Goal: Task Accomplishment & Management: Complete application form

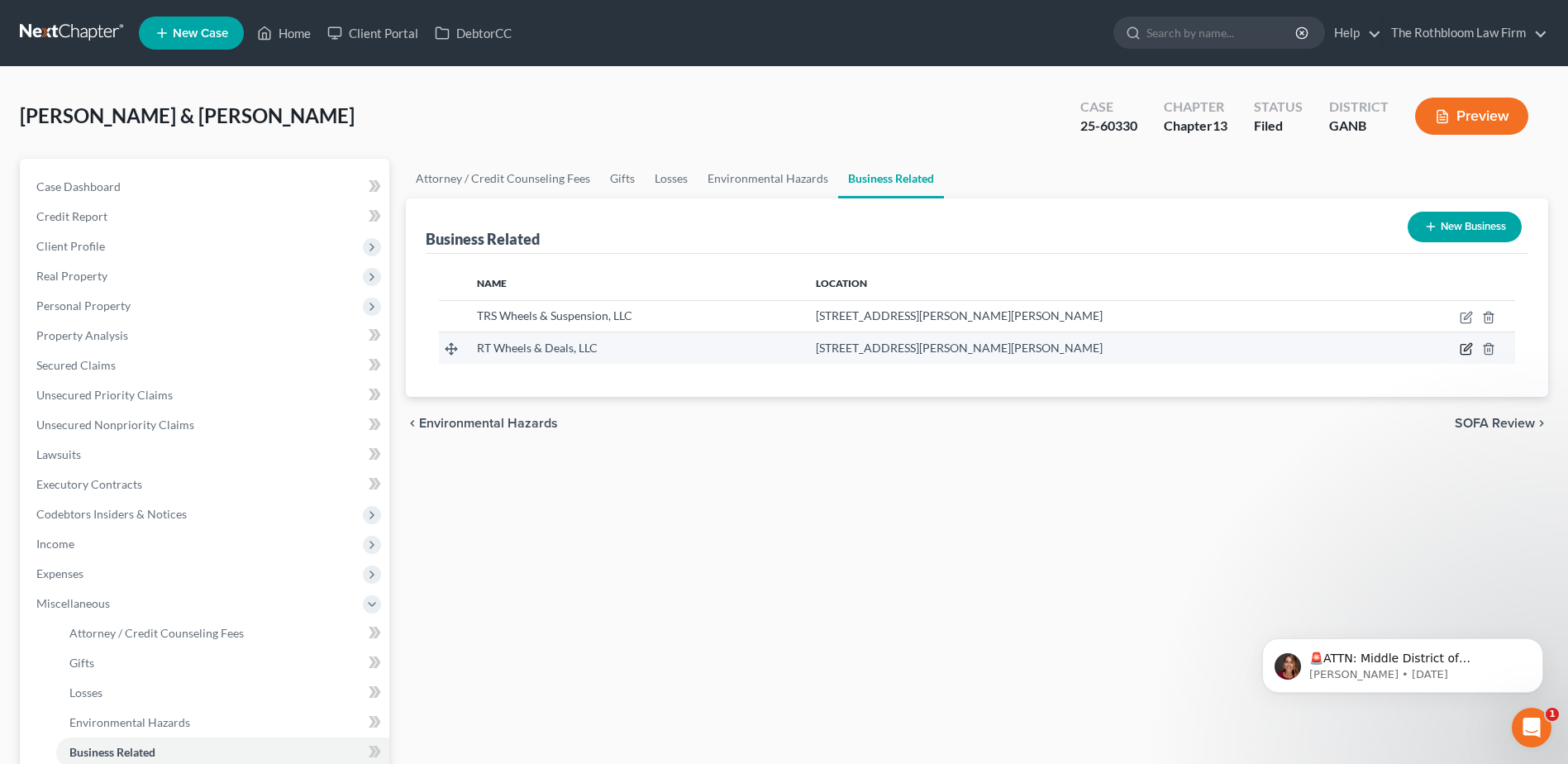
click at [1466, 348] on icon "button" at bounding box center [1467, 347] width 8 height 8
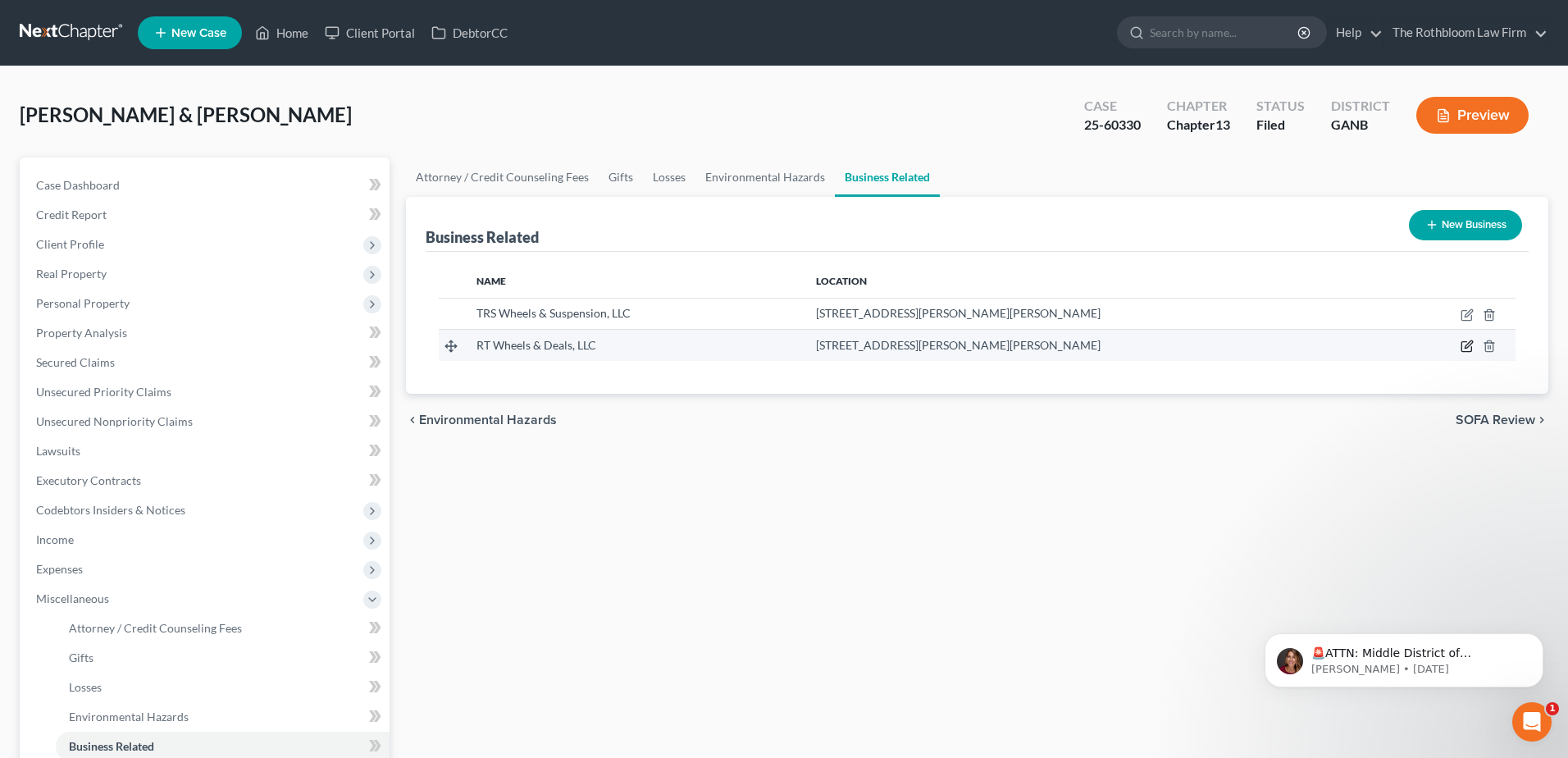
select select "member"
select select "10"
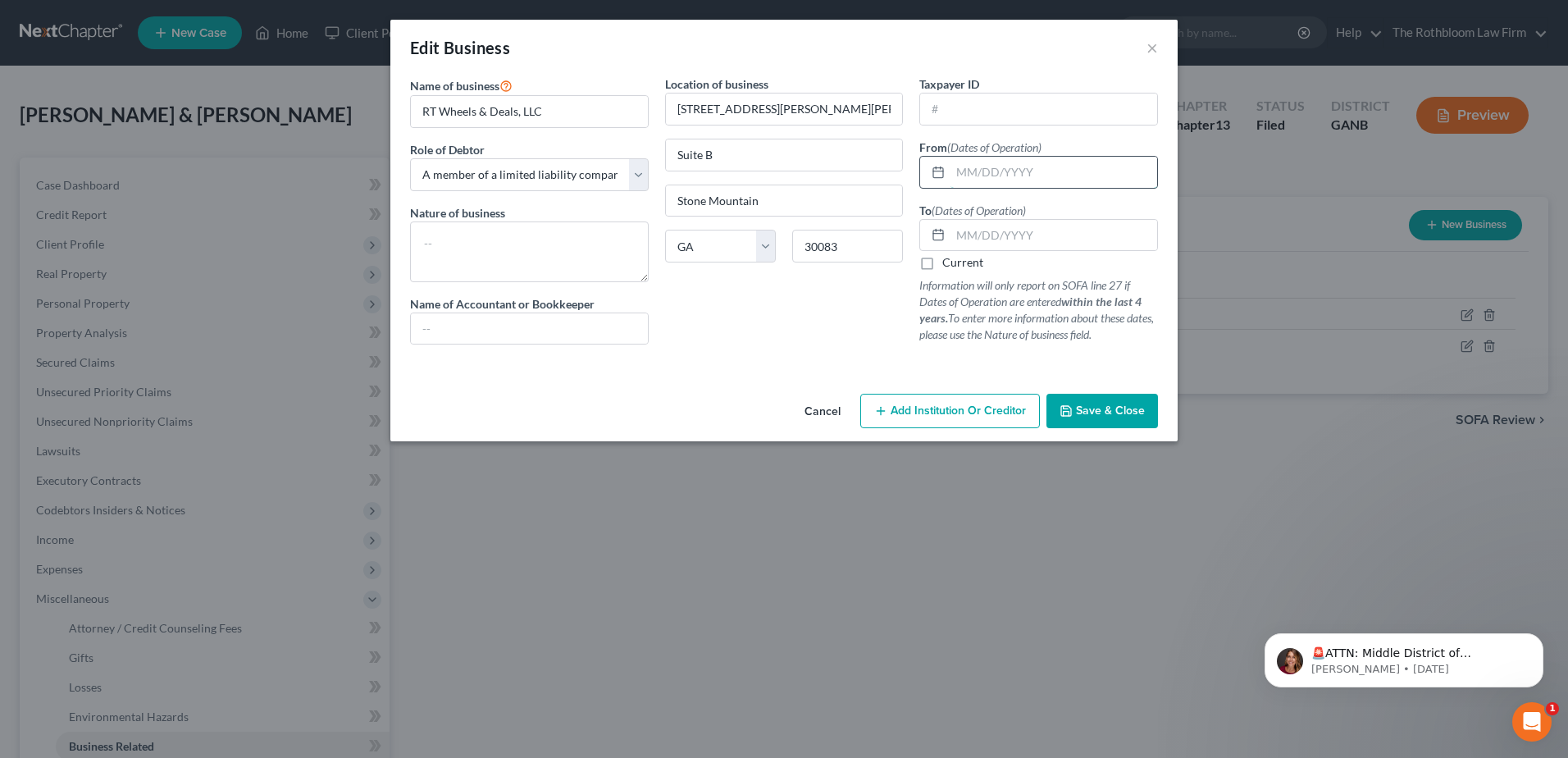
click at [965, 169] on input "text" at bounding box center [1054, 172] width 207 height 31
type input "[DATE]"
click at [956, 240] on input "text" at bounding box center [1054, 235] width 207 height 31
drag, startPoint x: 814, startPoint y: 315, endPoint x: 629, endPoint y: 301, distance: 185.5
click at [814, 315] on div "Location of business [STREET_ADDRESS][PERSON_NAME][PERSON_NAME] [GEOGRAPHIC_DAT…" at bounding box center [784, 217] width 255 height 283
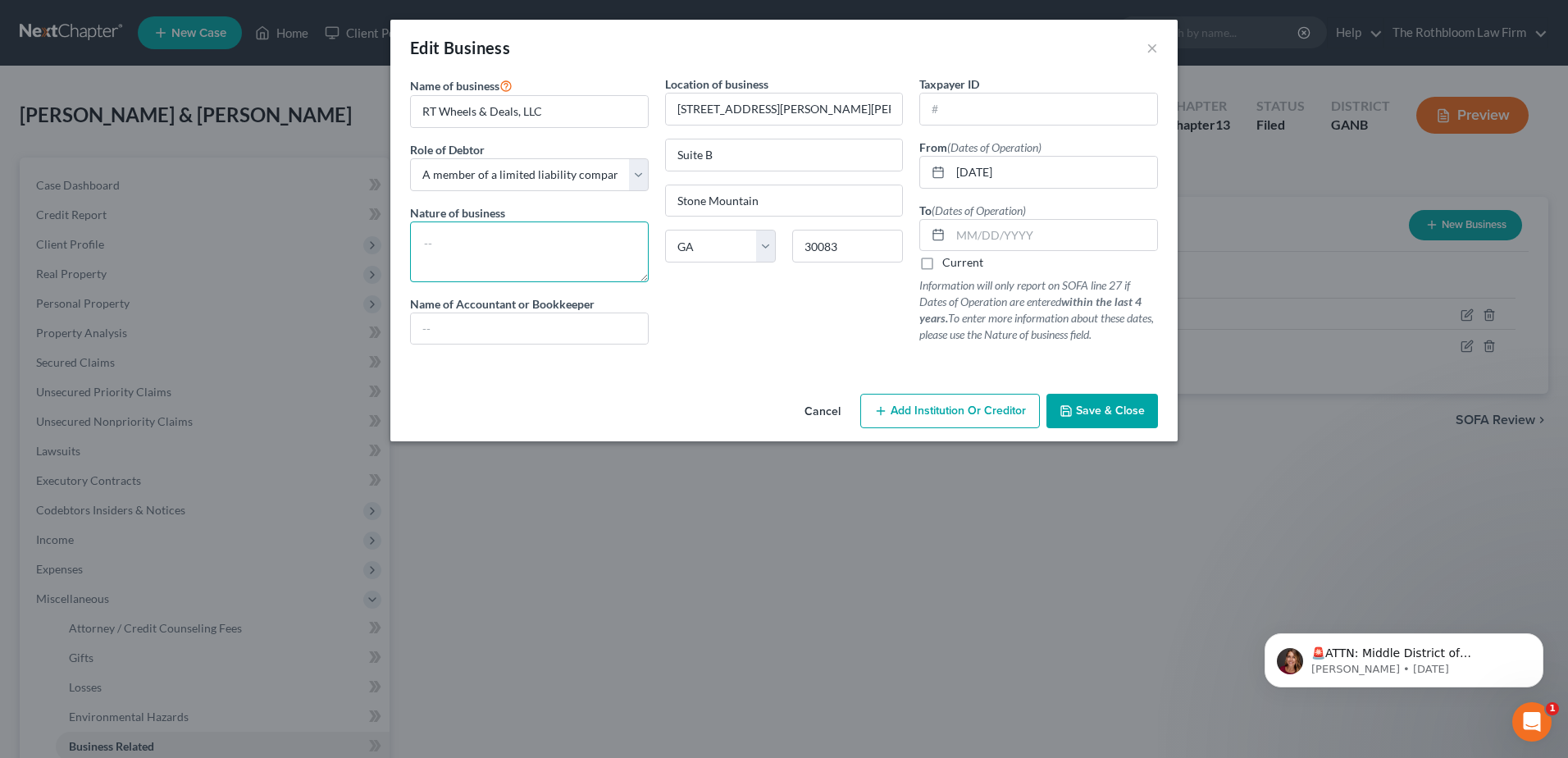
click at [427, 239] on textarea at bounding box center [529, 252] width 239 height 60
type textarea "Wheel and Tire Sales/Repair"
drag, startPoint x: 677, startPoint y: 112, endPoint x: 957, endPoint y: 127, distance: 280.4
click at [957, 127] on div "Name of business * RT Wheels & Deals, LLC Role of Debtor * Select A member of a…" at bounding box center [784, 223] width 765 height 295
paste input "[STREET_ADDRESS][PERSON_NAME]"
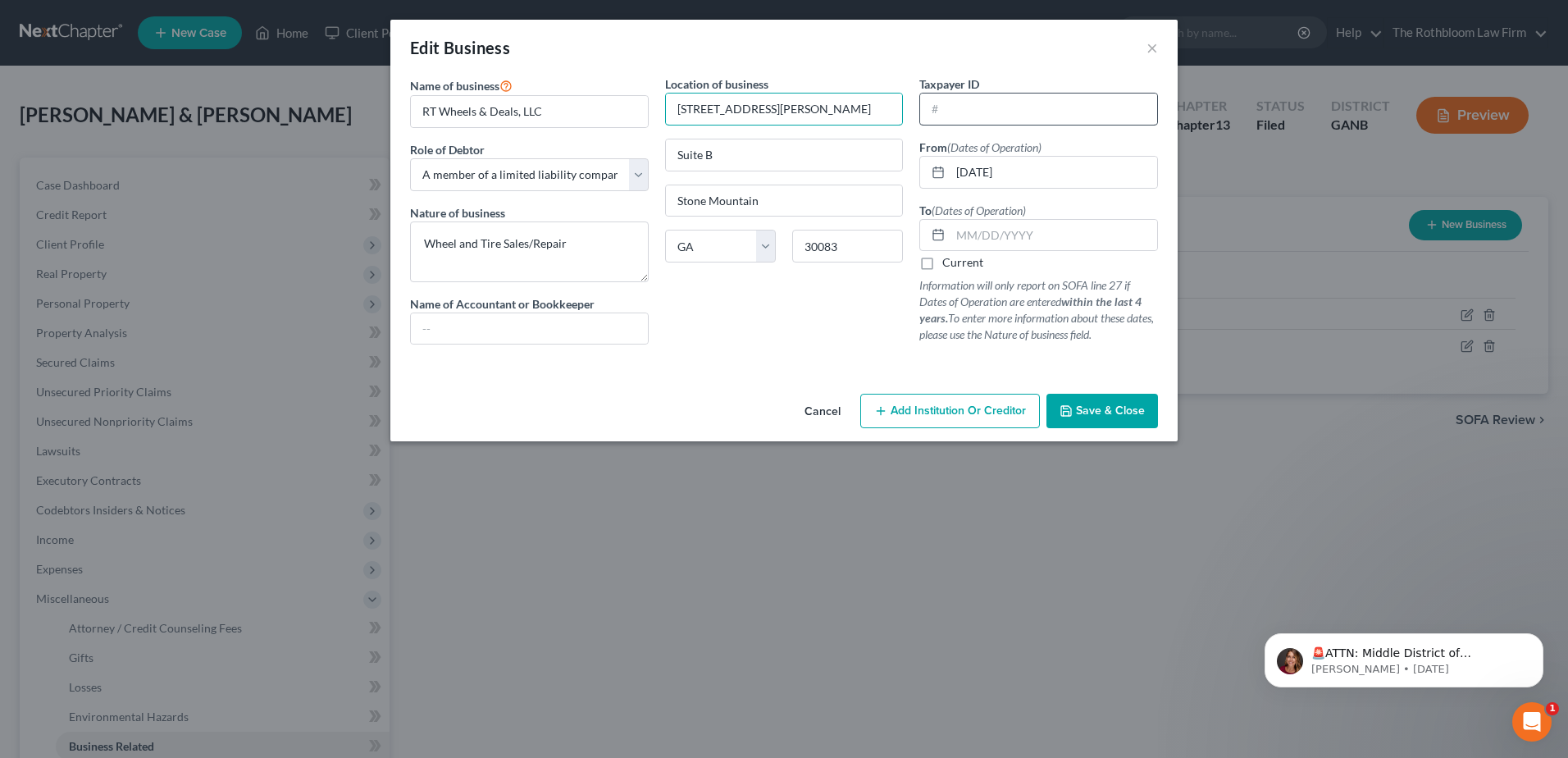
drag, startPoint x: 746, startPoint y: 112, endPoint x: 937, endPoint y: 110, distance: 191.0
click at [937, 110] on div "Name of business * RT Wheels & Deals, LLC Role of Debtor * Select A member of a…" at bounding box center [784, 223] width 765 height 295
type input "[STREET_ADDRESS]"
click at [688, 158] on input "Suite B" at bounding box center [784, 155] width 237 height 31
drag, startPoint x: 679, startPoint y: 155, endPoint x: 833, endPoint y: 152, distance: 154.0
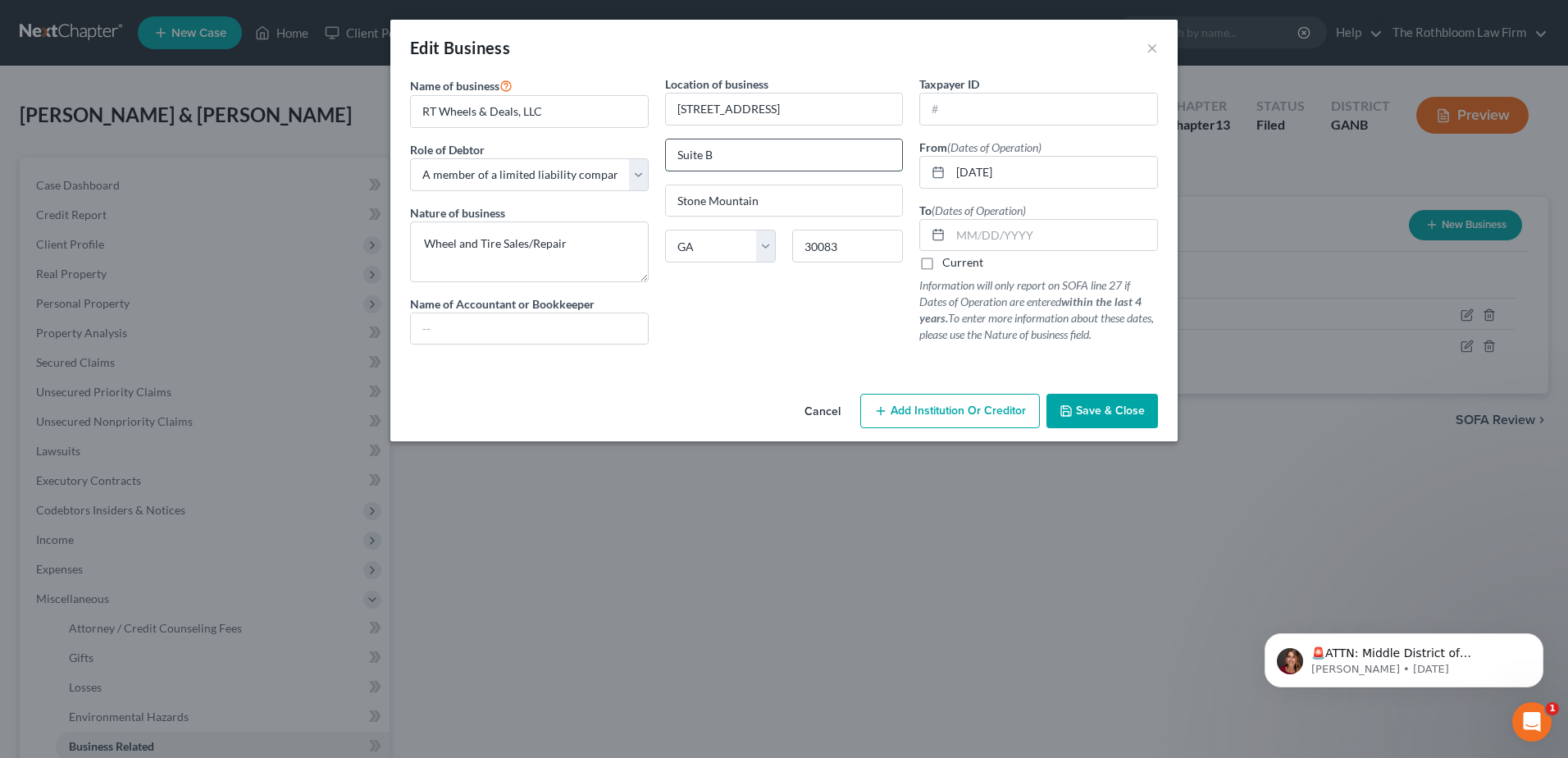
click at [833, 152] on input "Suite B" at bounding box center [784, 155] width 237 height 31
drag, startPoint x: 795, startPoint y: 244, endPoint x: 948, endPoint y: 239, distance: 153.1
click at [948, 239] on div "Name of business * RT Wheels & Deals, LLC Role of Debtor * Select A member of a…" at bounding box center [784, 223] width 765 height 295
type input "30039"
type input "Snellville"
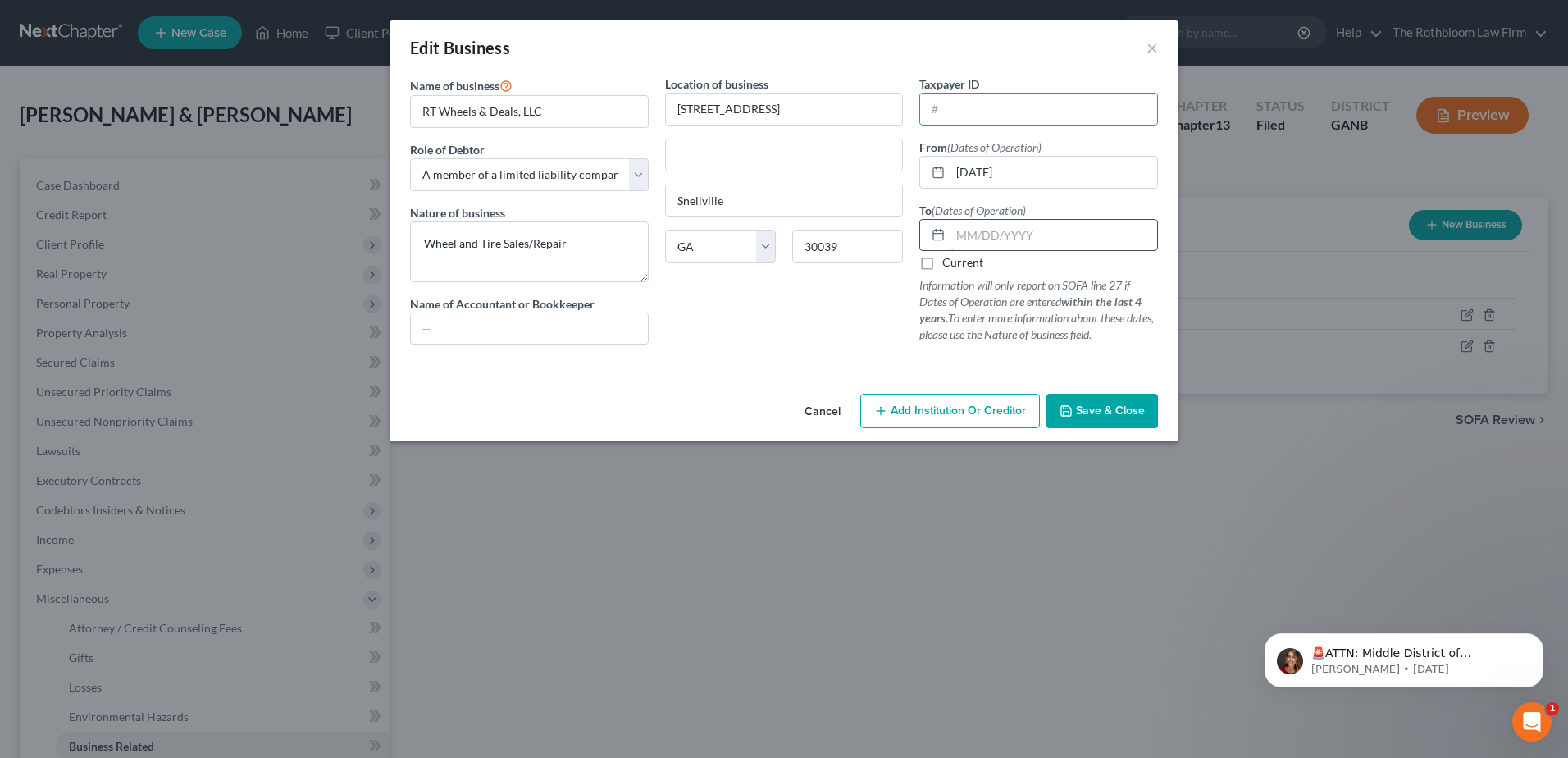
click at [964, 237] on input "text" at bounding box center [1054, 235] width 207 height 31
click at [965, 241] on input "text" at bounding box center [1054, 235] width 207 height 31
type input "[DATE]"
click at [1085, 407] on span "Save & Close" at bounding box center [1111, 411] width 69 height 14
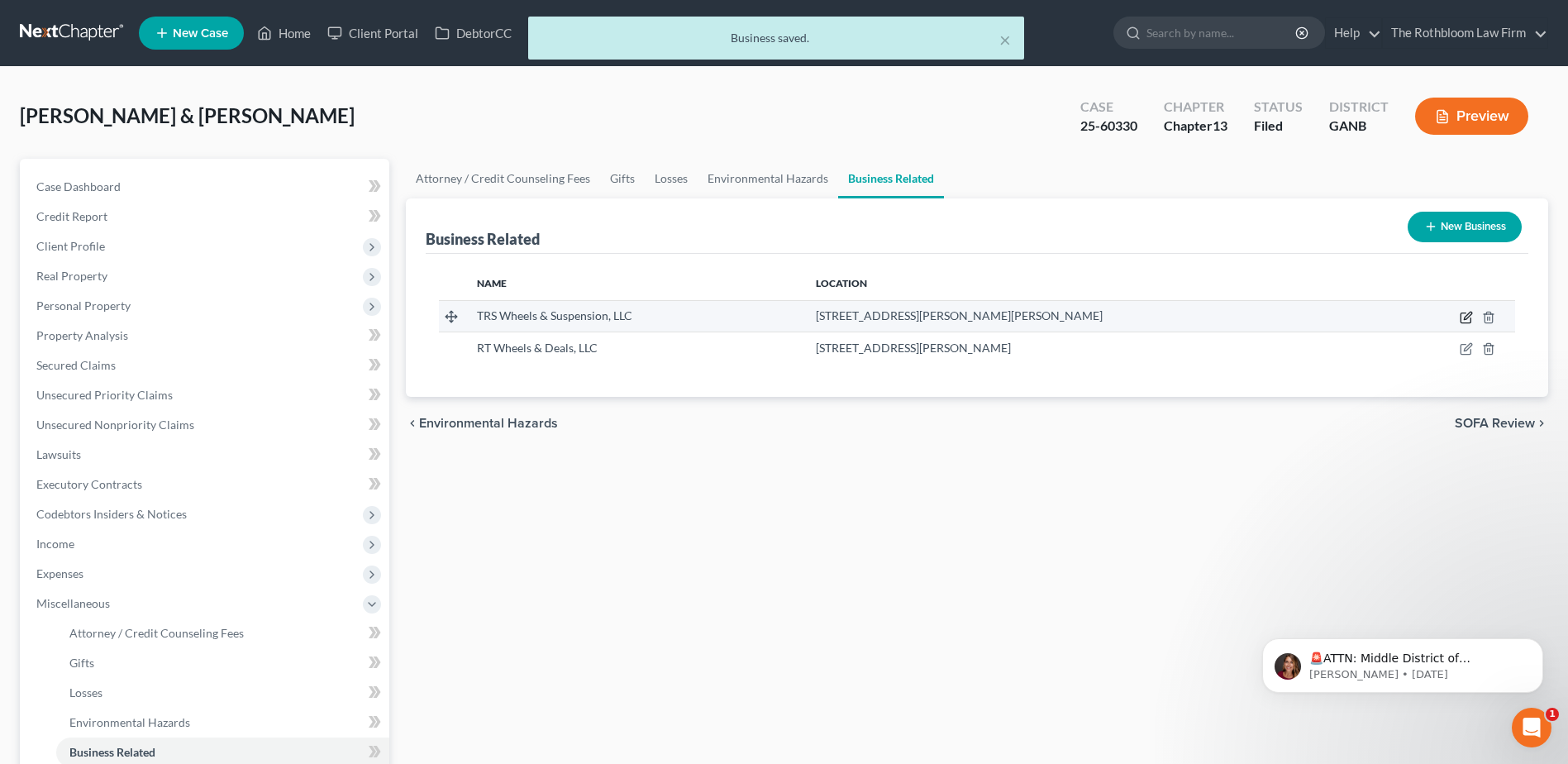
click at [1467, 315] on icon "button" at bounding box center [1467, 315] width 8 height 8
select select "member"
select select "10"
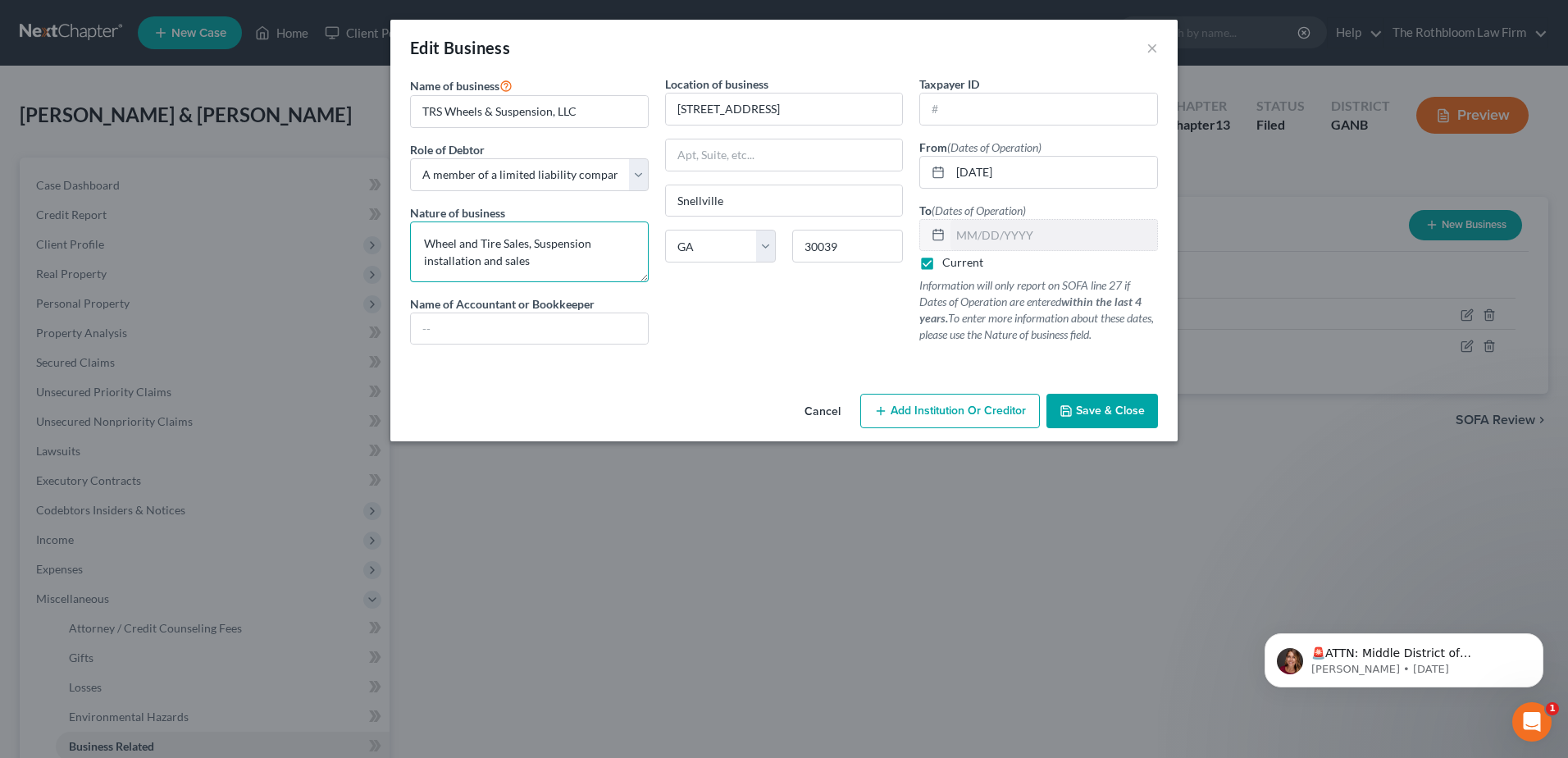
drag, startPoint x: 537, startPoint y: 243, endPoint x: 537, endPoint y: 265, distance: 22.0
click at [537, 265] on textarea "Wheel and Tire Sales, Suspension installation and sales" at bounding box center [529, 252] width 239 height 60
click at [538, 264] on textarea "Wheel and Tire Sales, Suspension installation and sales" at bounding box center [529, 252] width 239 height 60
drag, startPoint x: 418, startPoint y: 240, endPoint x: 548, endPoint y: 253, distance: 130.6
click at [548, 253] on textarea "Wheel and Tire Sales, Suspension installation and sales" at bounding box center [529, 252] width 239 height 60
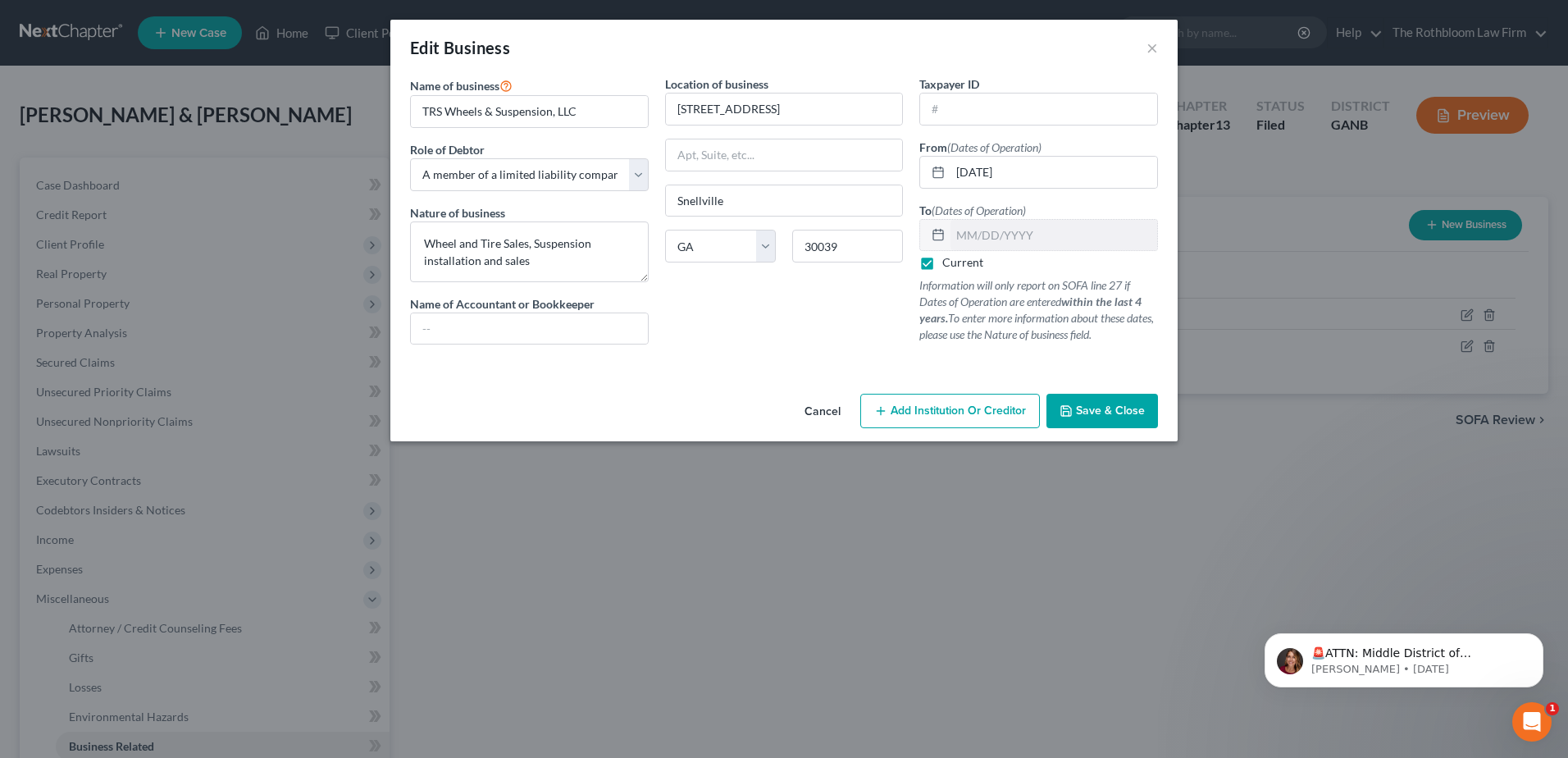
click at [1141, 43] on div "Edit Business ×" at bounding box center [784, 47] width 787 height 56
click at [1152, 47] on button "×" at bounding box center [1152, 47] width 11 height 20
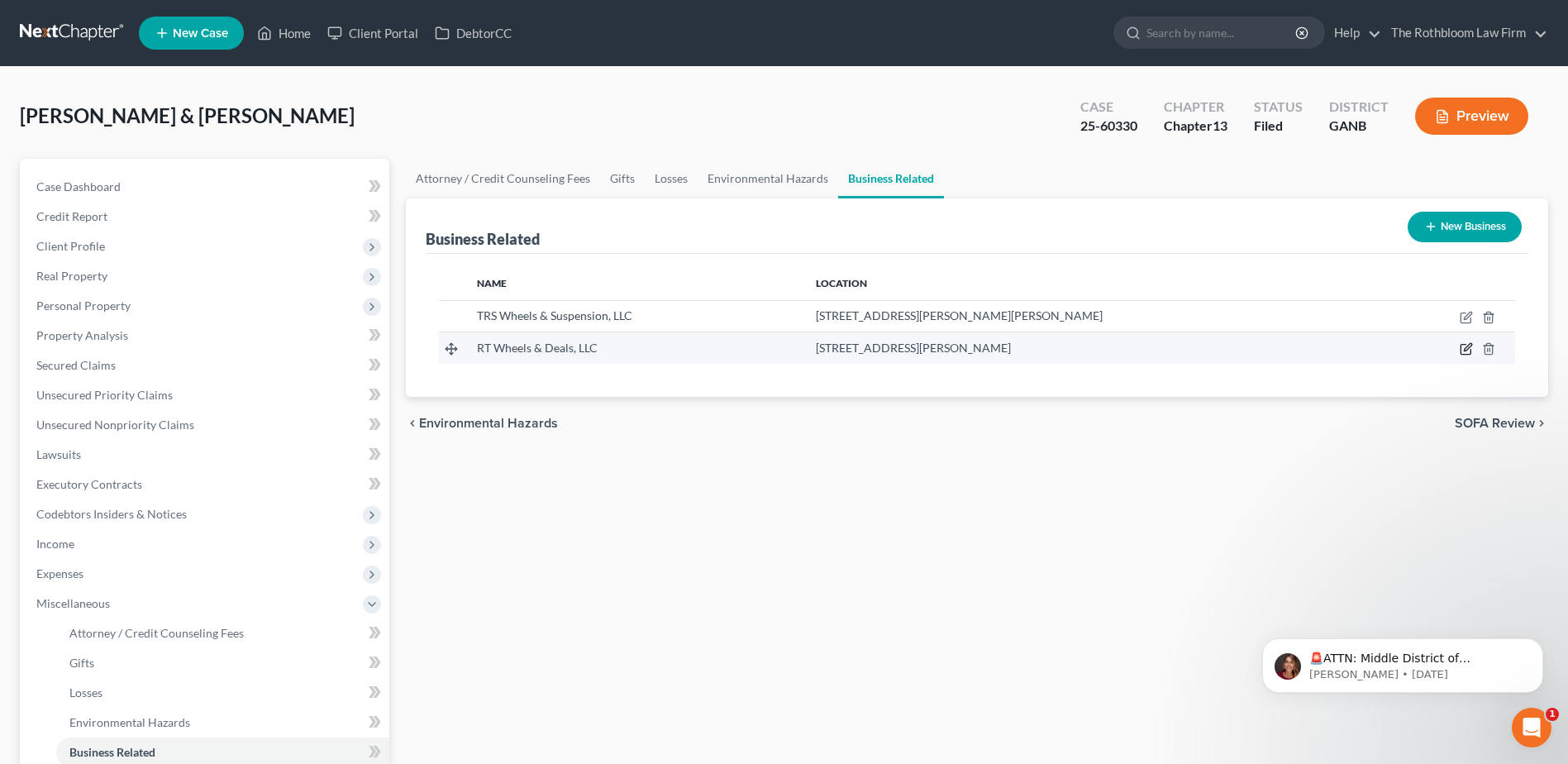
click at [1466, 342] on icon "button" at bounding box center [1466, 348] width 13 height 13
select select "member"
select select "10"
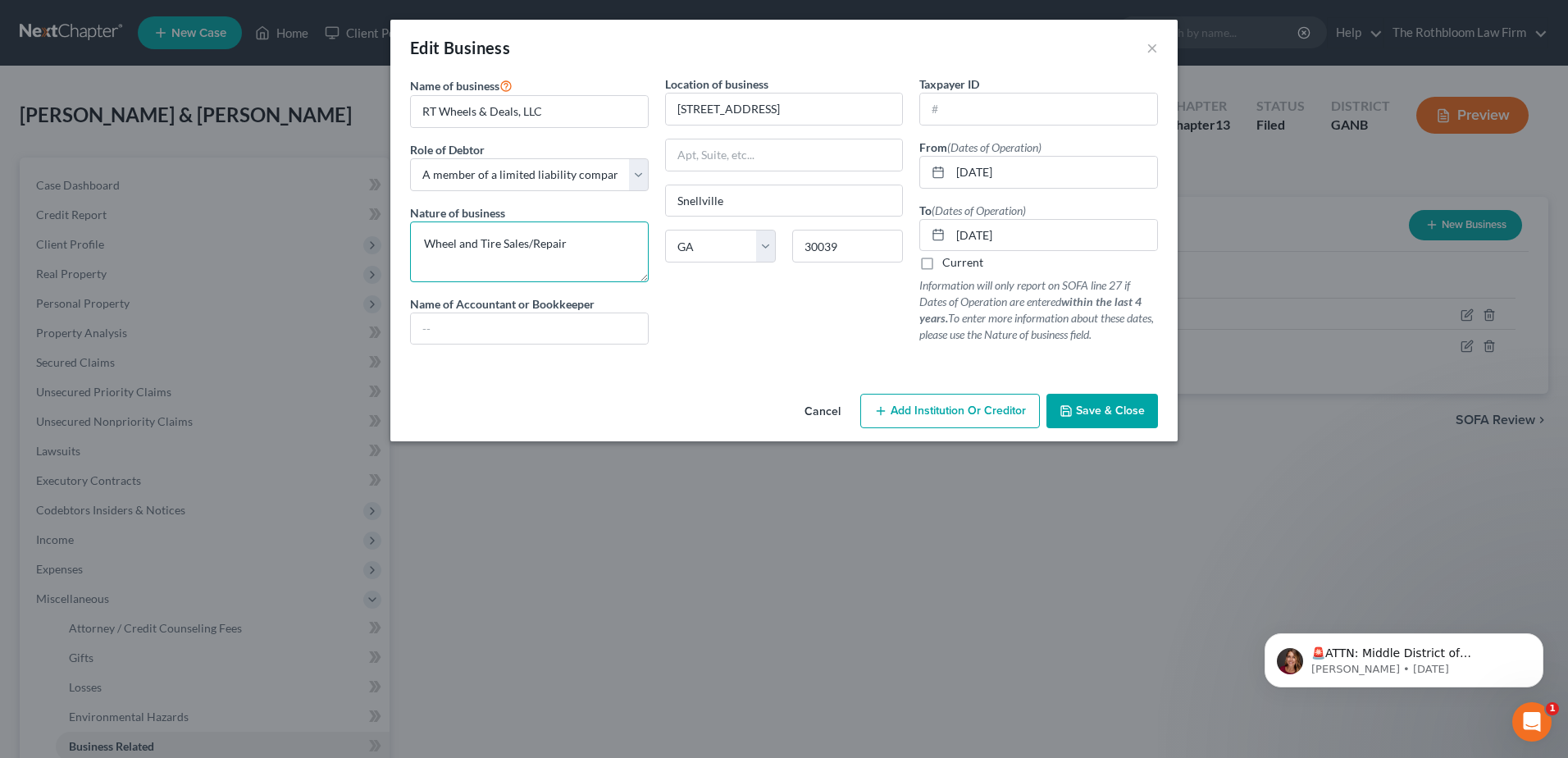
drag, startPoint x: 424, startPoint y: 237, endPoint x: 660, endPoint y: 233, distance: 236.0
click at [660, 233] on div "Name of business * RT Wheels & Deals, LLC Role of Debtor * Select A member of a…" at bounding box center [784, 223] width 765 height 295
paste textarea ", Suspension installation and sales"
type textarea "Wheel and Tire Sales, Suspension installation and sales"
click at [1098, 406] on span "Save & Close" at bounding box center [1111, 411] width 69 height 14
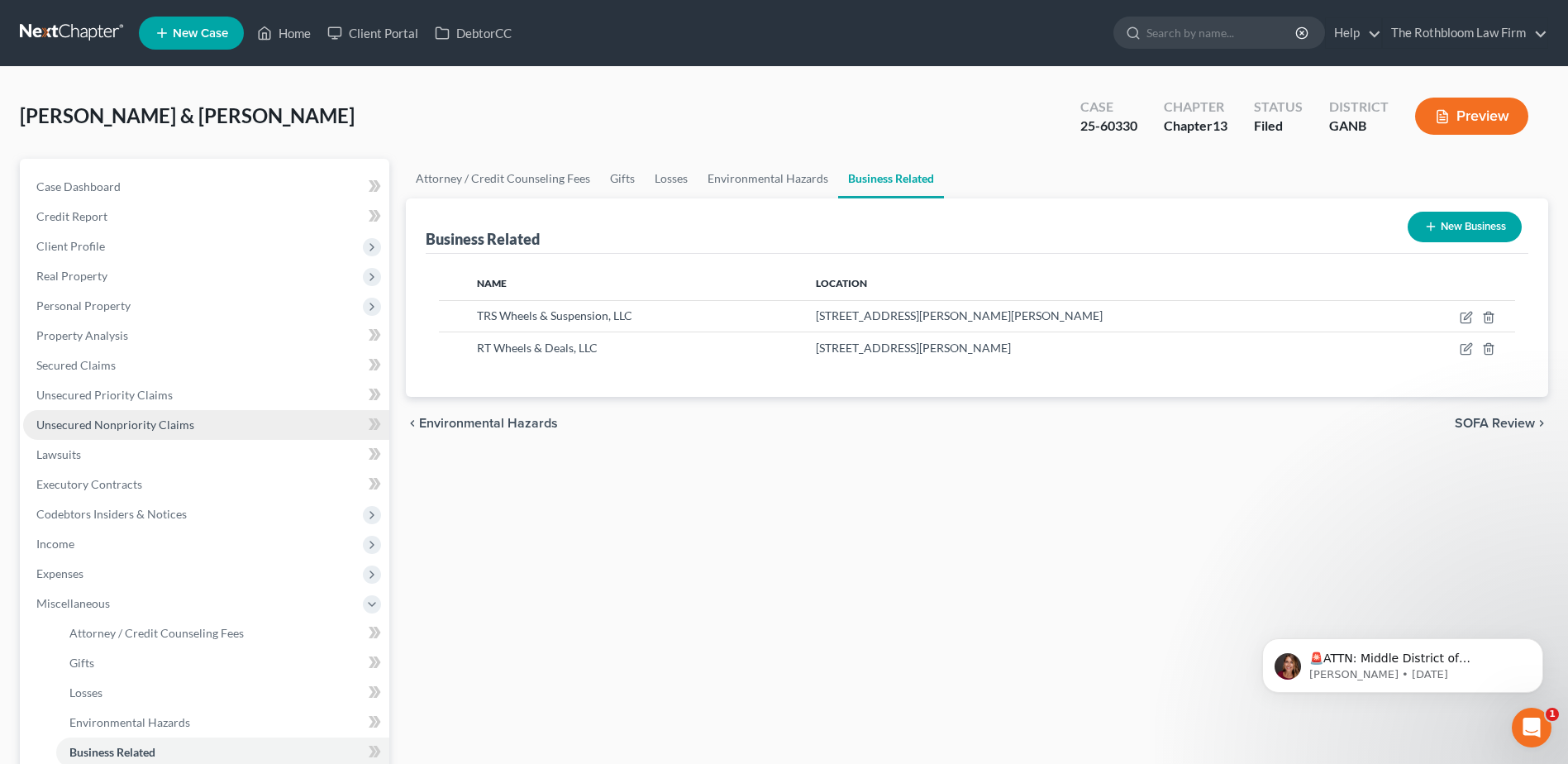
click at [93, 425] on span "Unsecured Nonpriority Claims" at bounding box center [115, 425] width 158 height 14
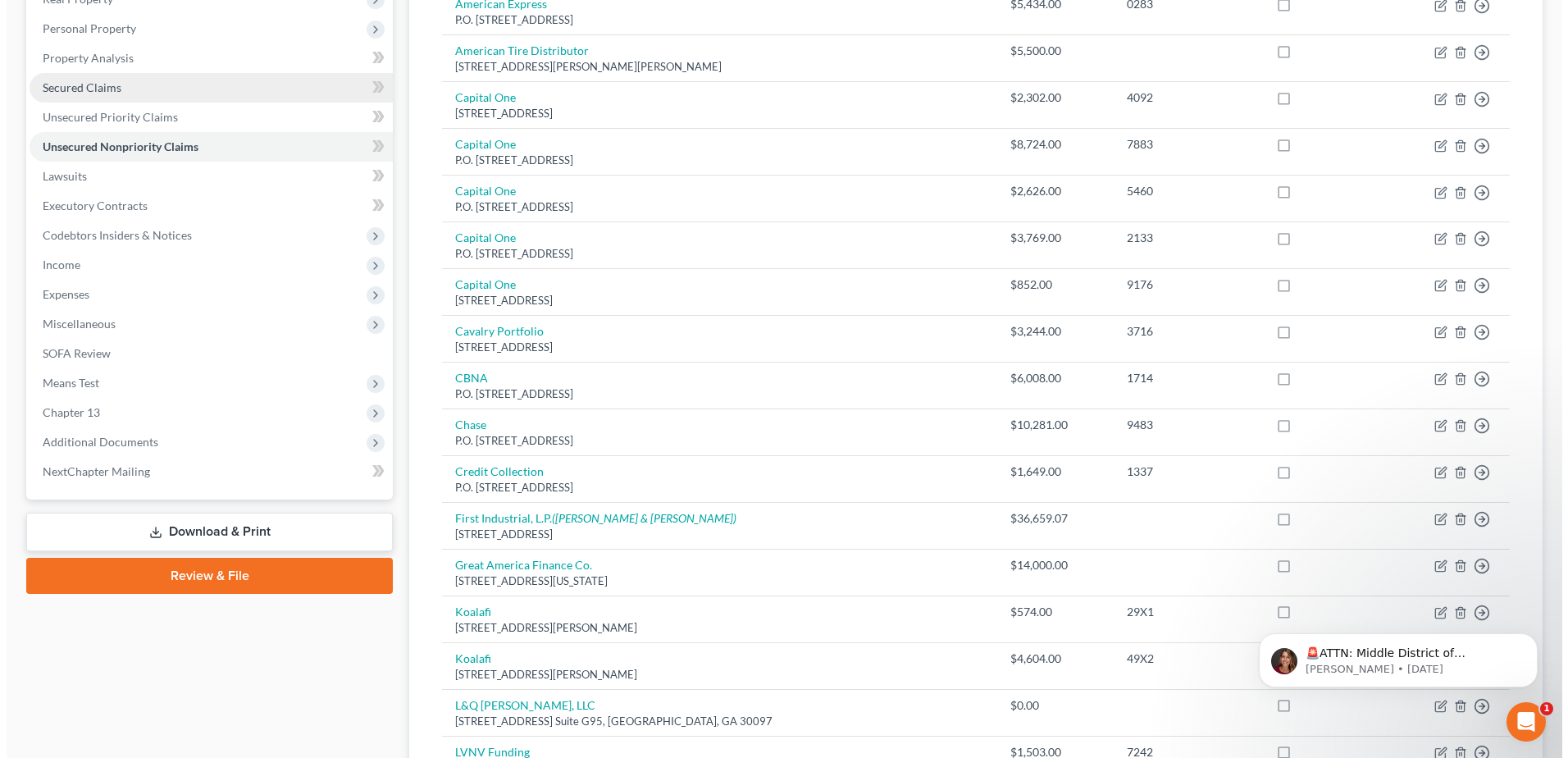
scroll to position [328, 0]
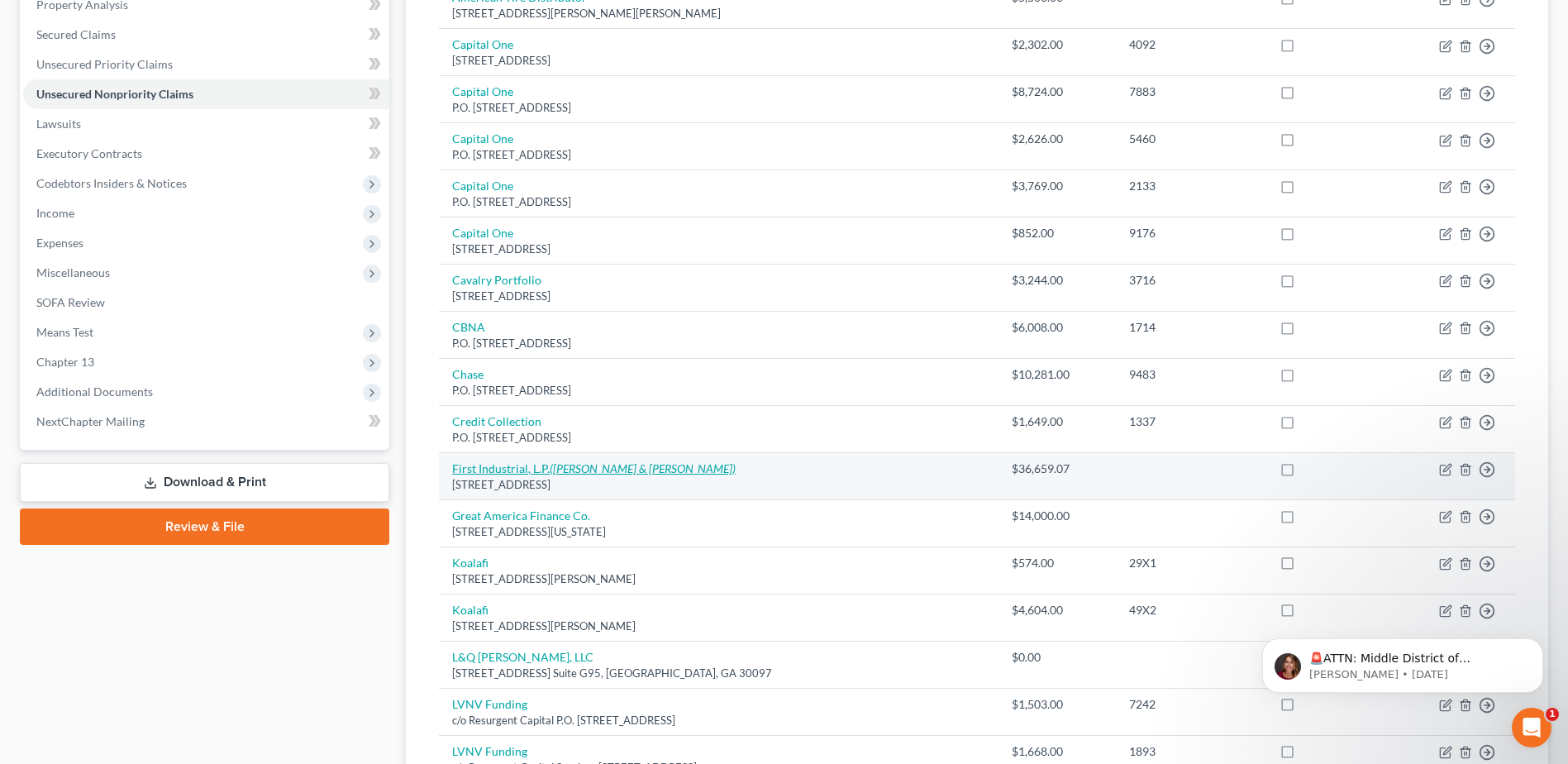
click at [541, 466] on link "First Industrial, L.P. ([PERSON_NAME] & [PERSON_NAME])" at bounding box center [594, 469] width 284 height 14
select select "10"
select select "14"
select select "2"
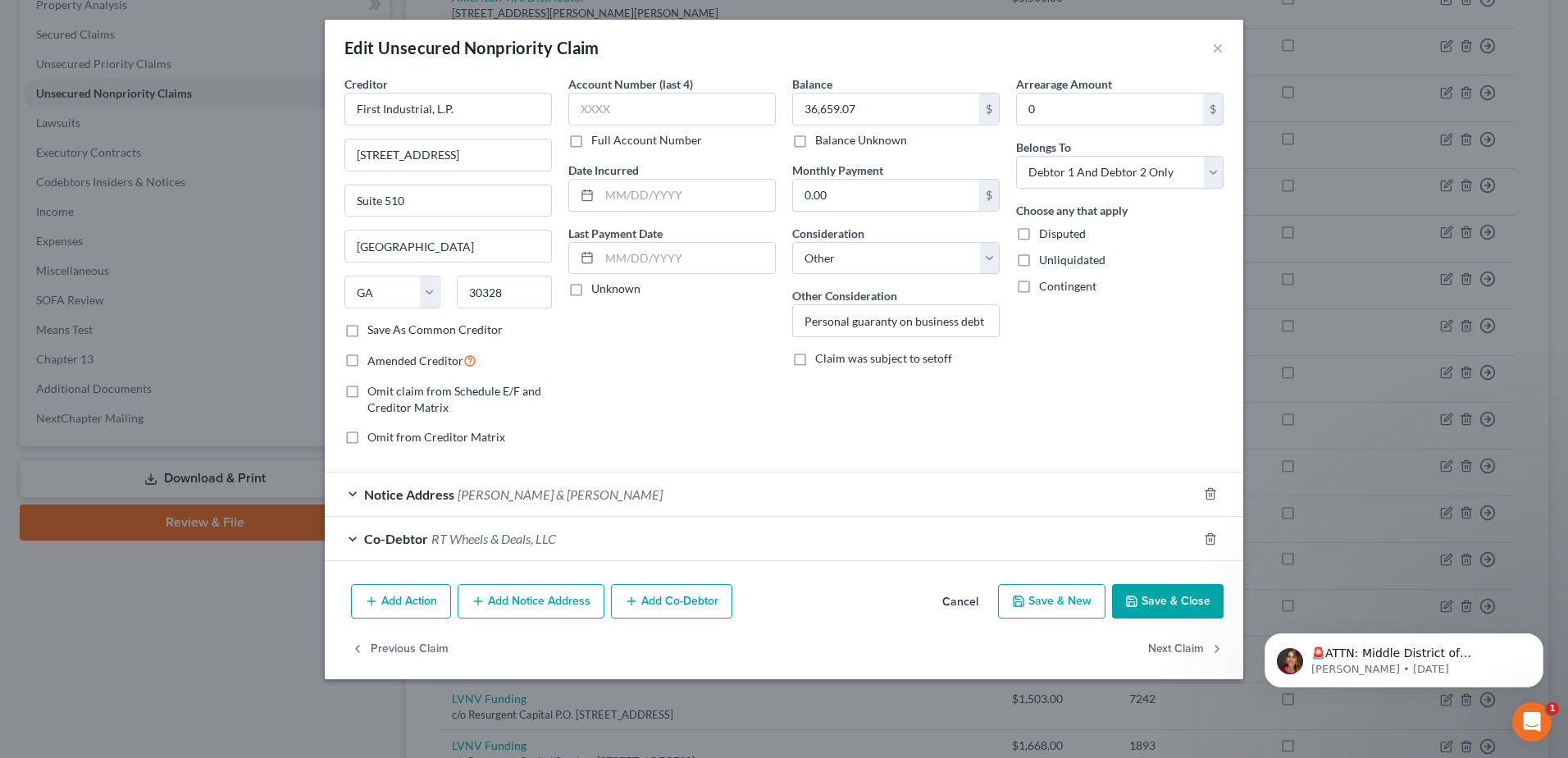
click at [425, 600] on button "Add Action" at bounding box center [401, 601] width 100 height 34
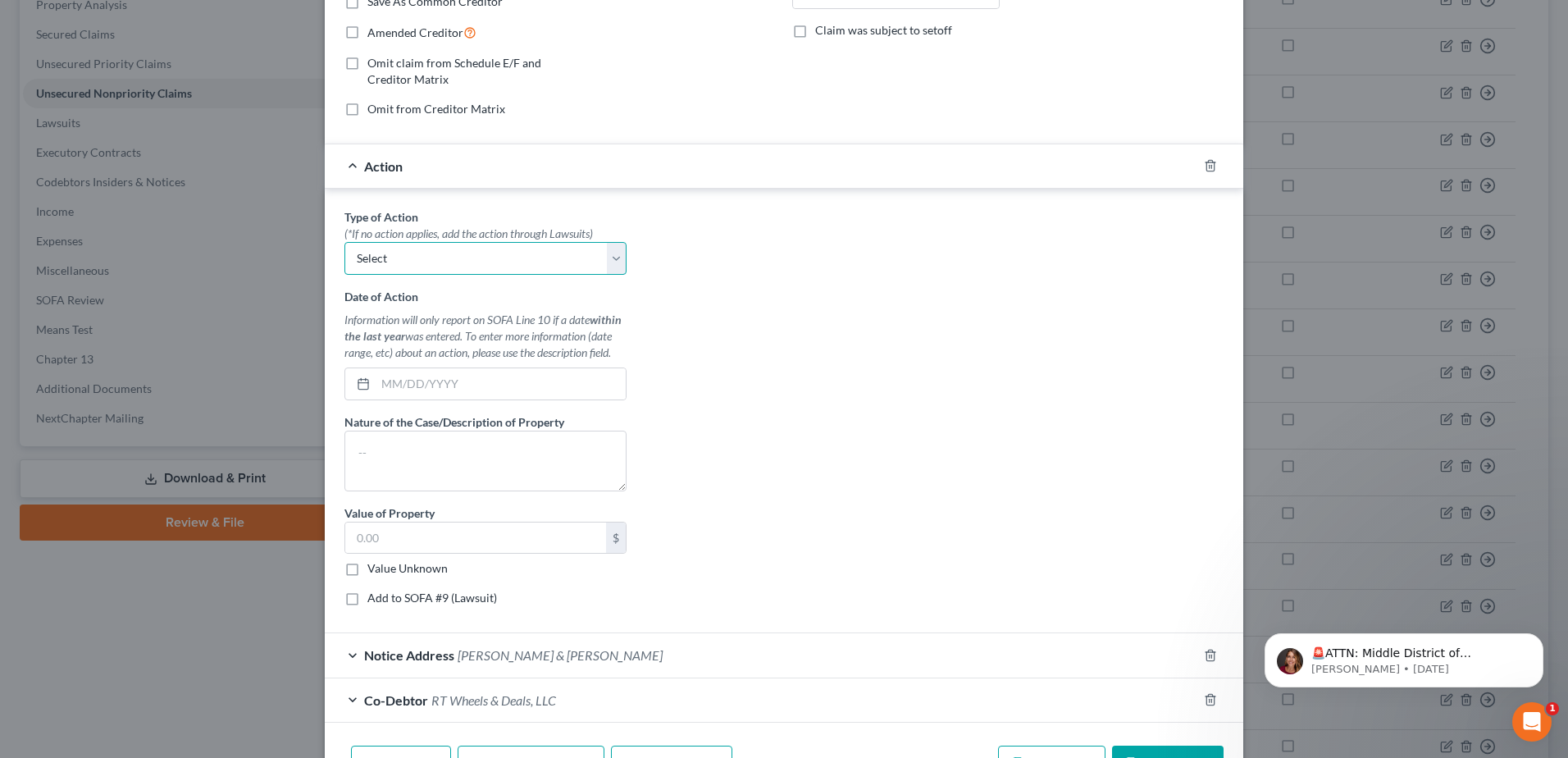
click at [417, 255] on select "Select Repossession Garnishment Foreclosure Personal Injury Attached, Seized, O…" at bounding box center [486, 258] width 282 height 33
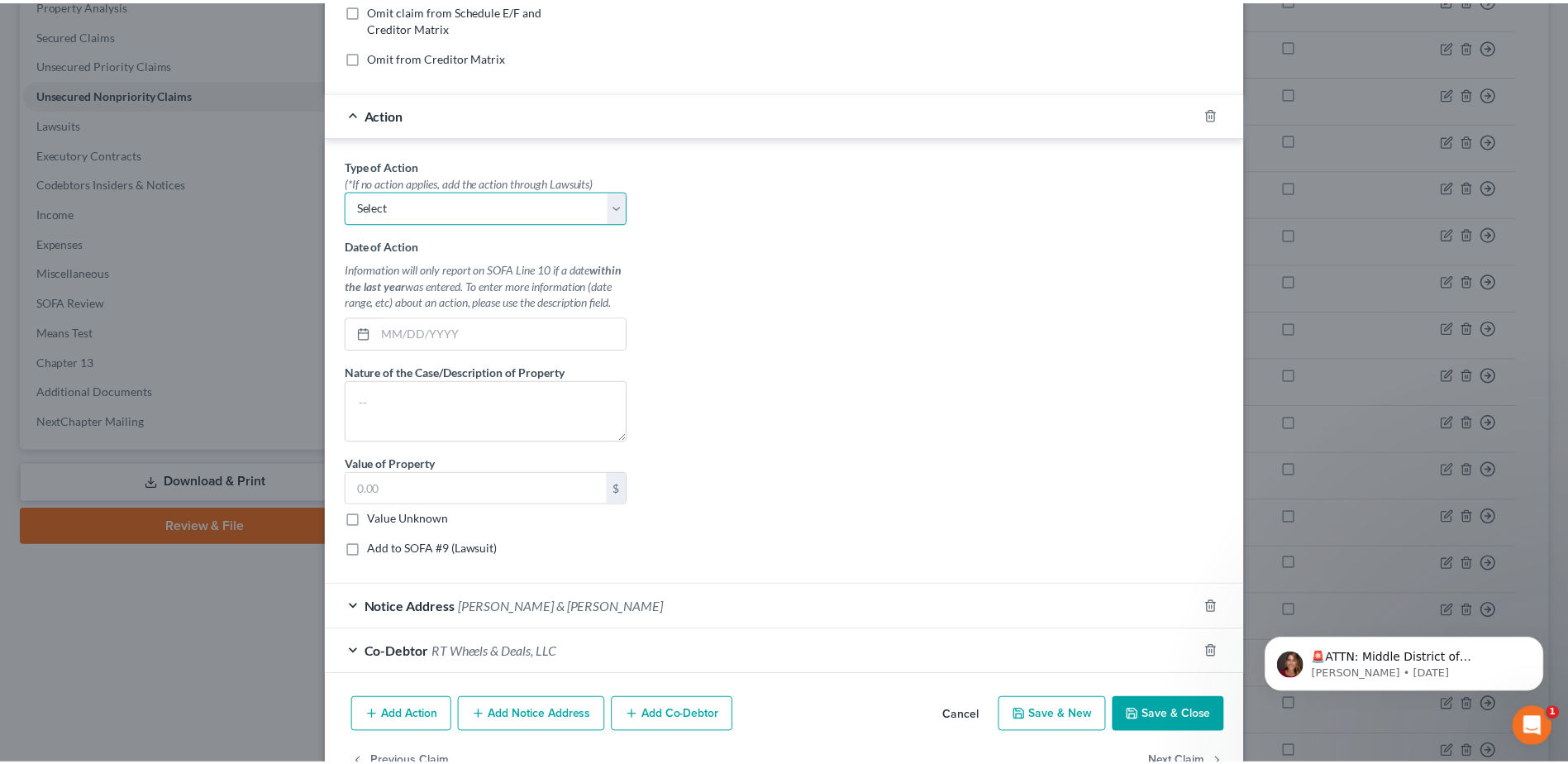
scroll to position [433, 0]
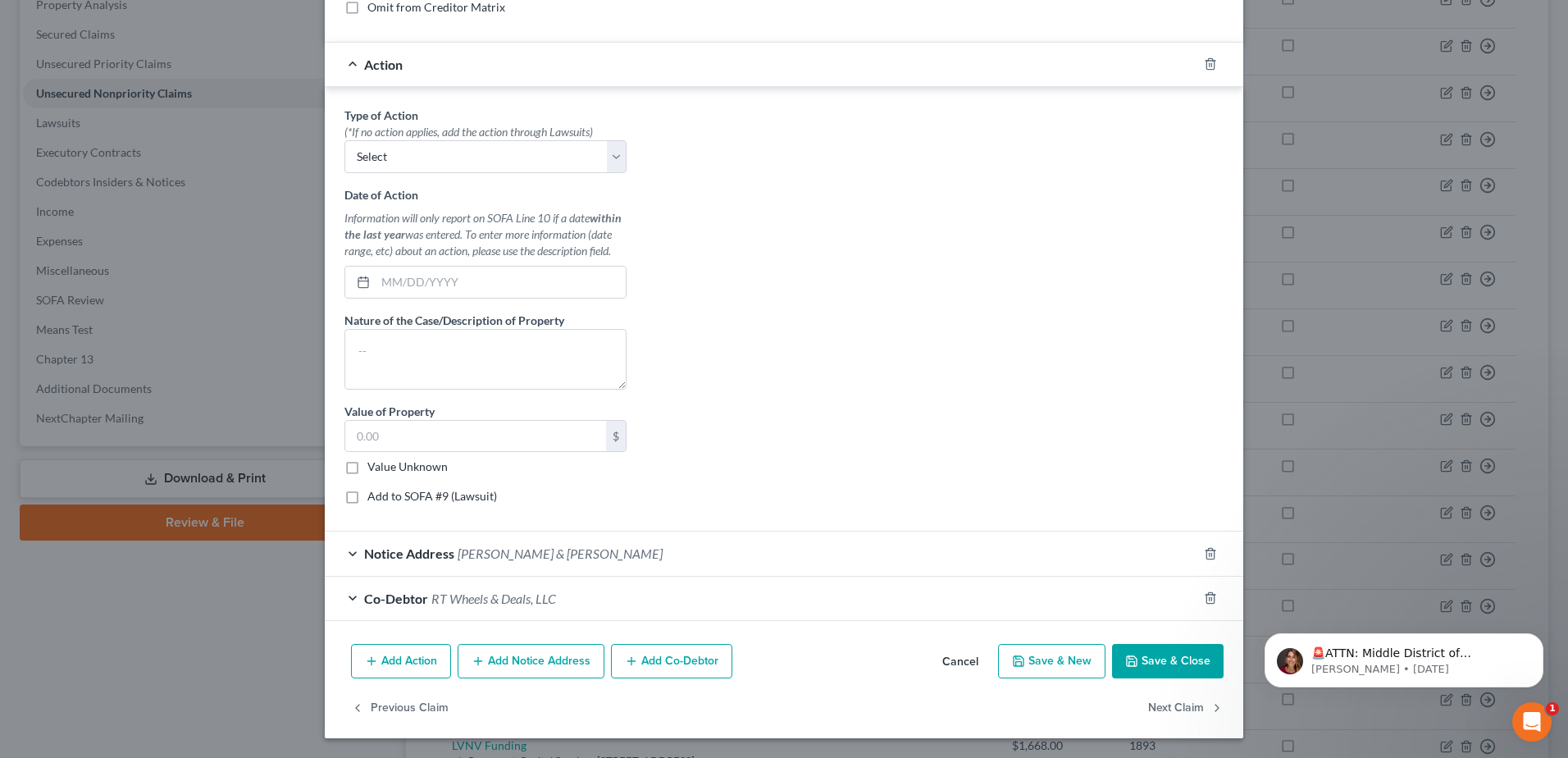
click at [973, 667] on button "Cancel" at bounding box center [960, 662] width 62 height 33
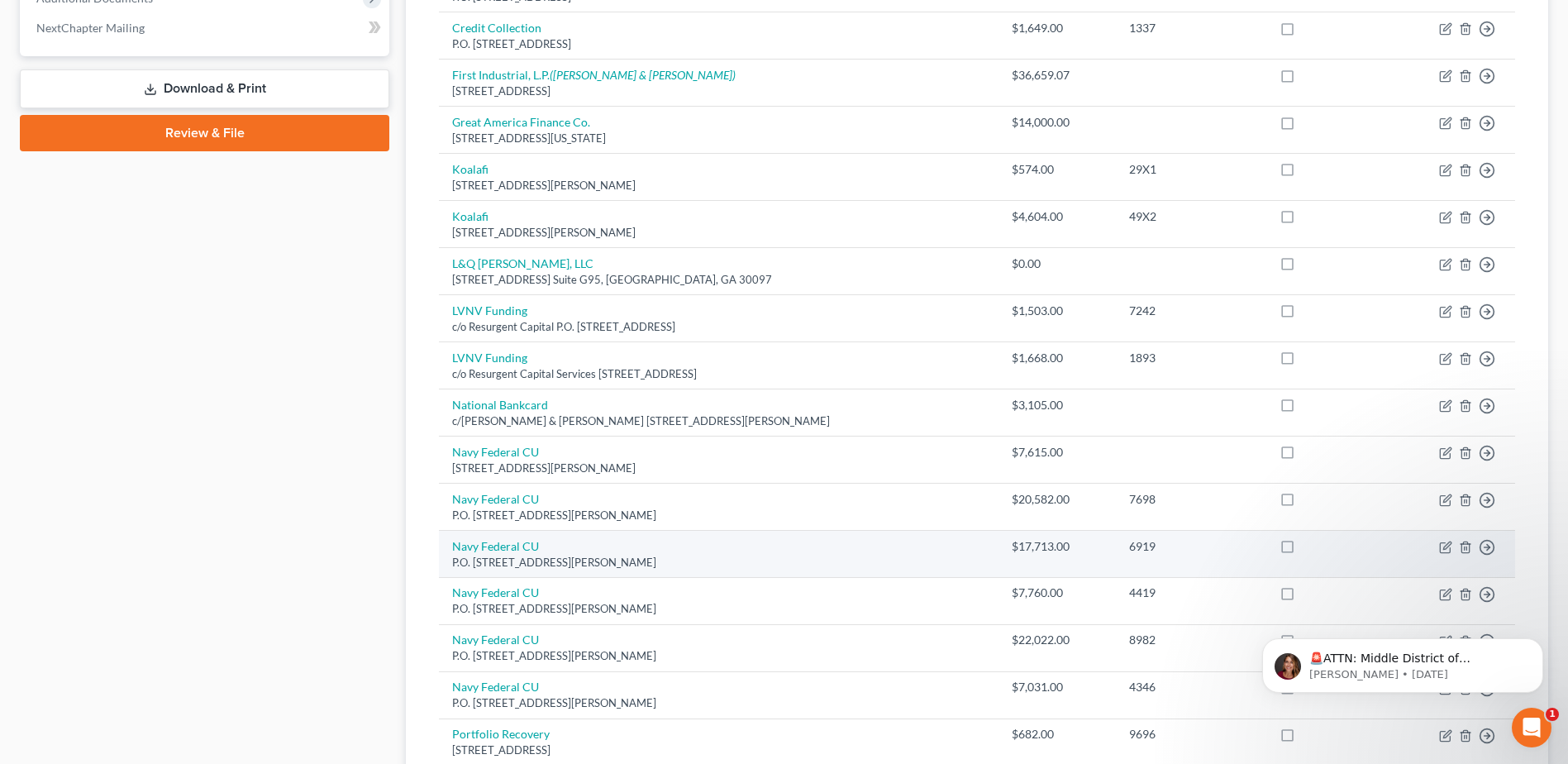
scroll to position [1047, 0]
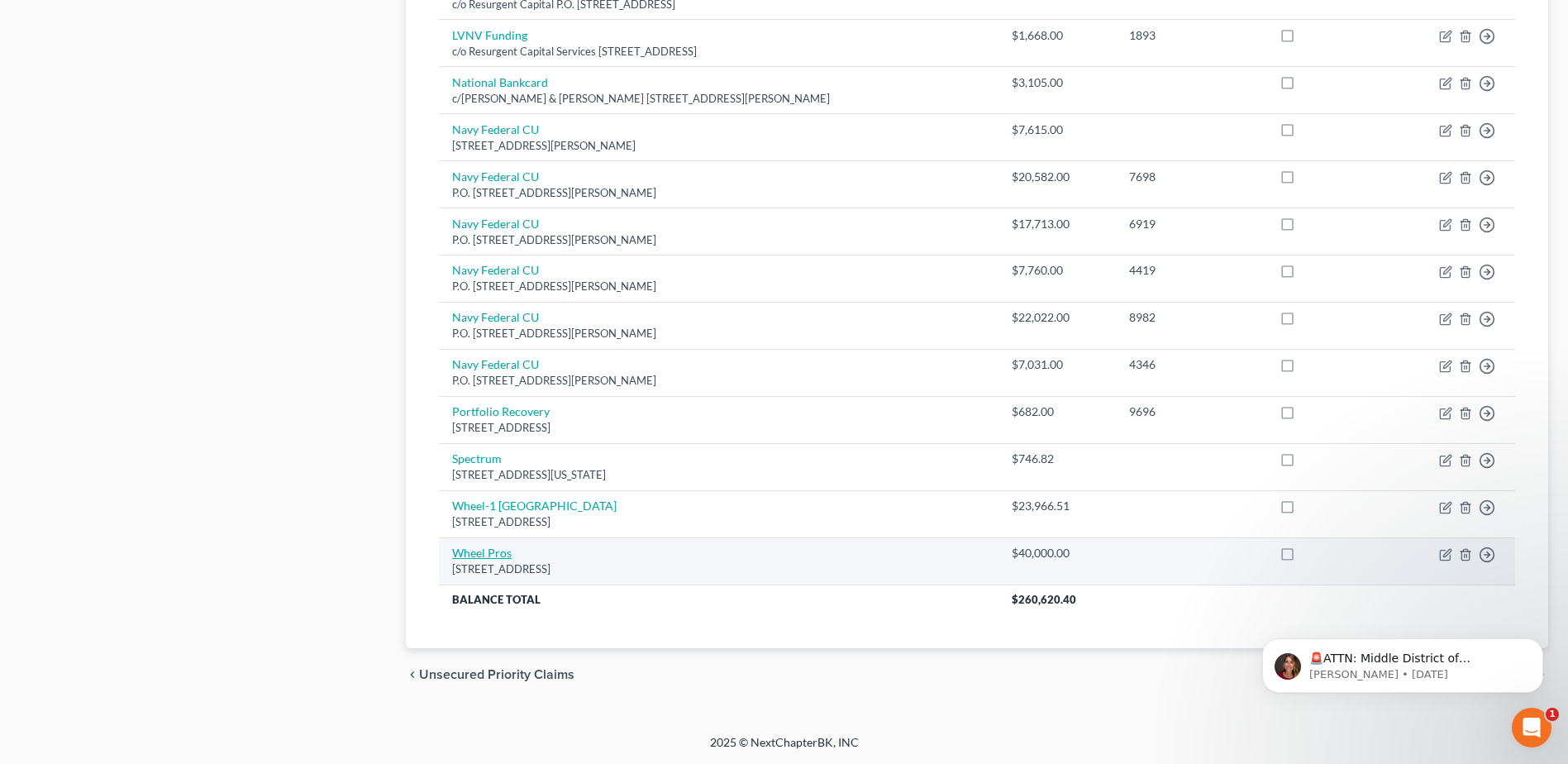
click at [495, 553] on link "Wheel Pros" at bounding box center [482, 553] width 60 height 14
select select "10"
select select "14"
select select "2"
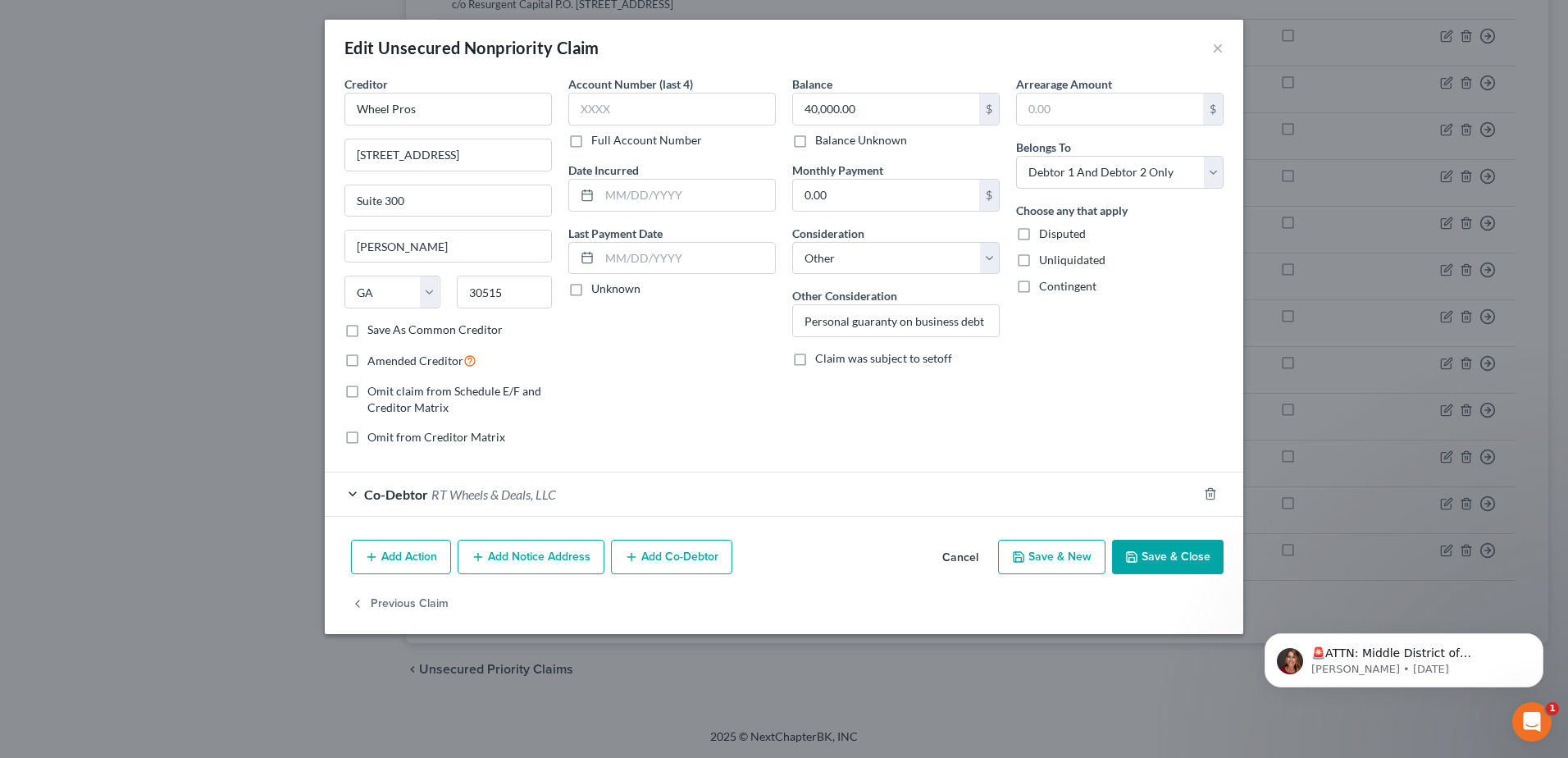
click at [1141, 553] on button "Save & Close" at bounding box center [1168, 557] width 112 height 34
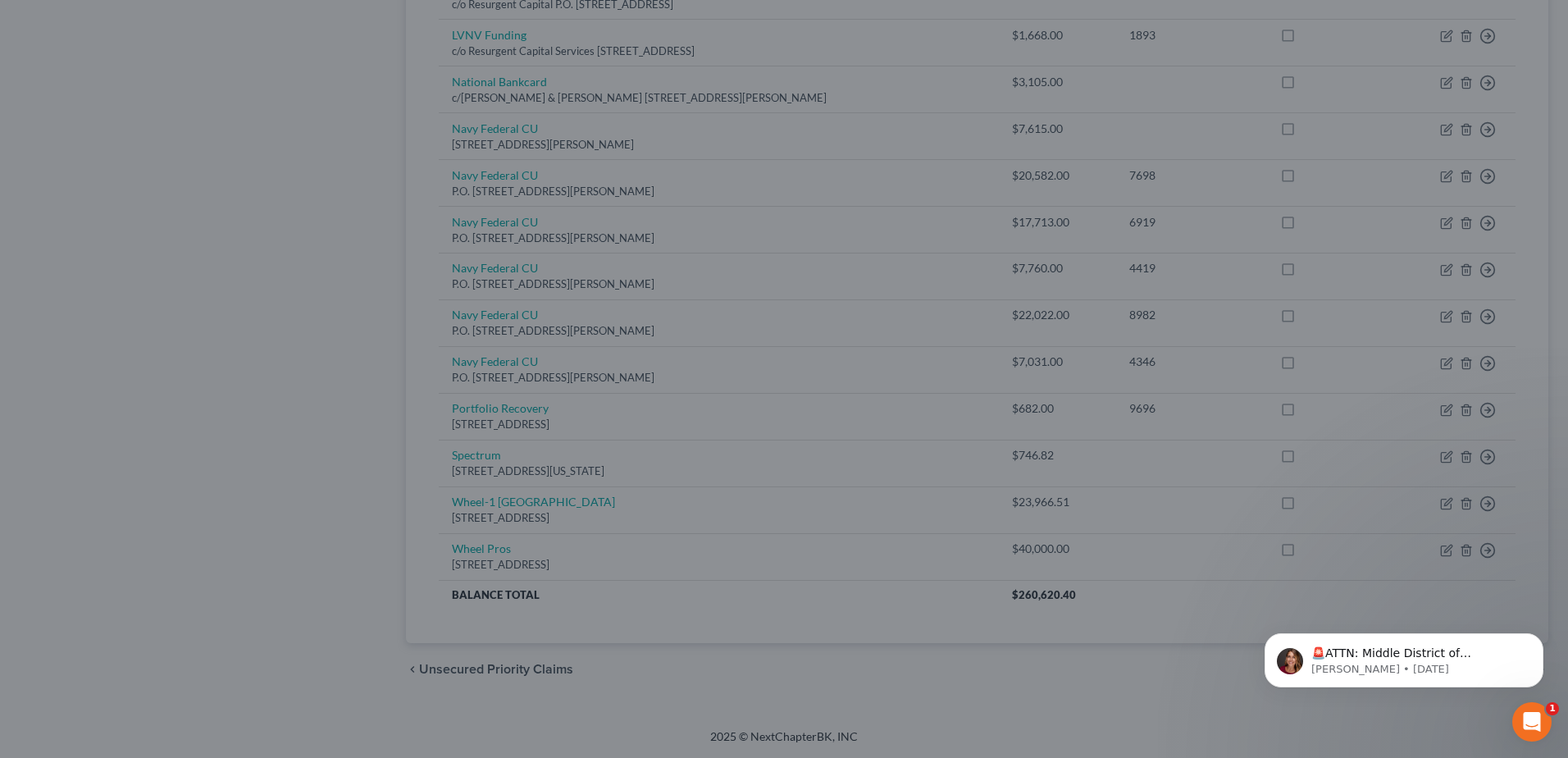
type input "0"
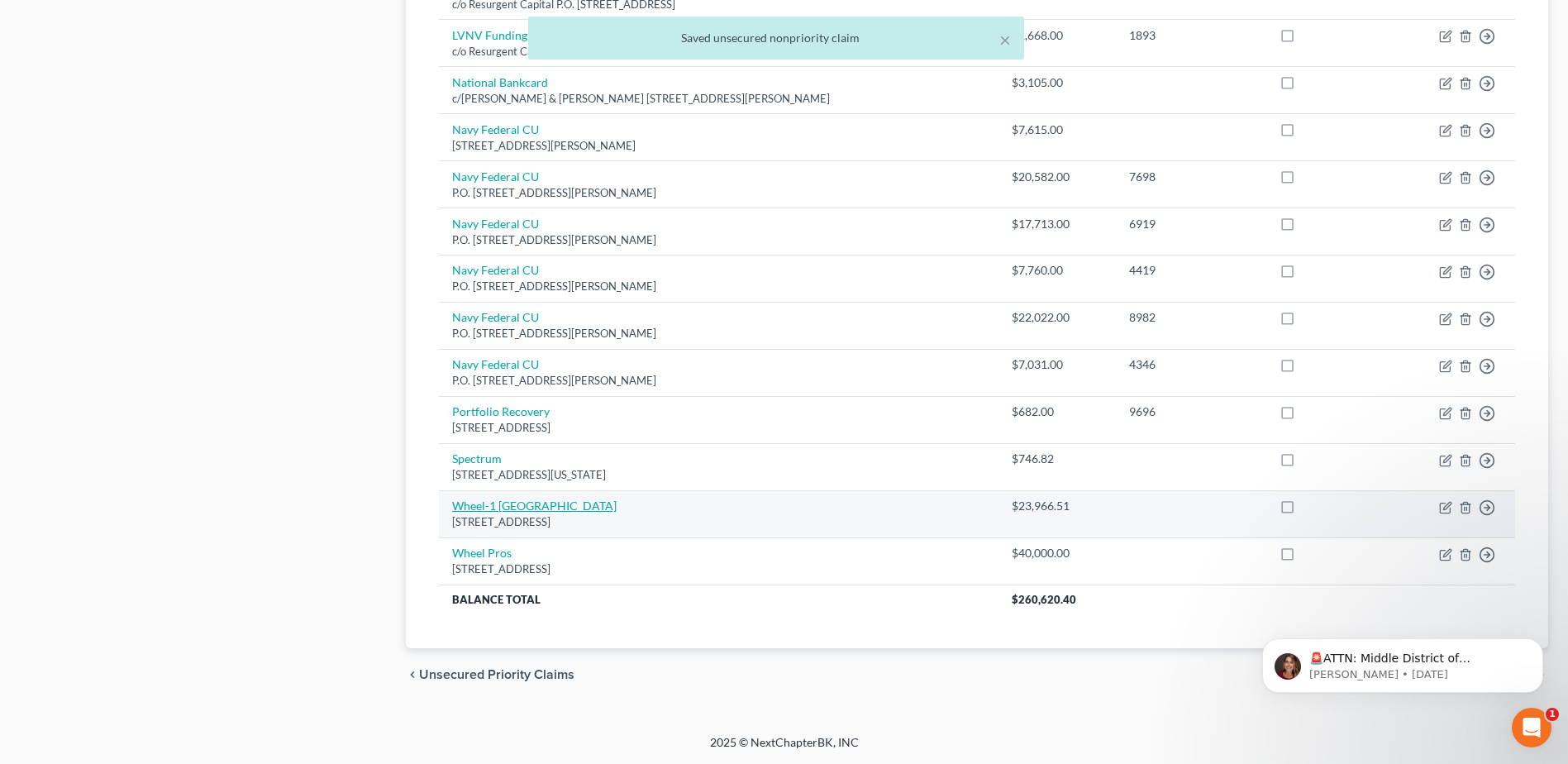
click at [473, 499] on link "Wheel-1 [GEOGRAPHIC_DATA]" at bounding box center [535, 505] width 165 height 14
select select "10"
select select "14"
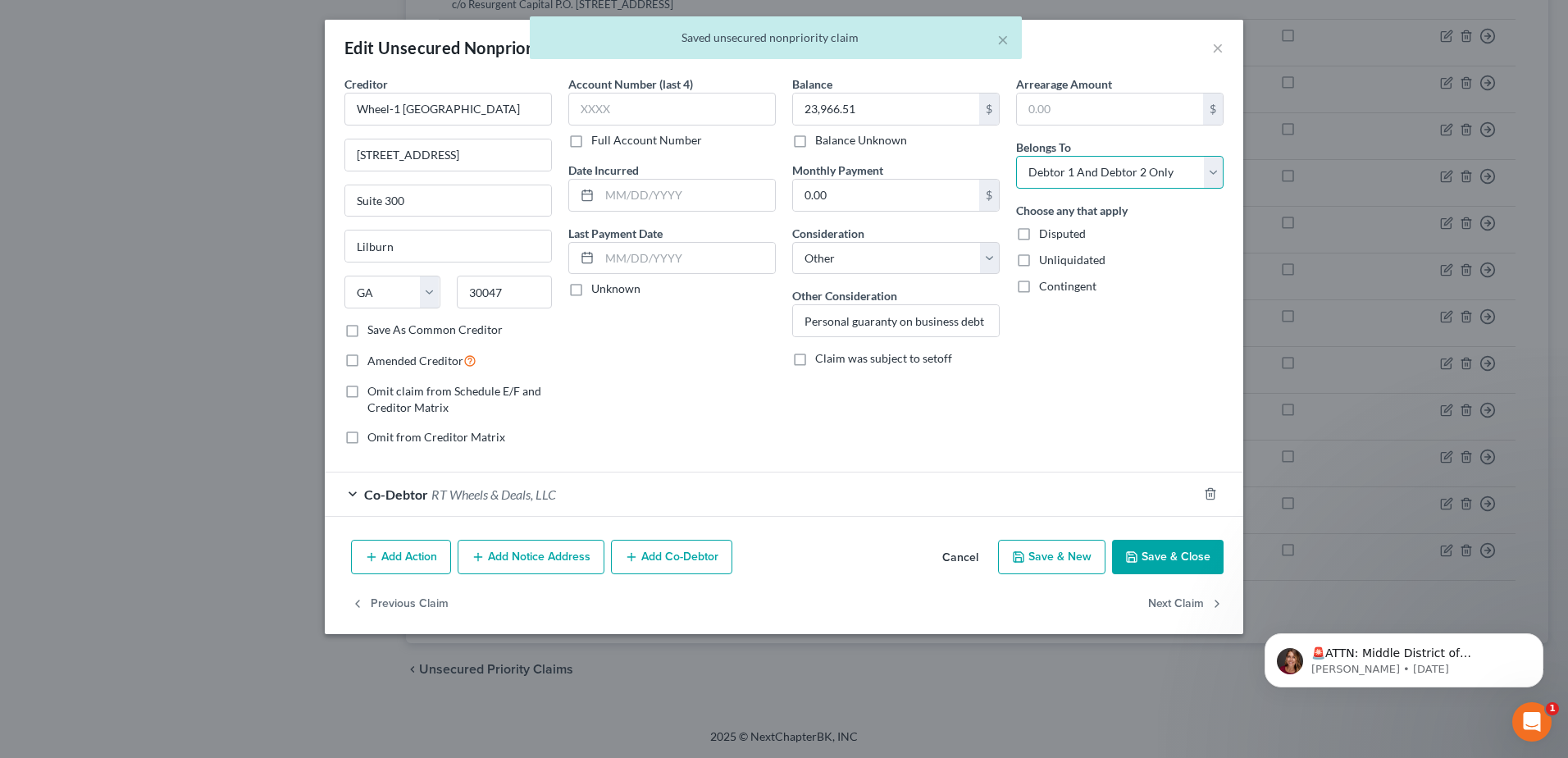
click at [1215, 183] on select "Select Debtor 1 Only Debtor 2 Only Debtor 1 And Debtor 2 Only At Least One Of T…" at bounding box center [1119, 172] width 208 height 33
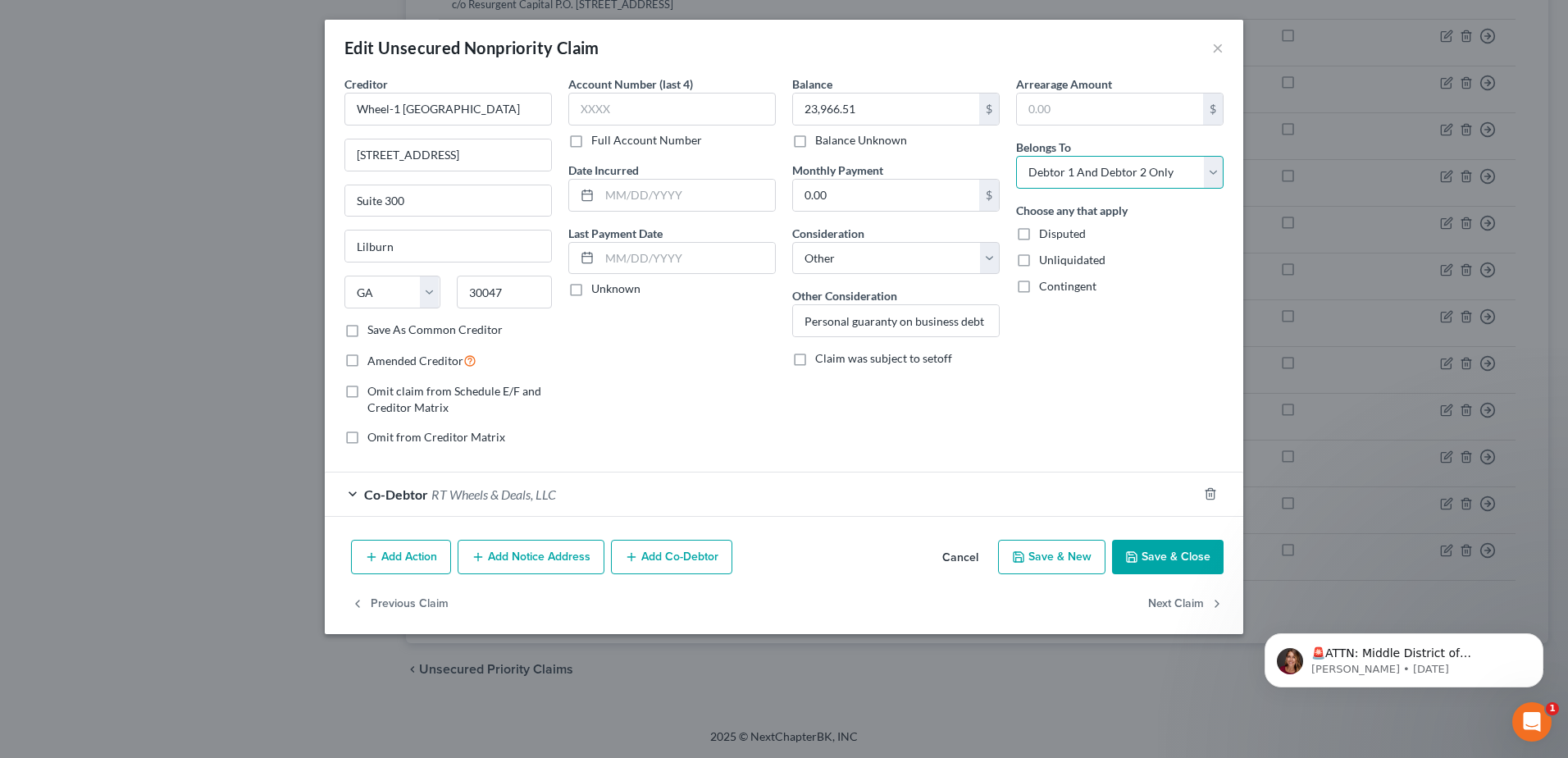
select select "3"
click at [1016, 156] on select "Select Debtor 1 Only Debtor 2 Only Debtor 1 And Debtor 2 Only At Least One Of T…" at bounding box center [1119, 172] width 208 height 33
click at [1176, 557] on button "Save & Close" at bounding box center [1168, 557] width 112 height 34
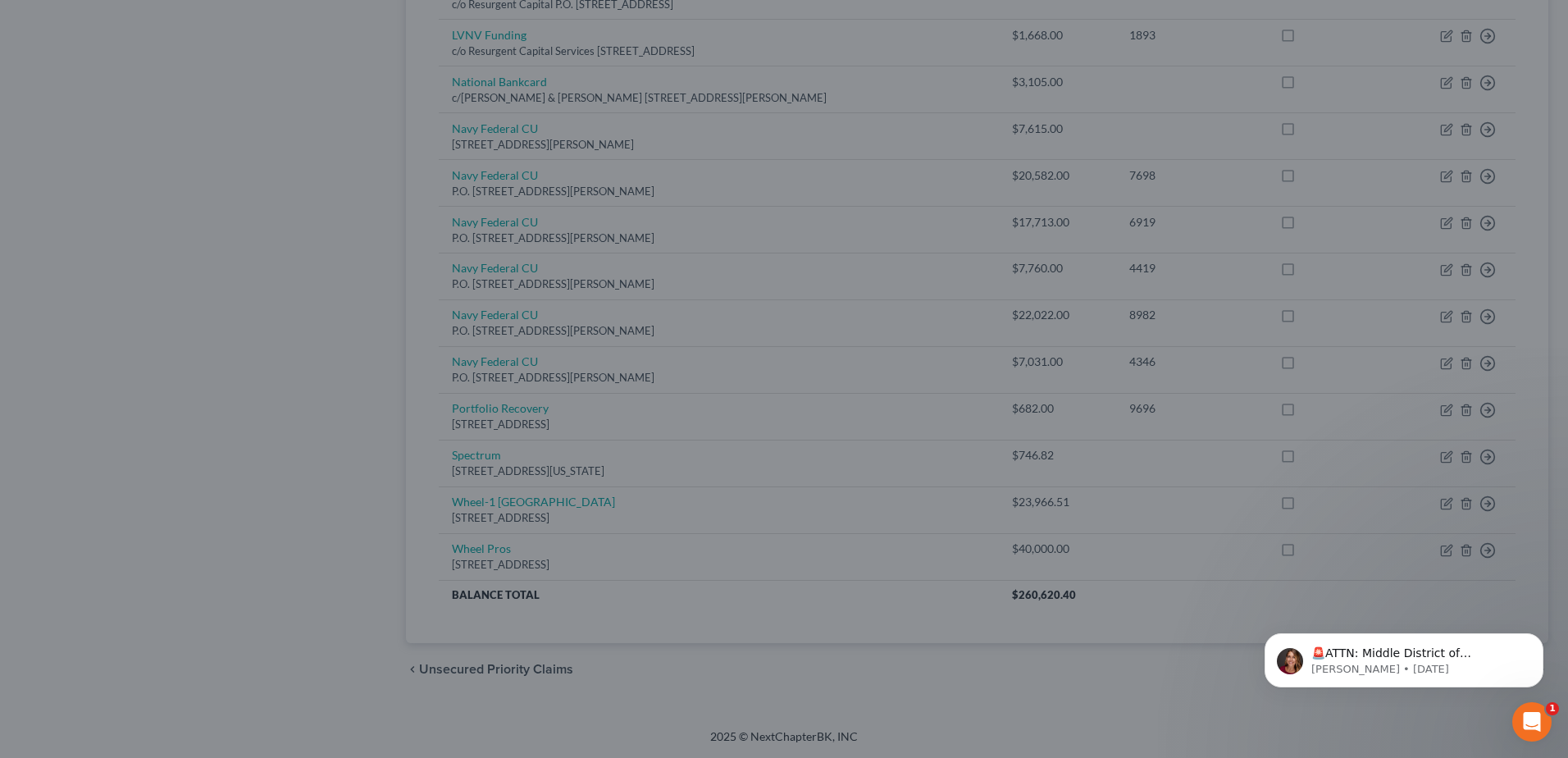
type input "0"
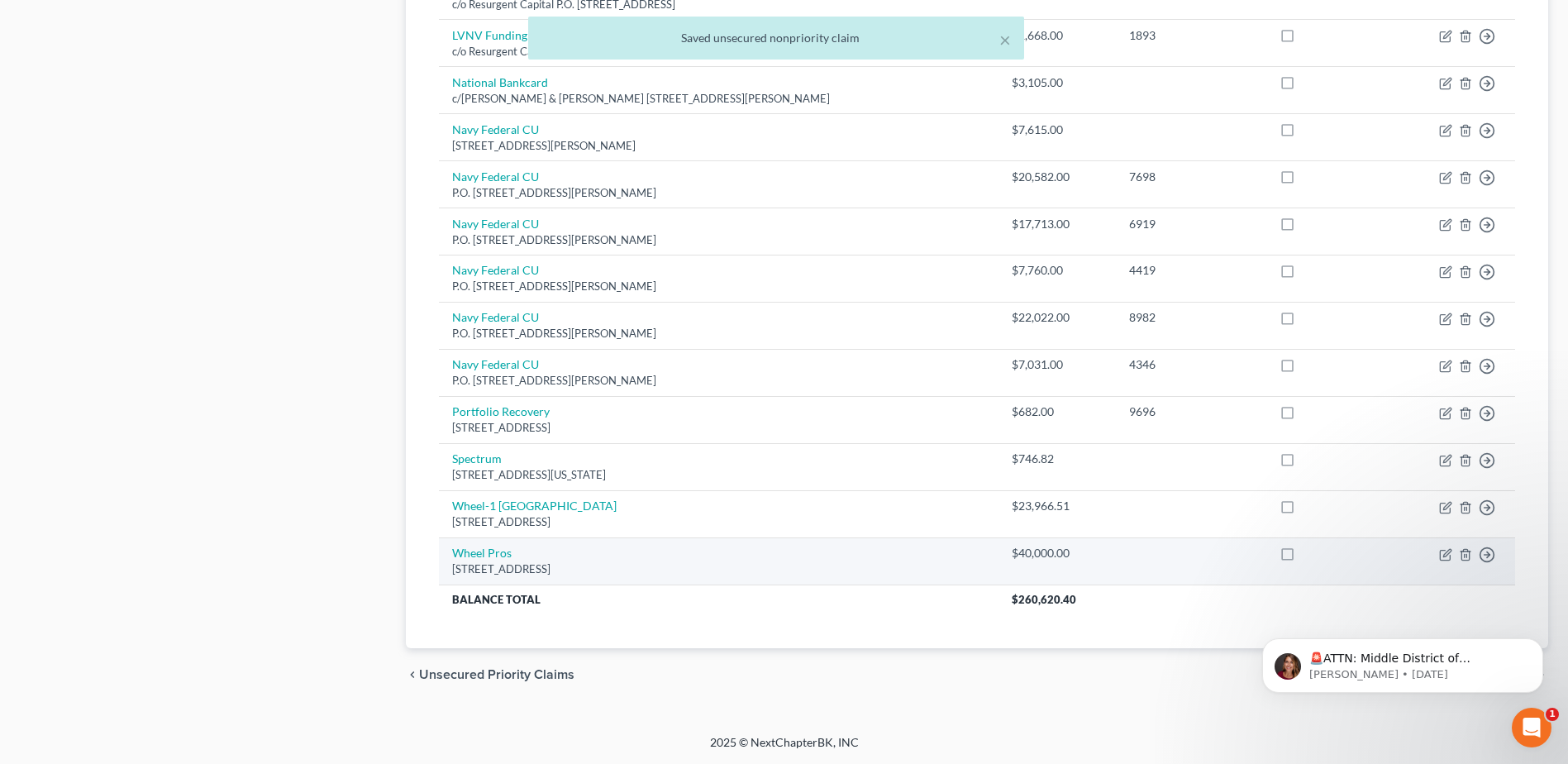
click at [476, 561] on td "Wheel Pros [STREET_ADDRESS]" at bounding box center [718, 561] width 560 height 47
click at [482, 551] on link "Wheel Pros" at bounding box center [482, 553] width 60 height 14
select select "10"
select select "14"
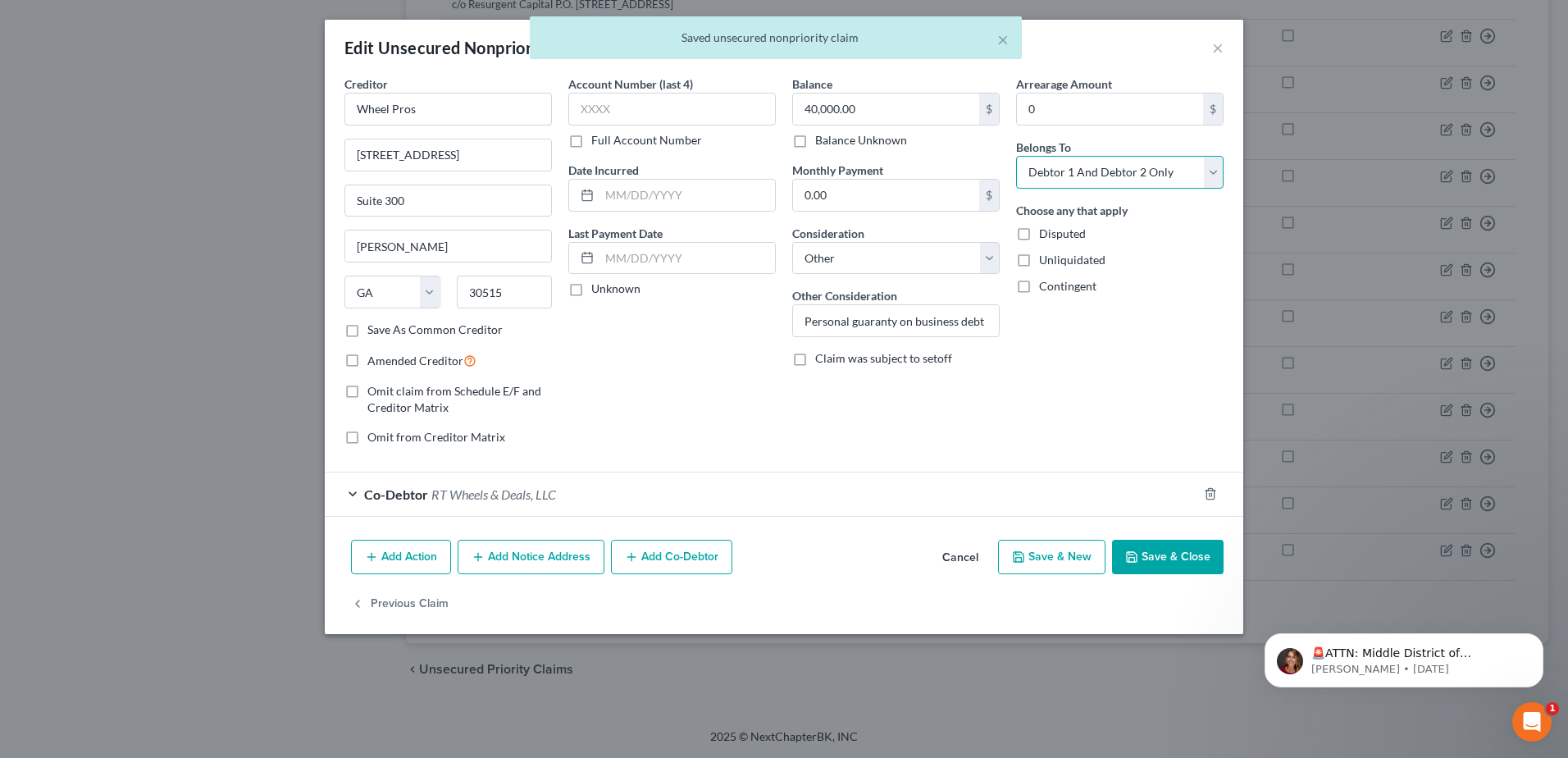
drag, startPoint x: 1217, startPoint y: 182, endPoint x: 1143, endPoint y: 183, distance: 74.0
click at [1217, 182] on select "Select Debtor 1 Only Debtor 2 Only Debtor 1 And Debtor 2 Only At Least One Of T…" at bounding box center [1119, 172] width 208 height 33
select select "0"
click at [1016, 156] on select "Select Debtor 1 Only Debtor 2 Only Debtor 1 And Debtor 2 Only At Least One Of T…" at bounding box center [1119, 172] width 208 height 33
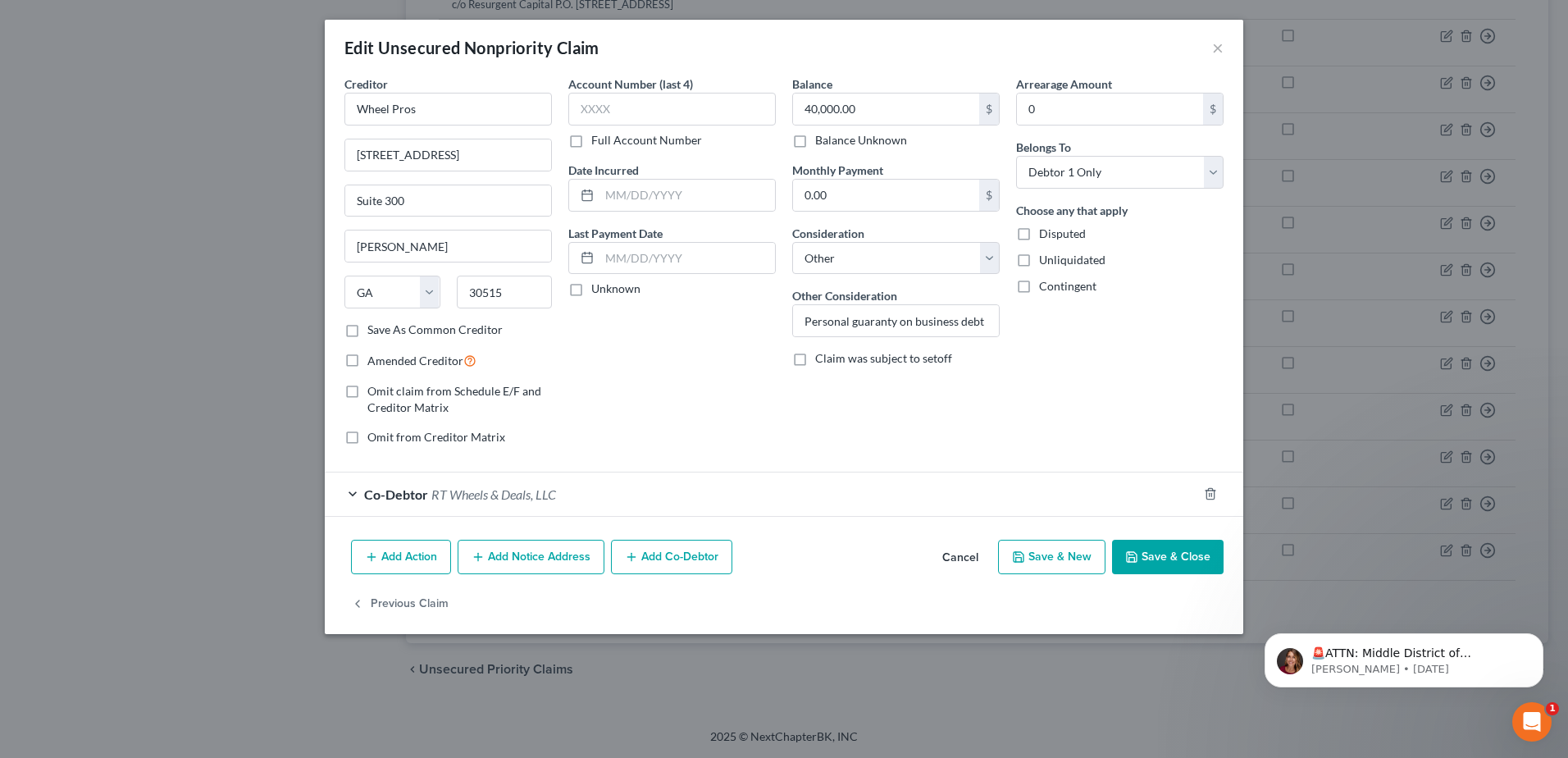
click at [1176, 564] on button "Save & Close" at bounding box center [1168, 557] width 112 height 34
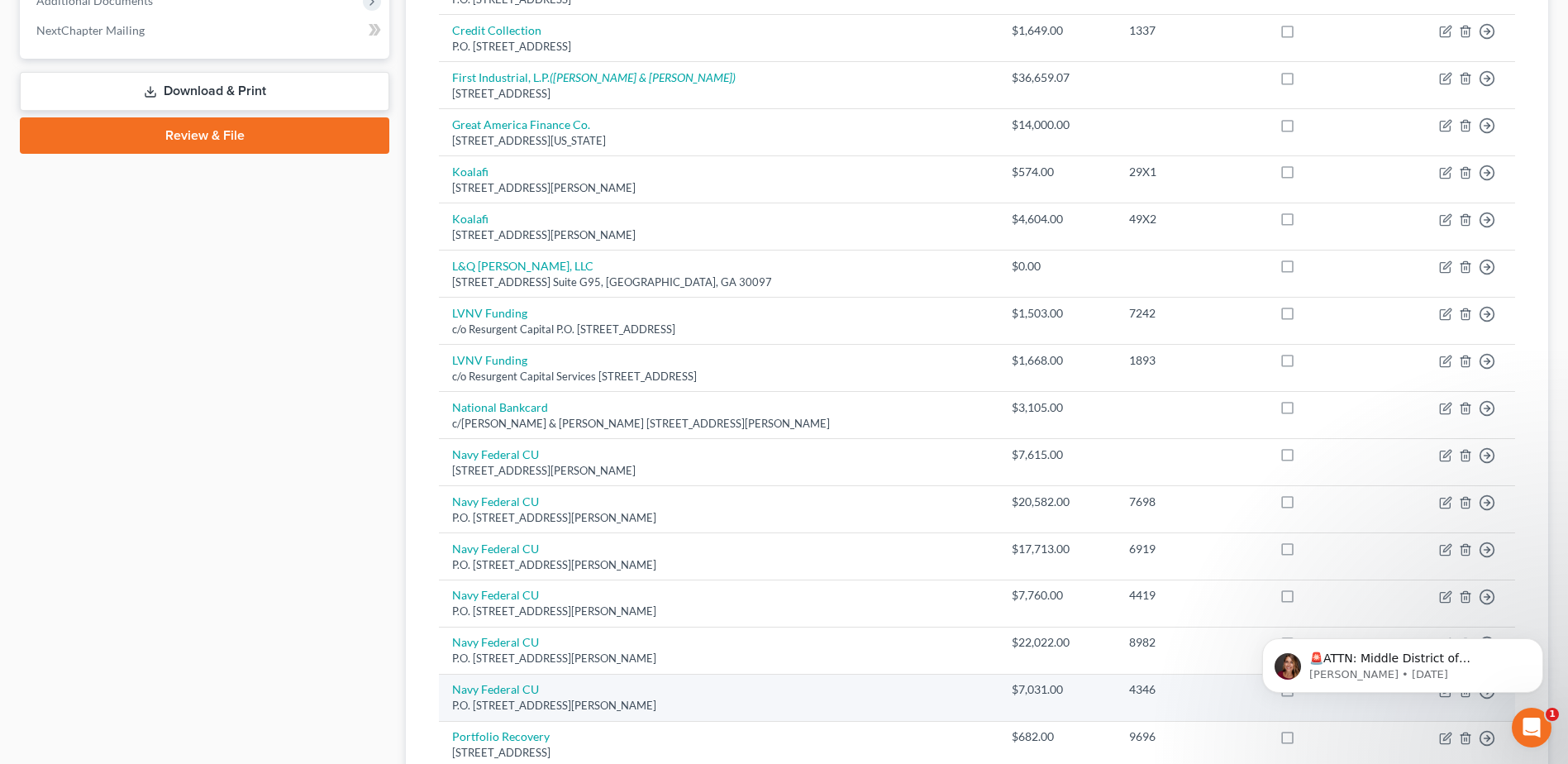
scroll to position [716, 0]
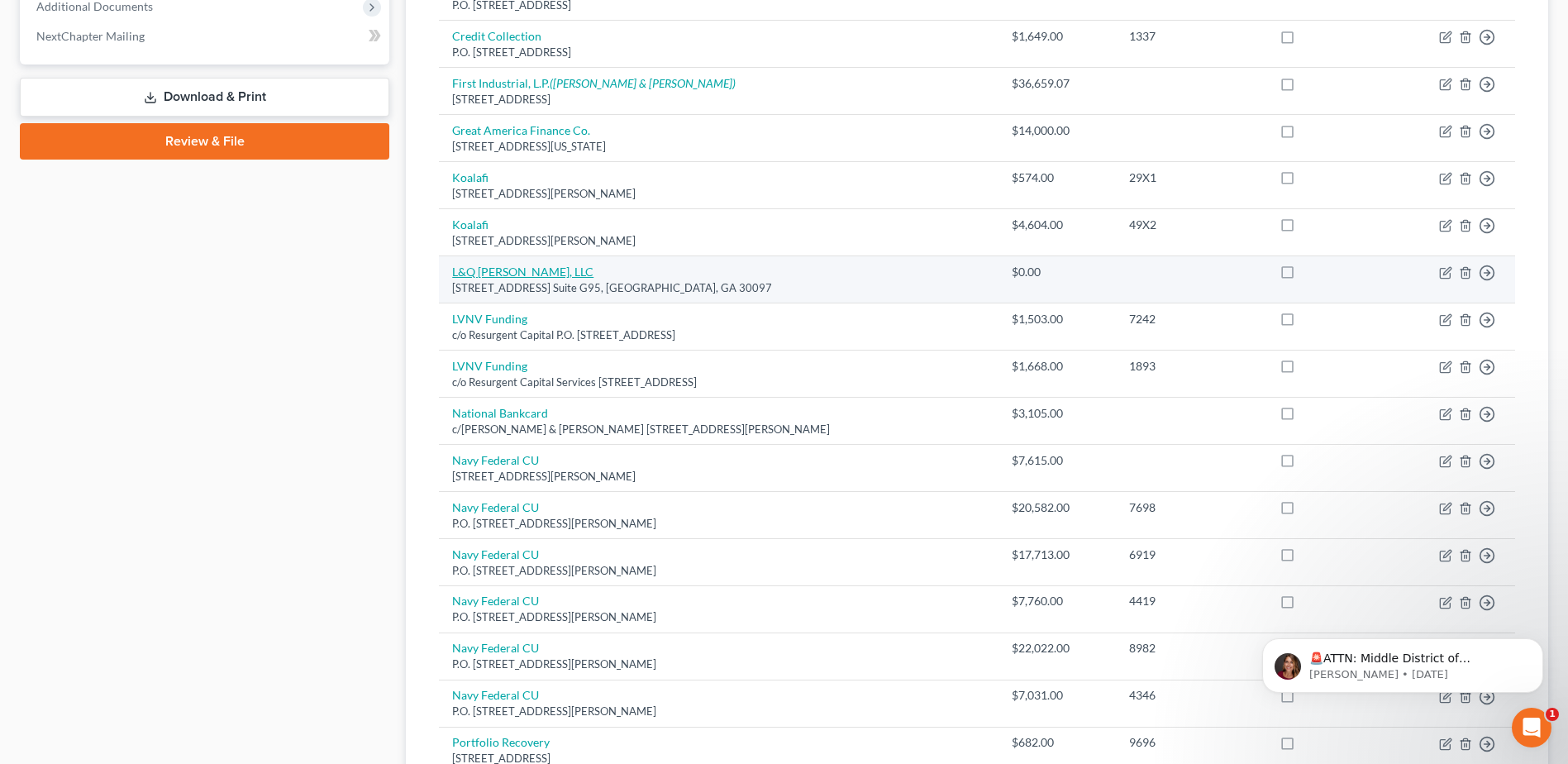
click at [483, 273] on link "L&Q [PERSON_NAME], LLC" at bounding box center [522, 272] width 141 height 14
select select "10"
select select "14"
select select "3"
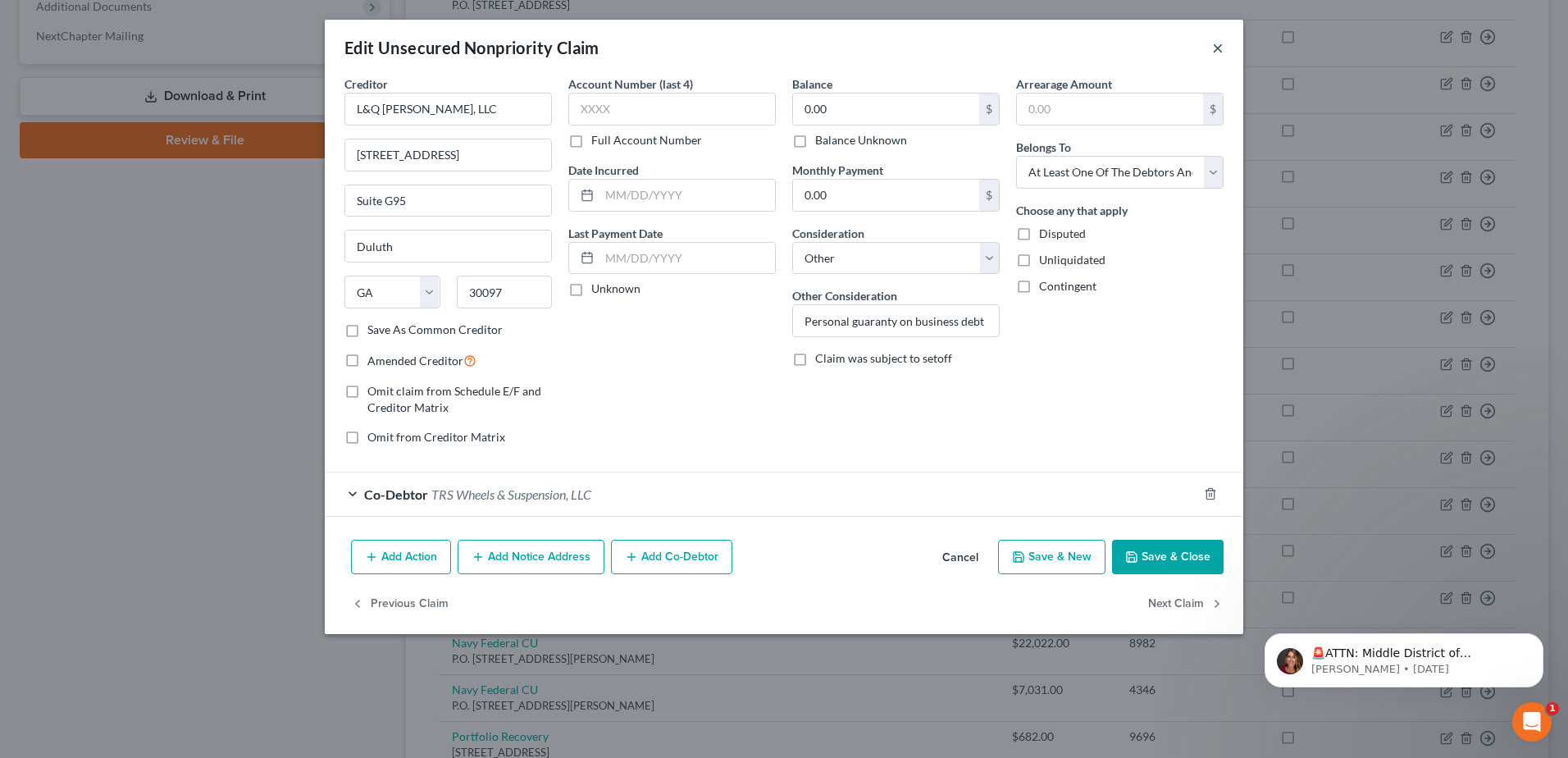
click at [1215, 48] on button "×" at bounding box center [1218, 47] width 11 height 20
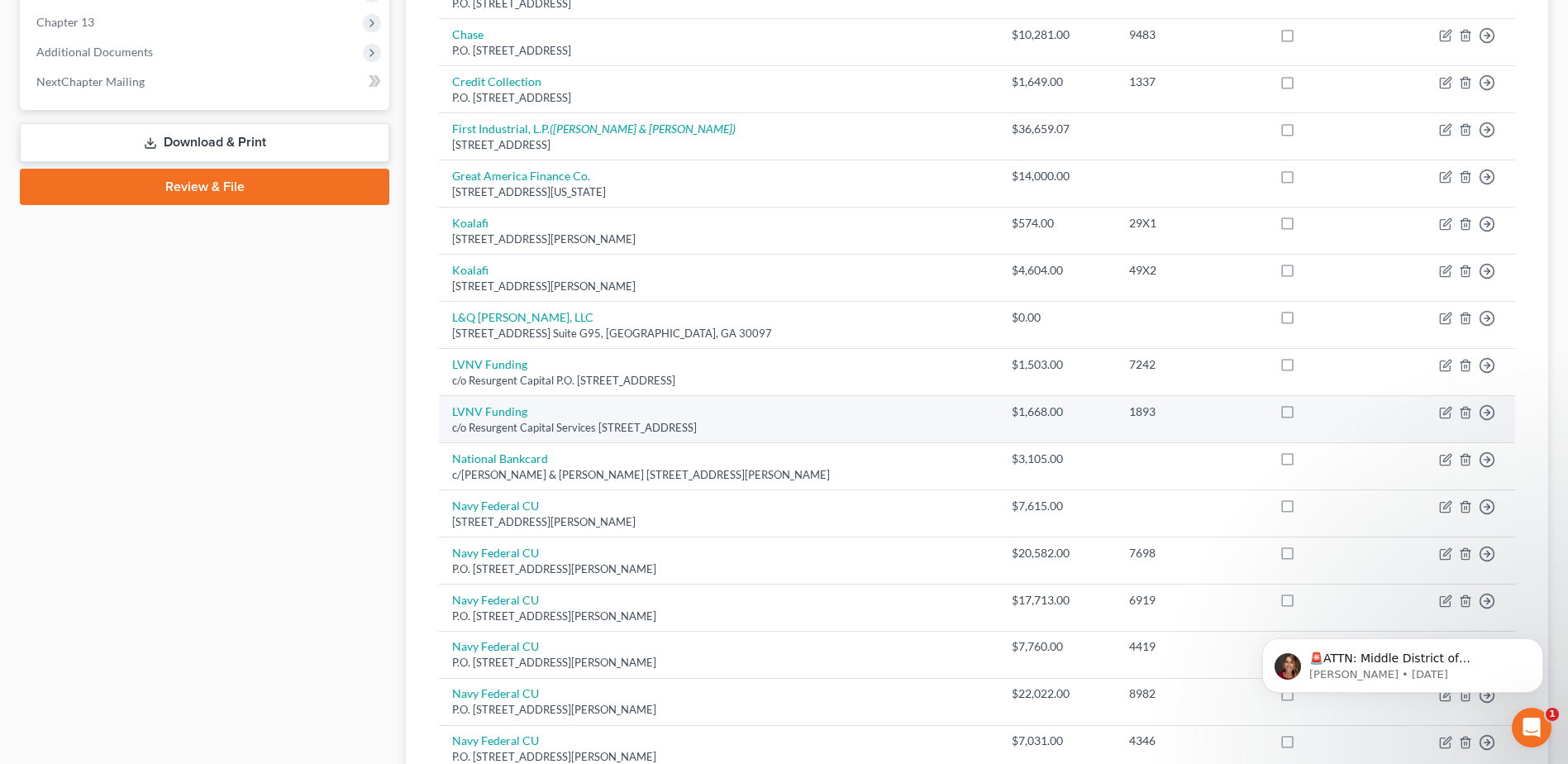
scroll to position [634, 0]
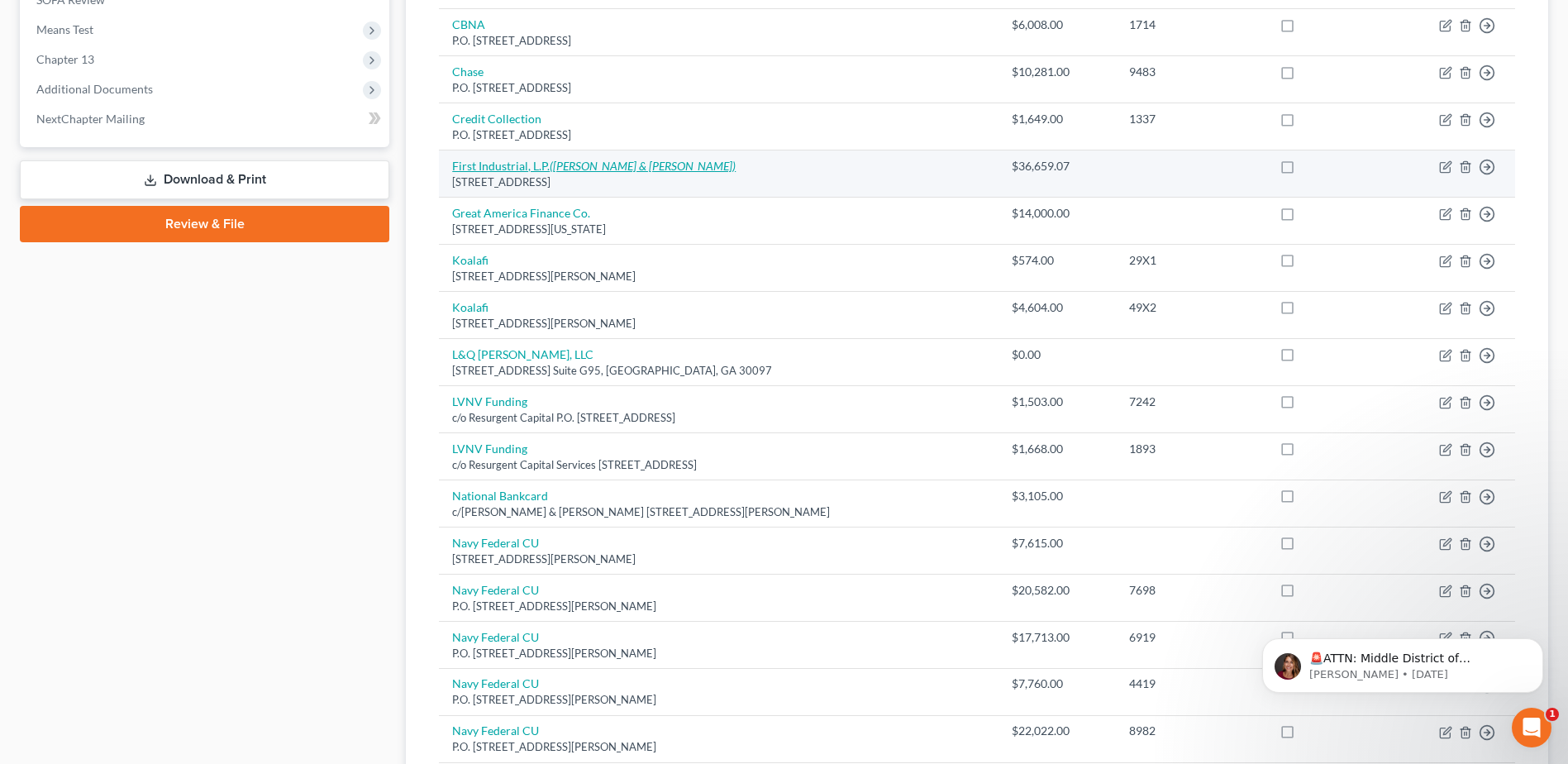
click at [494, 162] on link "First Industrial, L.P. ([PERSON_NAME] & [PERSON_NAME])" at bounding box center [594, 166] width 284 height 14
select select "10"
select select "14"
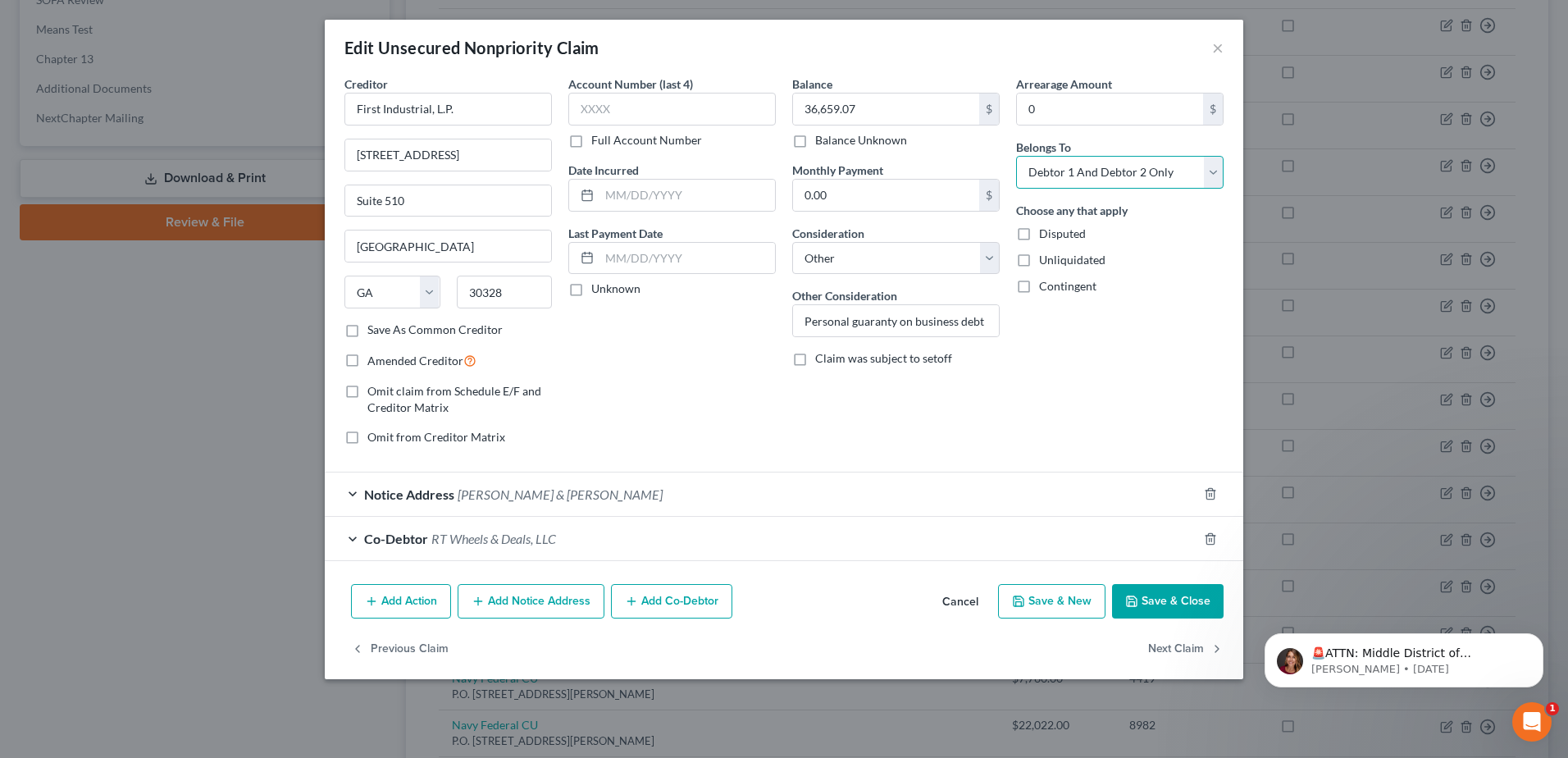
drag, startPoint x: 1217, startPoint y: 170, endPoint x: 1151, endPoint y: 174, distance: 66.1
click at [1217, 170] on select "Select Debtor 1 Only Debtor 2 Only Debtor 1 And Debtor 2 Only At Least One Of T…" at bounding box center [1119, 172] width 208 height 33
select select "0"
click at [1016, 156] on select "Select Debtor 1 Only Debtor 2 Only Debtor 1 And Debtor 2 Only At Least One Of T…" at bounding box center [1119, 172] width 208 height 33
click at [1162, 597] on button "Save & Close" at bounding box center [1168, 601] width 112 height 34
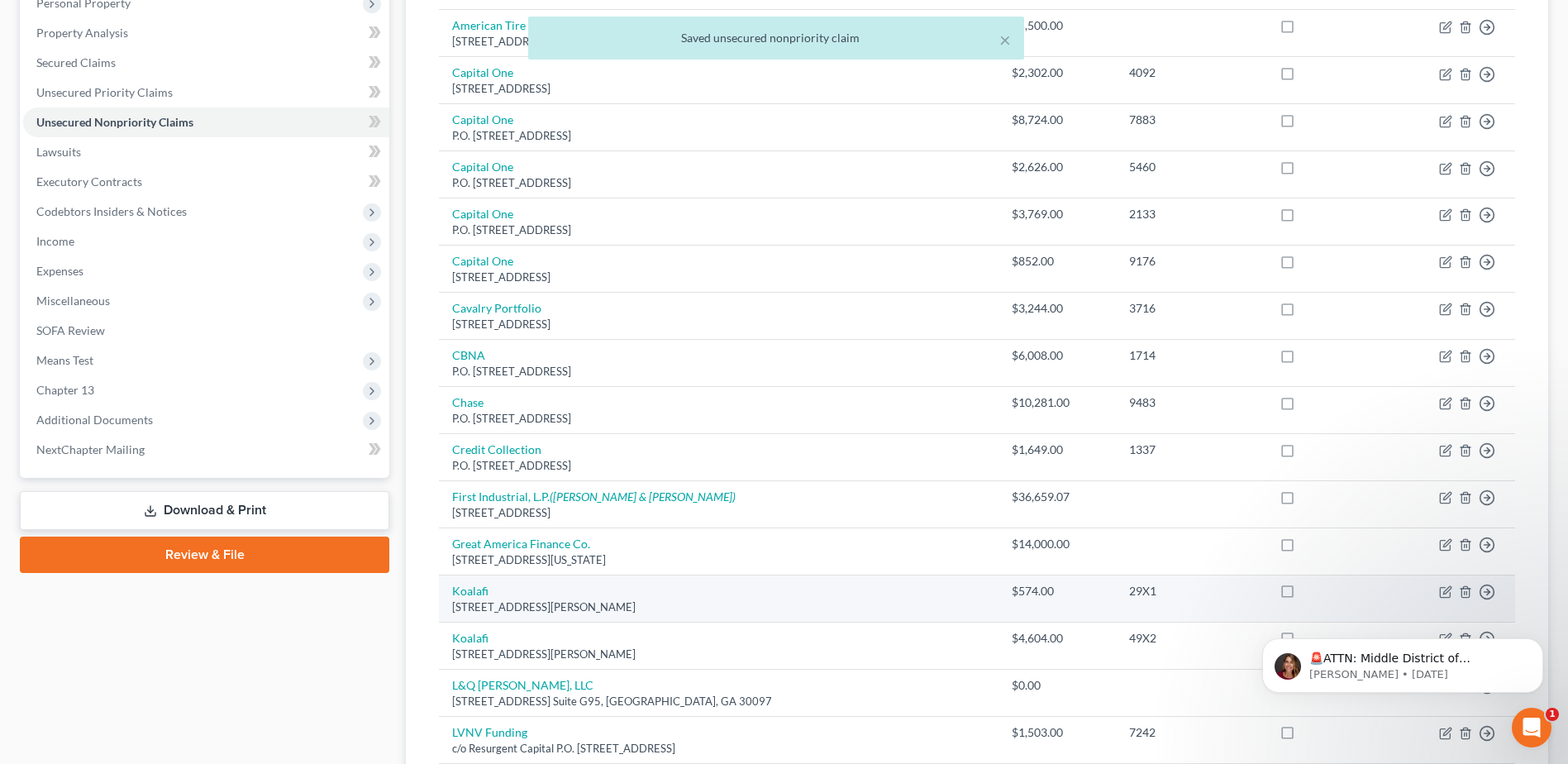
scroll to position [137, 0]
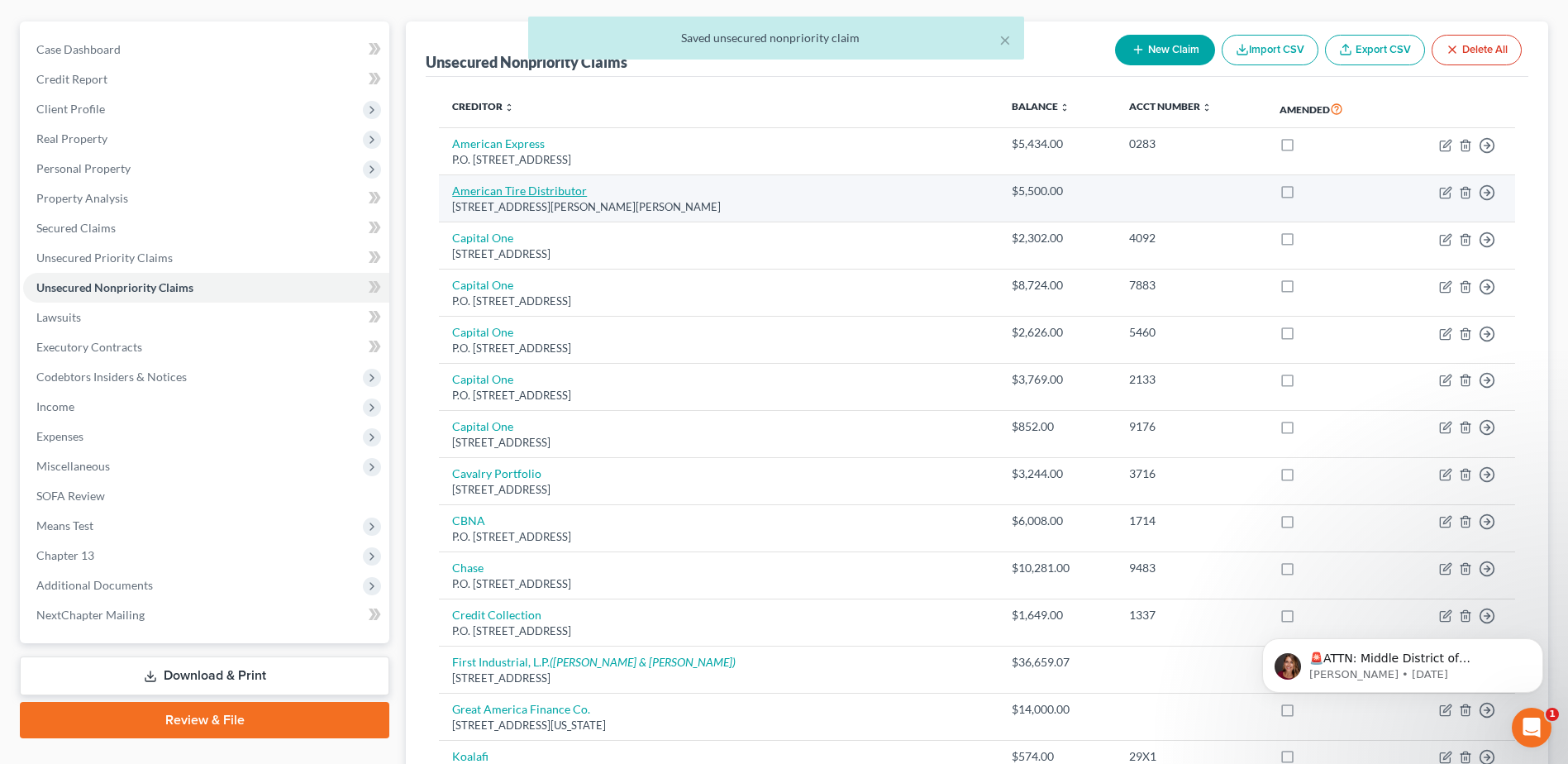
click at [506, 187] on link "American Tire Distributor" at bounding box center [519, 190] width 134 height 14
select select "28"
select select "14"
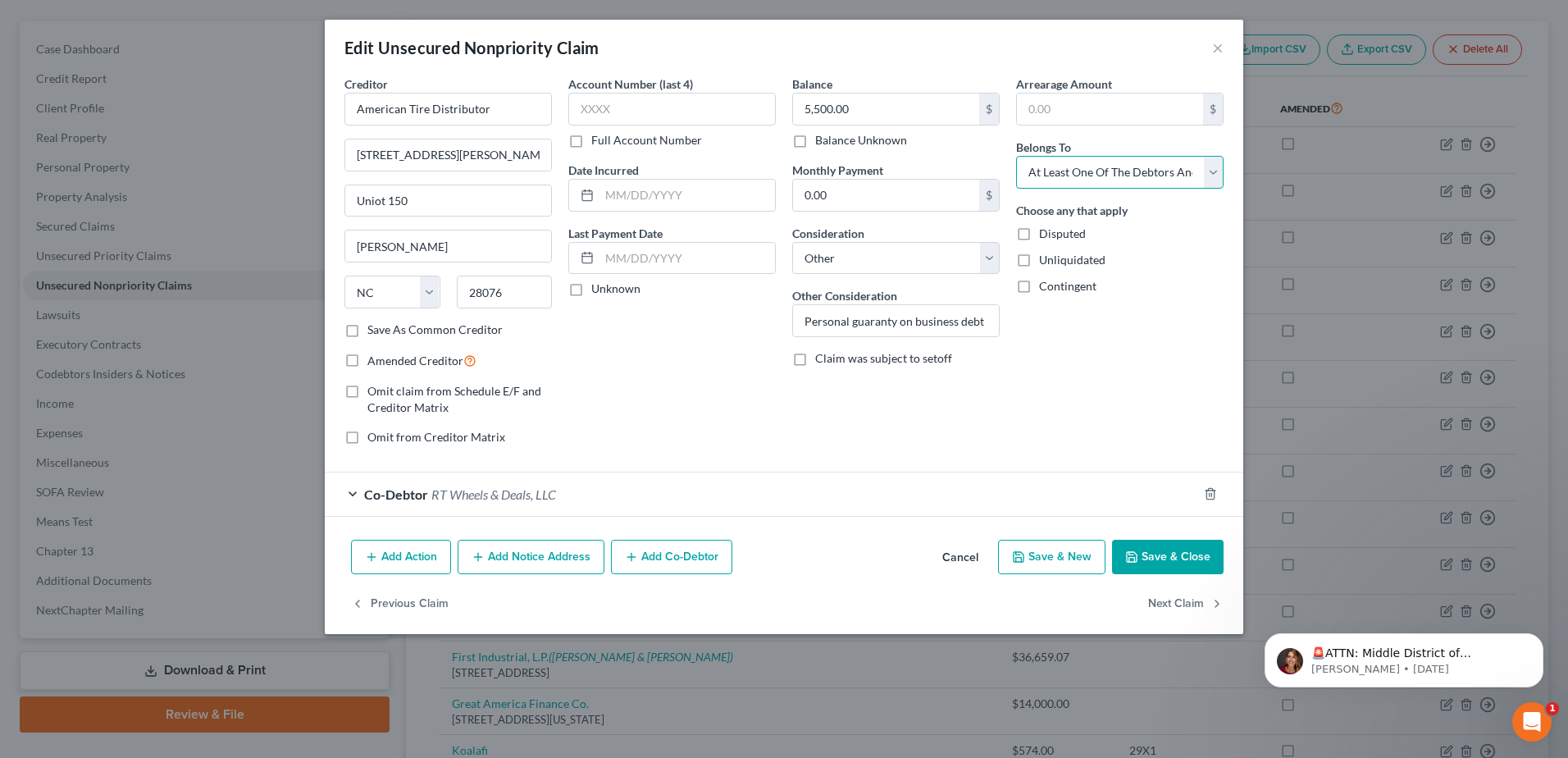
drag, startPoint x: 1213, startPoint y: 173, endPoint x: 1124, endPoint y: 190, distance: 90.6
click at [1213, 173] on select "Select Debtor 1 Only Debtor 2 Only Debtor 1 And Debtor 2 Only At Least One Of T…" at bounding box center [1119, 172] width 208 height 33
select select "0"
click at [1016, 156] on select "Select Debtor 1 Only Debtor 2 Only Debtor 1 And Debtor 2 Only At Least One Of T…" at bounding box center [1119, 172] width 208 height 33
click at [1160, 566] on button "Save & Close" at bounding box center [1168, 557] width 112 height 34
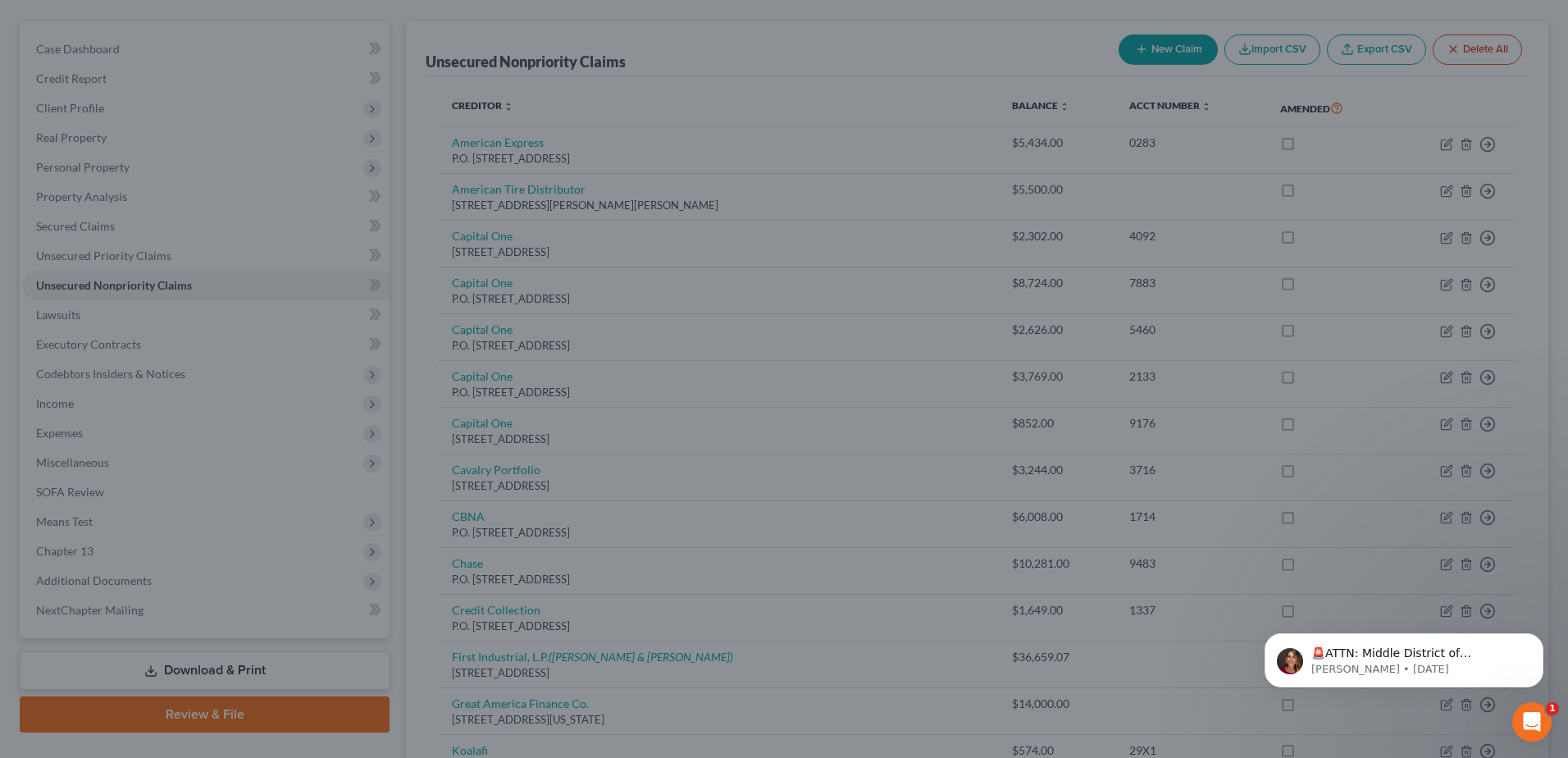
type input "0"
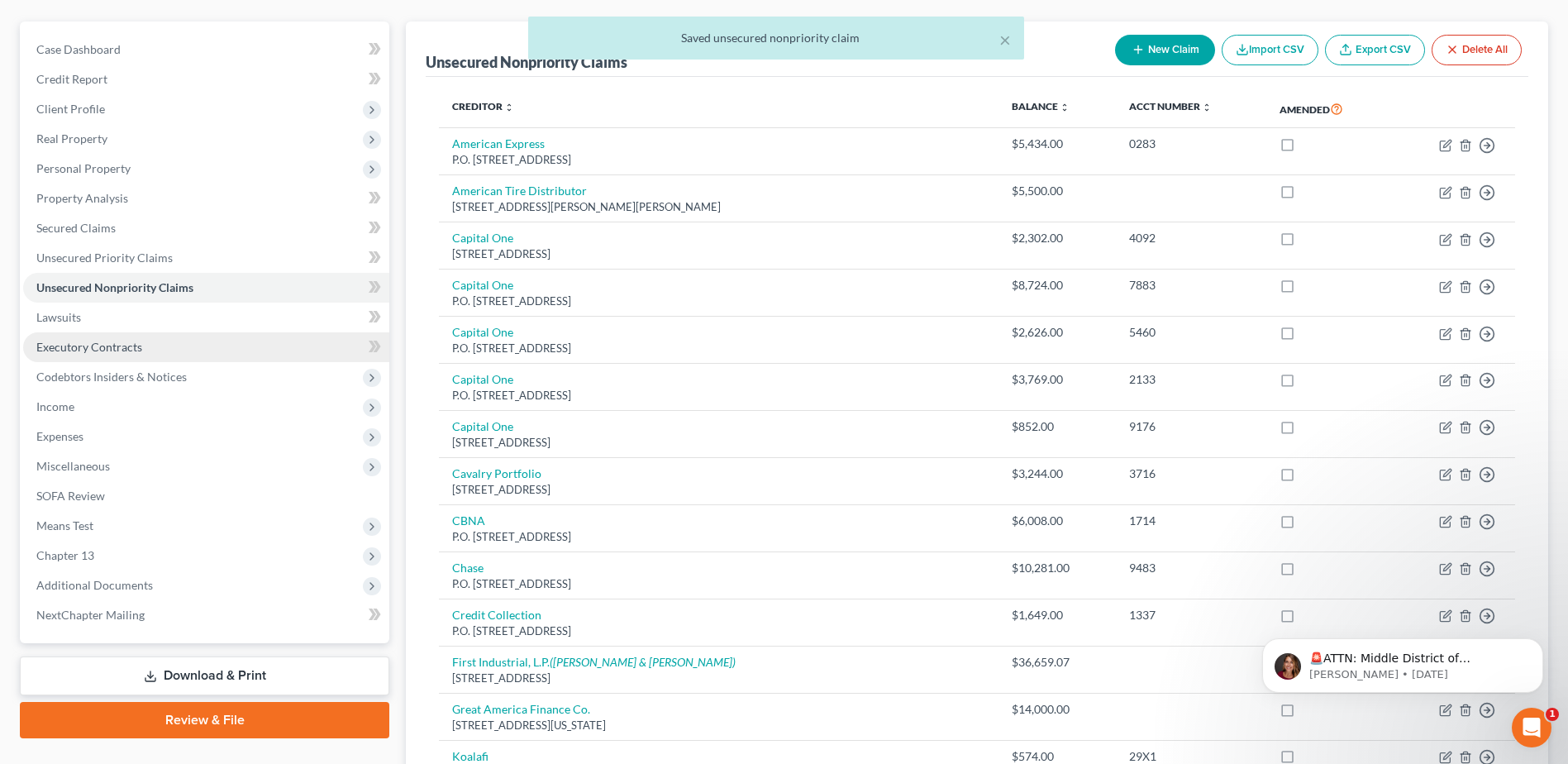
click at [101, 350] on span "Executory Contracts" at bounding box center [89, 346] width 106 height 14
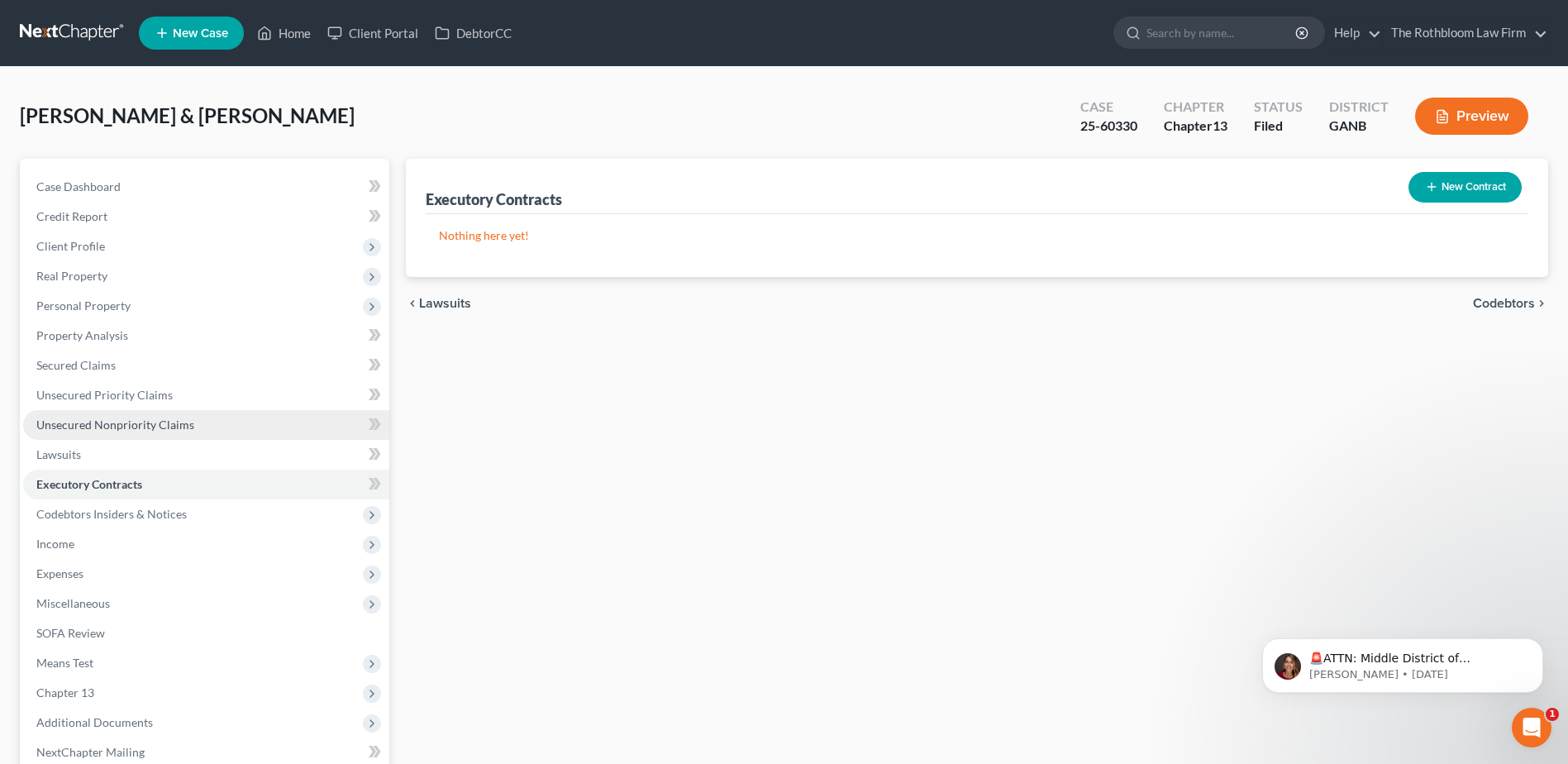
click at [170, 425] on span "Unsecured Nonpriority Claims" at bounding box center [115, 425] width 158 height 14
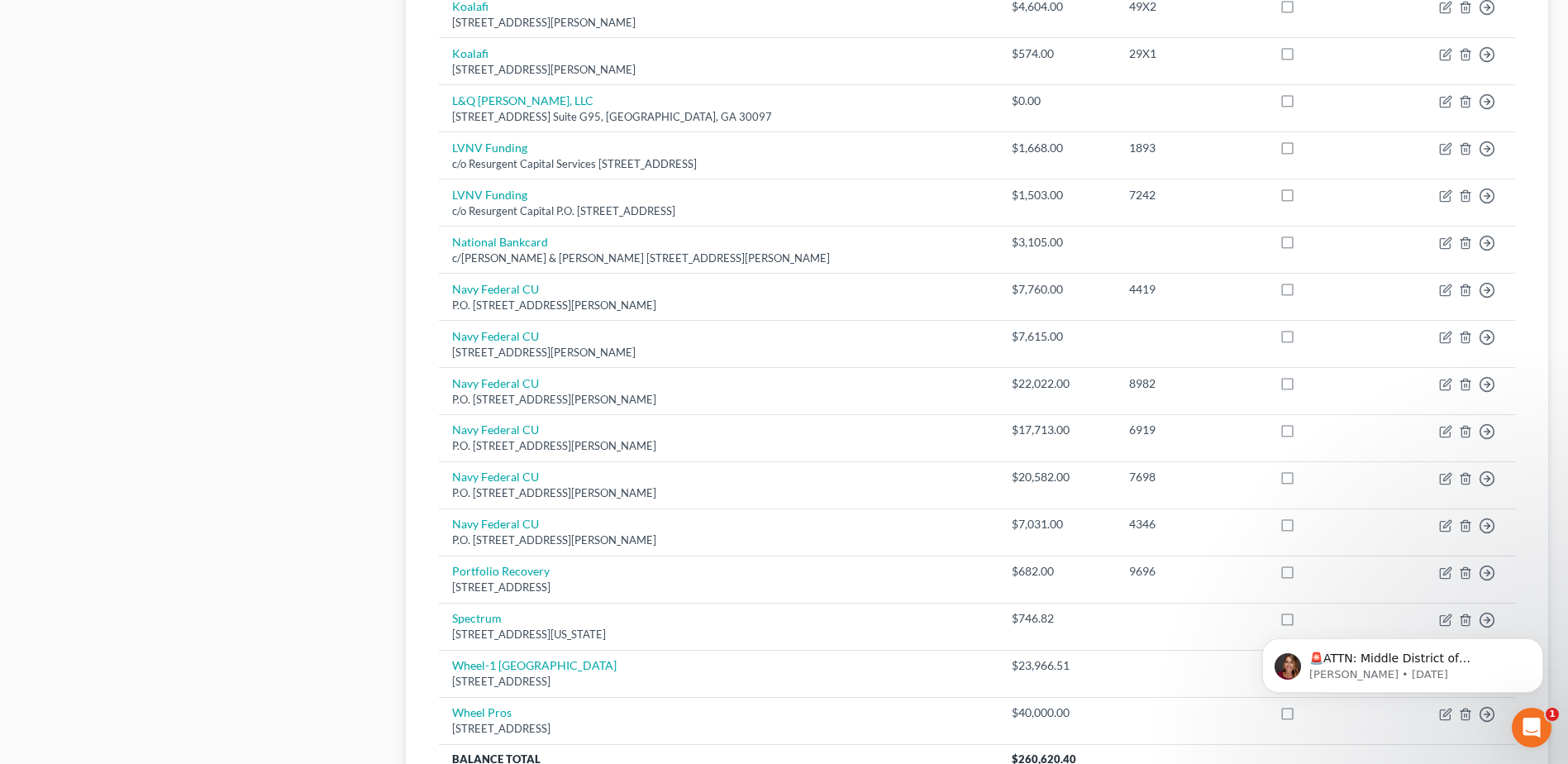
scroll to position [744, 0]
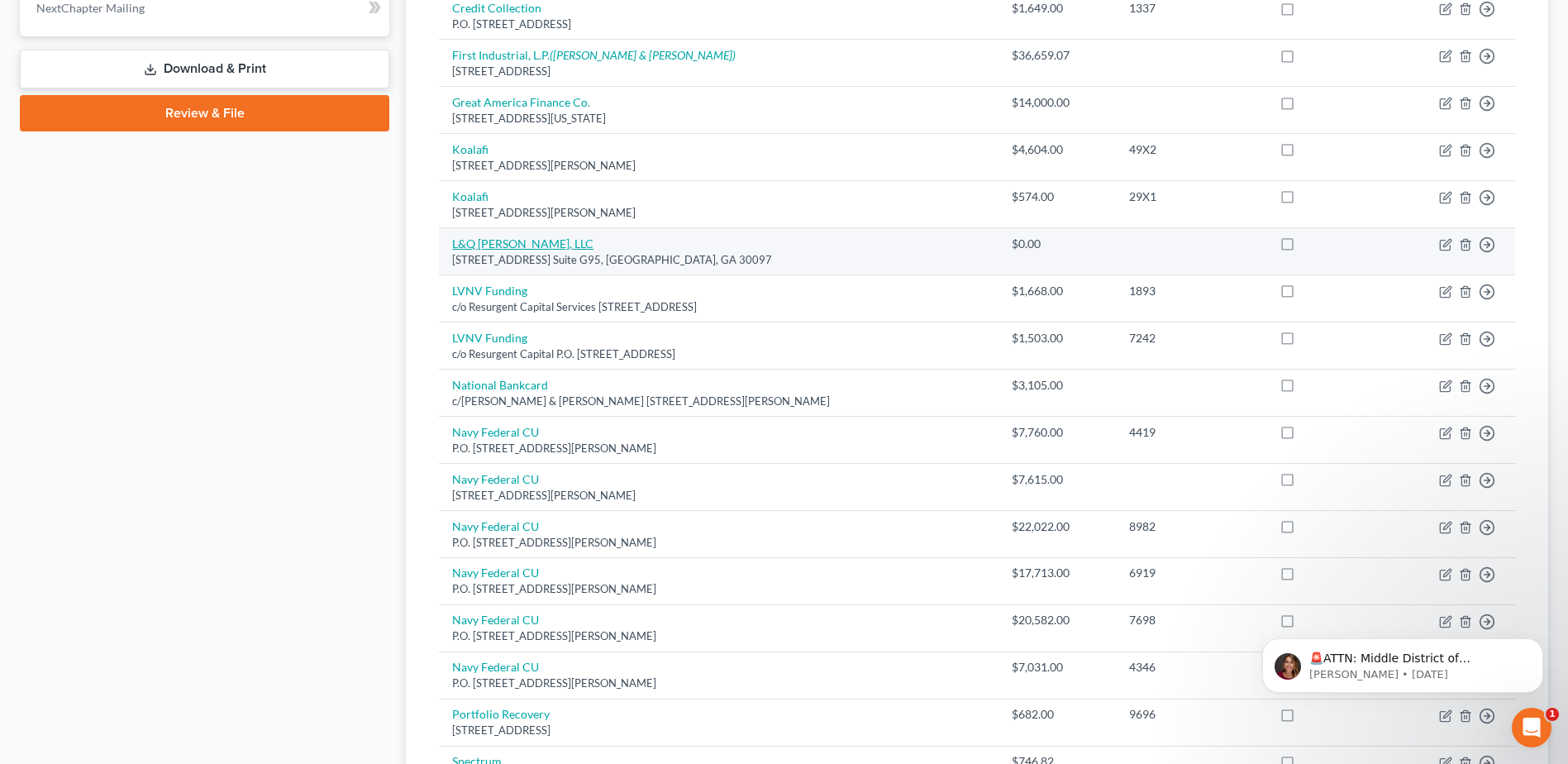
click at [473, 236] on link "L&Q [PERSON_NAME], LLC" at bounding box center [522, 243] width 141 height 14
select select "10"
select select "14"
select select "3"
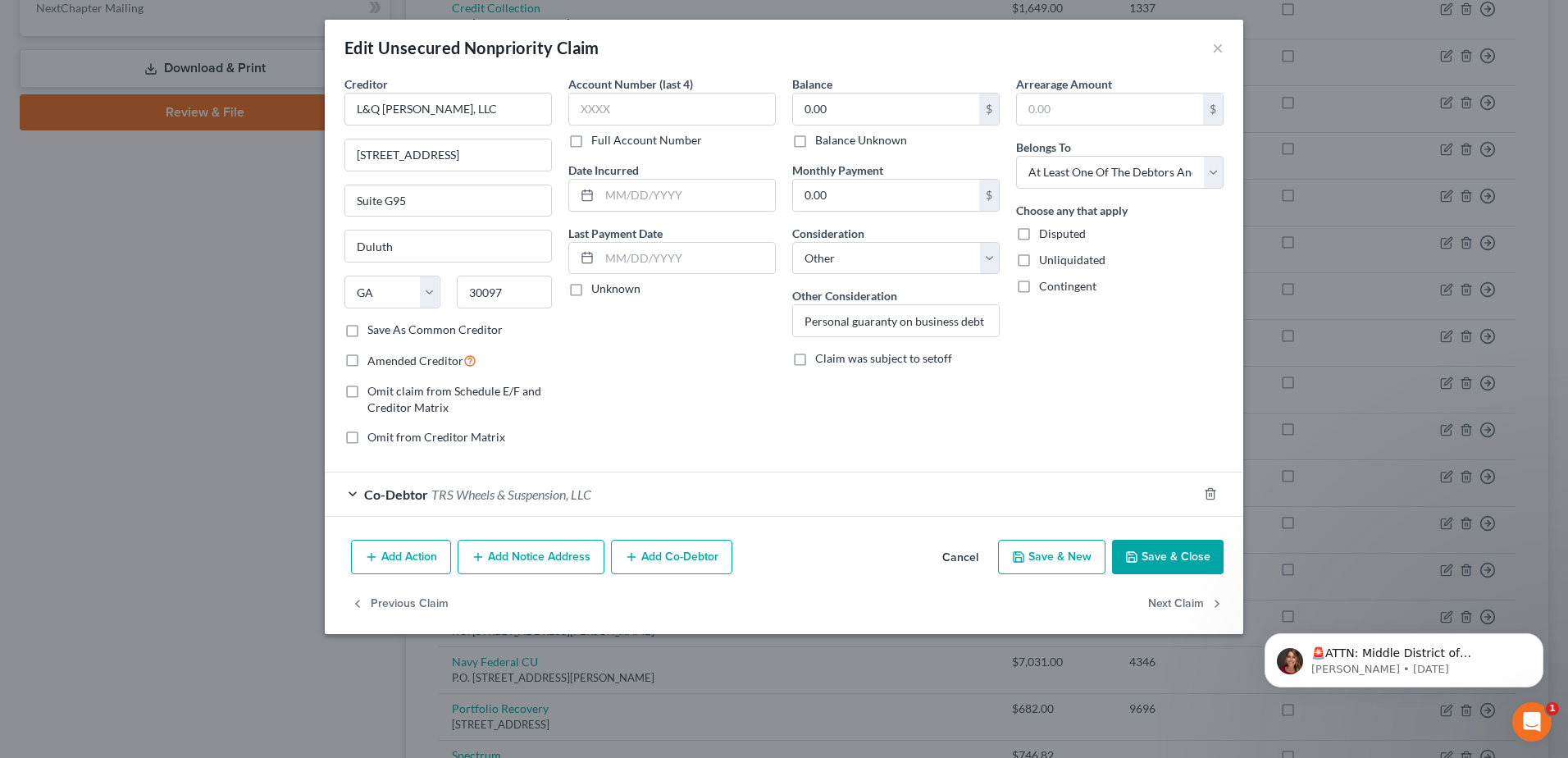
click at [368, 331] on label "Save As Common Creditor" at bounding box center [435, 329] width 135 height 16
click at [374, 331] on input "Save As Common Creditor" at bounding box center [379, 326] width 10 height 10
click at [1150, 547] on button "Save & Close" at bounding box center [1168, 557] width 112 height 34
checkbox input "false"
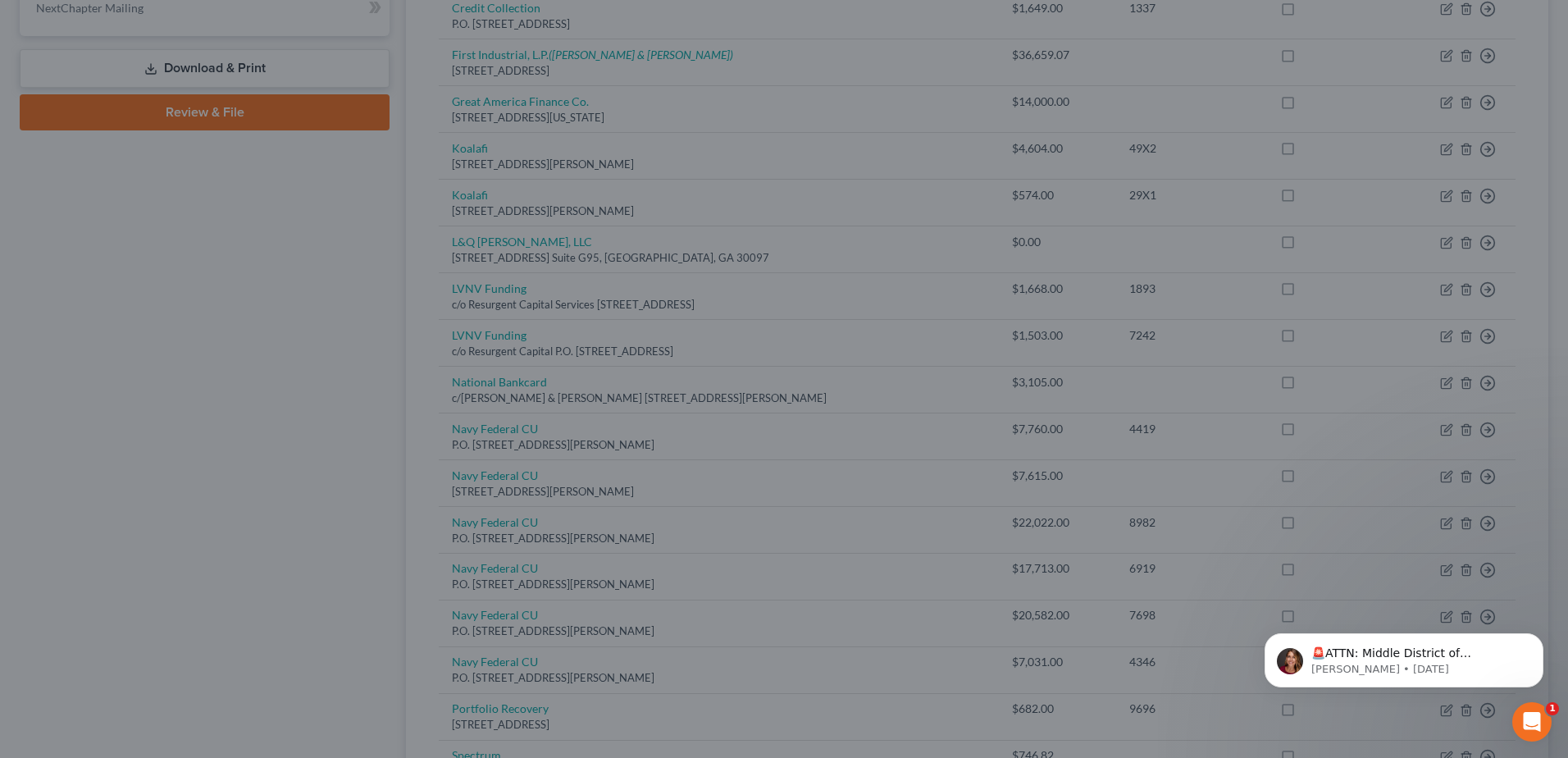
type input "0"
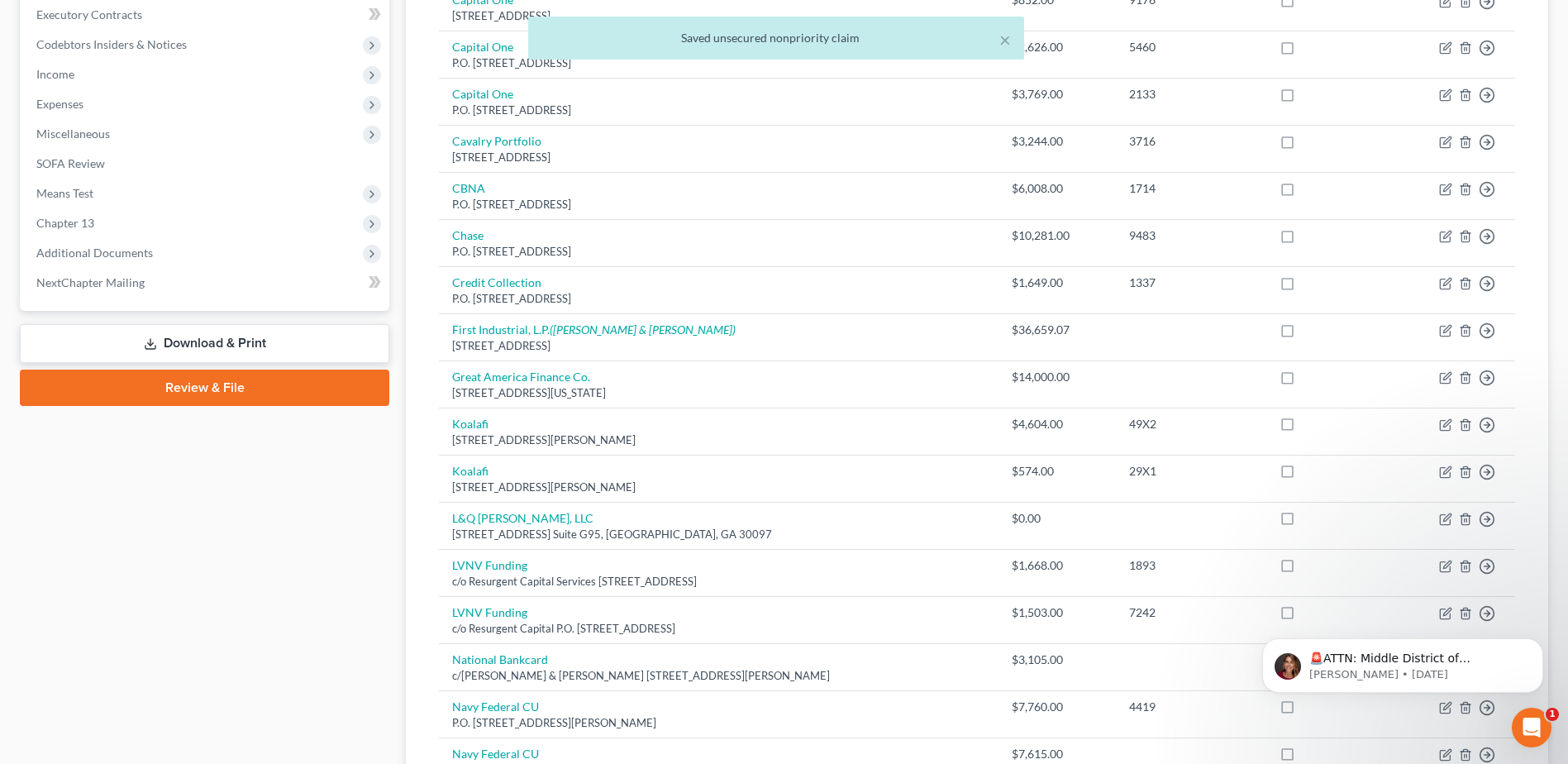
scroll to position [248, 0]
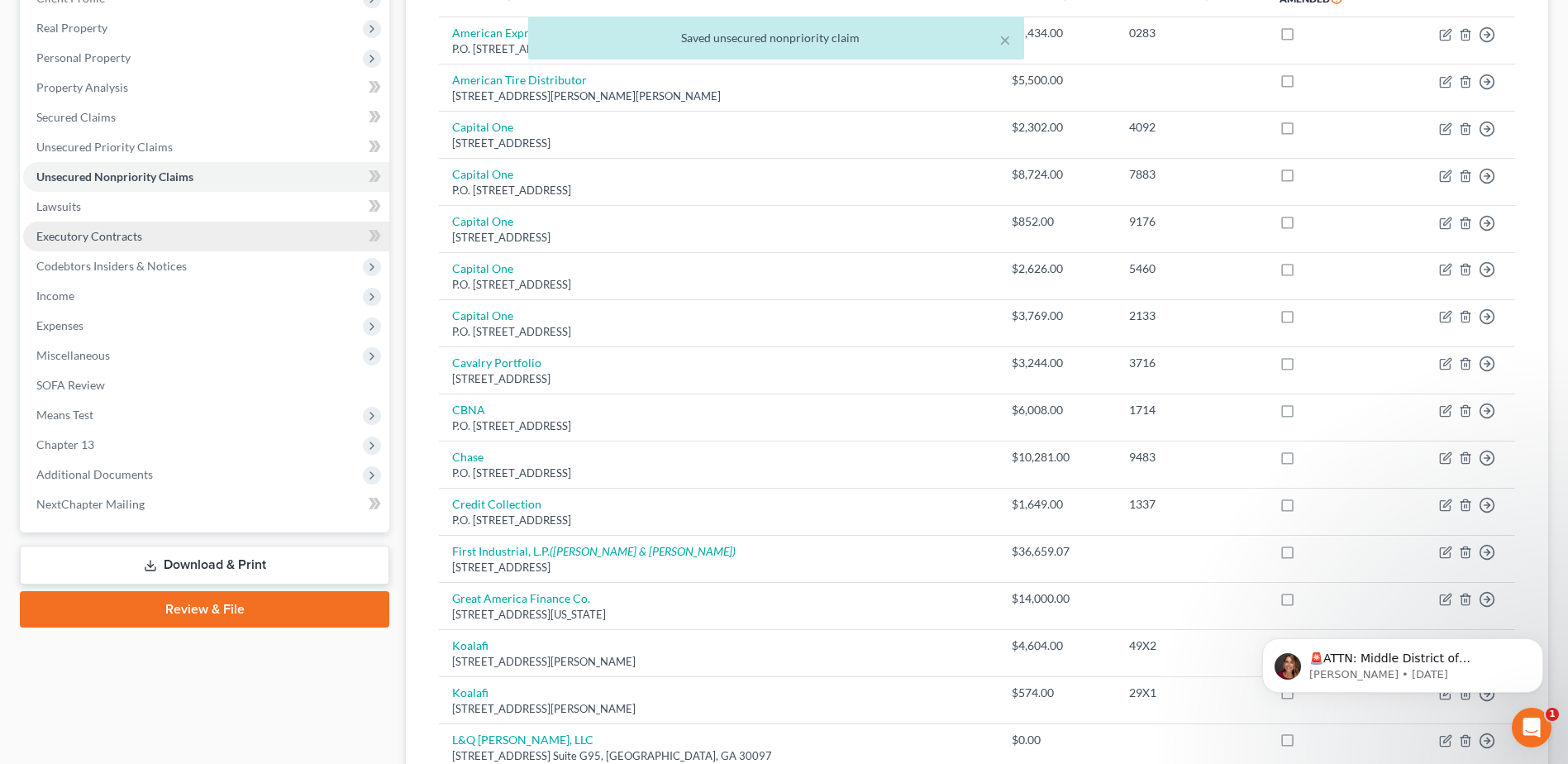
drag, startPoint x: 95, startPoint y: 230, endPoint x: 766, endPoint y: 418, distance: 696.8
click at [94, 229] on span "Executory Contracts" at bounding box center [89, 236] width 106 height 14
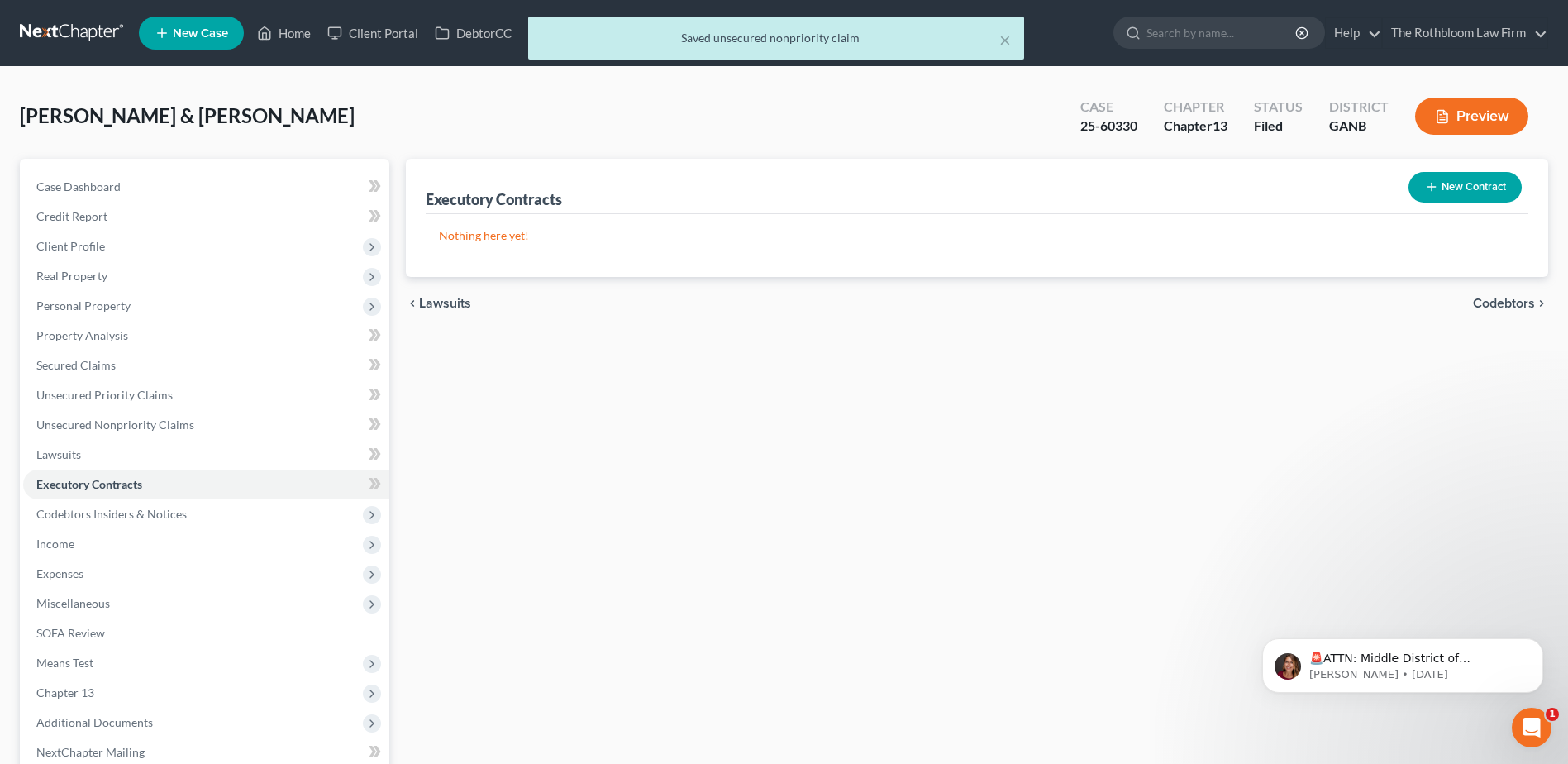
click at [1485, 196] on button "New Contract" at bounding box center [1465, 187] width 113 height 30
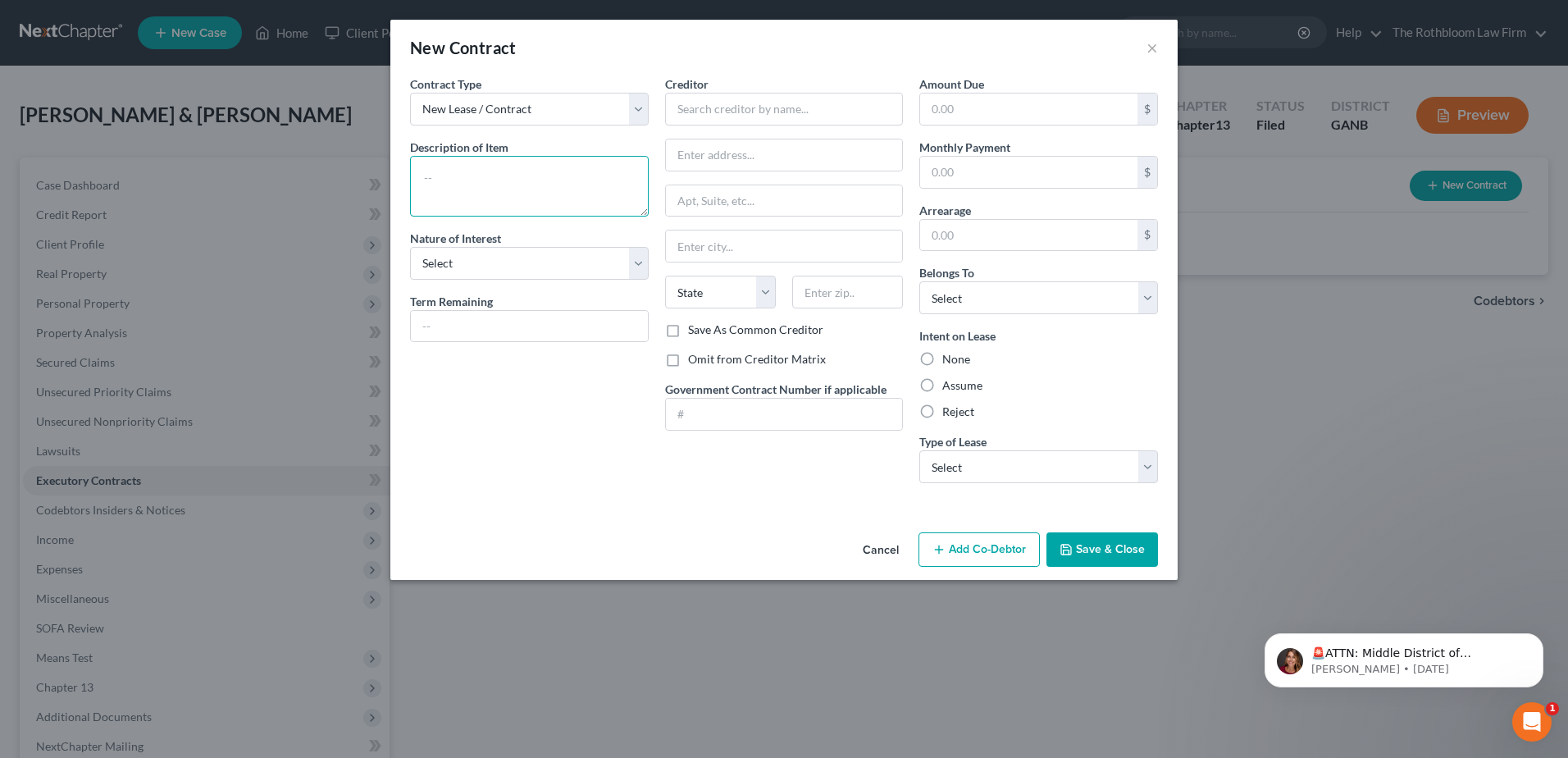
click at [443, 171] on textarea at bounding box center [529, 186] width 239 height 60
click at [694, 105] on input "text" at bounding box center [784, 109] width 239 height 33
type input "LQ [PERSON_NAME], LLC"
click at [1095, 556] on button "Save & Close" at bounding box center [1102, 550] width 112 height 34
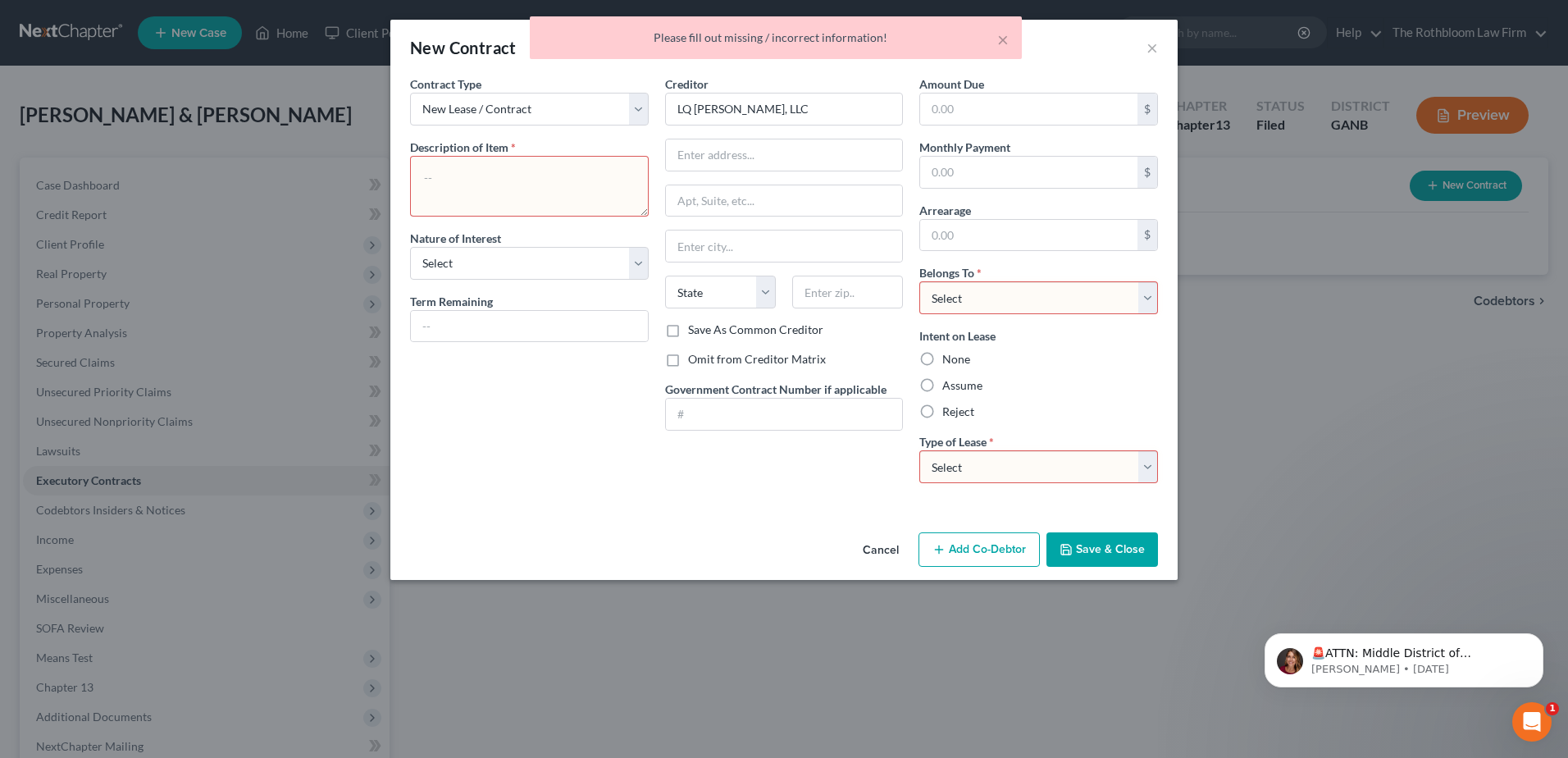
click at [474, 177] on textarea at bounding box center [529, 186] width 239 height 60
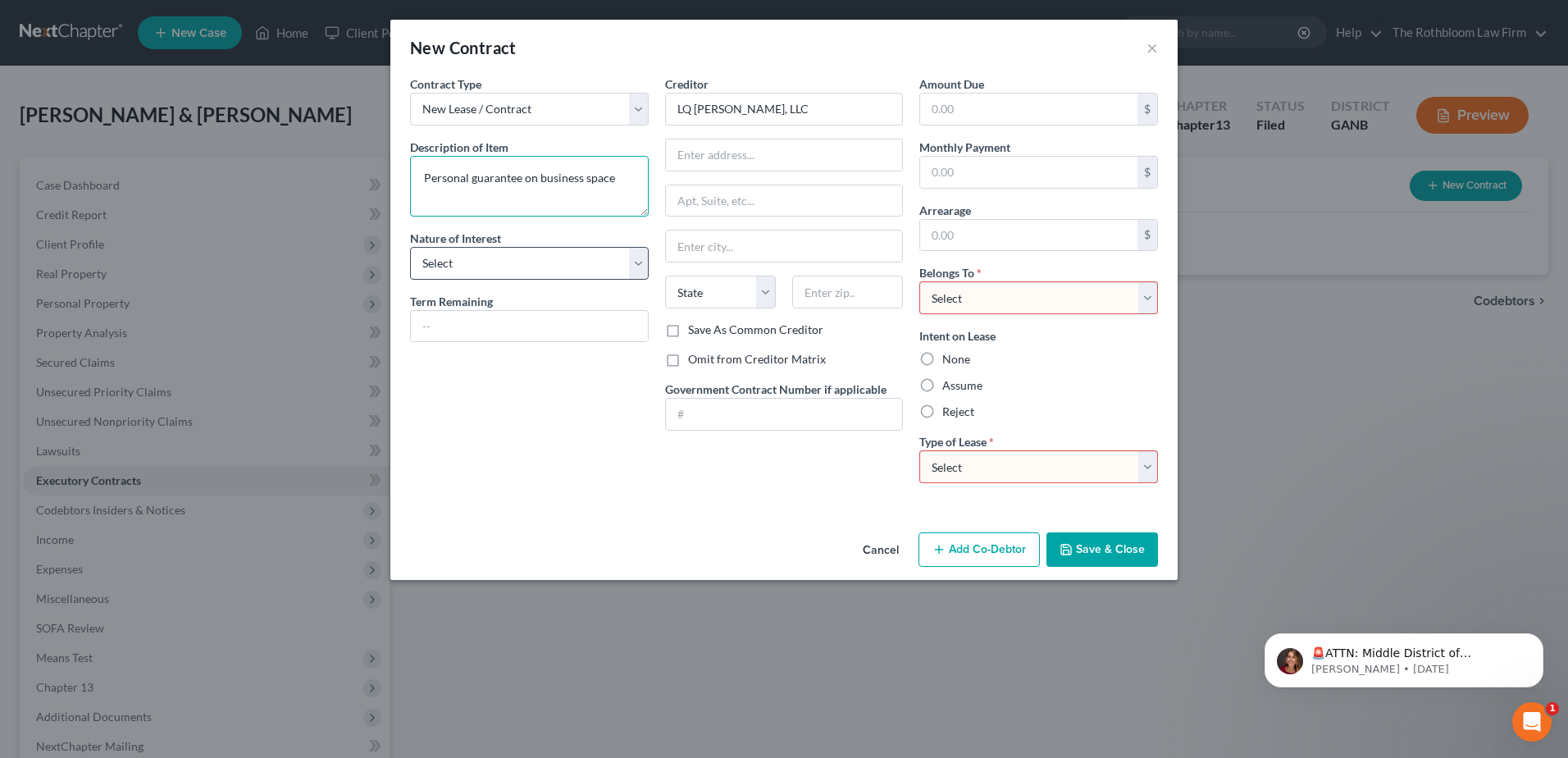
type textarea "Personal guarantee on business space"
click at [486, 251] on select "Select Purchaser Agent Lessor Lessee" at bounding box center [529, 264] width 239 height 33
click at [518, 510] on div "Contract Type New Lease / Contract New Timeshare Description of non-residential…" at bounding box center [784, 301] width 787 height 450
click at [994, 300] on select "Select Debtor 1 Only Debtor 2 Only Debtor 1 And Debtor 2 Only At Least One Of T…" at bounding box center [1038, 298] width 239 height 33
select select "0"
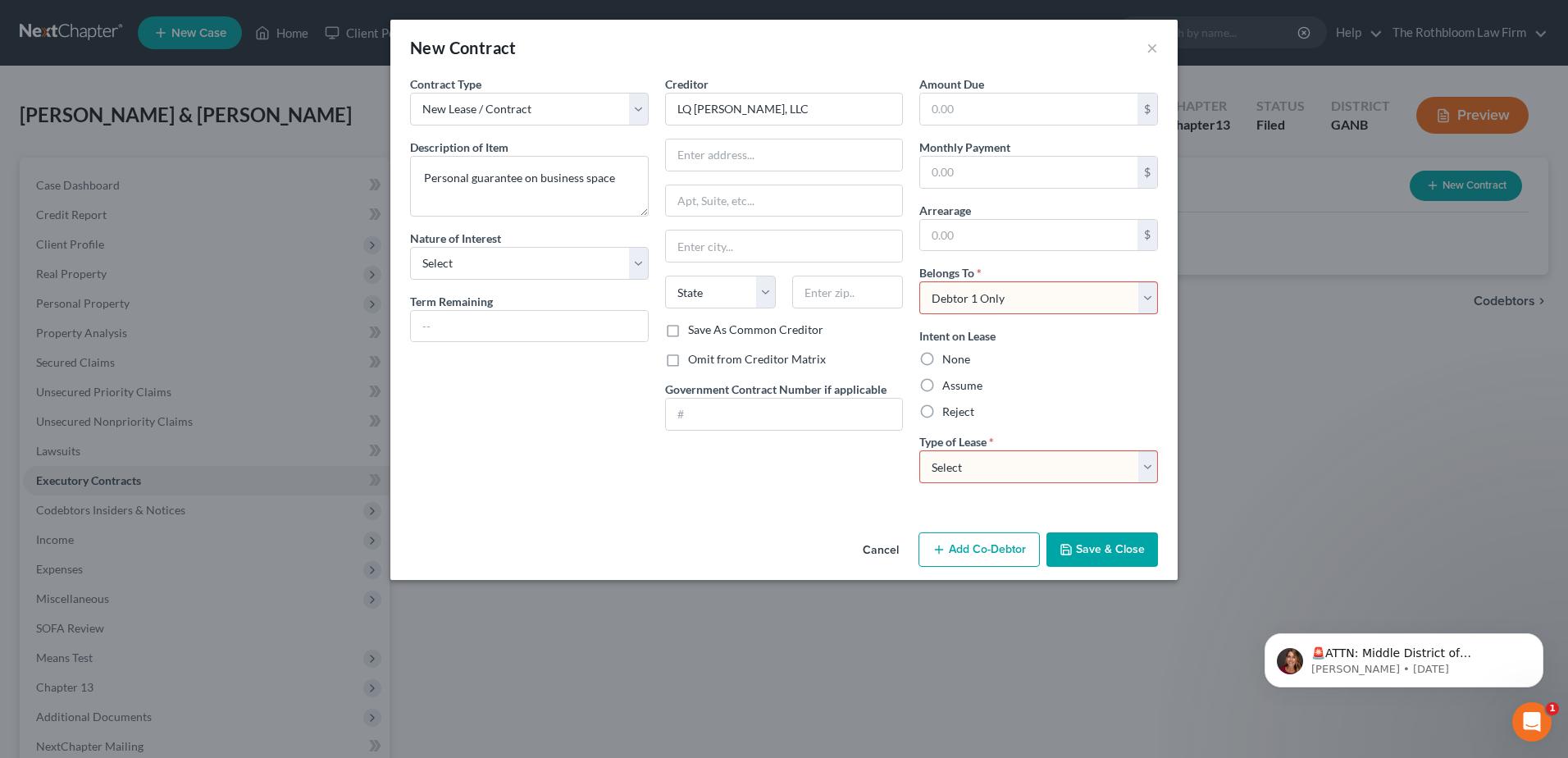
click at [920, 282] on select "Select Debtor 1 Only Debtor 2 Only Debtor 1 And Debtor 2 Only At Least One Of T…" at bounding box center [1038, 298] width 239 height 33
click at [942, 388] on label "Assume" at bounding box center [962, 385] width 40 height 16
click at [949, 388] on input "Assume" at bounding box center [954, 382] width 10 height 10
radio input "true"
click at [945, 468] on select "Select Real Estate Car Other" at bounding box center [1038, 467] width 239 height 33
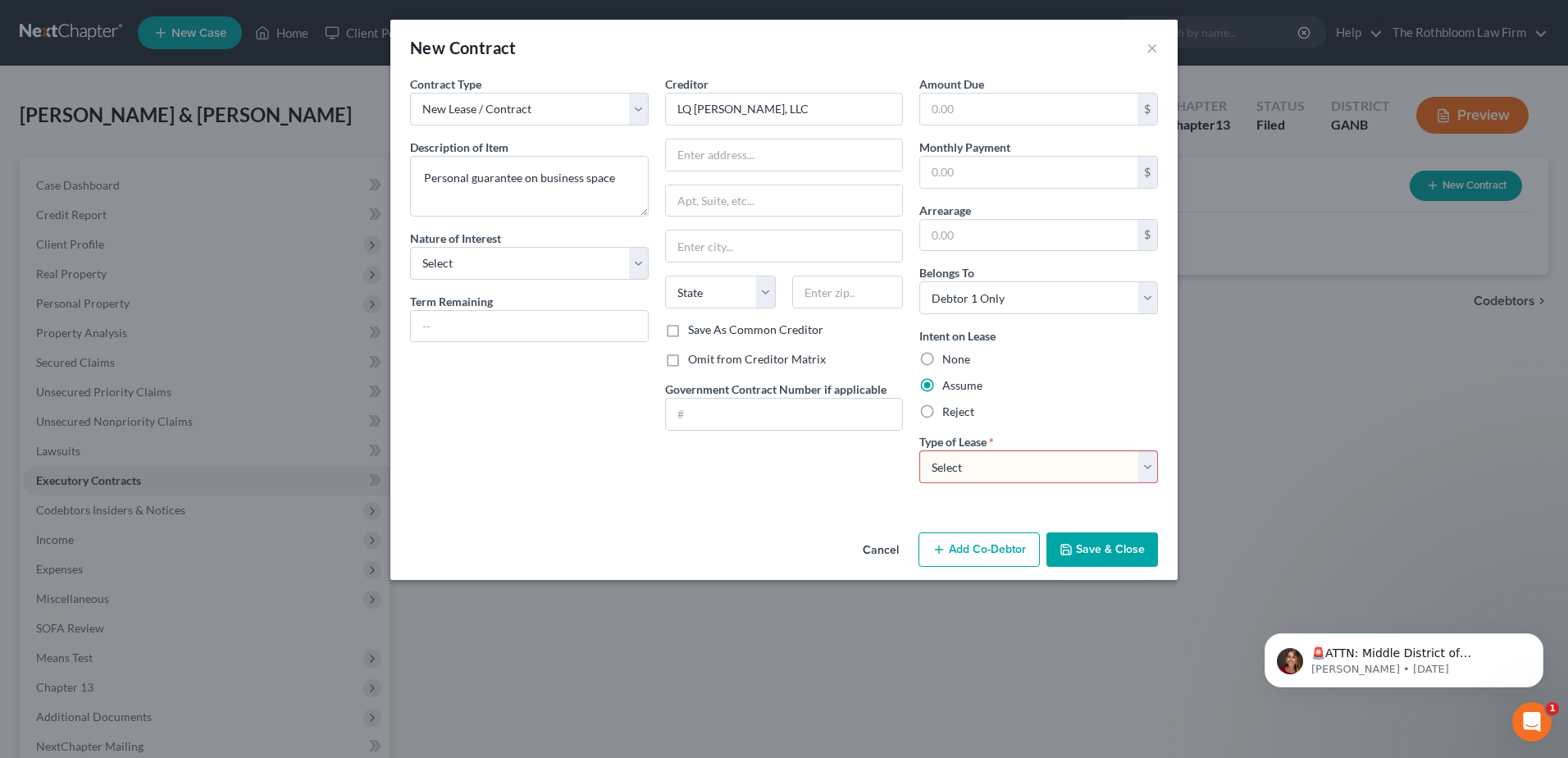
select select "0"
click at [920, 450] on select "Select Real Estate Car Other" at bounding box center [1038, 467] width 239 height 33
click at [1092, 546] on button "Save & Close" at bounding box center [1102, 550] width 112 height 34
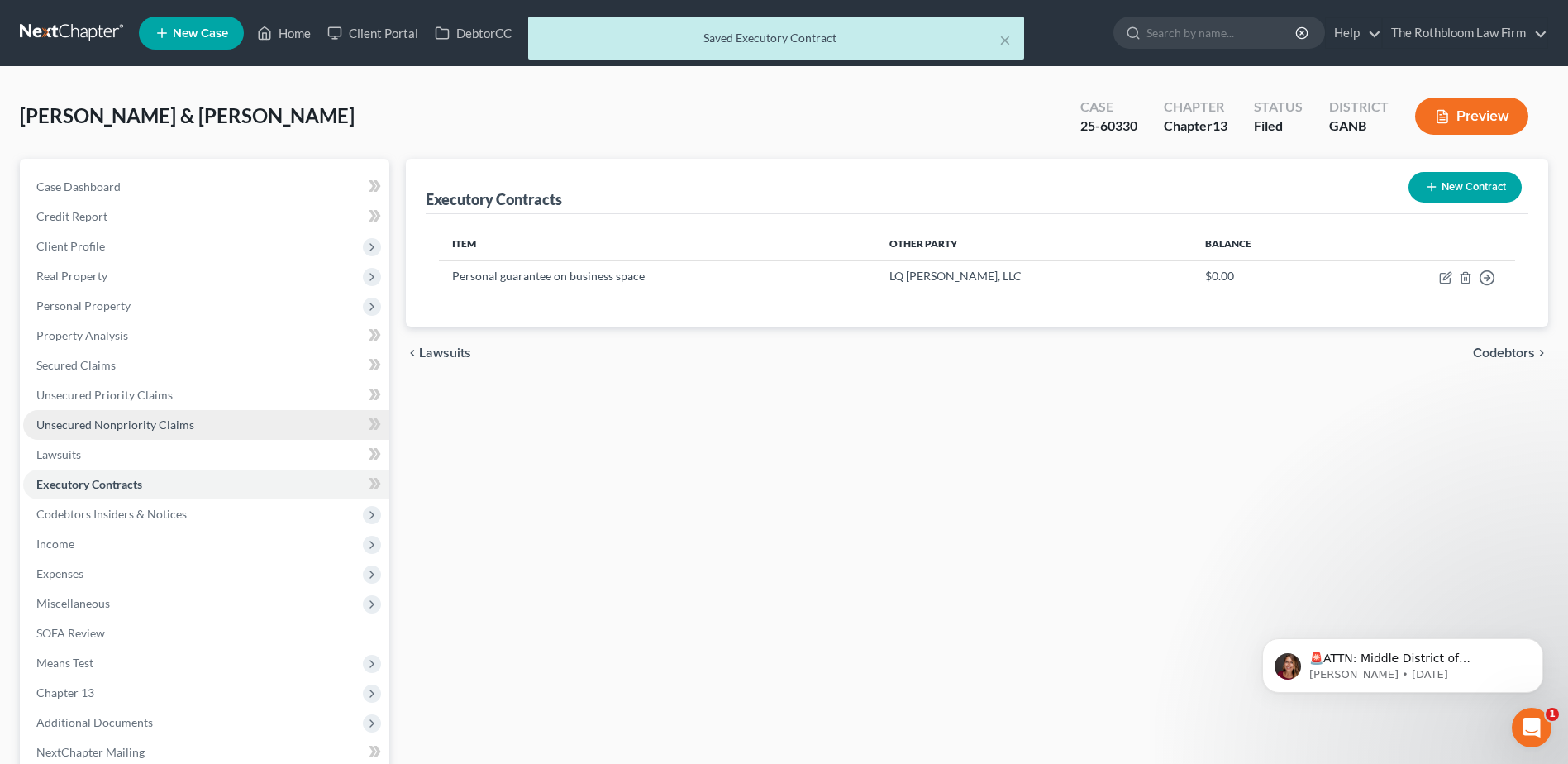
drag, startPoint x: 100, startPoint y: 425, endPoint x: 49, endPoint y: 423, distance: 51.0
click at [100, 425] on span "Unsecured Nonpriority Claims" at bounding box center [115, 425] width 158 height 14
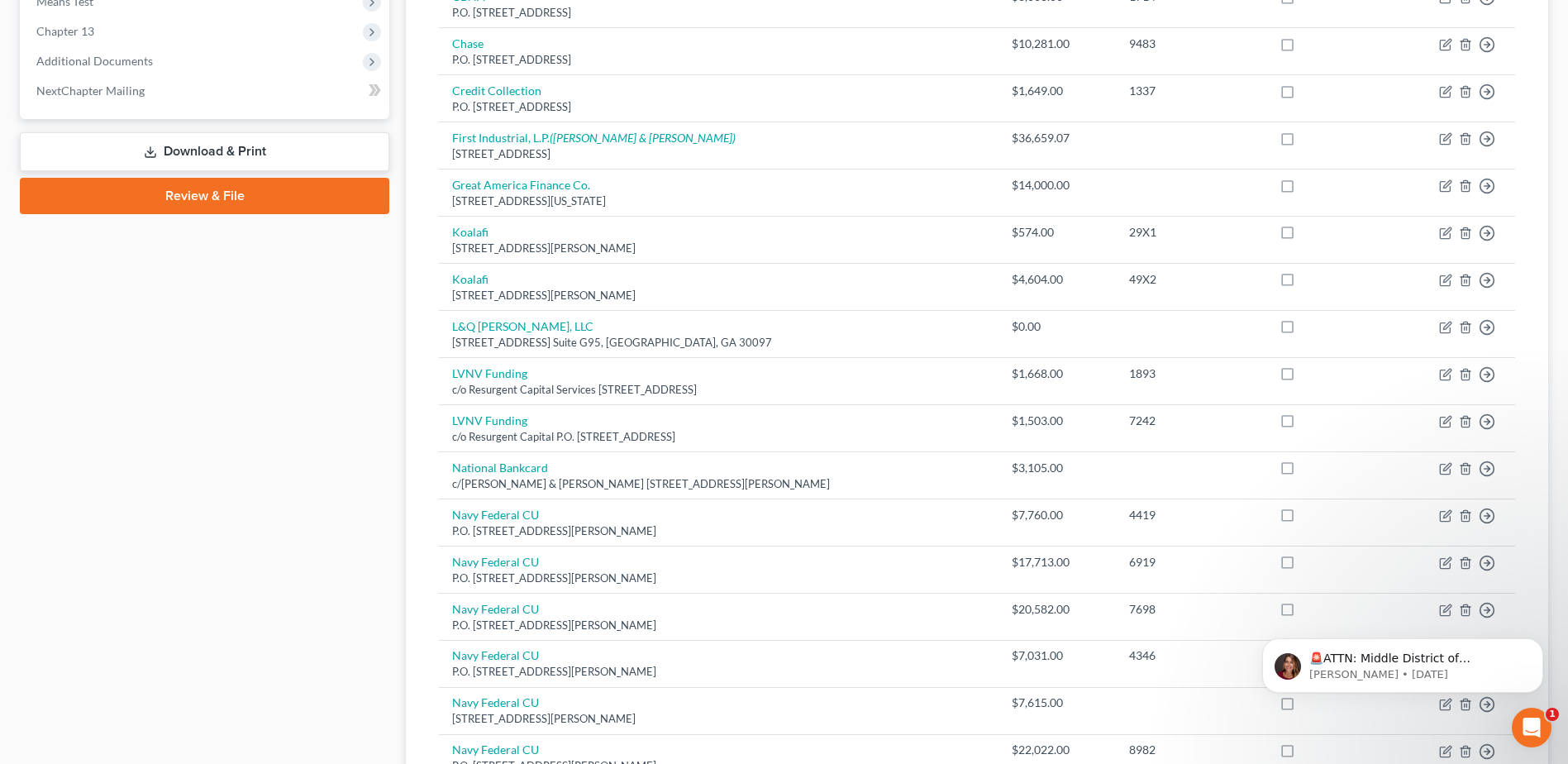
scroll to position [331, 0]
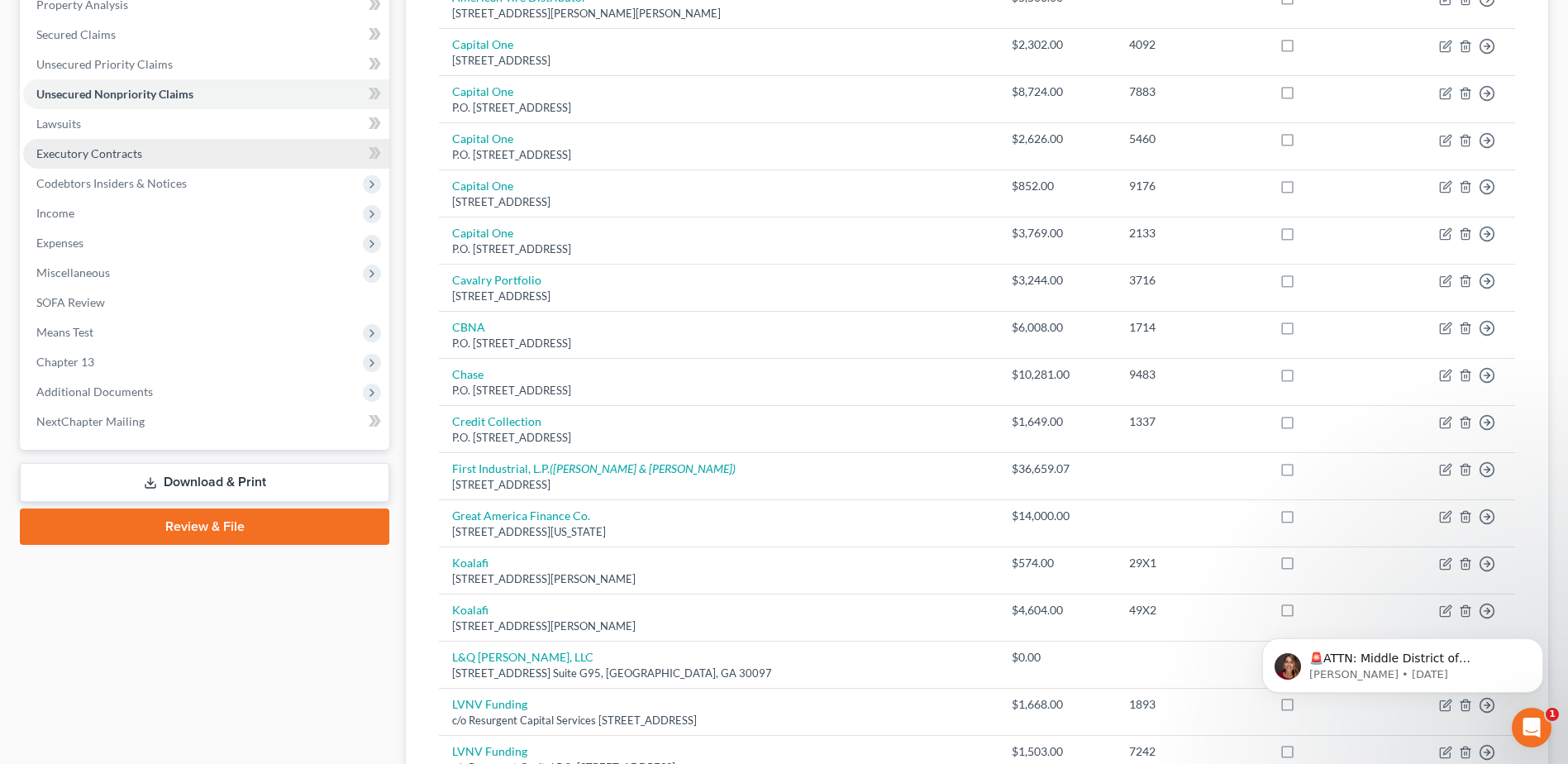
click at [59, 150] on span "Executory Contracts" at bounding box center [89, 154] width 106 height 14
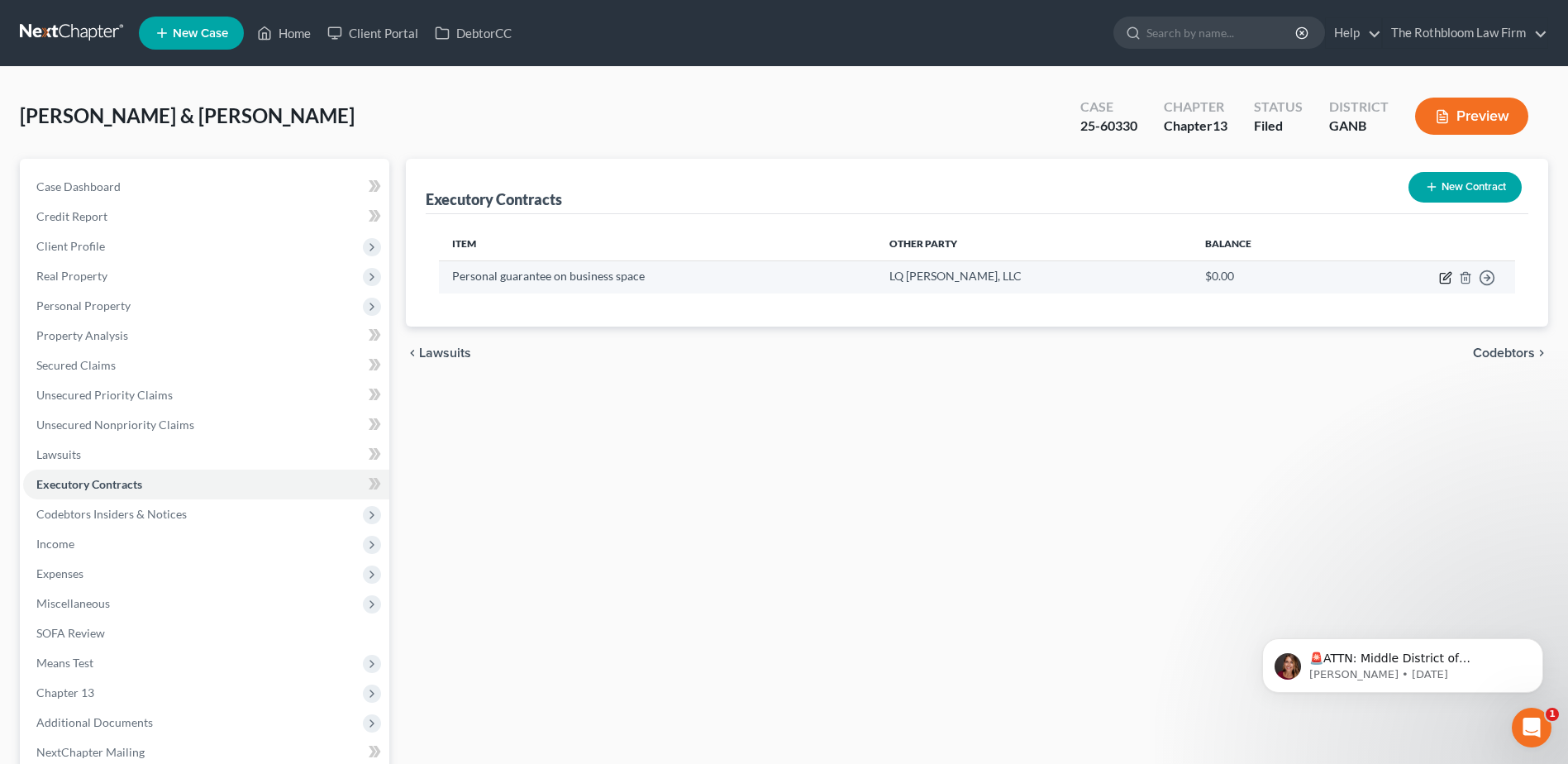
click at [1446, 280] on icon "button" at bounding box center [1447, 275] width 8 height 8
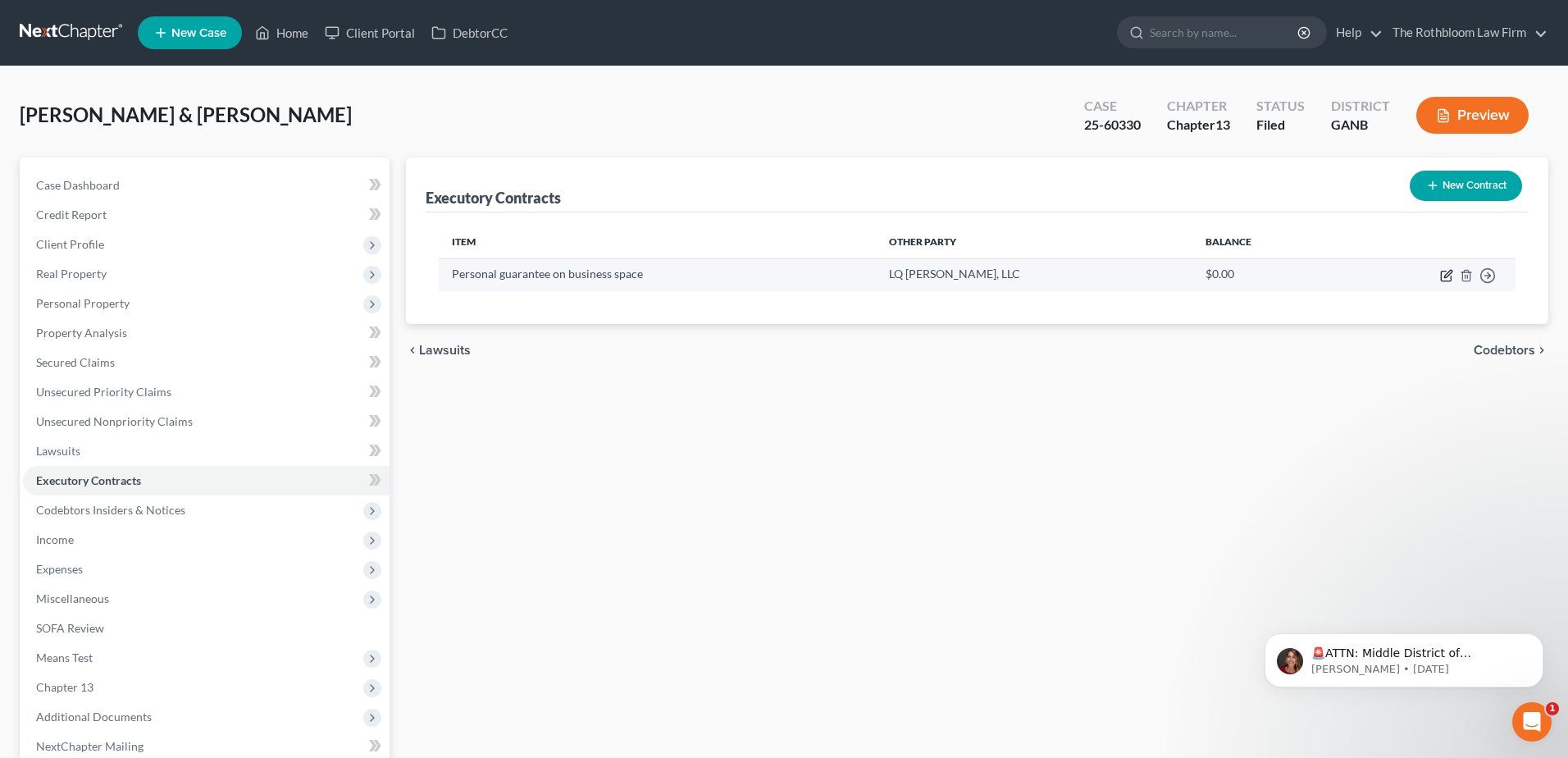
select select "0"
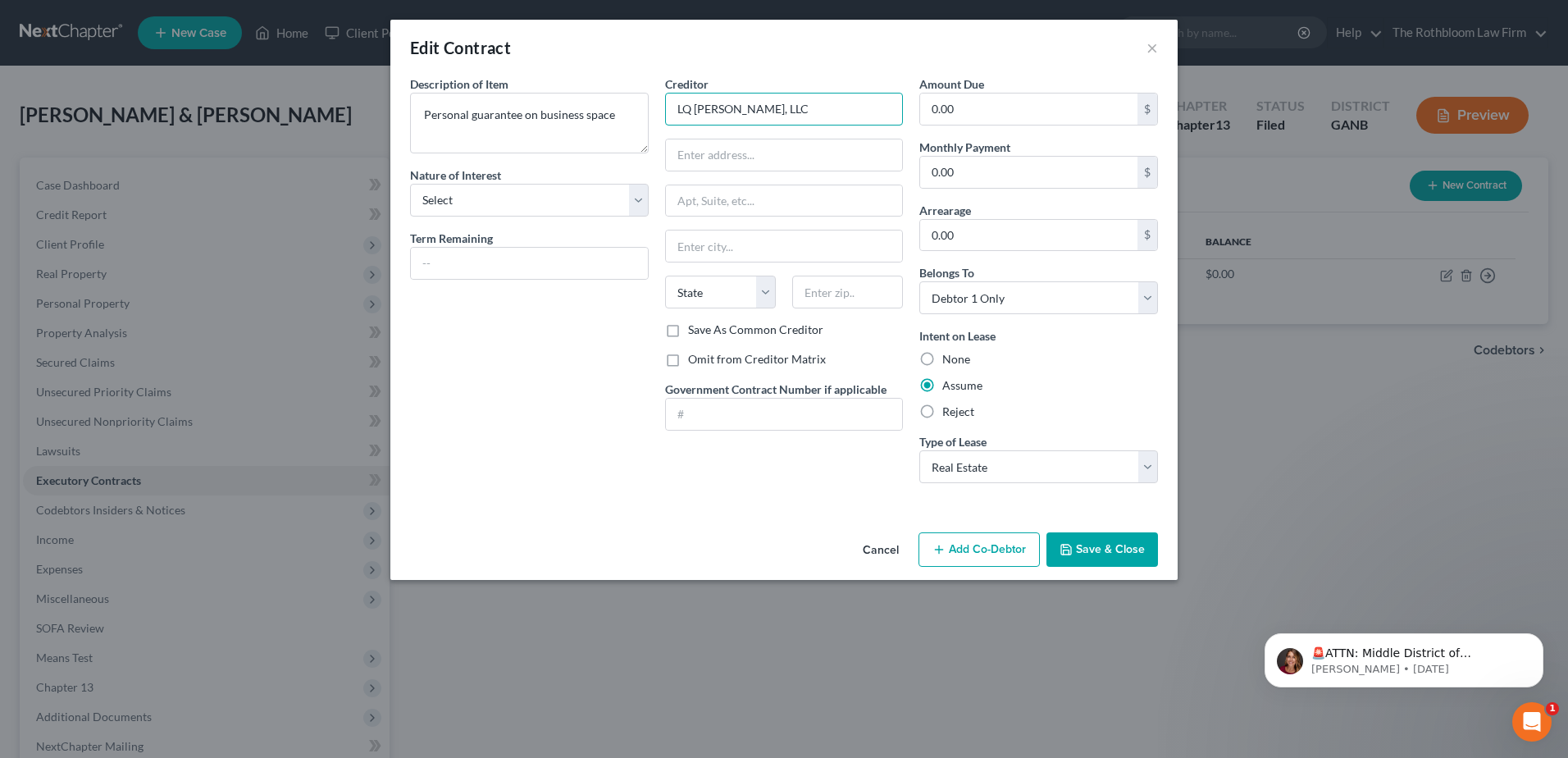
click at [686, 109] on input "LQ [PERSON_NAME], LLC" at bounding box center [784, 109] width 239 height 33
type input "L&Q [PERSON_NAME], LLC"
click at [715, 142] on div "L&Q [PERSON_NAME], LLC" at bounding box center [764, 138] width 170 height 16
type input "[STREET_ADDRESS]"
type input "Suite G95"
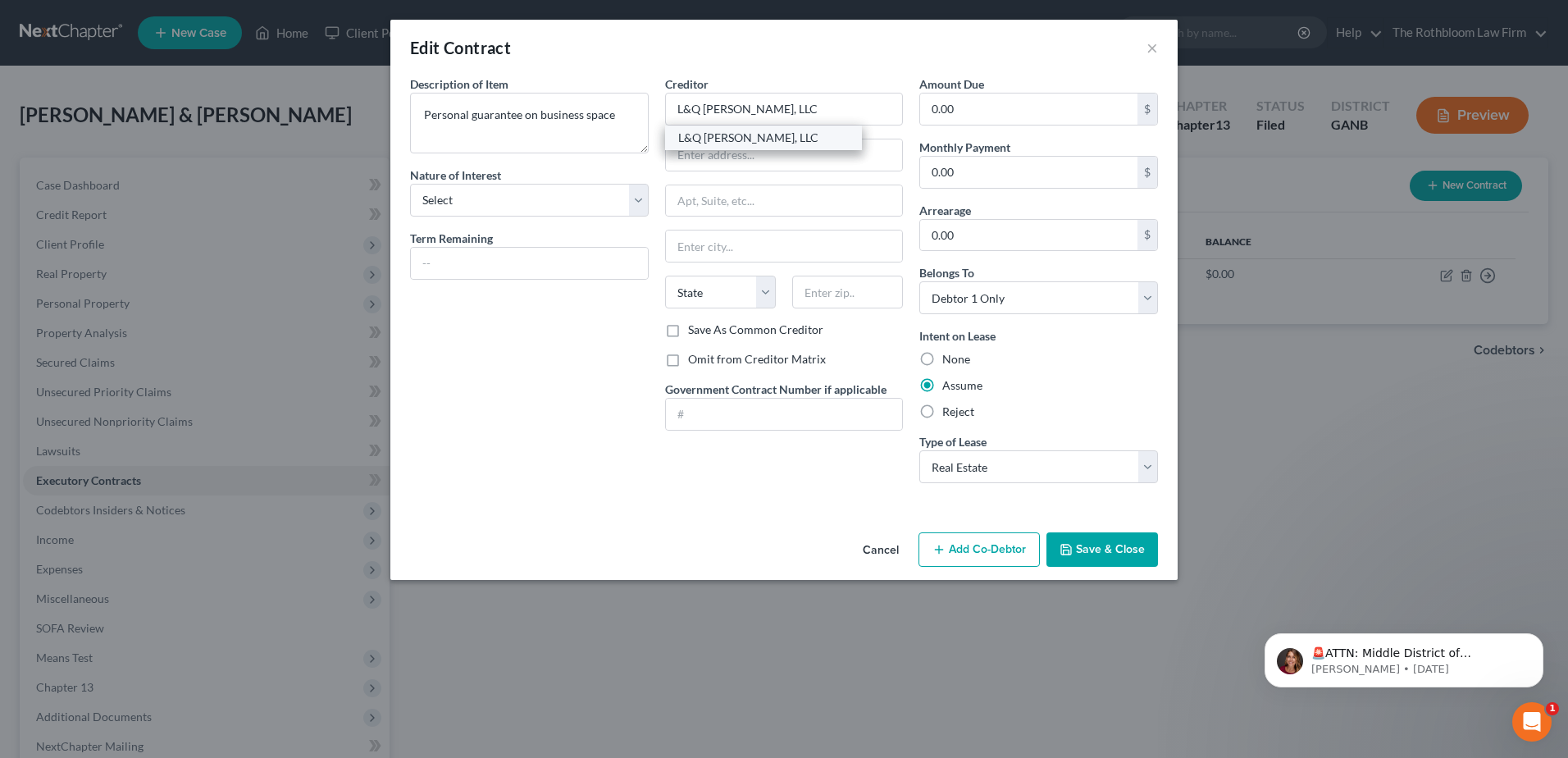
type input "Duluth"
select select "10"
type input "30097"
click at [688, 359] on label "Omit from Creditor Matrix" at bounding box center [757, 359] width 138 height 16
click at [695, 359] on input "Omit from Creditor Matrix" at bounding box center [700, 357] width 10 height 10
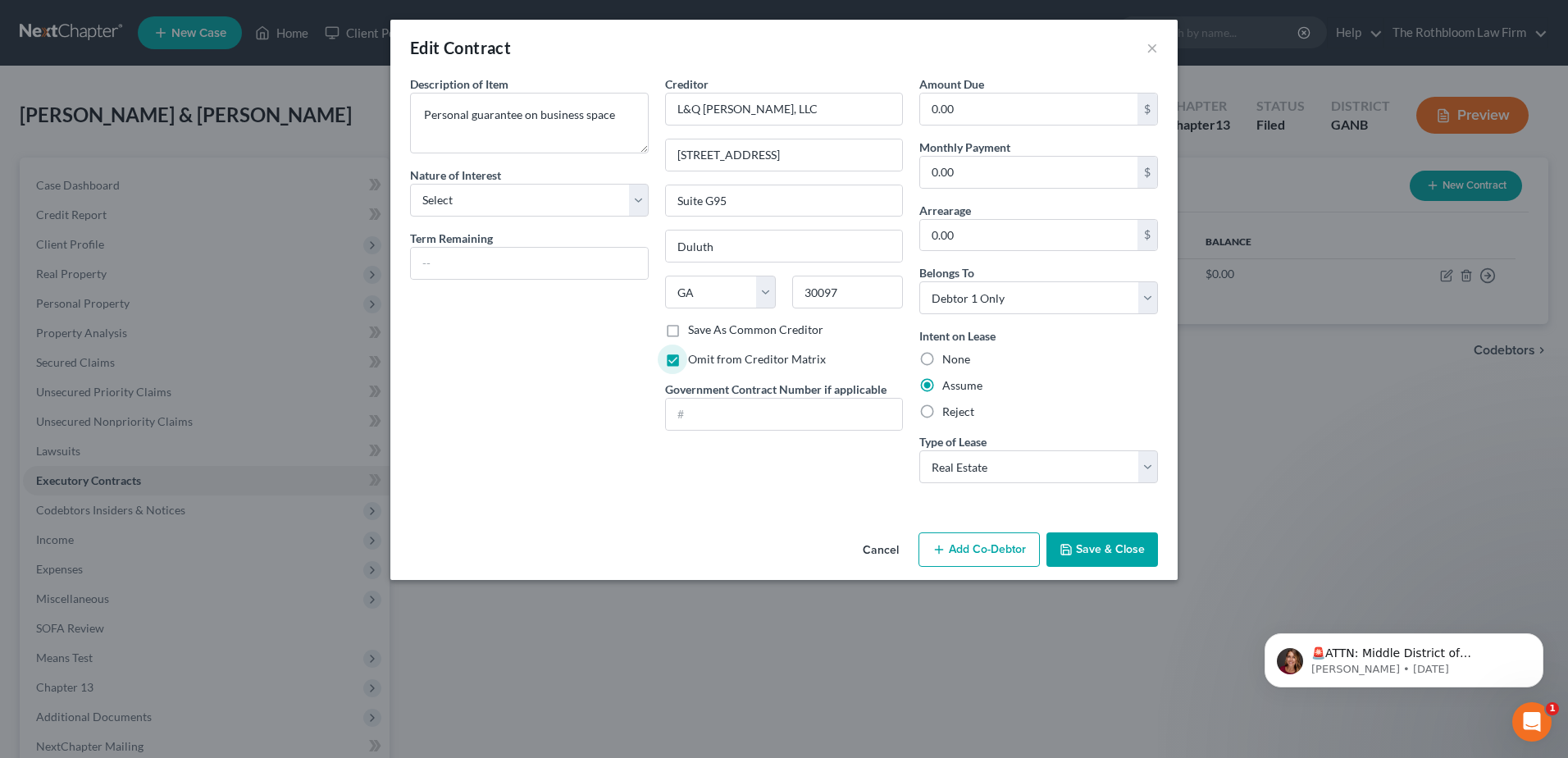
click at [688, 360] on label "Omit from Creditor Matrix" at bounding box center [757, 359] width 138 height 16
click at [695, 360] on input "Omit from Creditor Matrix" at bounding box center [700, 357] width 10 height 10
checkbox input "false"
click at [970, 177] on input "0.00" at bounding box center [1029, 172] width 217 height 31
type input "3,100"
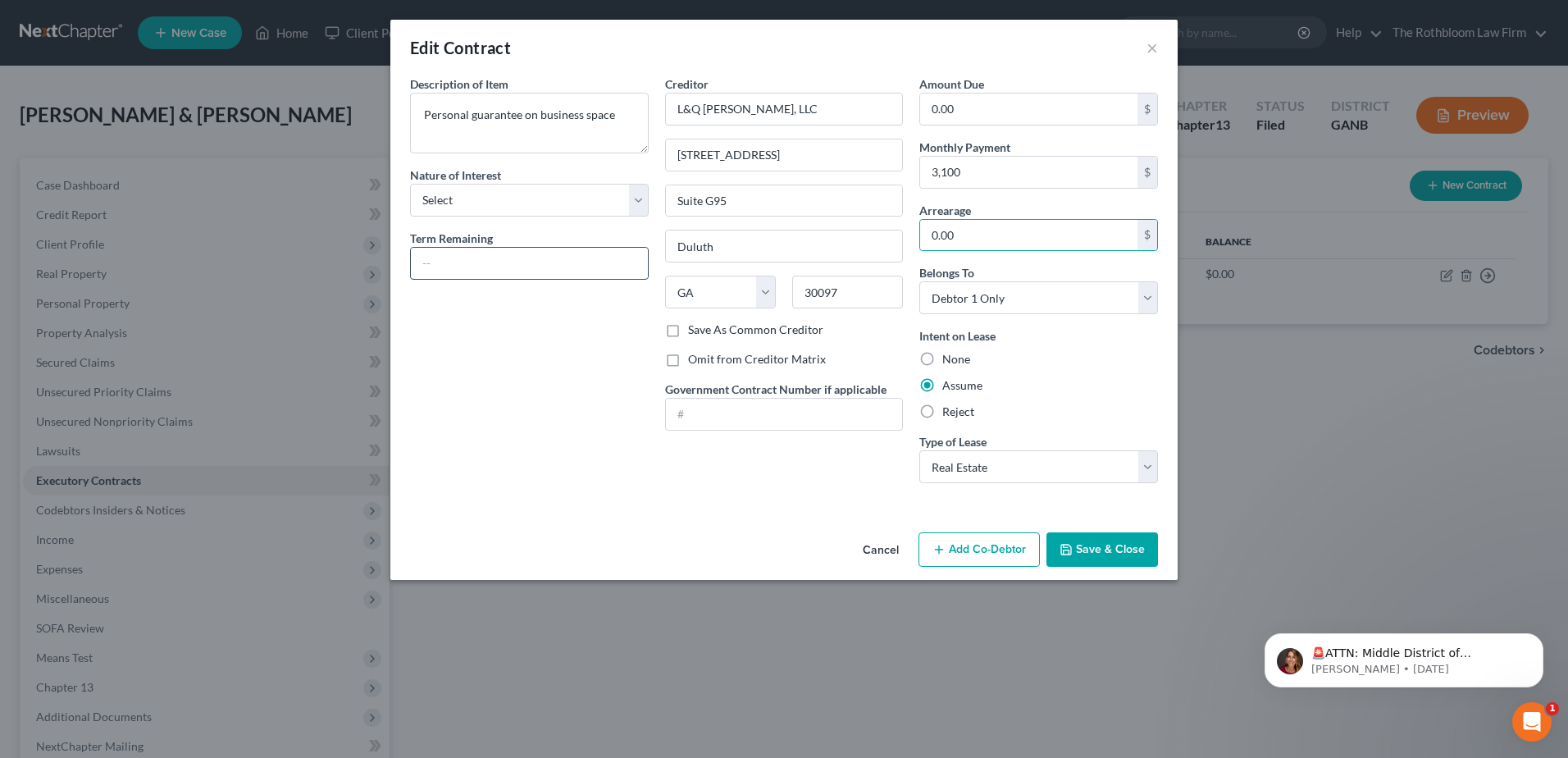
click at [439, 268] on input "text" at bounding box center [529, 264] width 237 height 31
type input "60 months"
click at [1107, 550] on button "Save & Close" at bounding box center [1102, 550] width 112 height 34
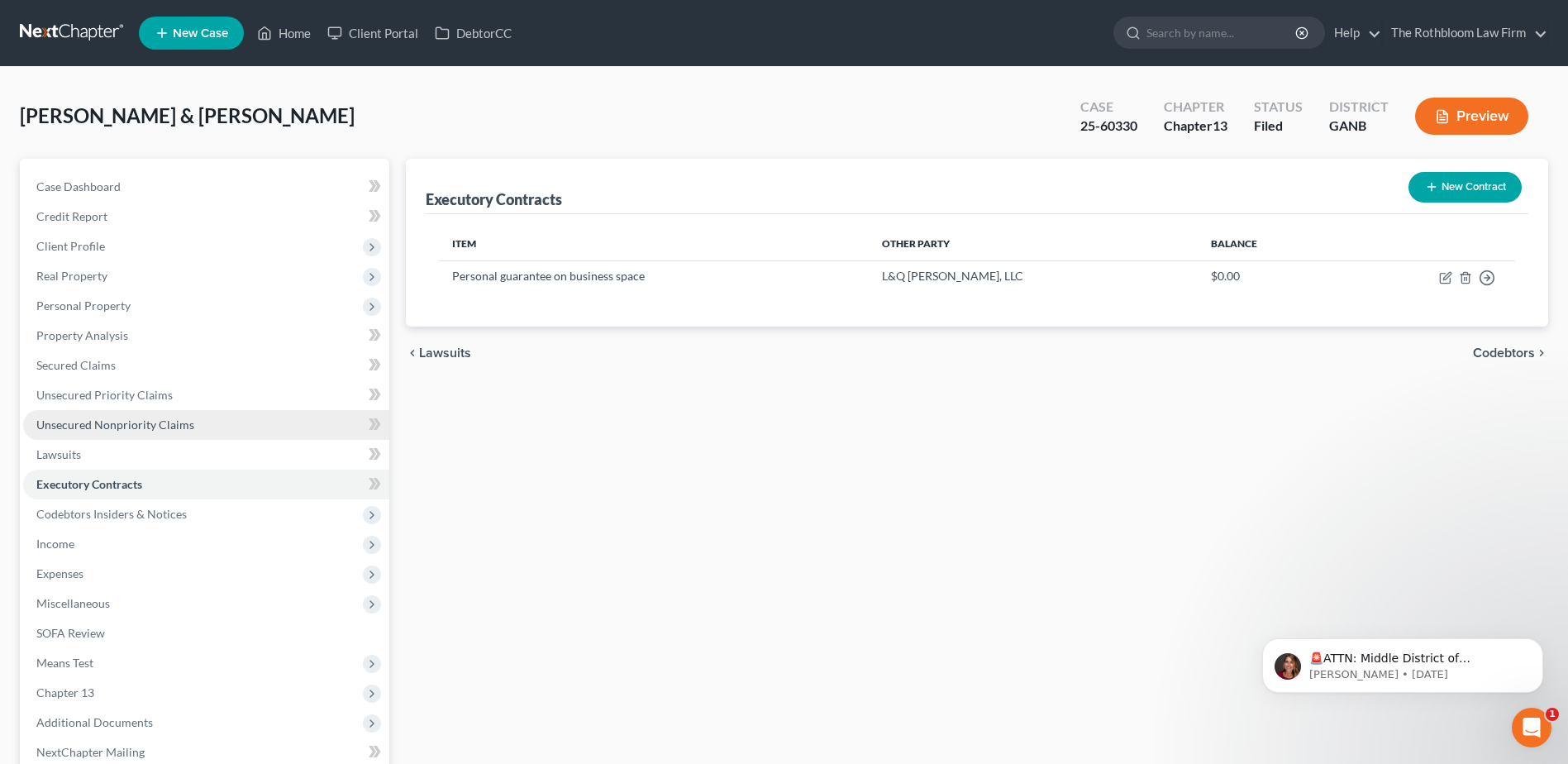
click at [89, 421] on span "Unsecured Nonpriority Claims" at bounding box center [115, 425] width 158 height 14
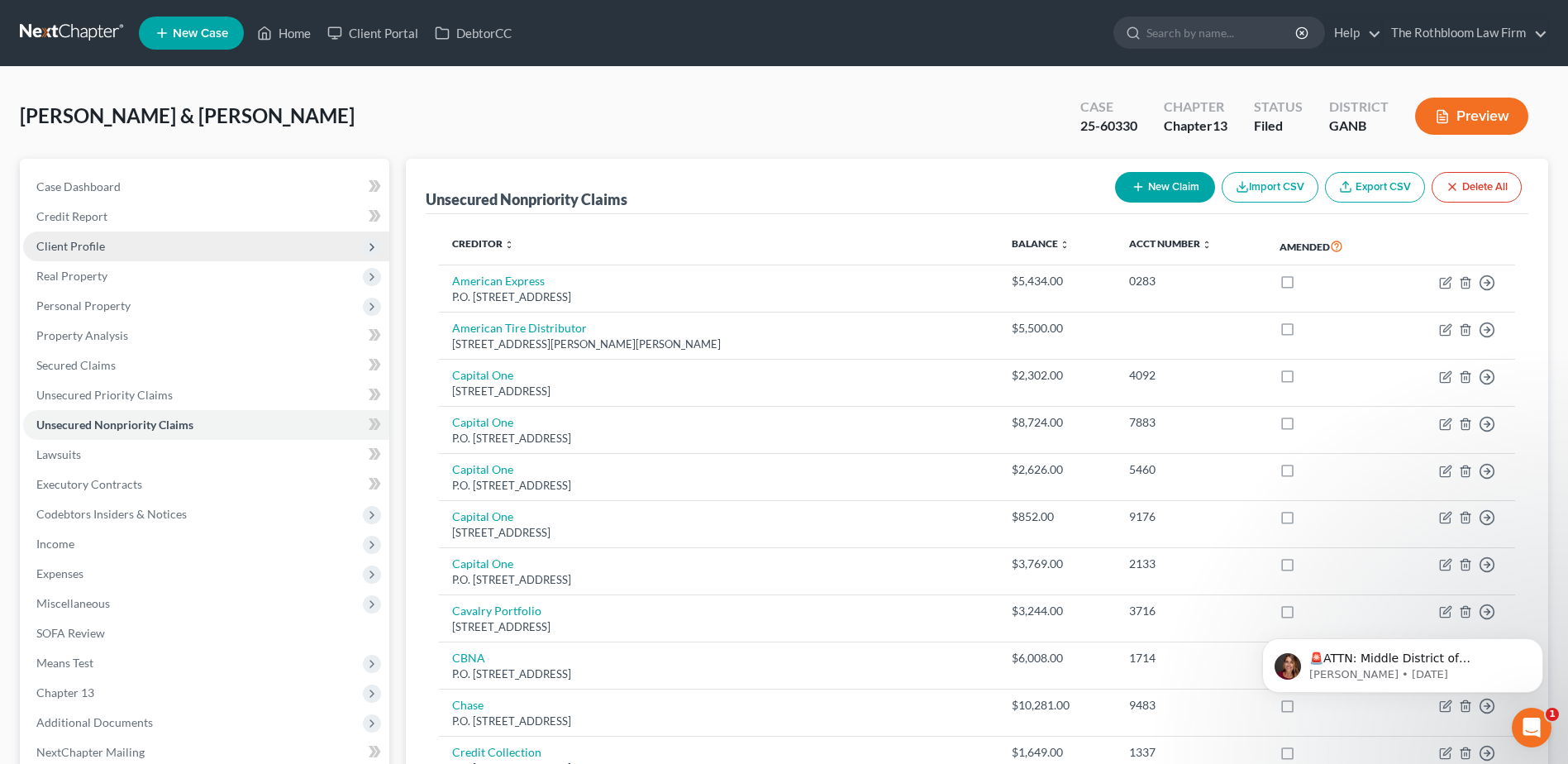
click at [58, 243] on span "Client Profile" at bounding box center [70, 246] width 69 height 14
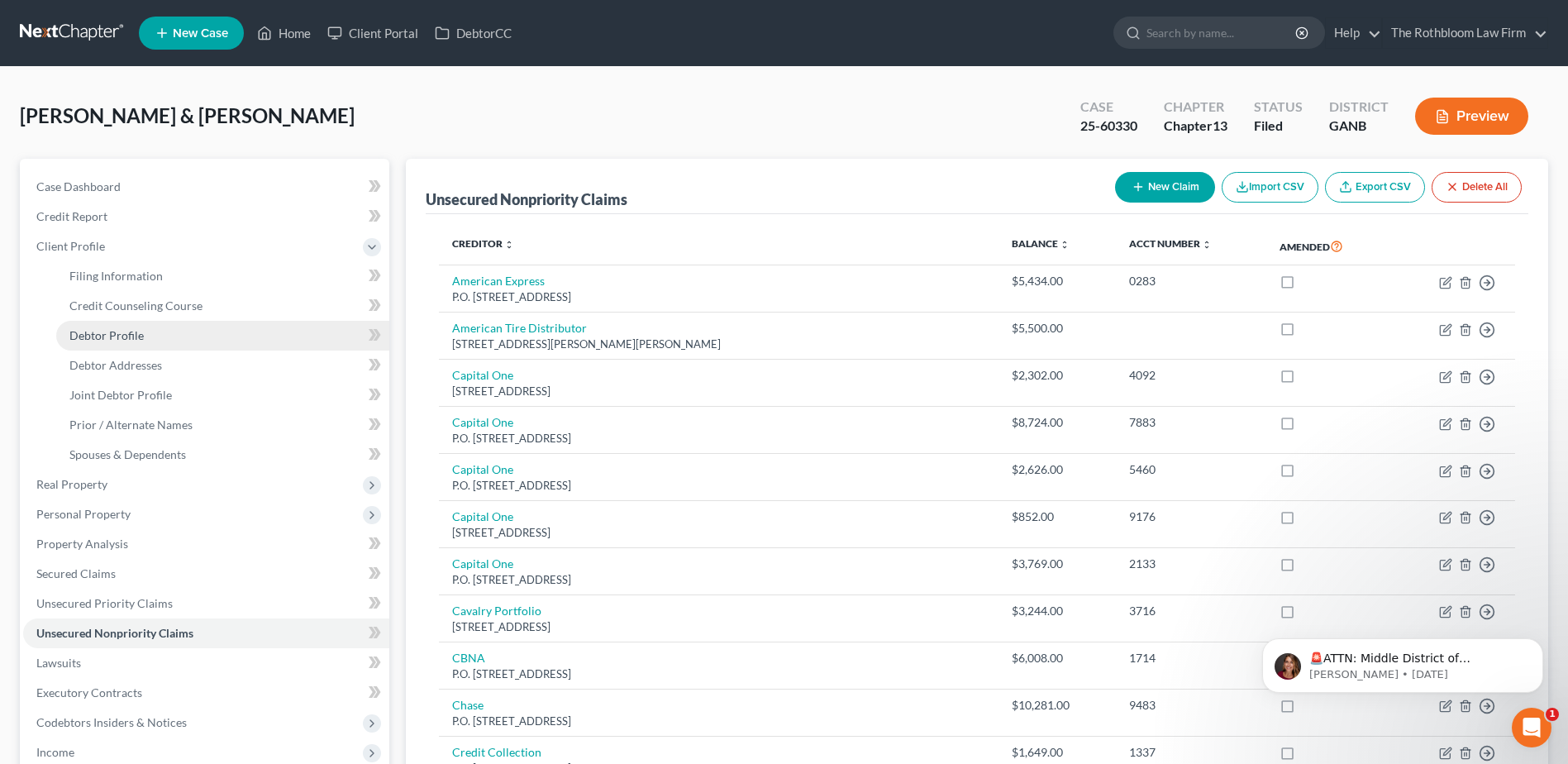
click at [83, 338] on span "Debtor Profile" at bounding box center [107, 335] width 75 height 14
select select "1"
select select "4"
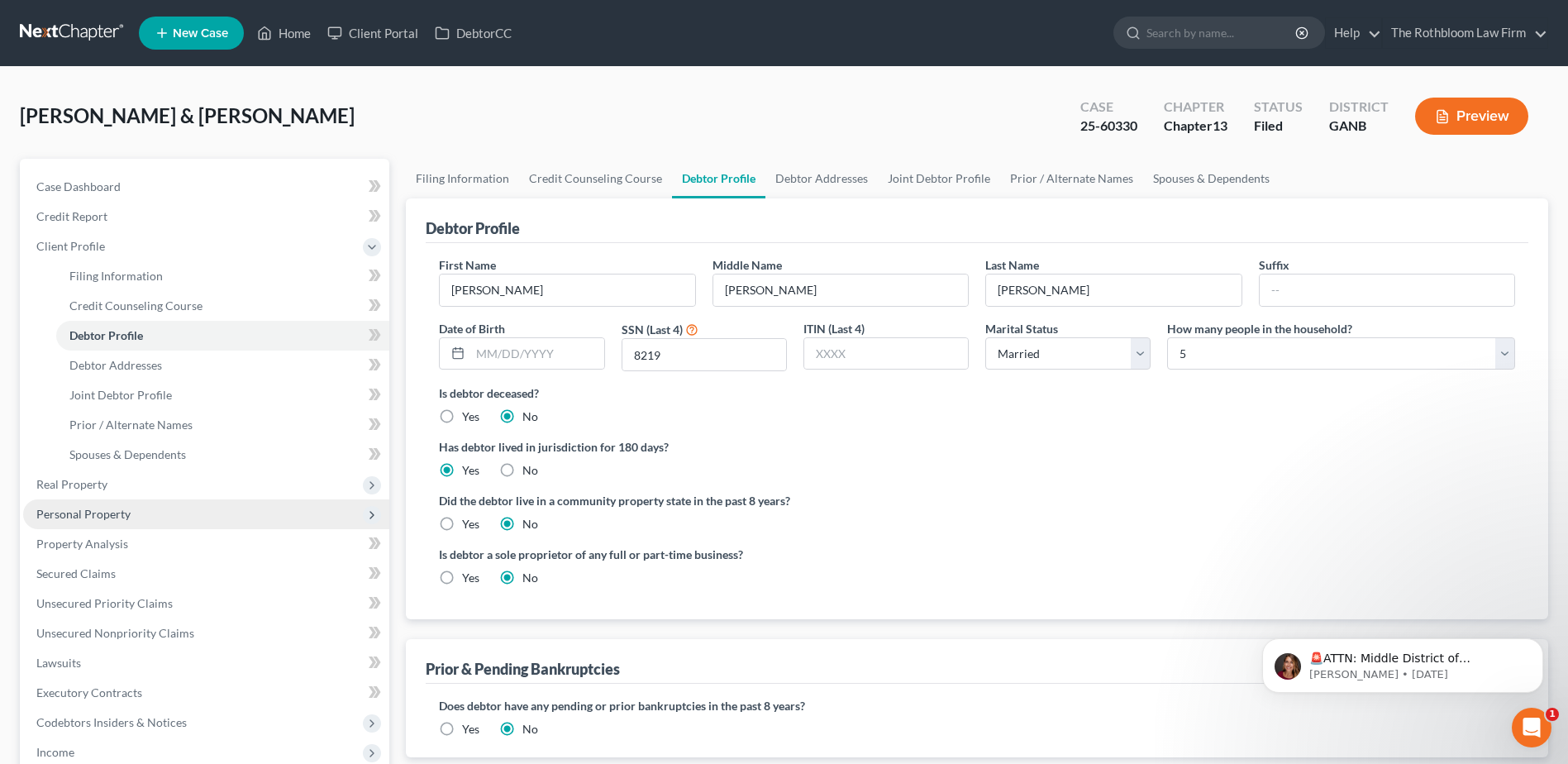
scroll to position [166, 0]
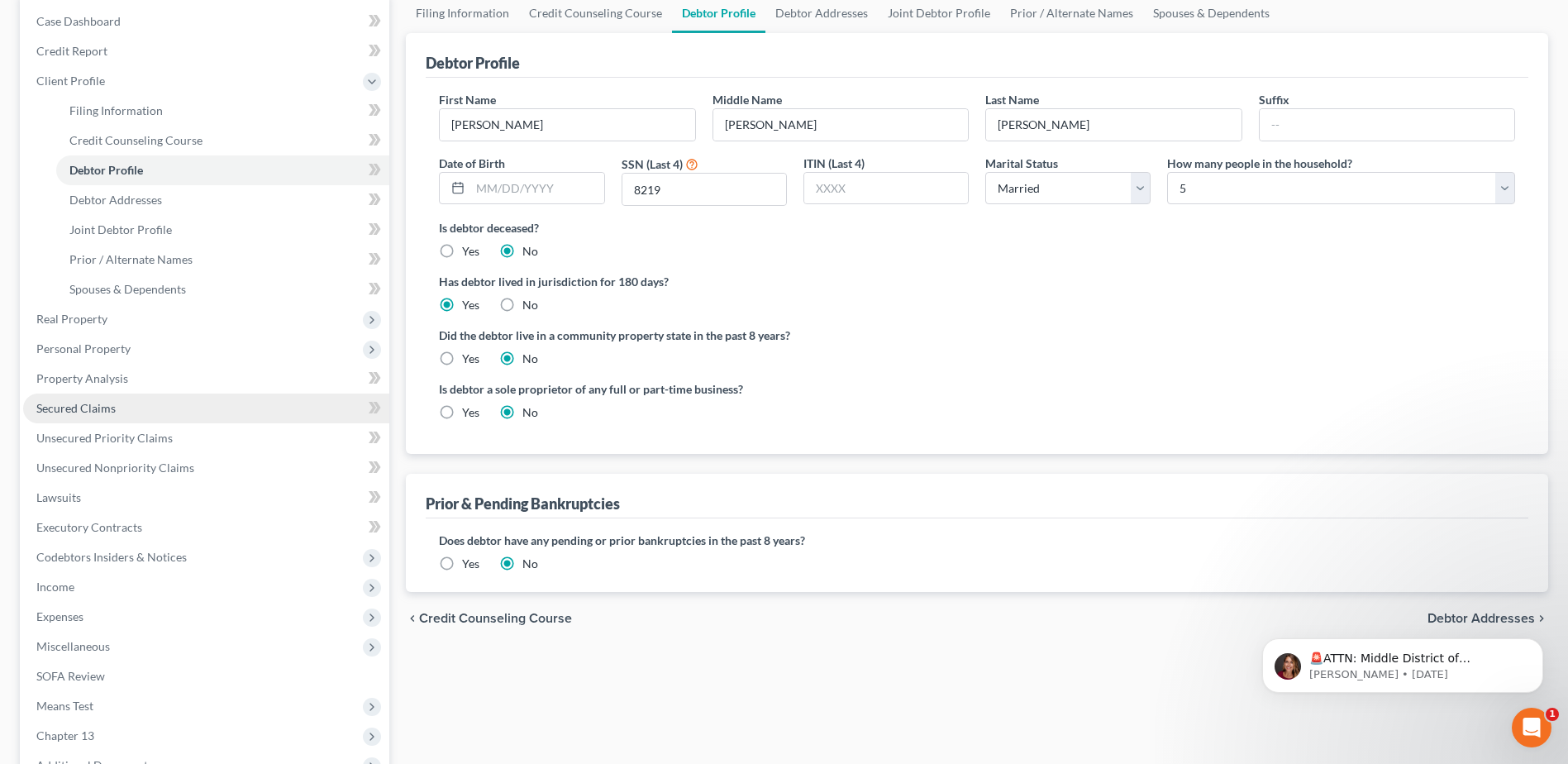
click at [103, 410] on span "Secured Claims" at bounding box center [75, 408] width 79 height 14
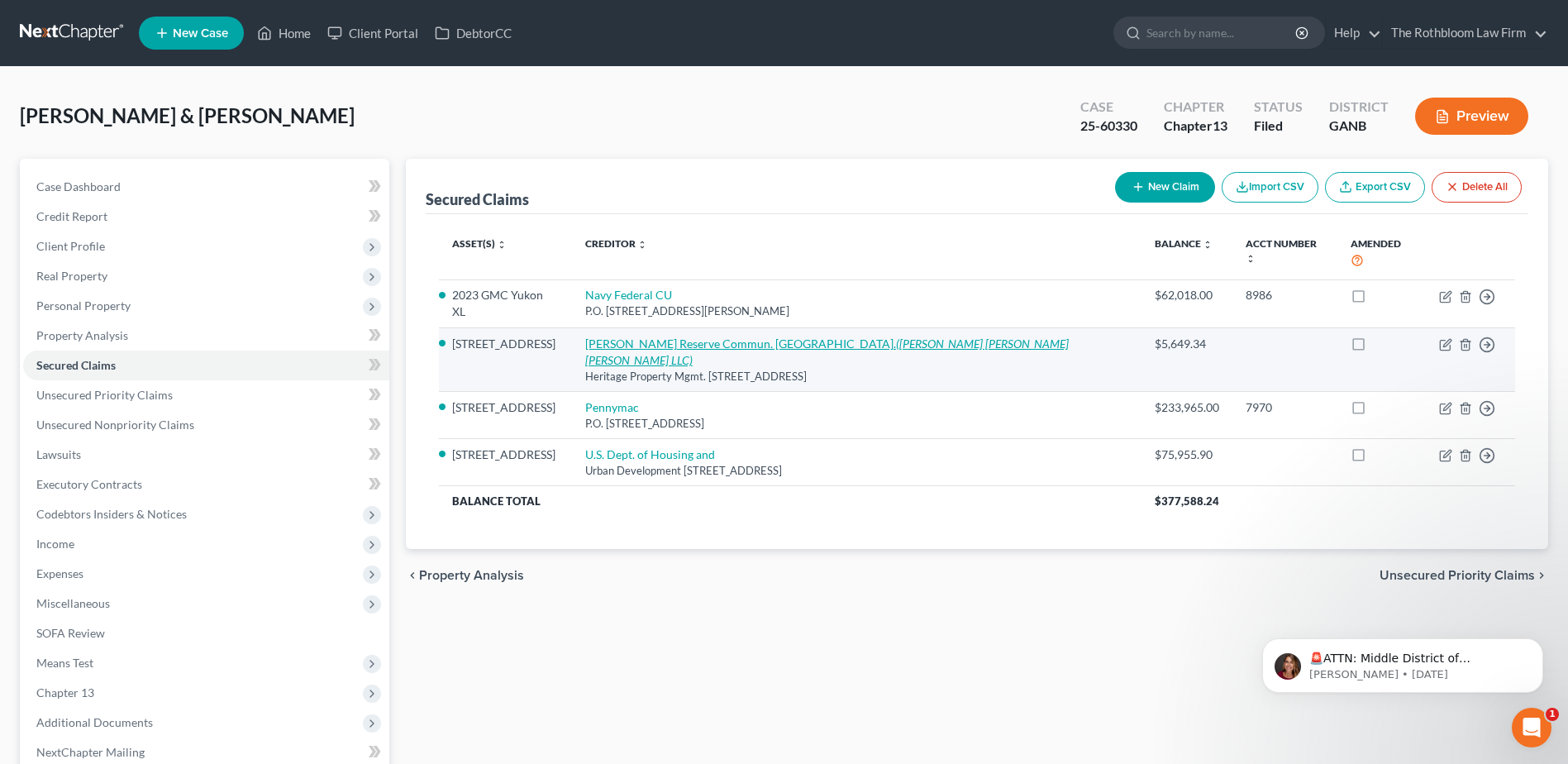
click at [644, 337] on link "[PERSON_NAME] Reserve Commun. [GEOGRAPHIC_DATA]. ([PERSON_NAME] [PERSON_NAME] […" at bounding box center [826, 352] width 483 height 30
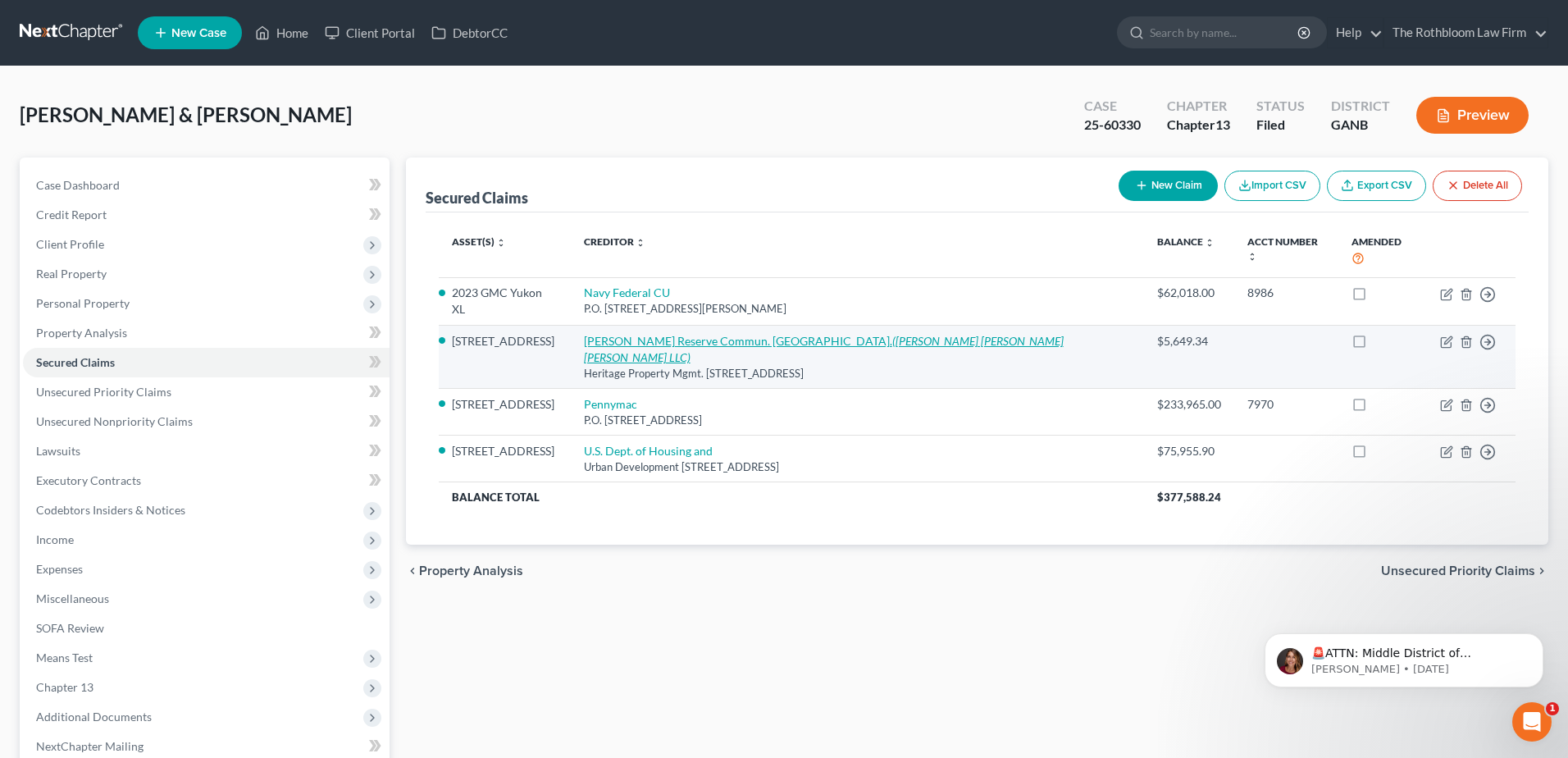
select select "10"
select select "2"
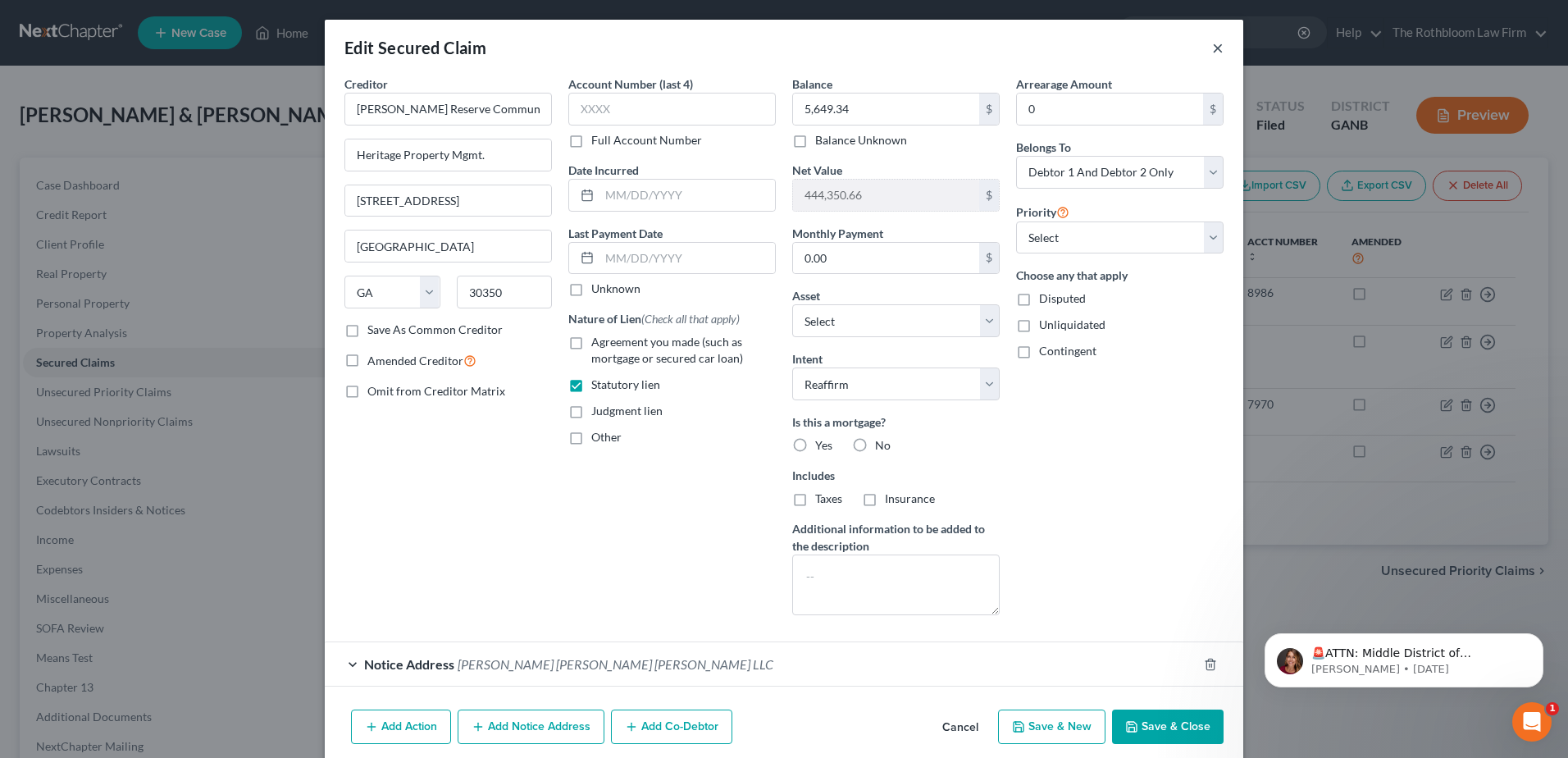
click at [1214, 56] on button "×" at bounding box center [1218, 47] width 11 height 20
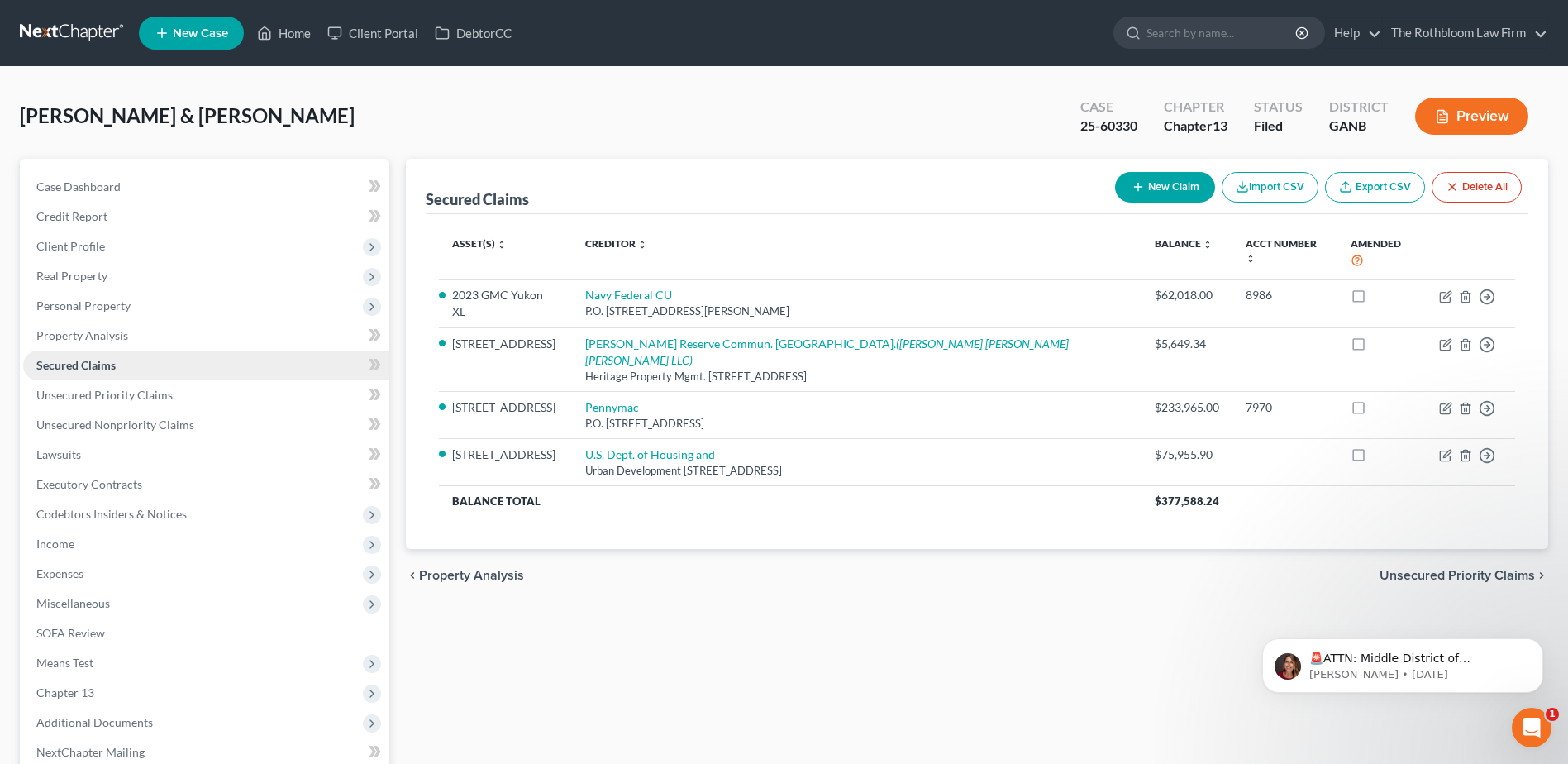
click at [62, 365] on span "Secured Claims" at bounding box center [75, 365] width 79 height 14
click at [87, 293] on span "Personal Property" at bounding box center [207, 306] width 366 height 30
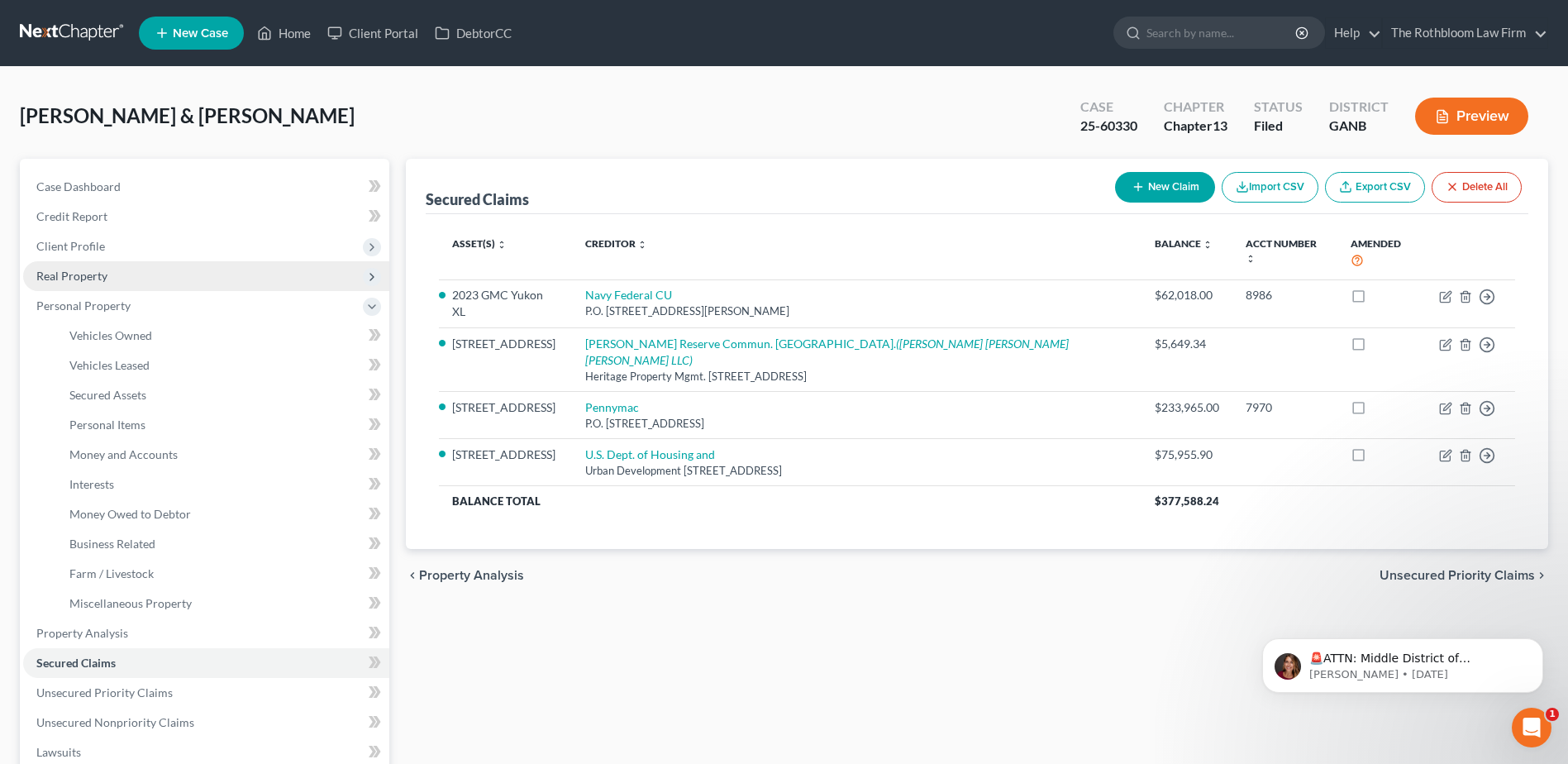
click at [88, 274] on span "Real Property" at bounding box center [72, 276] width 71 height 14
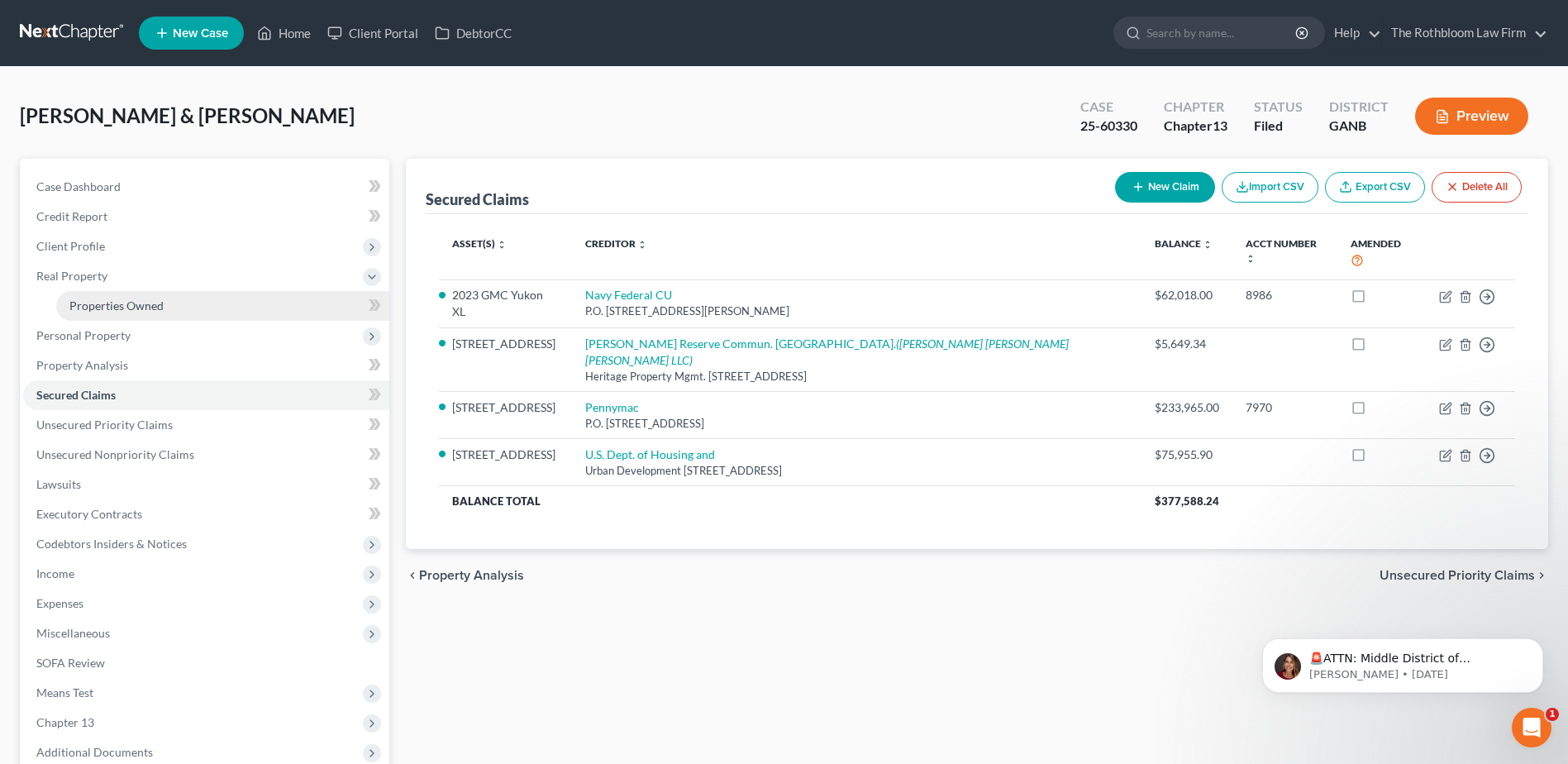
click at [121, 307] on span "Properties Owned" at bounding box center [116, 306] width 95 height 14
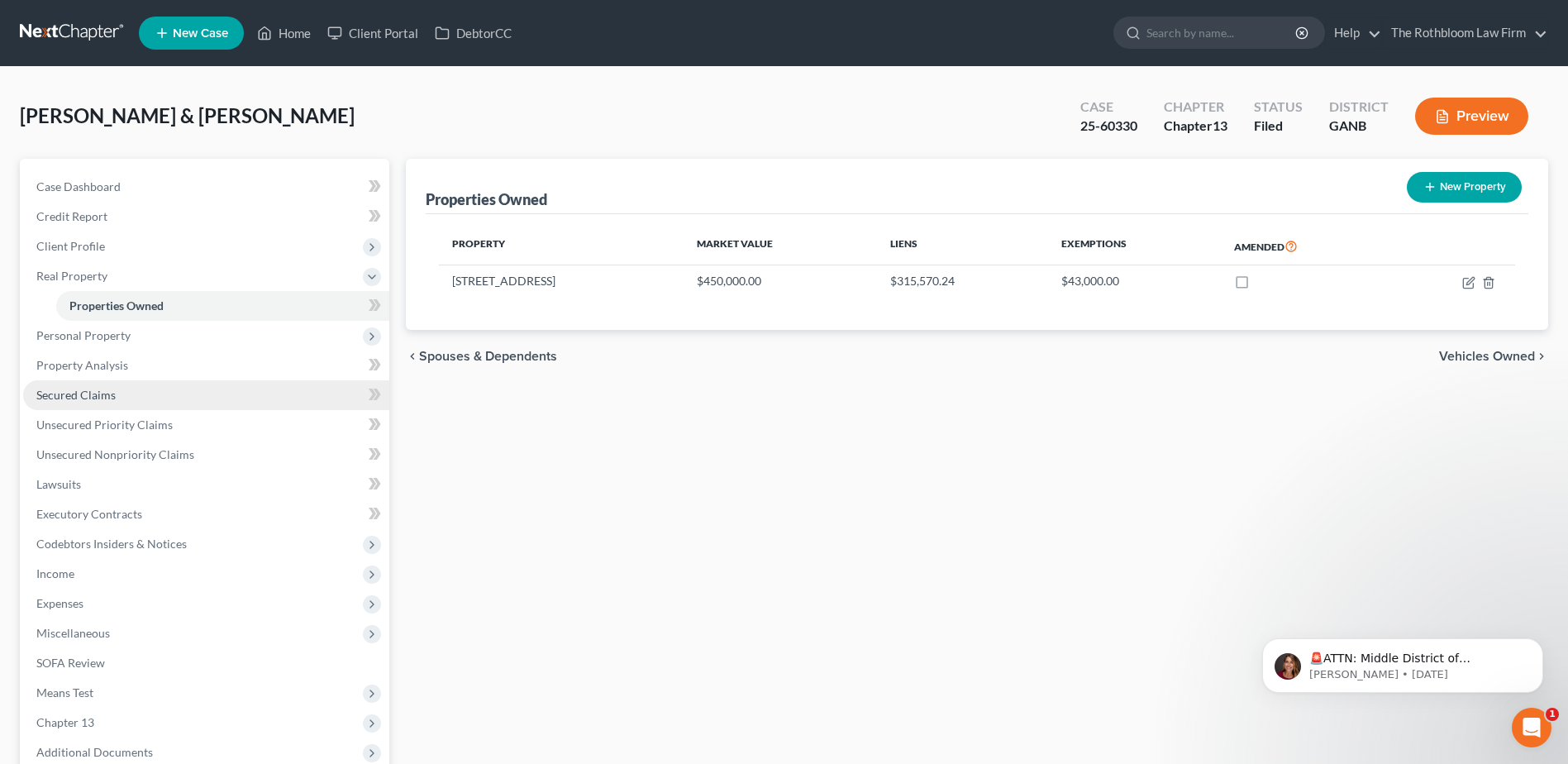
click at [102, 394] on span "Secured Claims" at bounding box center [75, 395] width 79 height 14
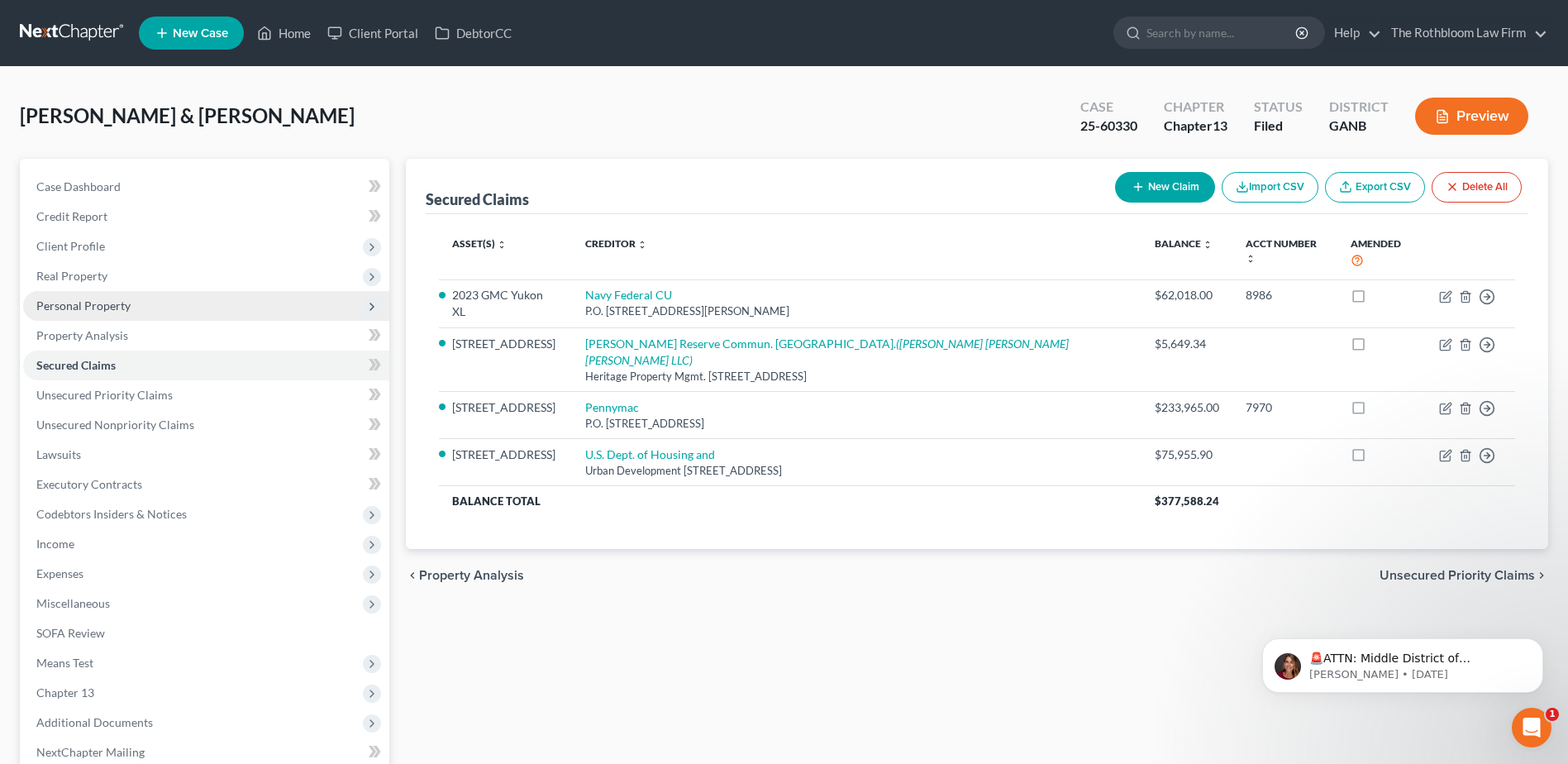
click at [80, 306] on span "Personal Property" at bounding box center [83, 306] width 95 height 14
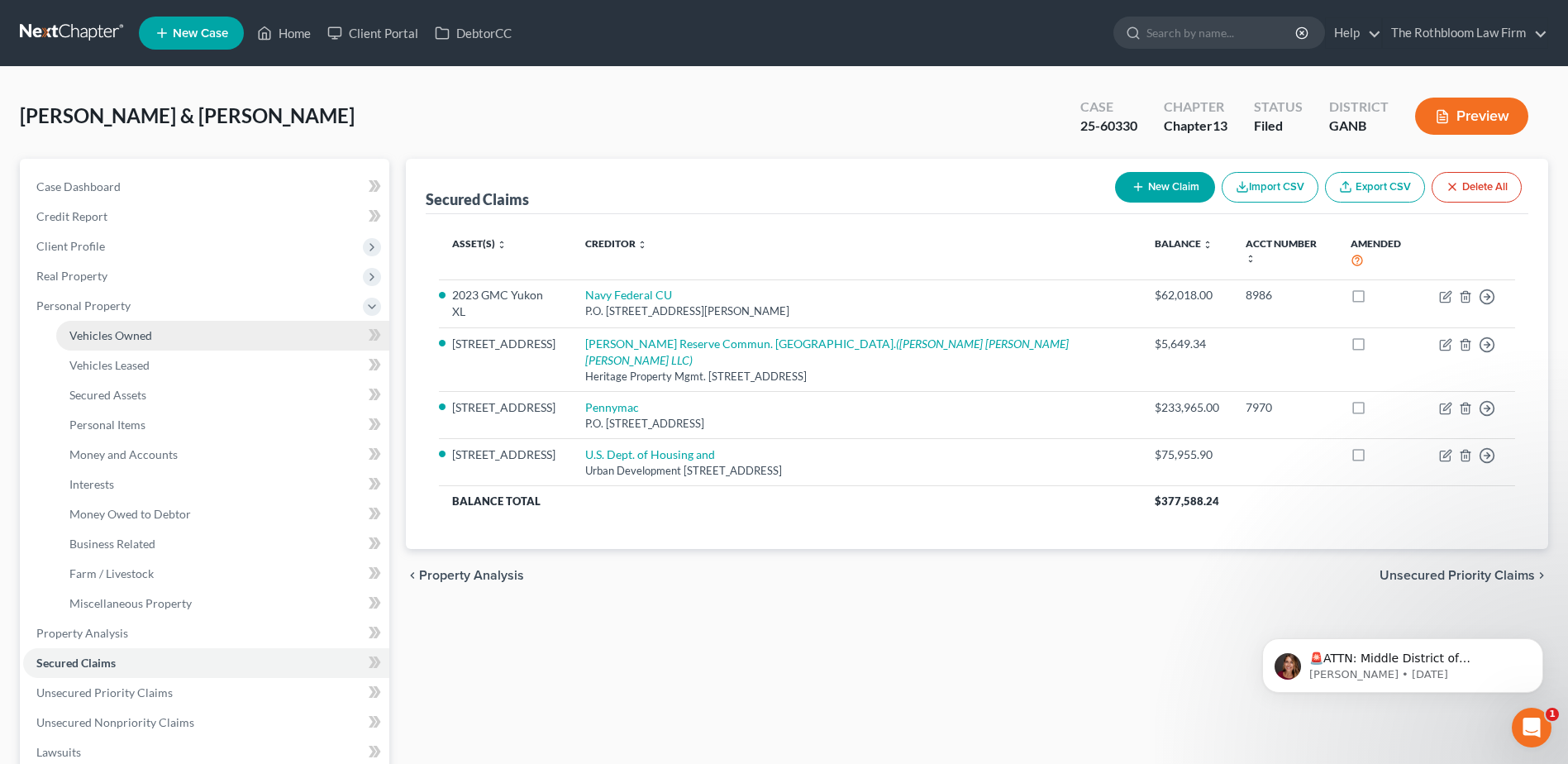
click at [95, 333] on span "Vehicles Owned" at bounding box center [110, 335] width 82 height 14
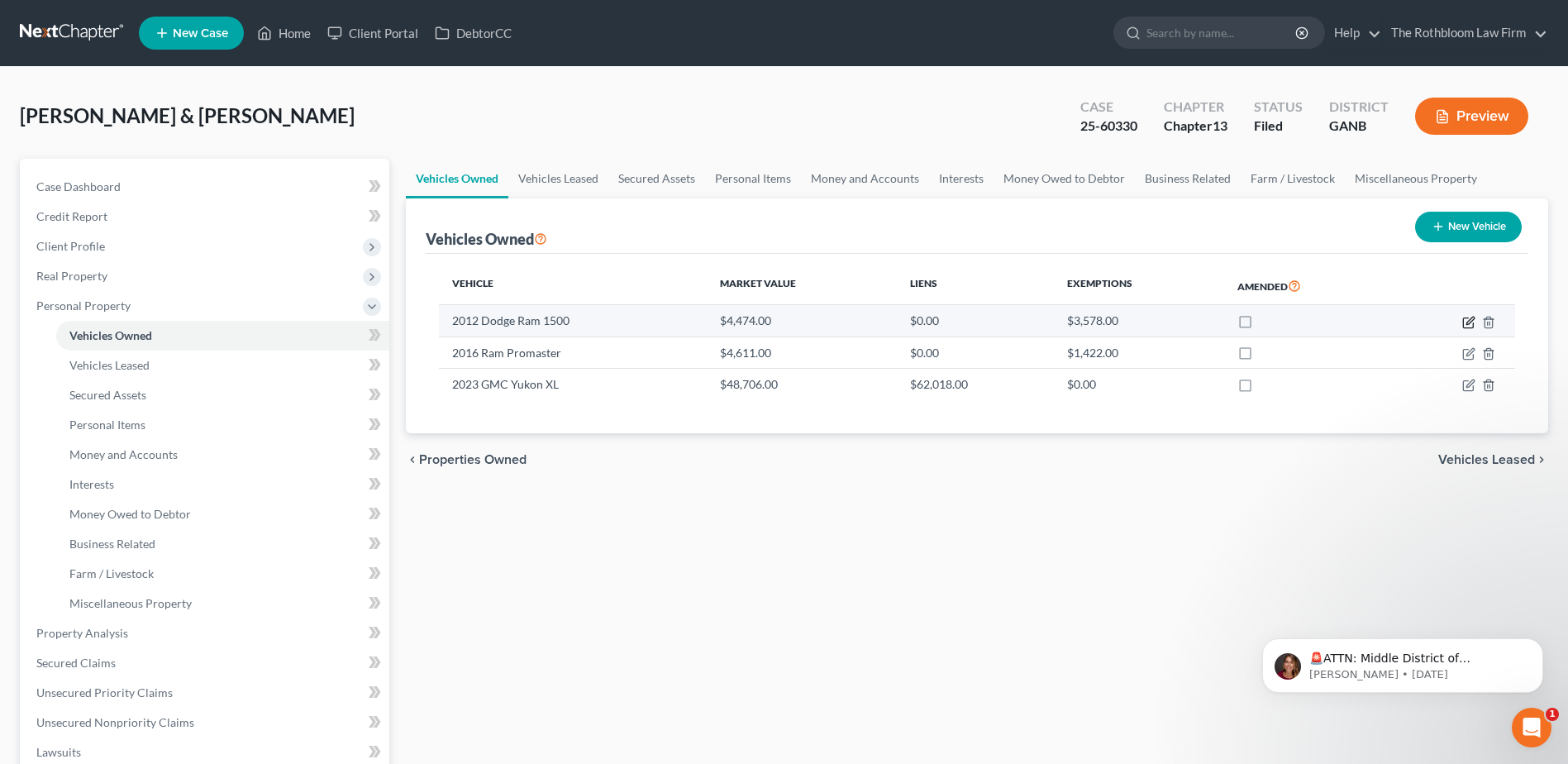
click at [1469, 319] on icon "button" at bounding box center [1468, 322] width 13 height 13
select select "0"
select select "14"
select select "2"
select select "0"
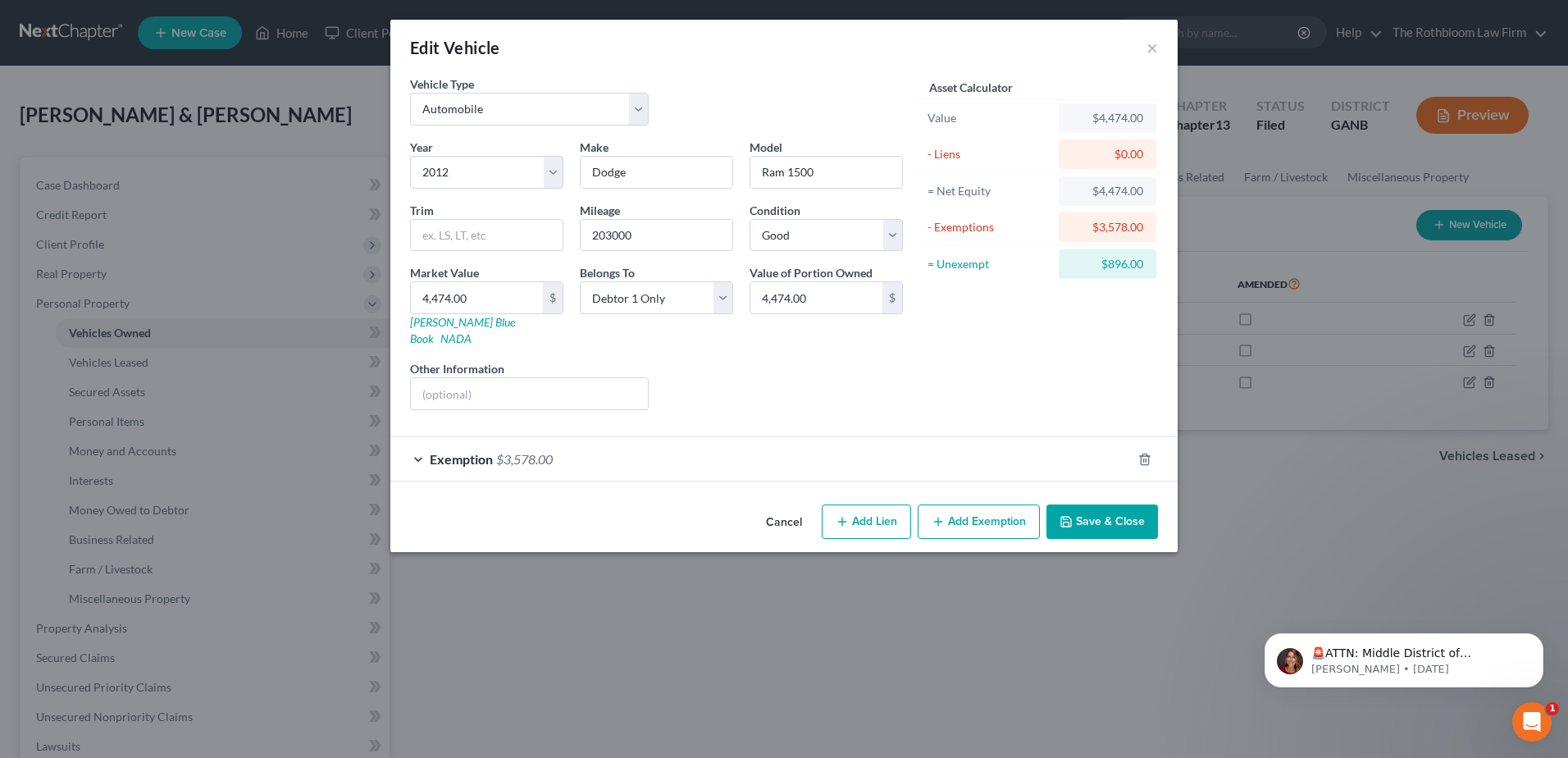
click at [531, 451] on span "$3,578.00" at bounding box center [524, 459] width 57 height 16
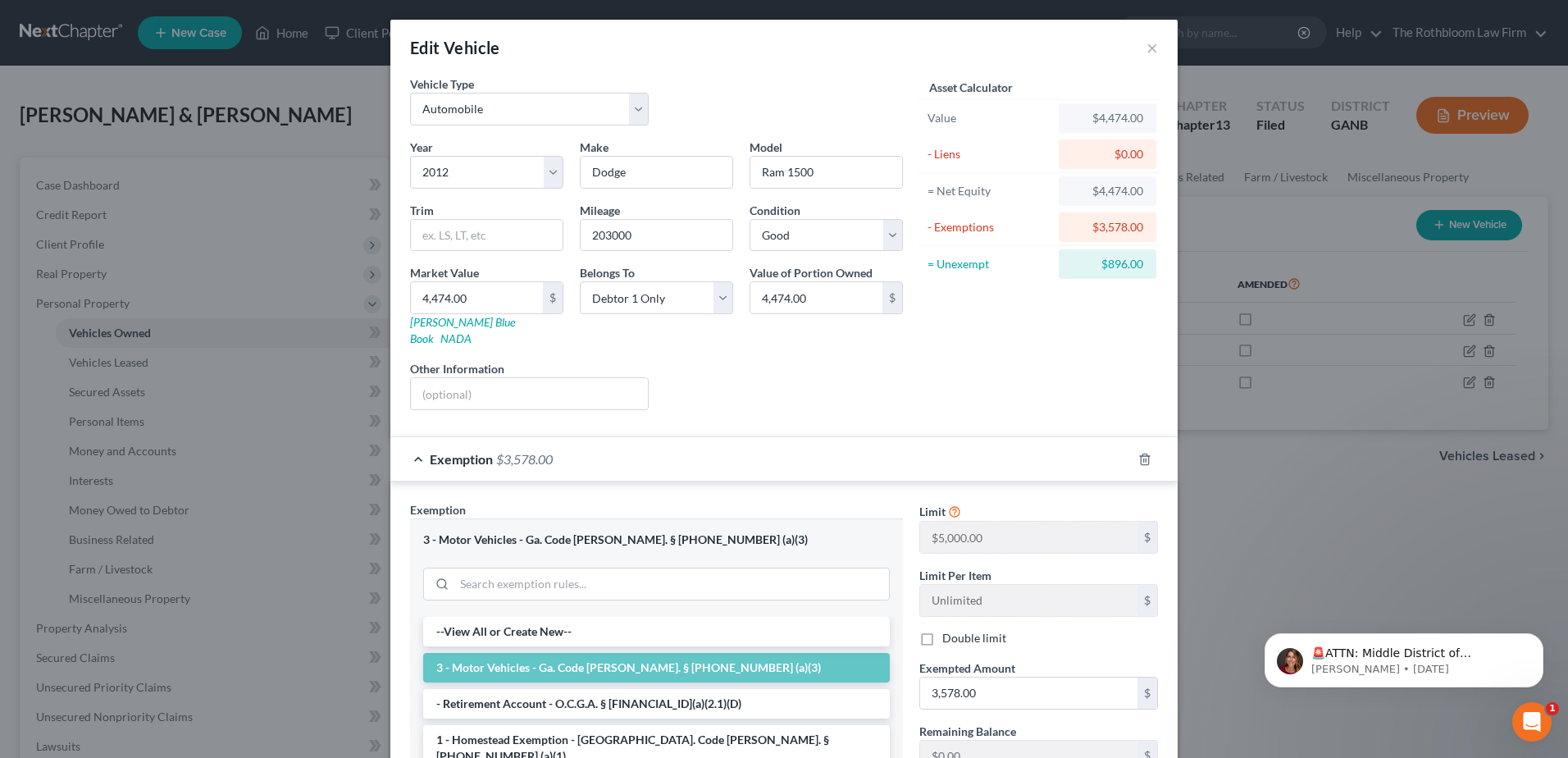
scroll to position [221, 0]
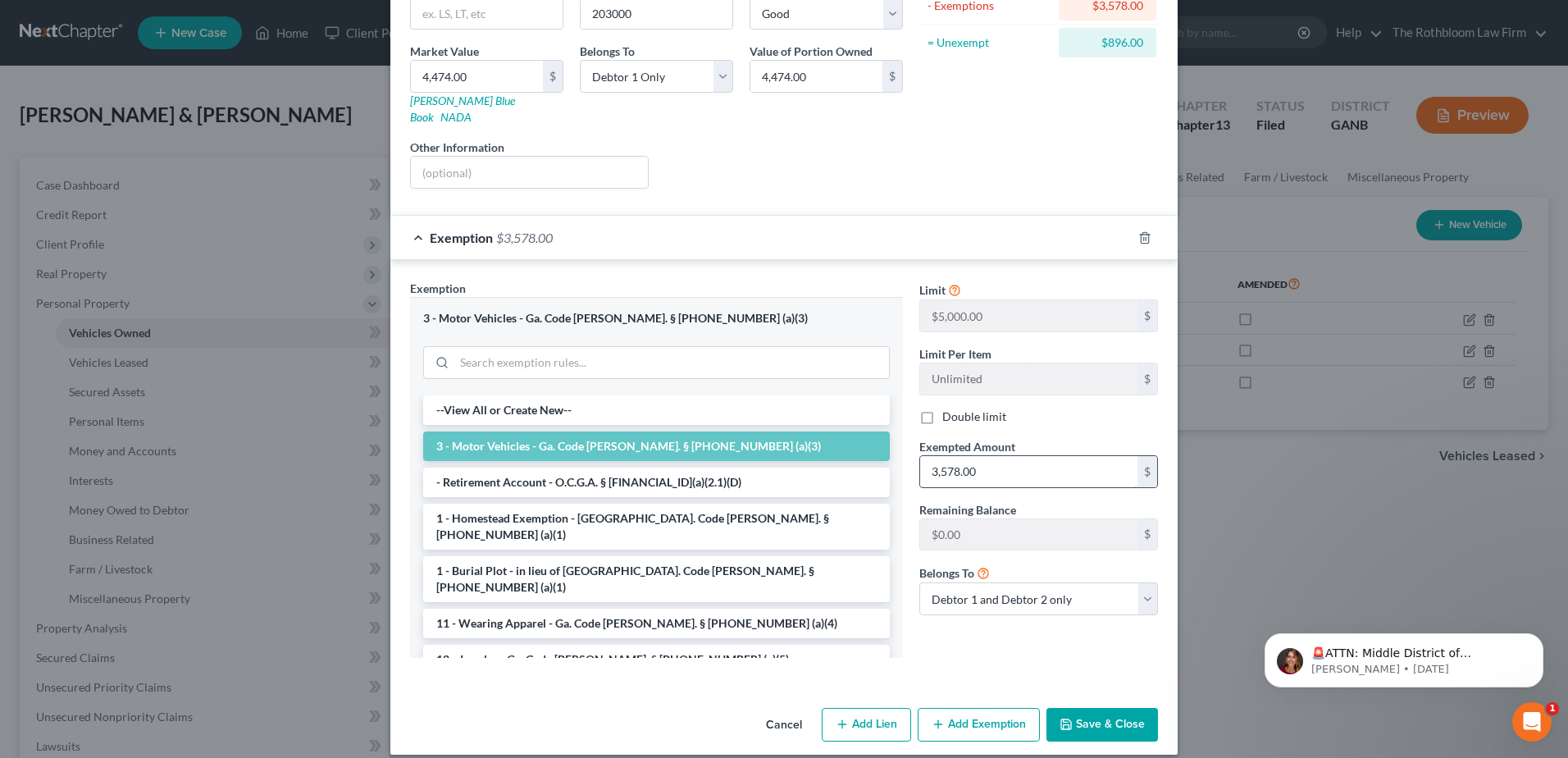
click at [990, 457] on input "3,578.00" at bounding box center [1029, 472] width 217 height 31
type input "4,474.00"
click at [1119, 708] on button "Save & Close" at bounding box center [1102, 725] width 112 height 34
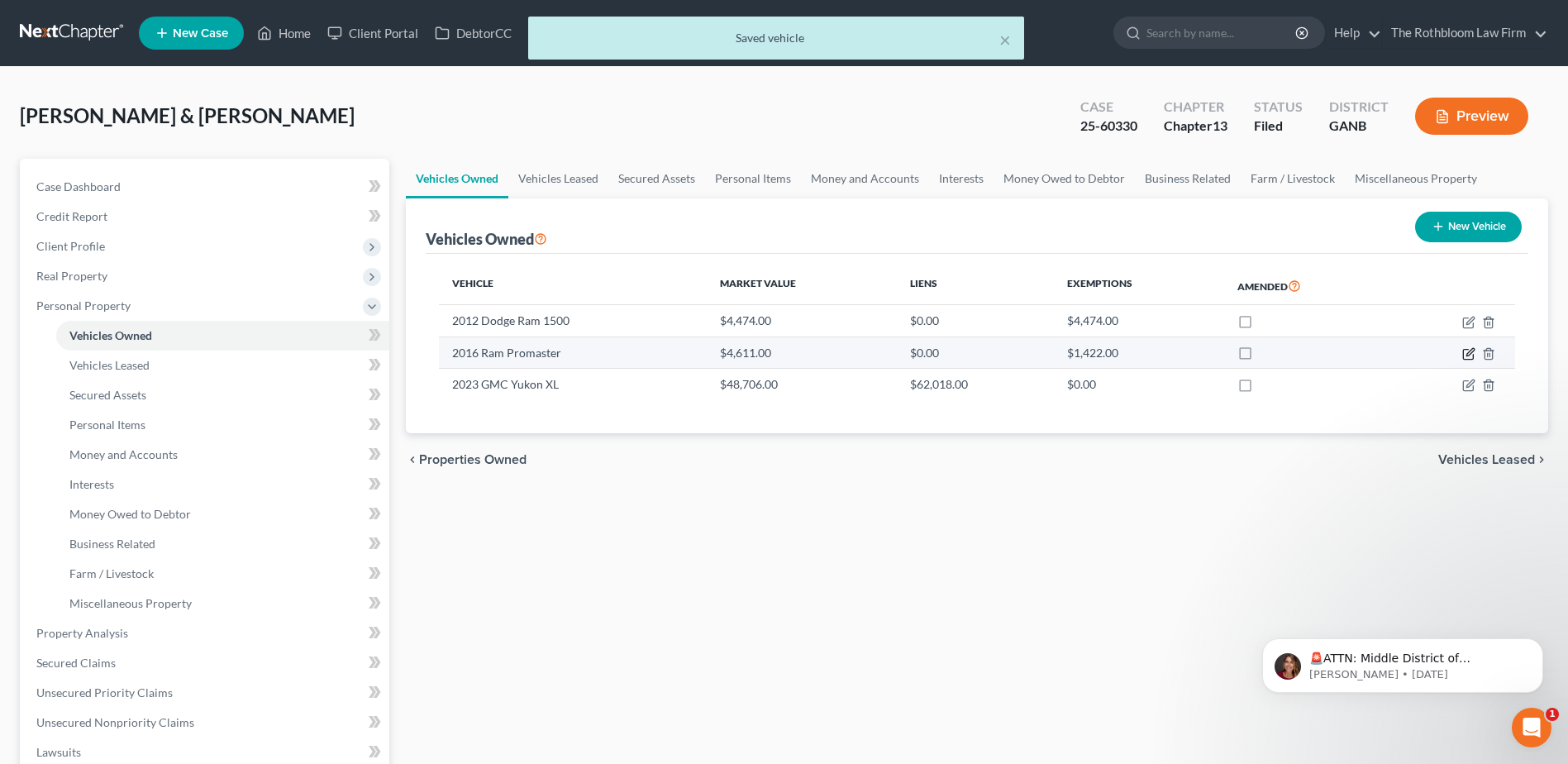
click at [1467, 358] on icon "button" at bounding box center [1468, 353] width 13 height 13
select select "0"
select select "10"
select select "2"
select select "3"
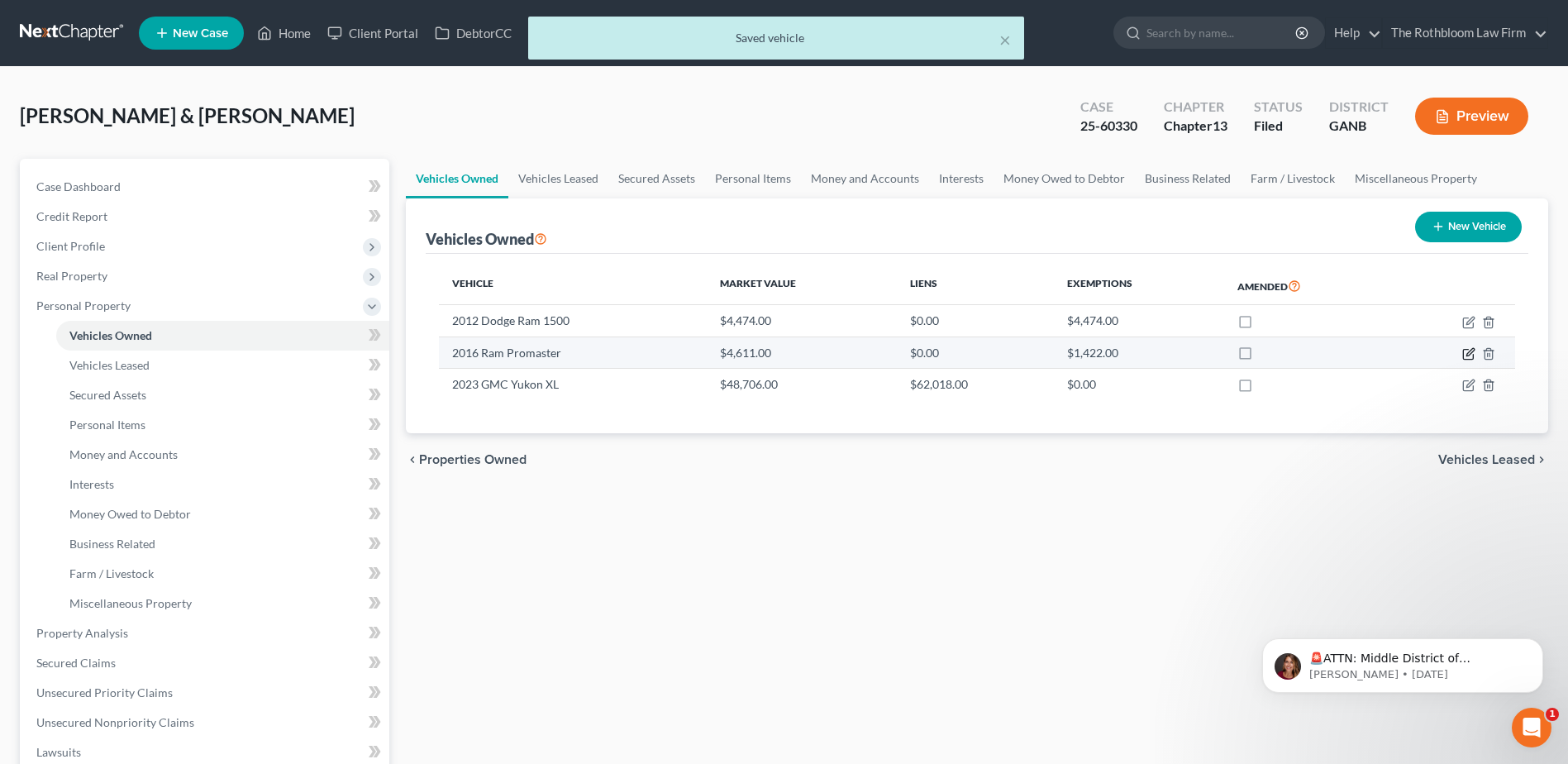
select select "2"
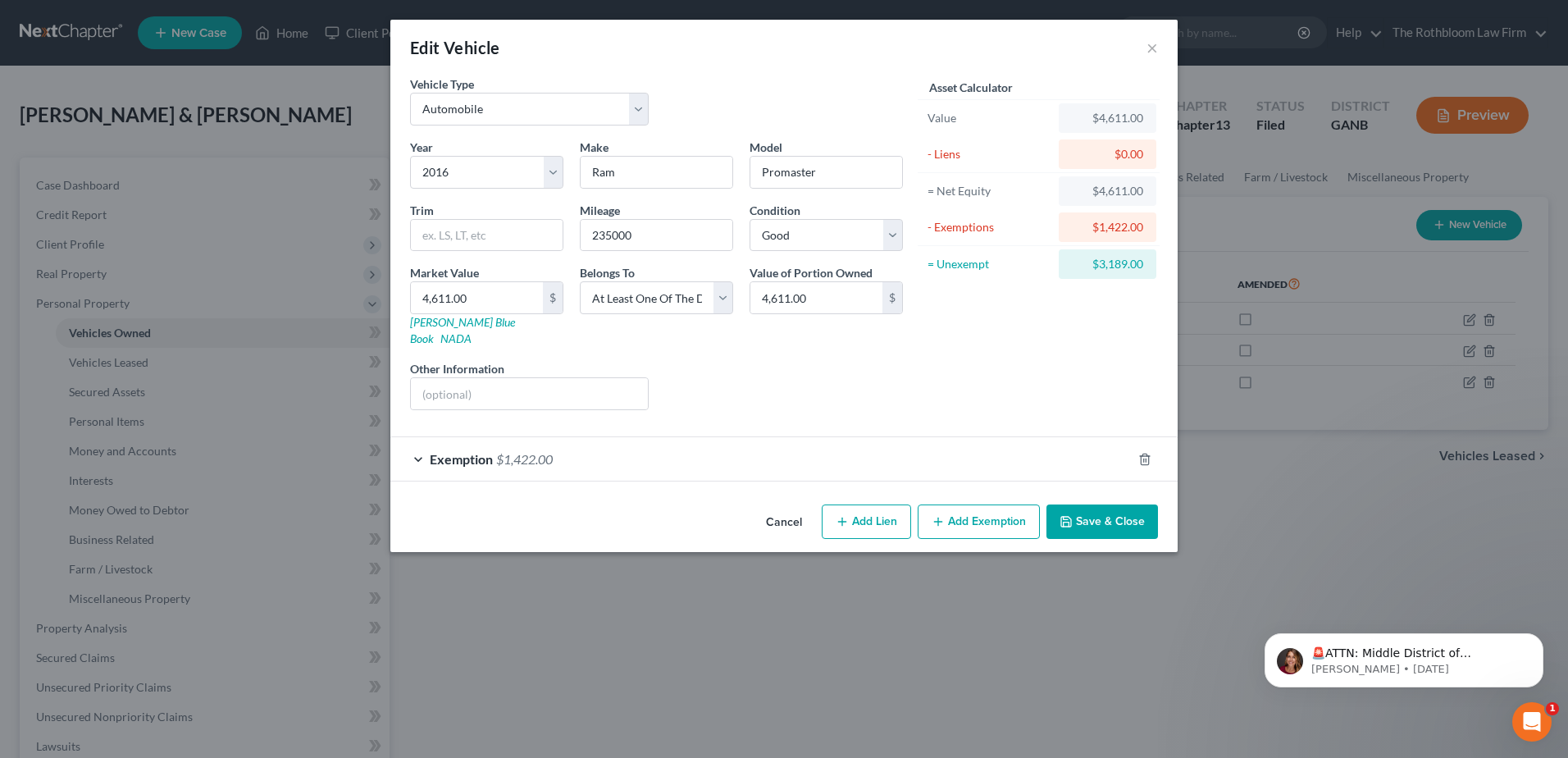
click at [550, 451] on span "$1,422.00" at bounding box center [524, 459] width 57 height 16
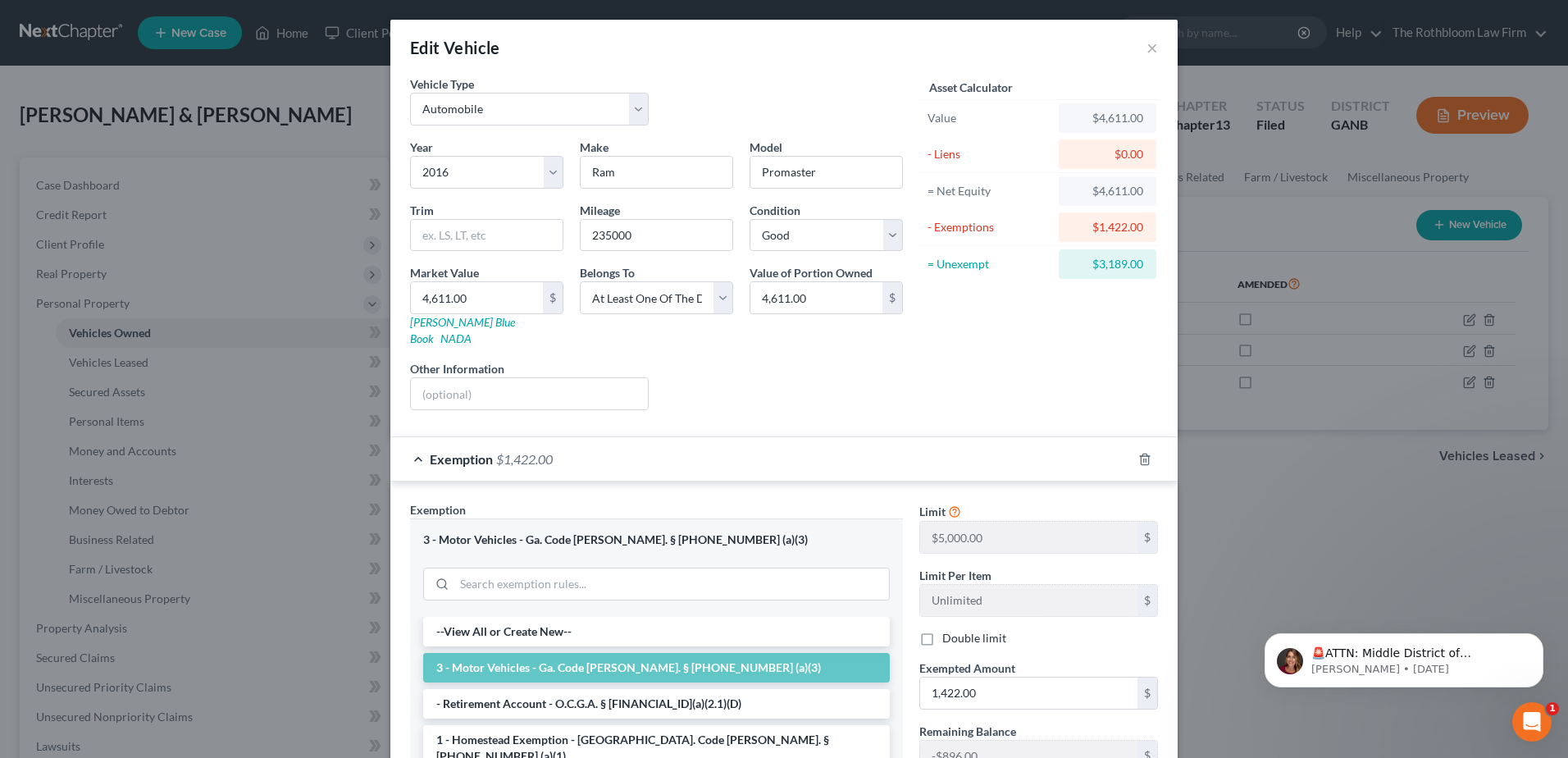
drag, startPoint x: 935, startPoint y: 198, endPoint x: 928, endPoint y: 215, distance: 18.4
click at [934, 198] on div "= Net Equity" at bounding box center [989, 190] width 124 height 16
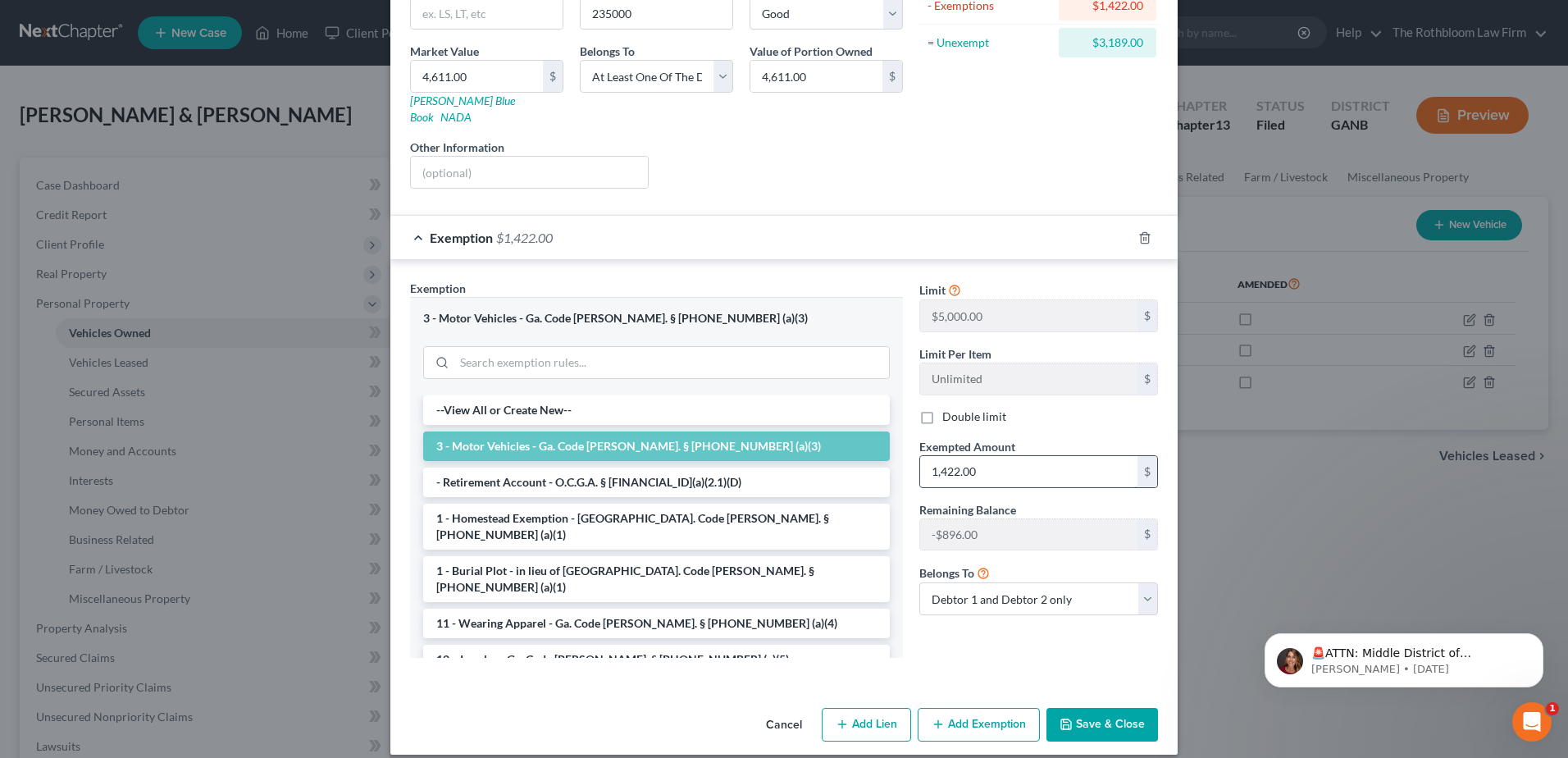
click at [993, 457] on input "1,422.00" at bounding box center [1029, 472] width 217 height 31
type input "526"
click at [1100, 708] on button "Save & Close" at bounding box center [1102, 725] width 112 height 34
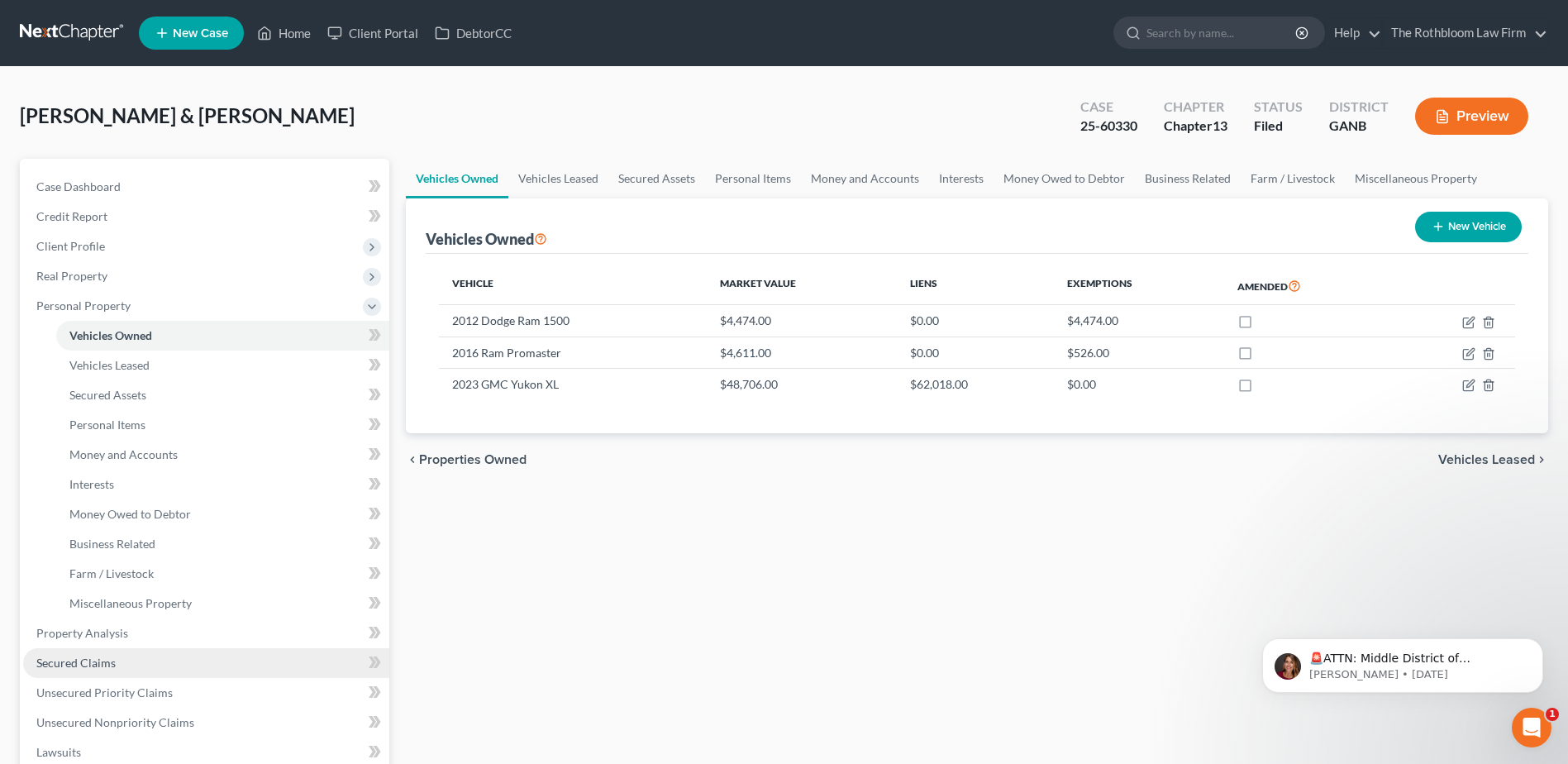
drag, startPoint x: 64, startPoint y: 662, endPoint x: 69, endPoint y: 649, distance: 13.9
click at [64, 662] on span "Secured Claims" at bounding box center [75, 662] width 79 height 14
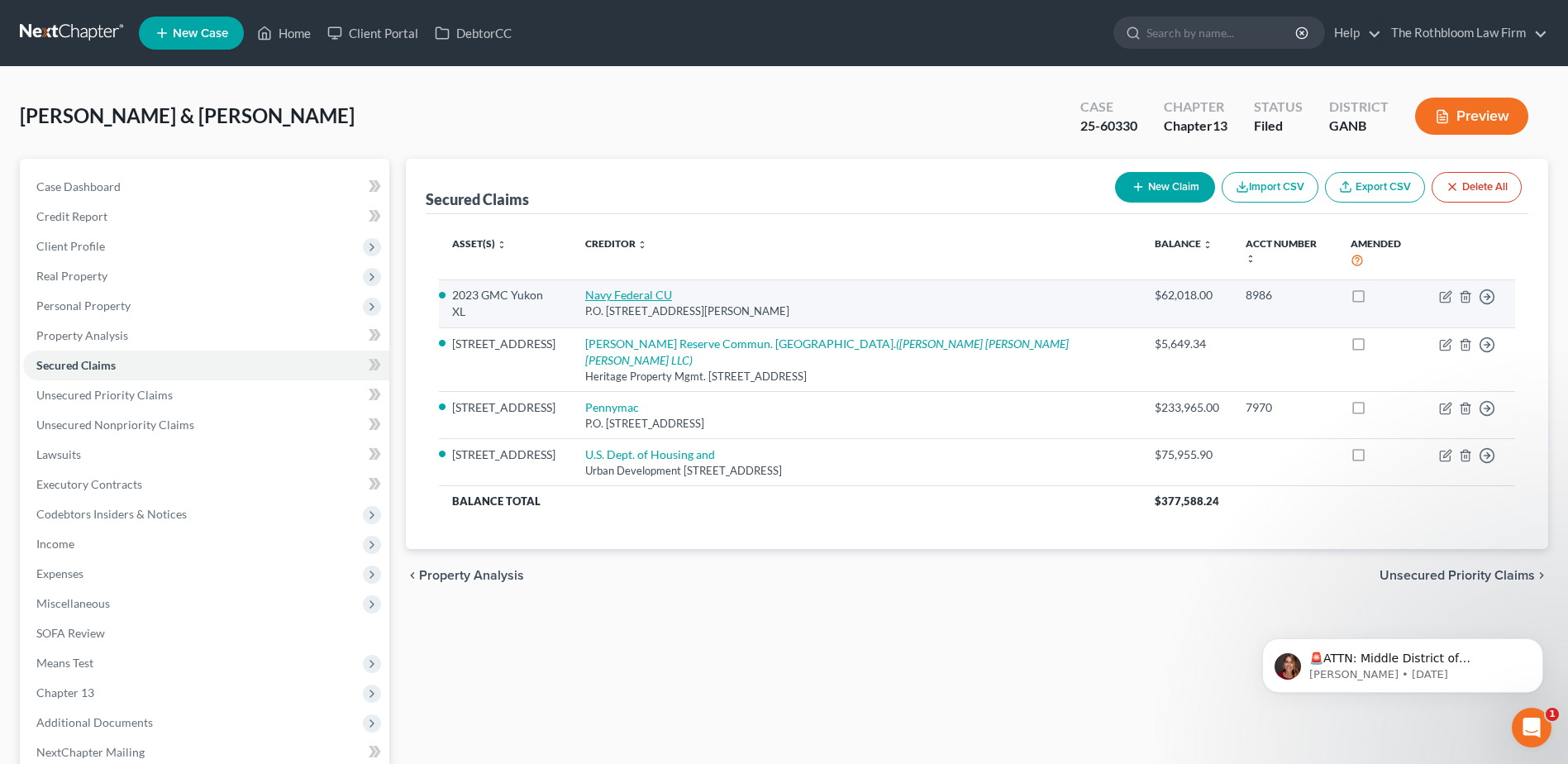
click at [648, 287] on link "Navy Federal CU" at bounding box center [628, 294] width 87 height 14
select select "48"
select select "2"
select select "1"
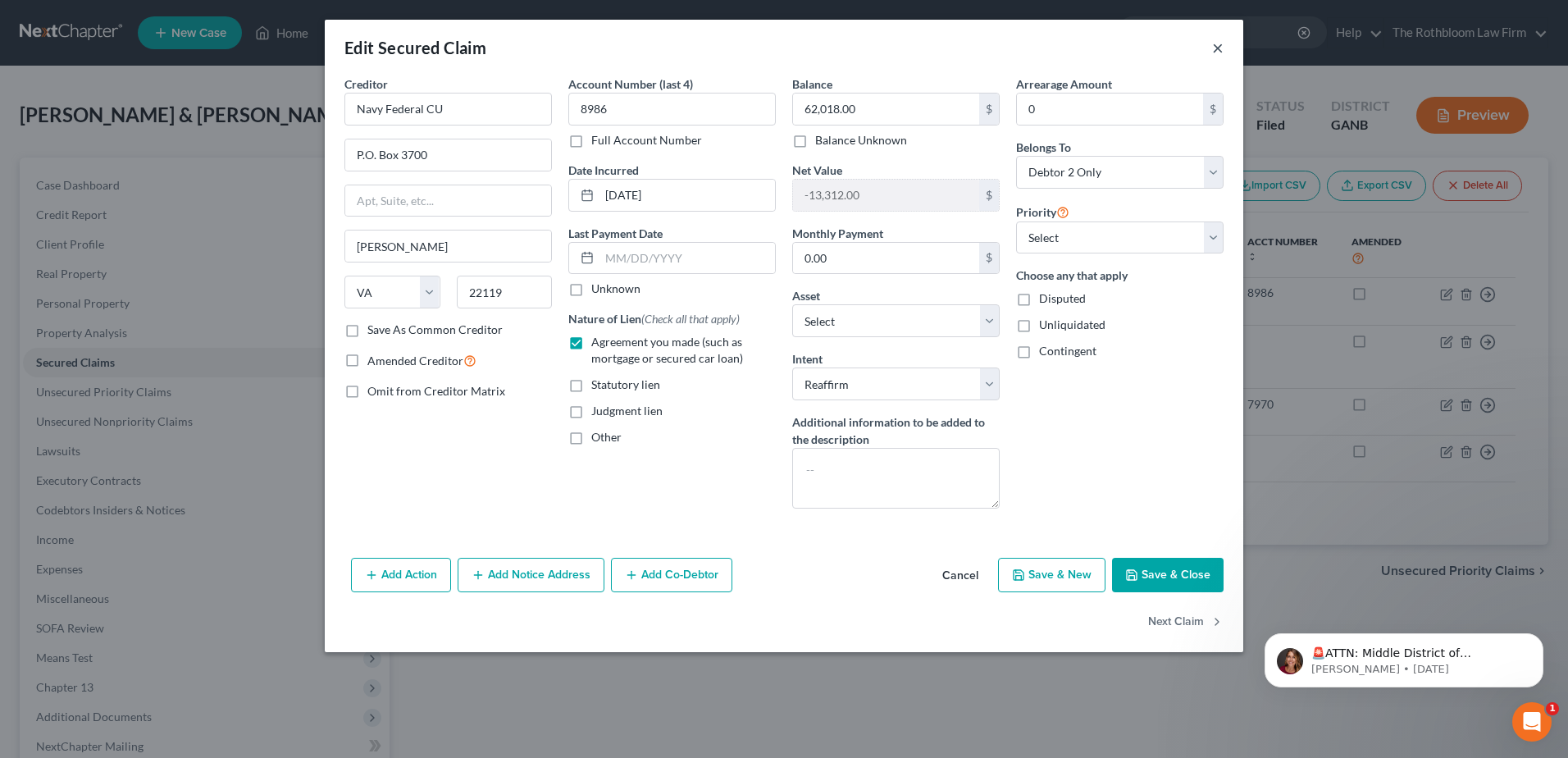
click at [1223, 48] on button "×" at bounding box center [1218, 47] width 11 height 20
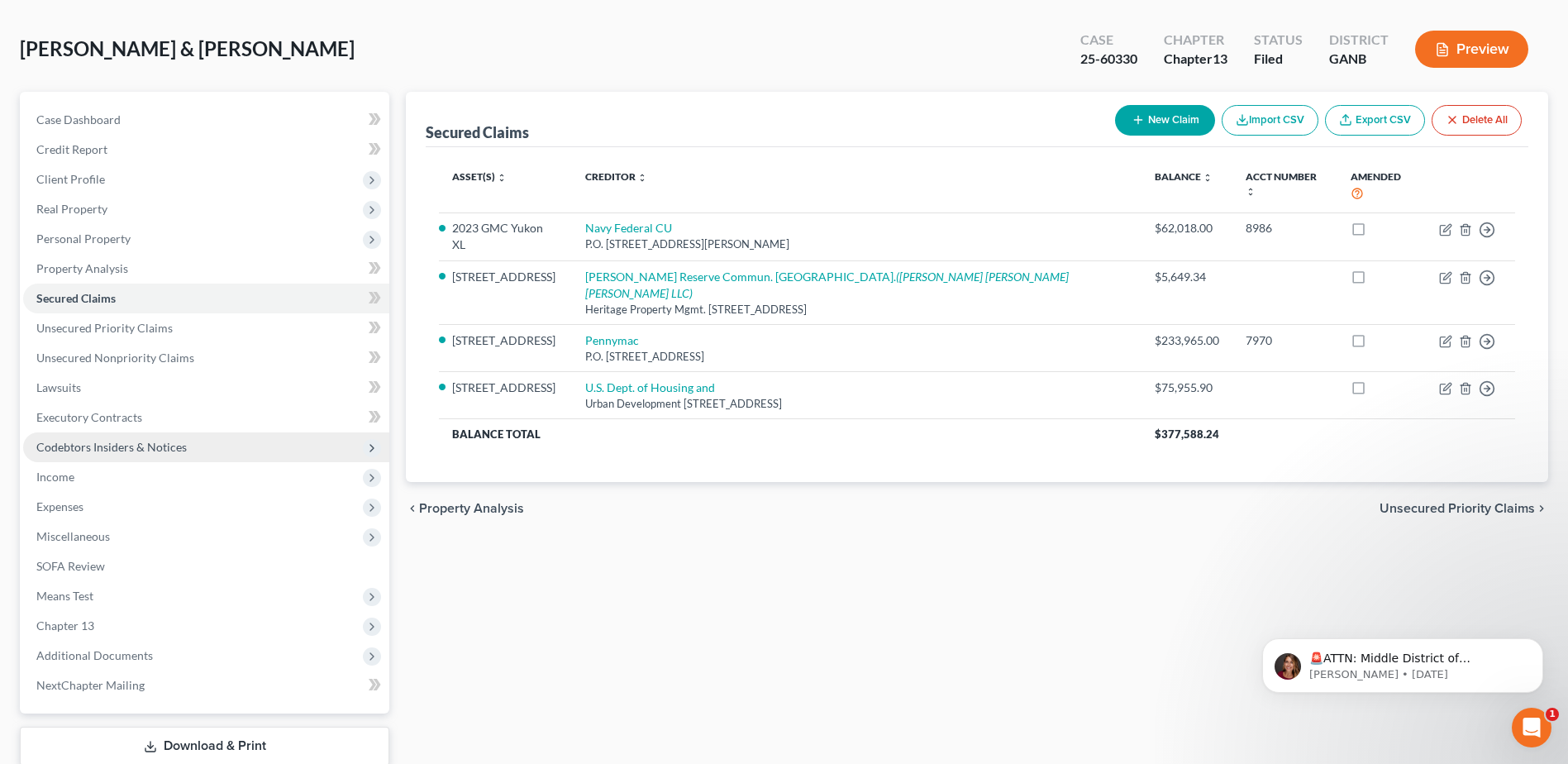
scroll to position [175, 0]
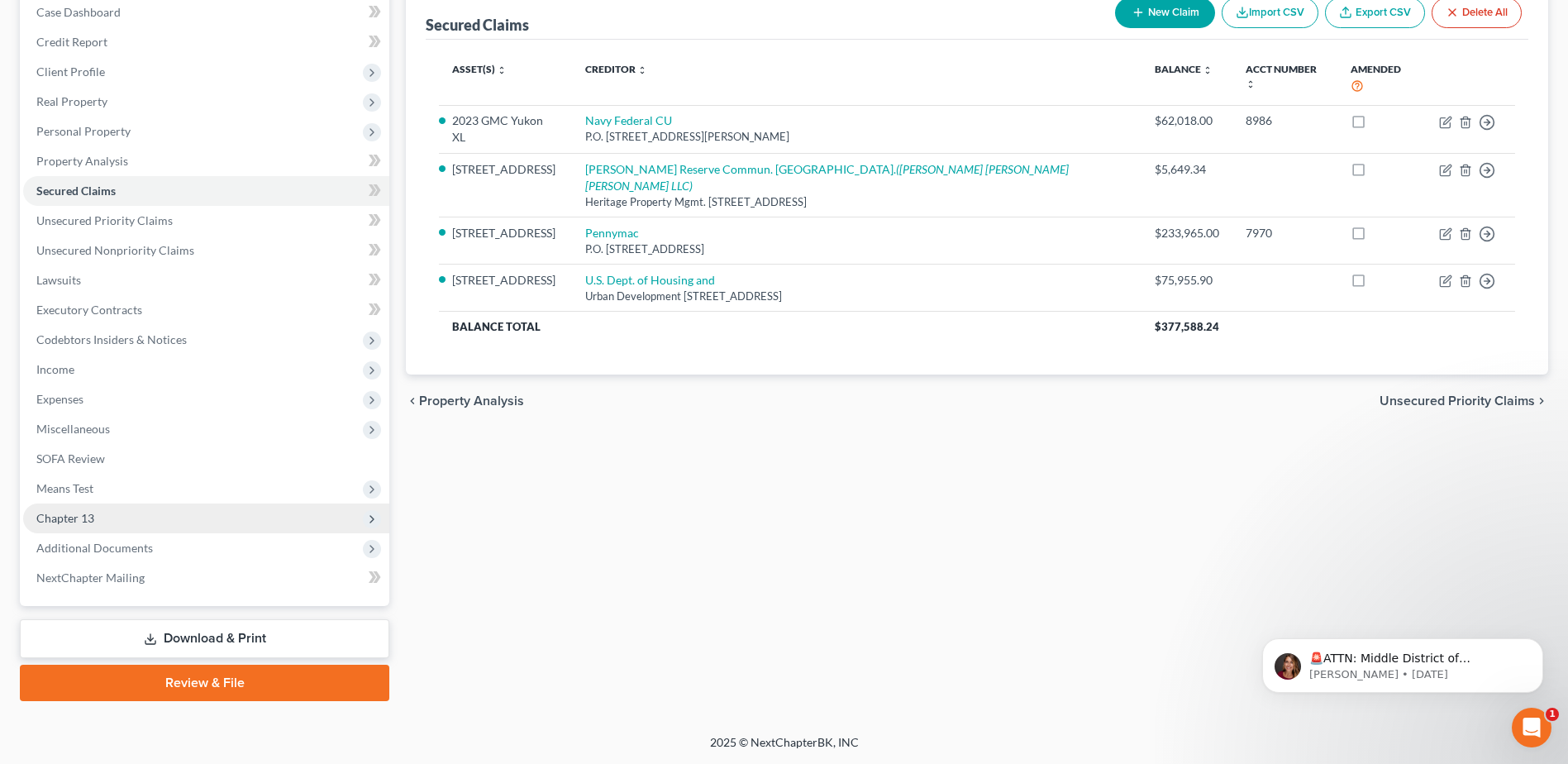
click at [75, 521] on span "Chapter 13" at bounding box center [65, 518] width 58 height 14
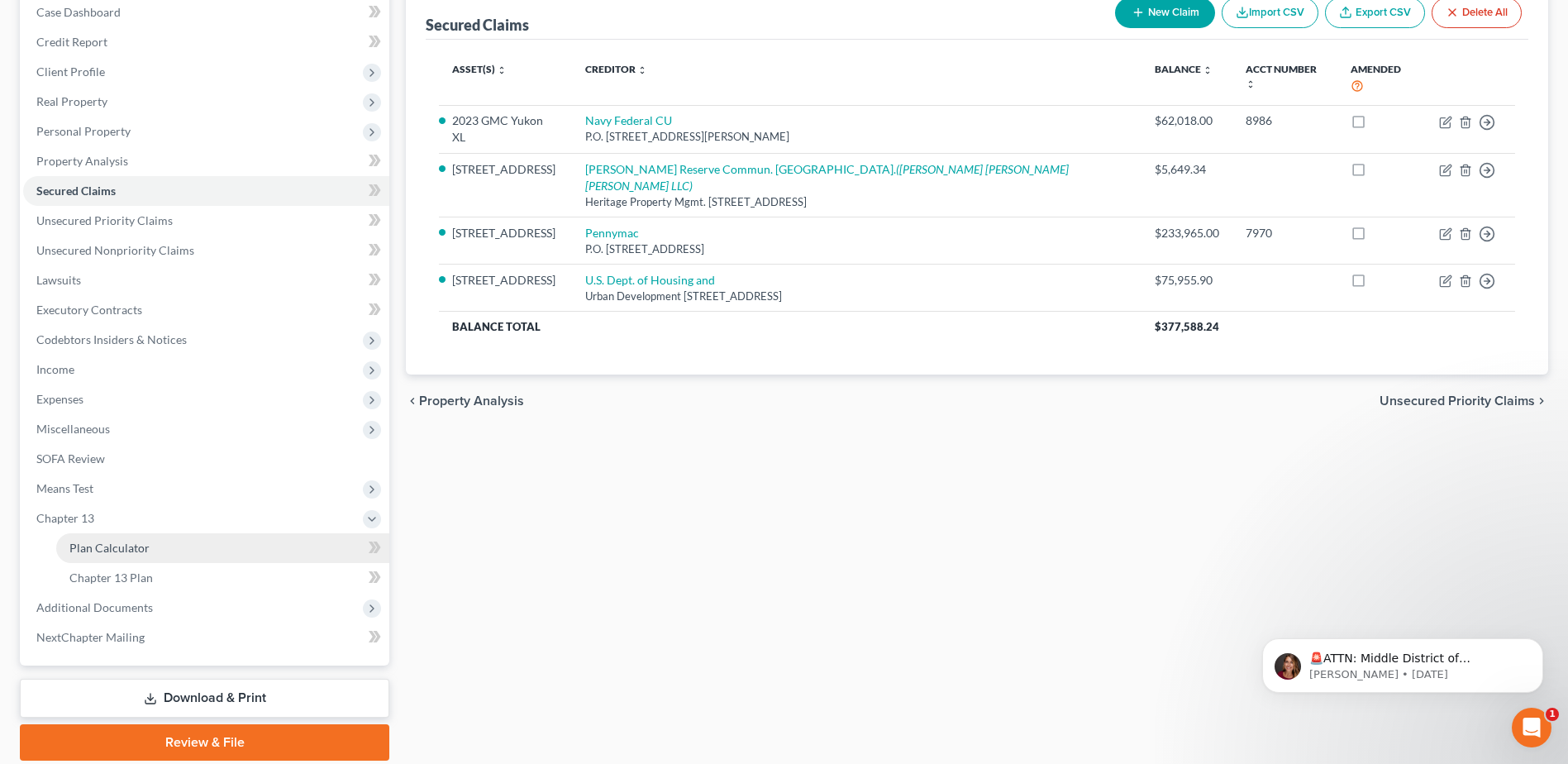
click at [143, 547] on span "Plan Calculator" at bounding box center [109, 548] width 80 height 14
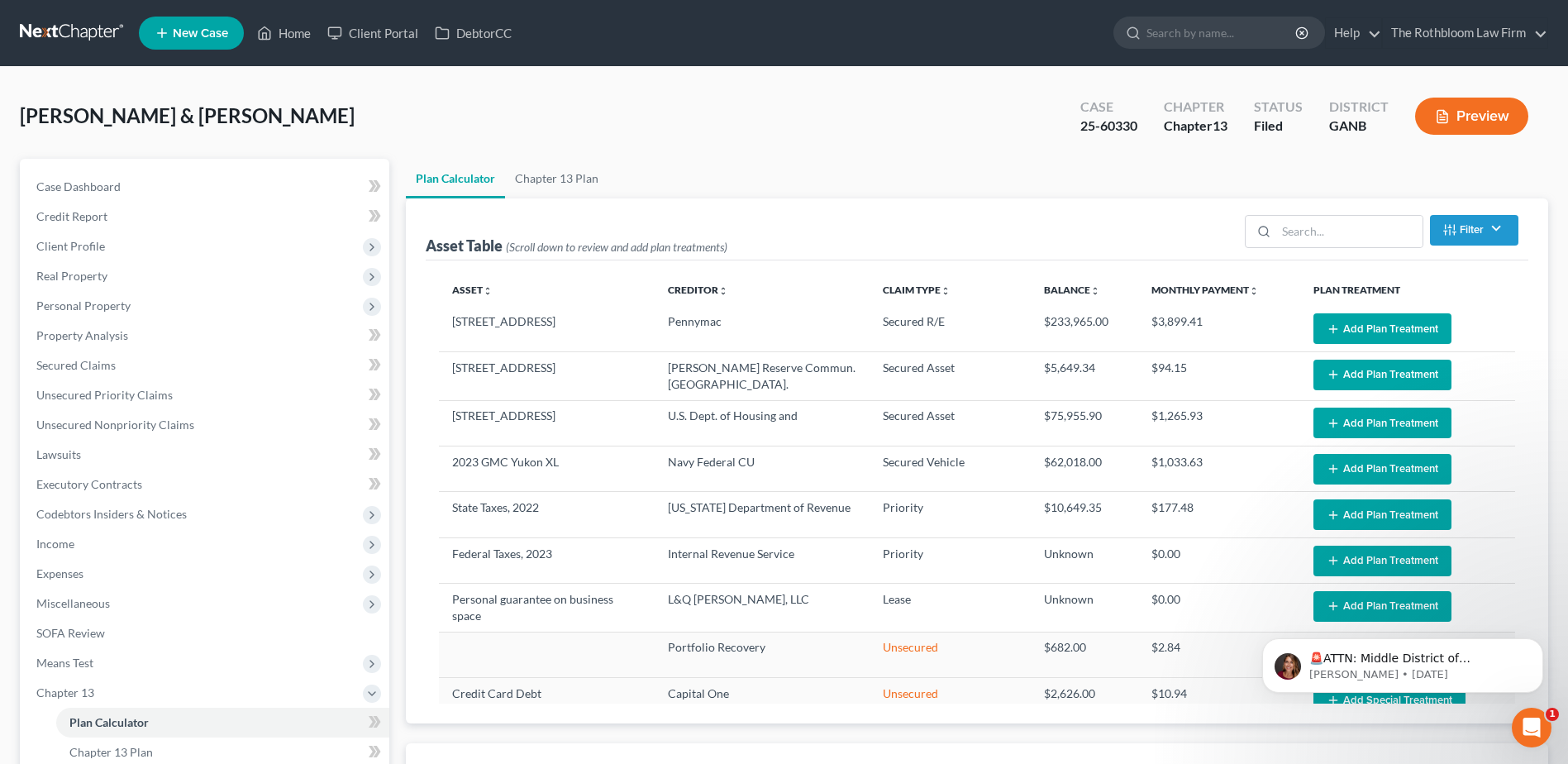
select select "59"
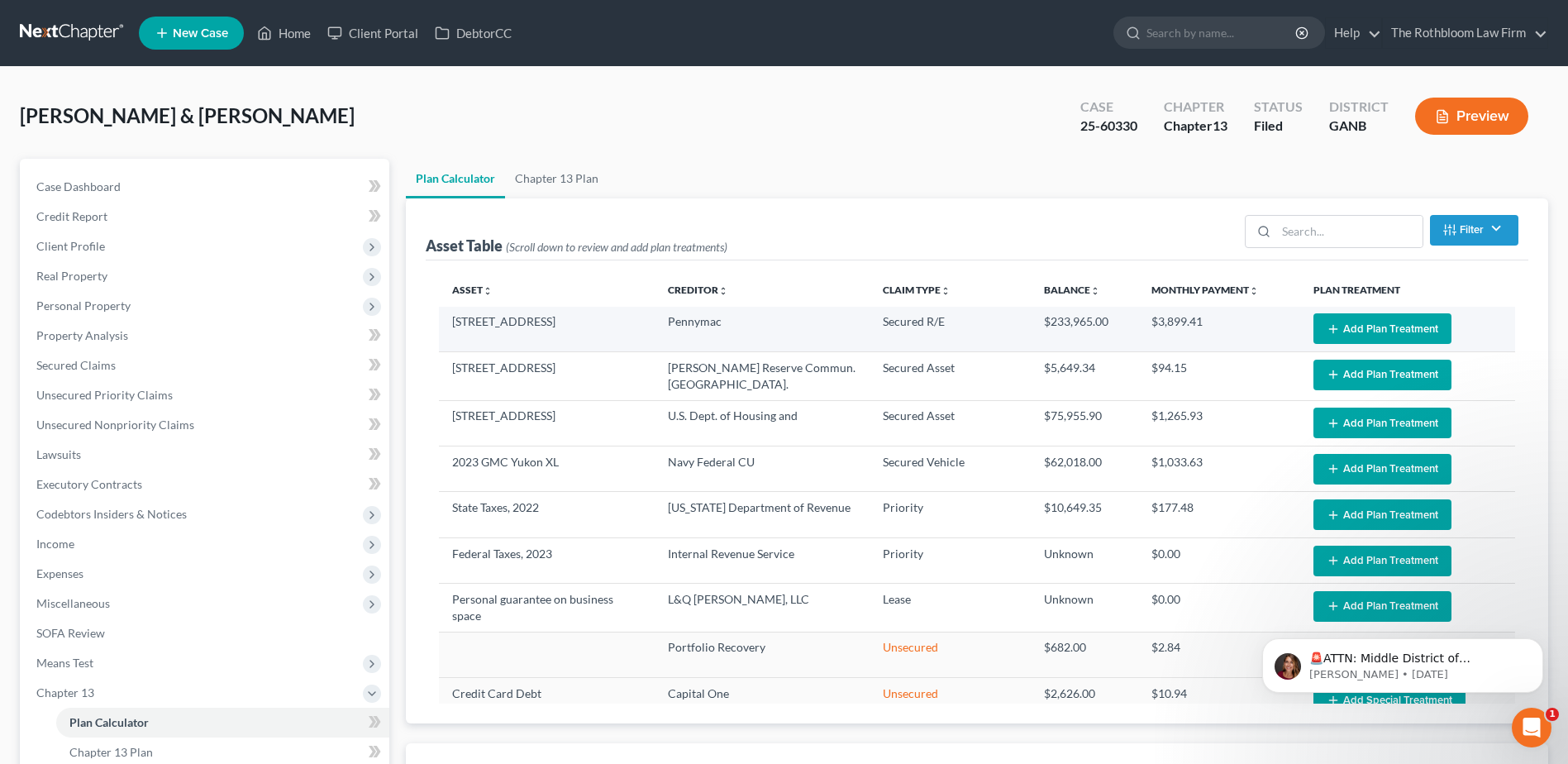
click at [1361, 331] on button "Add Plan Treatment" at bounding box center [1382, 328] width 138 height 30
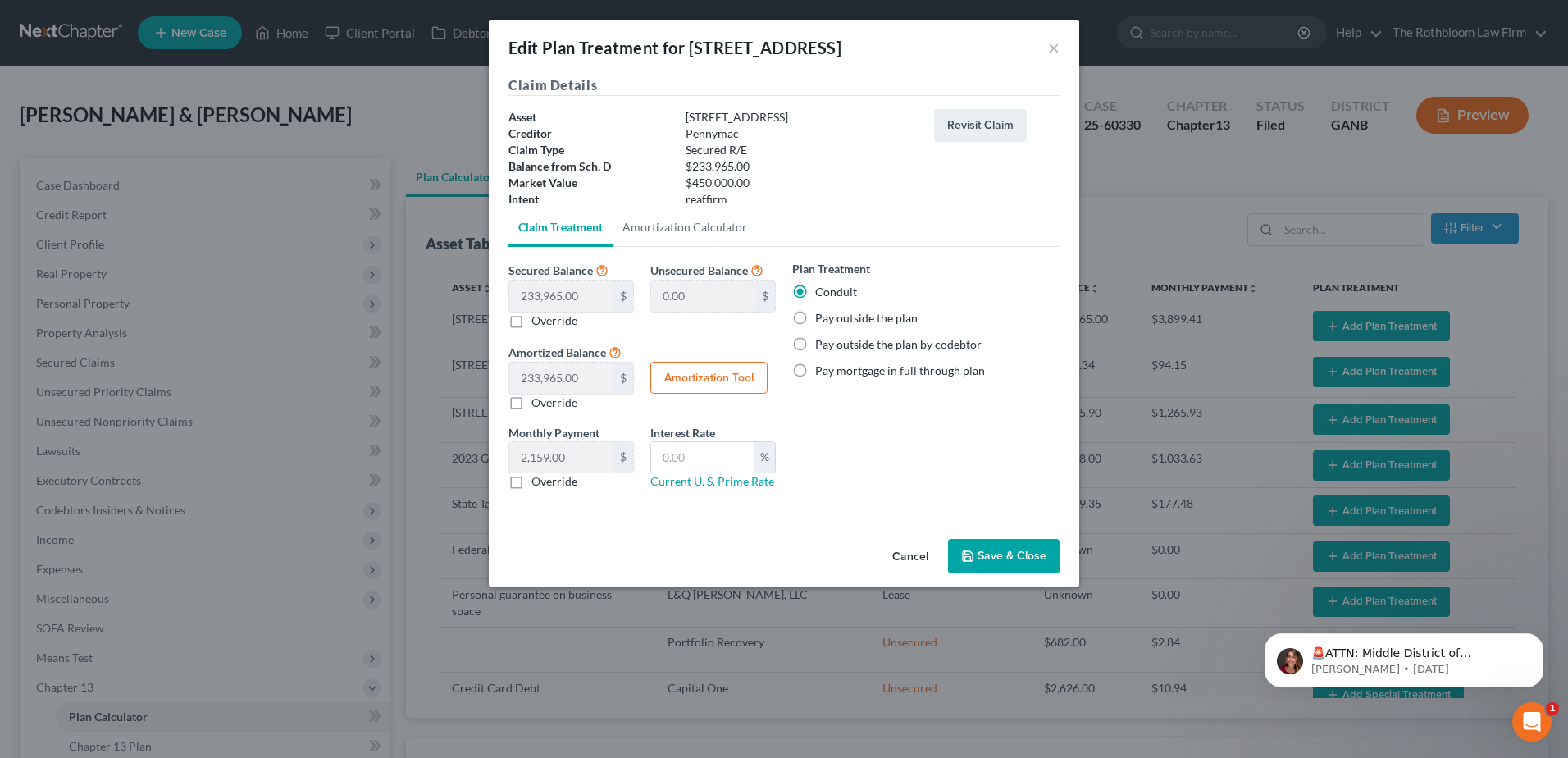
drag, startPoint x: 795, startPoint y: 310, endPoint x: 823, endPoint y: 336, distance: 38.2
click at [815, 318] on label "Pay outside the plan" at bounding box center [866, 318] width 102 height 16
click at [821, 318] on input "Pay outside the plan" at bounding box center [827, 315] width 10 height 10
radio input "true"
click at [1007, 562] on button "Save & Close" at bounding box center [1004, 556] width 112 height 34
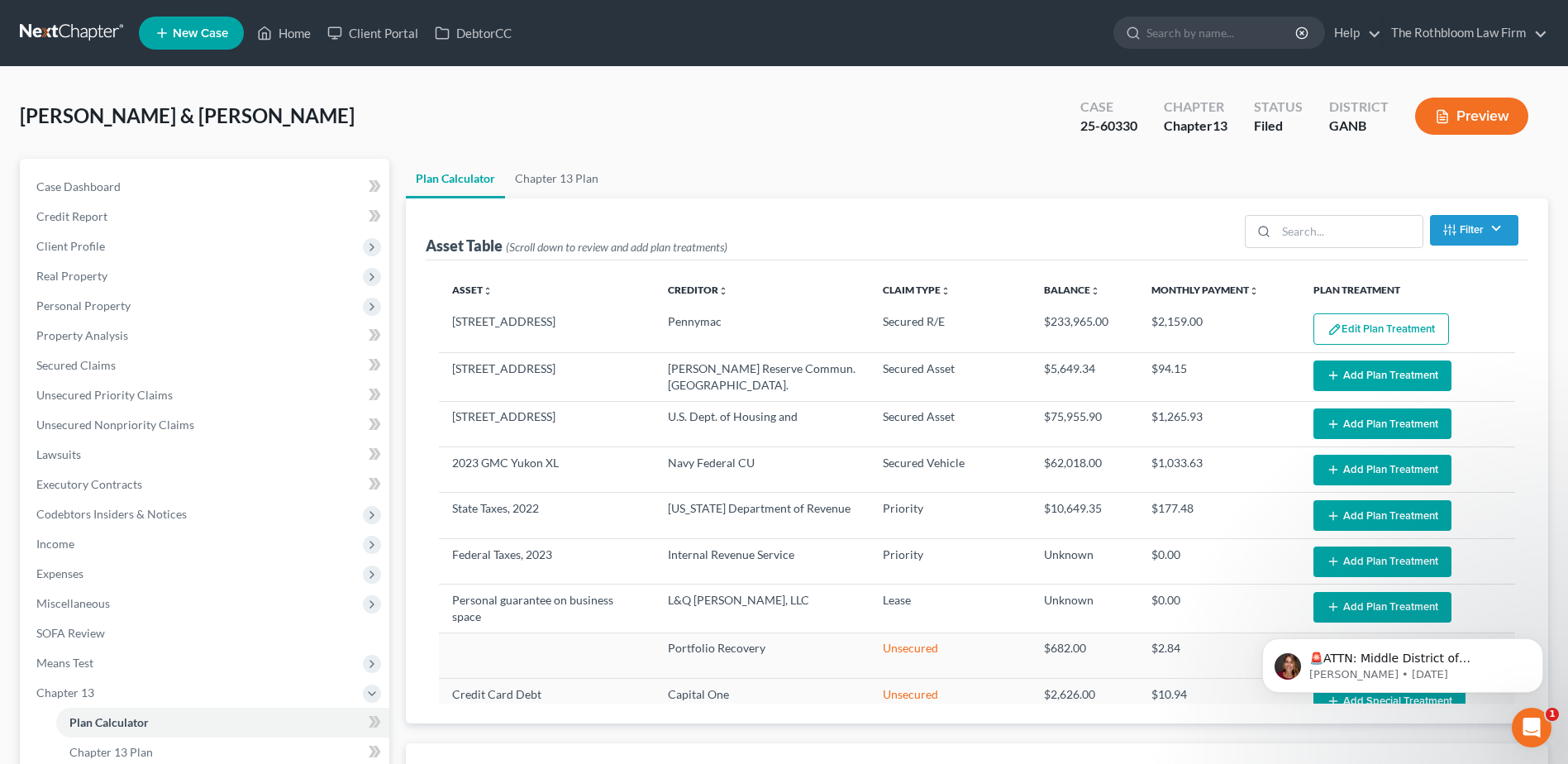
select select "59"
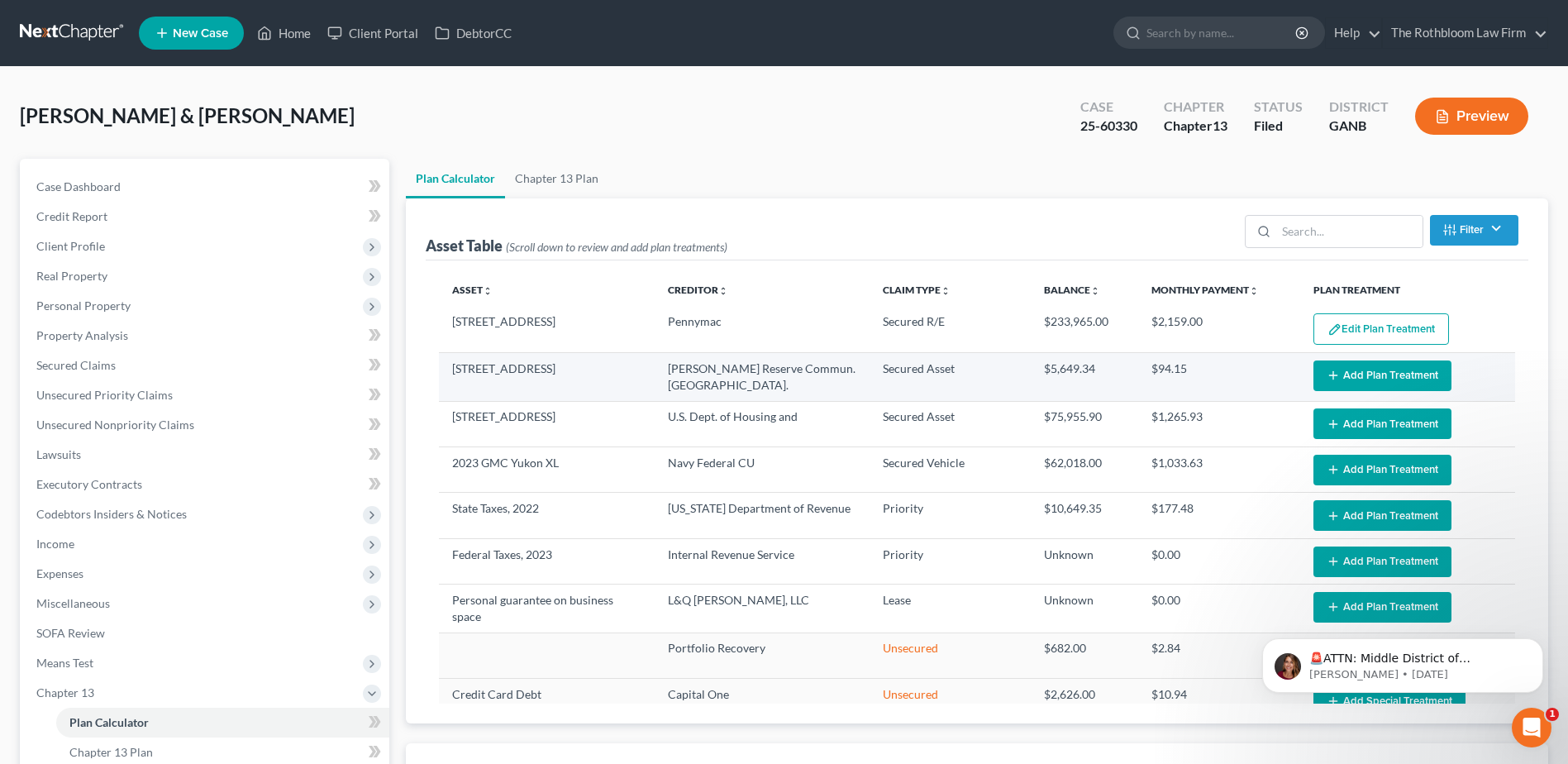
click at [1371, 366] on button "Add Plan Treatment" at bounding box center [1382, 375] width 138 height 30
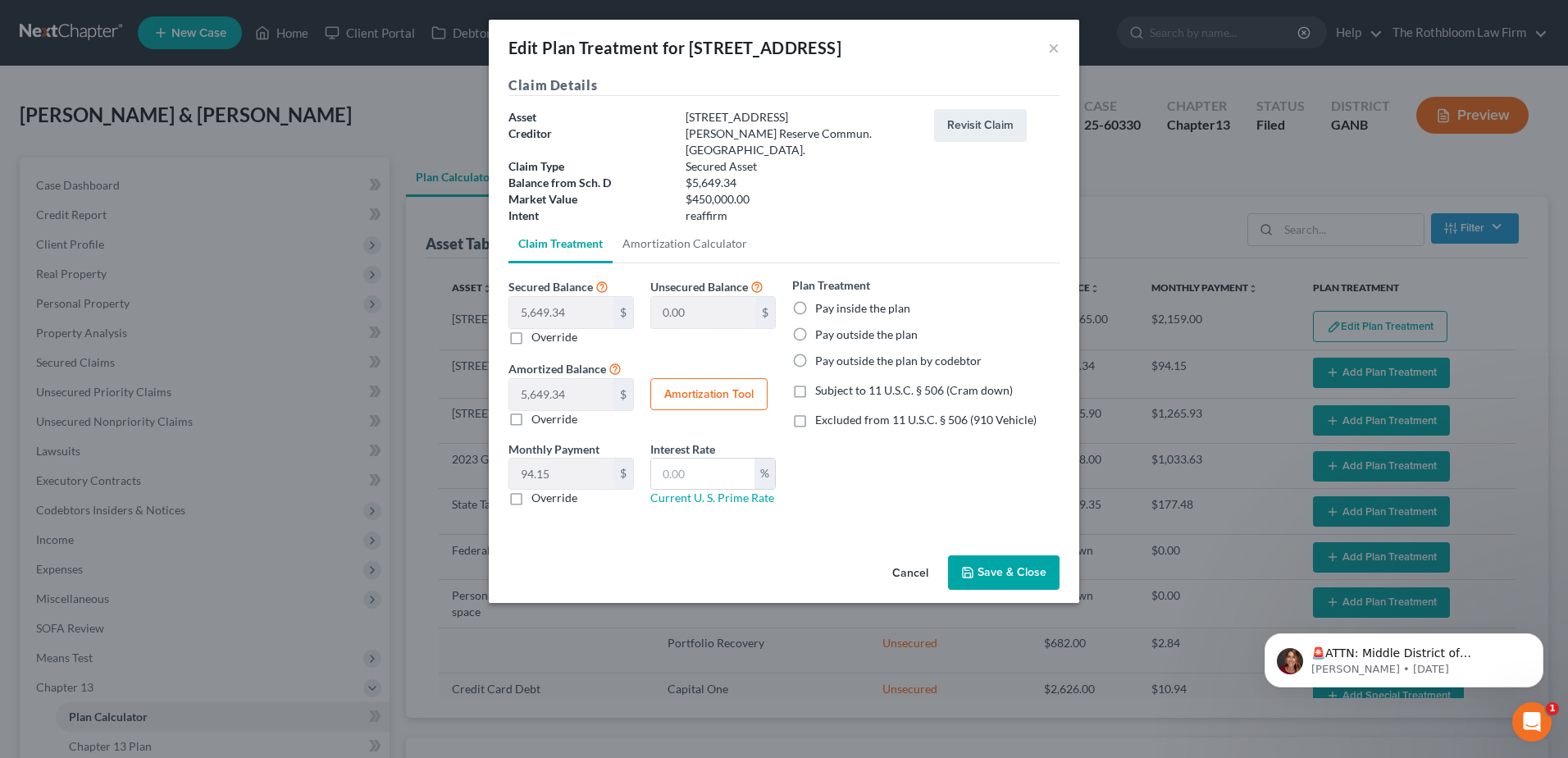
click at [815, 301] on label "Pay inside the plan" at bounding box center [863, 308] width 95 height 16
click at [821, 301] on input "Pay inside the plan" at bounding box center [827, 306] width 10 height 10
radio input "true"
click at [1002, 559] on button "Save & Close" at bounding box center [1004, 573] width 112 height 34
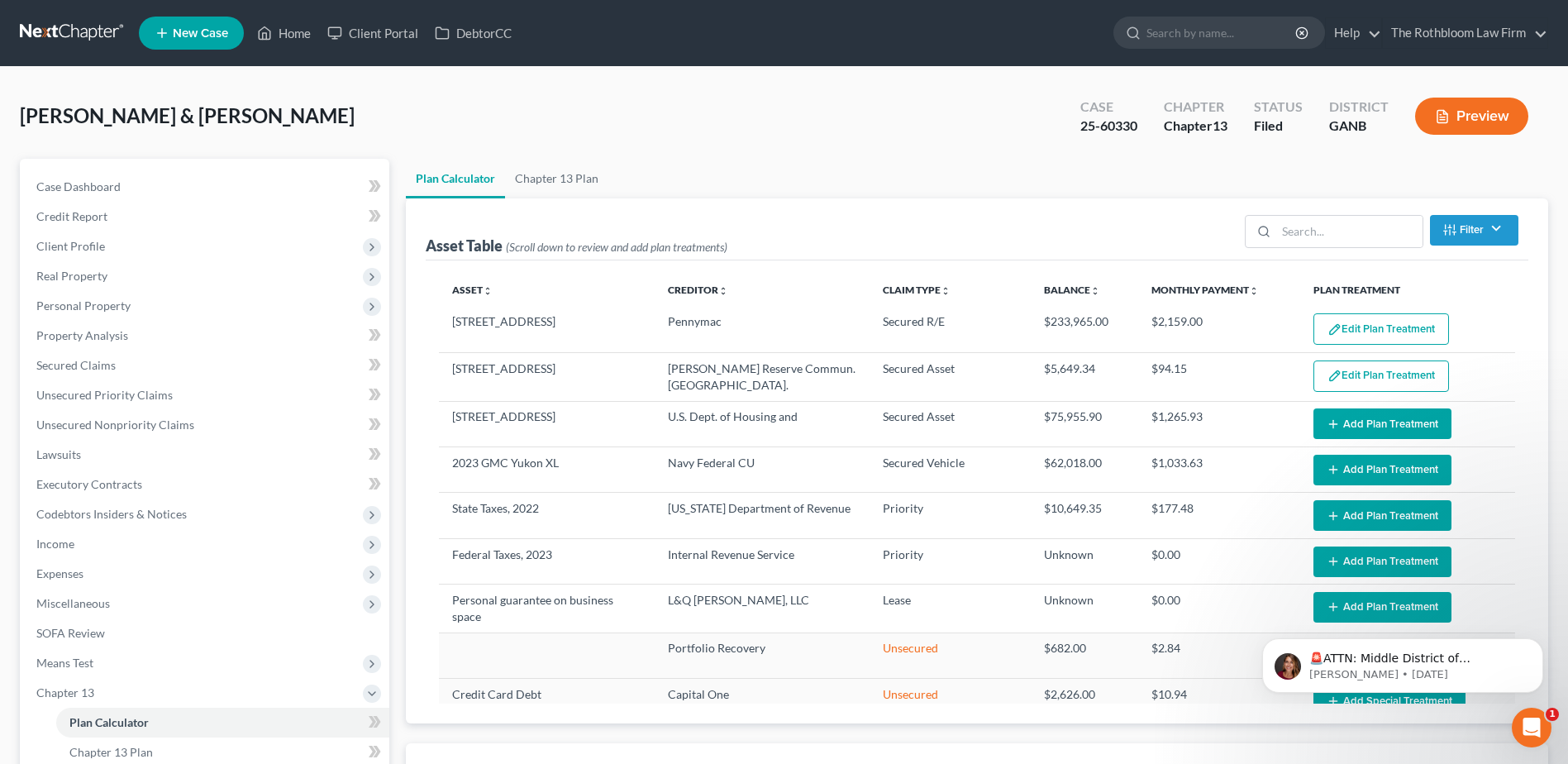
select select "59"
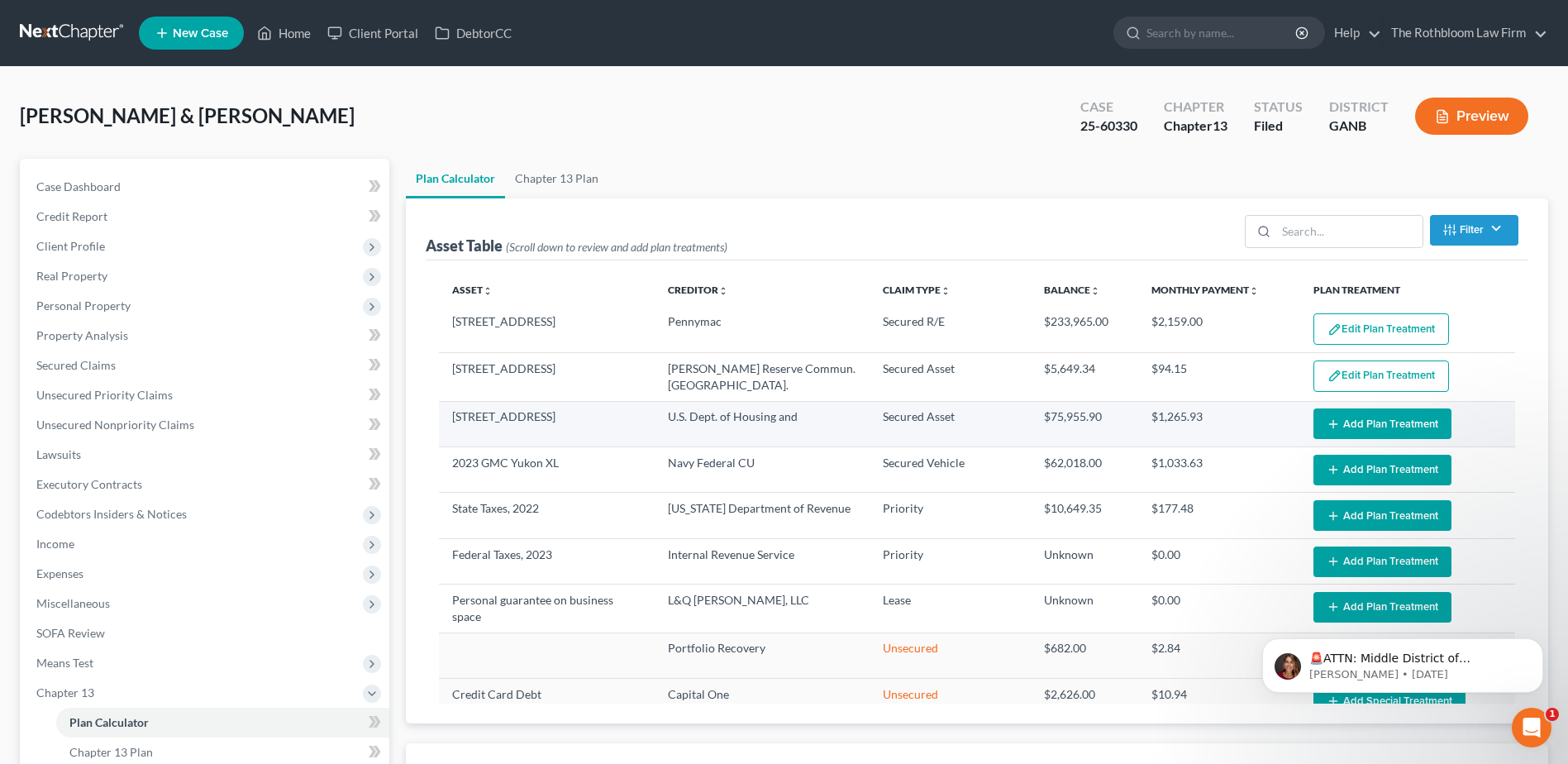
click at [1356, 429] on button "Add Plan Treatment" at bounding box center [1382, 424] width 138 height 30
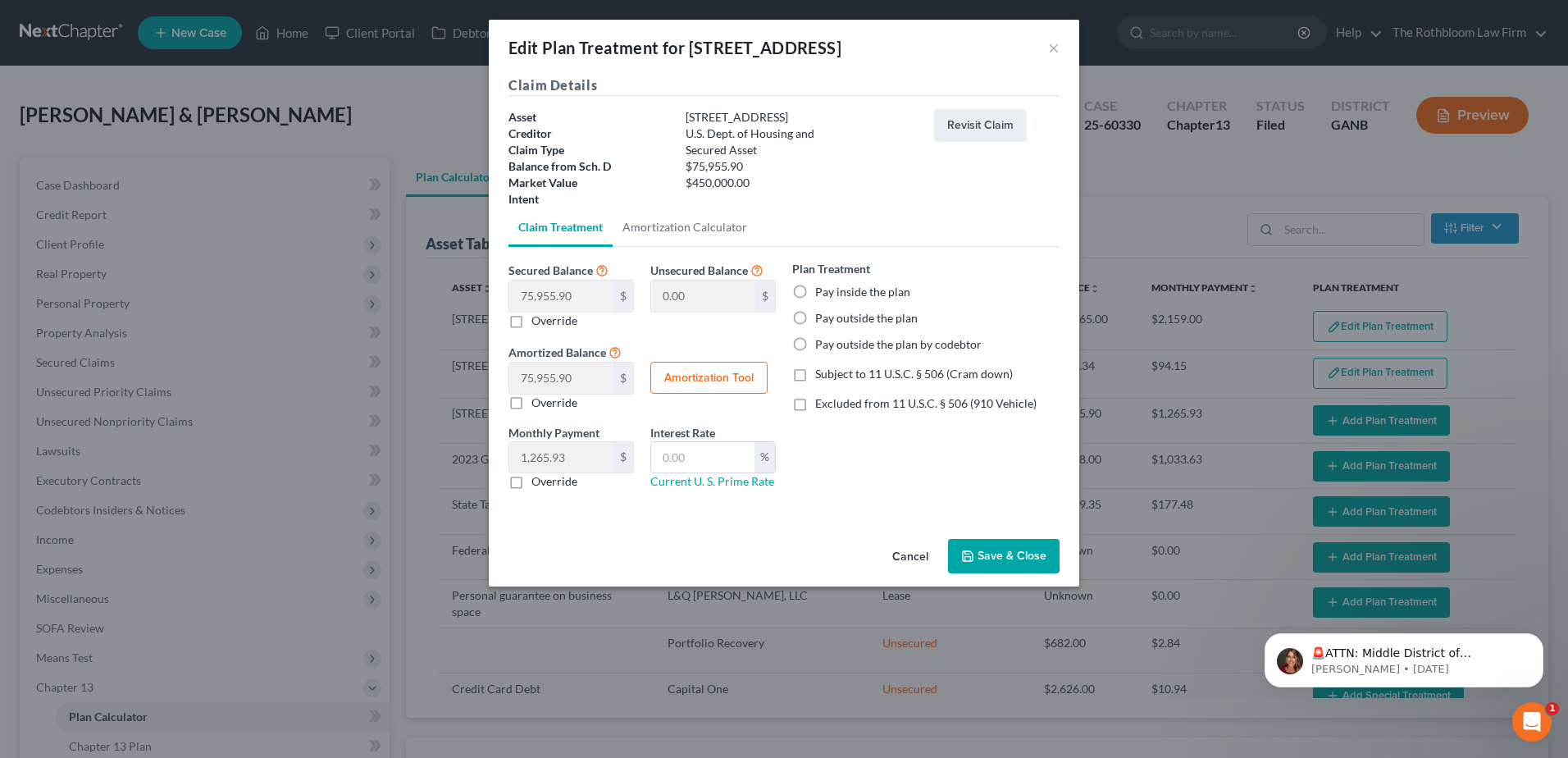
click at [815, 315] on label "Pay outside the plan" at bounding box center [866, 318] width 102 height 16
click at [821, 315] on input "Pay outside the plan" at bounding box center [827, 315] width 10 height 10
radio input "true"
click at [1000, 561] on button "Save & Close" at bounding box center [1004, 556] width 112 height 34
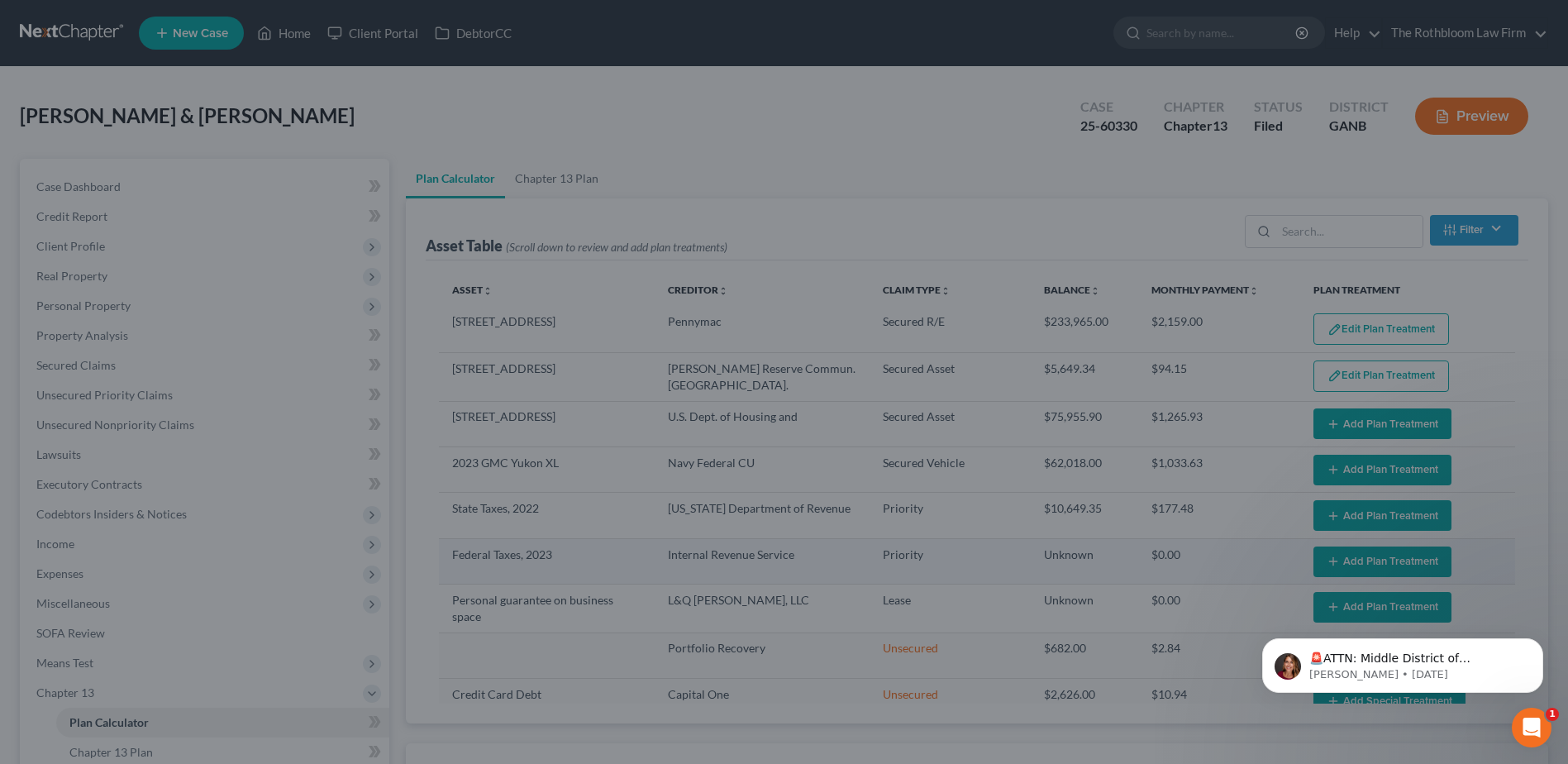
select select "59"
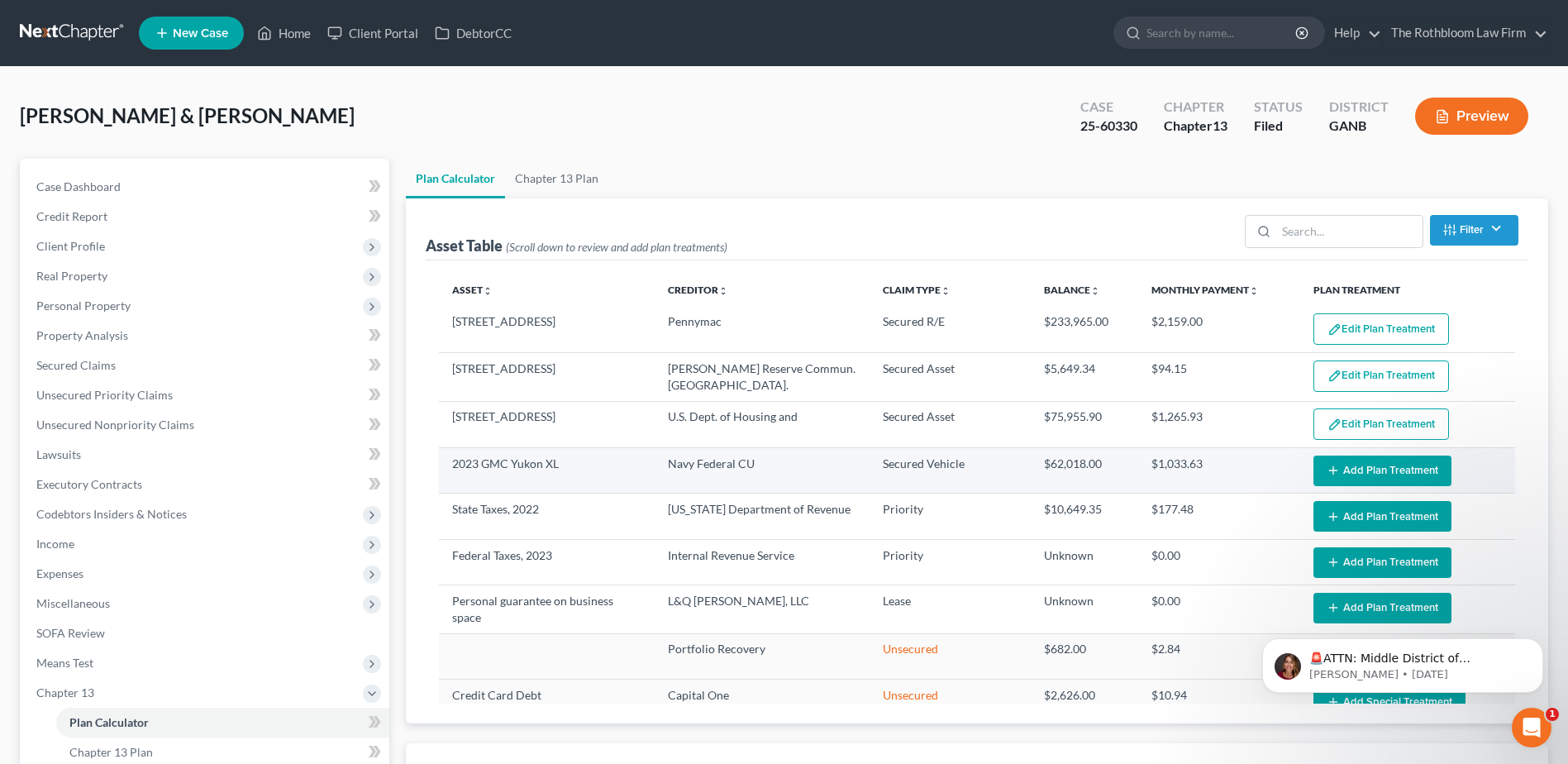
click at [1333, 475] on button "Add Plan Treatment" at bounding box center [1382, 471] width 138 height 30
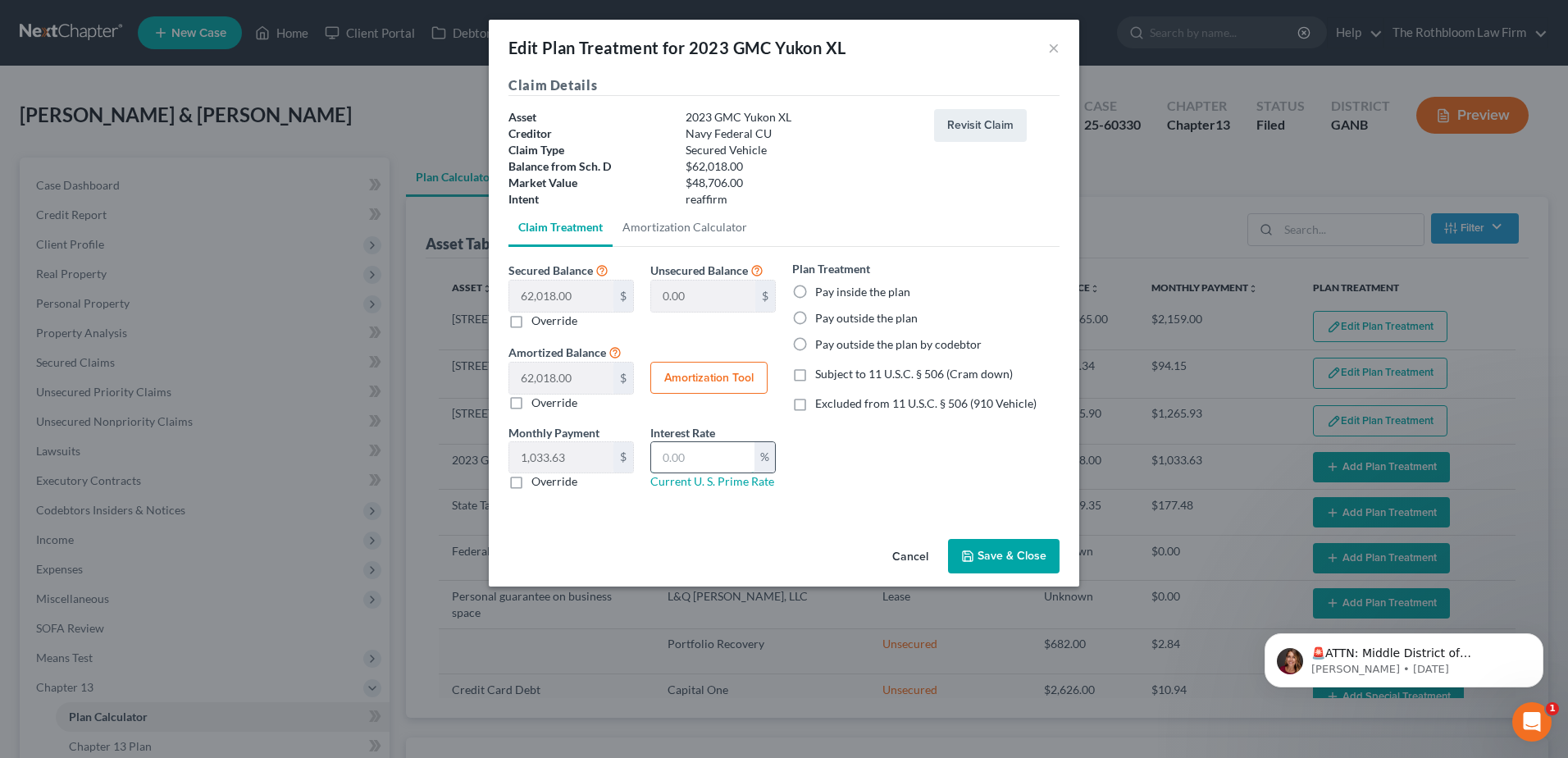
click at [667, 448] on input "text" at bounding box center [703, 457] width 103 height 31
type input "7"
click at [701, 381] on button "Amortization Tool" at bounding box center [709, 378] width 117 height 33
type input "62,018.00"
type input "7"
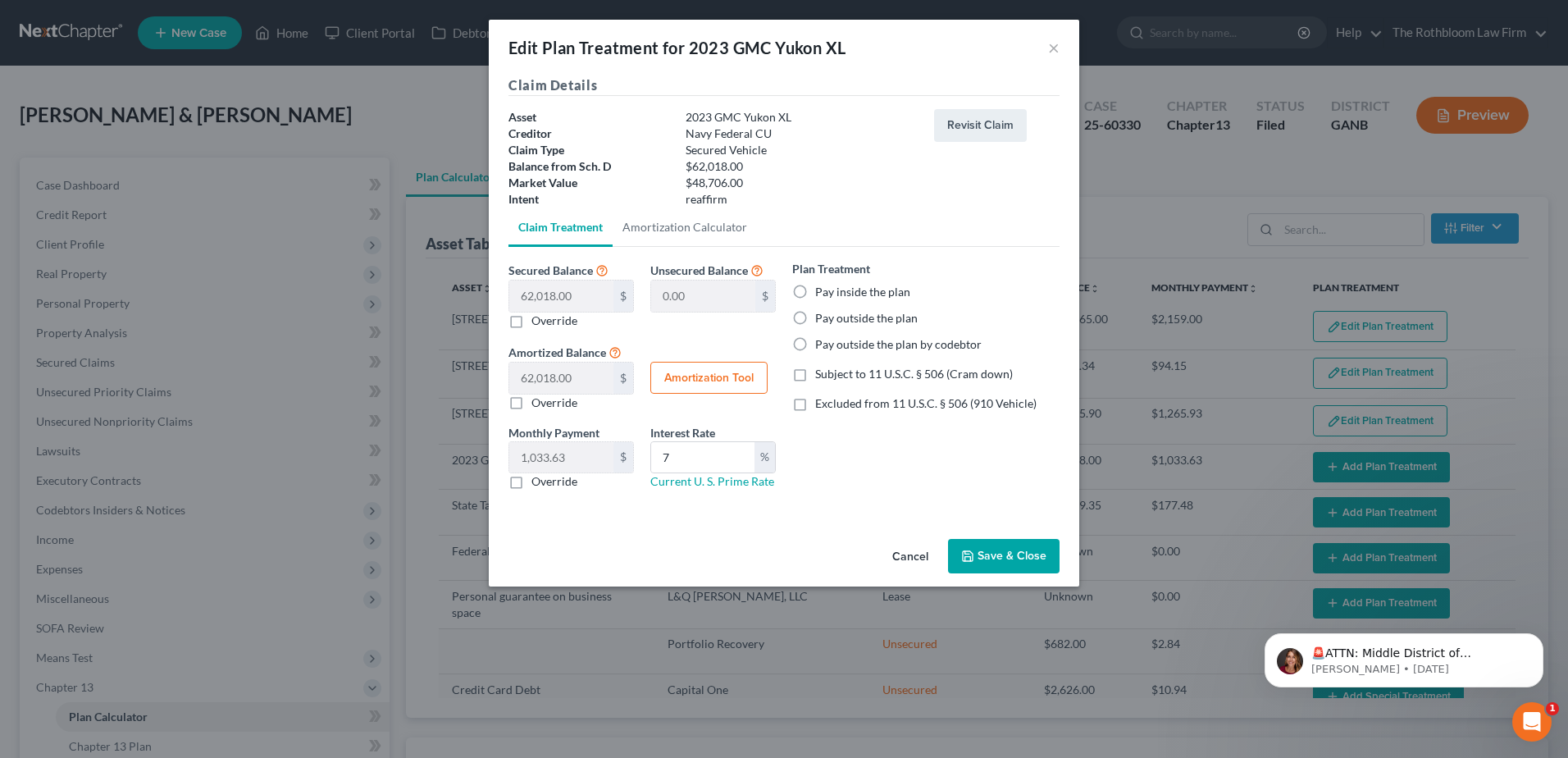
type input "60"
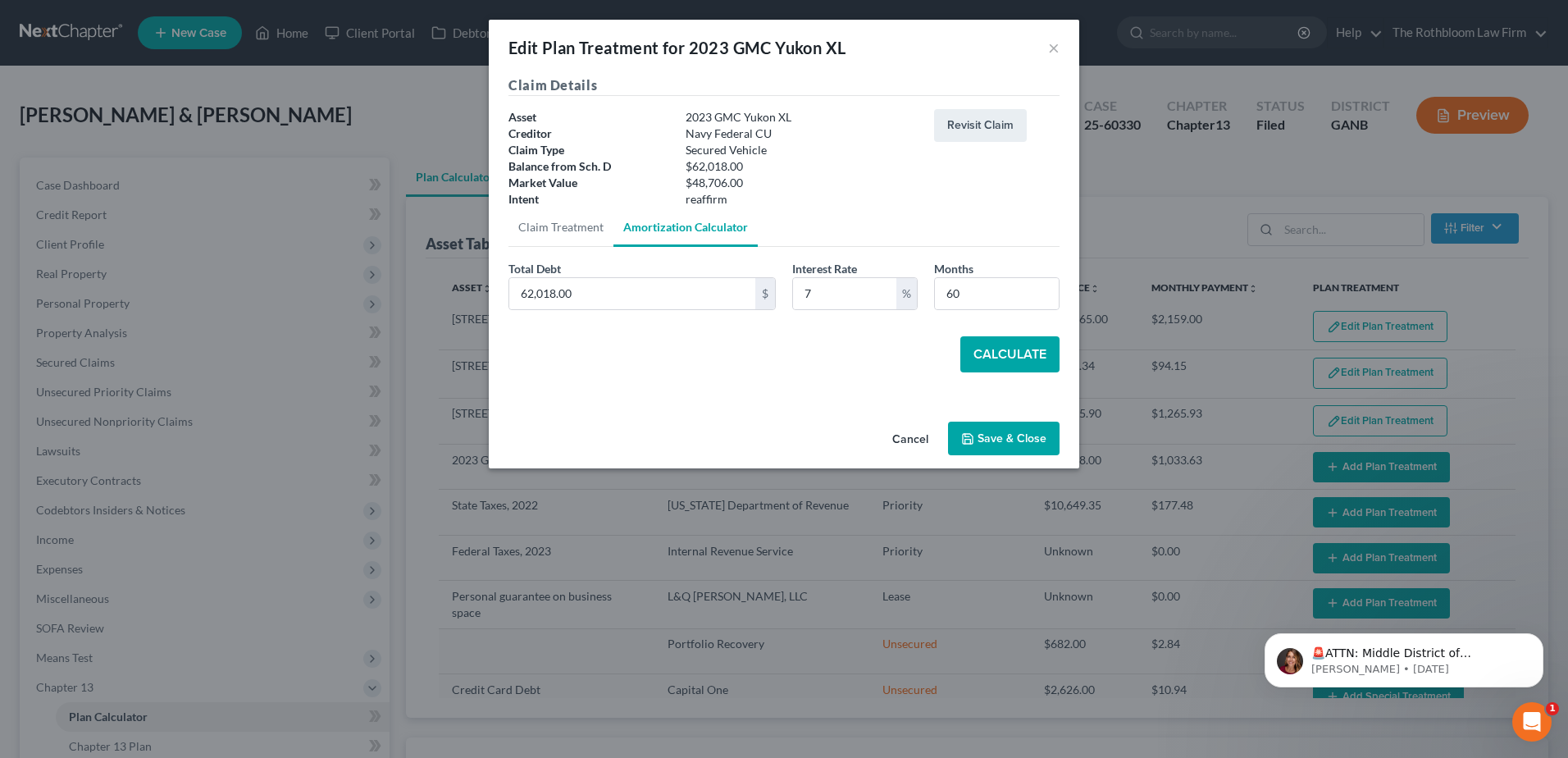
click at [995, 359] on button "Calculate" at bounding box center [1009, 355] width 99 height 36
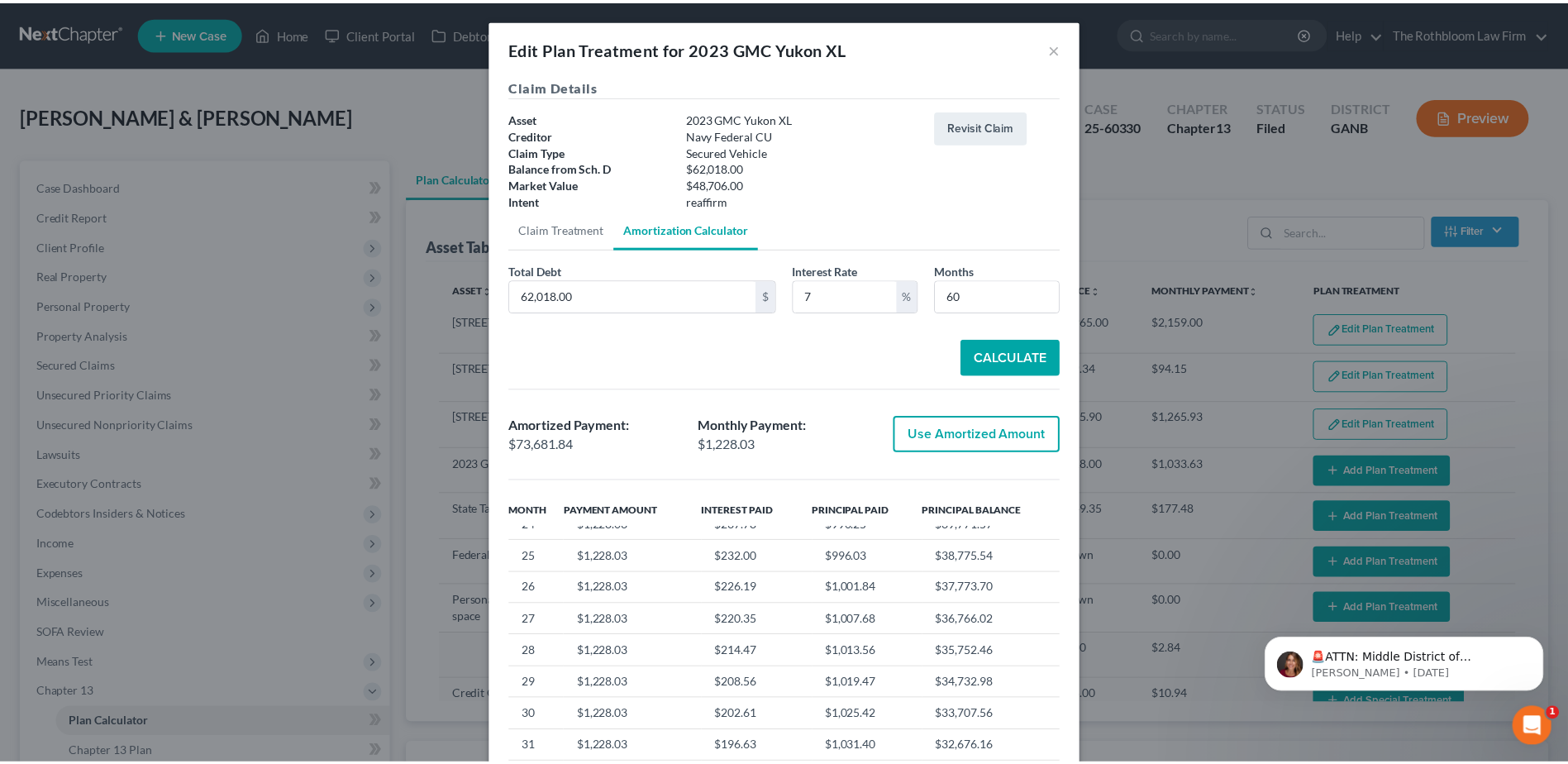
scroll to position [827, 0]
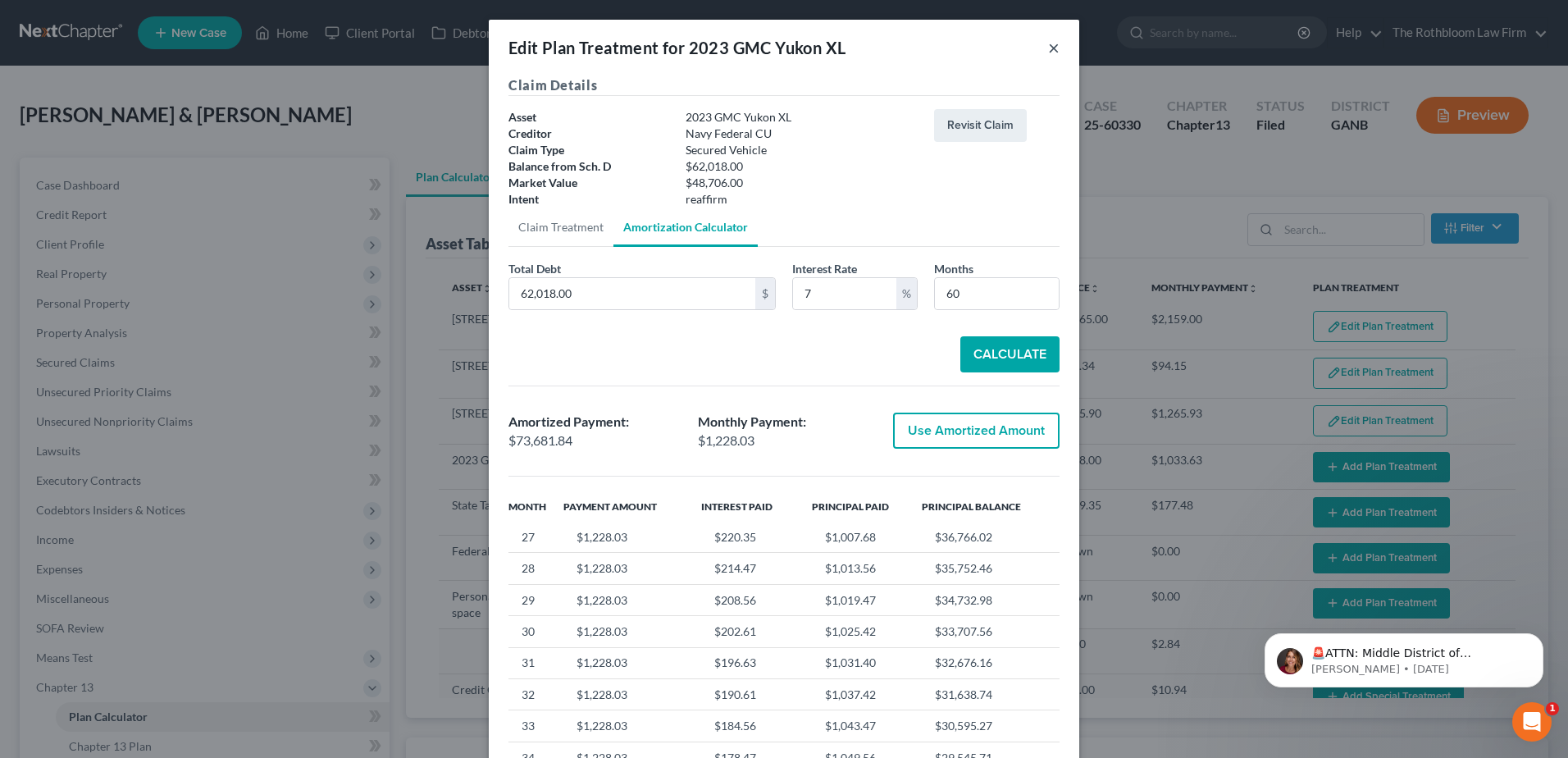
drag, startPoint x: 1042, startPoint y: 47, endPoint x: 836, endPoint y: 85, distance: 209.5
click at [1048, 47] on button "×" at bounding box center [1053, 47] width 11 height 20
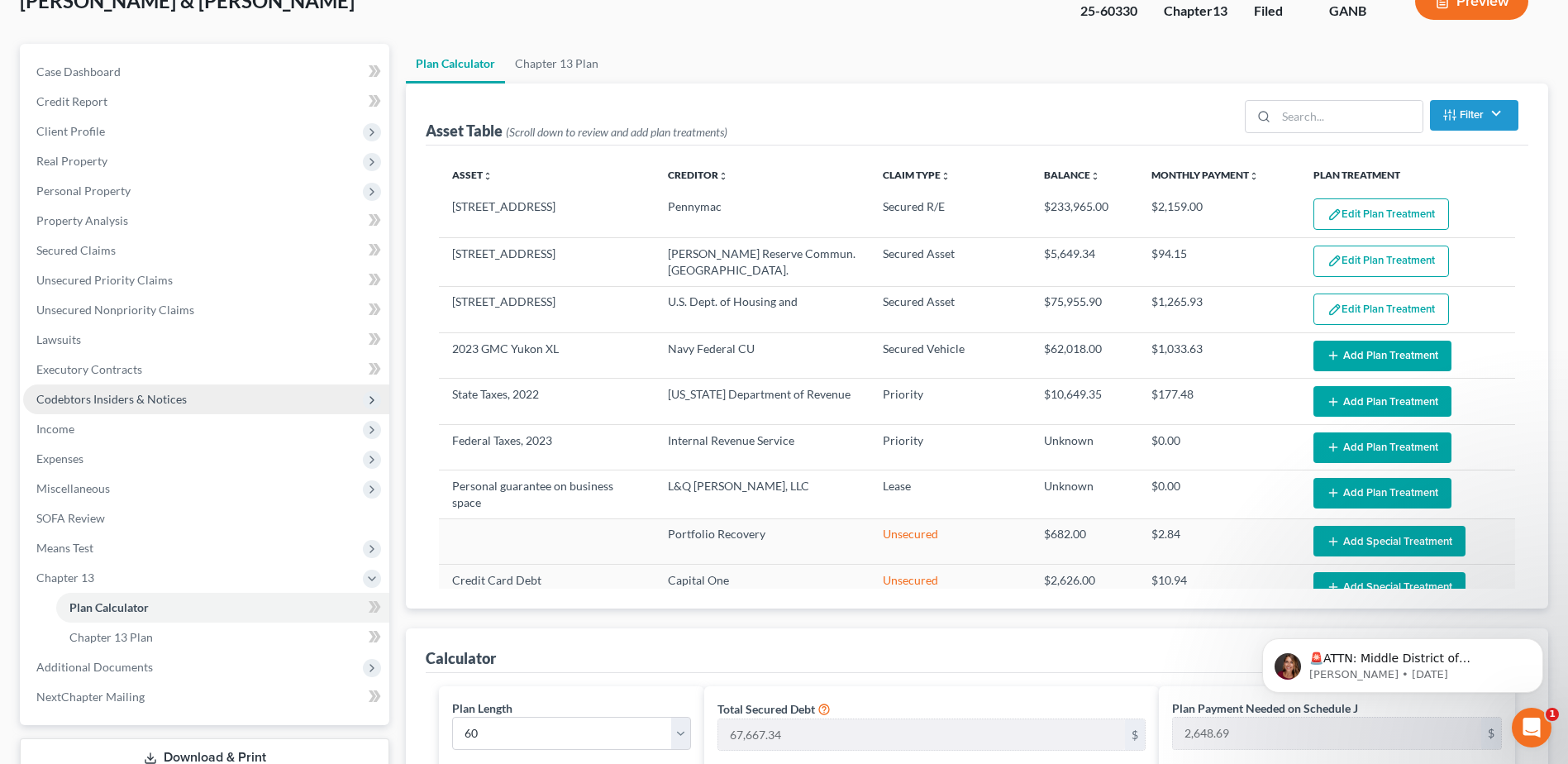
scroll to position [248, 0]
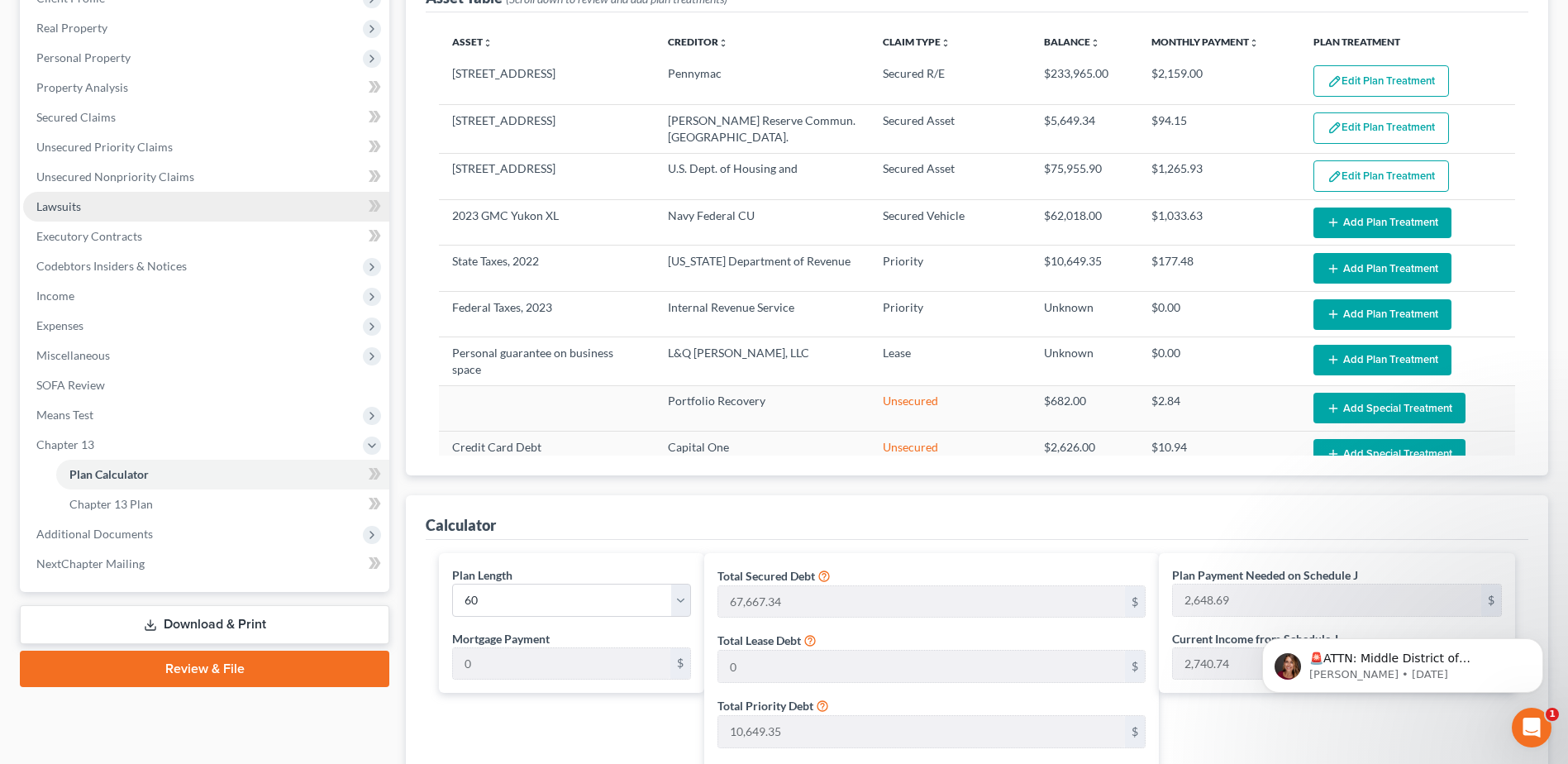
click at [73, 210] on span "Lawsuits" at bounding box center [58, 207] width 44 height 14
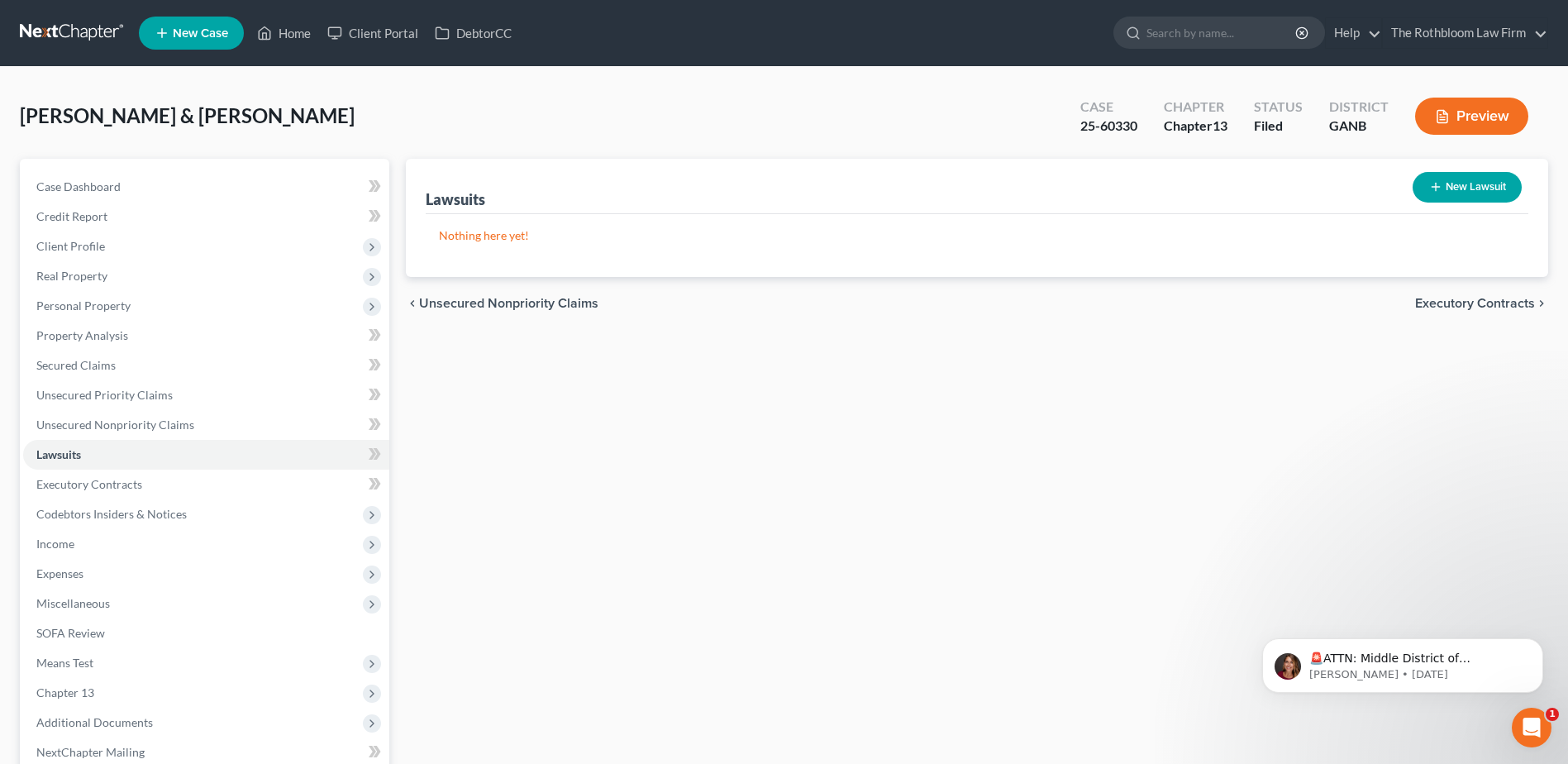
click at [1495, 183] on button "New Lawsuit" at bounding box center [1467, 187] width 109 height 30
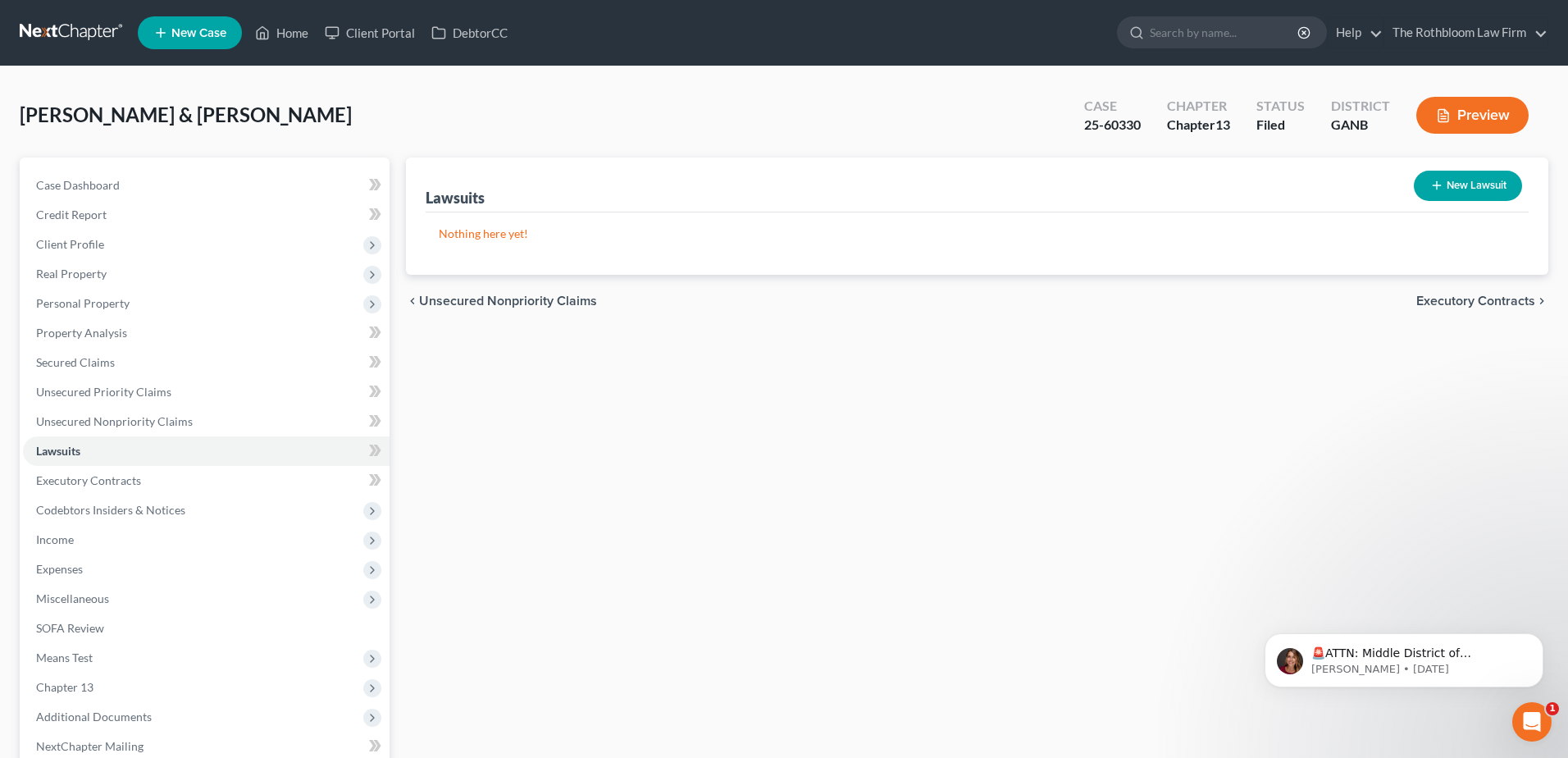
select select "0"
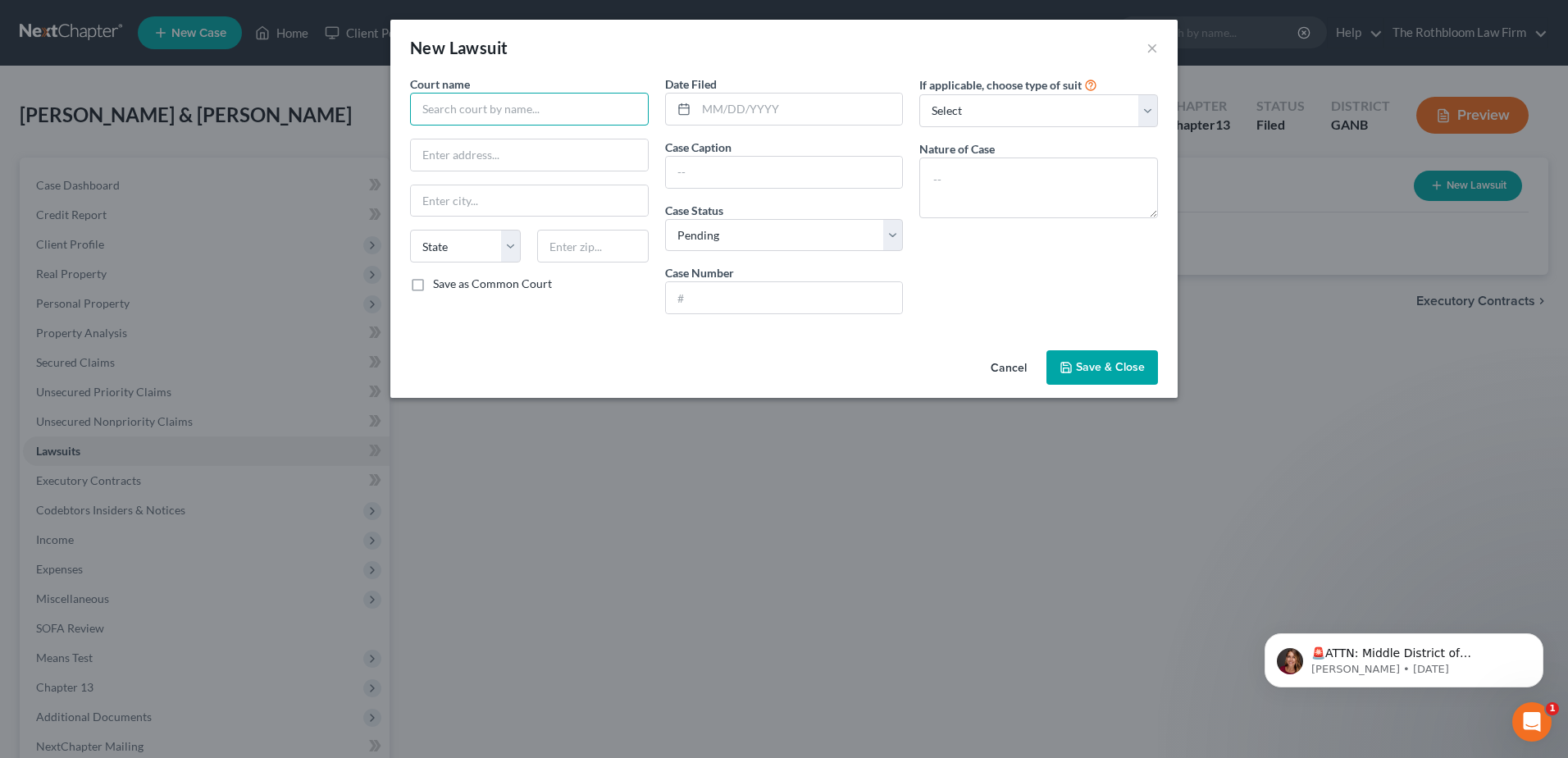
click at [457, 113] on input "text" at bounding box center [529, 109] width 239 height 33
type input "State Court of [GEOGRAPHIC_DATA]"
click at [710, 174] on input "text" at bounding box center [784, 172] width 237 height 31
click at [803, 172] on input "Fi.urst Industrial, L.P." at bounding box center [784, 172] width 237 height 31
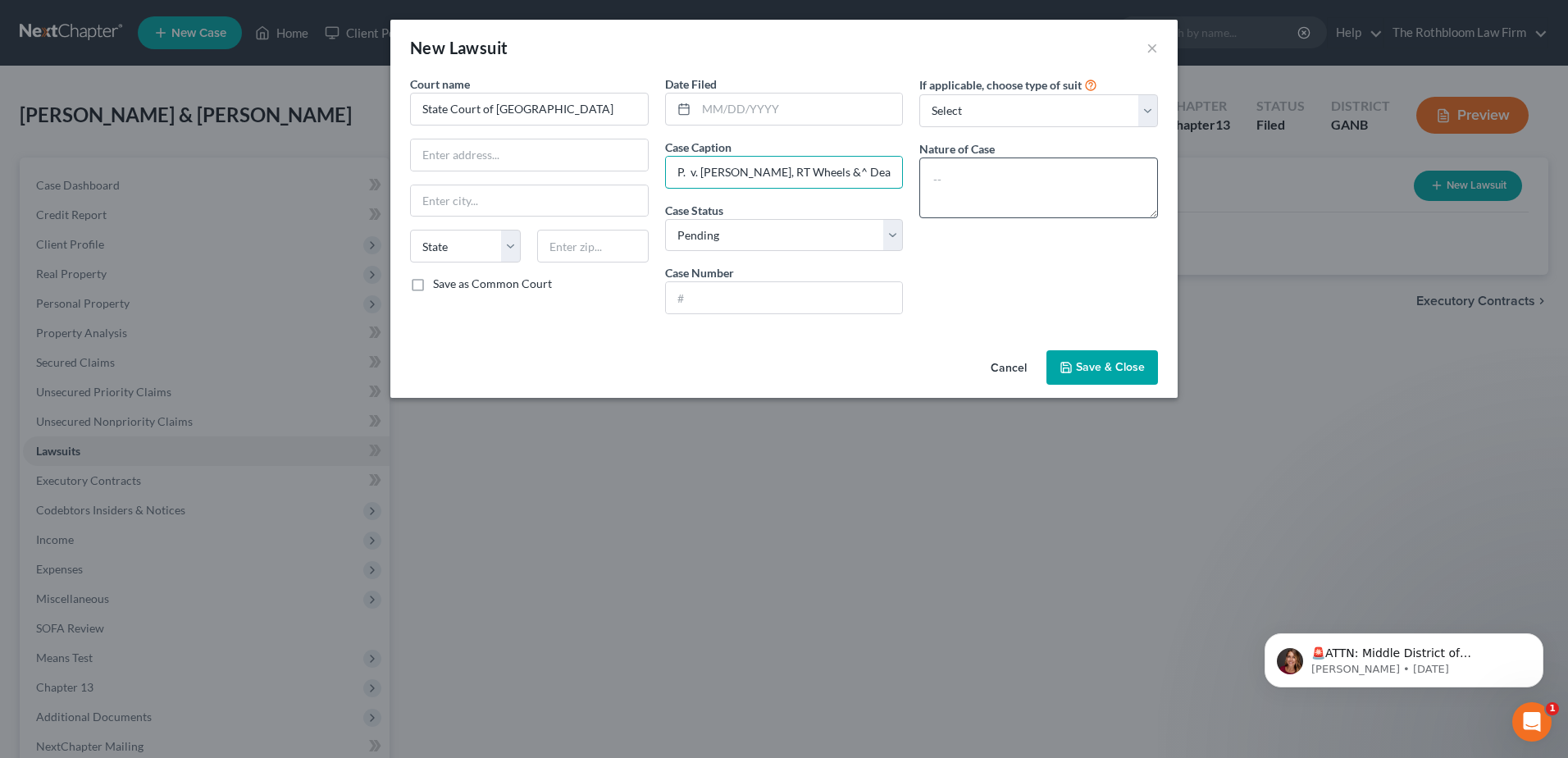
drag, startPoint x: 831, startPoint y: 171, endPoint x: 924, endPoint y: 169, distance: 93.0
click at [834, 171] on input "Fi.urst Industrial, L.P. v. [PERSON_NAME], RT Wheels &^ Deals, LLC" at bounding box center [784, 172] width 237 height 31
type input "Fi.urst Industrial, L.P. v. [PERSON_NAME], RT Wheels &. Deals, LLC"
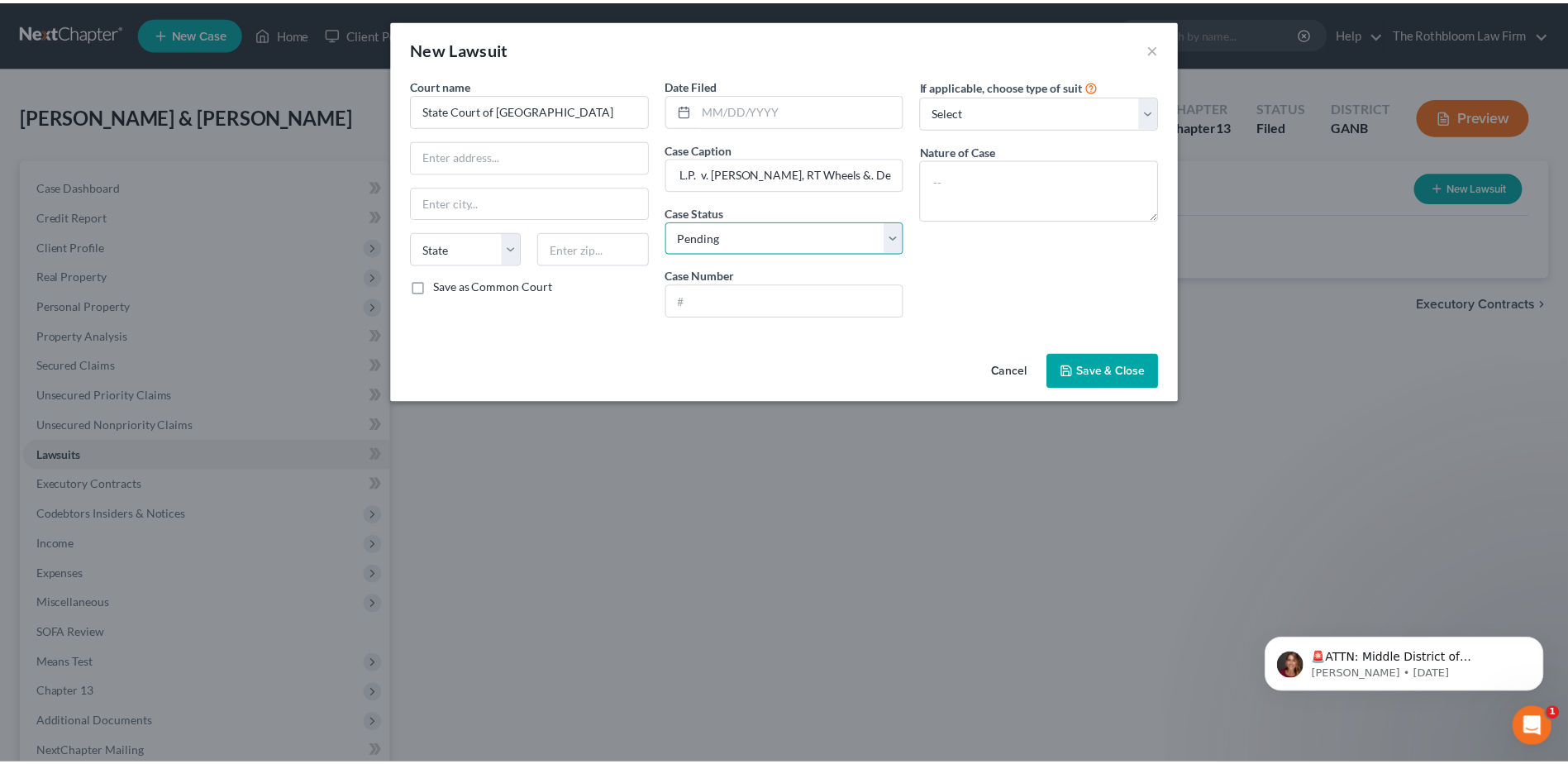
scroll to position [0, 0]
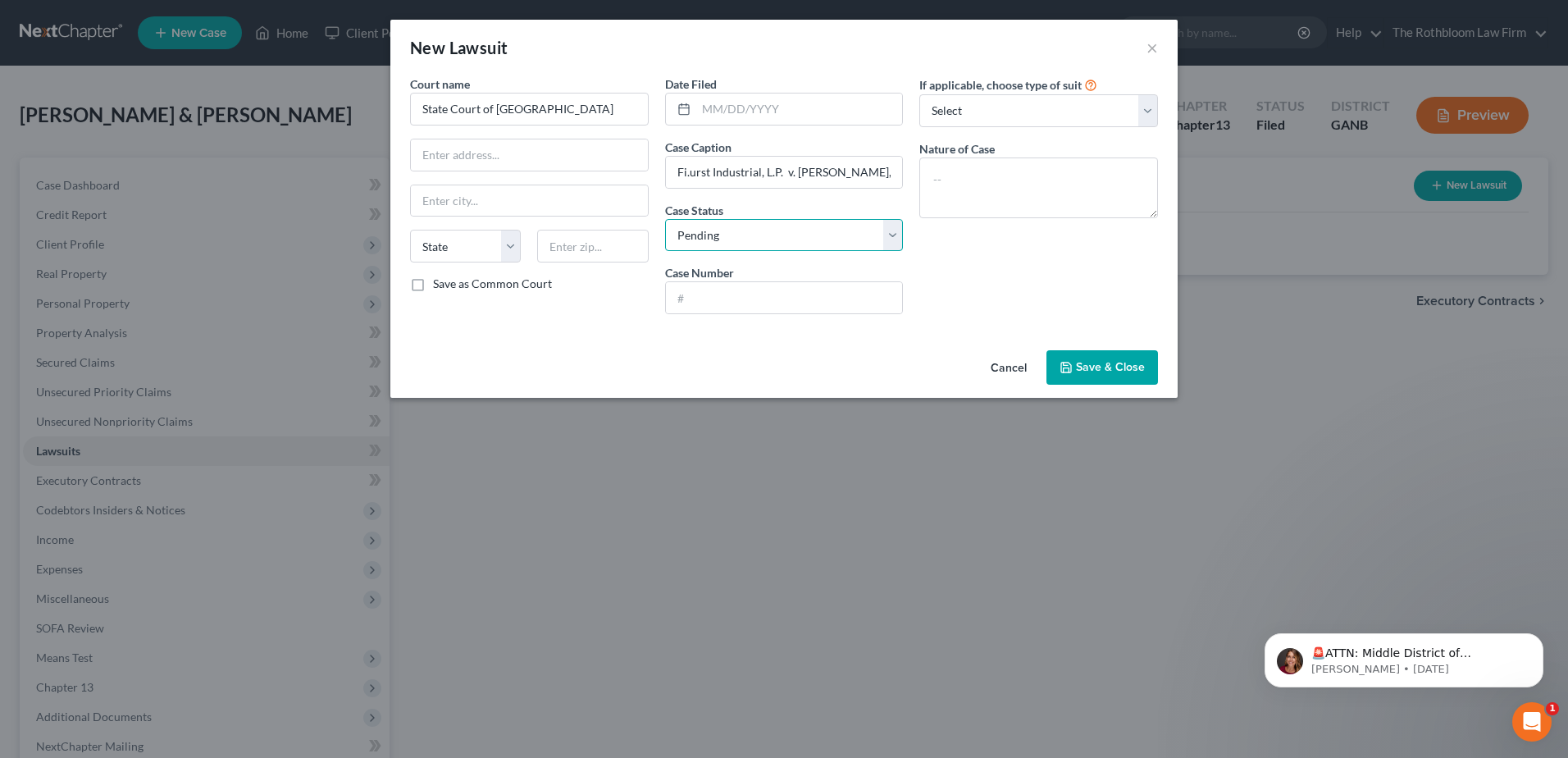
click at [734, 227] on select "Select Pending On Appeal Concluded" at bounding box center [784, 235] width 239 height 33
select select "2"
click at [666, 219] on select "Select Pending On Appeal Concluded" at bounding box center [784, 235] width 239 height 33
click at [709, 300] on input "text" at bounding box center [784, 298] width 237 height 31
type input "24SD00432"
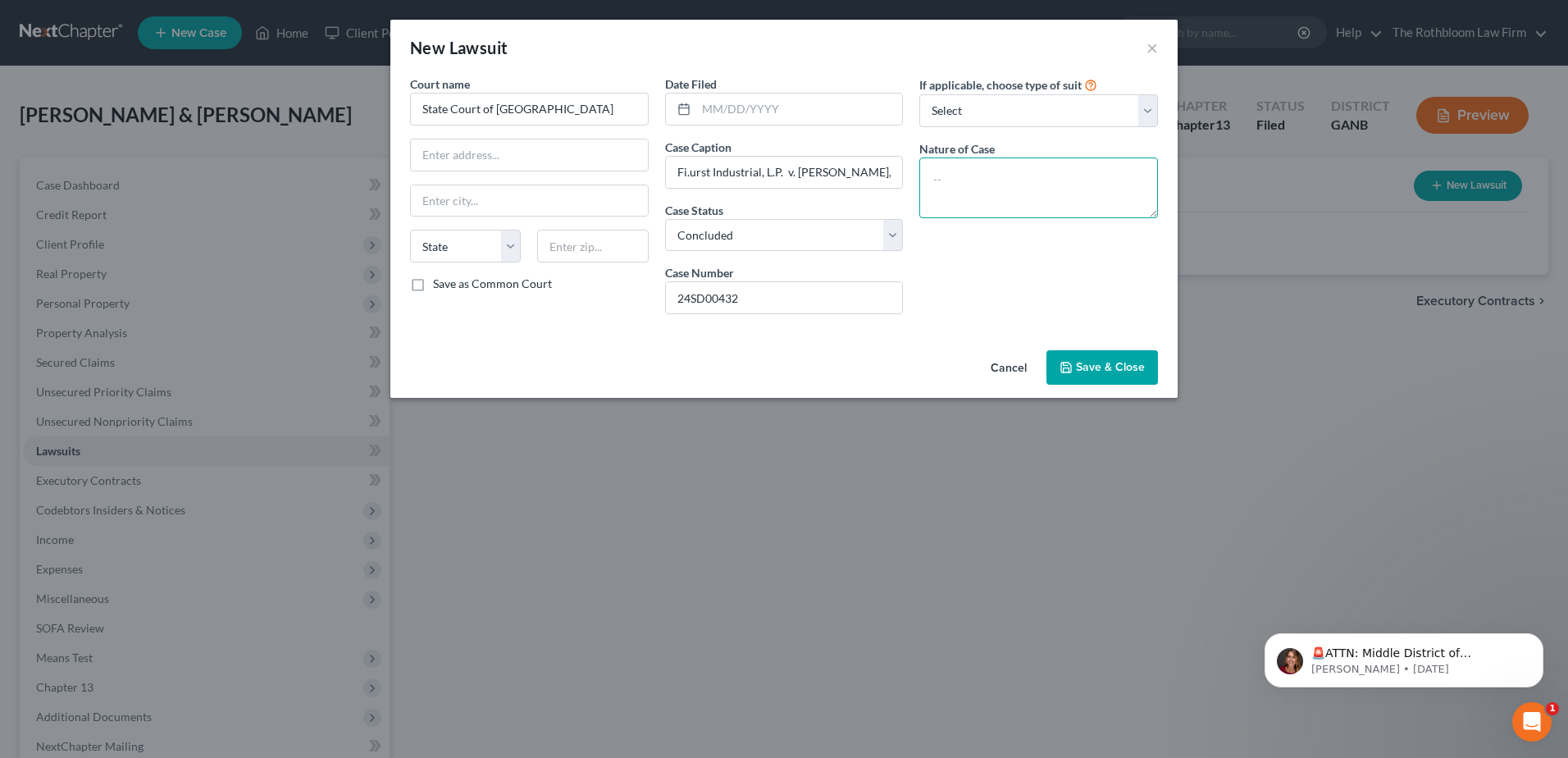
click at [950, 181] on textarea at bounding box center [1038, 188] width 239 height 60
type textarea "Civil Lawsuit"
click at [1091, 376] on button "Save & Close" at bounding box center [1102, 368] width 112 height 34
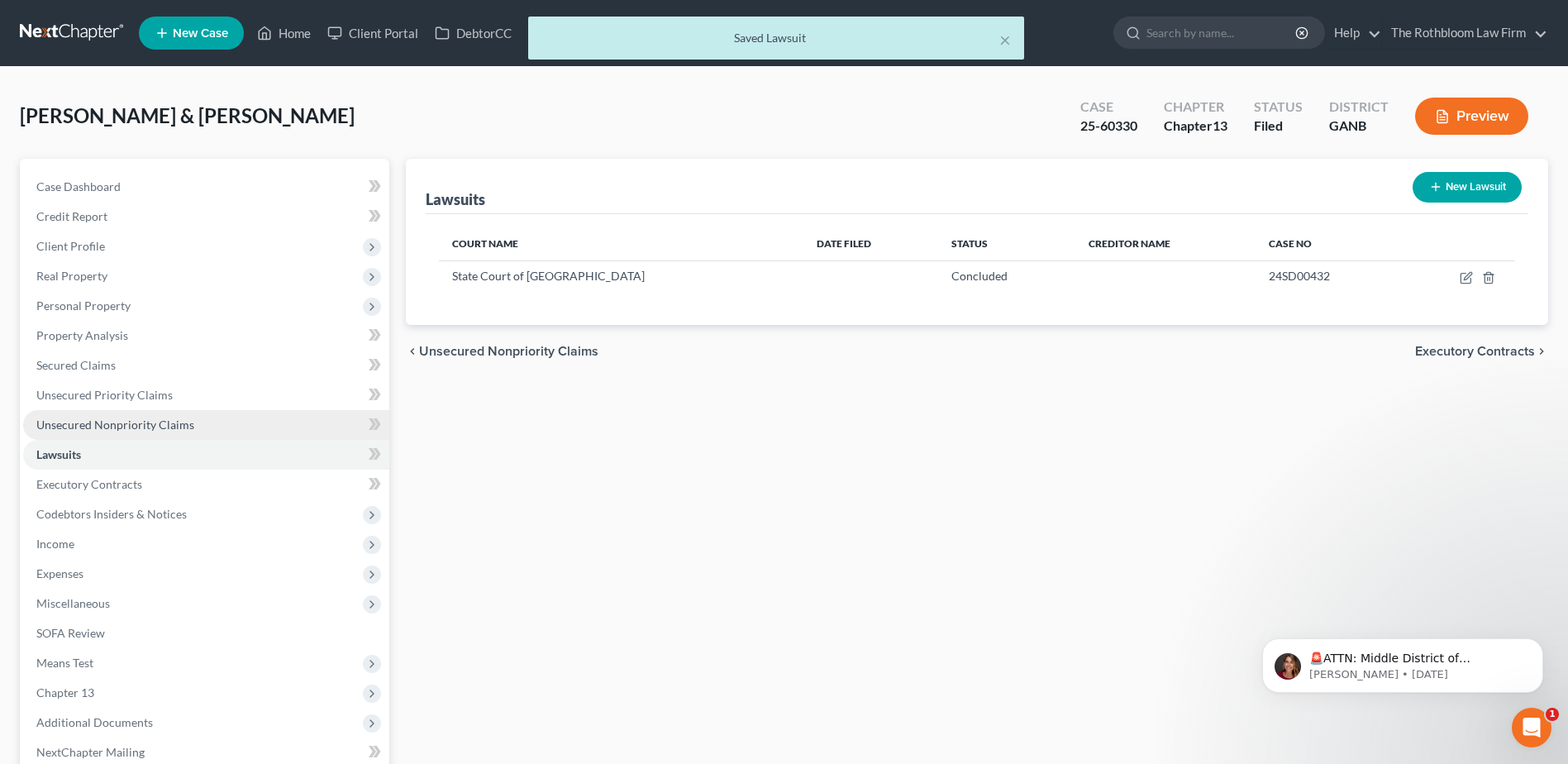
click at [104, 424] on span "Unsecured Nonpriority Claims" at bounding box center [115, 425] width 158 height 14
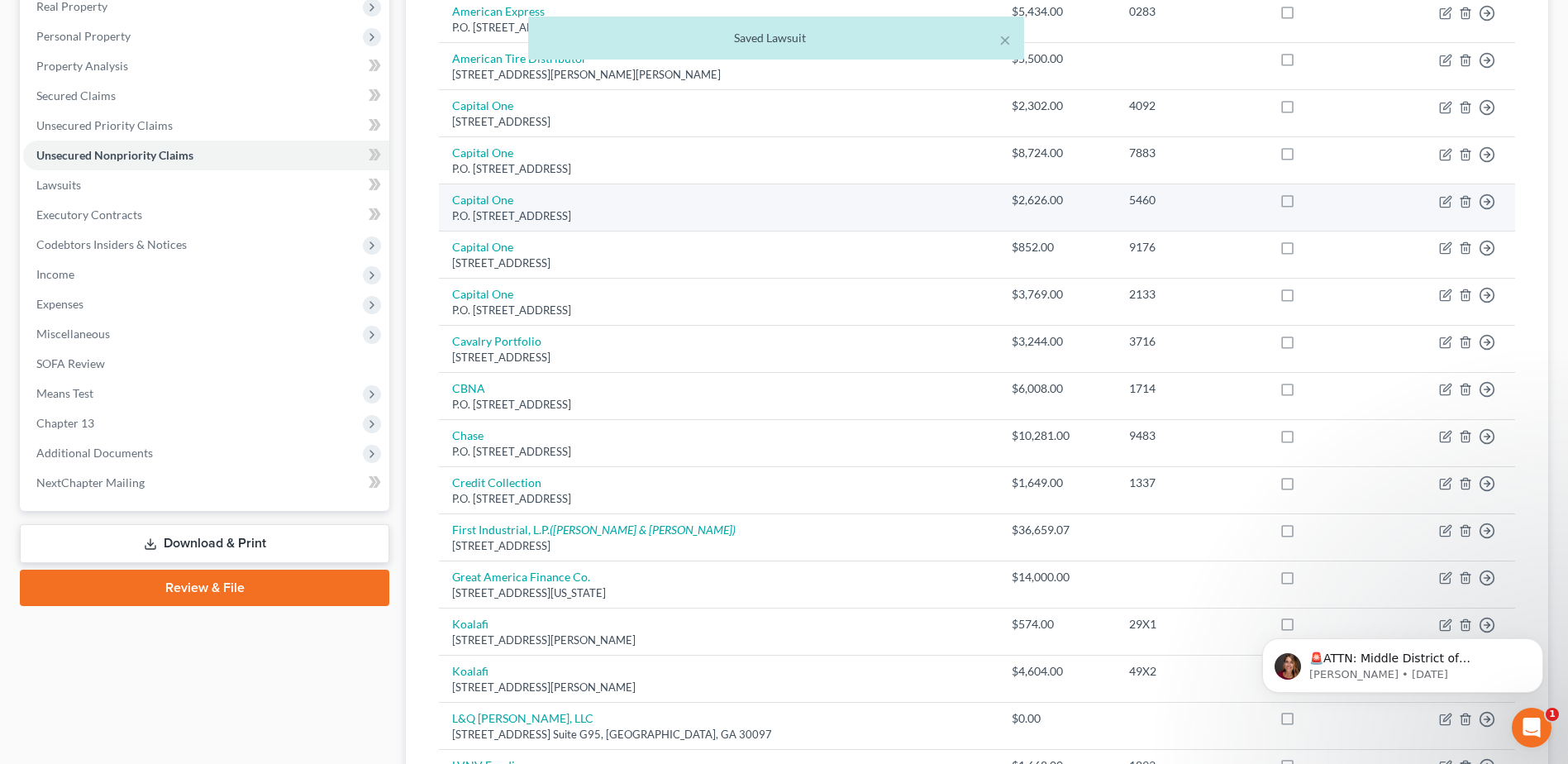
scroll to position [331, 0]
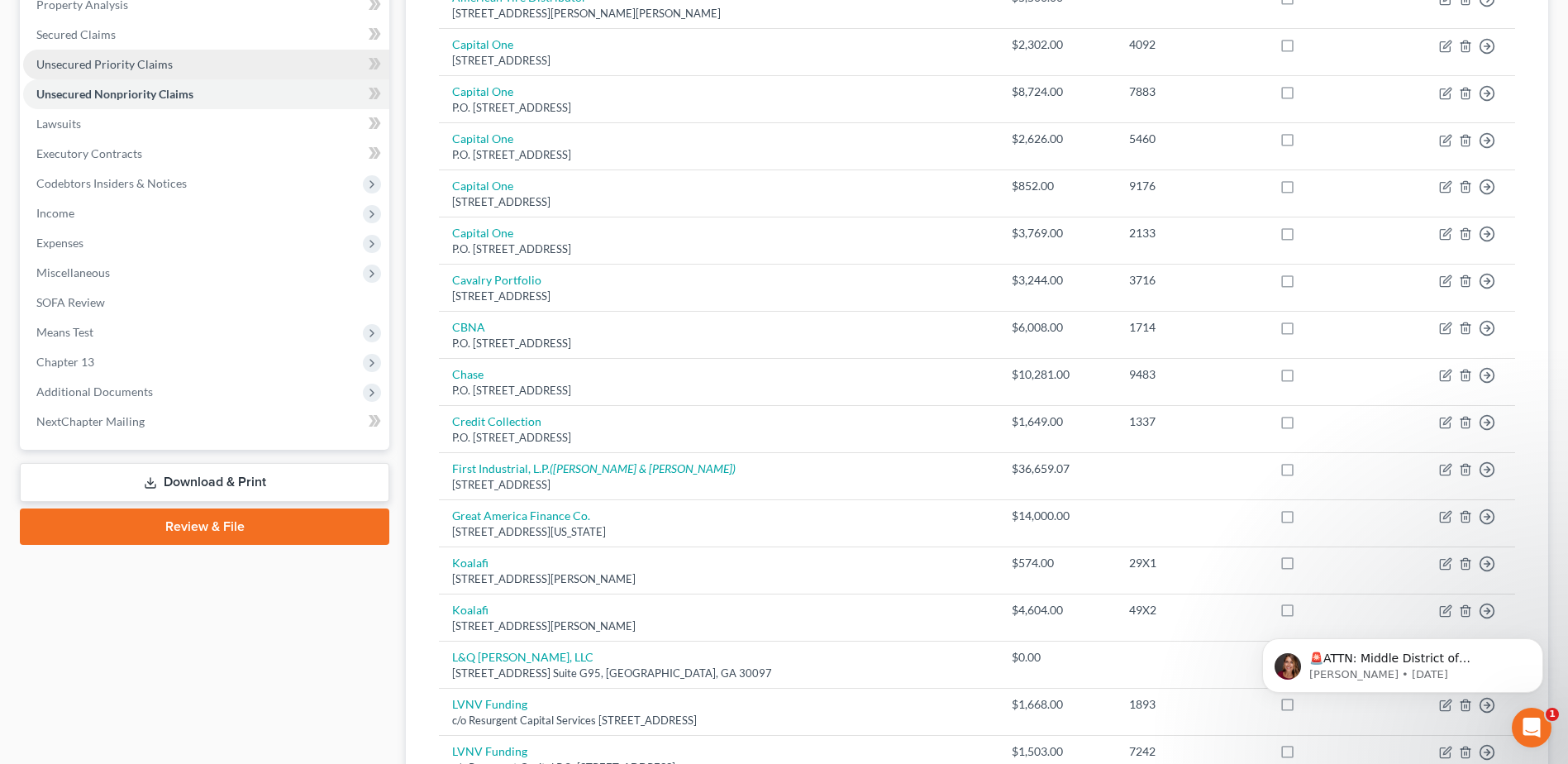
click at [135, 67] on span "Unsecured Priority Claims" at bounding box center [104, 64] width 136 height 14
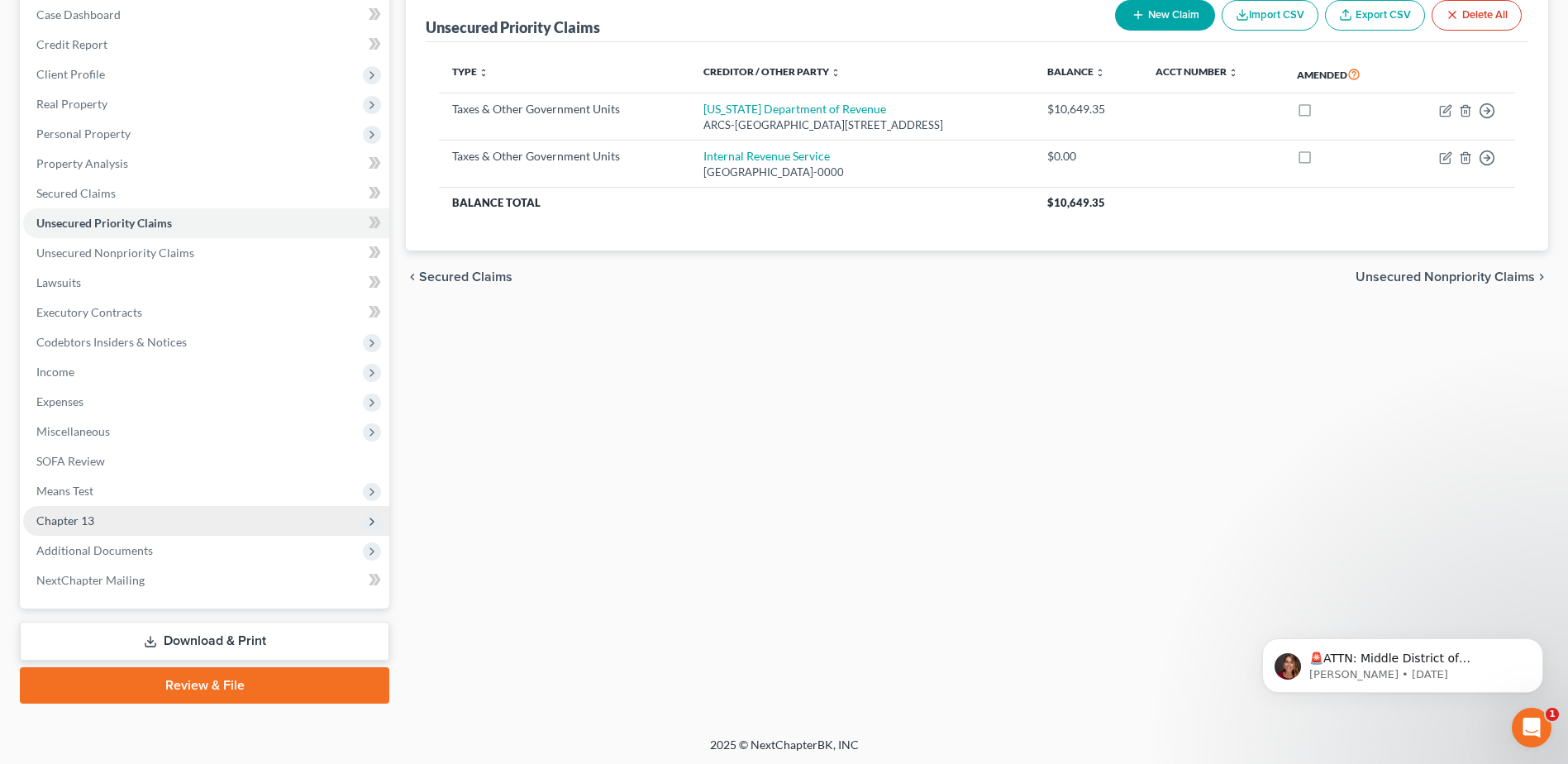
scroll to position [175, 0]
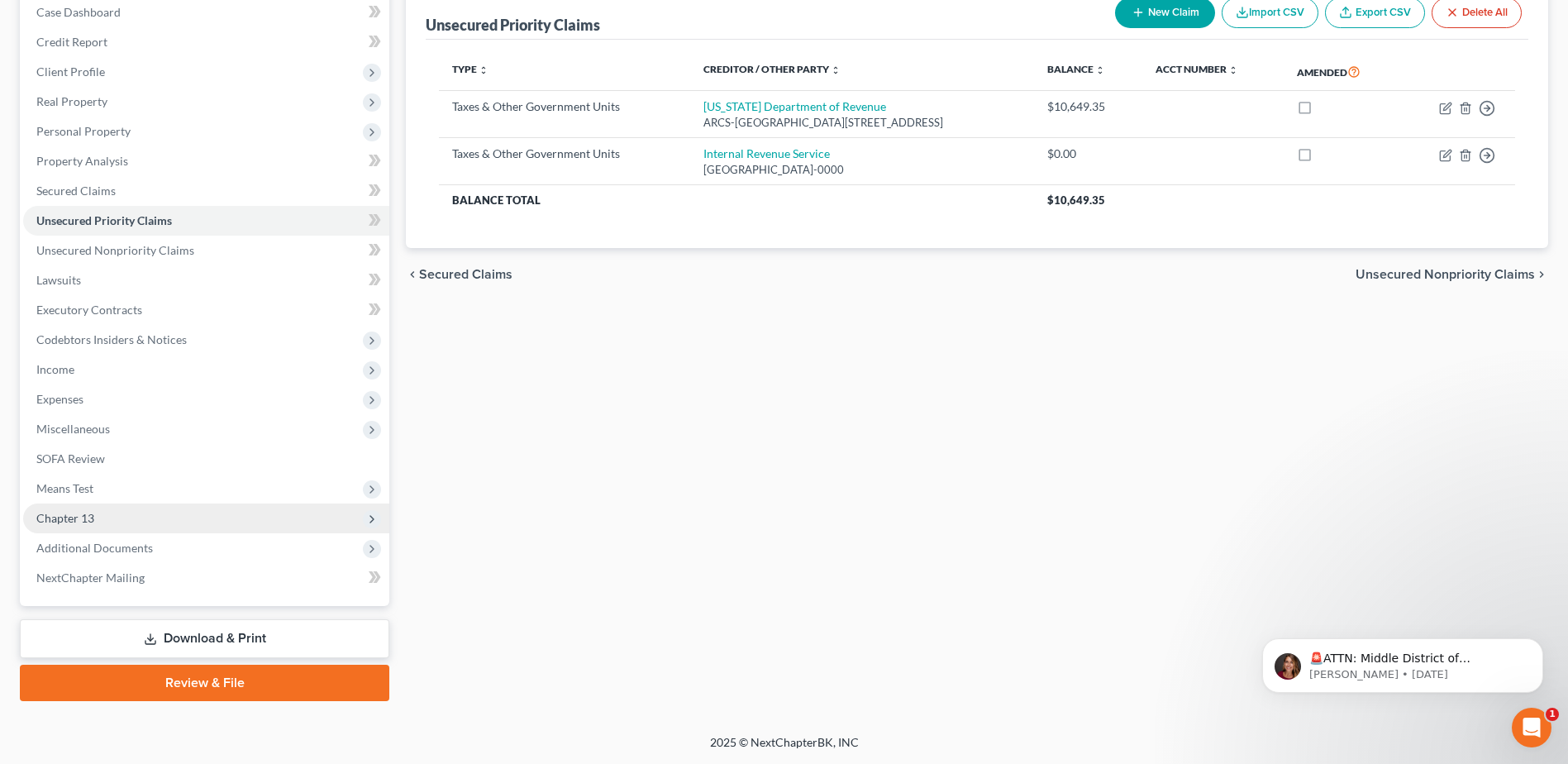
click at [95, 517] on span "Chapter 13" at bounding box center [207, 518] width 366 height 30
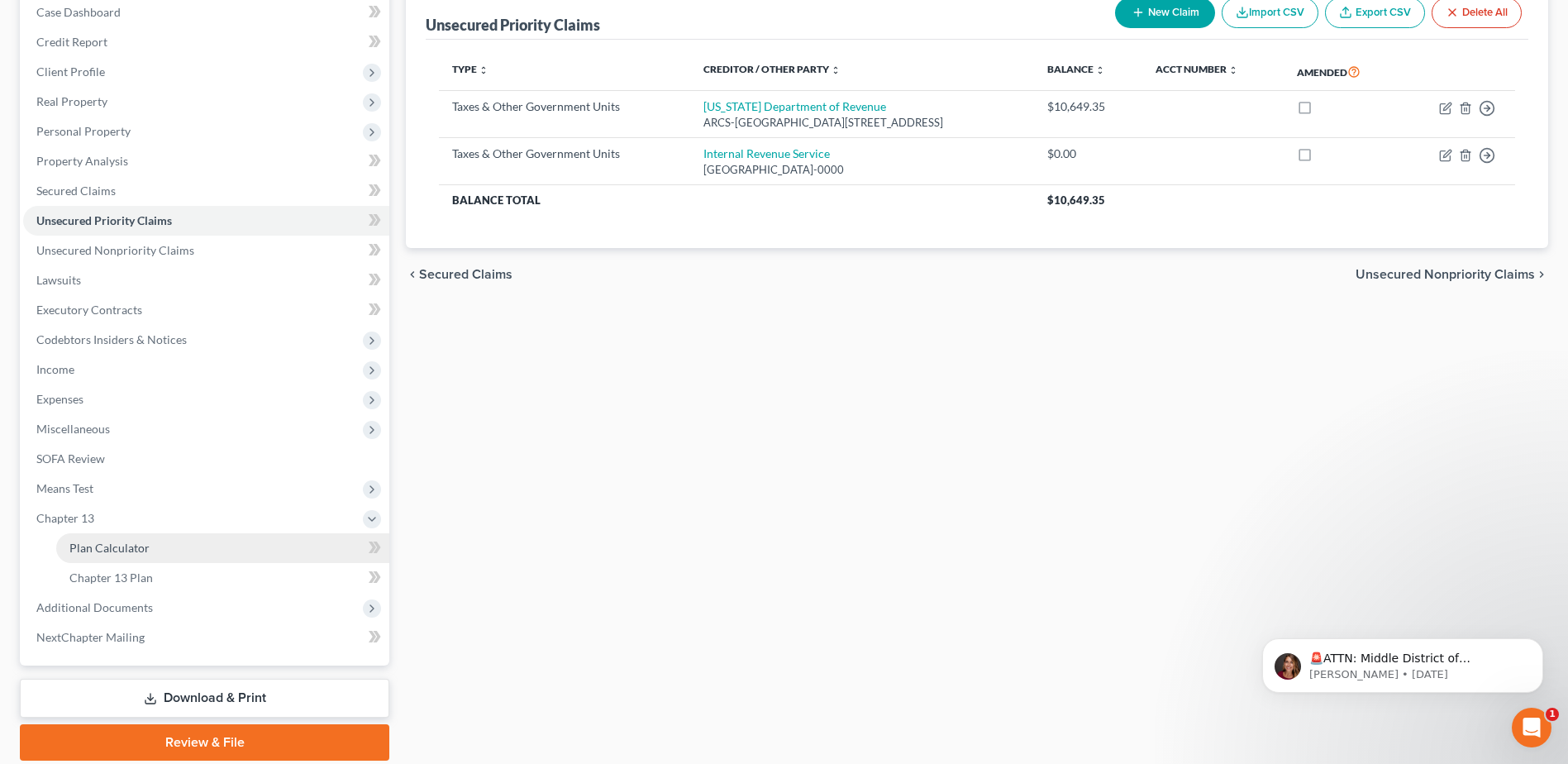
click at [103, 549] on span "Plan Calculator" at bounding box center [109, 548] width 80 height 14
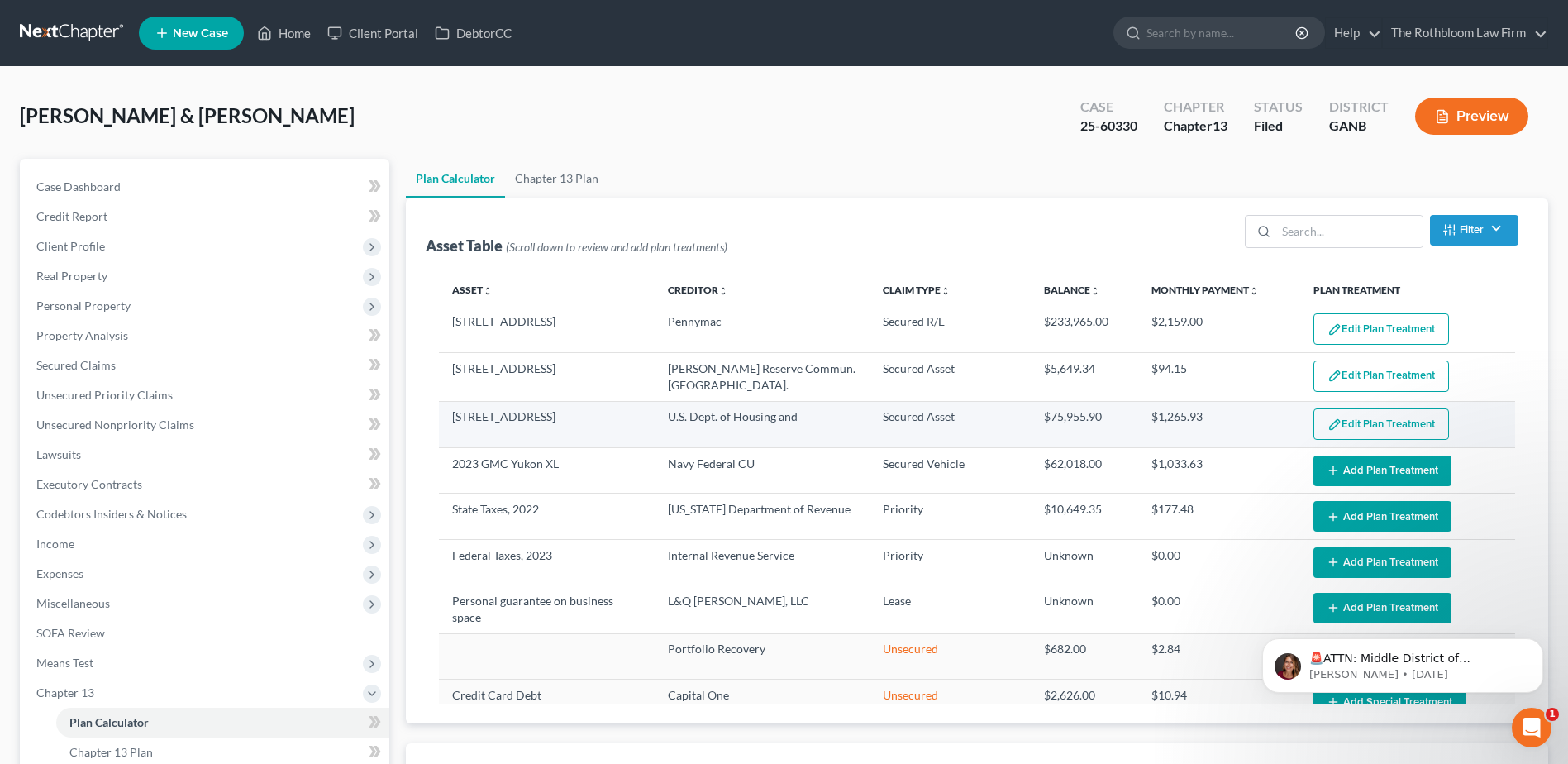
select select "59"
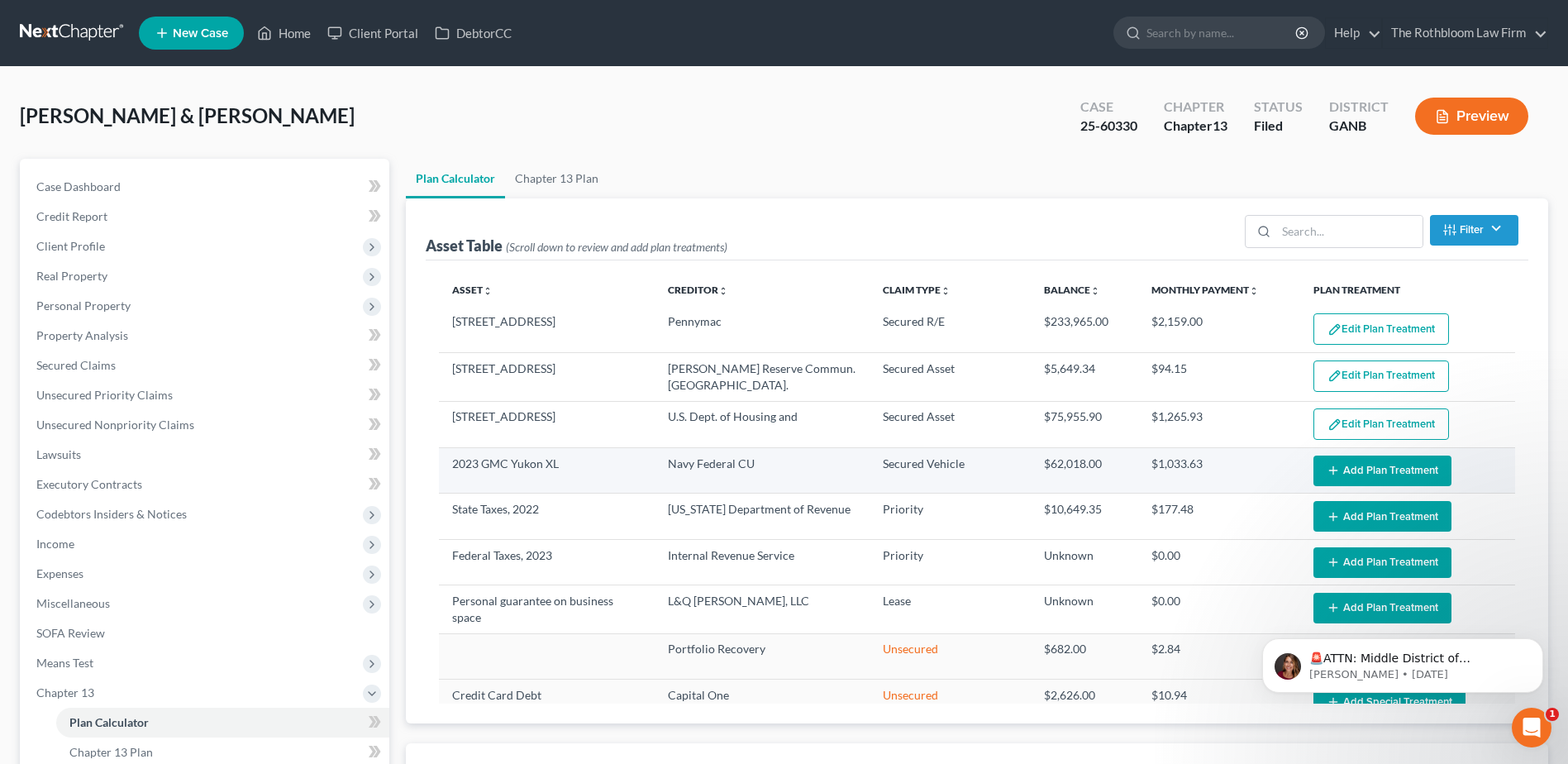
click at [1361, 462] on button "Add Plan Treatment" at bounding box center [1382, 471] width 138 height 30
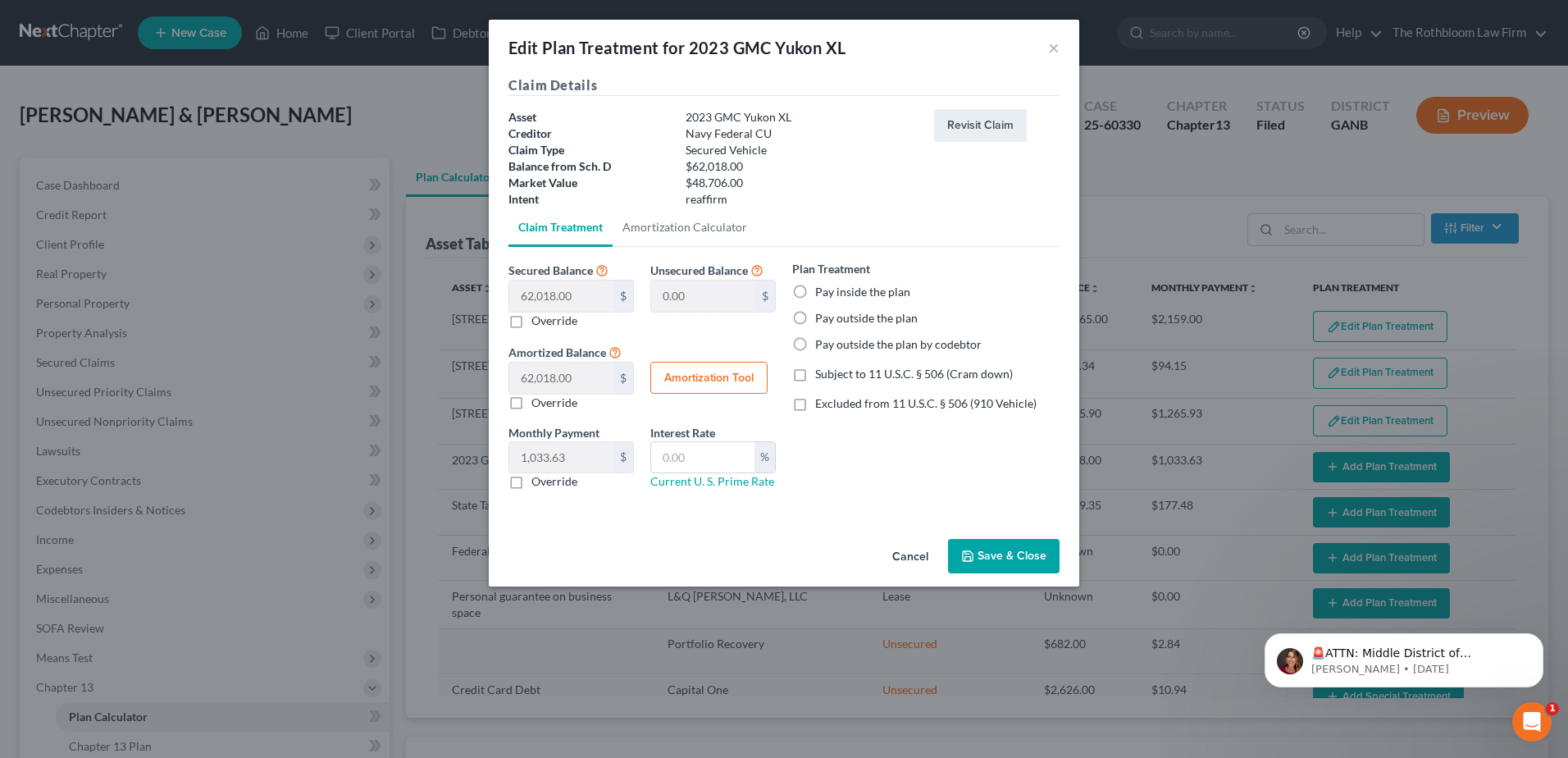
click at [815, 407] on label "Excluded from 11 U.S.C. § 506 (910 Vehicle)" at bounding box center [926, 403] width 221 height 16
click at [821, 407] on input "Excluded from 11 U.S.C. § 506 (910 Vehicle)" at bounding box center [827, 401] width 10 height 10
checkbox input "true"
click at [682, 460] on input "text" at bounding box center [703, 457] width 103 height 31
type input "7"
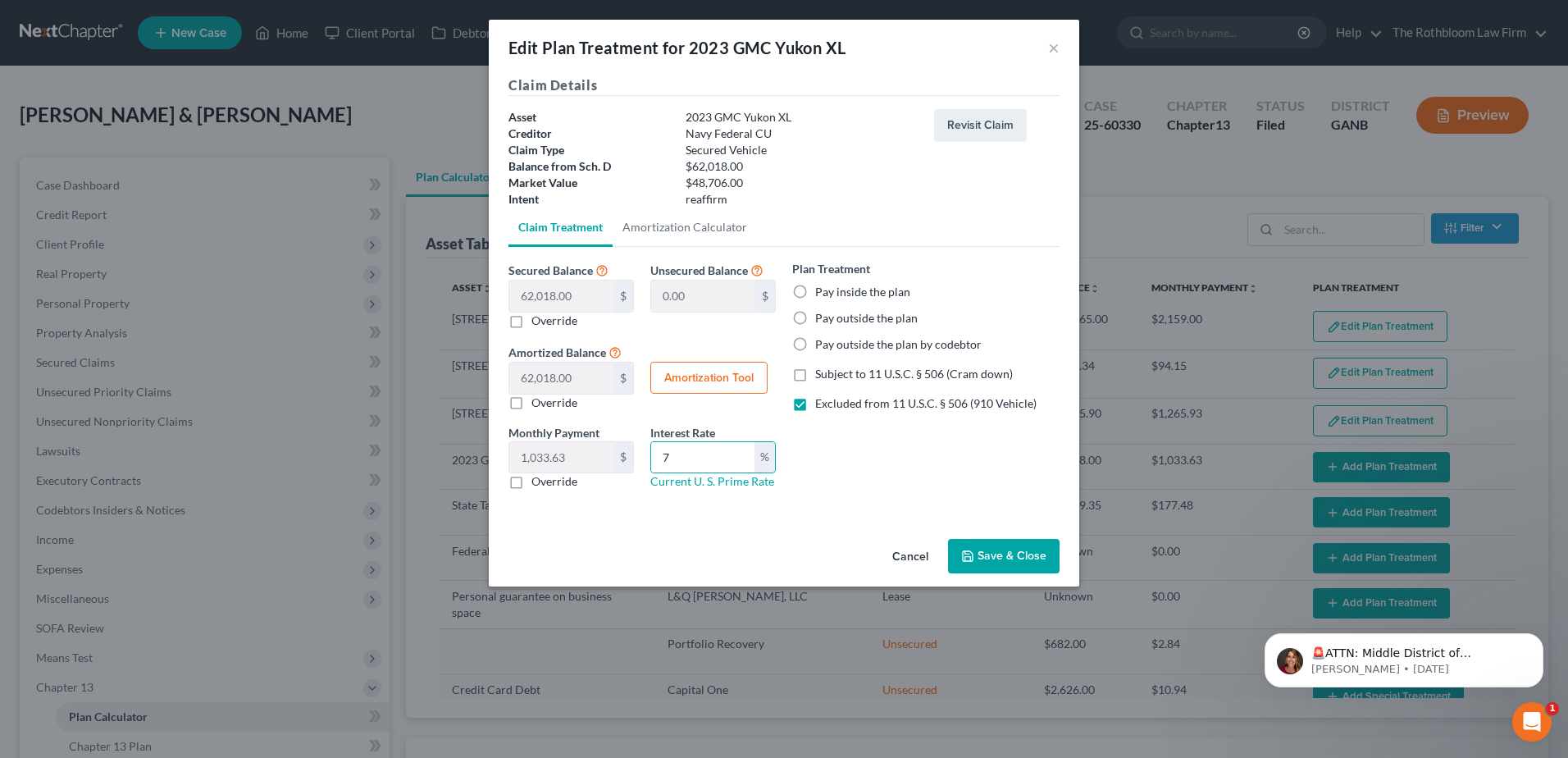
click at [704, 379] on button "Amortization Tool" at bounding box center [709, 378] width 117 height 33
type input "62,018.00"
type input "7"
type input "60"
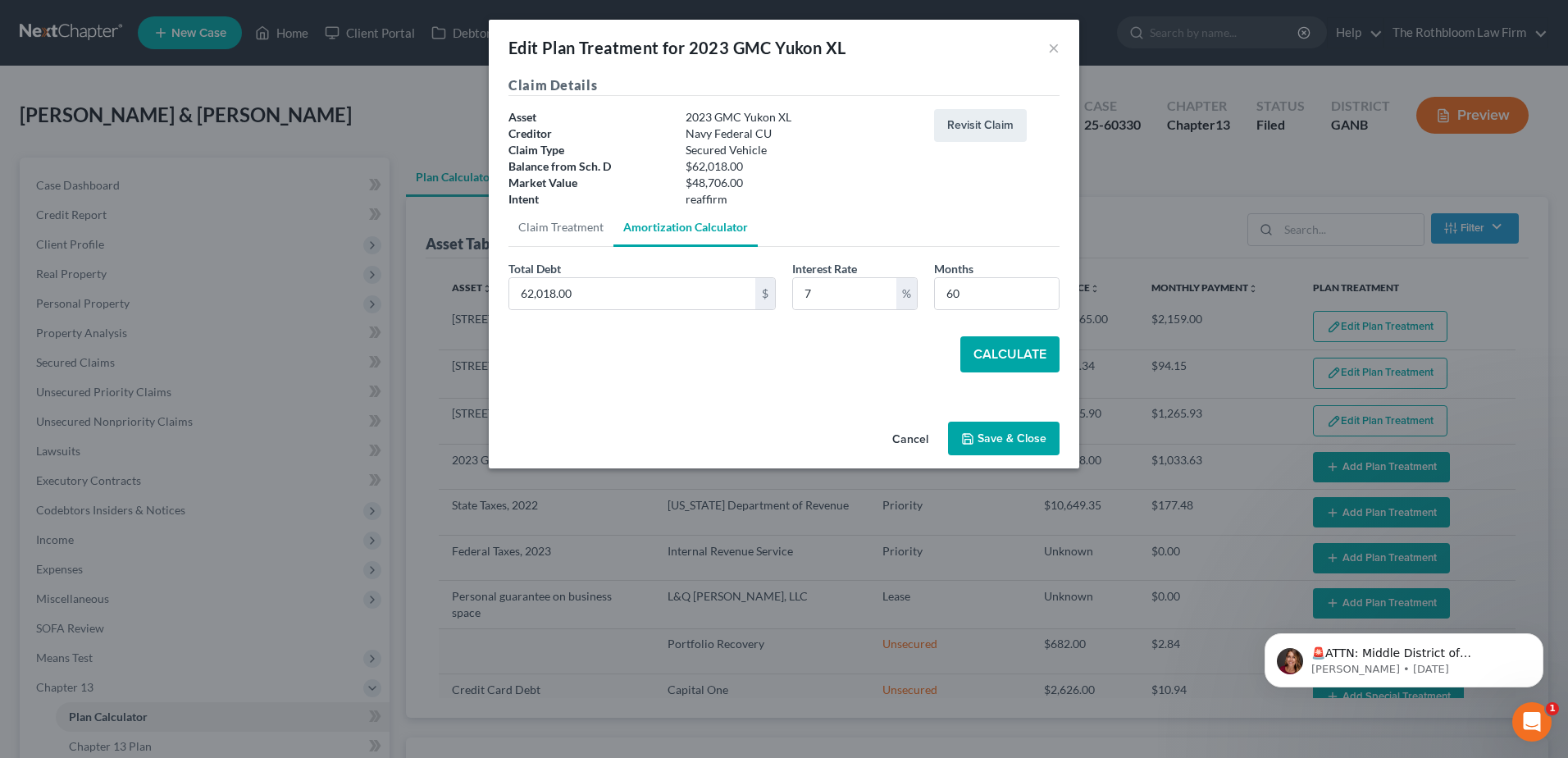
click at [987, 353] on button "Calculate" at bounding box center [1009, 355] width 99 height 36
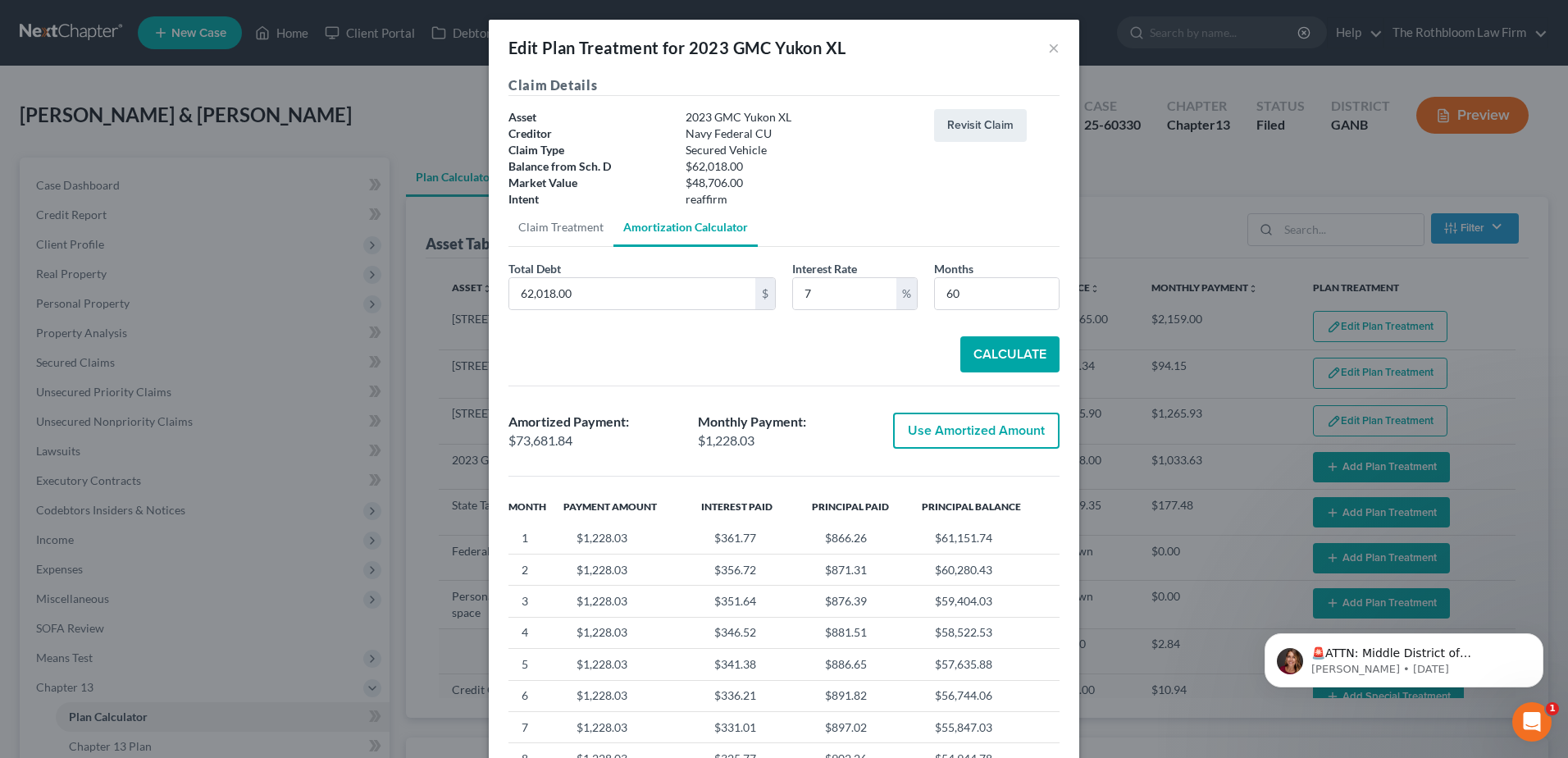
click at [1041, 52] on div "Edit Plan Treatment for 2023 GMC Yukon XL ×" at bounding box center [784, 47] width 591 height 56
click at [1051, 49] on button "×" at bounding box center [1053, 47] width 11 height 20
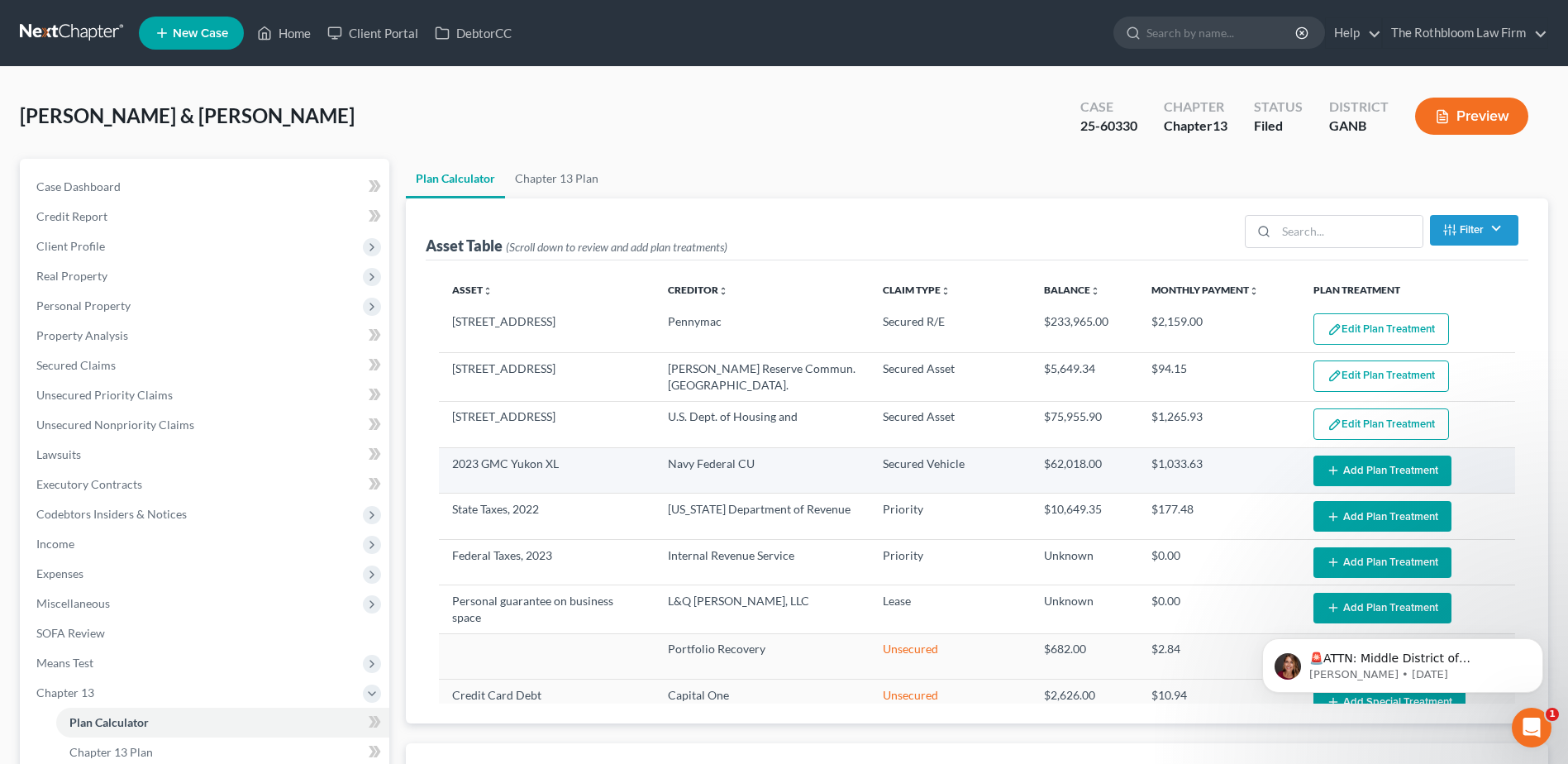
click at [1381, 464] on button "Add Plan Treatment" at bounding box center [1382, 471] width 138 height 30
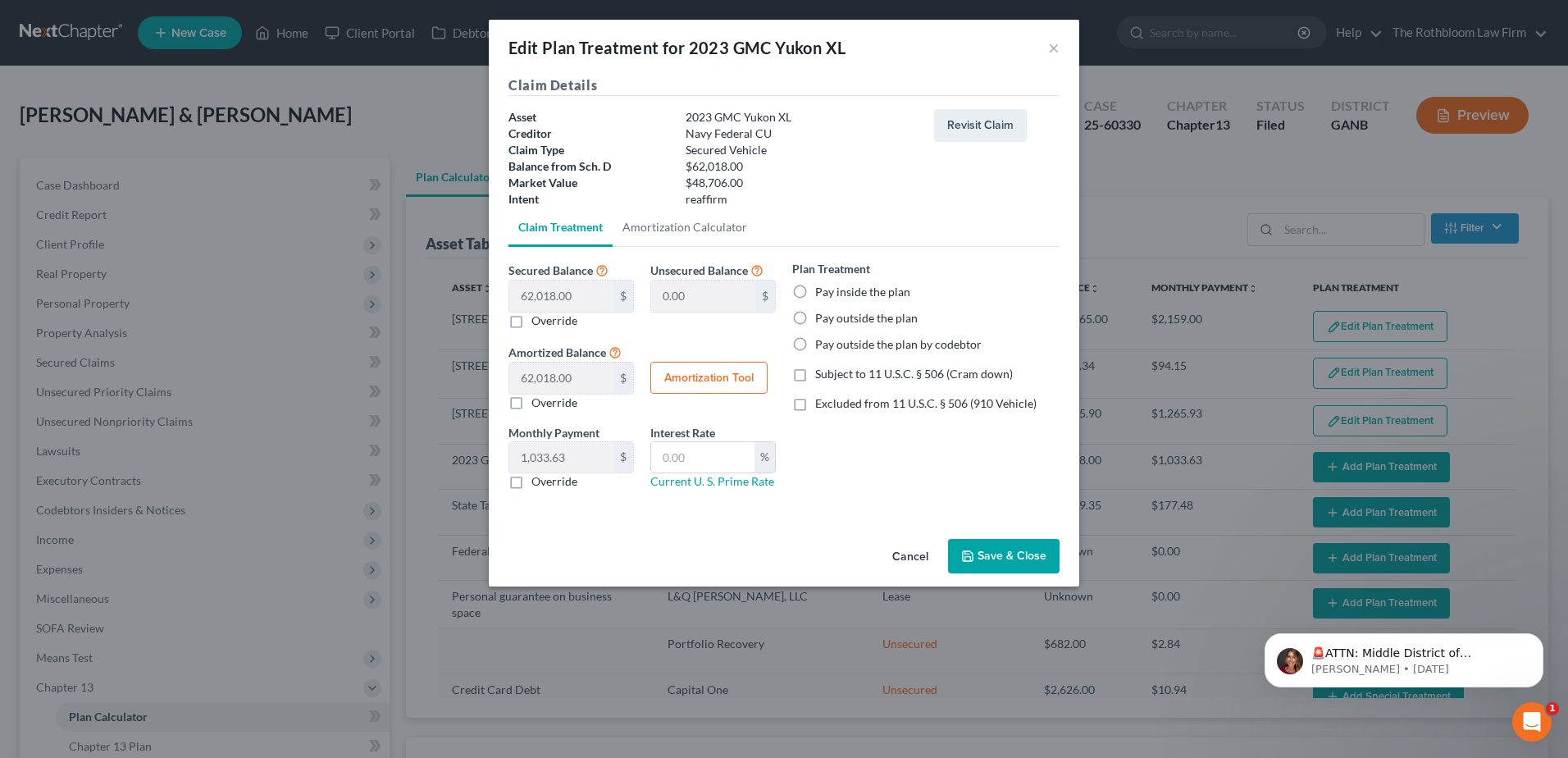
click at [815, 288] on label "Pay inside the plan" at bounding box center [863, 292] width 95 height 16
click at [821, 288] on input "Pay inside the plan" at bounding box center [827, 289] width 10 height 10
radio input "true"
click at [815, 401] on label "Excluded from 11 U.S.C. § 506 (910 Vehicle)" at bounding box center [926, 403] width 221 height 16
click at [821, 401] on input "Excluded from 11 U.S.C. § 506 (910 Vehicle)" at bounding box center [827, 401] width 10 height 10
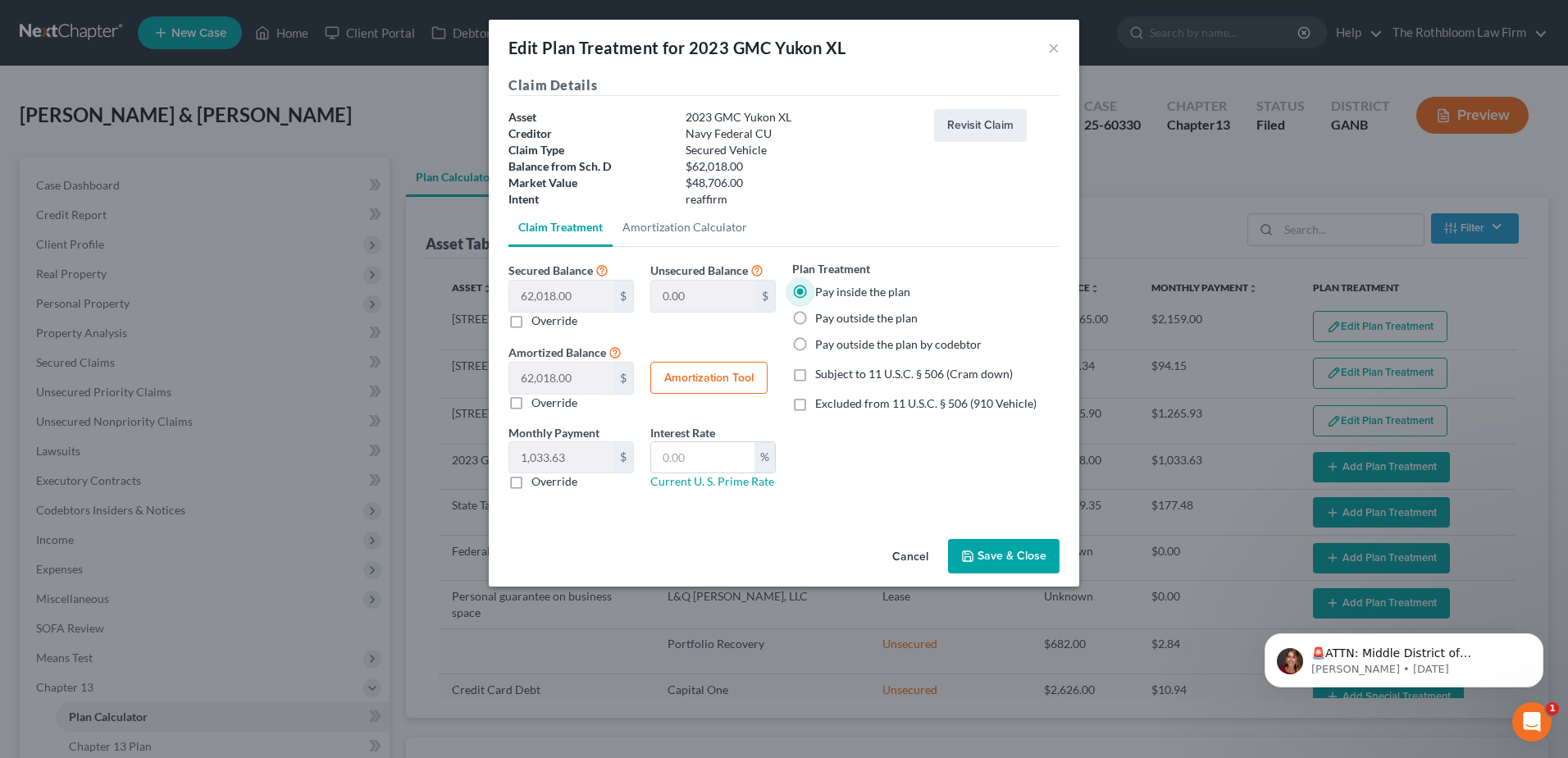
checkbox input "true"
click at [995, 556] on button "Save & Close" at bounding box center [1004, 556] width 112 height 34
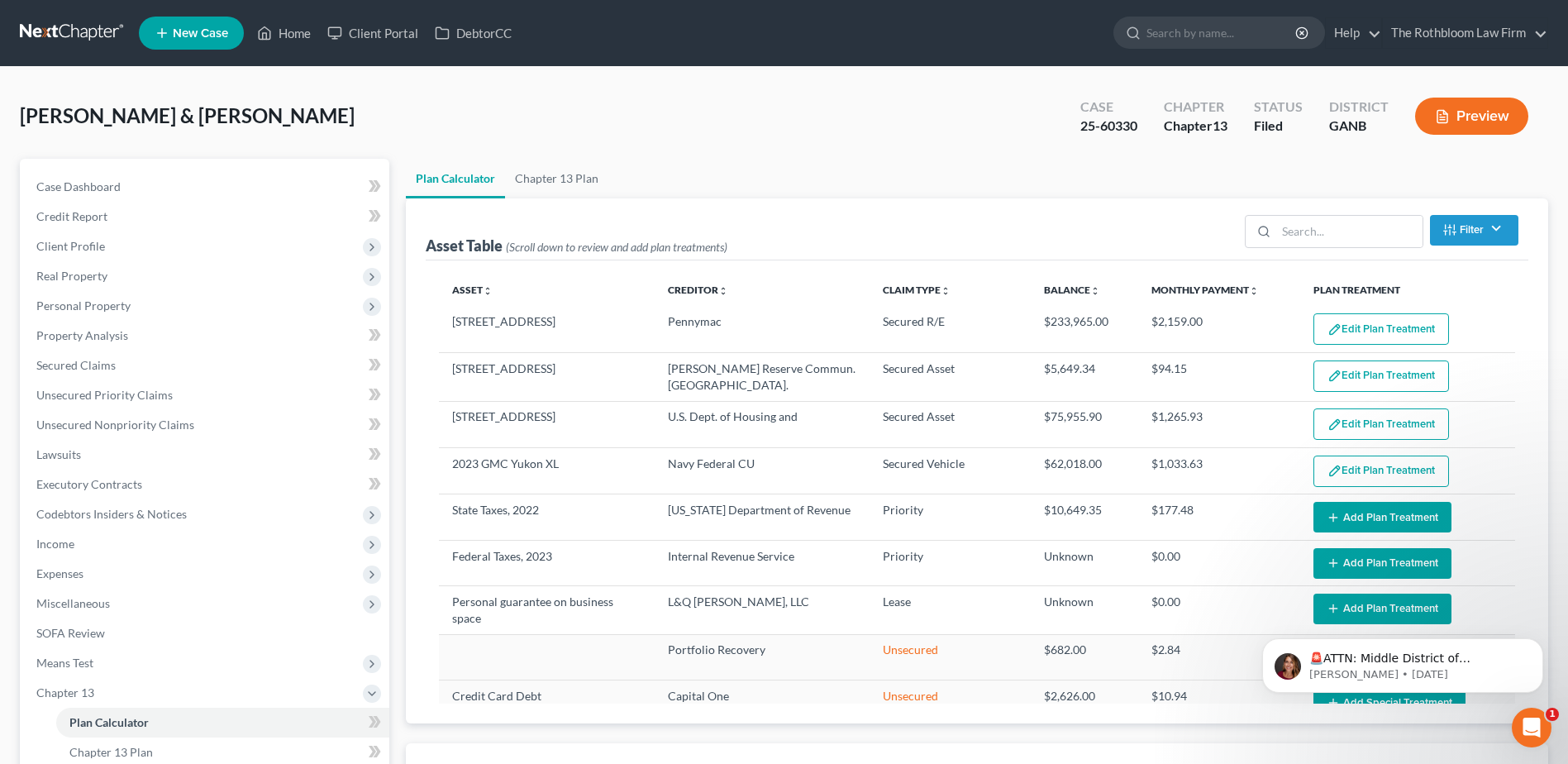
select select "59"
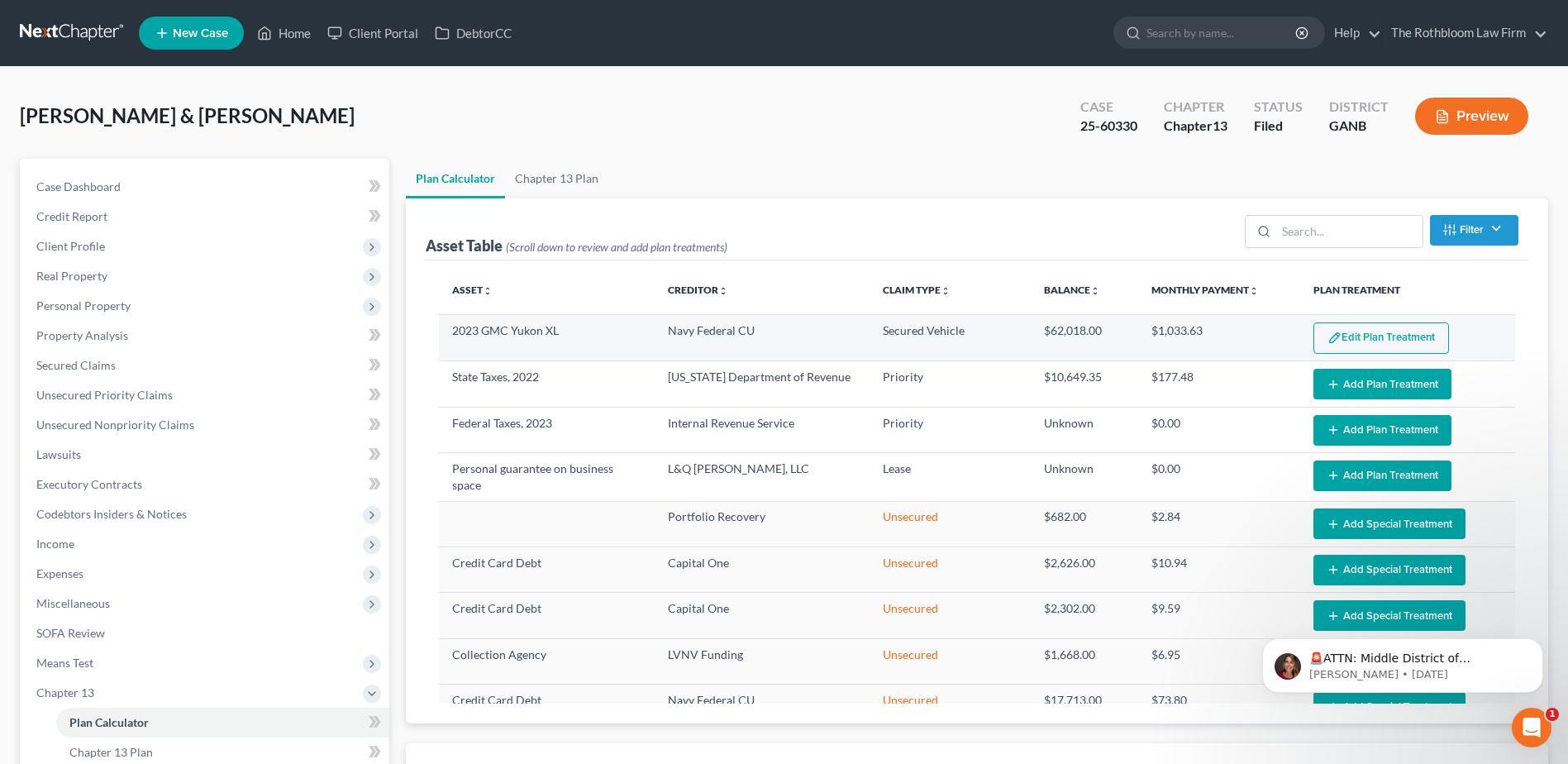
scroll to position [166, 0]
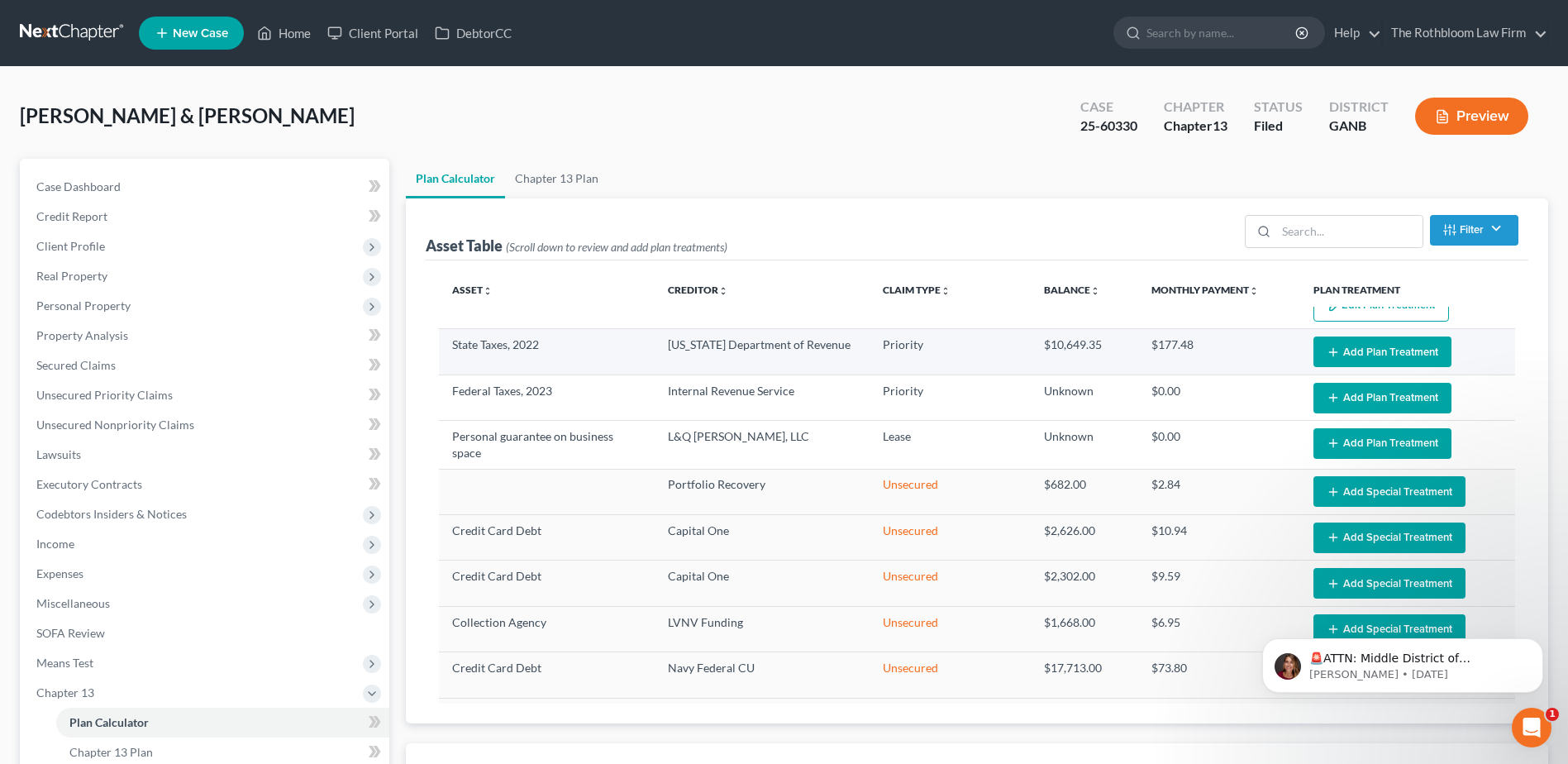
click at [1380, 352] on button "Add Plan Treatment" at bounding box center [1382, 352] width 138 height 30
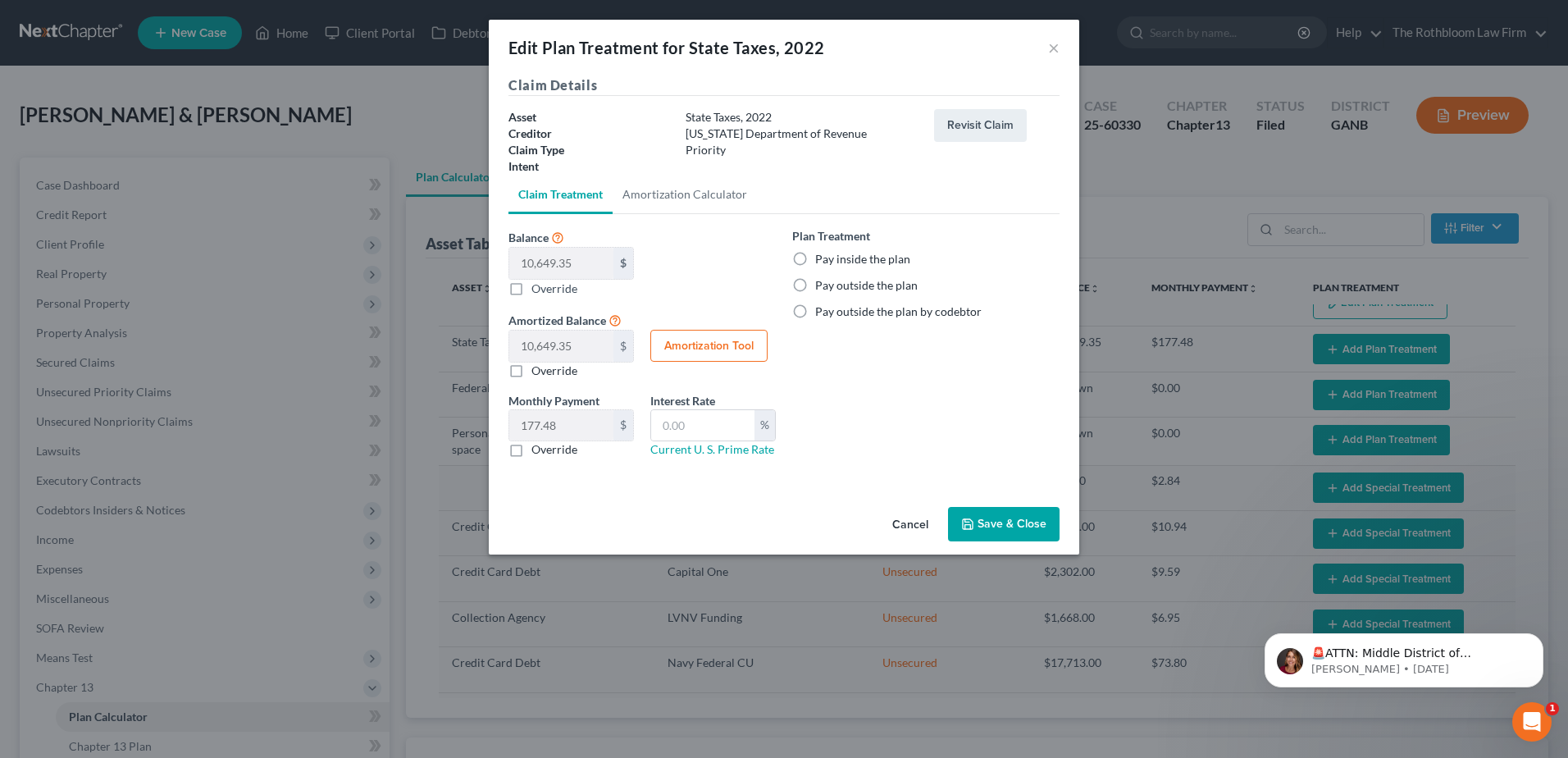
click at [815, 258] on label "Pay inside the plan" at bounding box center [863, 258] width 95 height 16
click at [821, 258] on input "Pay inside the plan" at bounding box center [827, 256] width 10 height 10
radio input "true"
click at [917, 525] on button "Cancel" at bounding box center [910, 525] width 62 height 33
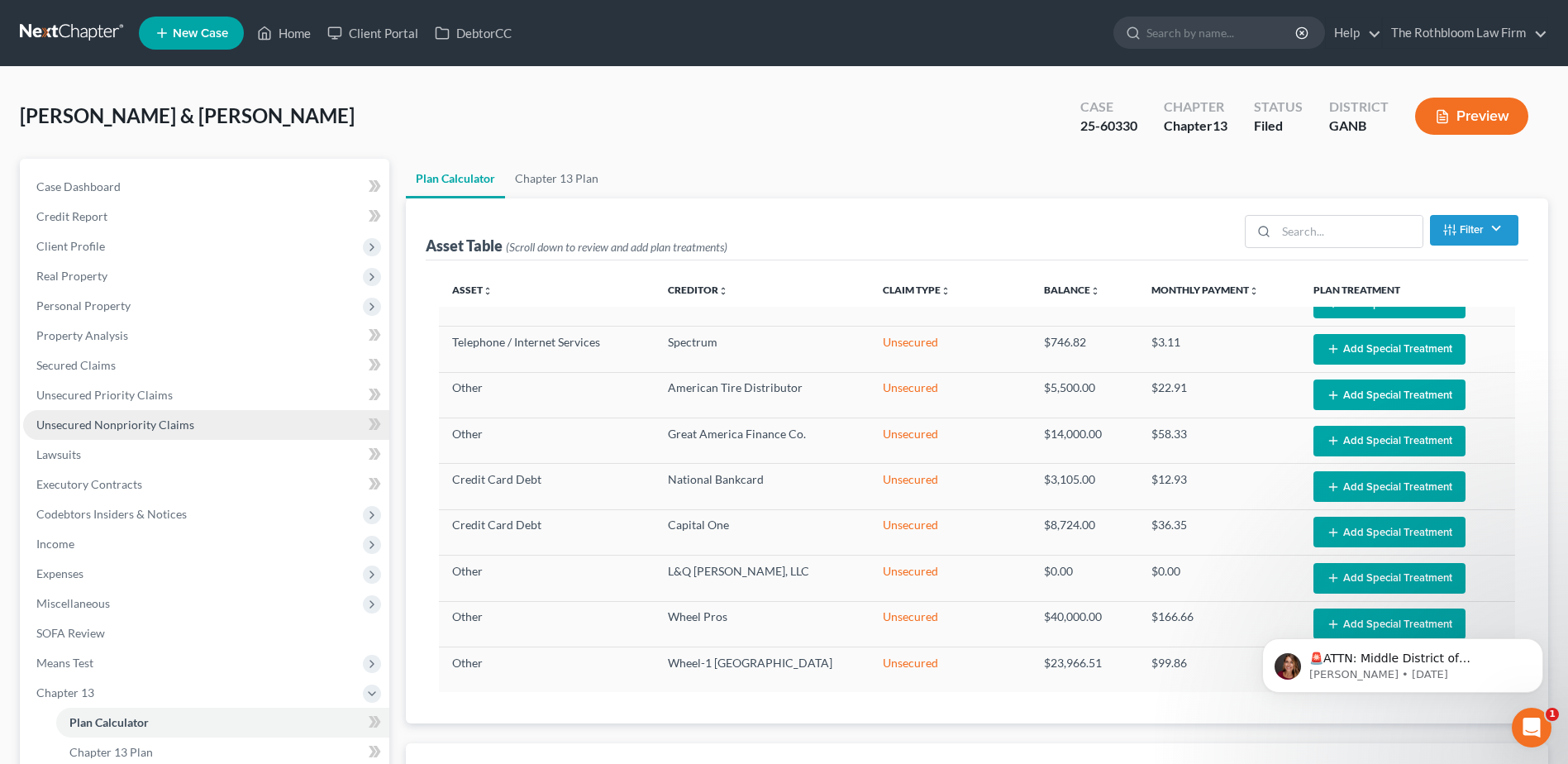
scroll to position [248, 0]
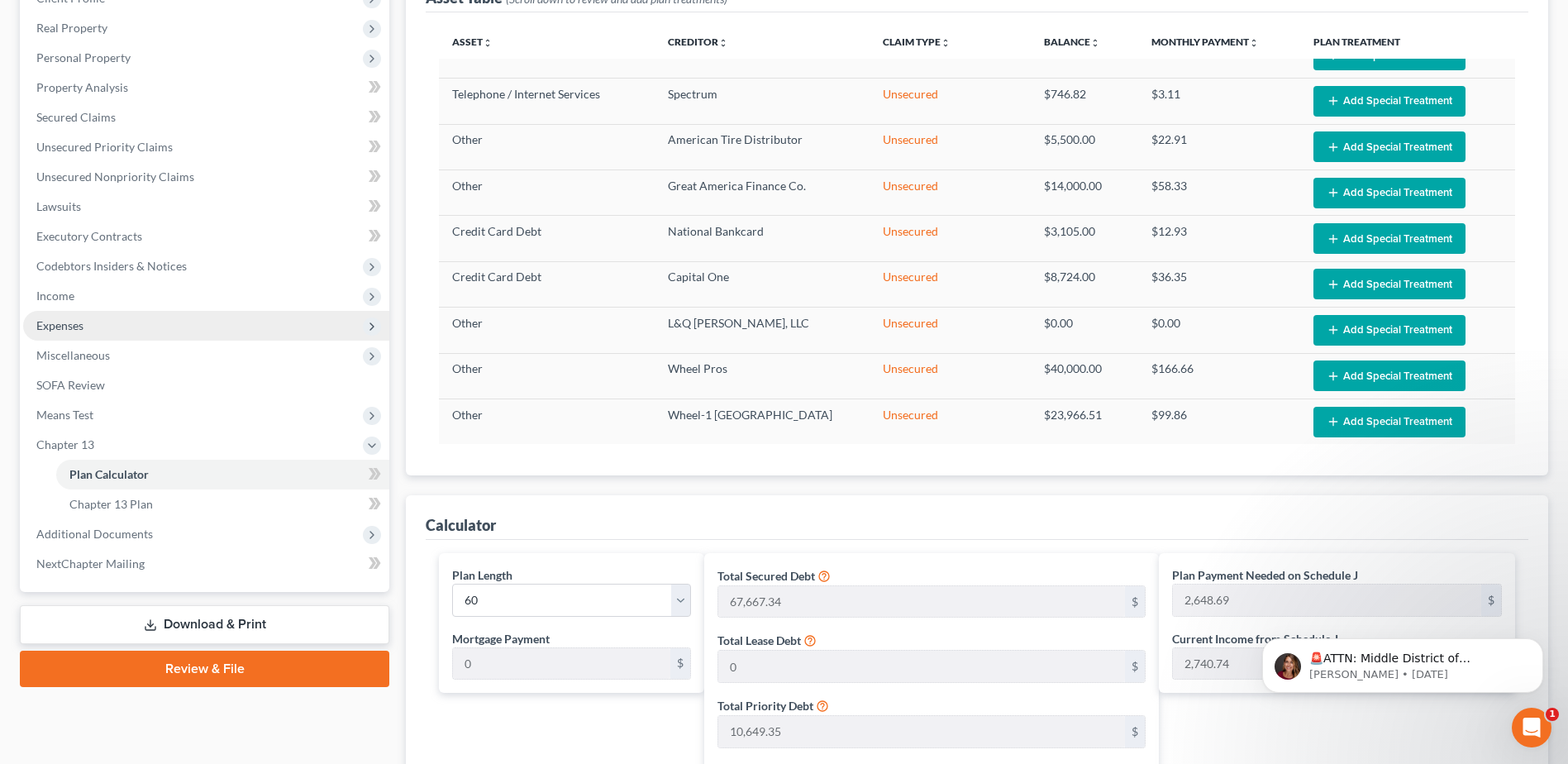
click at [63, 329] on span "Expenses" at bounding box center [60, 326] width 47 height 14
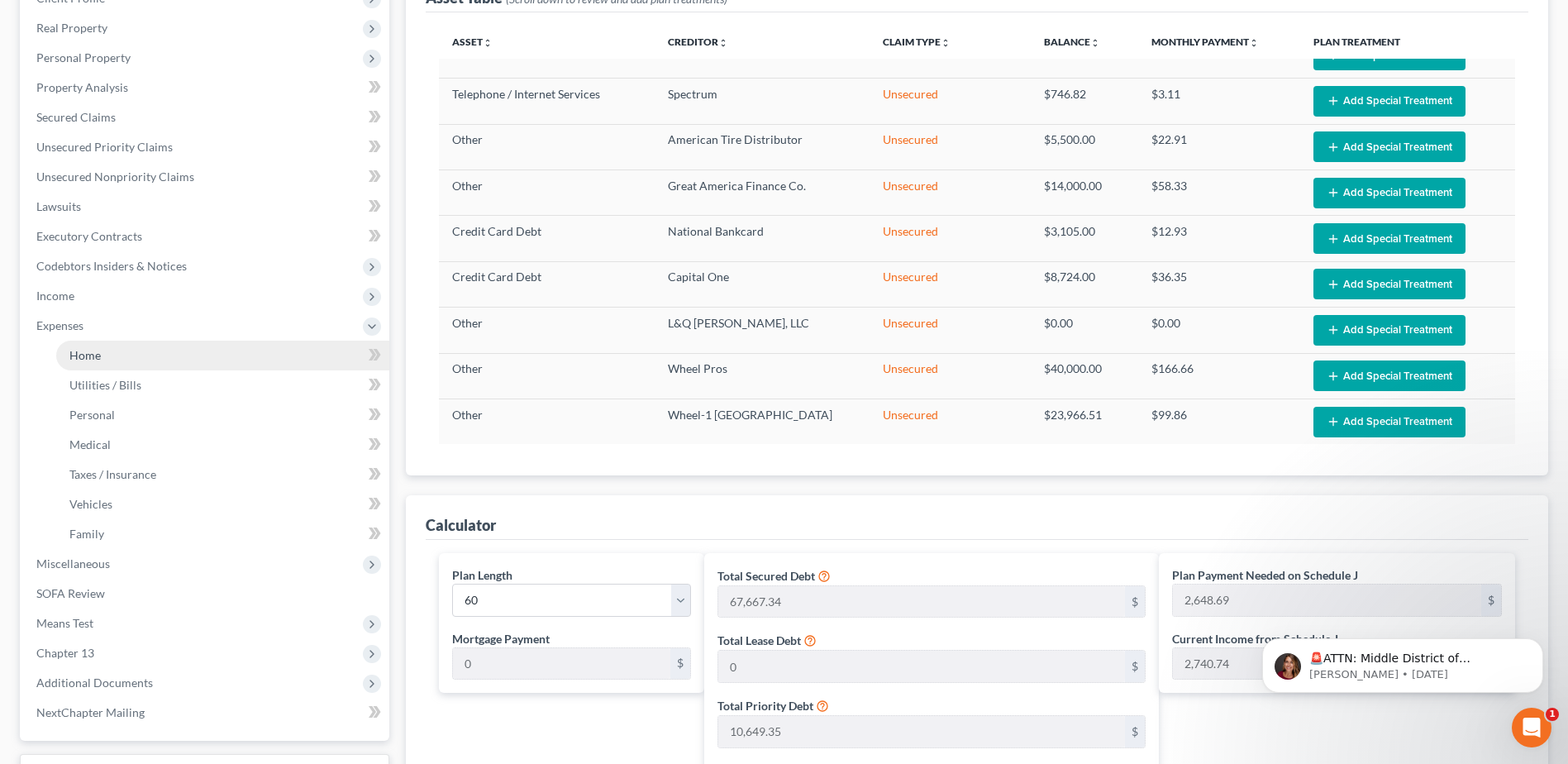
click at [78, 356] on span "Home" at bounding box center [85, 355] width 31 height 14
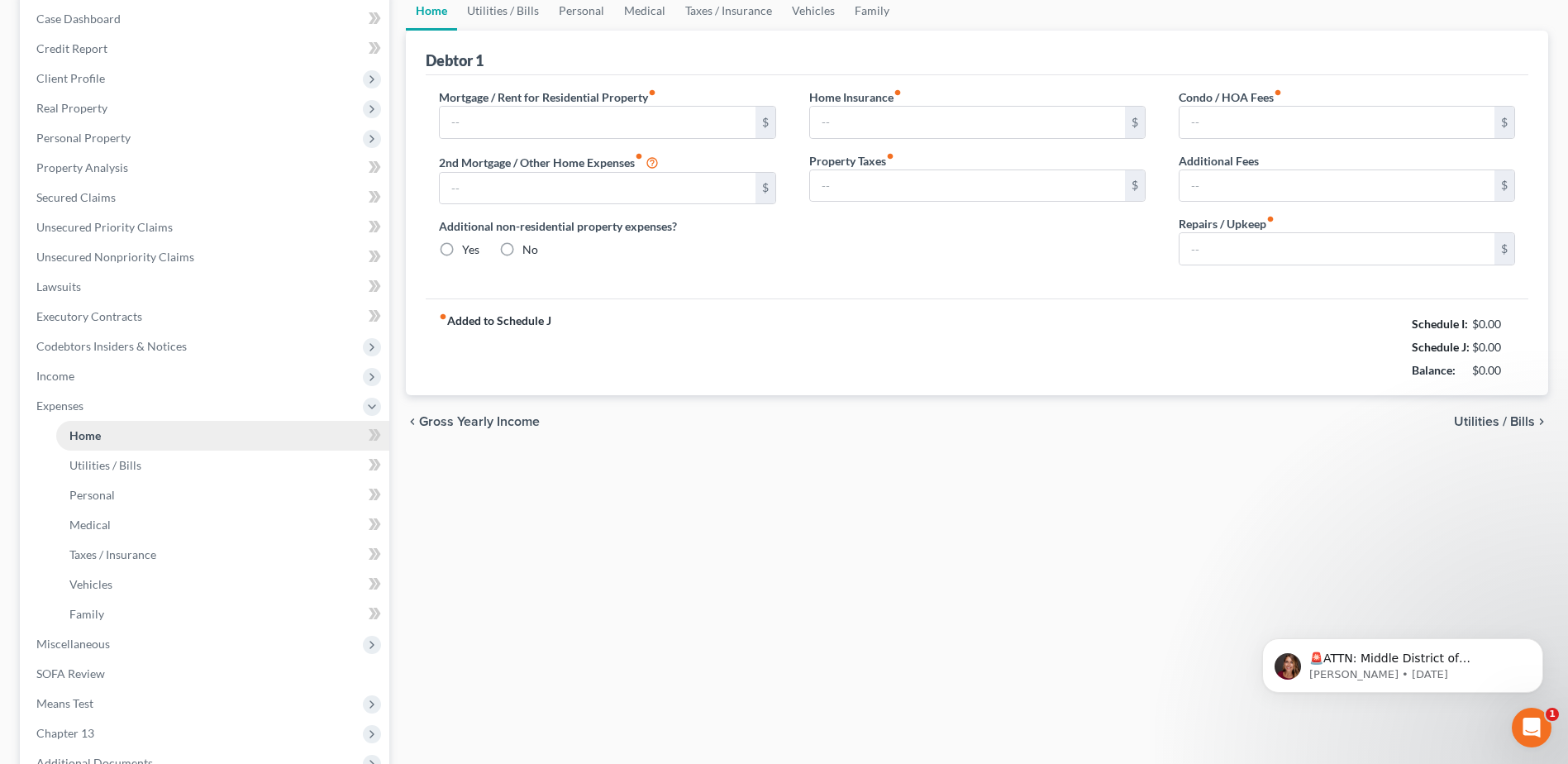
type input "2,195.13"
type input "0.00"
radio input "true"
type input "0.00"
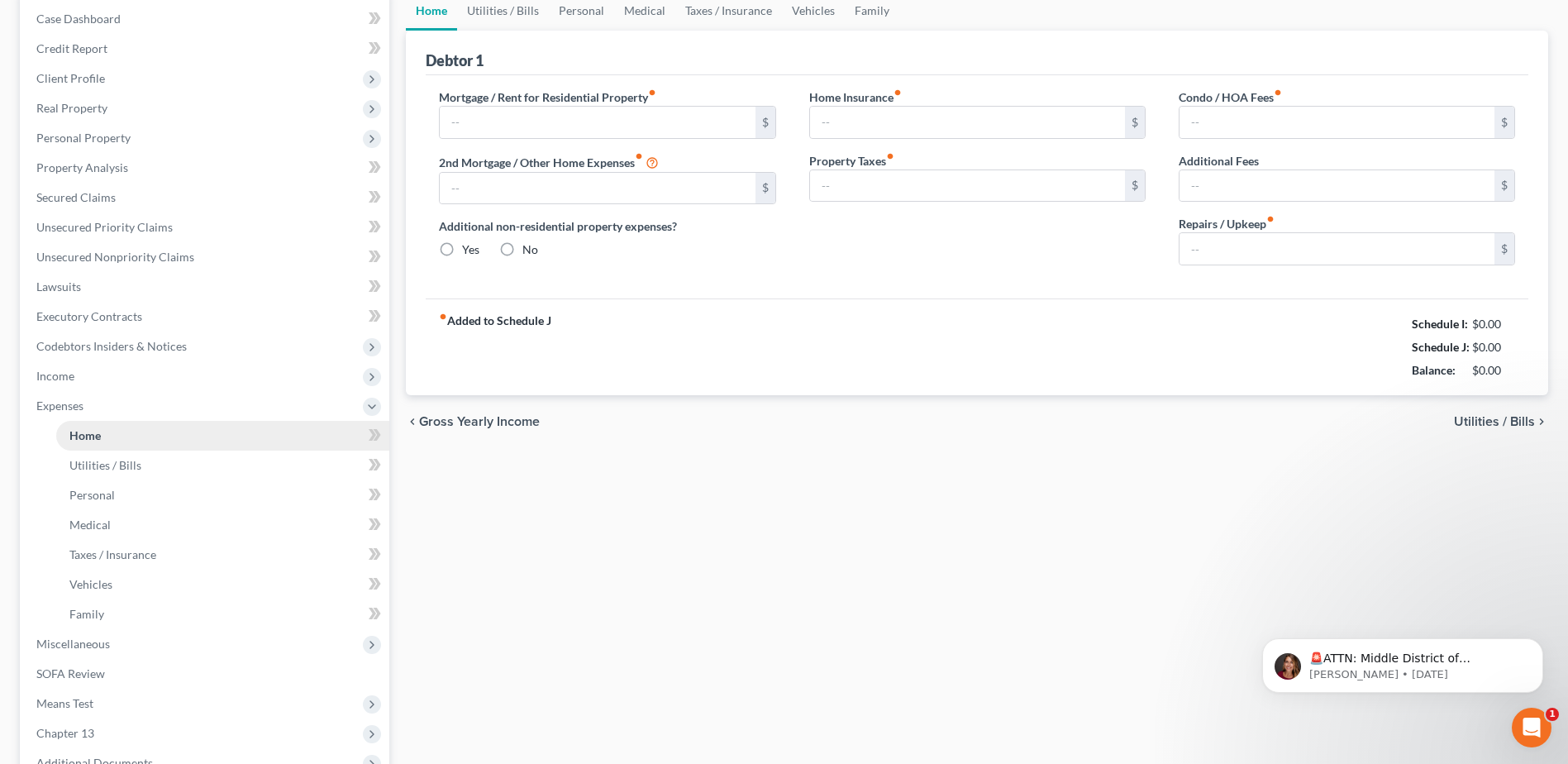
type input "50.00"
type input "0.00"
type input "80.00"
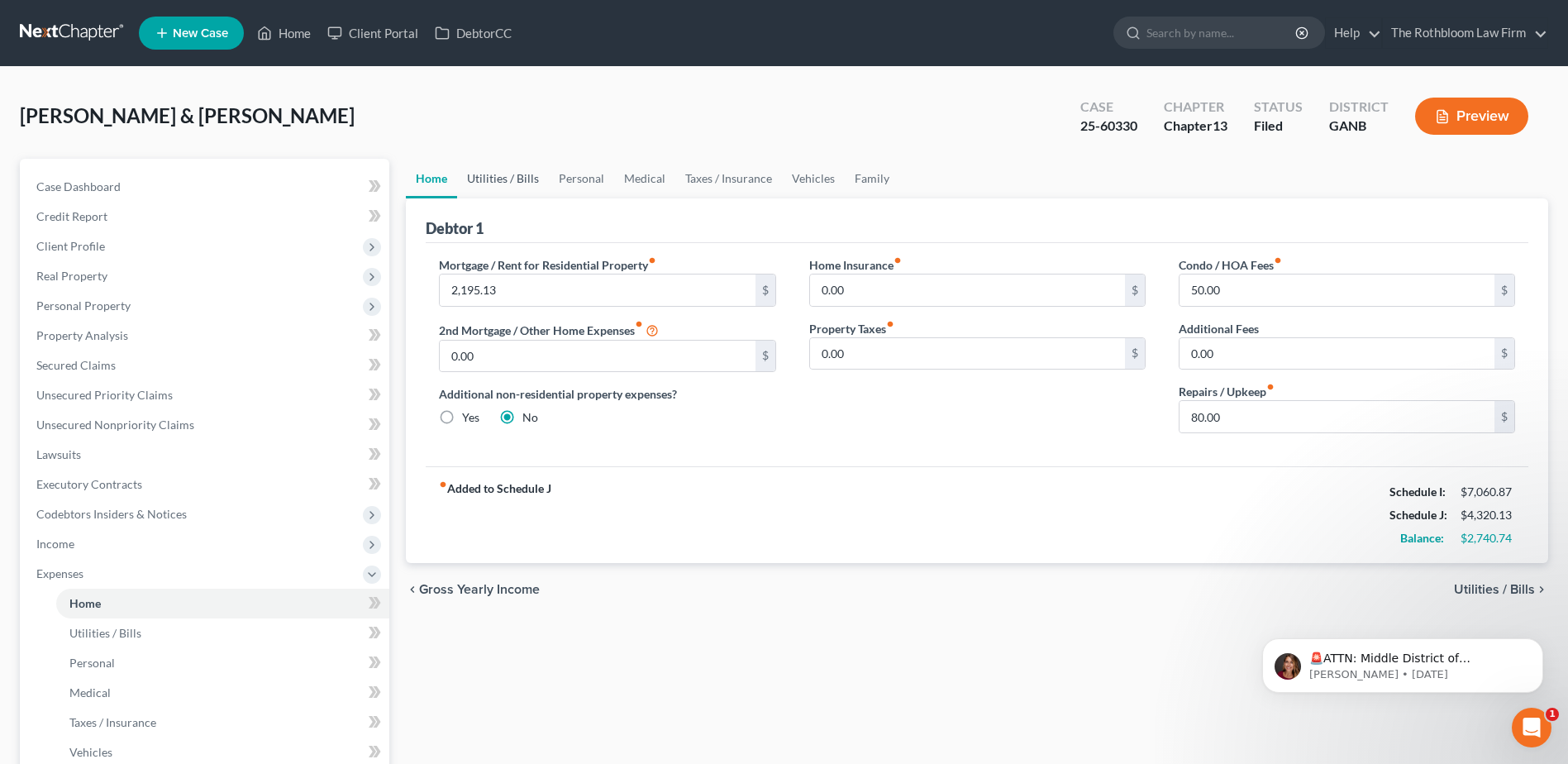
click at [498, 194] on link "Utilities / Bills" at bounding box center [503, 179] width 92 height 40
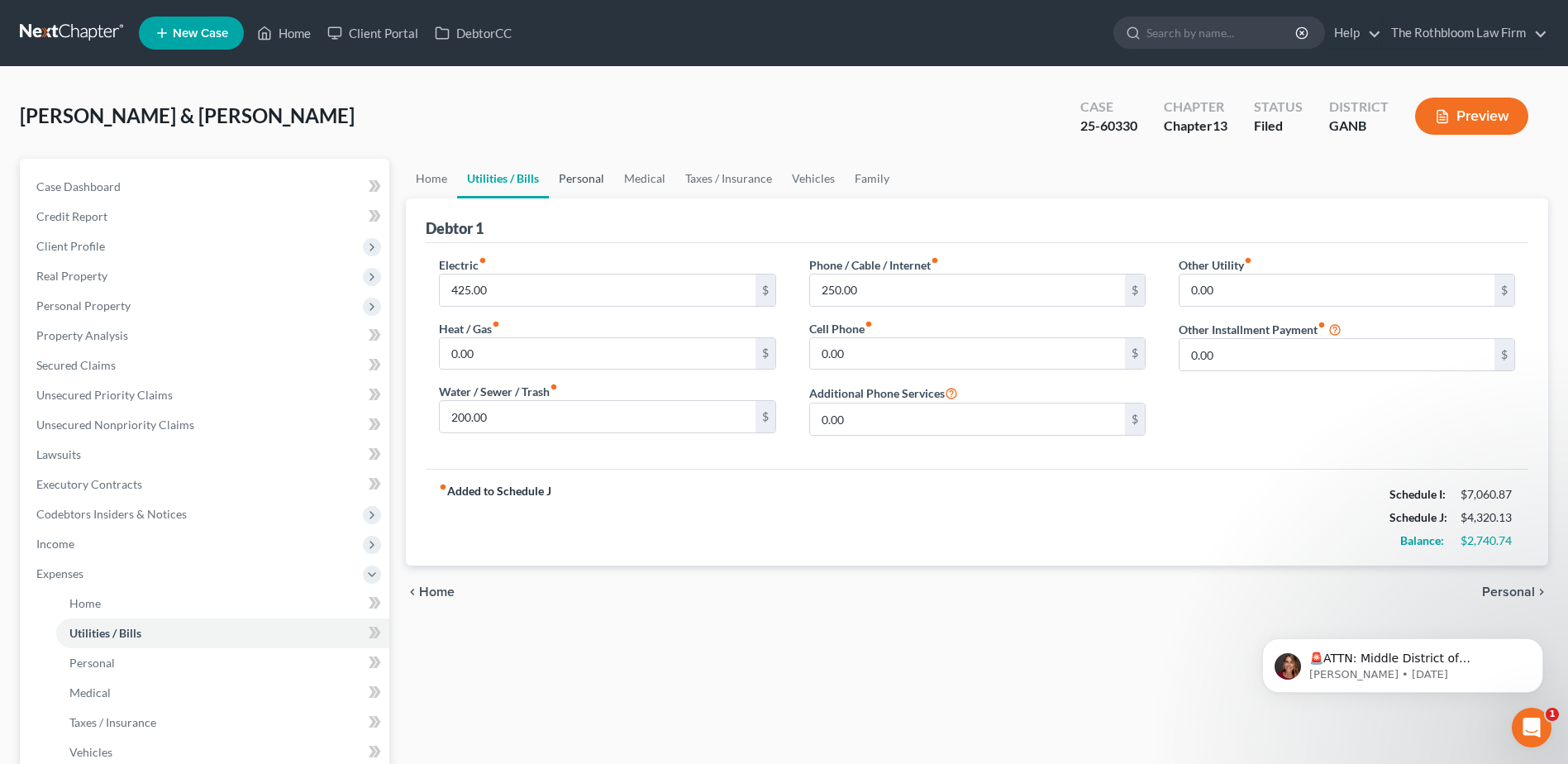
click at [568, 178] on link "Personal" at bounding box center [581, 179] width 65 height 40
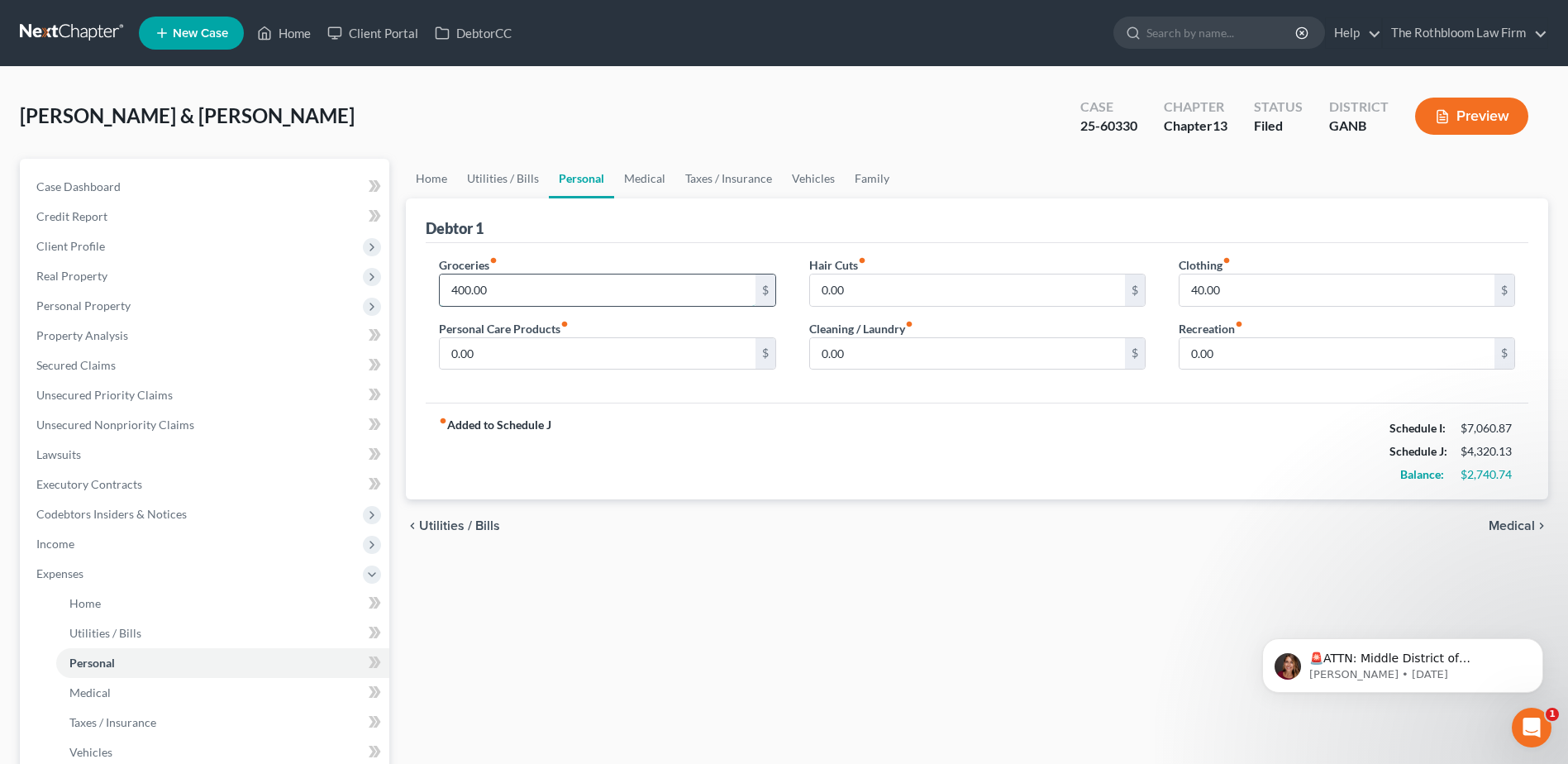
click at [535, 287] on input "400.00" at bounding box center [597, 290] width 315 height 31
type input "600"
click at [875, 300] on input "0.00" at bounding box center [967, 290] width 315 height 31
type input "20"
click at [639, 175] on link "Medical" at bounding box center [645, 179] width 61 height 40
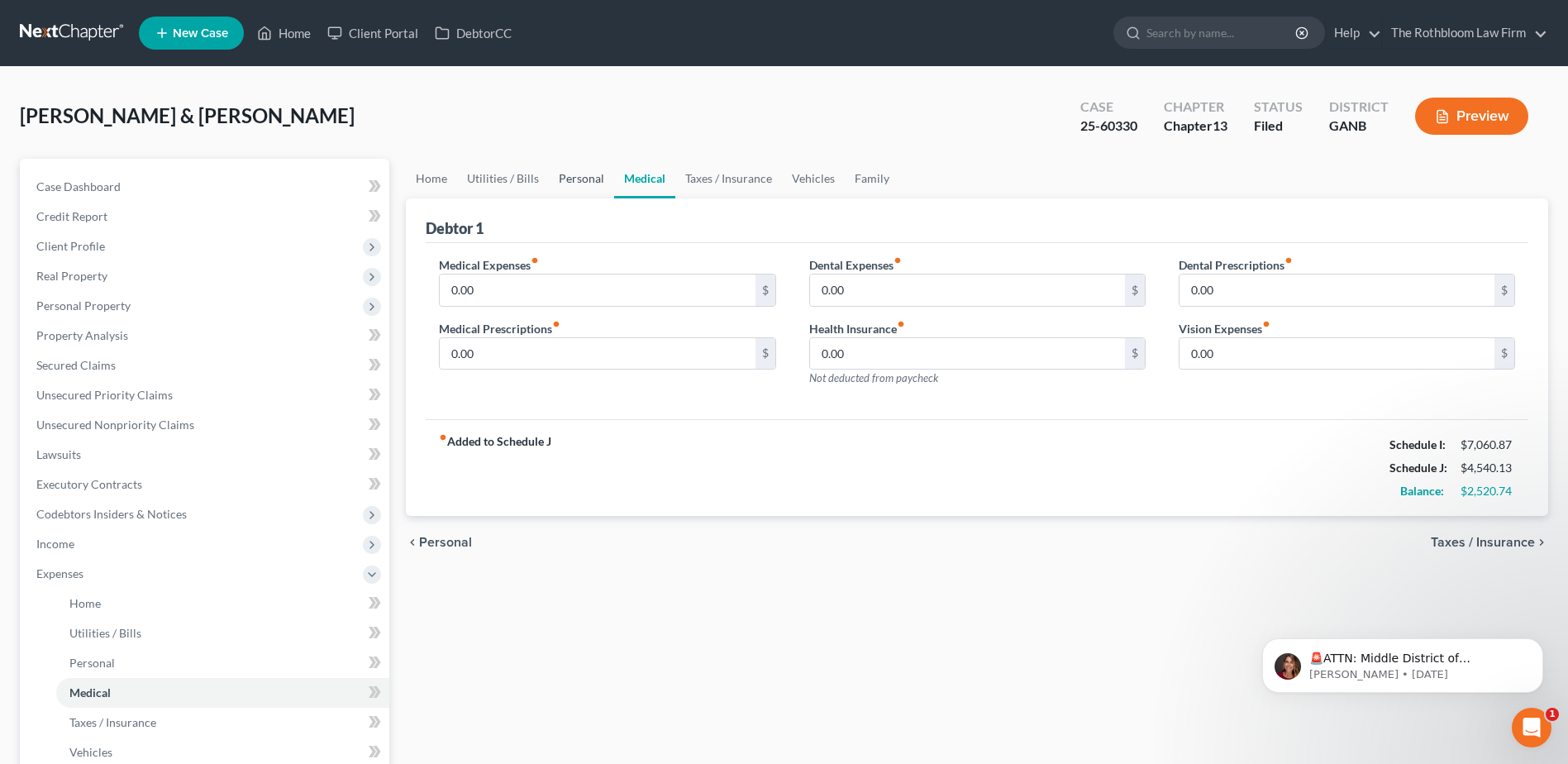
click at [570, 175] on link "Personal" at bounding box center [581, 179] width 65 height 40
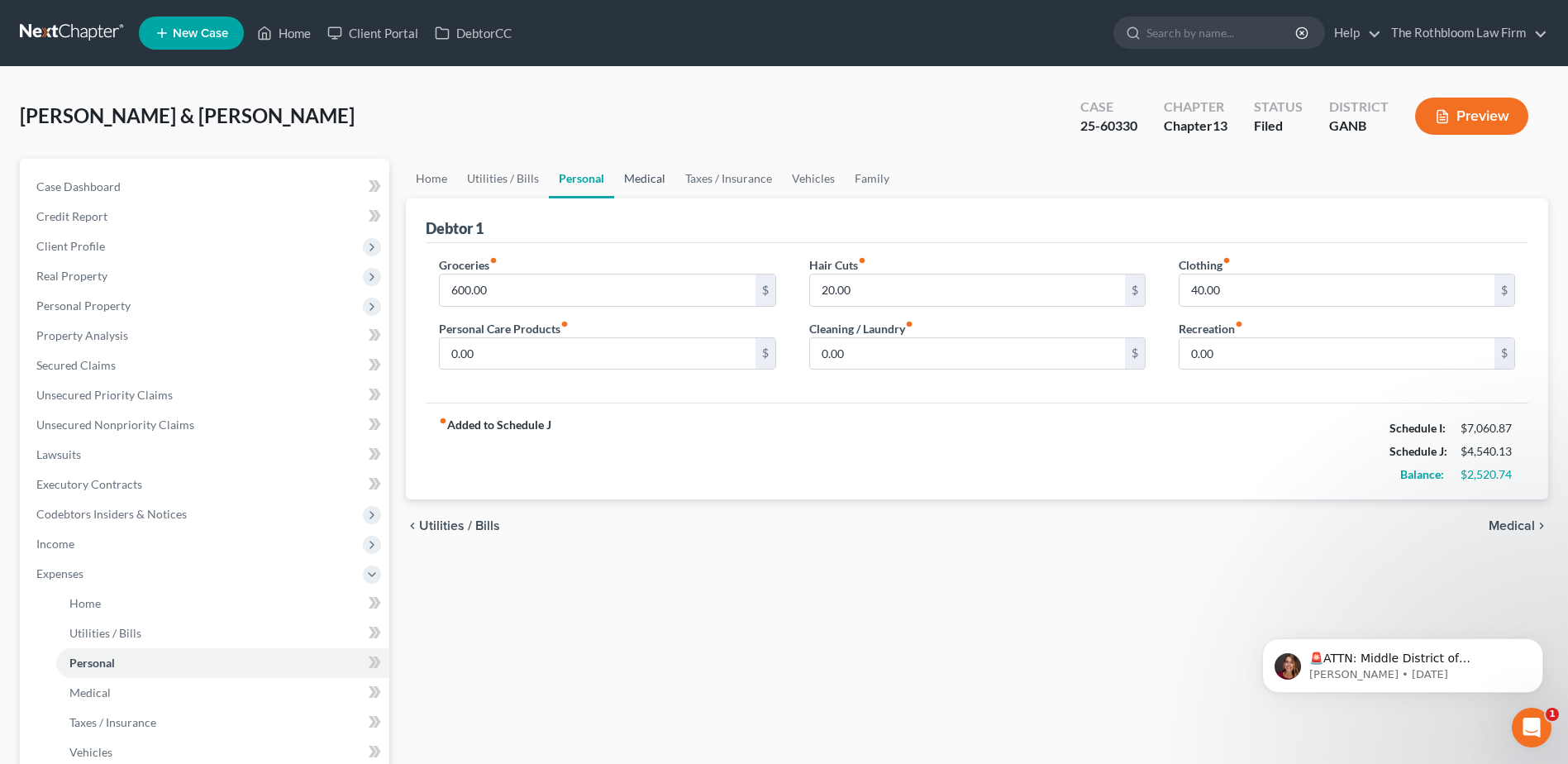
click at [647, 181] on link "Medical" at bounding box center [645, 179] width 61 height 40
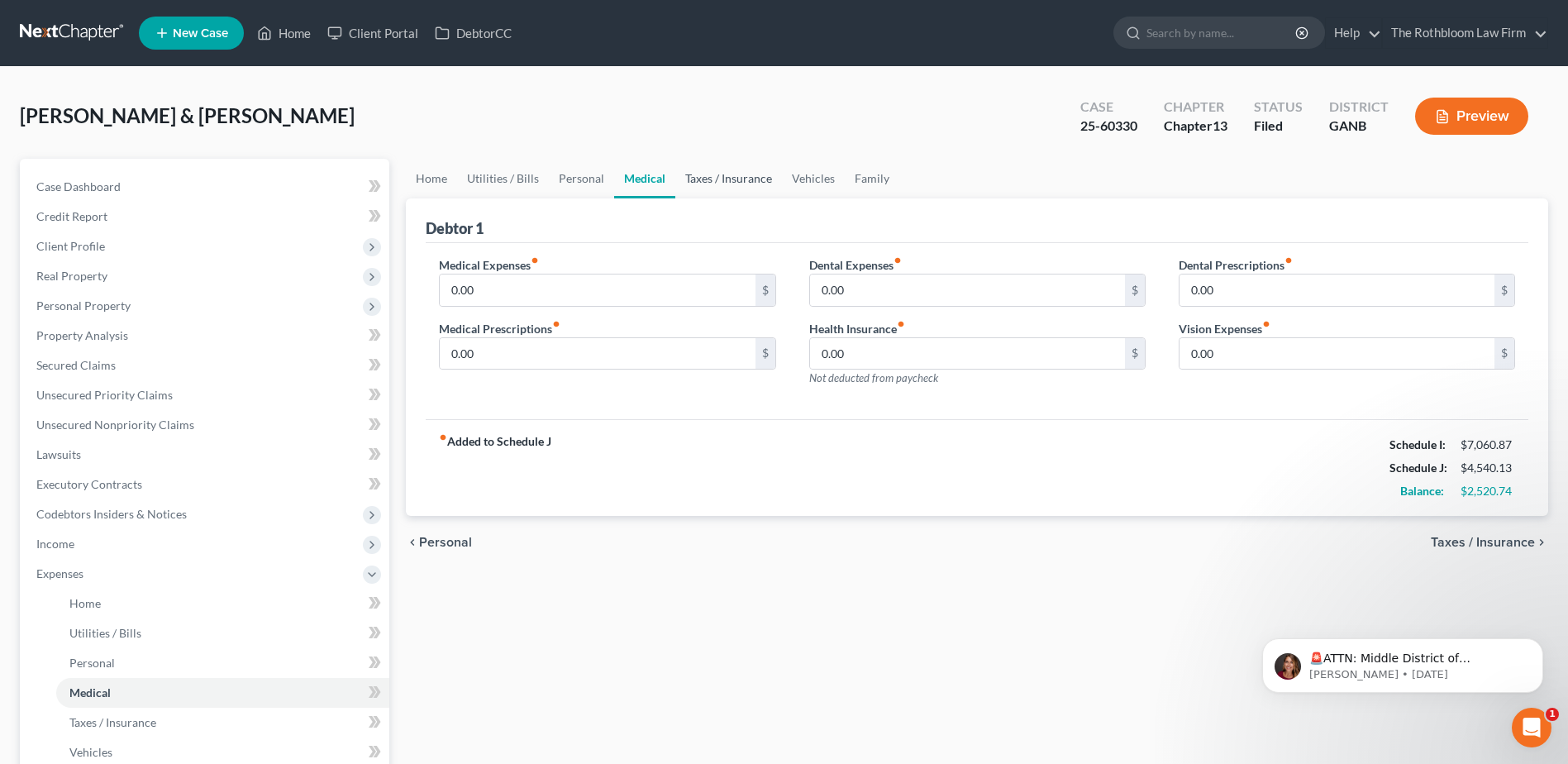
click at [718, 181] on link "Taxes / Insurance" at bounding box center [728, 179] width 107 height 40
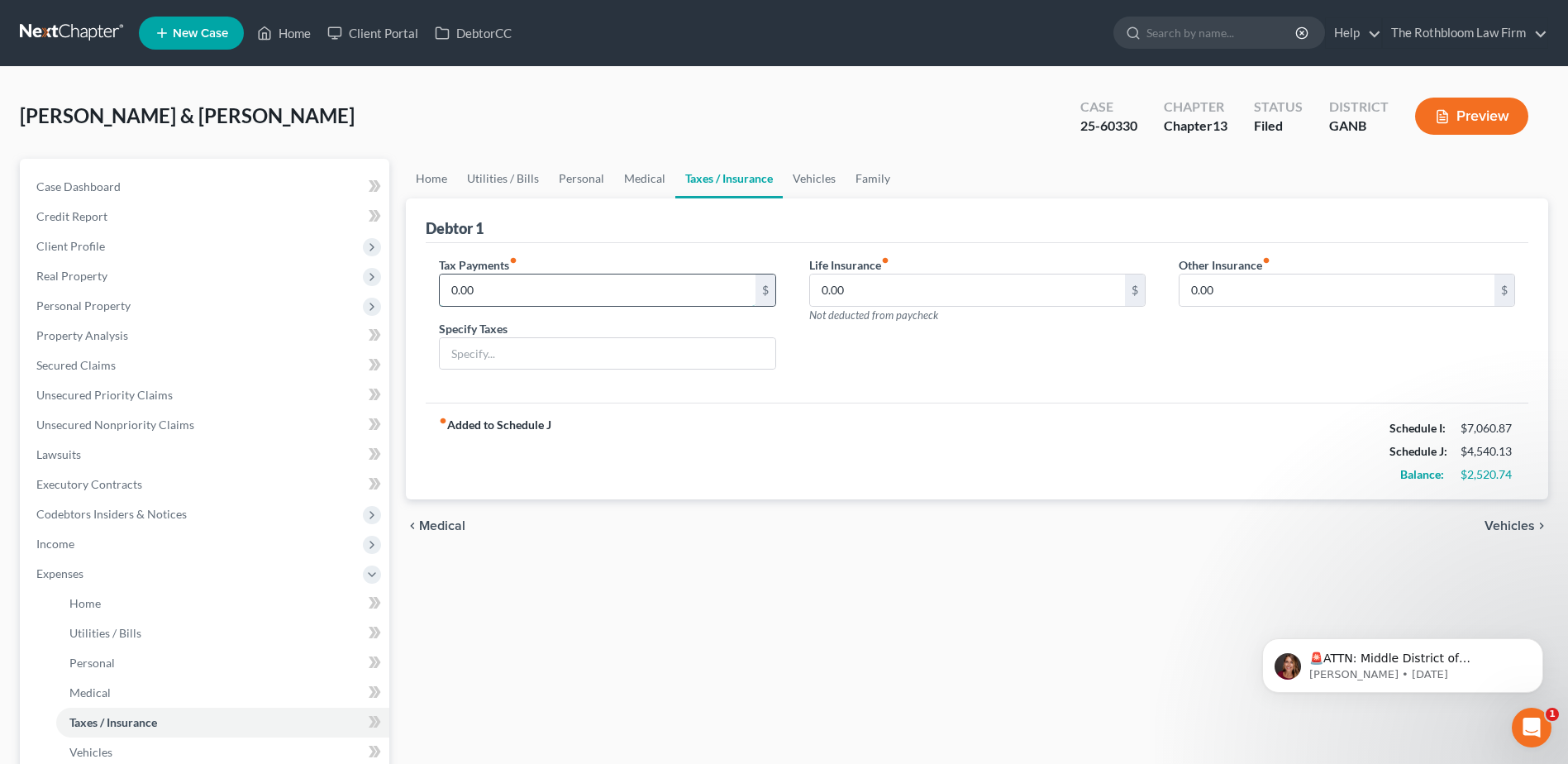
click at [495, 288] on input "0.00" at bounding box center [597, 290] width 315 height 31
type input "500"
type input "Estimated quarterly income tax"
click at [576, 178] on link "Personal" at bounding box center [581, 179] width 65 height 40
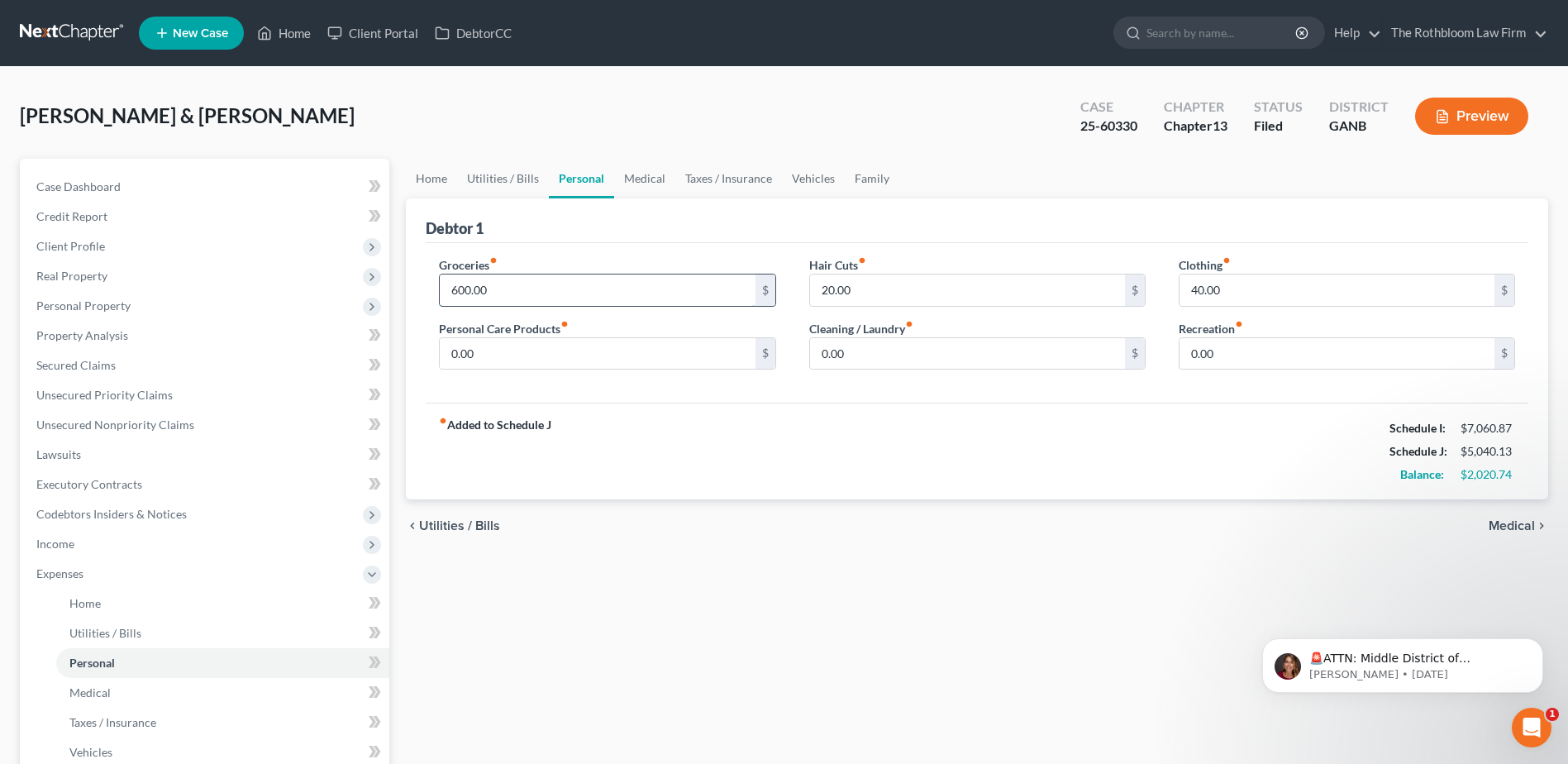
click at [515, 294] on input "600.00" at bounding box center [597, 290] width 315 height 31
drag, startPoint x: 523, startPoint y: 280, endPoint x: 516, endPoint y: 290, distance: 12.2
click at [523, 280] on input "600.00" at bounding box center [597, 290] width 315 height 31
drag, startPoint x: 494, startPoint y: 287, endPoint x: 398, endPoint y: 294, distance: 96.3
click at [398, 294] on div "Home Utilities / Bills Personal Medical Taxes / Insurance Vehicles Family Debto…" at bounding box center [976, 622] width 1158 height 925
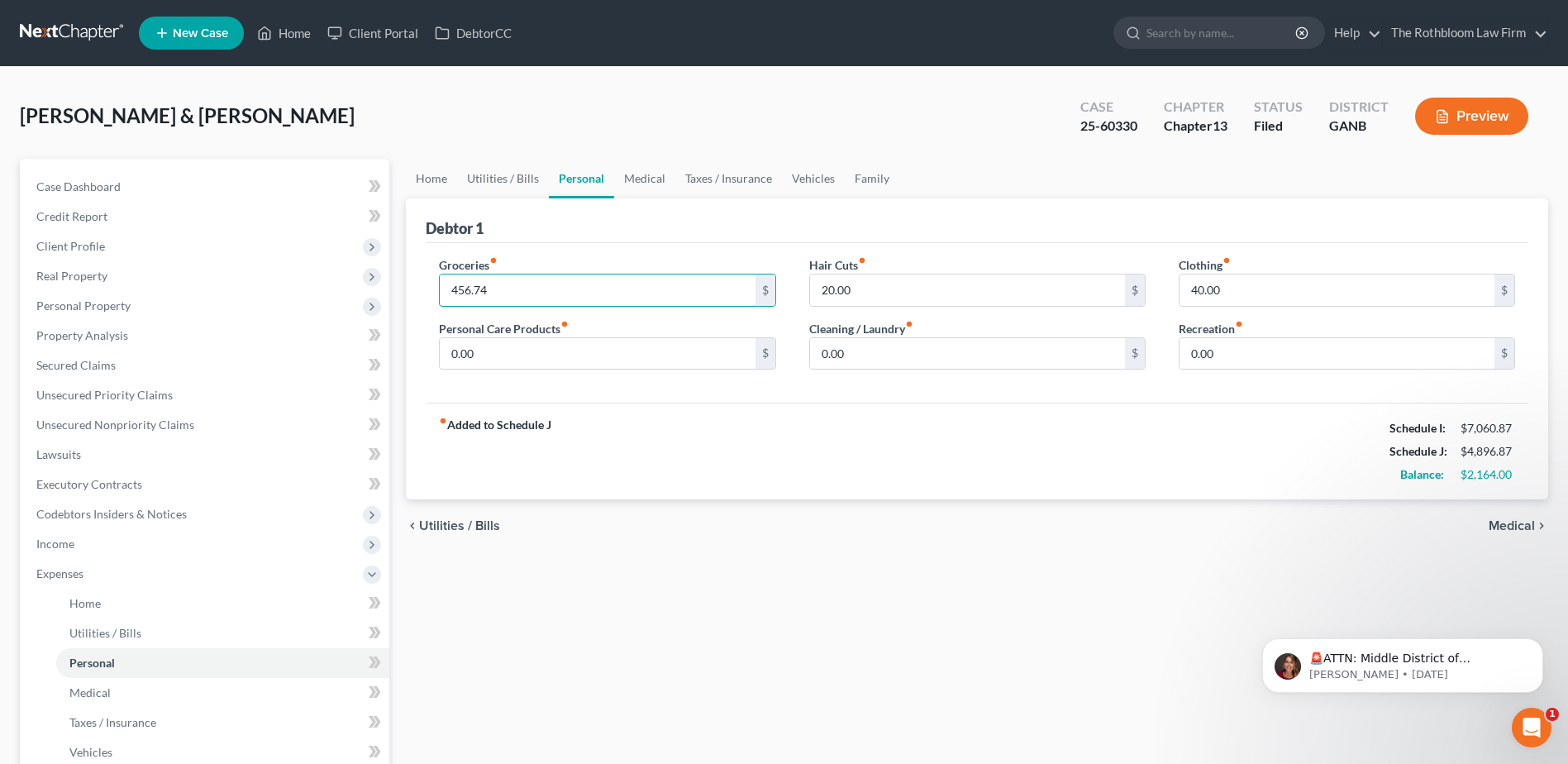
type input "456.74"
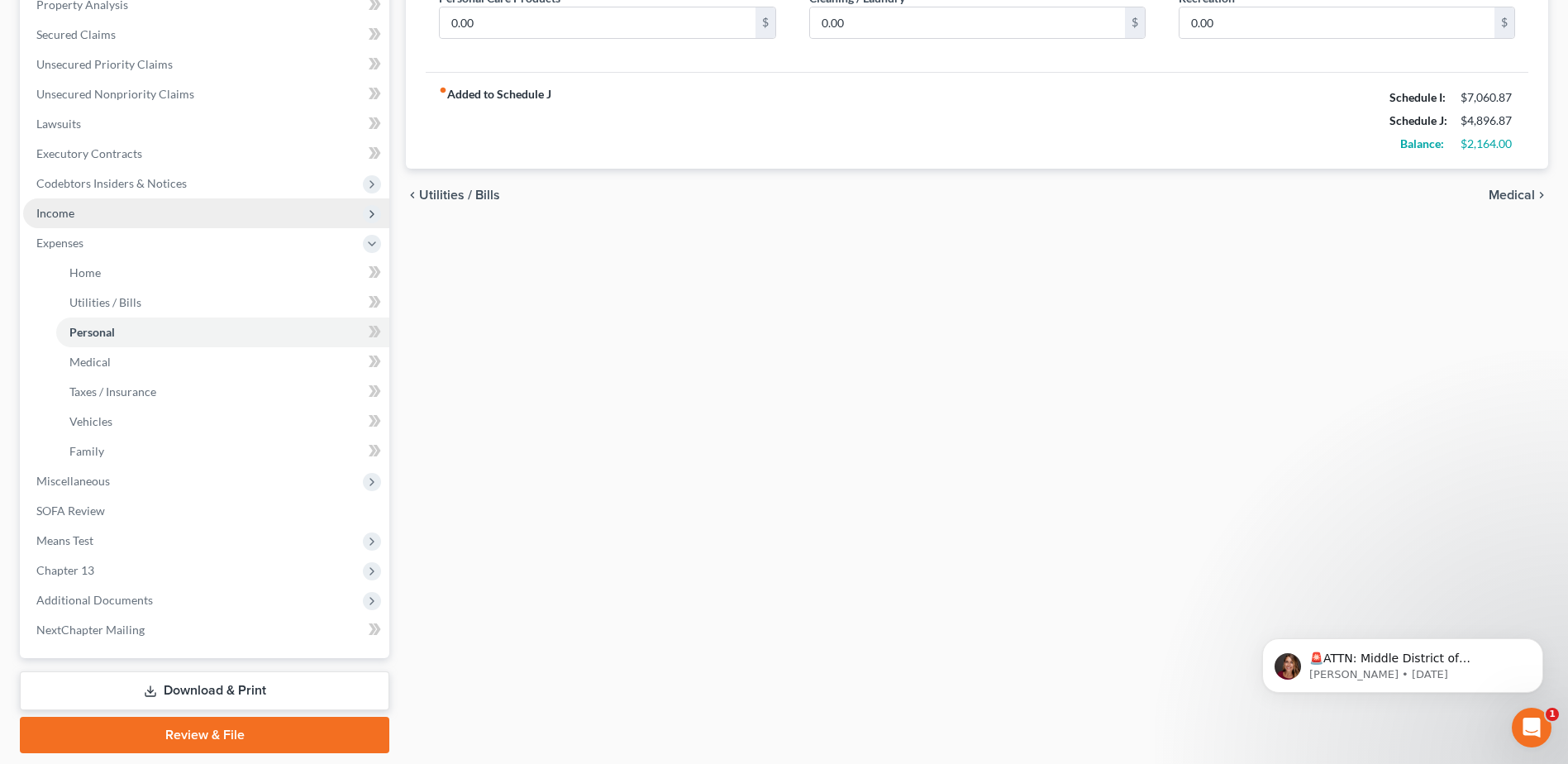
scroll to position [383, 0]
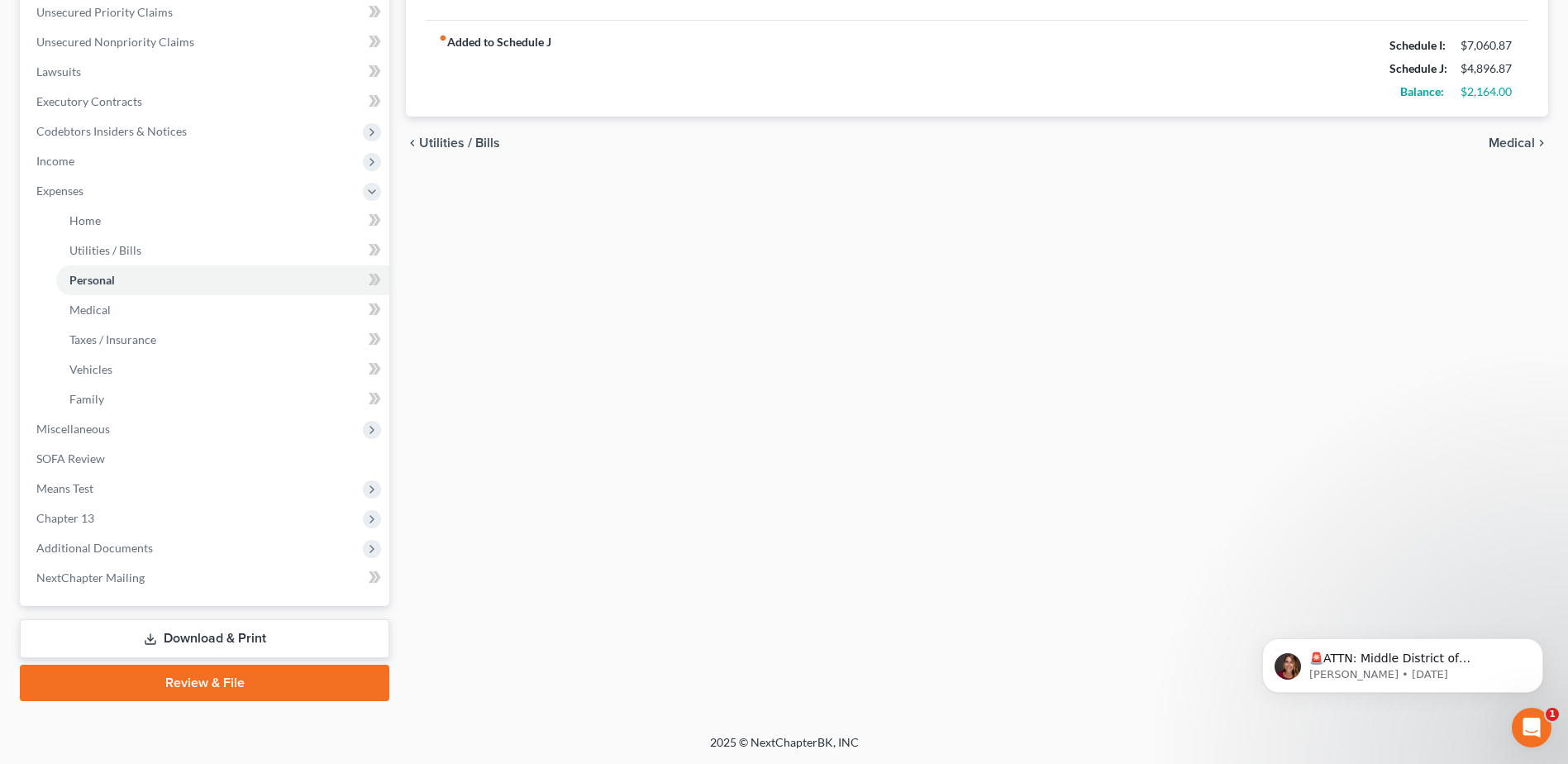
click at [146, 645] on icon at bounding box center [150, 639] width 13 height 13
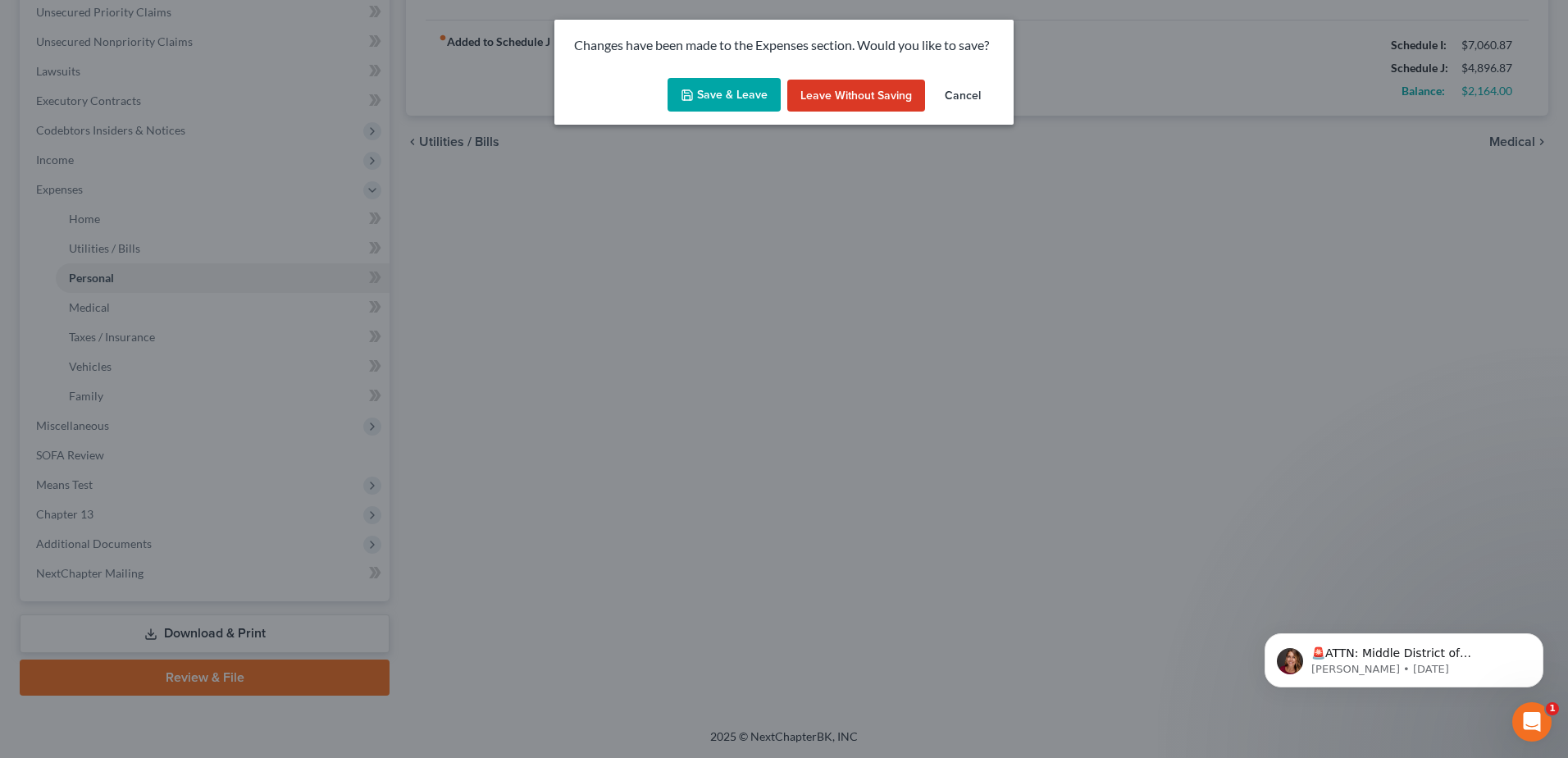
click at [724, 94] on button "Save & Leave" at bounding box center [723, 95] width 113 height 34
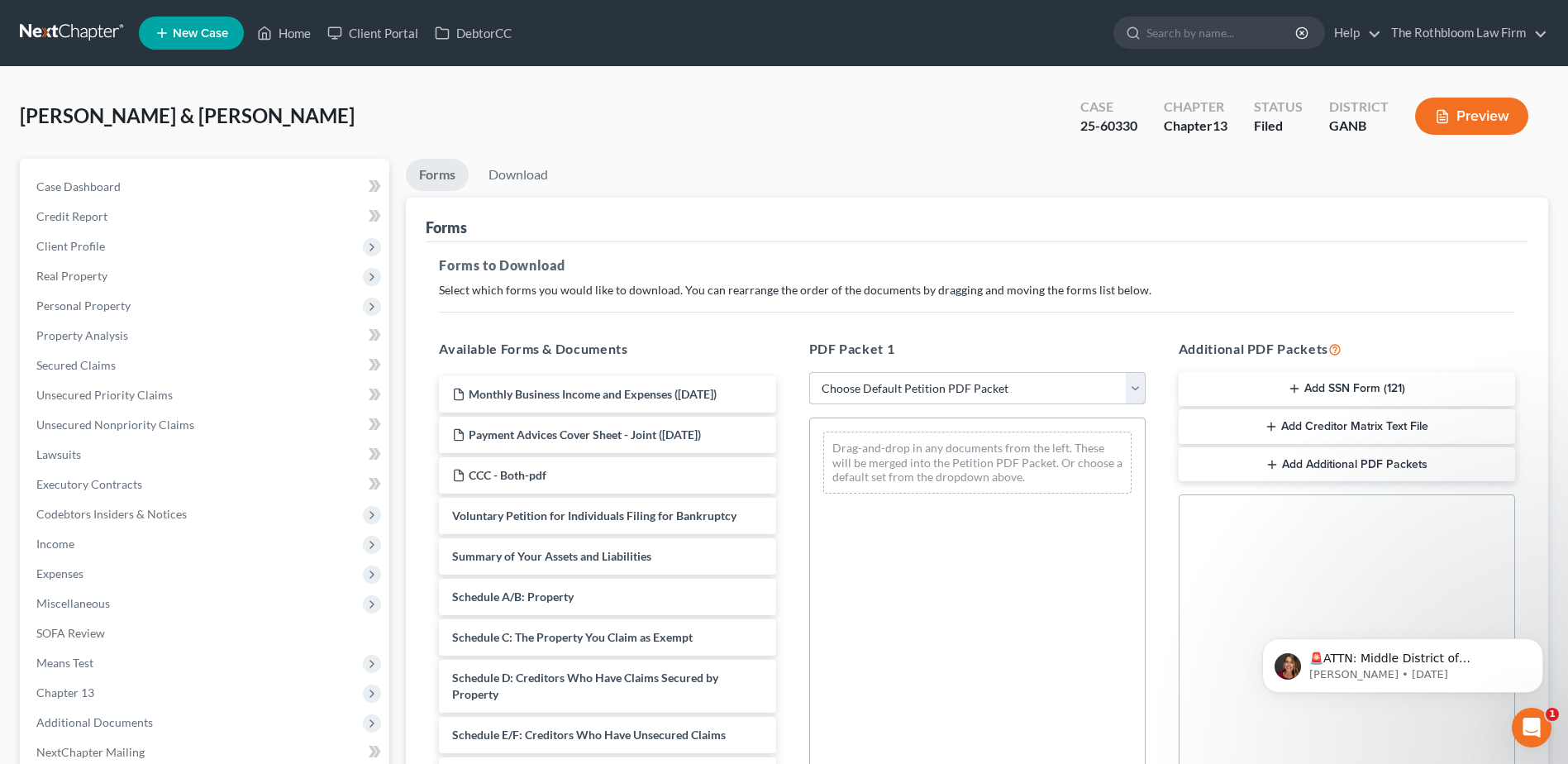
click at [892, 383] on select "Choose Default Petition PDF Packet Complete Bankruptcy Petition (all forms and …" at bounding box center [978, 389] width 337 height 33
select select "7"
click at [810, 372] on select "Choose Default Petition PDF Packet Complete Bankruptcy Petition (all forms and …" at bounding box center [978, 389] width 337 height 33
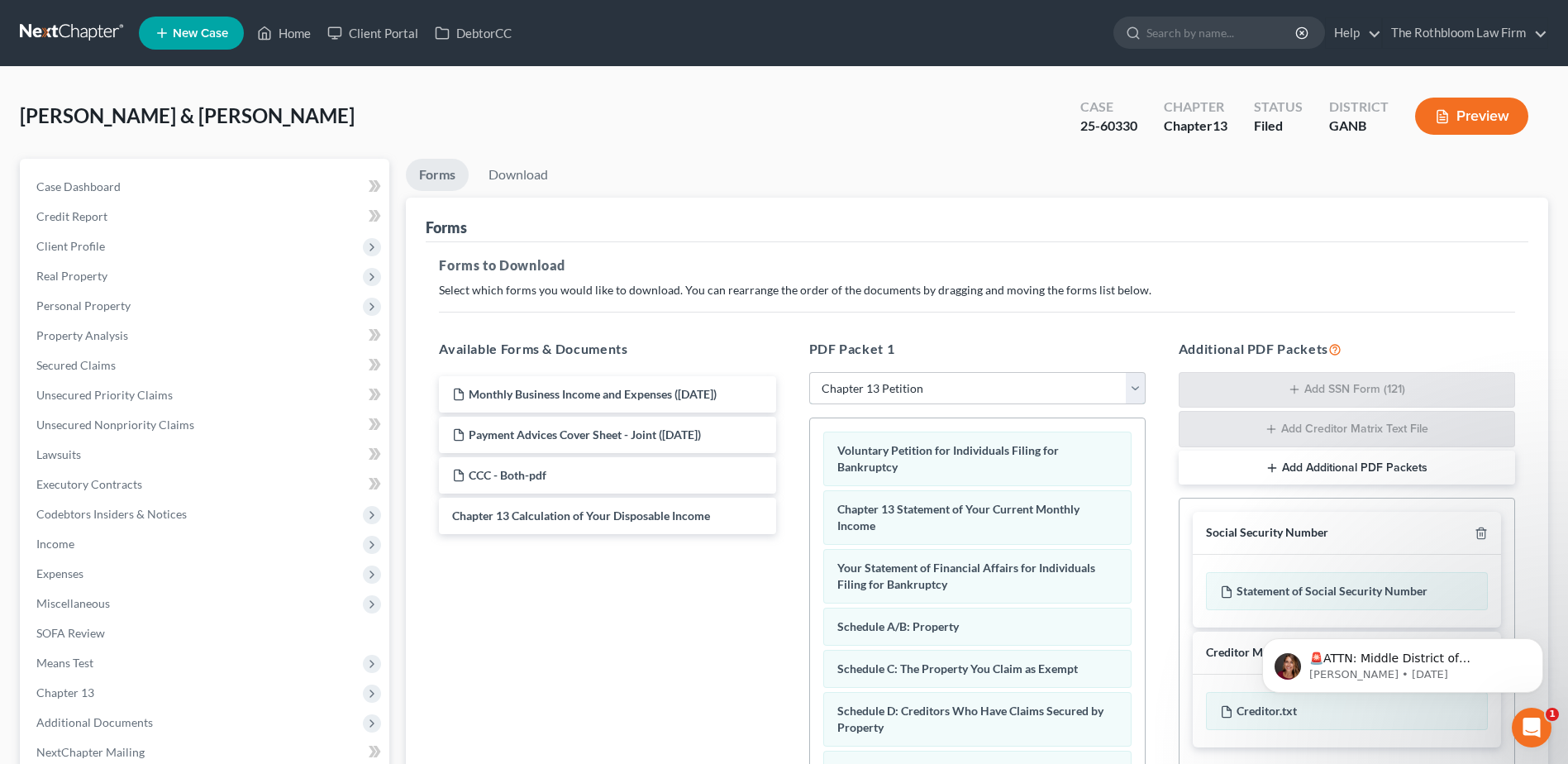
scroll to position [259, 0]
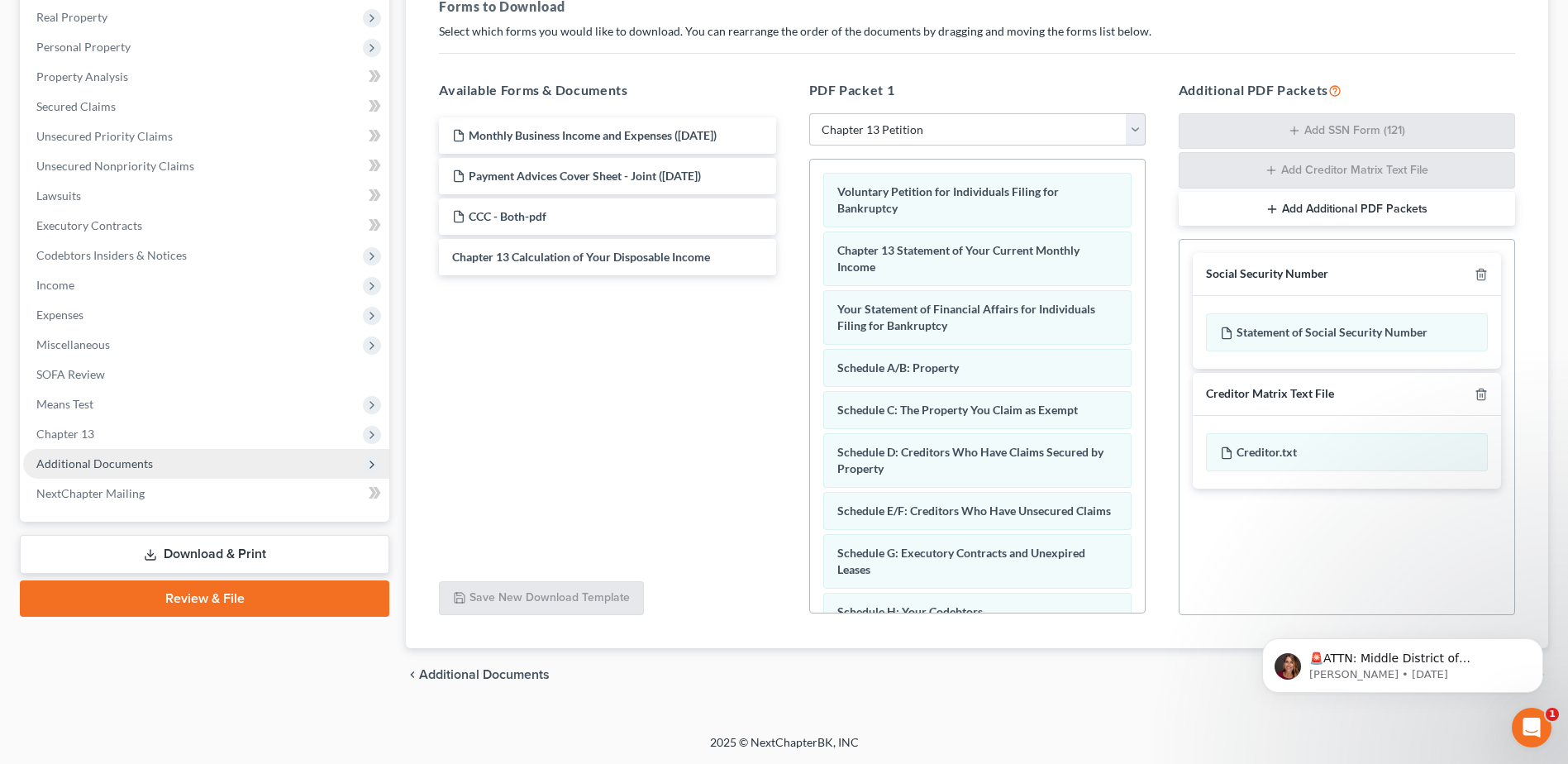
click at [113, 455] on span "Additional Documents" at bounding box center [207, 464] width 366 height 30
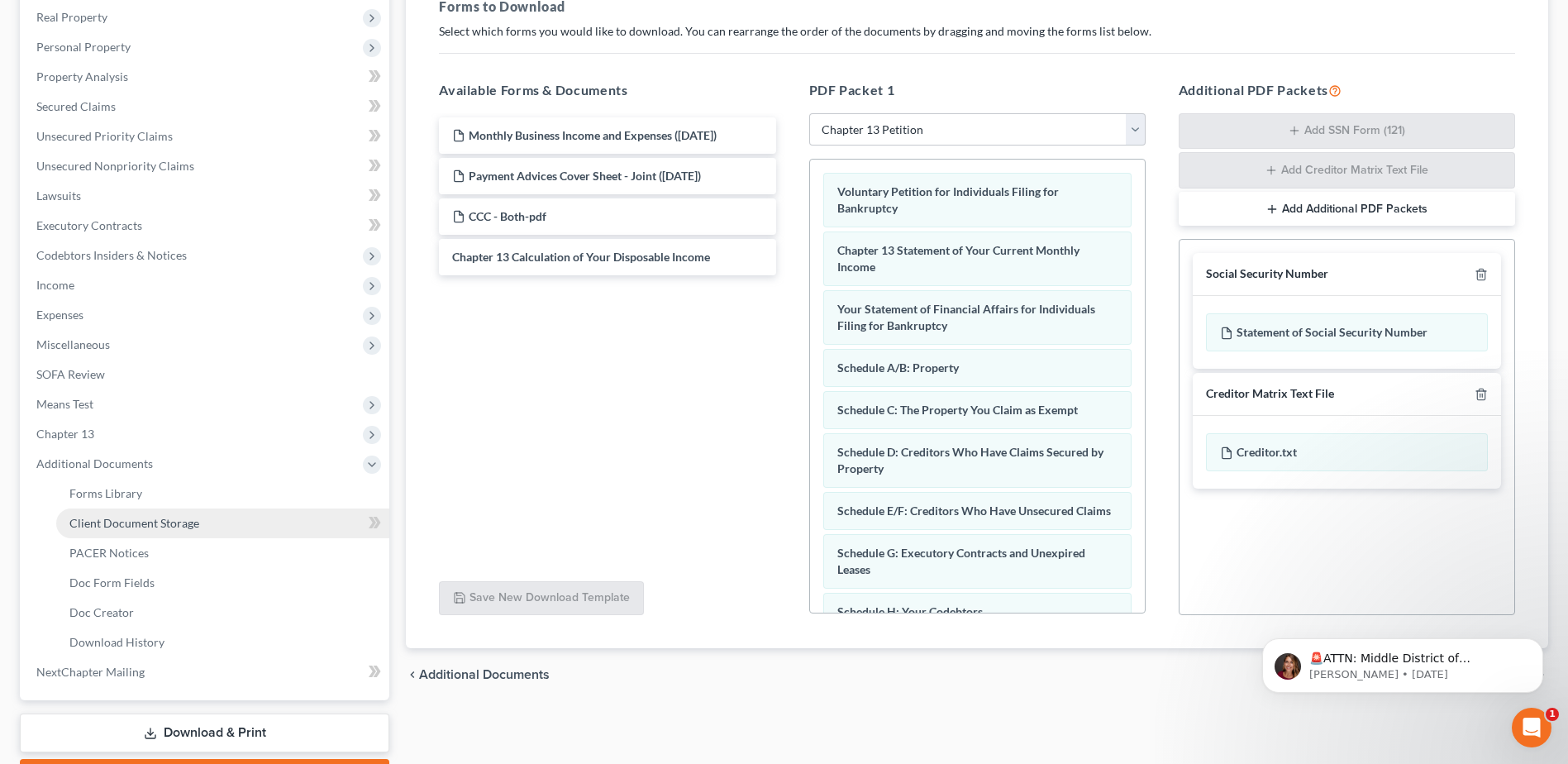
click at [169, 524] on span "Client Document Storage" at bounding box center [134, 523] width 130 height 14
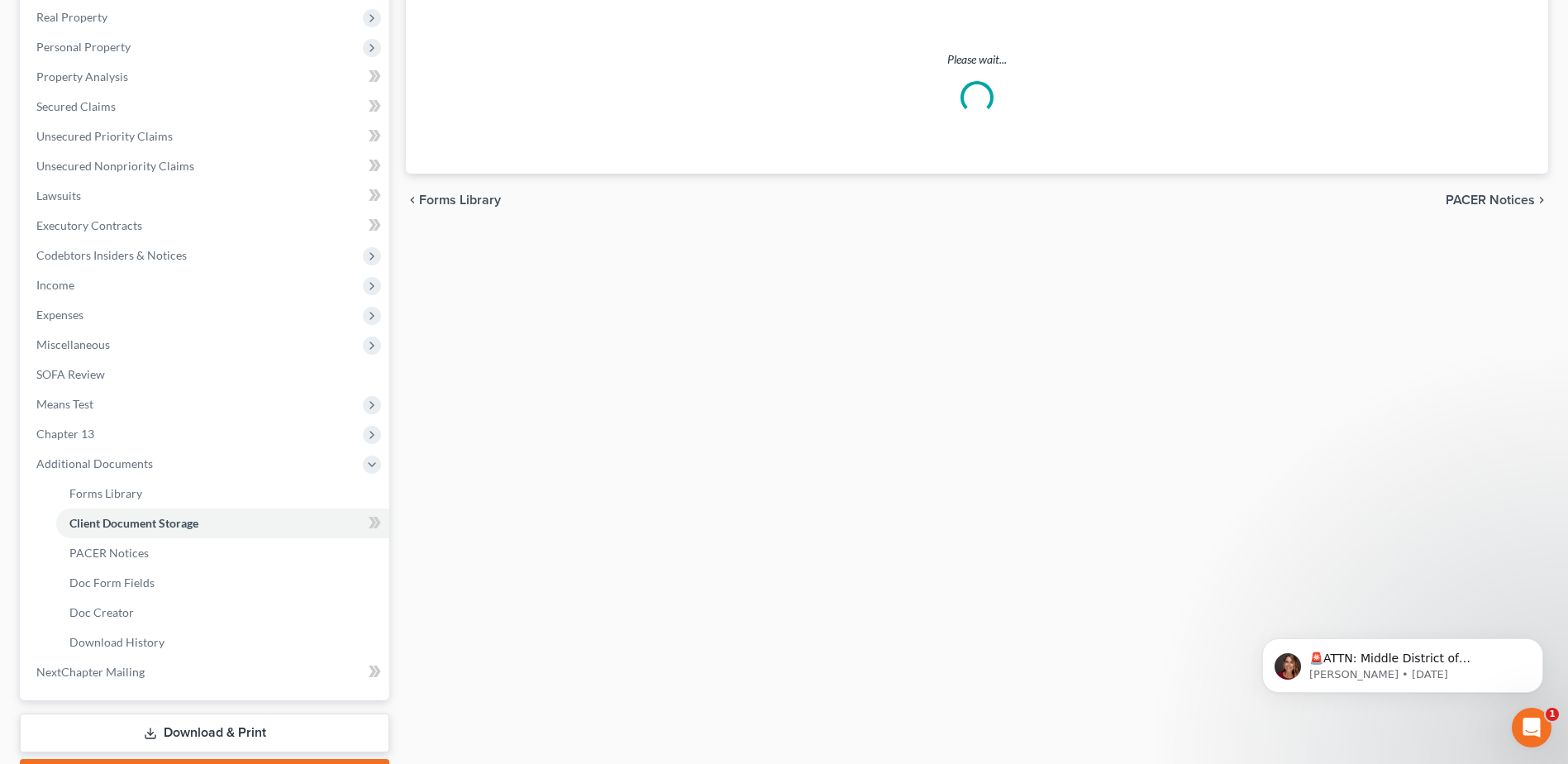
scroll to position [23, 0]
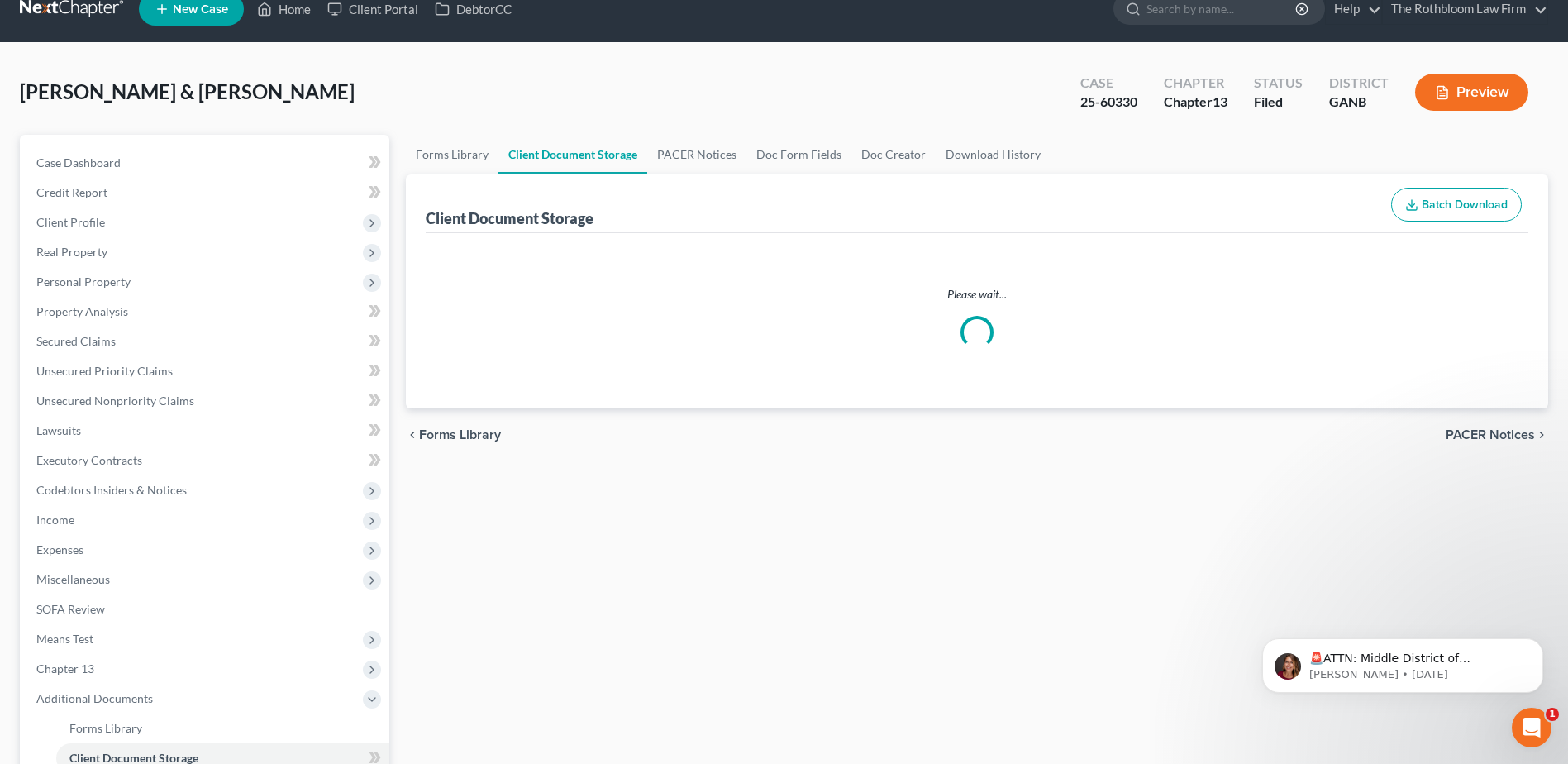
select select "5"
select select "35"
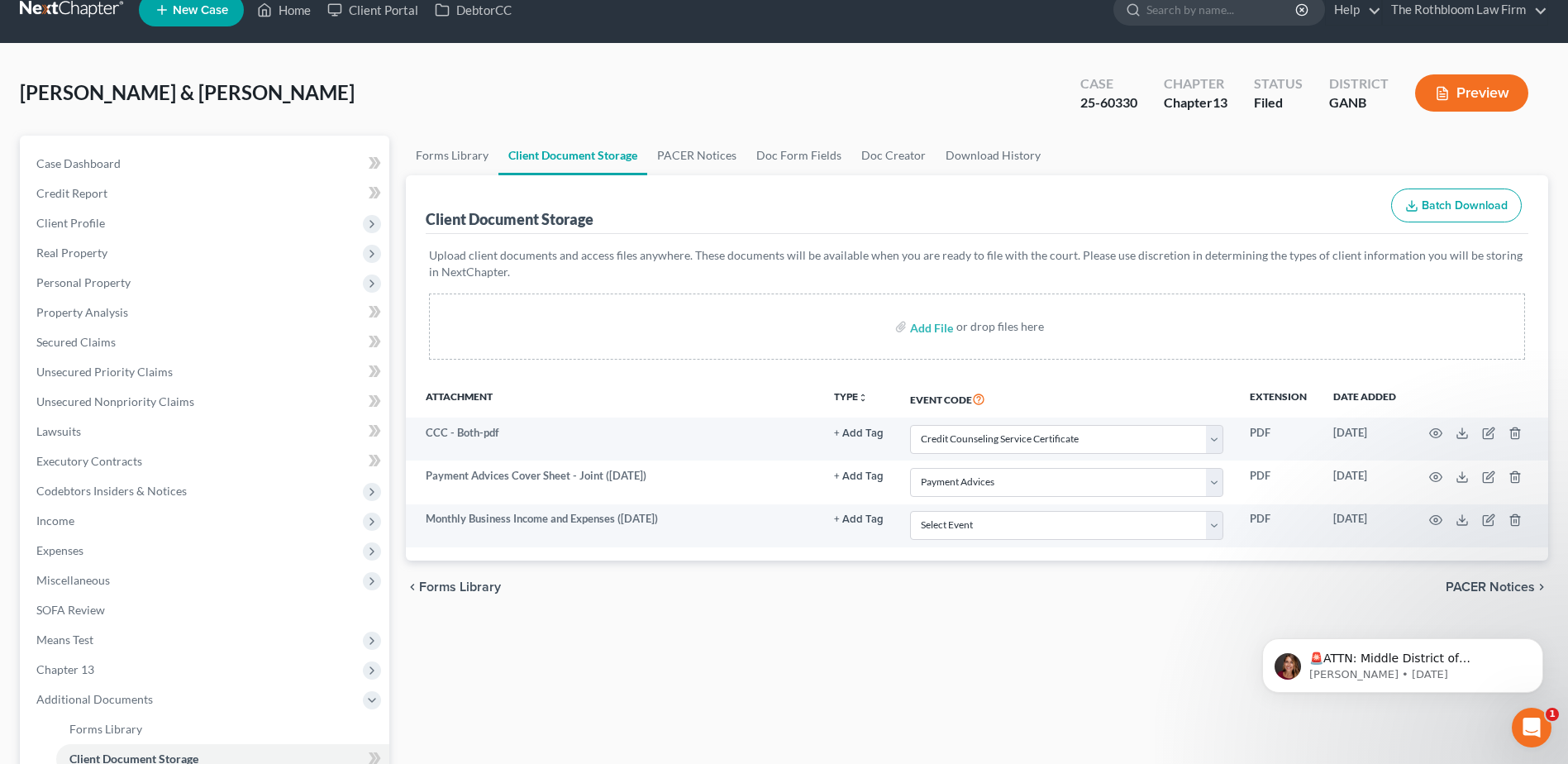
scroll to position [0, 0]
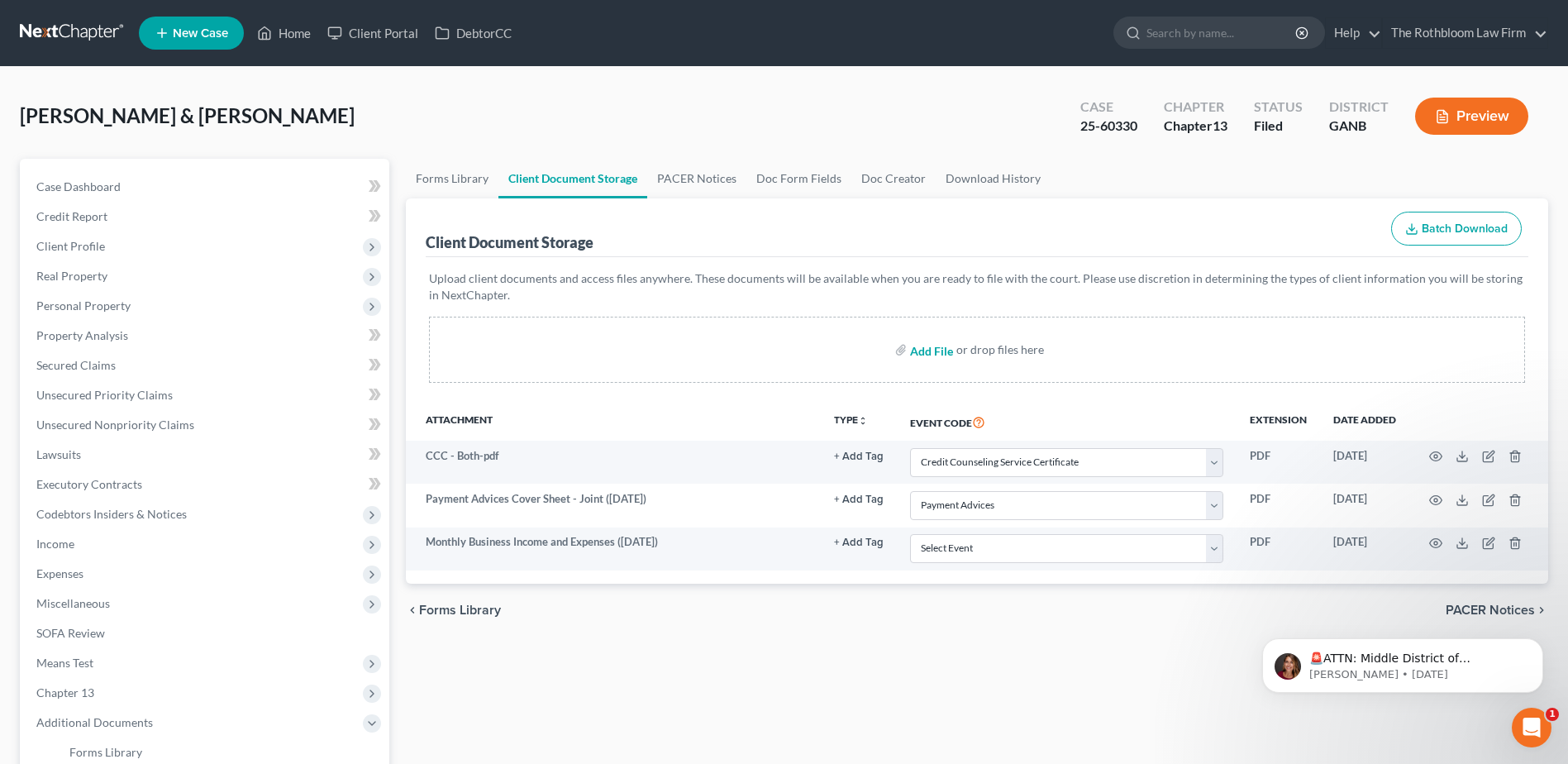
click at [927, 354] on input "file" at bounding box center [930, 350] width 40 height 30
type input "C:\fakepath\Exhibit A to Disclosure.pdf"
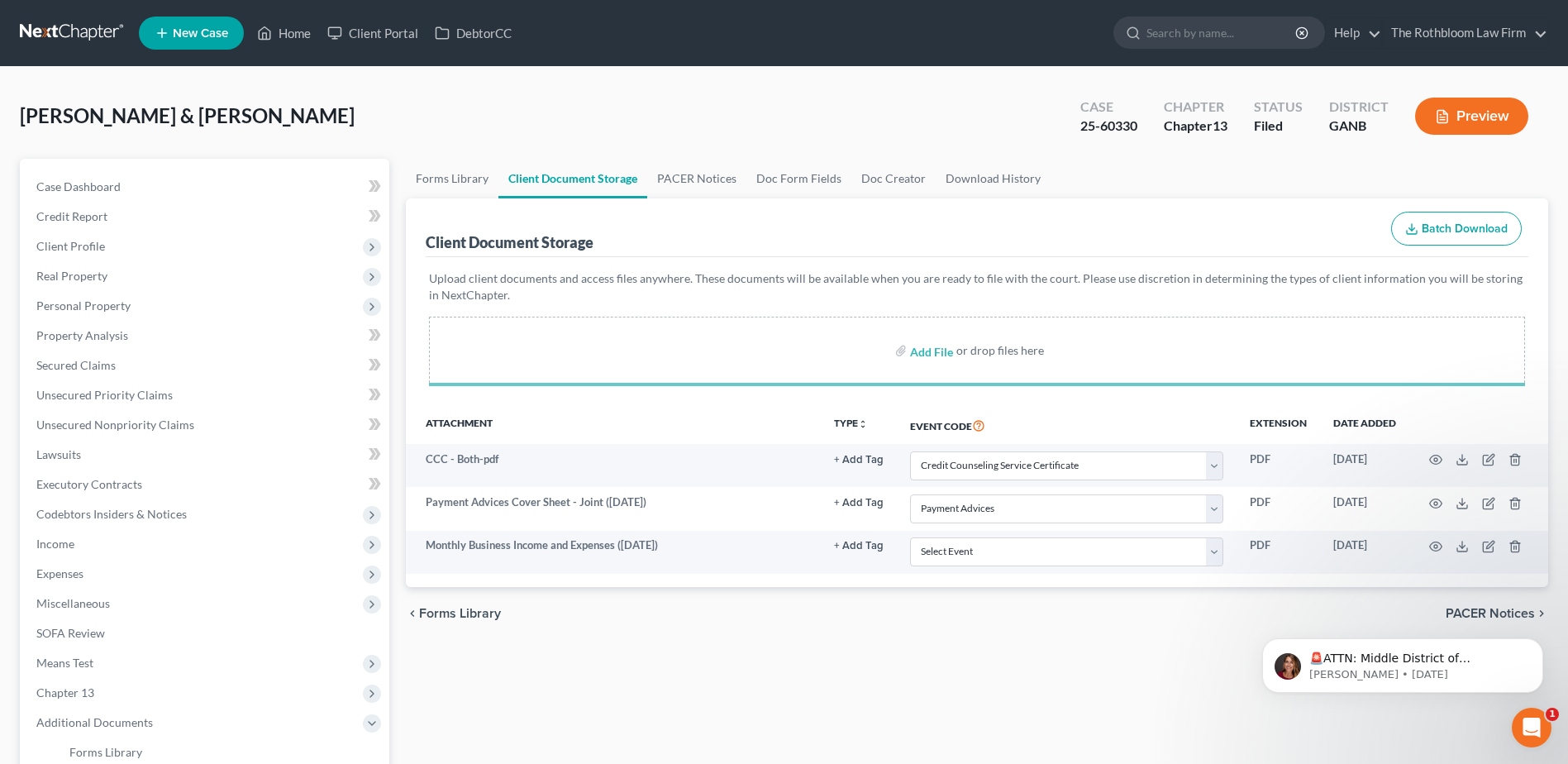
select select "5"
select select "35"
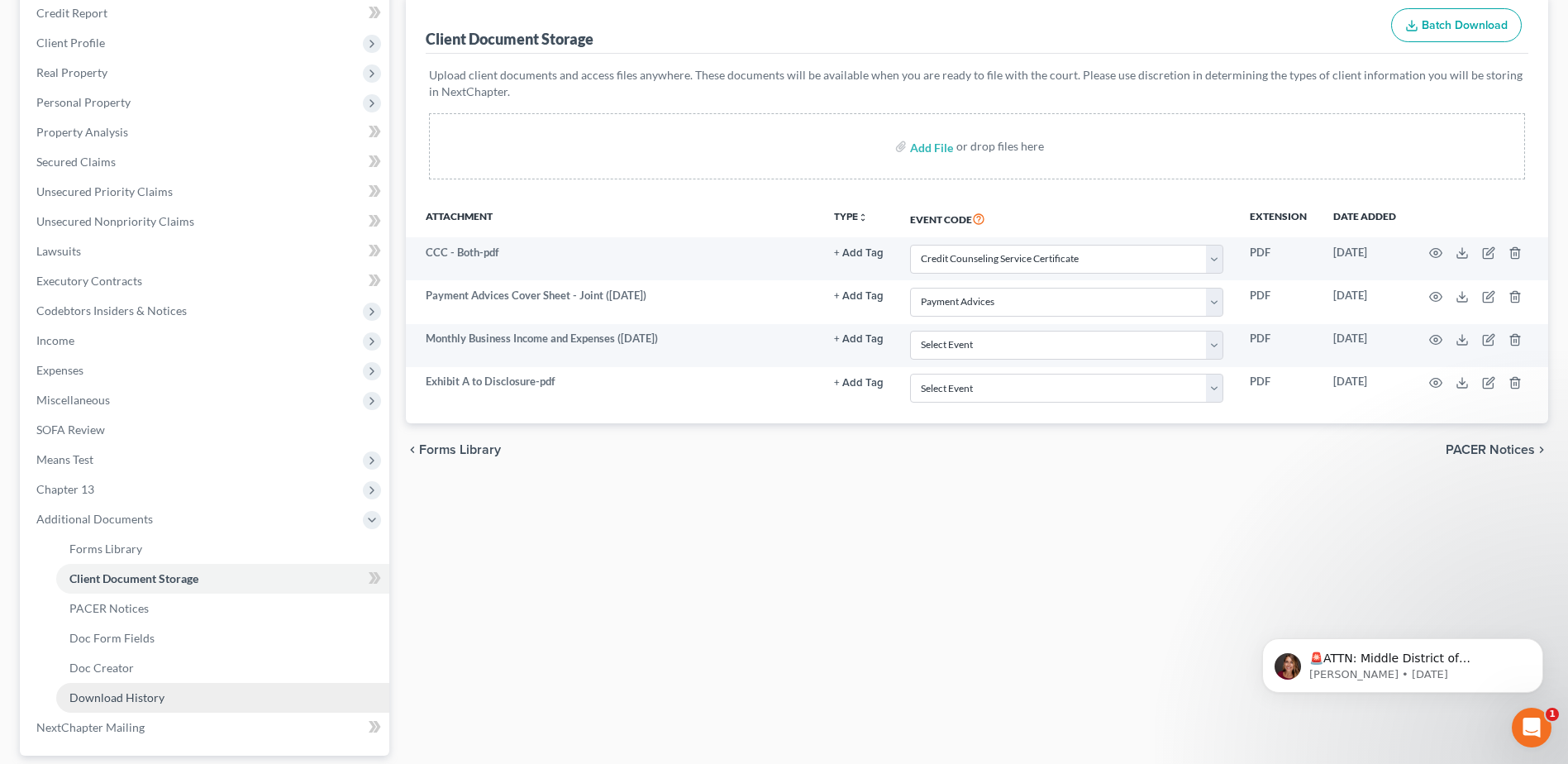
scroll to position [331, 0]
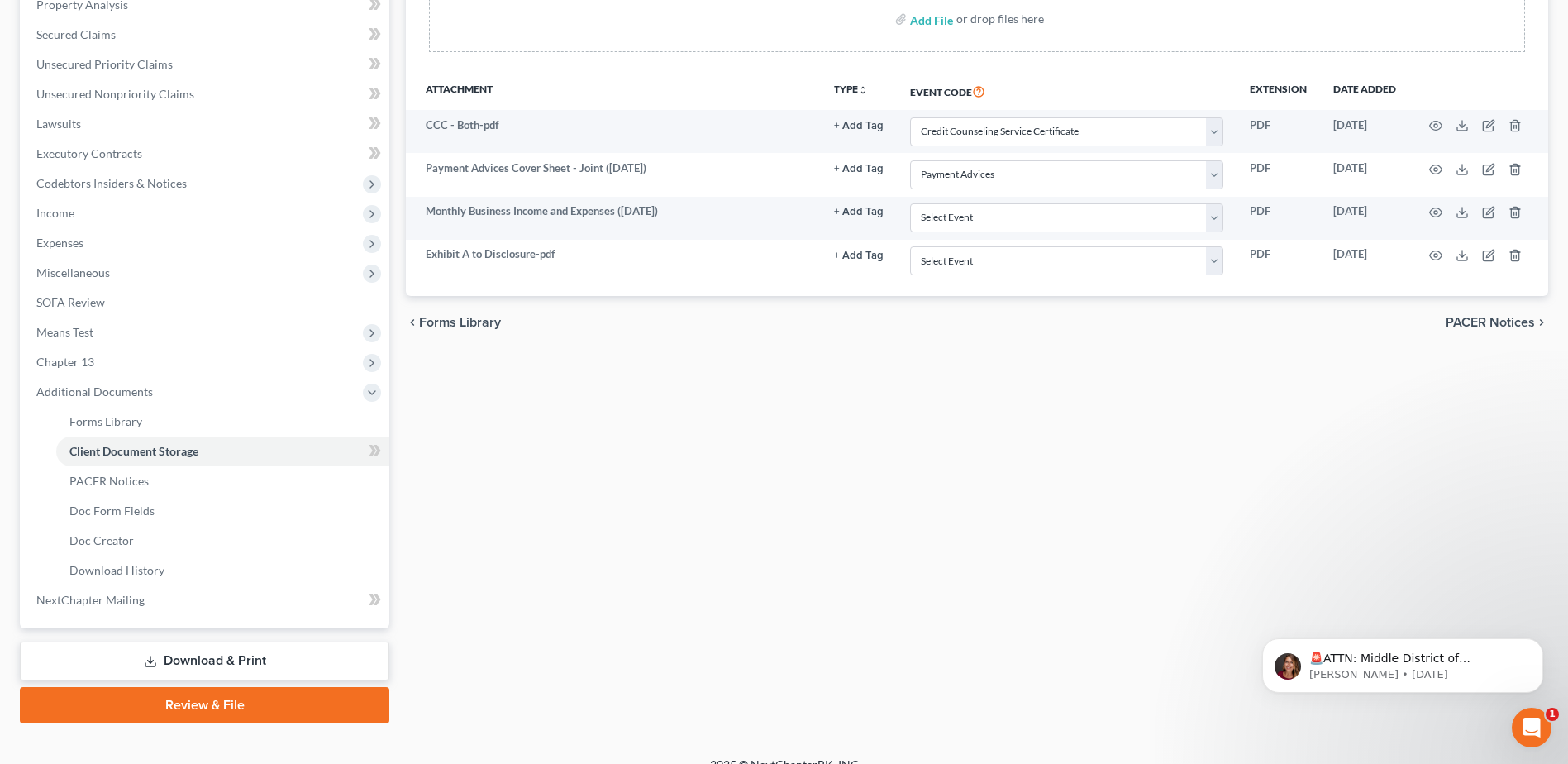
drag, startPoint x: 259, startPoint y: 657, endPoint x: 248, endPoint y: 659, distance: 11.2
click at [259, 657] on link "Download & Print" at bounding box center [205, 661] width 370 height 39
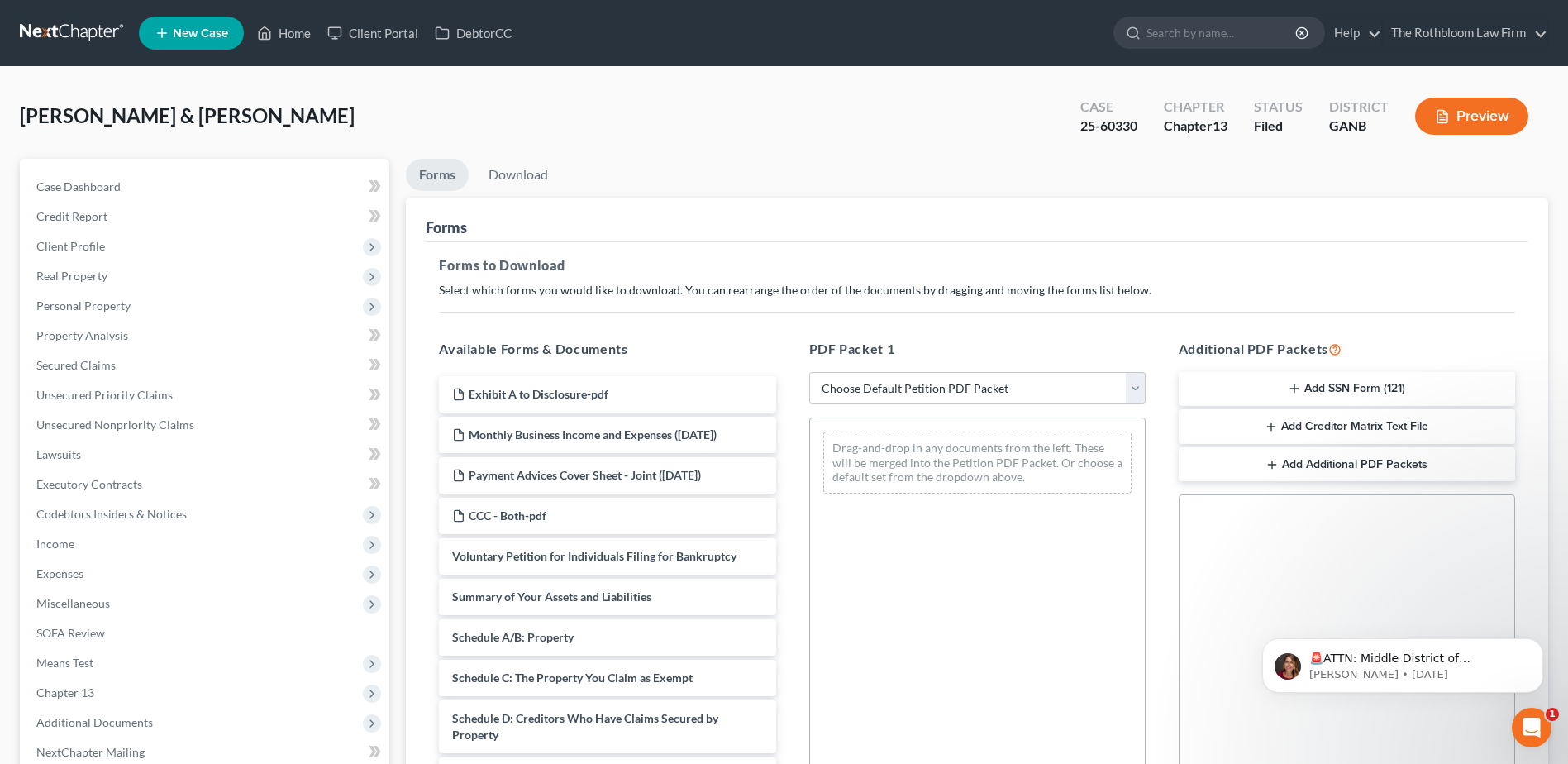
click at [925, 388] on select "Choose Default Petition PDF Packet Complete Bankruptcy Petition (all forms and …" at bounding box center [978, 389] width 337 height 33
select select "7"
click at [810, 372] on select "Choose Default Petition PDF Packet Complete Bankruptcy Petition (all forms and …" at bounding box center [978, 389] width 337 height 33
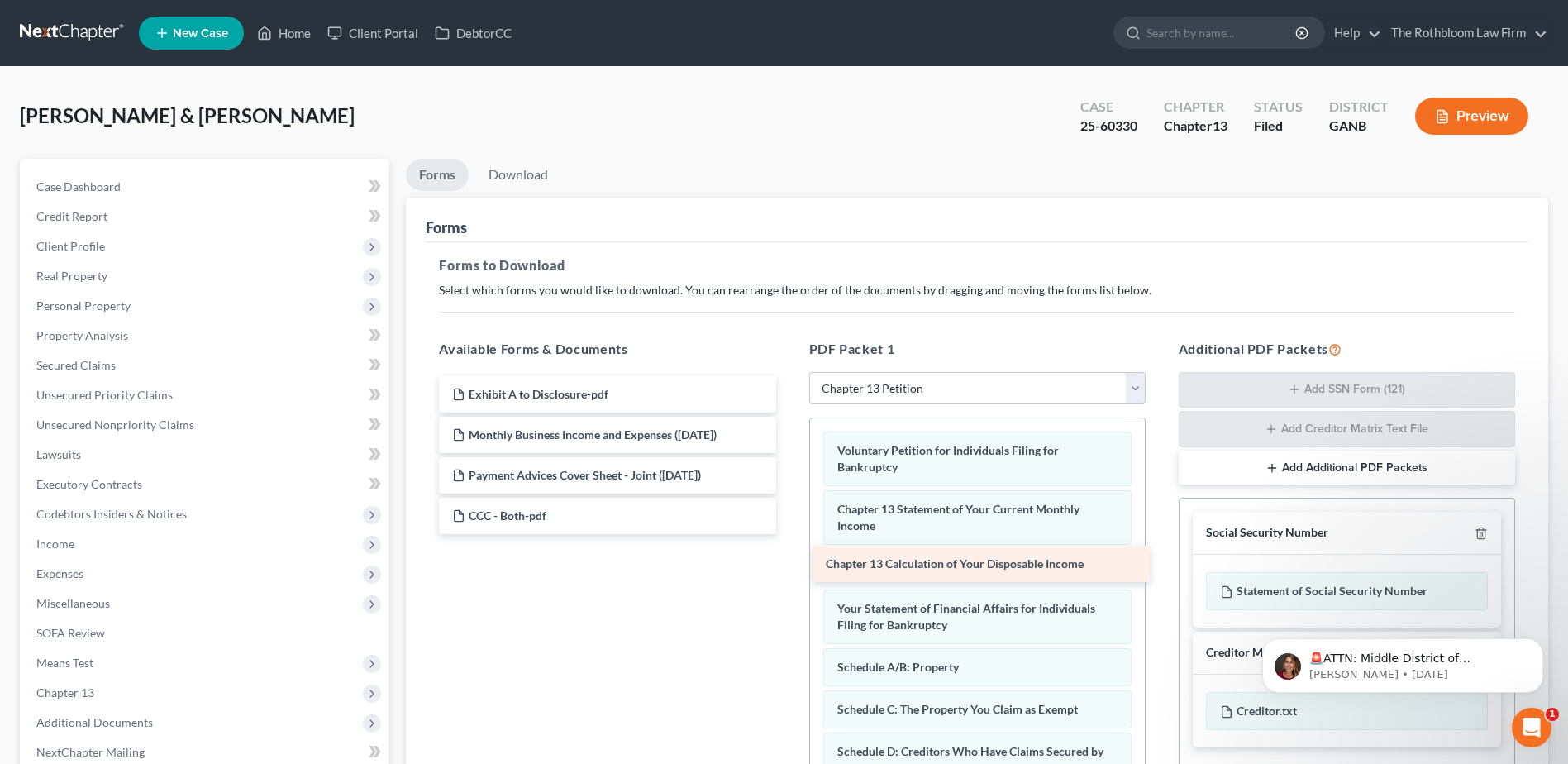
drag, startPoint x: 548, startPoint y: 553, endPoint x: 922, endPoint y: 561, distance: 374.1
click at [789, 534] on div "Chapter 13 Calculation of Your Disposable Income Exhibit A to Disclosure-pdf Mo…" at bounding box center [607, 455] width 363 height 158
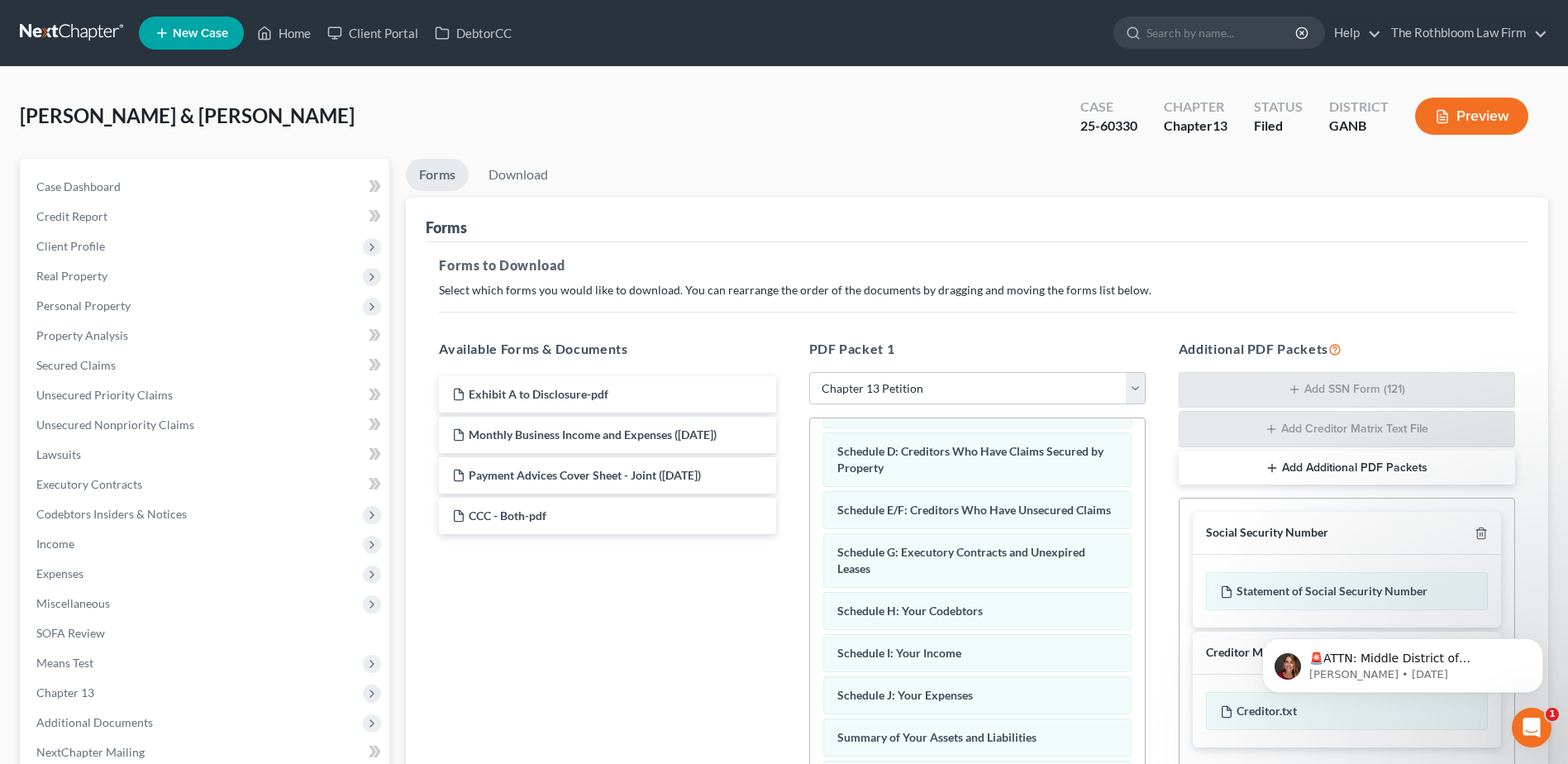
scroll to position [331, 0]
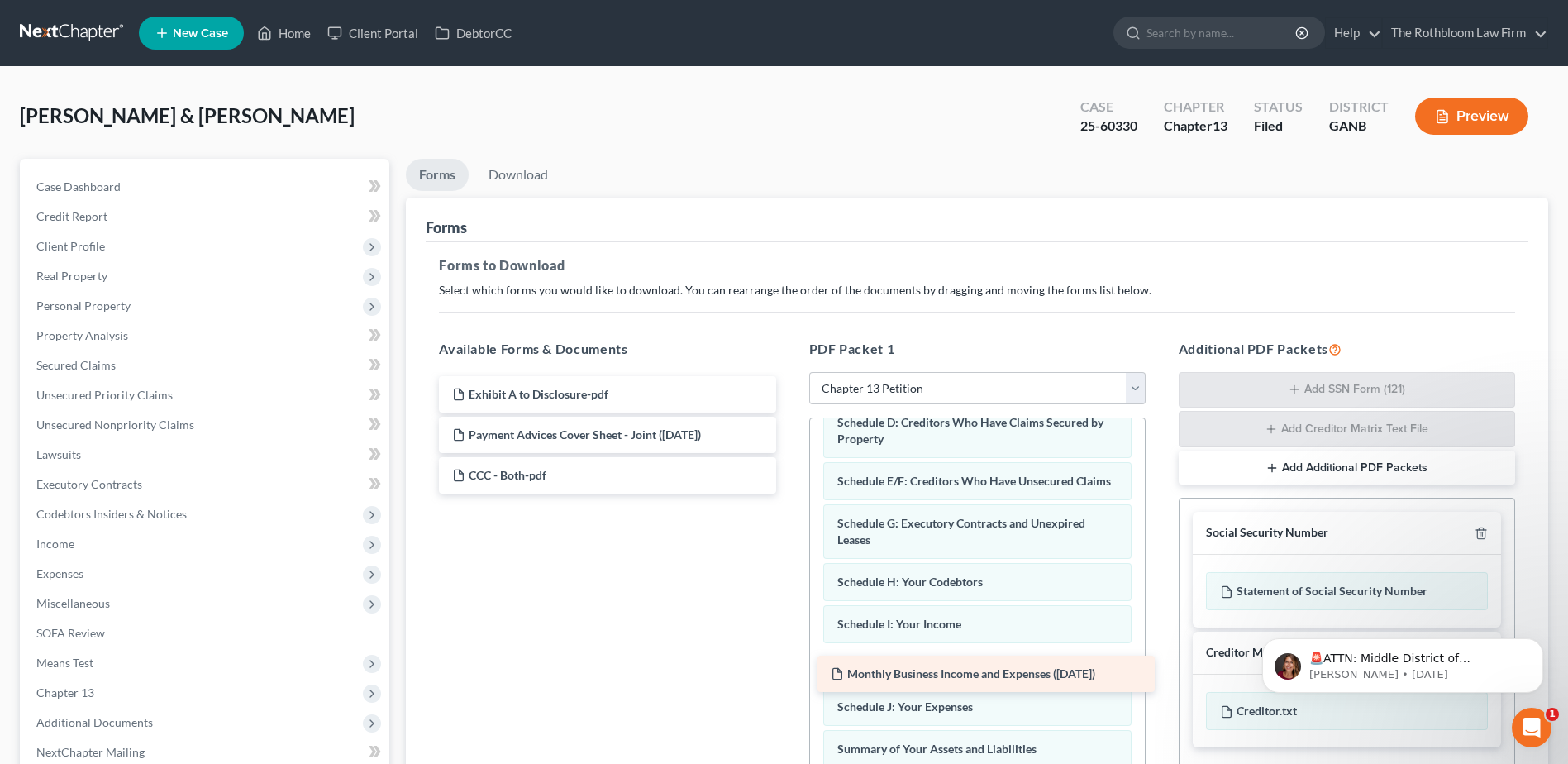
drag, startPoint x: 561, startPoint y: 436, endPoint x: 940, endPoint y: 675, distance: 448.1
click at [789, 494] on div "Monthly Business Income and Expenses ([DATE]) Exhibit A to Disclosure-pdf Month…" at bounding box center [607, 434] width 363 height 117
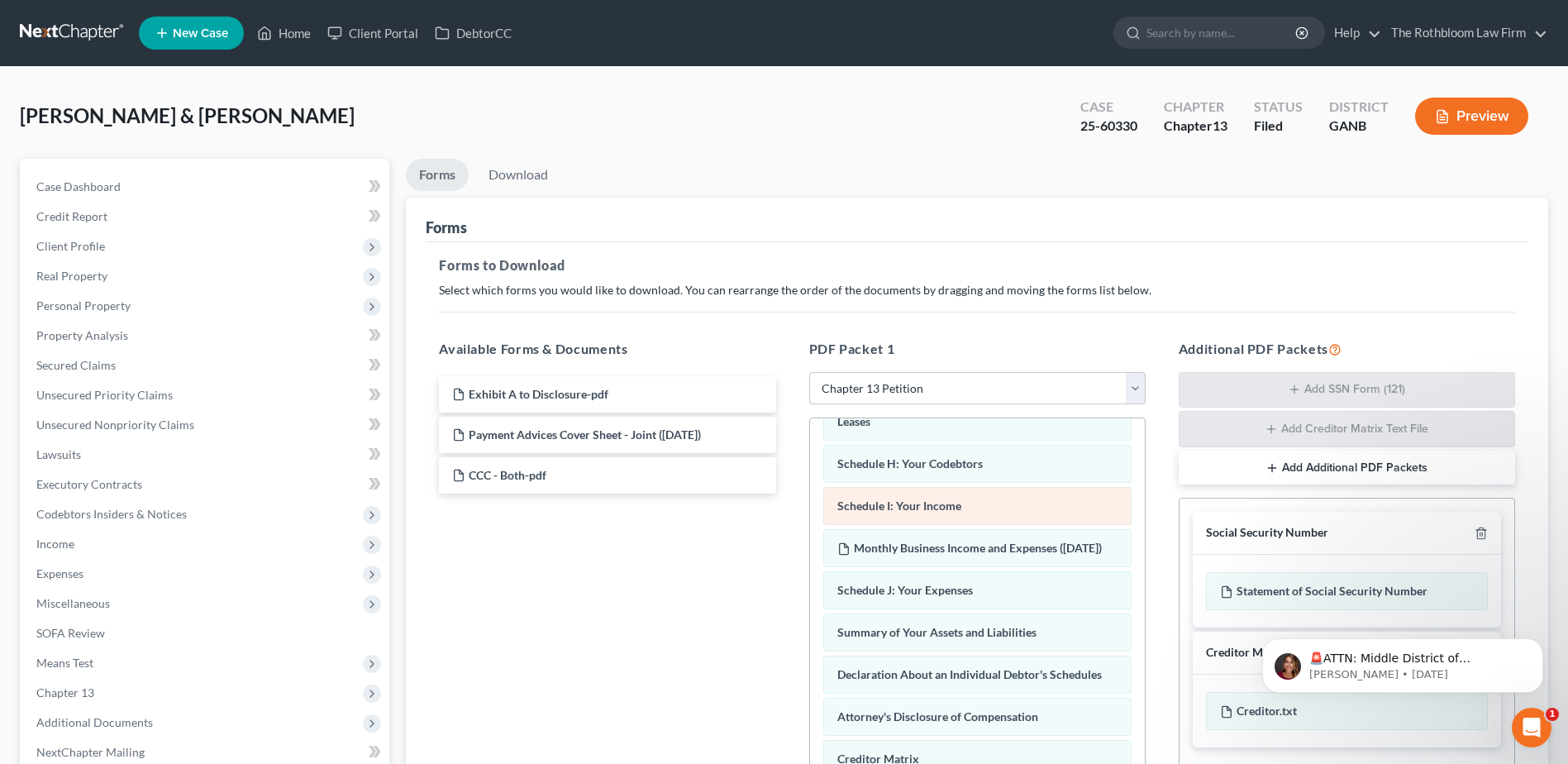
scroll to position [569, 0]
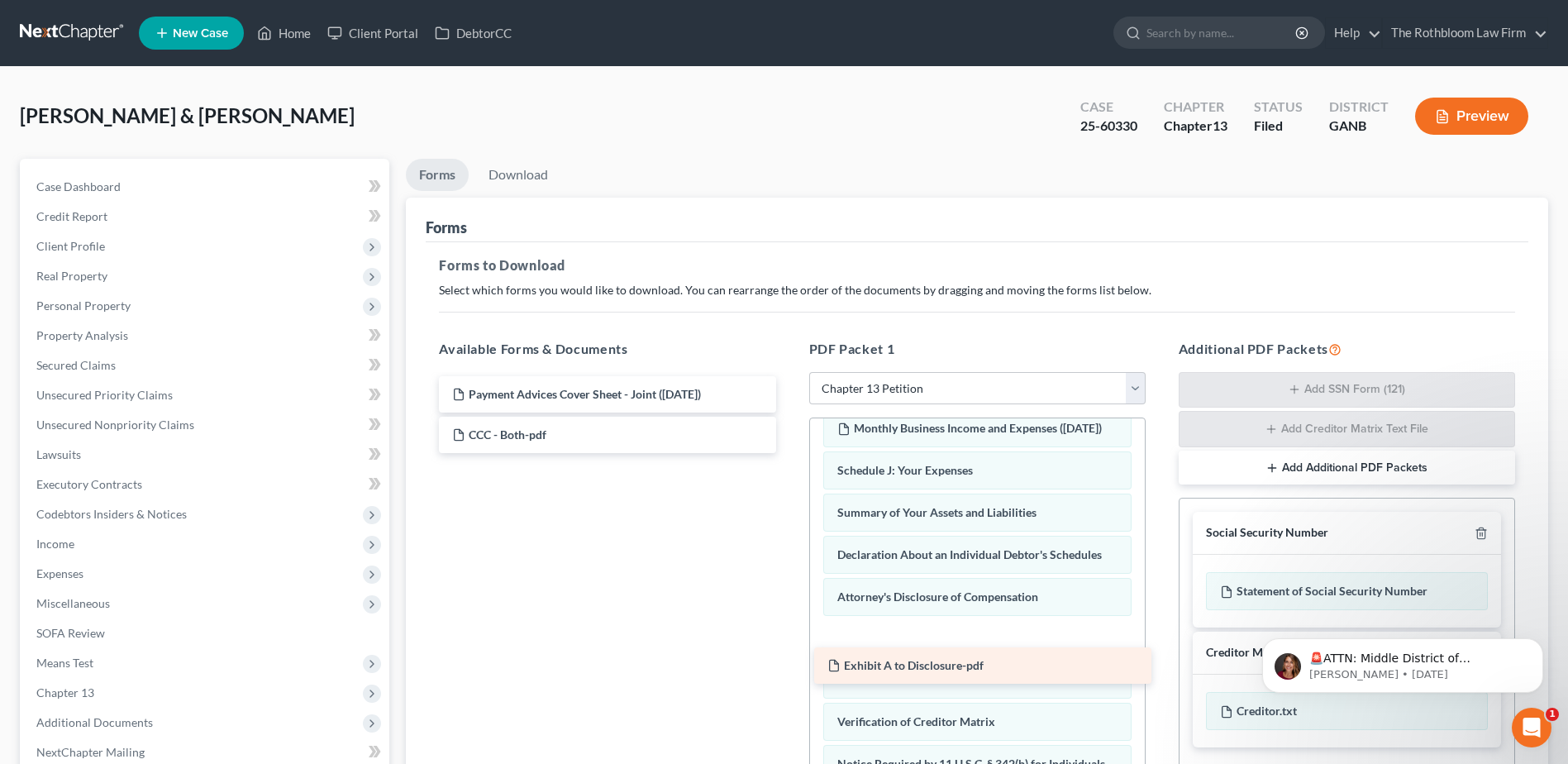
drag, startPoint x: 528, startPoint y: 395, endPoint x: 903, endPoint y: 667, distance: 463.3
click at [789, 453] on div "Exhibit A to Disclosure-pdf Exhibit A to Disclosure-pdf Payment Advices Cover S…" at bounding box center [607, 414] width 363 height 77
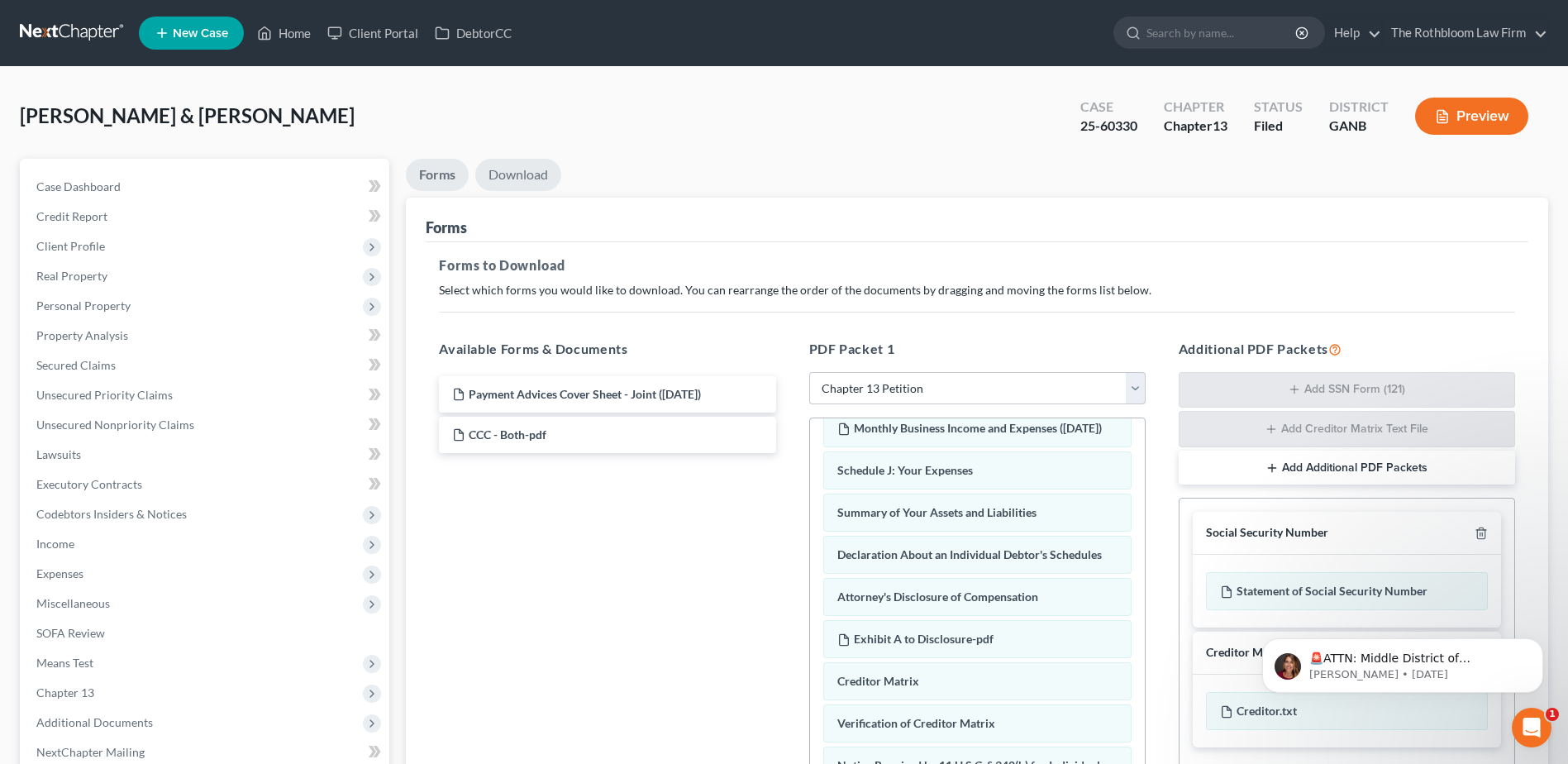
click at [506, 183] on link "Download" at bounding box center [518, 175] width 86 height 32
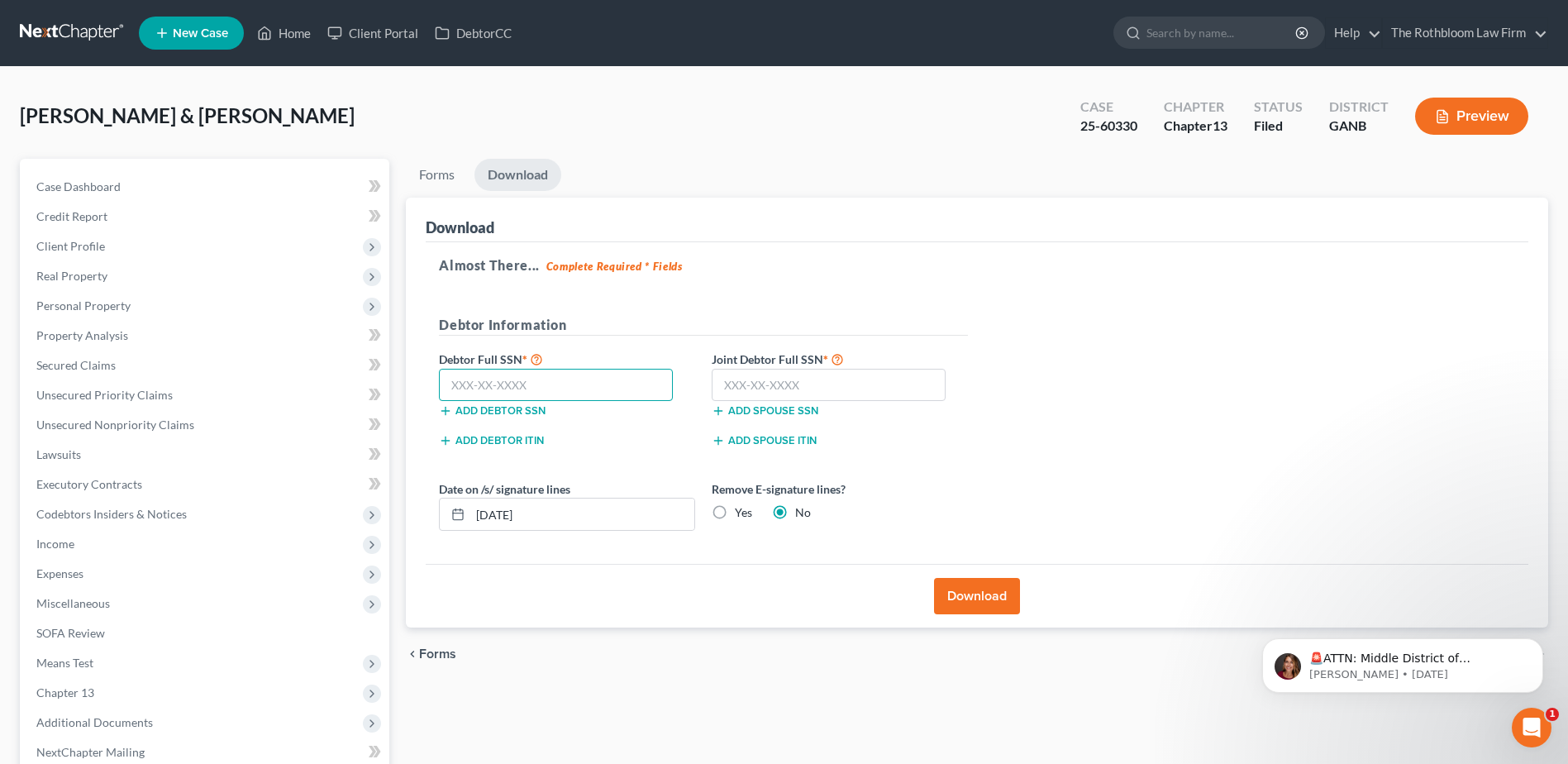
click at [486, 397] on input "text" at bounding box center [556, 385] width 234 height 33
type input "617-36-8219"
click at [726, 385] on input "text" at bounding box center [829, 385] width 234 height 33
type input "623-50-0027"
click at [979, 600] on button "Download" at bounding box center [976, 596] width 86 height 36
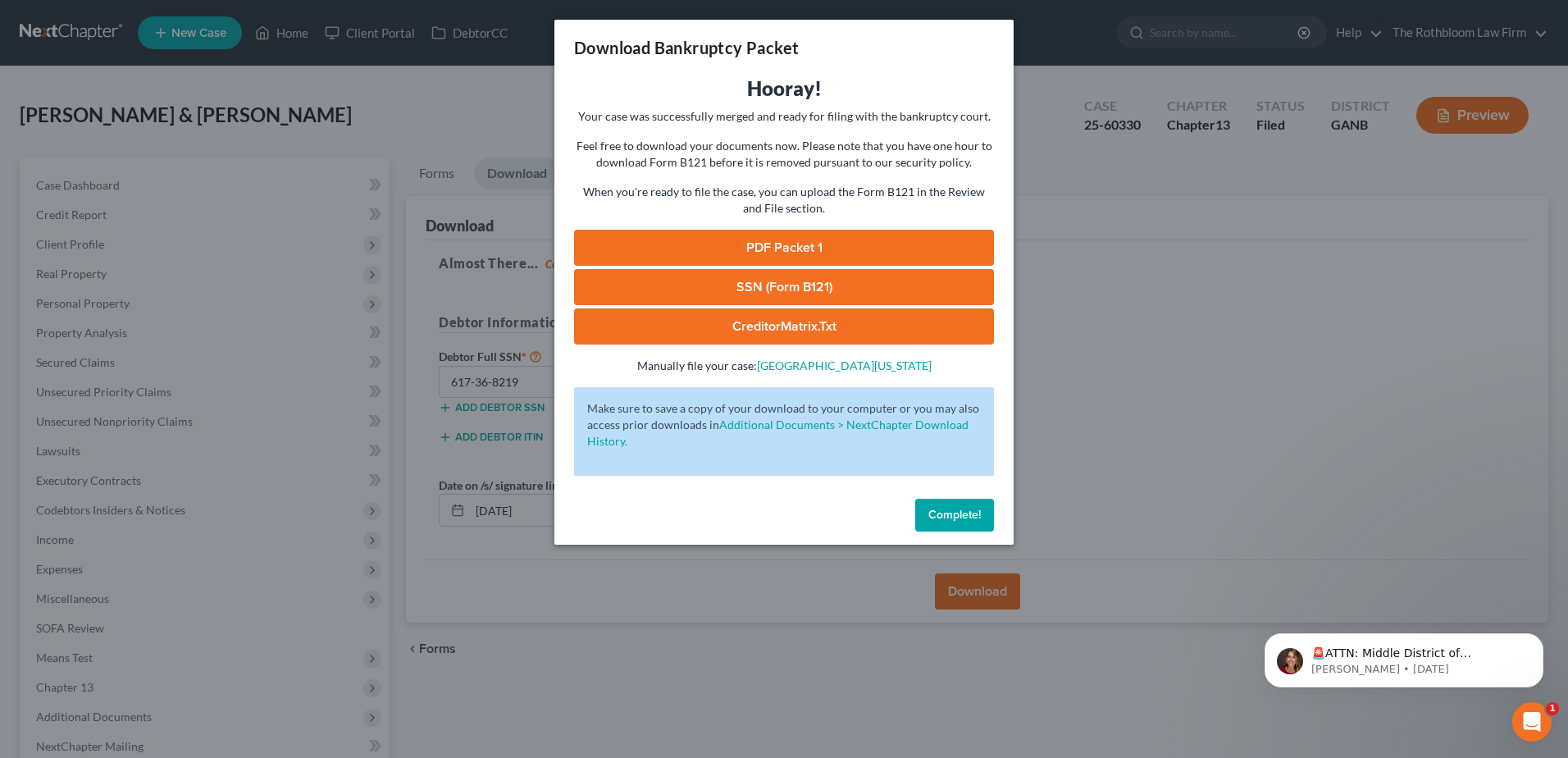
click at [822, 241] on link "PDF Packet 1" at bounding box center [784, 248] width 420 height 36
drag, startPoint x: 955, startPoint y: 521, endPoint x: 945, endPoint y: 522, distance: 10.0
click at [955, 521] on span "Complete!" at bounding box center [954, 515] width 53 height 14
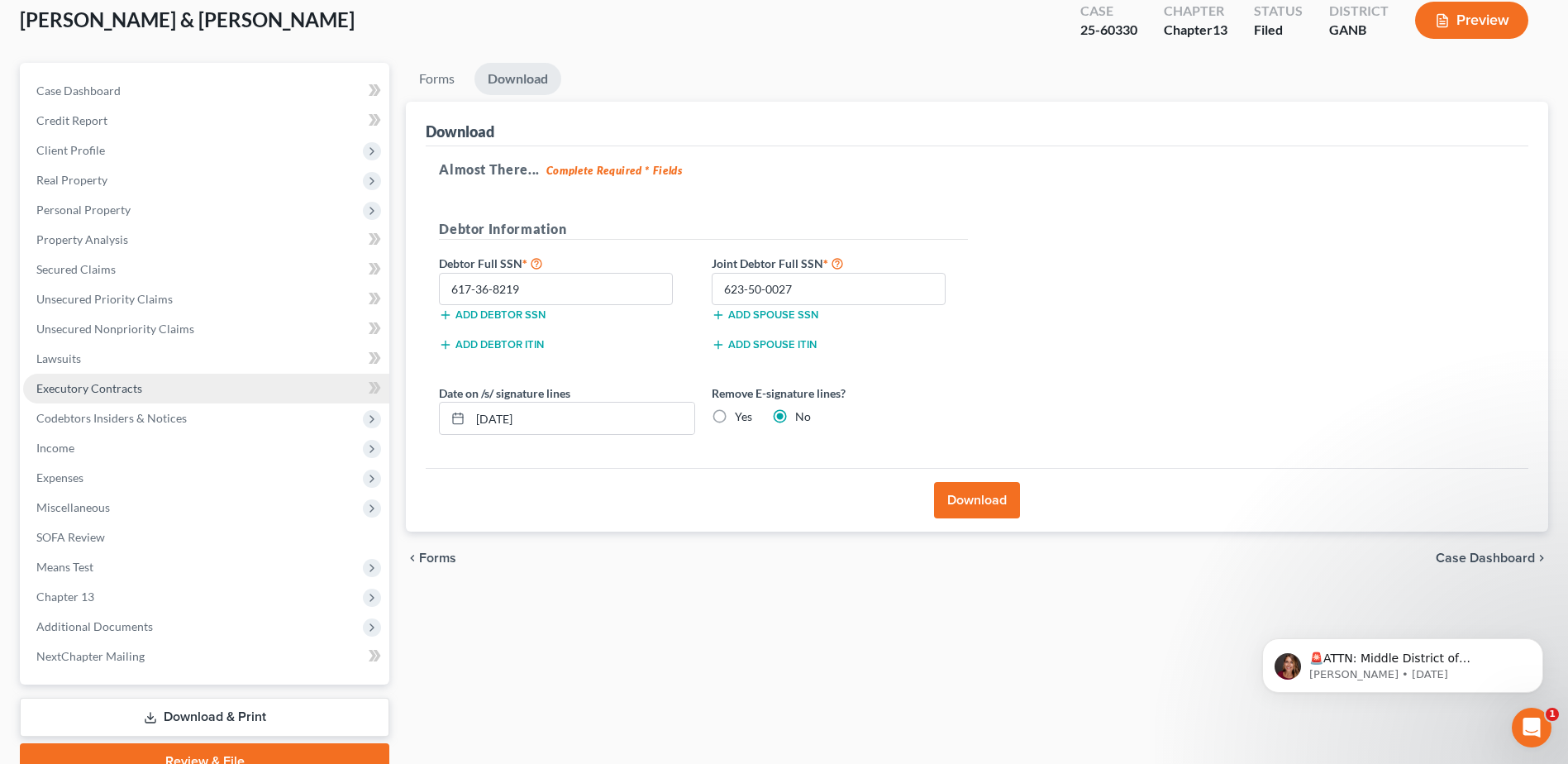
scroll to position [175, 0]
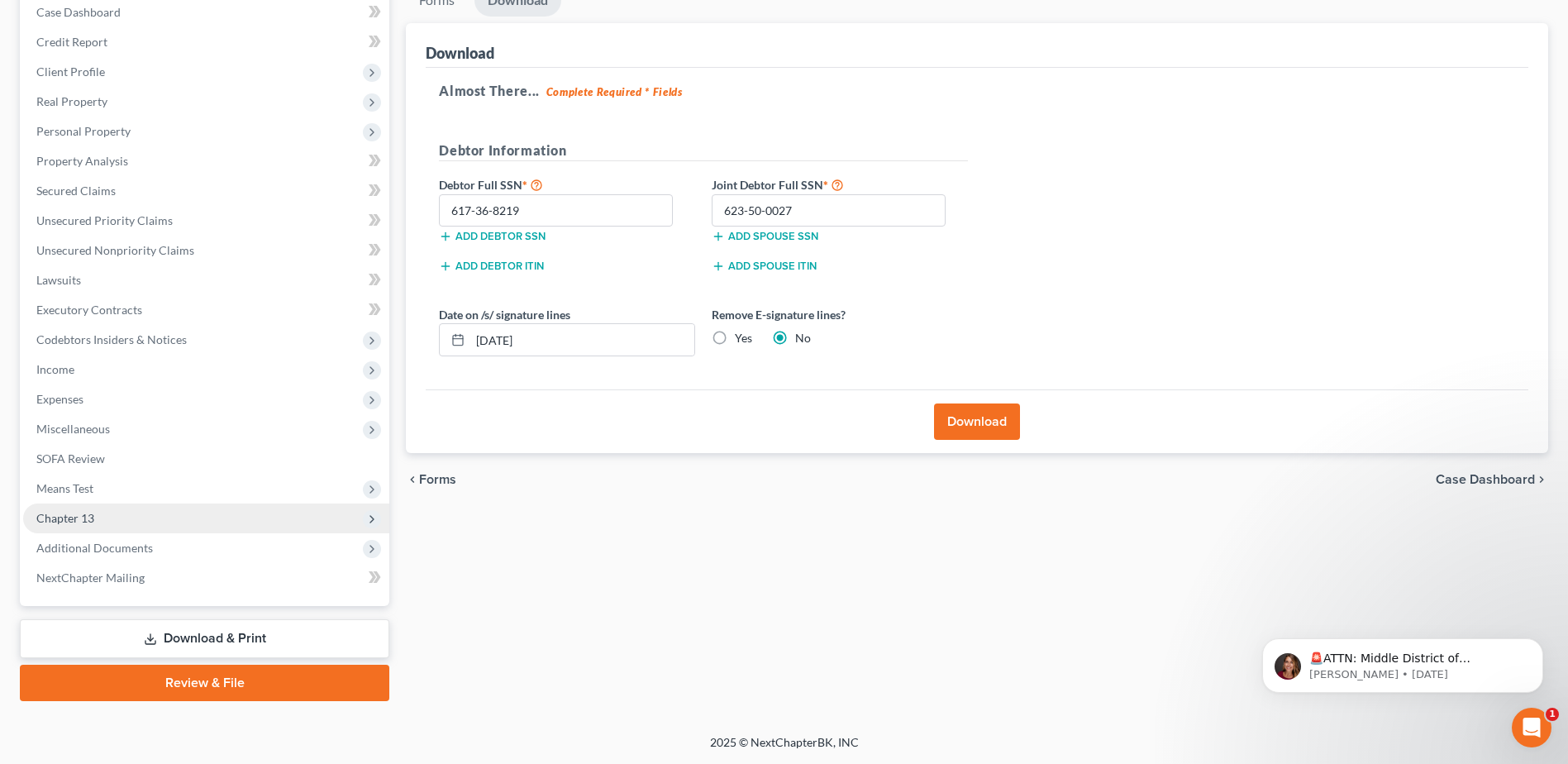
click at [89, 514] on span "Chapter 13" at bounding box center [65, 518] width 58 height 14
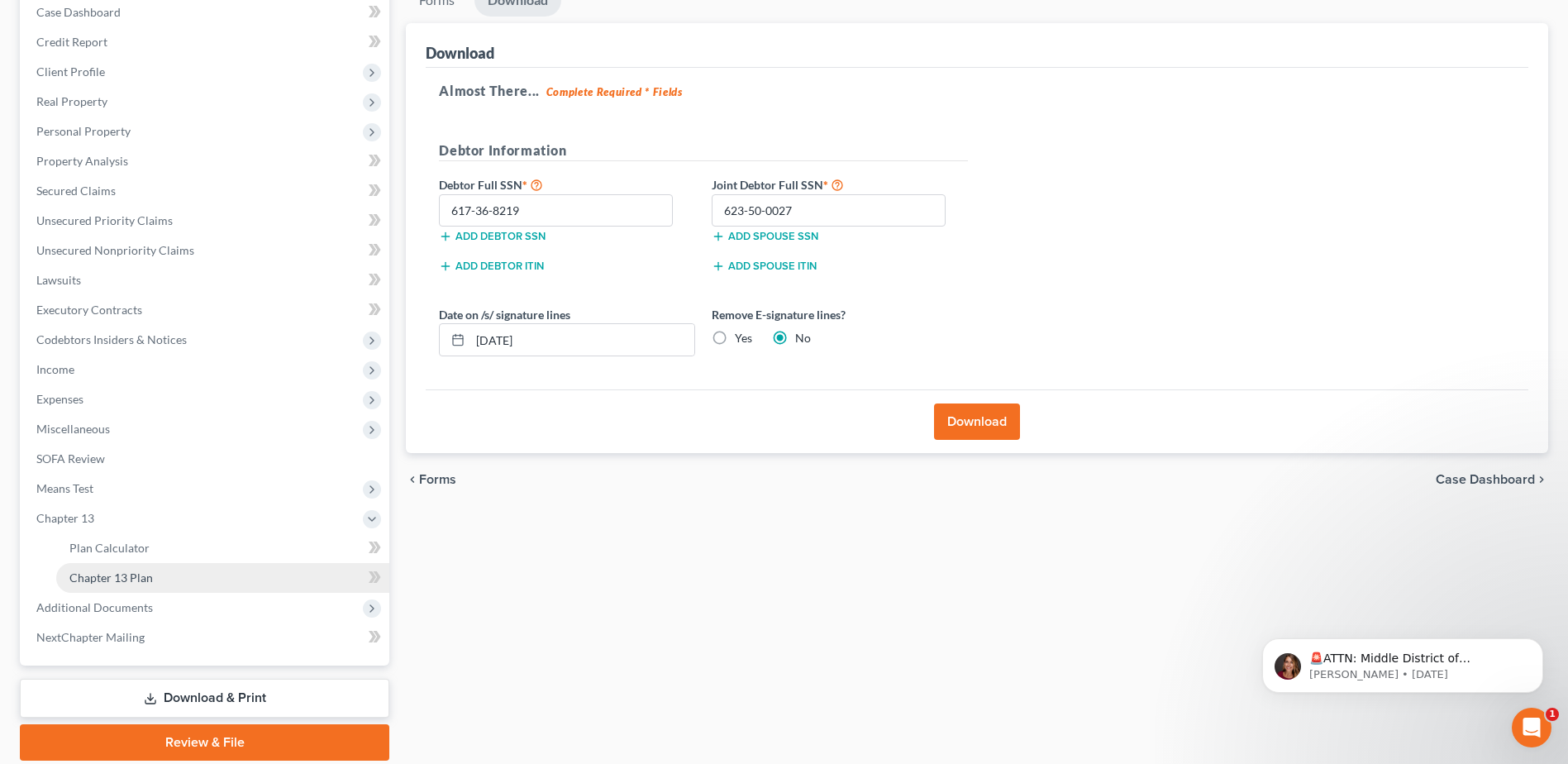
click at [114, 576] on span "Chapter 13 Plan" at bounding box center [111, 577] width 83 height 14
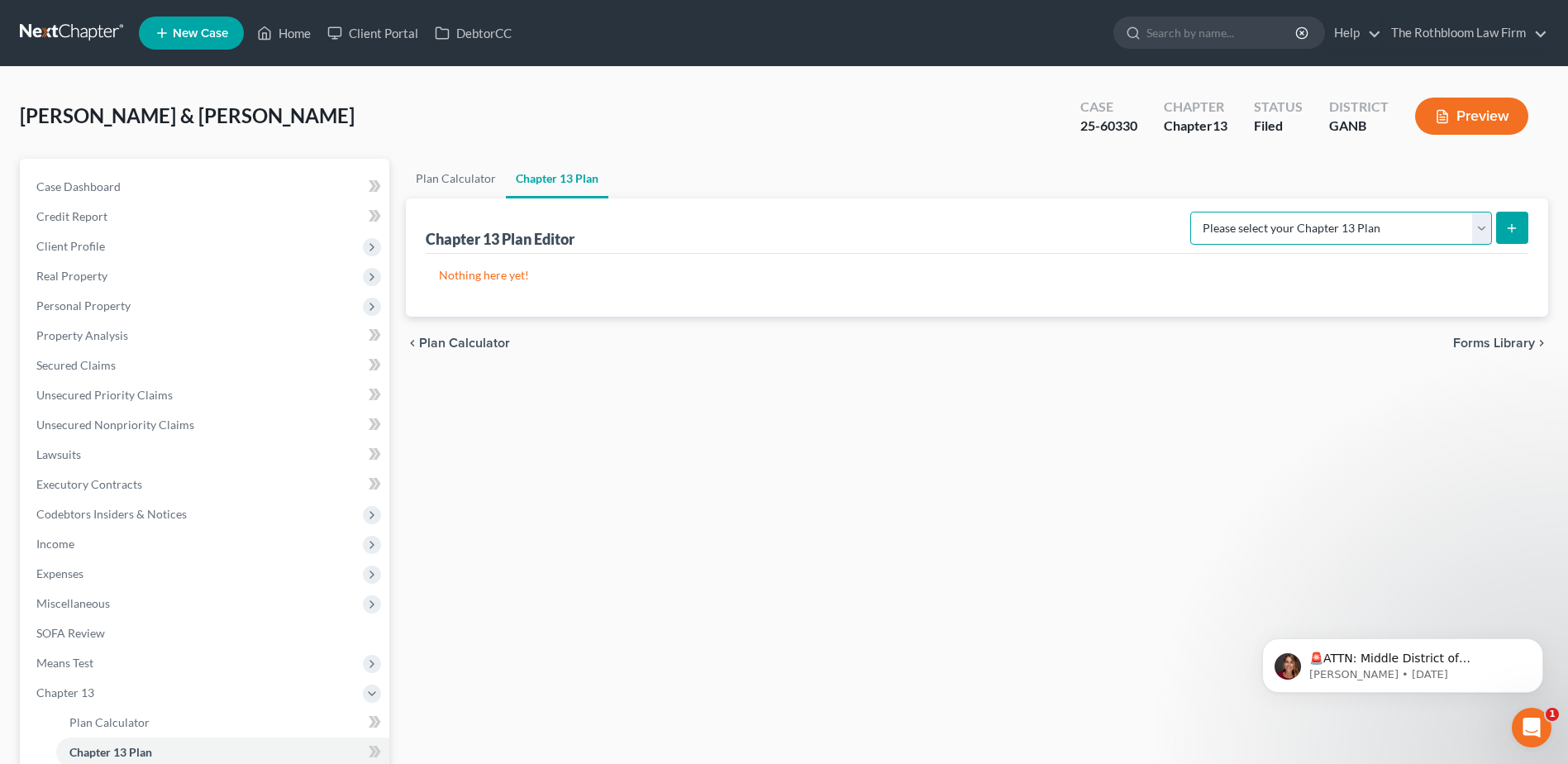
click at [1480, 228] on select "Please select your Chapter 13 Plan National Form Plan - Official Form 113 North…" at bounding box center [1342, 228] width 302 height 33
select select "2"
click at [1192, 212] on select "Please select your Chapter 13 Plan National Form Plan - Official Form 113 North…" at bounding box center [1342, 228] width 302 height 33
click at [1510, 232] on icon "submit" at bounding box center [1512, 227] width 13 height 13
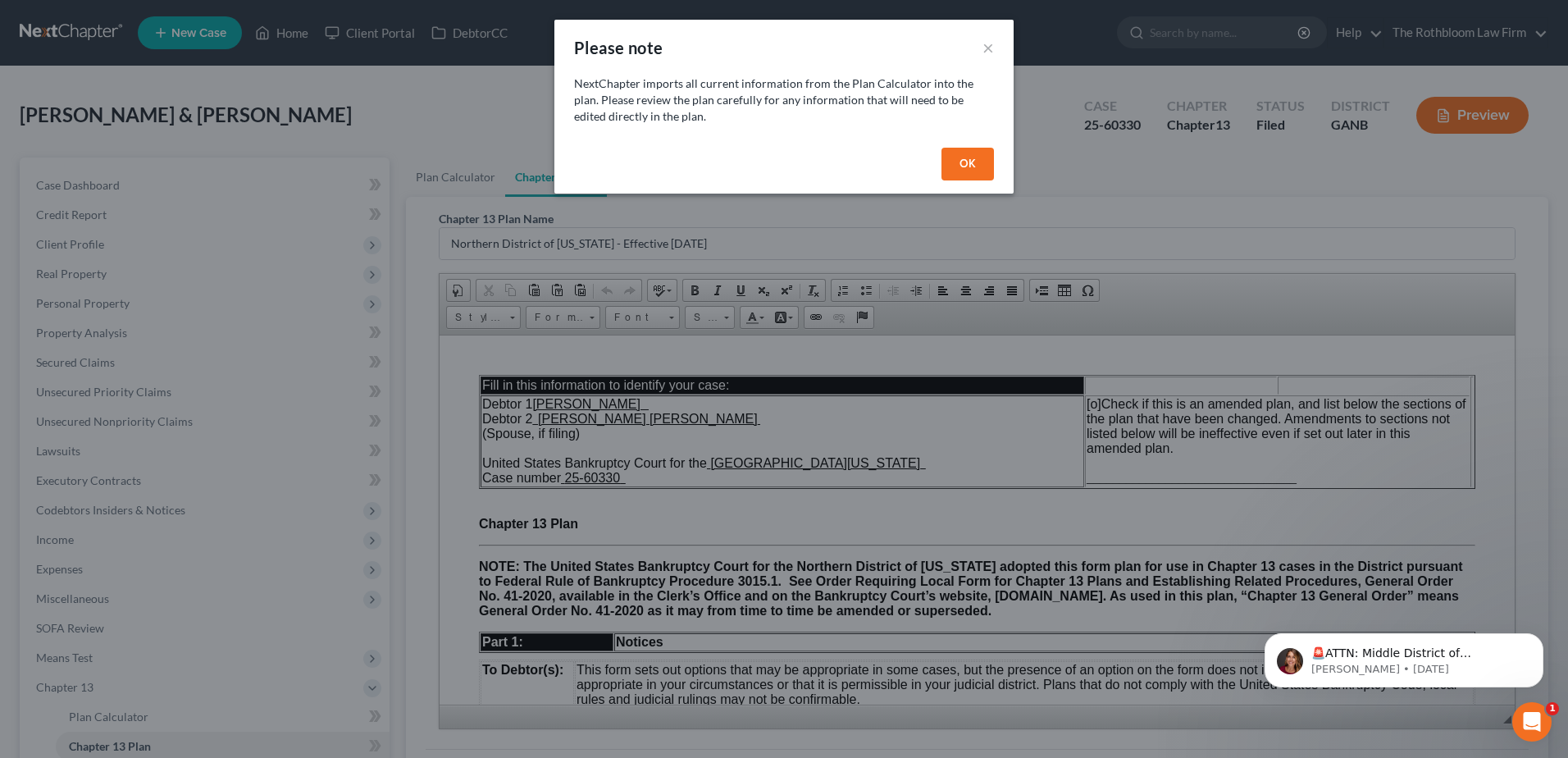
click at [968, 165] on button "OK" at bounding box center [968, 164] width 53 height 33
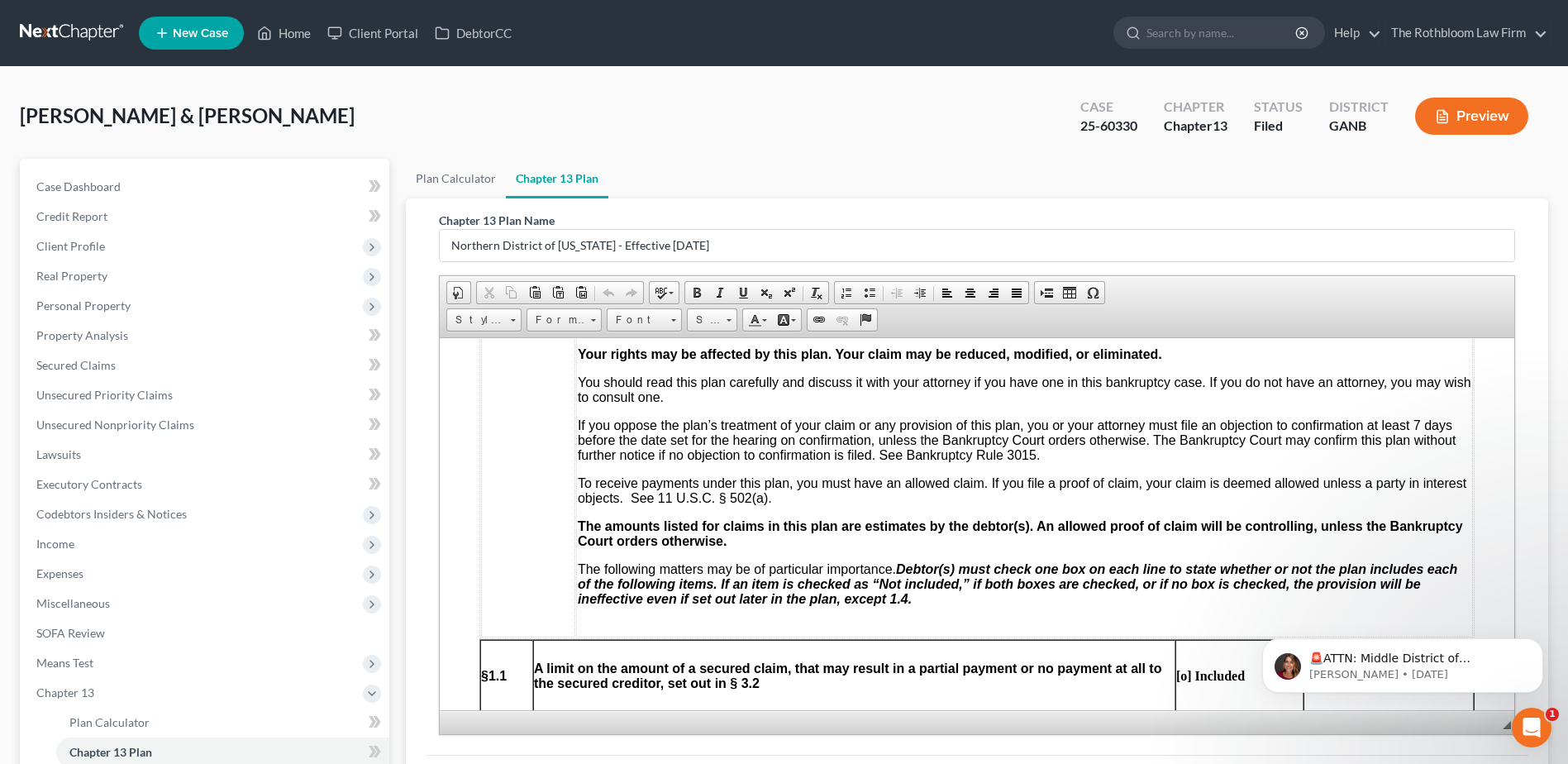
scroll to position [827, 0]
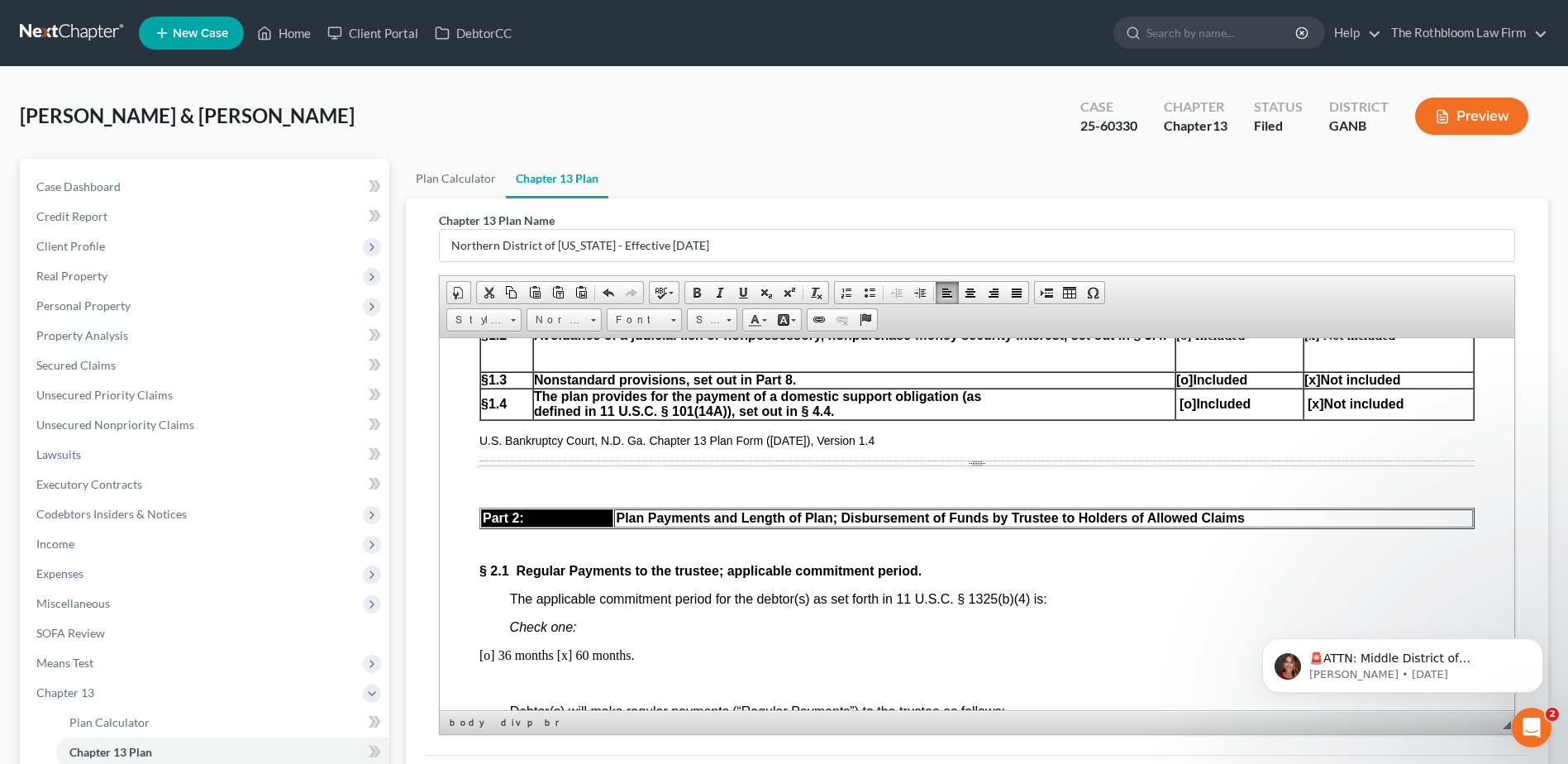
click at [658, 657] on p "[o] 36 months [x] 60 months." at bounding box center [976, 655] width 995 height 15
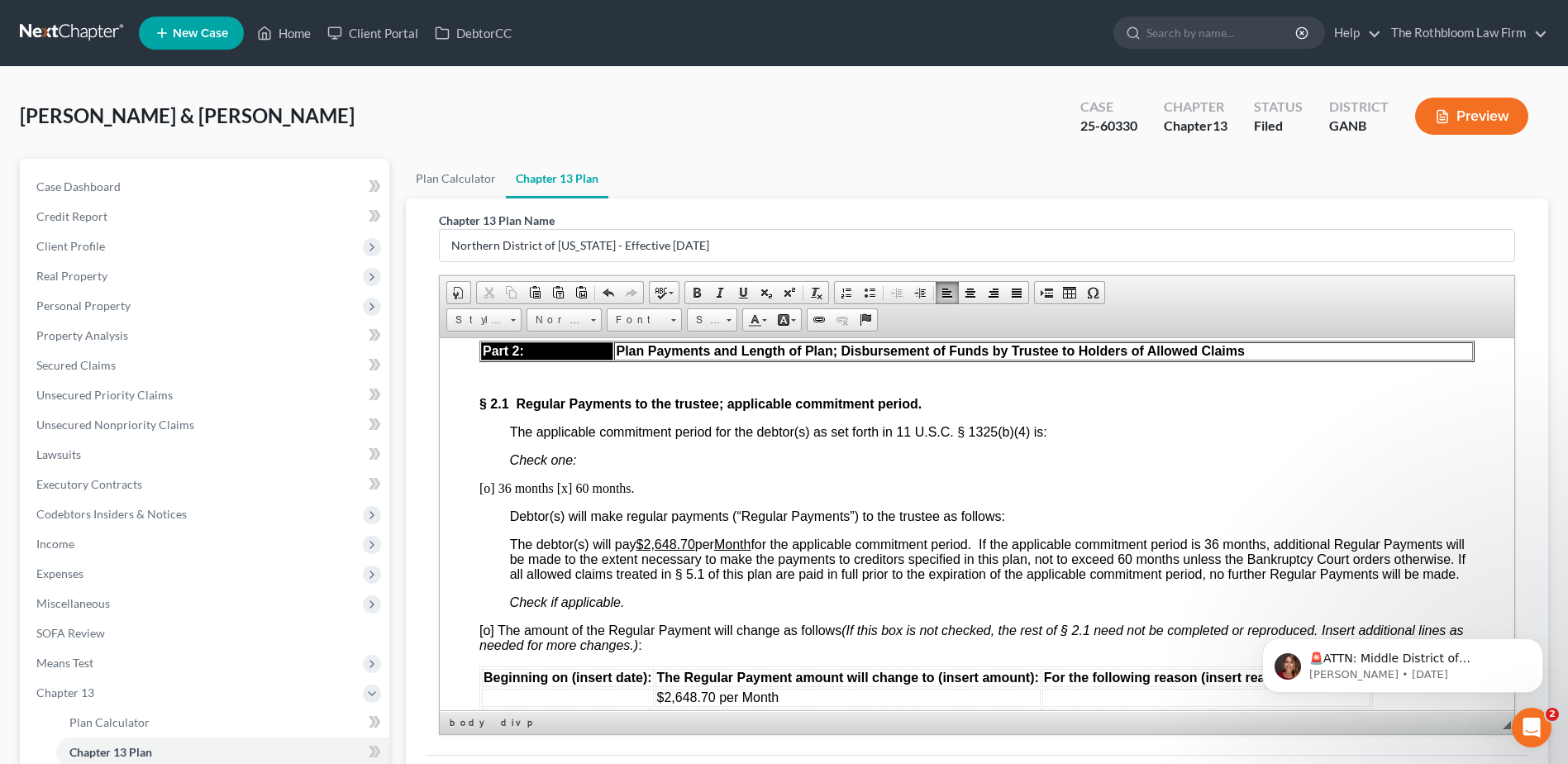
scroll to position [992, 0]
drag, startPoint x: 645, startPoint y: 547, endPoint x: 699, endPoint y: 538, distance: 54.7
click at [699, 538] on span "The debtor(s) will pay $2,648.70 per Month for the applicable commitment period…" at bounding box center [987, 560] width 955 height 43
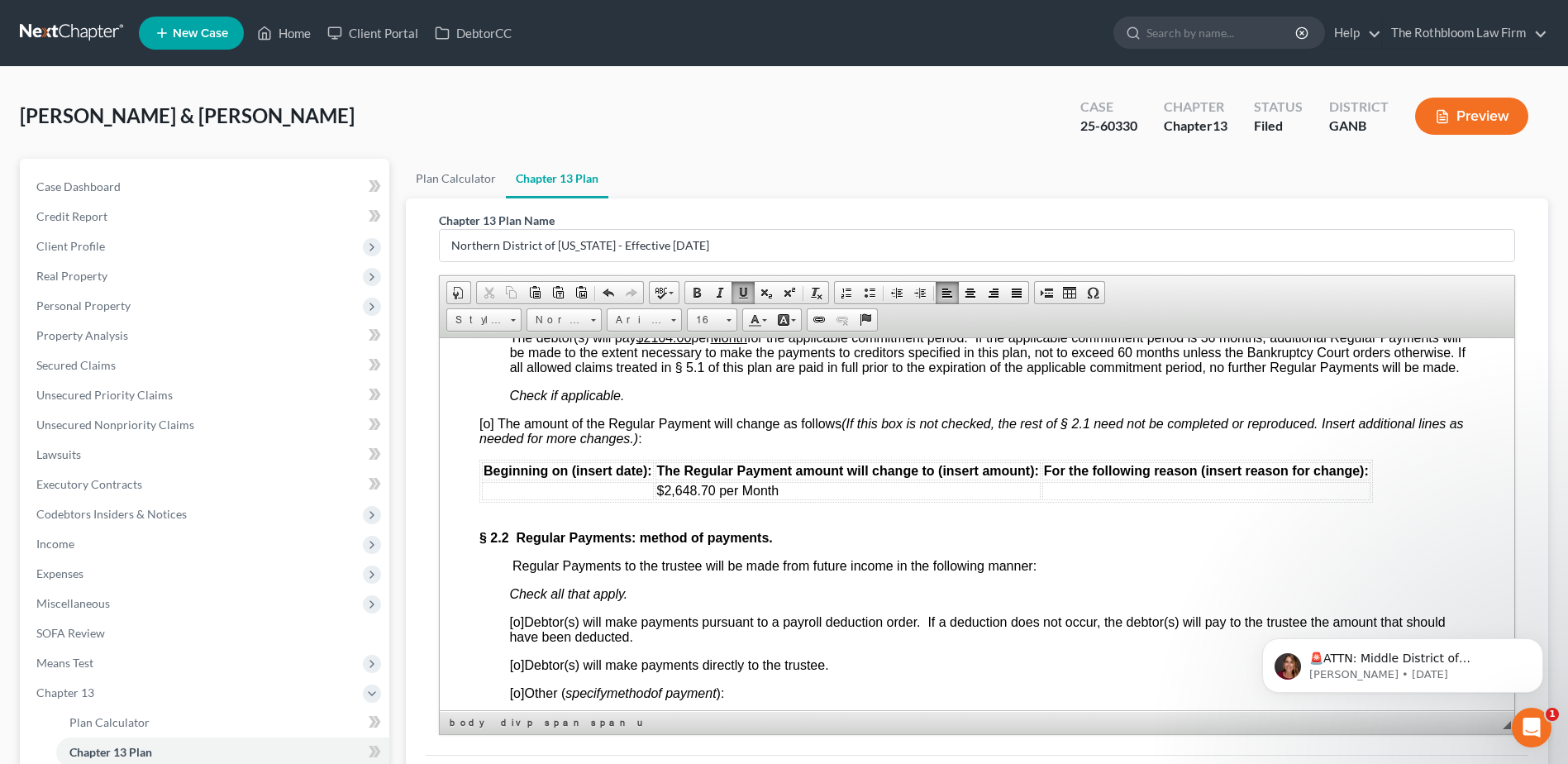
scroll to position [1241, 0]
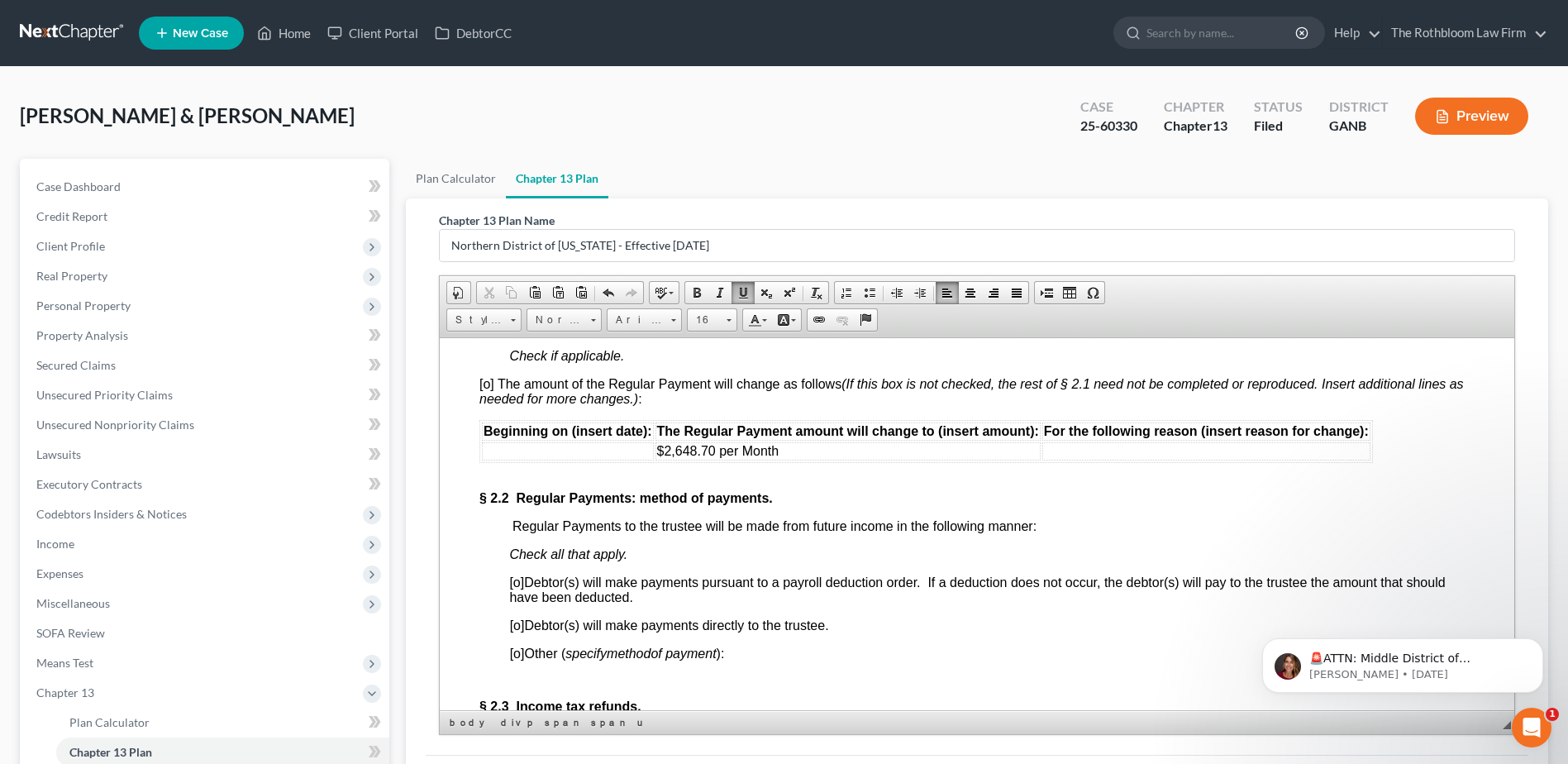
click at [518, 632] on span "[o]" at bounding box center [517, 625] width 15 height 14
drag, startPoint x: 794, startPoint y: 462, endPoint x: 649, endPoint y: 458, distance: 145.1
click at [649, 458] on tr "$2,648.70 per Month" at bounding box center [926, 451] width 889 height 18
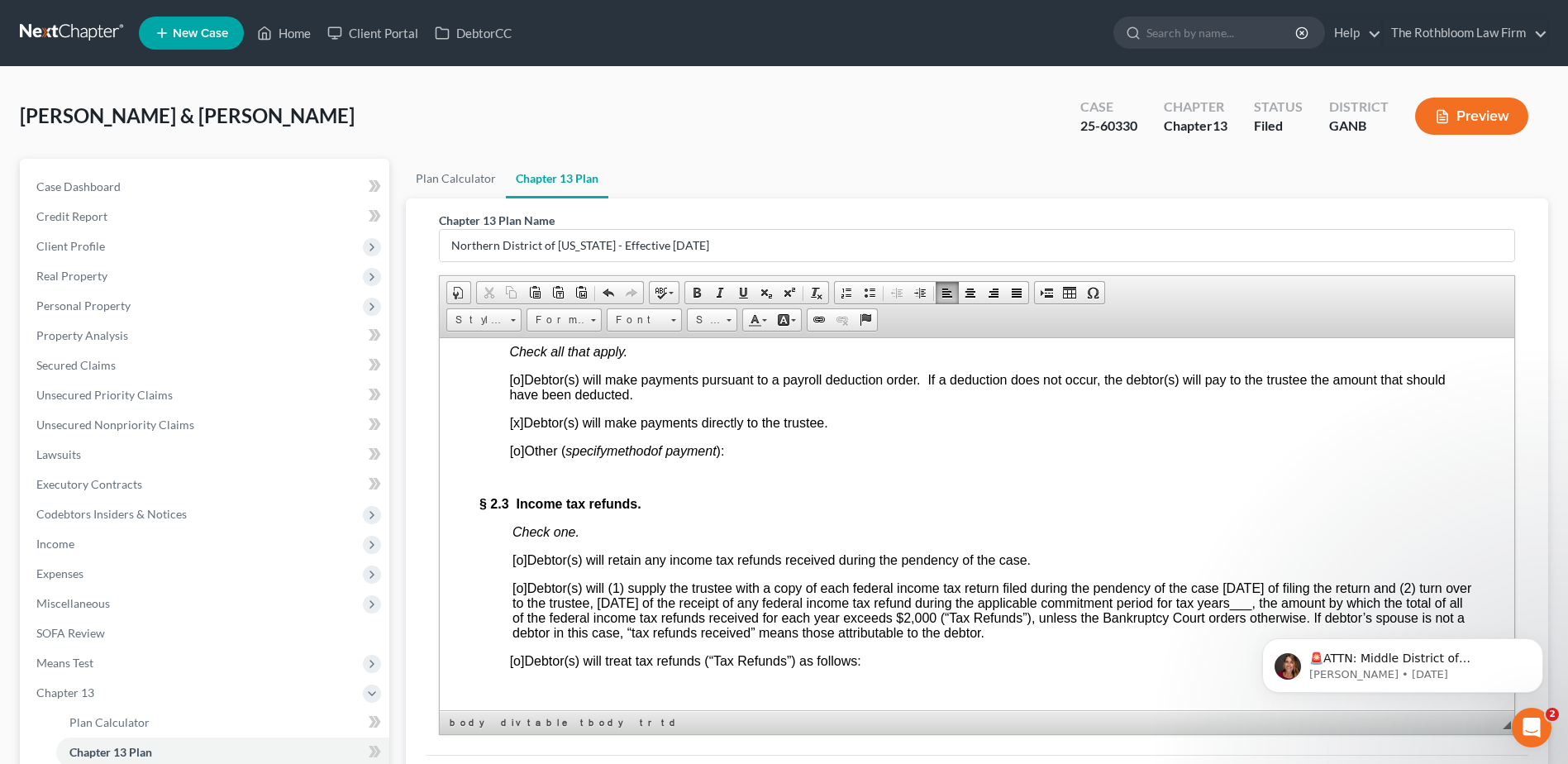
scroll to position [1489, 0]
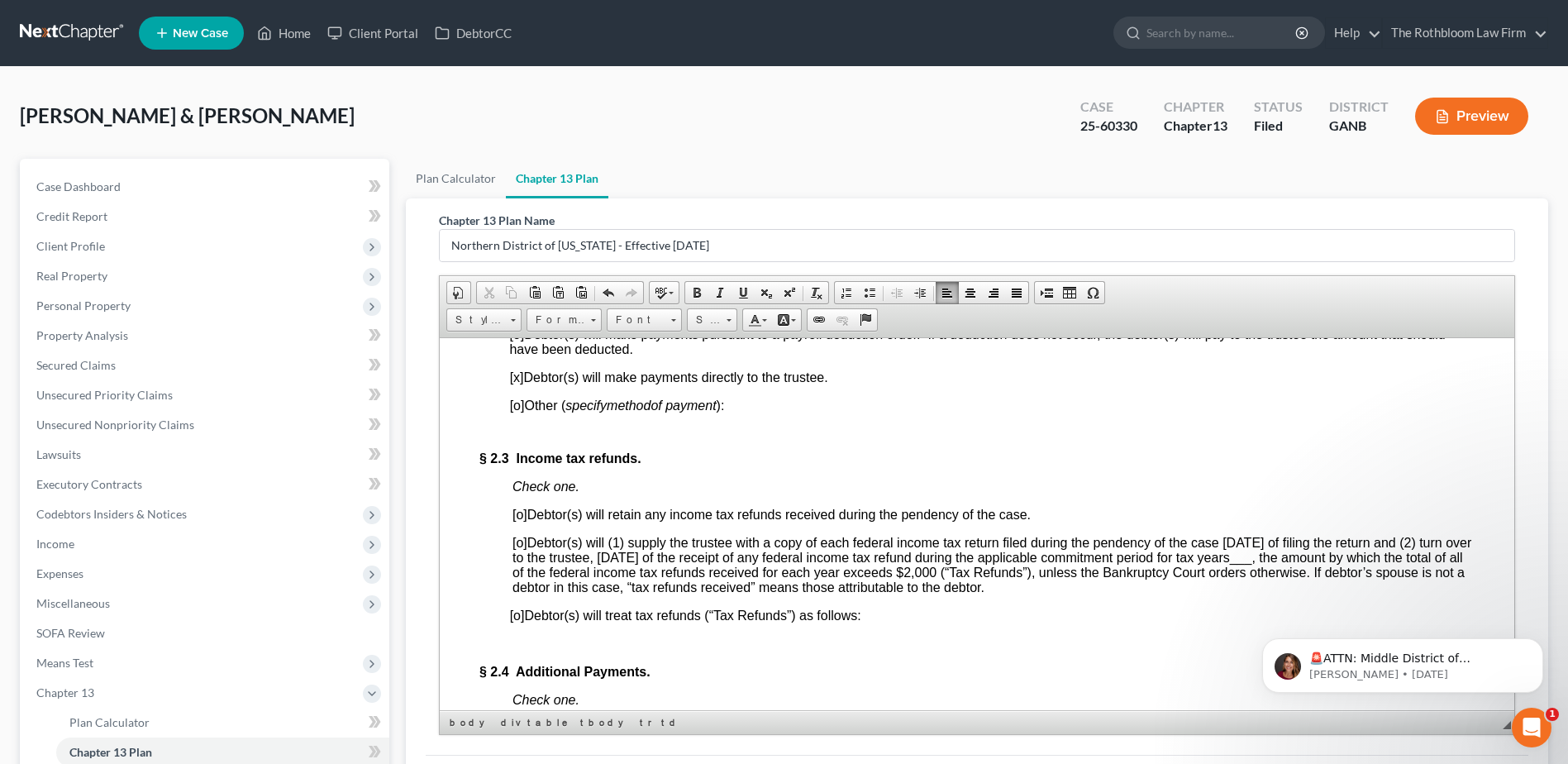
click at [520, 549] on span "[o]" at bounding box center [520, 542] width 15 height 14
click at [1322, 576] on div "🚨ATTN: Middle District of [US_STATE] The court has added a new Credit Counselin…" at bounding box center [1402, 589] width 305 height 207
click at [1327, 570] on div "🚨ATTN: Middle District of [US_STATE] The court has added a new Credit Counselin…" at bounding box center [1402, 589] width 305 height 207
click at [910, 563] on span "[x ] Debtor(s) will (1) supply the trustee with a copy of each federal income t…" at bounding box center [992, 564] width 958 height 59
click at [1374, 561] on span "[x ] Debtor(s) will (1) supply the trustee with a copy of each federal income t…" at bounding box center [992, 564] width 958 height 59
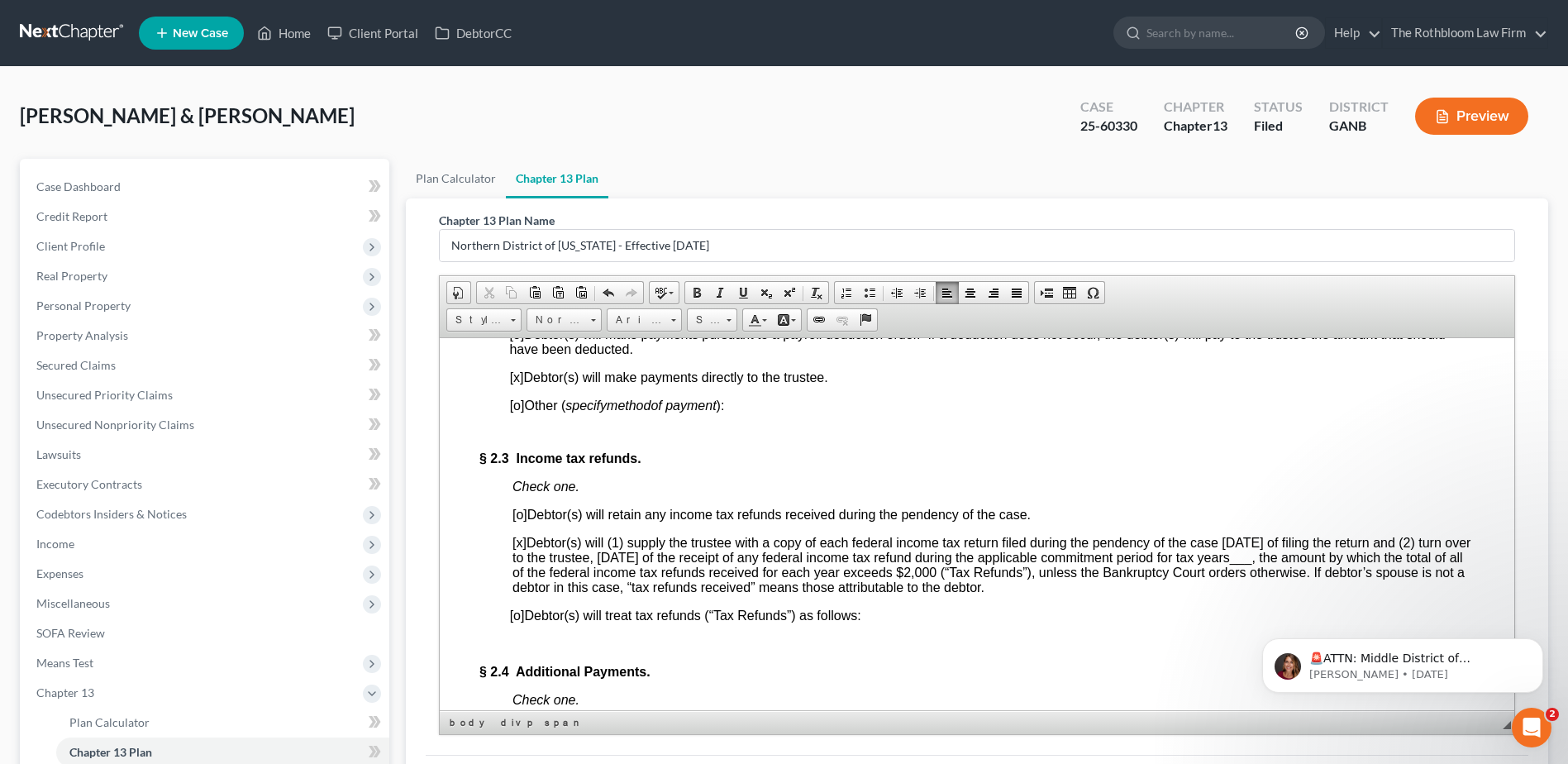
click at [1352, 583] on span "[x ] Debtor(s) will (1) supply the trustee with a copy of each federal income t…" at bounding box center [992, 564] width 958 height 59
click at [1252, 564] on span "___" at bounding box center [1241, 557] width 23 height 14
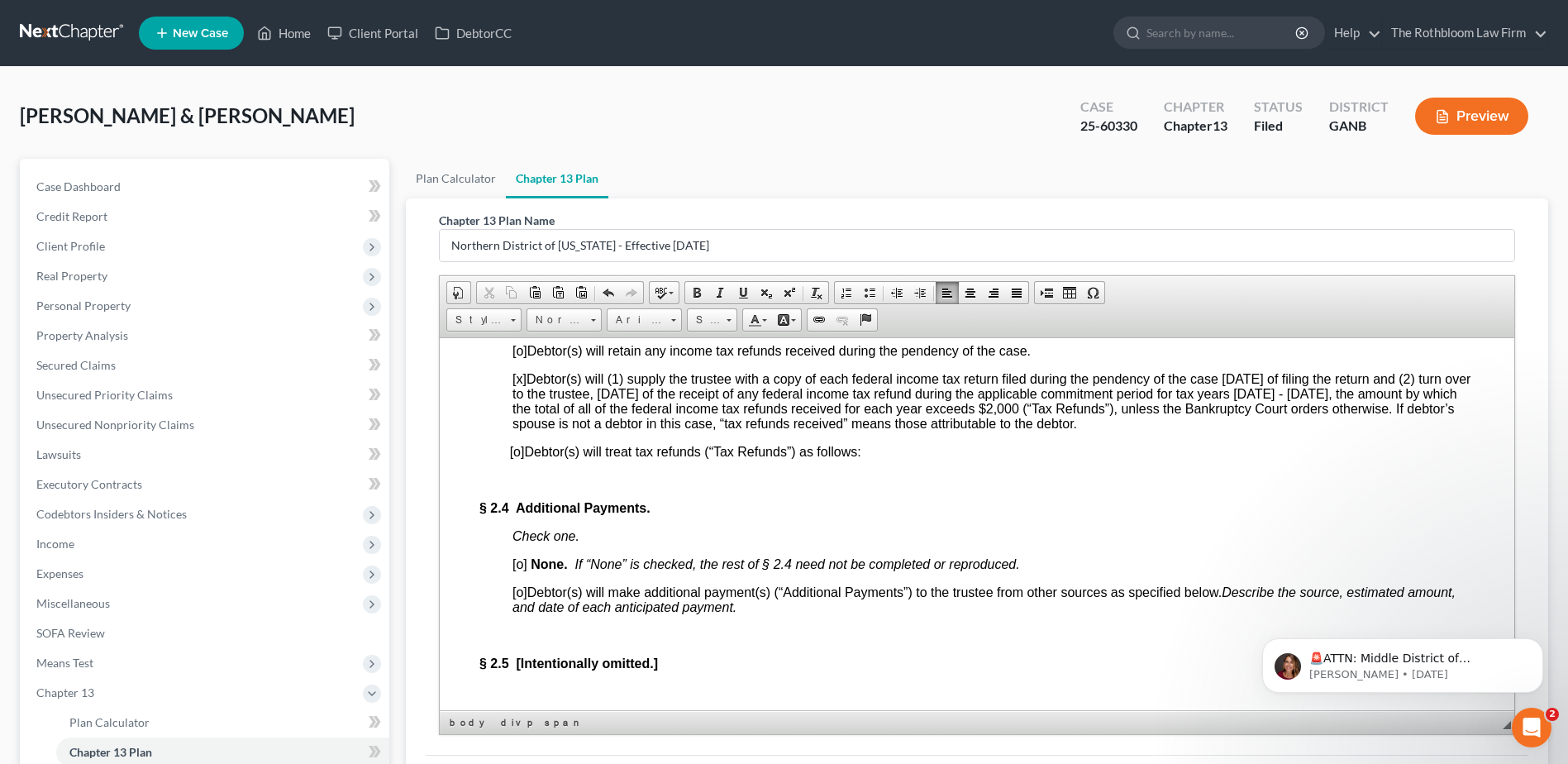
scroll to position [1654, 0]
click at [522, 569] on span "[o]" at bounding box center [520, 562] width 15 height 14
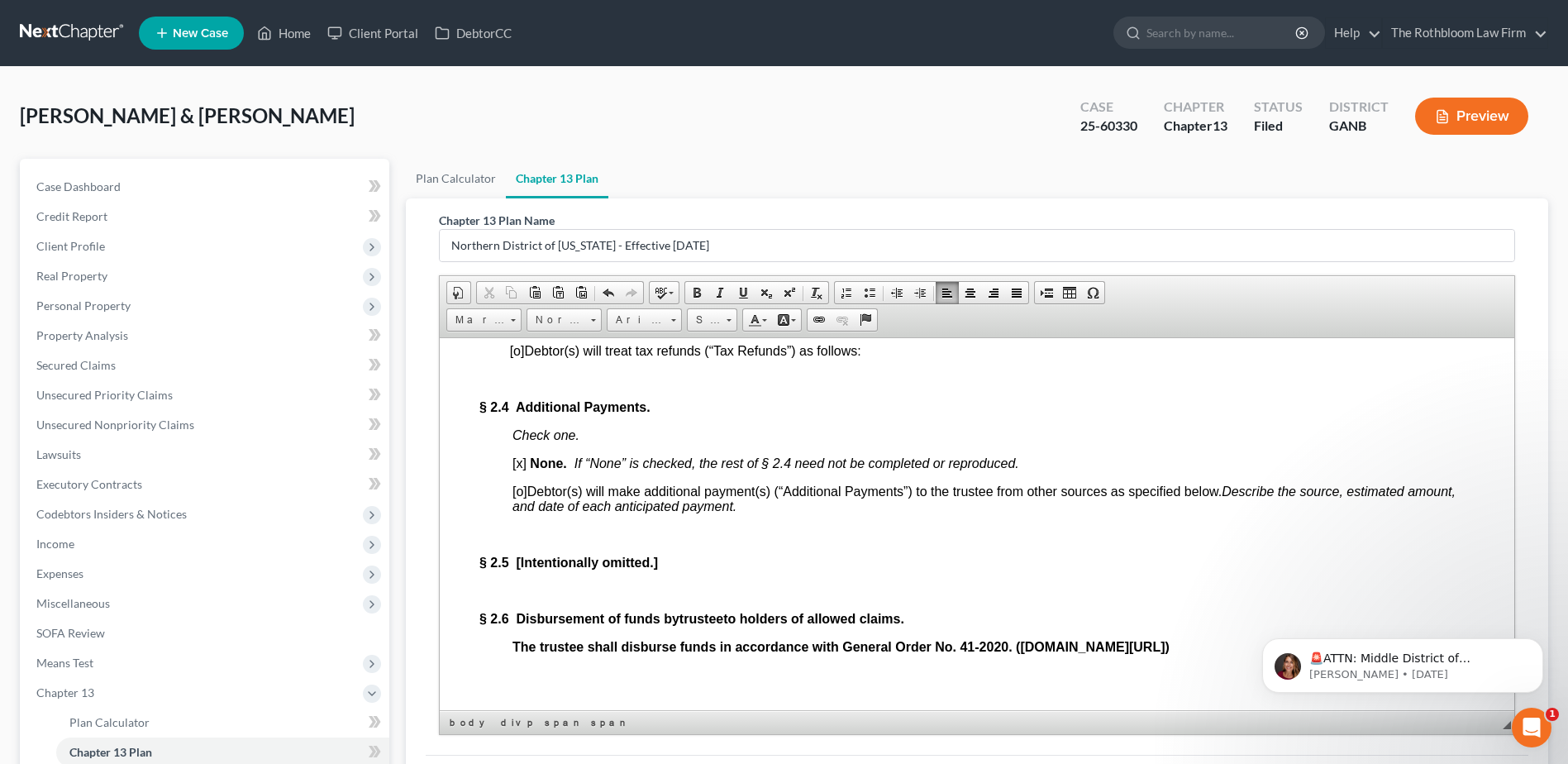
scroll to position [1902, 0]
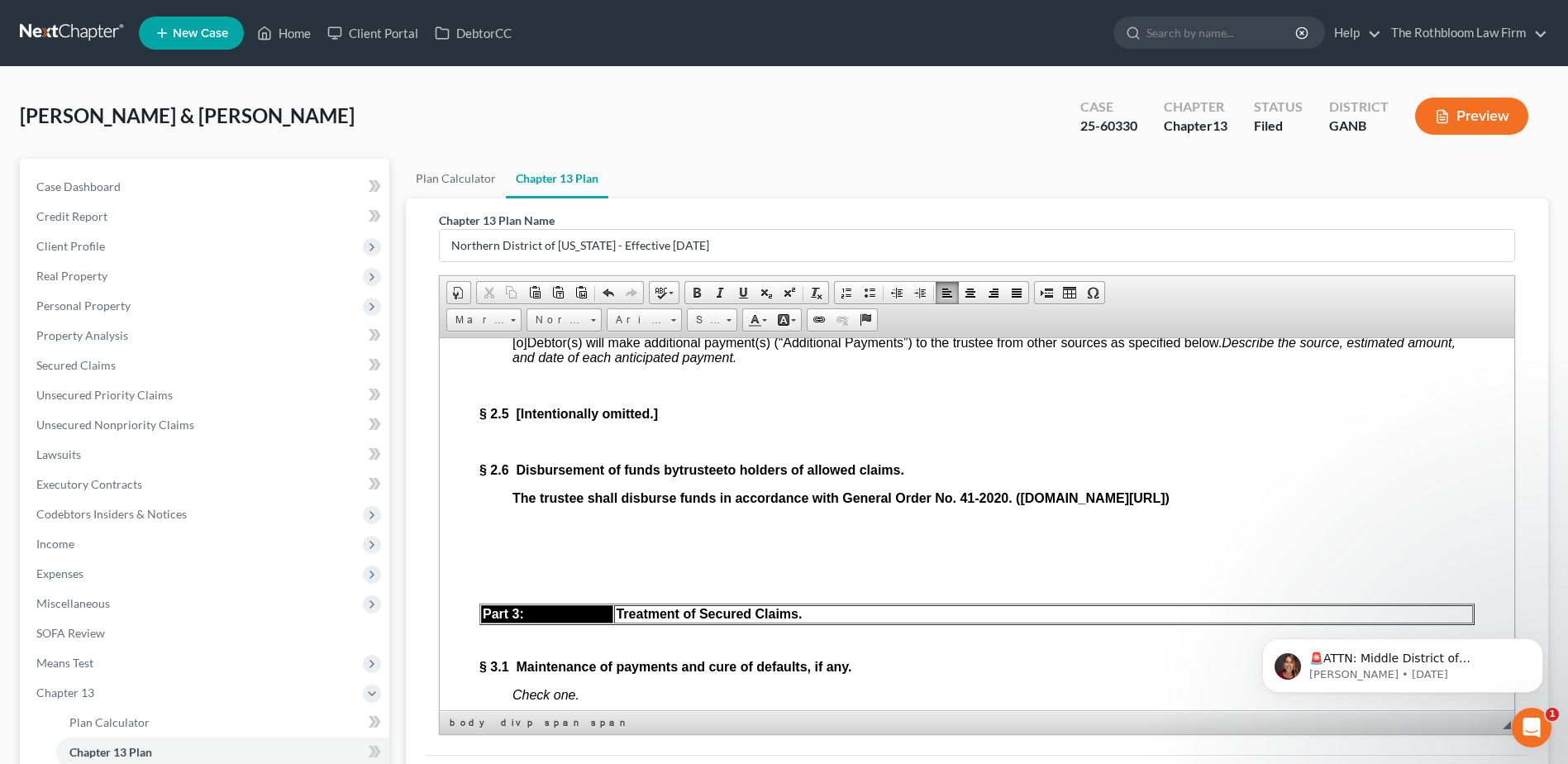
click at [1349, 505] on p "The trustee shall disburse funds in accordance with General Order No. 41-2020. …" at bounding box center [994, 497] width 962 height 15
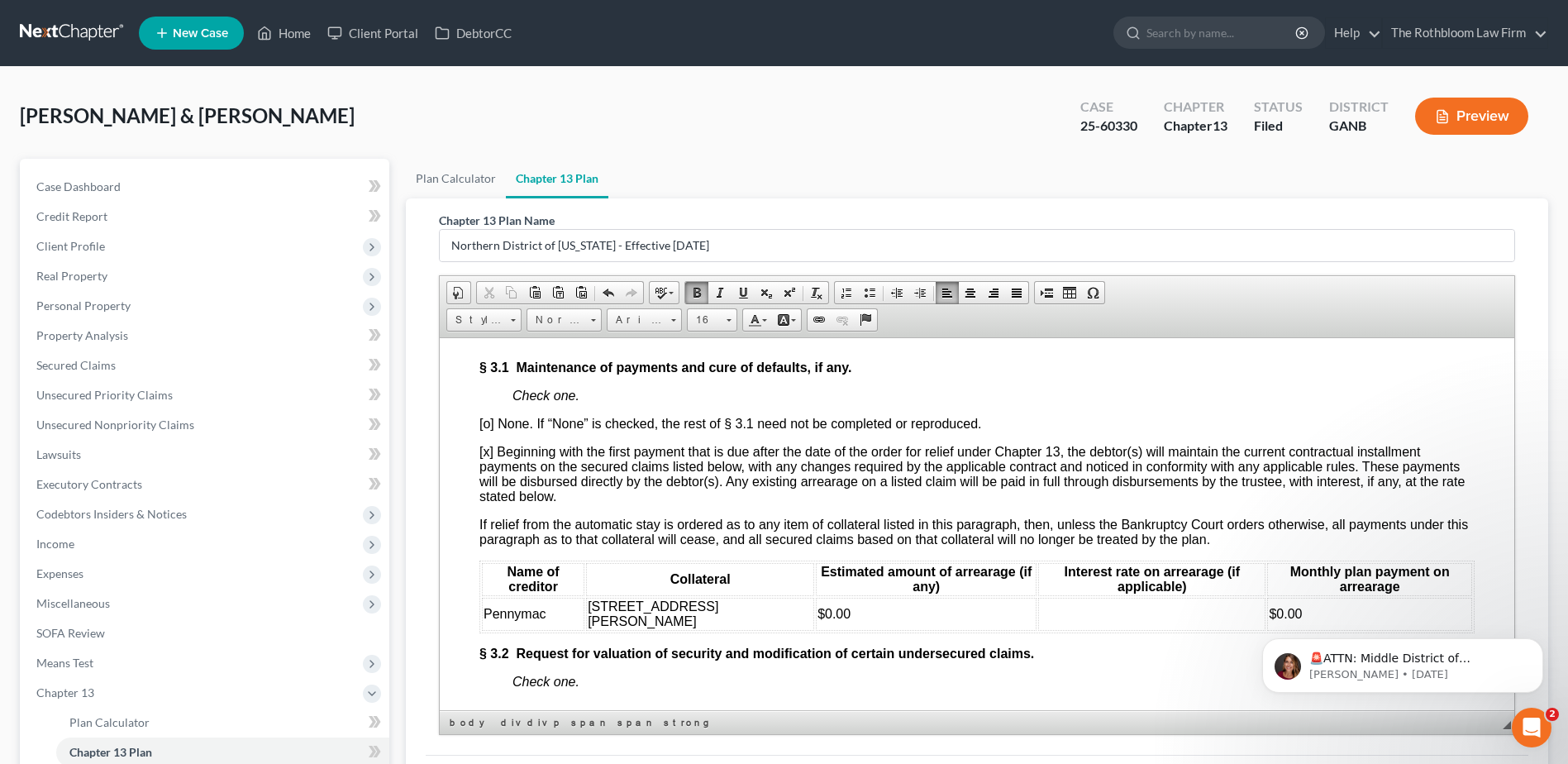
scroll to position [2150, 0]
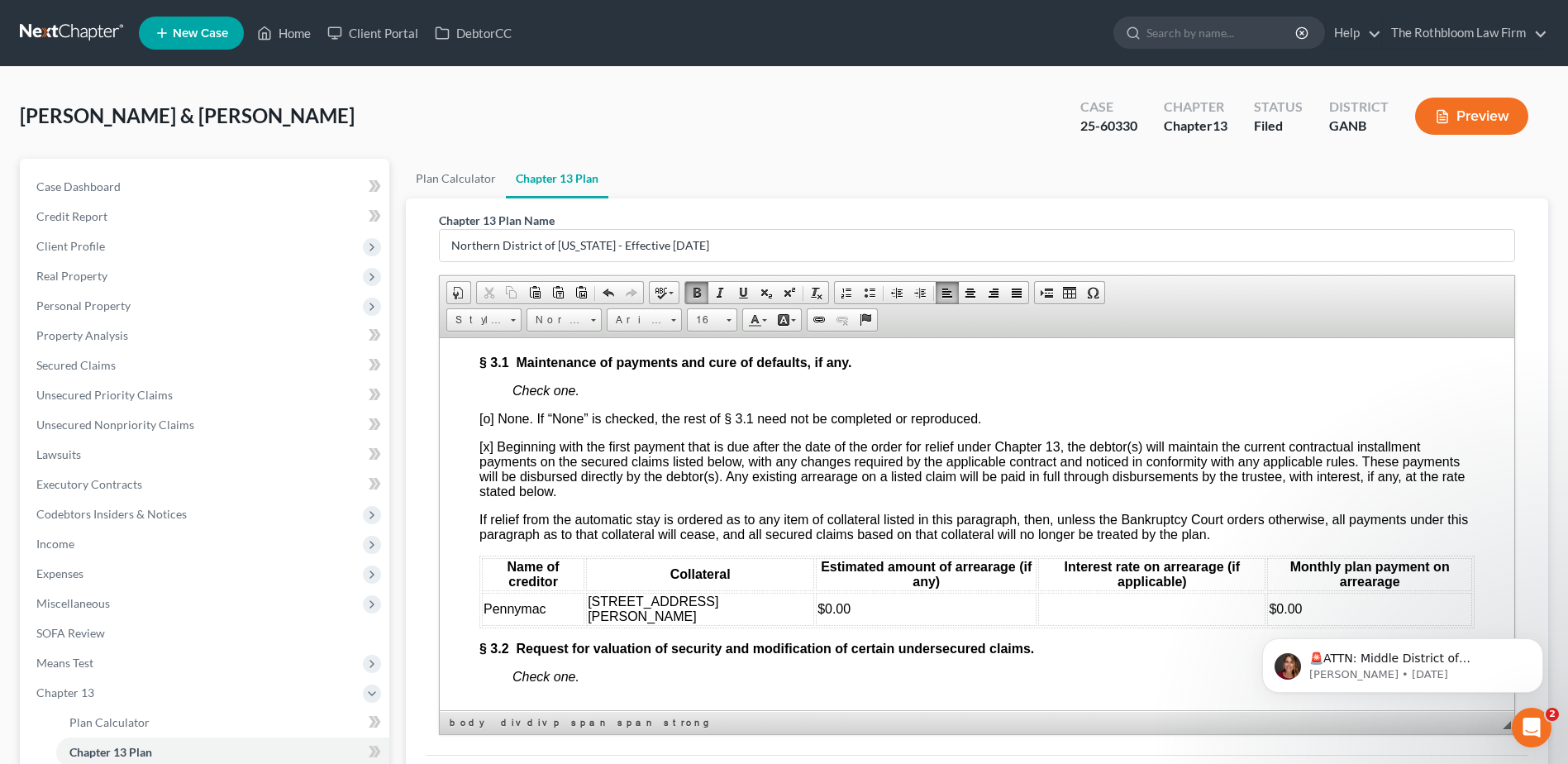
click at [578, 625] on td "Pennymac" at bounding box center [533, 609] width 102 height 33
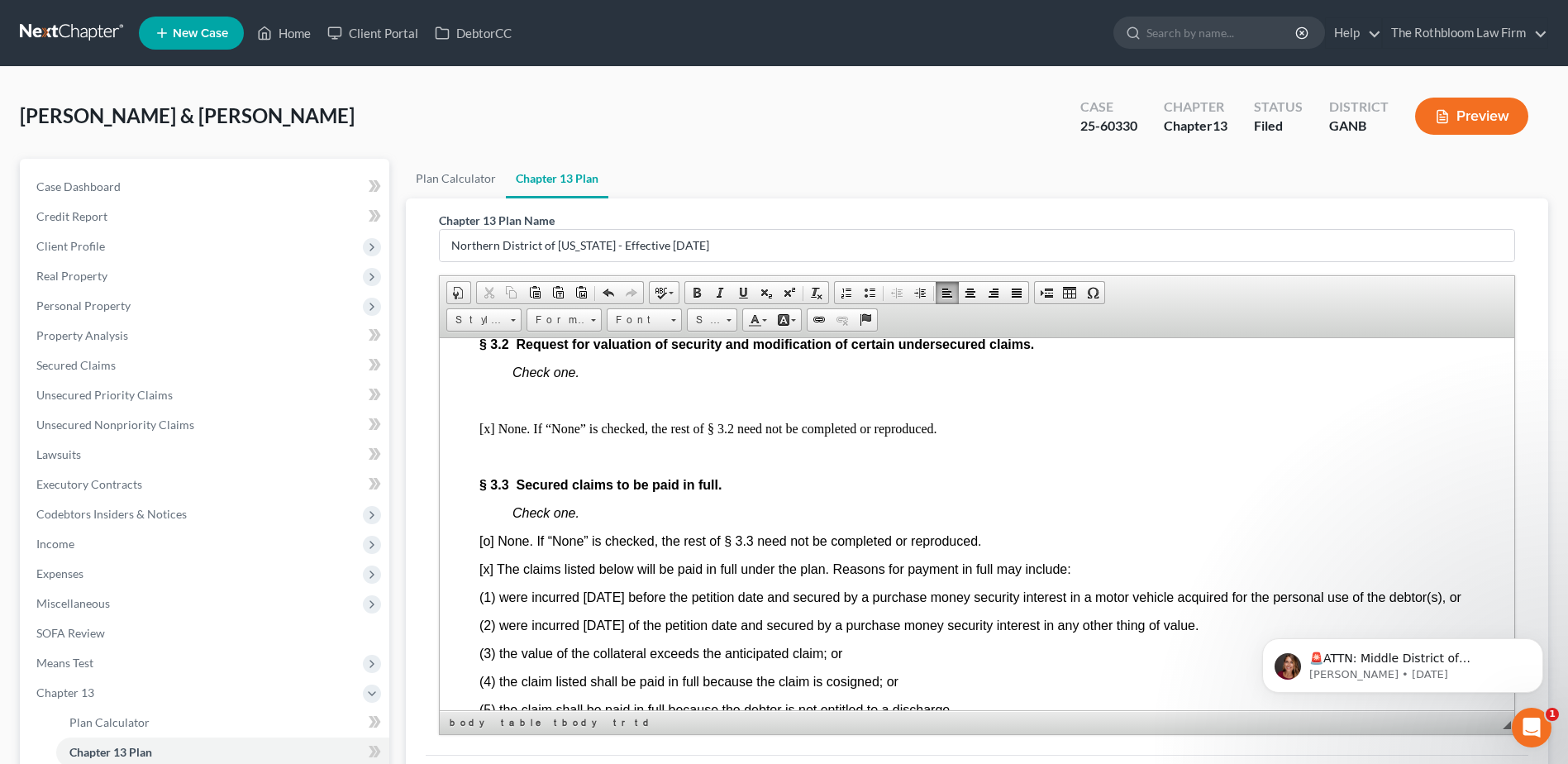
scroll to position [2233, 0]
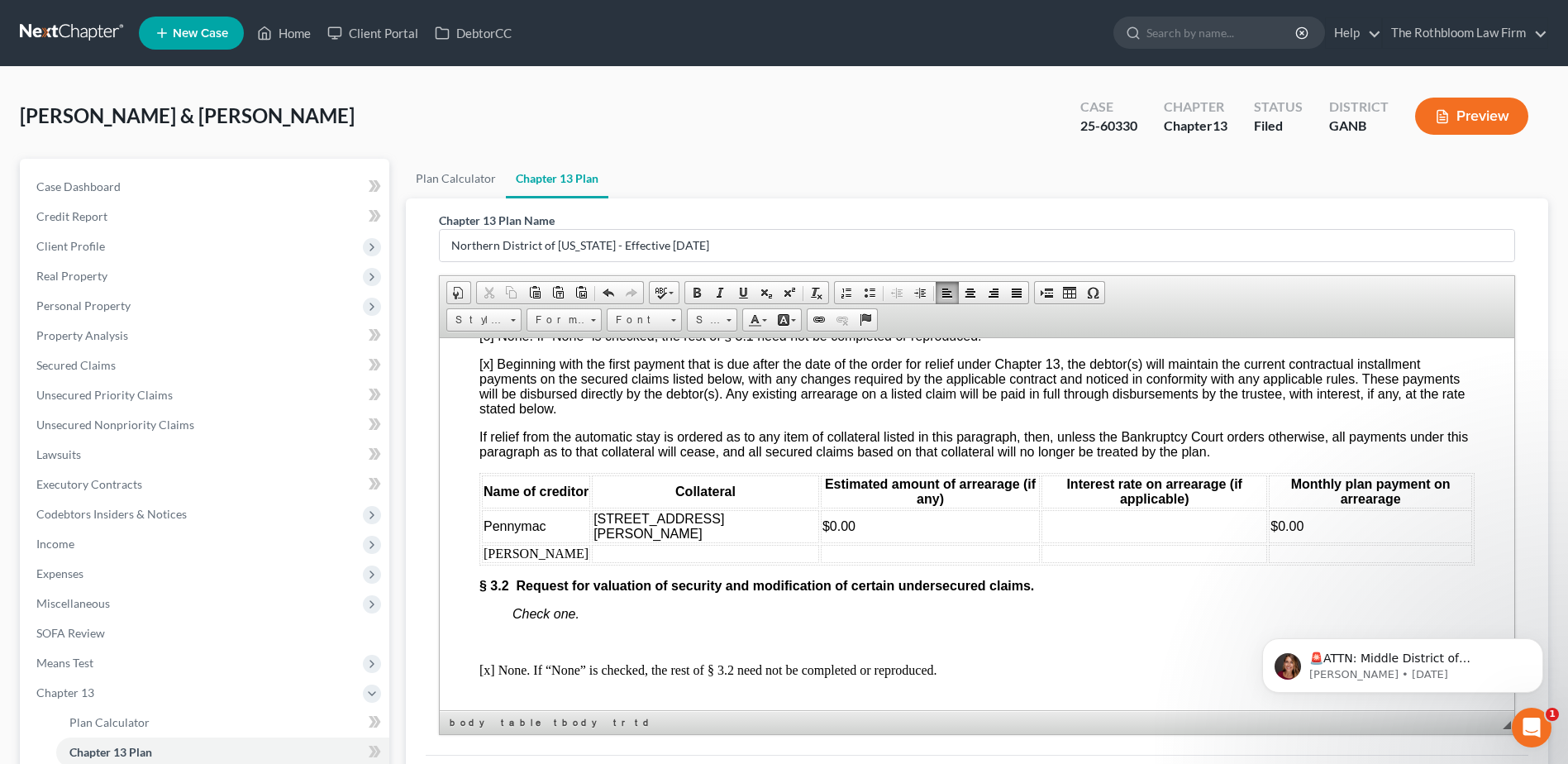
click at [526, 563] on td "[PERSON_NAME]" at bounding box center [535, 553] width 108 height 18
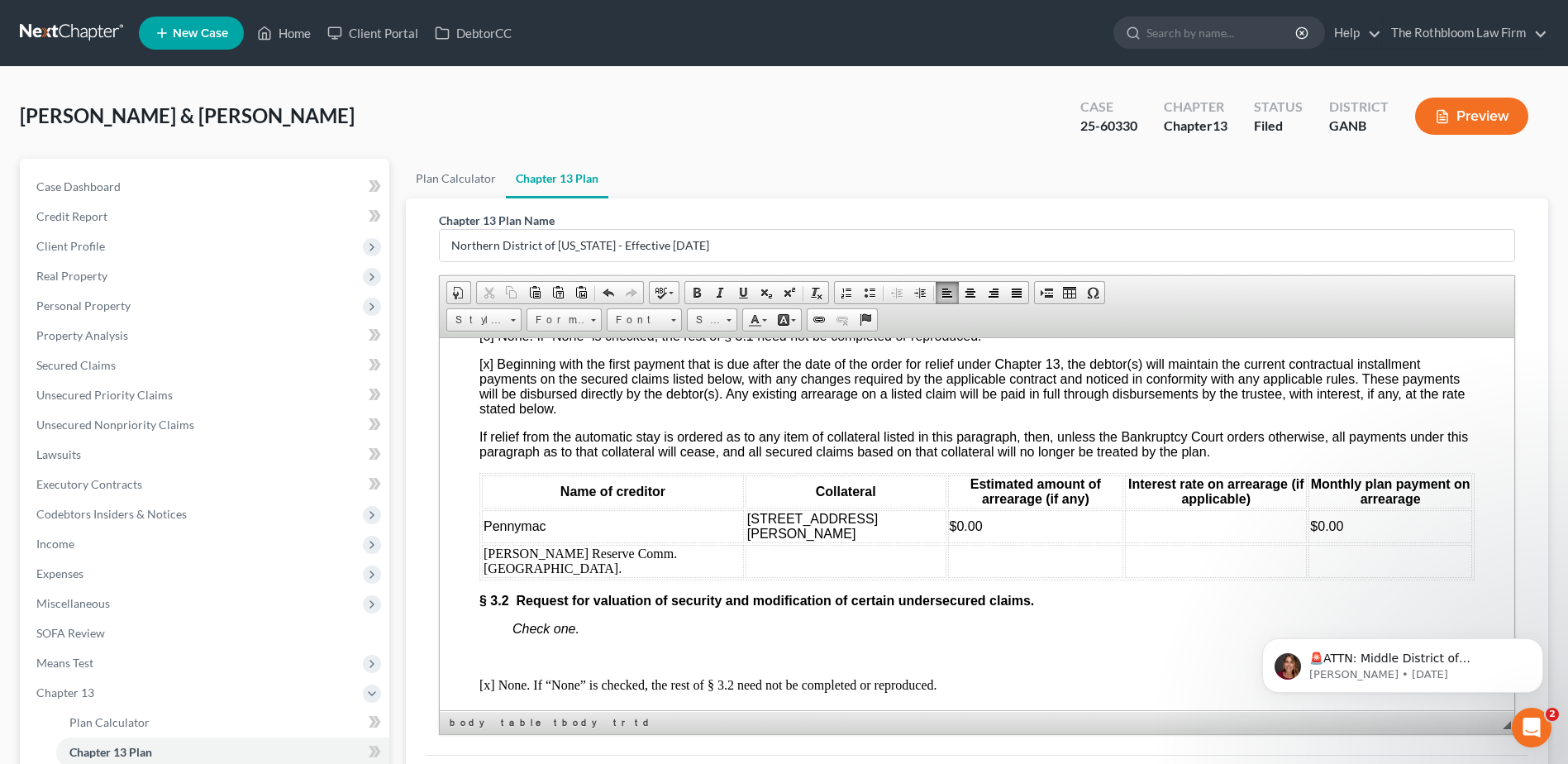
drag, startPoint x: 636, startPoint y: 554, endPoint x: 729, endPoint y: 564, distance: 93.5
click at [745, 543] on td "[STREET_ADDRESS][PERSON_NAME]" at bounding box center [845, 526] width 200 height 33
click at [703, 592] on span "Copy" at bounding box center [724, 590] width 89 height 21
copy span "[STREET_ADDRESS][PERSON_NAME]"
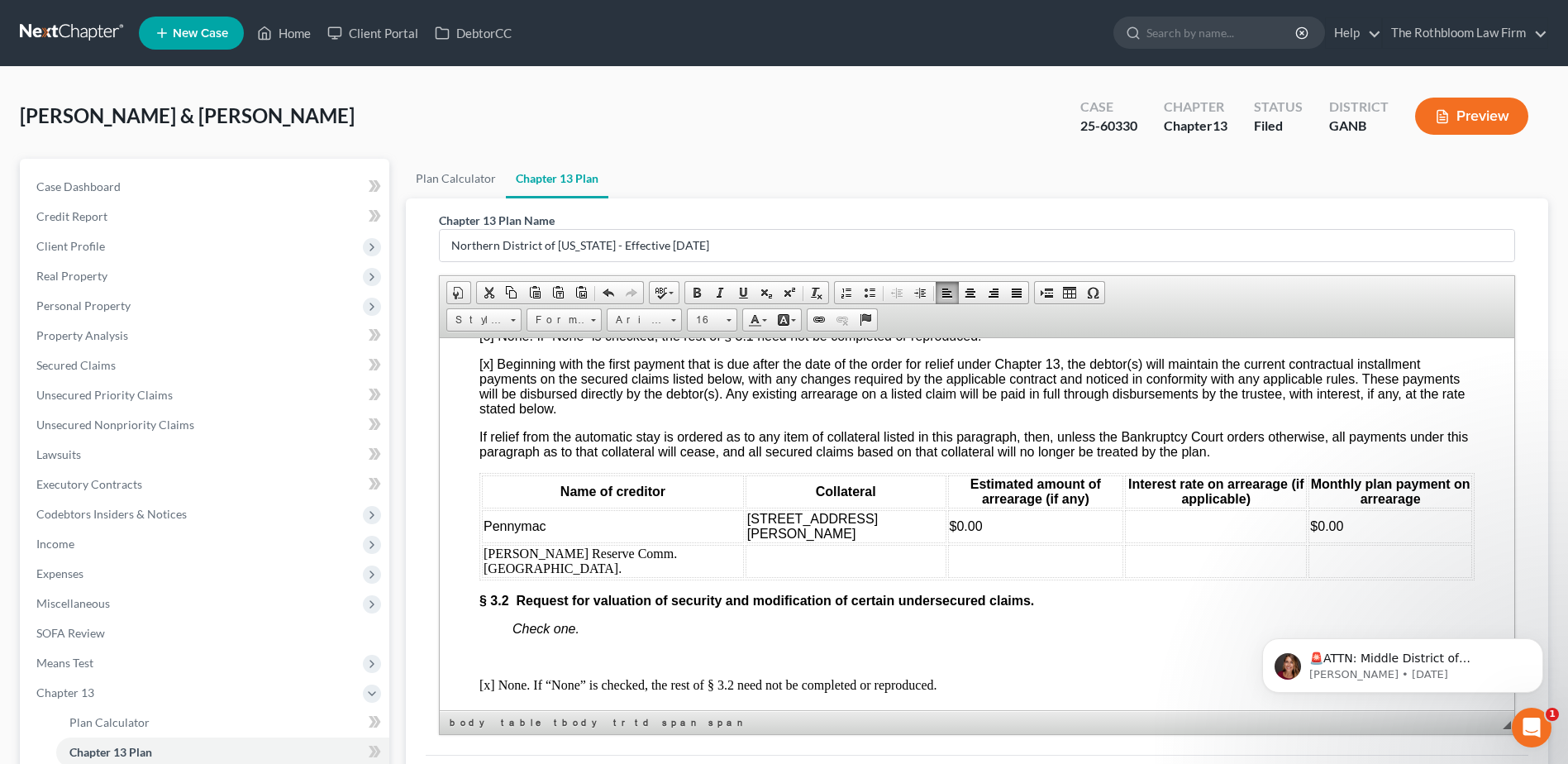
click at [745, 577] on td at bounding box center [845, 561] width 200 height 33
click at [687, 608] on span "Paste" at bounding box center [715, 609] width 89 height 21
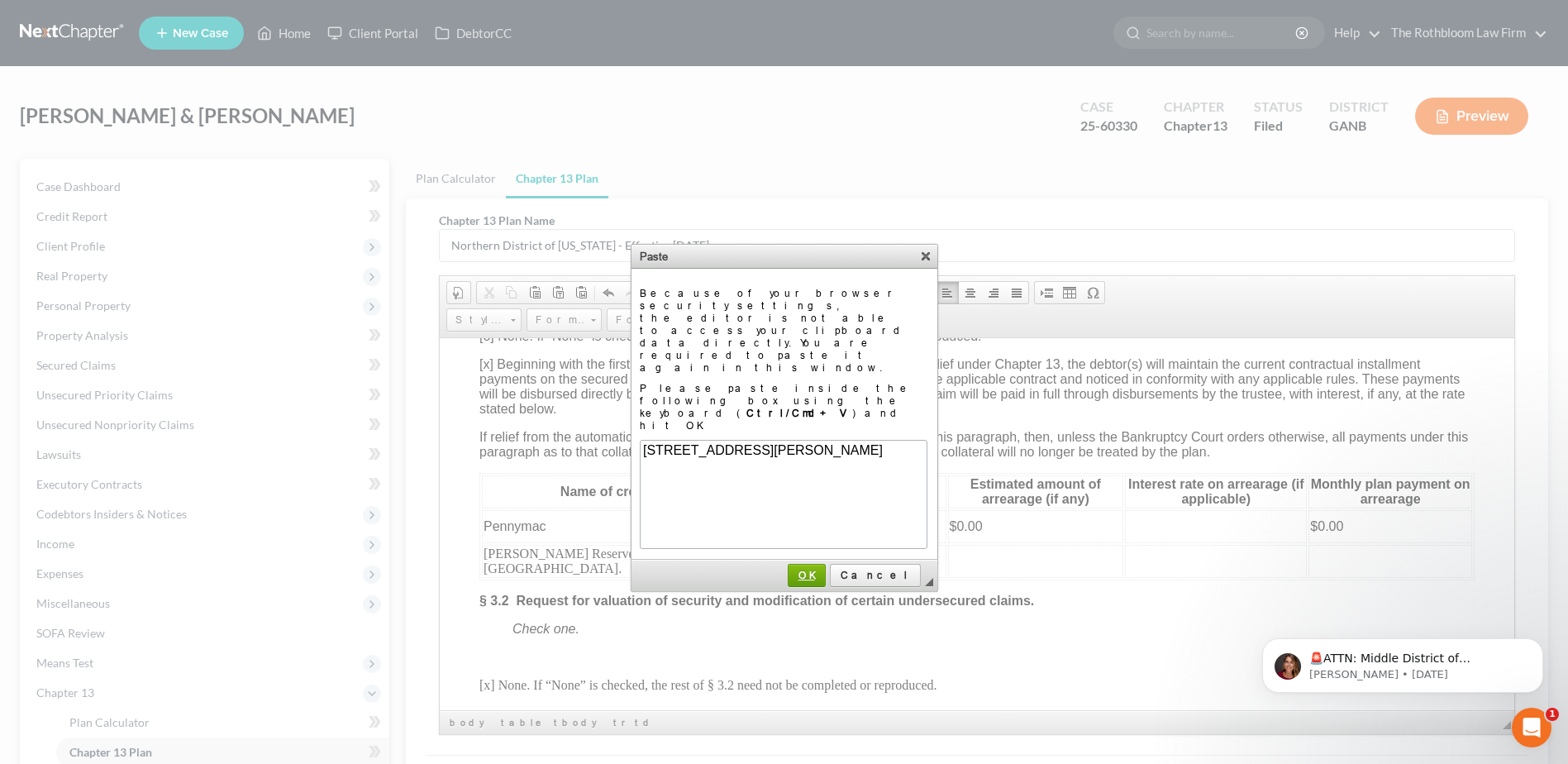
click at [825, 569] on span "OK" at bounding box center [807, 575] width 36 height 12
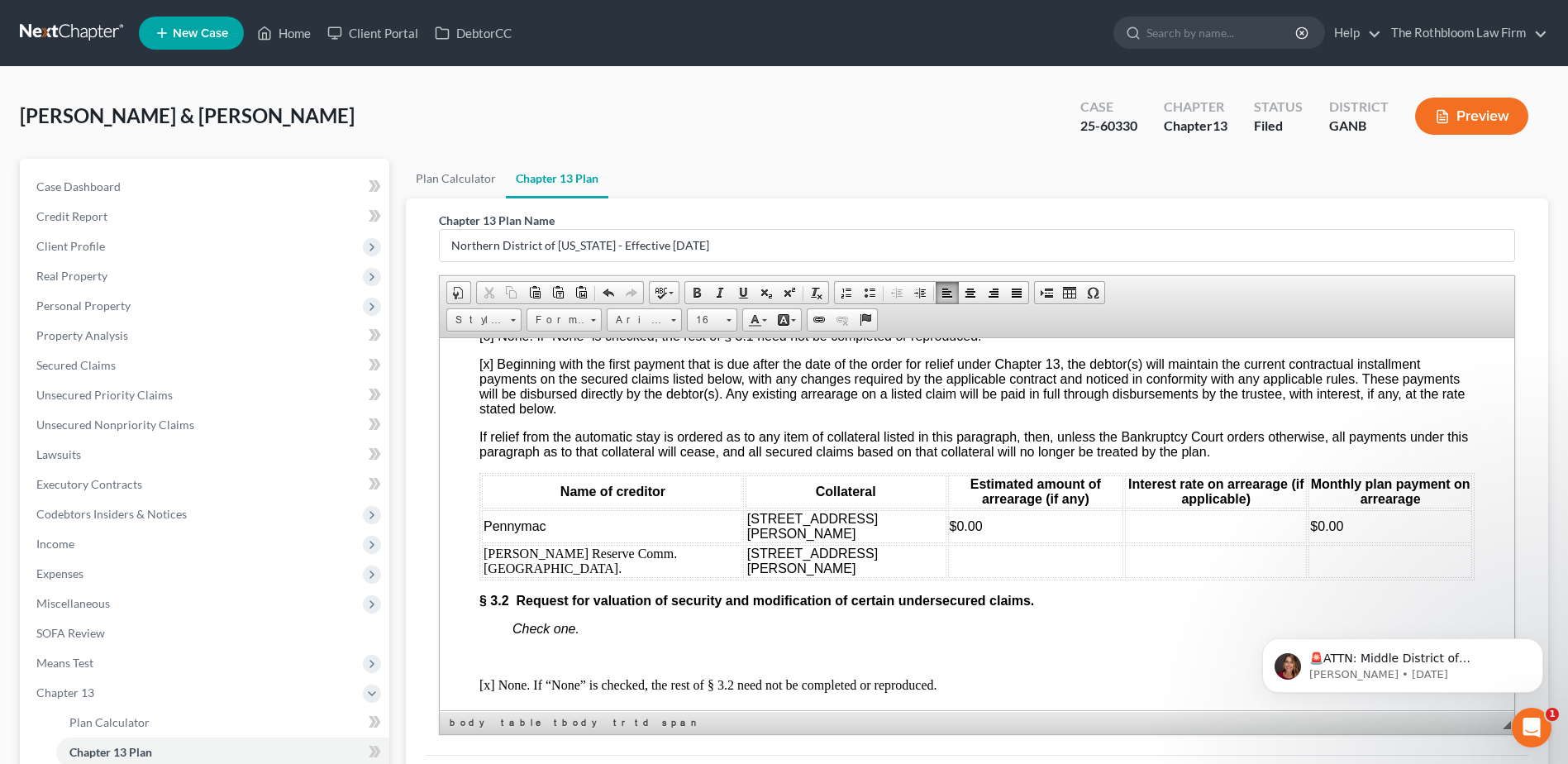
click at [948, 577] on td at bounding box center [1036, 561] width 176 height 33
click at [1309, 577] on td at bounding box center [1390, 561] width 164 height 33
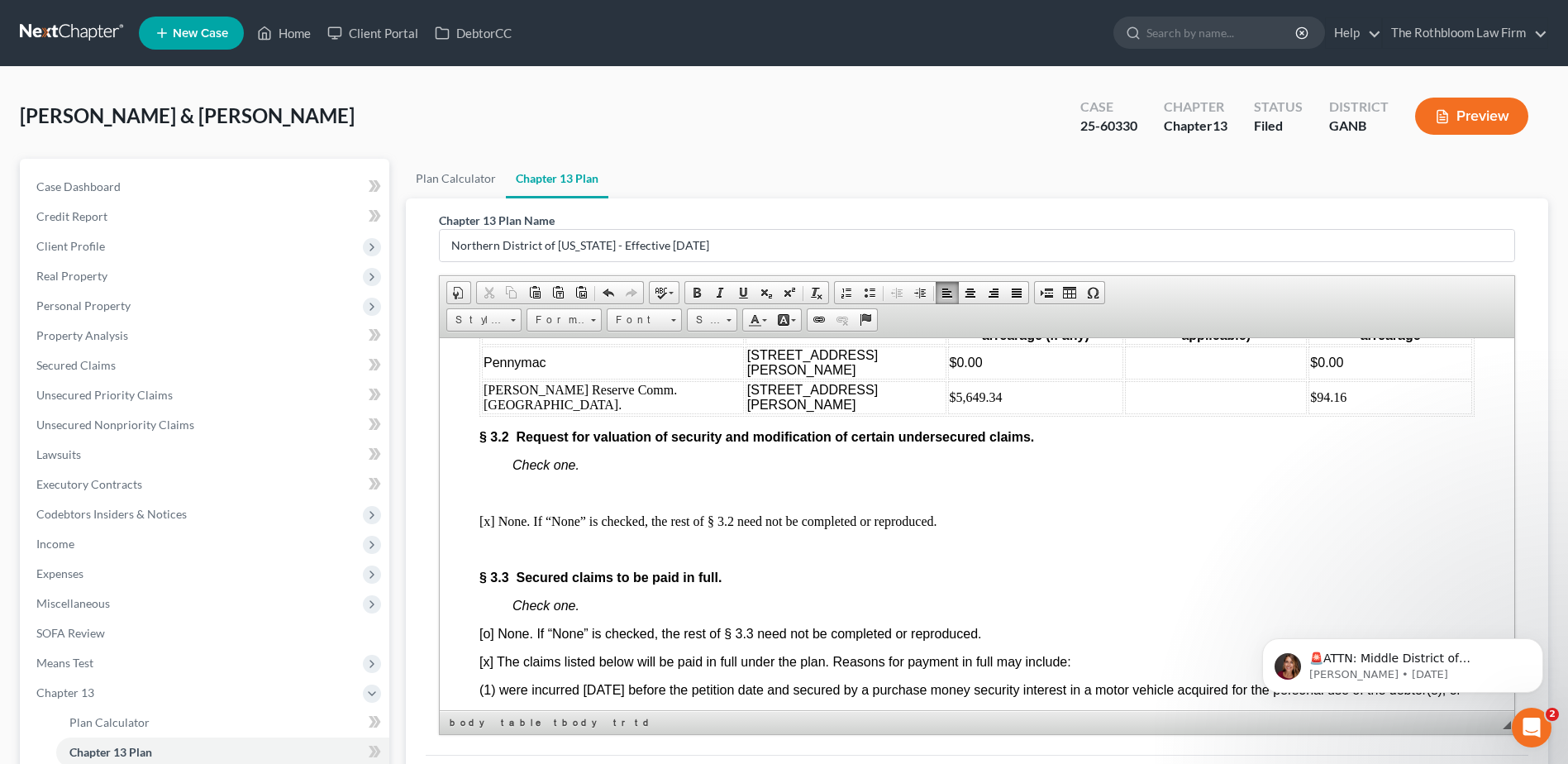
scroll to position [2398, 0]
click at [660, 471] on p "Check one." at bounding box center [994, 463] width 962 height 15
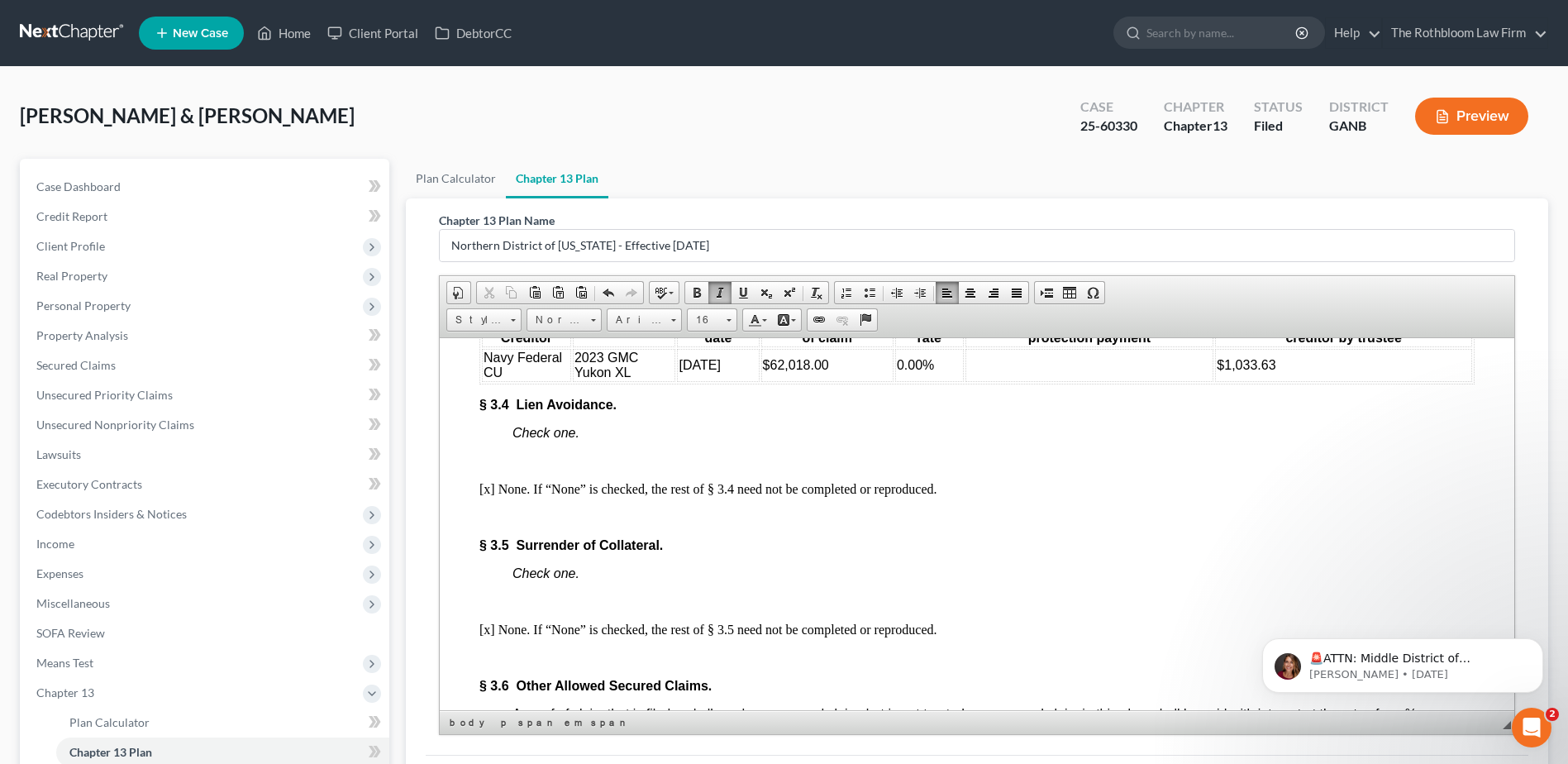
scroll to position [3059, 0]
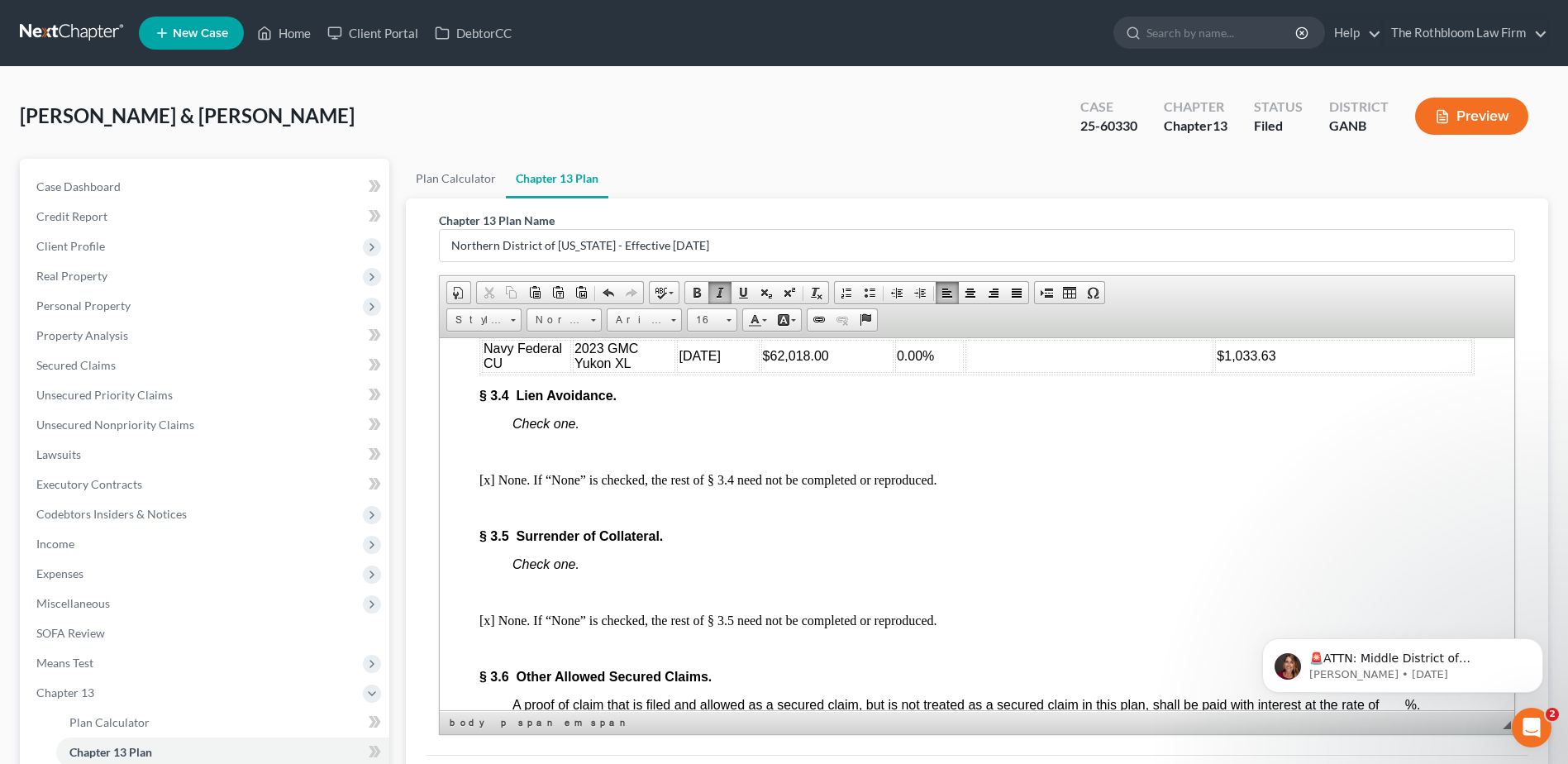
click at [906, 362] on span "0.00%" at bounding box center [915, 355] width 37 height 14
click at [897, 362] on span "0.00%" at bounding box center [915, 355] width 37 height 14
drag, startPoint x: 1228, startPoint y: 411, endPoint x: 1292, endPoint y: 438, distance: 69.5
click at [1228, 362] on span "$1,033.63" at bounding box center [1246, 355] width 59 height 14
click at [739, 431] on p "Check one." at bounding box center [994, 423] width 962 height 15
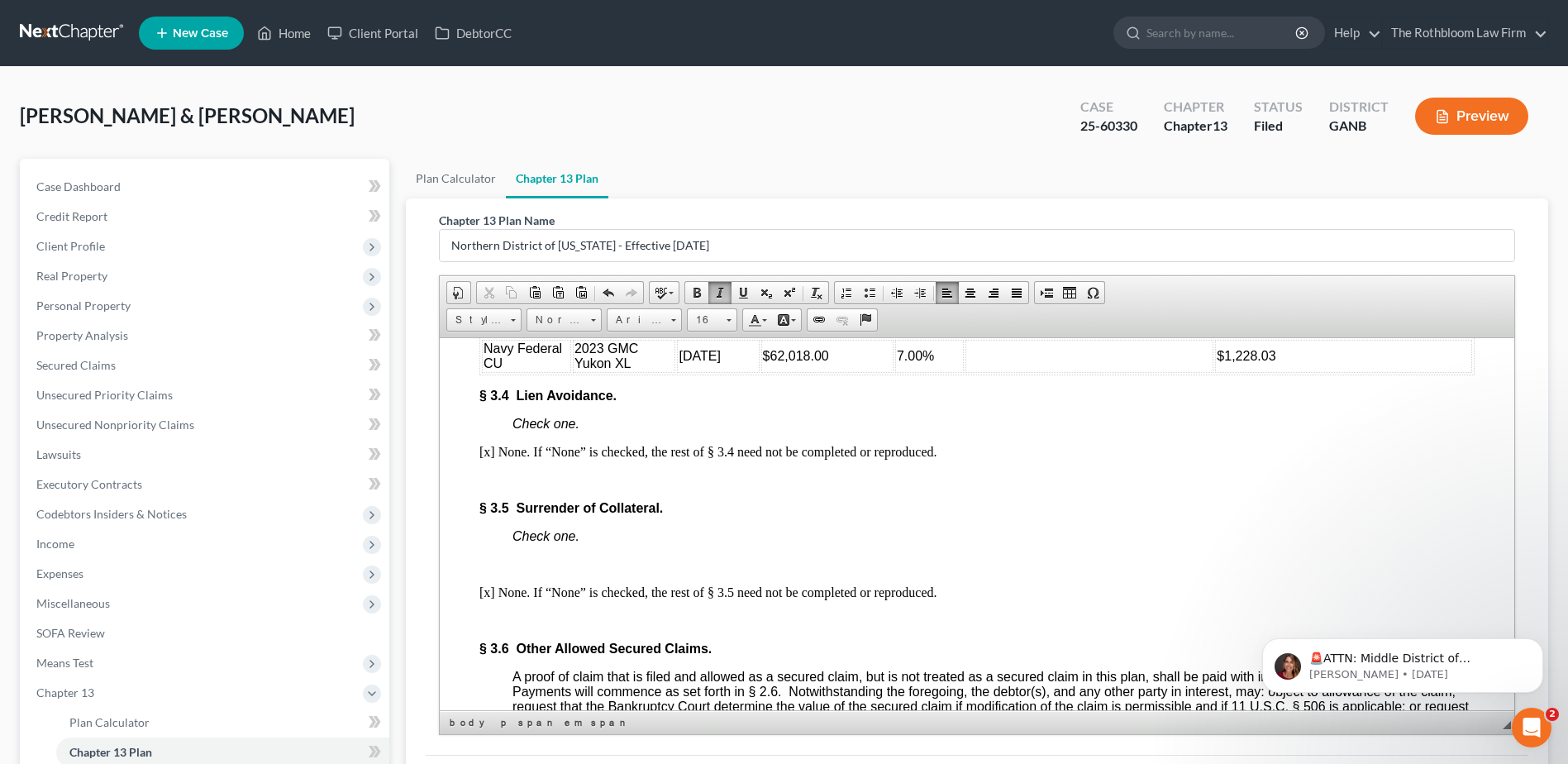
click at [621, 543] on p "Check one." at bounding box center [994, 536] width 962 height 15
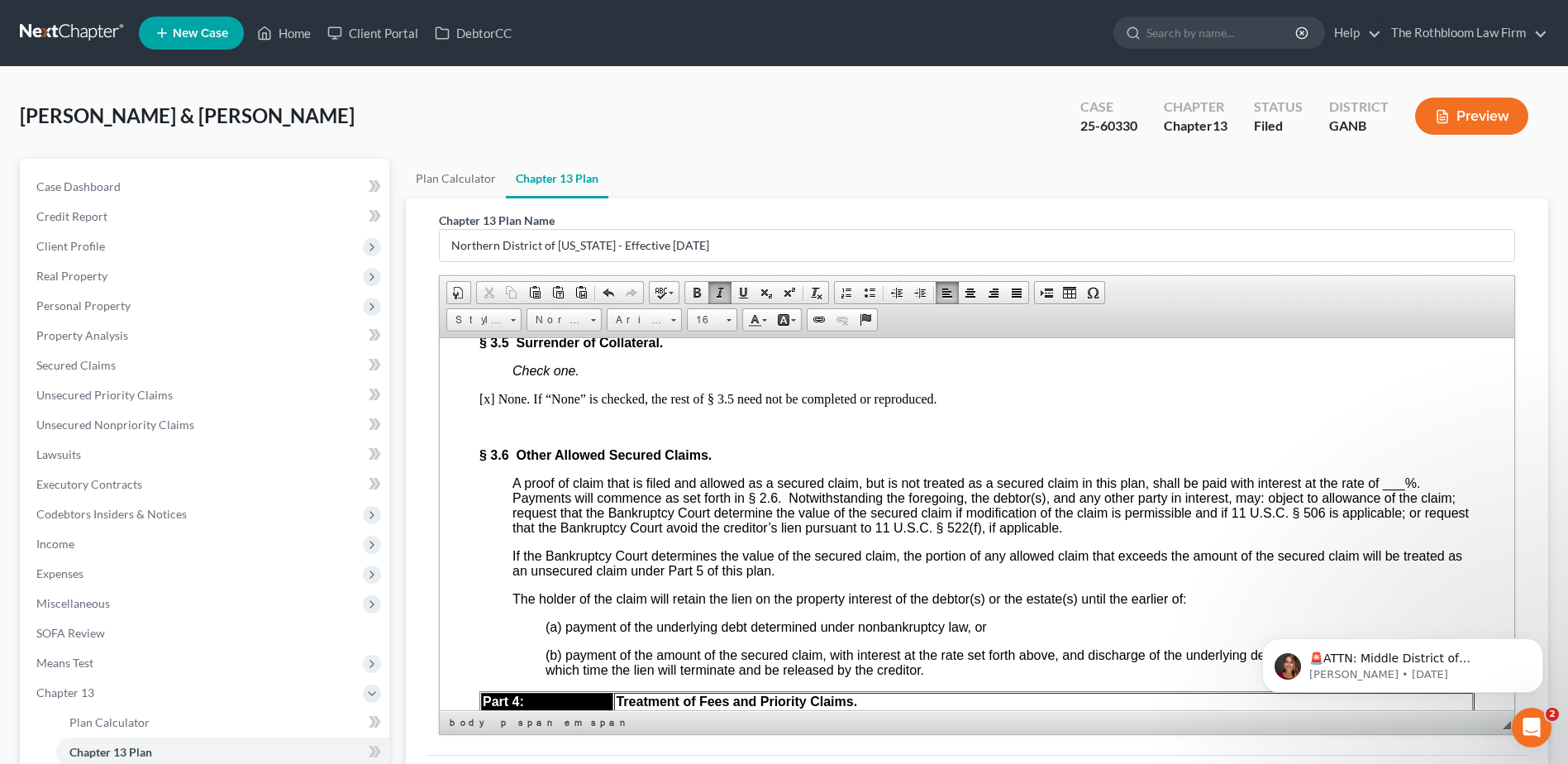
scroll to position [3308, 0]
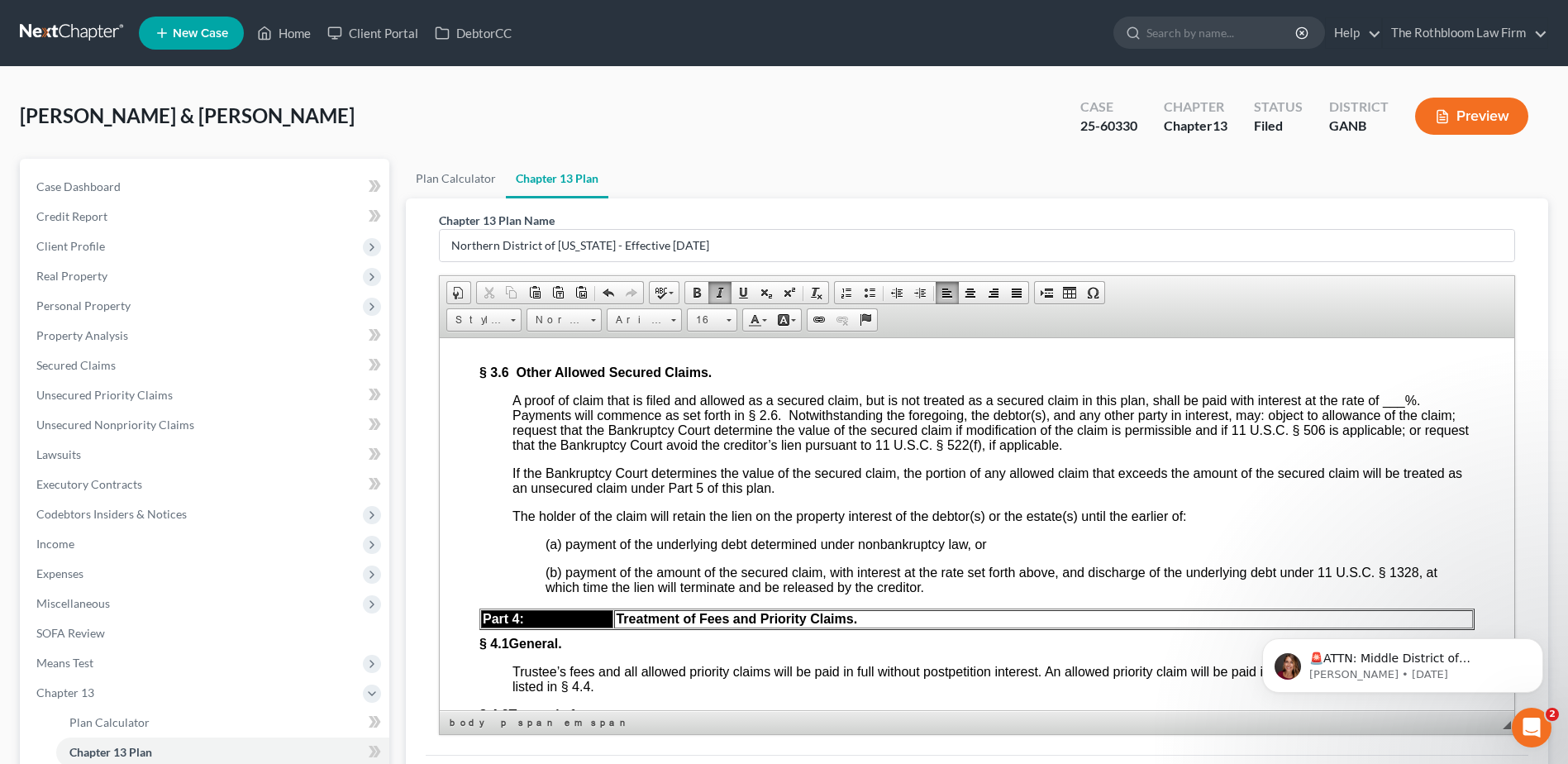
click at [1387, 407] on span "___" at bounding box center [1394, 399] width 23 height 14
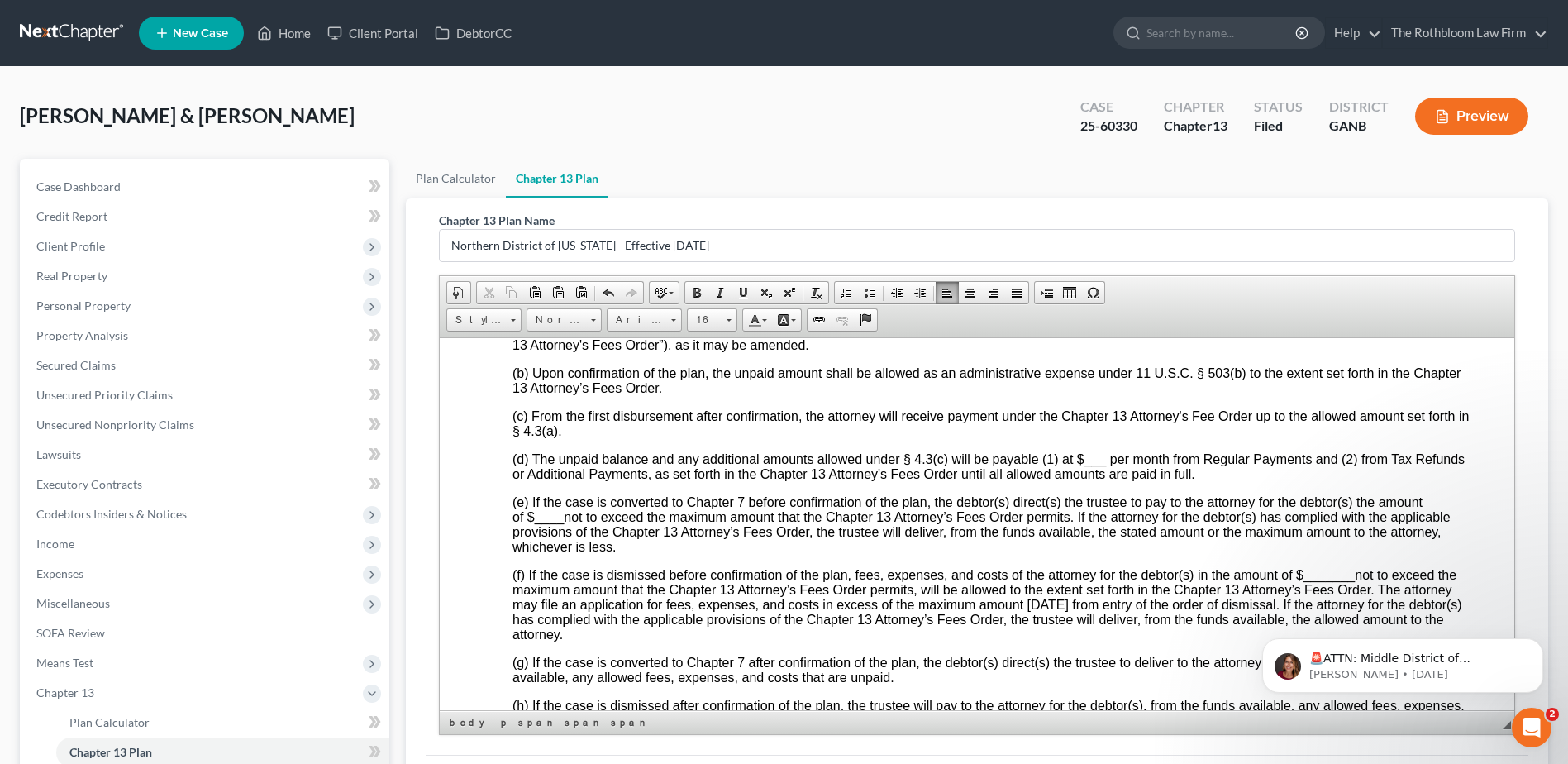
scroll to position [3804, 0]
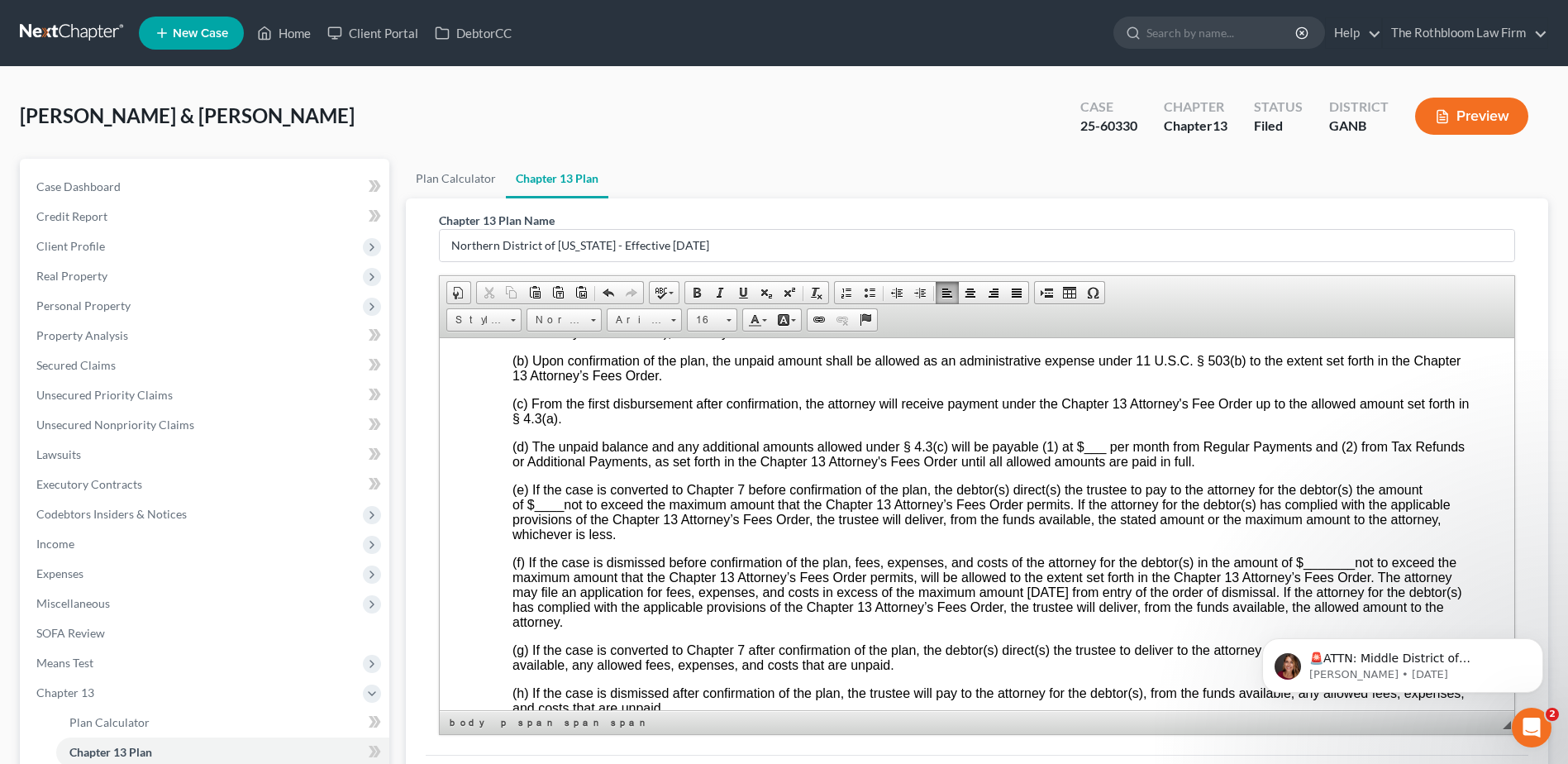
click at [1087, 453] on span "___" at bounding box center [1096, 446] width 23 height 14
click at [535, 511] on span "____" at bounding box center [549, 504] width 30 height 14
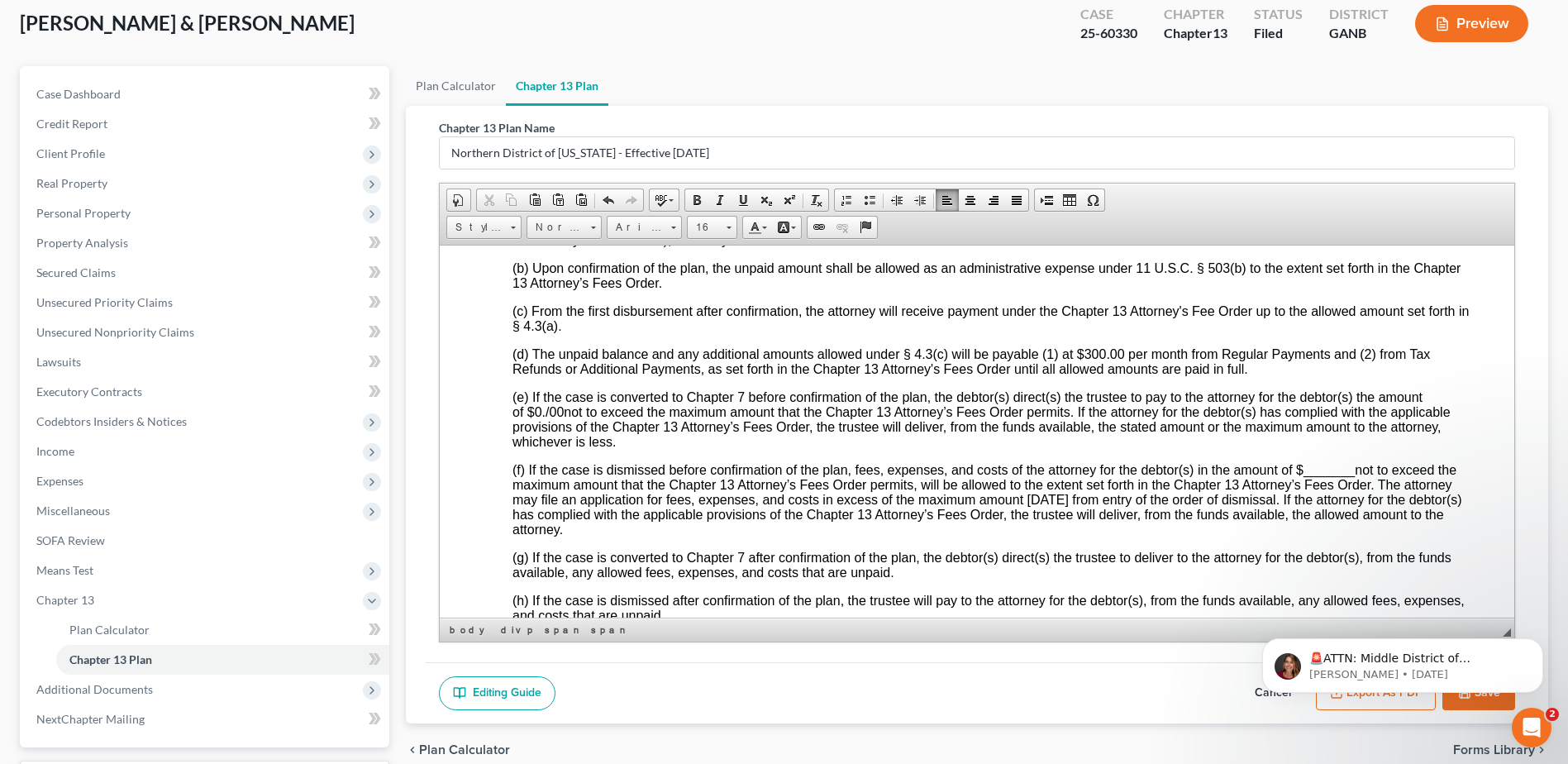
scroll to position [234, 0]
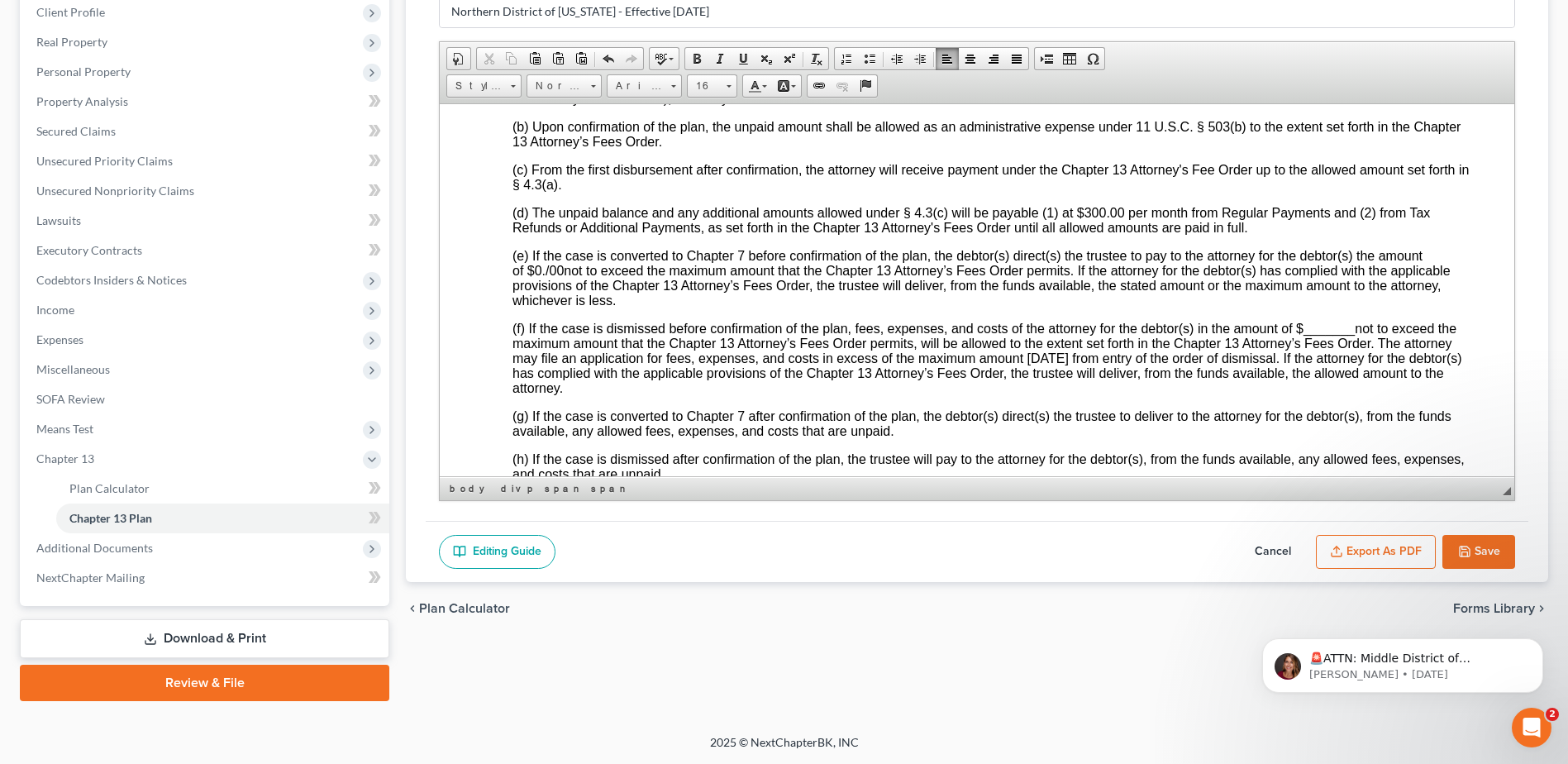
click at [1304, 335] on span "_______" at bounding box center [1329, 328] width 51 height 14
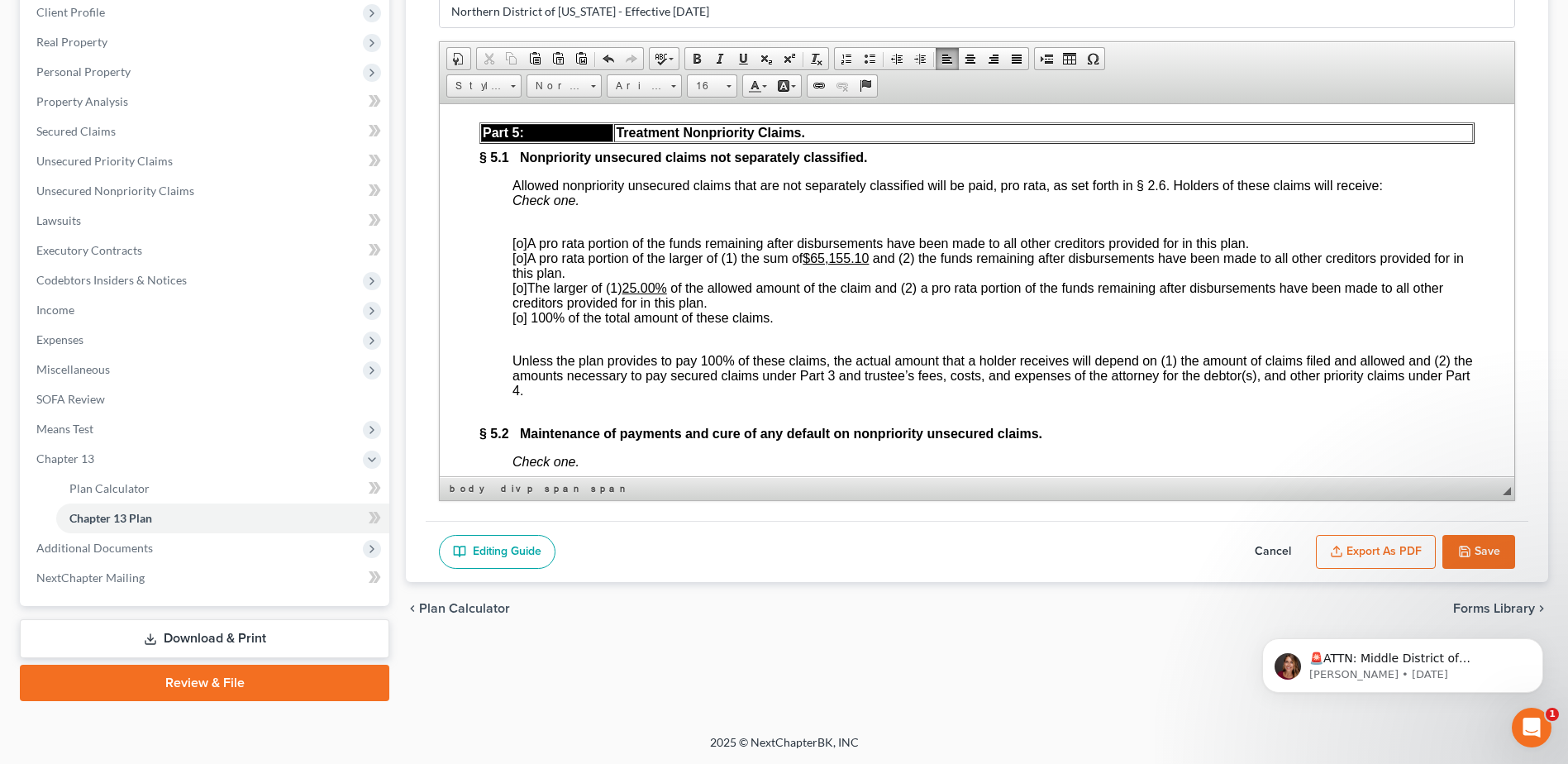
scroll to position [4383, 0]
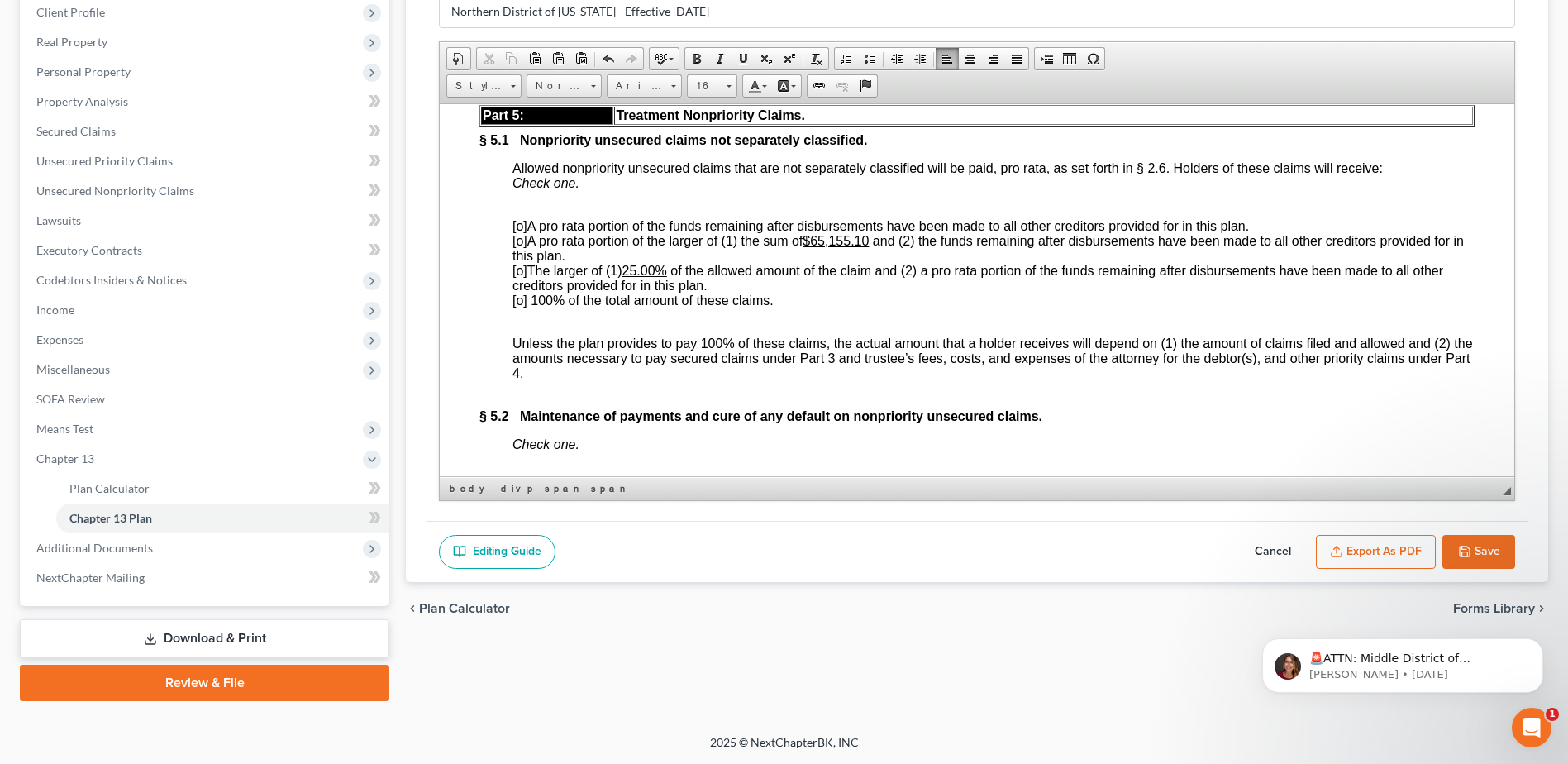
click at [522, 247] on span "[o]" at bounding box center [520, 240] width 15 height 14
drag, startPoint x: 828, startPoint y: 332, endPoint x: 815, endPoint y: 297, distance: 37.3
click at [828, 292] on span "[o] The larger of (1) 25.00% of the allowed amount of the claim and (2) a pro r…" at bounding box center [978, 277] width 931 height 29
drag, startPoint x: 818, startPoint y: 306, endPoint x: 875, endPoint y: 308, distance: 57.0
click at [875, 262] on span "[x ] A pro rata portion of the larger of (1) the sum of $65,155.10 and (2) the …" at bounding box center [987, 247] width 950 height 29
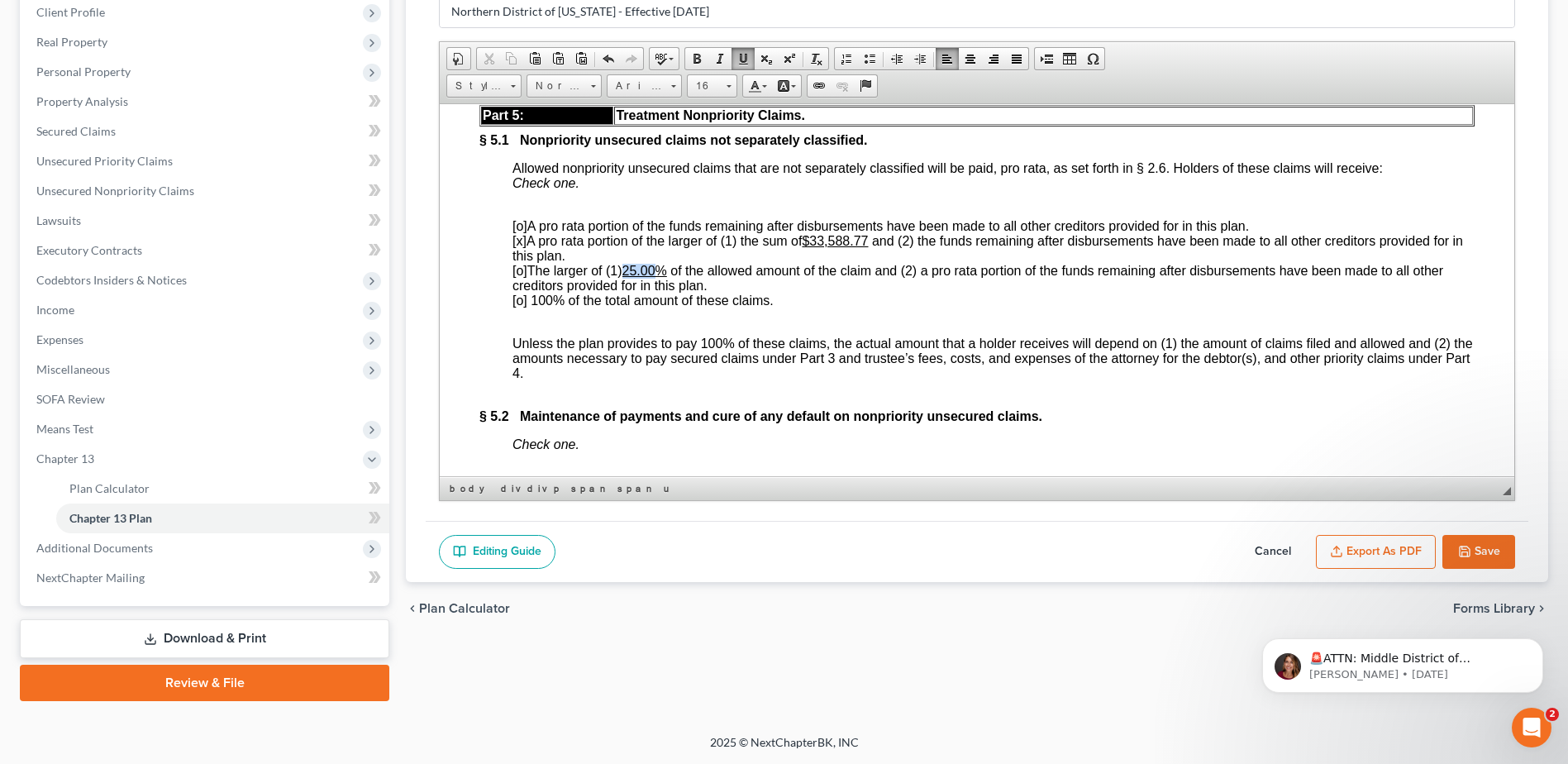
drag, startPoint x: 631, startPoint y: 333, endPoint x: 660, endPoint y: 333, distance: 29.0
click at [660, 277] on u "25.00%" at bounding box center [644, 270] width 44 height 14
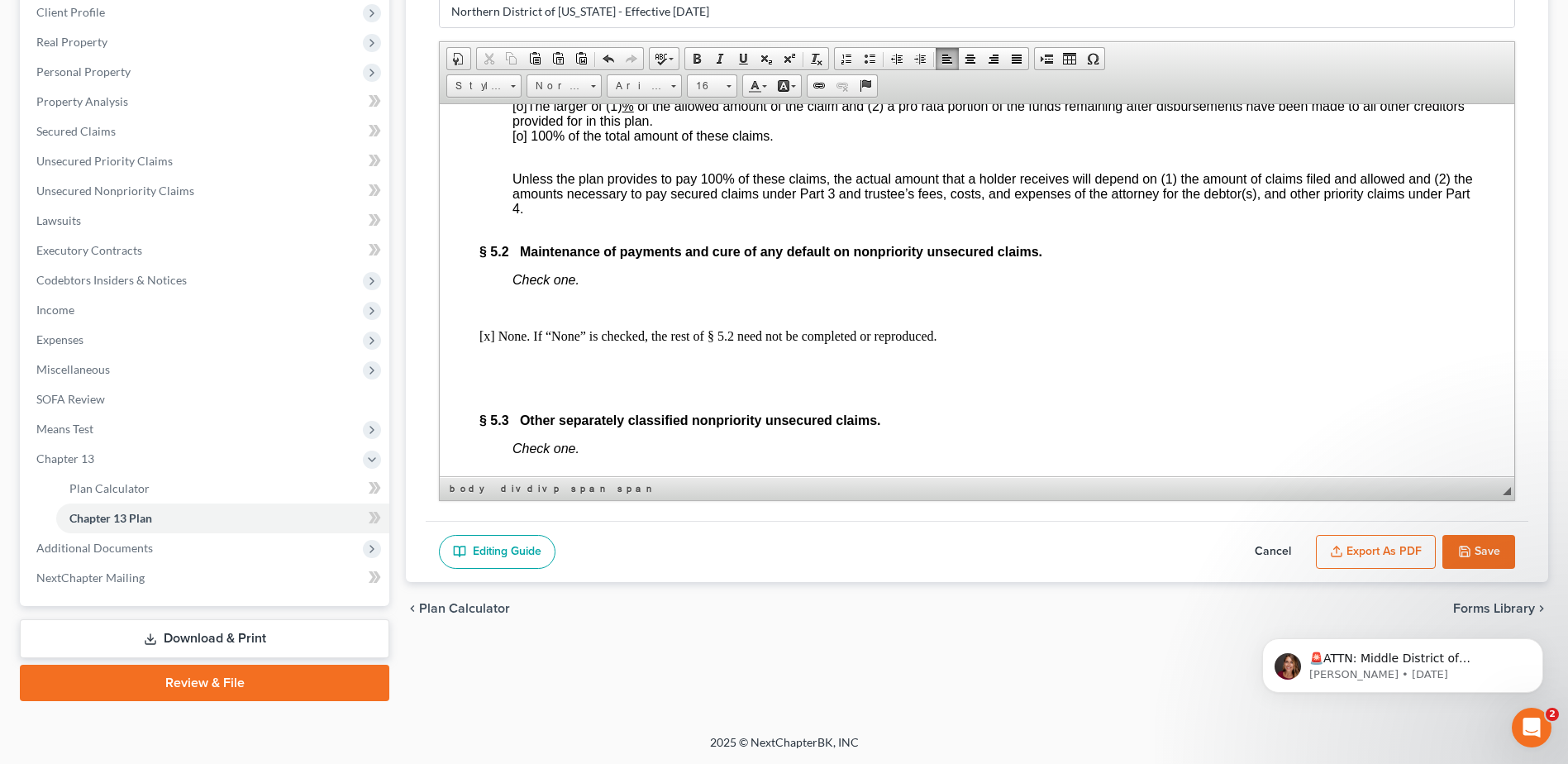
scroll to position [4548, 0]
click at [660, 333] on div "Part 5: Treatment Nonpriority Claims. § 5.1 Nonpriority unsecured claims not se…" at bounding box center [976, 777] width 995 height 1676
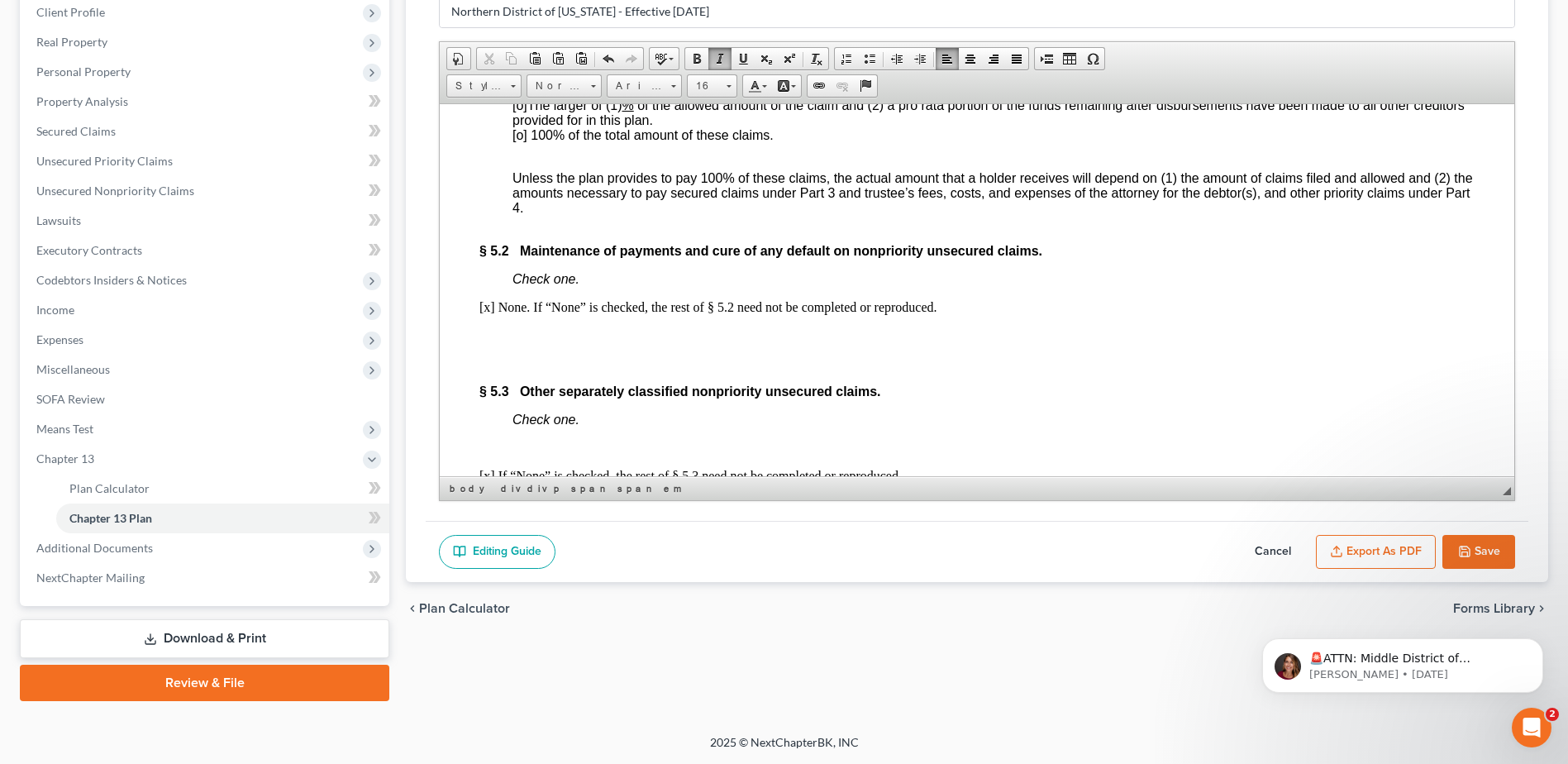
click at [1024, 314] on p "[x] None. If “None” is checked, the rest of § 5.2 need not be completed or repr…" at bounding box center [976, 306] width 995 height 15
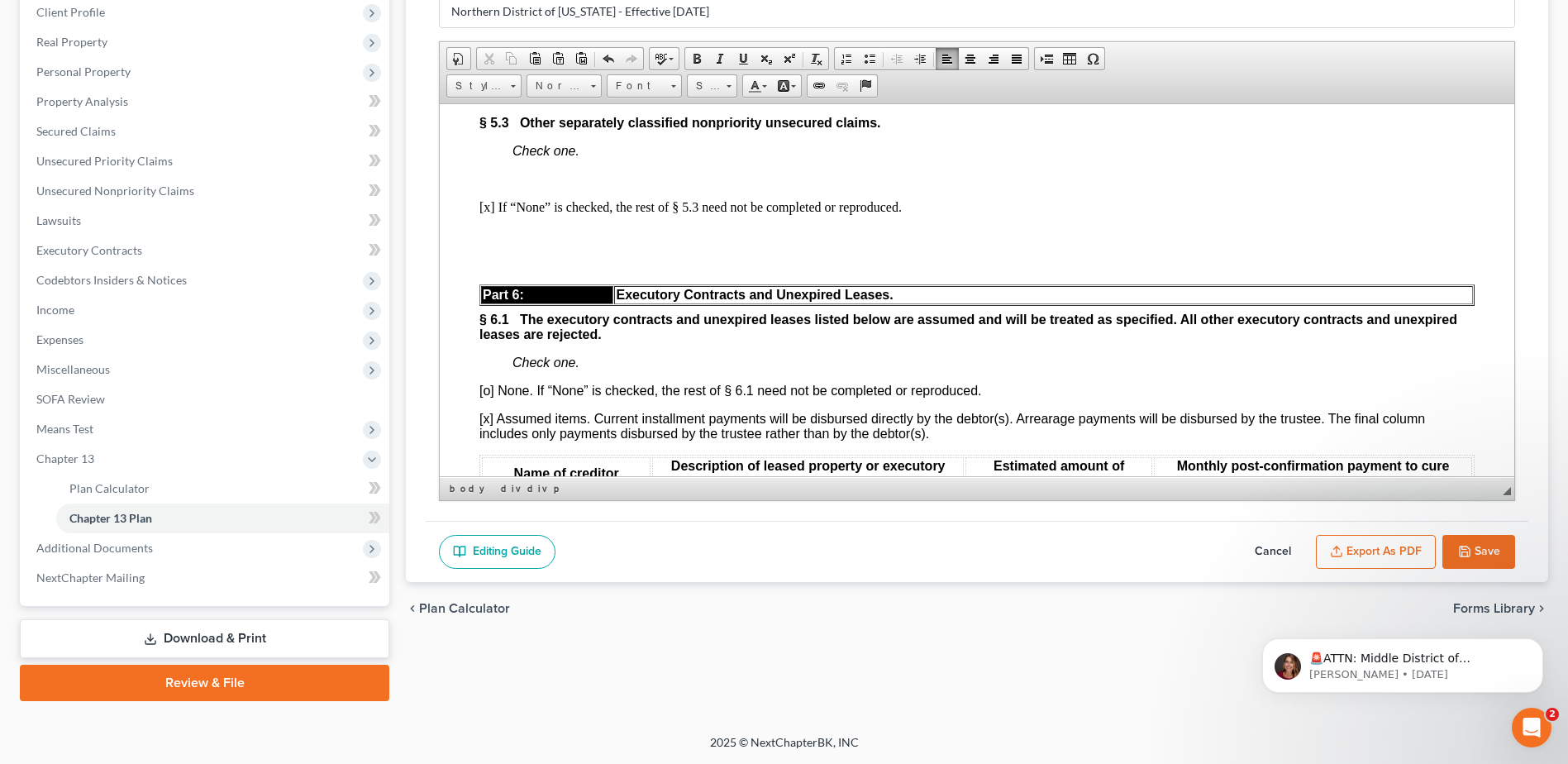
scroll to position [4797, 0]
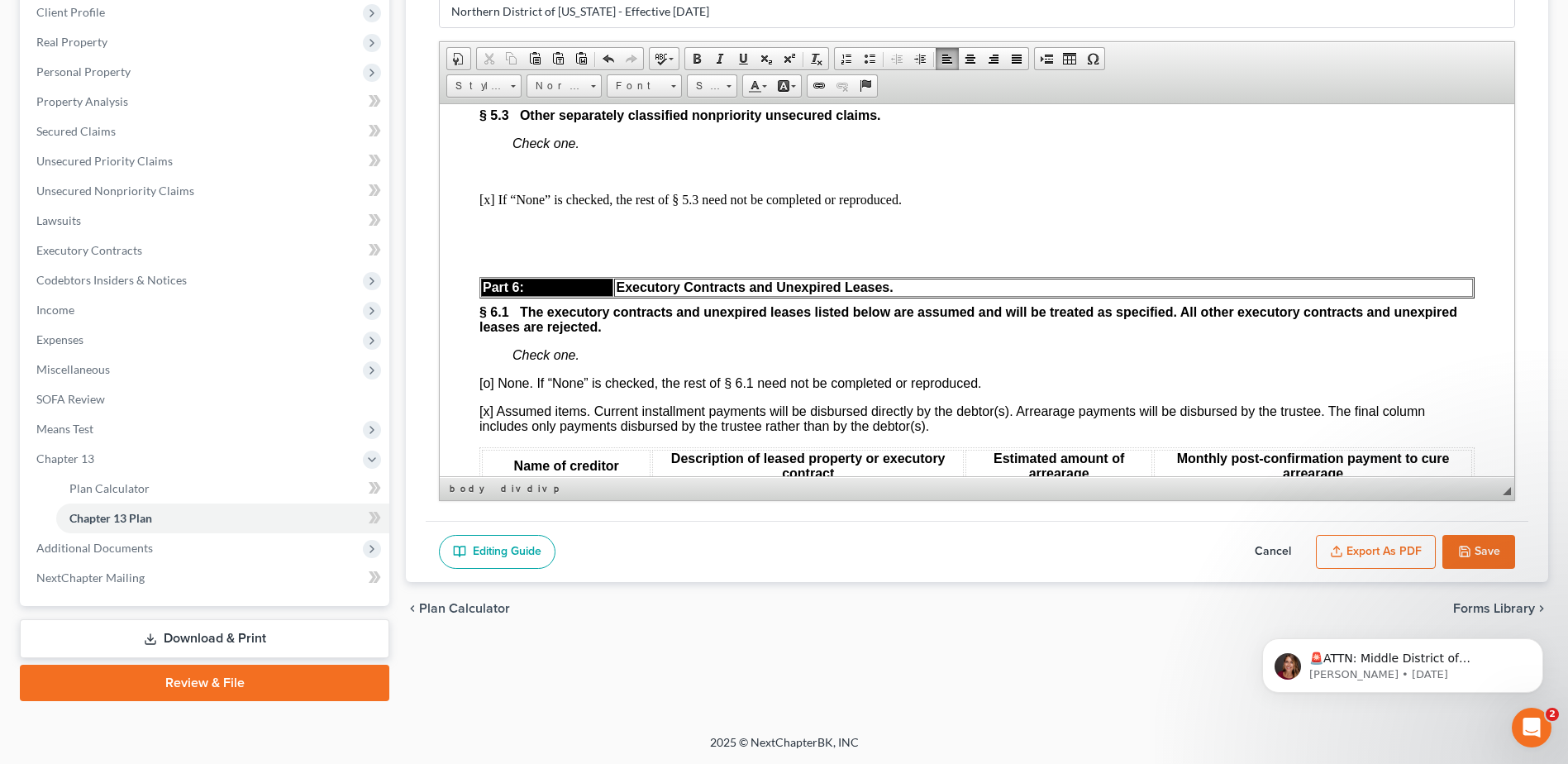
click at [627, 150] on p "Check one." at bounding box center [994, 142] width 962 height 15
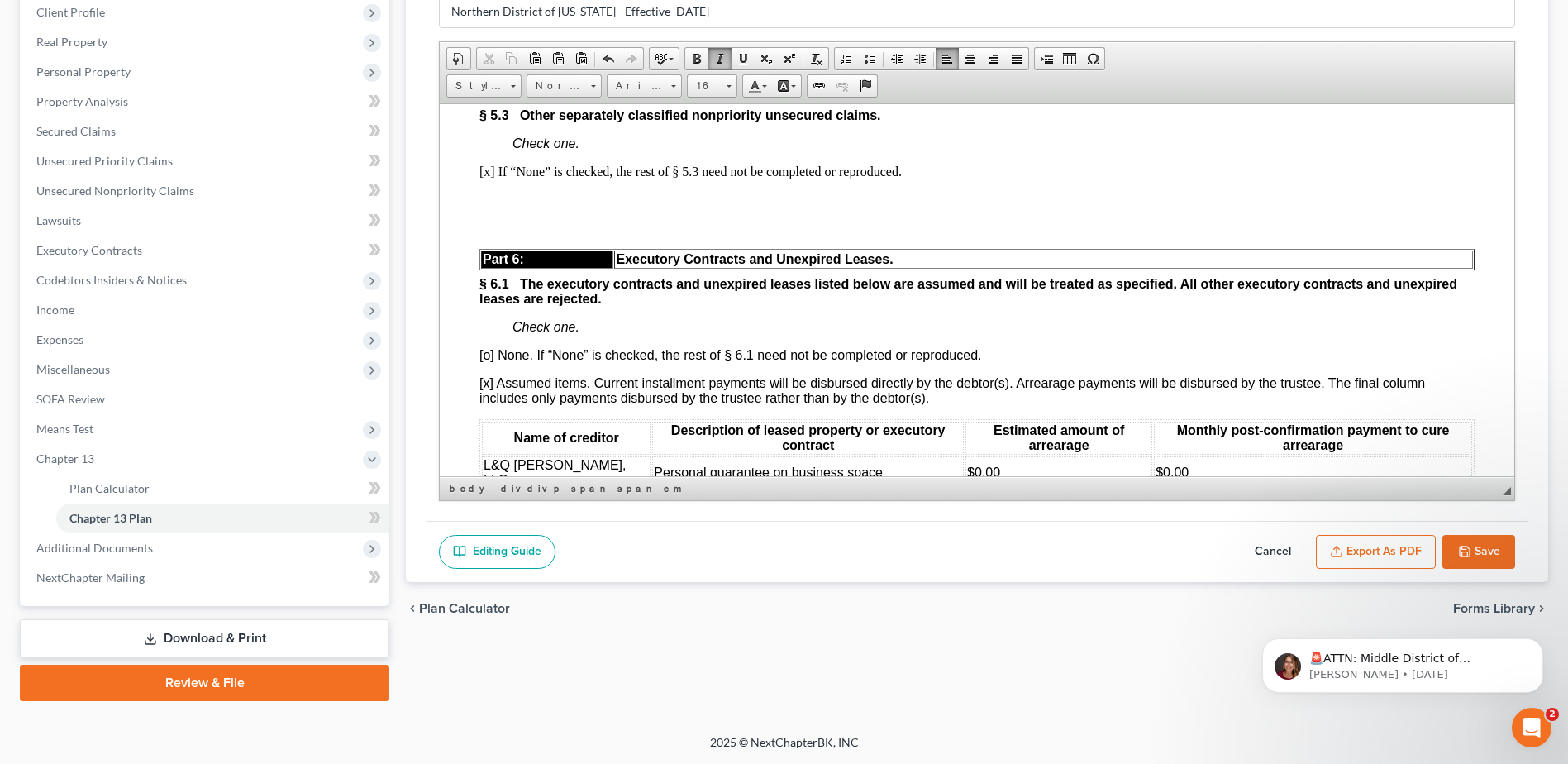
click at [967, 253] on div "Part 5: Treatment Nonpriority Claims. § 5.1 Nonpriority unsecured claims not se…" at bounding box center [976, 486] width 995 height 1591
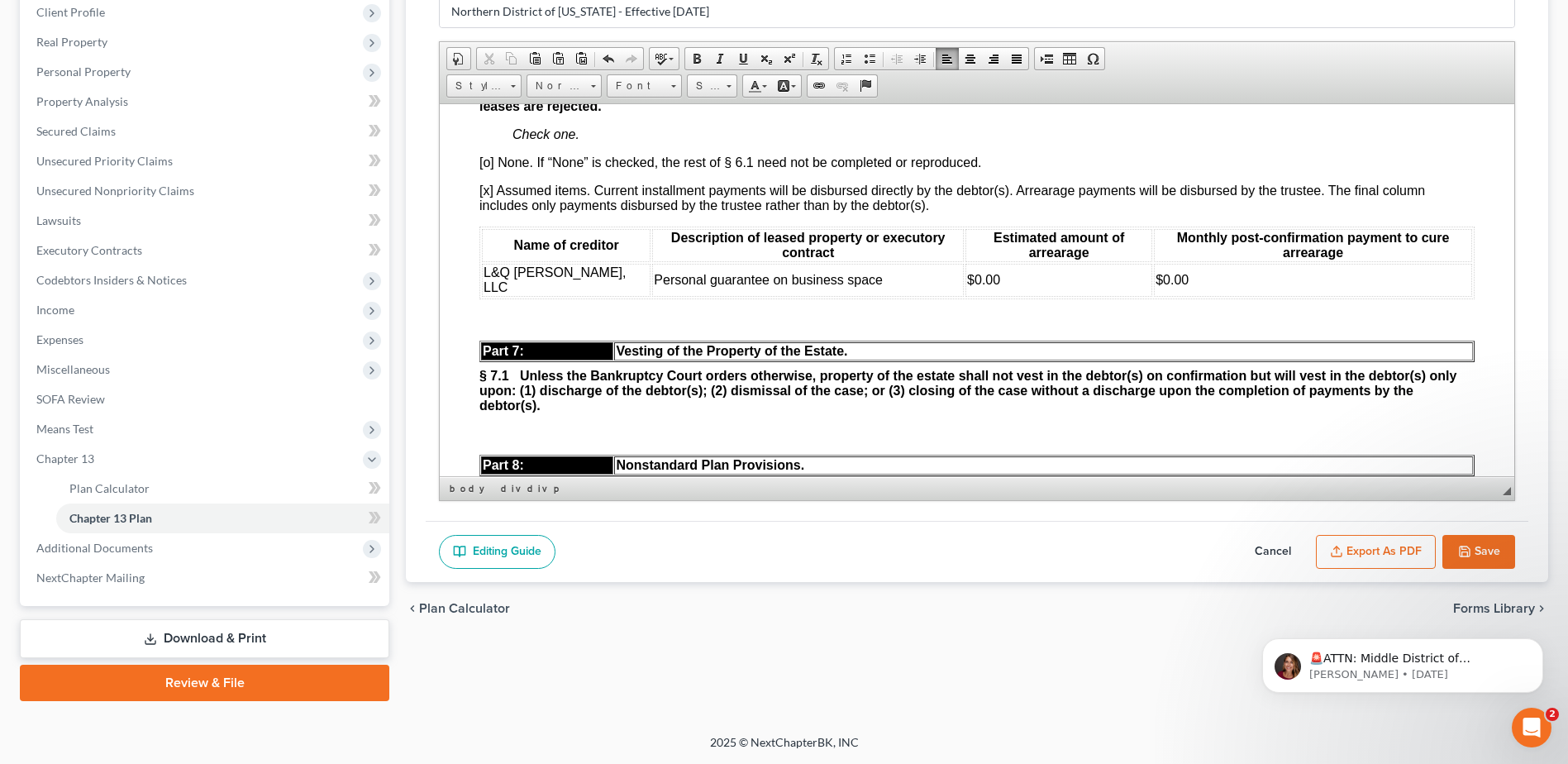
scroll to position [4962, 0]
click at [489, 168] on span "[o] None. If “None” is checked, the rest of § 6.1 need not be completed or repr…" at bounding box center [730, 161] width 502 height 14
click at [488, 211] on span "[x] Assumed items. Current installment payments will be disbursed directly by t…" at bounding box center [952, 196] width 946 height 29
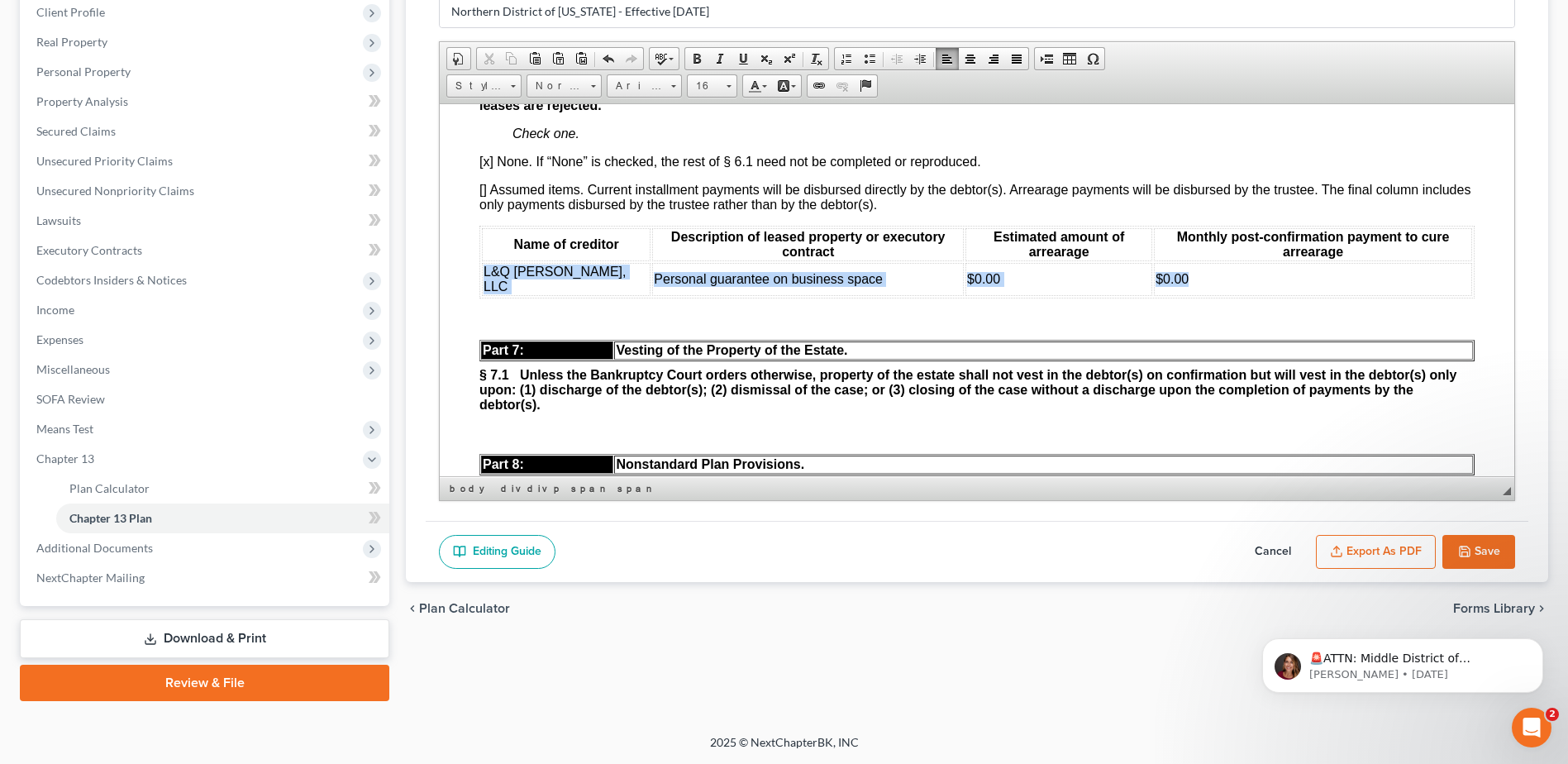
drag, startPoint x: 479, startPoint y: 340, endPoint x: 1299, endPoint y: 359, distance: 820.2
click at [1299, 298] on table "Name of creditor Description of leased property or executory contract Estimated…" at bounding box center [976, 261] width 995 height 73
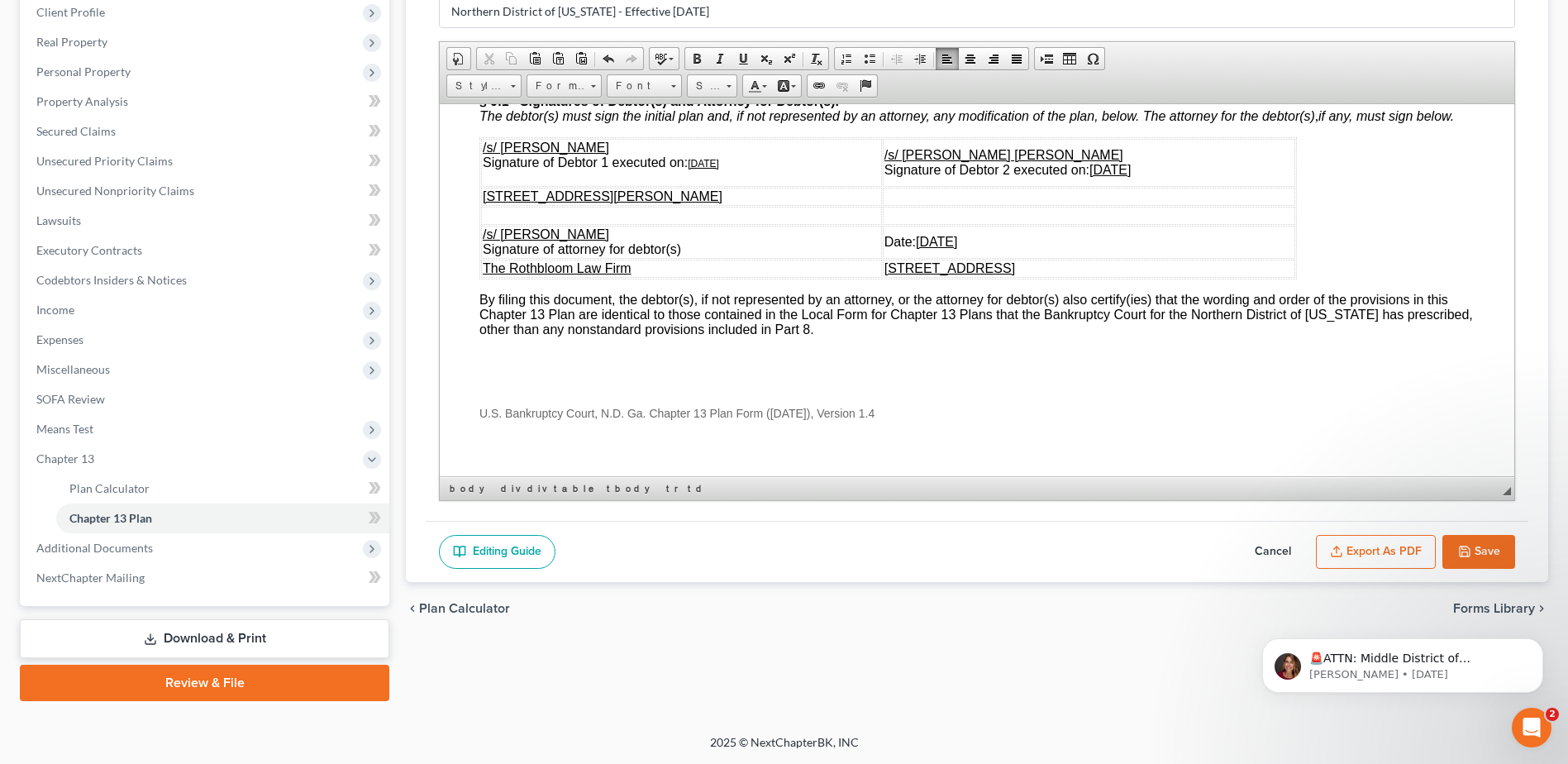
scroll to position [5667, 0]
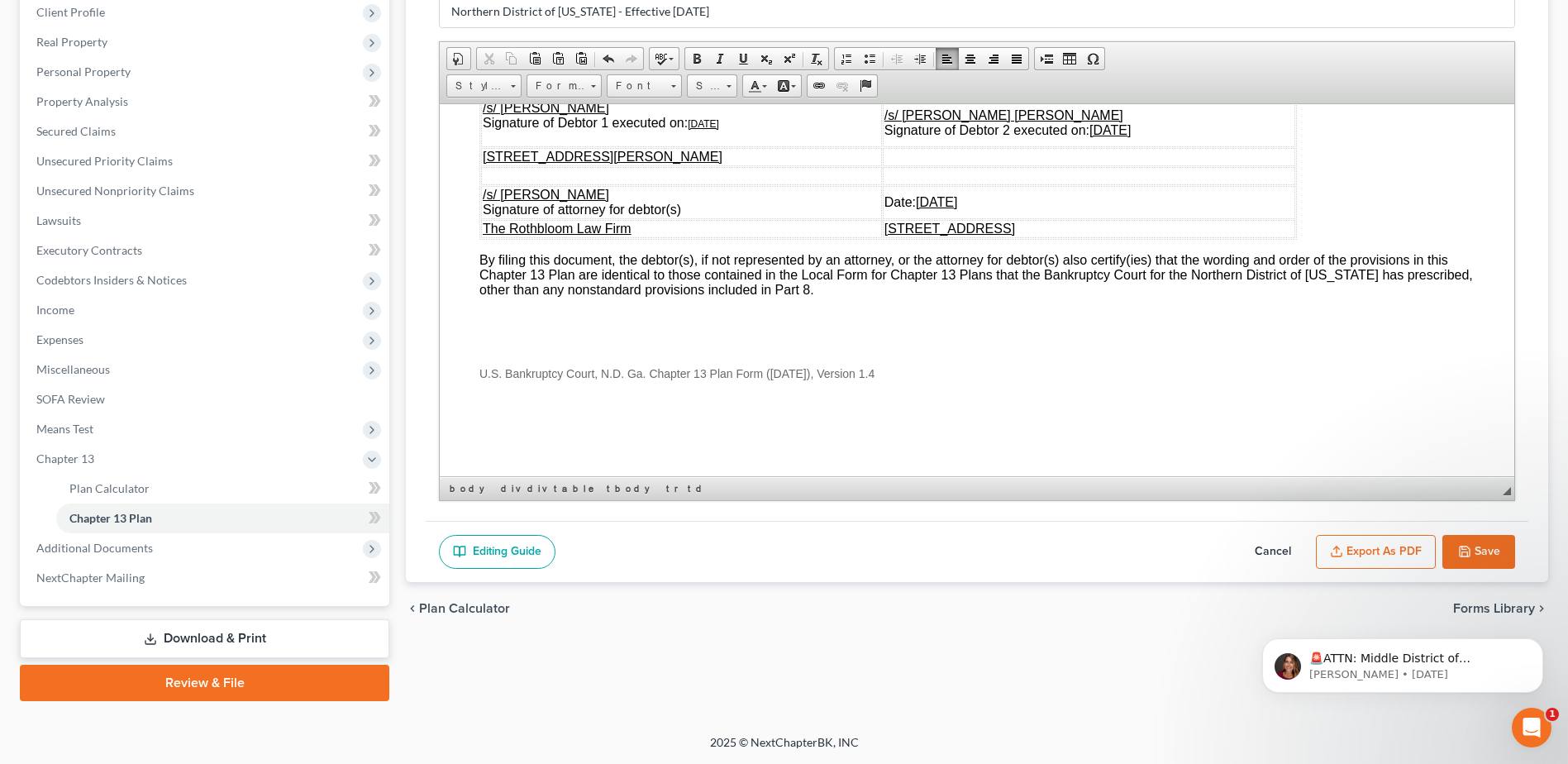
click at [1456, 555] on div "🚨ATTN: Middle District of [US_STATE] The court has added a new Credit Counselin…" at bounding box center [1402, 589] width 305 height 207
click at [1478, 548] on button "Save" at bounding box center [1479, 552] width 73 height 35
select select "2"
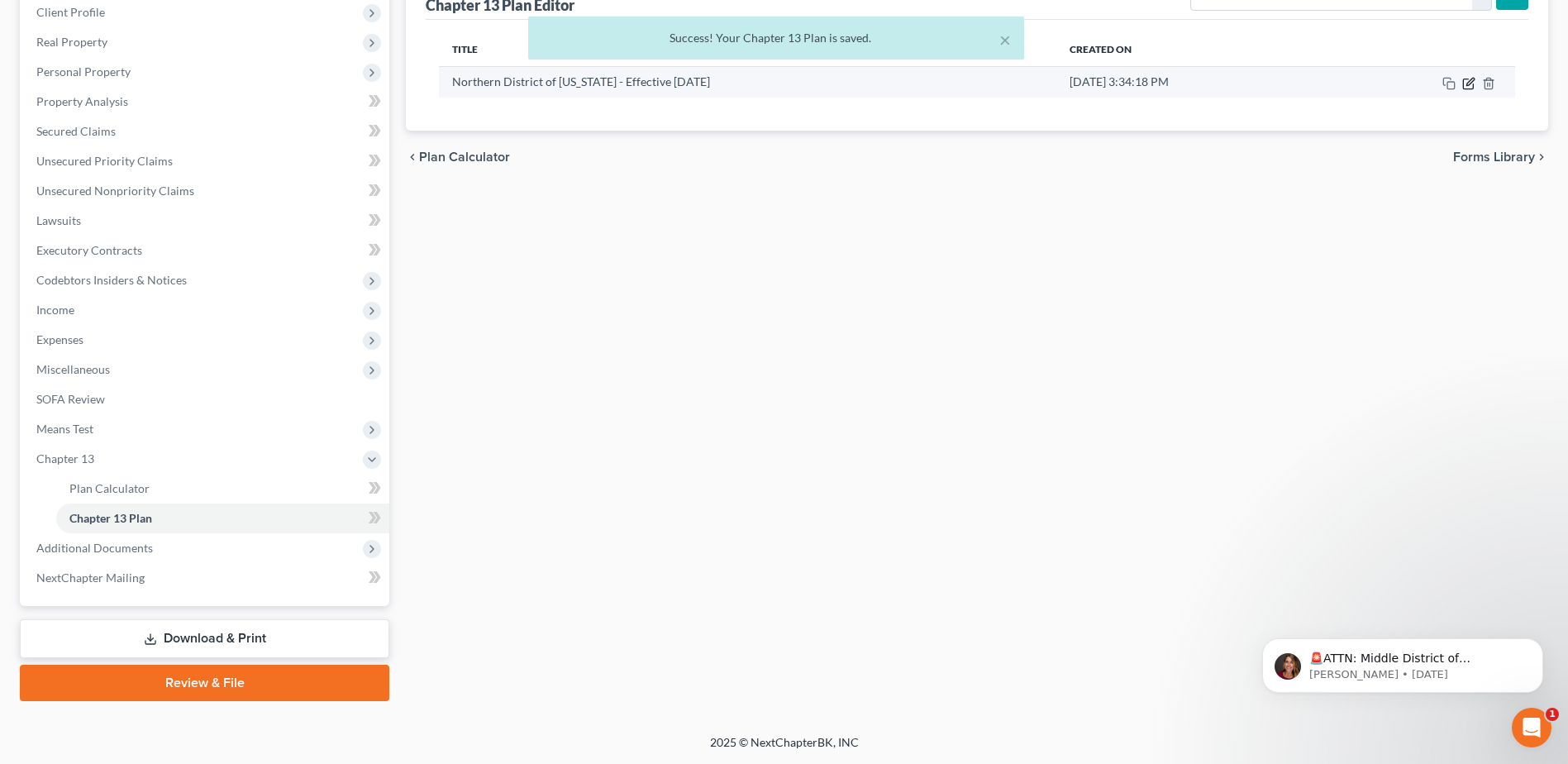
click at [1470, 78] on icon "button" at bounding box center [1468, 83] width 13 height 13
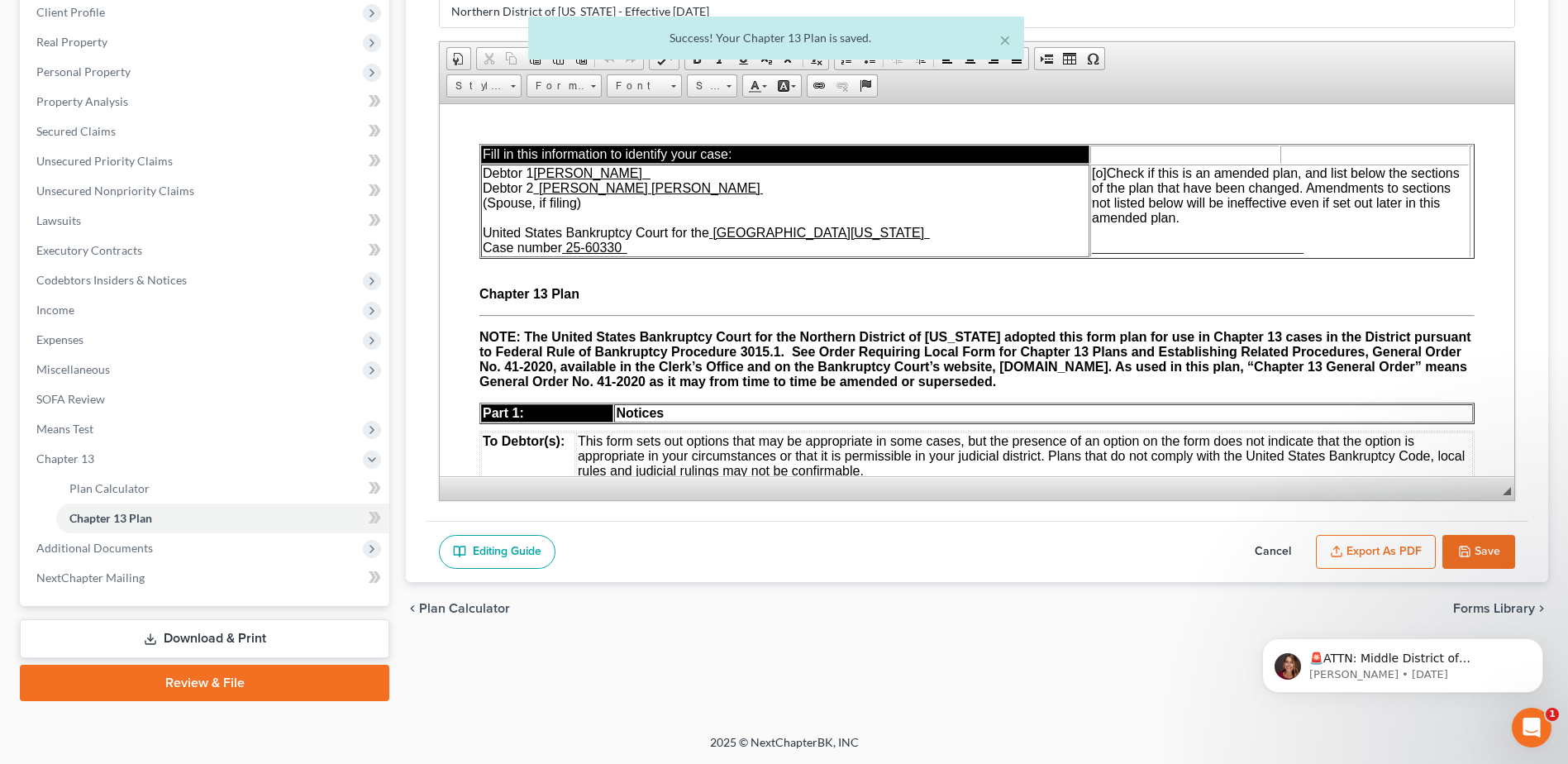
scroll to position [0, 0]
click at [1382, 559] on button "Export as PDF" at bounding box center [1375, 552] width 120 height 35
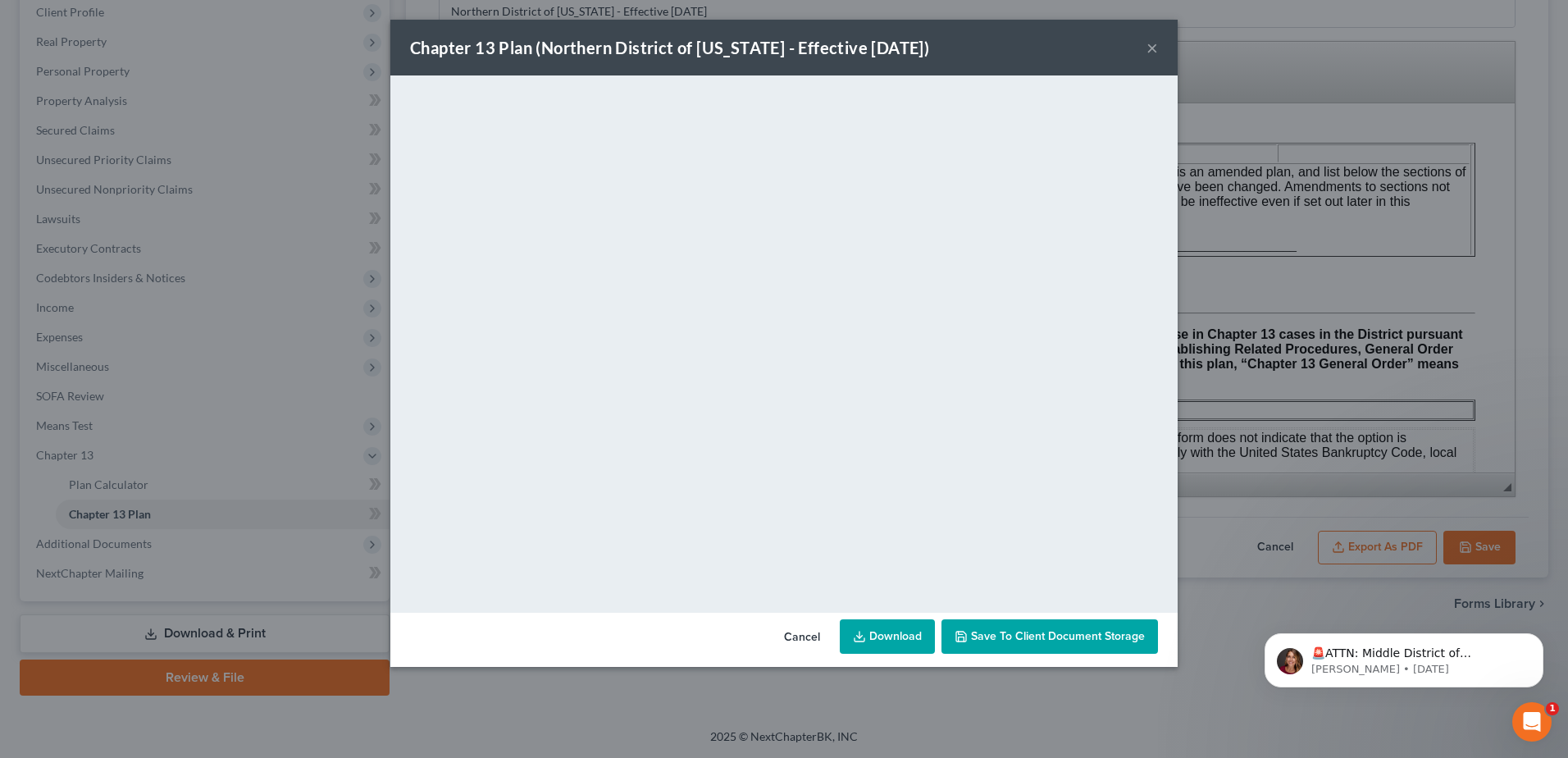
drag, startPoint x: 904, startPoint y: 635, endPoint x: 839, endPoint y: 619, distance: 66.9
click at [903, 635] on link "Download" at bounding box center [887, 637] width 95 height 34
click at [807, 631] on button "Cancel" at bounding box center [802, 637] width 62 height 33
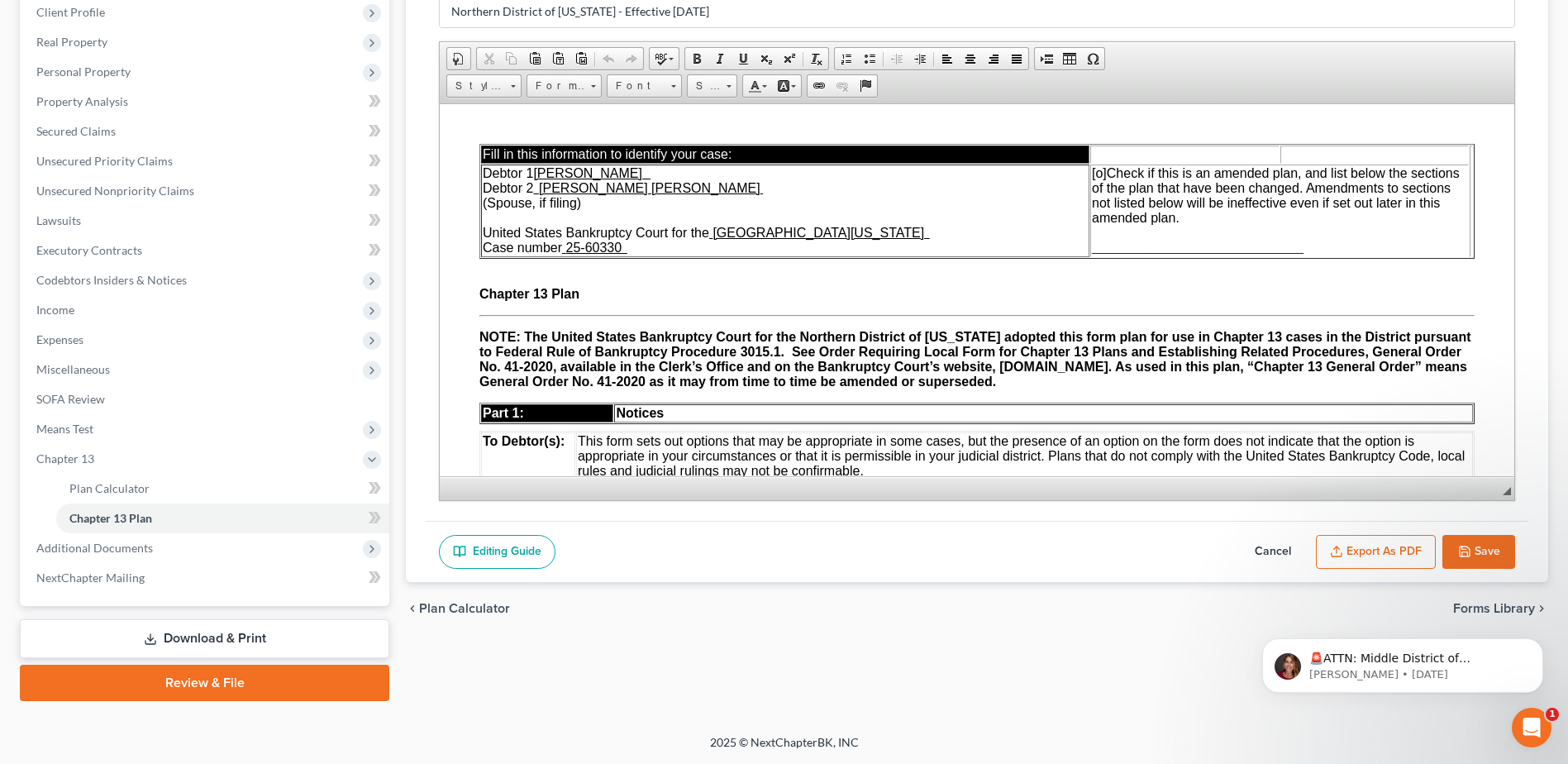
click at [1270, 555] on button "Cancel" at bounding box center [1273, 552] width 73 height 35
select select "2"
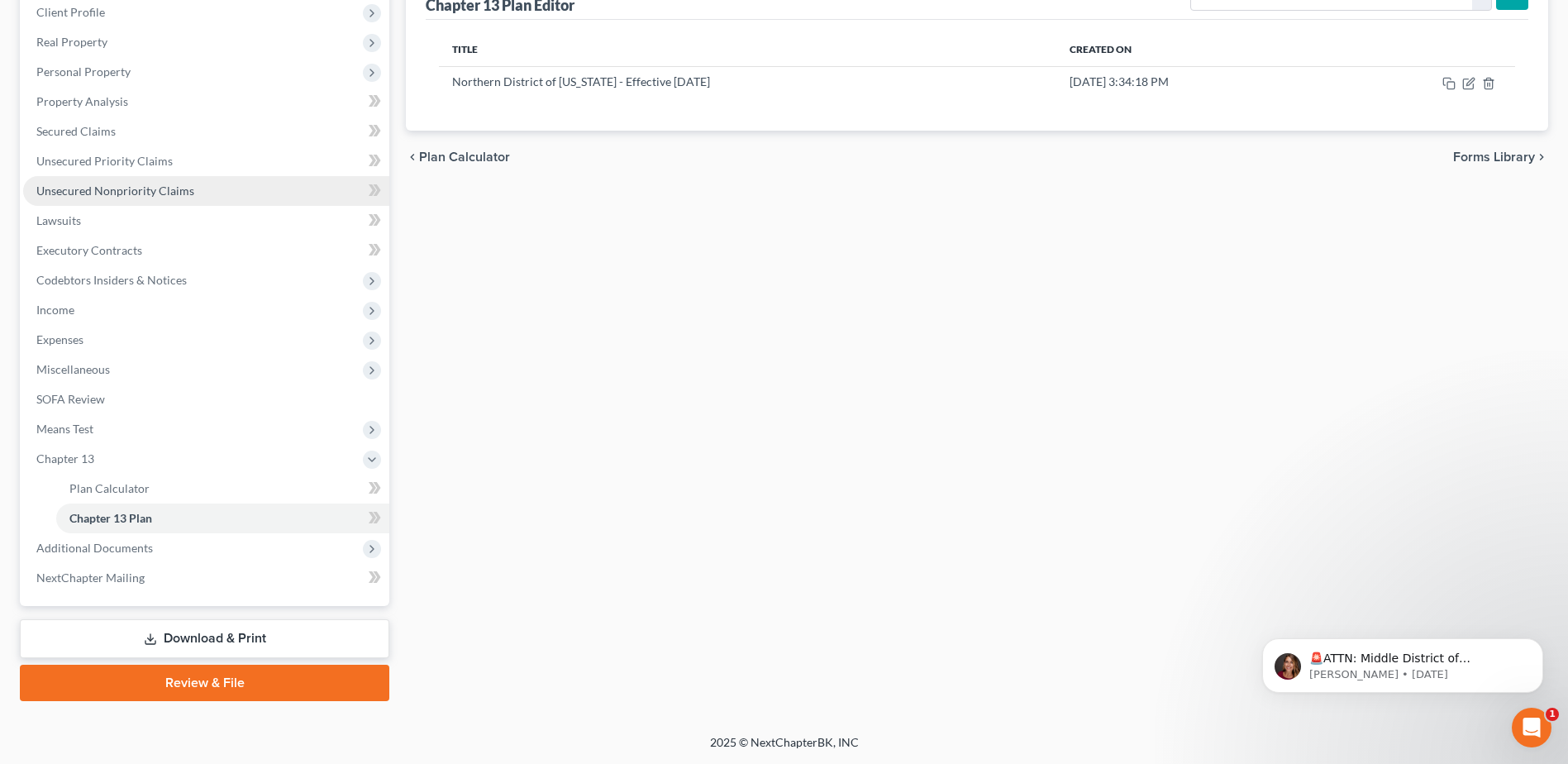
click at [152, 185] on span "Unsecured Nonpriority Claims" at bounding box center [115, 190] width 158 height 14
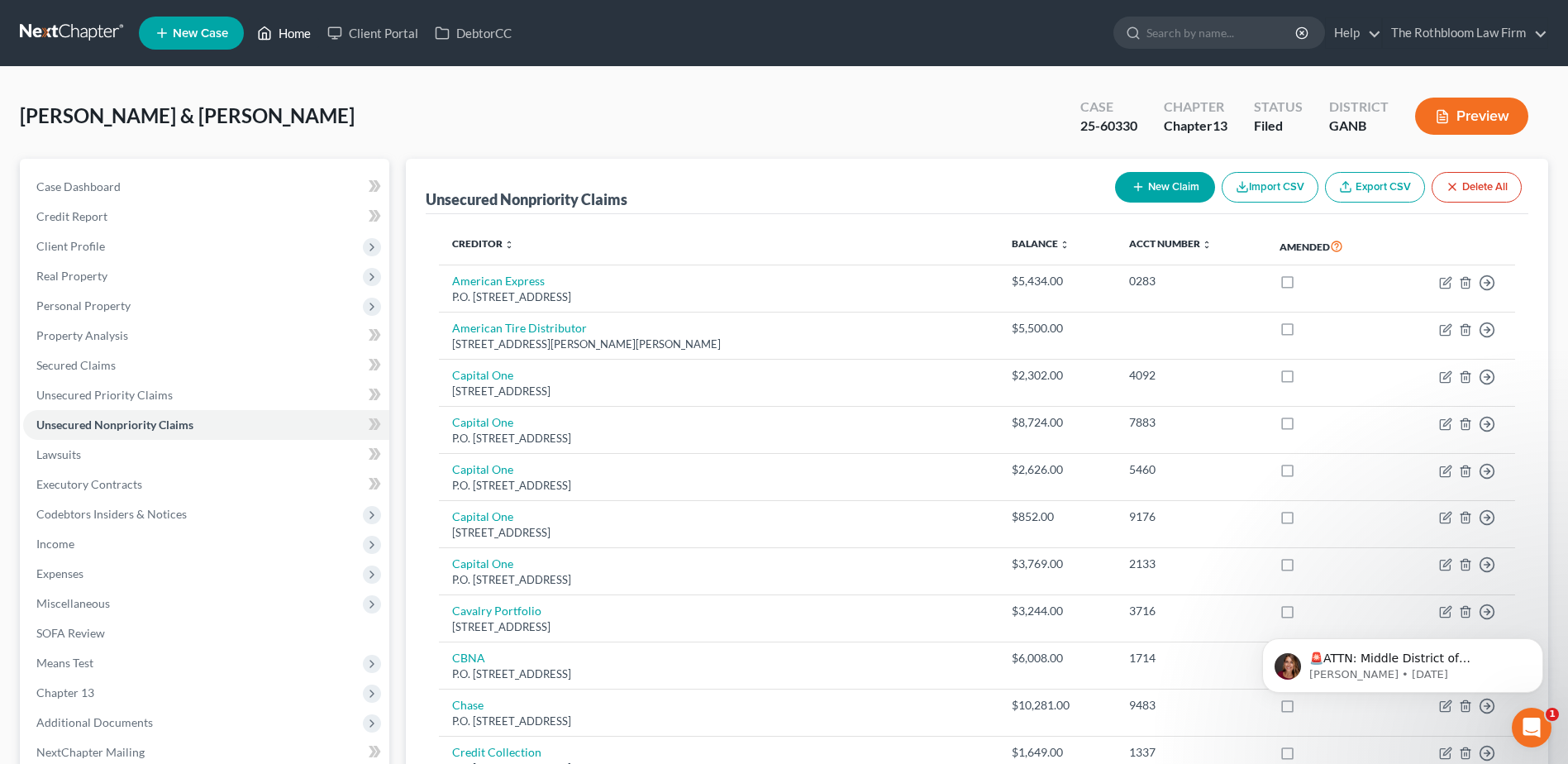
click at [299, 36] on link "Home" at bounding box center [284, 33] width 70 height 30
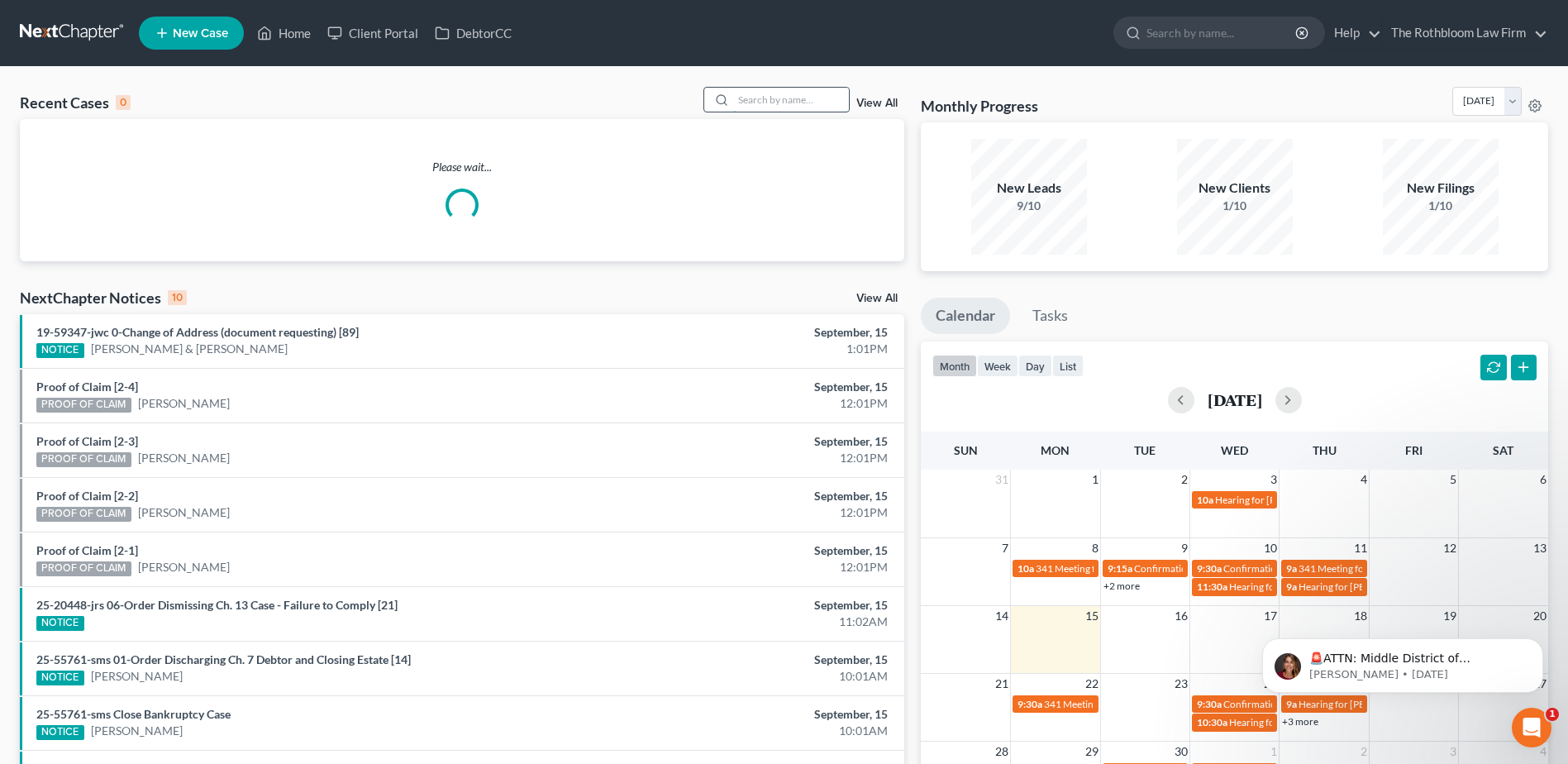
click at [760, 98] on input "search" at bounding box center [791, 100] width 115 height 24
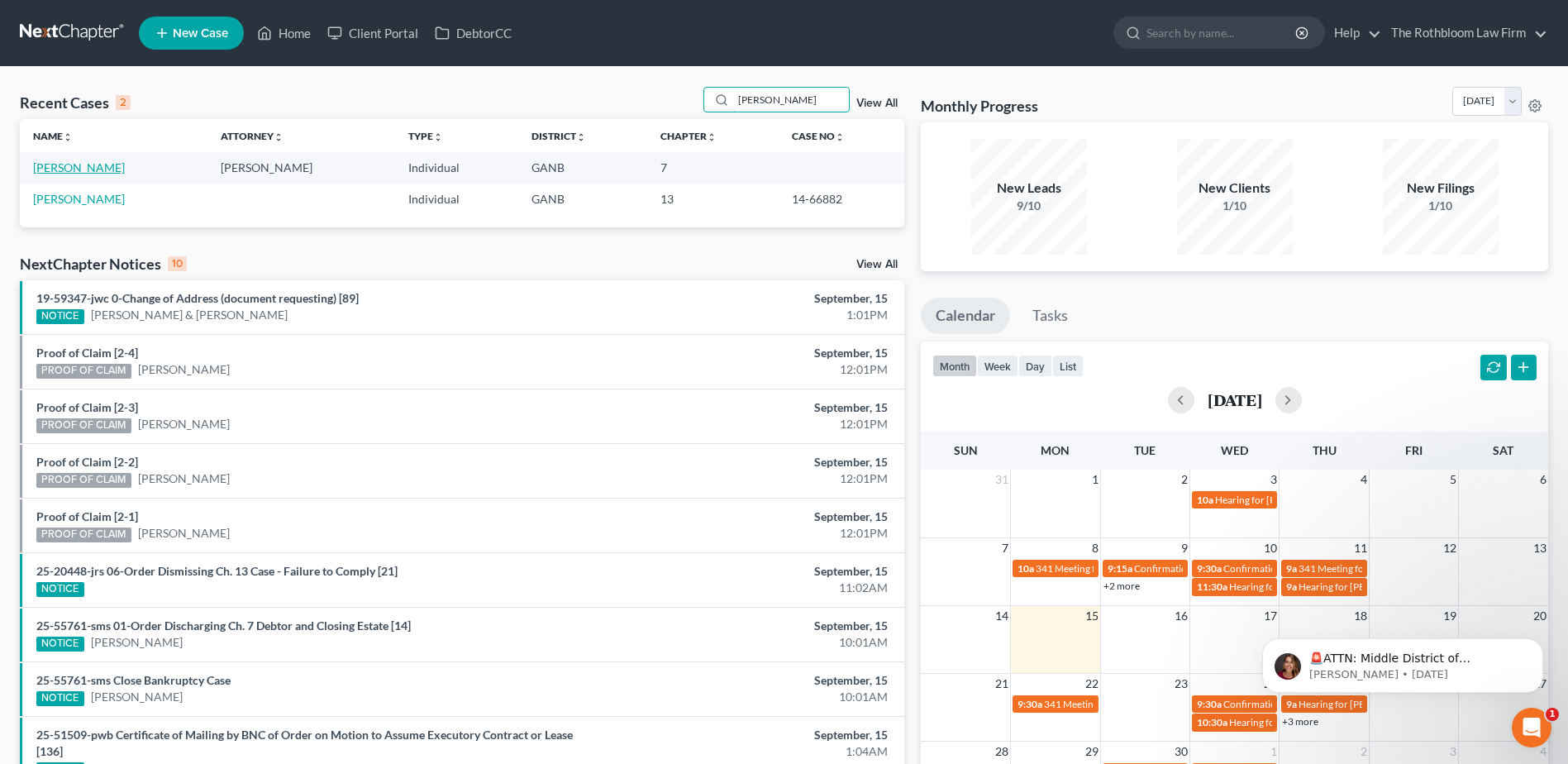
type input "[PERSON_NAME]"
click at [52, 168] on link "[PERSON_NAME]" at bounding box center [79, 168] width 92 height 14
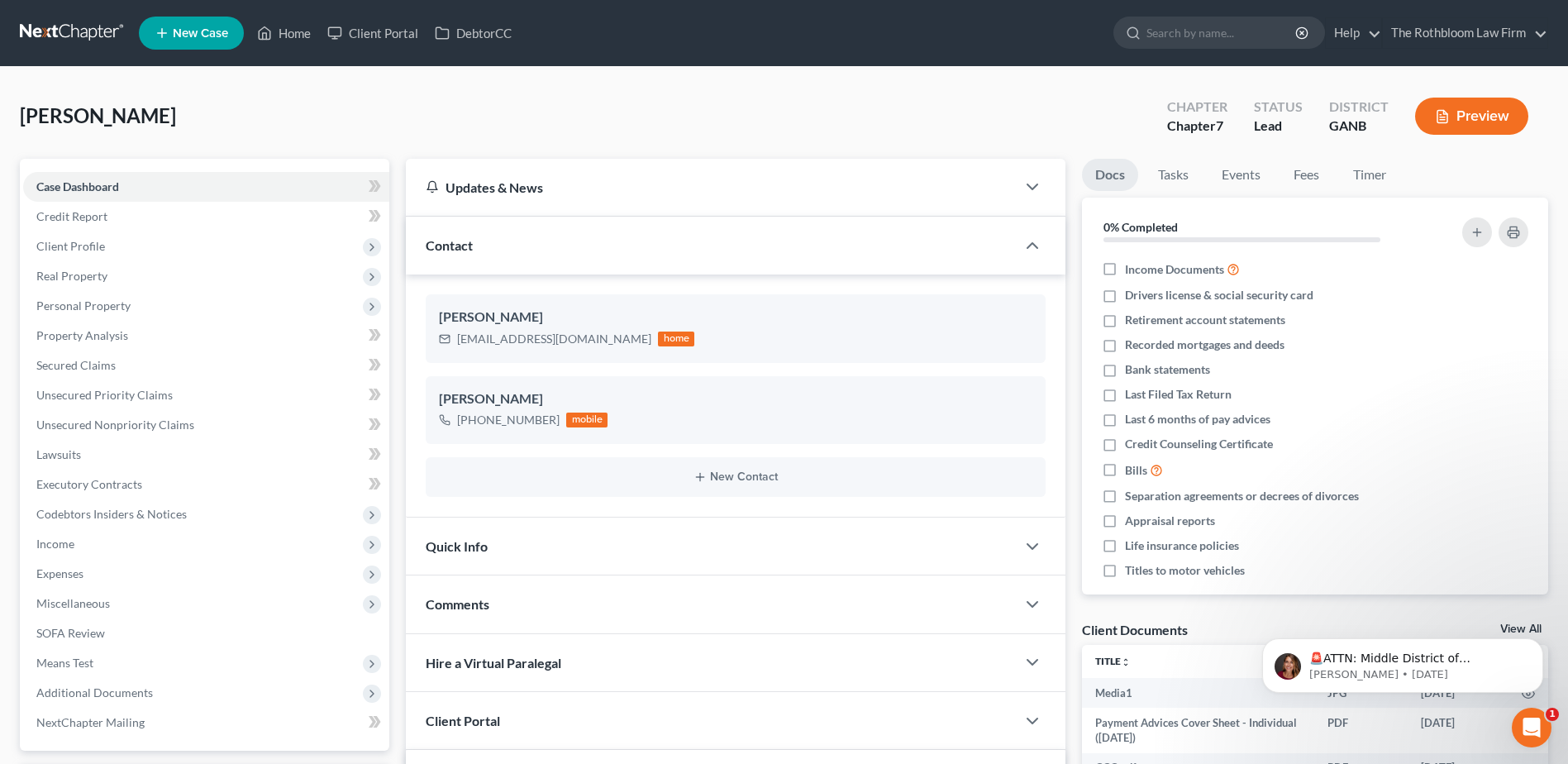
scroll to position [2506, 0]
click at [61, 546] on span "Income" at bounding box center [56, 543] width 38 height 14
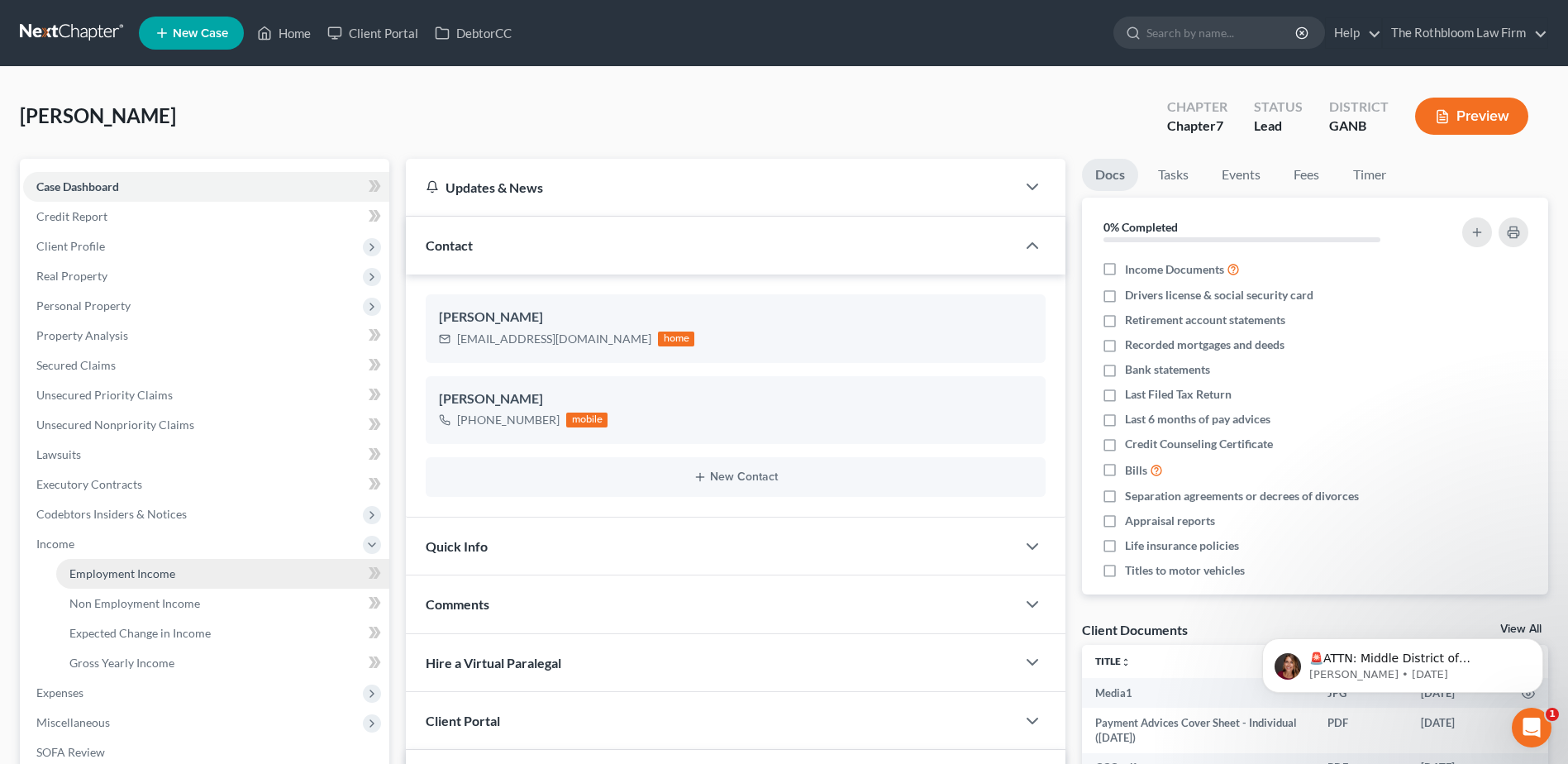
click at [120, 576] on span "Employment Income" at bounding box center [122, 573] width 106 height 14
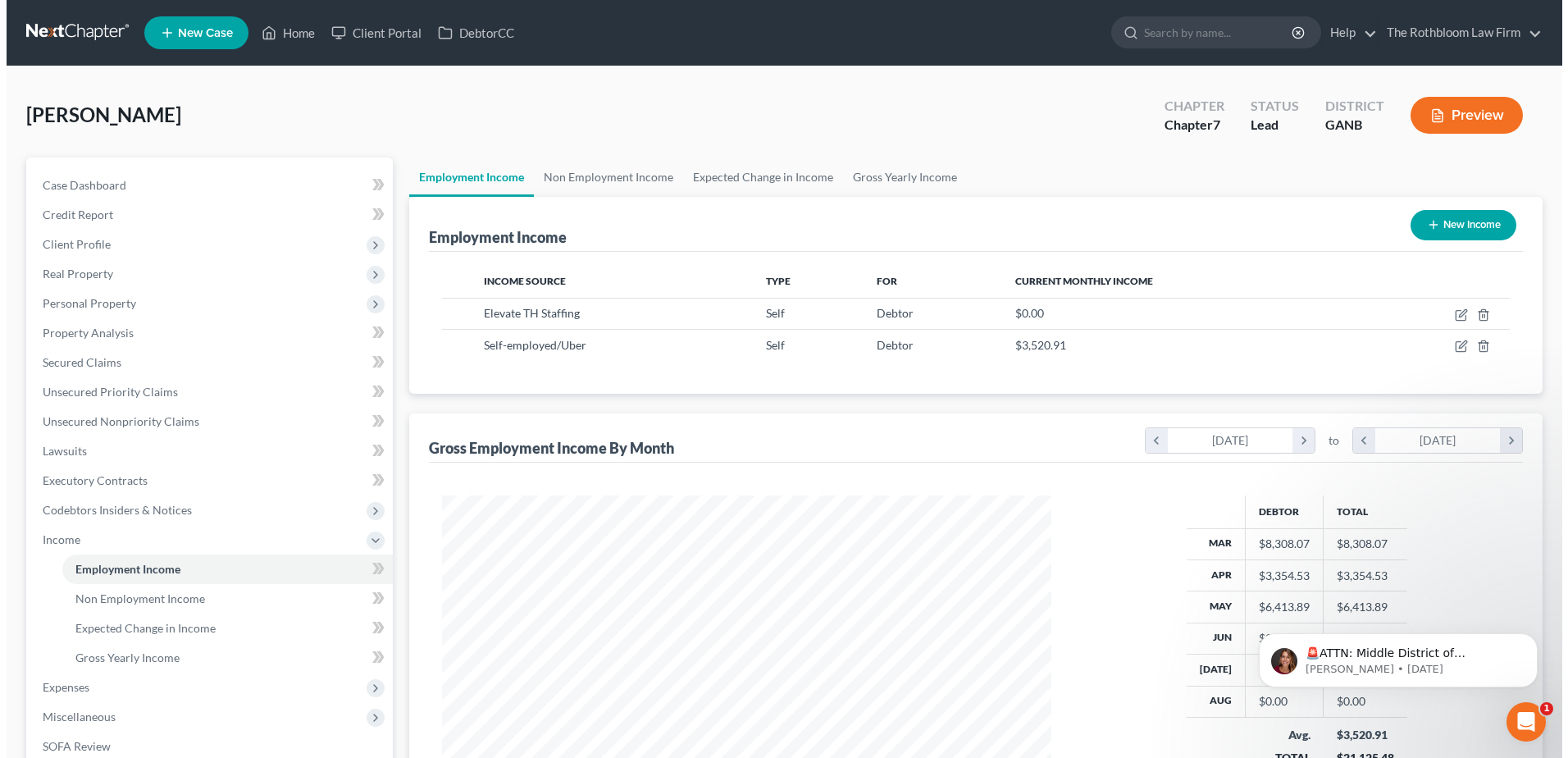
scroll to position [304, 641]
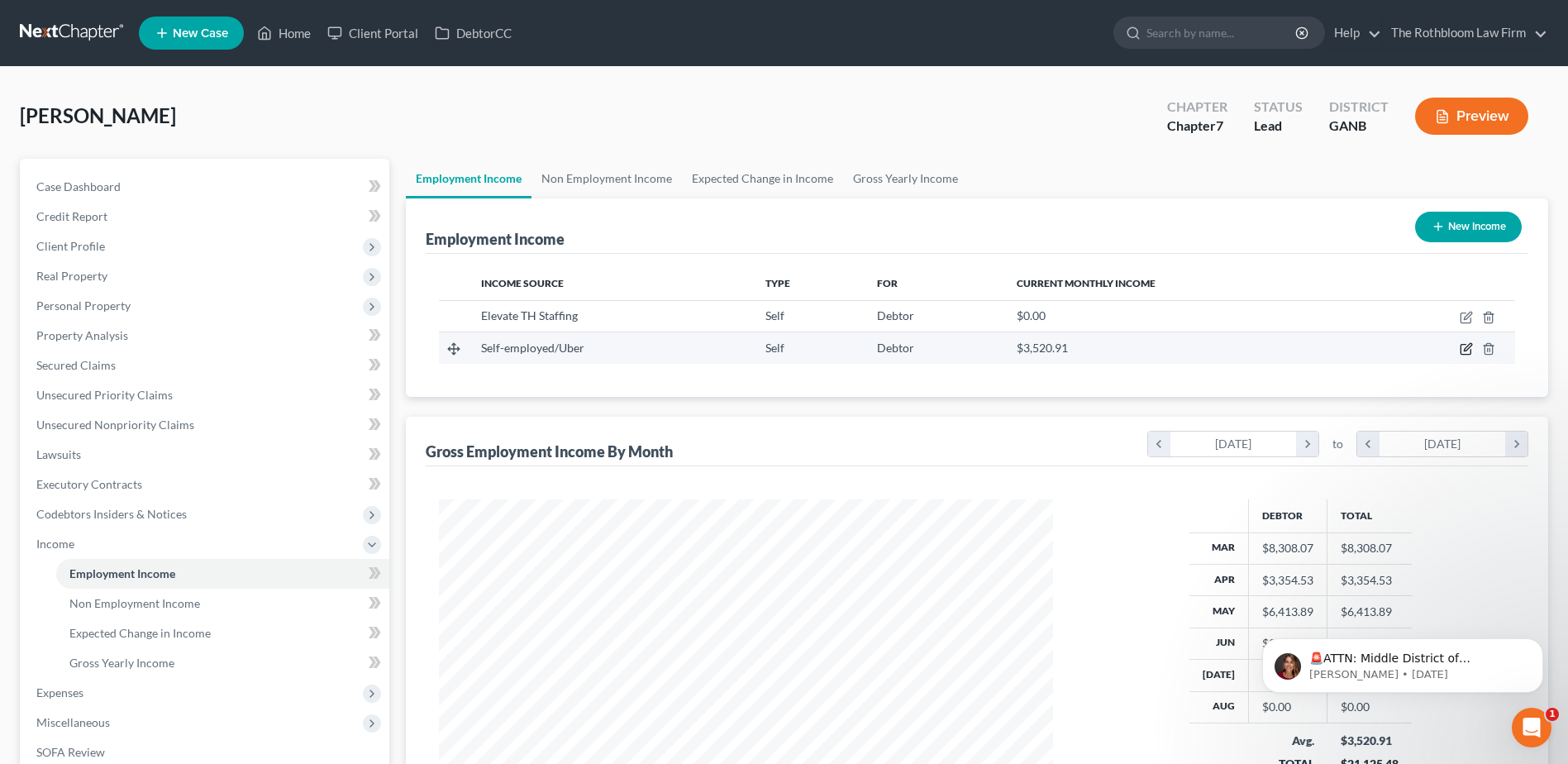
click at [1467, 349] on icon "button" at bounding box center [1466, 348] width 13 height 13
select select "1"
select select "0"
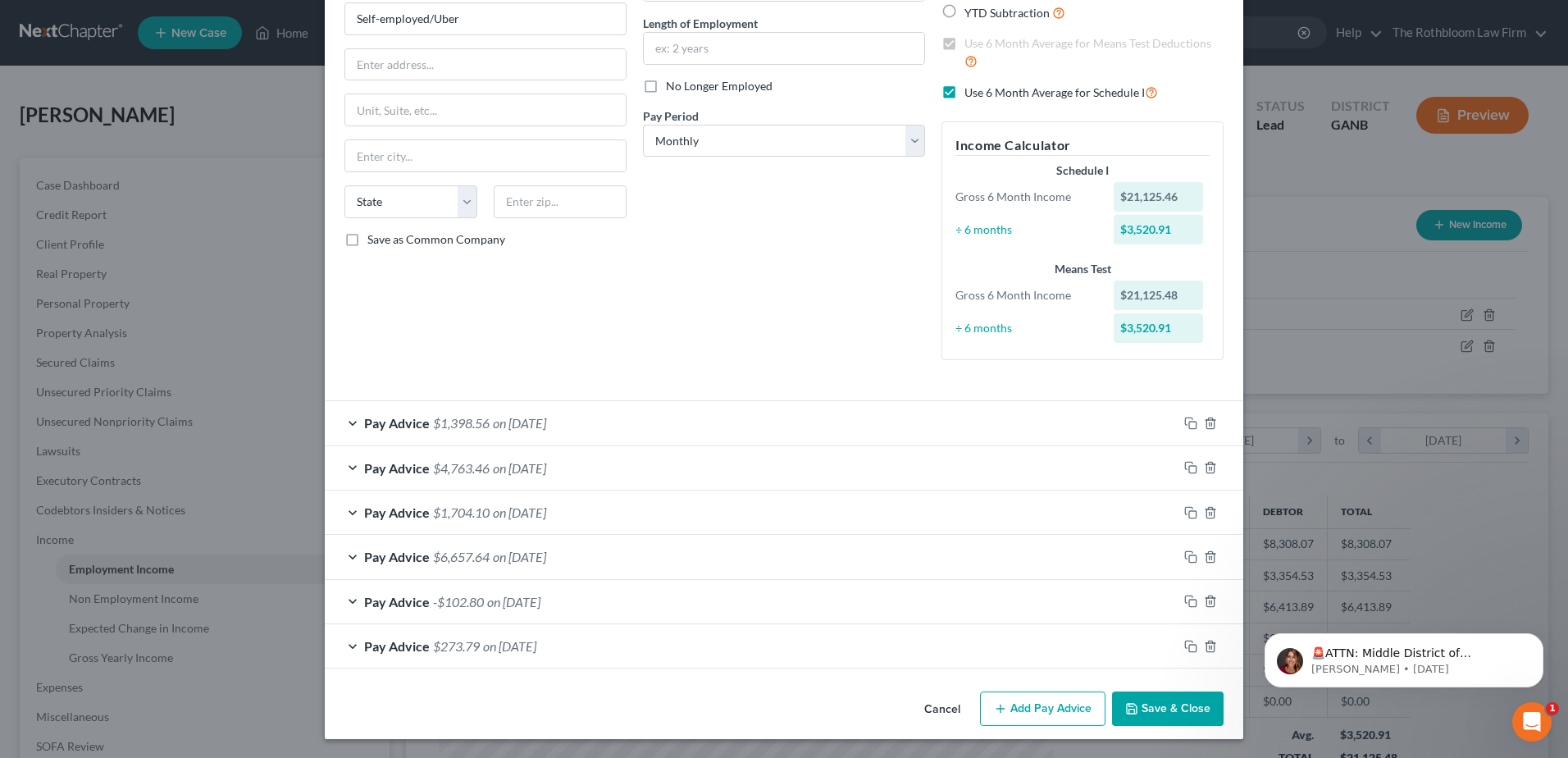
scroll to position [154, 0]
drag, startPoint x: 1032, startPoint y: 709, endPoint x: 629, endPoint y: 513, distance: 448.1
click at [1032, 709] on button "Add Pay Advice" at bounding box center [1043, 708] width 126 height 34
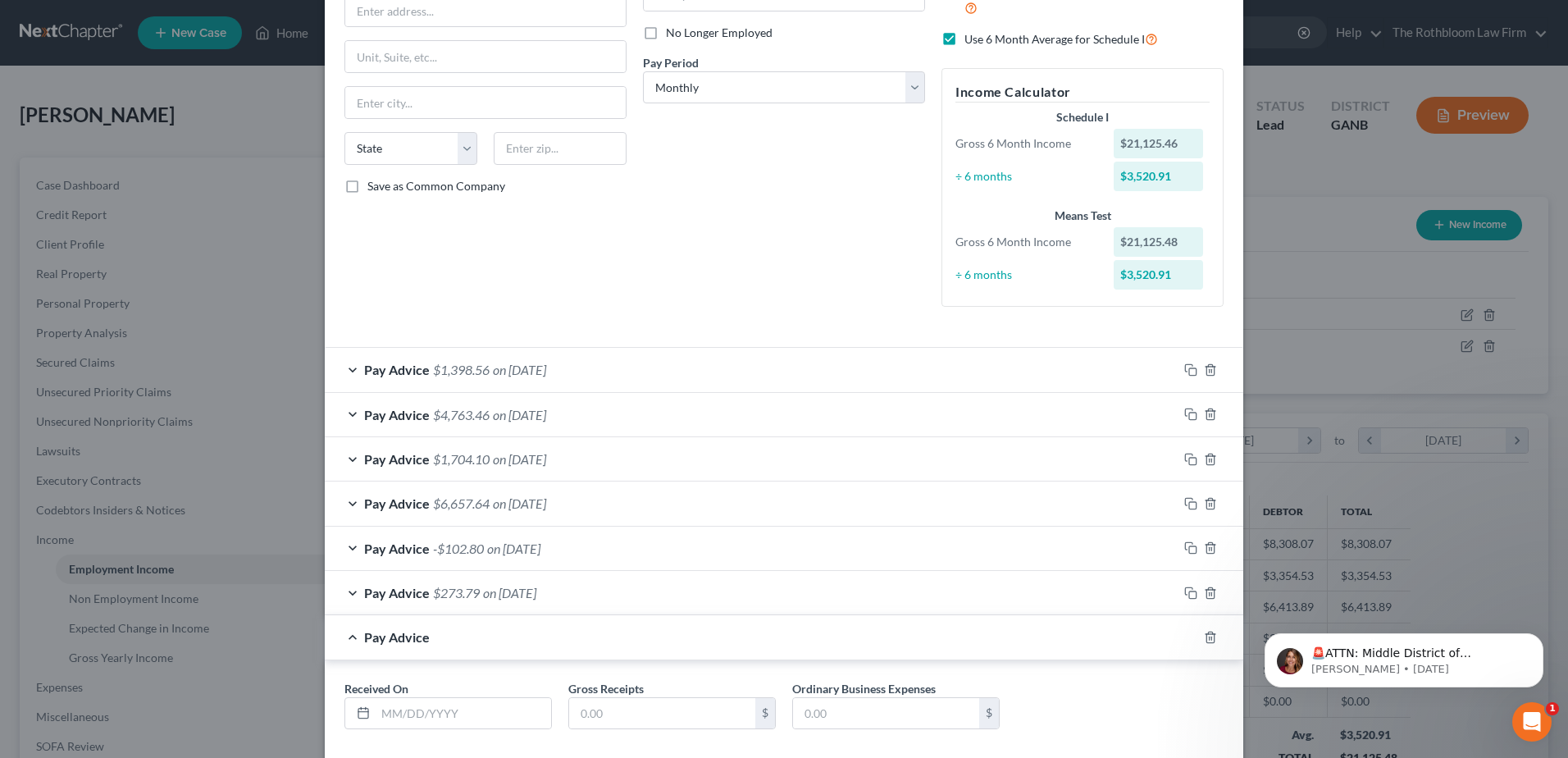
scroll to position [295, 0]
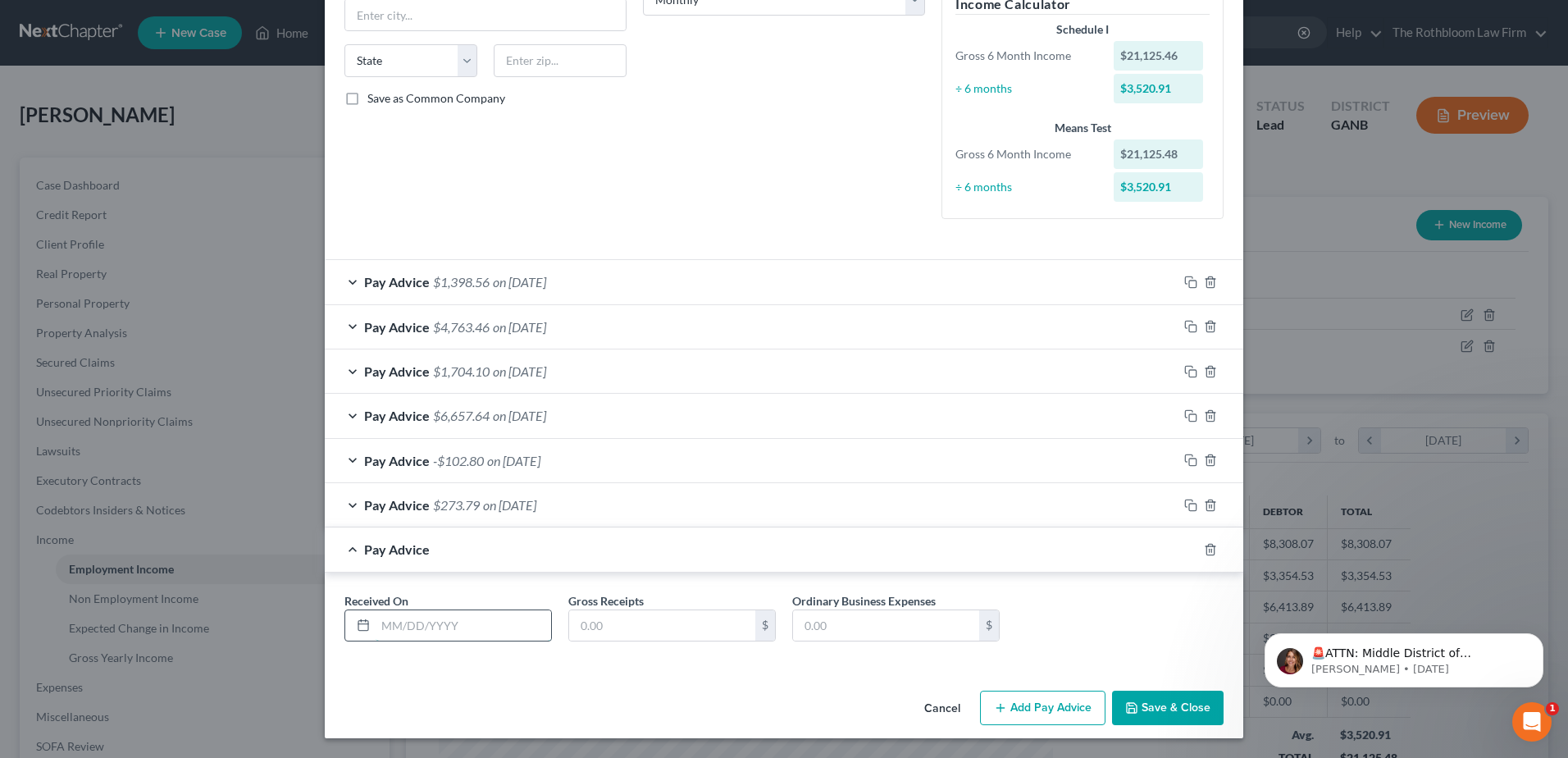
click at [435, 621] on input "text" at bounding box center [463, 626] width 176 height 31
type input "[DATE]"
click at [571, 635] on input "text" at bounding box center [662, 626] width 186 height 31
type input "7,932.91"
click at [510, 490] on div "Pay Advice $273.79 on [DATE]" at bounding box center [751, 505] width 853 height 43
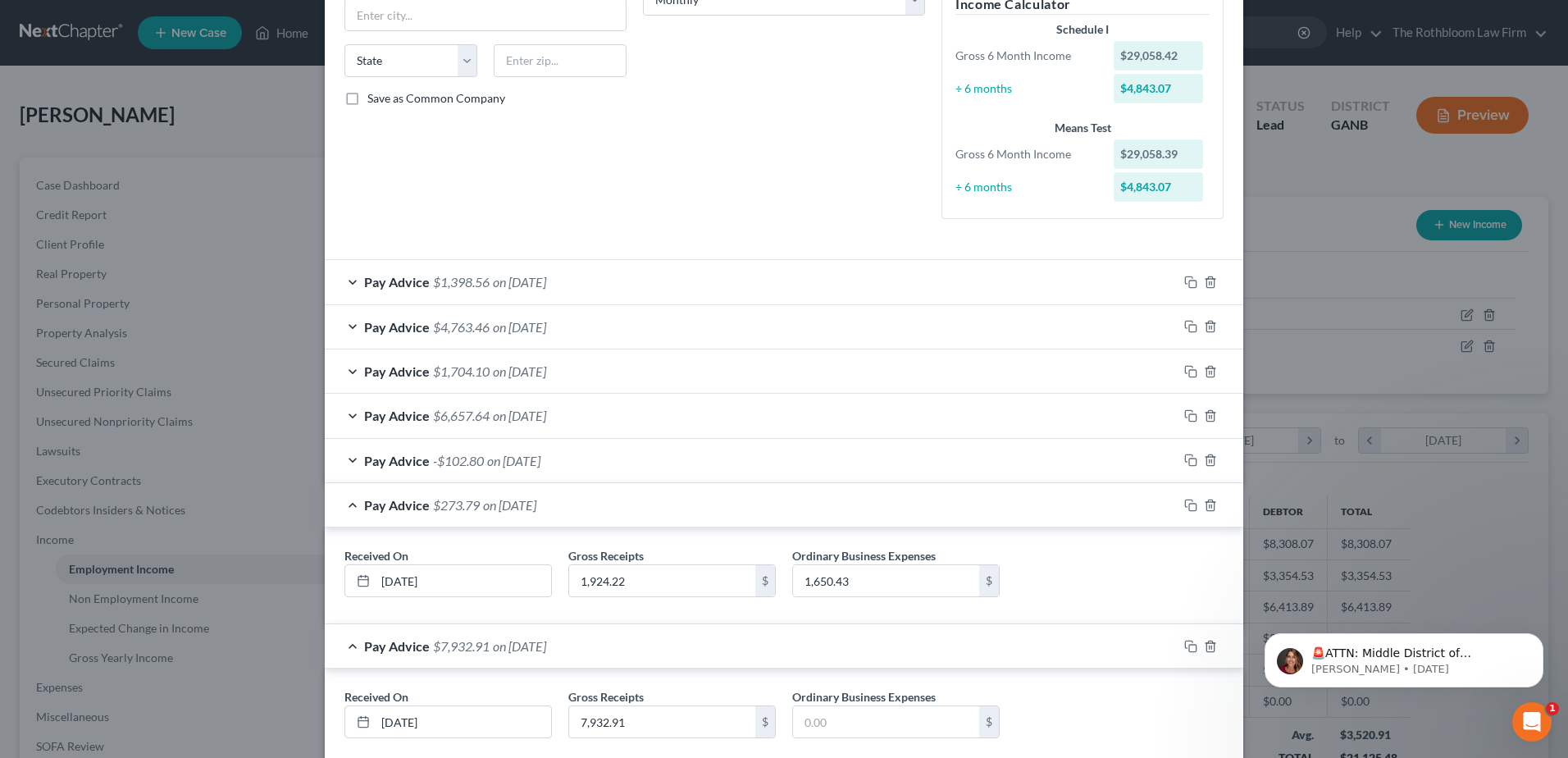
click at [549, 273] on div "Pay Advice $1,398.56 on [DATE]" at bounding box center [751, 282] width 853 height 43
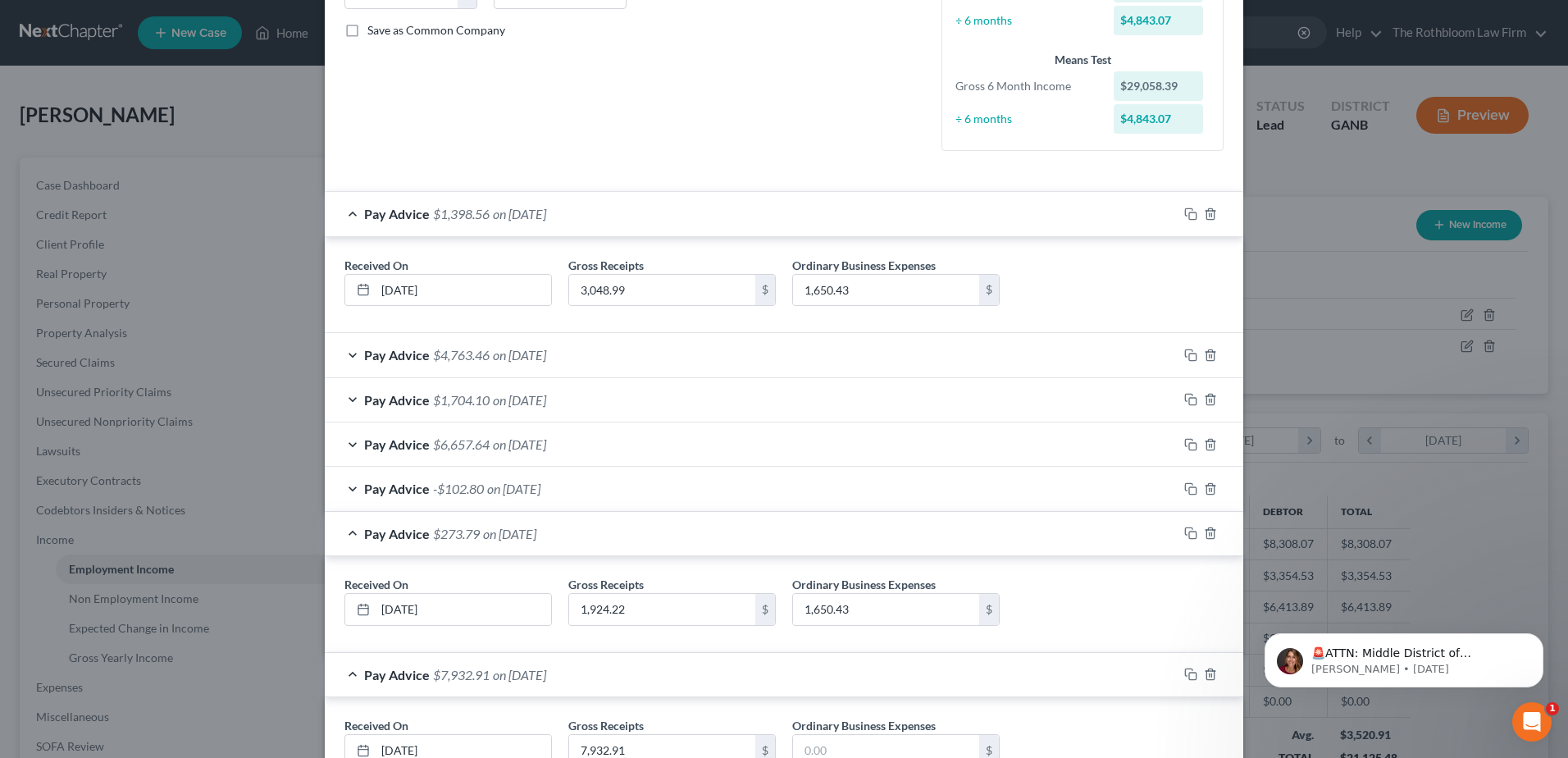
scroll to position [488, 0]
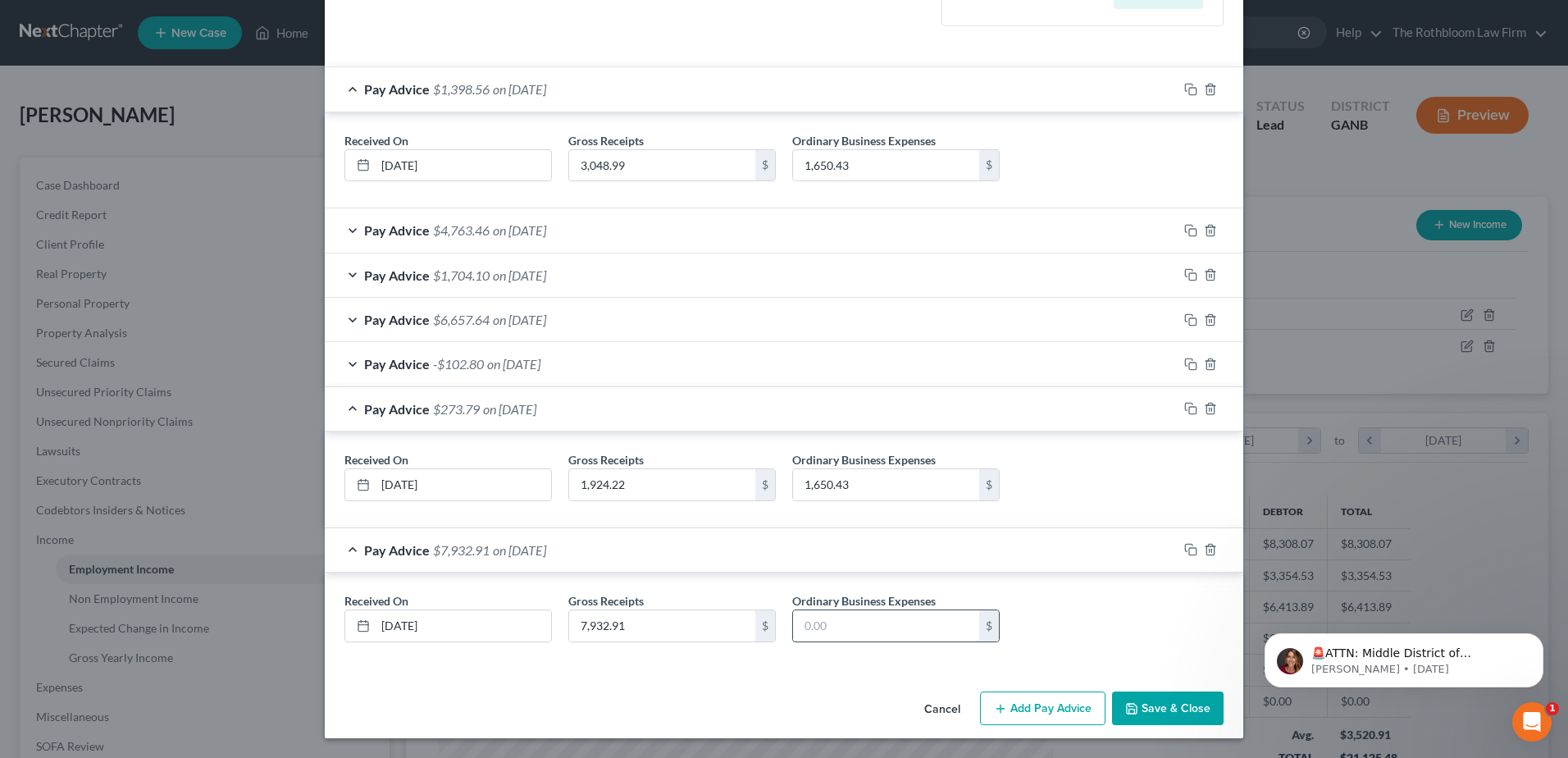
click at [821, 626] on input "text" at bounding box center [886, 626] width 186 height 31
type input "1,650.43"
drag, startPoint x: 1032, startPoint y: 712, endPoint x: 472, endPoint y: 473, distance: 608.9
click at [1032, 712] on button "Add Pay Advice" at bounding box center [1043, 709] width 126 height 34
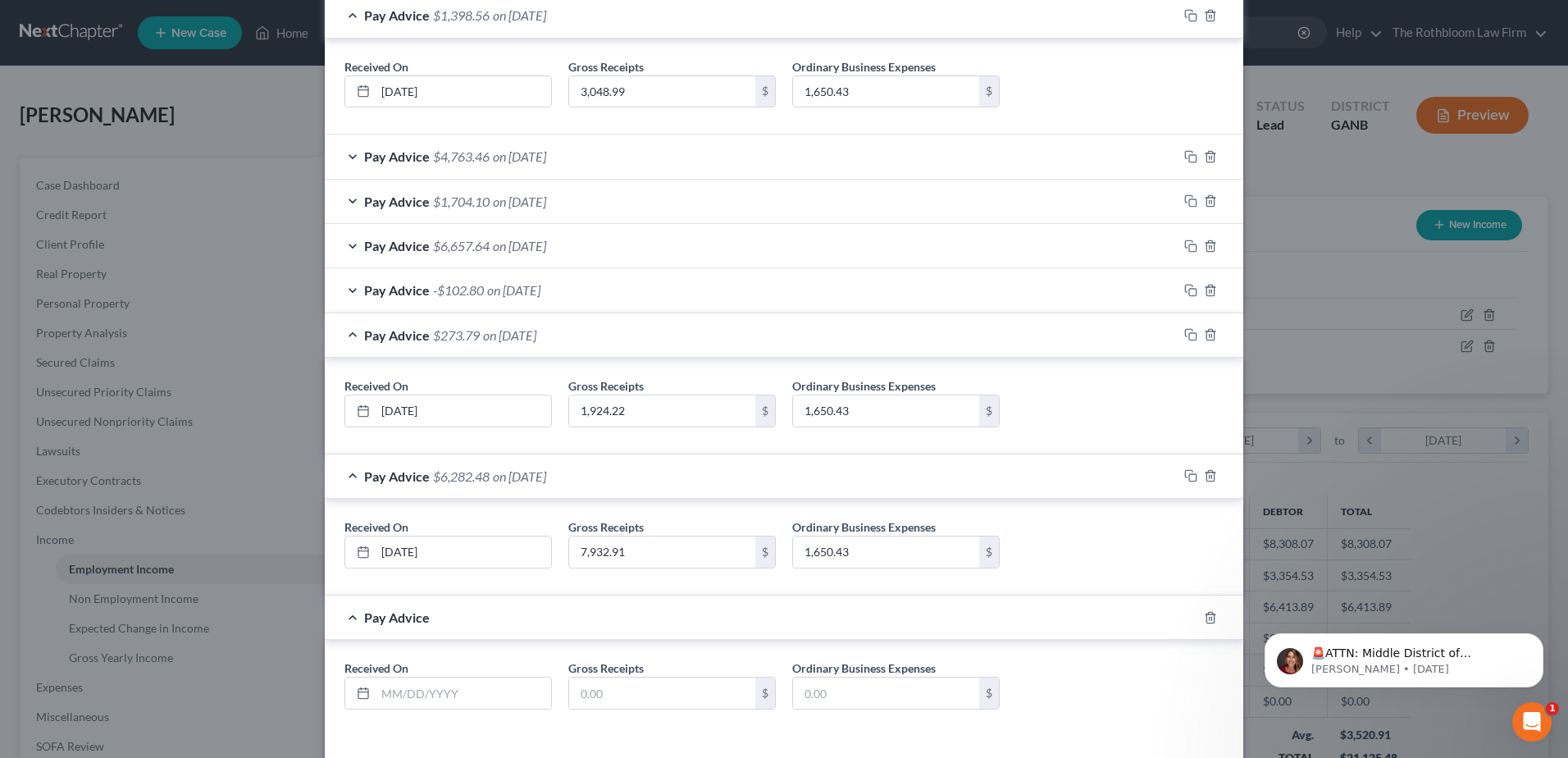
scroll to position [630, 0]
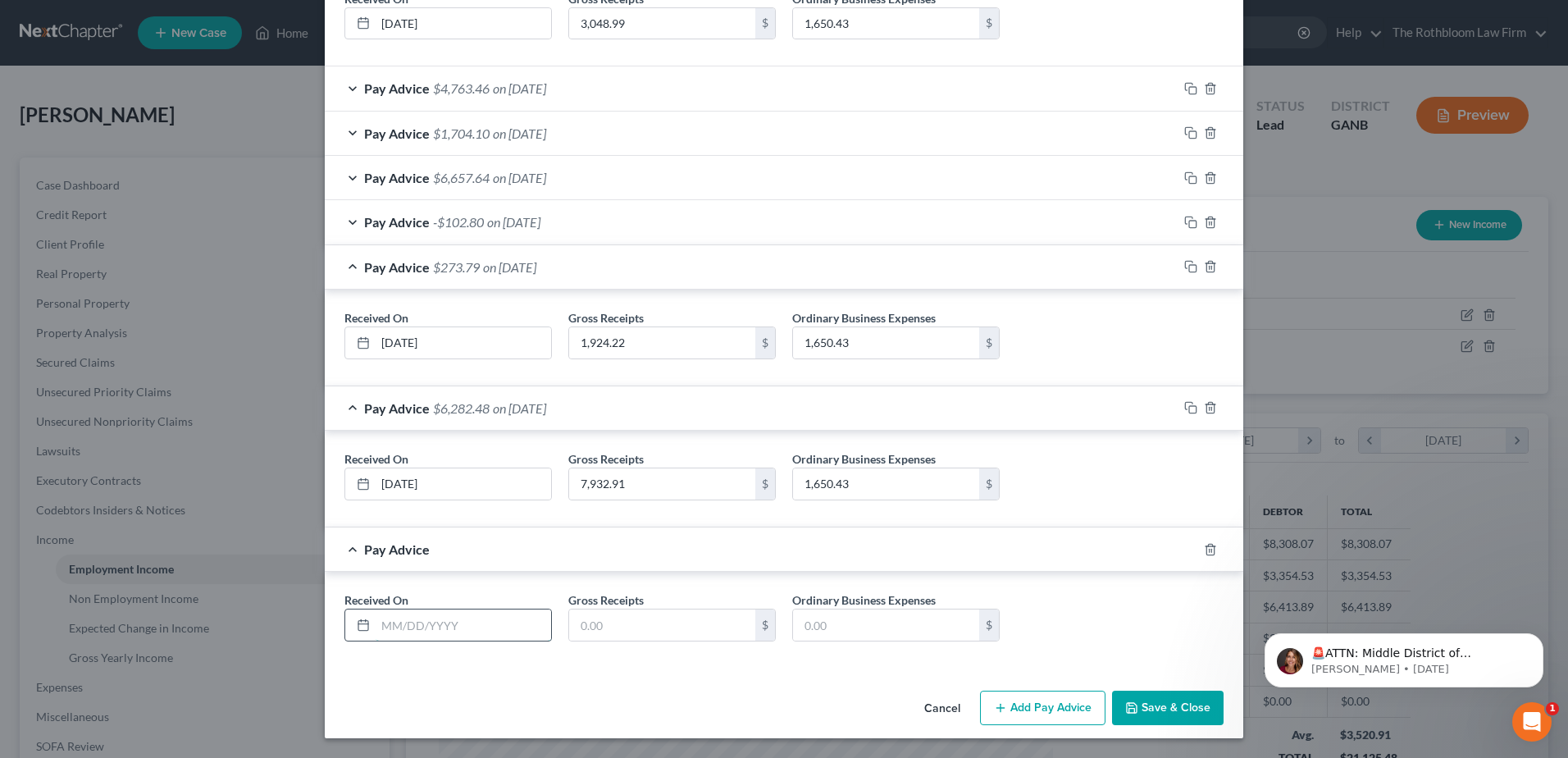
click at [406, 624] on input "text" at bounding box center [463, 625] width 176 height 31
type input "07/01"
drag, startPoint x: 1174, startPoint y: 707, endPoint x: 758, endPoint y: 346, distance: 550.8
click at [1174, 706] on button "Save & Close" at bounding box center [1168, 708] width 112 height 34
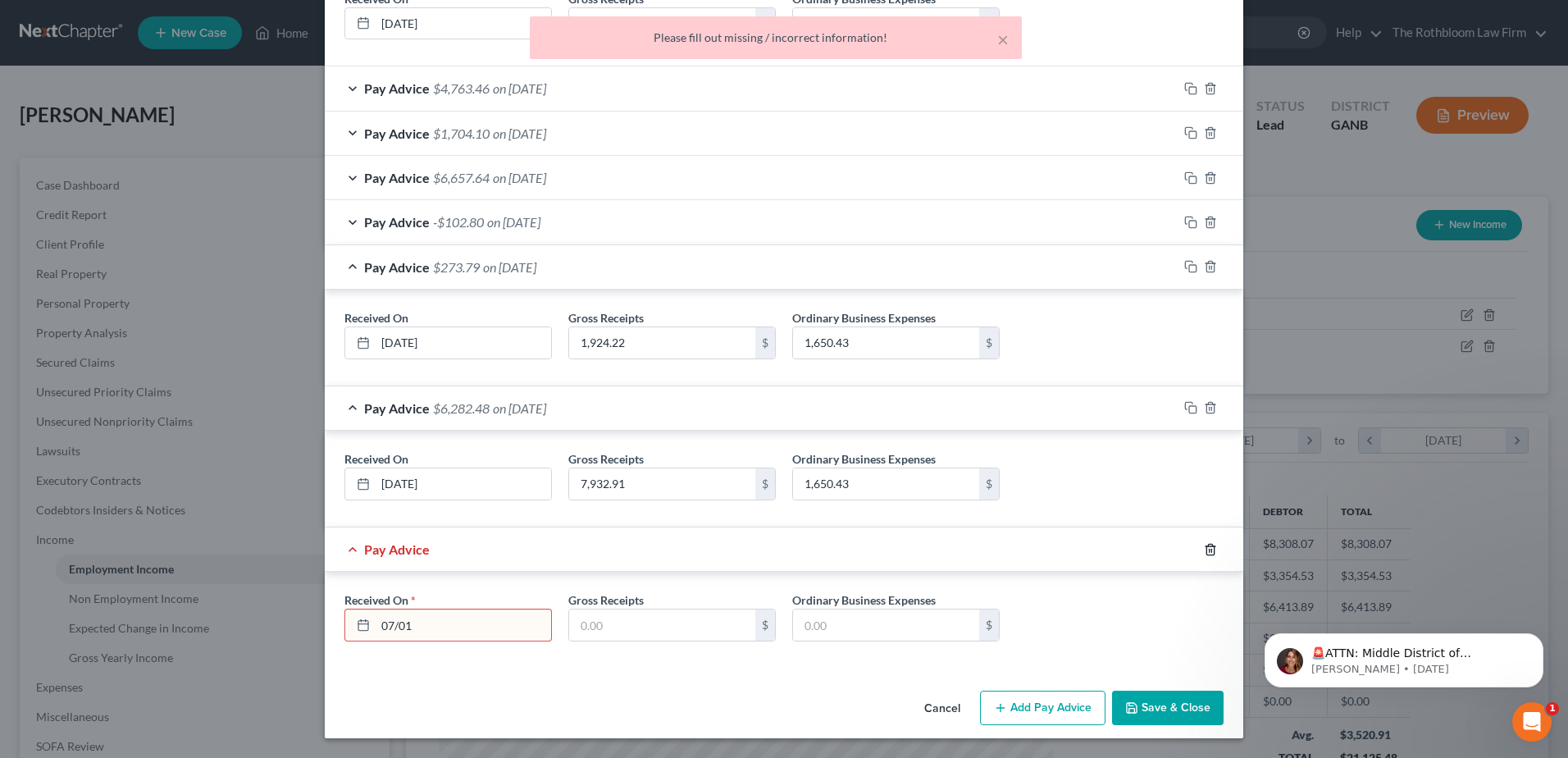
click at [1205, 548] on icon "button" at bounding box center [1210, 550] width 13 height 13
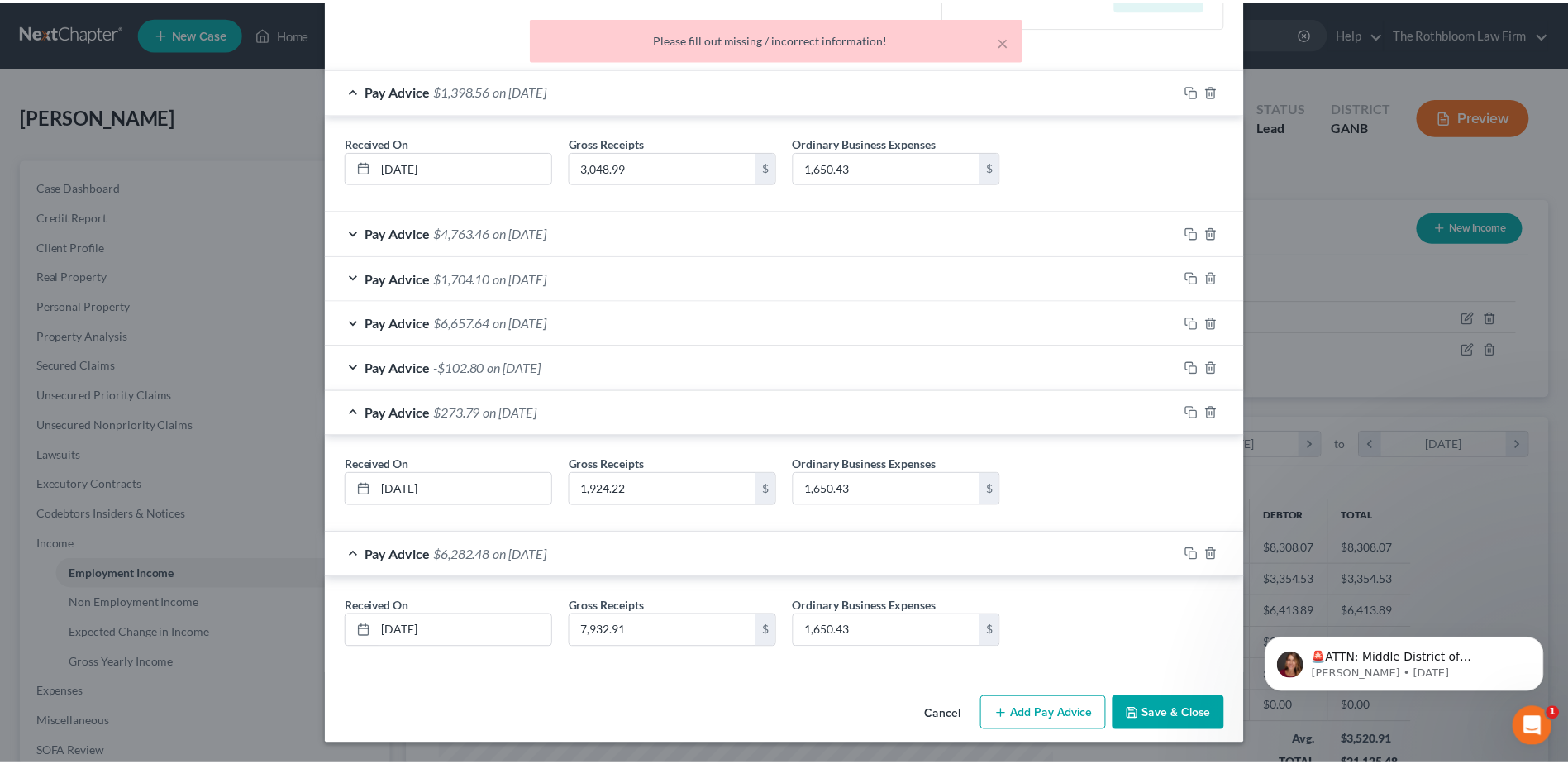
scroll to position [491, 0]
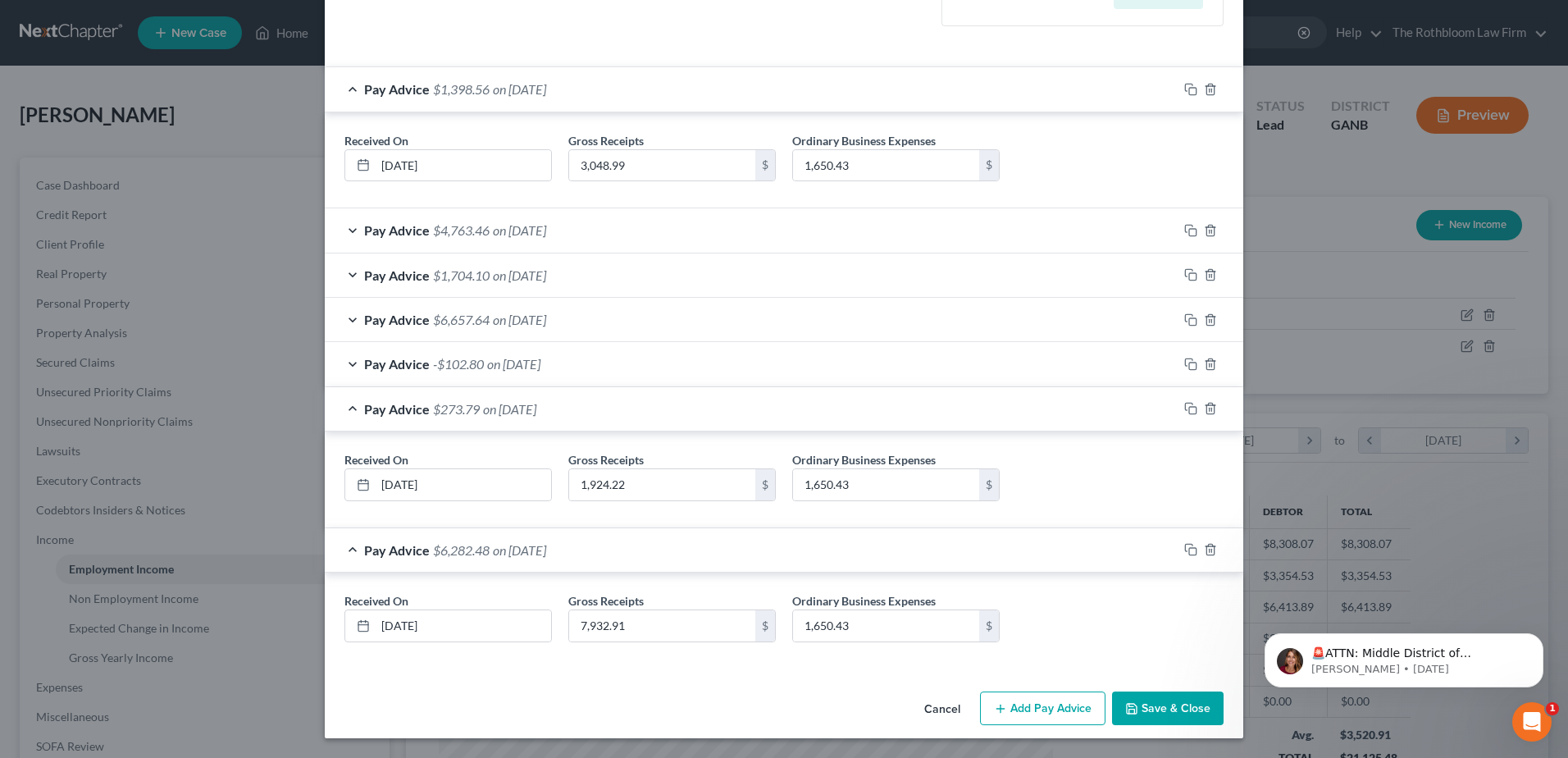
click at [1163, 710] on button "Save & Close" at bounding box center [1168, 709] width 112 height 34
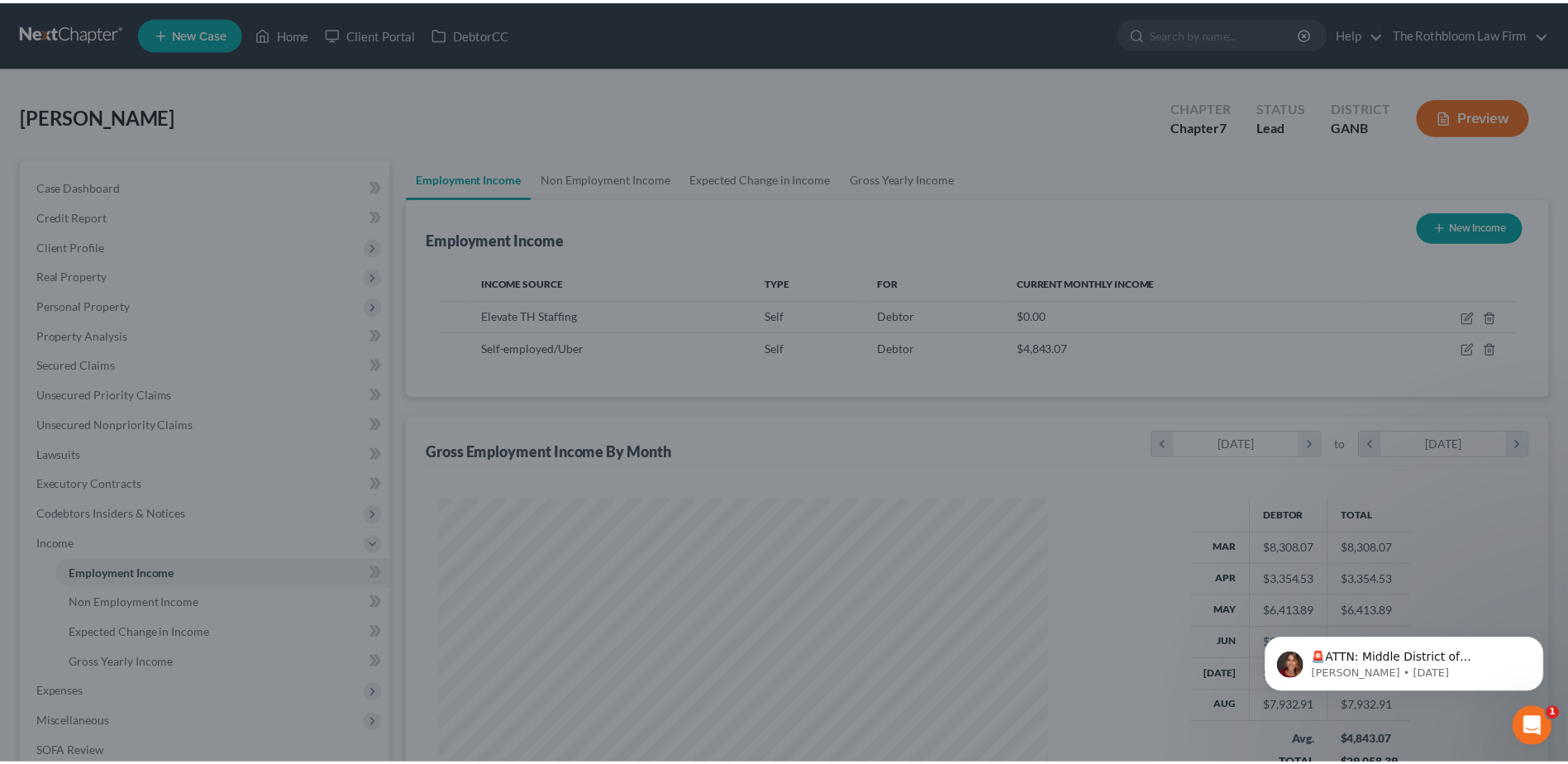
scroll to position [826679, 825914]
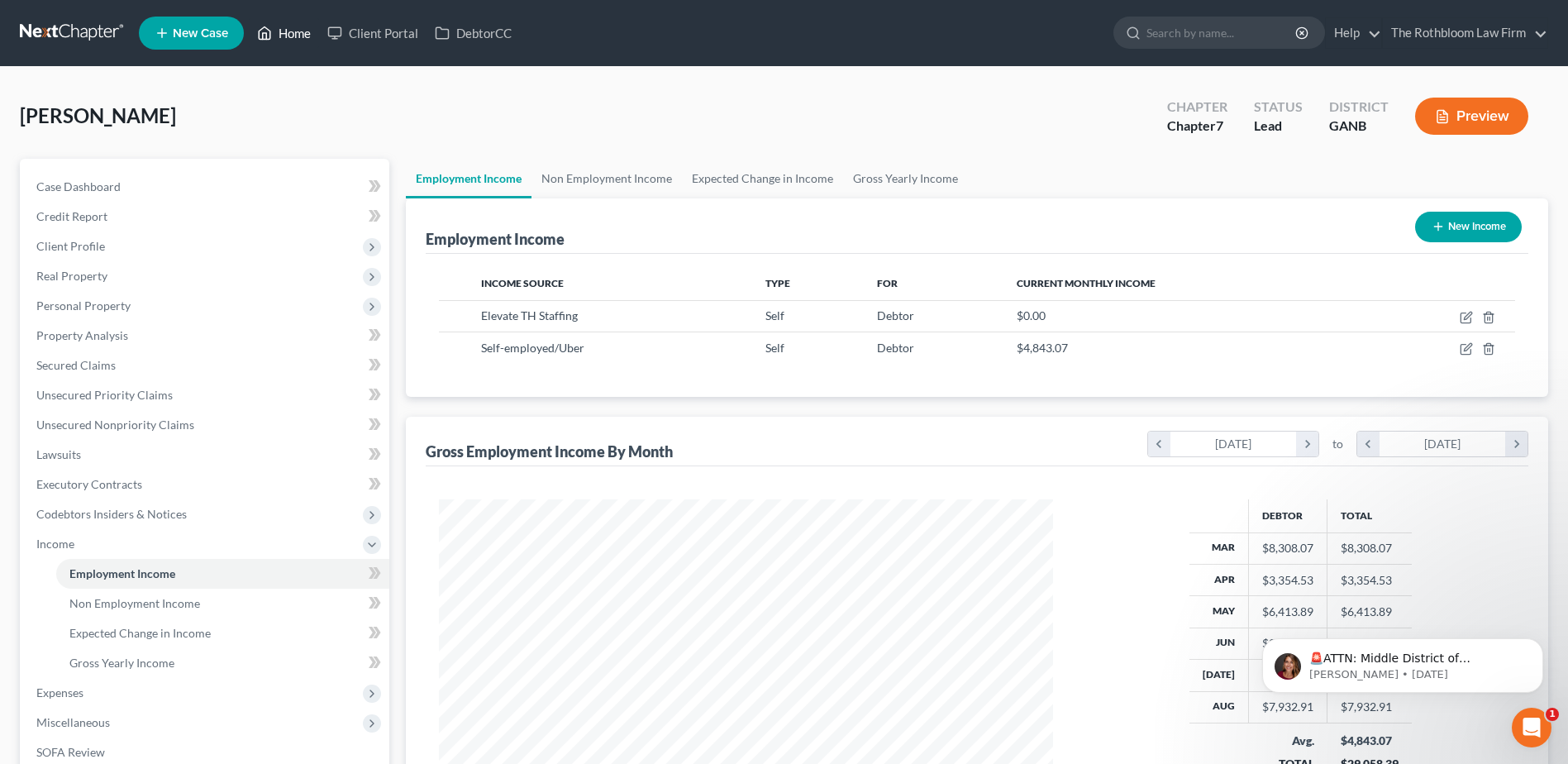
click at [302, 33] on link "Home" at bounding box center [284, 33] width 70 height 30
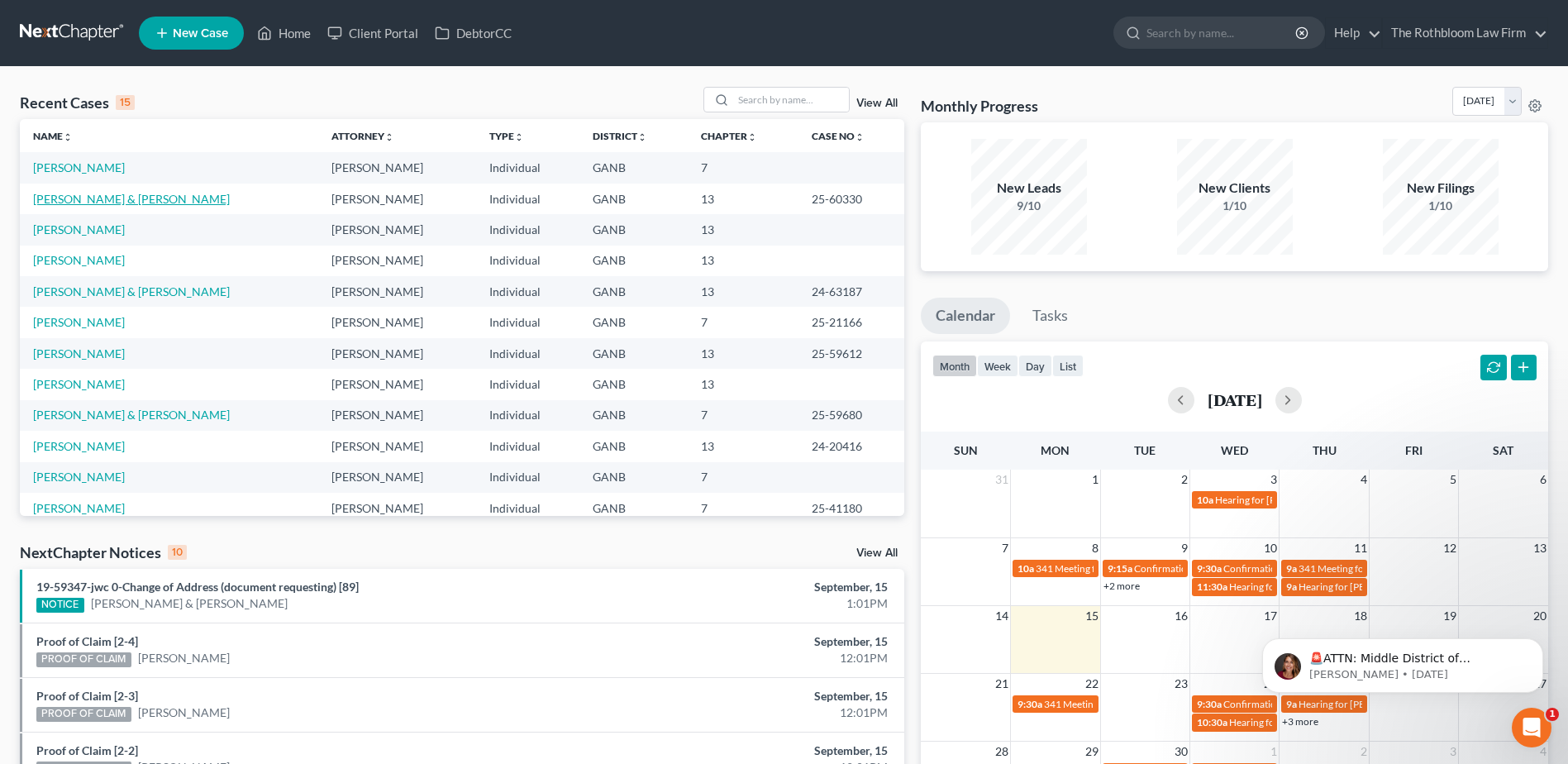
click at [113, 200] on link "[PERSON_NAME] & [PERSON_NAME]" at bounding box center [131, 199] width 197 height 14
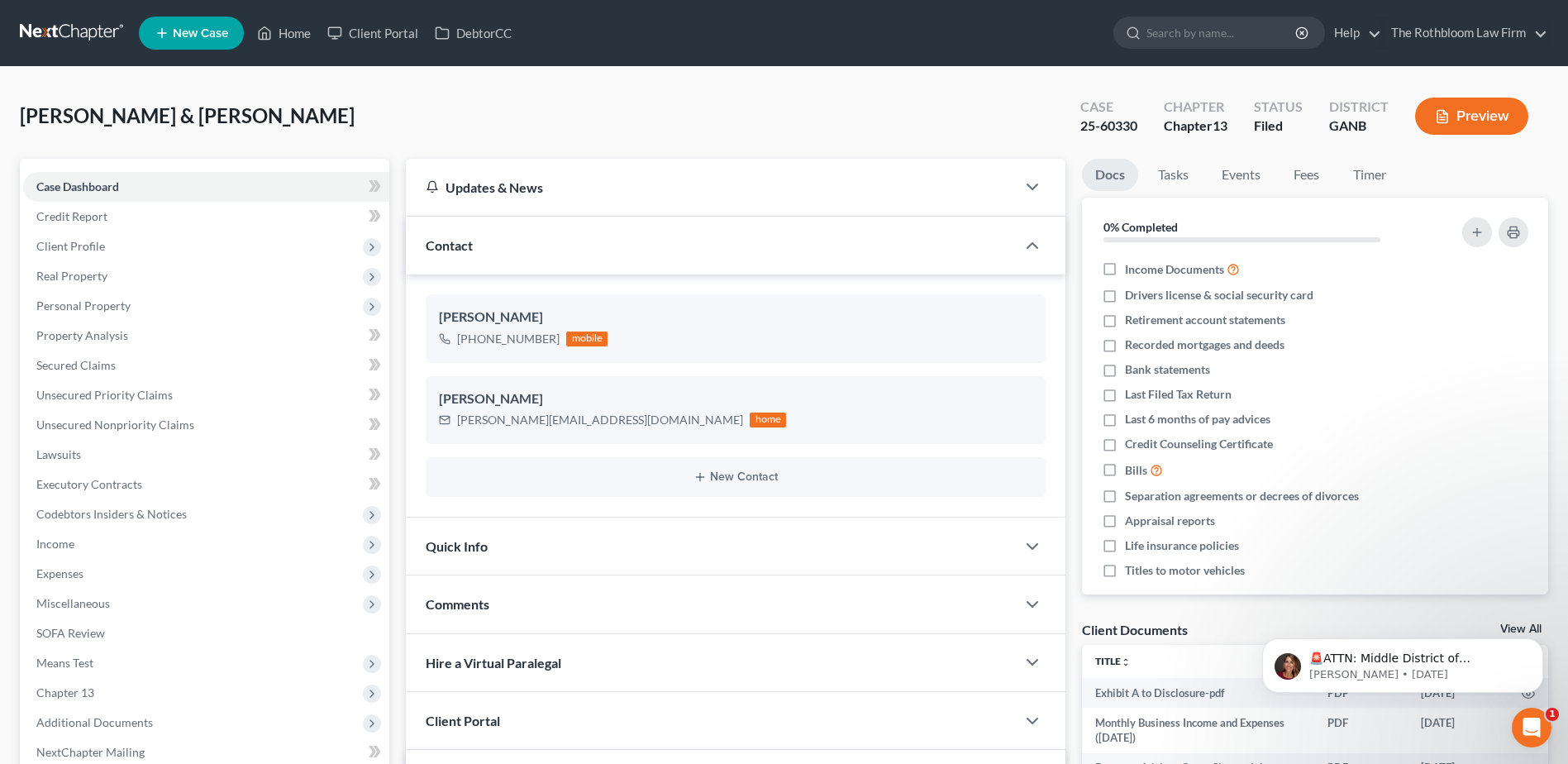
scroll to position [7, 0]
click at [137, 416] on link "Unsecured Nonpriority Claims" at bounding box center [207, 425] width 366 height 30
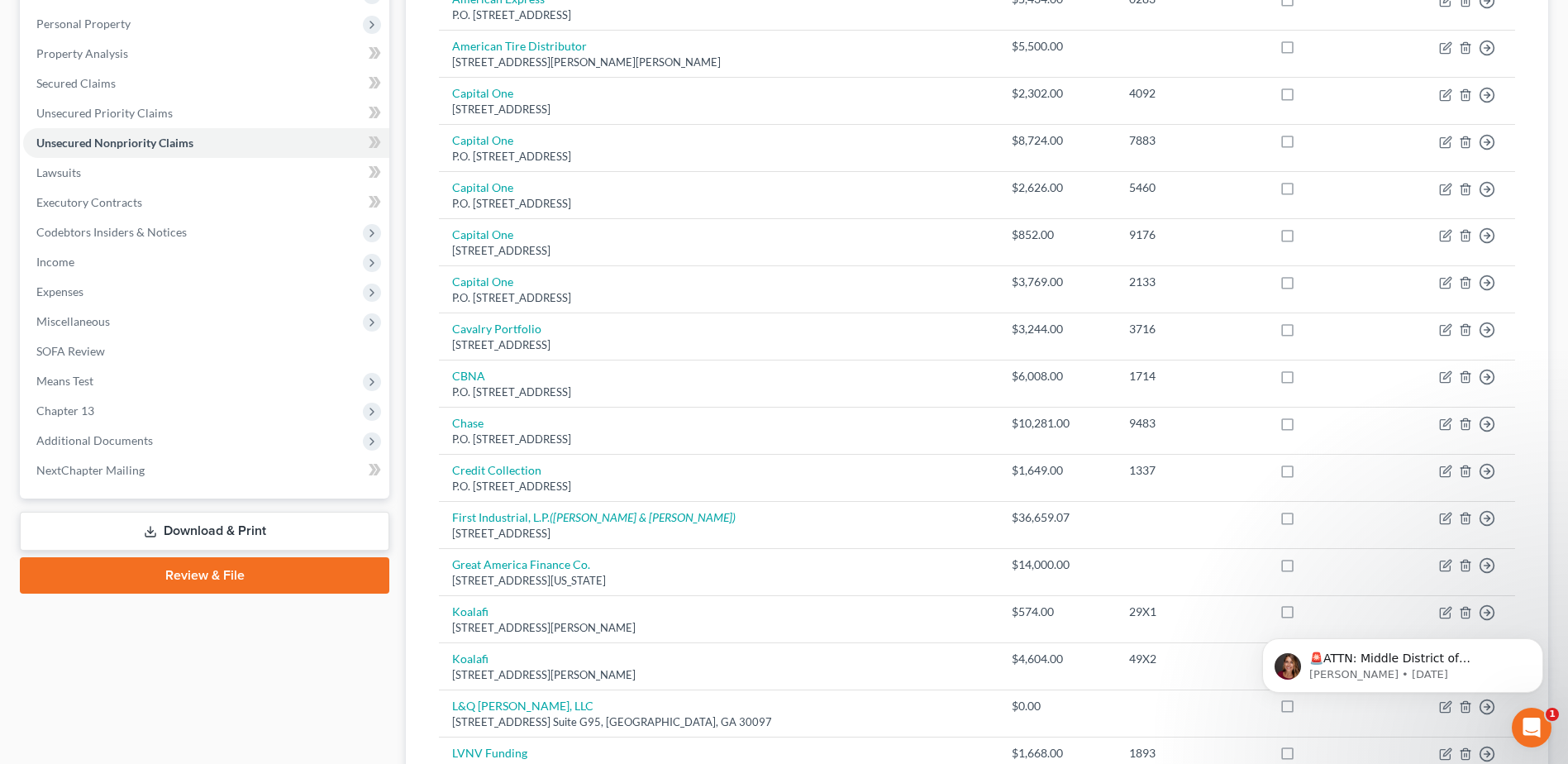
scroll to position [413, 0]
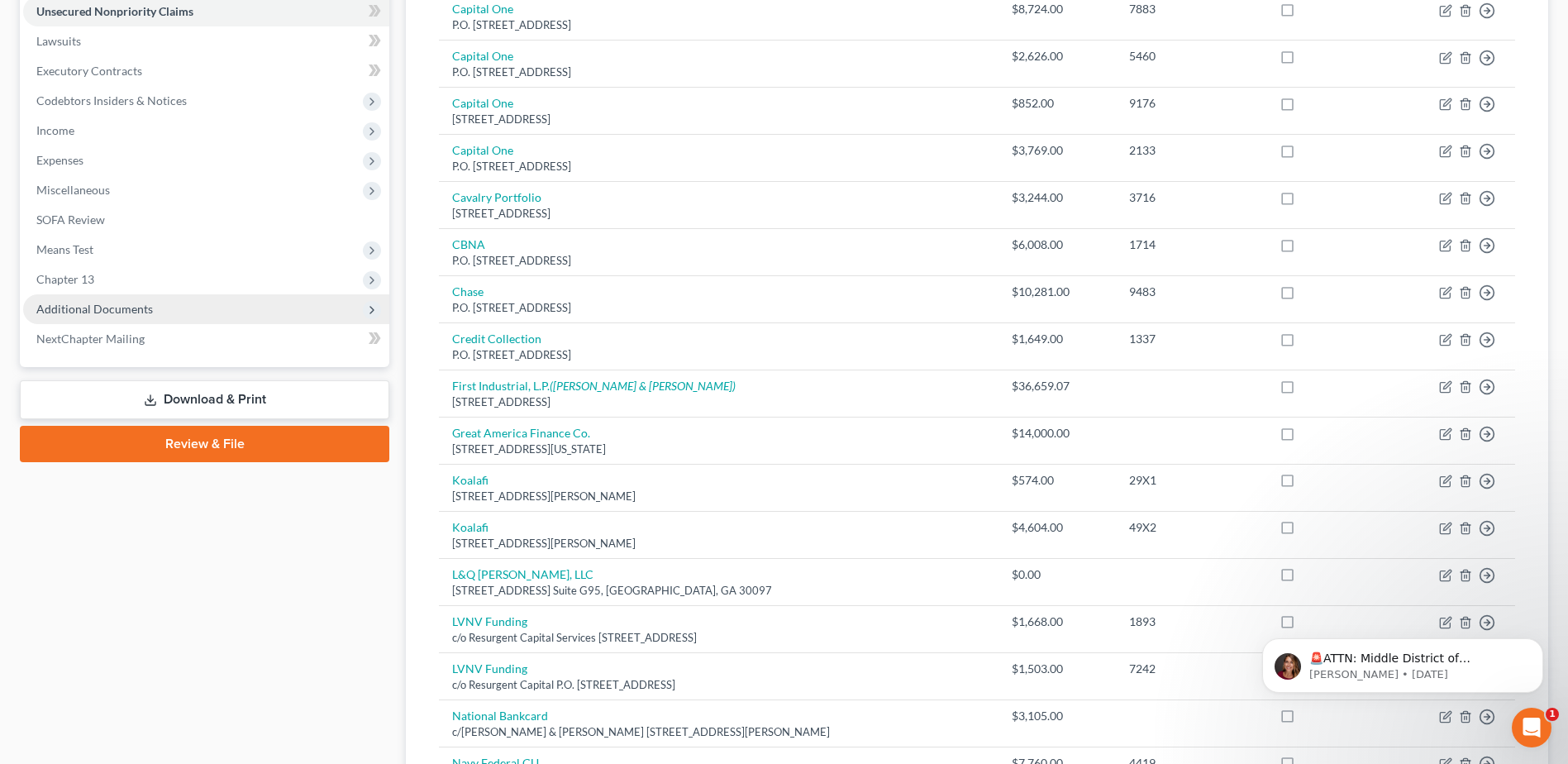
click at [121, 311] on span "Additional Documents" at bounding box center [95, 309] width 116 height 14
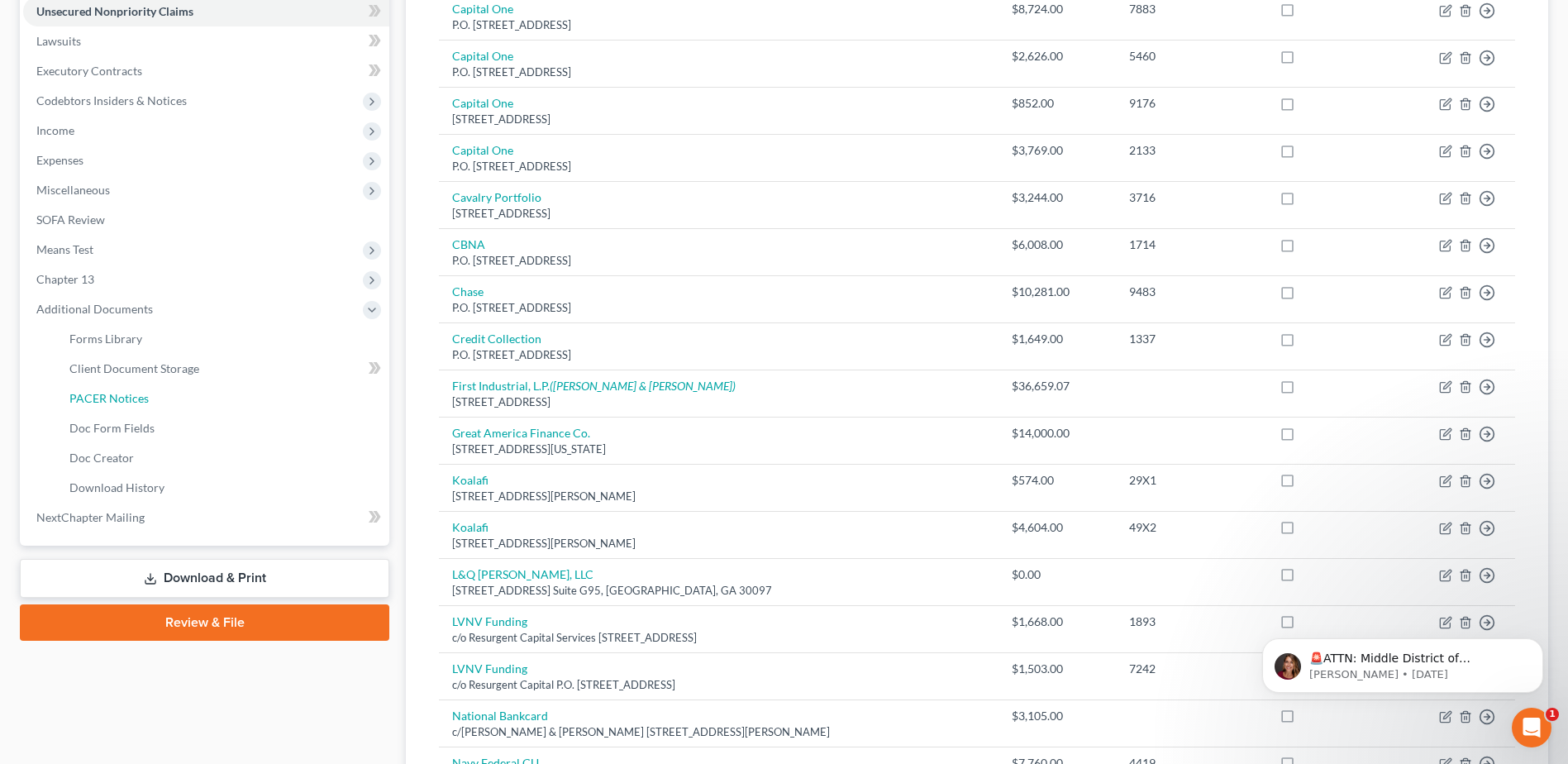
drag, startPoint x: 117, startPoint y: 403, endPoint x: 652, endPoint y: 369, distance: 536.1
click at [117, 402] on span "PACER Notices" at bounding box center [108, 398] width 79 height 14
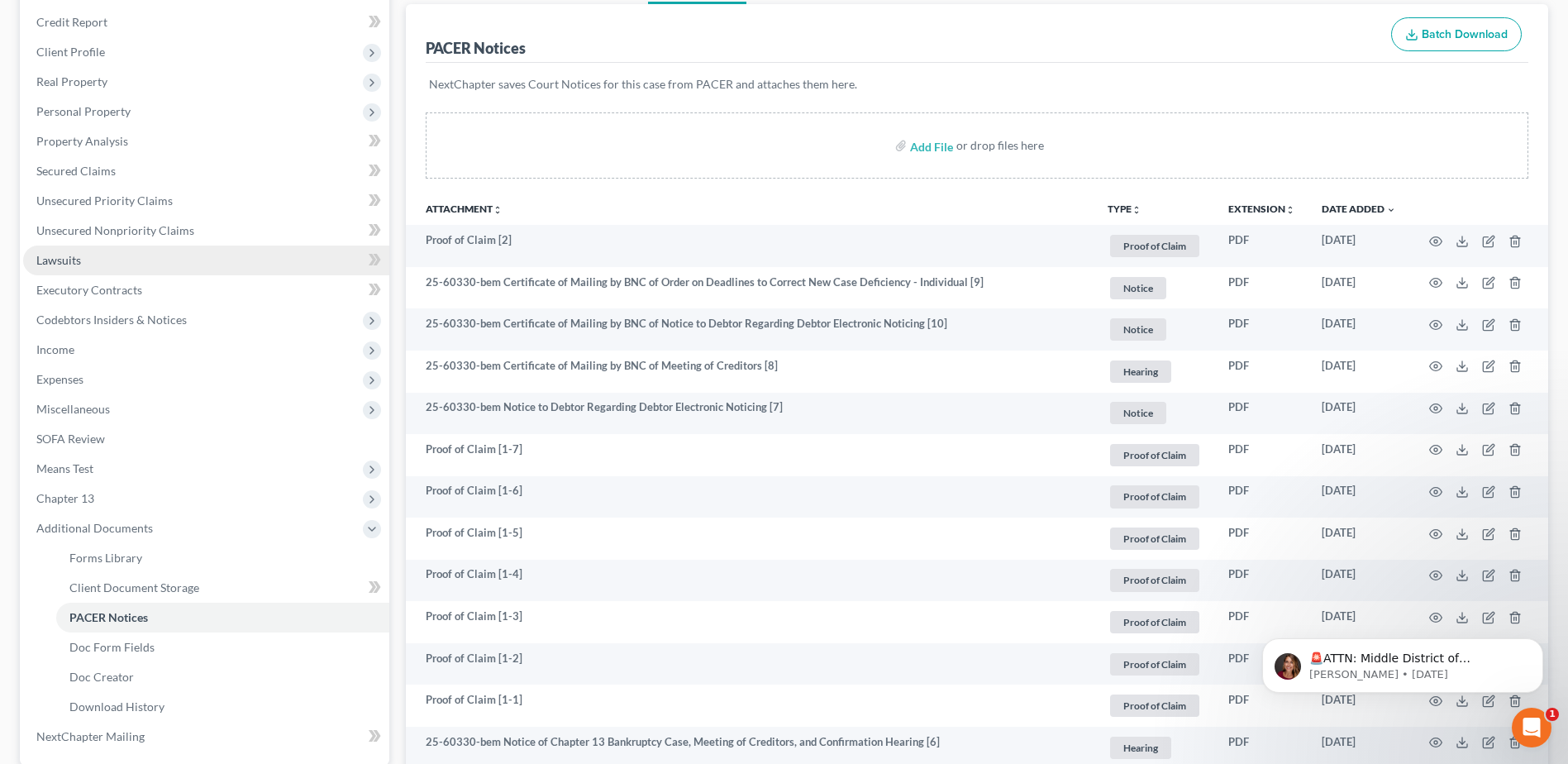
scroll to position [112, 0]
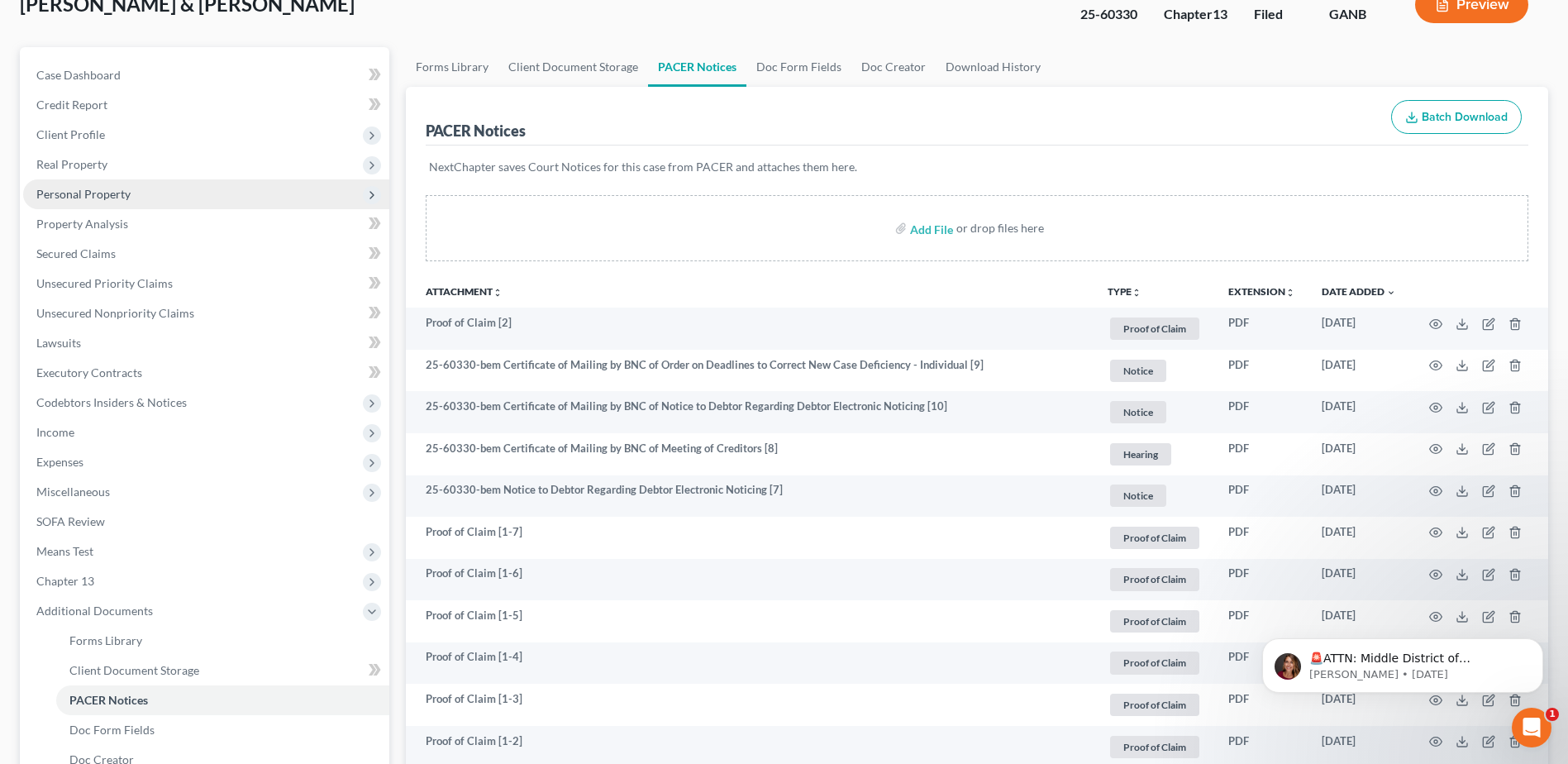
click at [99, 188] on span "Personal Property" at bounding box center [83, 194] width 95 height 14
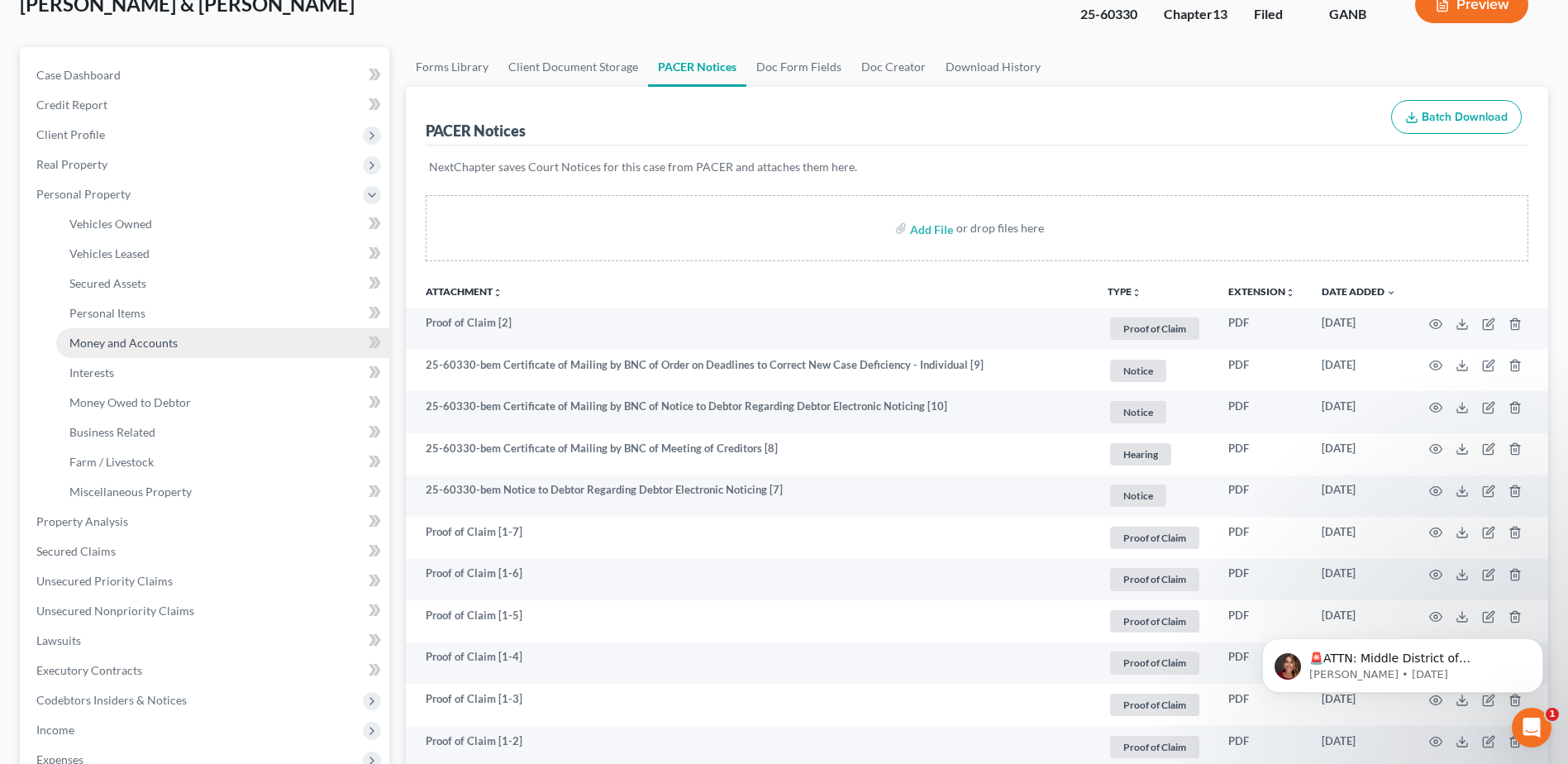
click at [106, 350] on link "Money and Accounts" at bounding box center [223, 343] width 333 height 30
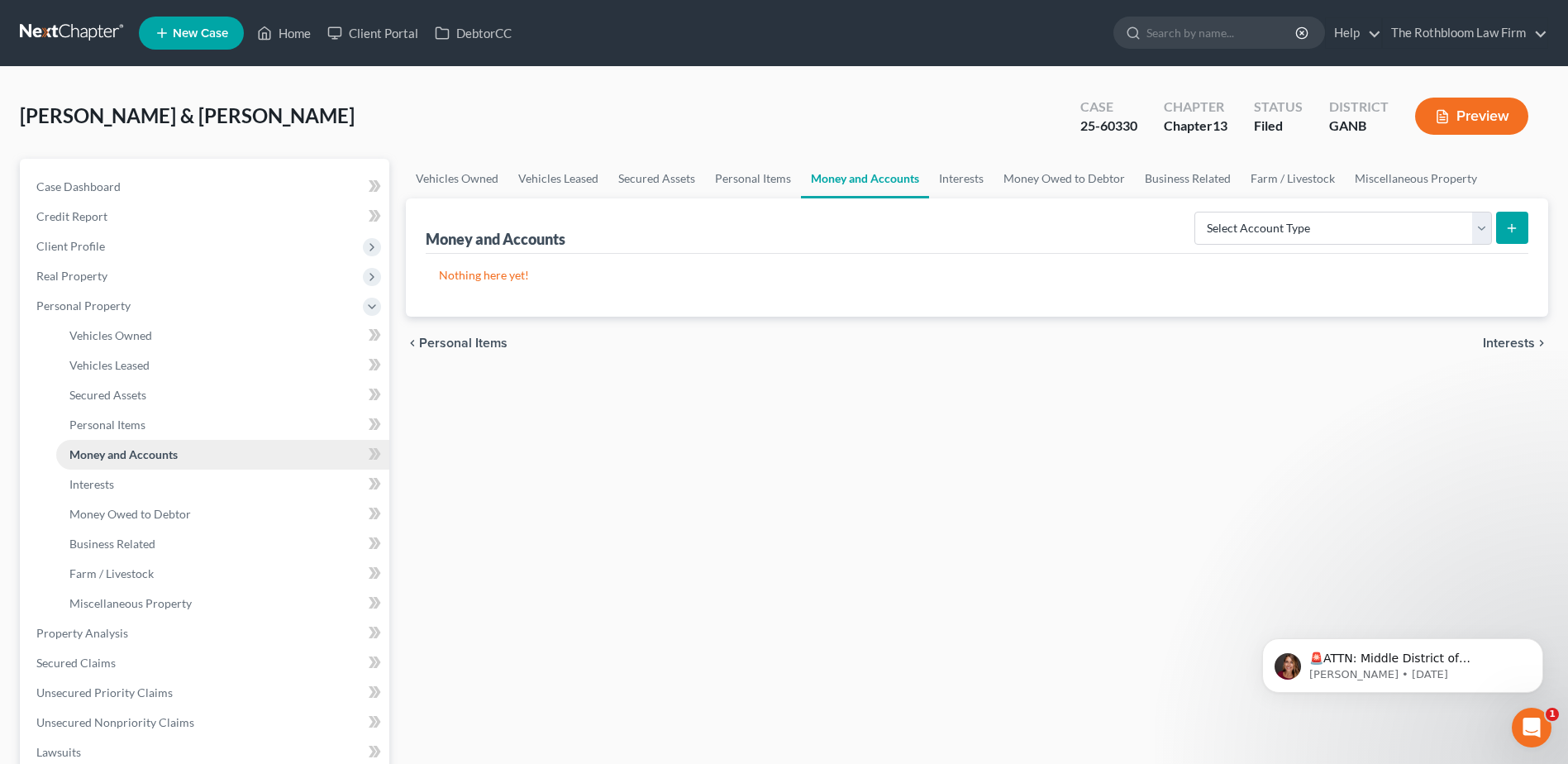
click at [150, 456] on span "Money and Accounts" at bounding box center [123, 454] width 108 height 14
click at [1477, 228] on select "Select Account Type Brokerage Cash on Hand Certificates of Deposit Checking Acc…" at bounding box center [1342, 228] width 298 height 33
select select "checking"
click at [1197, 212] on select "Select Account Type Brokerage Cash on Hand Certificates of Deposit Checking Acc…" at bounding box center [1342, 228] width 298 height 33
click at [1520, 228] on button "submit" at bounding box center [1512, 227] width 32 height 32
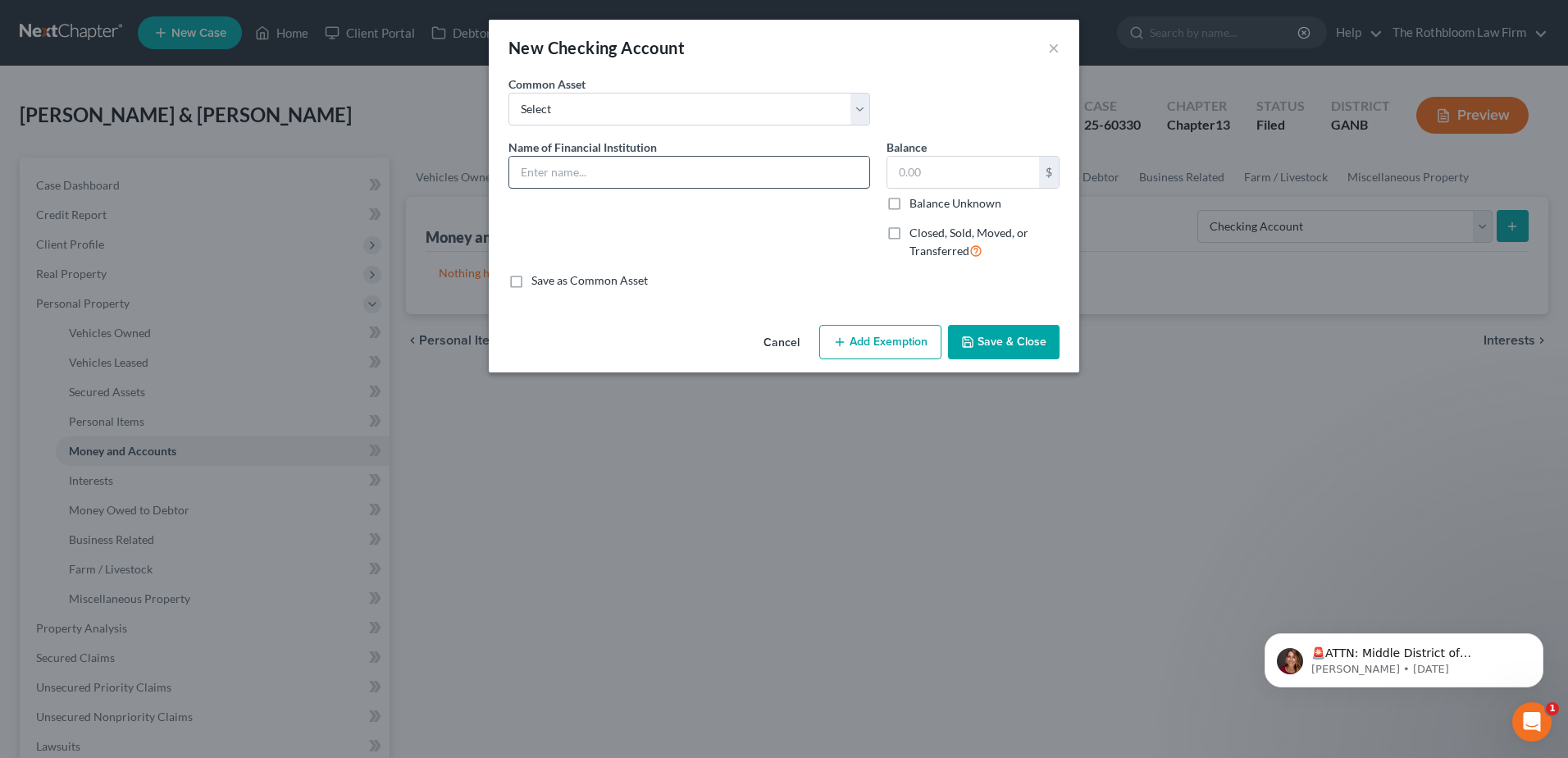
click at [603, 180] on input "text" at bounding box center [690, 172] width 360 height 31
type input "Navy Federal"
type input "0.00"
click at [890, 332] on button "Add Exemption" at bounding box center [881, 342] width 122 height 34
select select "2"
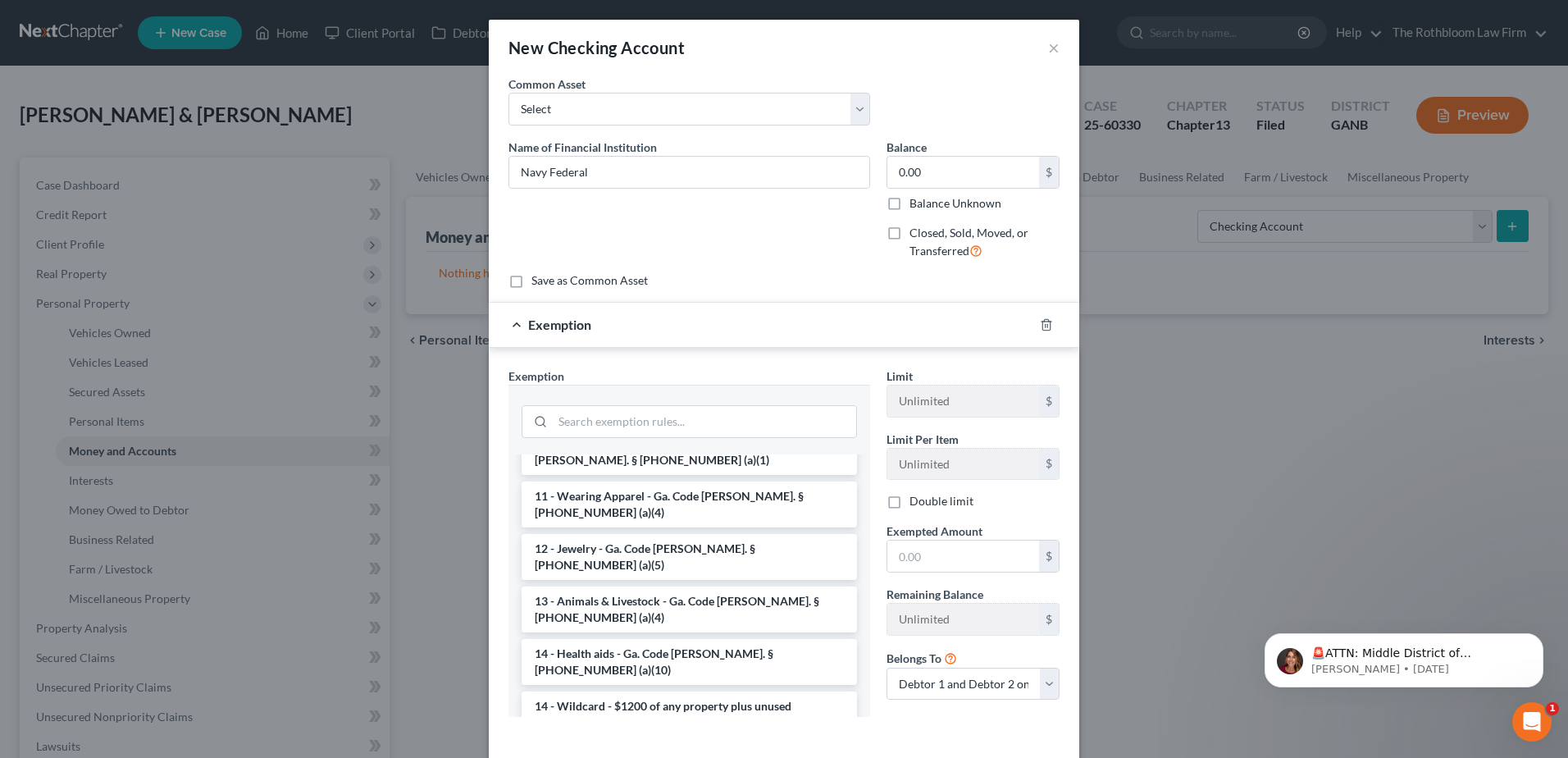
scroll to position [165, 0]
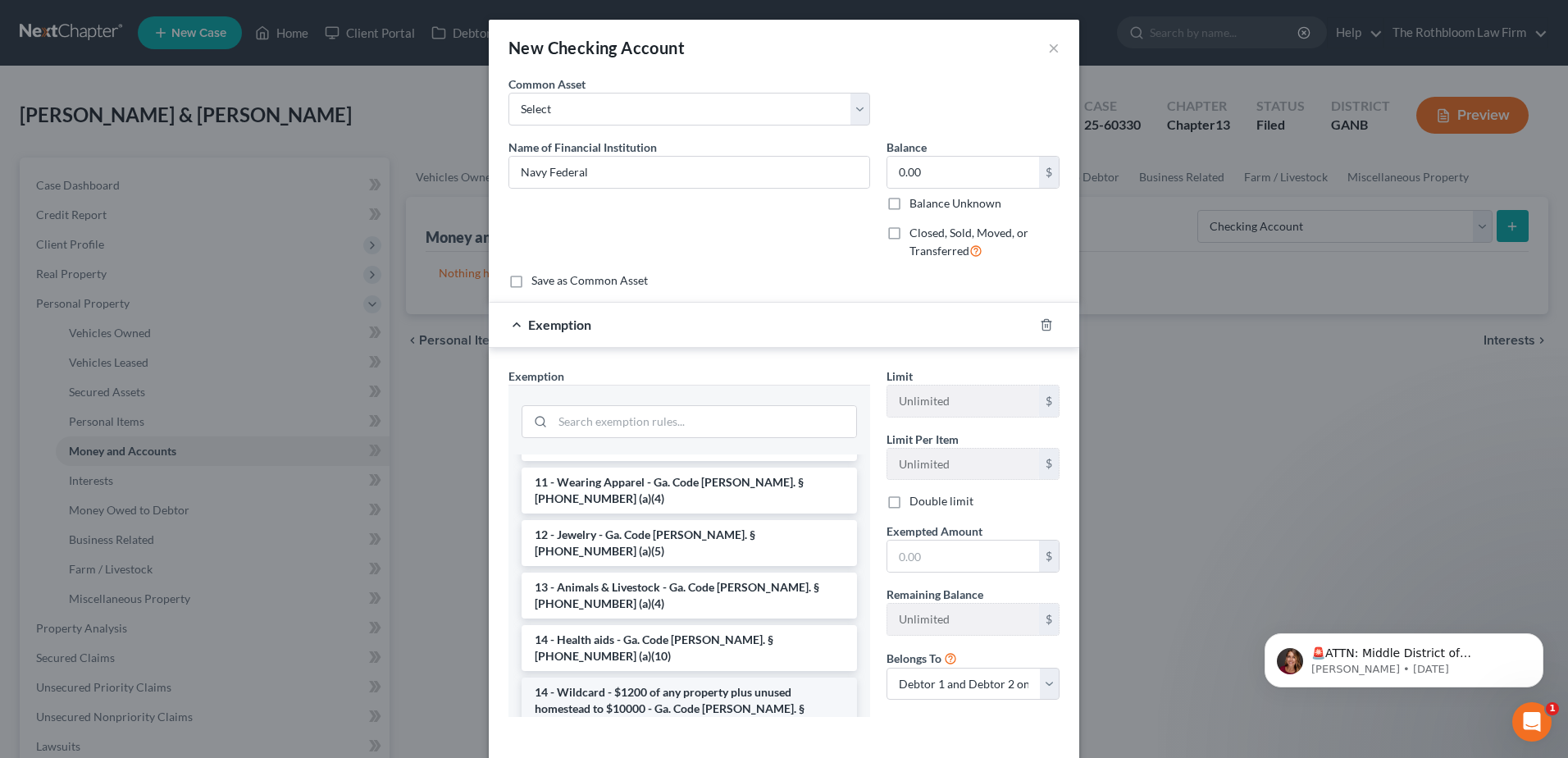
click at [657, 678] on li "14 - Wildcard - $1200 of any property plus unused homestead to $10000 - Ga. Cod…" at bounding box center [690, 709] width 336 height 62
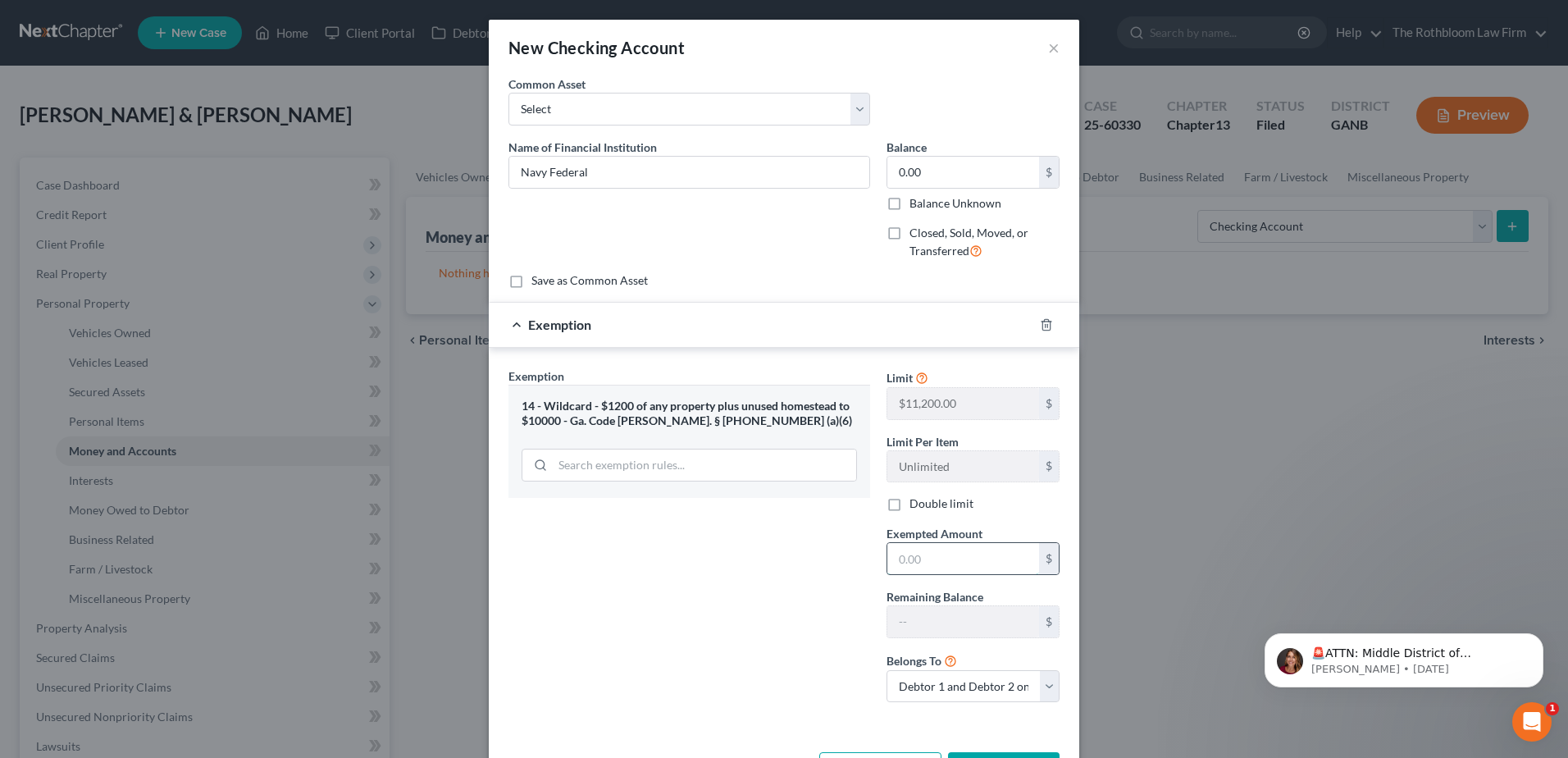
click at [897, 560] on input "text" at bounding box center [964, 559] width 152 height 31
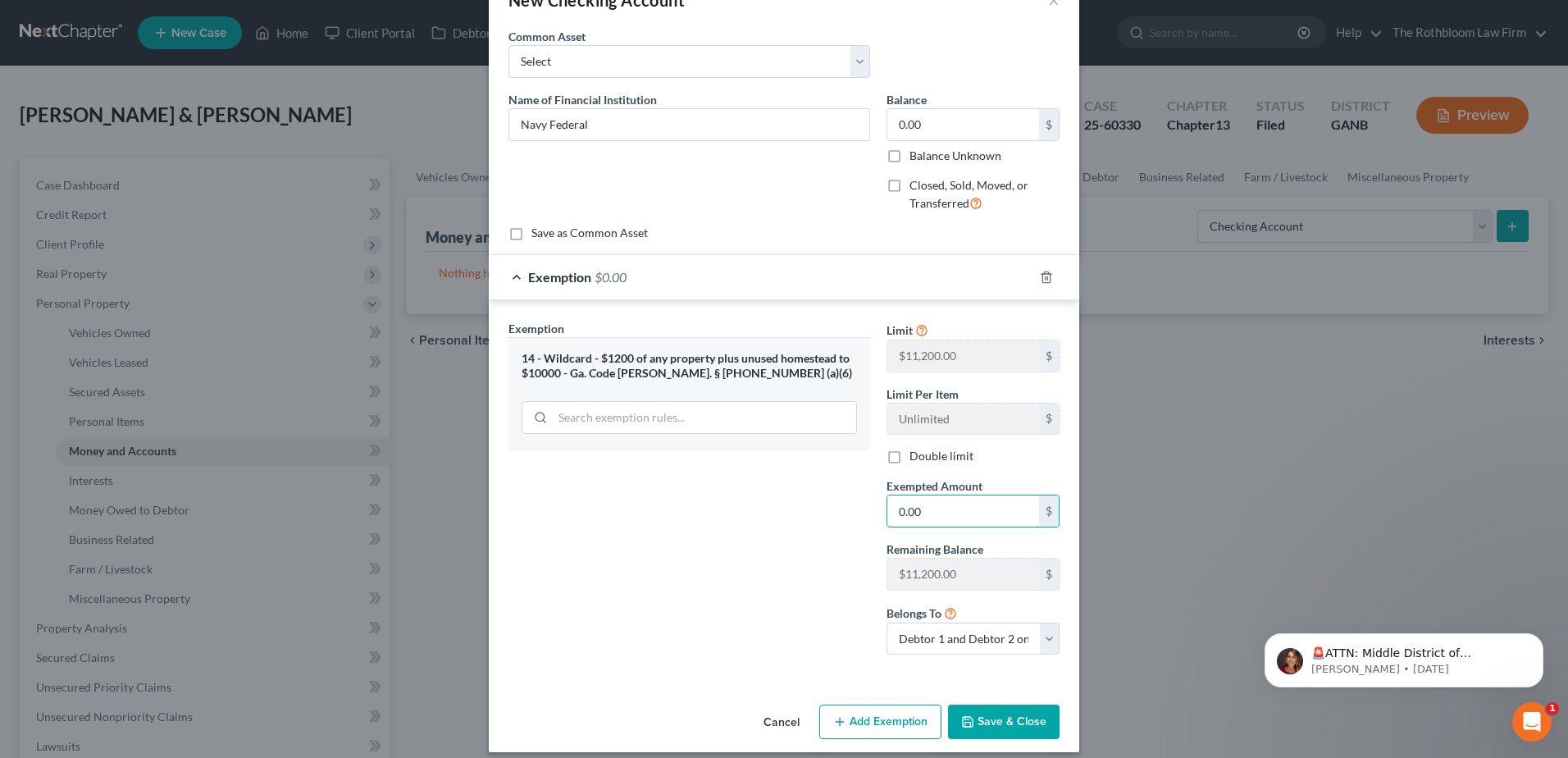
scroll to position [61, 0]
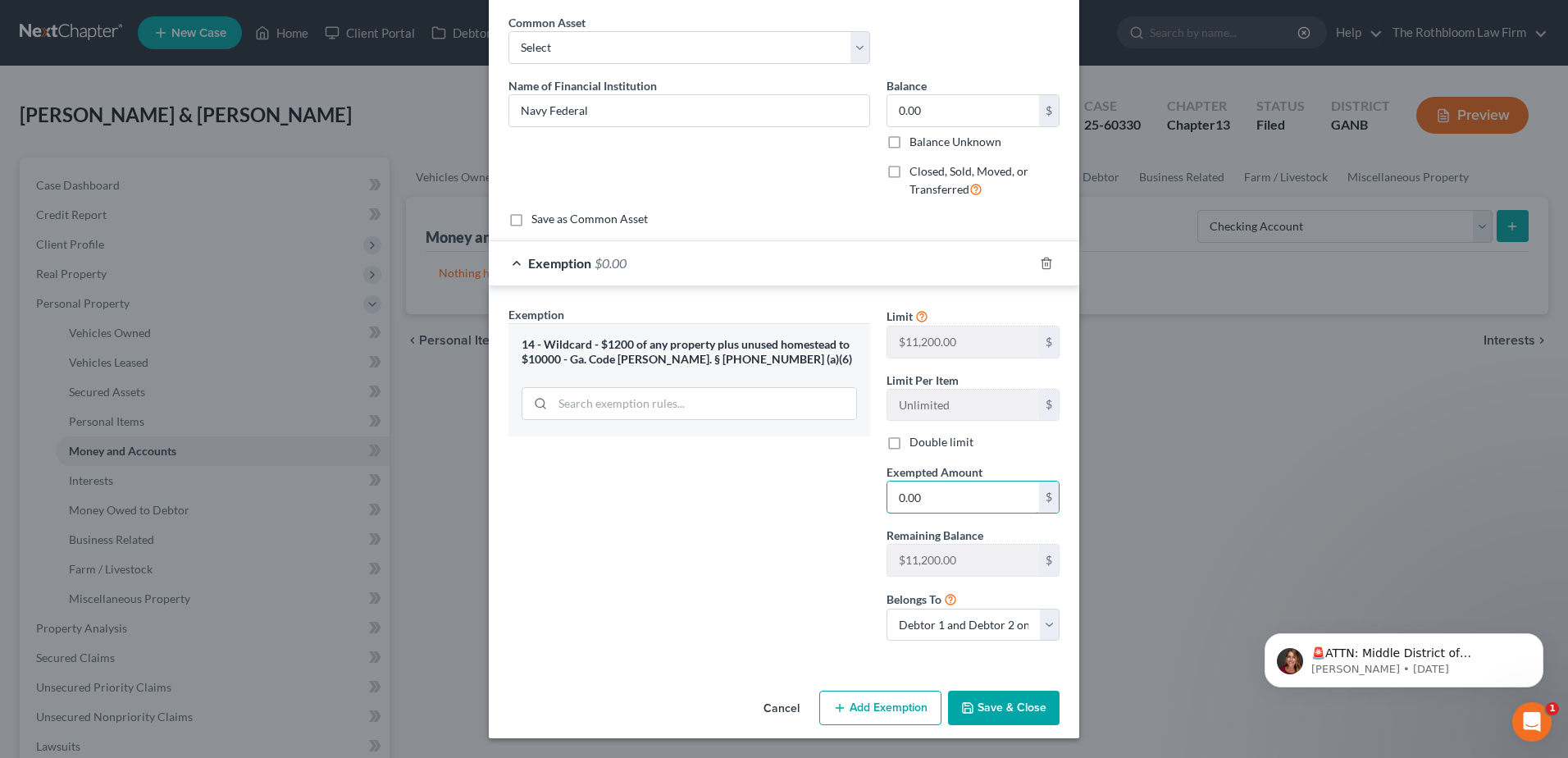
type input "0.00"
click at [1016, 705] on button "Save & Close" at bounding box center [1004, 708] width 112 height 34
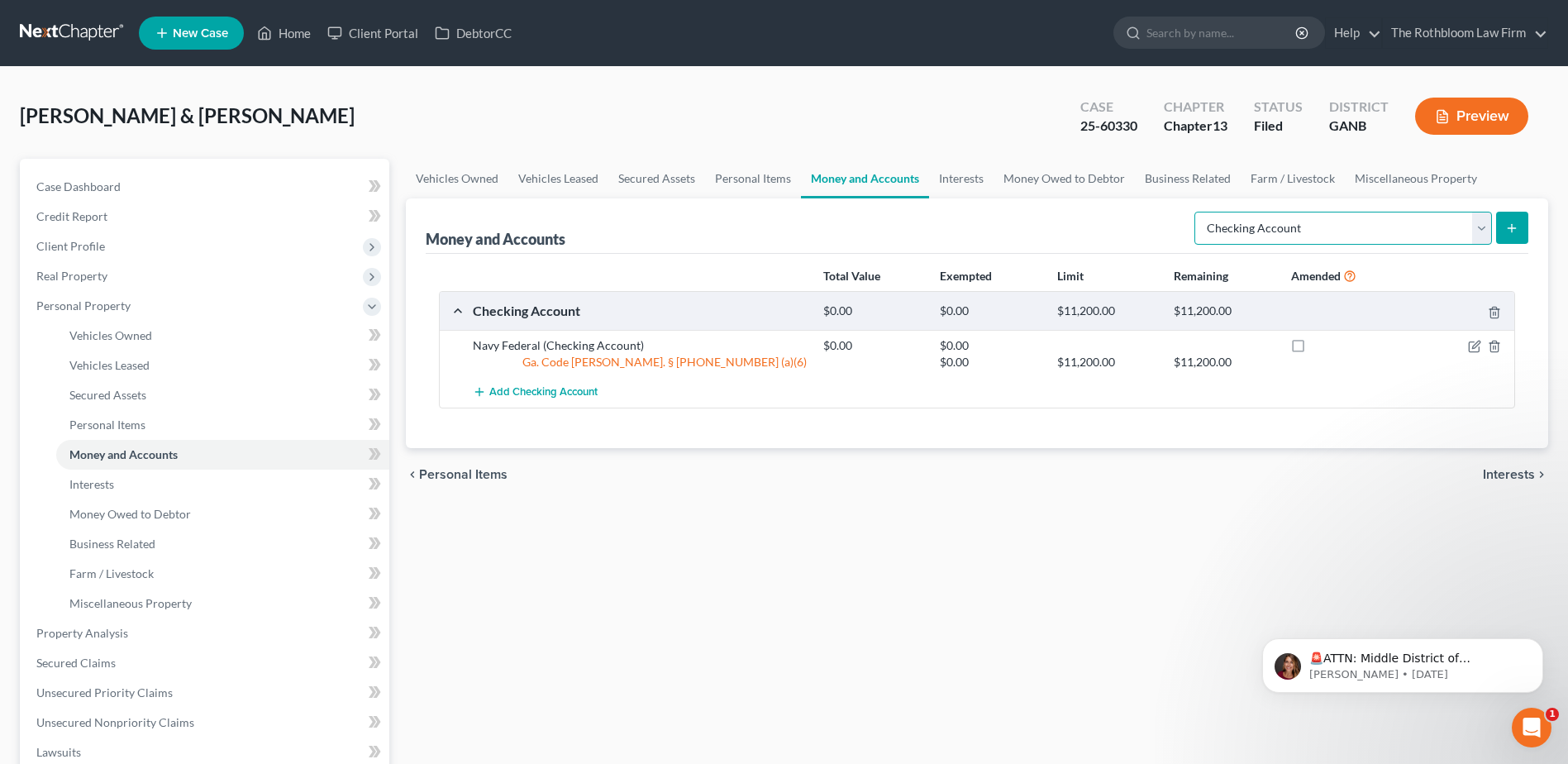
click at [1479, 235] on select "Select Account Type Brokerage Cash on Hand Certificates of Deposit Checking Acc…" at bounding box center [1342, 228] width 298 height 33
select select "savings"
click at [1197, 212] on select "Select Account Type Brokerage Cash on Hand Certificates of Deposit Checking Acc…" at bounding box center [1342, 228] width 298 height 33
click at [1509, 234] on icon "submit" at bounding box center [1512, 227] width 13 height 13
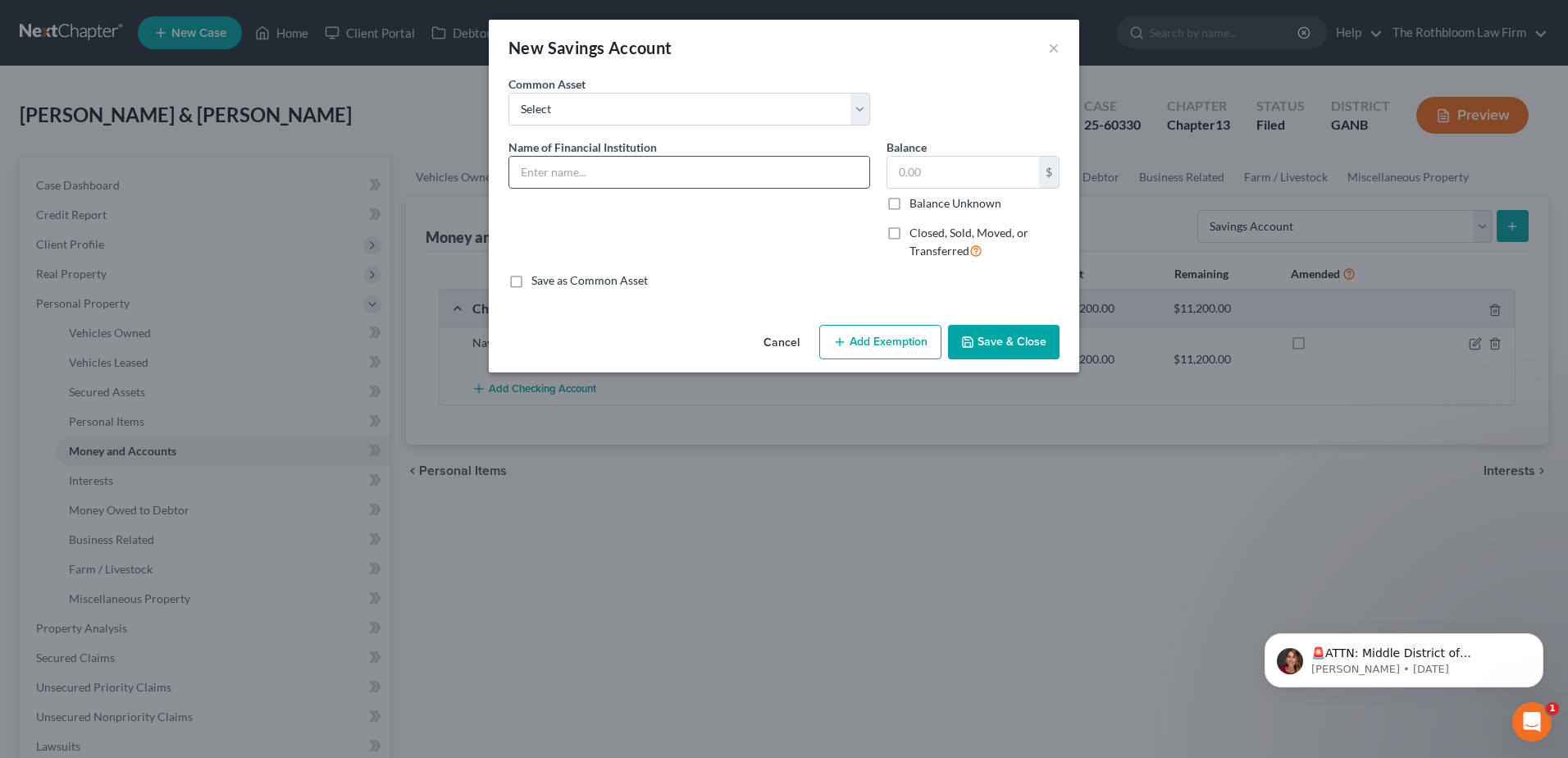
click at [540, 171] on input "text" at bounding box center [690, 172] width 360 height 31
type input "Navy Federal"
type input "0.00"
click at [999, 347] on button "Save & Close" at bounding box center [1004, 342] width 112 height 34
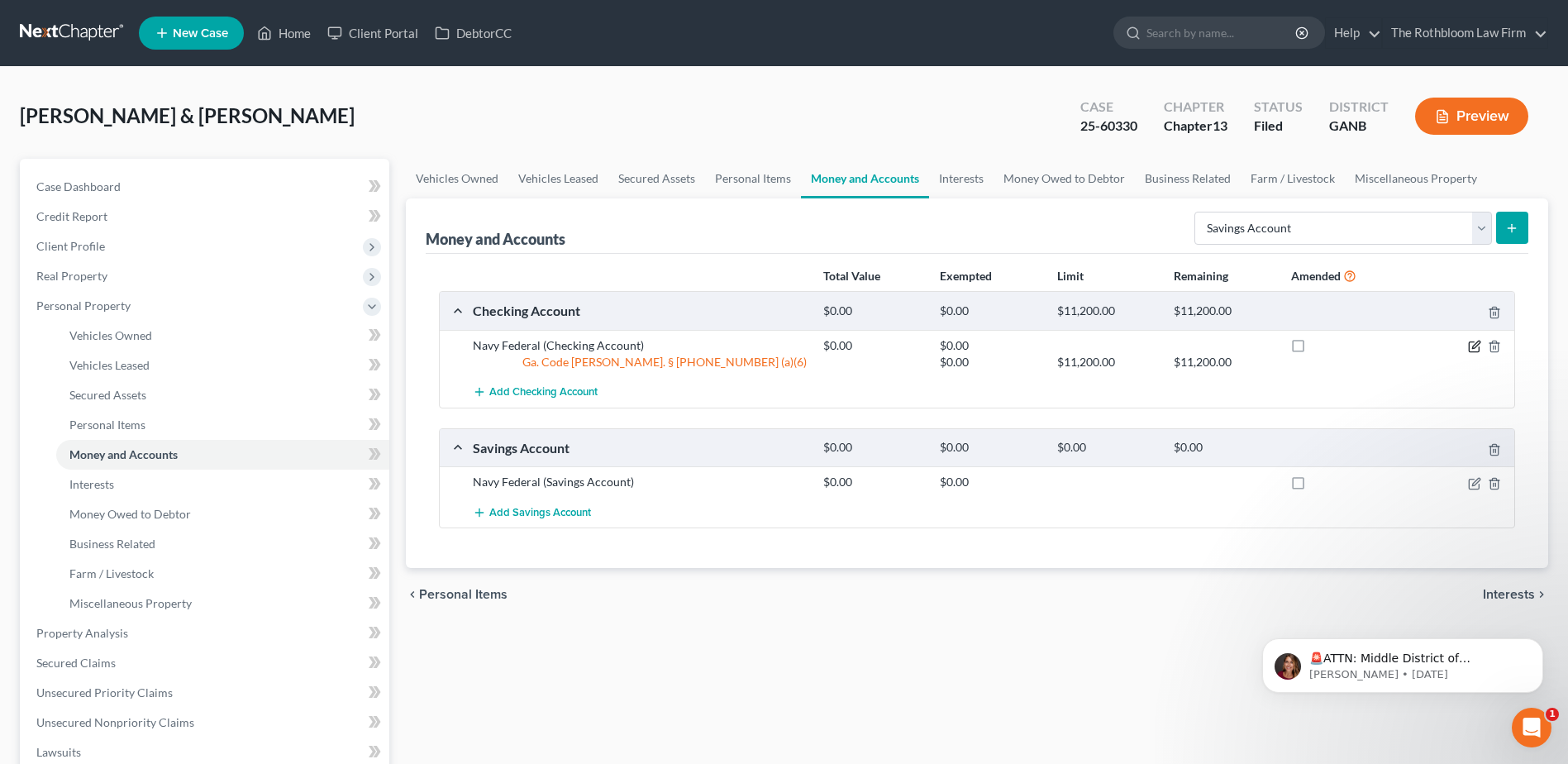
click at [1474, 346] on icon "button" at bounding box center [1475, 344] width 8 height 8
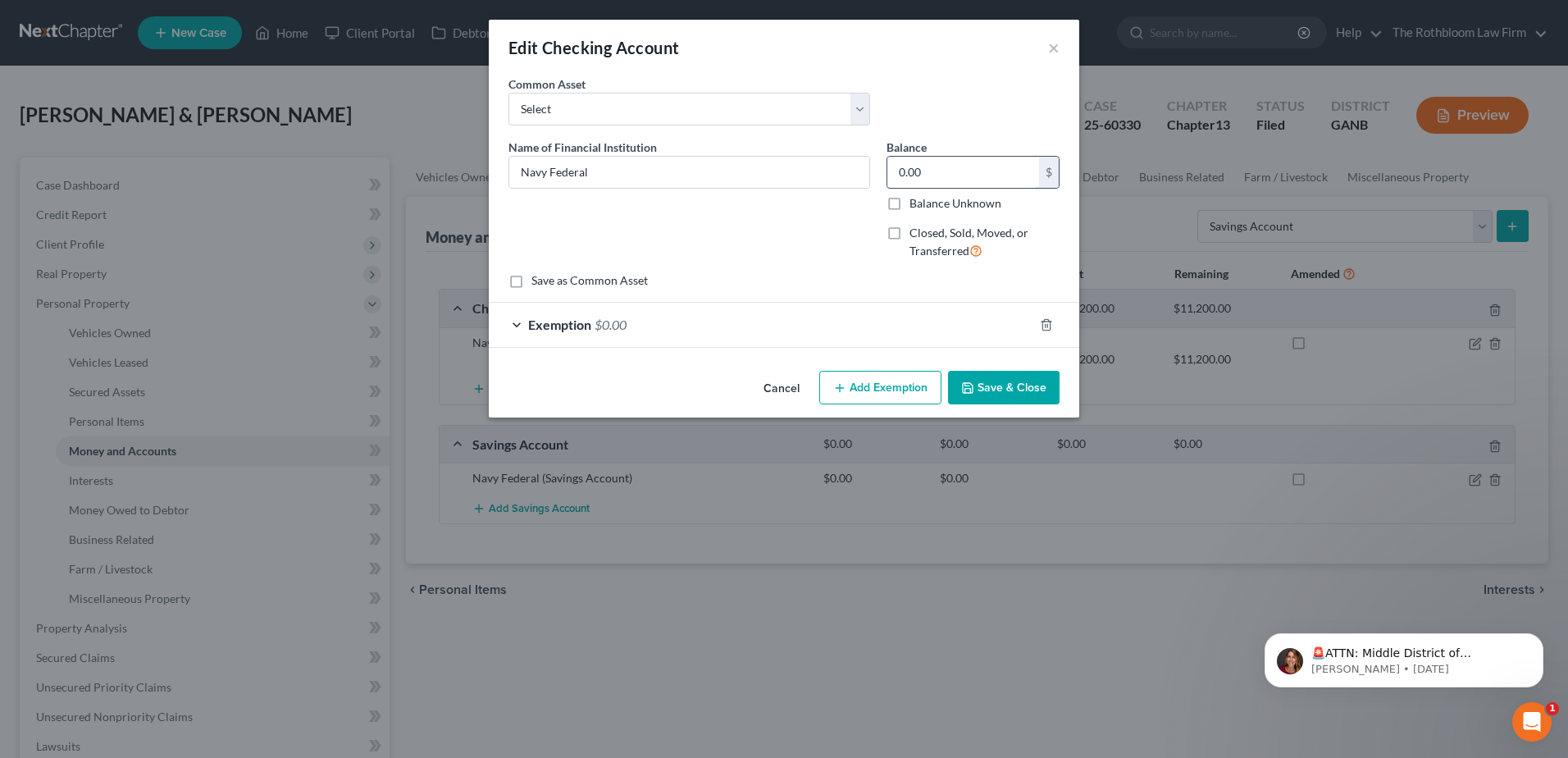
click at [952, 166] on input "0.00" at bounding box center [964, 172] width 152 height 31
type input "121.68"
click at [603, 327] on span "$0.00" at bounding box center [610, 325] width 32 height 16
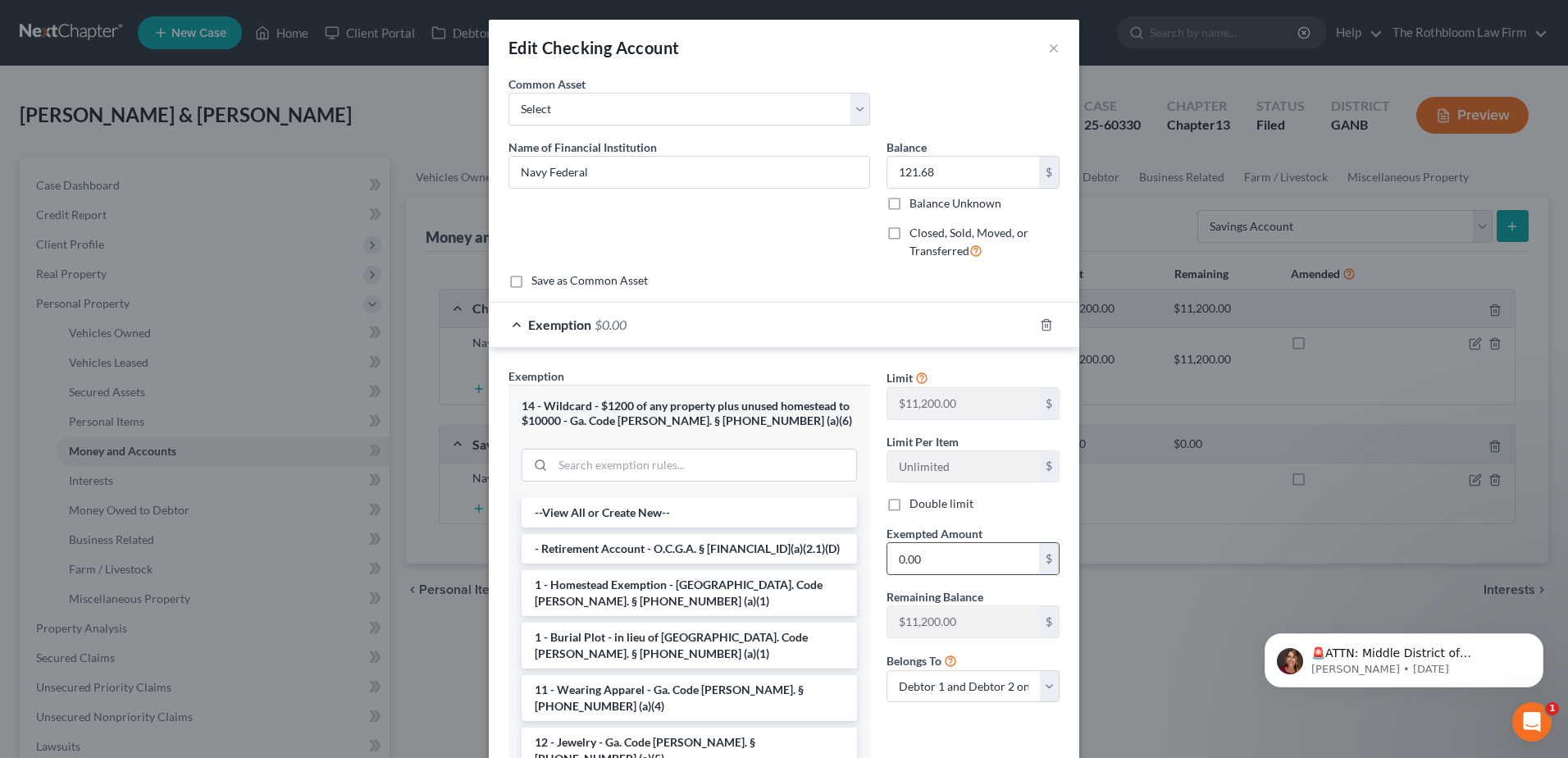
click at [942, 555] on input "0.00" at bounding box center [964, 559] width 152 height 31
type input "121.68"
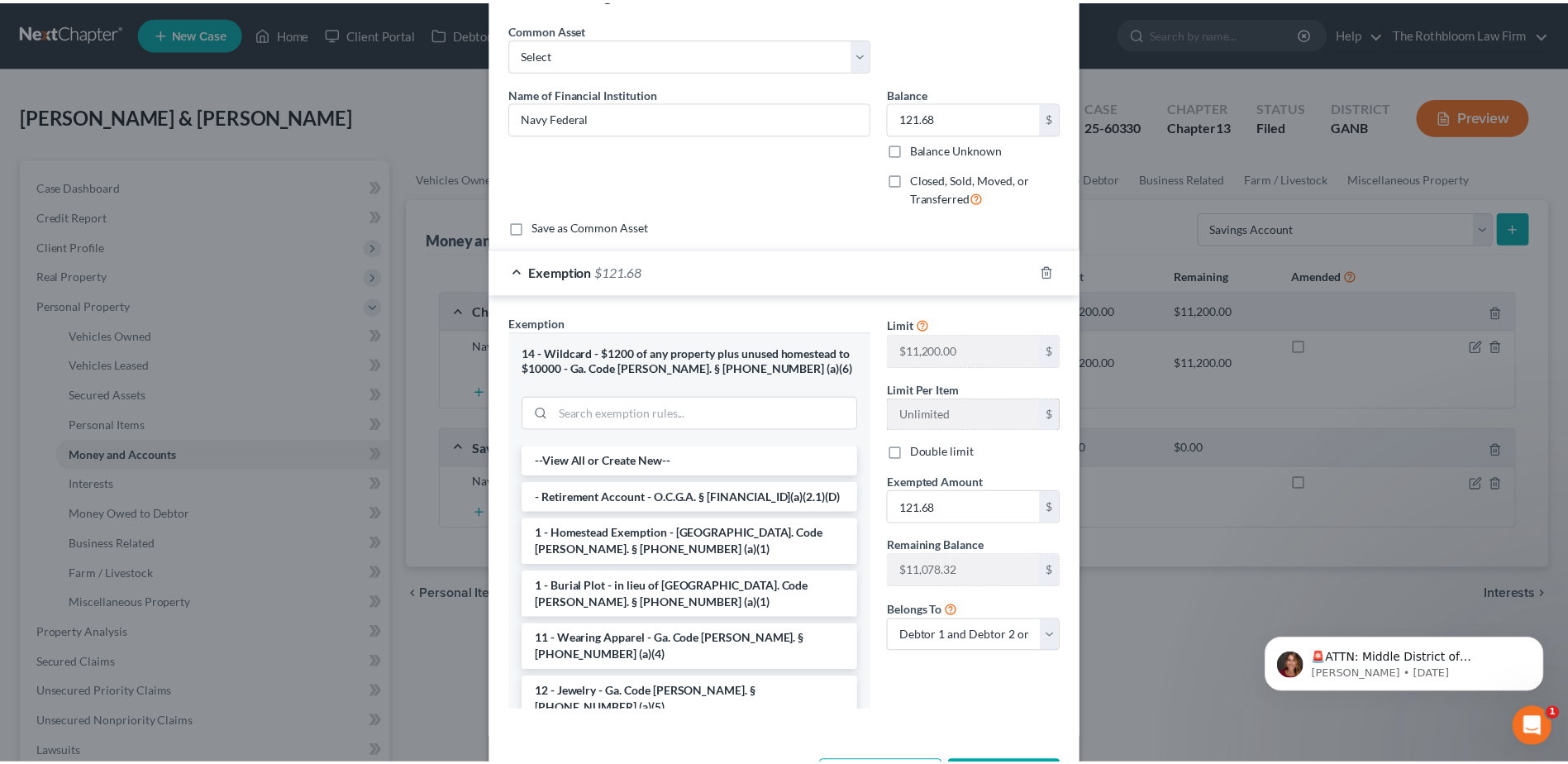
scroll to position [120, 0]
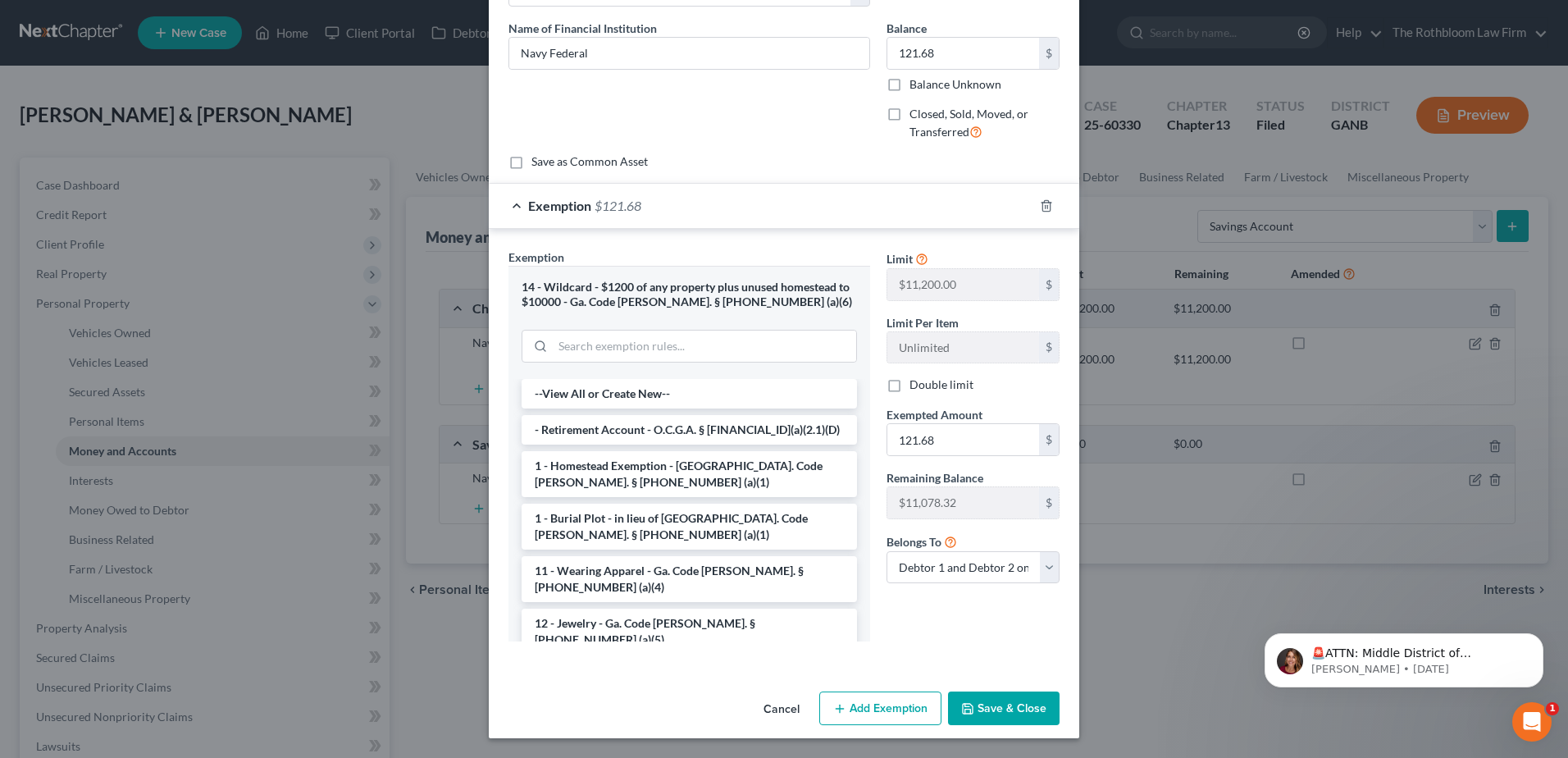
click at [994, 709] on button "Save & Close" at bounding box center [1004, 709] width 112 height 34
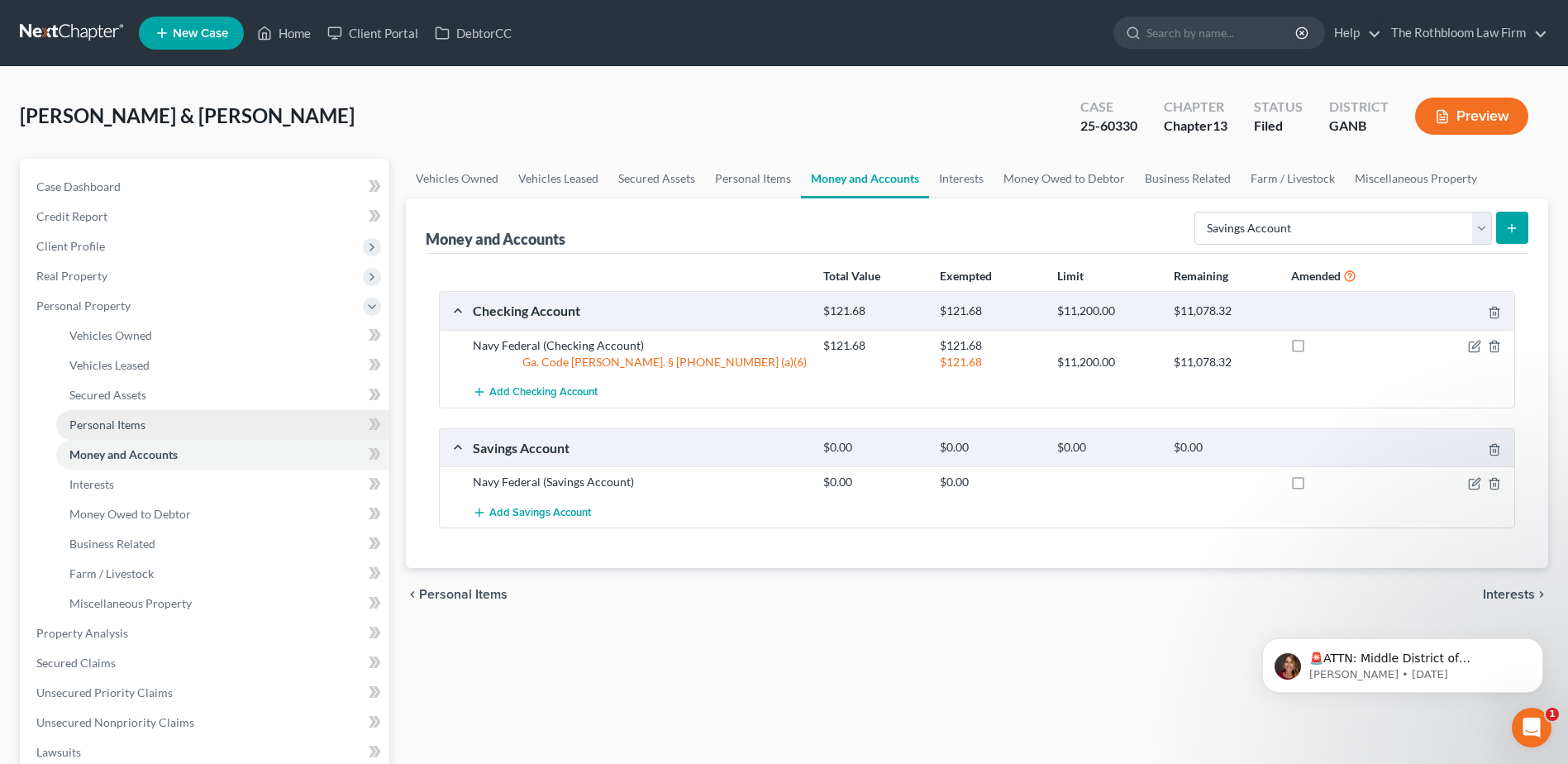
click at [124, 428] on span "Personal Items" at bounding box center [108, 425] width 76 height 14
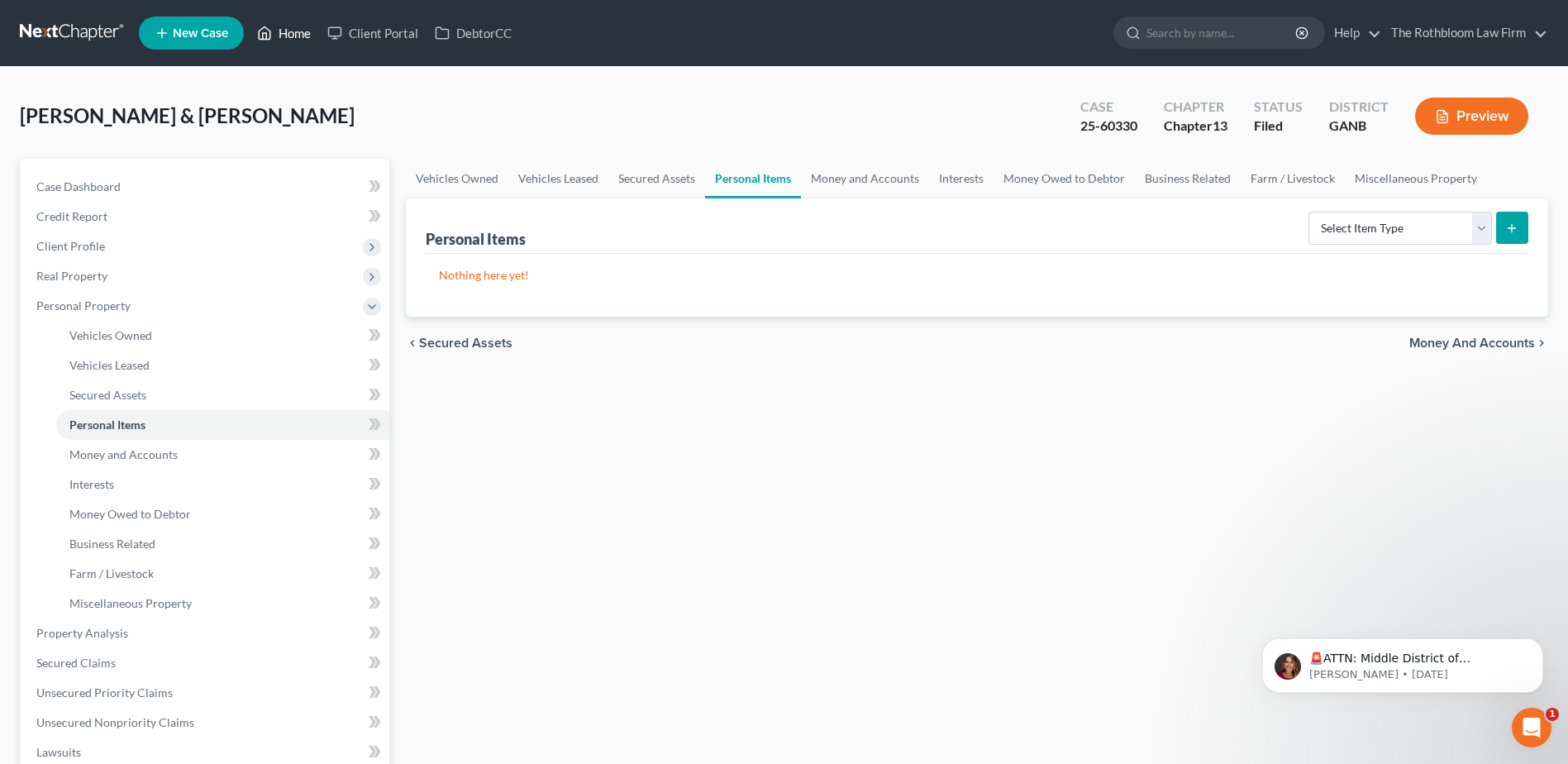
drag, startPoint x: 291, startPoint y: 40, endPoint x: 300, endPoint y: 49, distance: 12.7
click at [291, 40] on link "Home" at bounding box center [284, 33] width 70 height 30
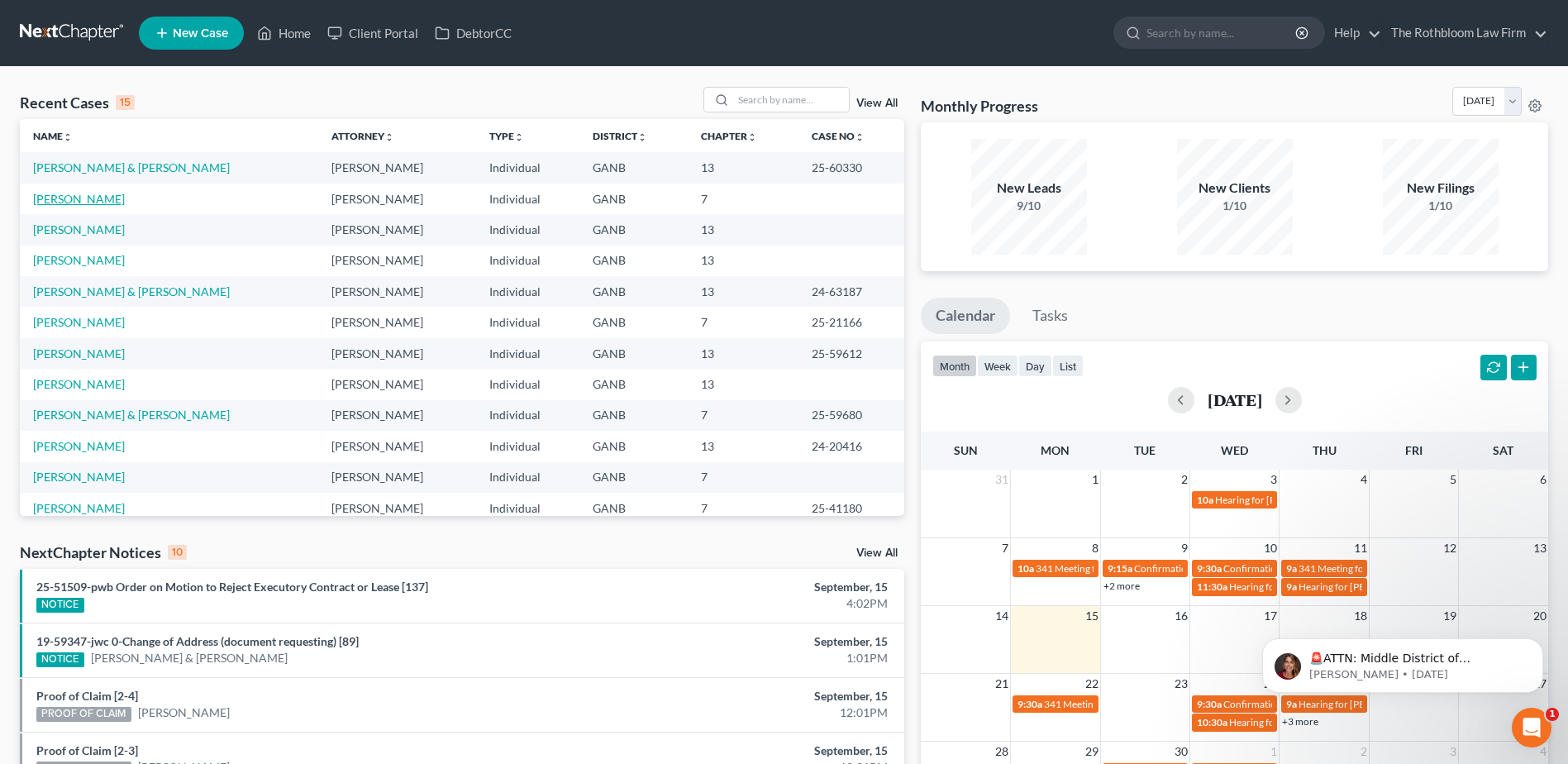
click at [94, 197] on link "[PERSON_NAME]" at bounding box center [79, 199] width 92 height 14
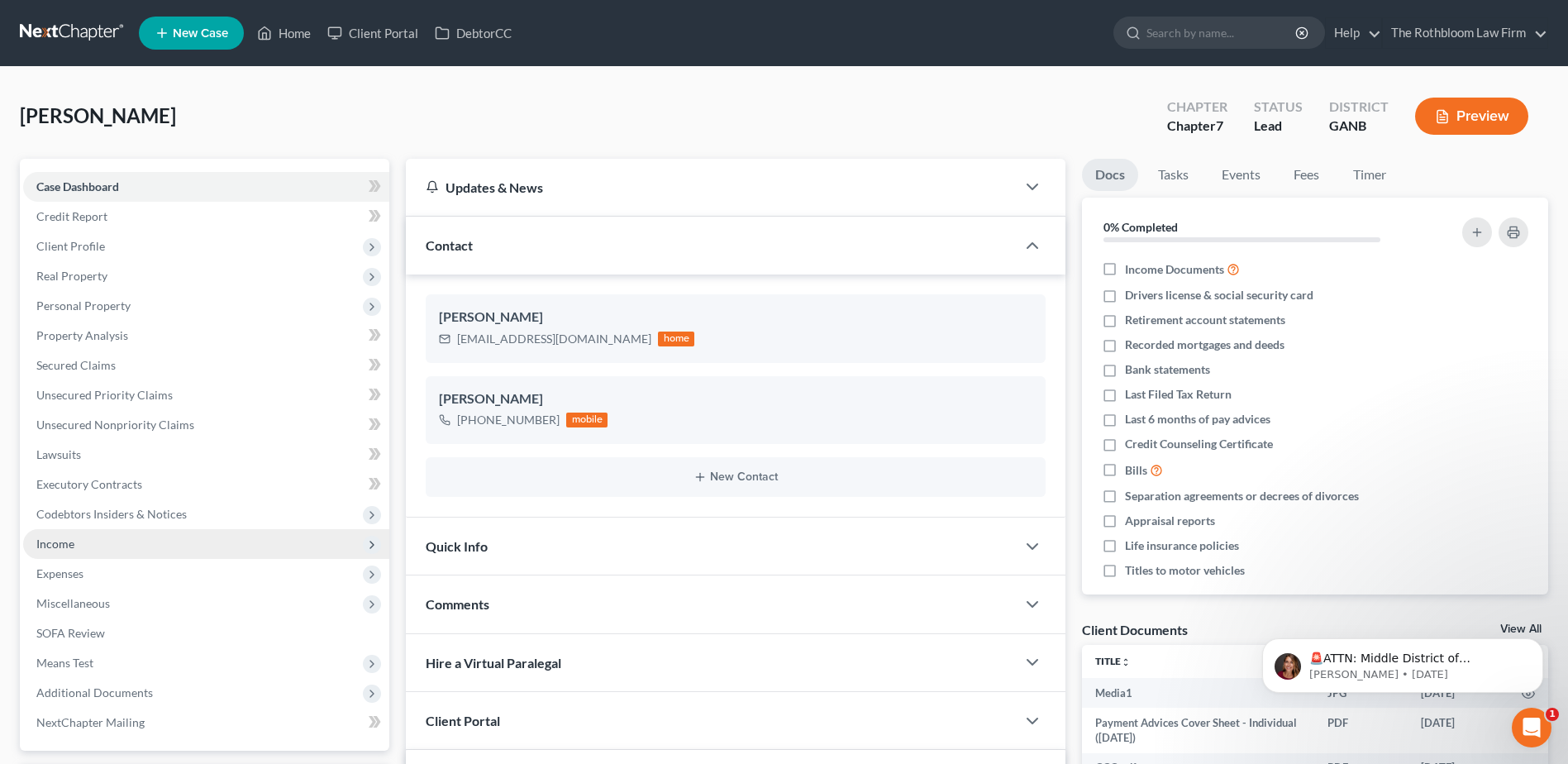
scroll to position [2506, 0]
click at [62, 540] on span "Income" at bounding box center [56, 543] width 38 height 14
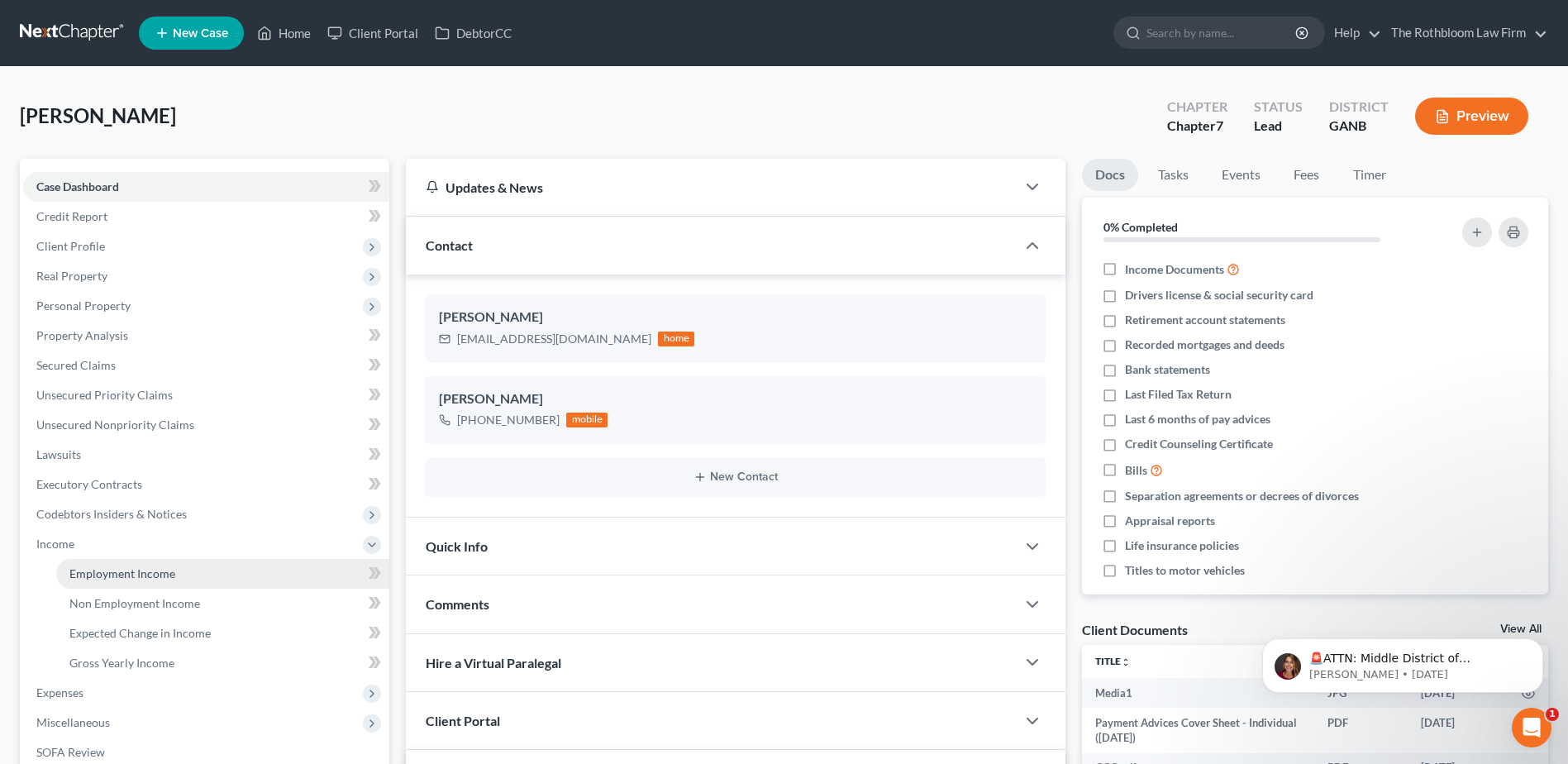
click at [141, 571] on span "Employment Income" at bounding box center [122, 573] width 106 height 14
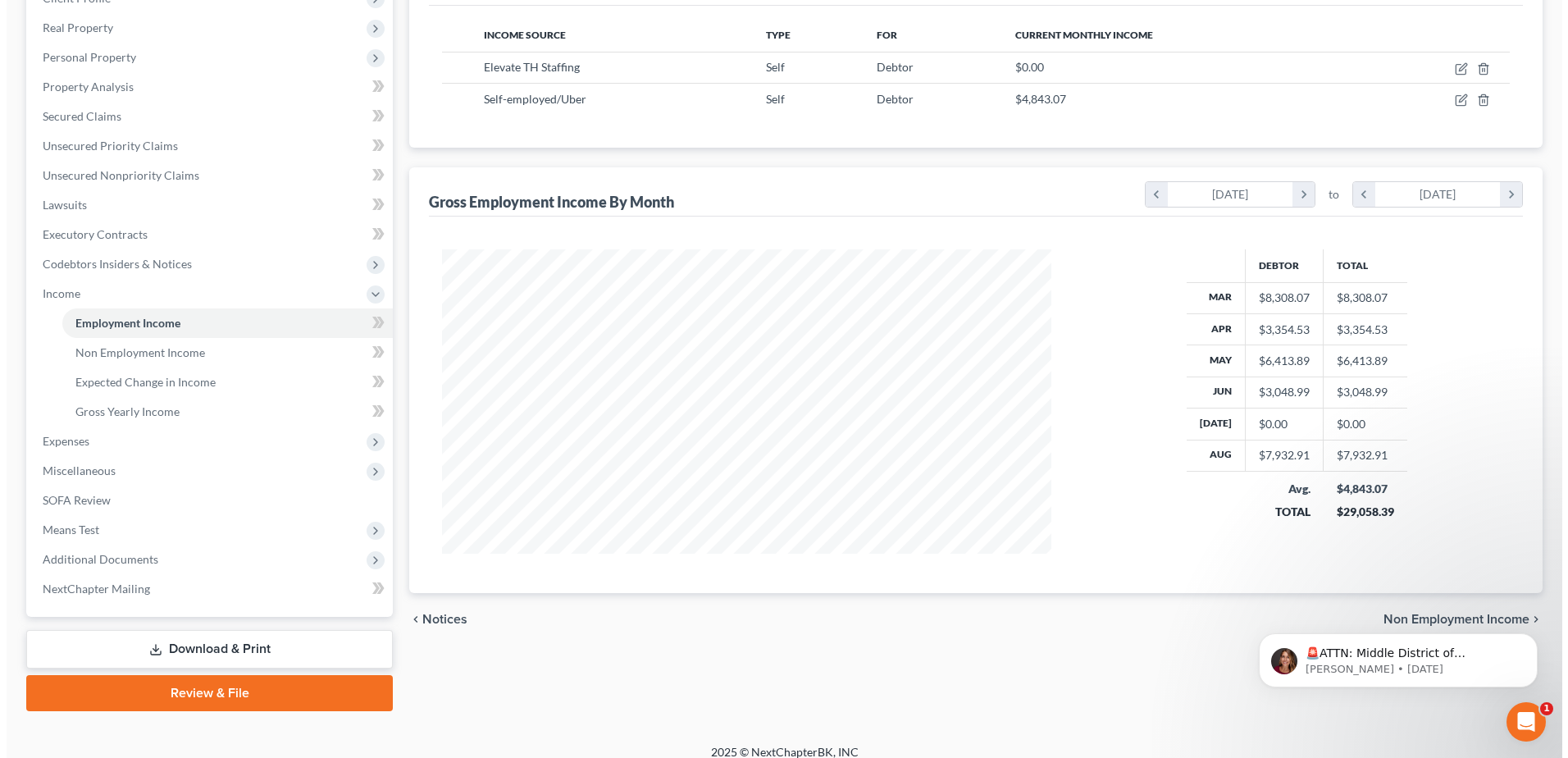
scroll to position [304, 641]
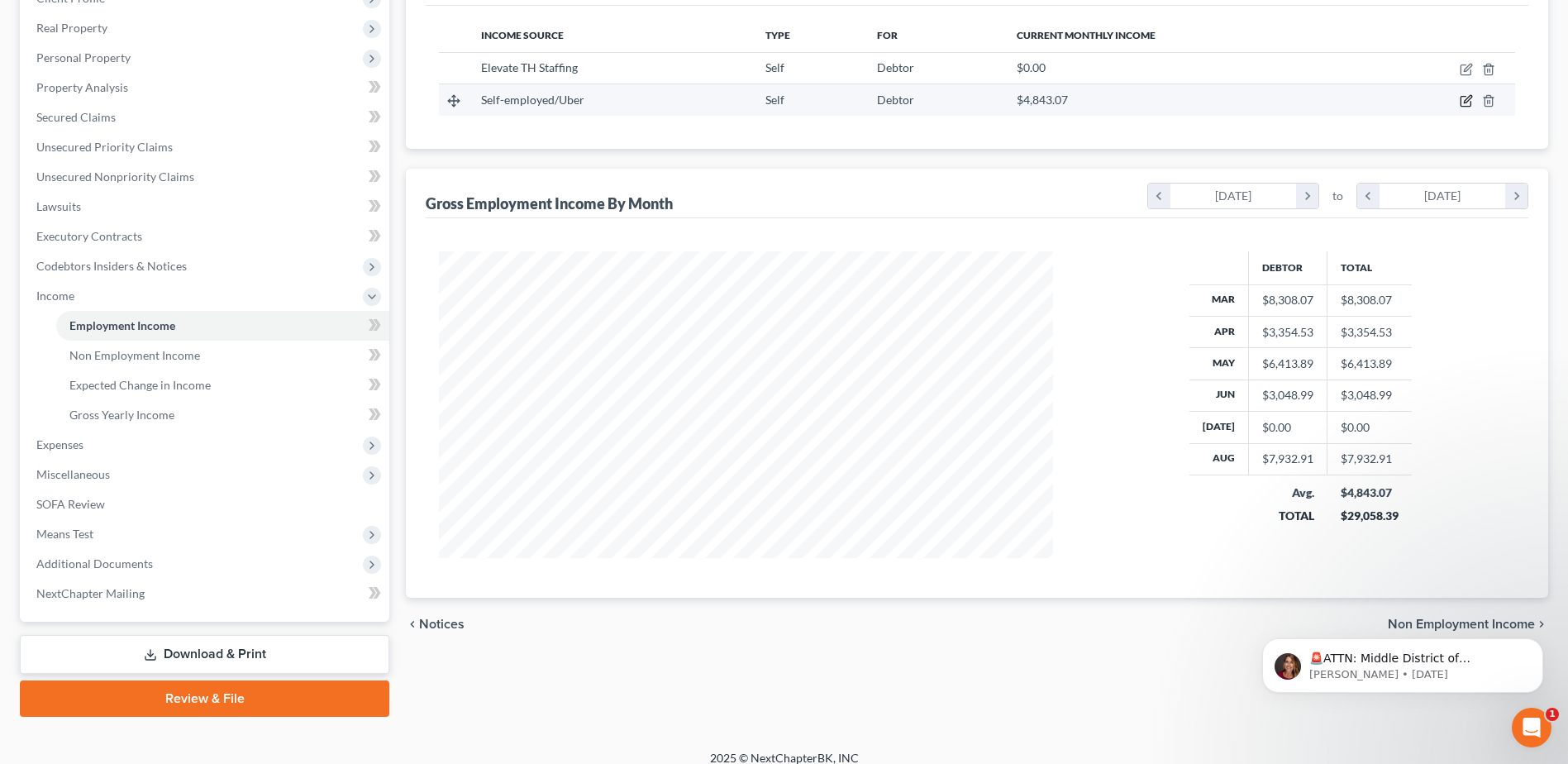
click at [1471, 99] on icon "button" at bounding box center [1467, 99] width 8 height 8
select select "1"
select select "0"
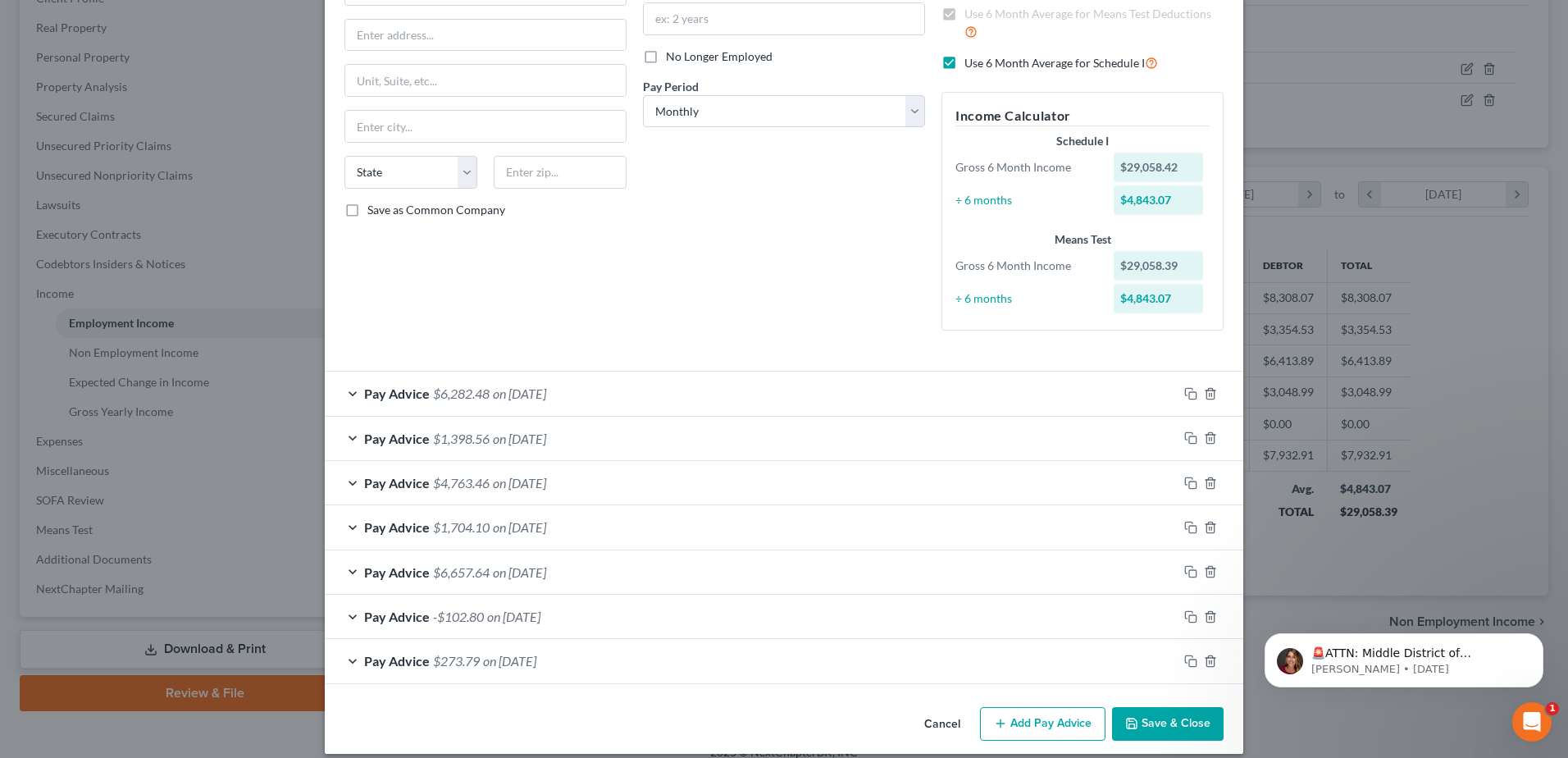
scroll to position [199, 0]
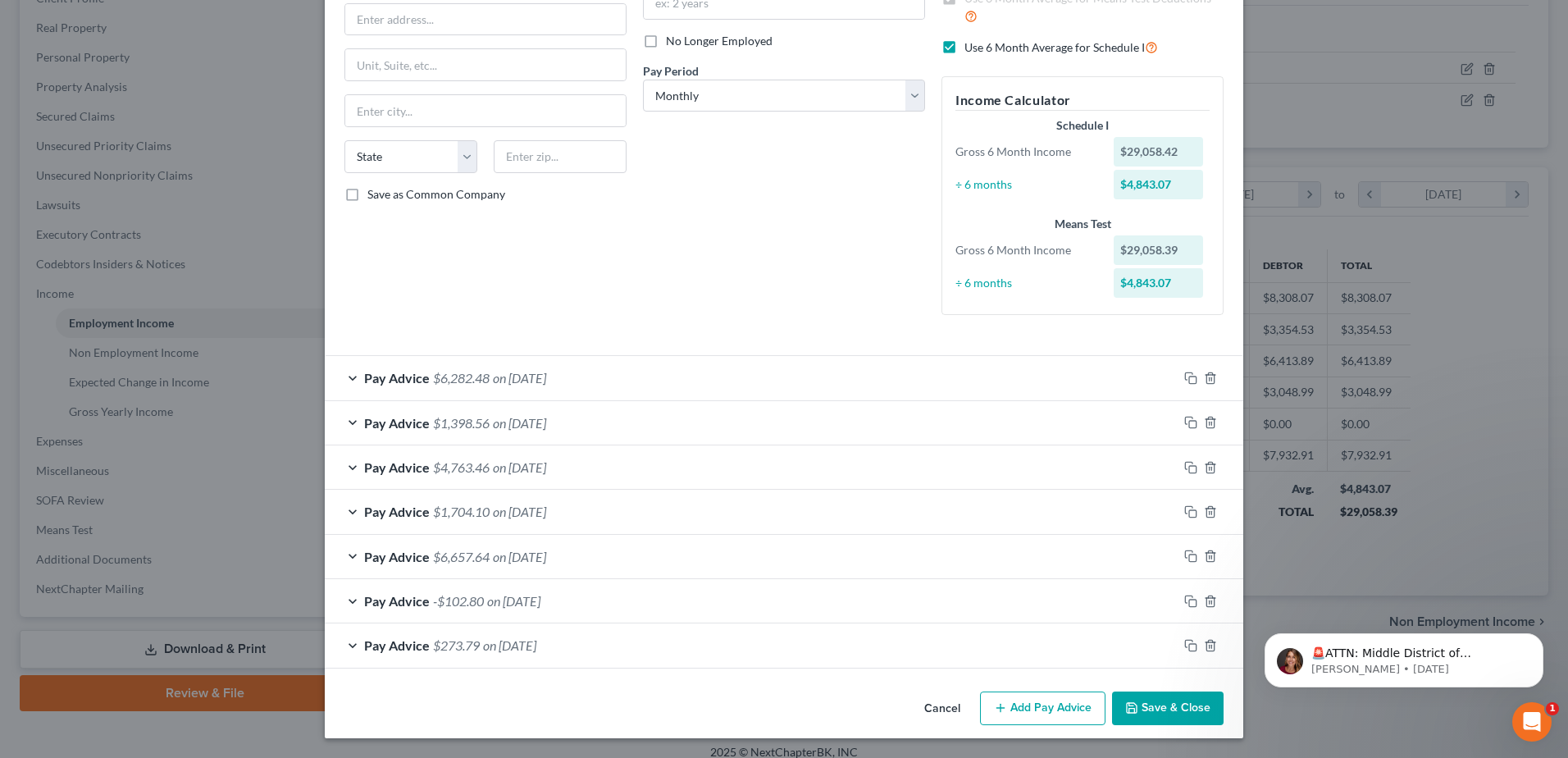
click at [1029, 711] on button "Add Pay Advice" at bounding box center [1043, 709] width 126 height 34
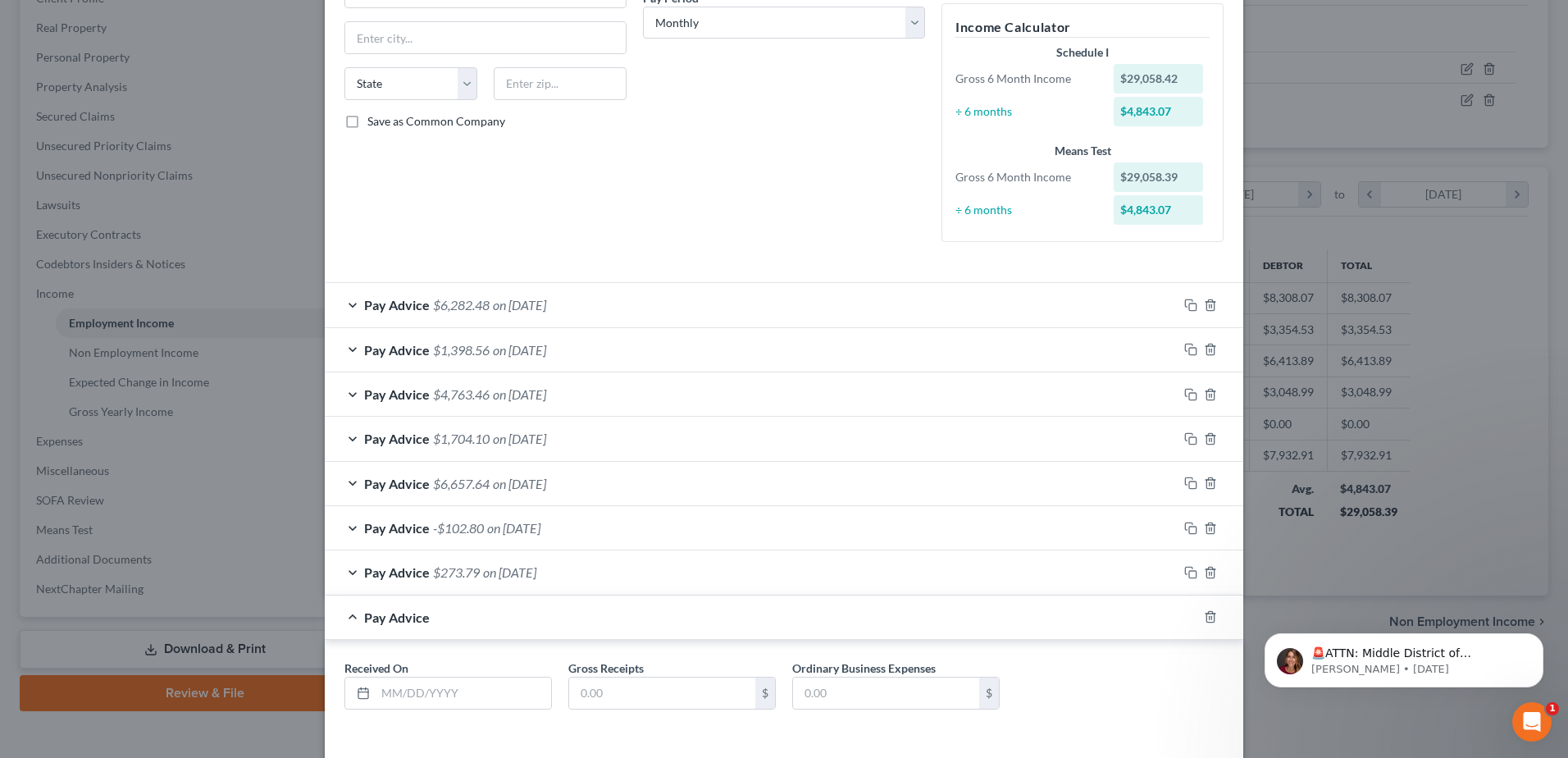
scroll to position [339, 0]
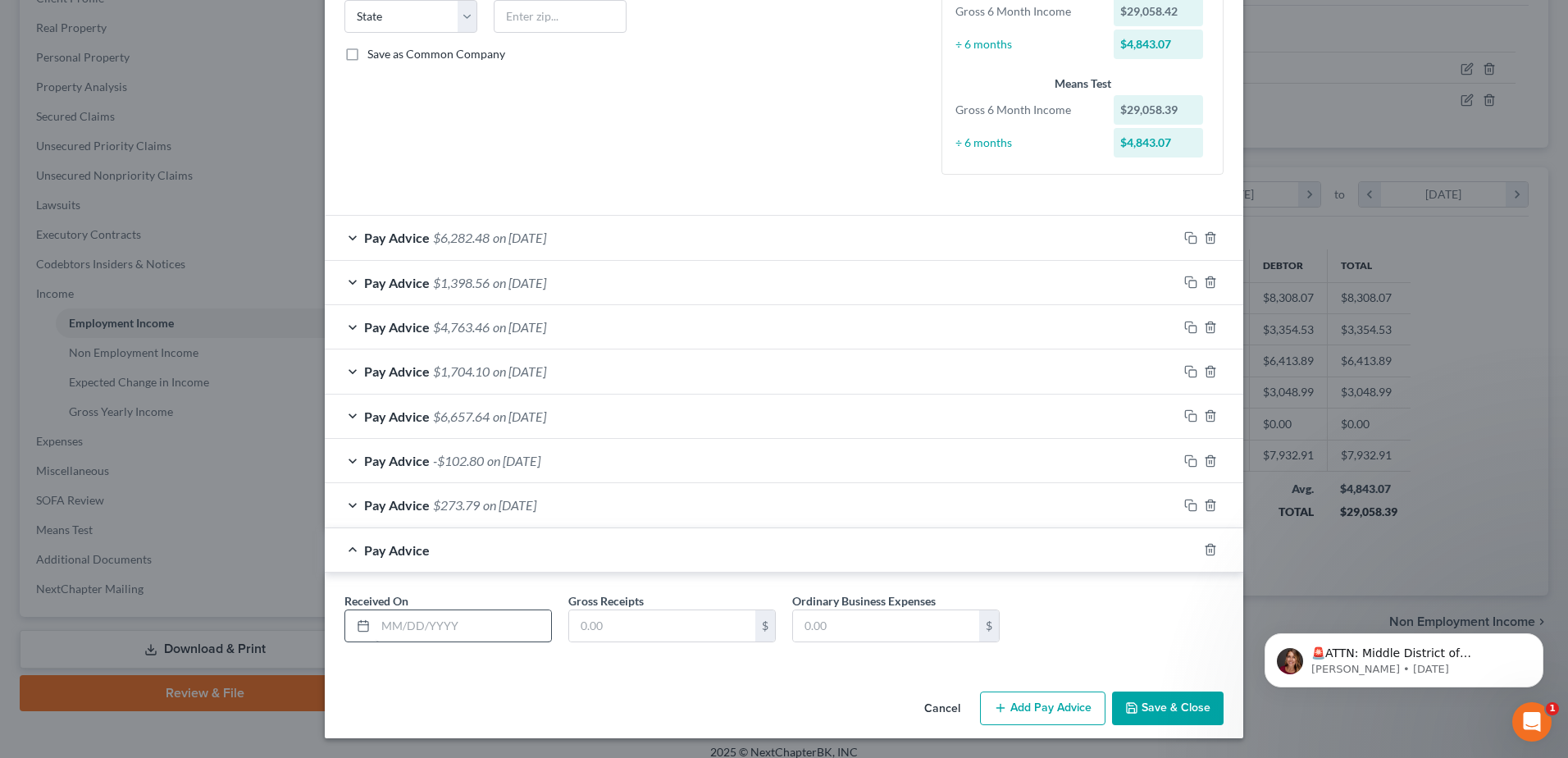
drag, startPoint x: 416, startPoint y: 643, endPoint x: 416, endPoint y: 634, distance: 9.0
click at [417, 641] on div "Received On * Gross Receipts $ Ordinary Business Expenses $" at bounding box center [784, 624] width 896 height 63
click at [411, 628] on input "text" at bounding box center [463, 626] width 176 height 31
type input "[DATE]"
type input "4,746.42"
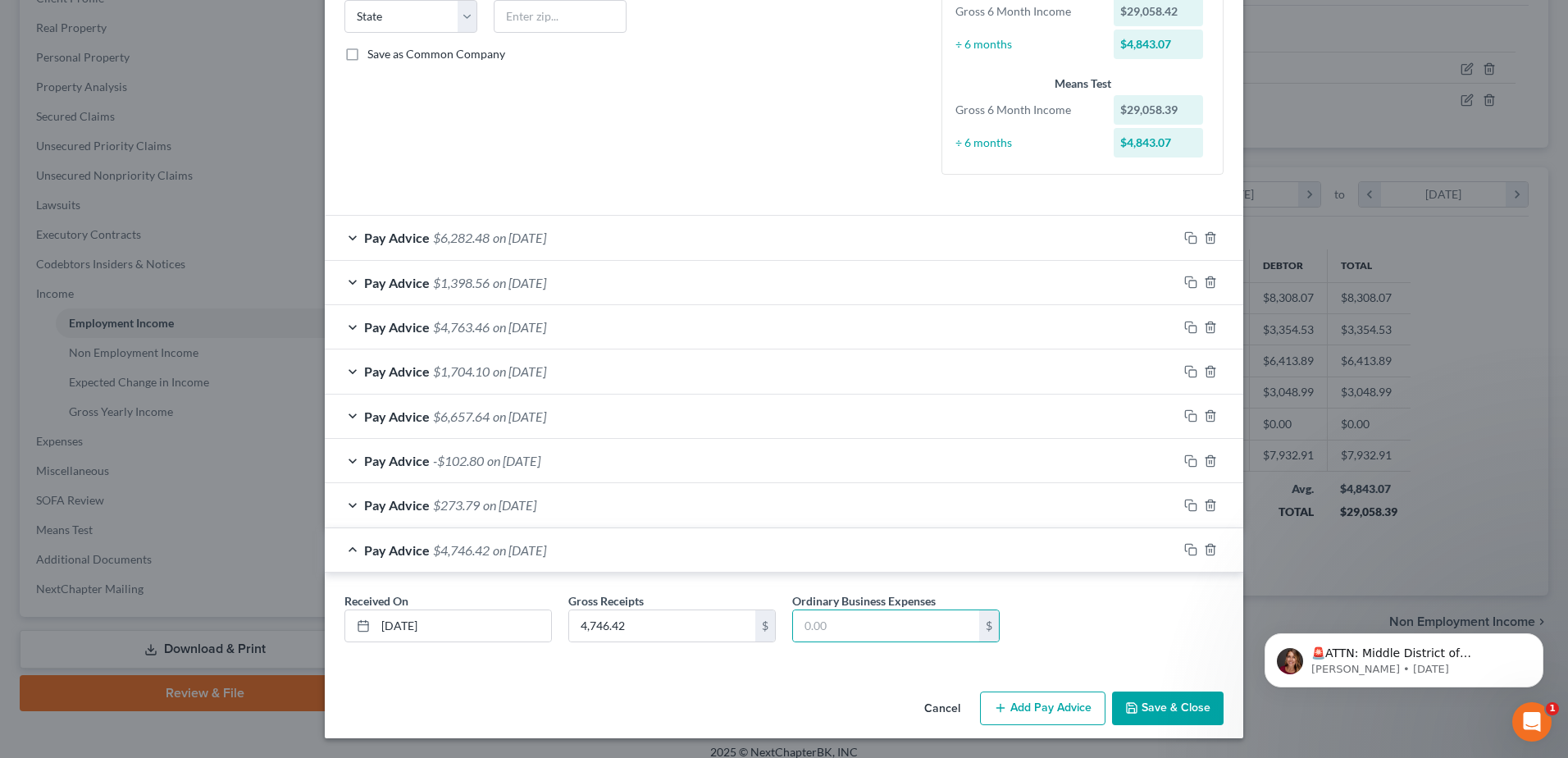
click at [541, 463] on span "on [DATE]" at bounding box center [514, 461] width 53 height 16
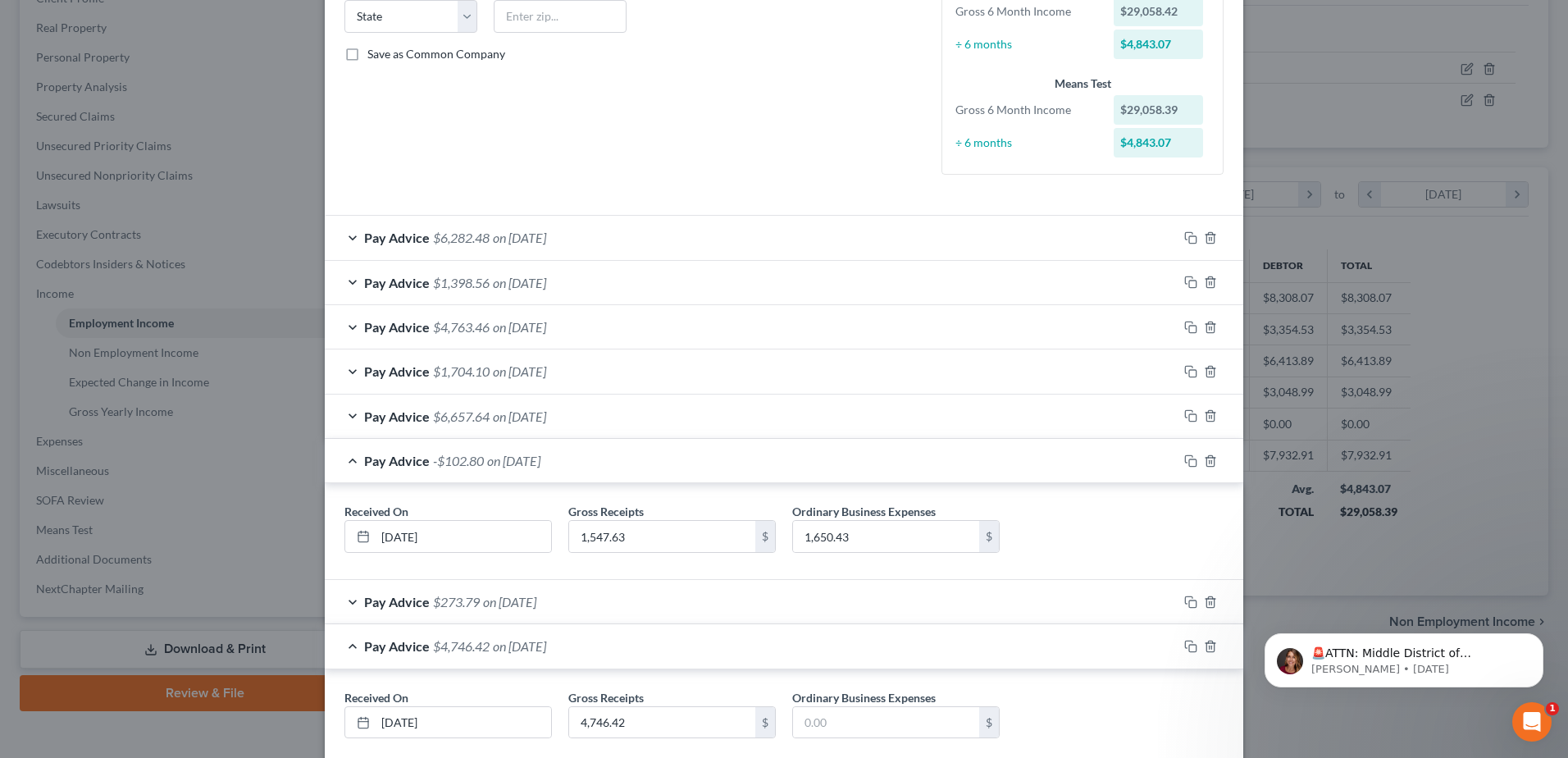
click at [512, 240] on span "on [DATE]" at bounding box center [519, 238] width 53 height 16
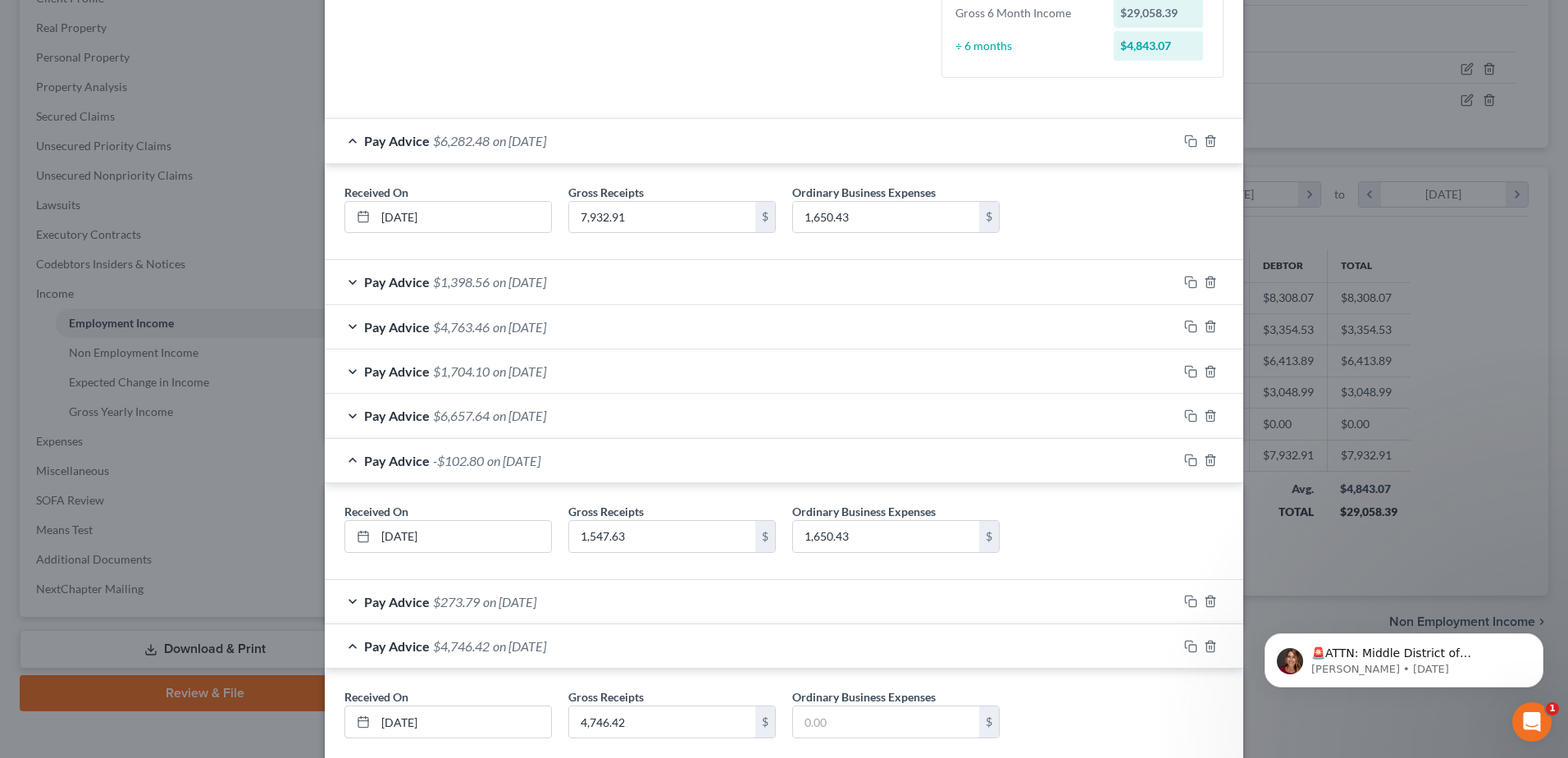
scroll to position [532, 0]
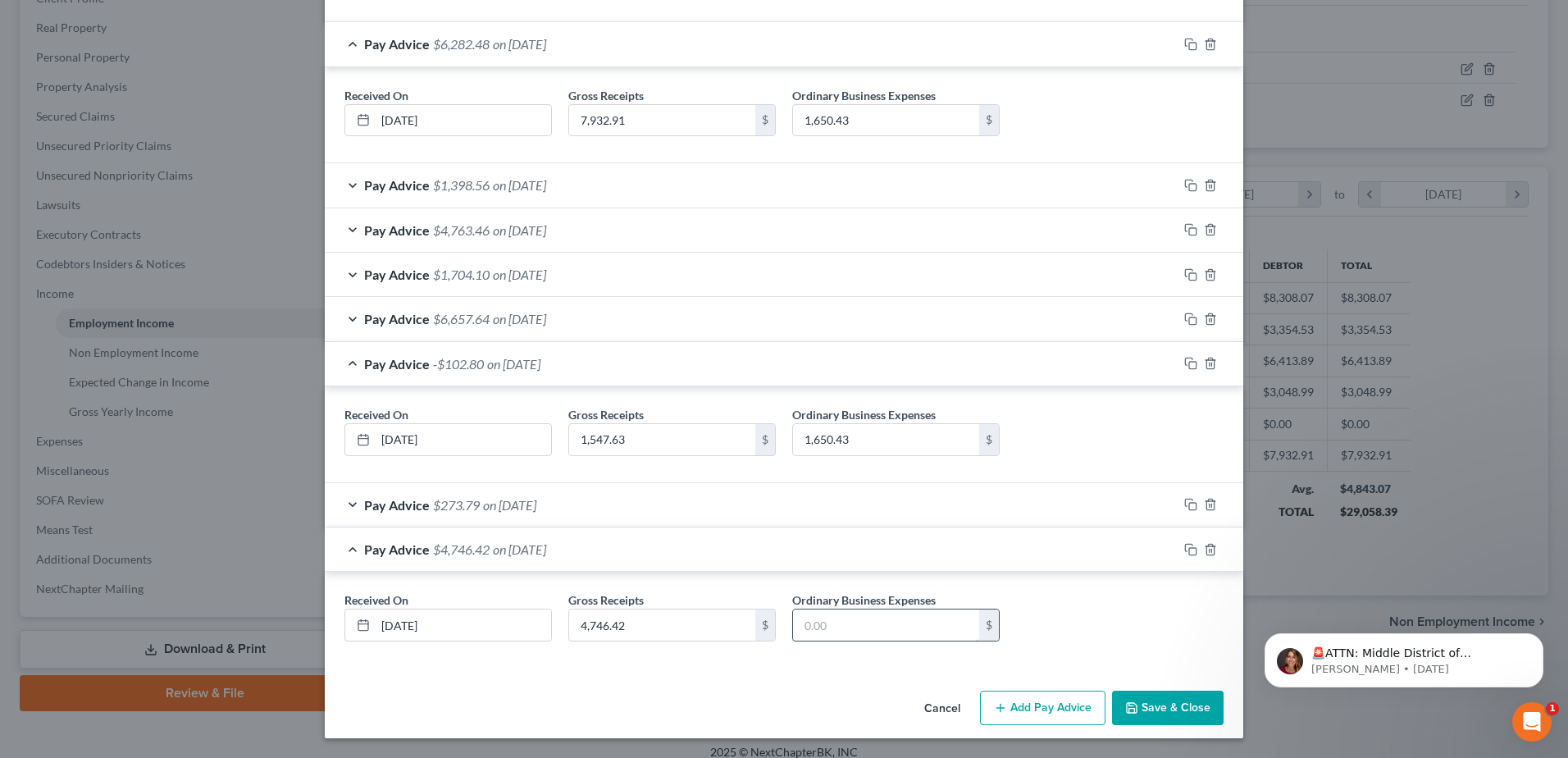
click at [858, 618] on input "text" at bounding box center [886, 625] width 186 height 31
type input "1,650.43"
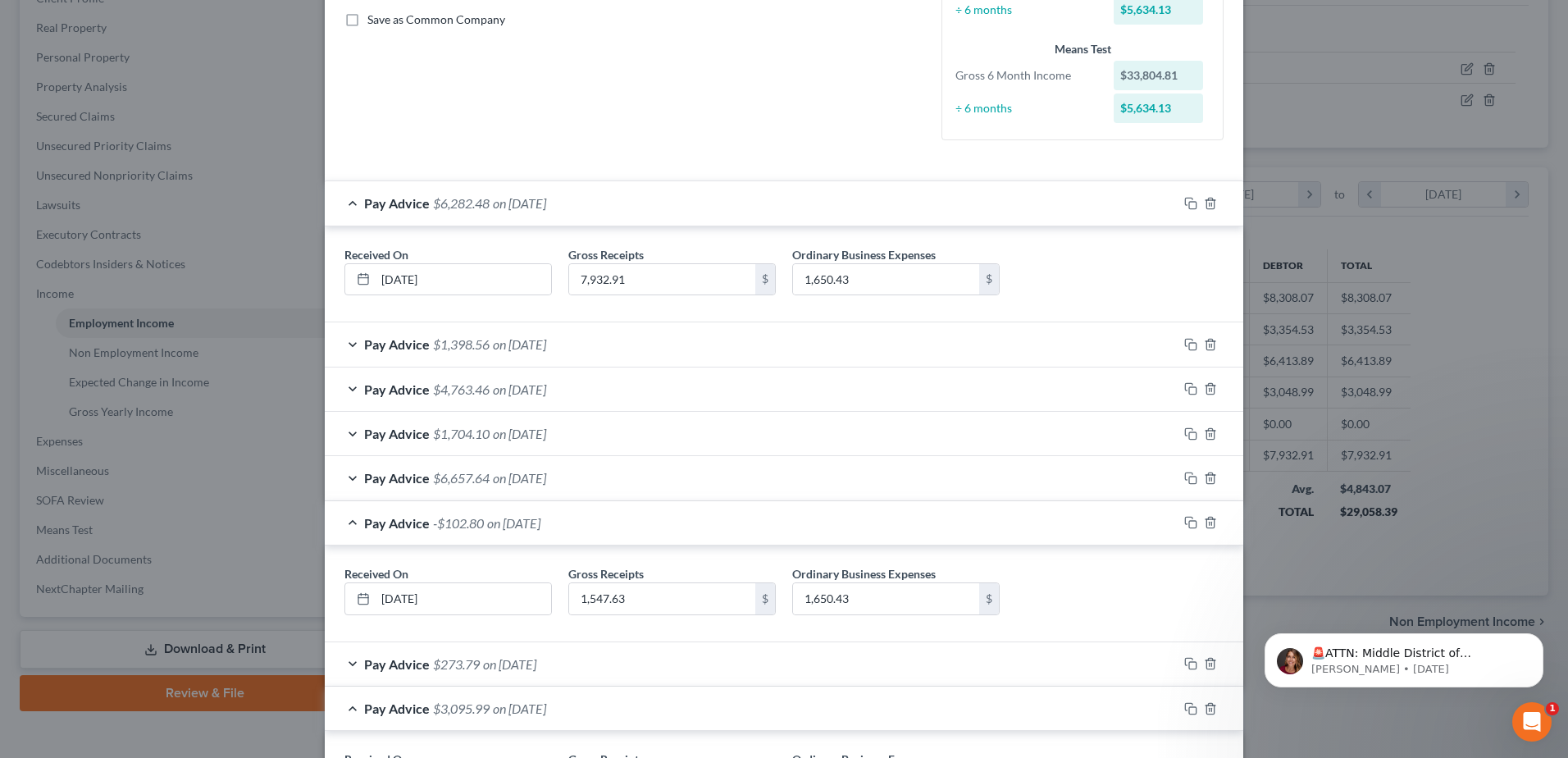
scroll to position [369, 0]
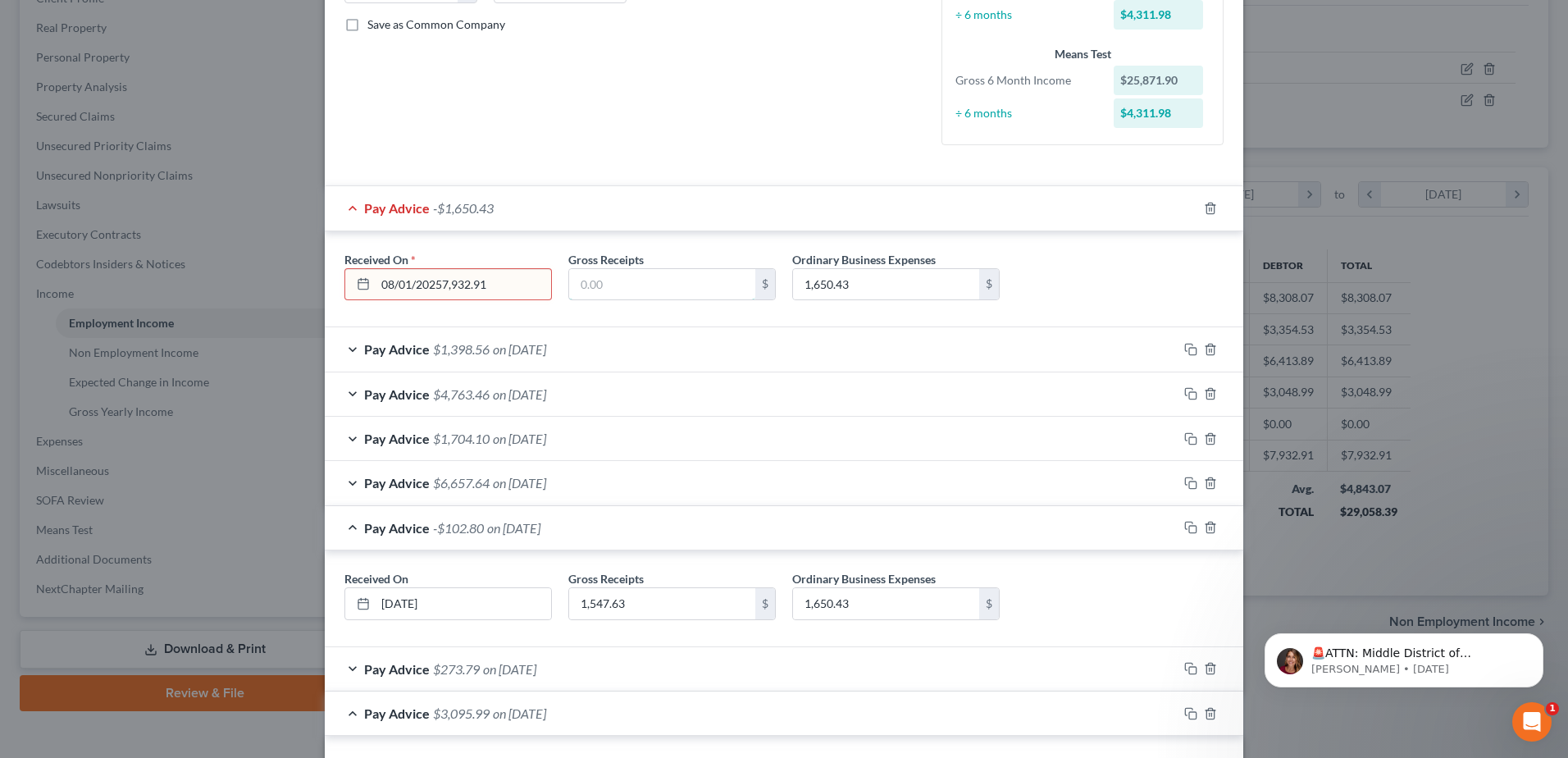
type input "[DATE]"
click at [610, 279] on input "7,932.91" at bounding box center [662, 284] width 186 height 31
drag, startPoint x: 645, startPoint y: 281, endPoint x: 567, endPoint y: 283, distance: 78.0
click at [569, 283] on input "7,932.91" at bounding box center [662, 284] width 186 height 31
type input "4,542.06"
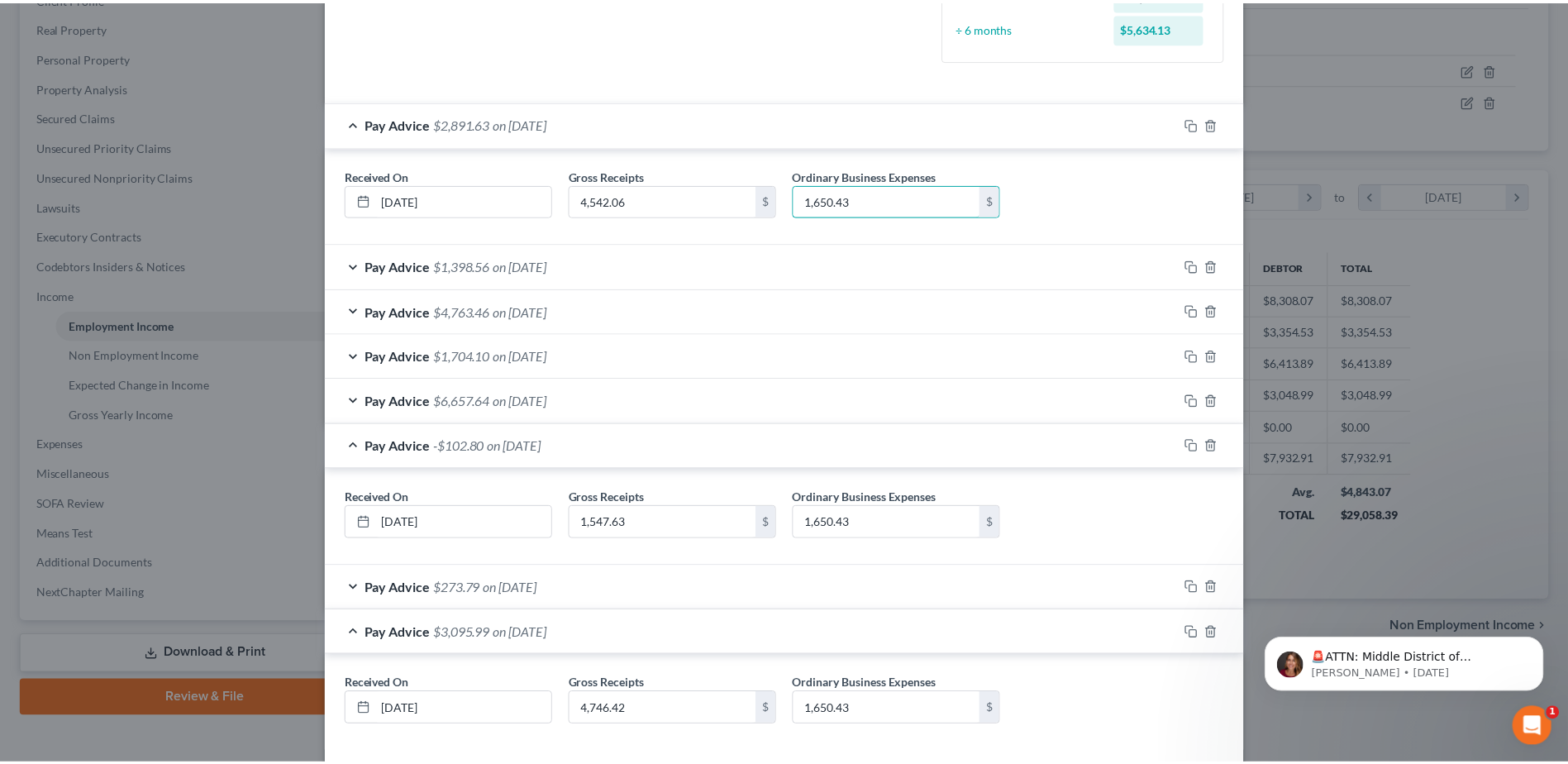
scroll to position [537, 0]
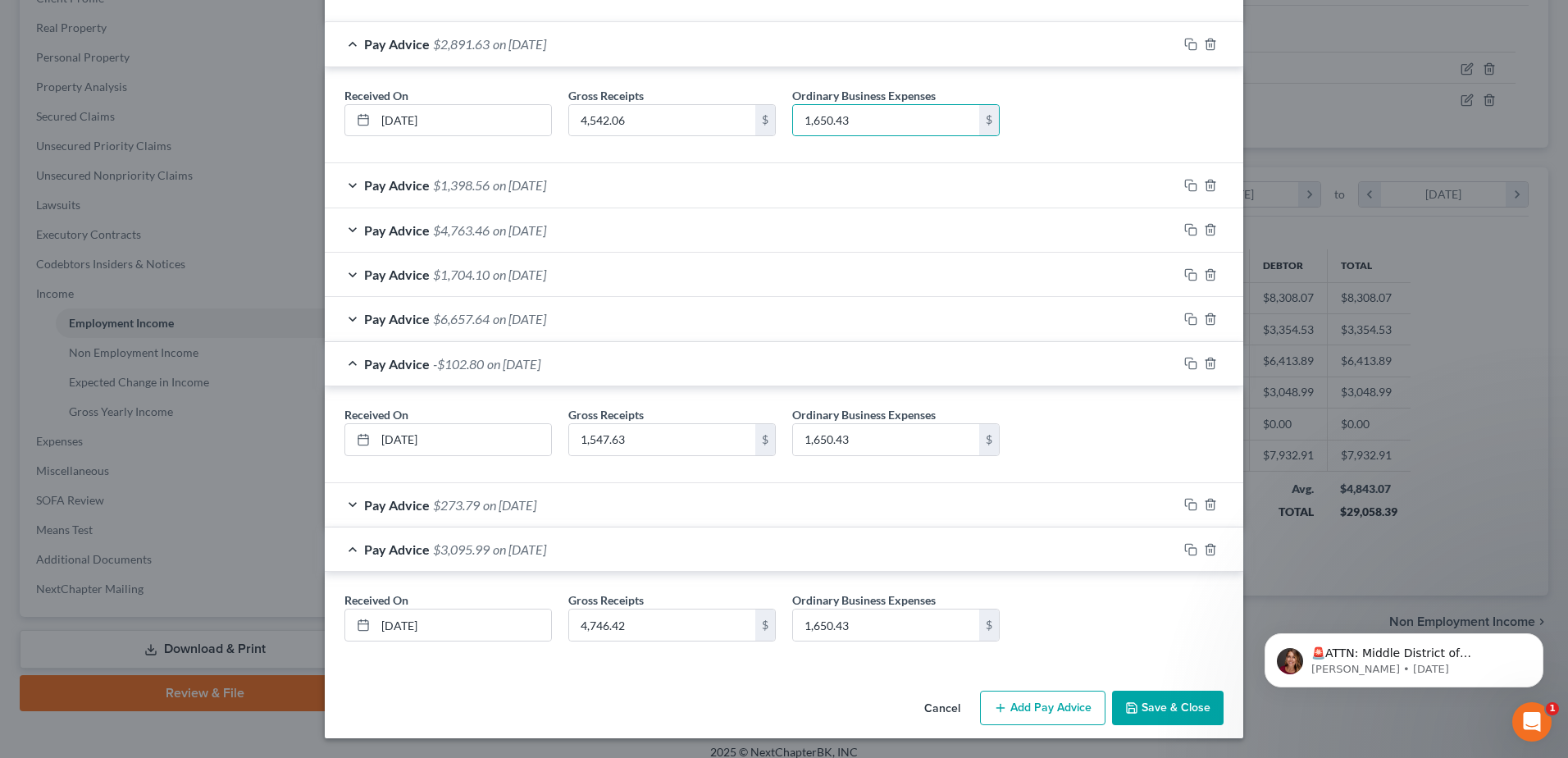
click at [1155, 707] on button "Save & Close" at bounding box center [1168, 708] width 112 height 34
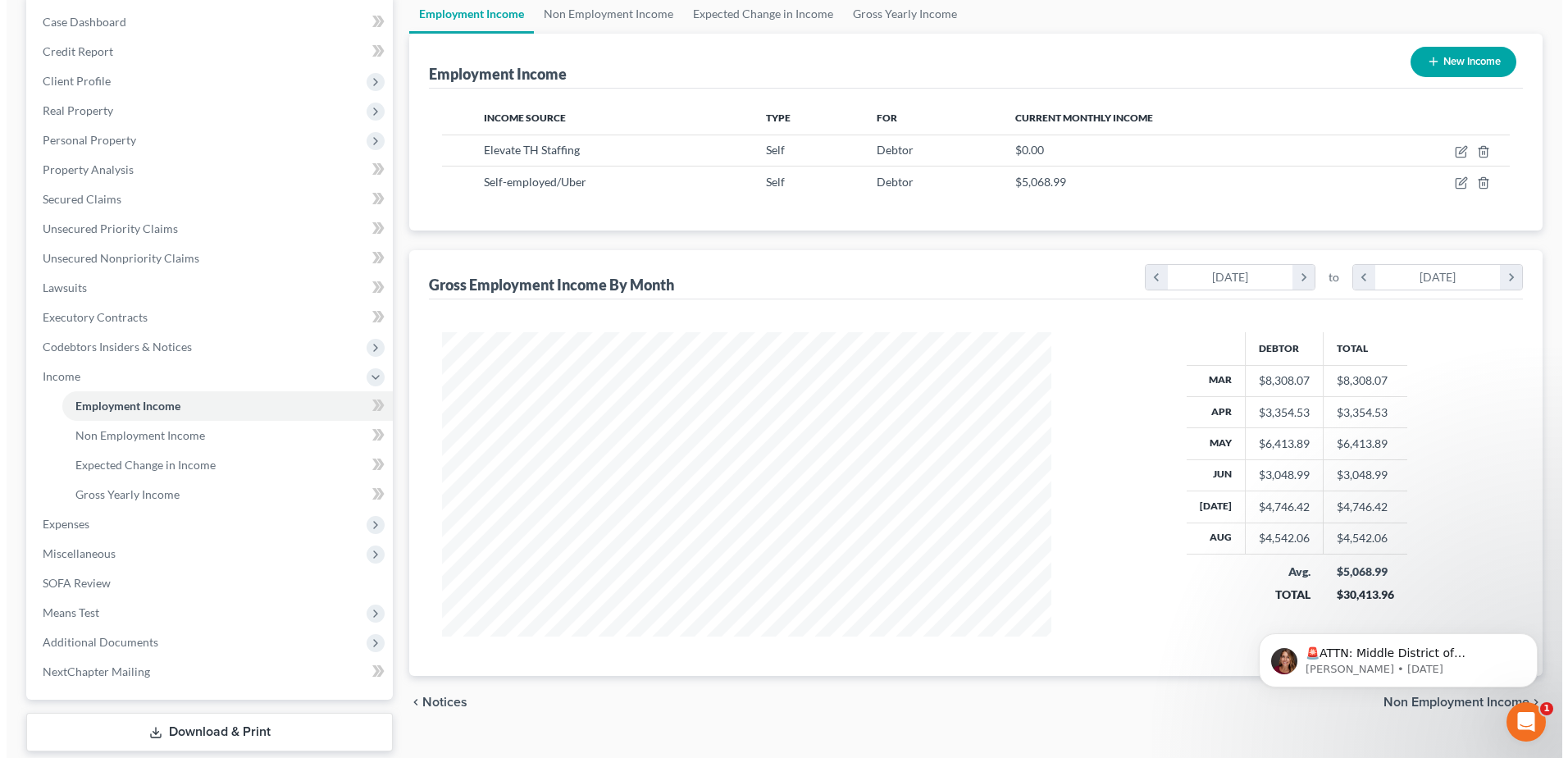
scroll to position [165, 0]
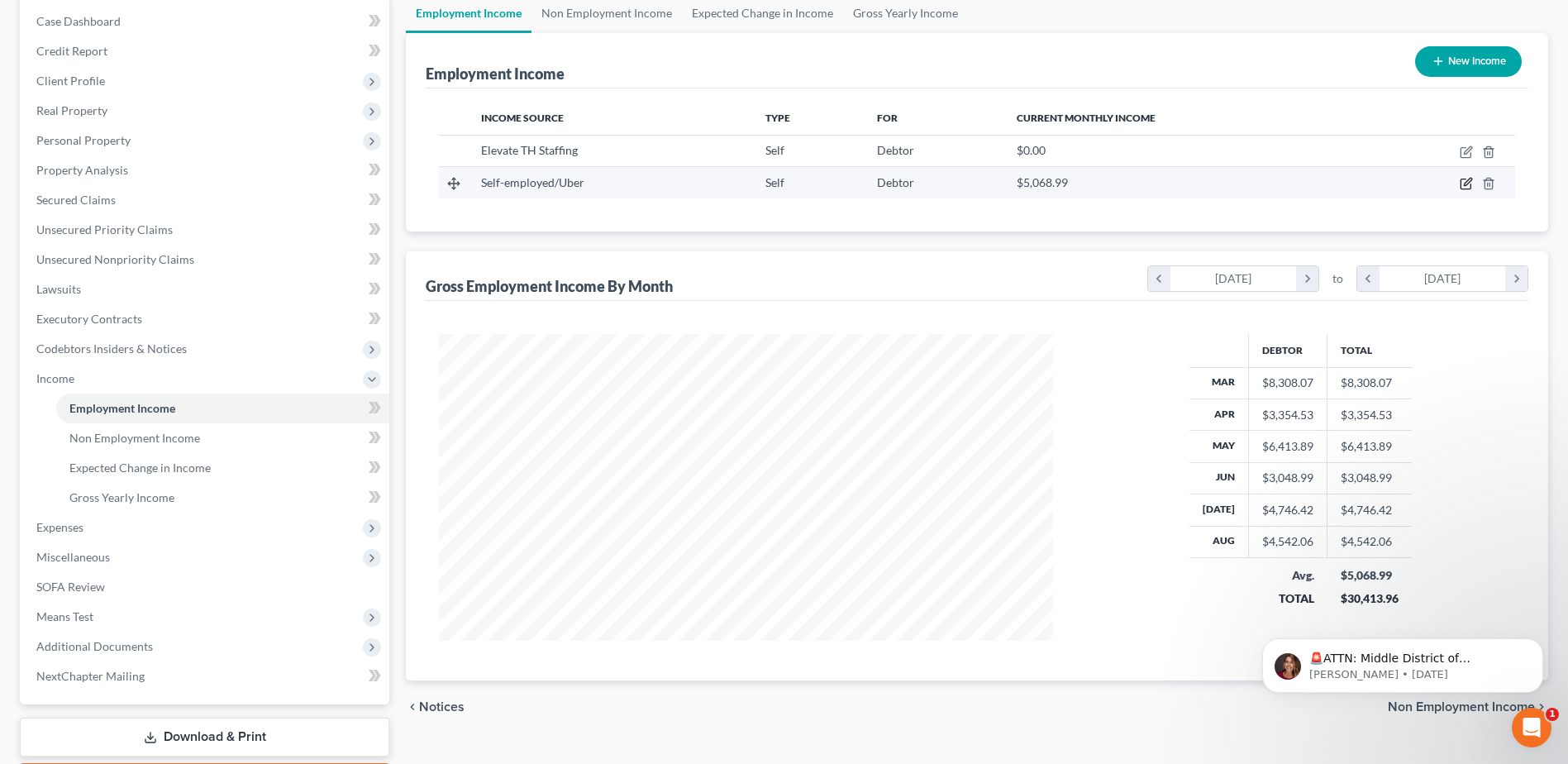
click at [1463, 183] on icon "button" at bounding box center [1466, 183] width 13 height 13
select select "1"
select select "0"
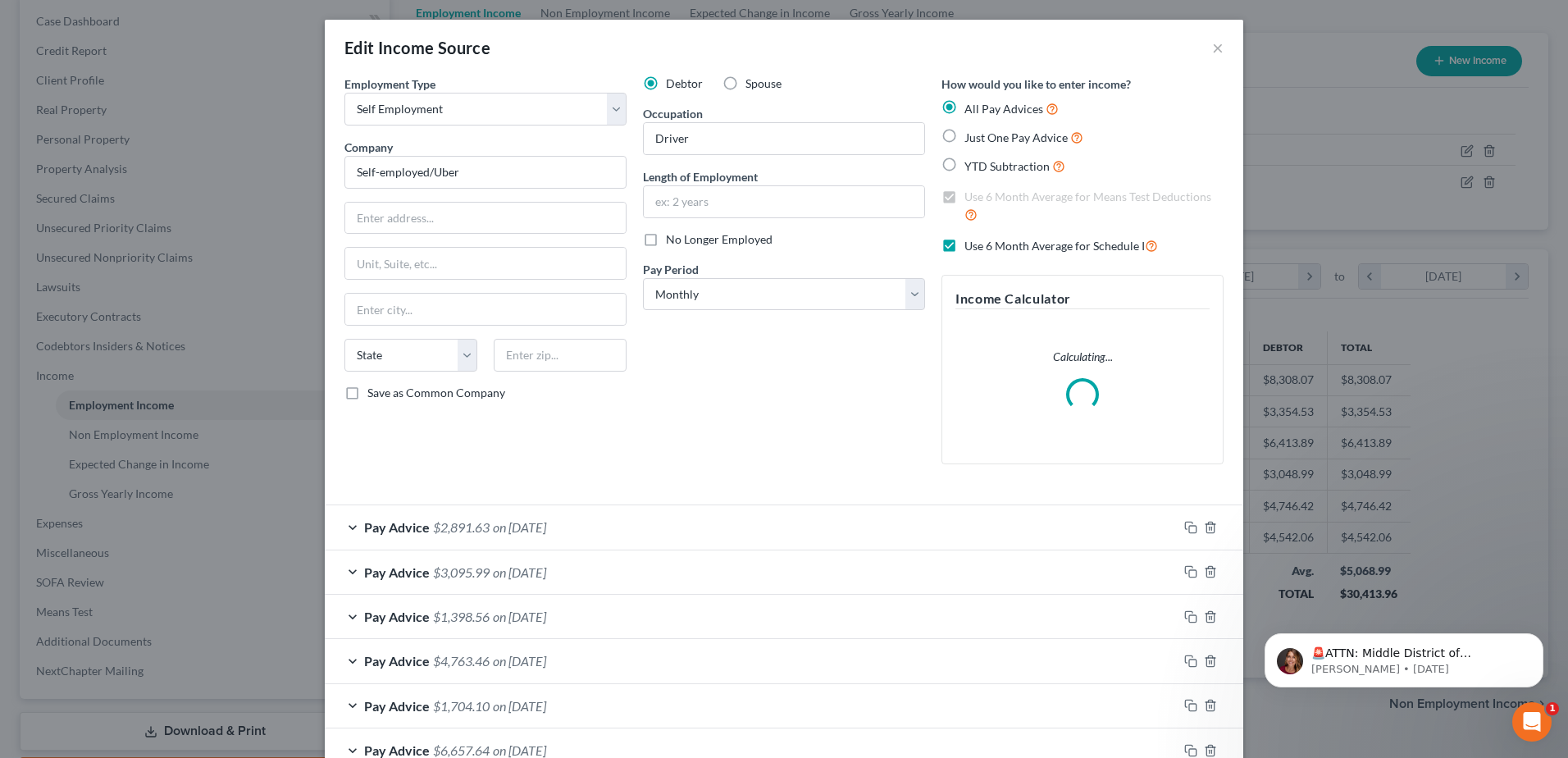
scroll to position [194, 0]
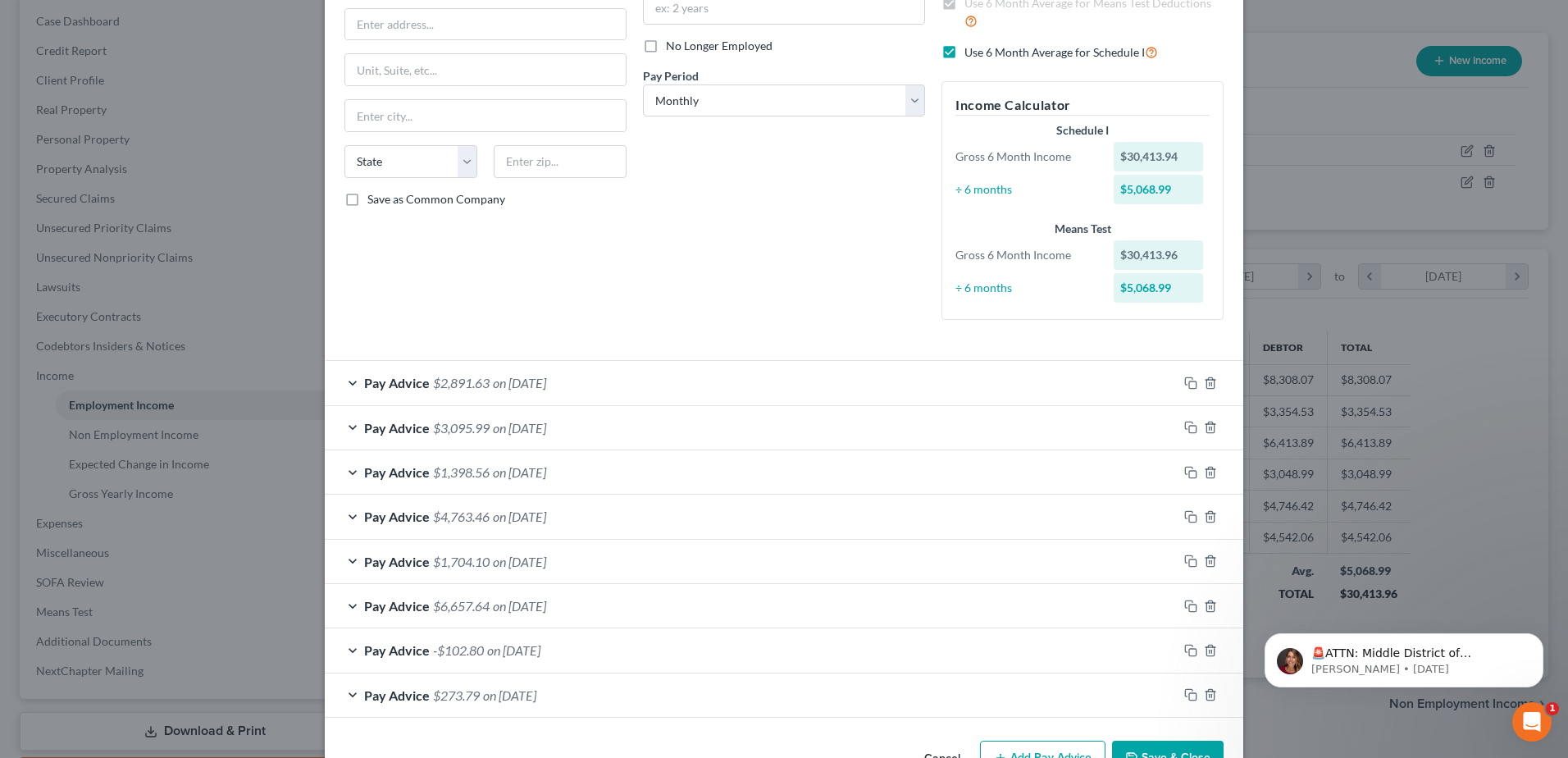
click at [480, 607] on span "$6,657.64" at bounding box center [462, 606] width 57 height 16
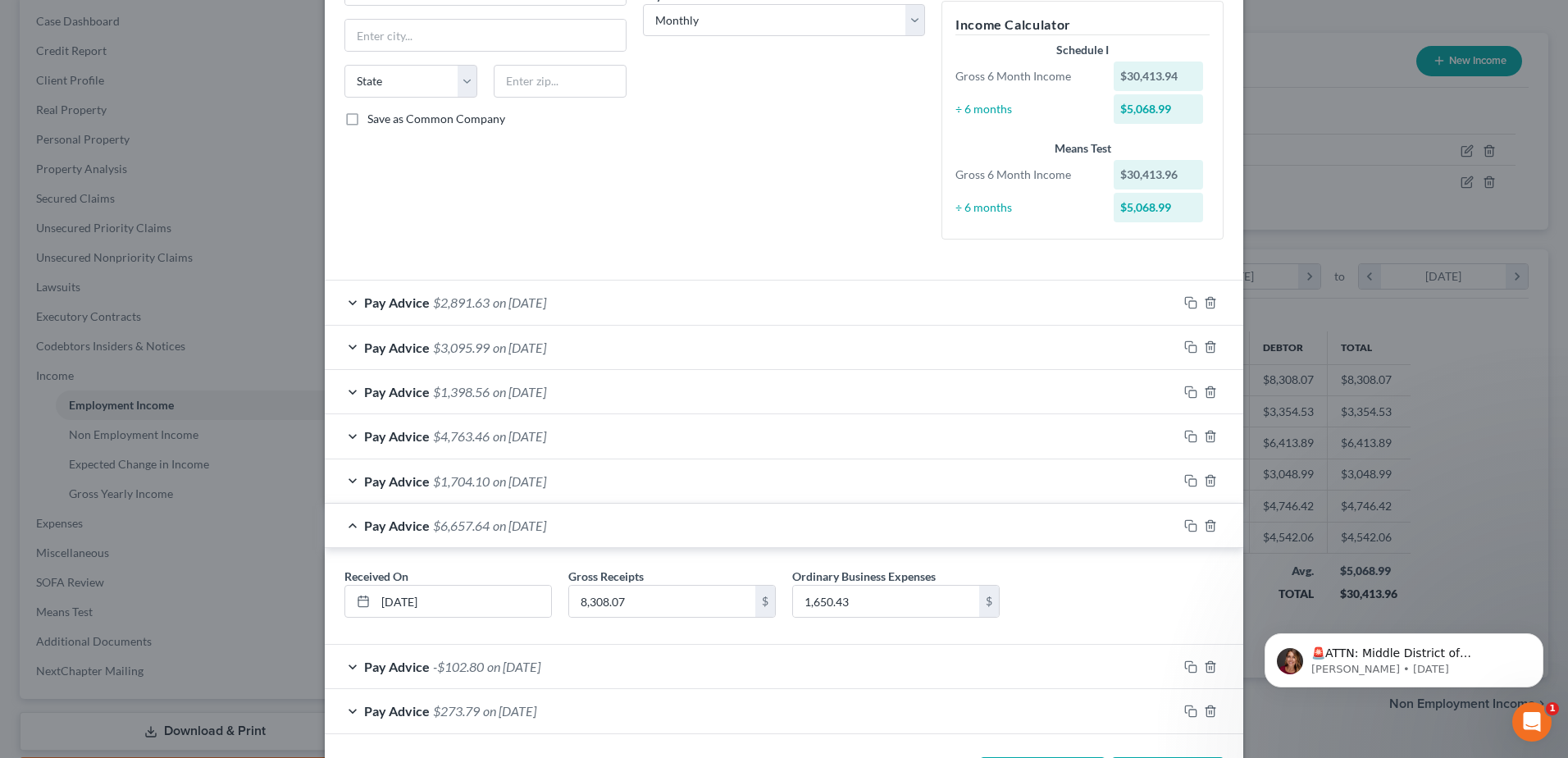
scroll to position [339, 0]
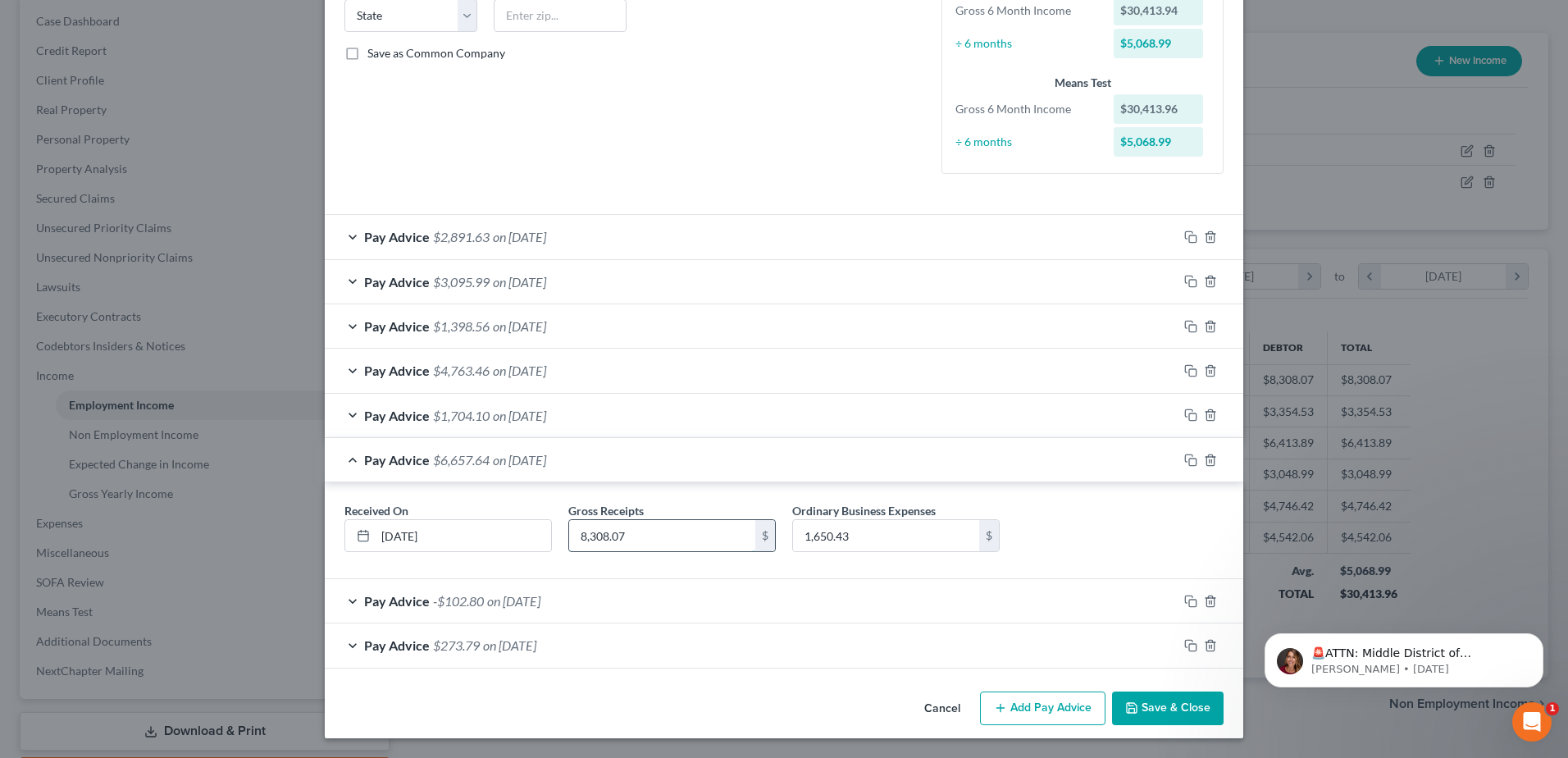
click at [635, 537] on input "8,308.07" at bounding box center [662, 536] width 186 height 31
type input "5,128.02"
click at [511, 420] on span "on [DATE]" at bounding box center [519, 415] width 53 height 16
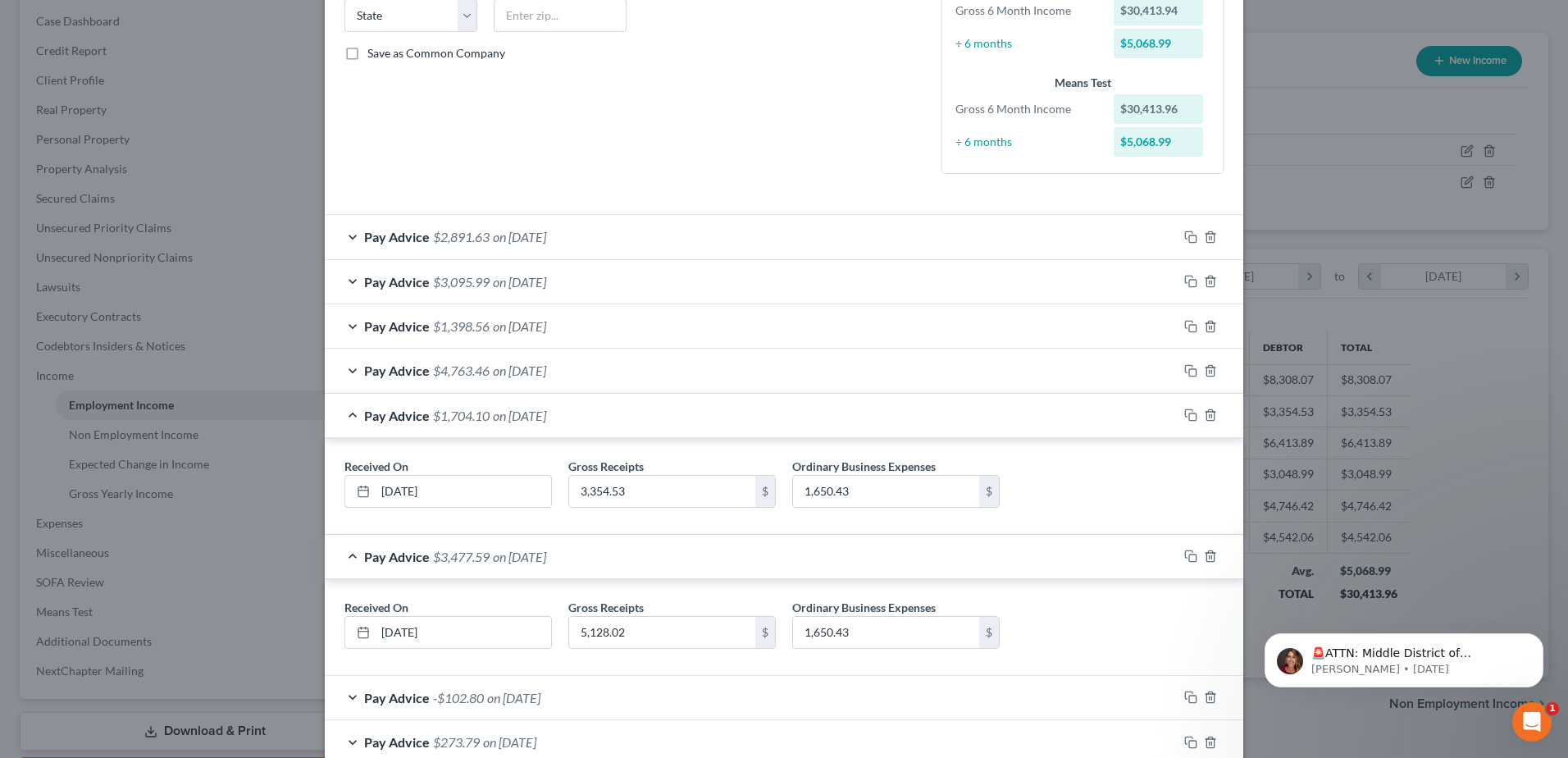
click at [471, 359] on div "Pay Advice $4,763.46 on [DATE]" at bounding box center [751, 370] width 853 height 43
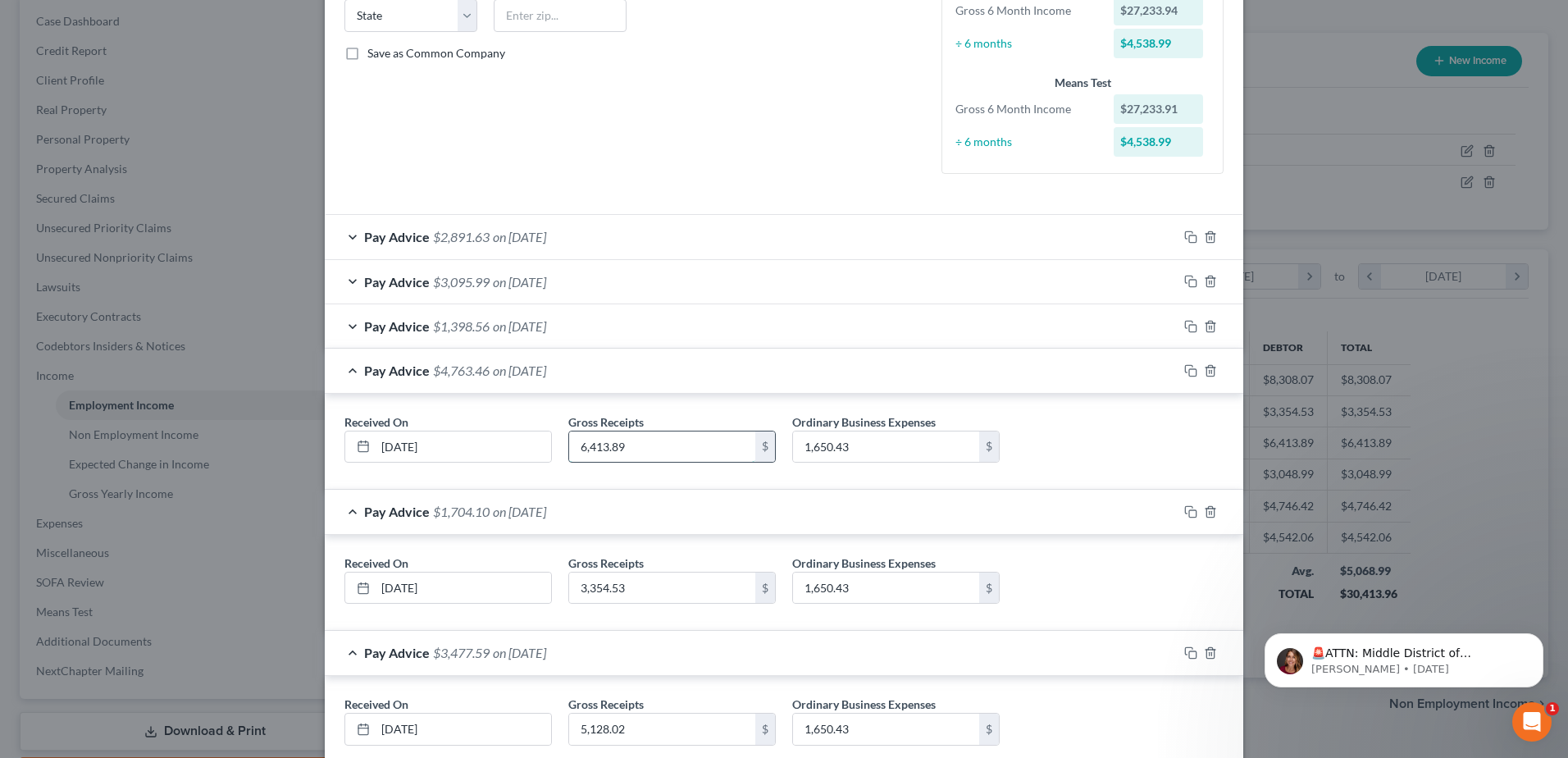
click at [645, 442] on input "6,413.89" at bounding box center [662, 447] width 186 height 31
type input "5,414.19"
click at [486, 333] on div "Pay Advice $1,398.56 on [DATE]" at bounding box center [751, 326] width 853 height 43
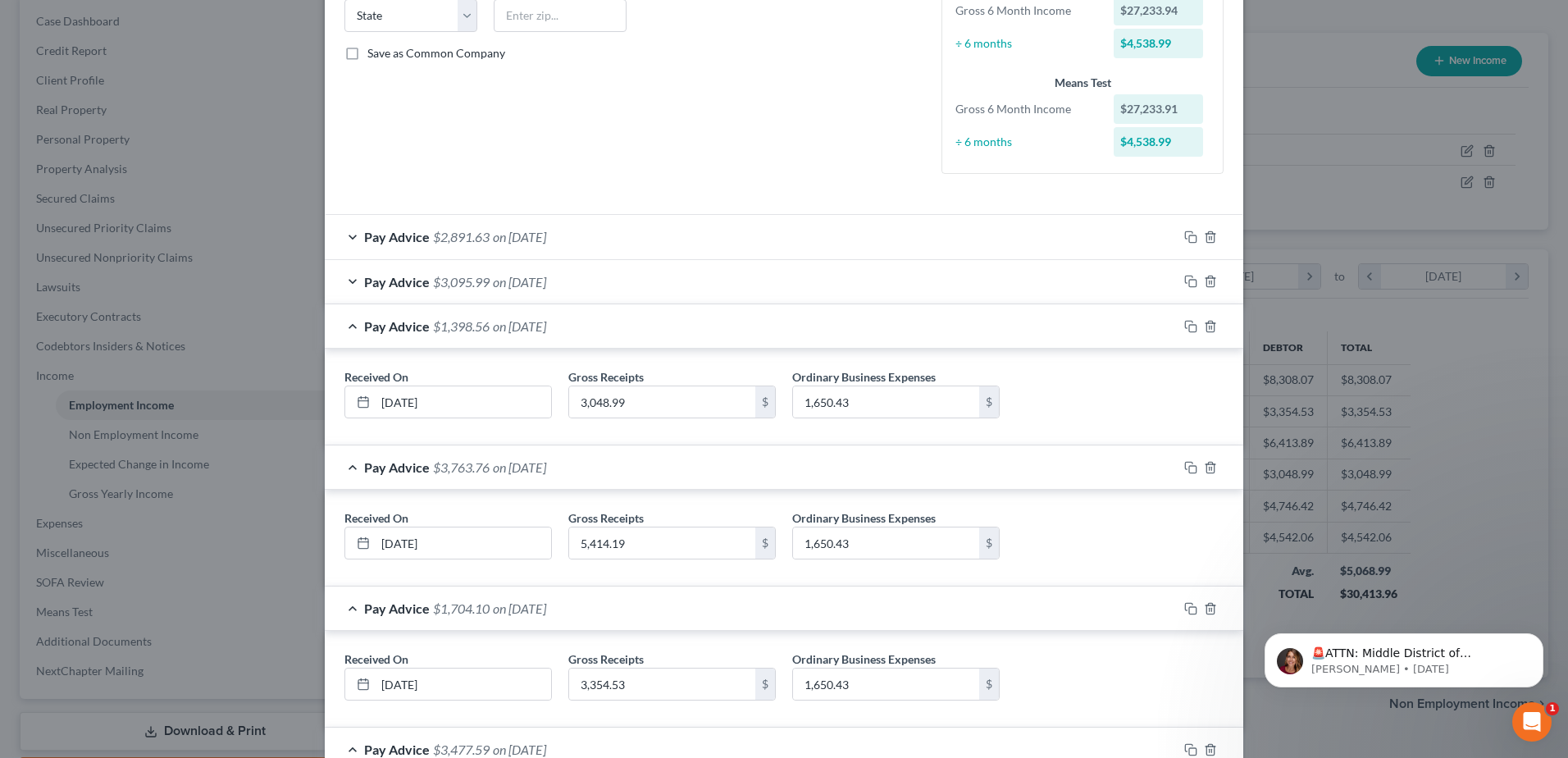
click at [456, 277] on span "$3,095.99" at bounding box center [462, 282] width 57 height 16
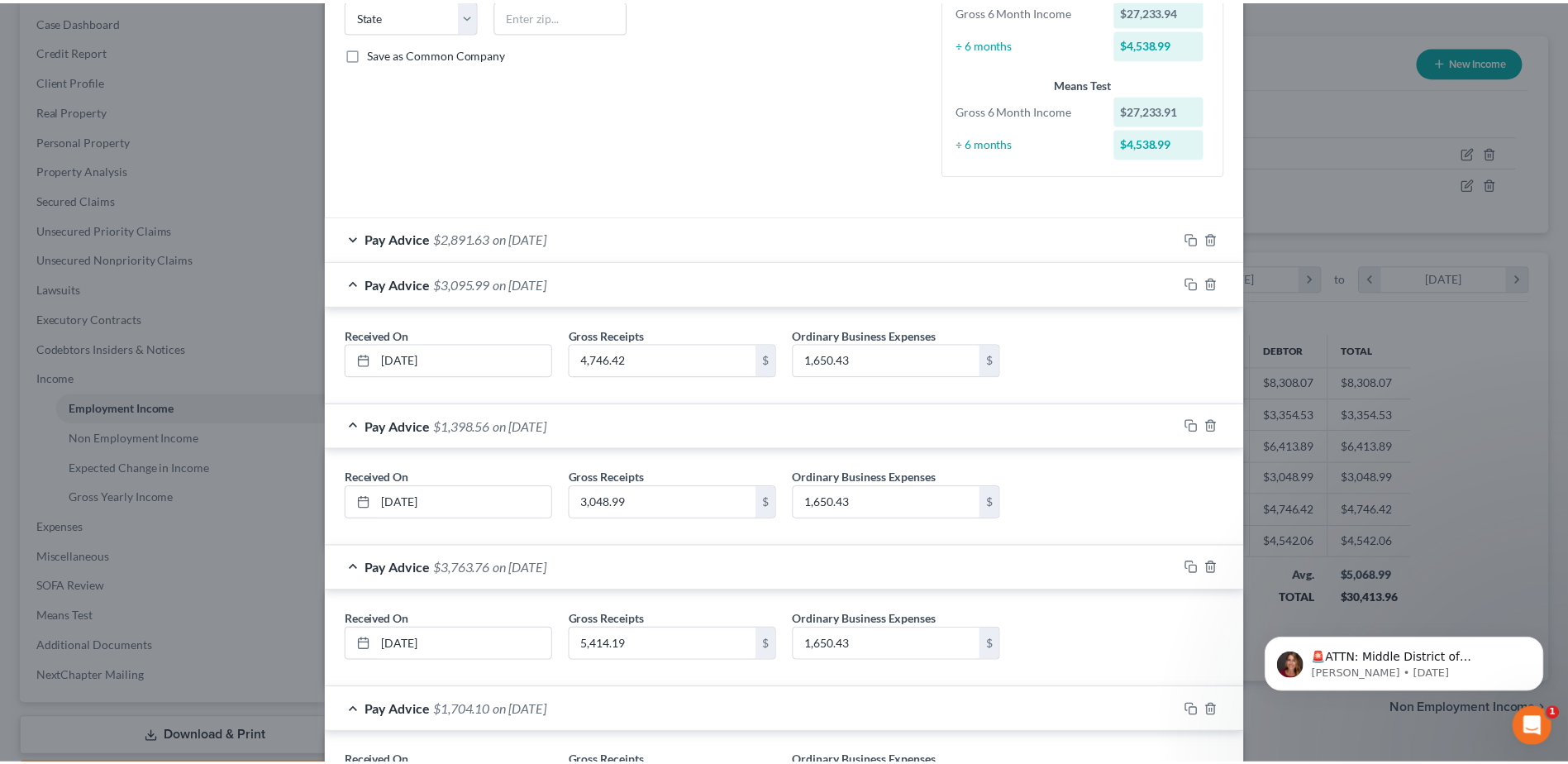
scroll to position [732, 0]
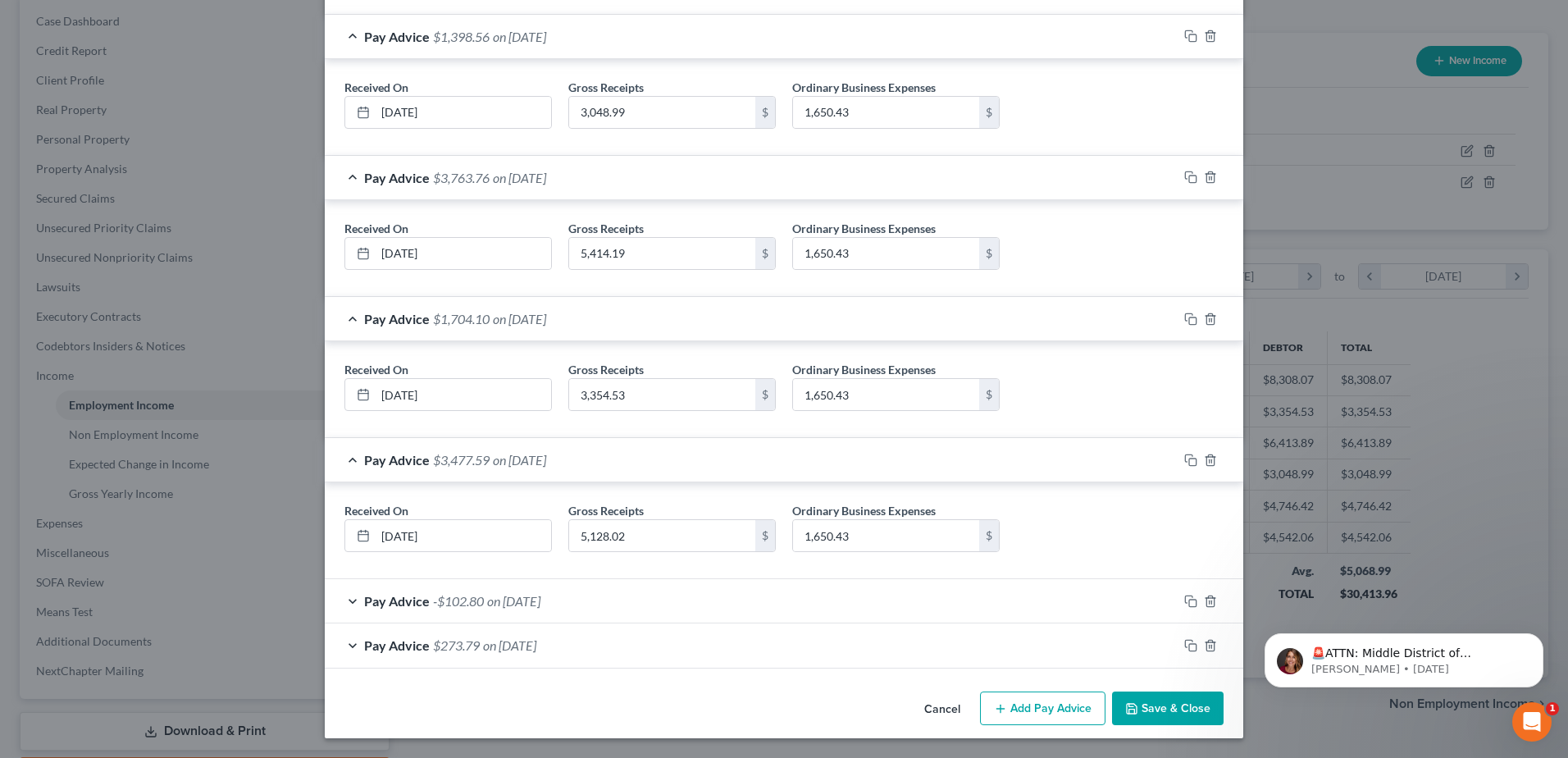
click at [1150, 707] on button "Save & Close" at bounding box center [1168, 709] width 112 height 34
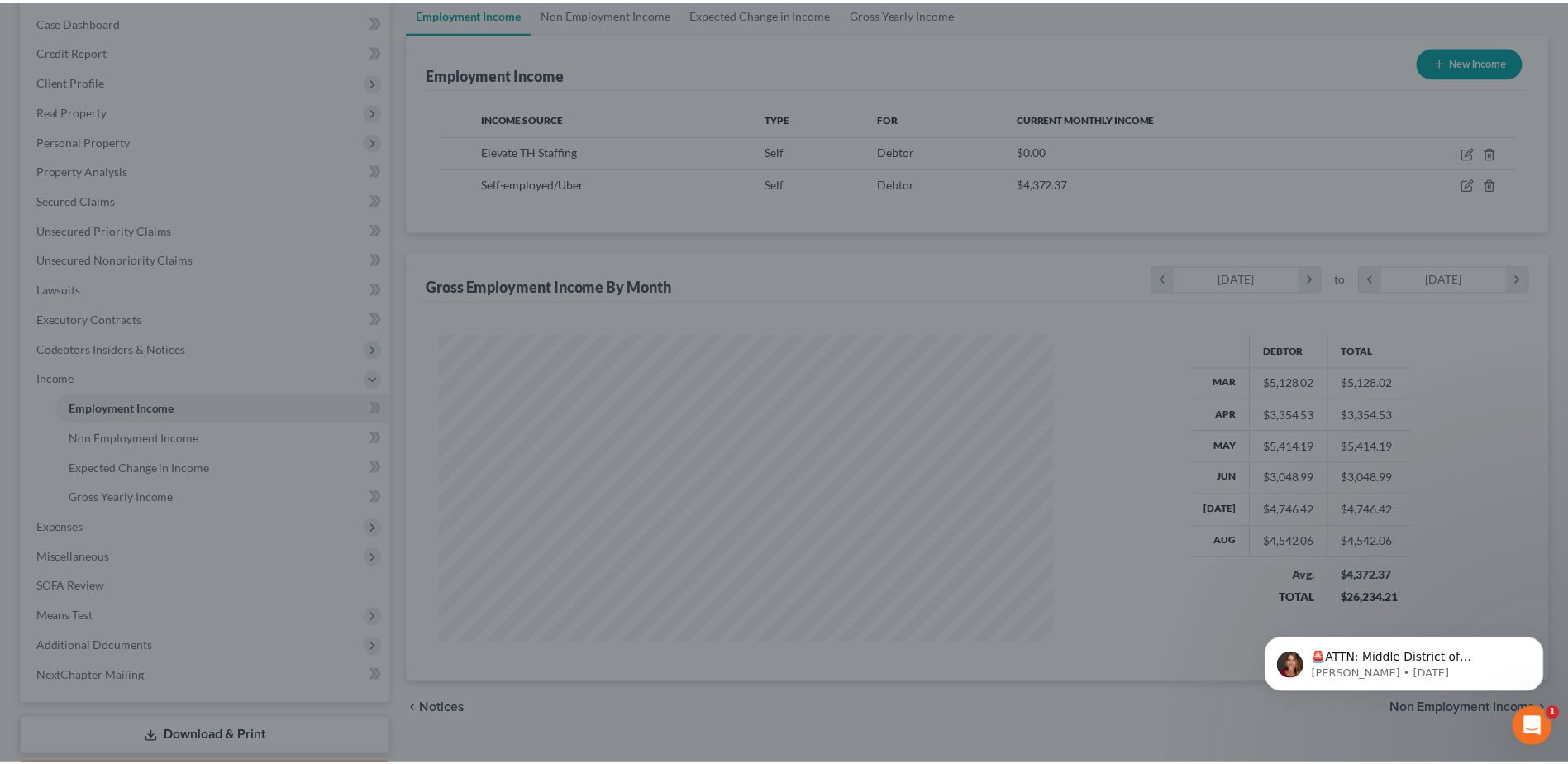
scroll to position [826679, 825914]
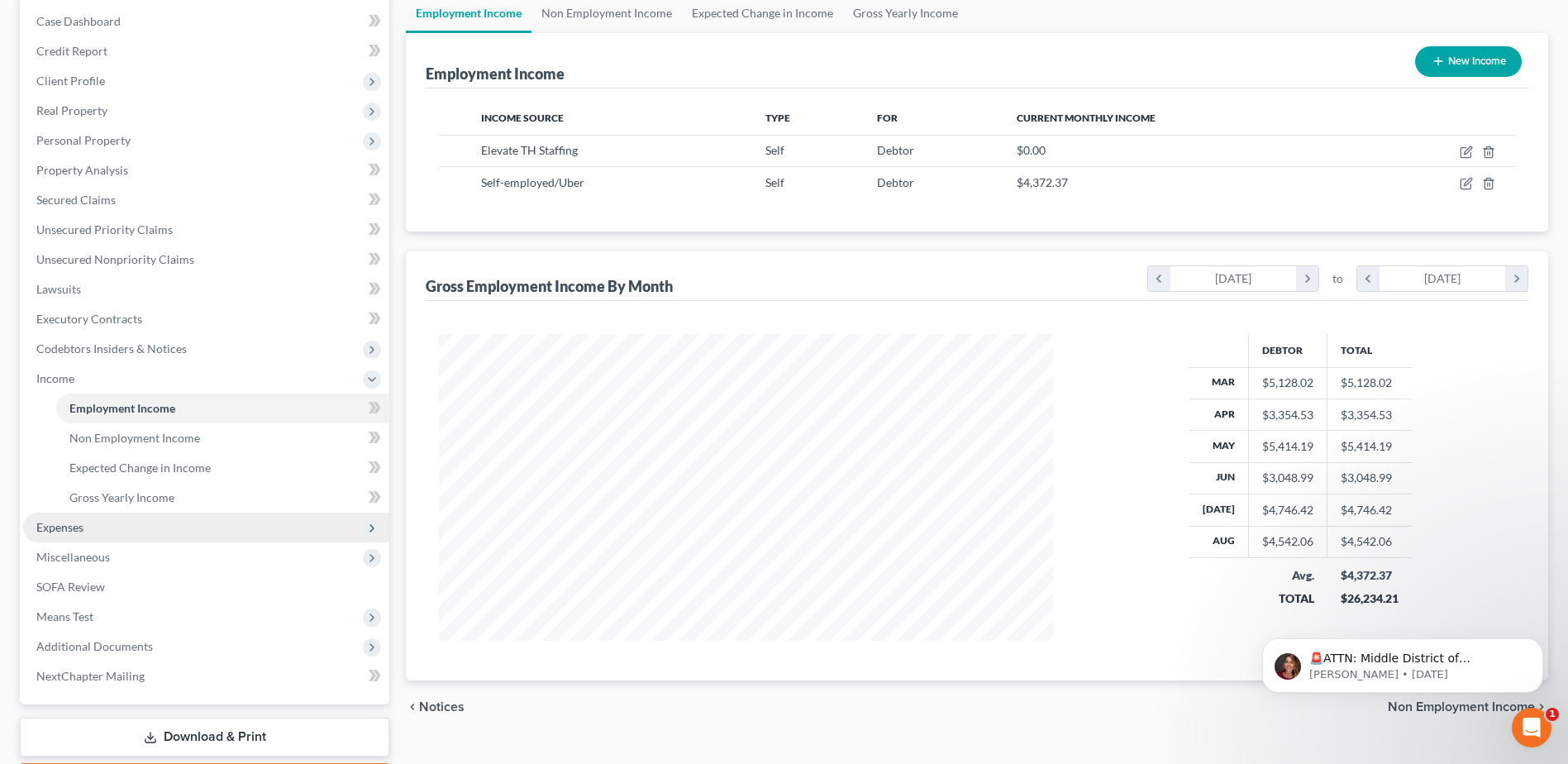
click at [61, 524] on span "Expenses" at bounding box center [60, 527] width 47 height 14
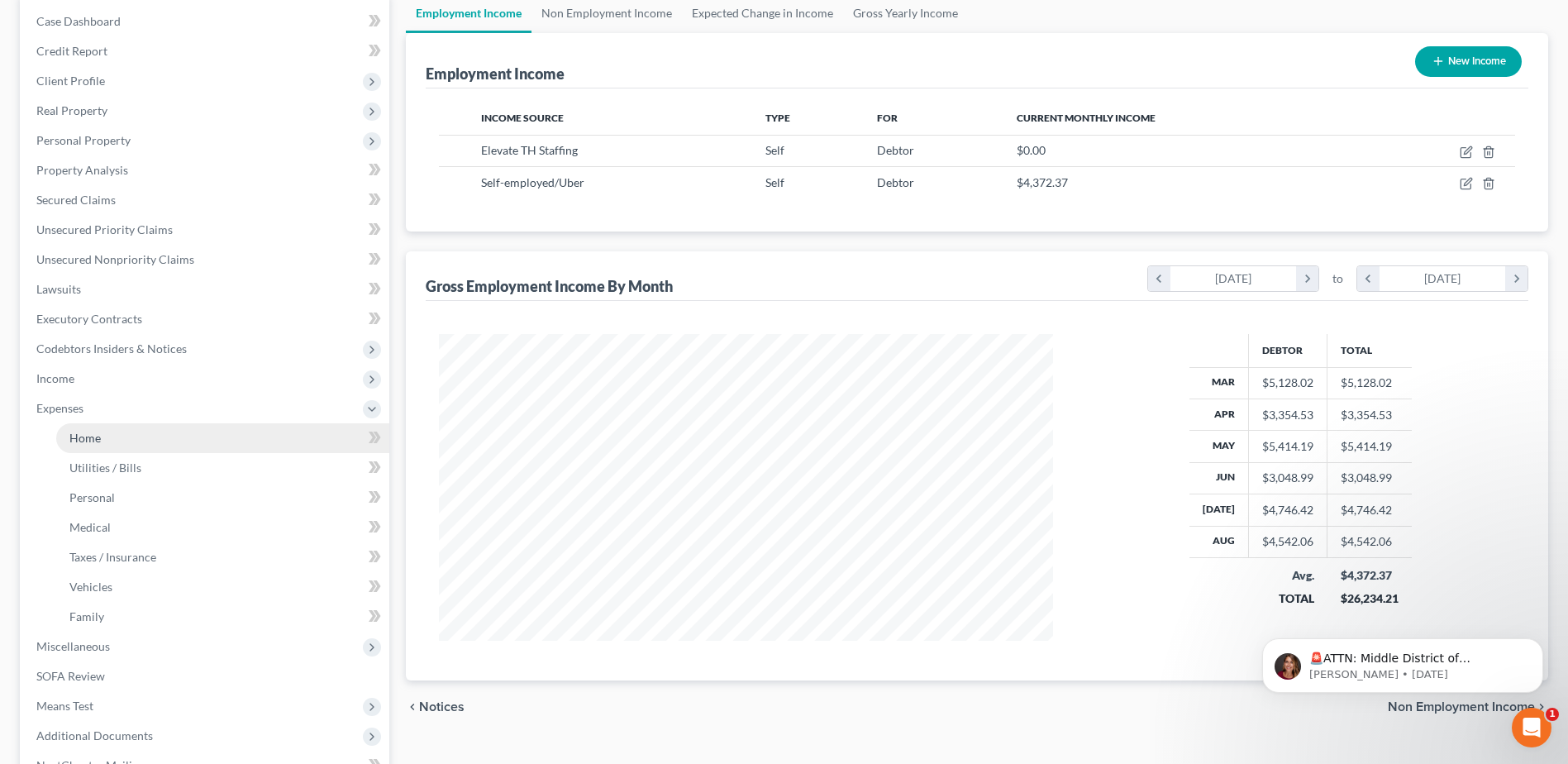
click at [92, 440] on span "Home" at bounding box center [85, 438] width 31 height 14
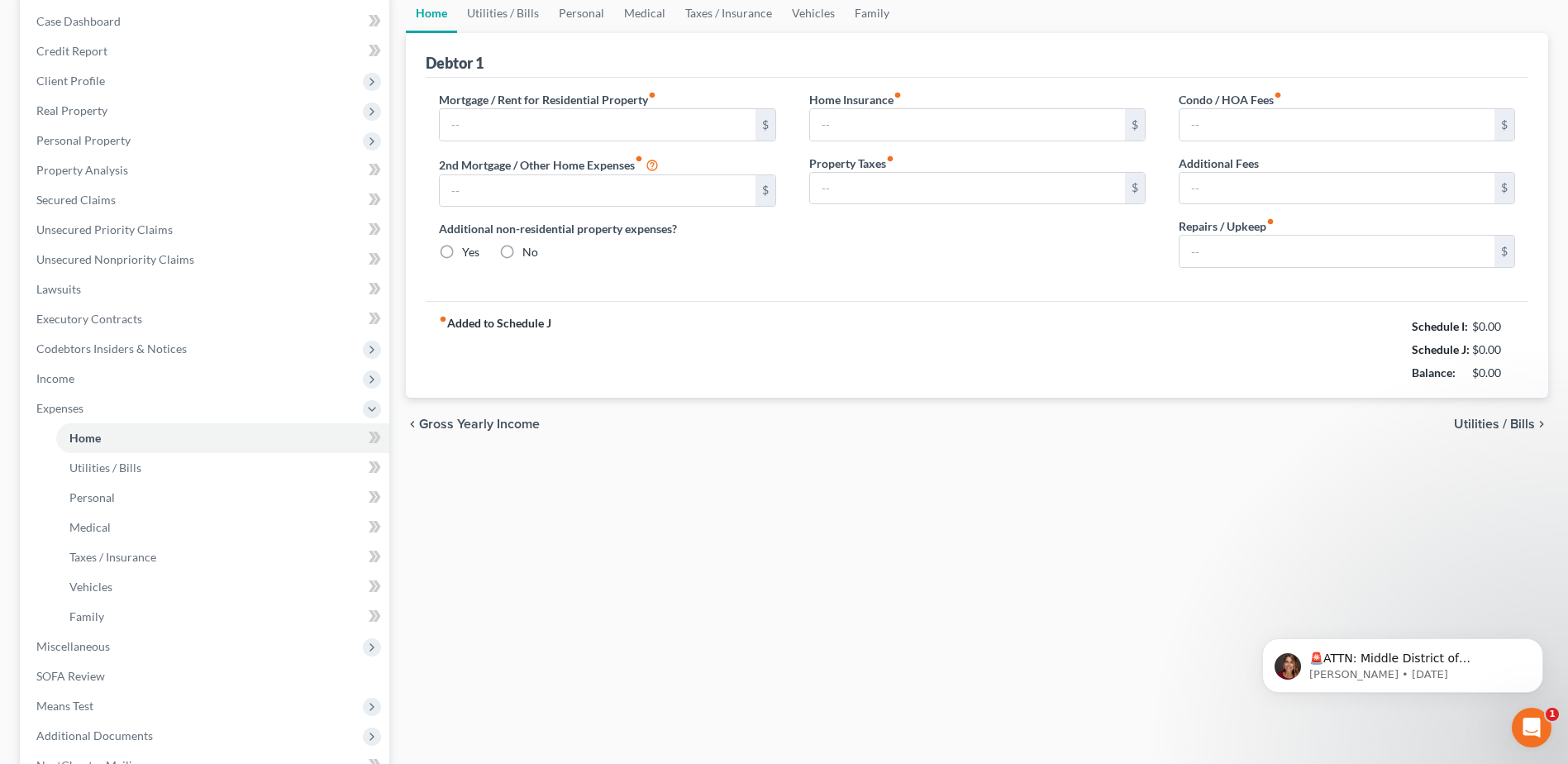
type input "838.50"
type input "0.00"
radio input "true"
type input "0.00"
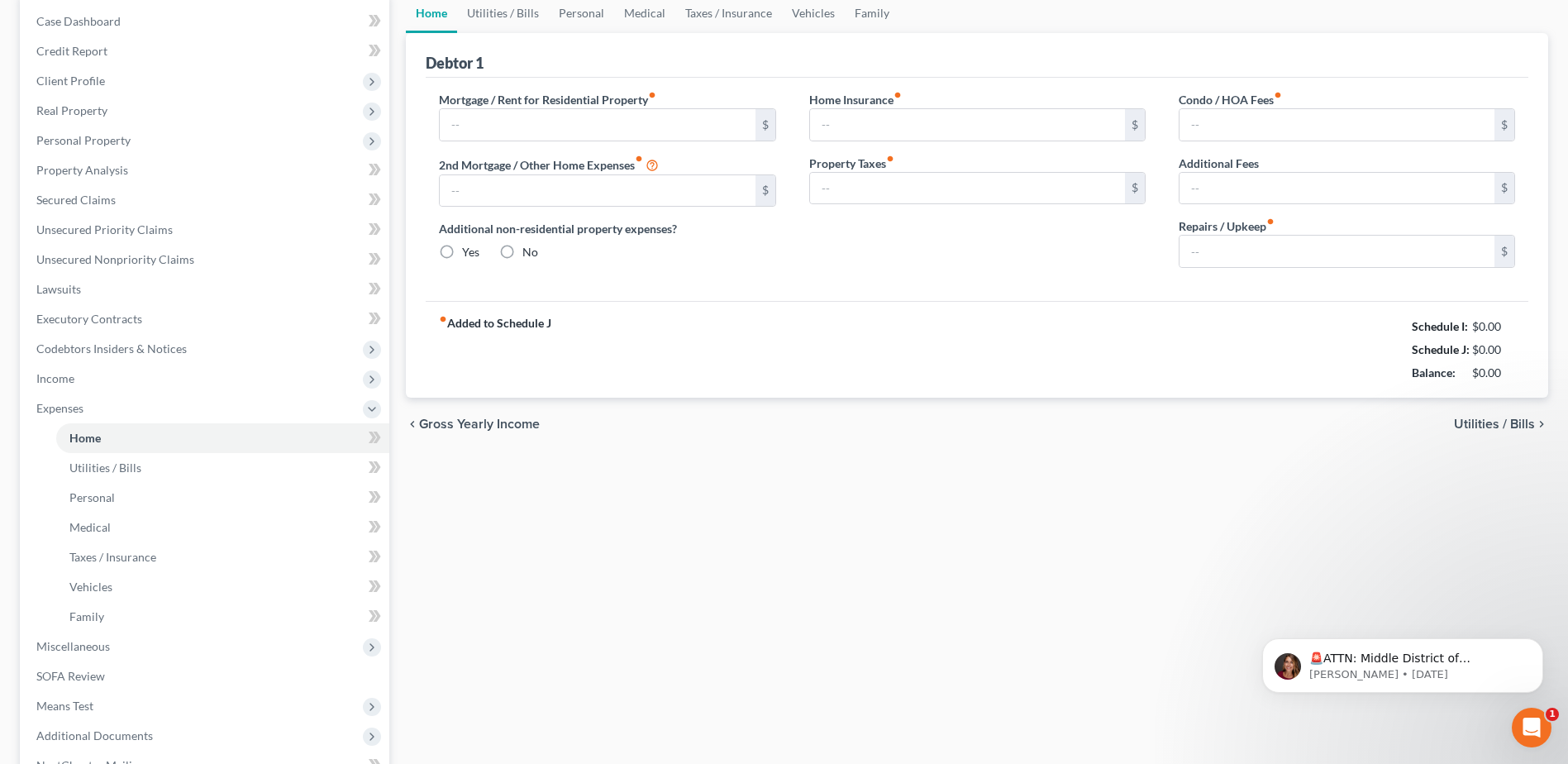
type input "0.00"
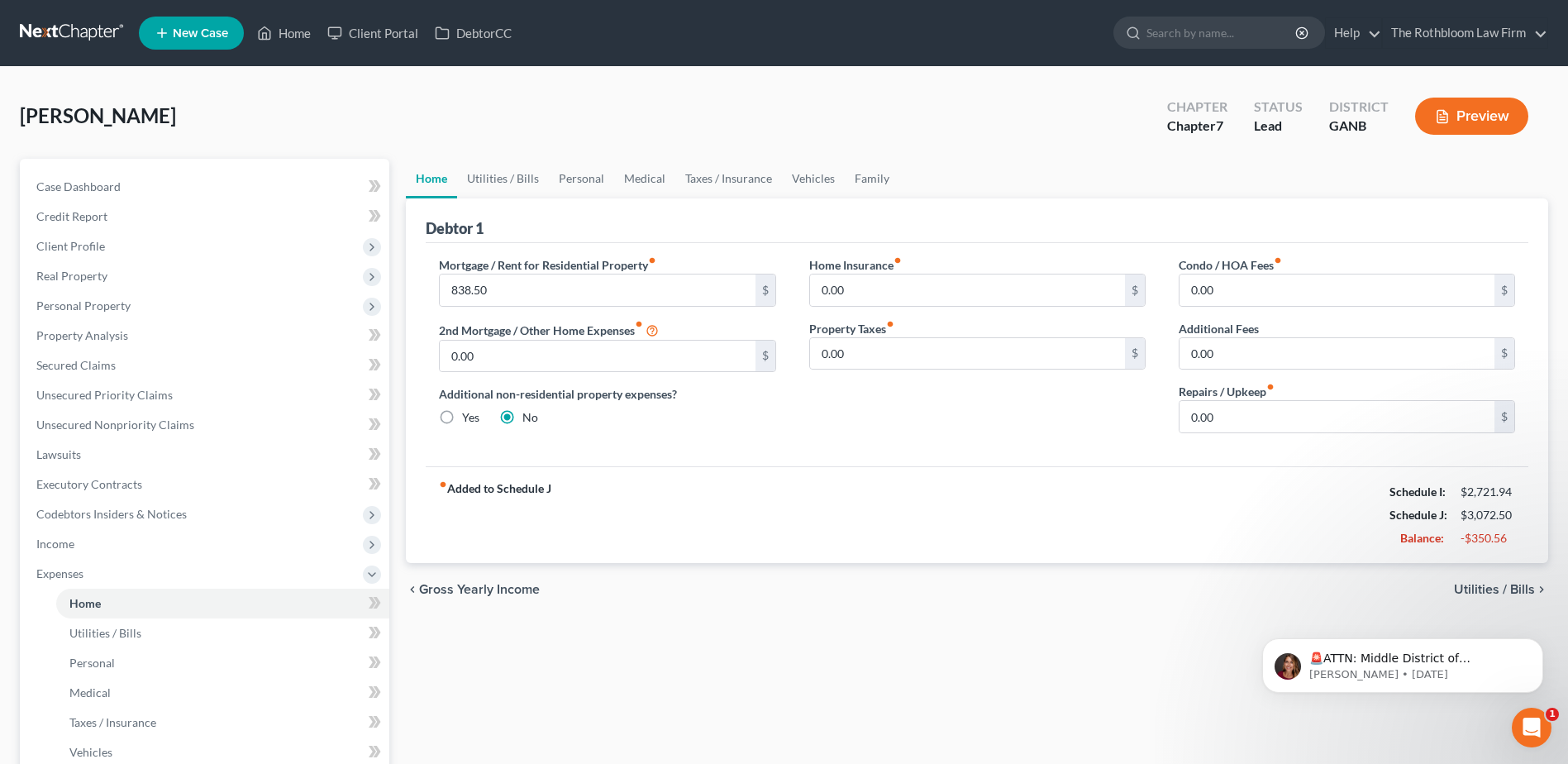
click at [1489, 114] on button "Preview" at bounding box center [1472, 115] width 113 height 37
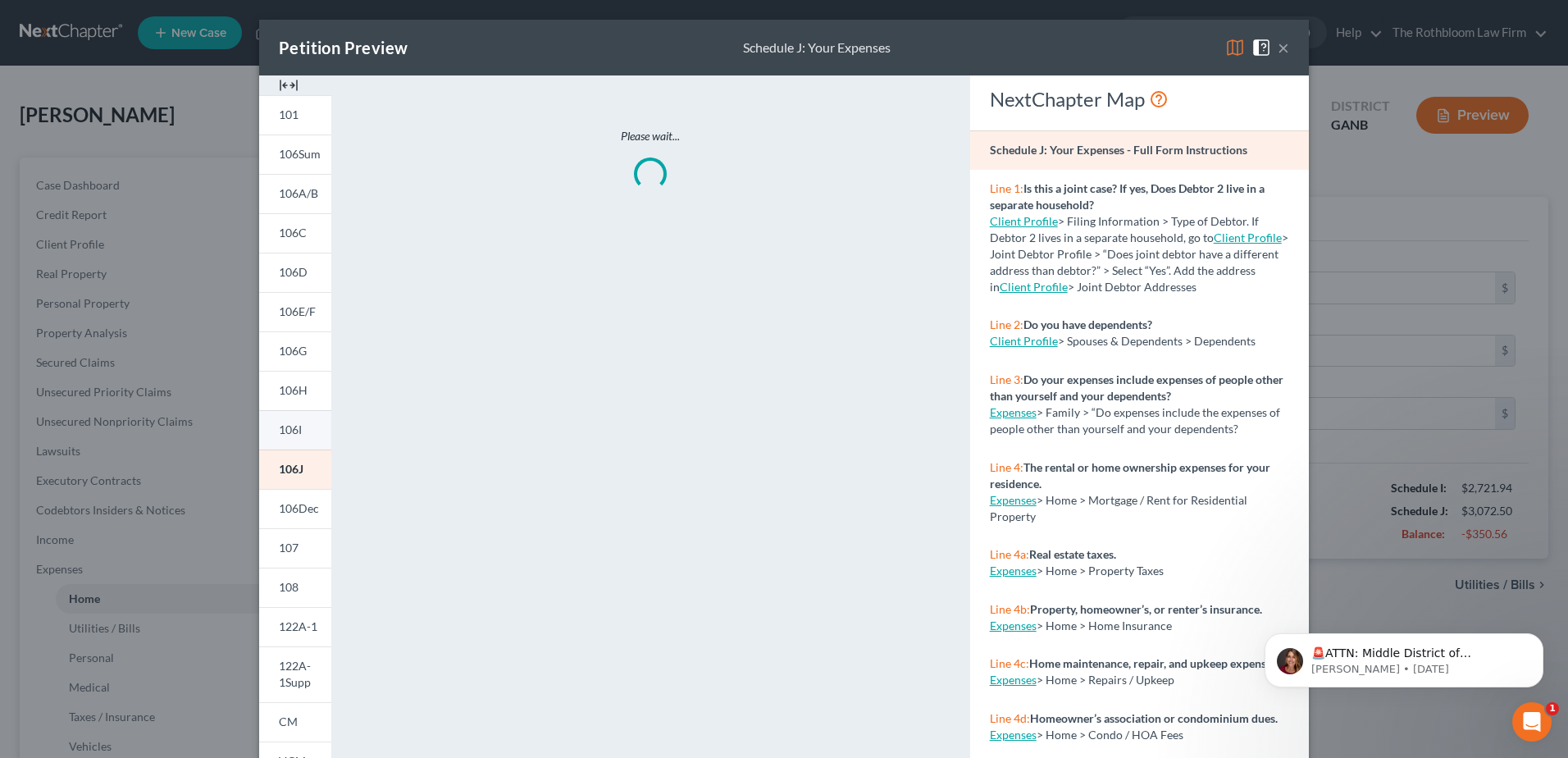
click at [298, 423] on link "106I" at bounding box center [295, 430] width 72 height 40
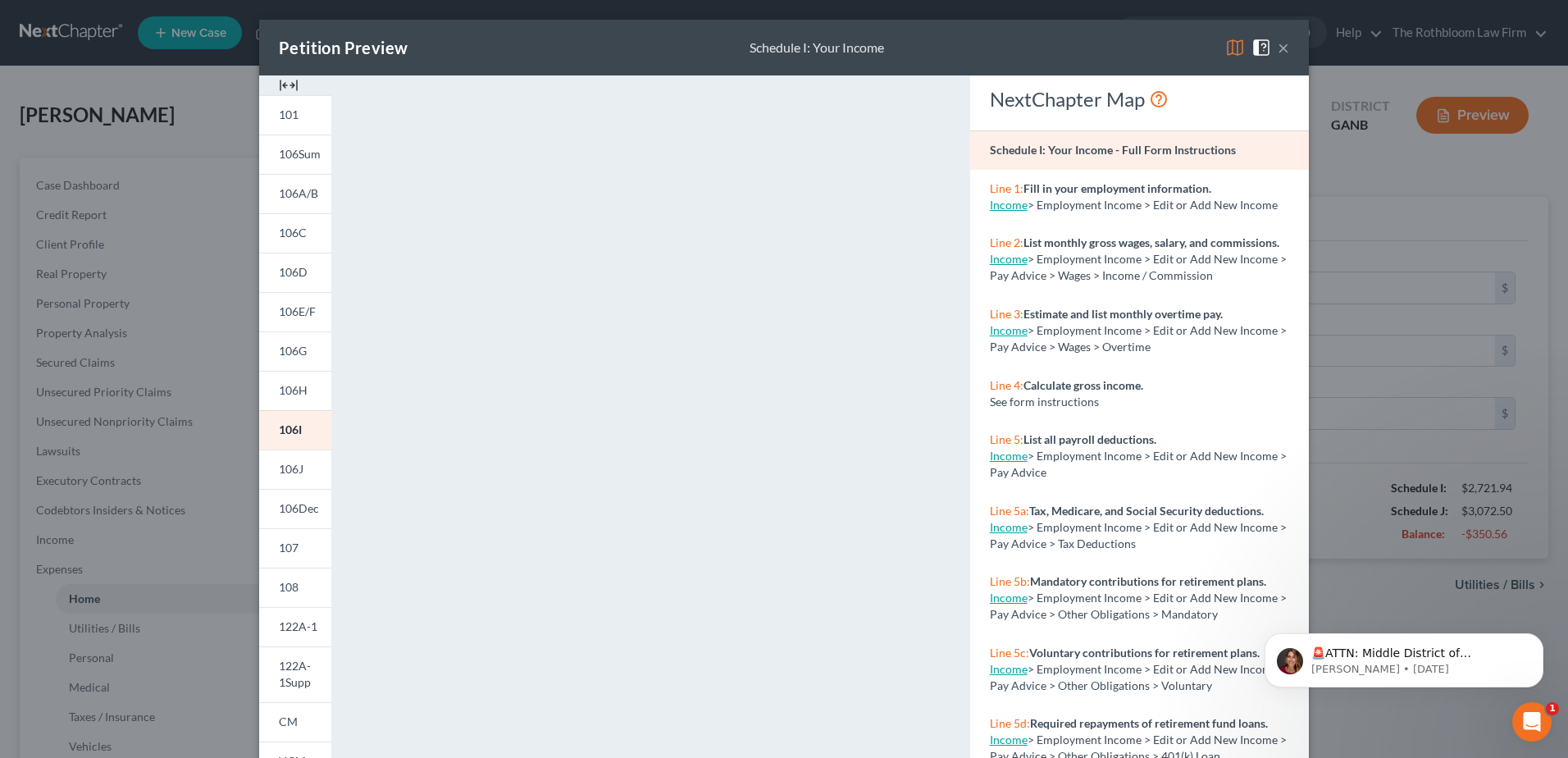
click at [1278, 52] on button "×" at bounding box center [1283, 47] width 11 height 20
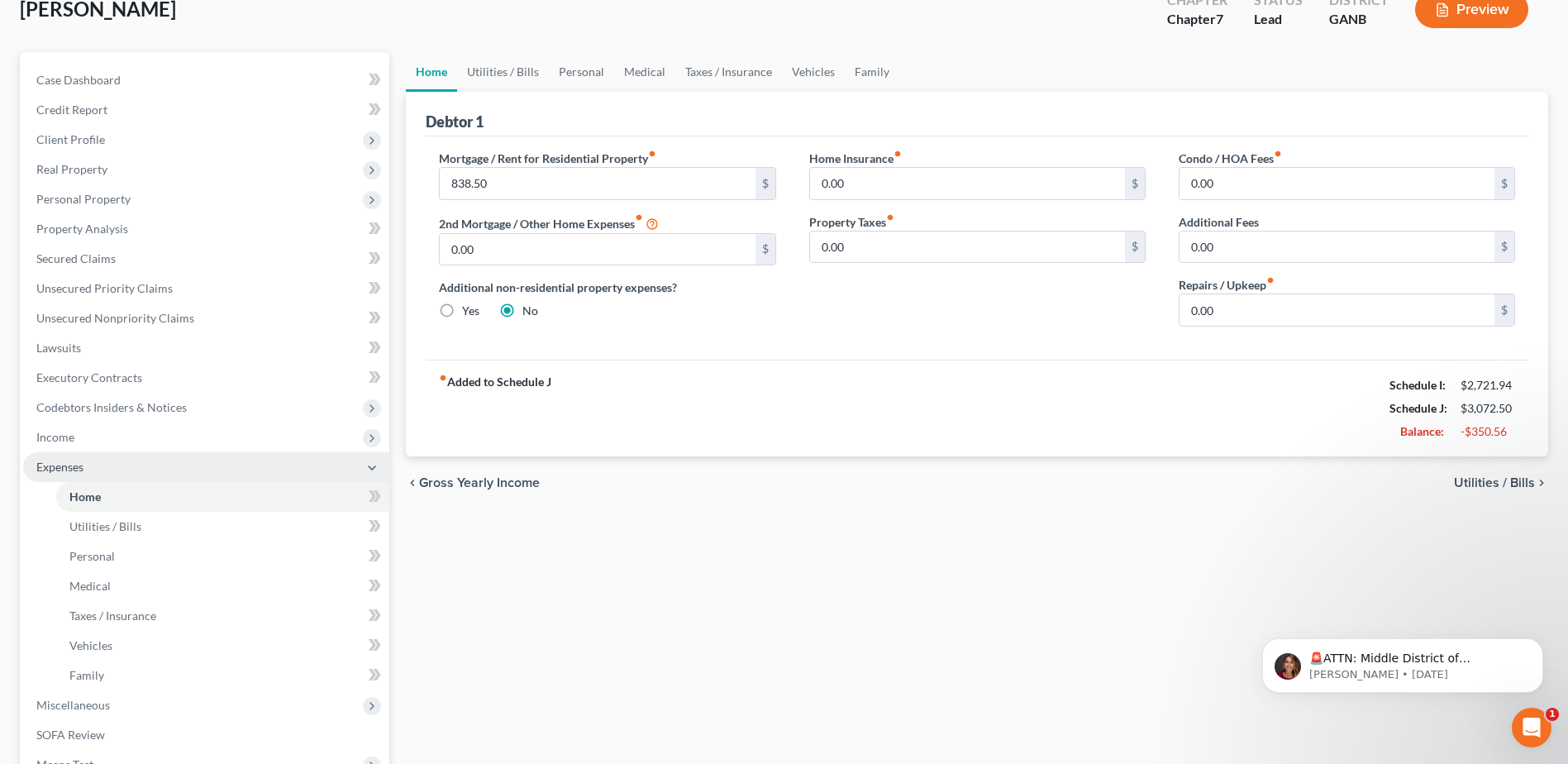
scroll to position [248, 0]
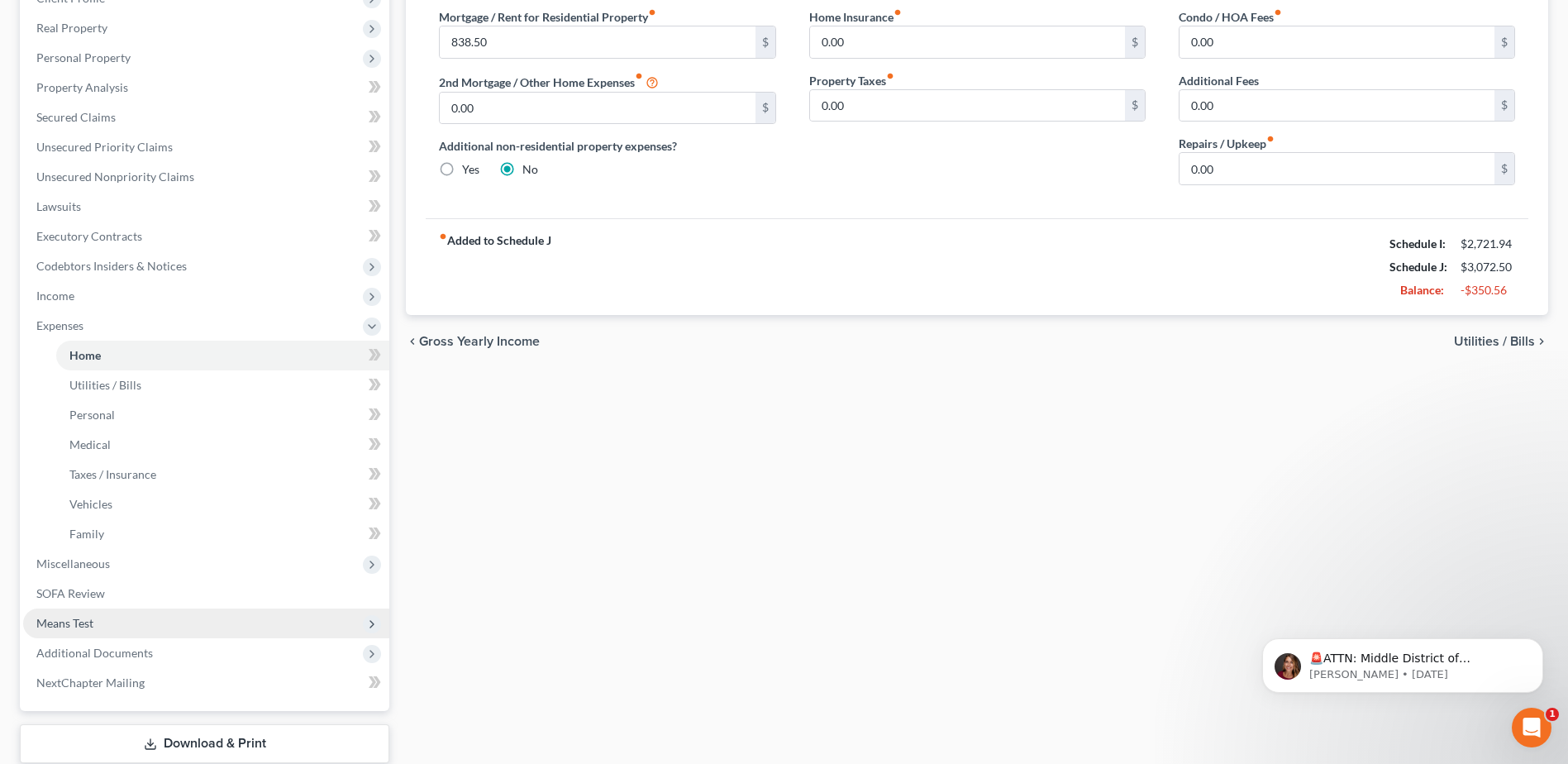
click at [82, 622] on span "Means Test" at bounding box center [65, 623] width 57 height 14
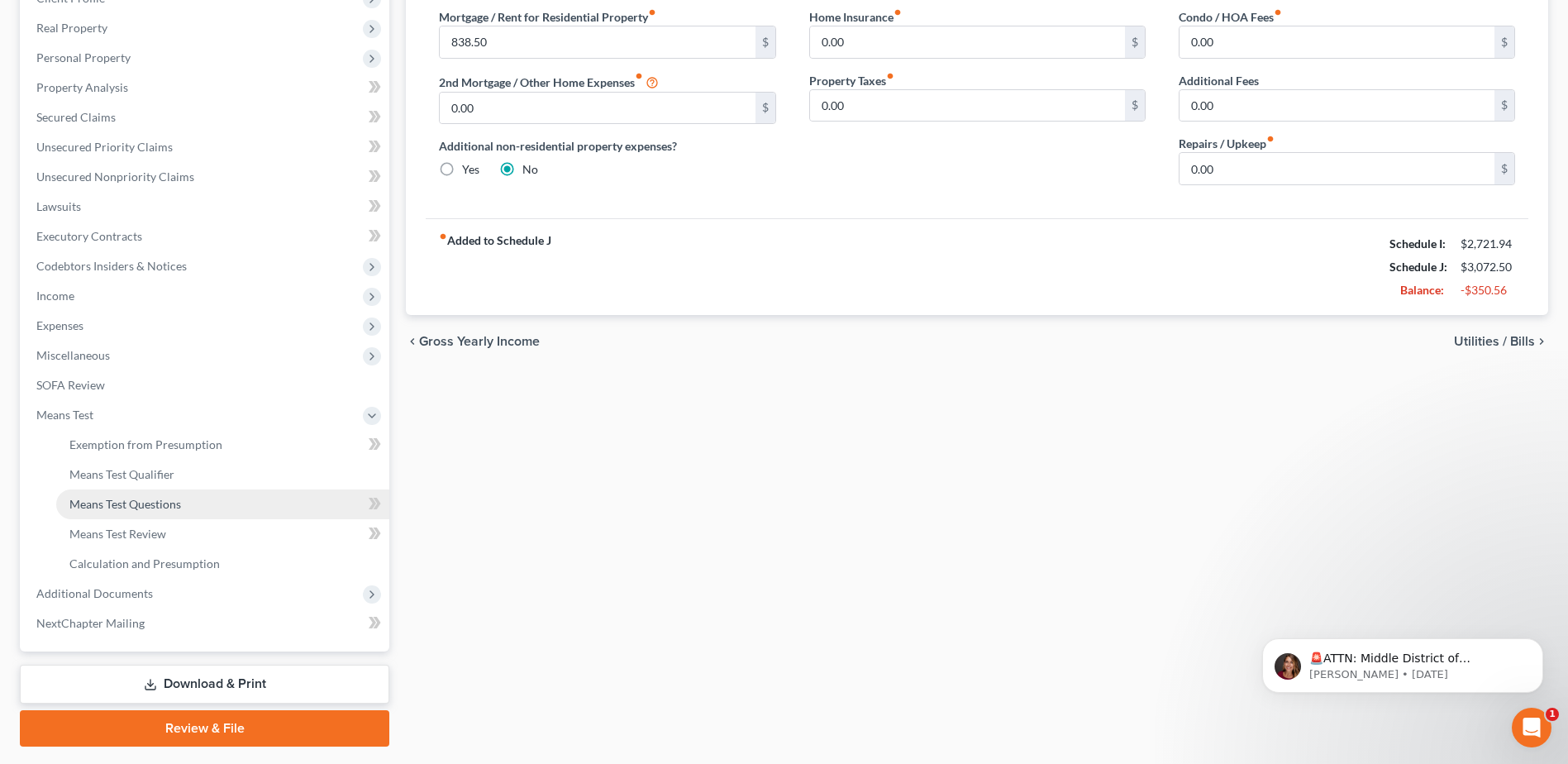
click at [113, 509] on span "Means Test Questions" at bounding box center [125, 504] width 112 height 14
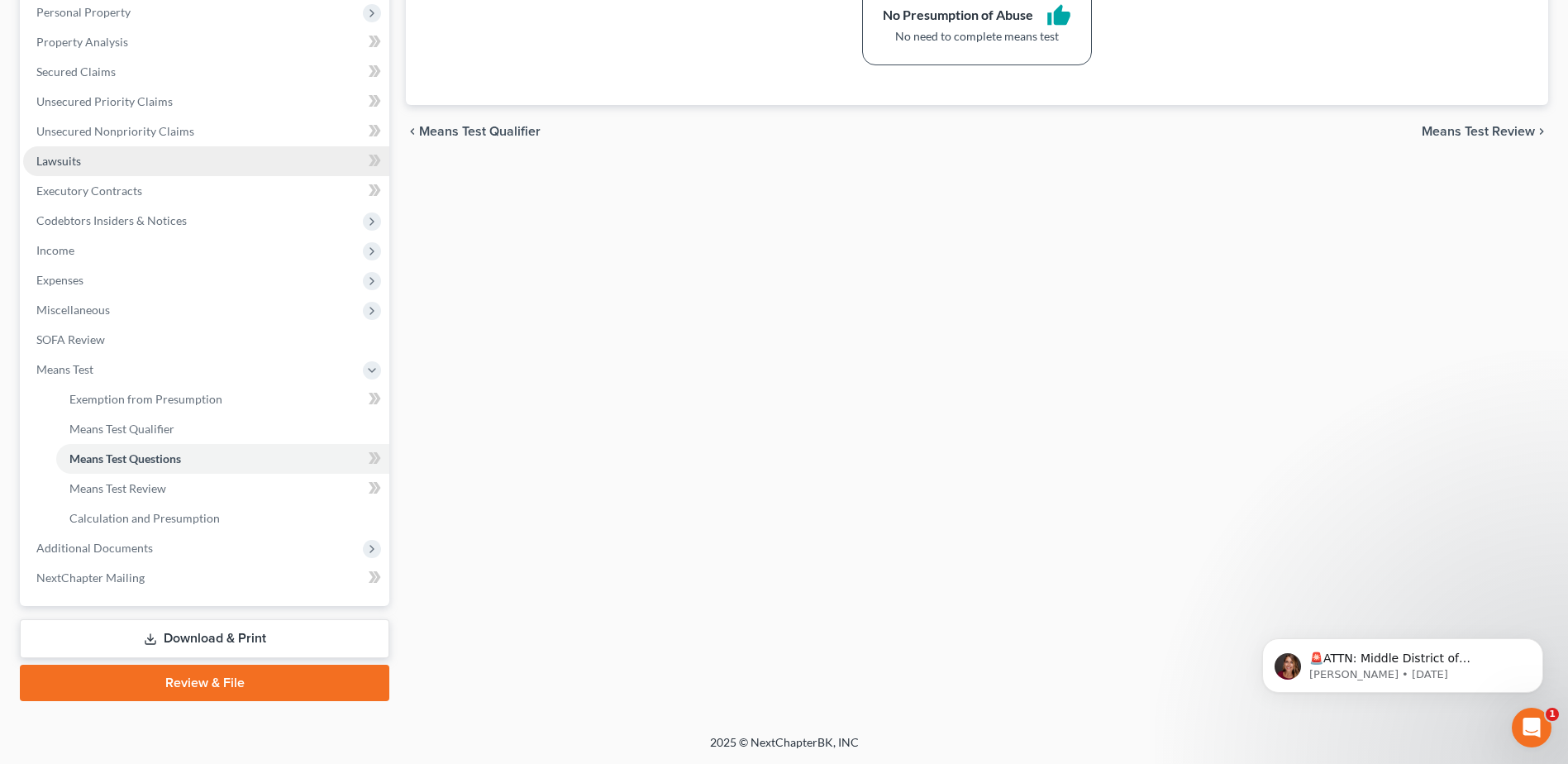
scroll to position [128, 0]
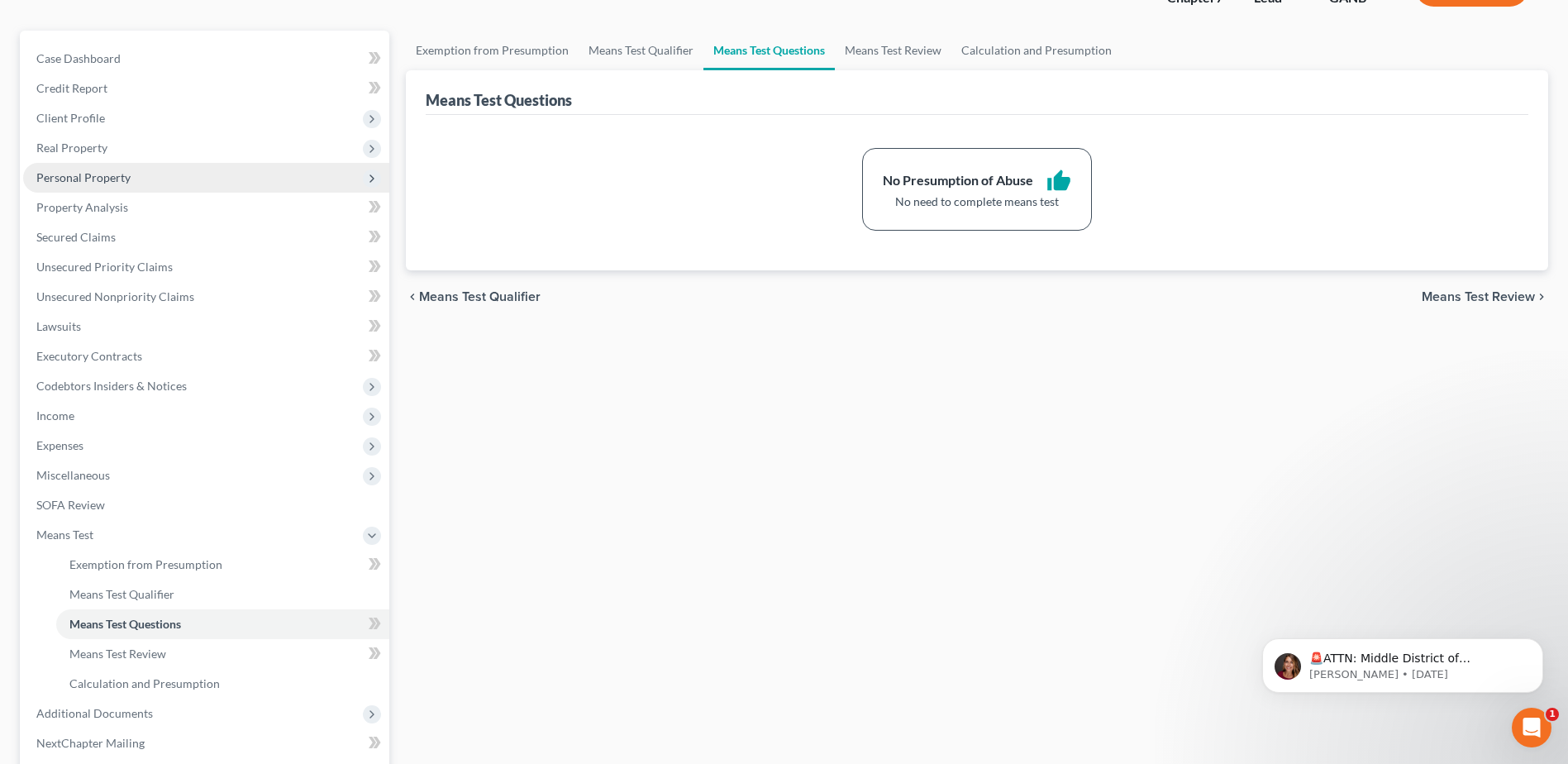
click at [106, 180] on span "Personal Property" at bounding box center [83, 177] width 95 height 14
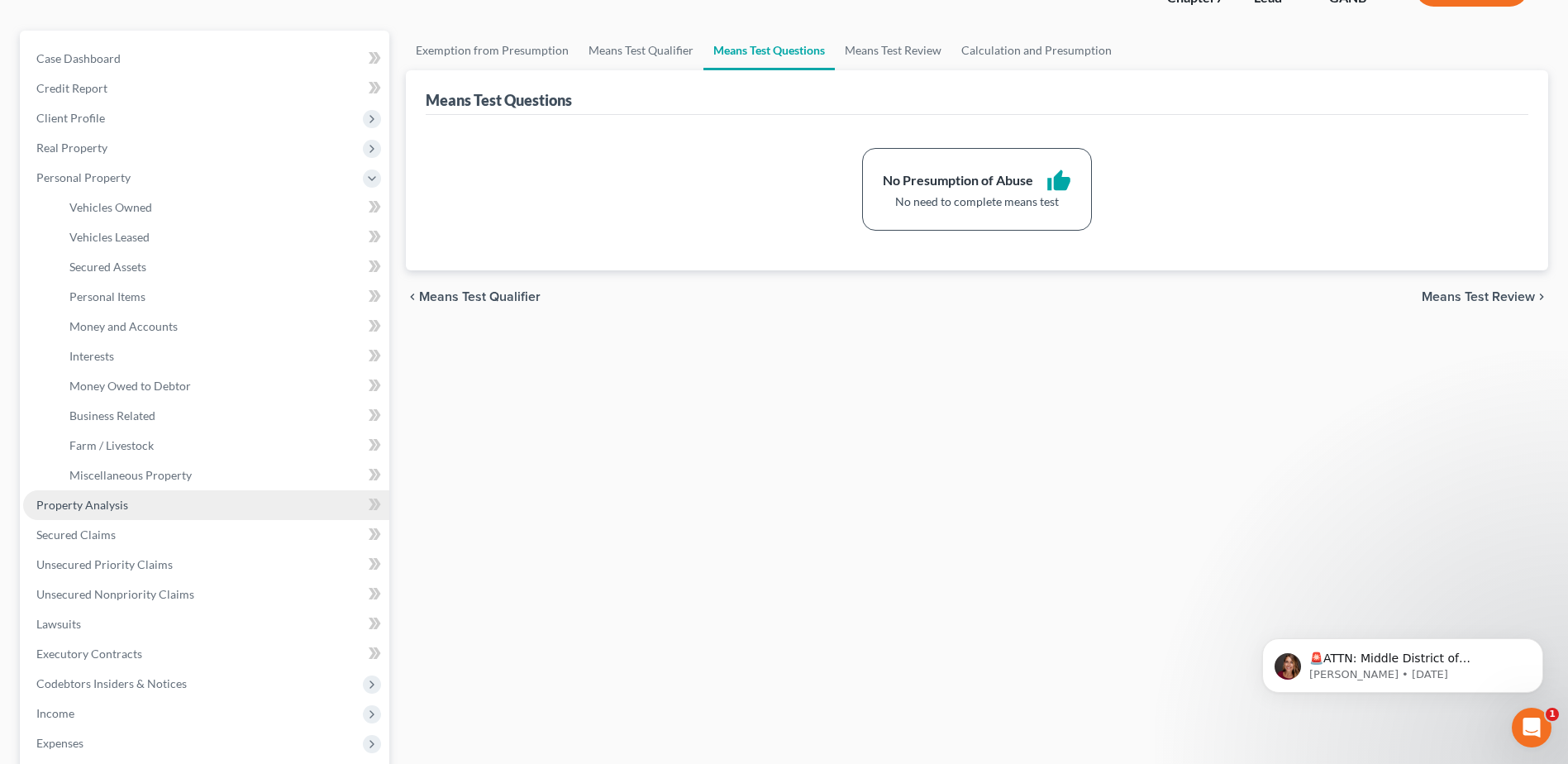
click at [97, 497] on link "Property Analysis" at bounding box center [207, 505] width 366 height 30
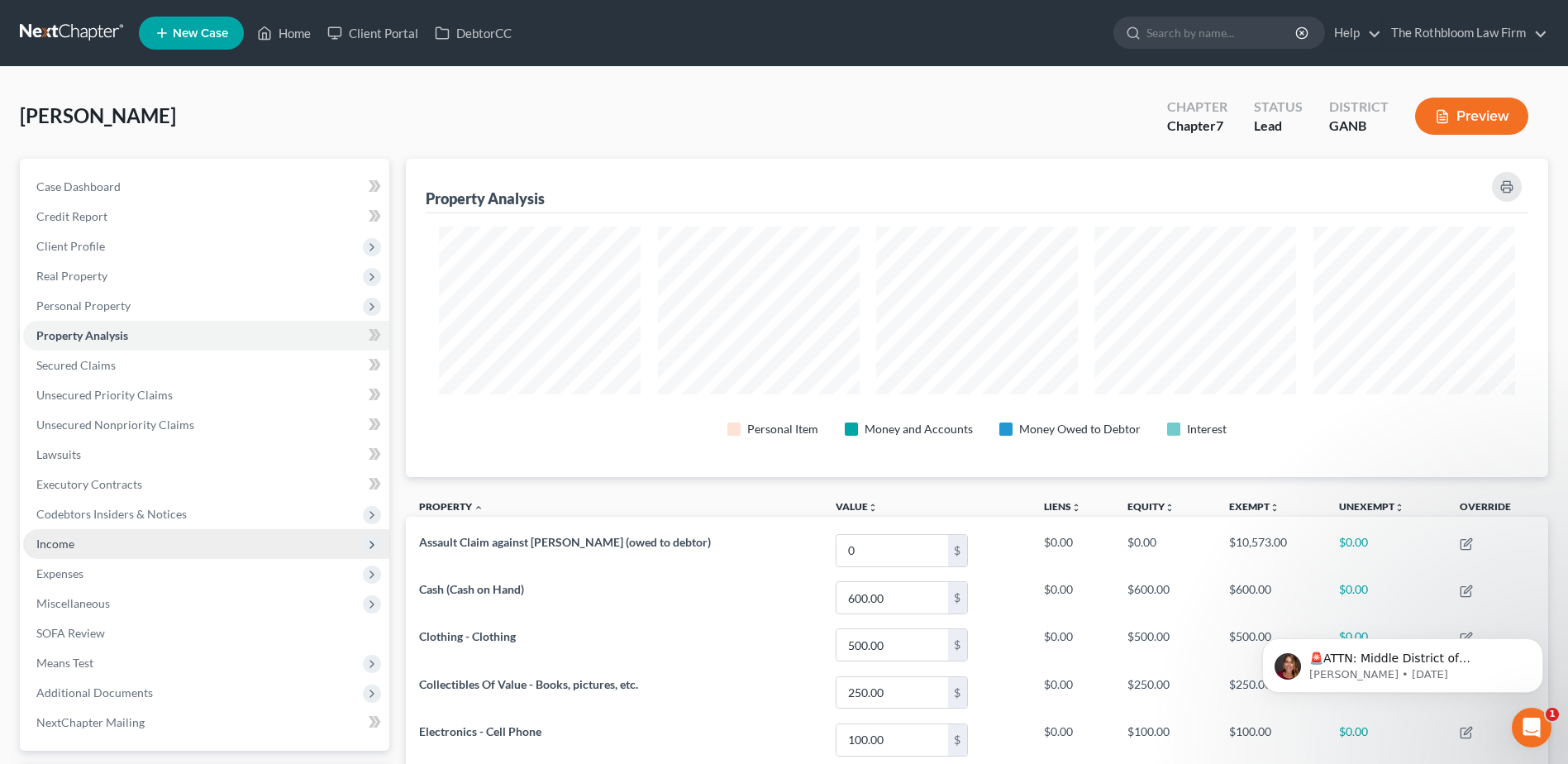
click at [92, 550] on span "Income" at bounding box center [207, 544] width 366 height 30
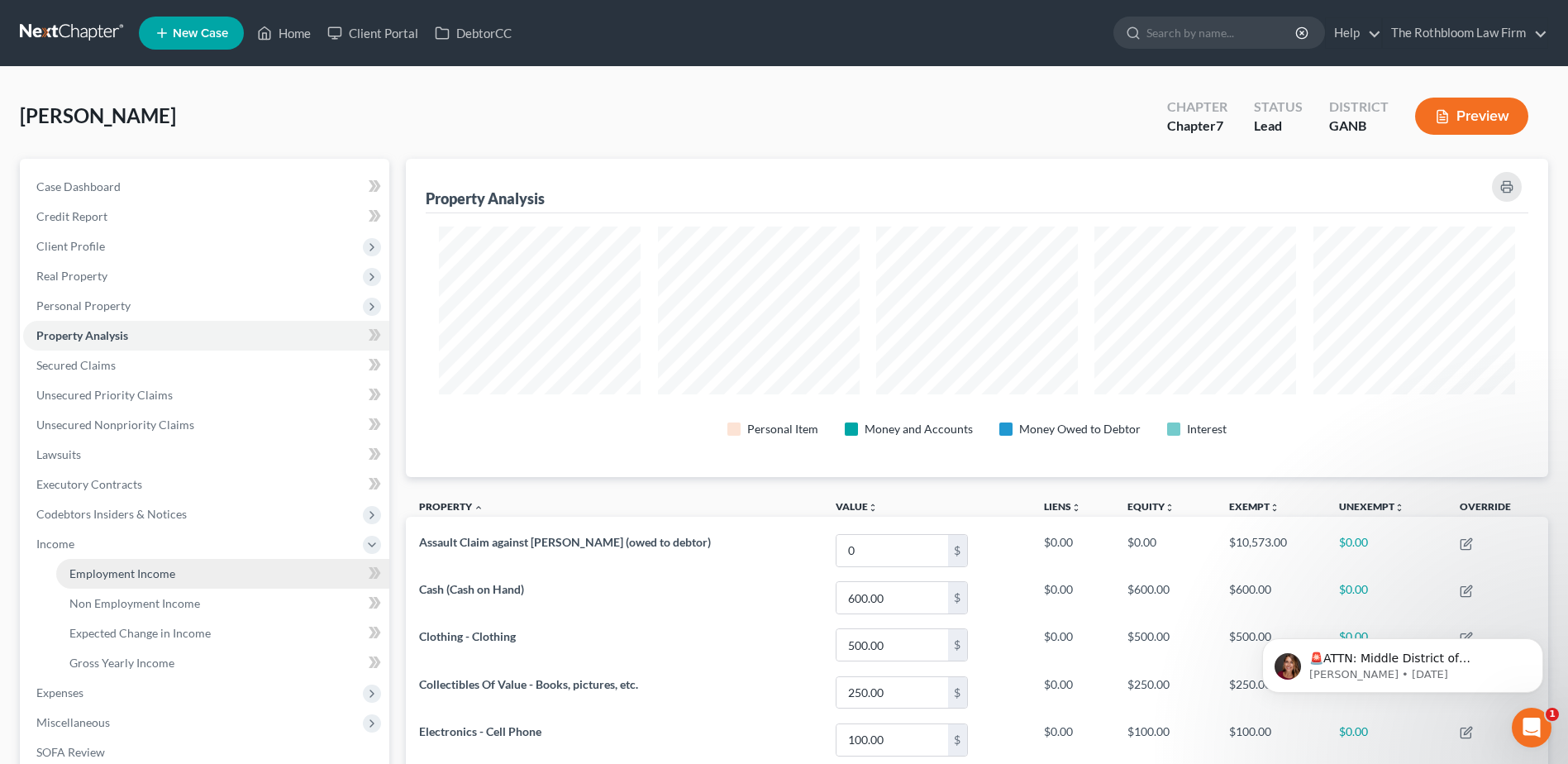
click at [116, 572] on span "Employment Income" at bounding box center [122, 573] width 106 height 14
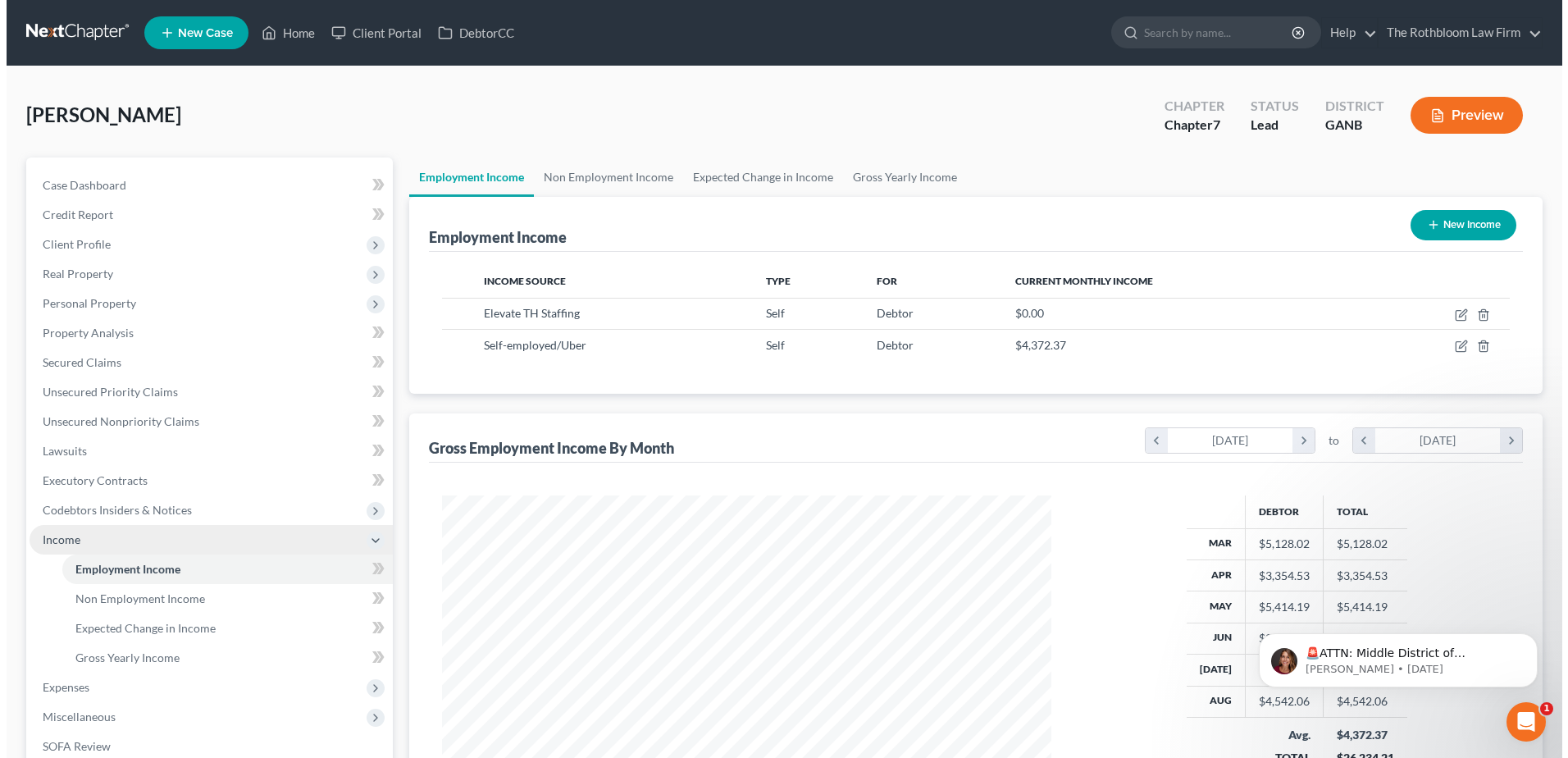
scroll to position [304, 641]
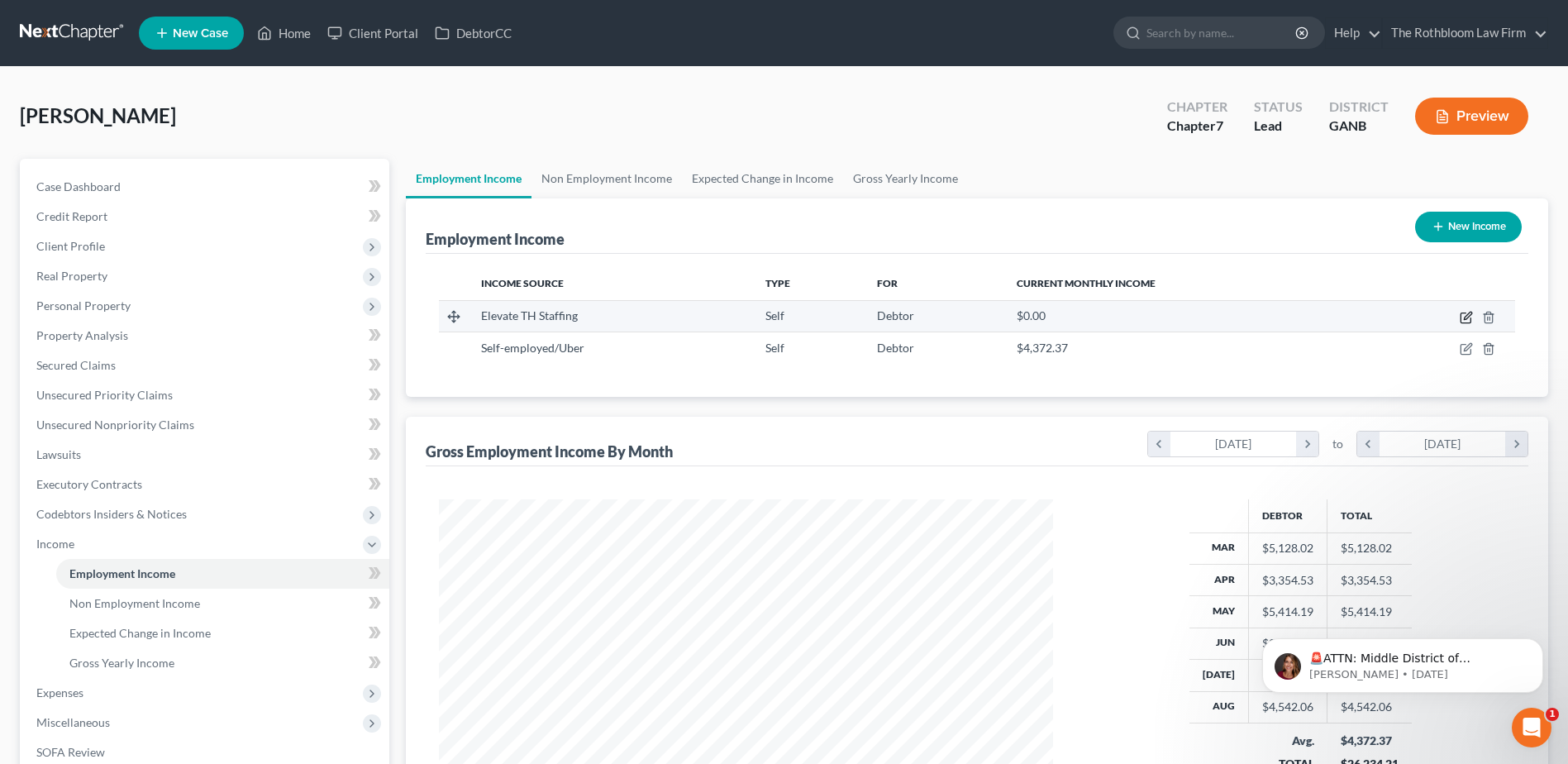
click at [1463, 320] on icon "button" at bounding box center [1466, 317] width 13 height 13
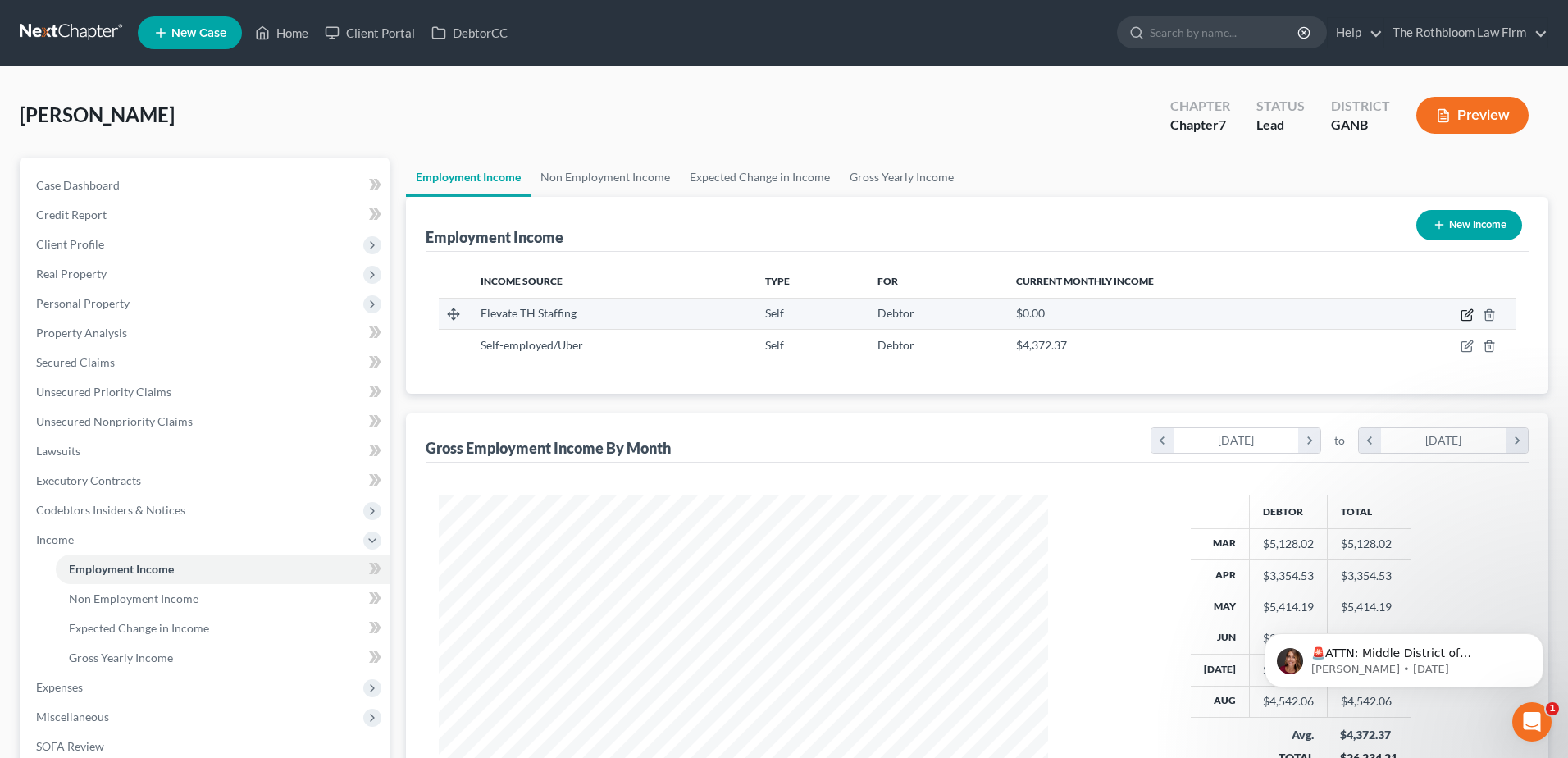
select select "1"
select select "10"
select select "0"
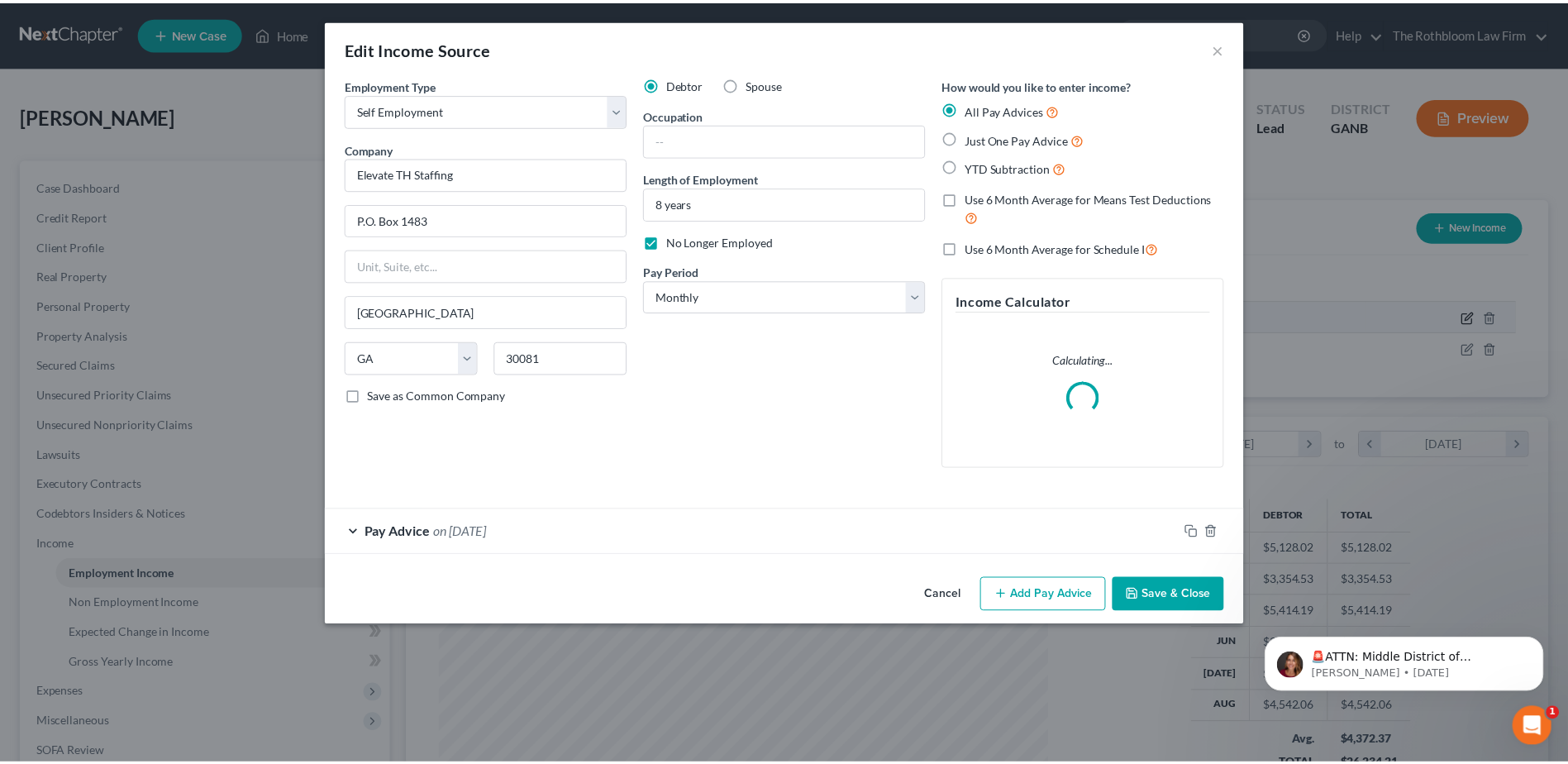
scroll to position [309, 653]
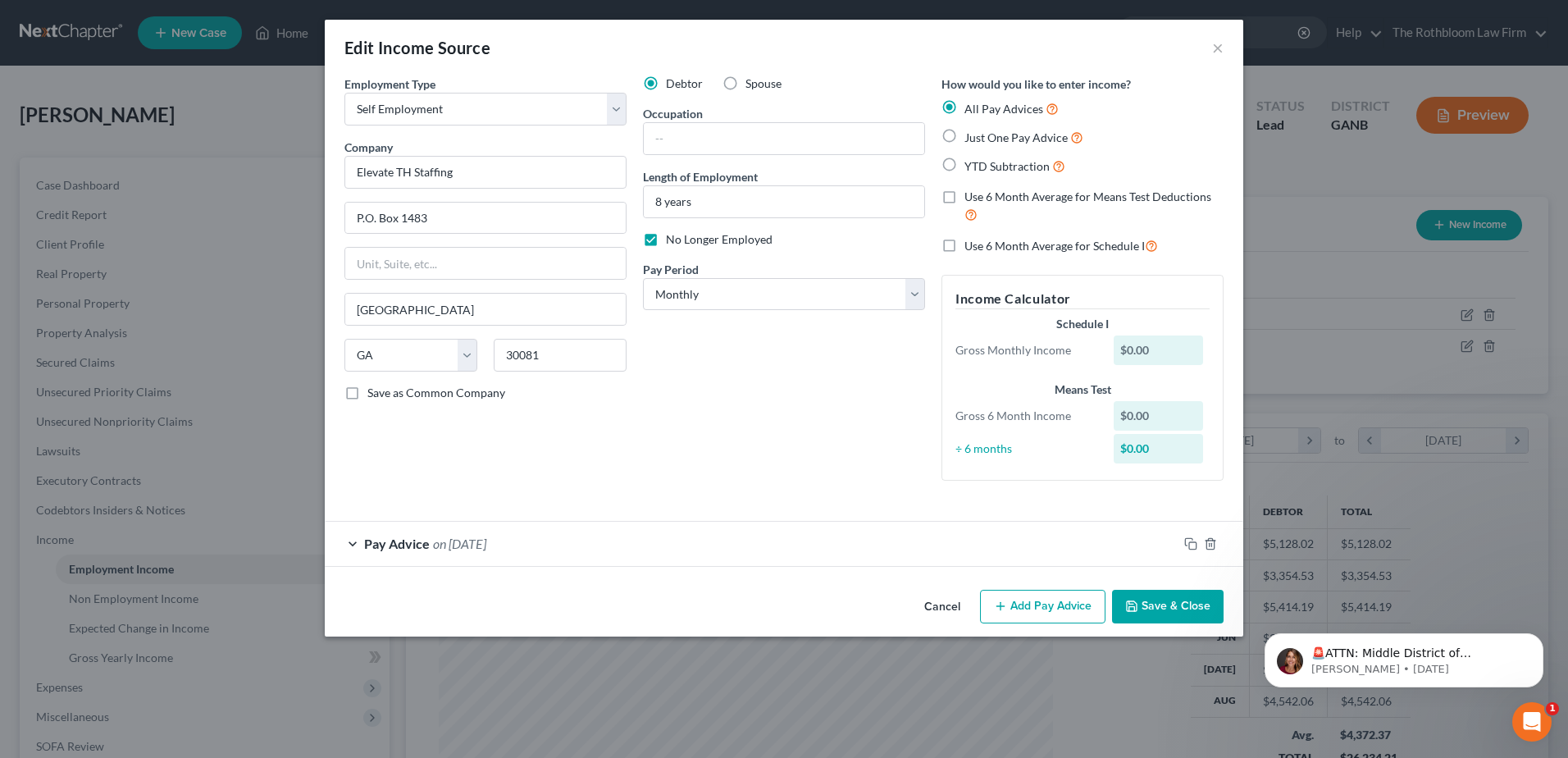
drag, startPoint x: 940, startPoint y: 606, endPoint x: 734, endPoint y: 529, distance: 219.9
click at [940, 606] on button "Cancel" at bounding box center [942, 608] width 62 height 33
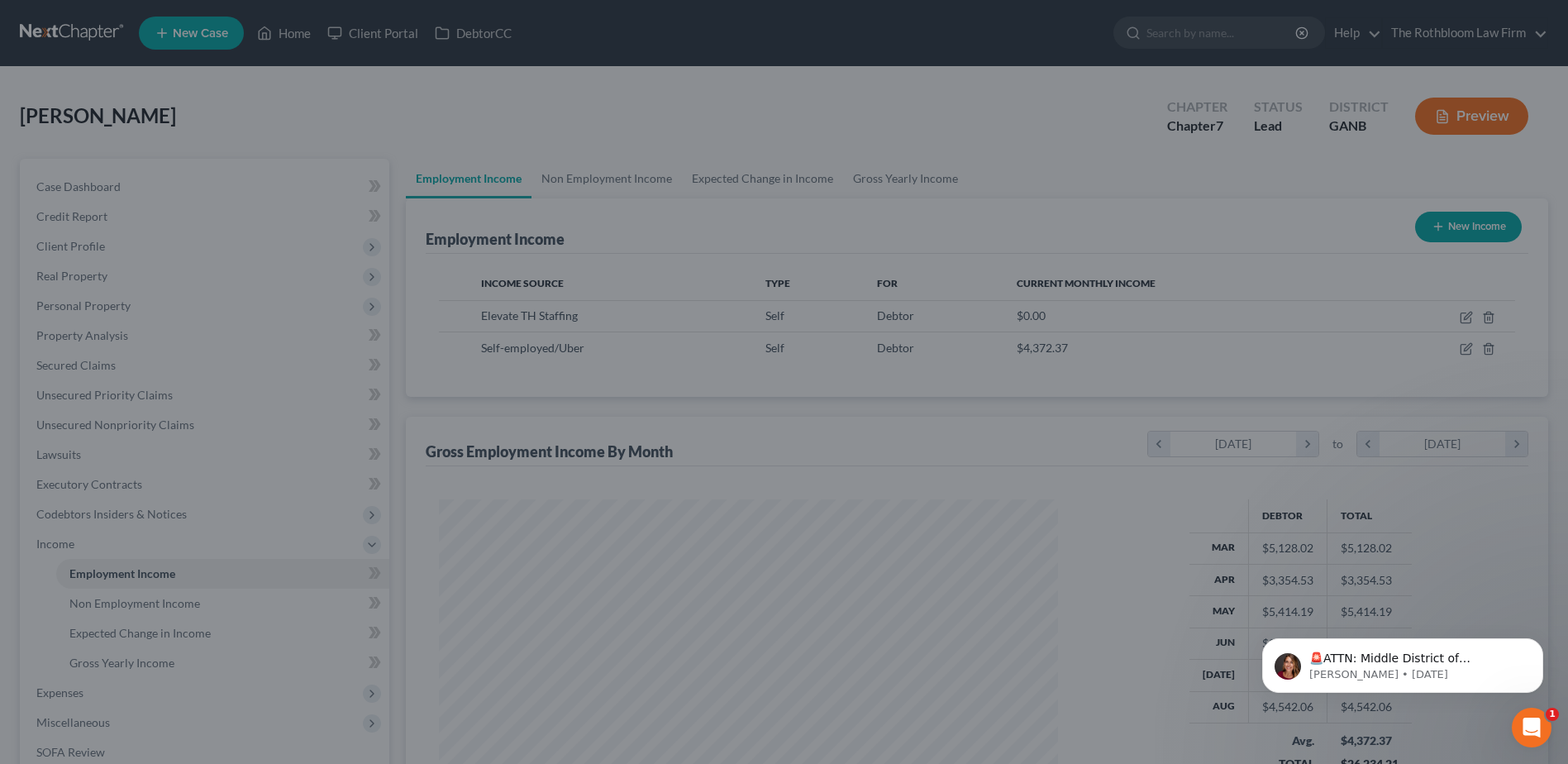
scroll to position [826679, 825914]
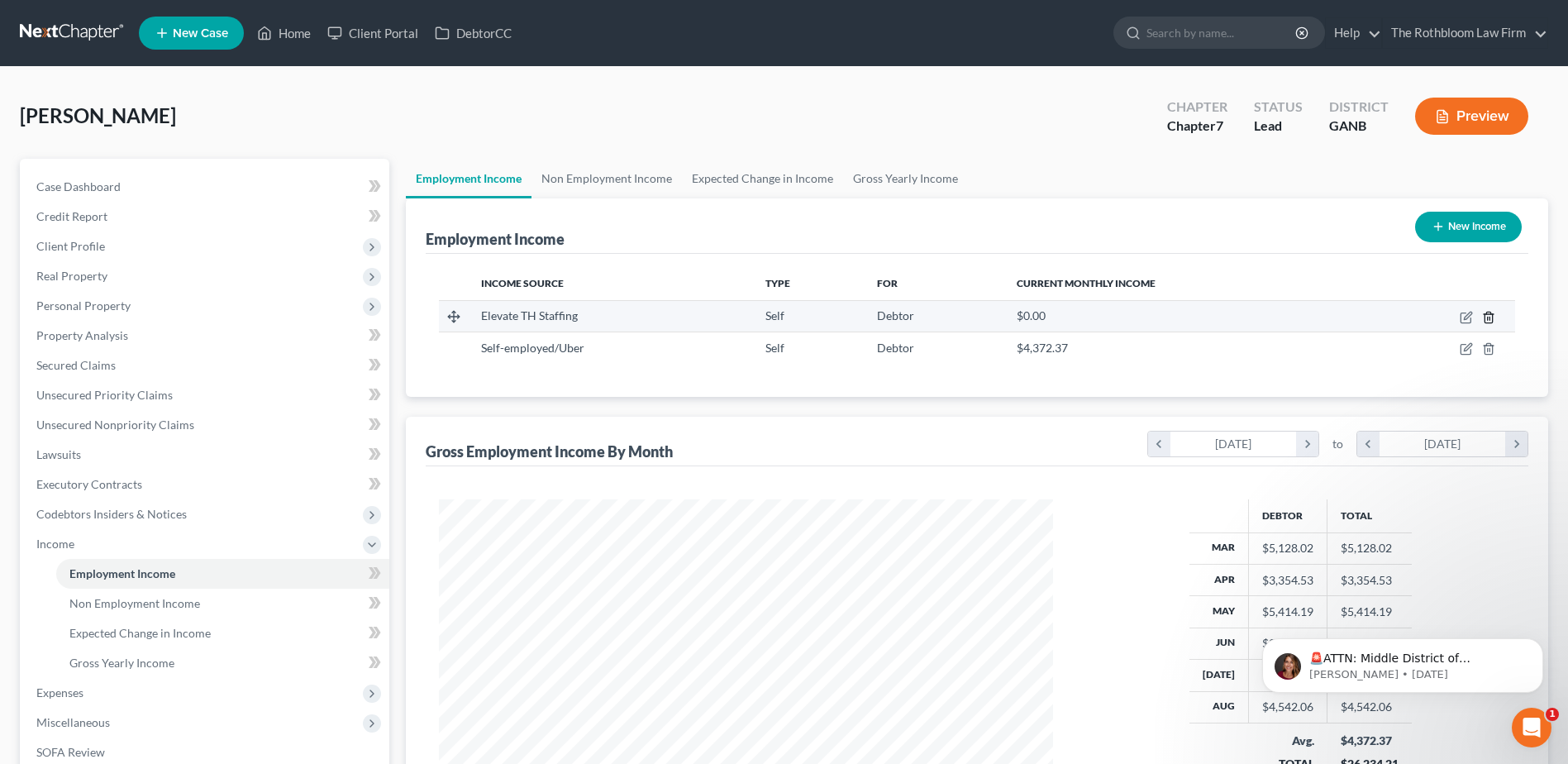
click at [1489, 322] on icon "button" at bounding box center [1488, 317] width 8 height 10
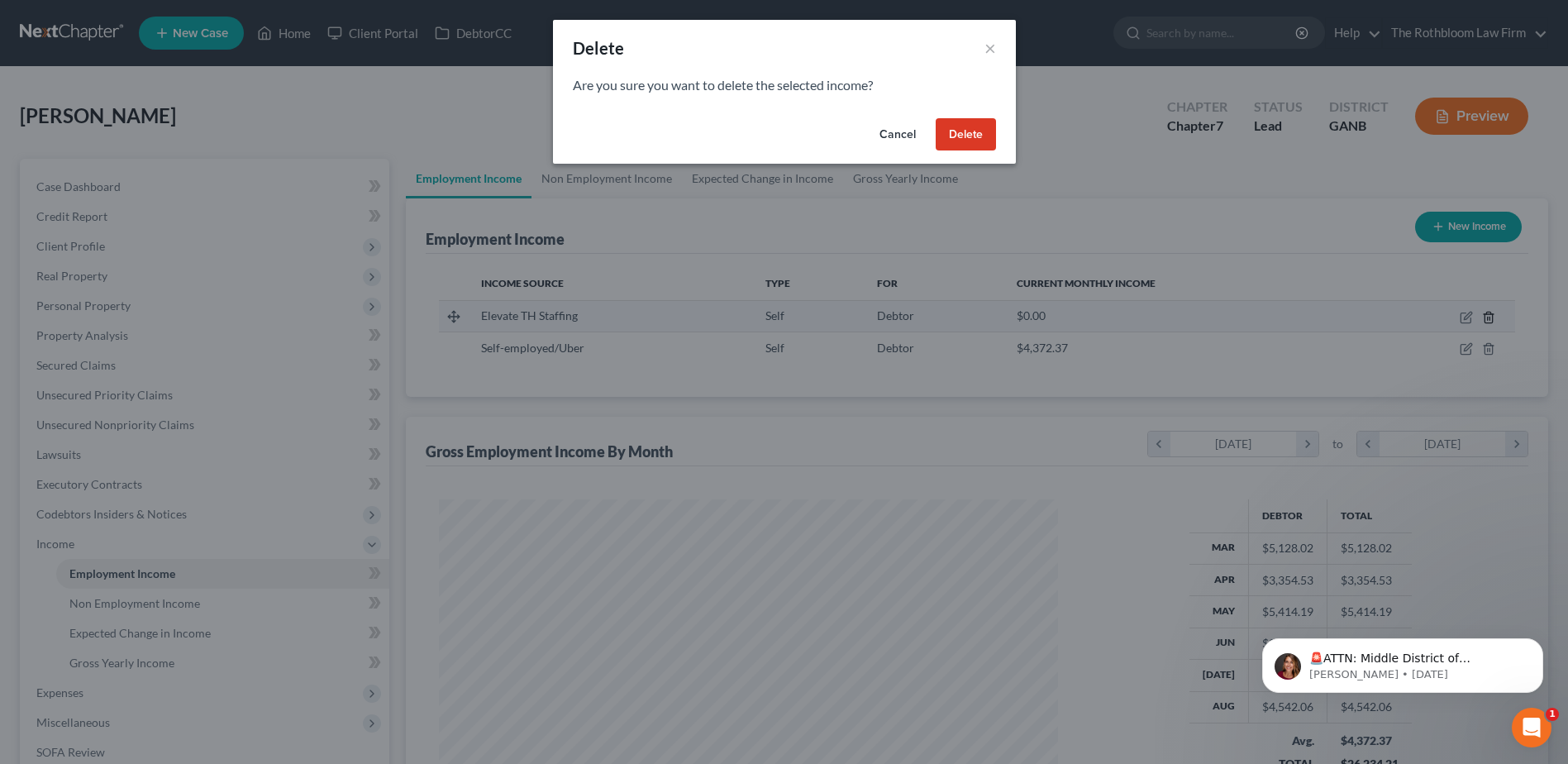
scroll to position [309, 653]
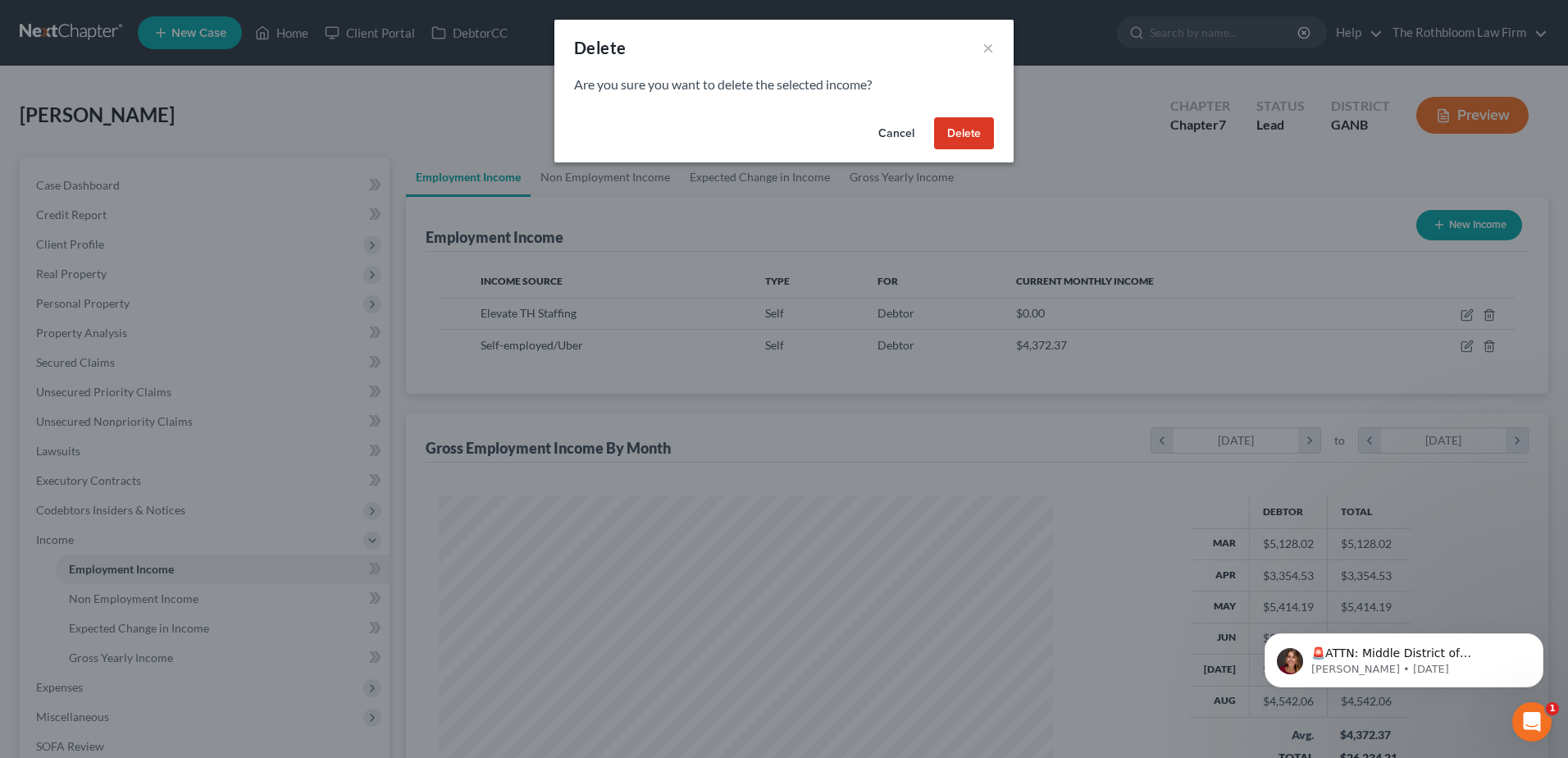
click at [963, 133] on button "Delete" at bounding box center [964, 134] width 60 height 33
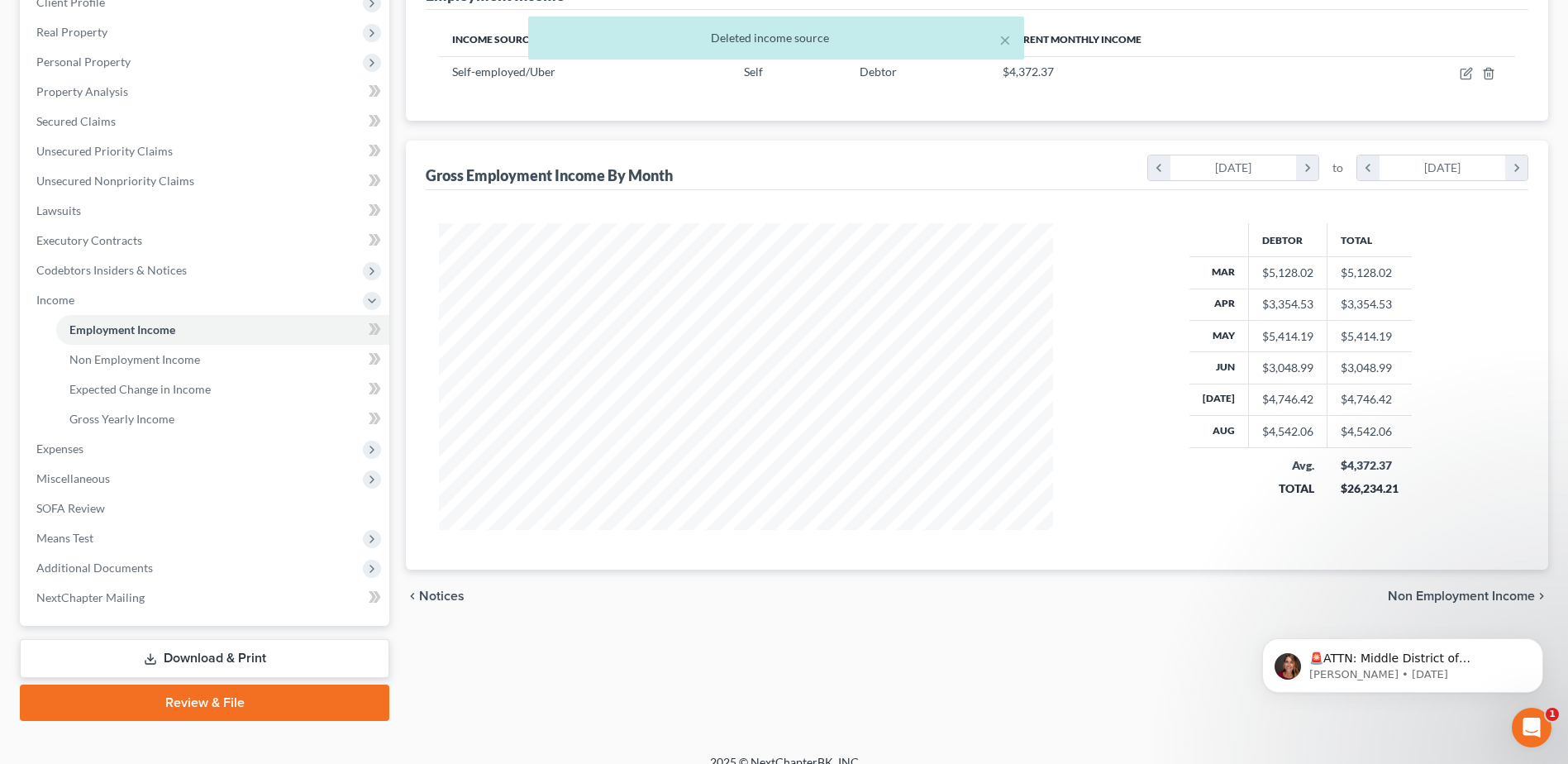
scroll to position [264, 0]
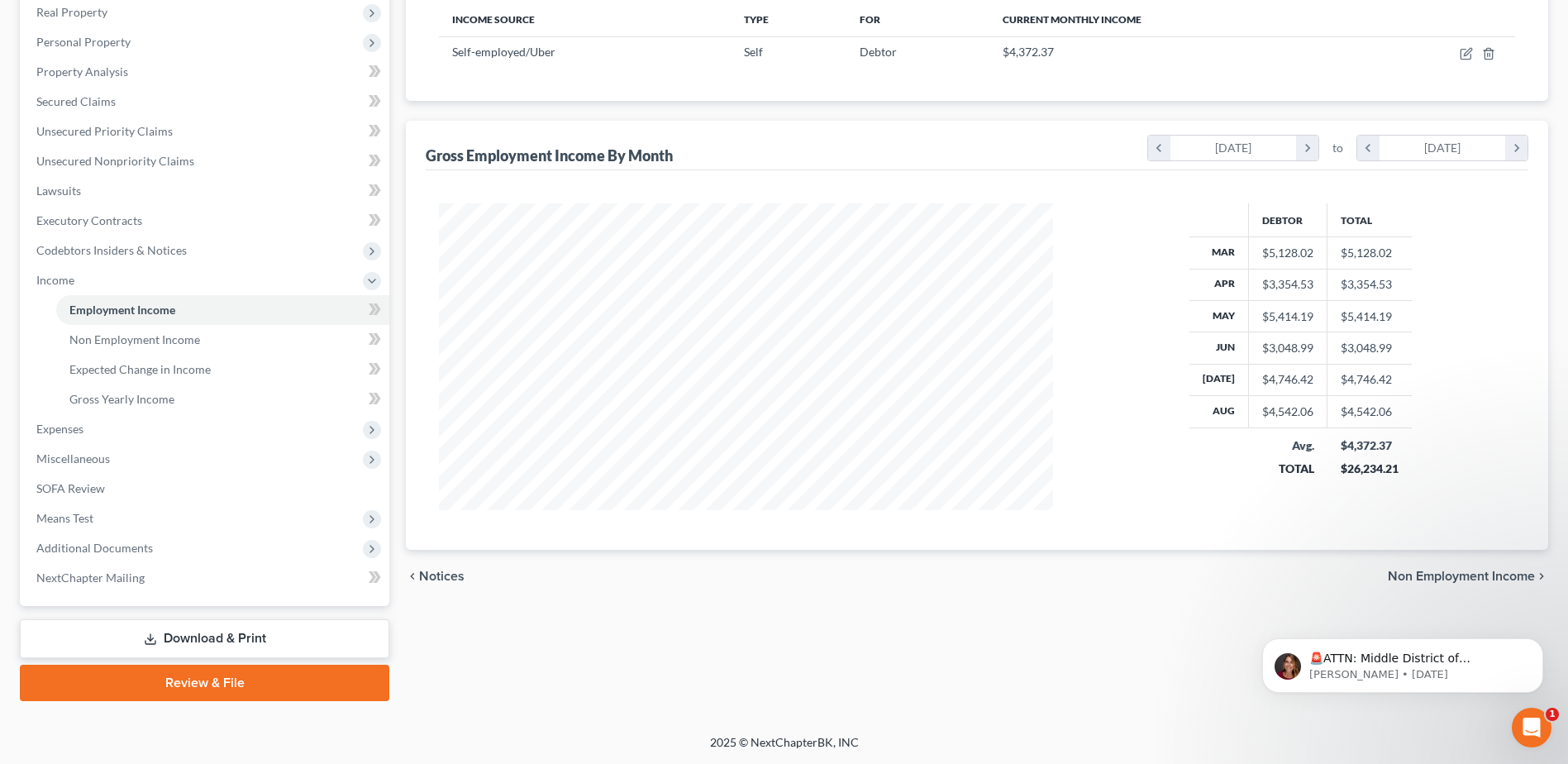
drag, startPoint x: 265, startPoint y: 647, endPoint x: 9, endPoint y: 616, distance: 257.9
click at [265, 647] on link "Download & Print" at bounding box center [205, 638] width 370 height 39
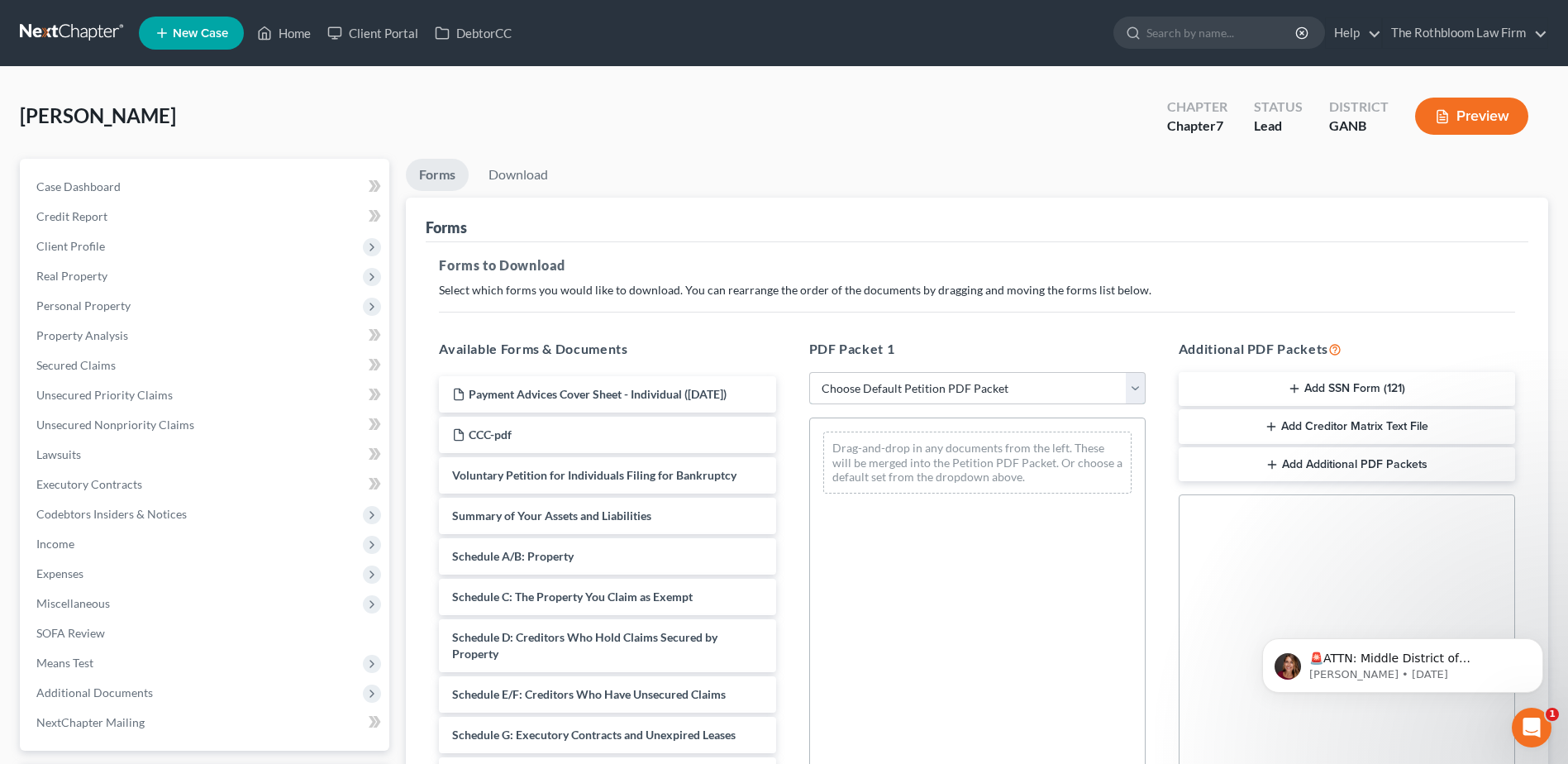
drag, startPoint x: 883, startPoint y: 385, endPoint x: 895, endPoint y: 395, distance: 15.6
click at [883, 385] on select "Choose Default Petition PDF Packet Complete Bankruptcy Petition (all forms and …" at bounding box center [978, 389] width 337 height 33
select select "5"
click at [810, 372] on select "Choose Default Petition PDF Packet Complete Bankruptcy Petition (all forms and …" at bounding box center [978, 389] width 337 height 33
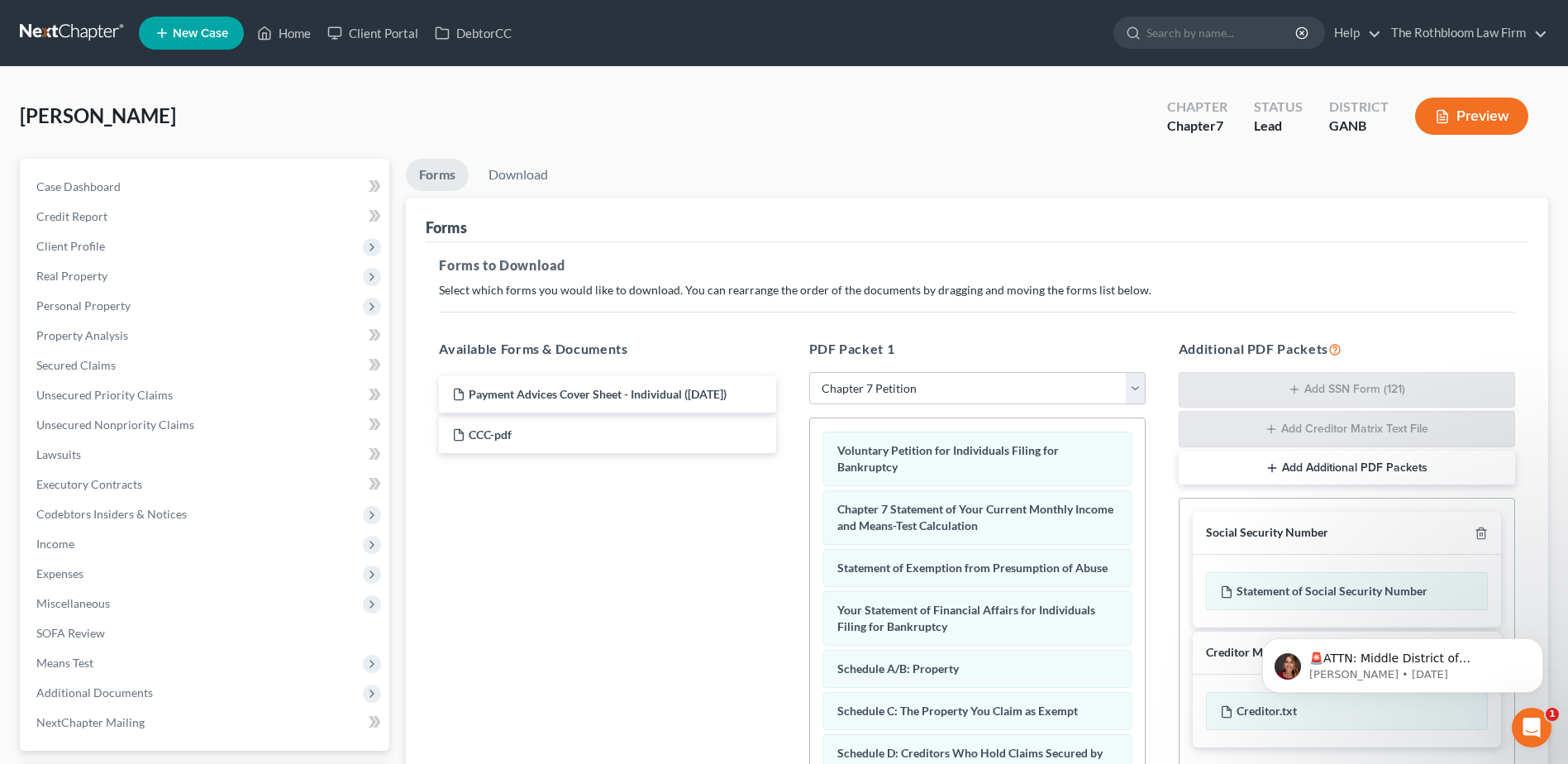
click at [607, 396] on div "Payment Advices Cover Sheet - Individual ([DATE]) Payment Advices Cover Sheet -…" at bounding box center [607, 414] width 363 height 77
click at [97, 696] on span "Additional Documents" at bounding box center [95, 693] width 116 height 14
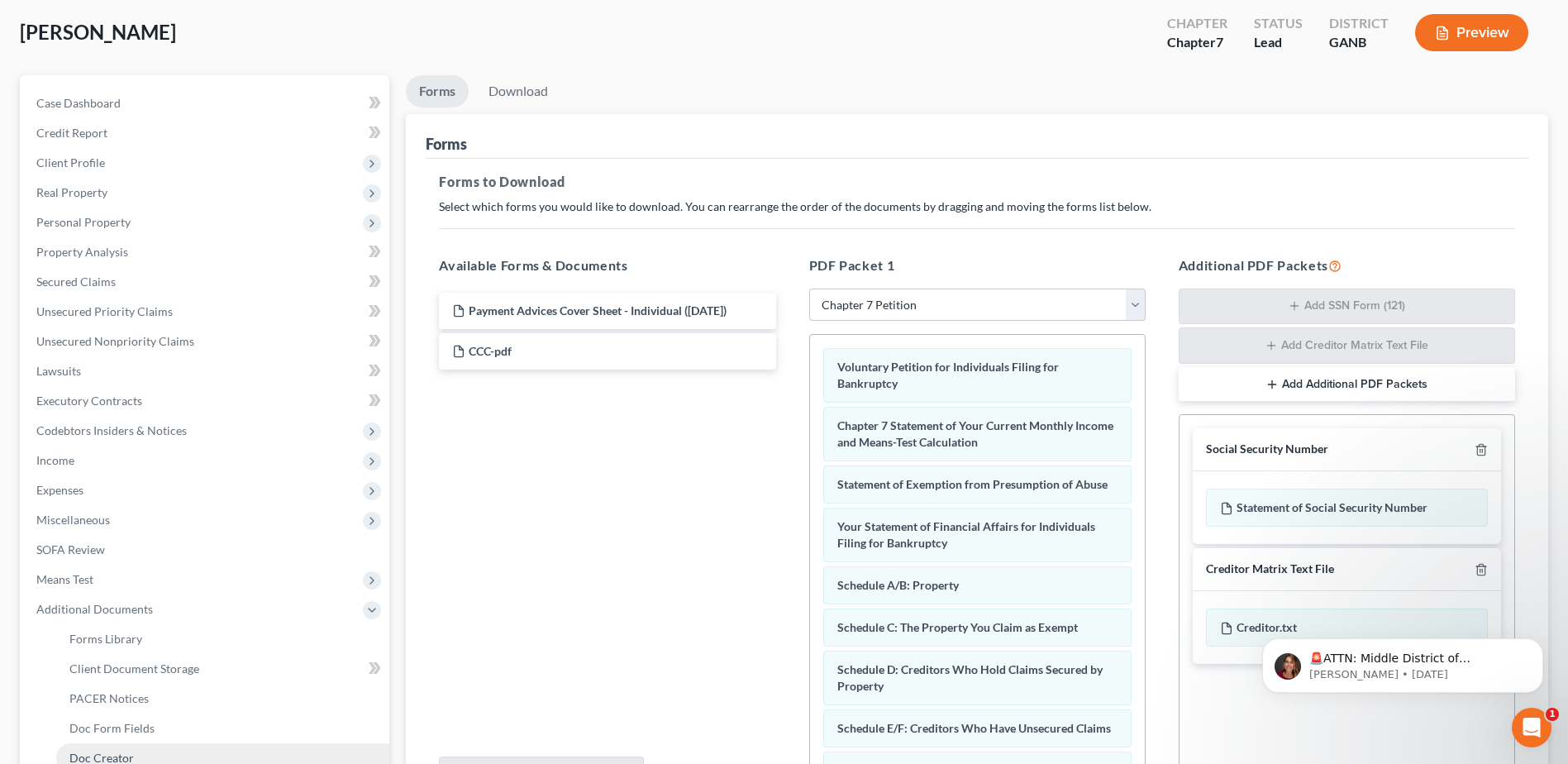
scroll to position [248, 0]
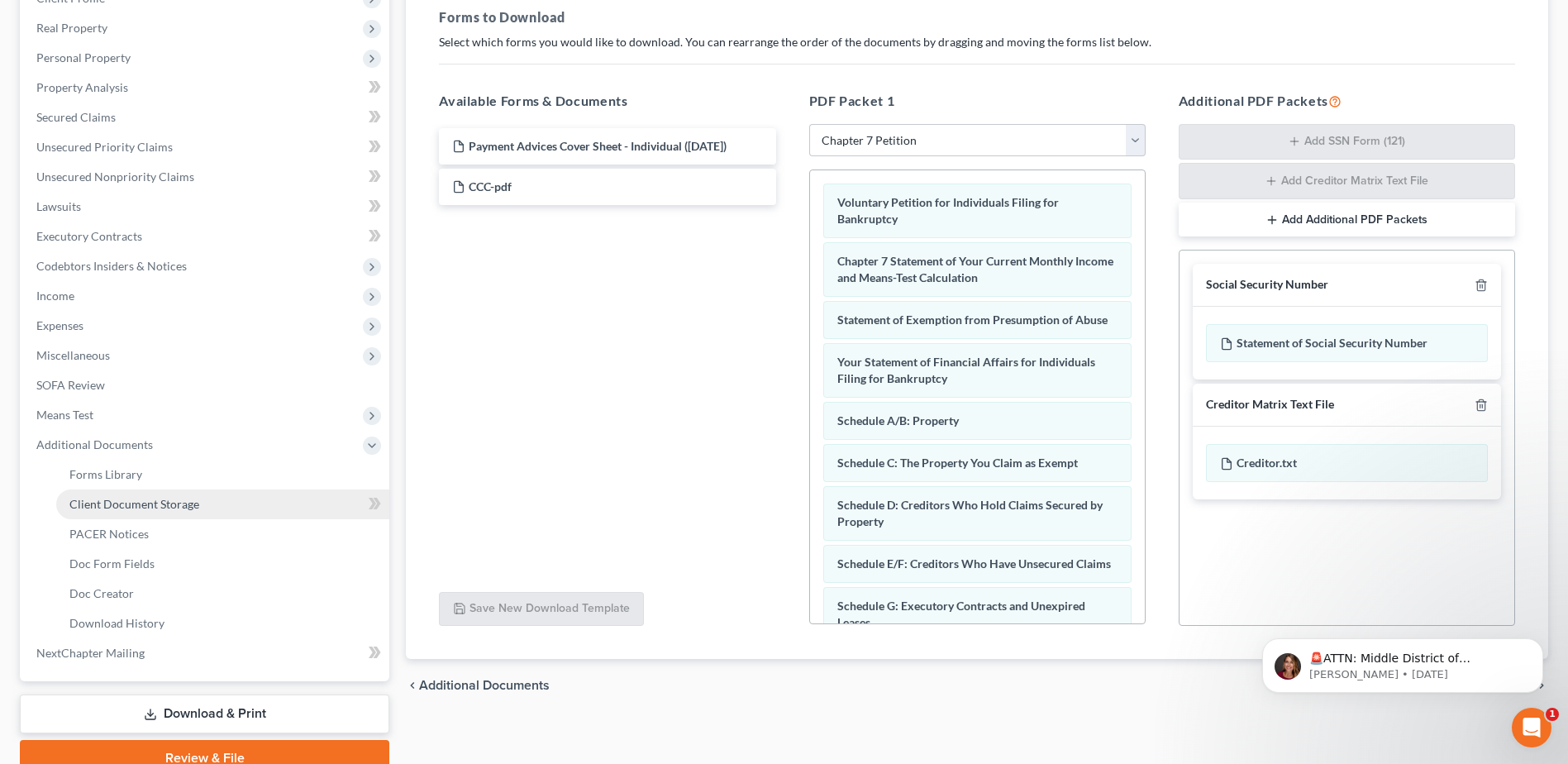
click at [136, 512] on link "Client Document Storage" at bounding box center [223, 504] width 333 height 30
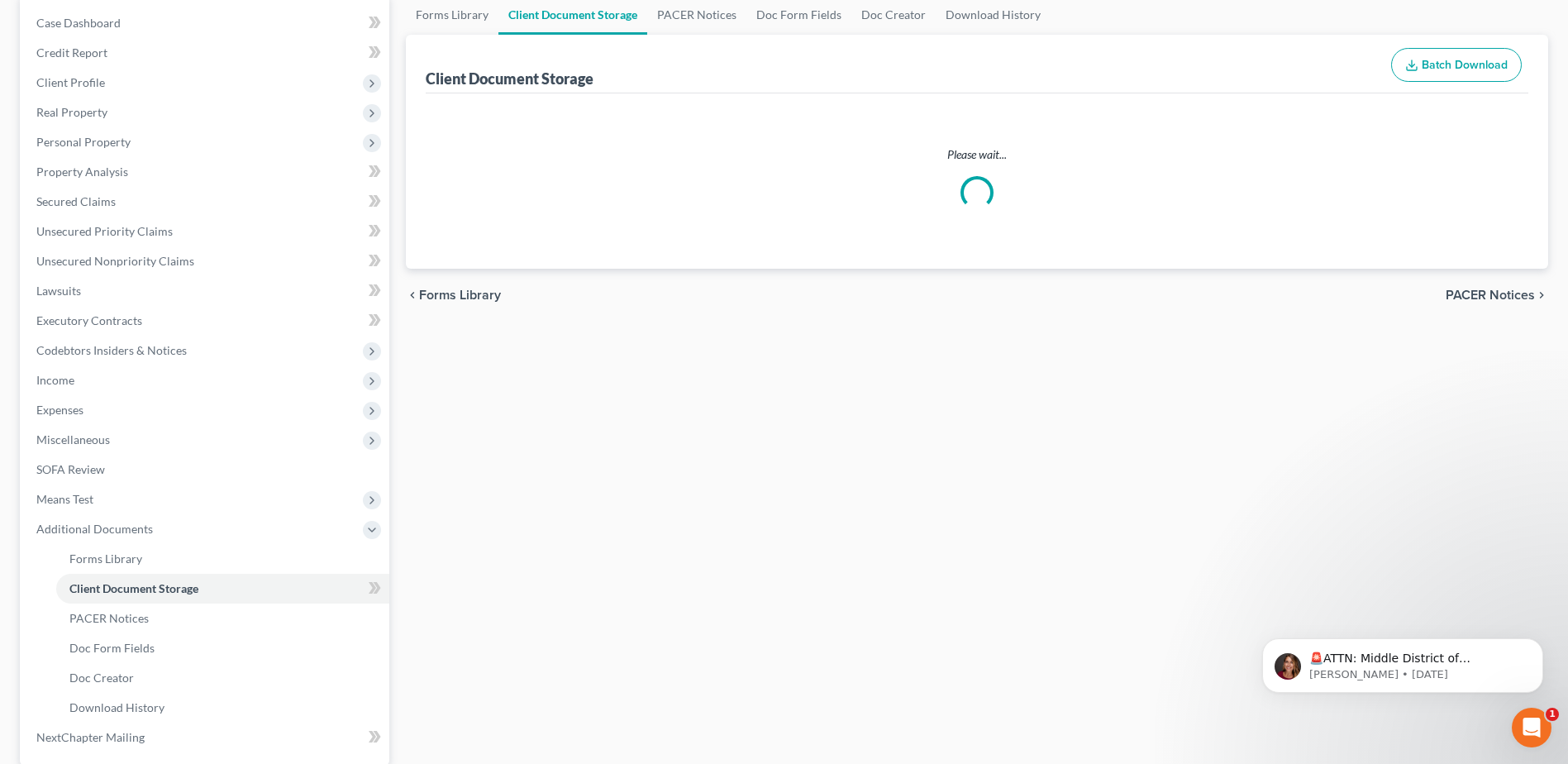
select select "5"
select select "35"
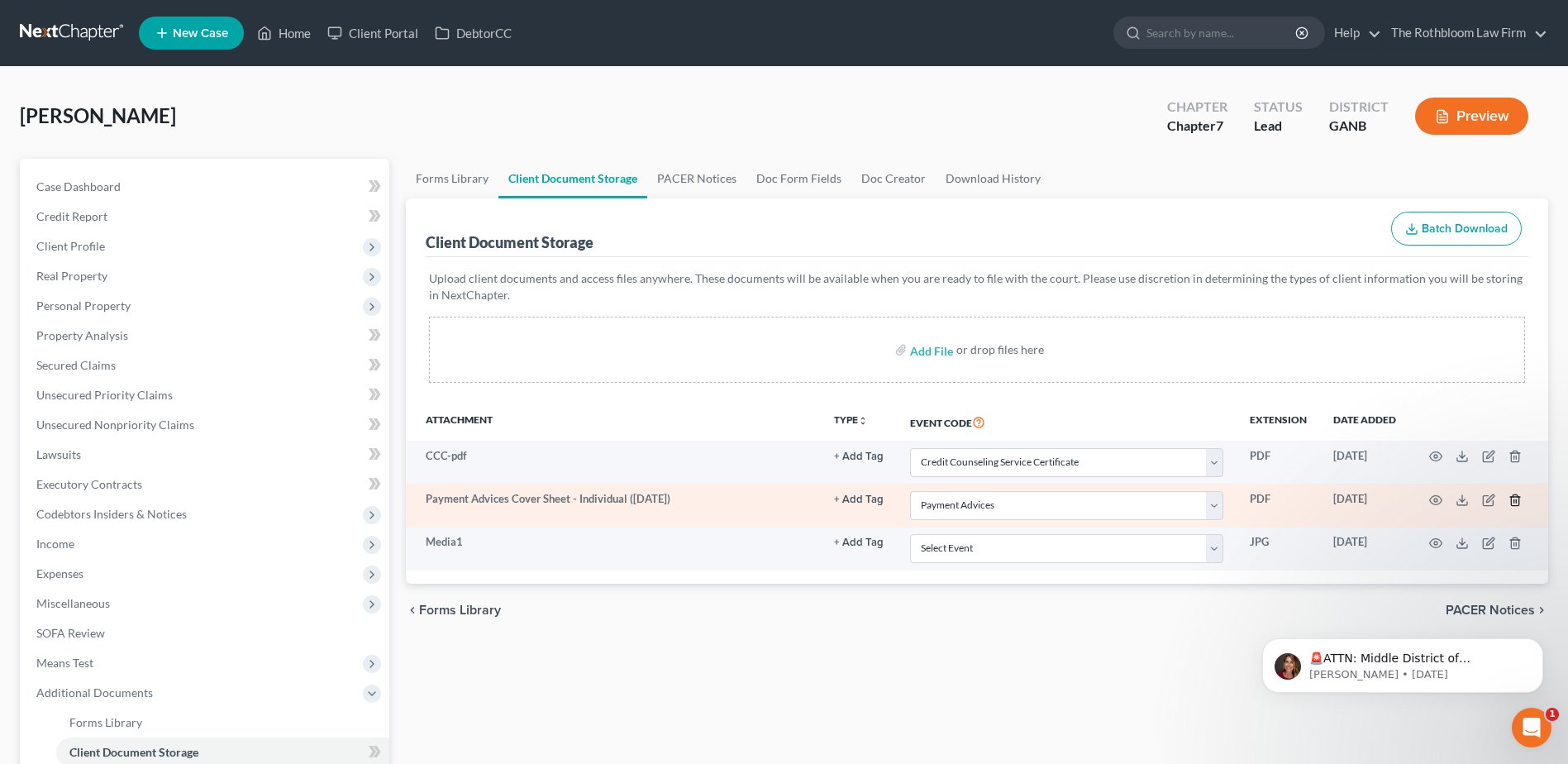
click at [1516, 497] on icon "button" at bounding box center [1514, 500] width 13 height 13
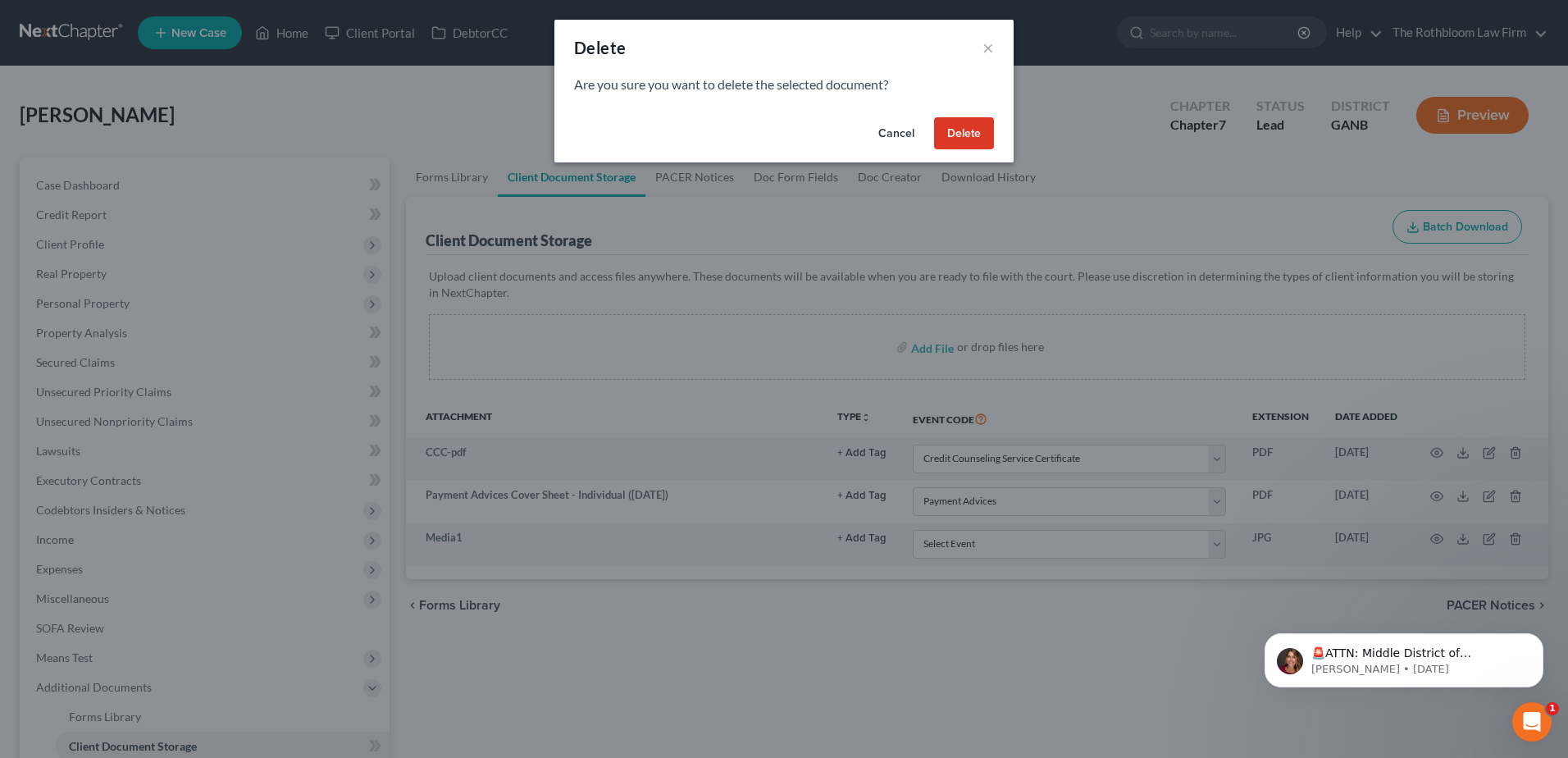
click at [980, 134] on button "Delete" at bounding box center [964, 134] width 60 height 33
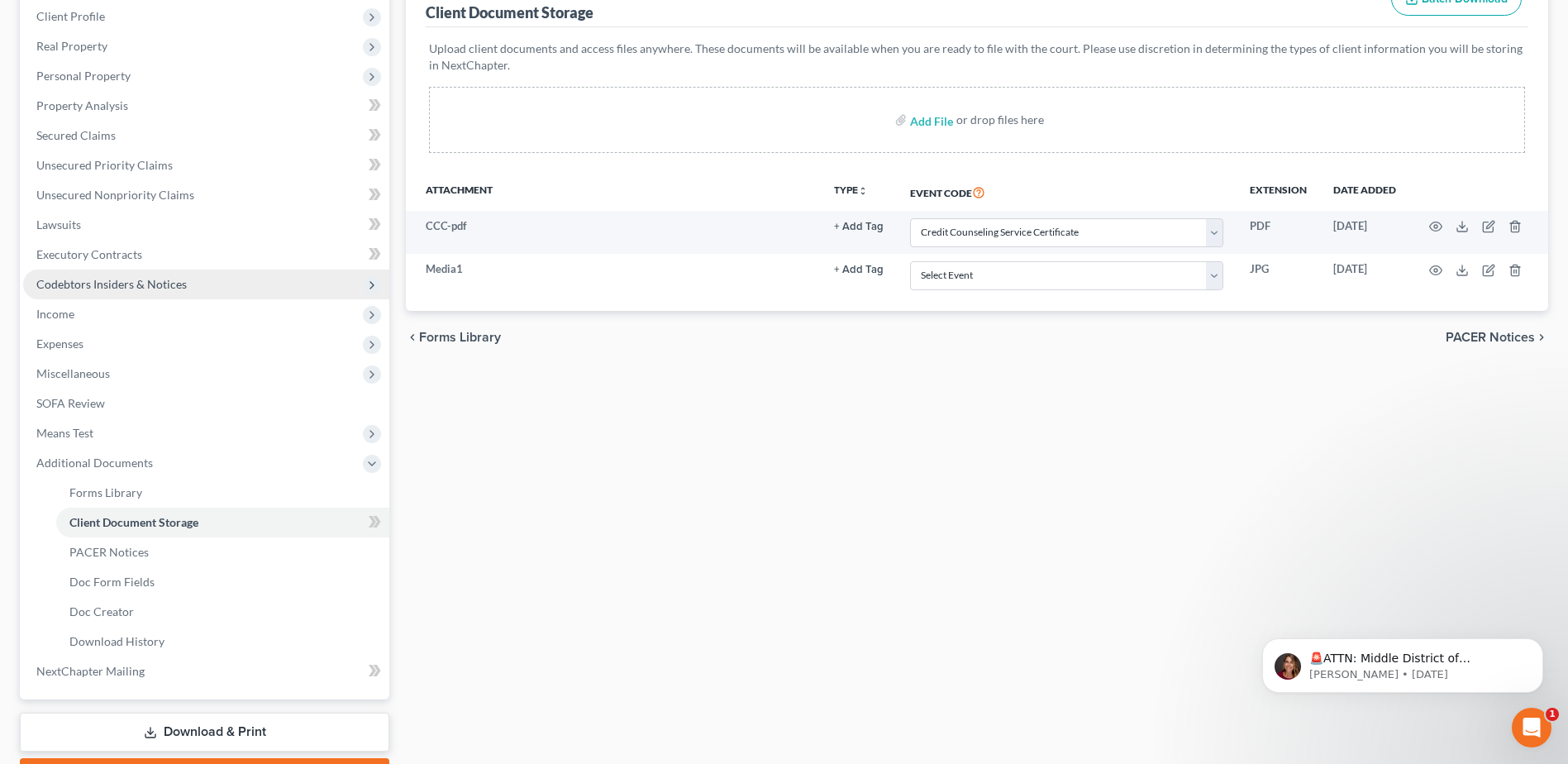
scroll to position [248, 0]
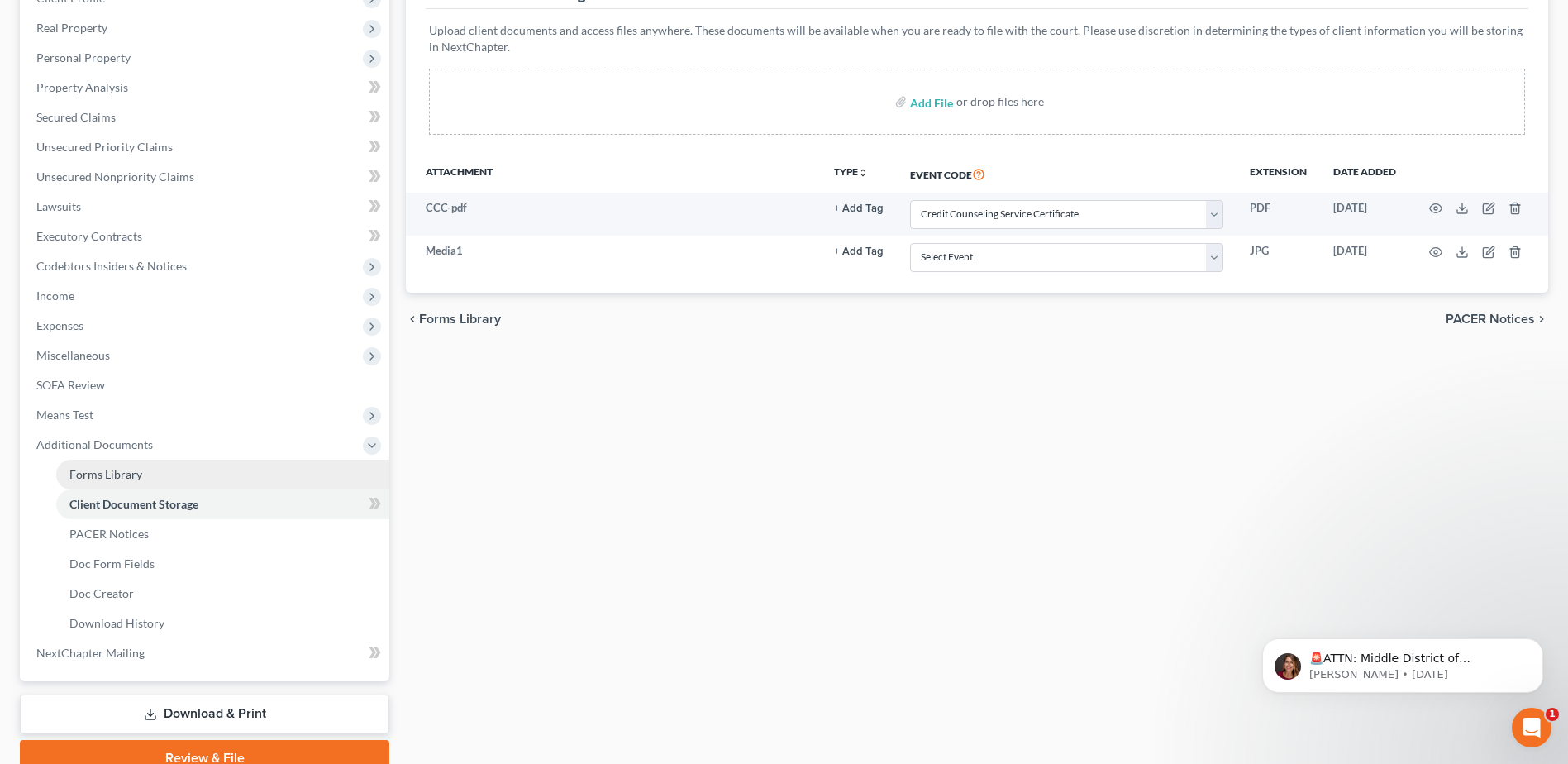
click at [136, 479] on span "Forms Library" at bounding box center [106, 474] width 73 height 14
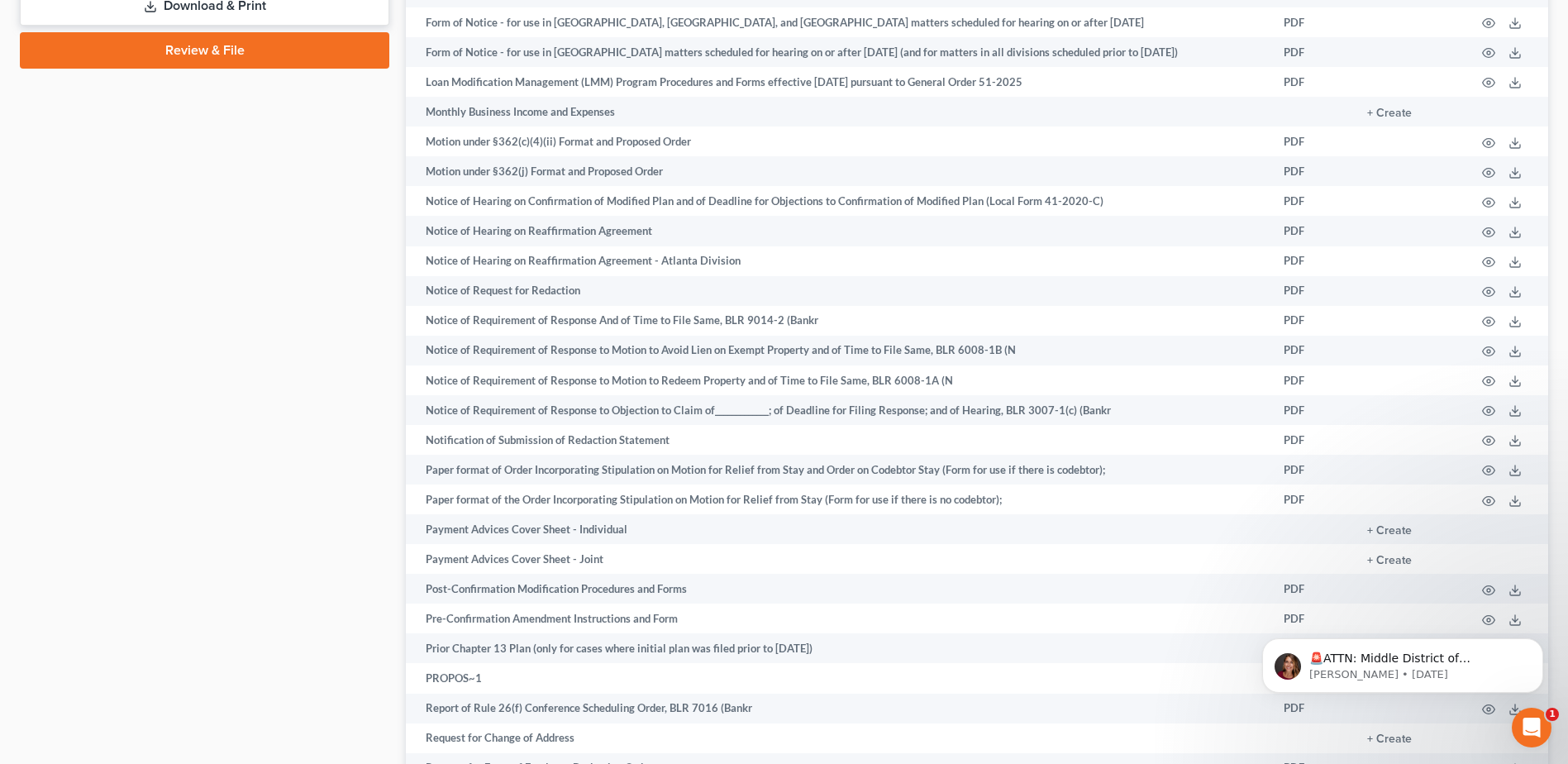
scroll to position [992, 0]
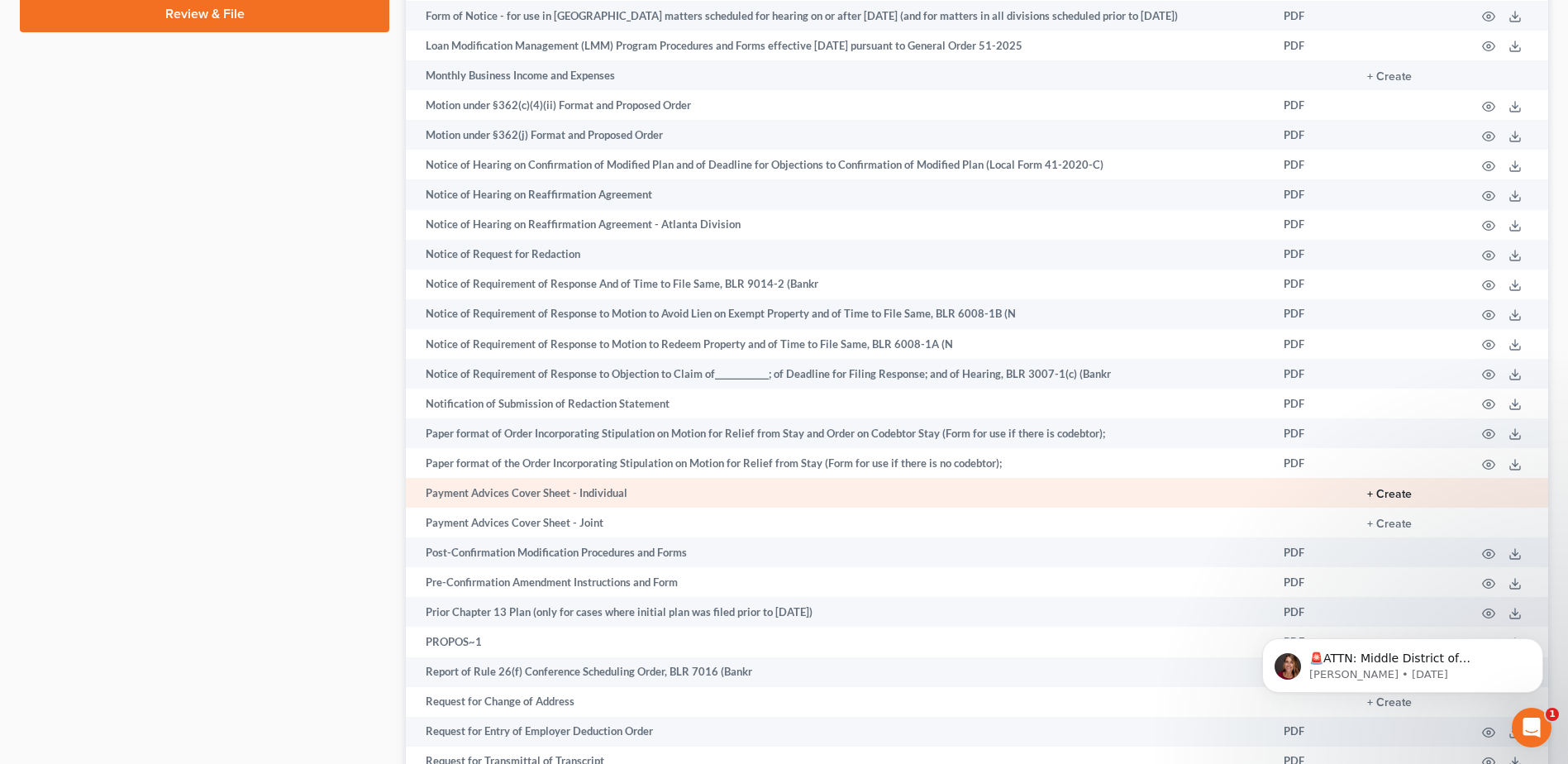
click at [1387, 494] on button "+ Create" at bounding box center [1389, 494] width 44 height 11
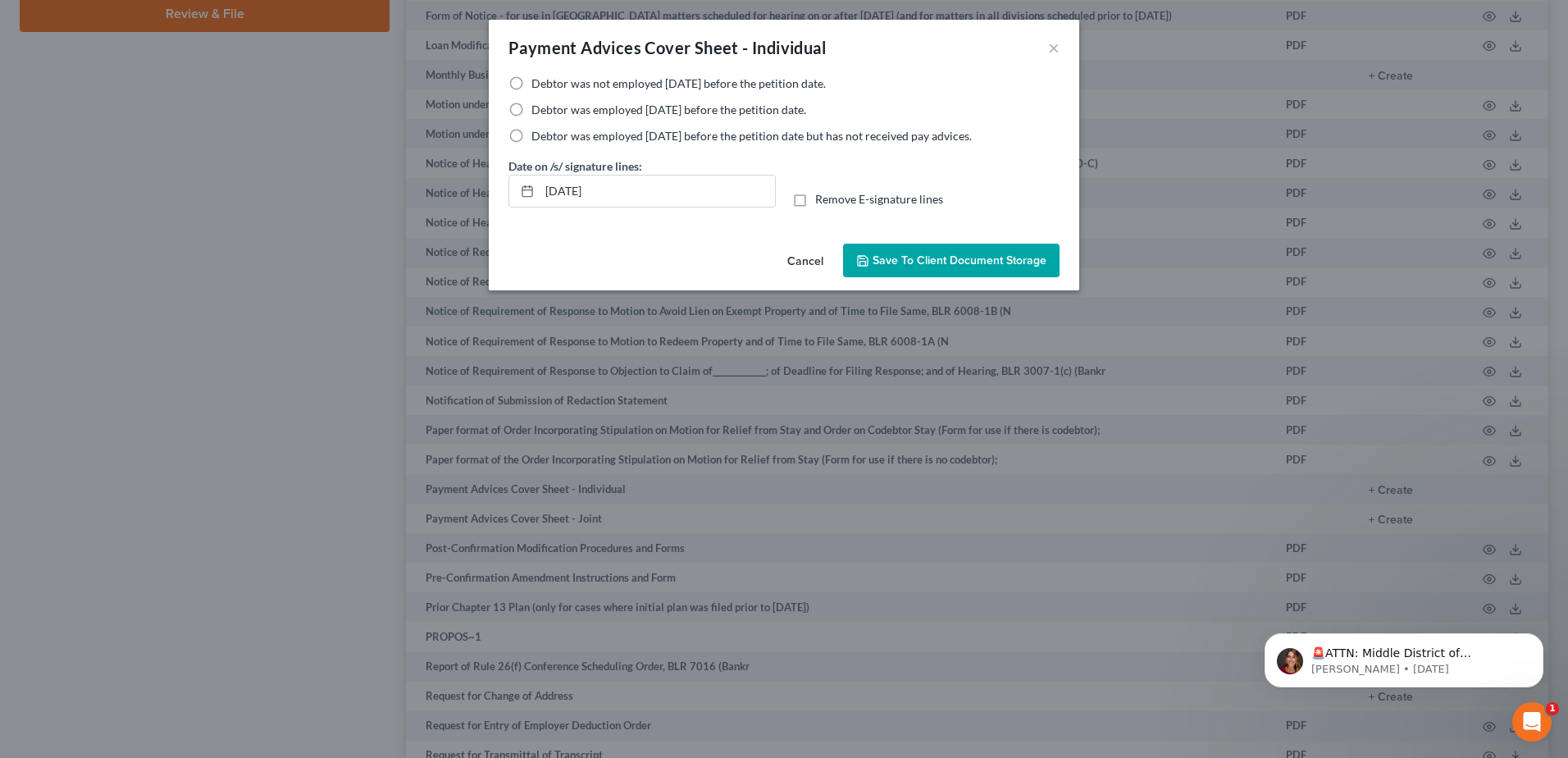
click at [531, 78] on label "Debtor was not employed [DATE] before the petition date." at bounding box center [679, 84] width 294 height 16
click at [538, 78] on input "Debtor was not employed [DATE] before the petition date." at bounding box center [543, 81] width 10 height 10
radio input "true"
click at [913, 258] on span "Save to Client Document Storage" at bounding box center [960, 260] width 174 height 14
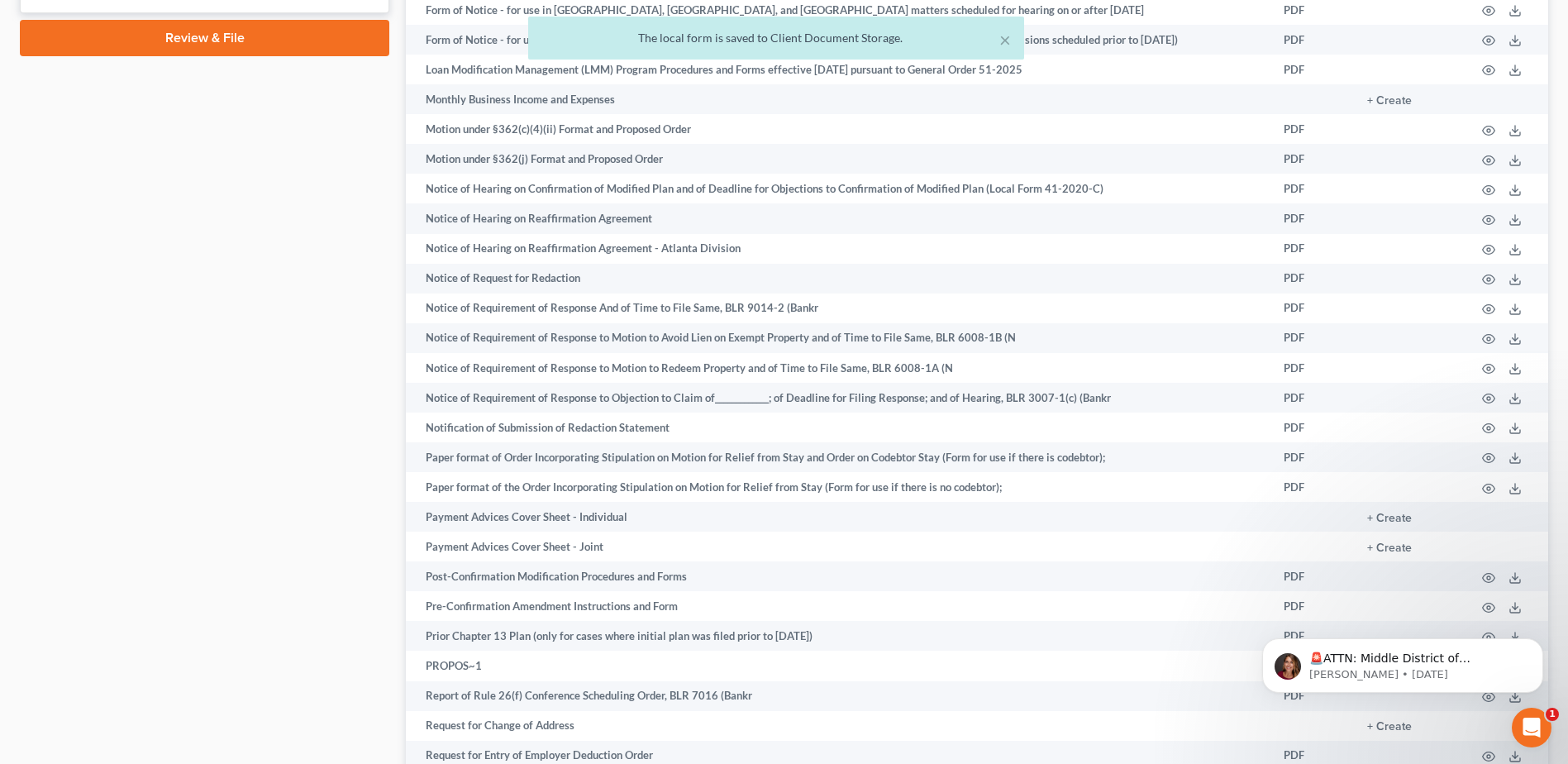
scroll to position [662, 0]
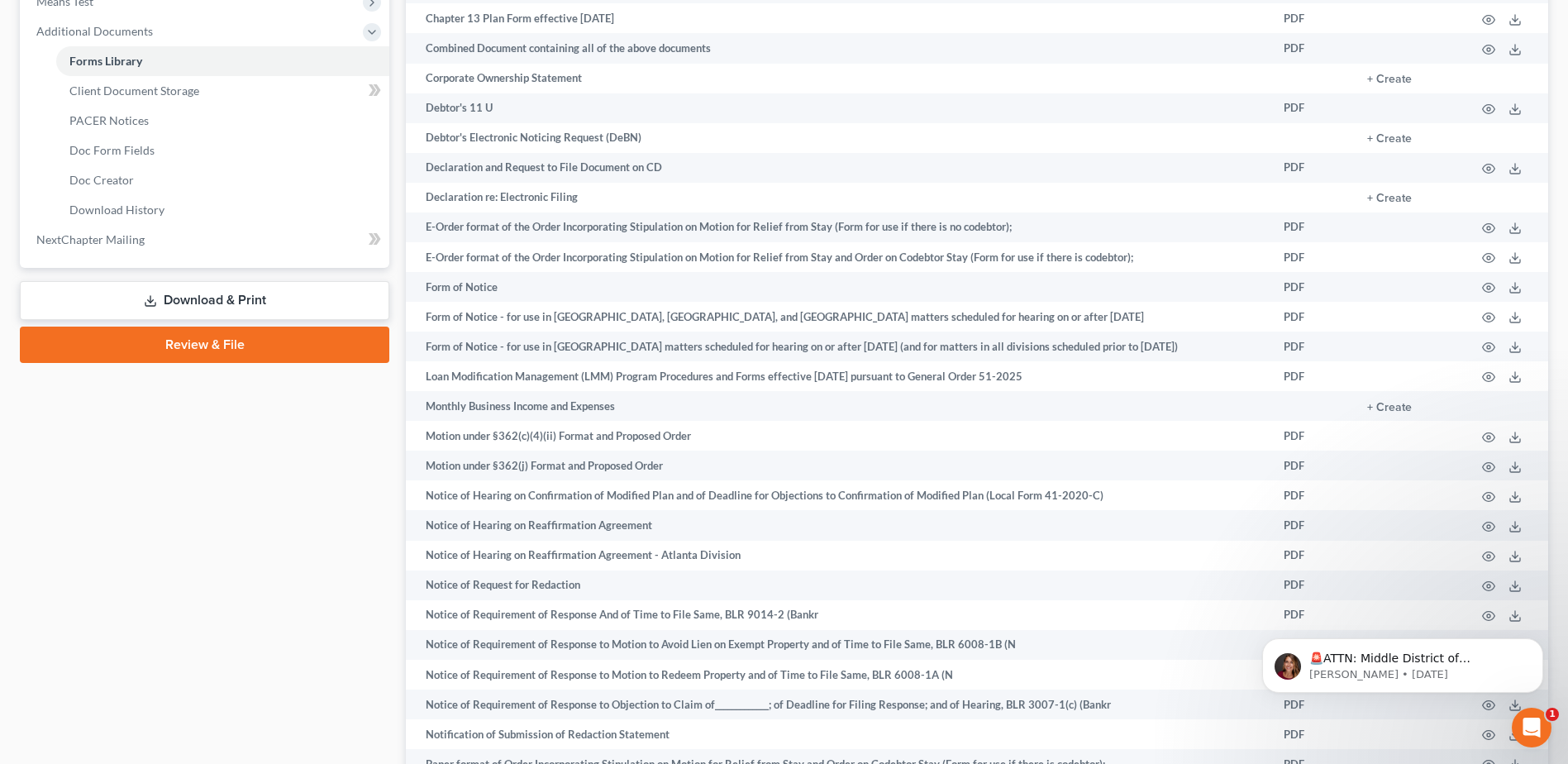
click at [213, 352] on link "Review & File" at bounding box center [205, 345] width 370 height 36
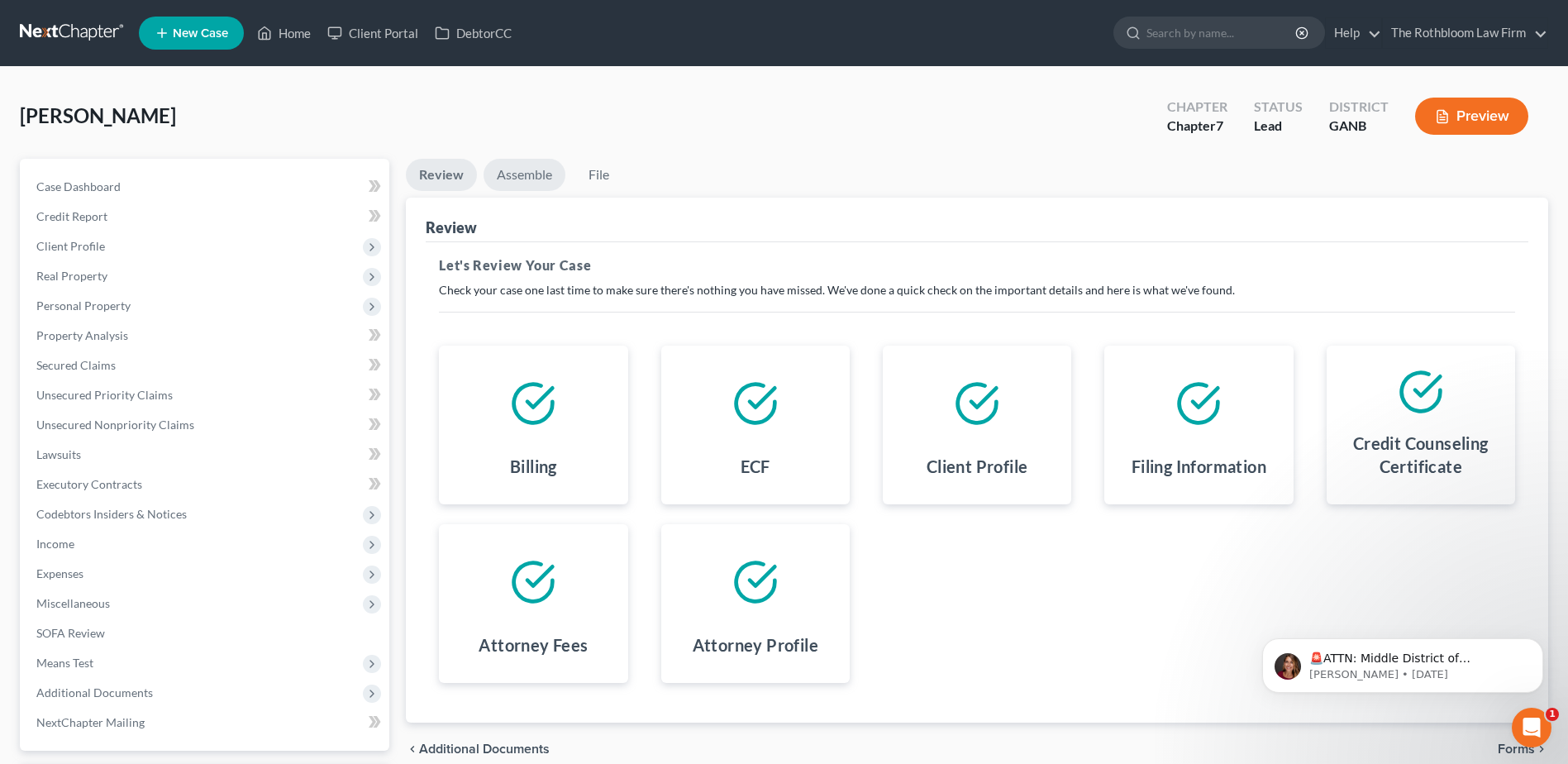
click at [523, 166] on link "Assemble" at bounding box center [524, 175] width 82 height 32
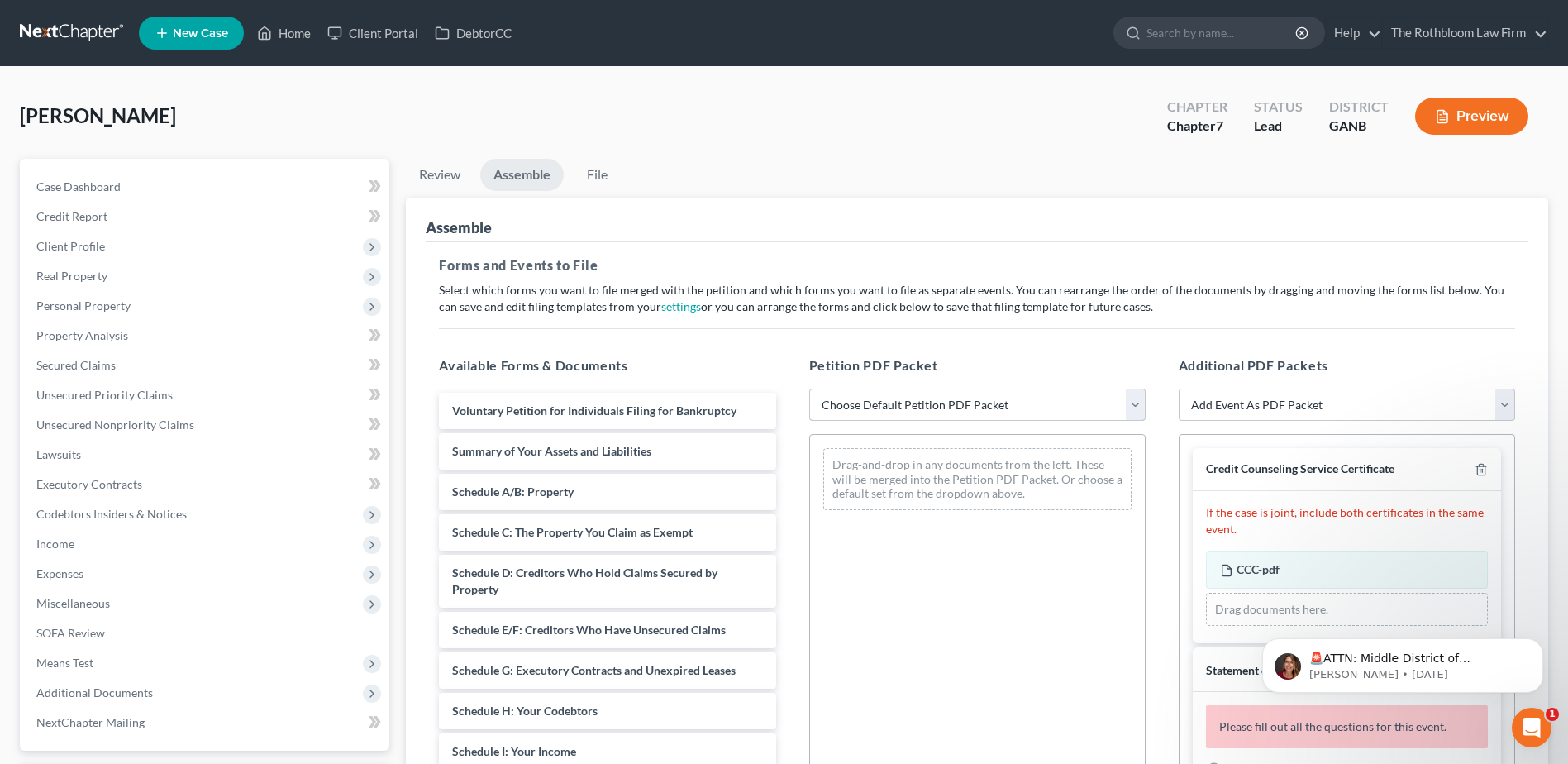
click at [914, 402] on select "Choose Default Petition PDF Packet Complete Bankruptcy Petition (all forms and …" at bounding box center [978, 405] width 337 height 33
select select "3"
click at [810, 389] on select "Choose Default Petition PDF Packet Complete Bankruptcy Petition (all forms and …" at bounding box center [978, 405] width 337 height 33
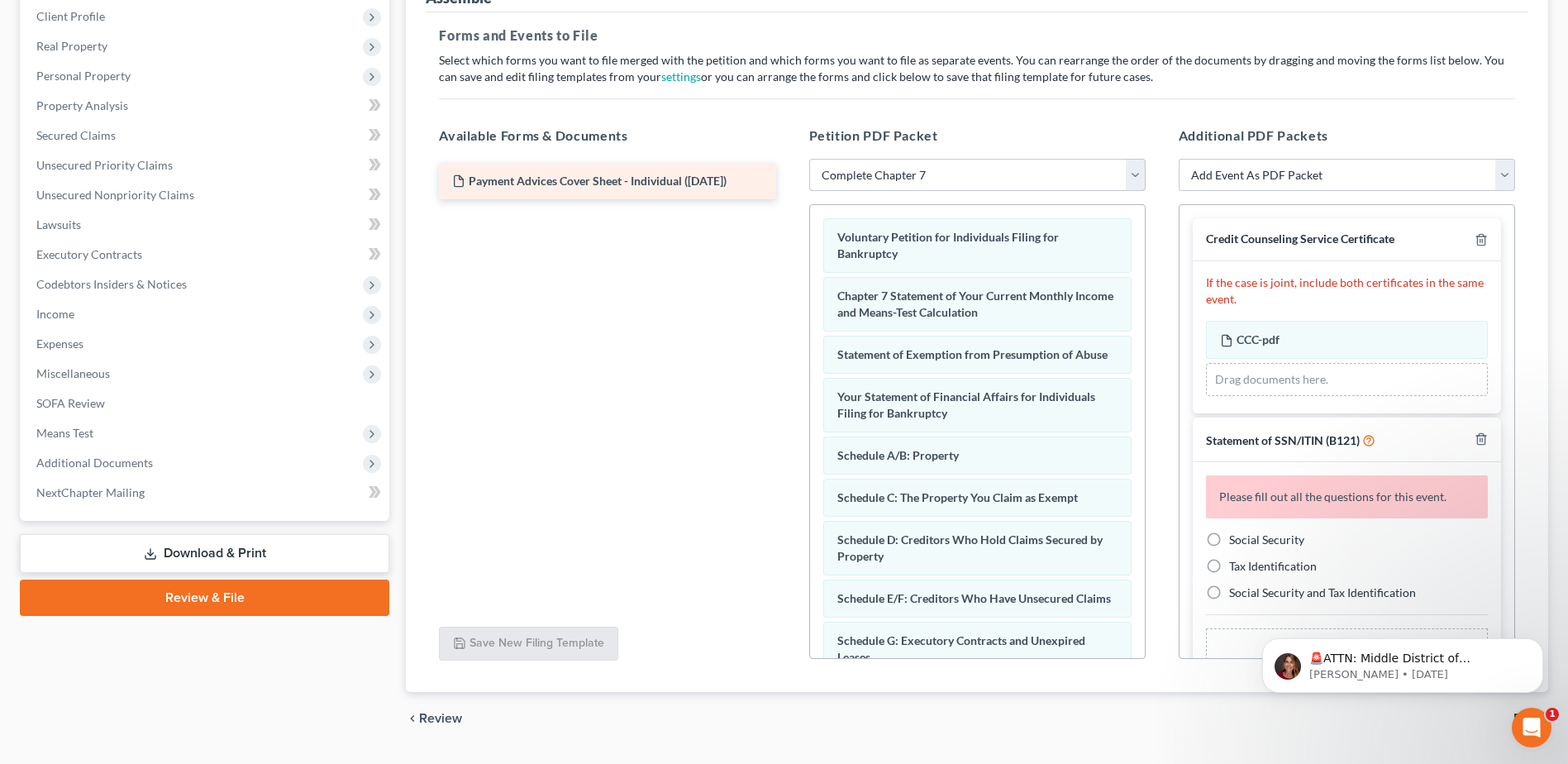
scroll to position [248, 0]
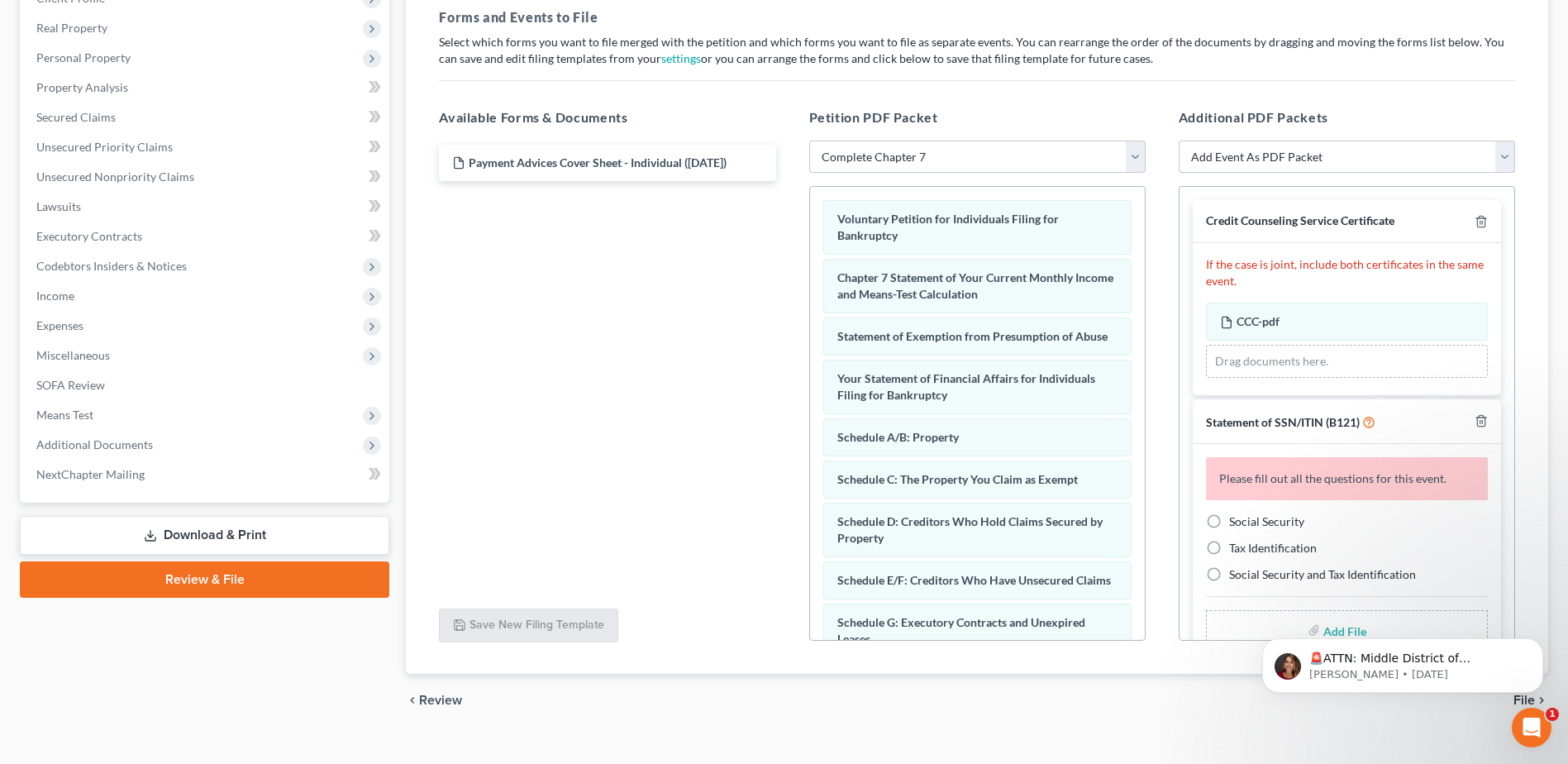
click at [1290, 155] on select "Add Event As PDF Packet 02-Application to Pay Filing Fee in Installments Amende…" at bounding box center [1347, 157] width 337 height 33
select select "17"
click at [1178, 141] on select "Add Event As PDF Packet 02-Application to Pay Filing Fee in Installments Amende…" at bounding box center [1347, 157] width 337 height 33
select select
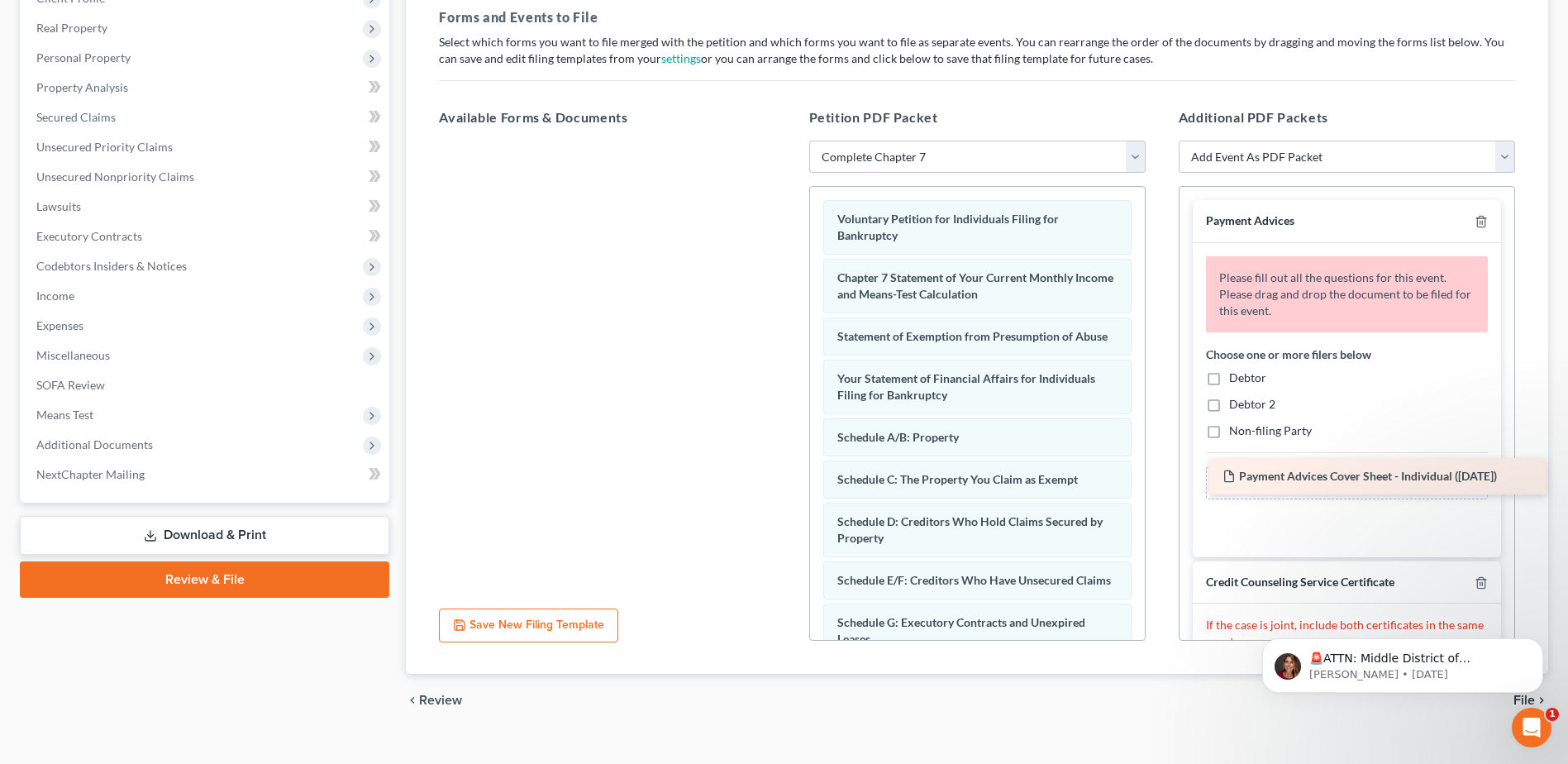
drag, startPoint x: 493, startPoint y: 163, endPoint x: 1261, endPoint y: 465, distance: 825.2
click at [789, 141] on div "Payment Advices Cover Sheet - Individual ([DATE]) Payment Advices Cover Sheet -…" at bounding box center [607, 141] width 363 height 0
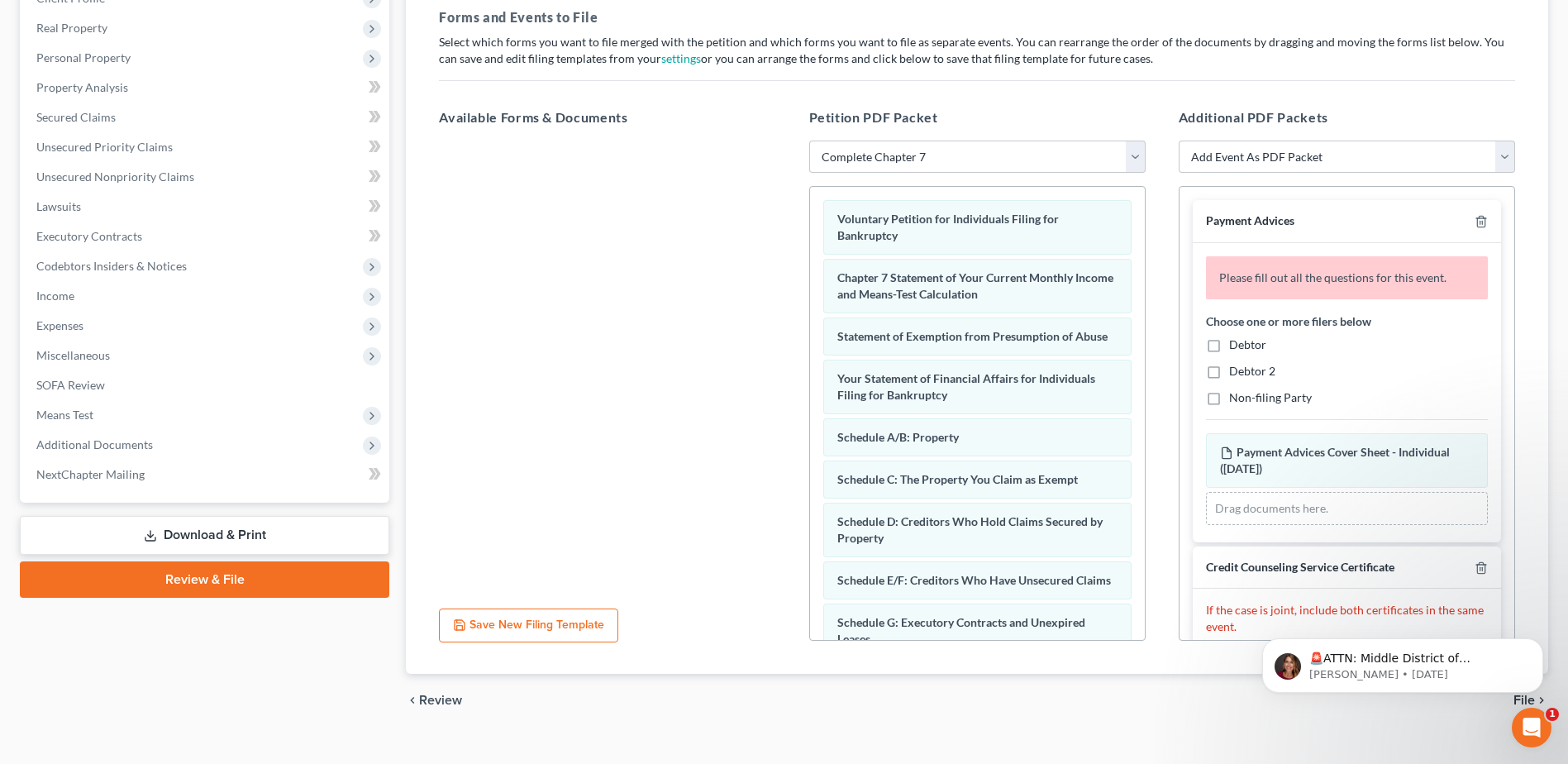
click at [1229, 341] on label "Debtor" at bounding box center [1247, 345] width 37 height 16
click at [1236, 341] on input "Debtor" at bounding box center [1241, 342] width 10 height 10
checkbox input "true"
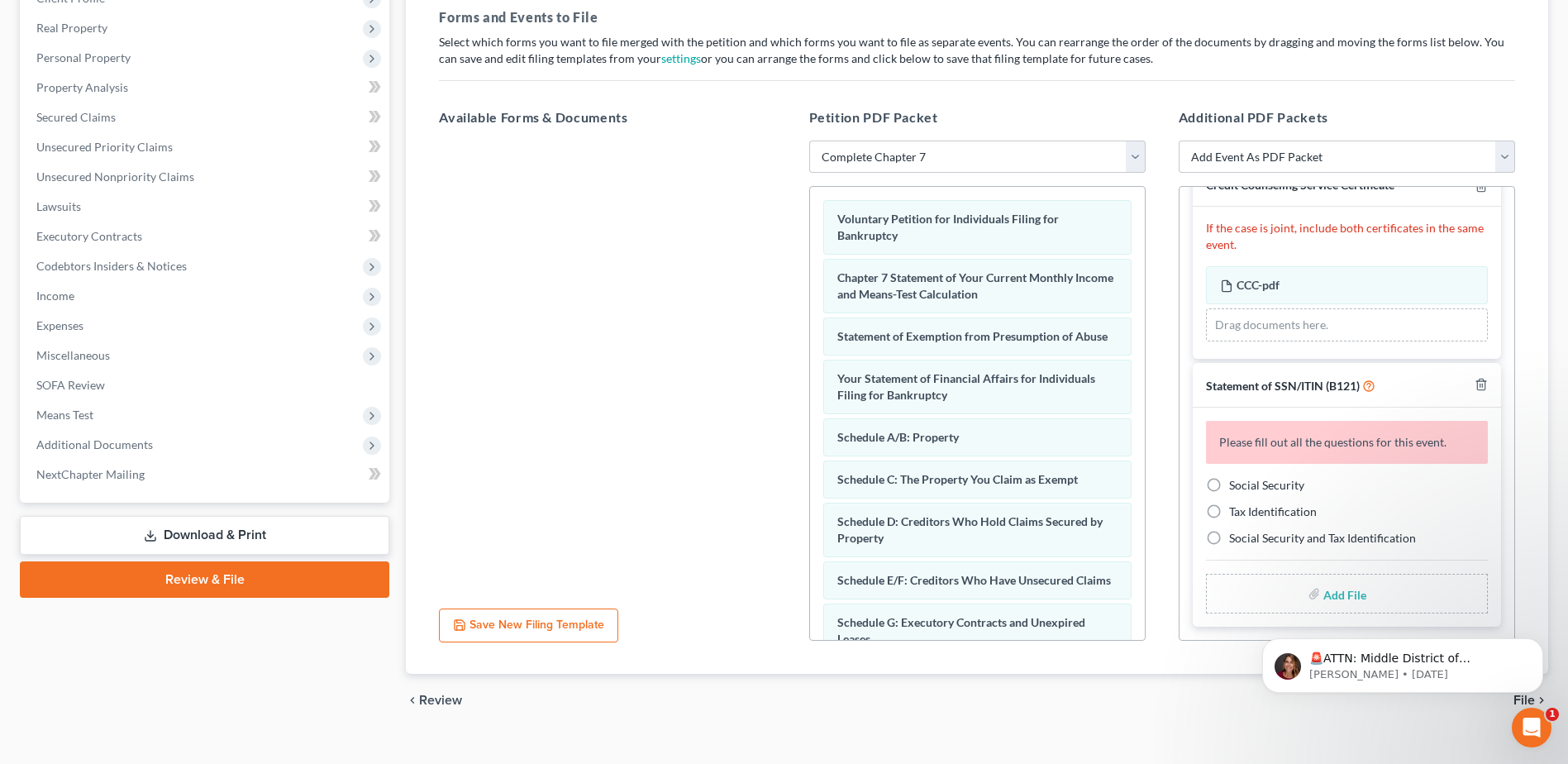
drag, startPoint x: 1212, startPoint y: 487, endPoint x: 95, endPoint y: 6, distance: 1216.2
click at [1229, 487] on label "Social Security" at bounding box center [1266, 485] width 75 height 16
click at [1236, 487] on input "Social Security" at bounding box center [1241, 483] width 10 height 10
radio input "true"
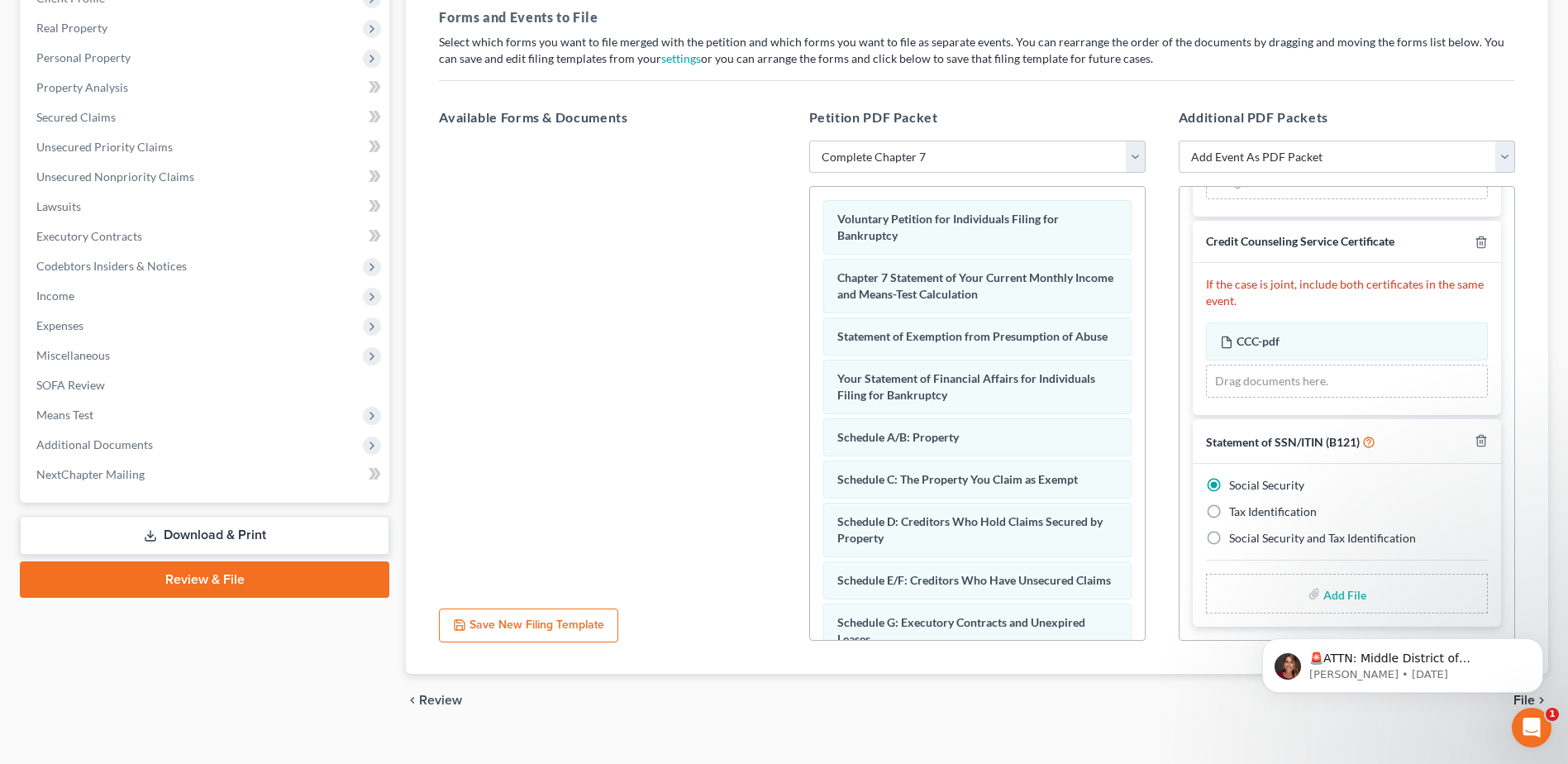
scroll to position [270, 0]
click at [1348, 596] on input "file" at bounding box center [1343, 594] width 40 height 30
type input "C:\fakepath\SSN Form.pdf"
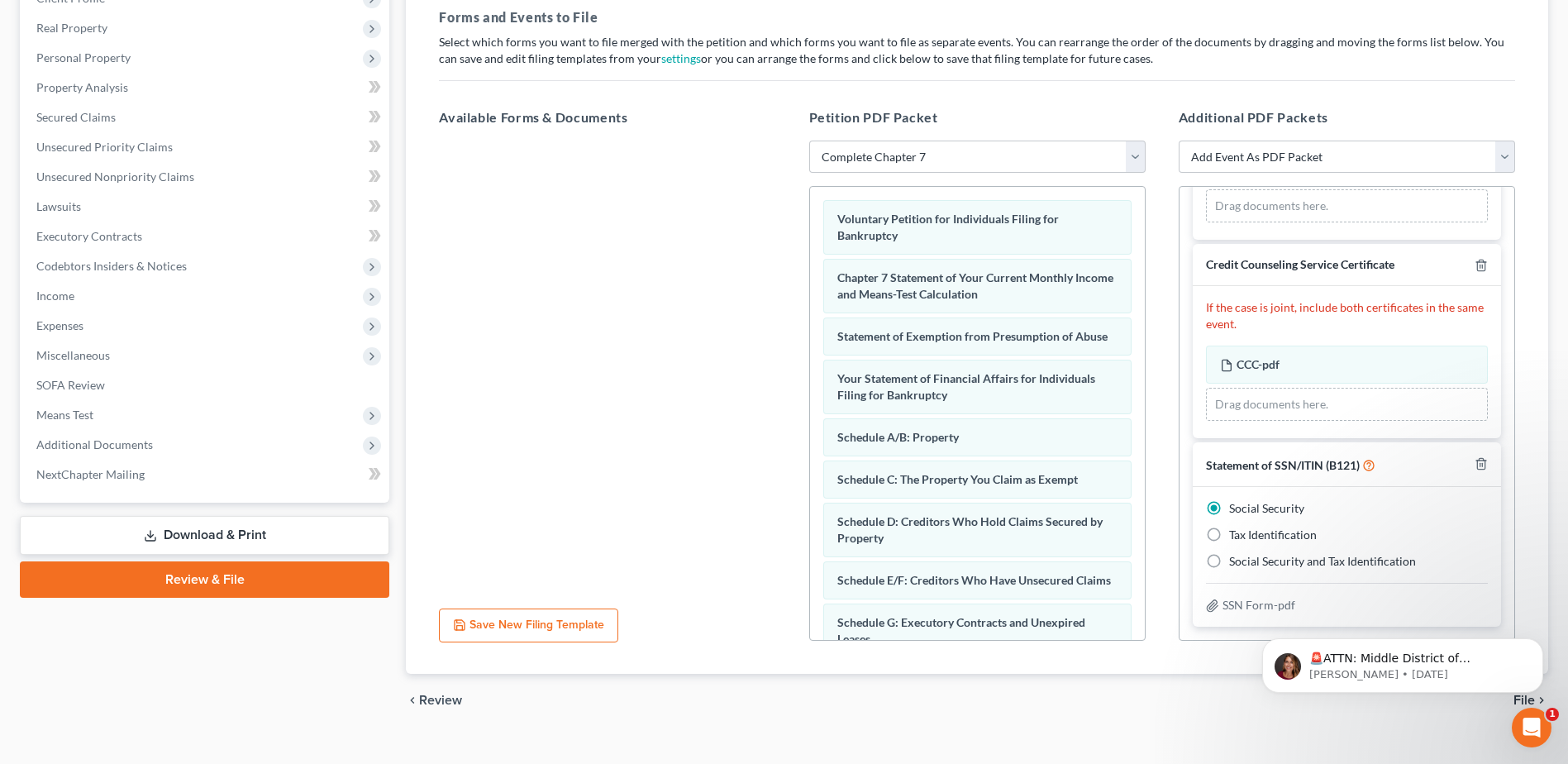
scroll to position [0, 0]
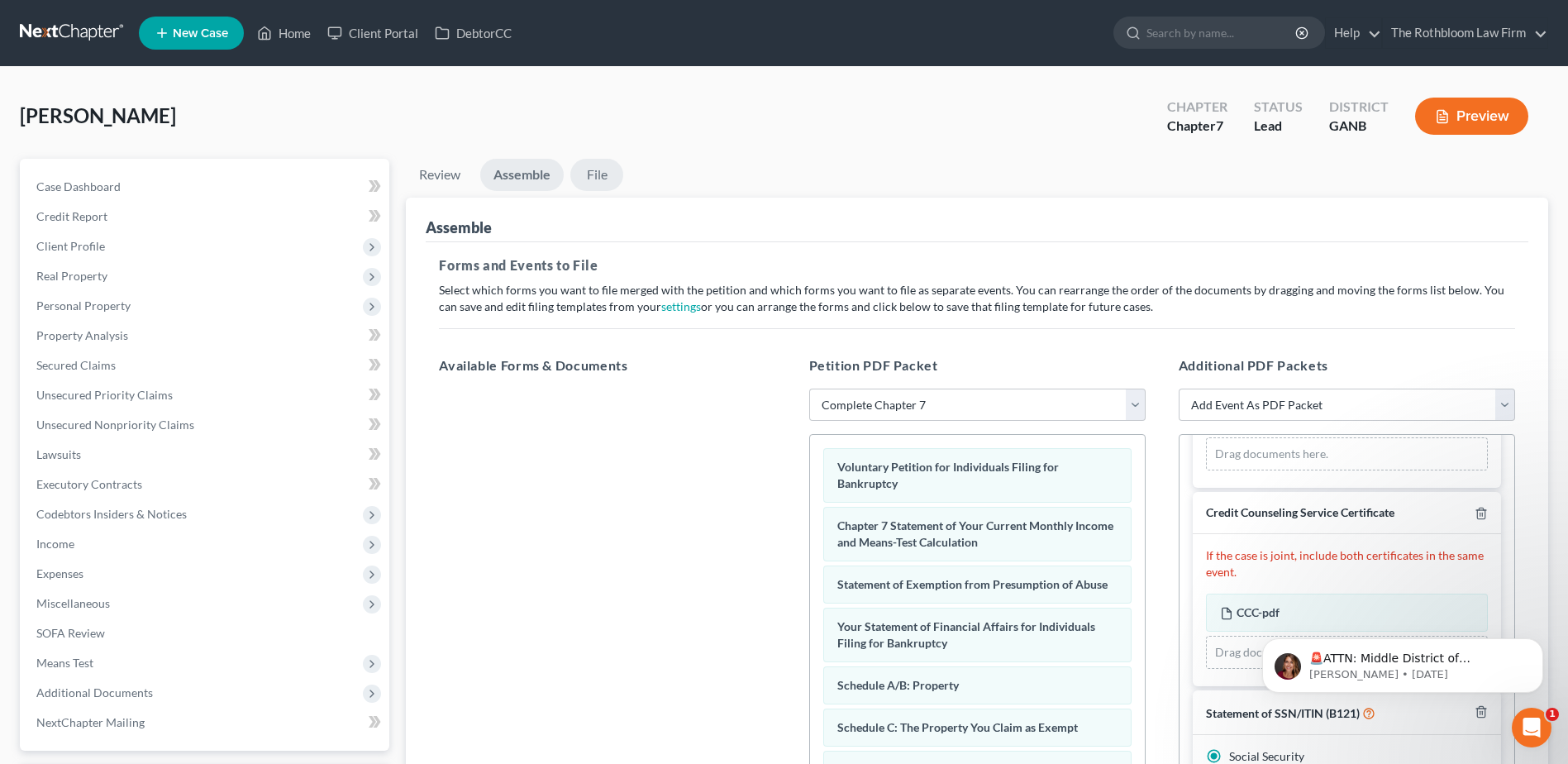
click at [597, 175] on link "File" at bounding box center [596, 175] width 53 height 32
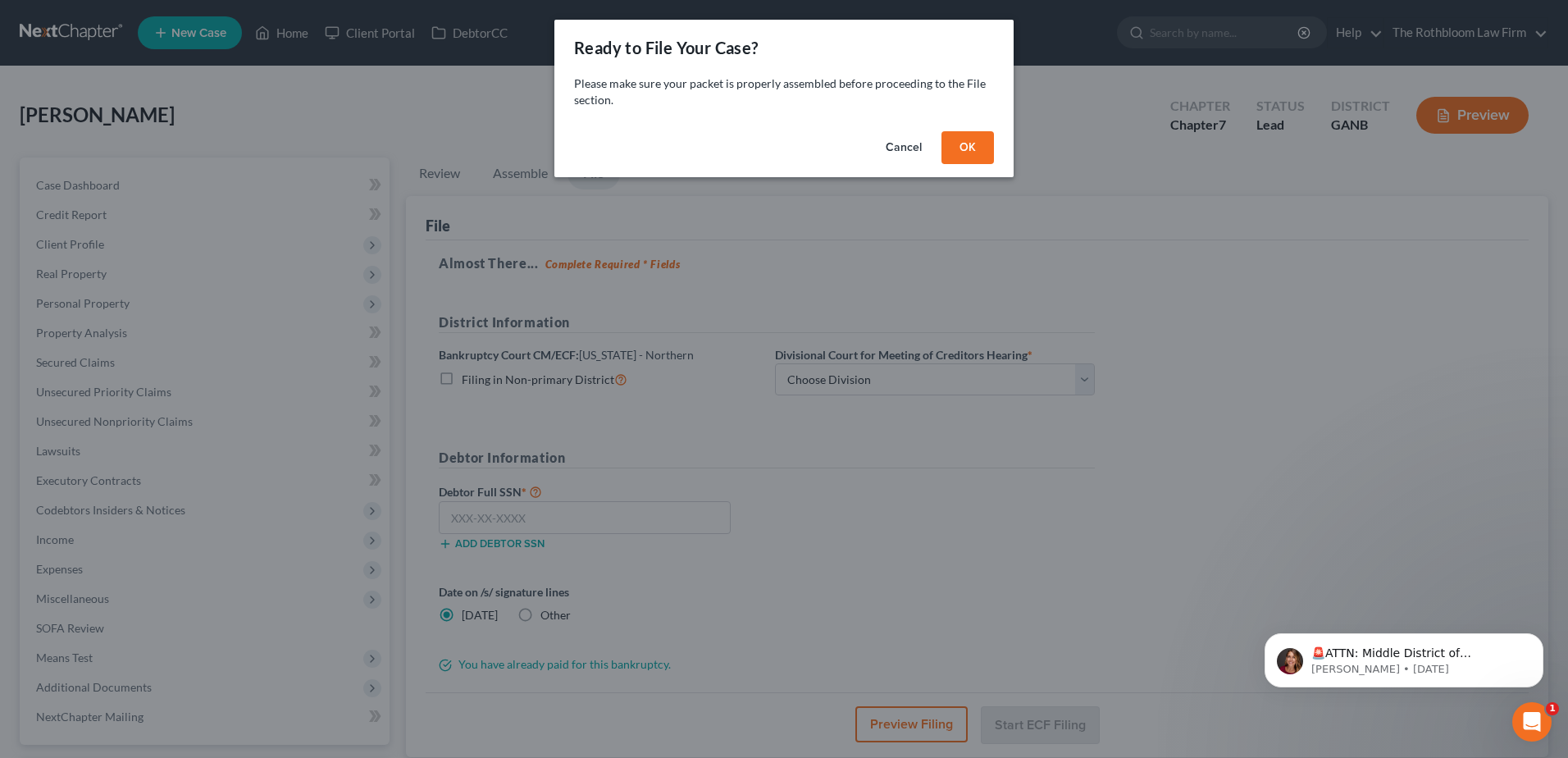
click at [972, 141] on button "OK" at bounding box center [968, 147] width 53 height 33
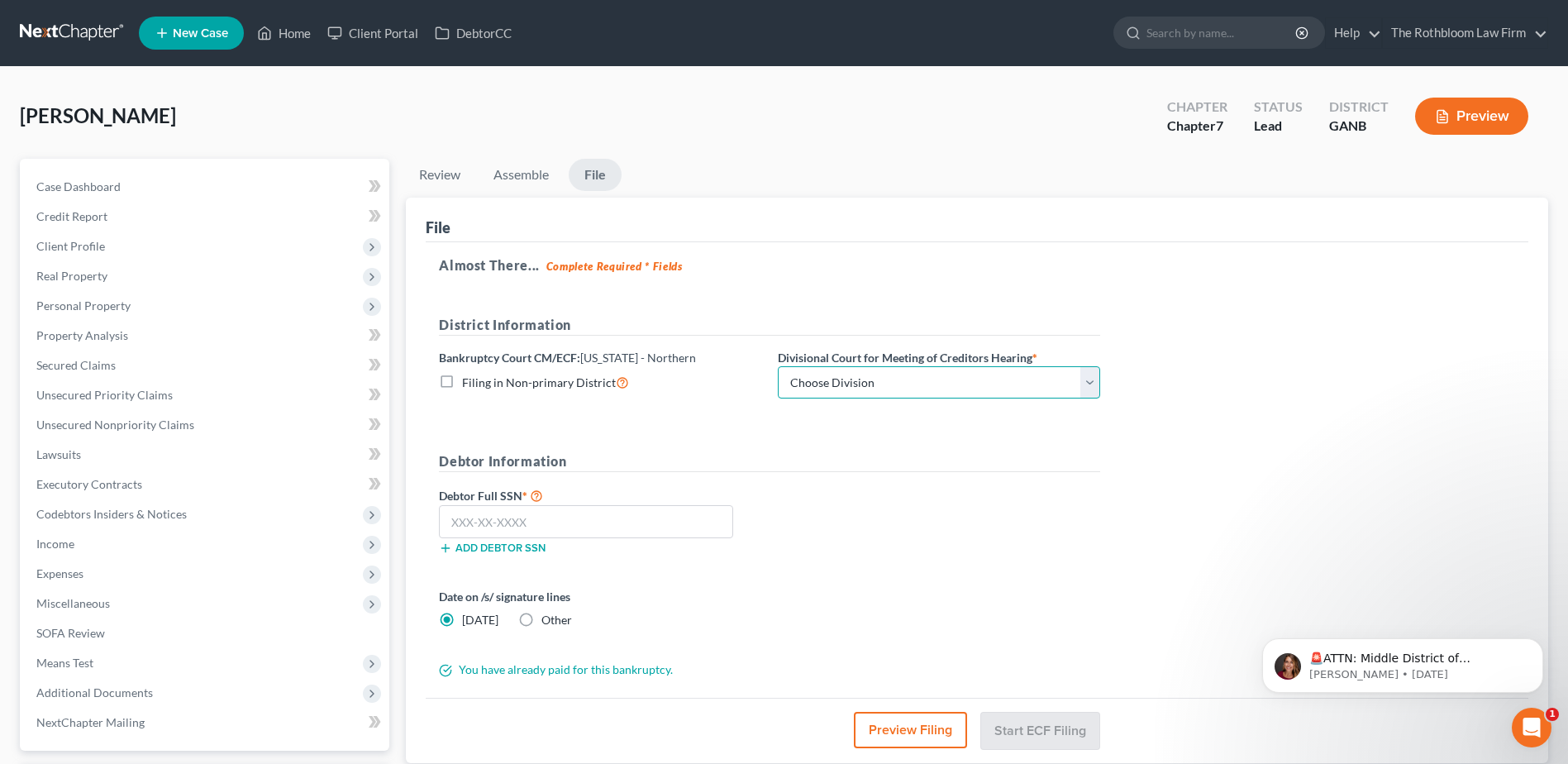
drag, startPoint x: 1089, startPoint y: 392, endPoint x: 1067, endPoint y: 378, distance: 26.1
click at [1089, 392] on select "Choose Division [GEOGRAPHIC_DATA] [GEOGRAPHIC_DATA] [GEOGRAPHIC_DATA] [GEOGRAPH…" at bounding box center [938, 383] width 322 height 33
select select "0"
click at [777, 366] on select "Choose Division [GEOGRAPHIC_DATA] [GEOGRAPHIC_DATA] [GEOGRAPHIC_DATA] [GEOGRAPH…" at bounding box center [938, 383] width 322 height 33
click at [487, 520] on input "text" at bounding box center [586, 522] width 294 height 33
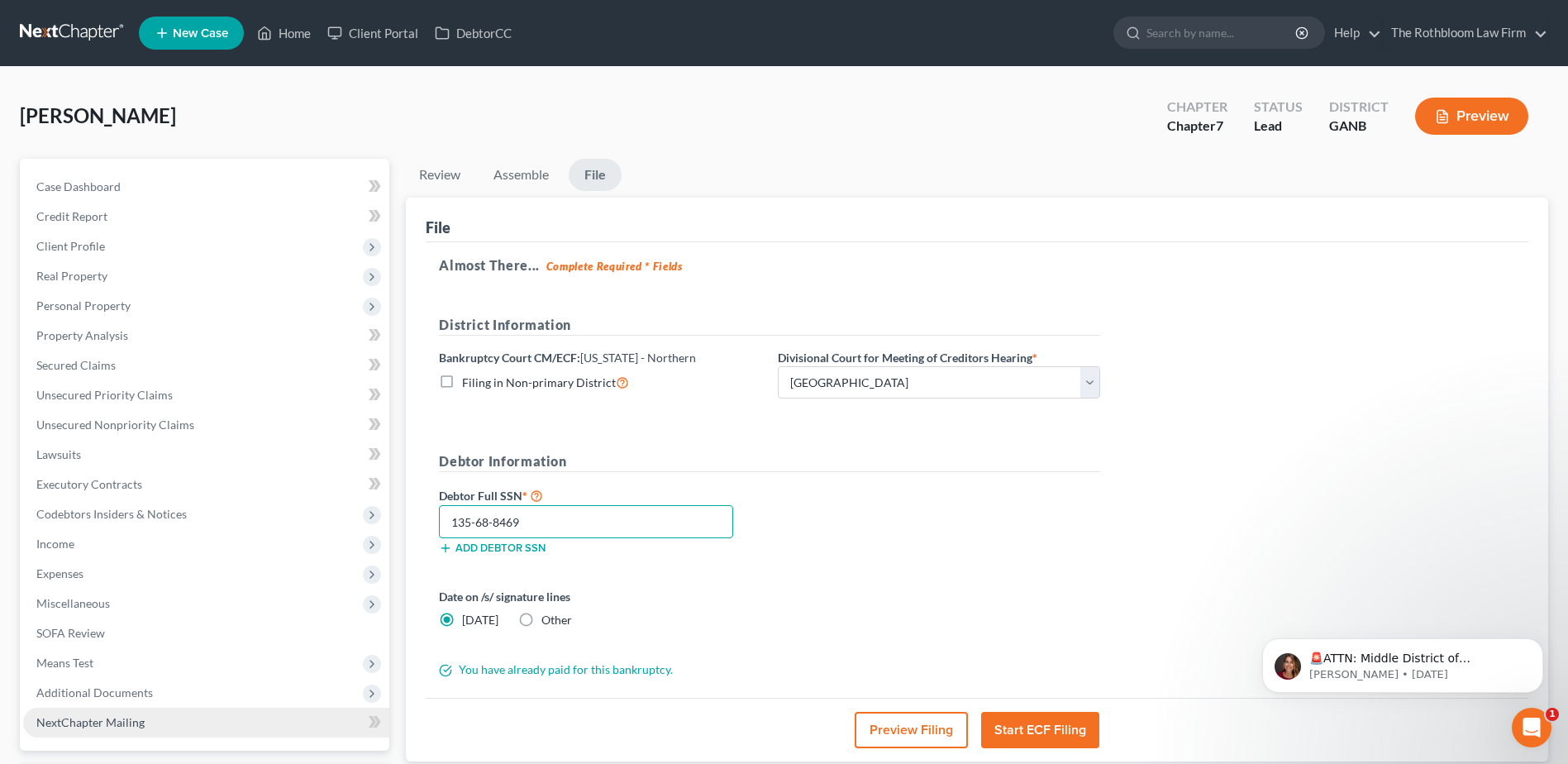
type input "135-68-8469"
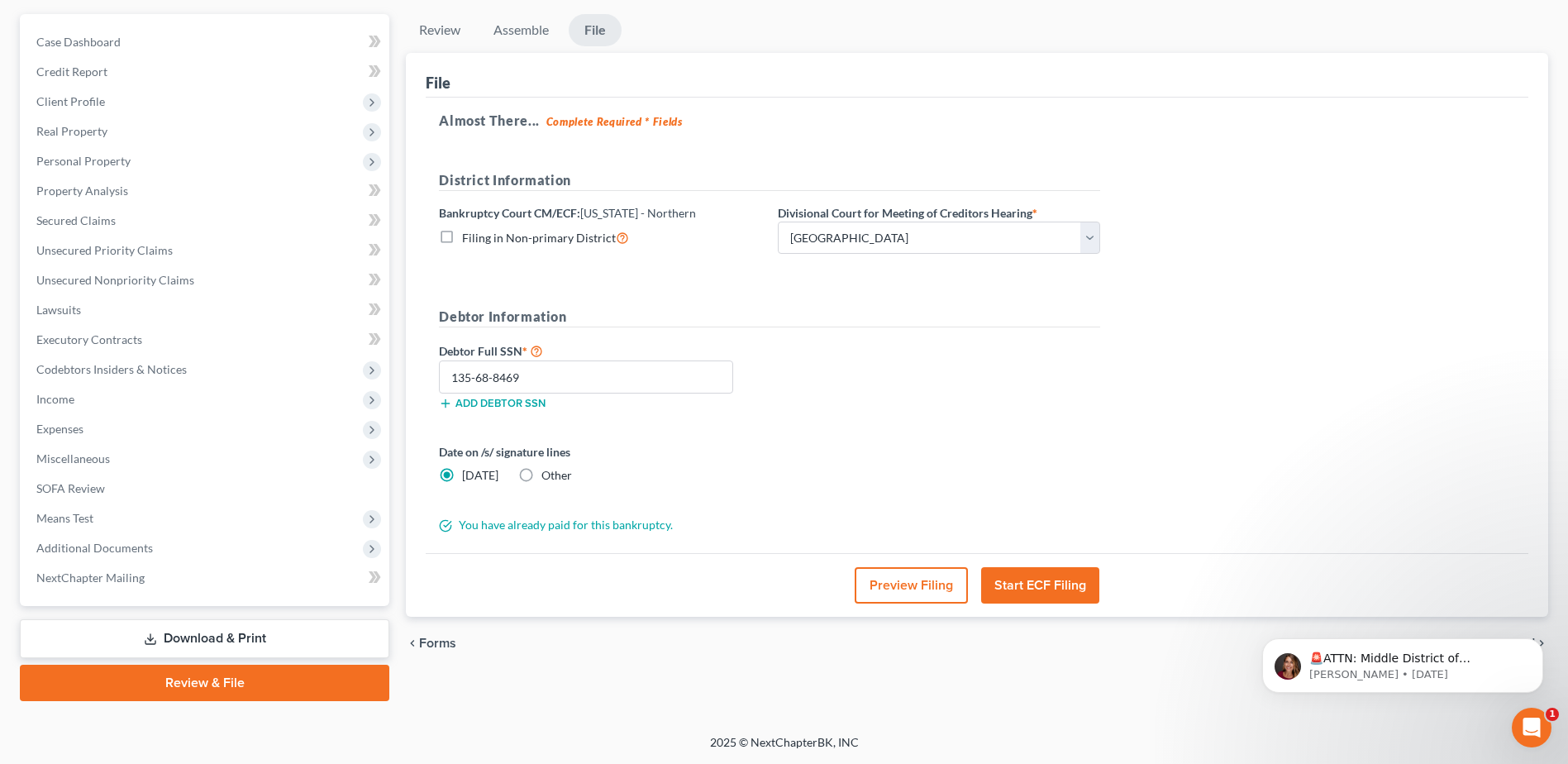
drag, startPoint x: 1042, startPoint y: 584, endPoint x: 1263, endPoint y: 553, distance: 223.2
click at [1042, 584] on button "Start ECF Filing" at bounding box center [1040, 585] width 118 height 36
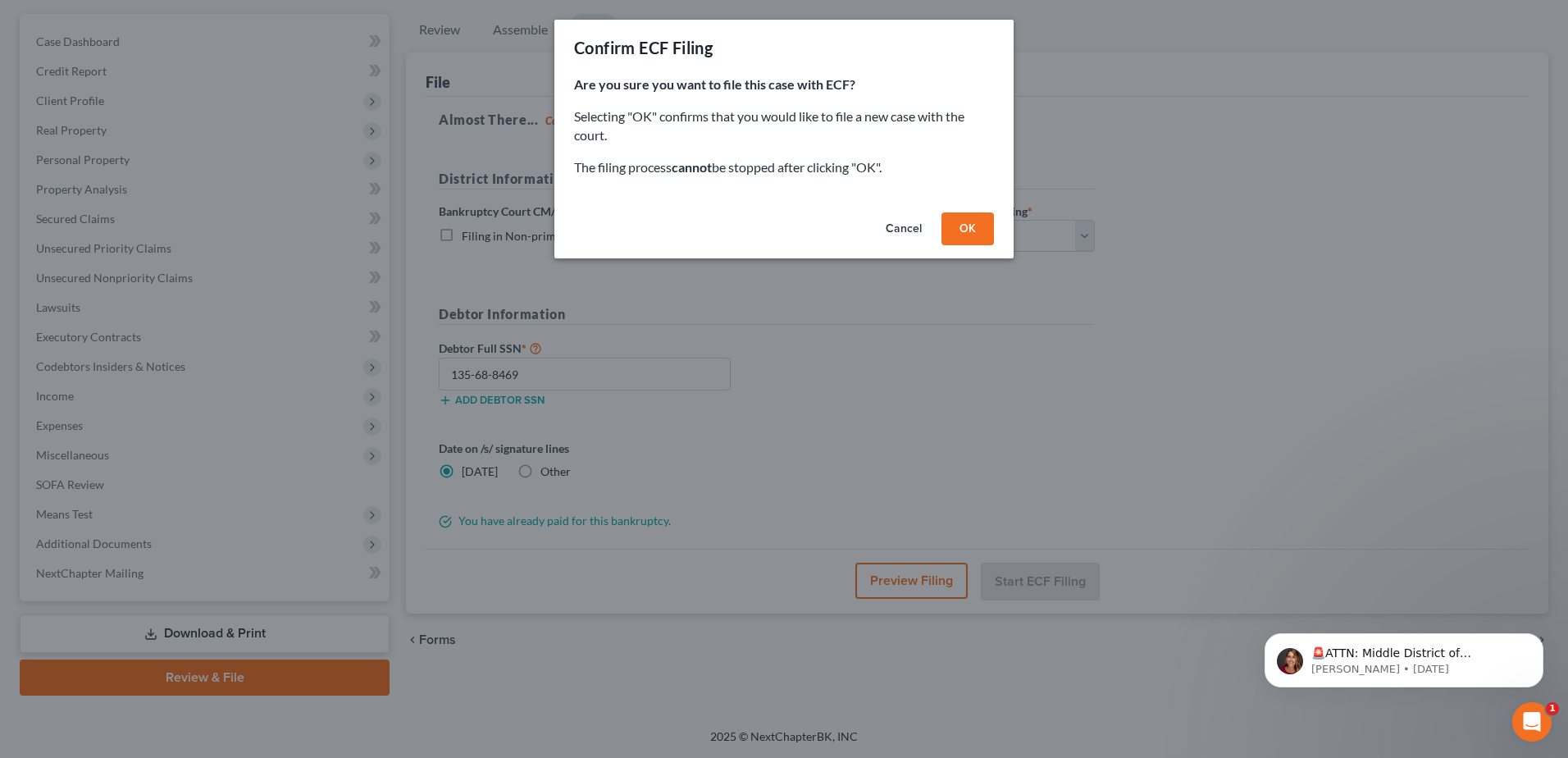
click at [960, 228] on button "OK" at bounding box center [968, 229] width 53 height 33
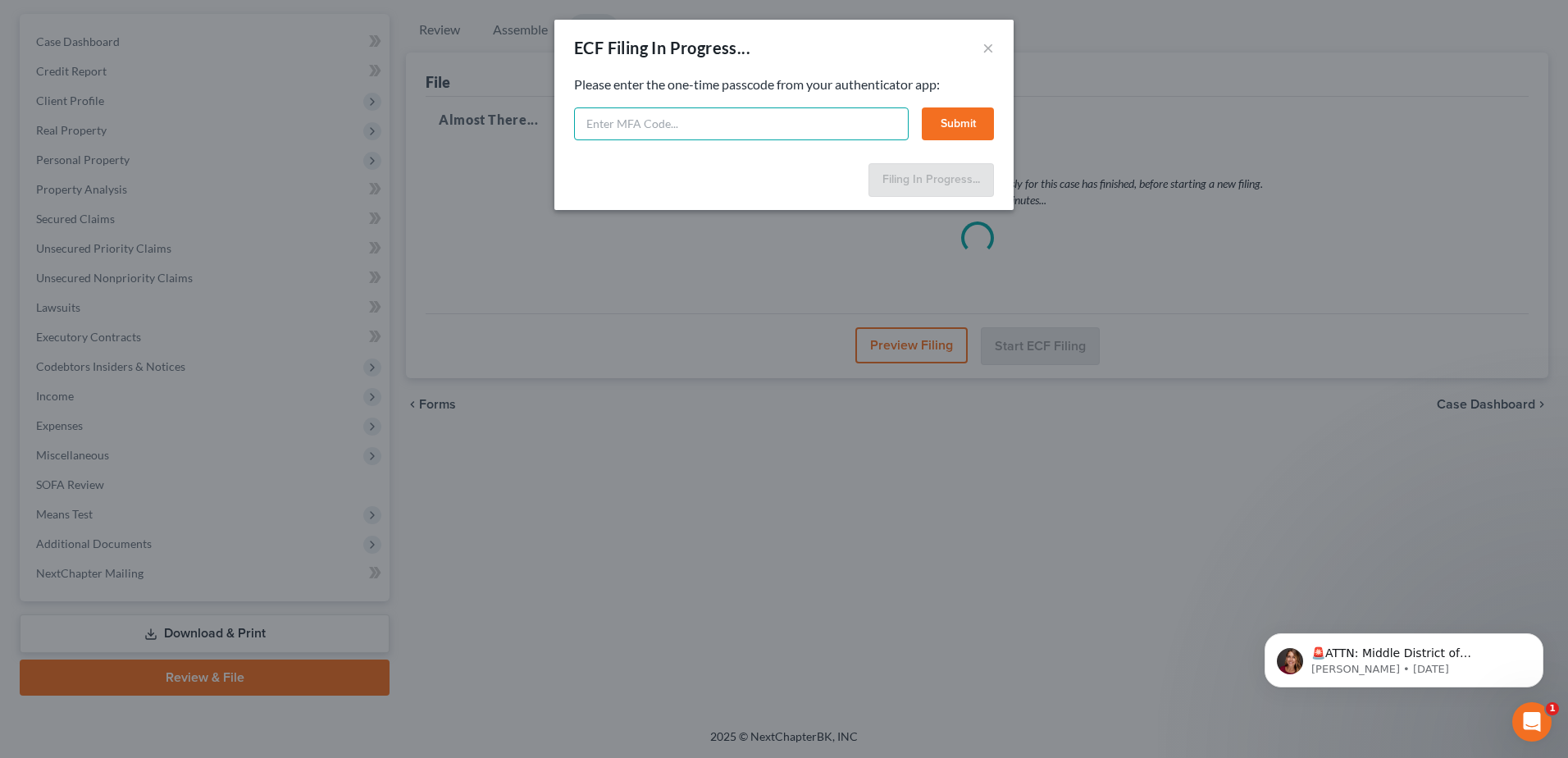
click at [623, 122] on input "text" at bounding box center [741, 124] width 335 height 33
type input "953577"
click at [951, 127] on button "Submit" at bounding box center [958, 124] width 72 height 33
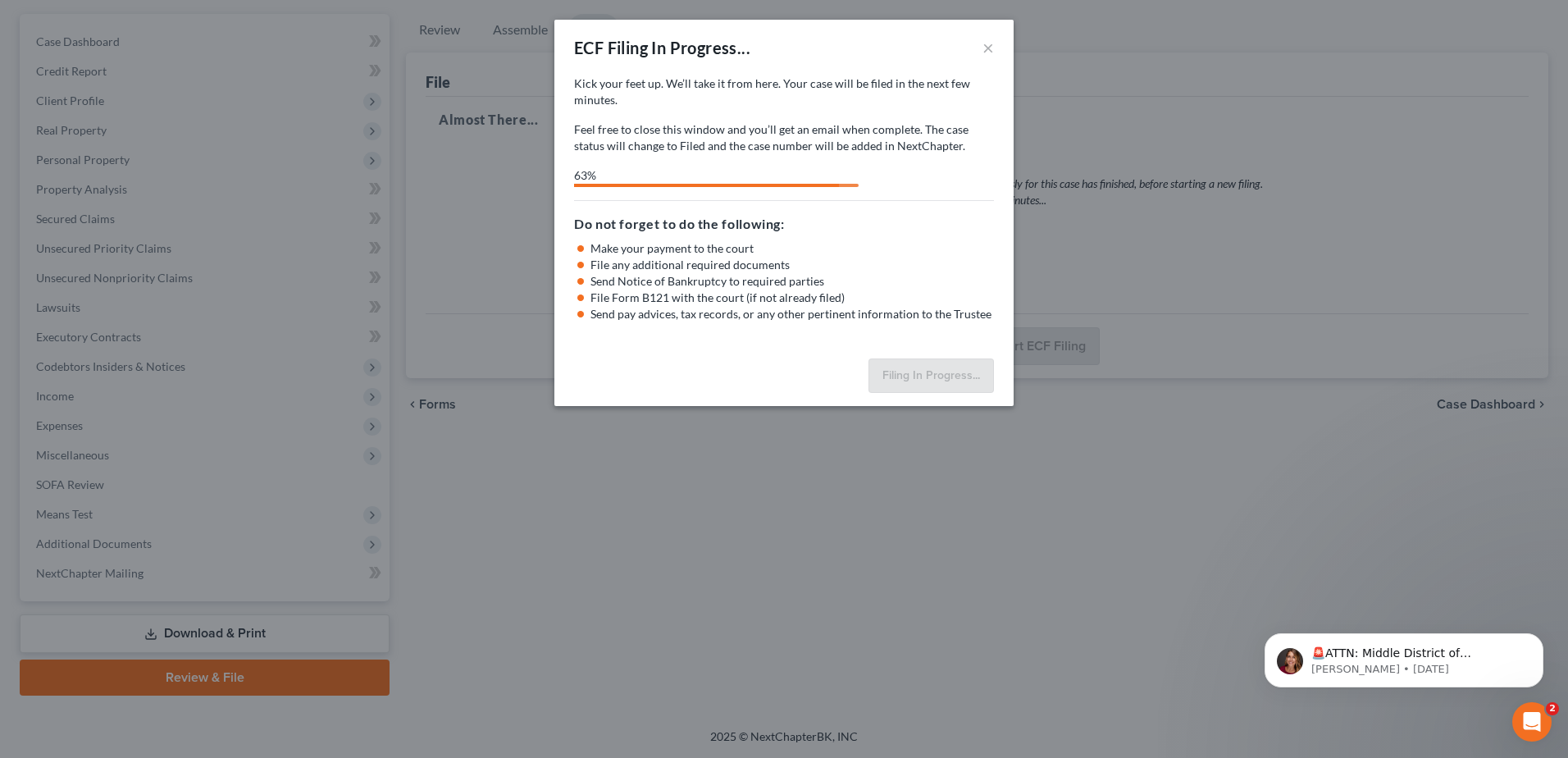
select select "0"
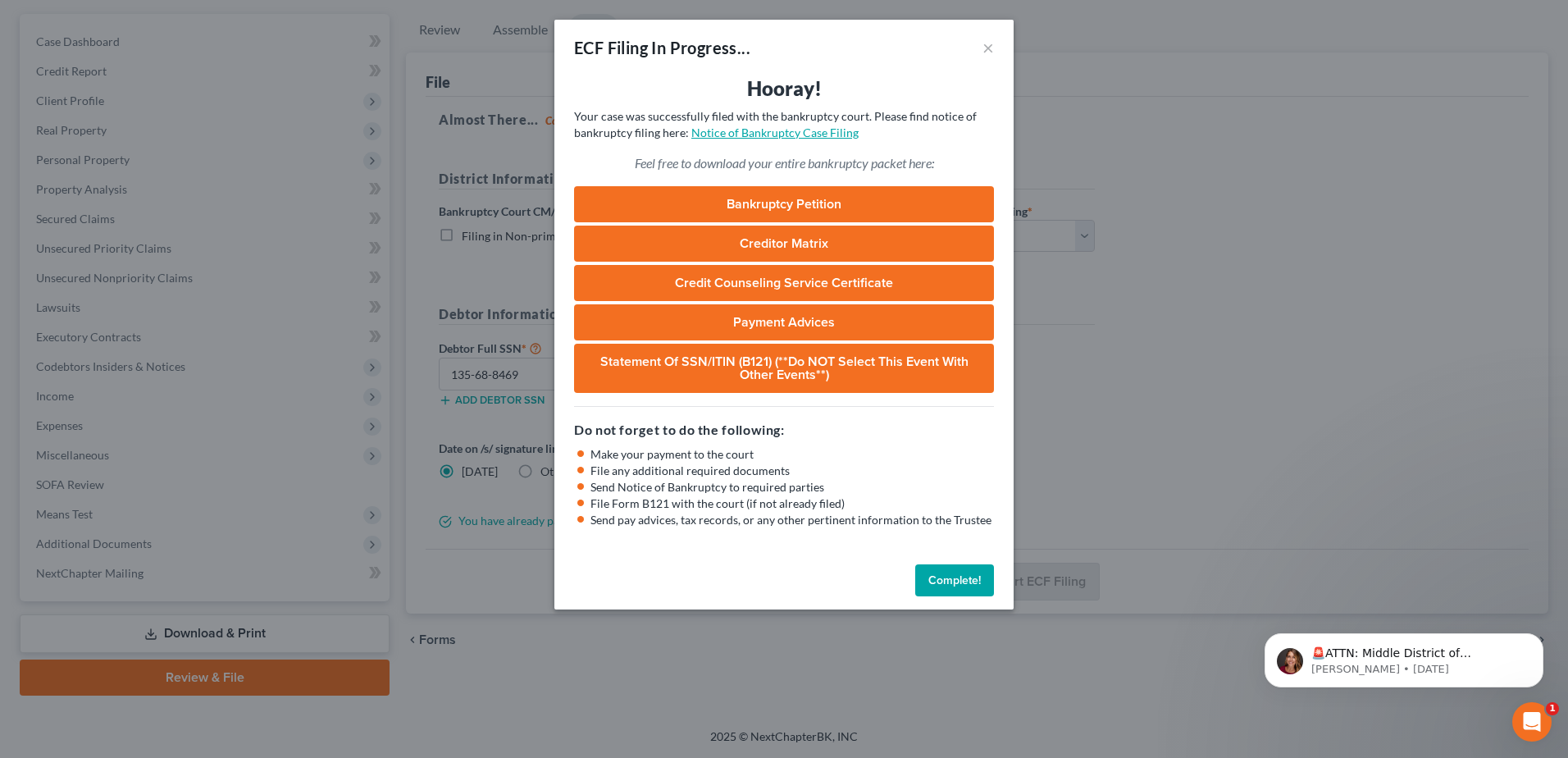
click at [748, 130] on link "Notice of Bankruptcy Case Filing" at bounding box center [775, 133] width 167 height 14
click at [958, 587] on button "Complete!" at bounding box center [954, 581] width 78 height 33
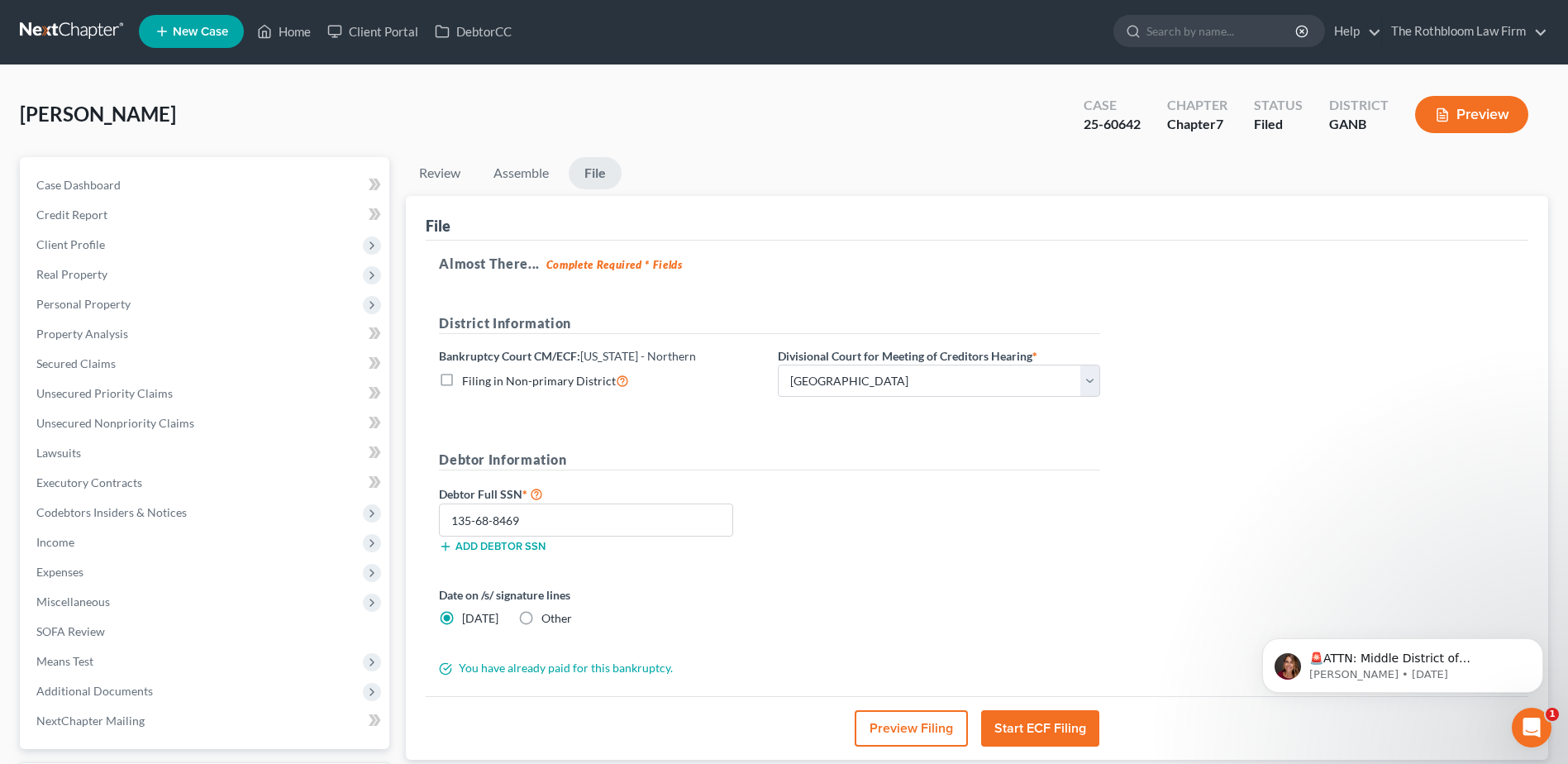
scroll to position [0, 0]
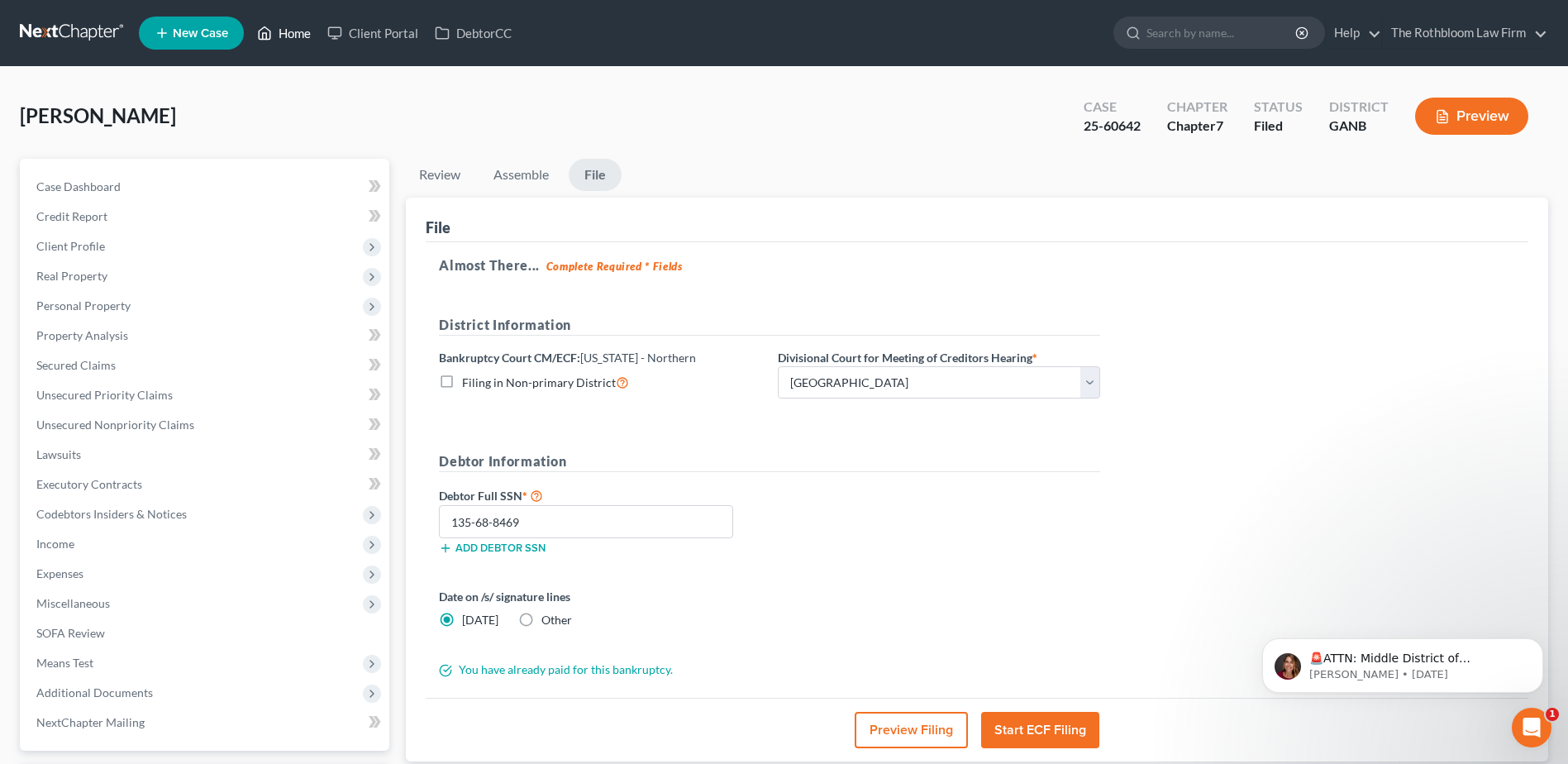
click at [318, 30] on link "Home" at bounding box center [284, 33] width 70 height 30
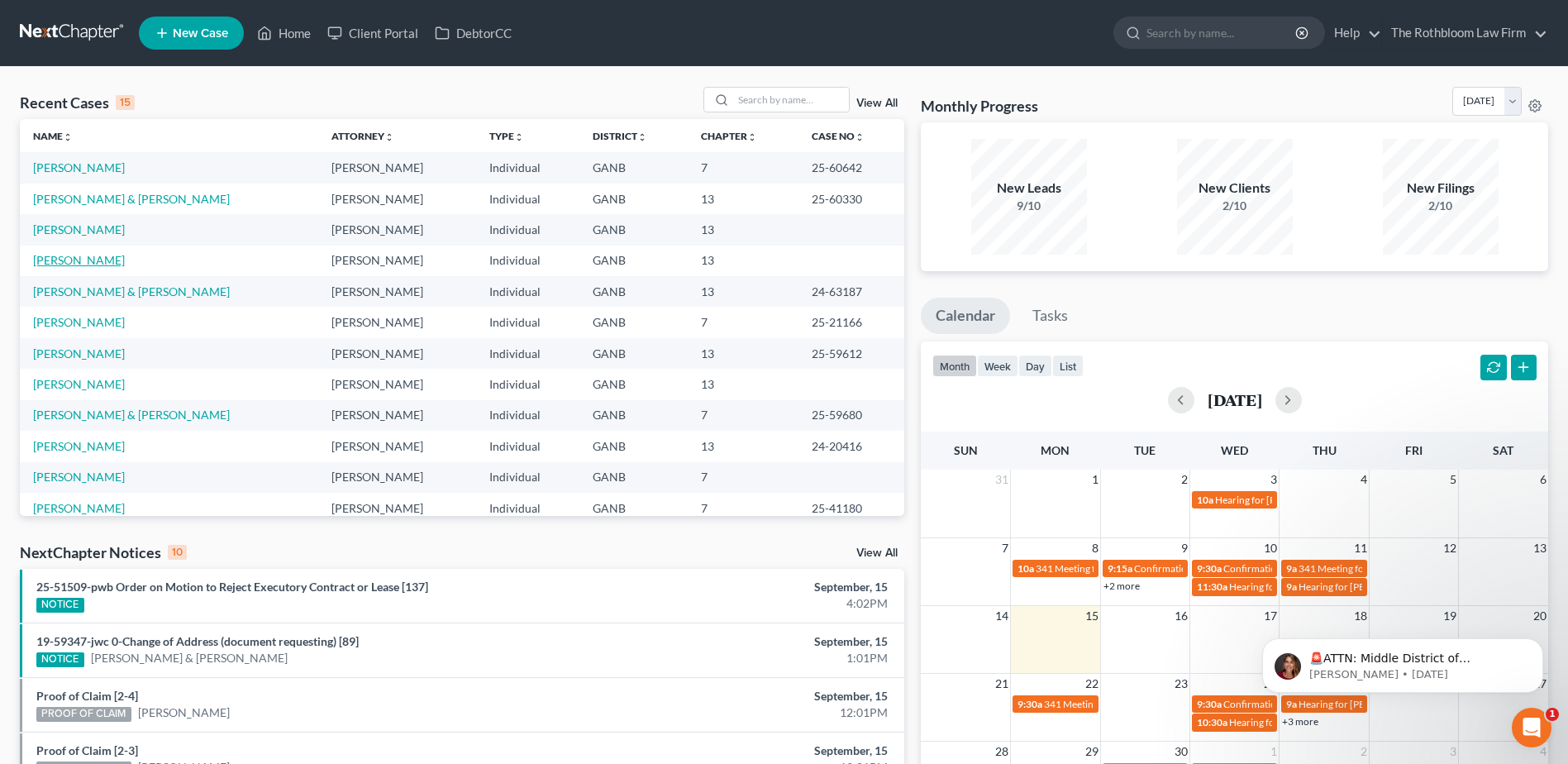
click at [58, 255] on link "[PERSON_NAME]" at bounding box center [79, 260] width 92 height 14
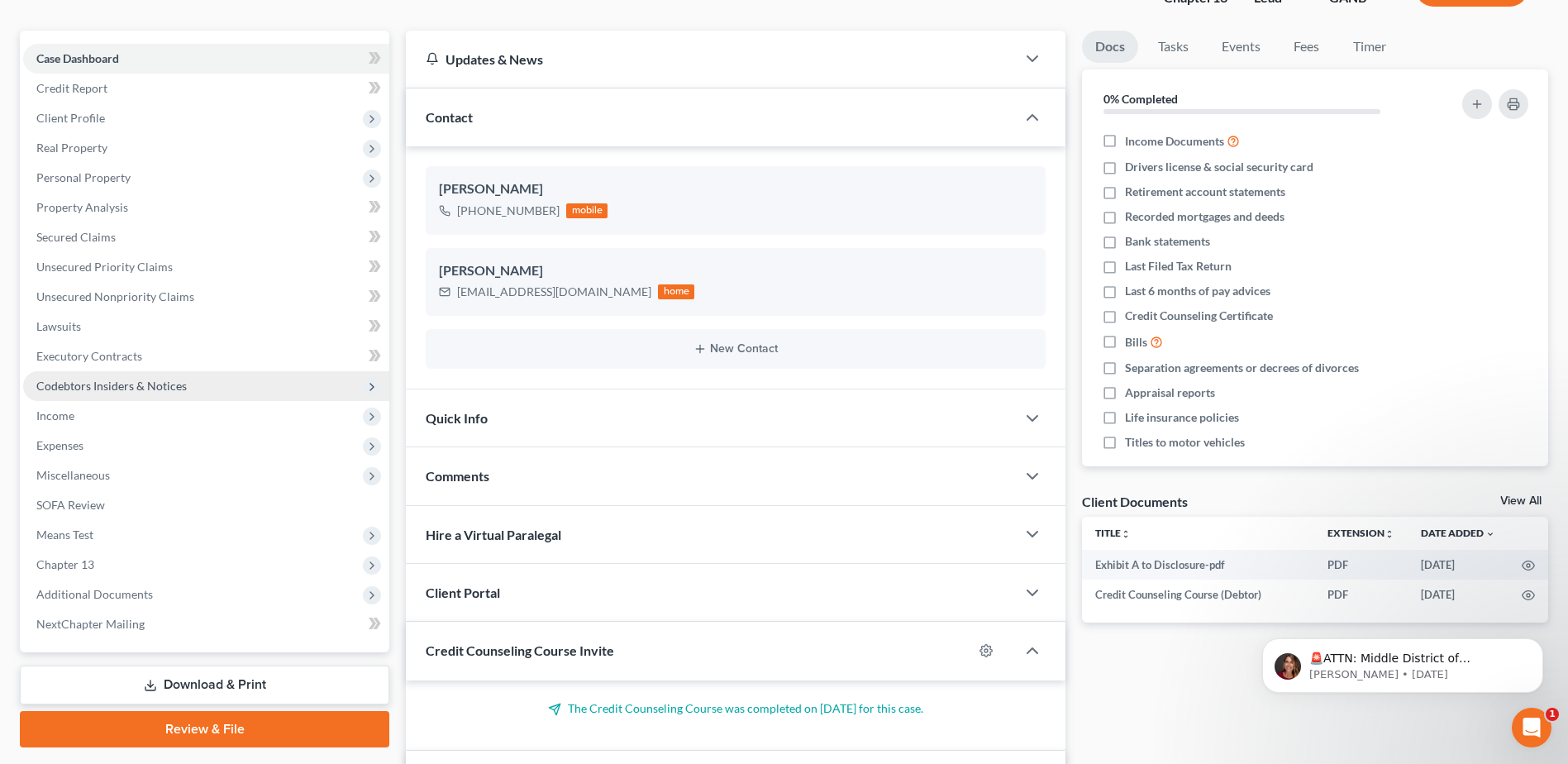
scroll to position [248, 0]
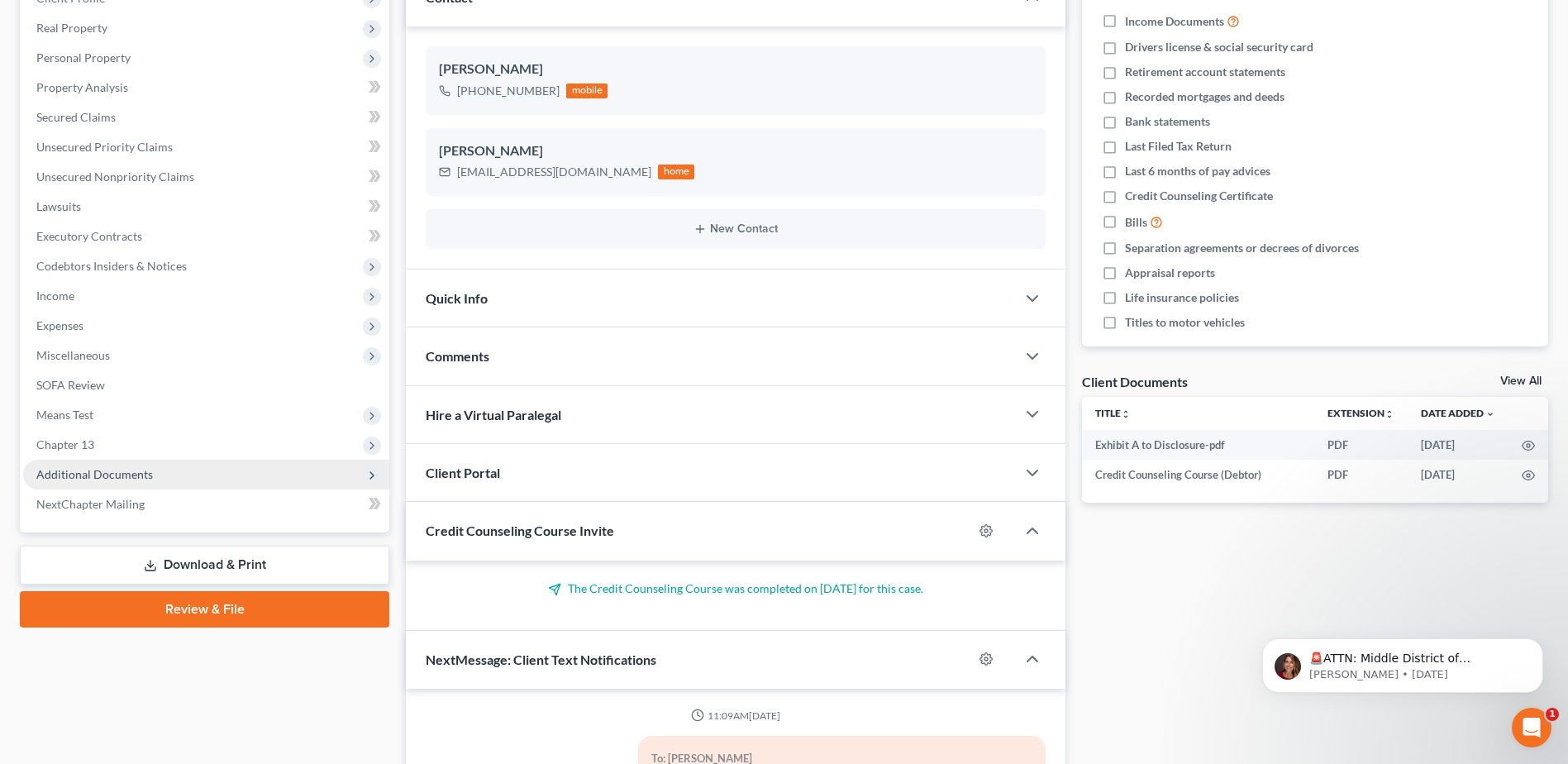
click at [134, 464] on span "Additional Documents" at bounding box center [207, 475] width 366 height 30
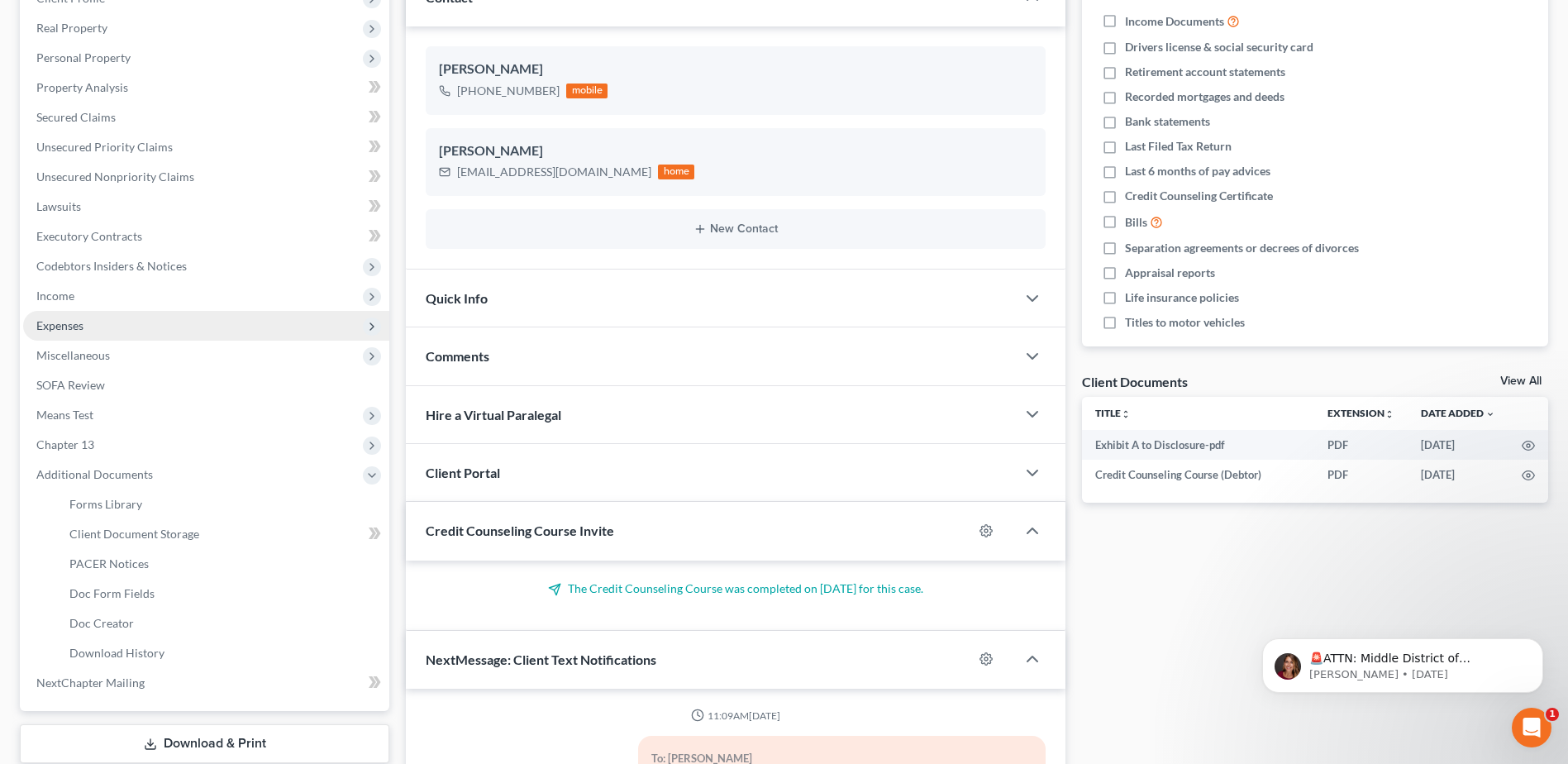
click at [78, 323] on span "Expenses" at bounding box center [60, 326] width 47 height 14
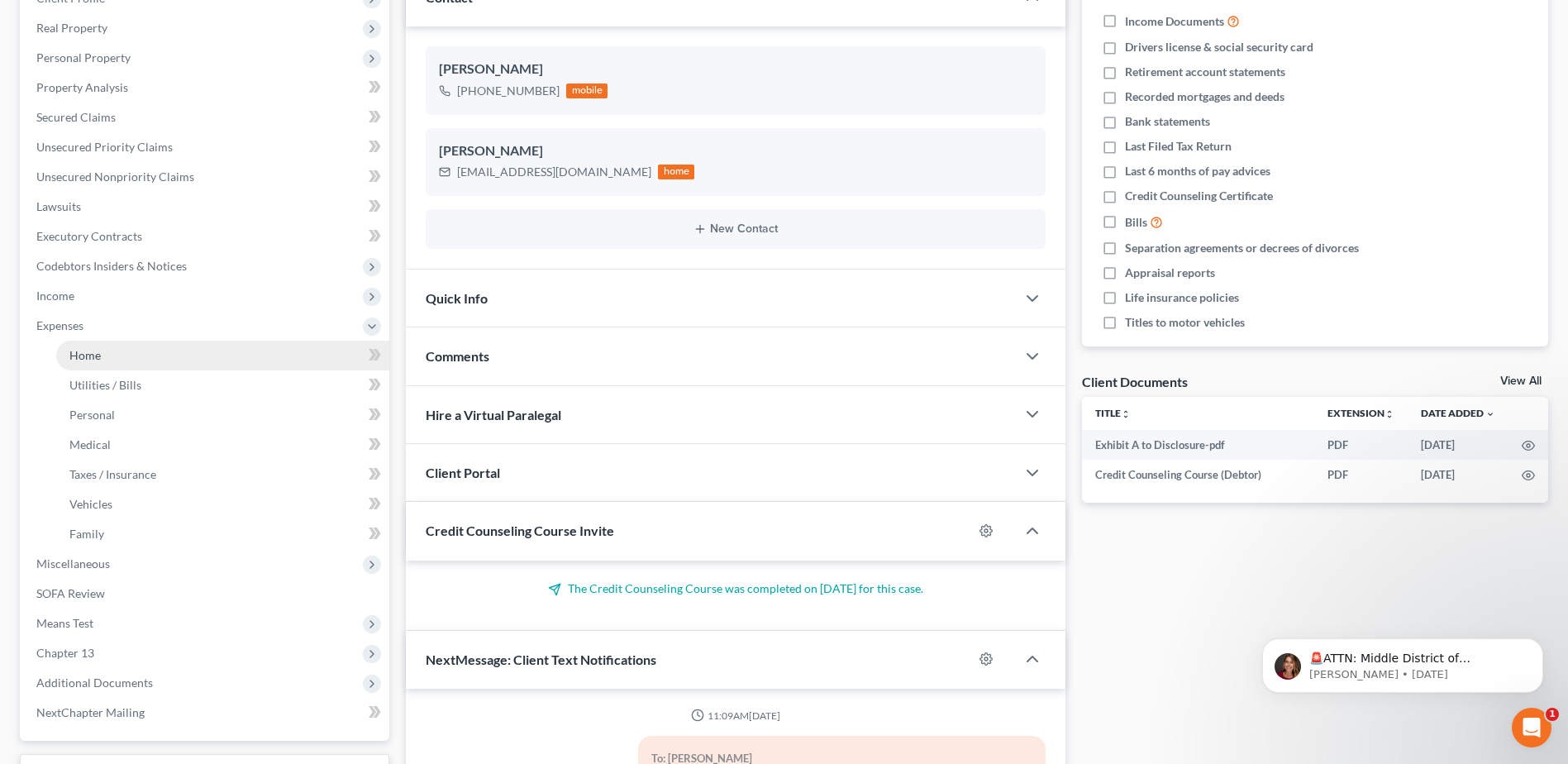
click at [78, 359] on span "Home" at bounding box center [85, 355] width 31 height 14
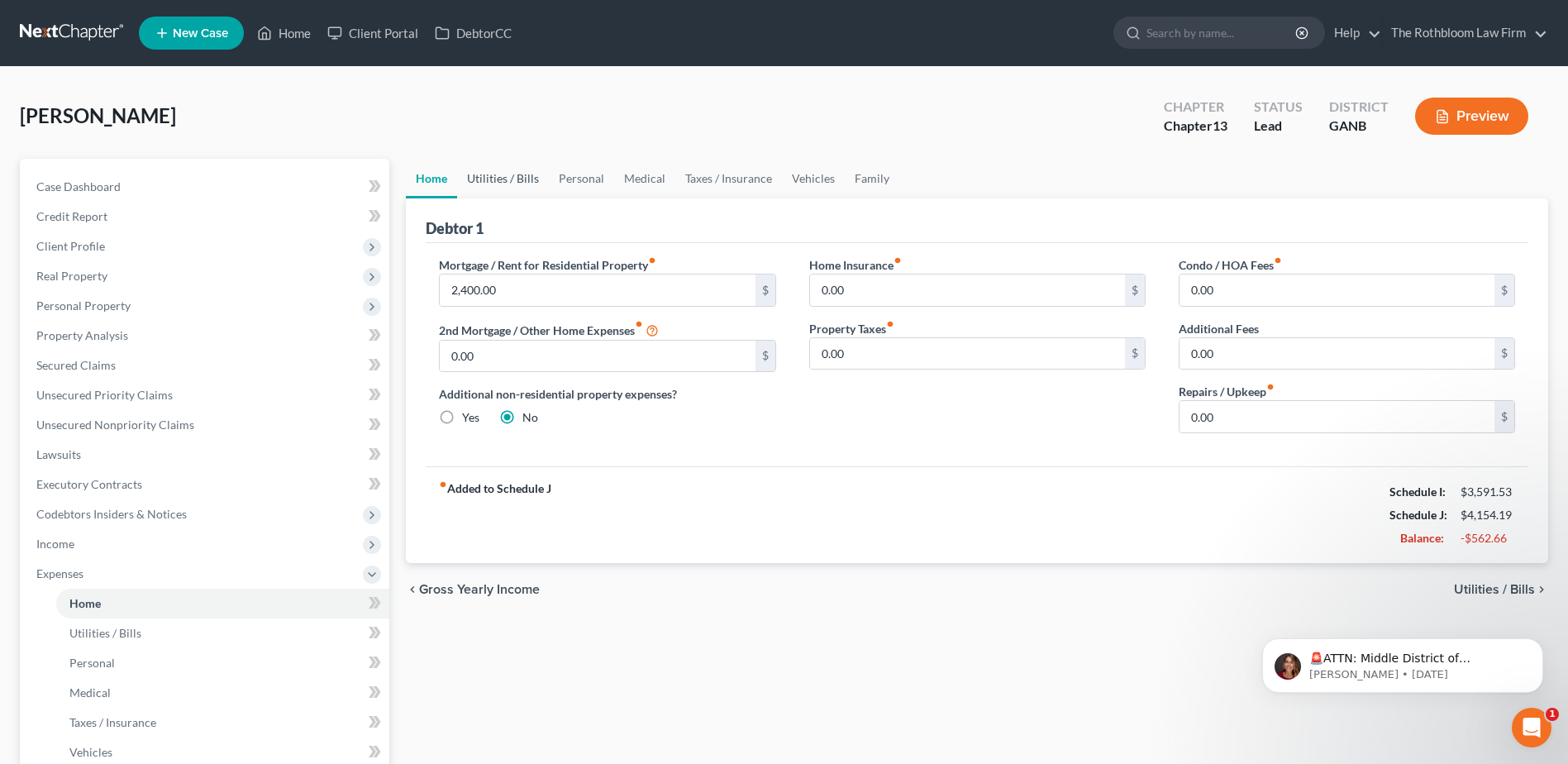
click at [499, 183] on link "Utilities / Bills" at bounding box center [503, 179] width 92 height 40
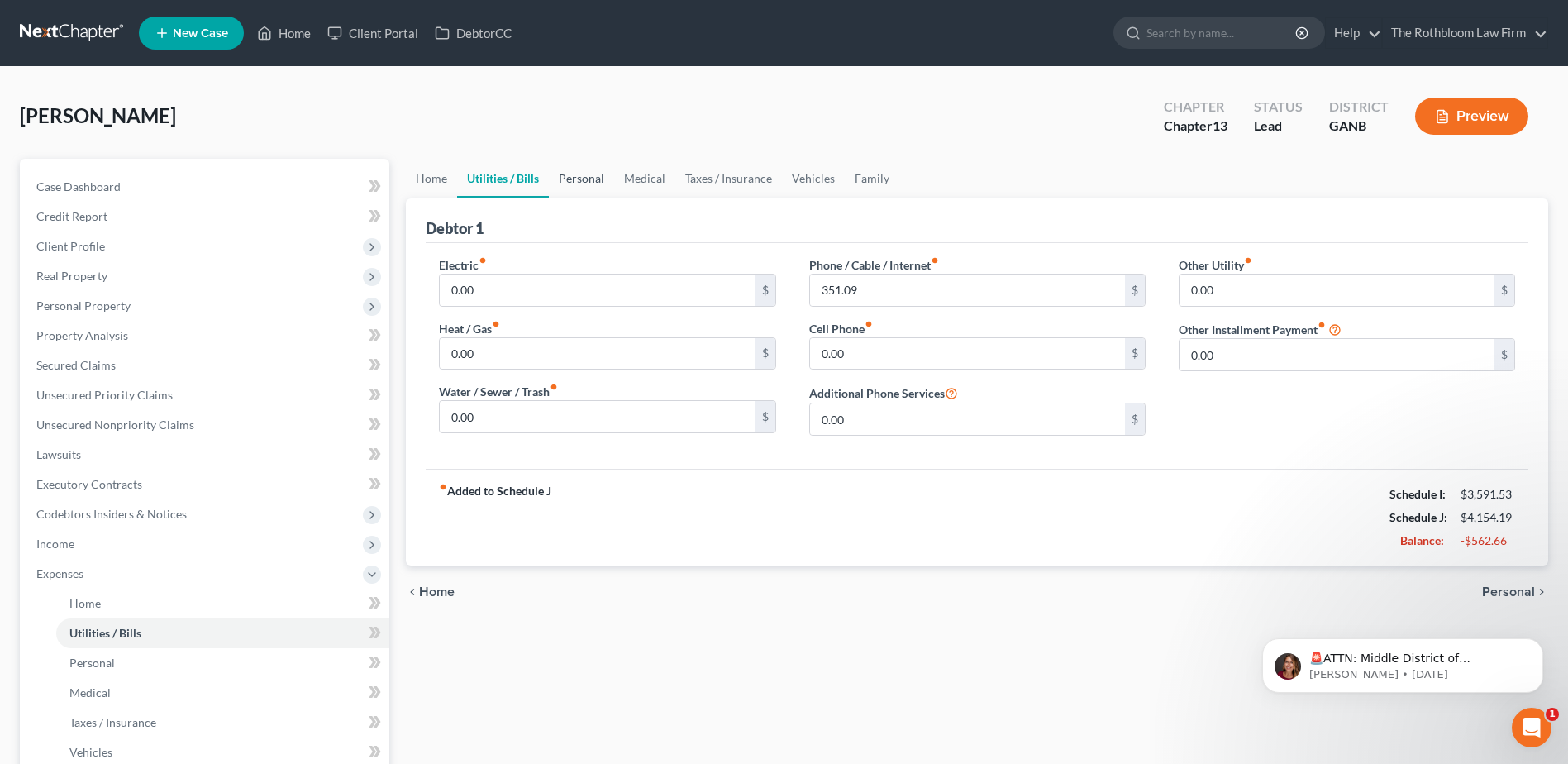
click at [574, 181] on link "Personal" at bounding box center [581, 179] width 65 height 40
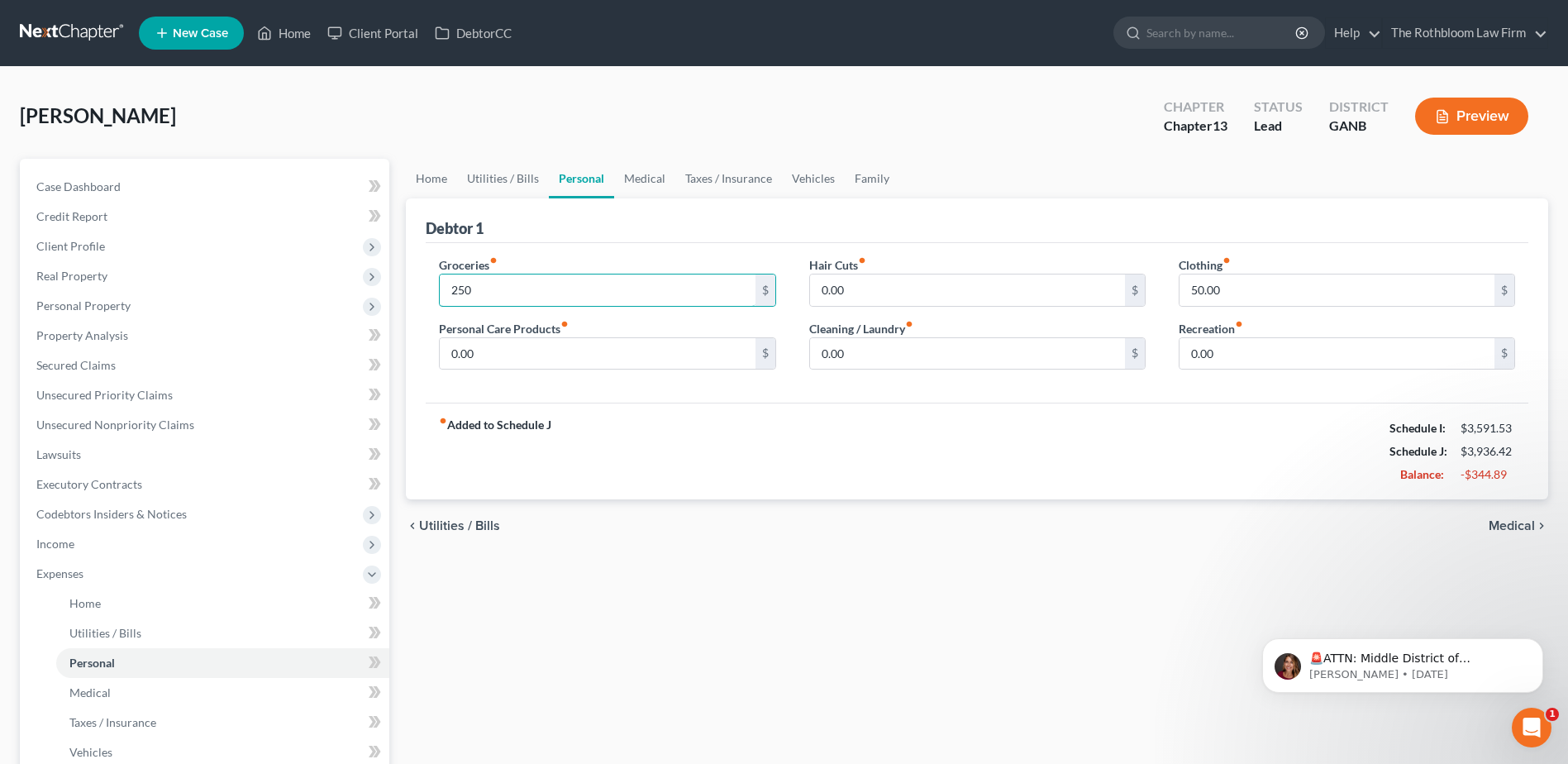
type input "250"
click at [639, 175] on link "Medical" at bounding box center [645, 179] width 61 height 40
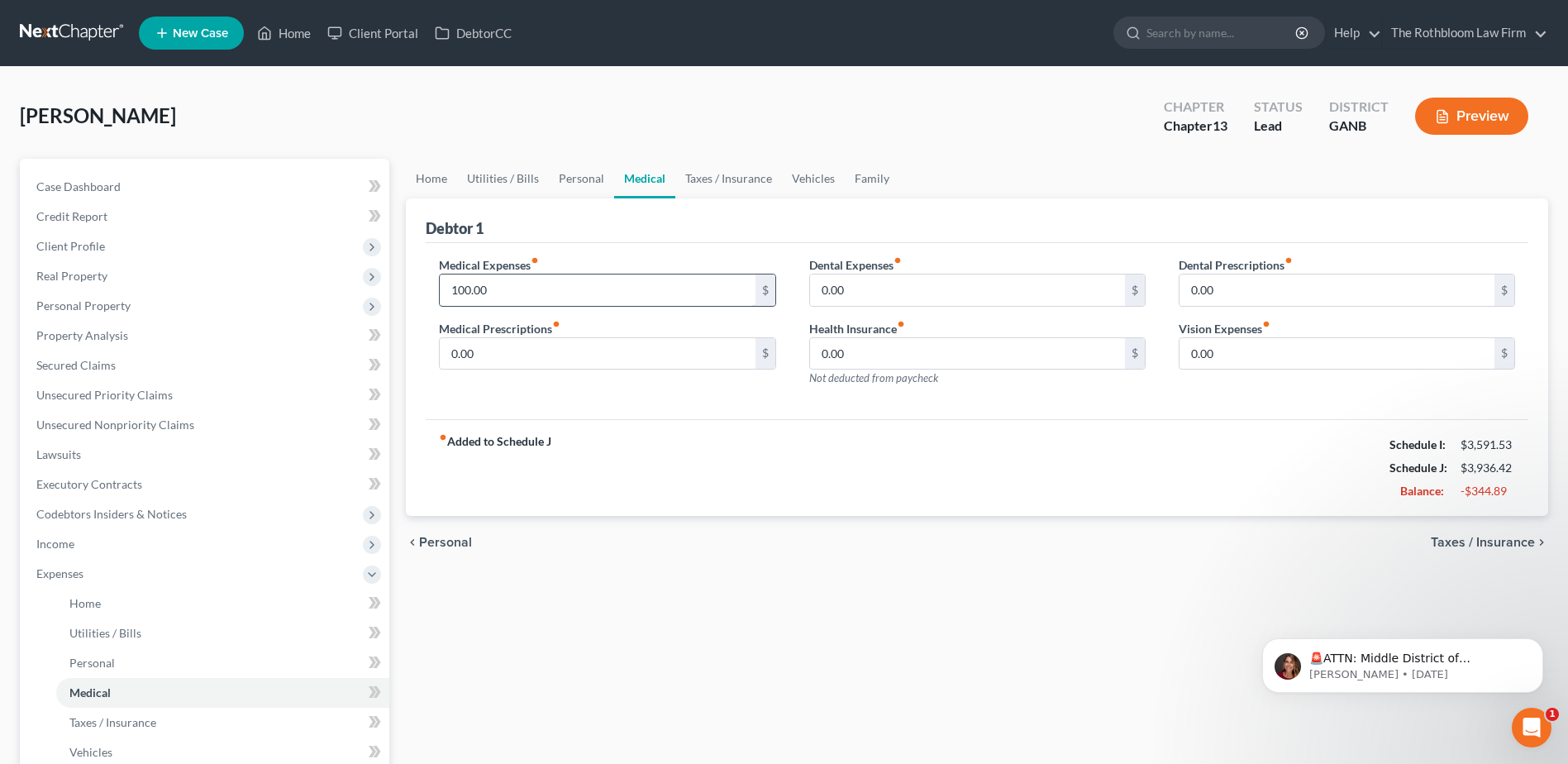
click at [505, 300] on input "100.00" at bounding box center [597, 290] width 315 height 31
type input "200"
click at [498, 296] on input "200" at bounding box center [597, 290] width 315 height 31
type input "20"
click at [707, 177] on link "Taxes / Insurance" at bounding box center [728, 179] width 107 height 40
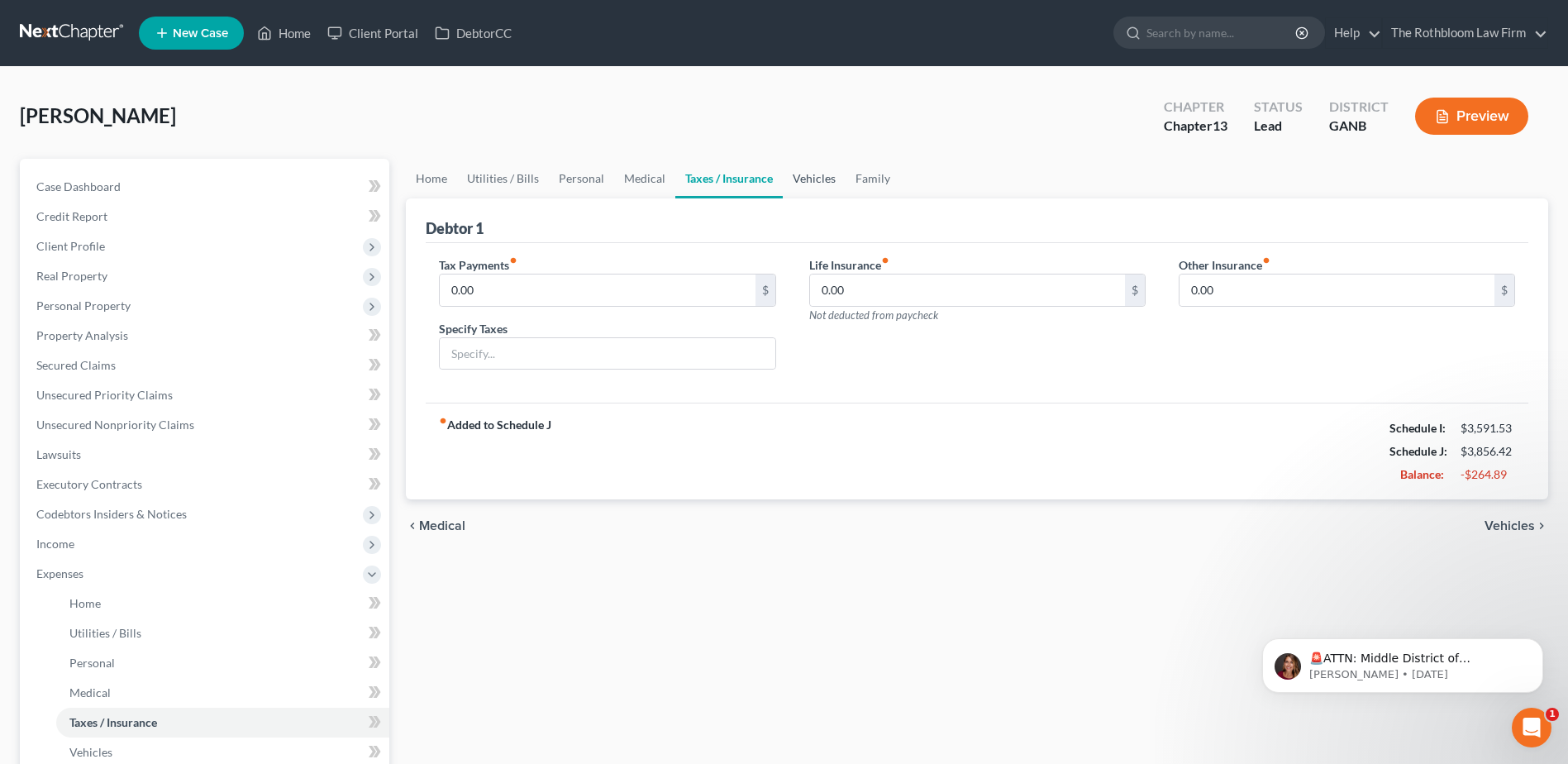
click at [804, 175] on link "Vehicles" at bounding box center [814, 179] width 62 height 40
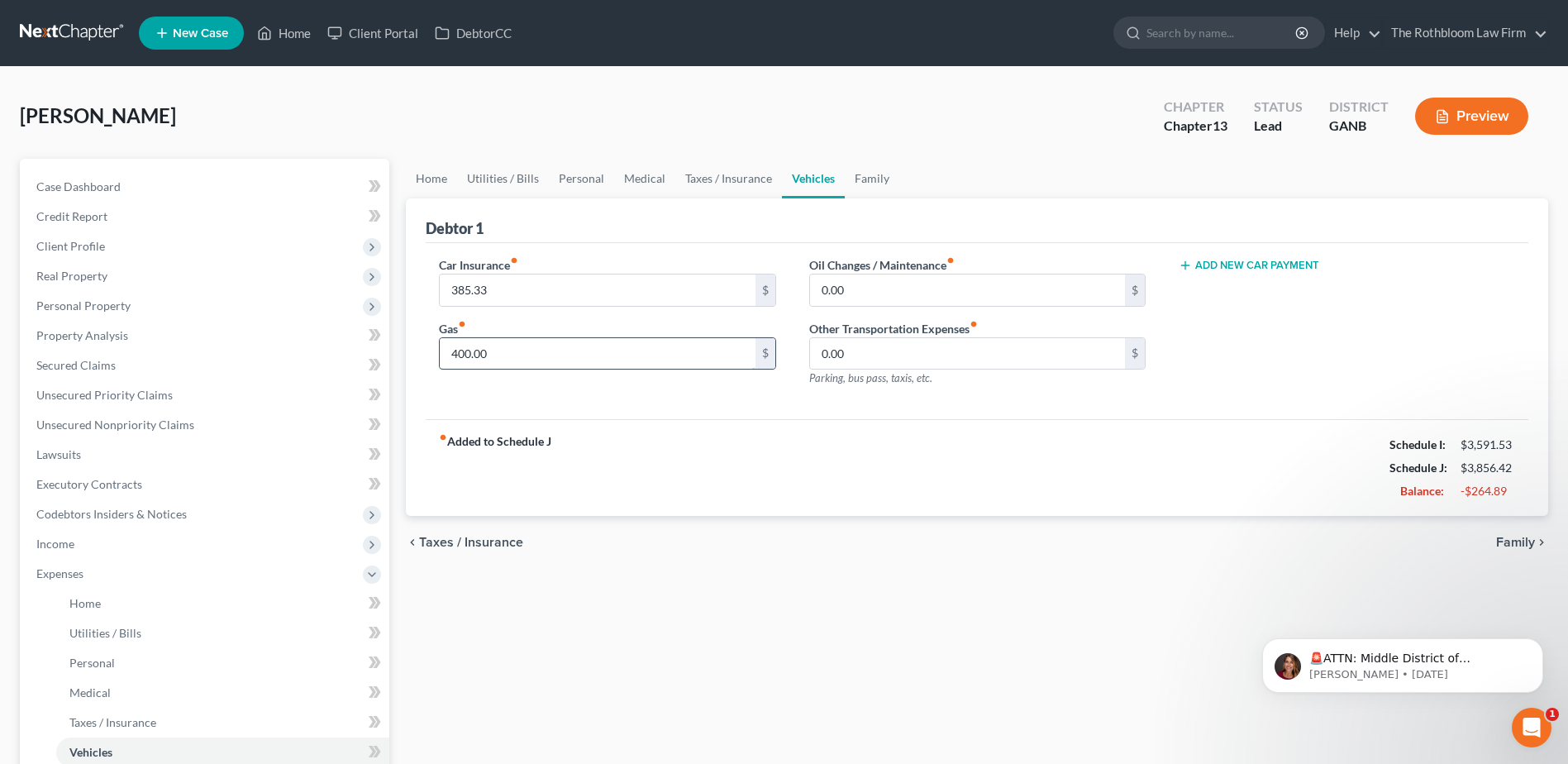
click at [521, 357] on input "400.00" at bounding box center [597, 354] width 315 height 31
type input "150"
click at [859, 179] on link "Family" at bounding box center [872, 179] width 55 height 40
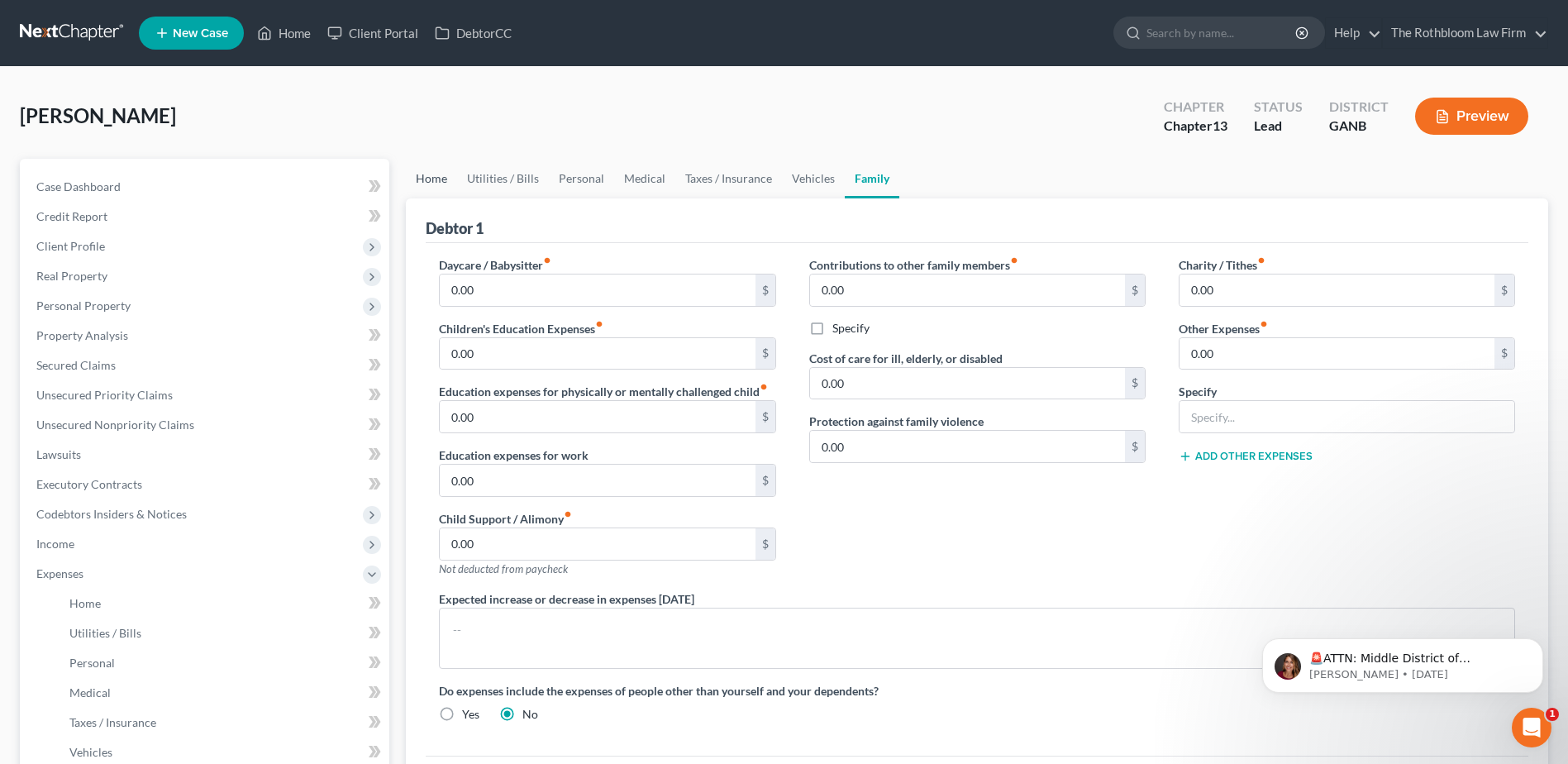
click at [436, 183] on link "Home" at bounding box center [431, 179] width 51 height 40
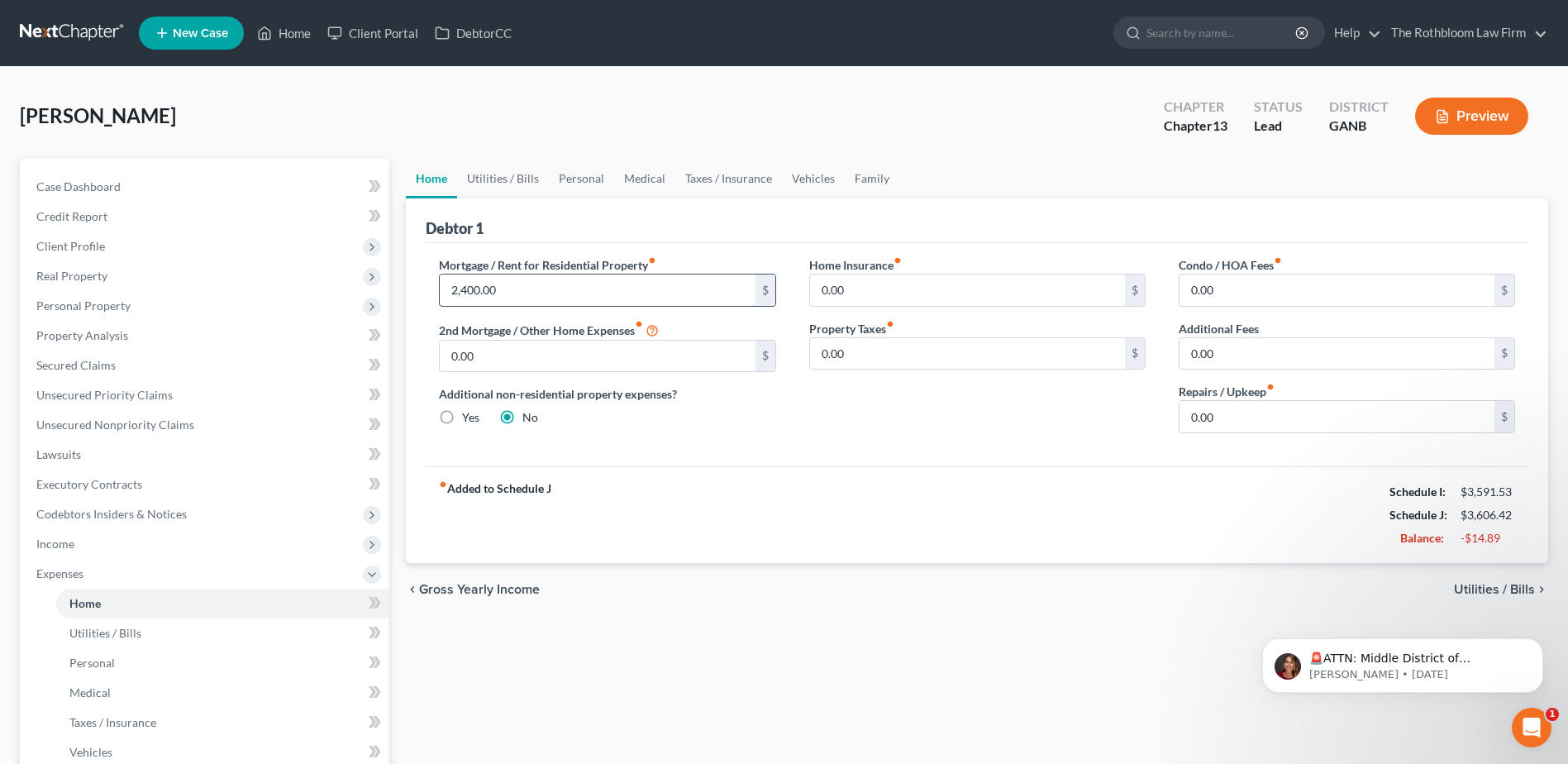
click at [515, 288] on input "2,400.00" at bounding box center [597, 290] width 315 height 31
click at [497, 288] on input "2,100" at bounding box center [597, 290] width 315 height 31
click at [490, 291] on input "2,050" at bounding box center [597, 290] width 315 height 31
type input "1,700"
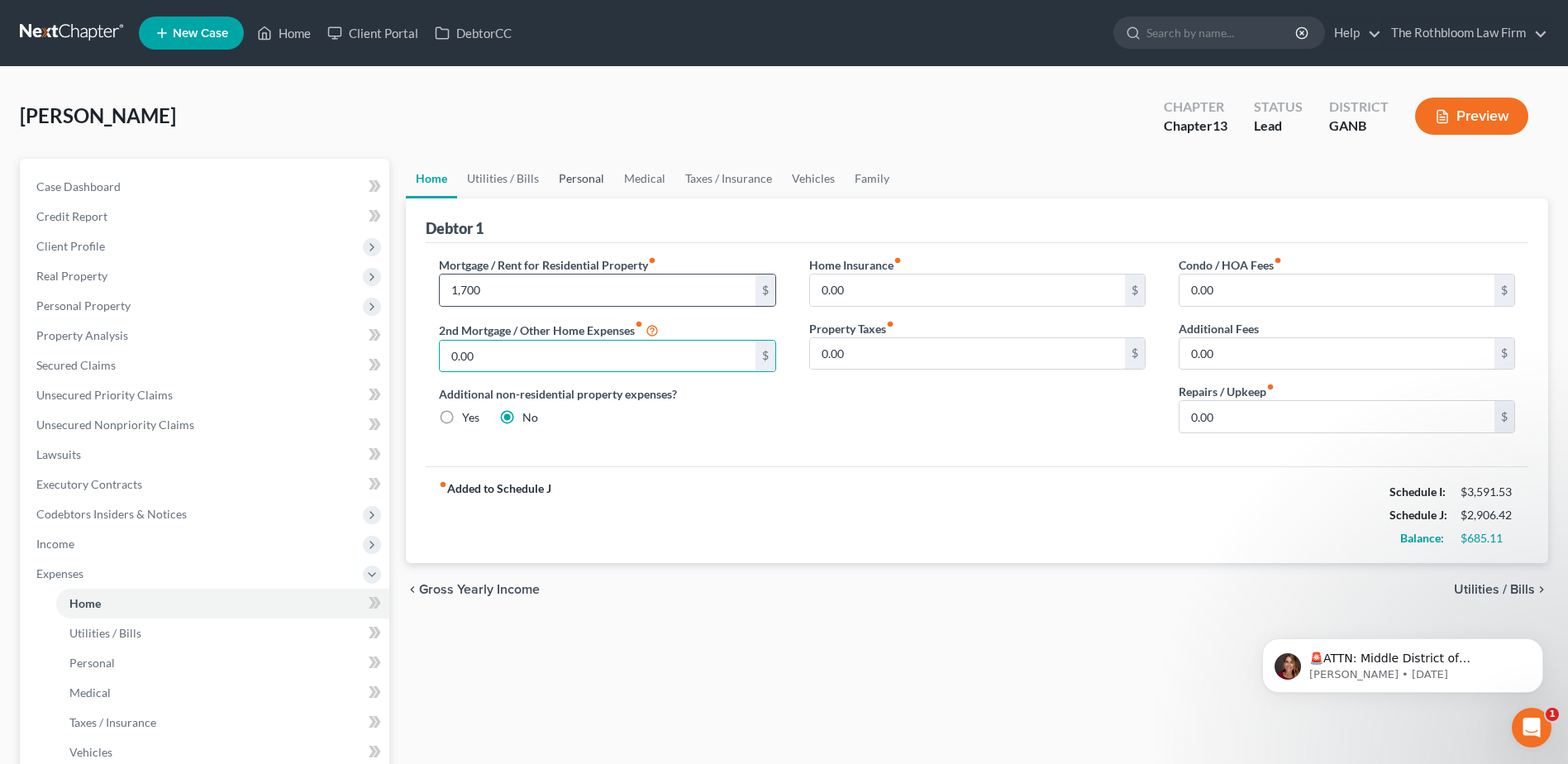
drag, startPoint x: 578, startPoint y: 180, endPoint x: 717, endPoint y: 273, distance: 167.2
click at [578, 179] on link "Personal" at bounding box center [581, 179] width 65 height 40
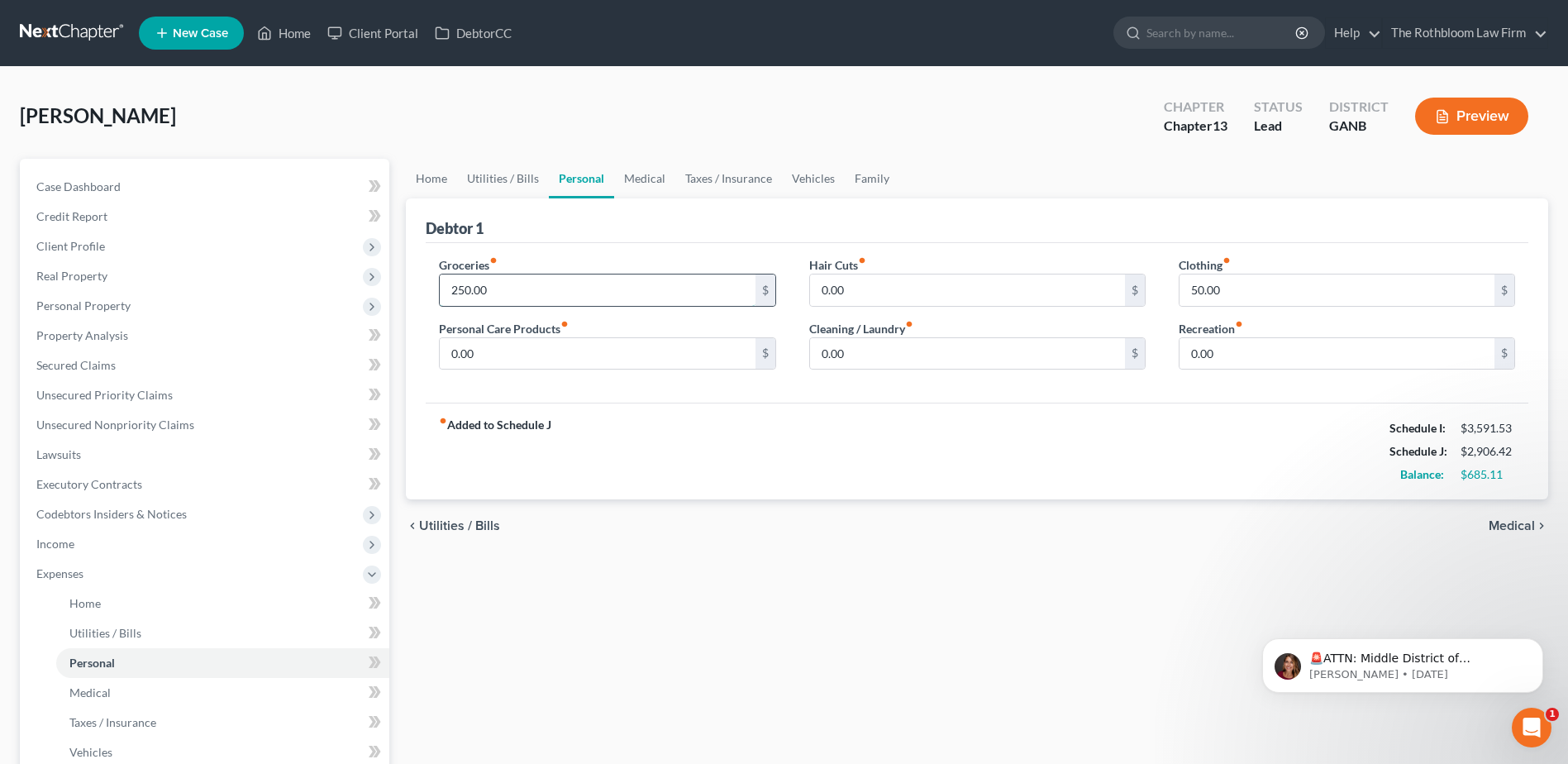
click at [521, 286] on input "250.00" at bounding box center [597, 290] width 315 height 31
type input "400"
drag, startPoint x: 446, startPoint y: 178, endPoint x: 446, endPoint y: 192, distance: 14.0
click at [446, 178] on link "Home" at bounding box center [431, 179] width 51 height 40
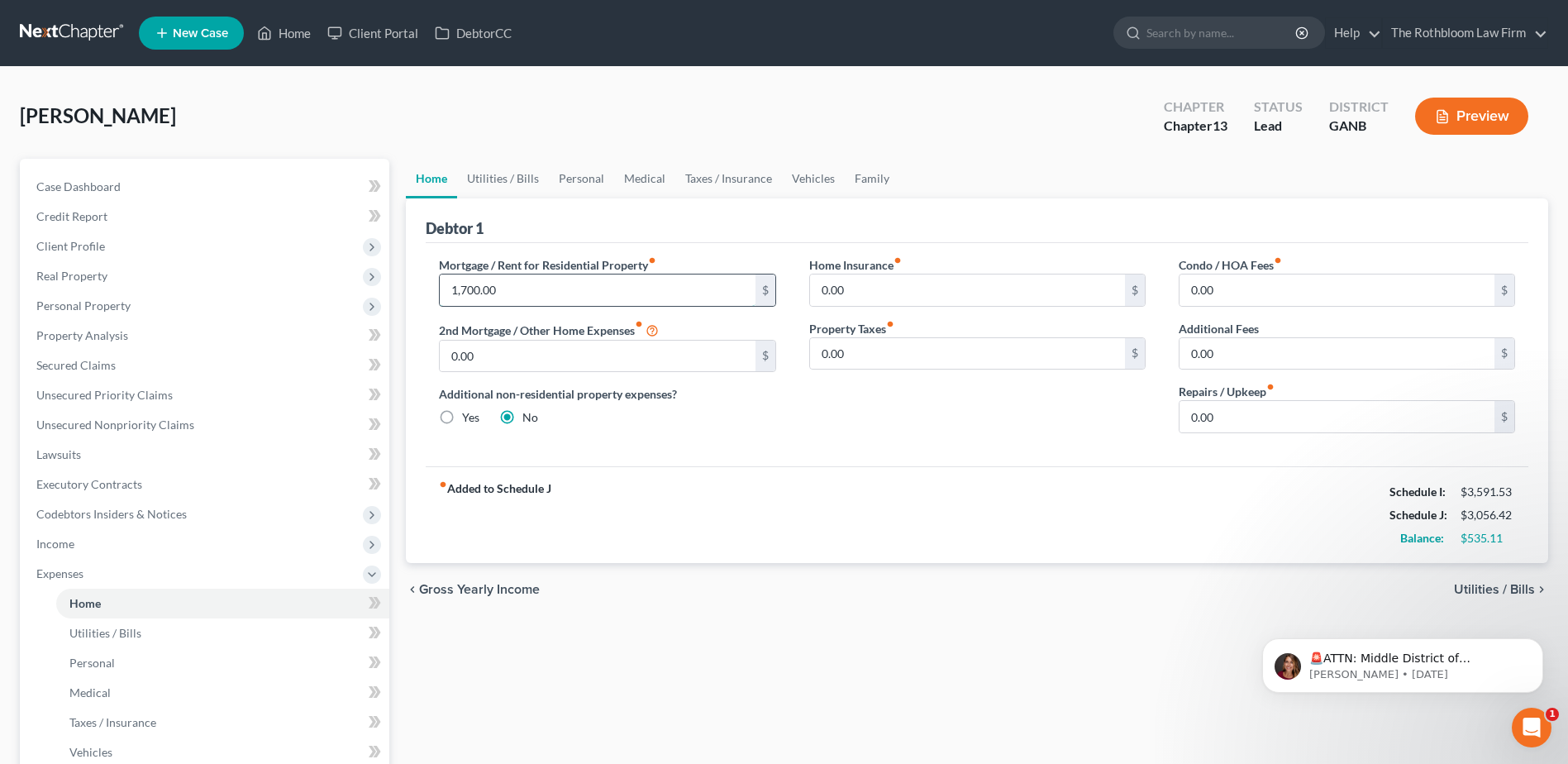
click at [531, 292] on input "1,700.00" at bounding box center [597, 290] width 315 height 31
click at [495, 173] on link "Utilities / Bills" at bounding box center [503, 179] width 92 height 40
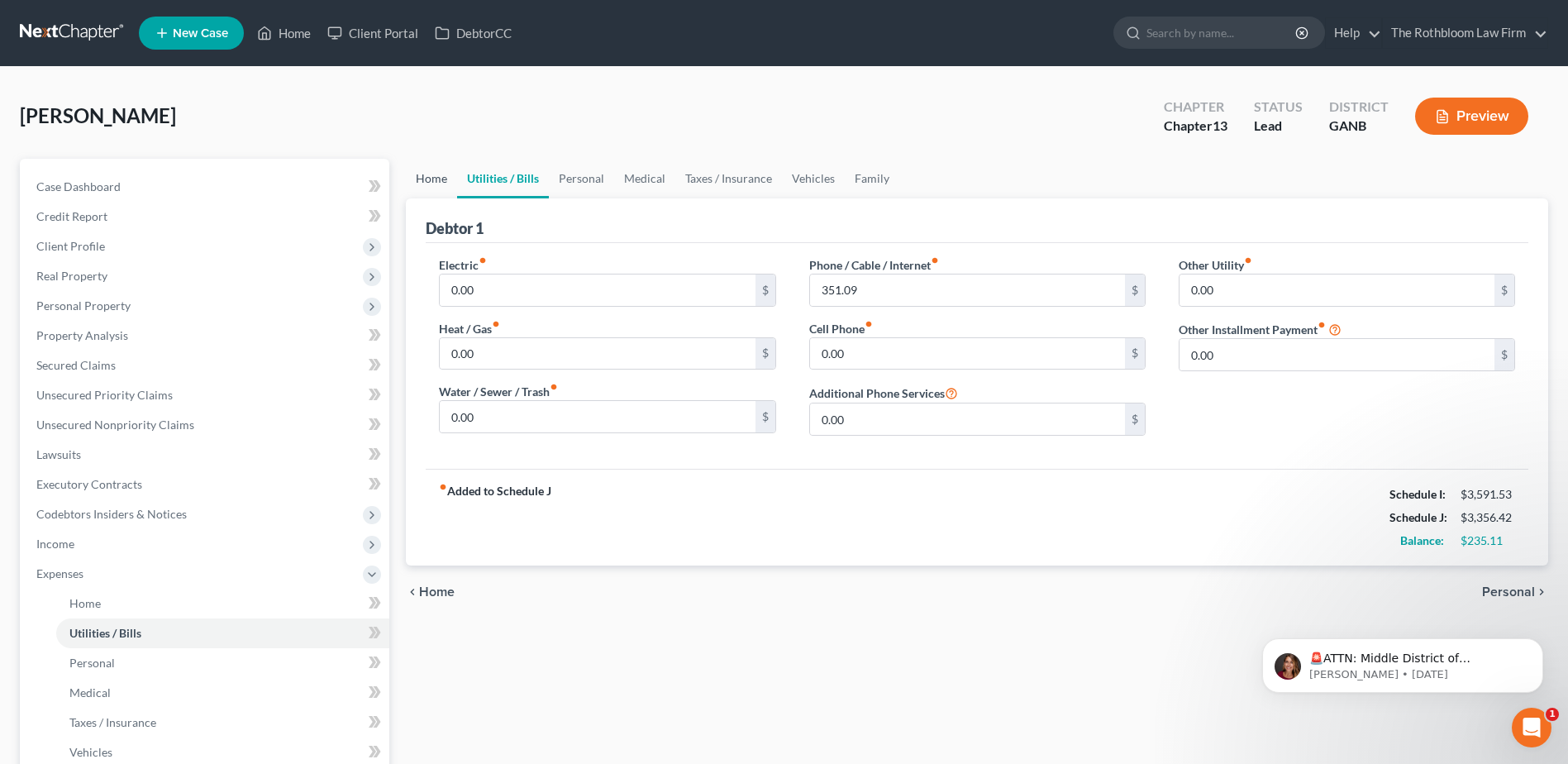
click at [425, 177] on link "Home" at bounding box center [431, 179] width 51 height 40
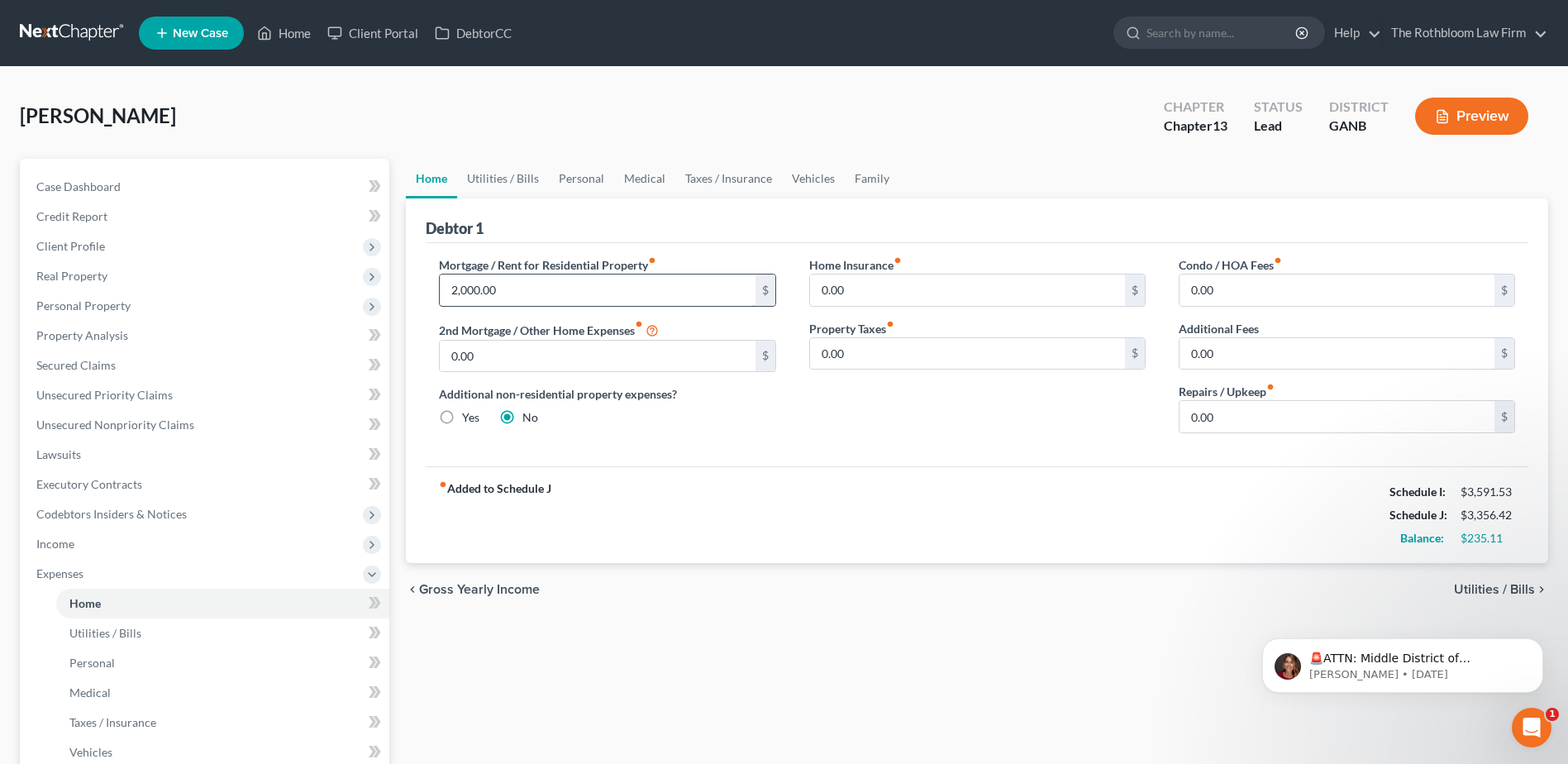
click at [519, 287] on input "2,000.00" at bounding box center [597, 290] width 315 height 31
click at [545, 297] on input "2,400" at bounding box center [597, 290] width 315 height 31
click at [719, 603] on div "chevron_left Gross Yearly Income Utilities / Bills chevron_right" at bounding box center [977, 589] width 1142 height 53
click at [491, 275] on input "2,400" at bounding box center [597, 290] width 315 height 31
click at [539, 293] on input "2,400" at bounding box center [597, 290] width 315 height 31
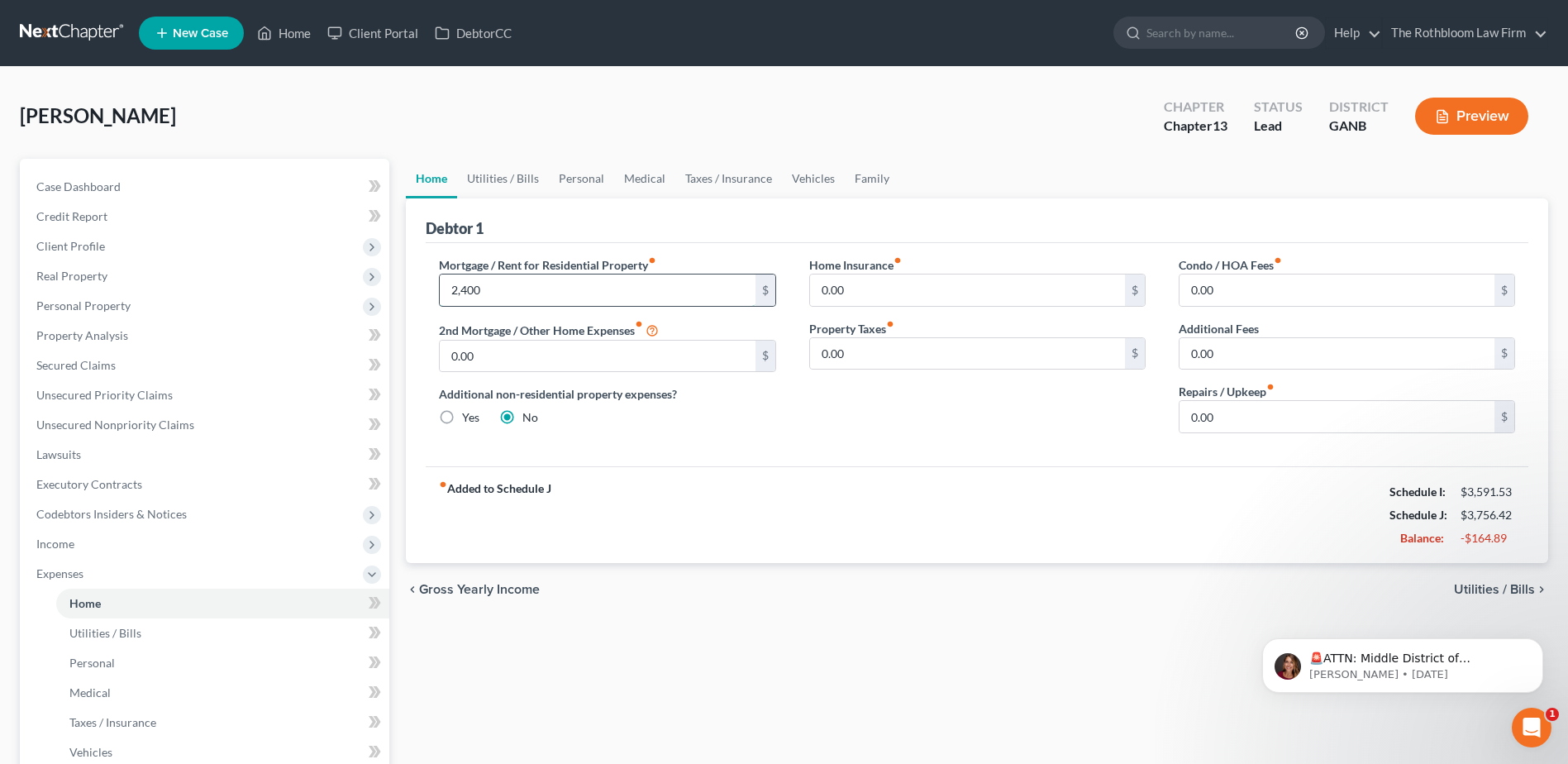
click at [452, 296] on input "2,400" at bounding box center [597, 290] width 315 height 31
drag, startPoint x: 447, startPoint y: 287, endPoint x: 579, endPoint y: 286, distance: 132.0
click at [579, 286] on input "2,400" at bounding box center [597, 290] width 315 height 31
drag, startPoint x: 656, startPoint y: 526, endPoint x: 574, endPoint y: 386, distance: 162.2
click at [649, 518] on div "fiber_manual_record Added to Schedule J Schedule I: $3,591.53 Schedule J: $3,75…" at bounding box center [977, 514] width 1103 height 96
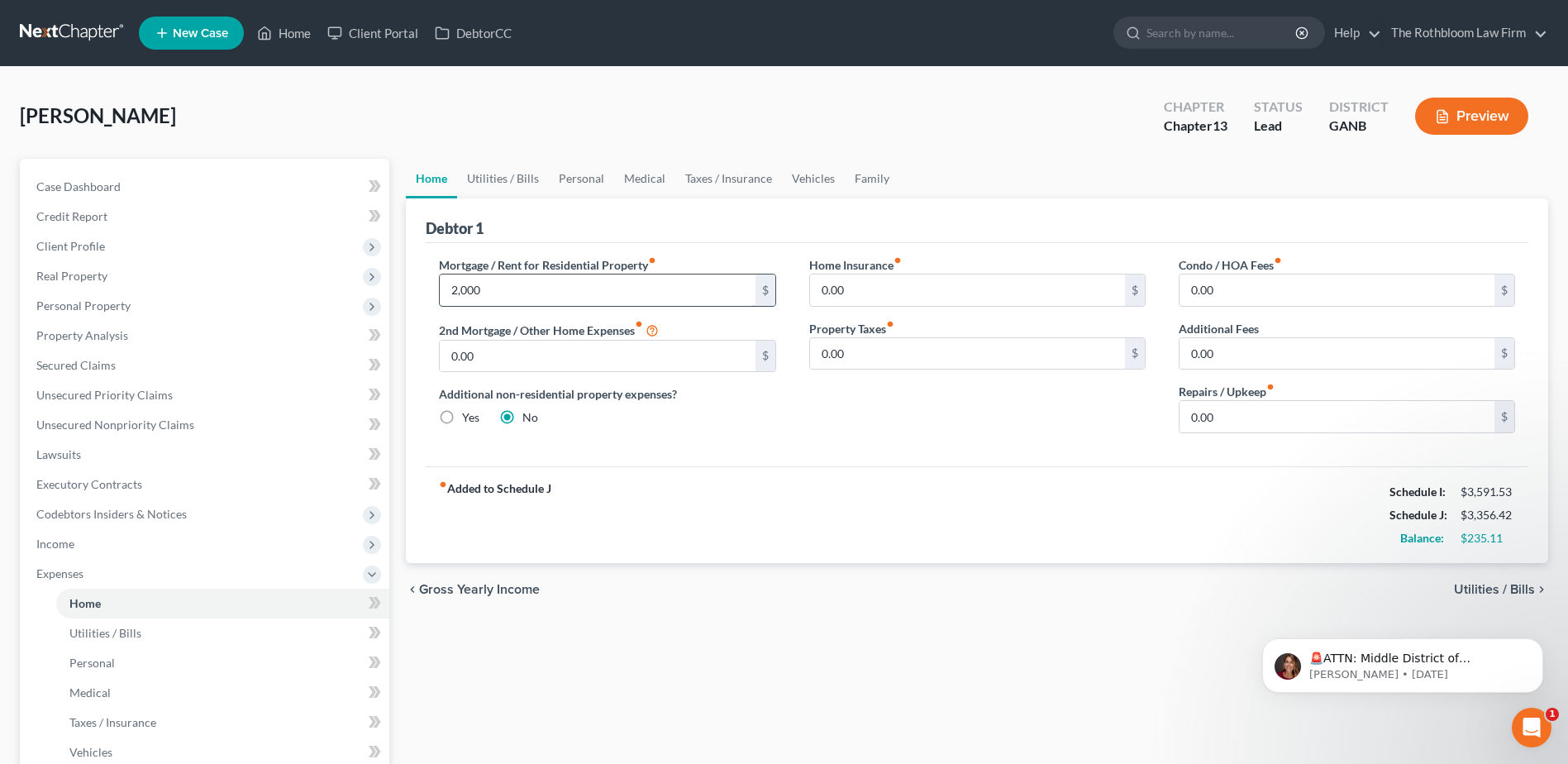
click at [487, 287] on input "2,000" at bounding box center [597, 290] width 315 height 31
click at [721, 464] on div "Mortgage / Rent for Residential Property fiber_manual_record 2,000 $ 2nd Mortga…" at bounding box center [977, 354] width 1103 height 223
click at [567, 177] on link "Personal" at bounding box center [581, 179] width 65 height 40
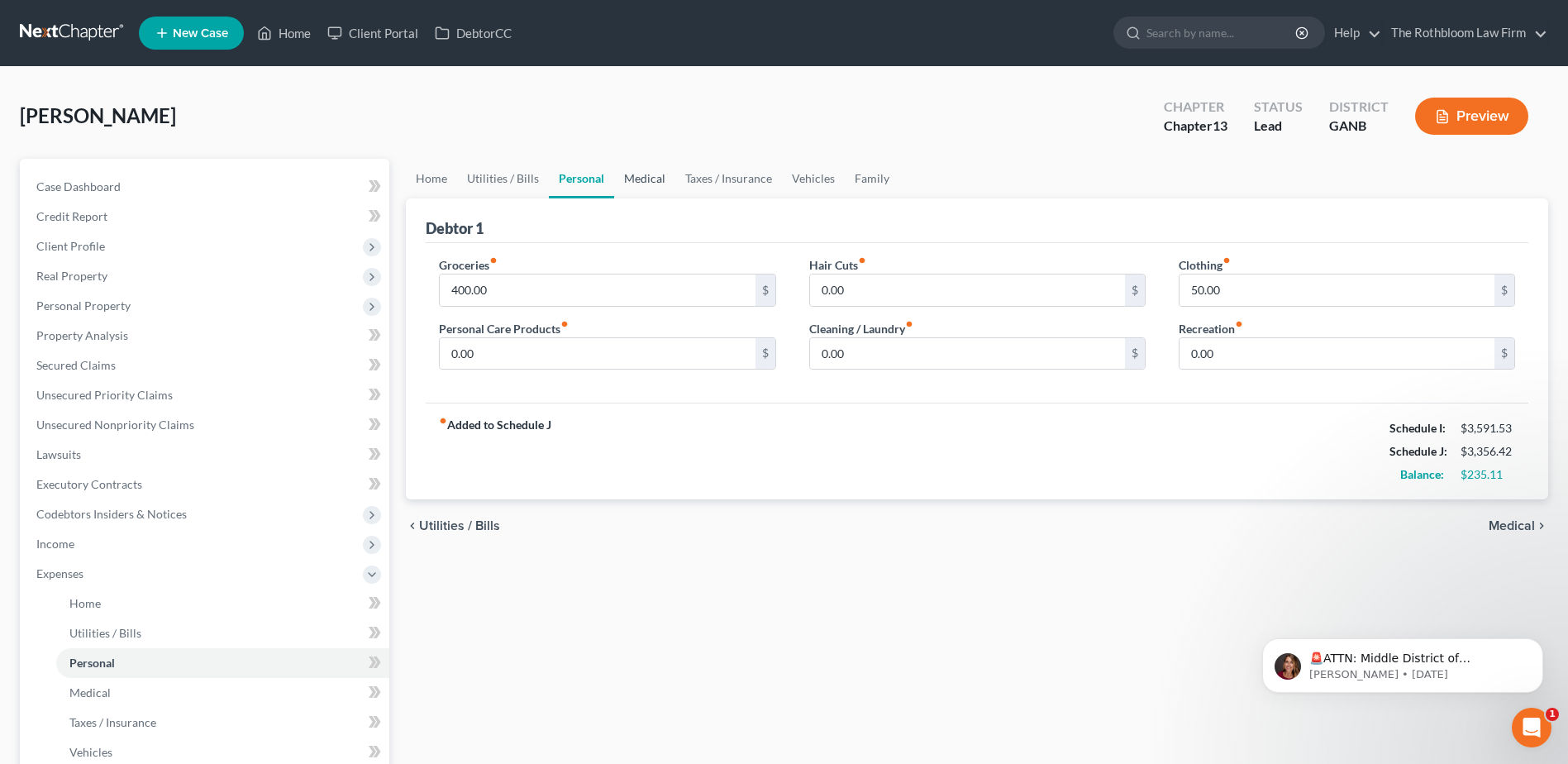
click at [640, 175] on link "Medical" at bounding box center [645, 179] width 61 height 40
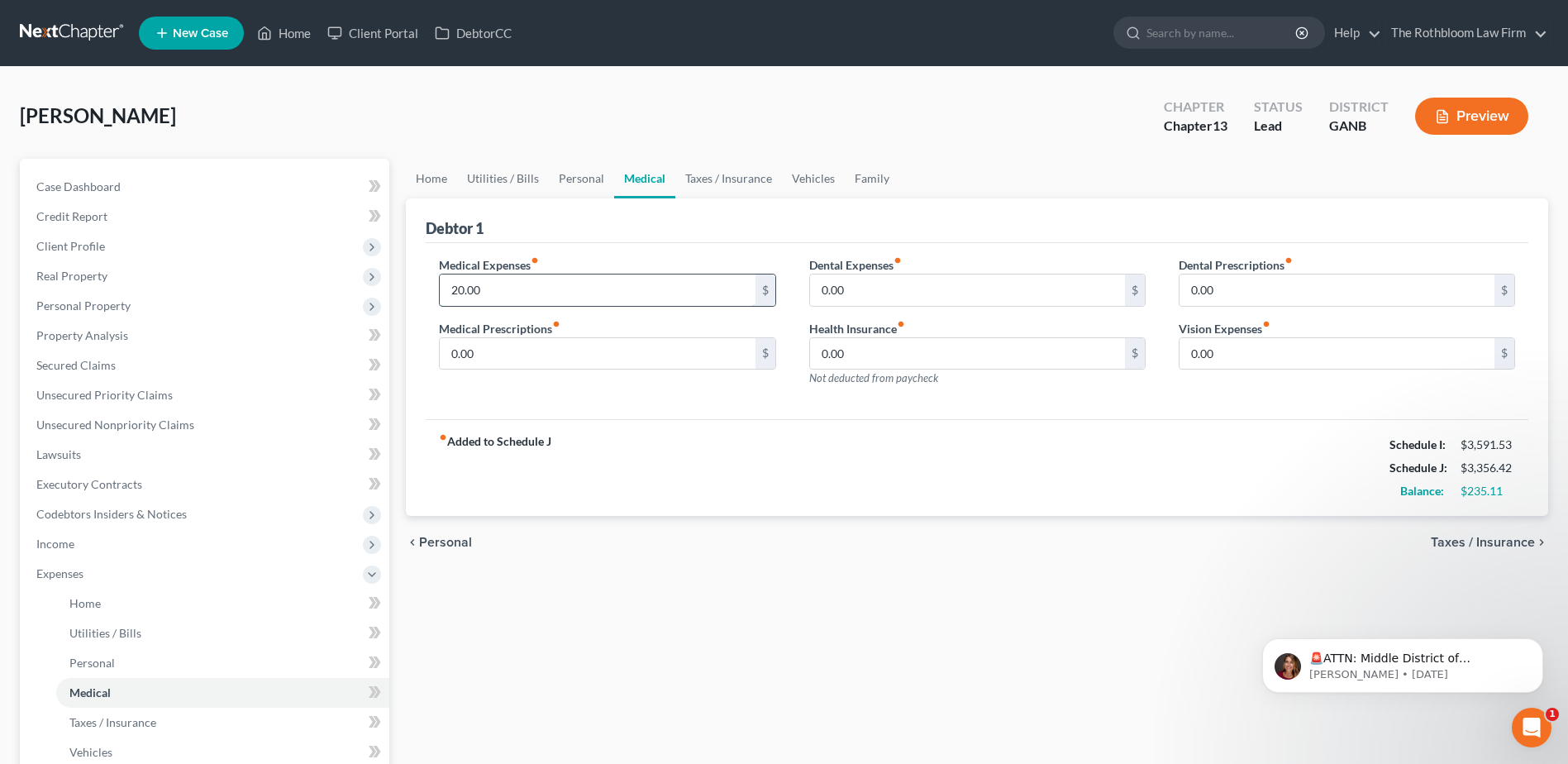
click at [499, 292] on input "20.00" at bounding box center [597, 290] width 315 height 31
click at [499, 289] on input "200" at bounding box center [597, 290] width 315 height 31
click at [710, 178] on link "Taxes / Insurance" at bounding box center [728, 179] width 107 height 40
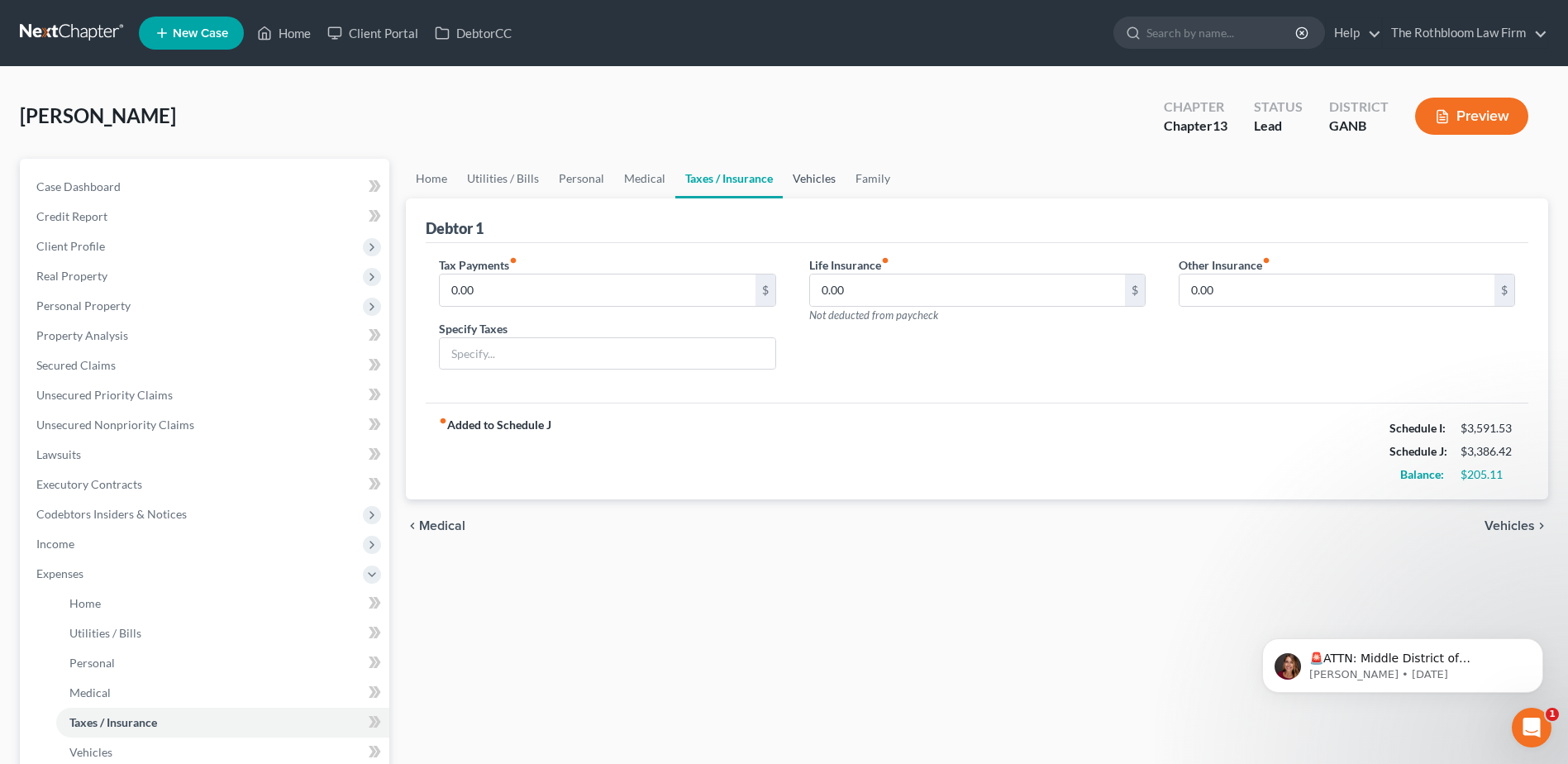
click at [811, 188] on link "Vehicles" at bounding box center [814, 179] width 62 height 40
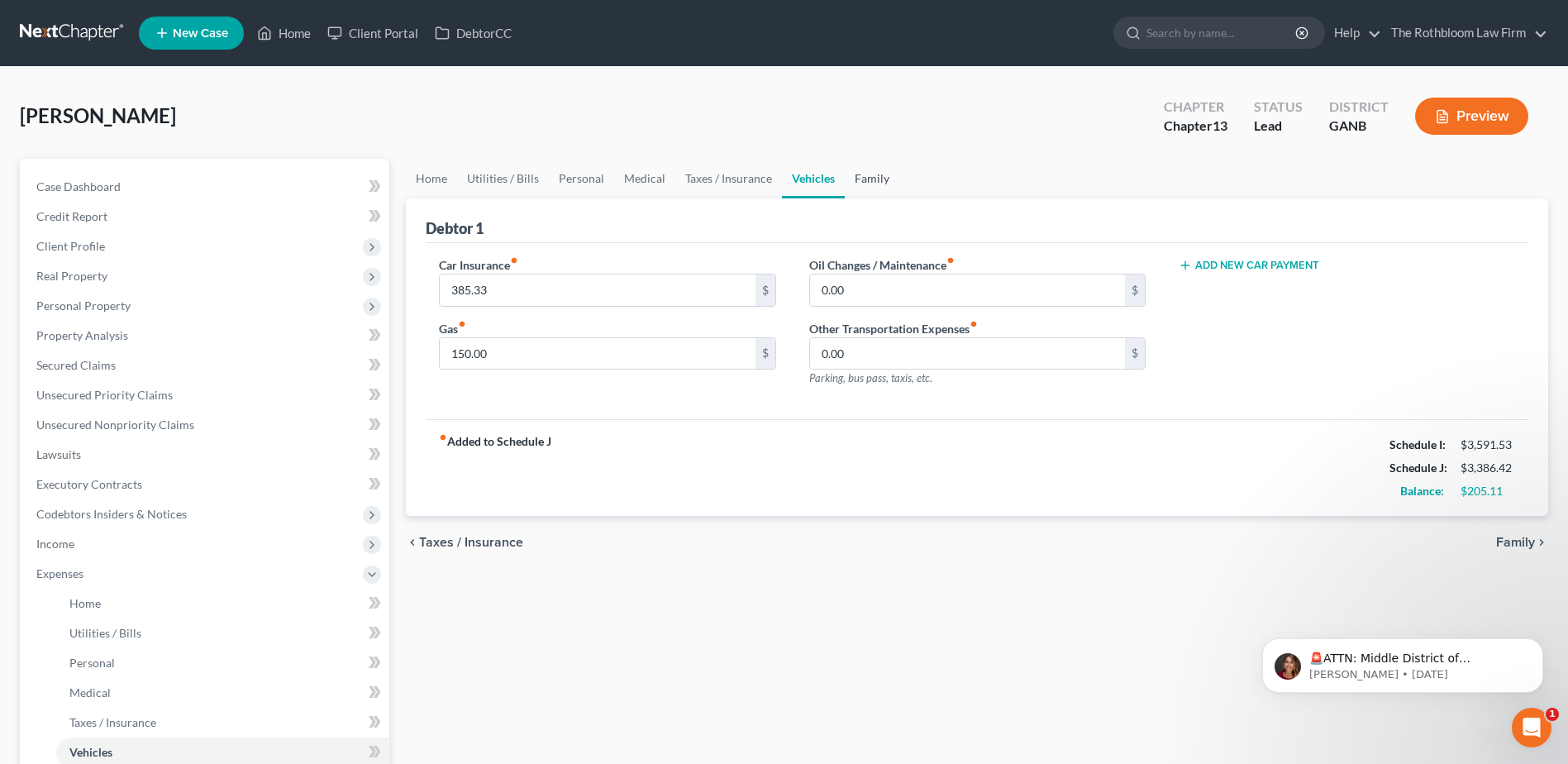
click at [864, 178] on link "Family" at bounding box center [872, 179] width 55 height 40
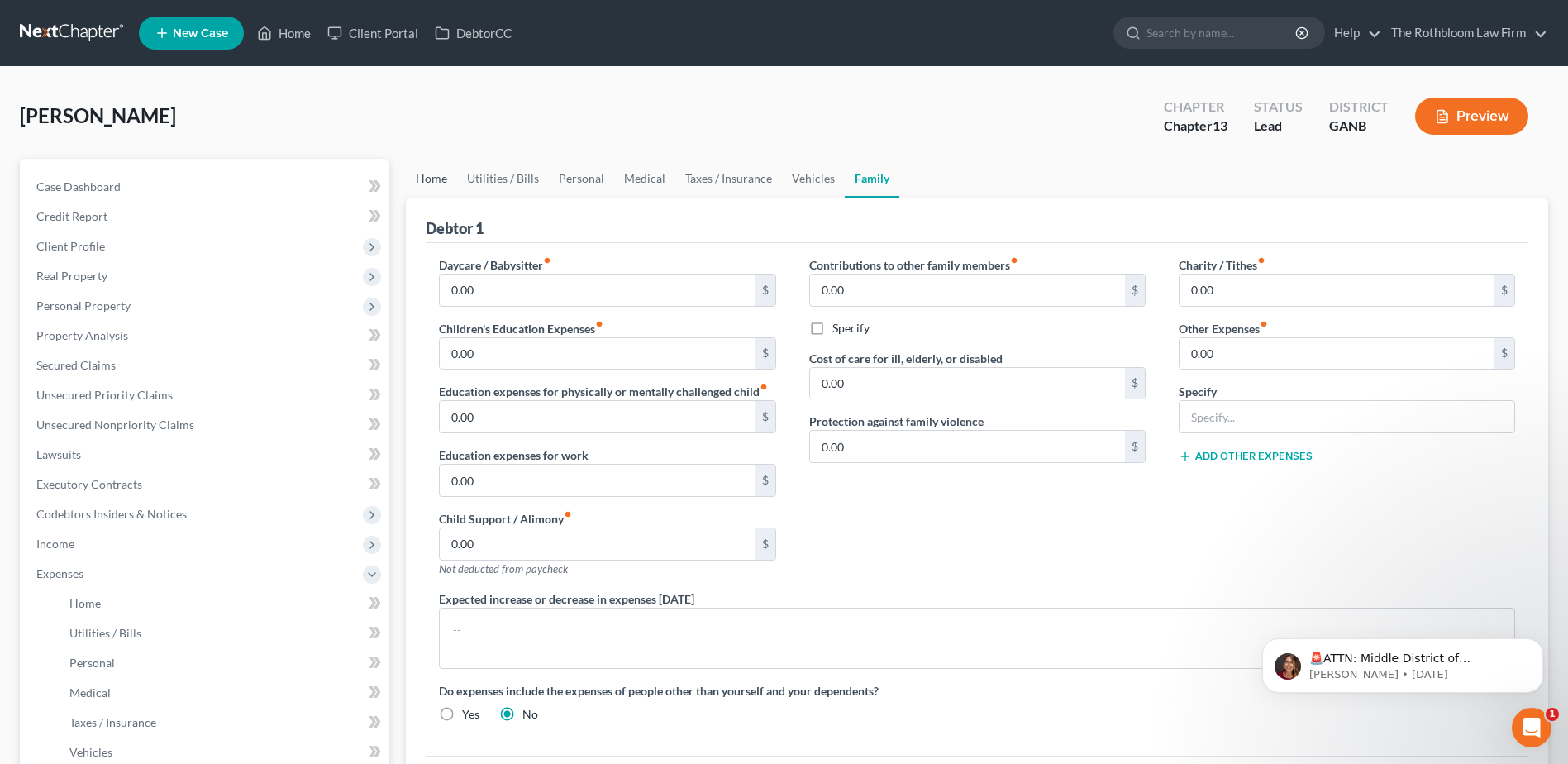
click at [440, 179] on link "Home" at bounding box center [431, 179] width 51 height 40
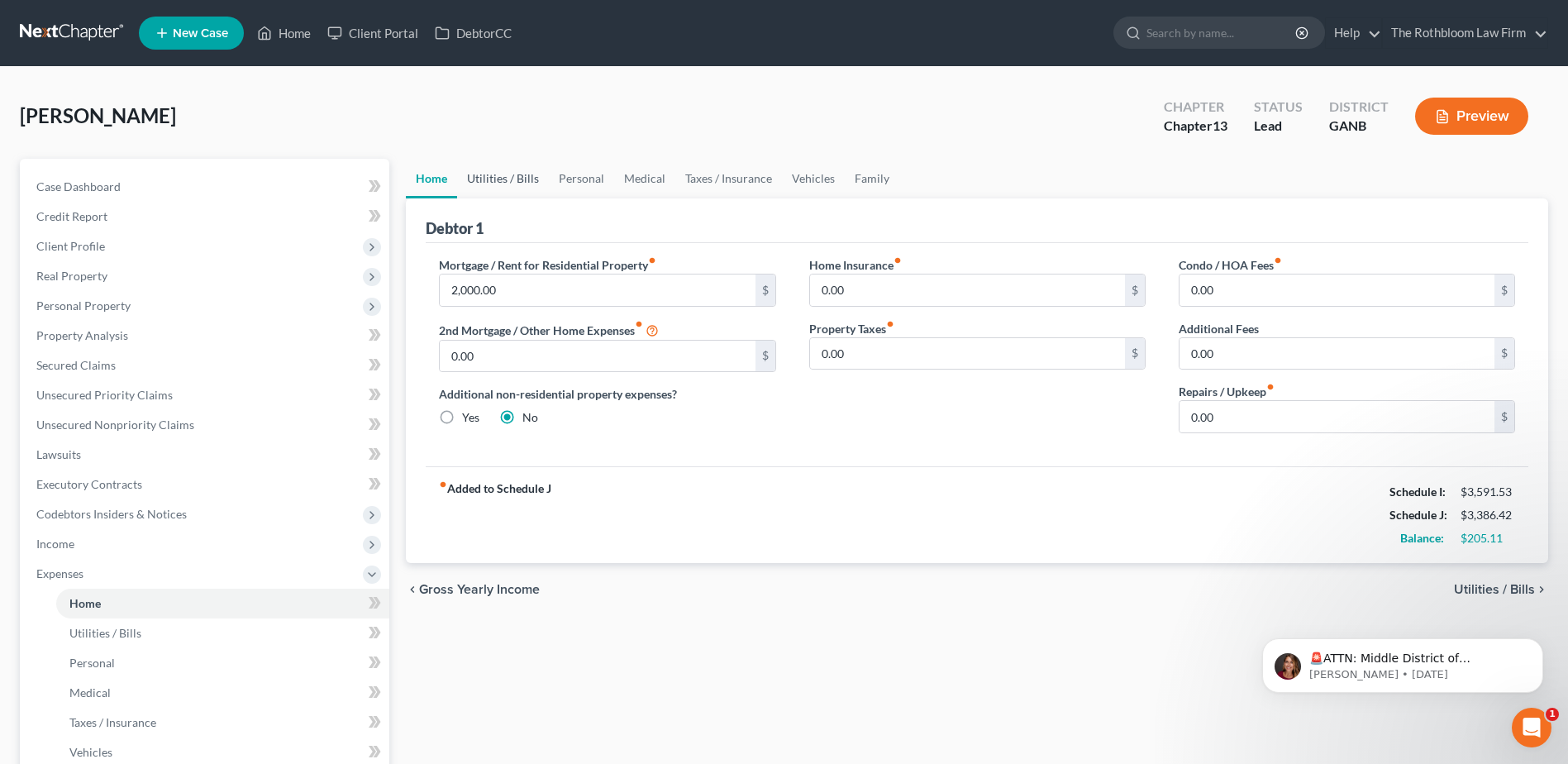
click at [504, 180] on link "Utilities / Bills" at bounding box center [503, 179] width 92 height 40
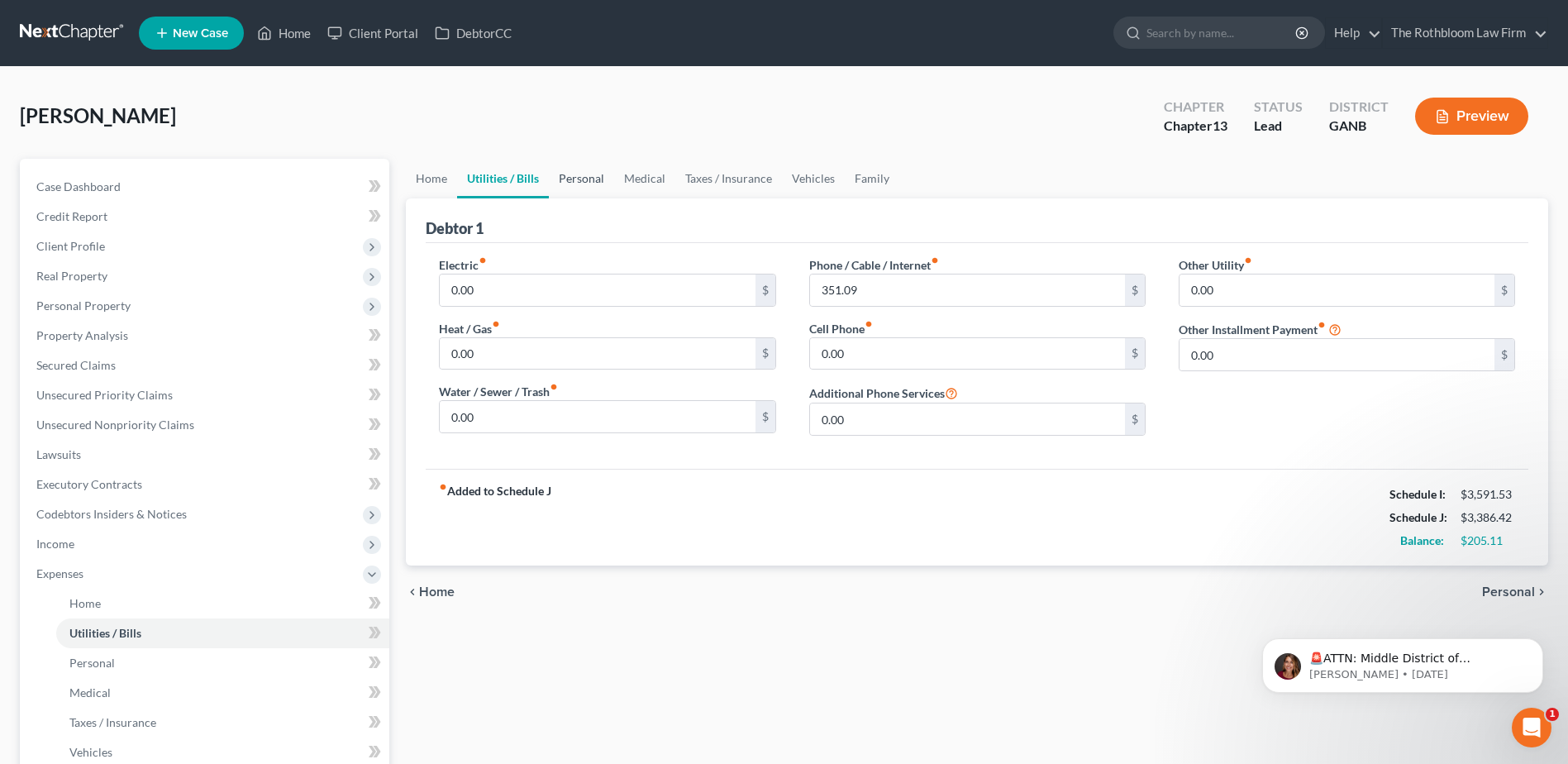
click at [574, 179] on link "Personal" at bounding box center [581, 179] width 65 height 40
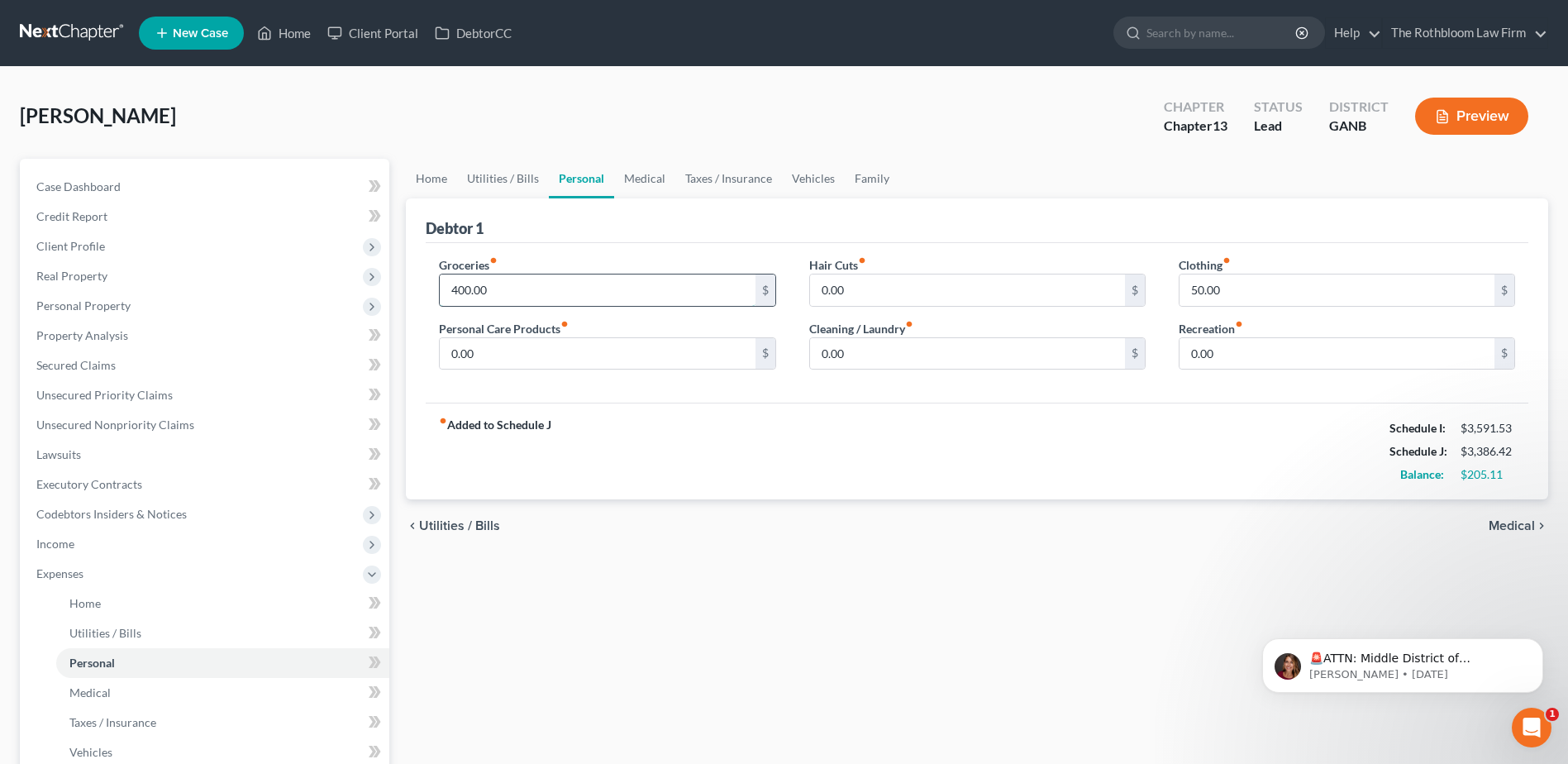
click at [499, 289] on input "400.00" at bounding box center [597, 290] width 315 height 31
click at [779, 557] on div "Home Utilities / Bills Personal Medical Taxes / Insurance Vehicles Family Debto…" at bounding box center [976, 622] width 1158 height 925
click at [835, 427] on div "fiber_manual_record Added to Schedule J Schedule I: $3,591.53 Schedule J: $3,28…" at bounding box center [977, 451] width 1103 height 96
click at [491, 291] on input "300" at bounding box center [597, 290] width 315 height 31
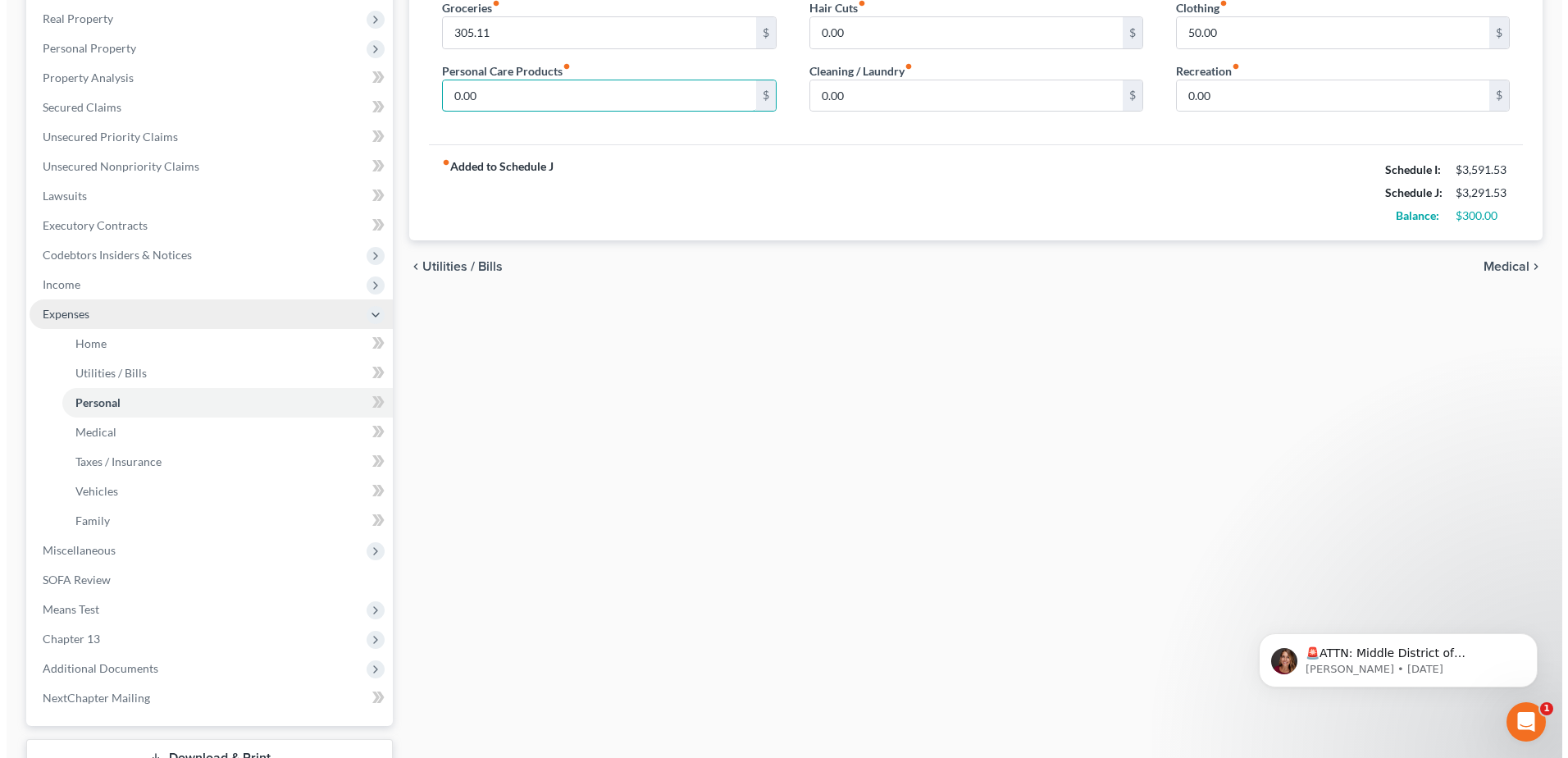
scroll to position [165, 0]
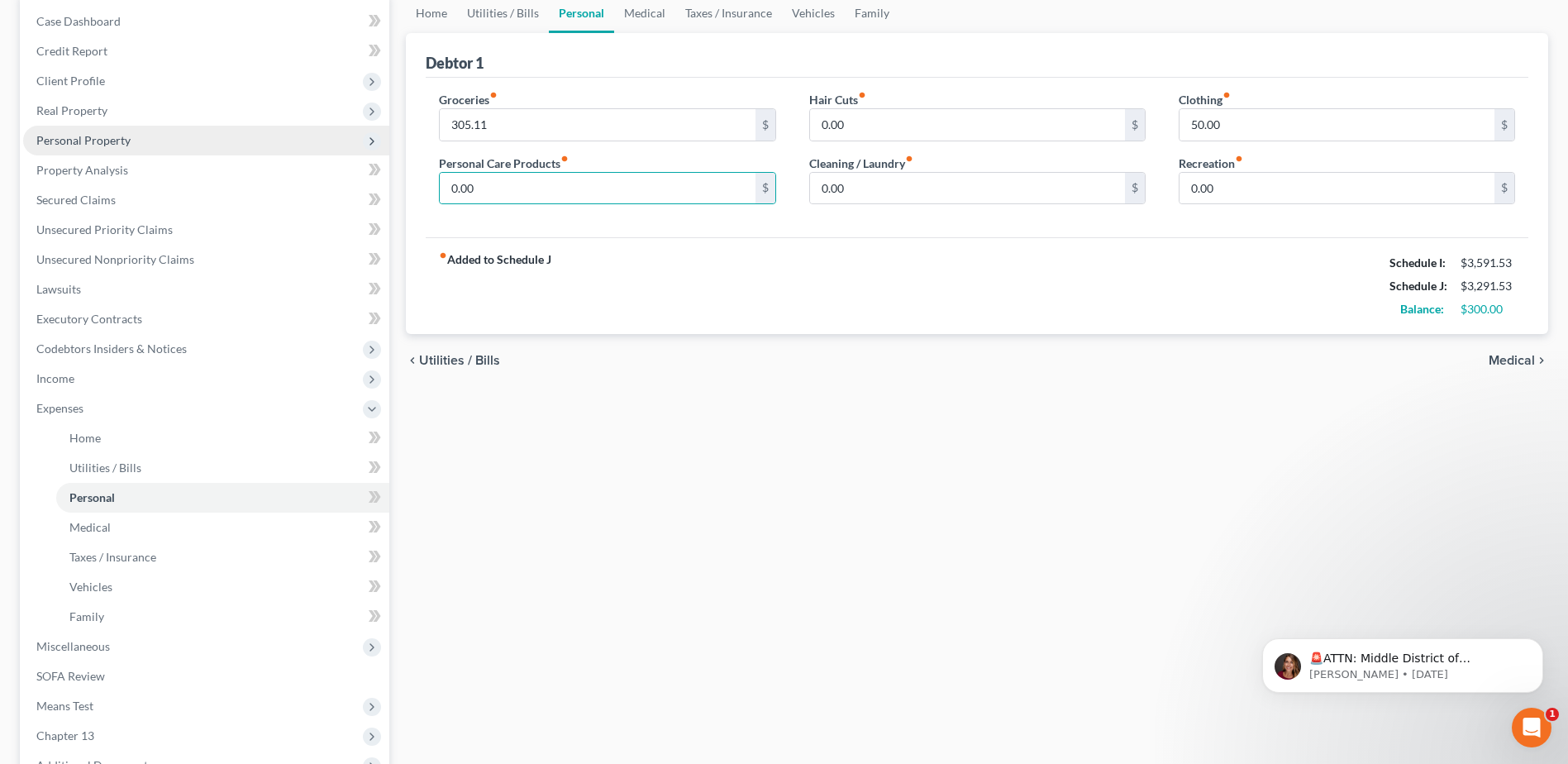
click at [116, 148] on span "Personal Property" at bounding box center [207, 141] width 366 height 30
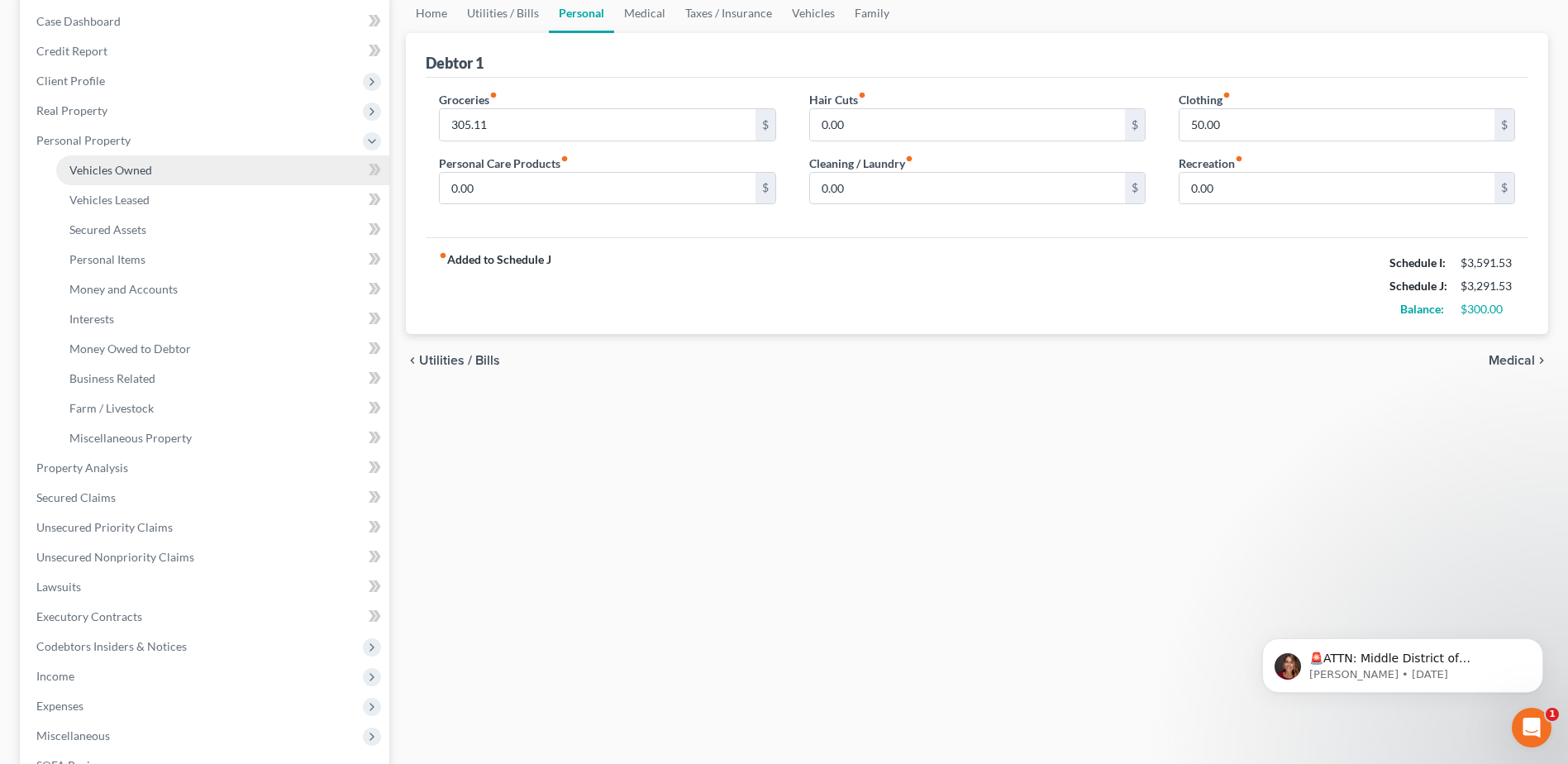
click at [122, 175] on span "Vehicles Owned" at bounding box center [110, 170] width 82 height 14
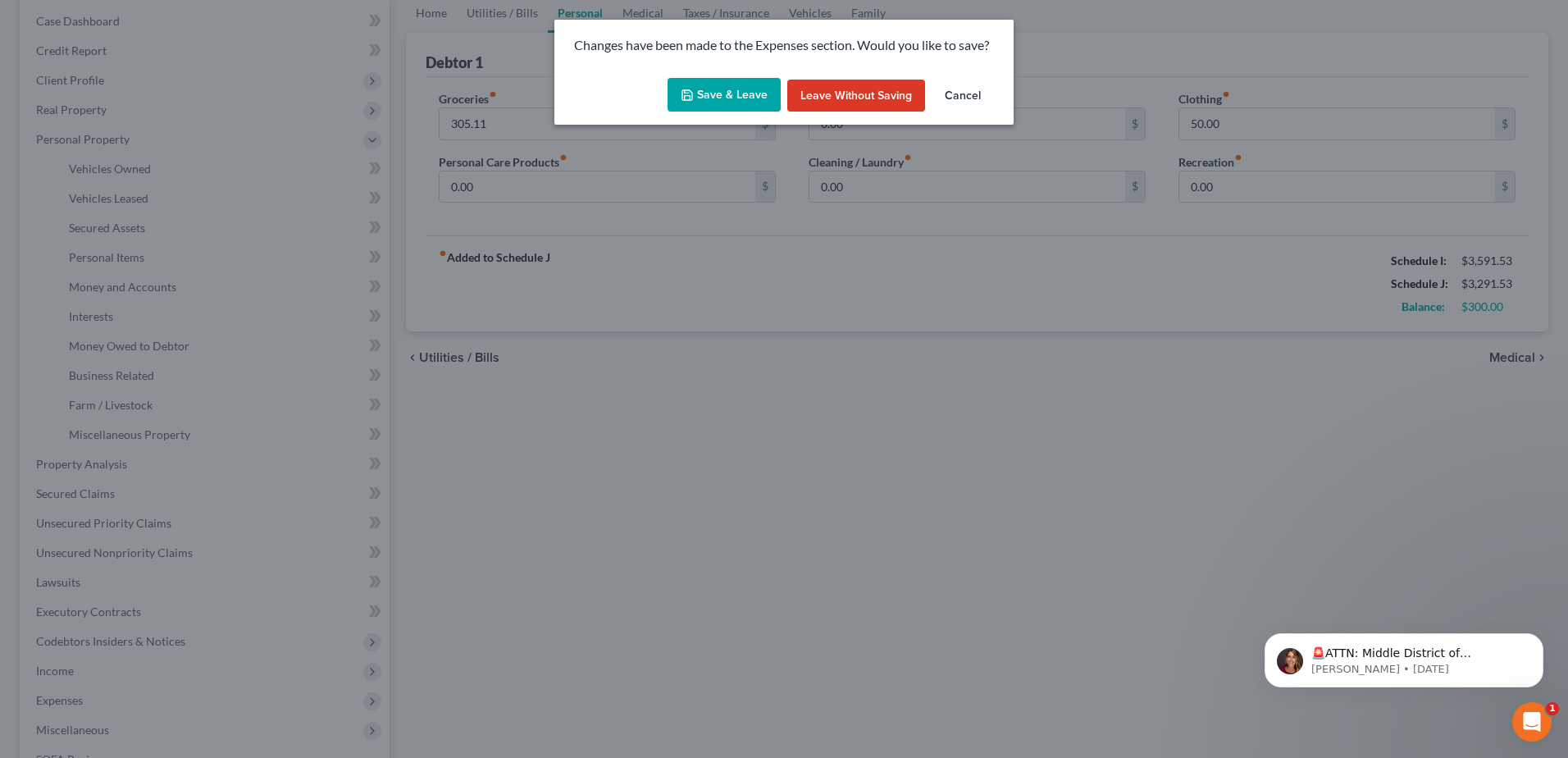
click at [722, 91] on button "Save & Leave" at bounding box center [723, 95] width 113 height 34
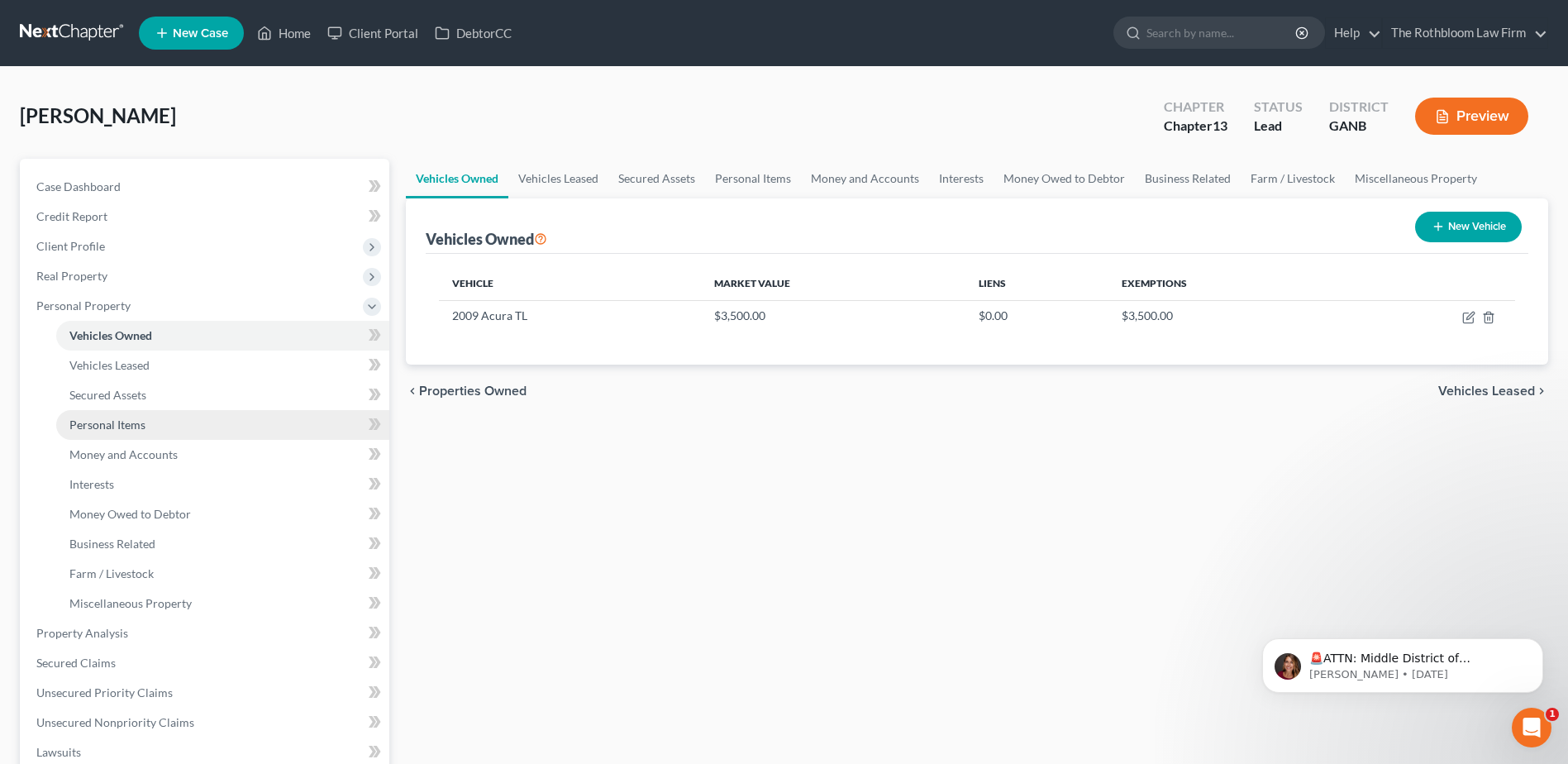
click at [113, 425] on span "Personal Items" at bounding box center [108, 425] width 76 height 14
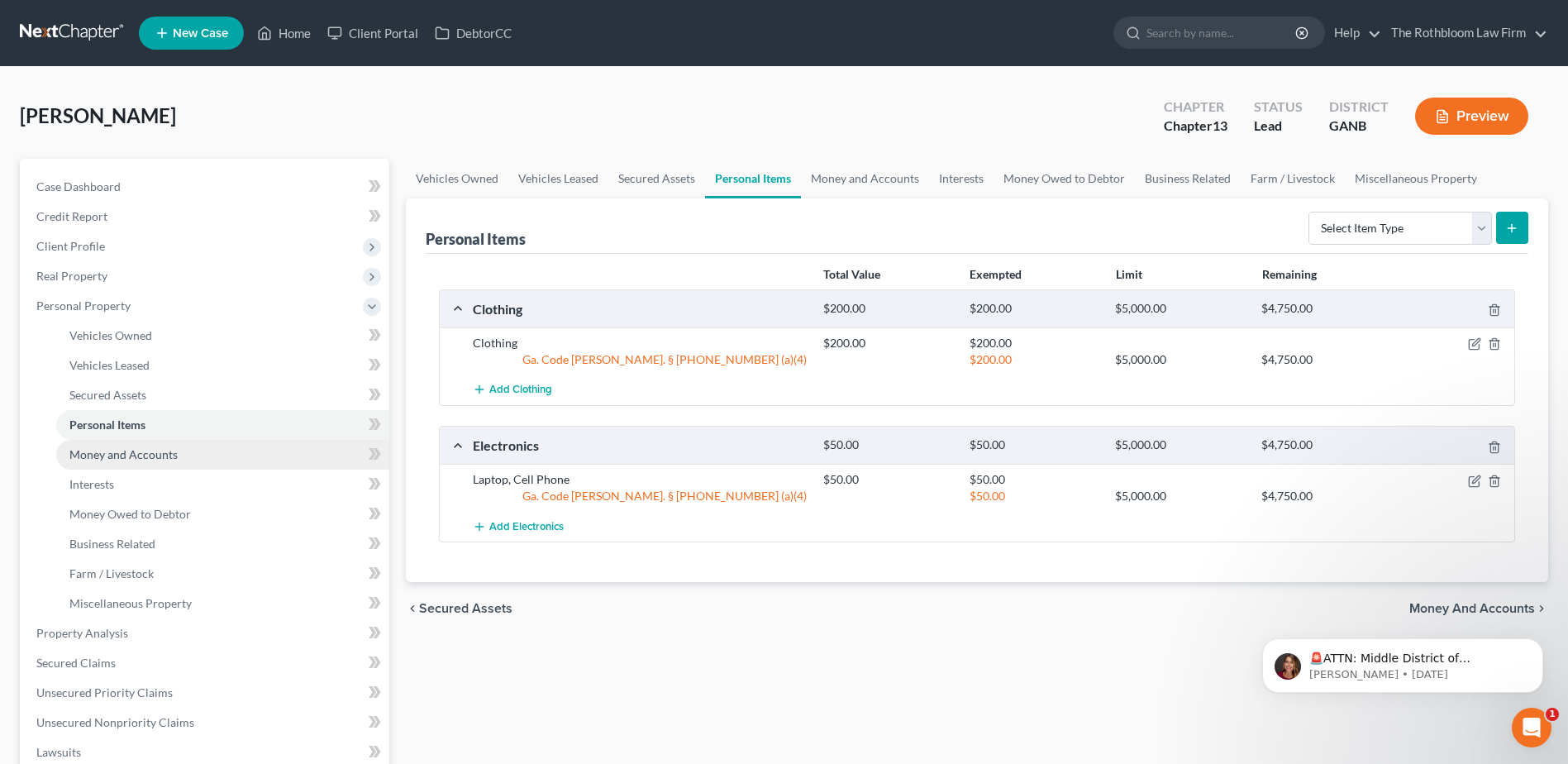
click at [139, 455] on span "Money and Accounts" at bounding box center [123, 454] width 108 height 14
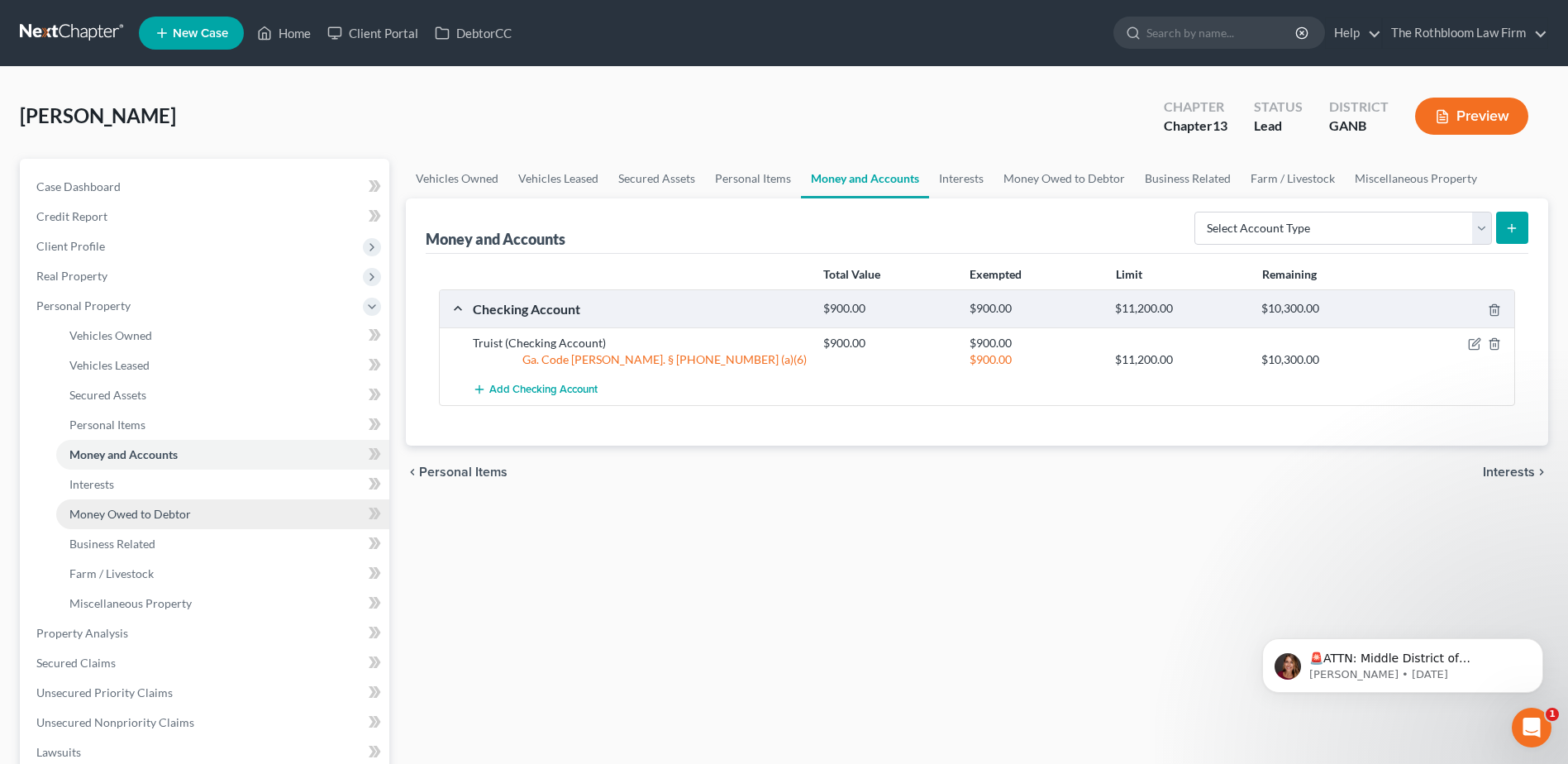
scroll to position [248, 0]
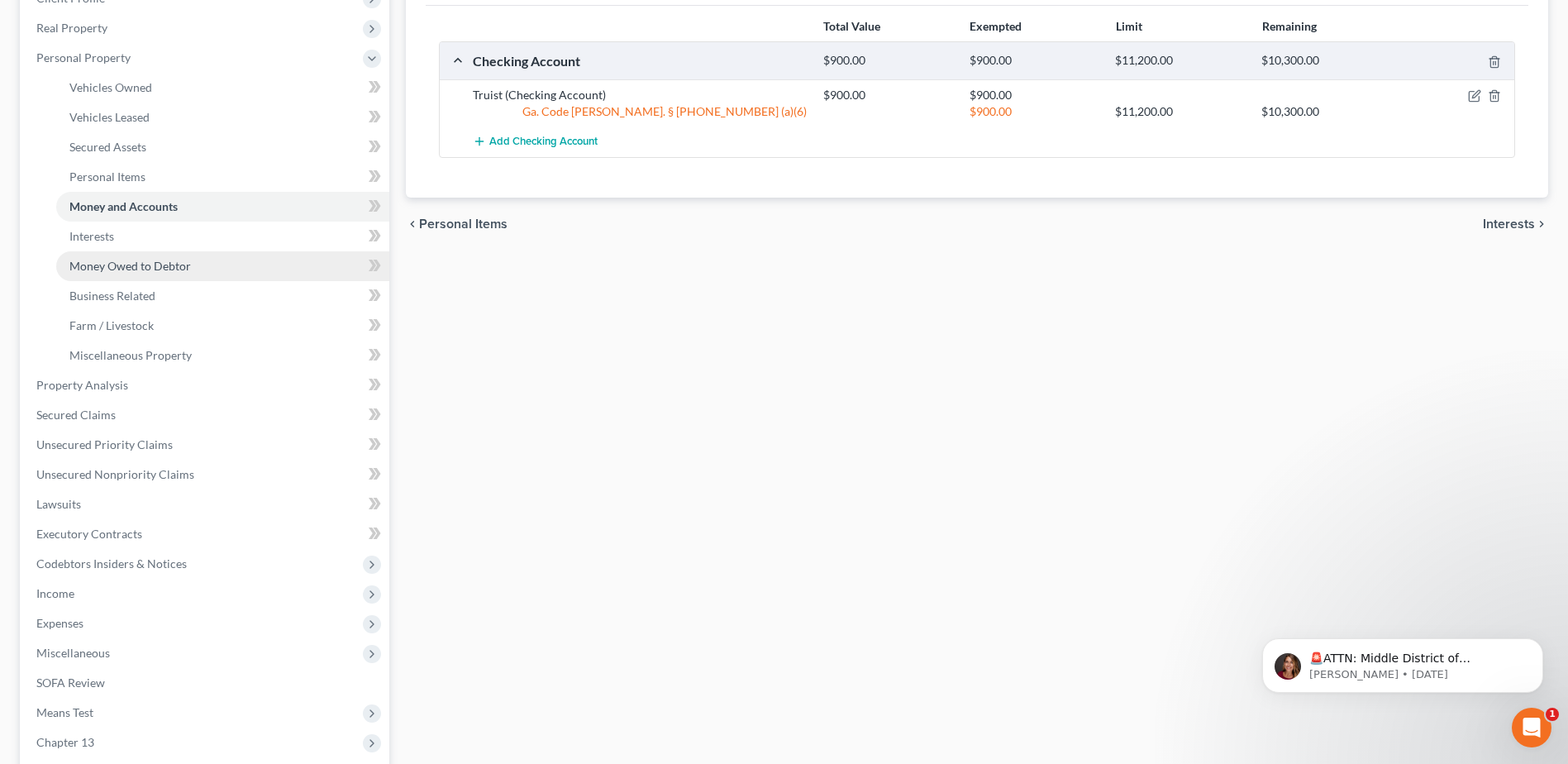
click at [115, 267] on span "Money Owed to Debtor" at bounding box center [130, 266] width 121 height 14
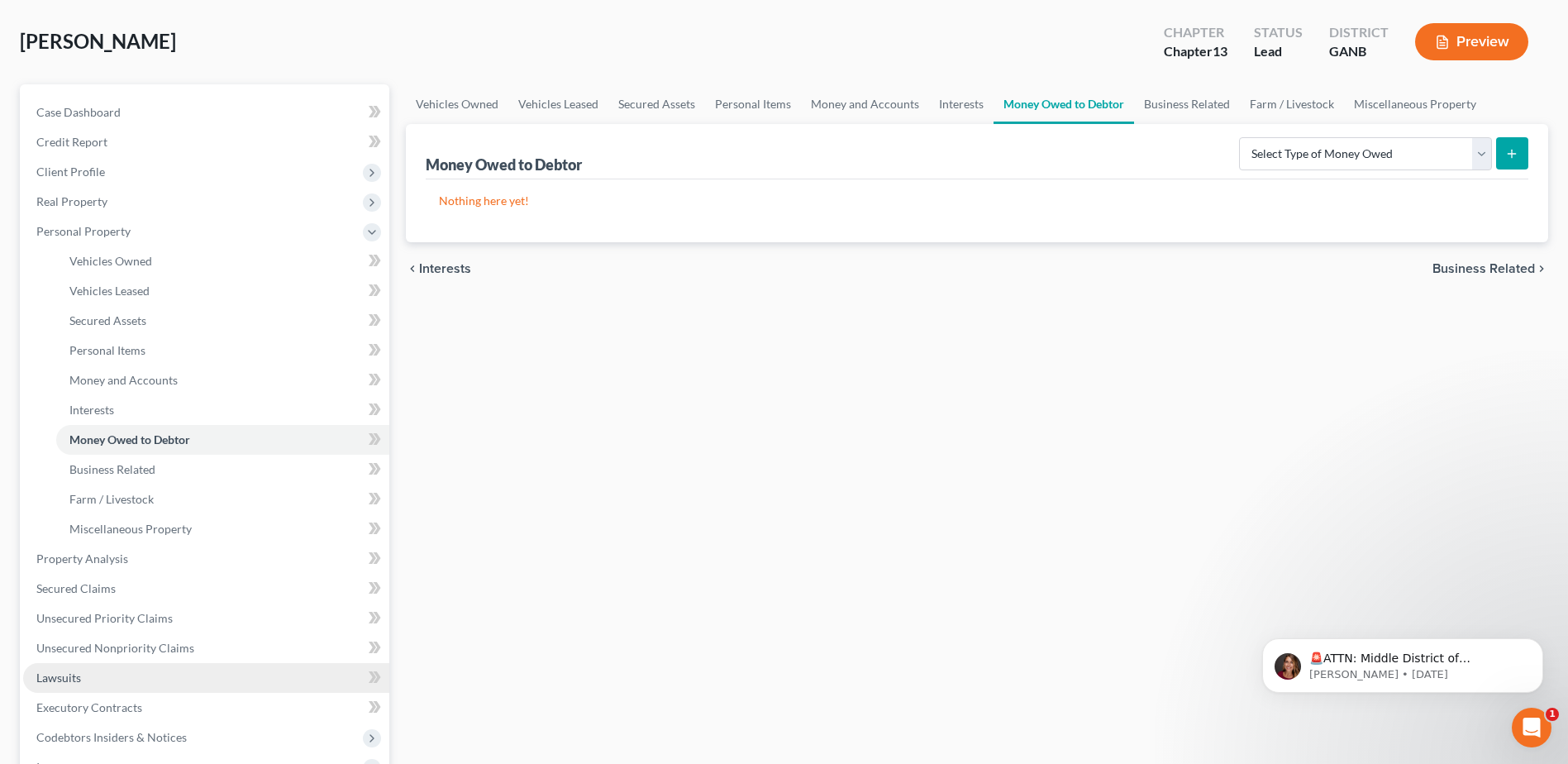
scroll to position [166, 0]
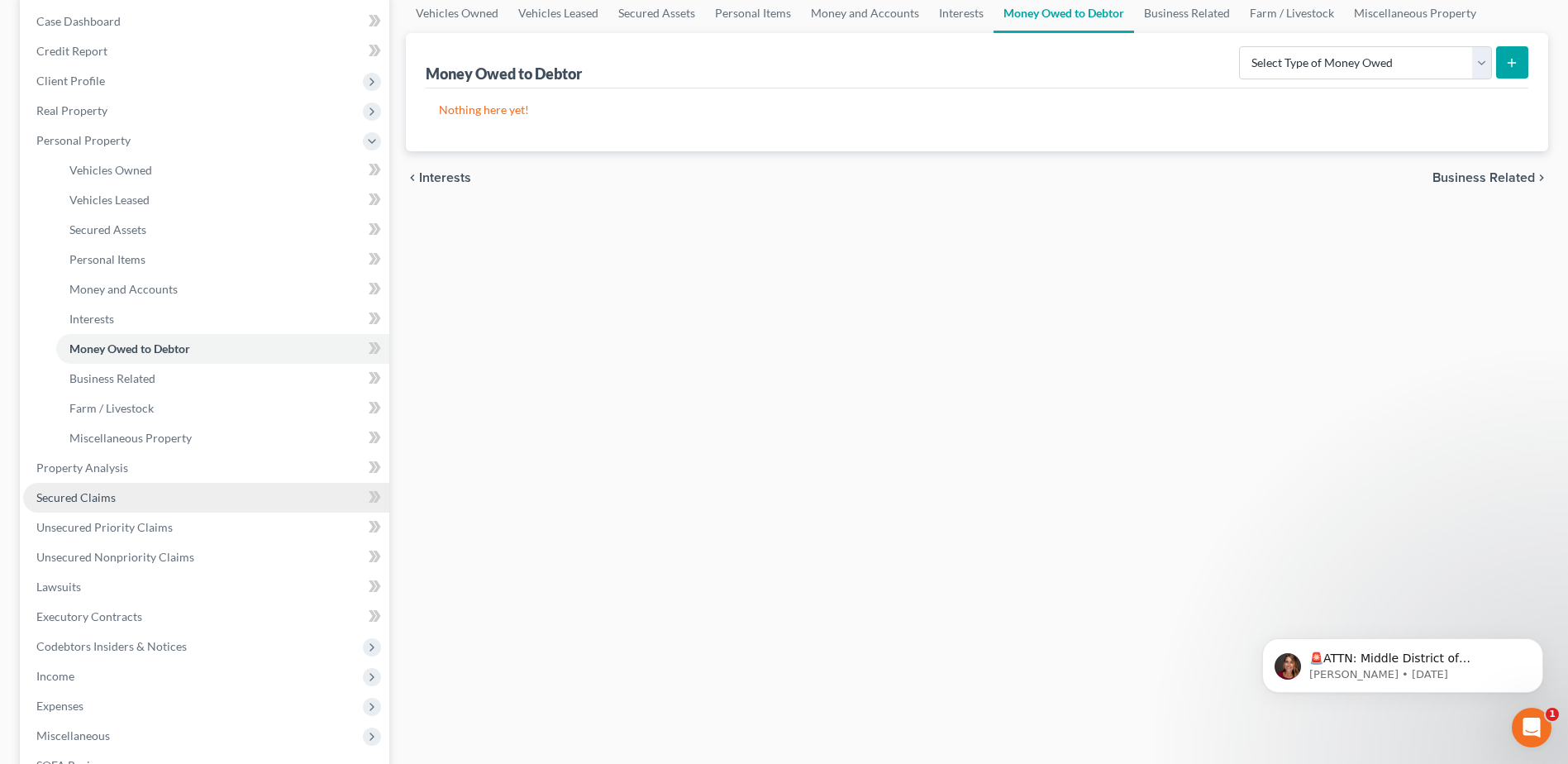
click at [99, 493] on span "Secured Claims" at bounding box center [75, 497] width 79 height 14
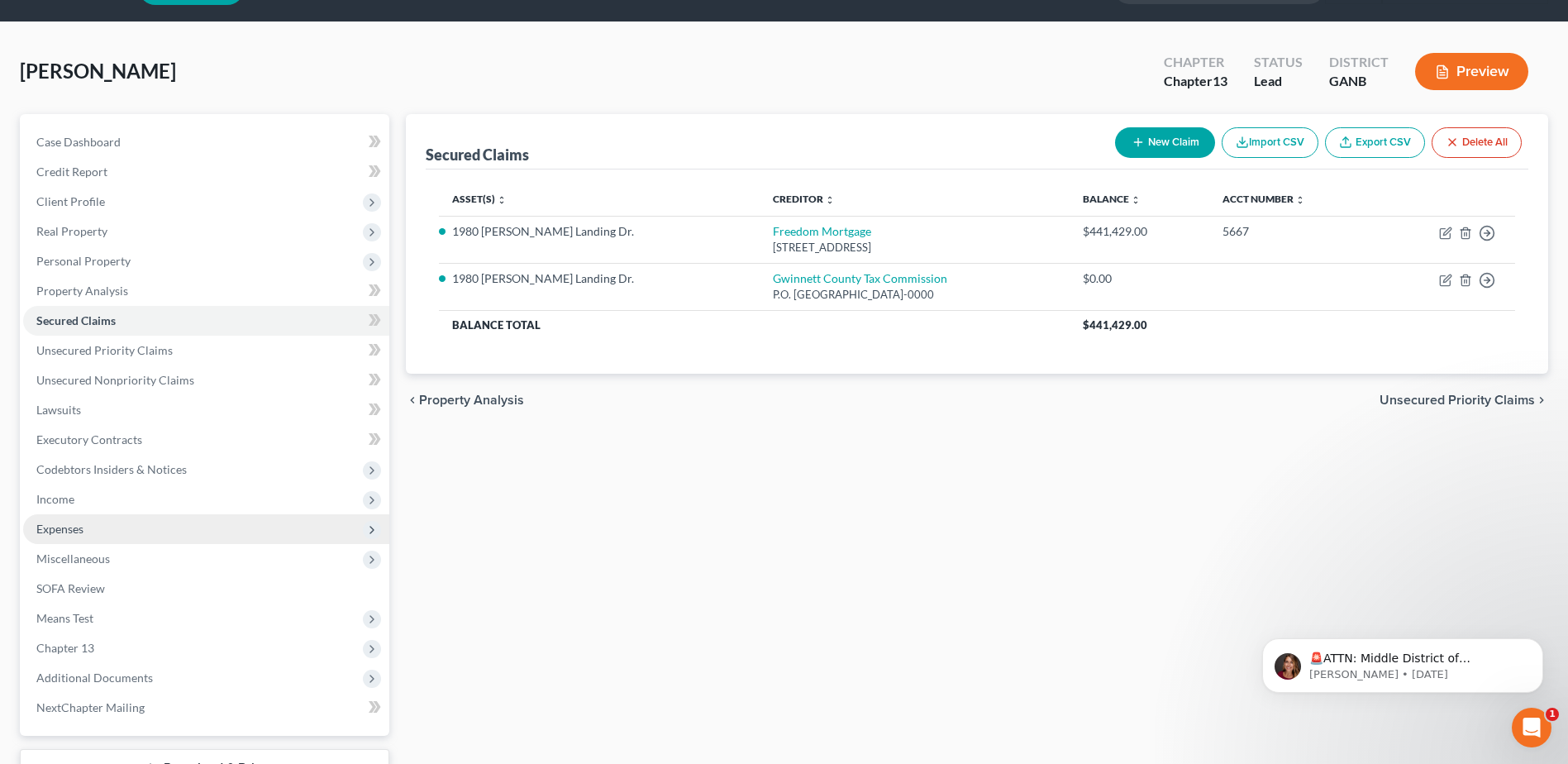
scroll to position [82, 0]
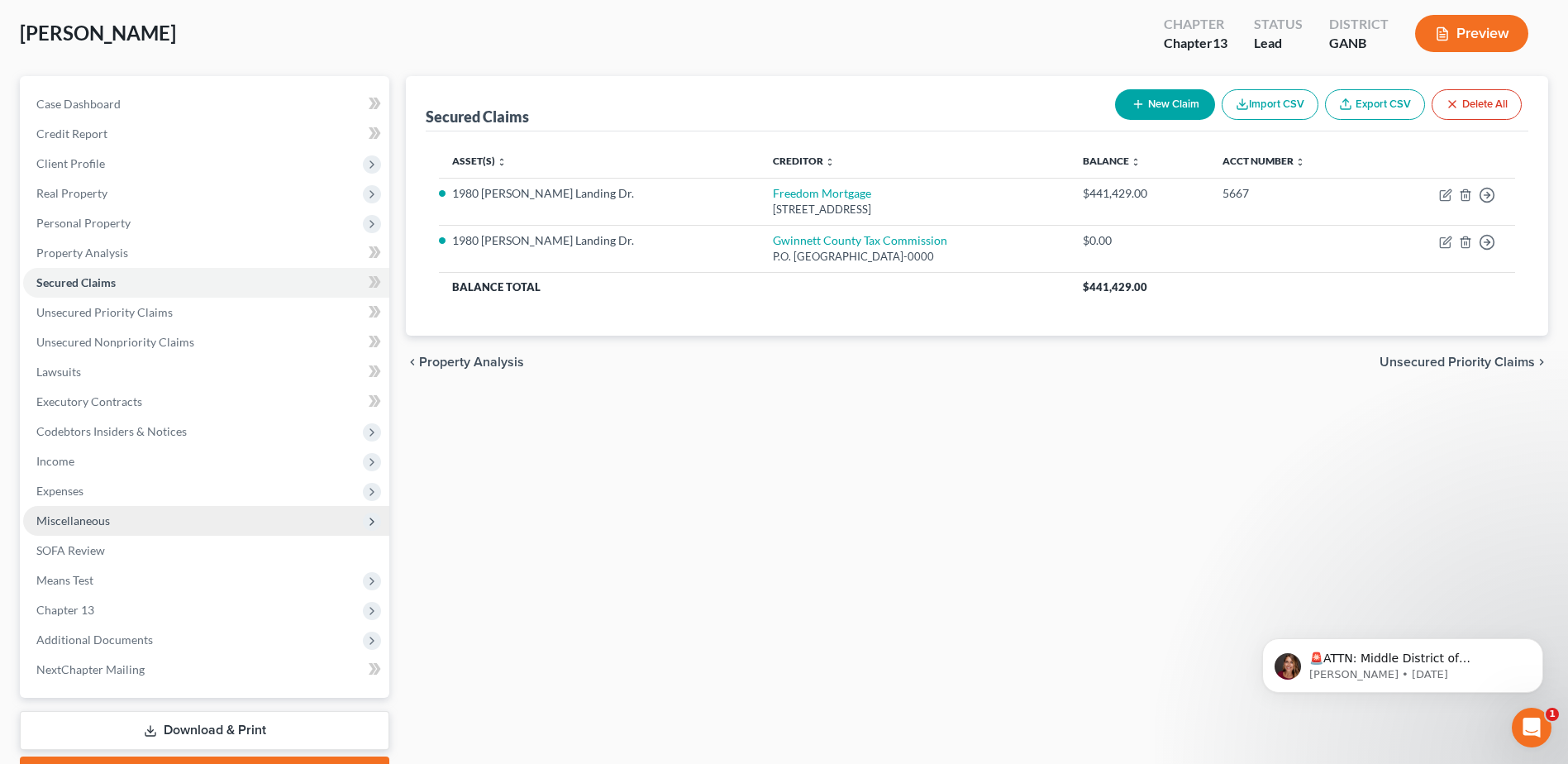
click at [98, 524] on span "Miscellaneous" at bounding box center [73, 521] width 74 height 14
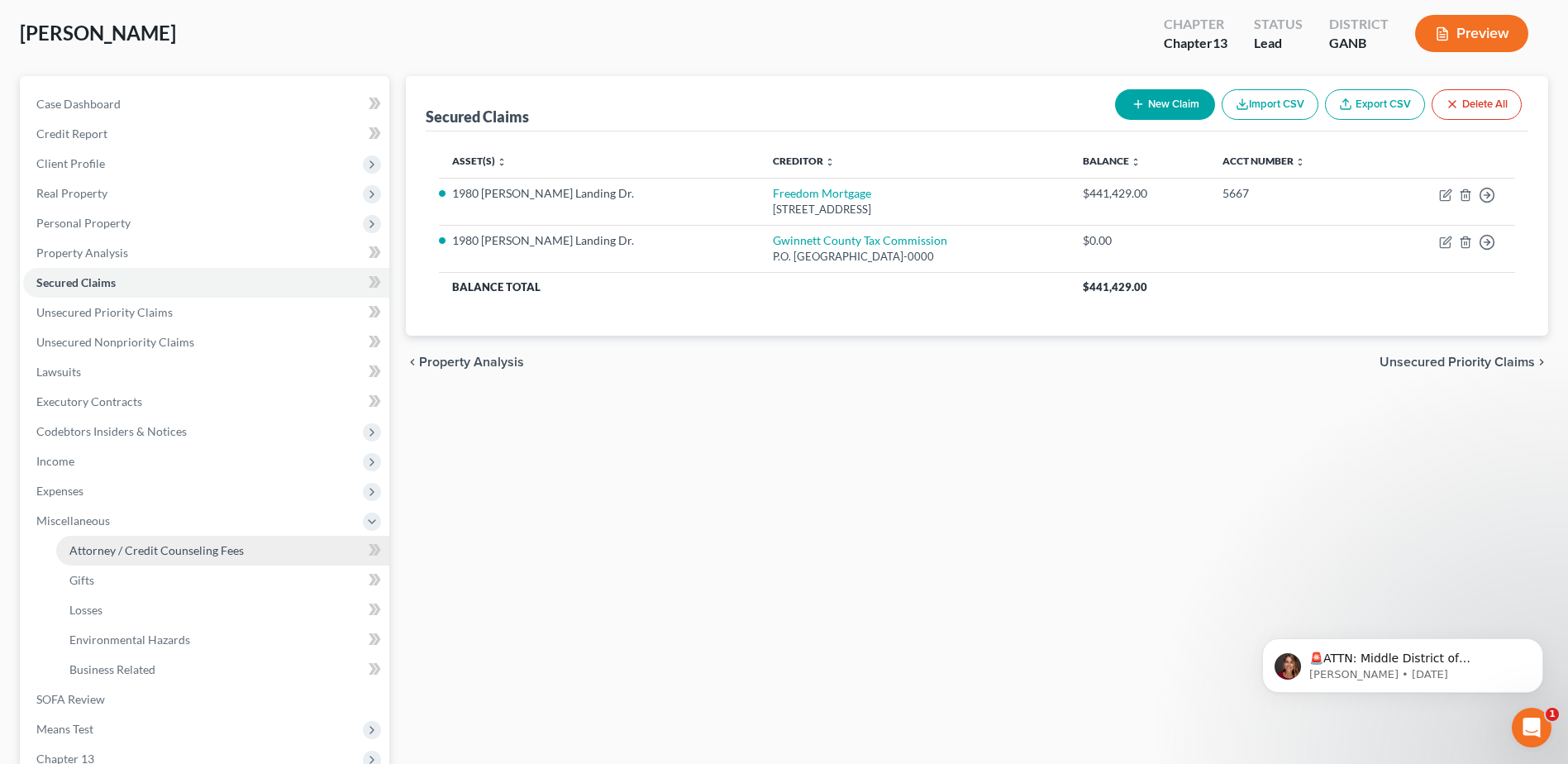
click at [134, 552] on span "Attorney / Credit Counseling Fees" at bounding box center [156, 550] width 174 height 14
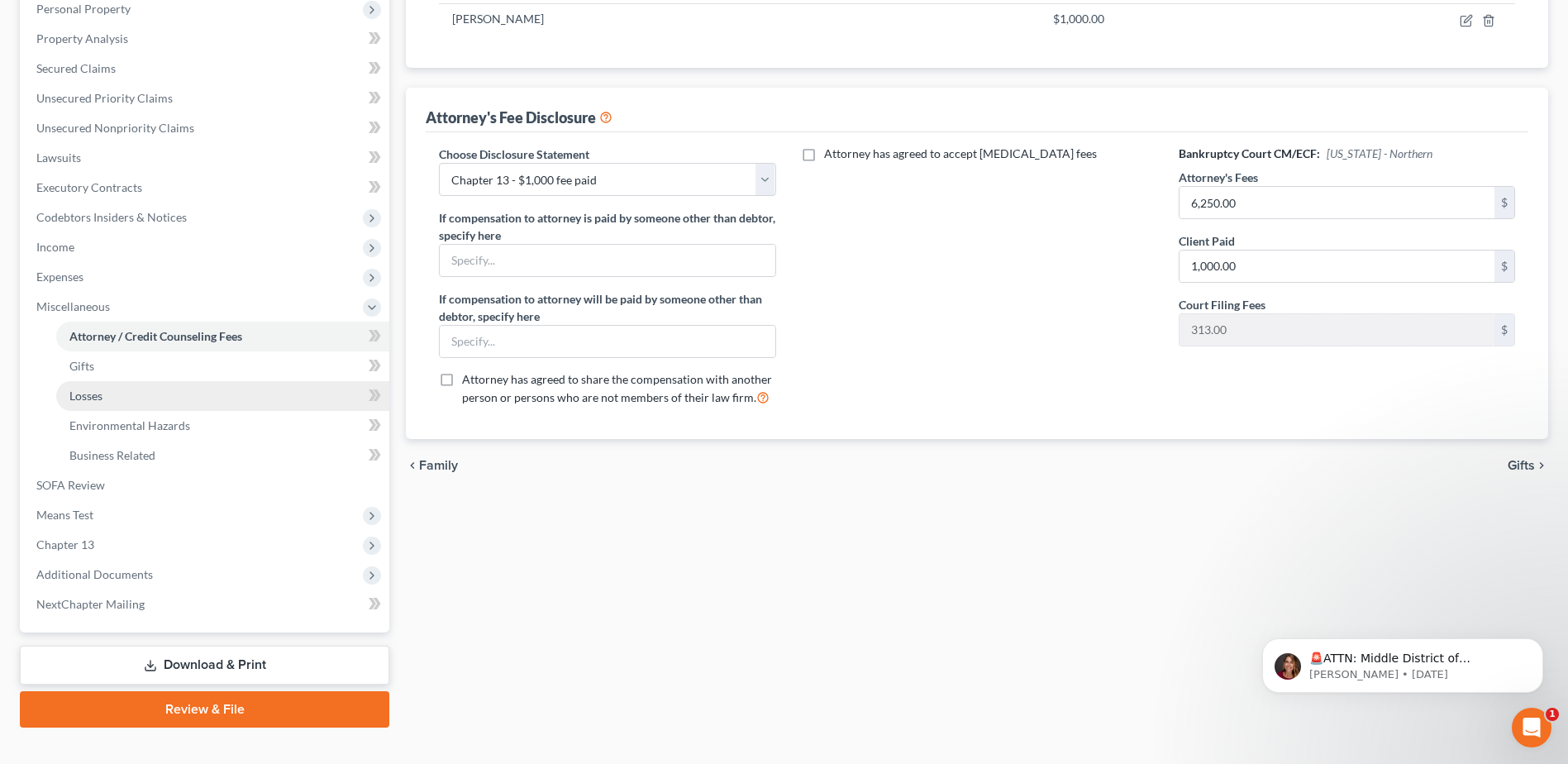
scroll to position [323, 0]
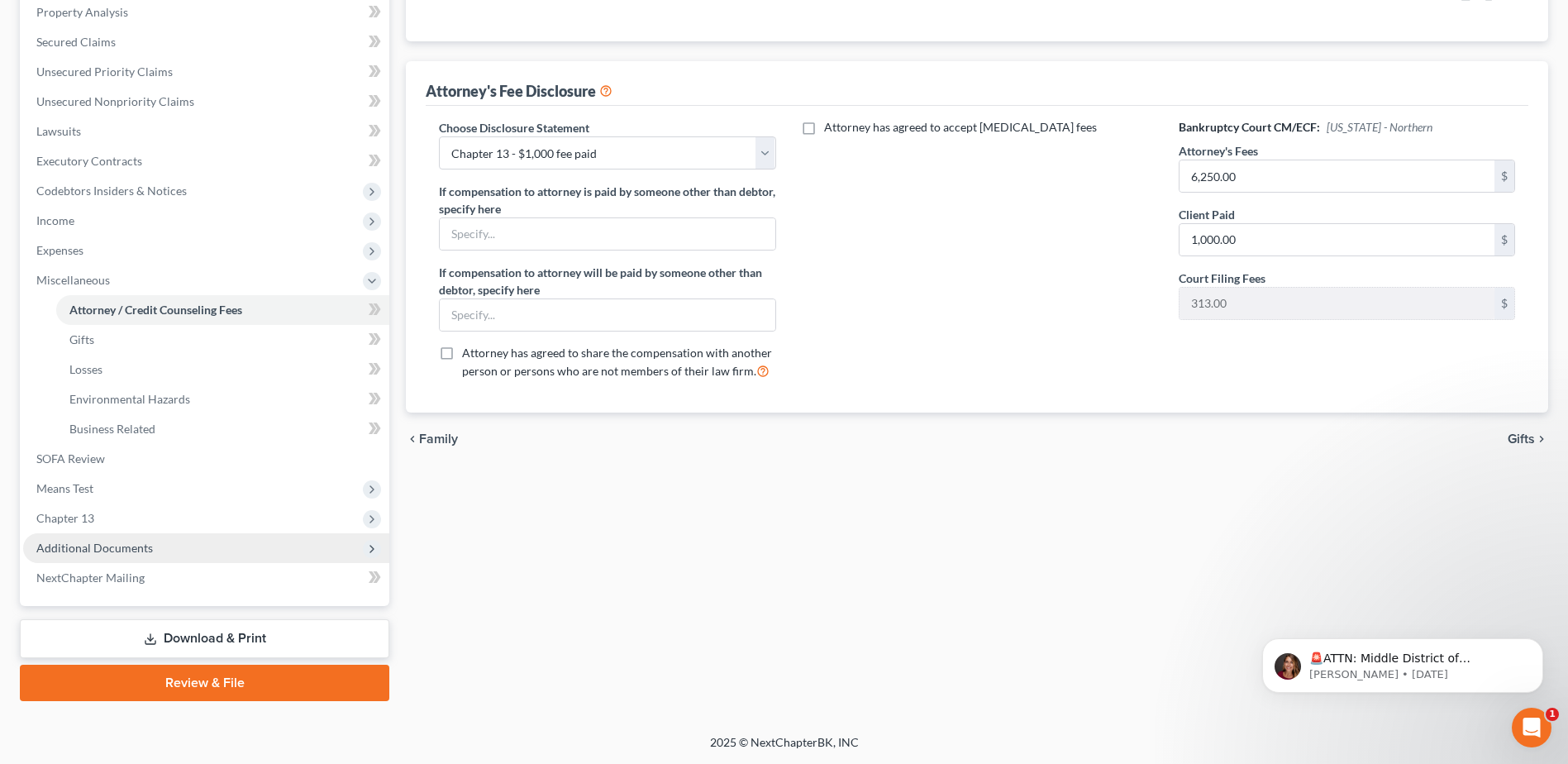
click at [113, 550] on span "Additional Documents" at bounding box center [95, 548] width 116 height 14
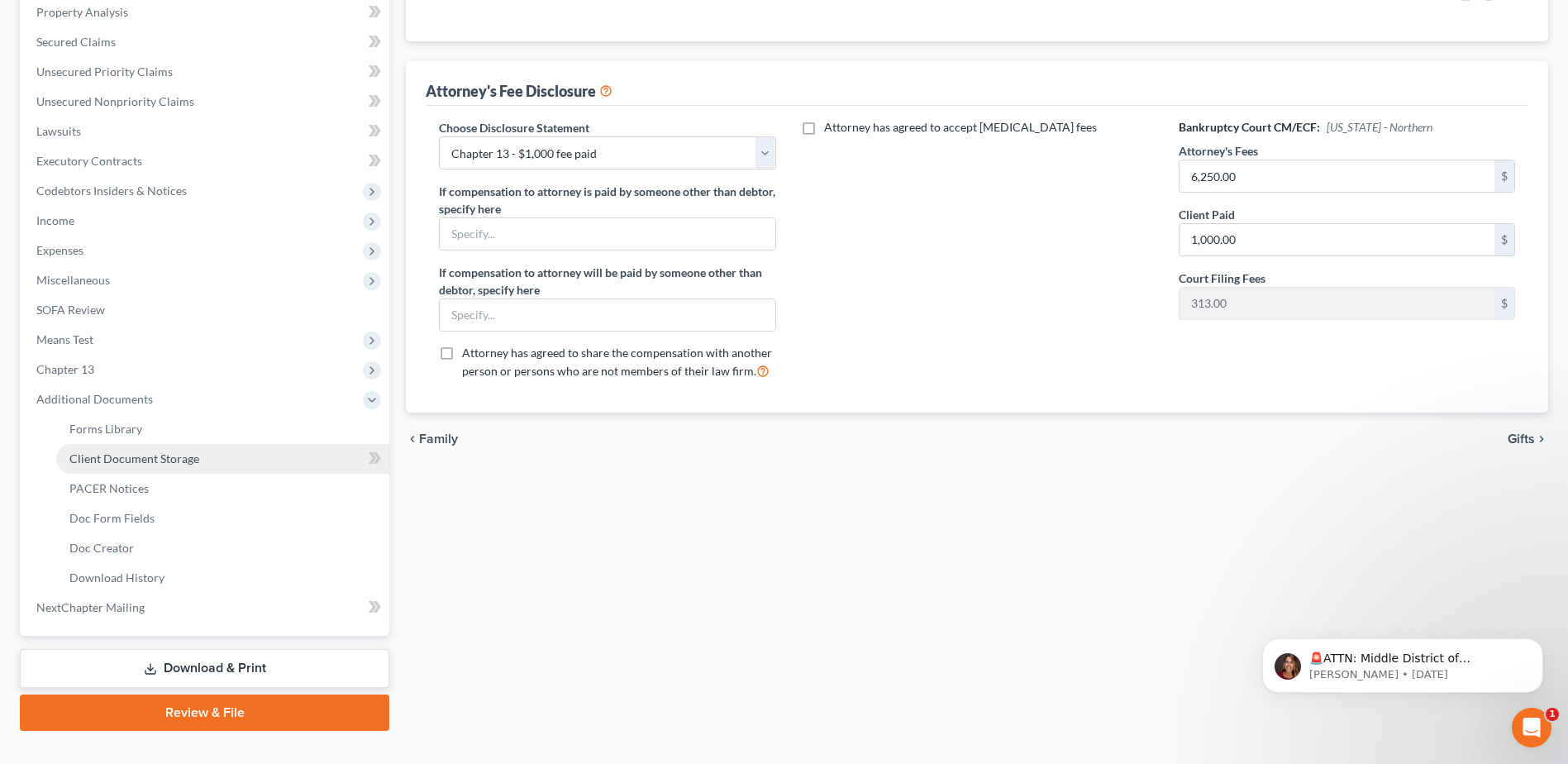
click at [136, 452] on span "Client Document Storage" at bounding box center [134, 458] width 130 height 14
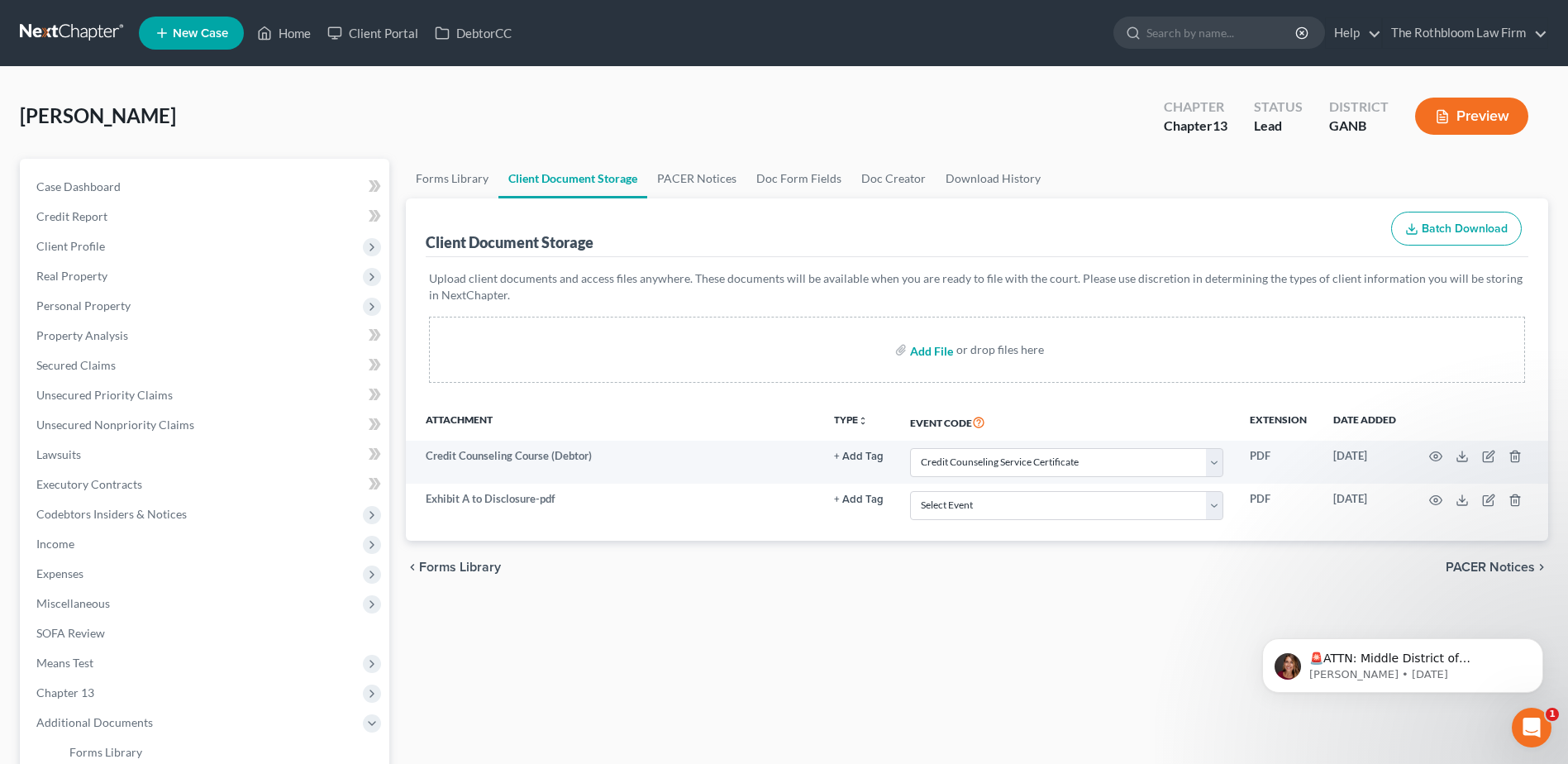
click at [930, 352] on input "file" at bounding box center [930, 350] width 40 height 30
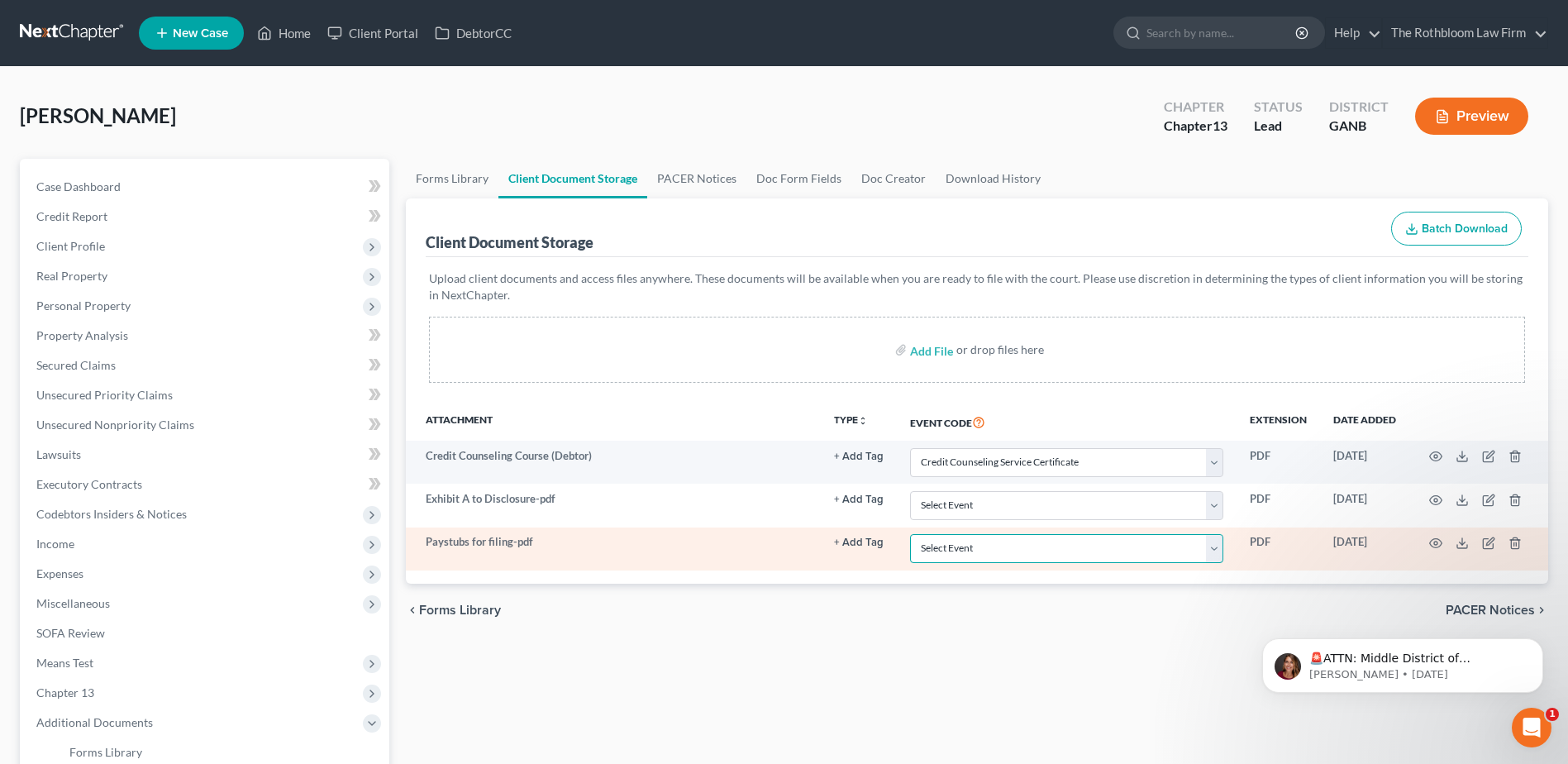
click at [1216, 556] on select "Select Event 01 - Chapter 13 Plan - Initial Plan 02-Application to Pay Filing F…" at bounding box center [1066, 548] width 313 height 29
click at [910, 534] on select "Select Event 01 - Chapter 13 Plan - Initial Plan 02-Application to Pay Filing F…" at bounding box center [1066, 548] width 313 height 29
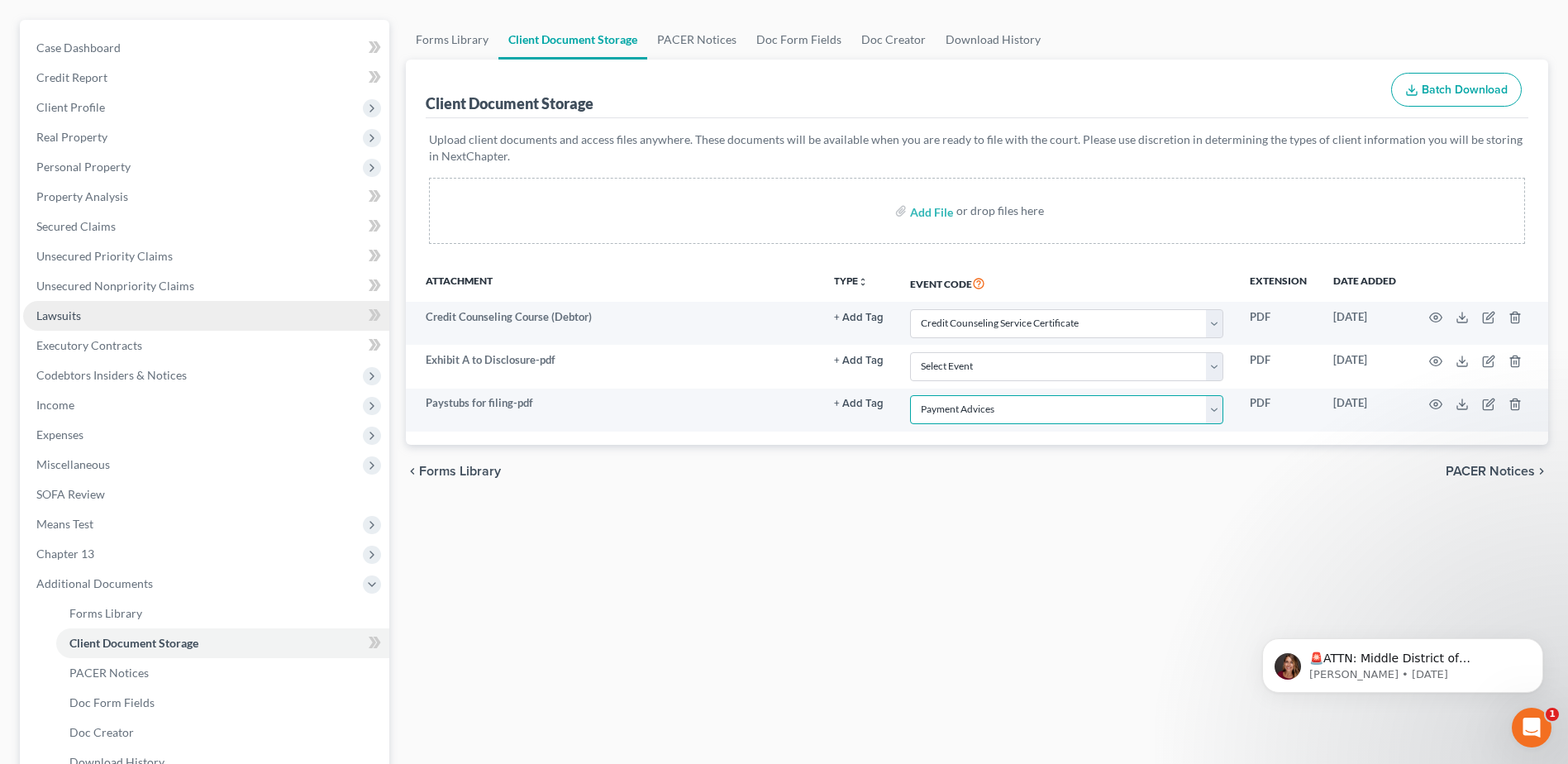
scroll to position [353, 0]
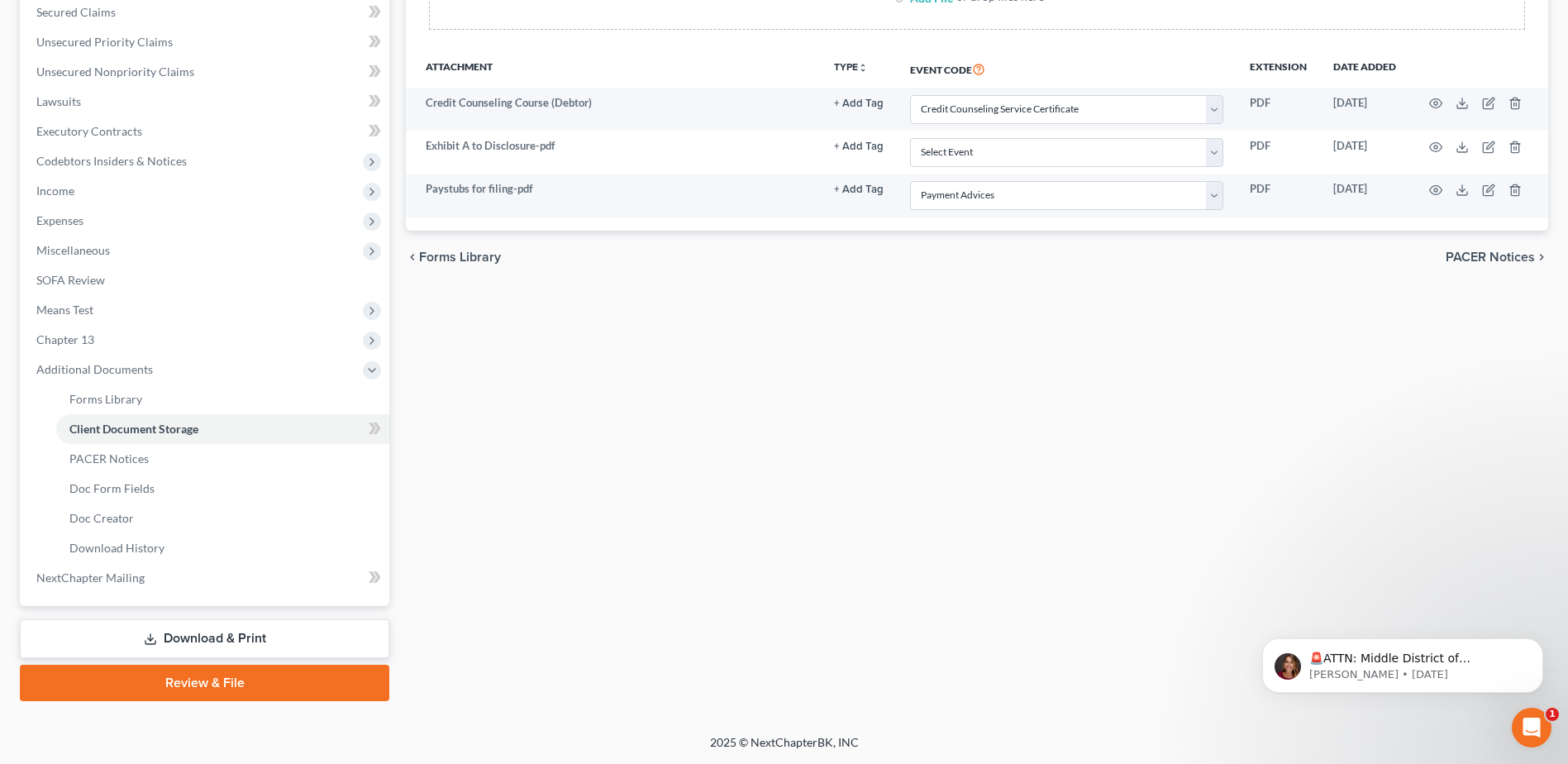
click at [239, 639] on link "Download & Print" at bounding box center [205, 638] width 370 height 39
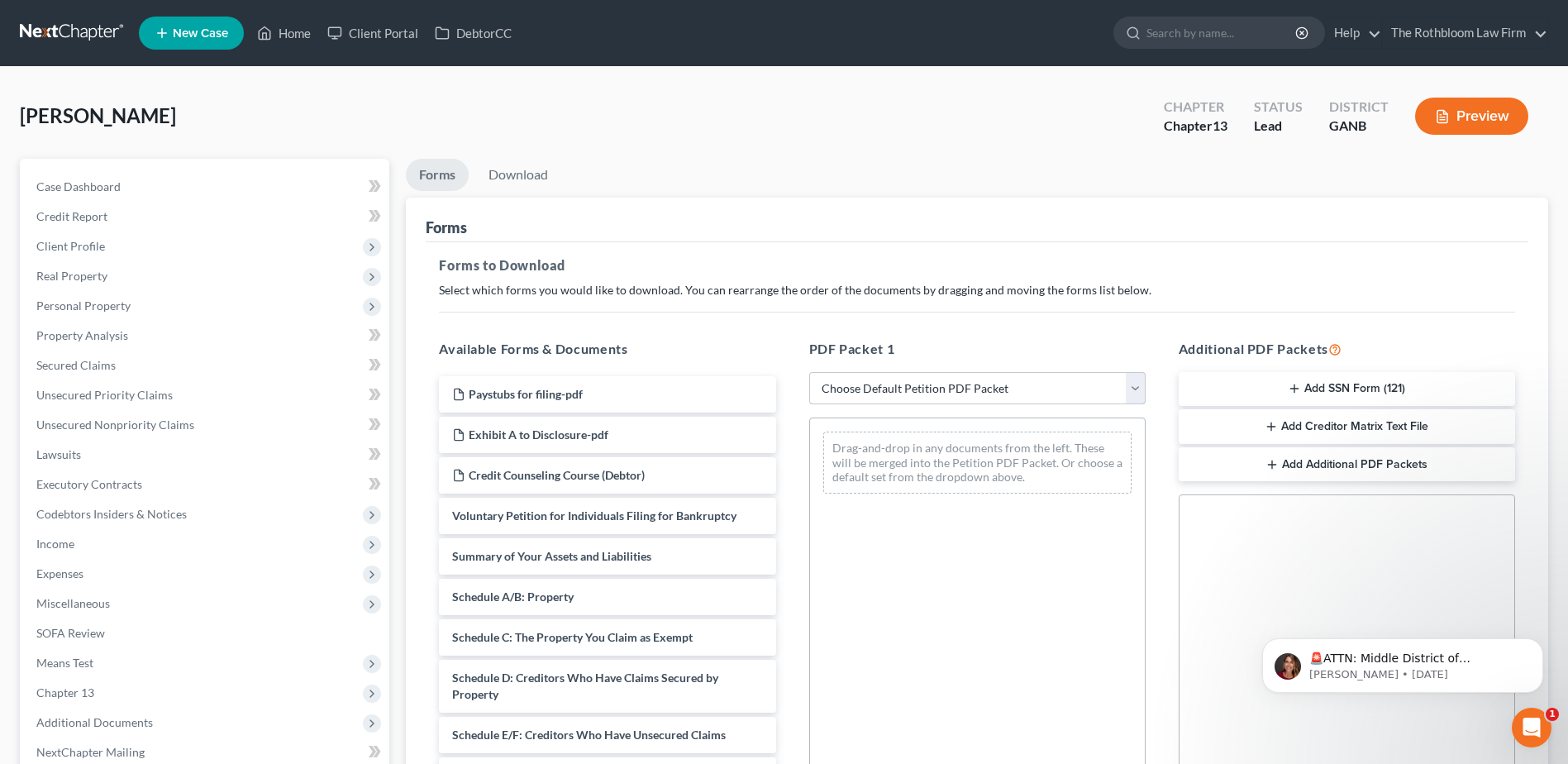
click at [932, 393] on select "Choose Default Petition PDF Packet Complete Bankruptcy Petition (all forms and …" at bounding box center [978, 389] width 337 height 33
click at [810, 372] on select "Choose Default Petition PDF Packet Complete Bankruptcy Petition (all forms and …" at bounding box center [978, 389] width 337 height 33
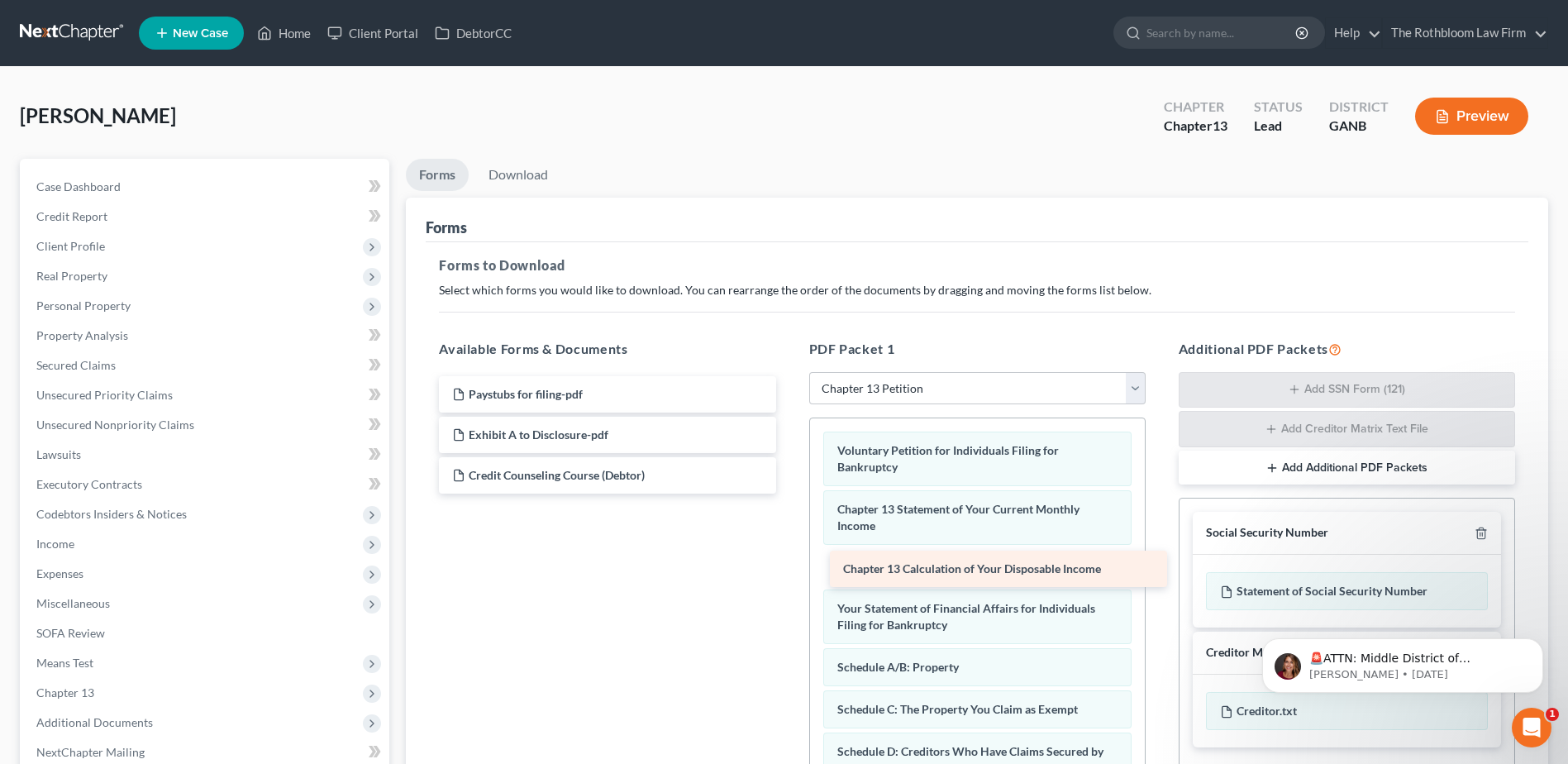
drag, startPoint x: 597, startPoint y: 516, endPoint x: 987, endPoint y: 569, distance: 393.6
click at [789, 494] on div "Chapter 13 Calculation of Your Disposable Income Paystubs for filing-pdf Exhibi…" at bounding box center [607, 434] width 363 height 117
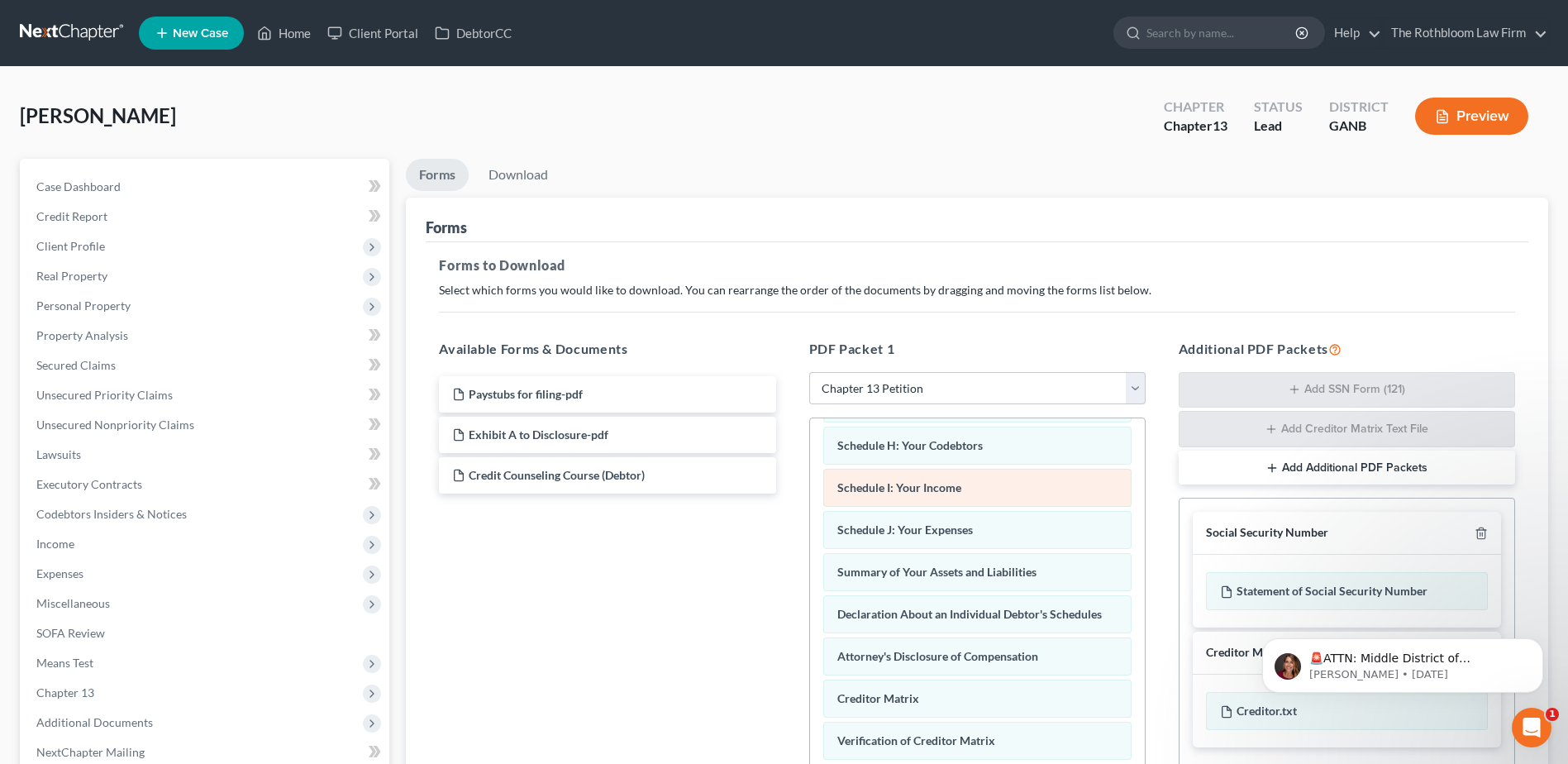
scroll to position [497, 0]
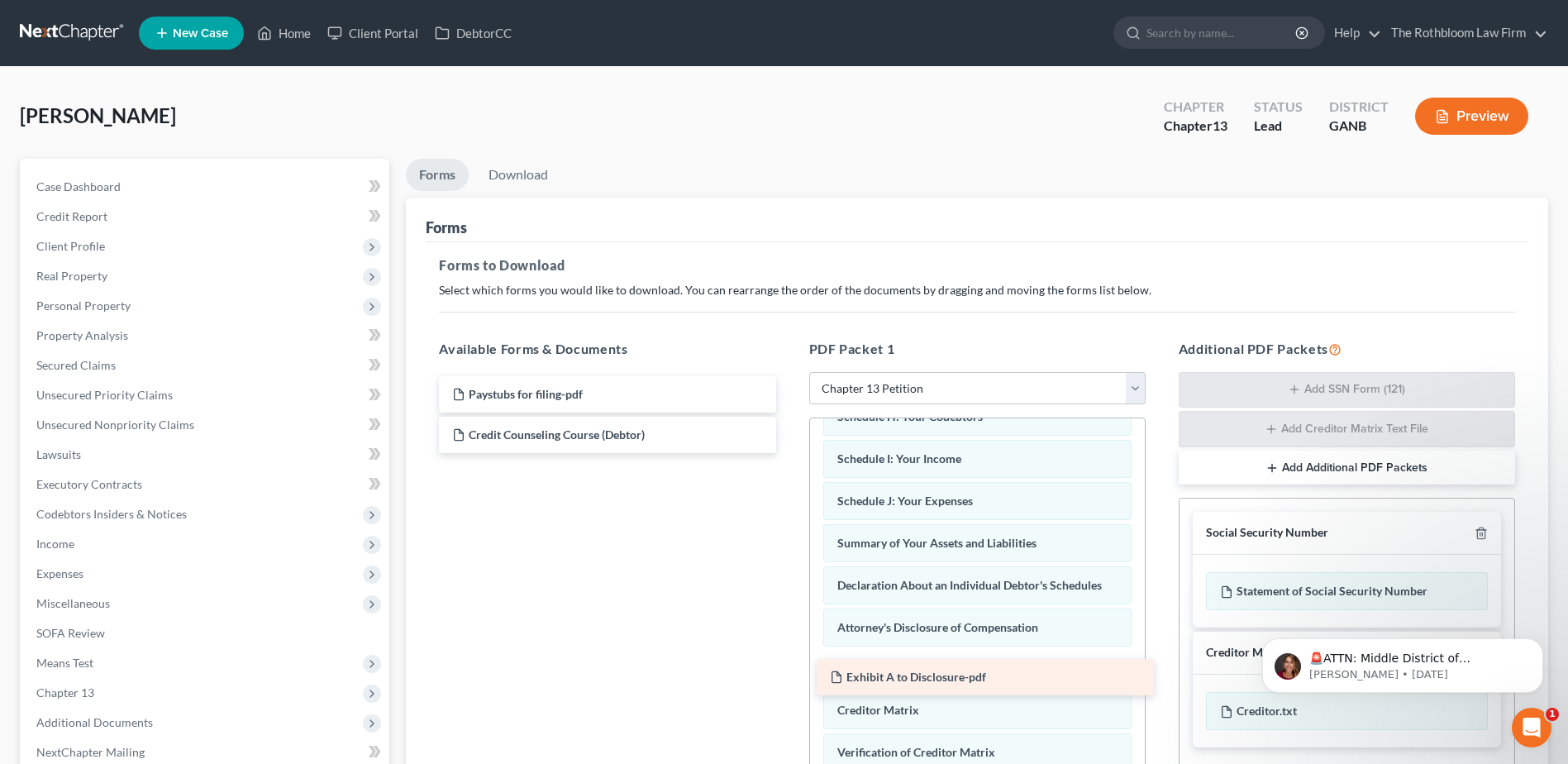
drag, startPoint x: 578, startPoint y: 435, endPoint x: 955, endPoint y: 677, distance: 448.0
click at [789, 453] on div "Exhibit A to Disclosure-pdf Paystubs for filing-pdf Exhibit A to Disclosure-pdf…" at bounding box center [607, 414] width 363 height 77
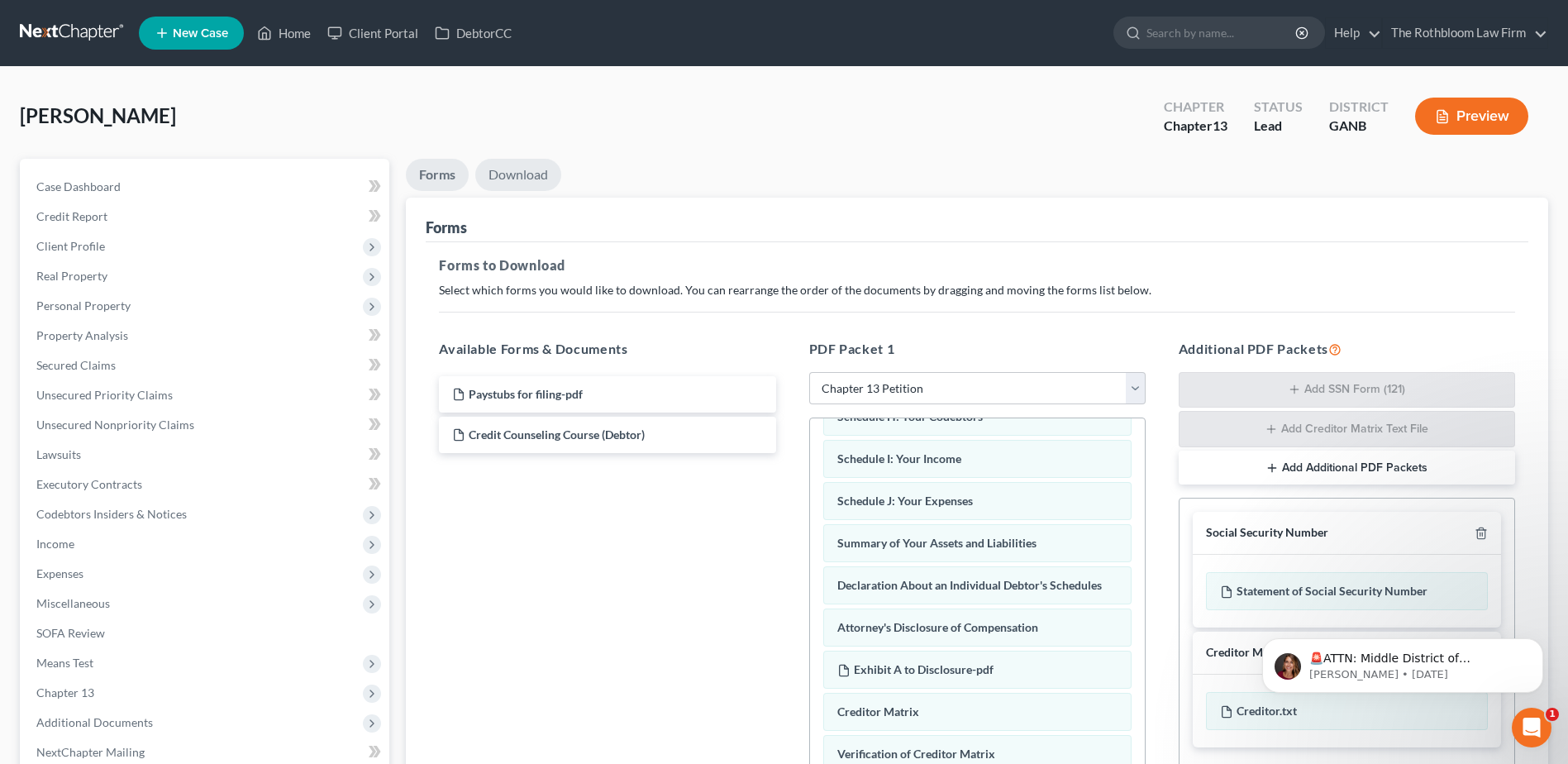
click at [538, 183] on link "Download" at bounding box center [518, 175] width 86 height 32
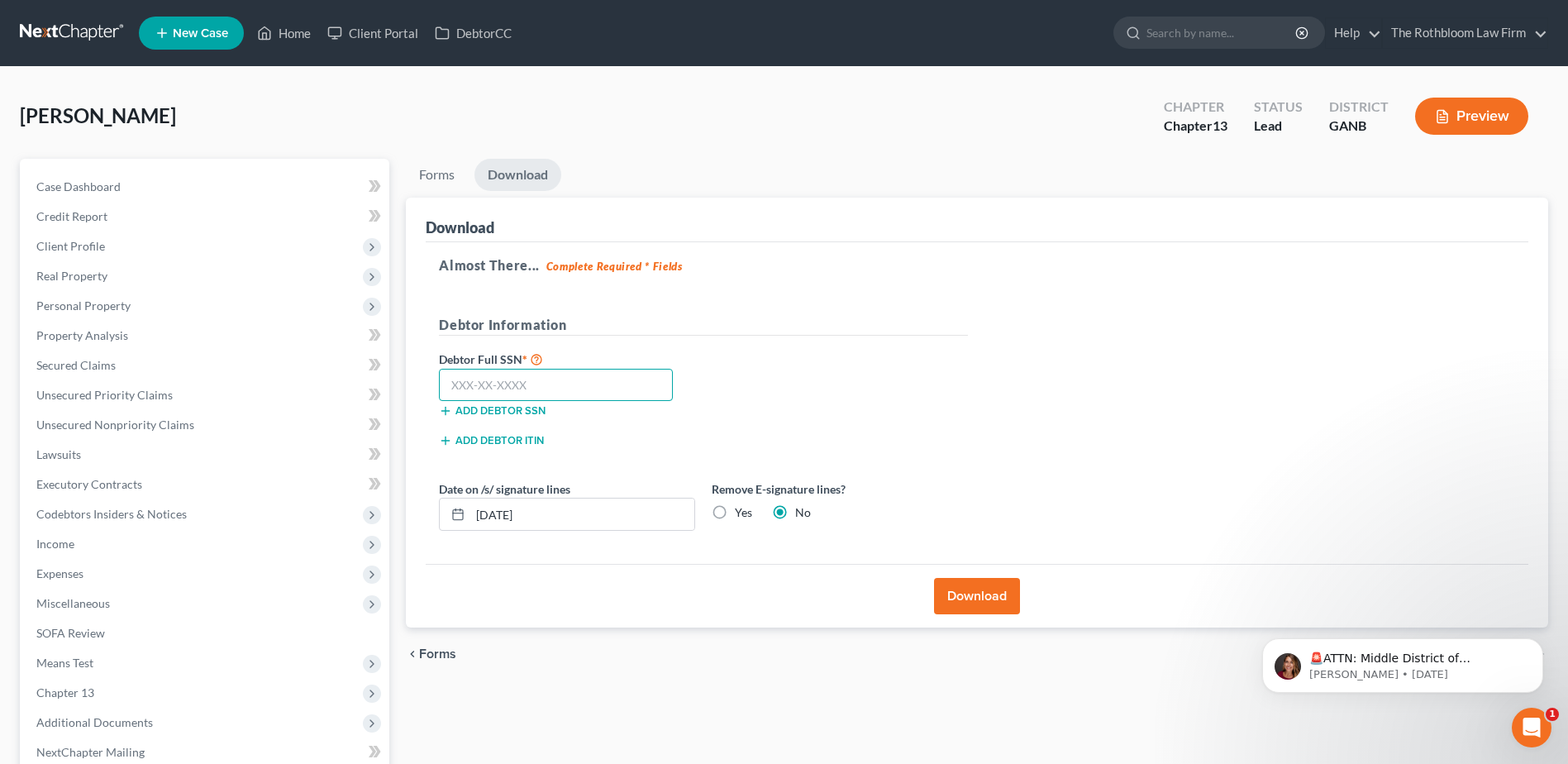
click at [475, 388] on input "text" at bounding box center [556, 385] width 234 height 33
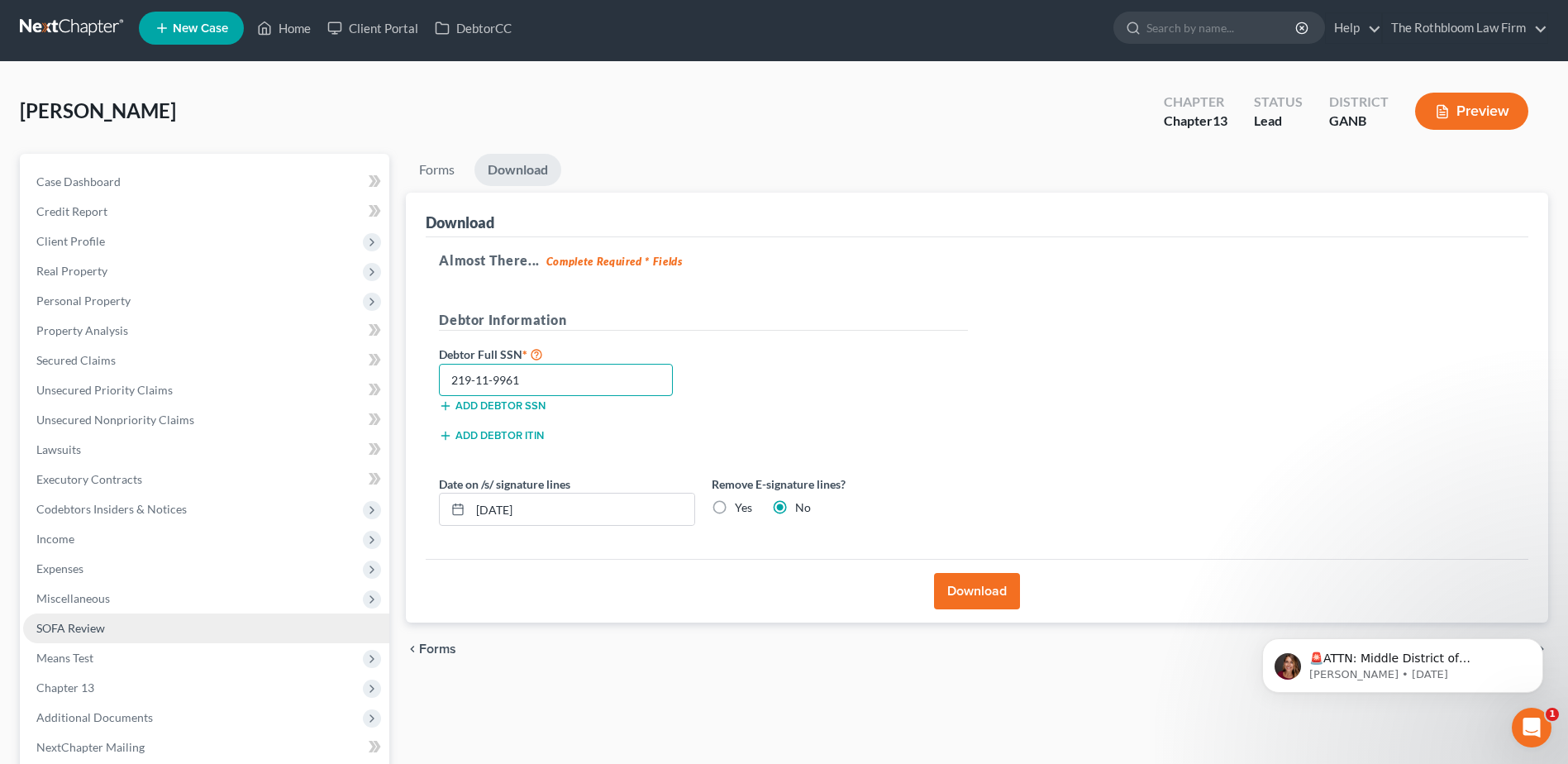
scroll to position [175, 0]
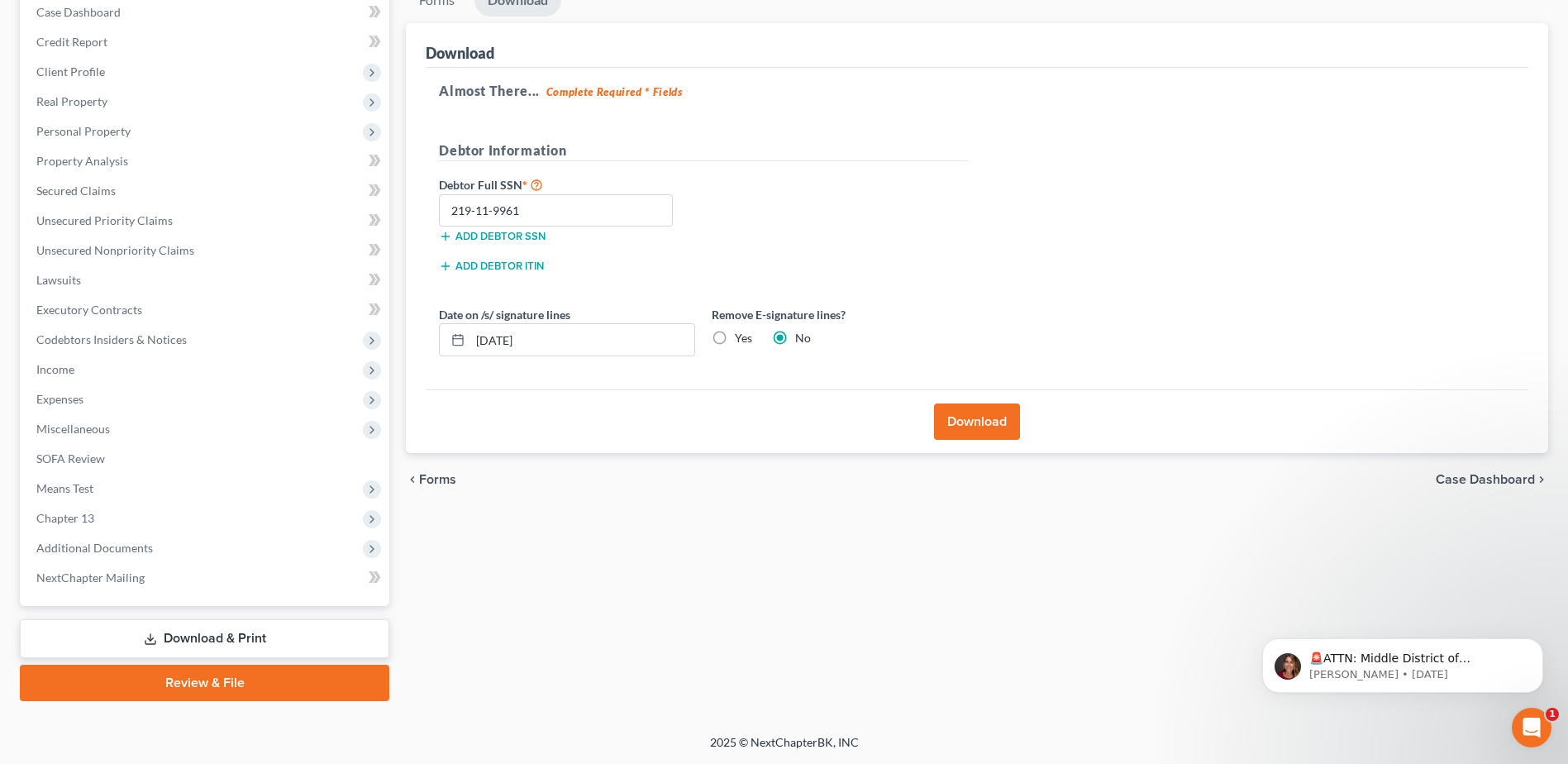
click at [213, 682] on link "Review & File" at bounding box center [205, 683] width 370 height 36
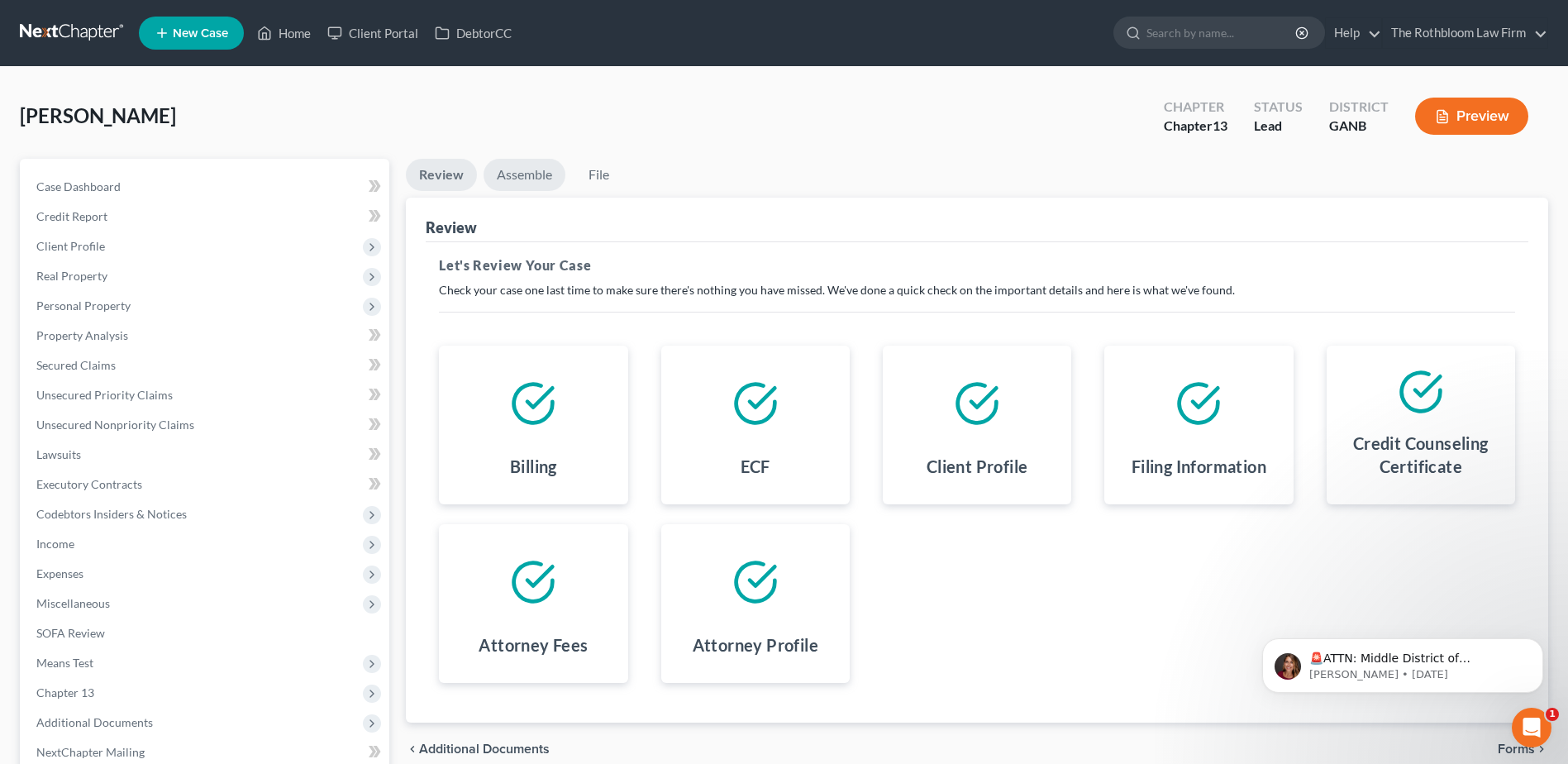
click at [503, 175] on link "Assemble" at bounding box center [524, 175] width 82 height 32
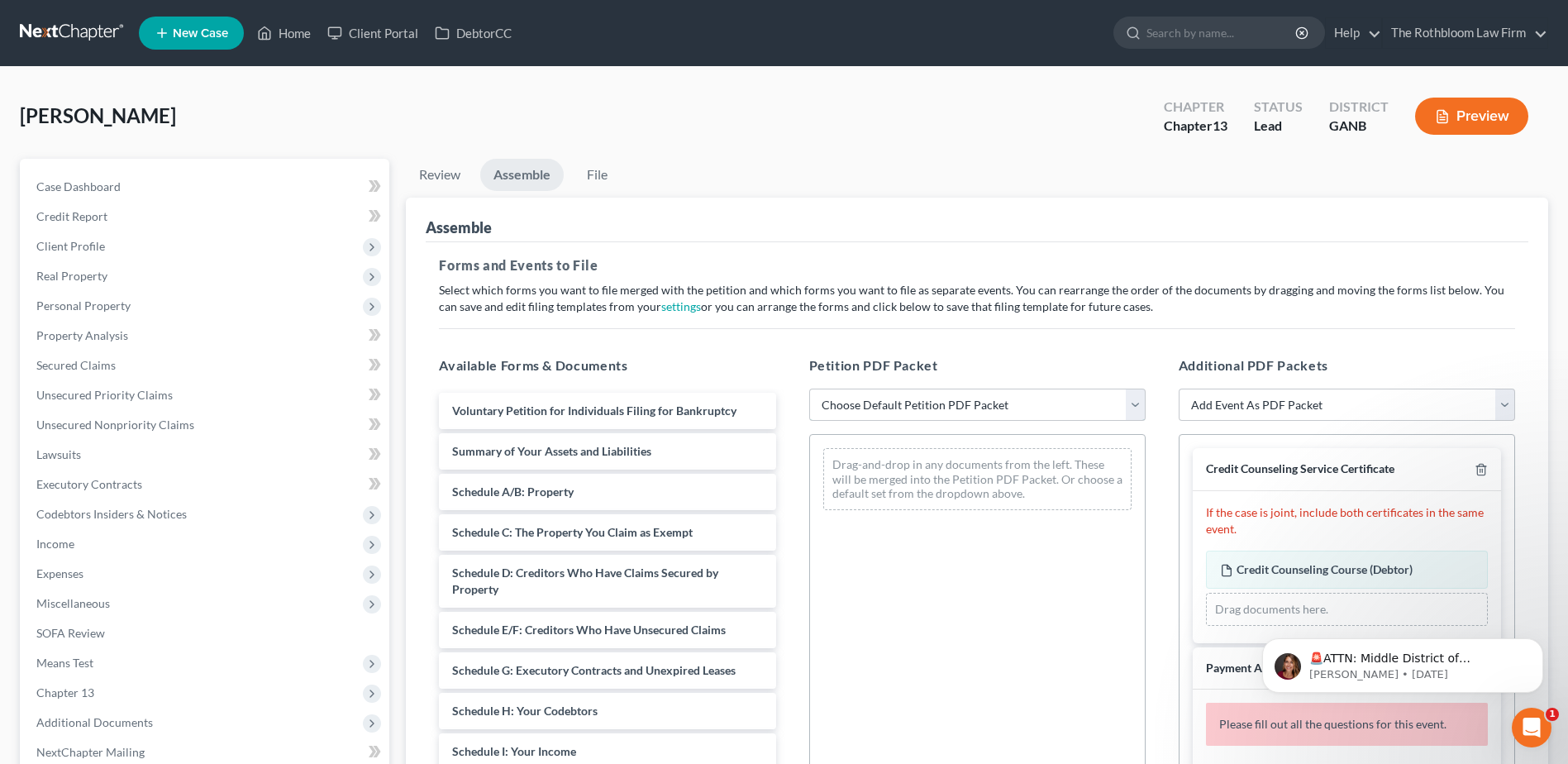
click at [894, 409] on select "Choose Default Petition PDF Packet Complete Bankruptcy Petition (all forms and …" at bounding box center [978, 405] width 337 height 33
click at [810, 389] on select "Choose Default Petition PDF Packet Complete Bankruptcy Petition (all forms and …" at bounding box center [978, 405] width 337 height 33
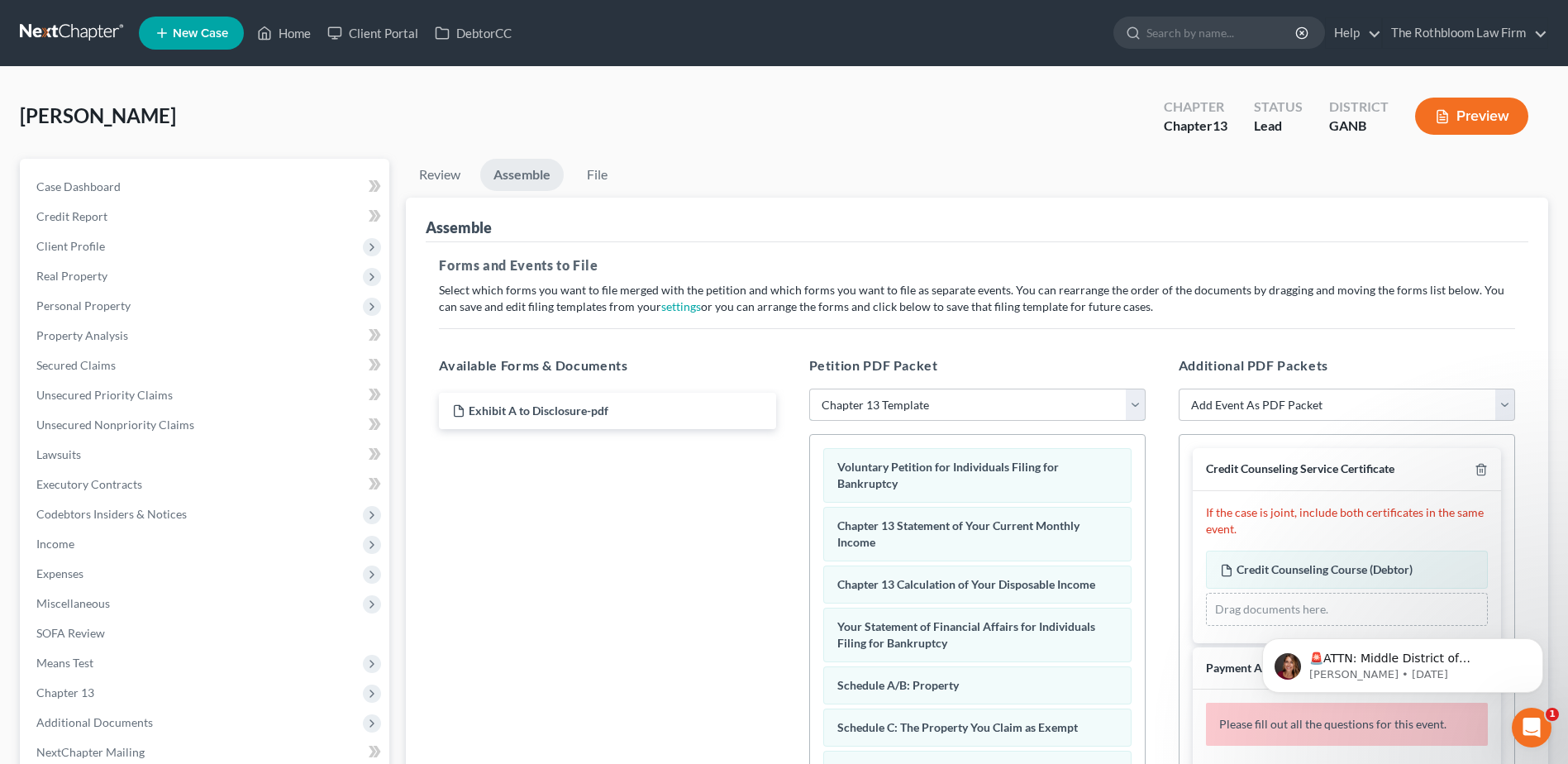
scroll to position [273, 0]
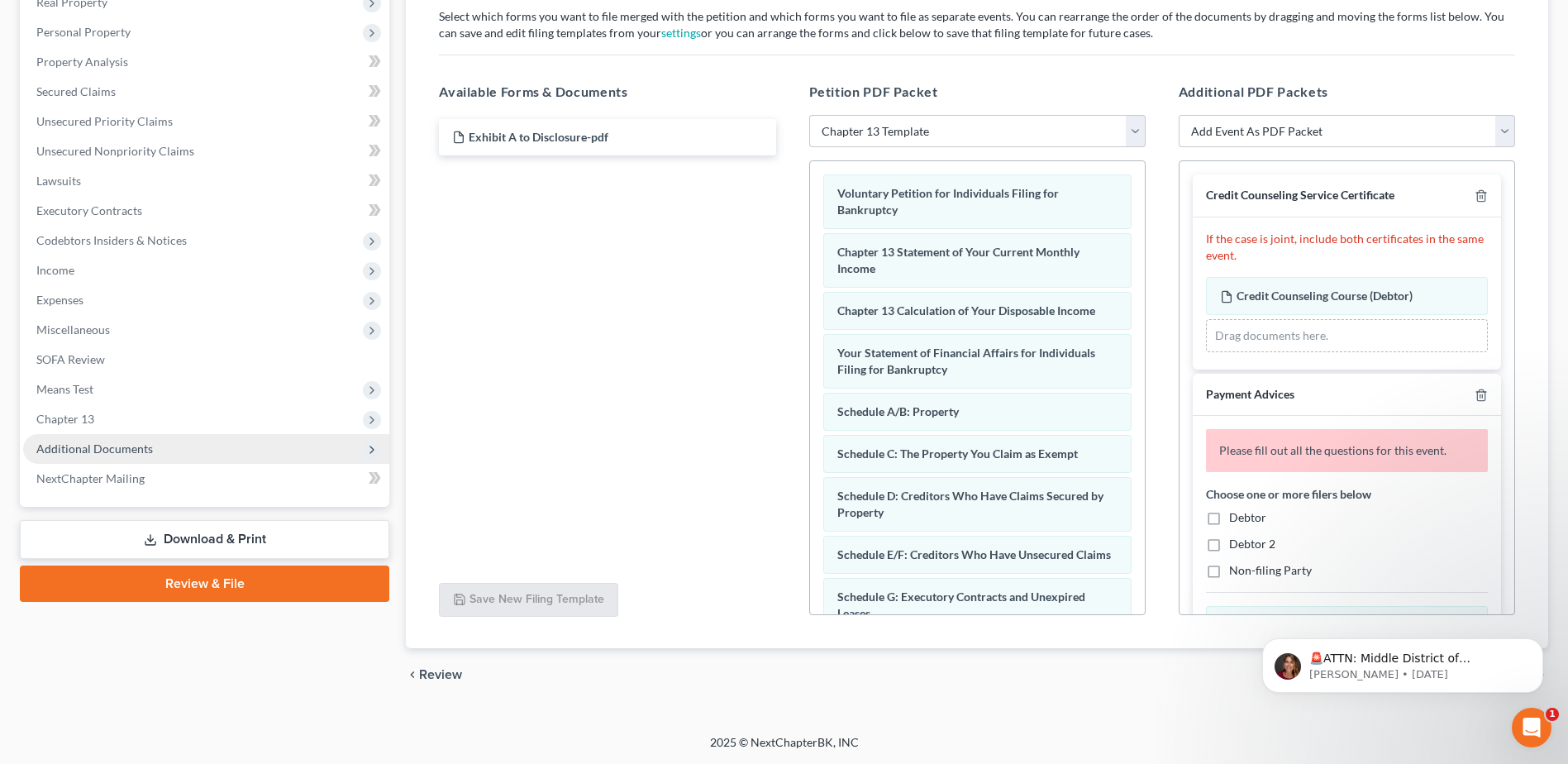
click at [148, 461] on span "Additional Documents" at bounding box center [207, 449] width 366 height 30
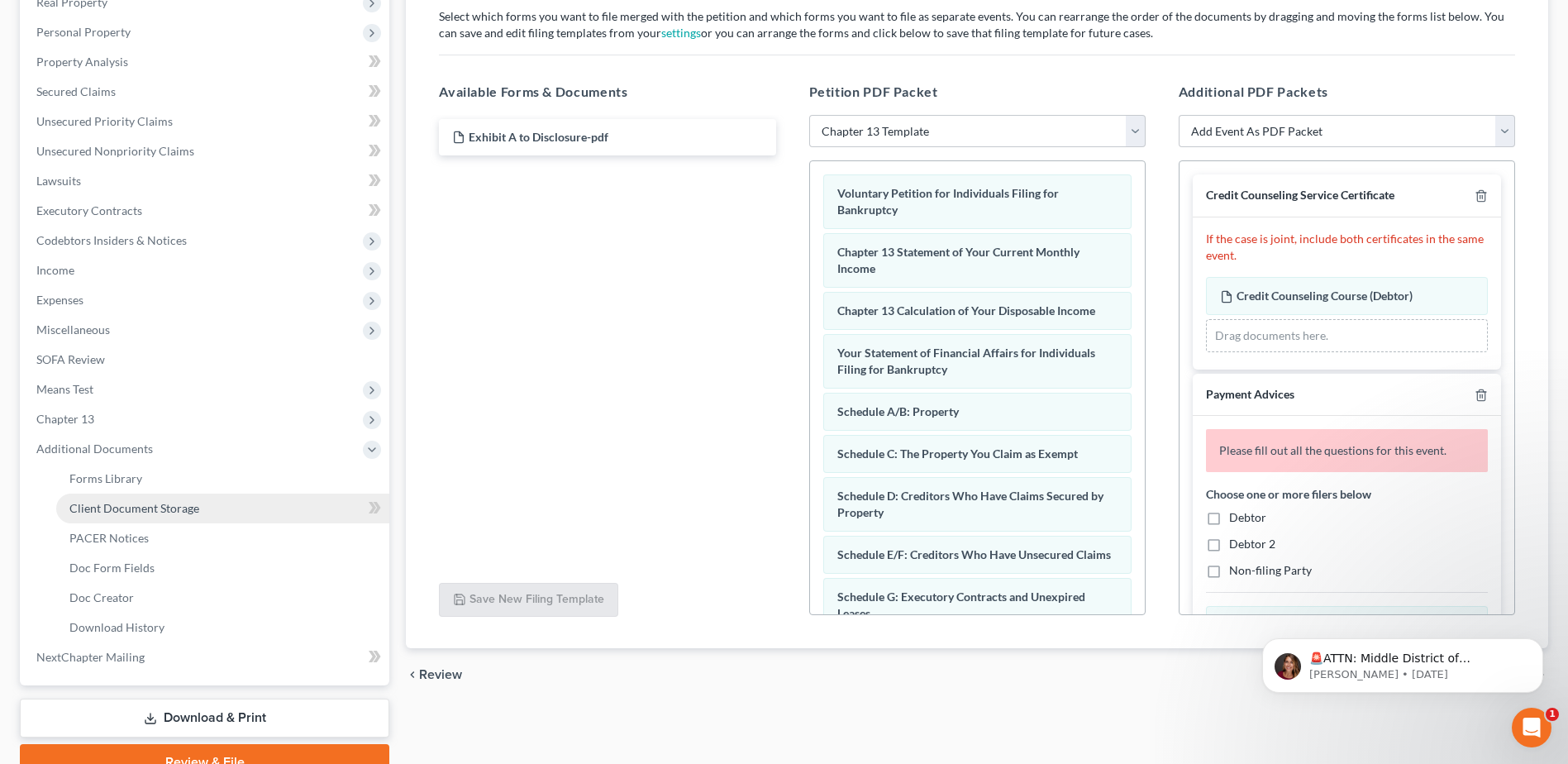
click at [130, 512] on span "Client Document Storage" at bounding box center [134, 508] width 130 height 14
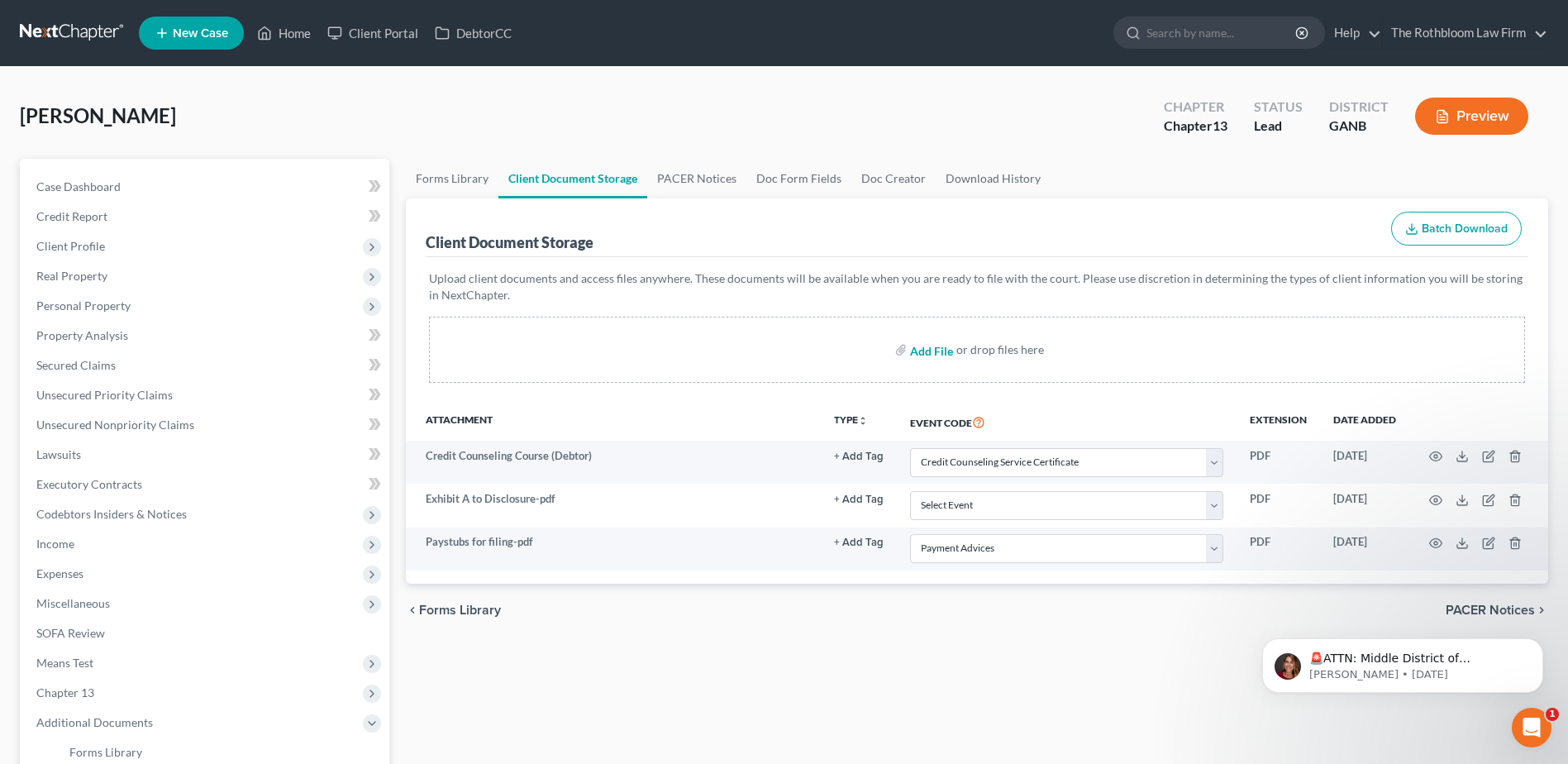
click at [930, 351] on input "file" at bounding box center [930, 350] width 40 height 30
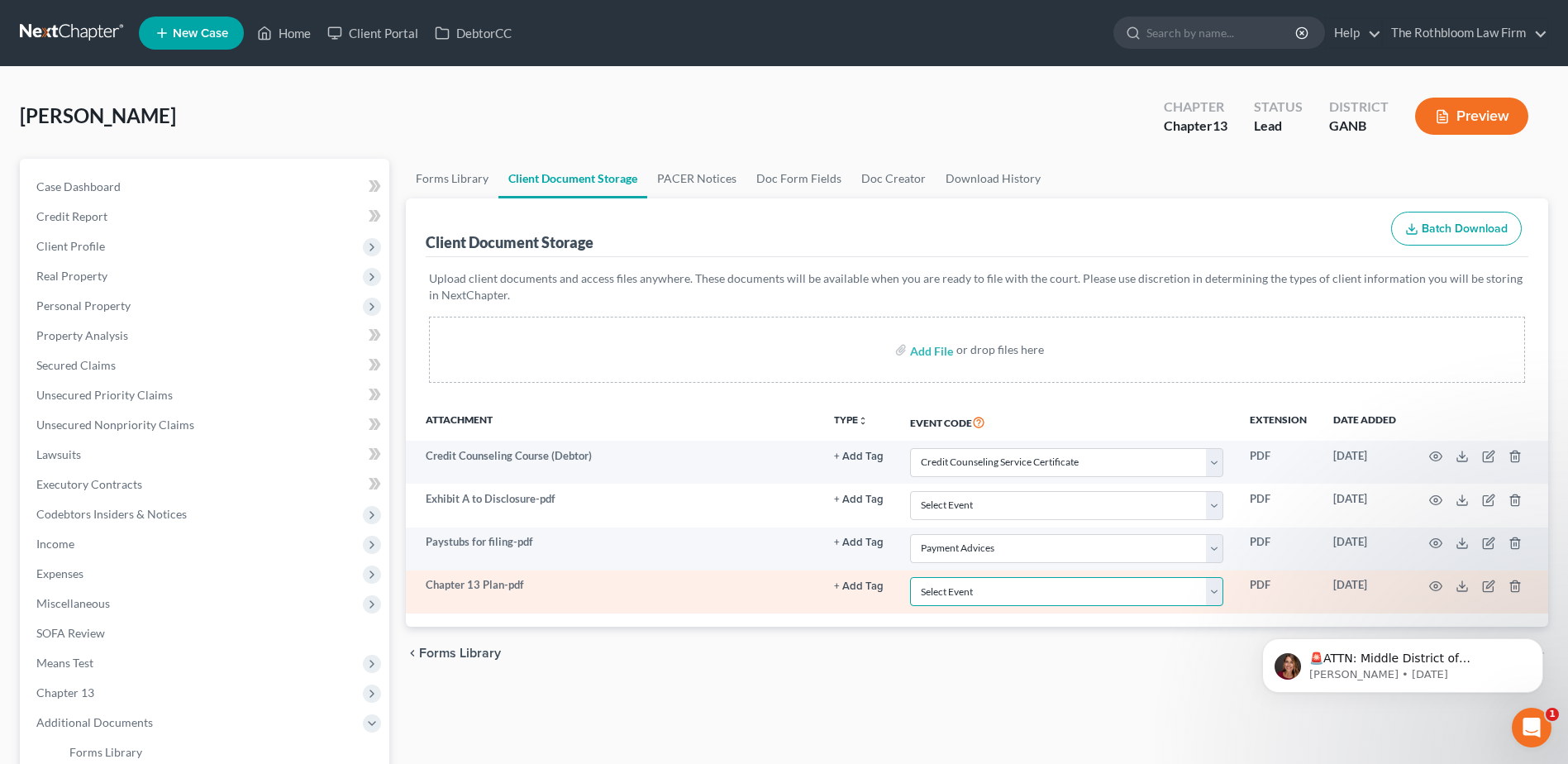
click at [1216, 597] on select "Select Event 01 - Chapter 13 Plan - Initial Plan 02-Application to Pay Filing F…" at bounding box center [1066, 591] width 313 height 29
click at [910, 577] on select "Select Event 01 - Chapter 13 Plan - Initial Plan 02-Application to Pay Filing F…" at bounding box center [1066, 591] width 313 height 29
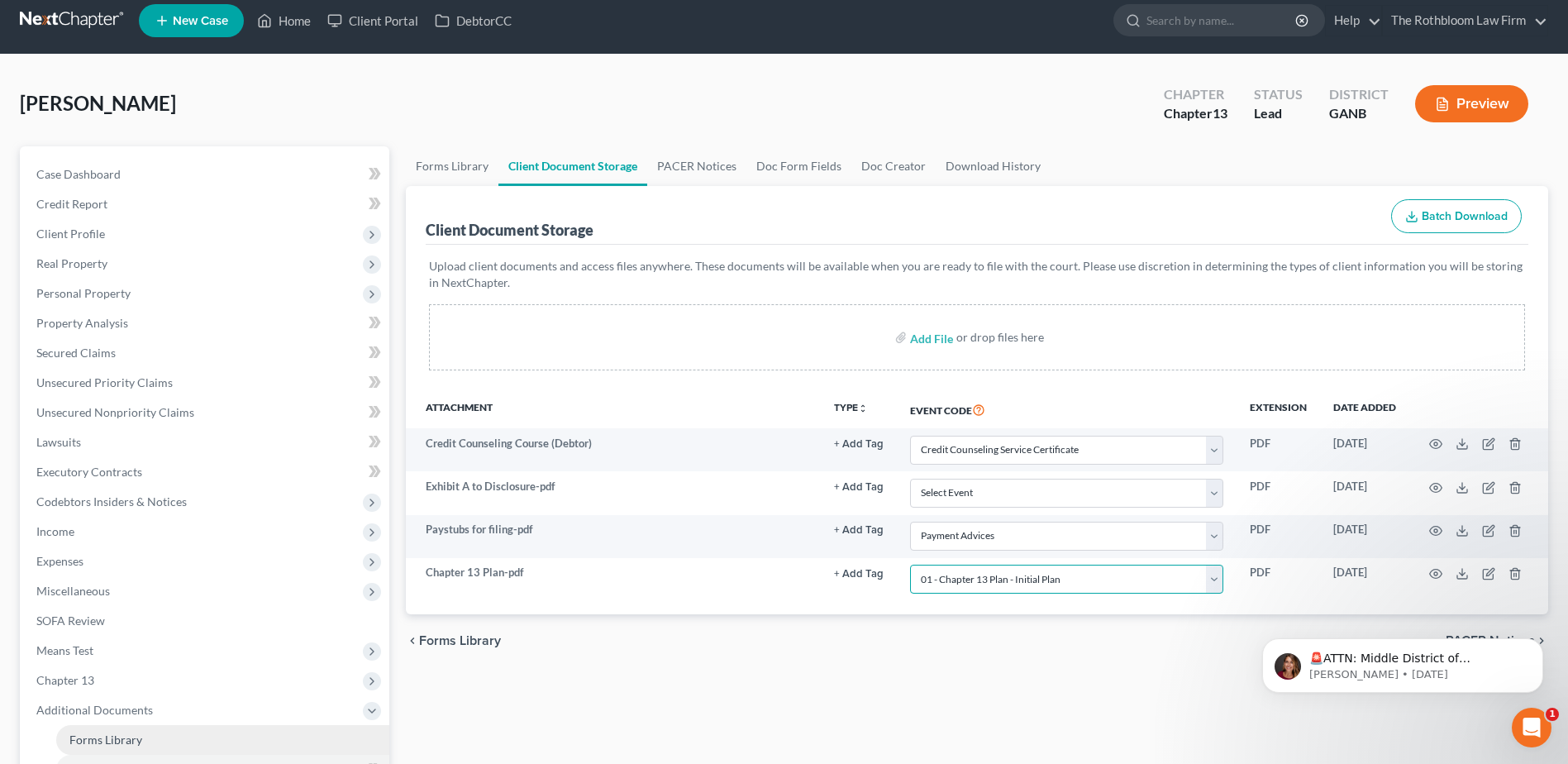
scroll to position [331, 0]
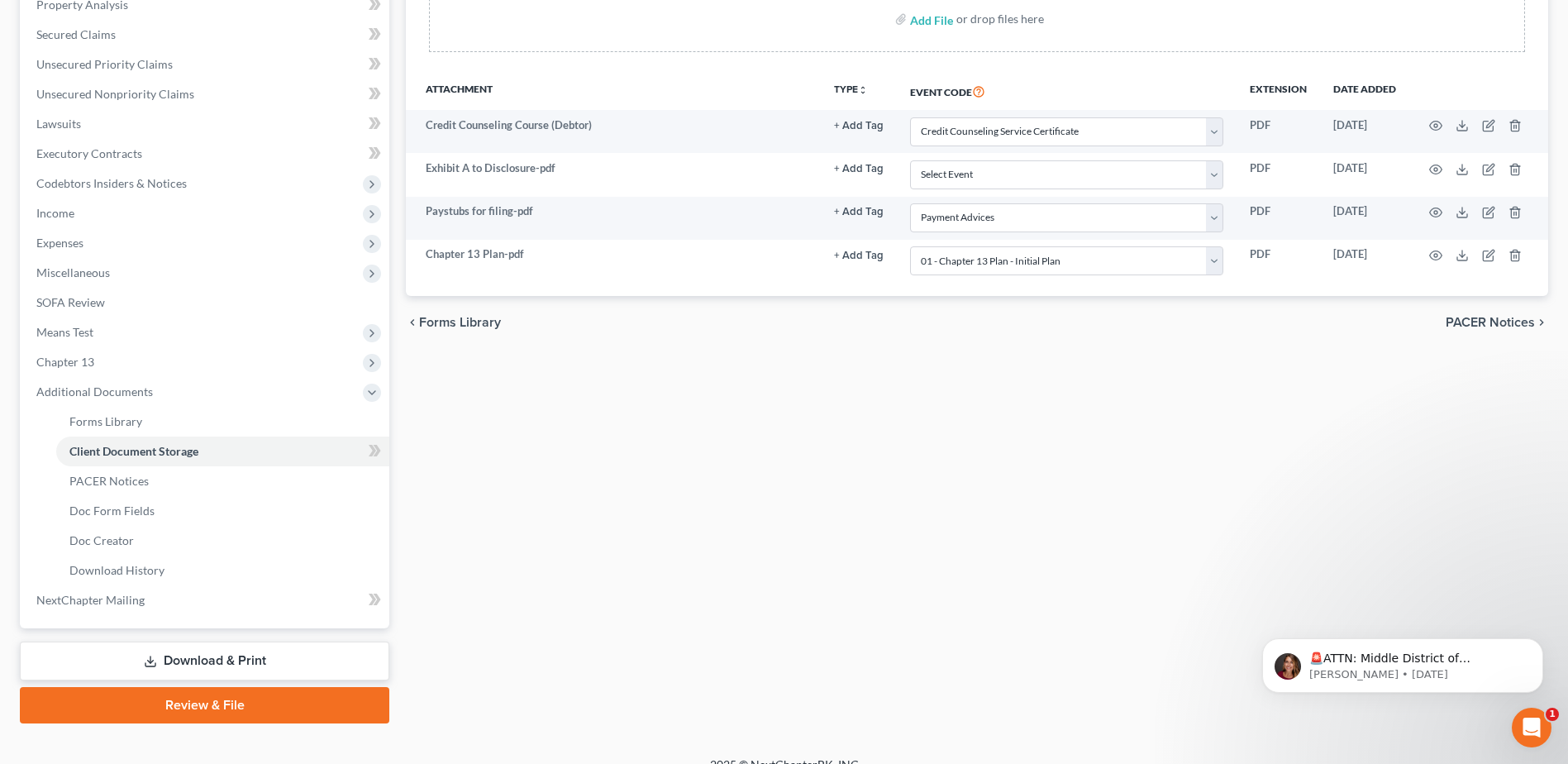
click at [224, 699] on link "Review & File" at bounding box center [205, 706] width 370 height 36
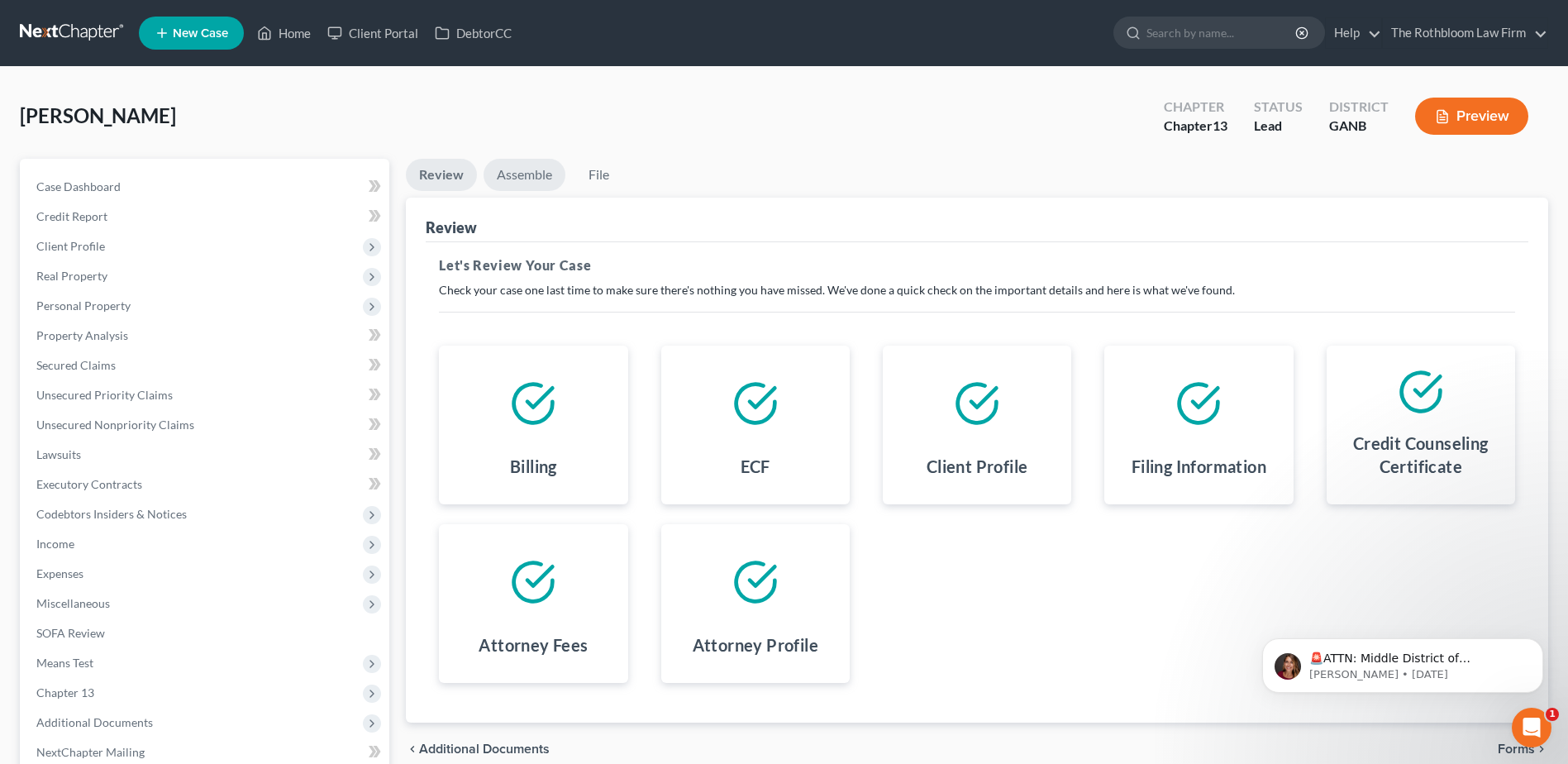
click at [531, 179] on link "Assemble" at bounding box center [524, 175] width 82 height 32
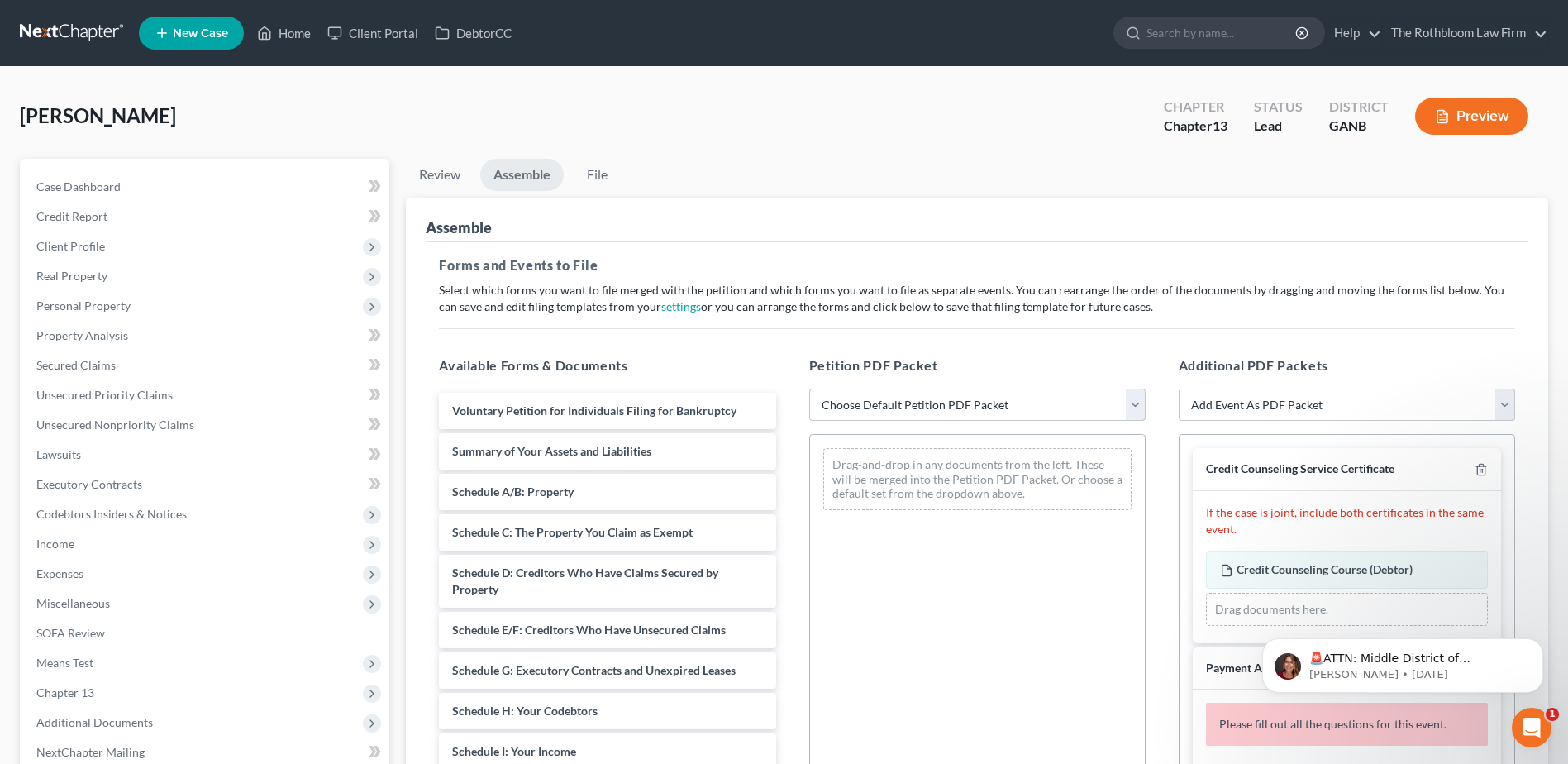
click at [880, 406] on select "Choose Default Petition PDF Packet Complete Bankruptcy Petition (all forms and …" at bounding box center [978, 405] width 337 height 33
click at [810, 389] on select "Choose Default Petition PDF Packet Complete Bankruptcy Petition (all forms and …" at bounding box center [978, 405] width 337 height 33
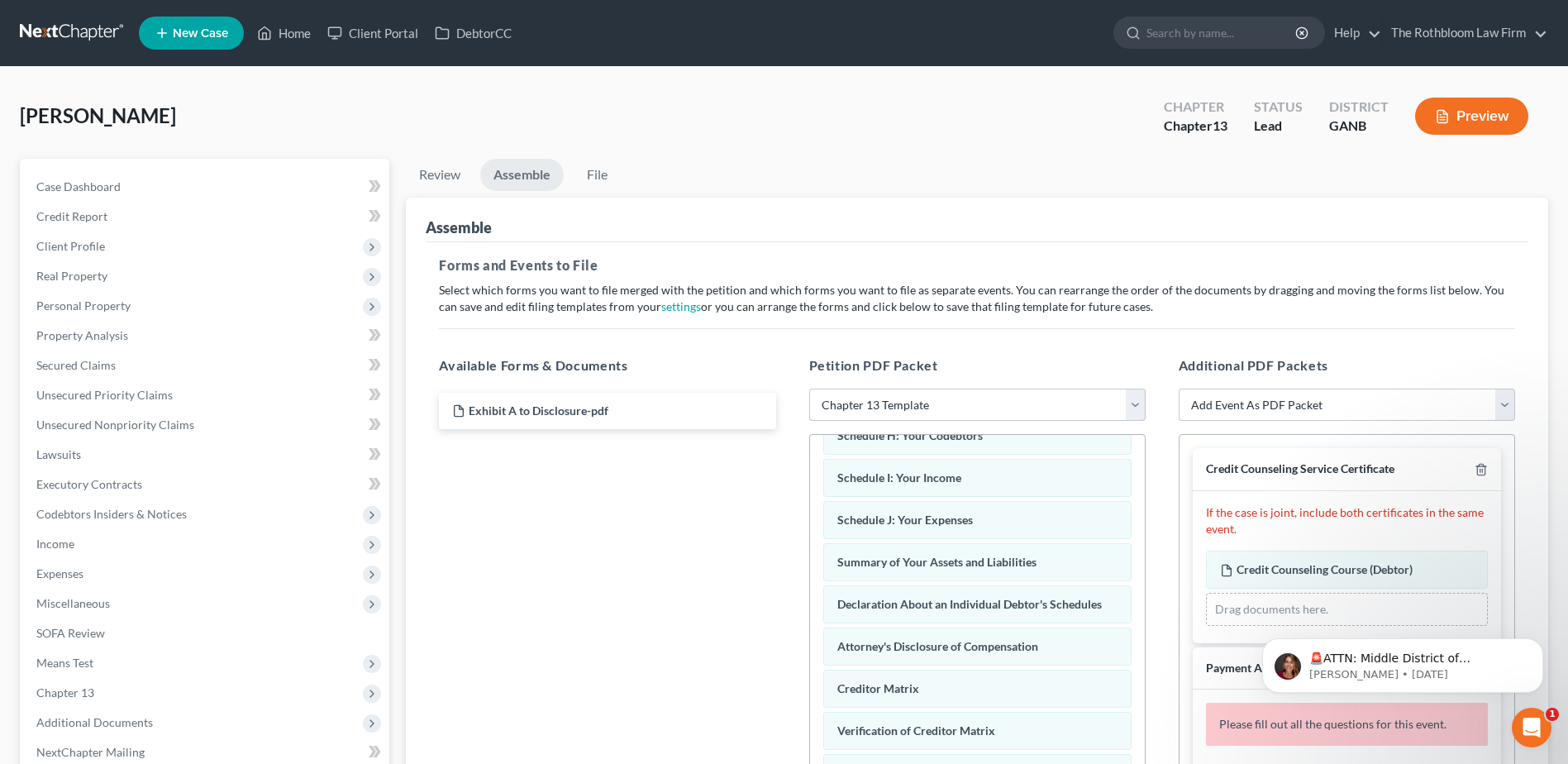
scroll to position [510, 0]
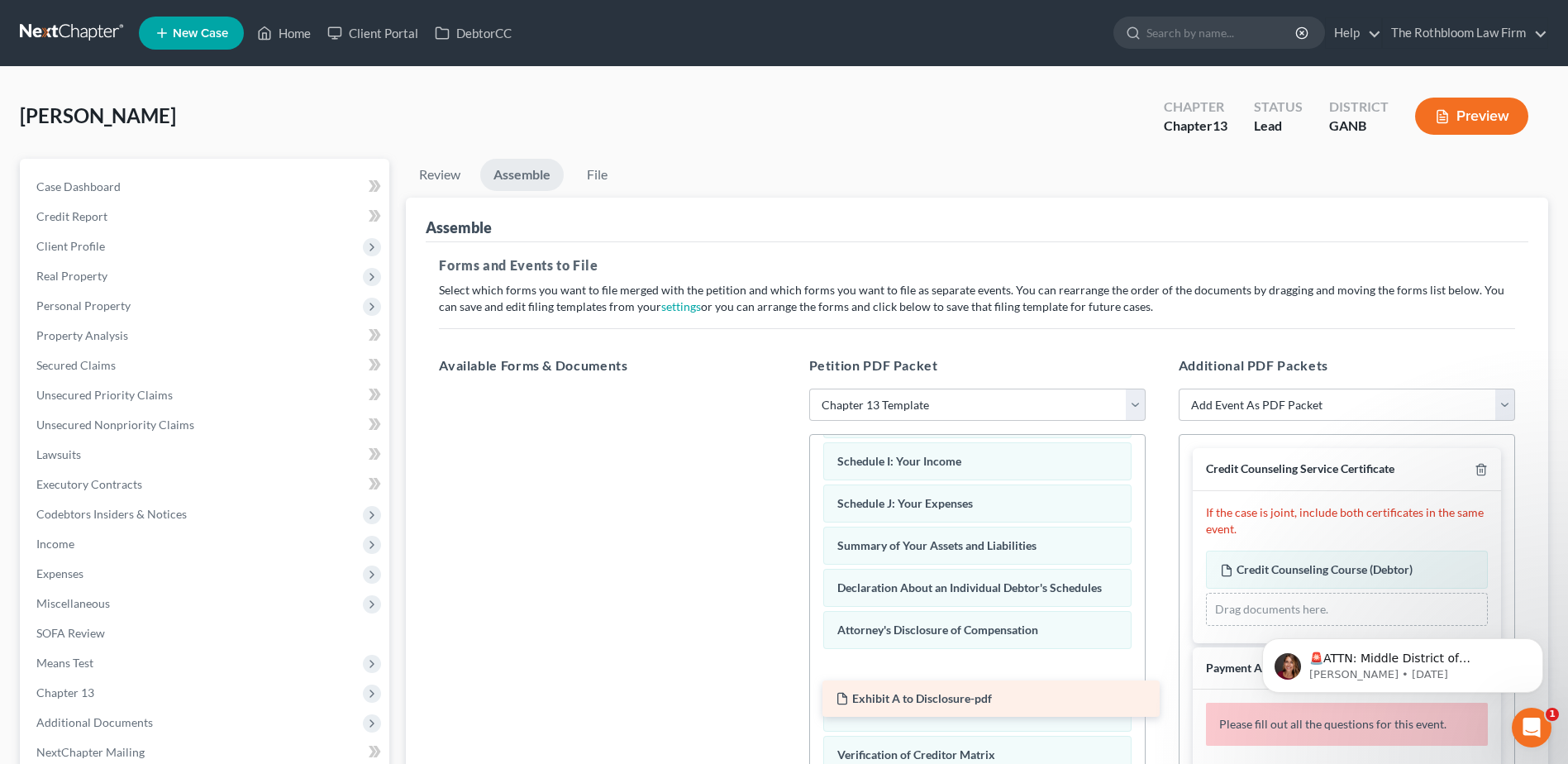
drag, startPoint x: 540, startPoint y: 405, endPoint x: 923, endPoint y: 692, distance: 478.6
click at [789, 389] on div "Exhibit A to Disclosure-pdf Exhibit A to Disclosure-pdf" at bounding box center [607, 389] width 363 height 0
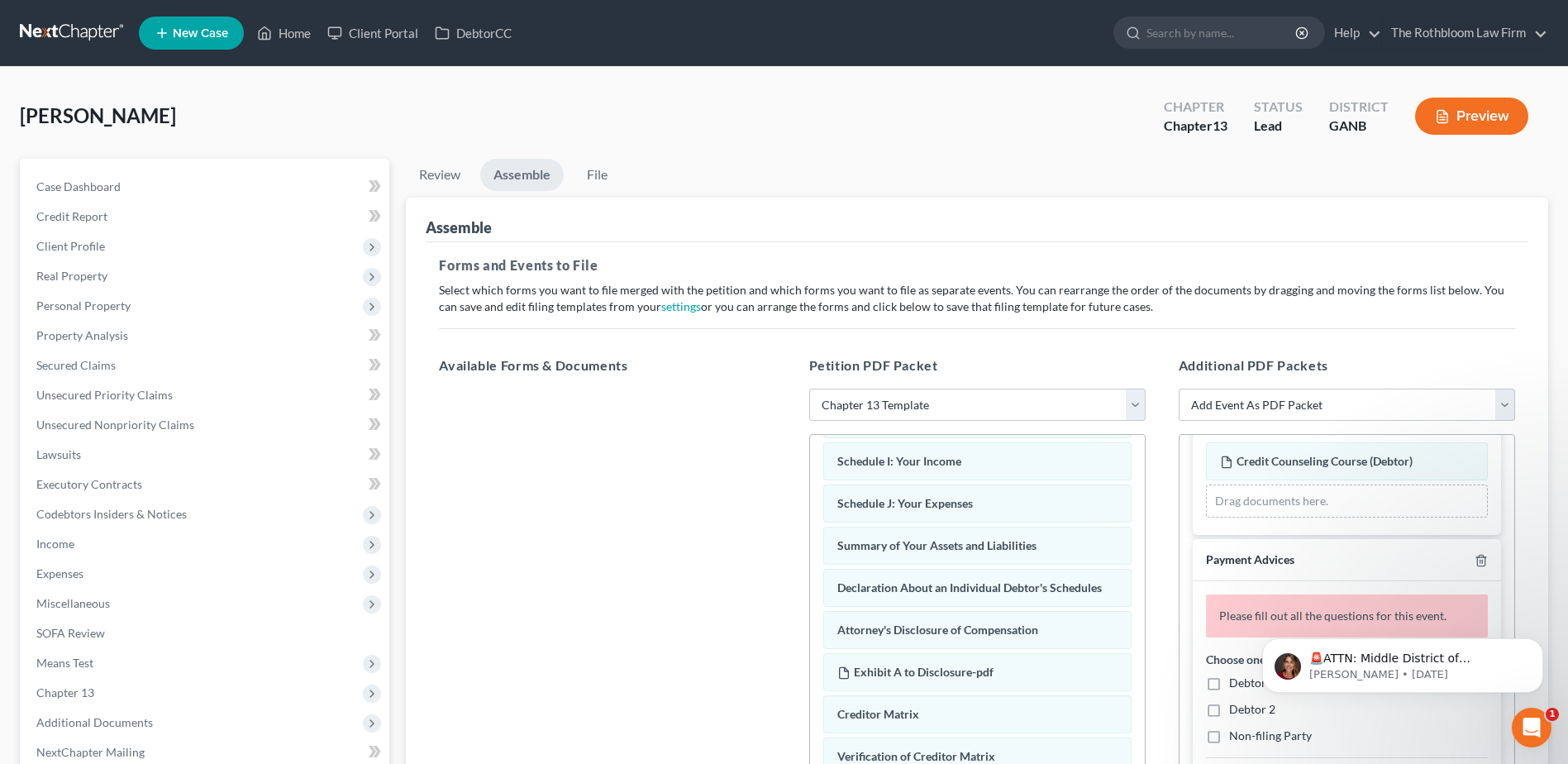
scroll to position [331, 0]
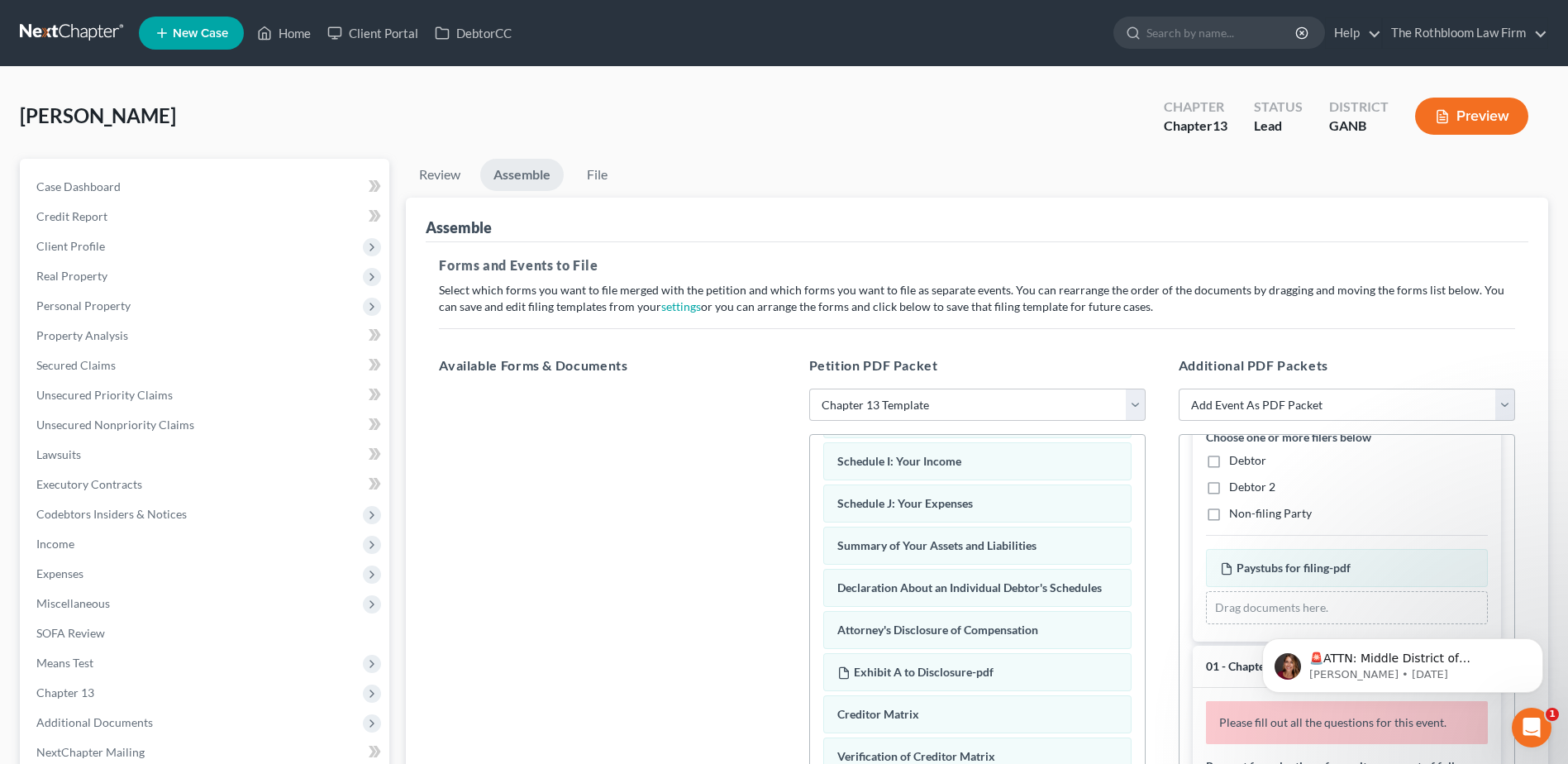
click at [1229, 459] on label "Debtor" at bounding box center [1247, 460] width 37 height 16
click at [1236, 459] on input "Debtor" at bounding box center [1241, 458] width 10 height 10
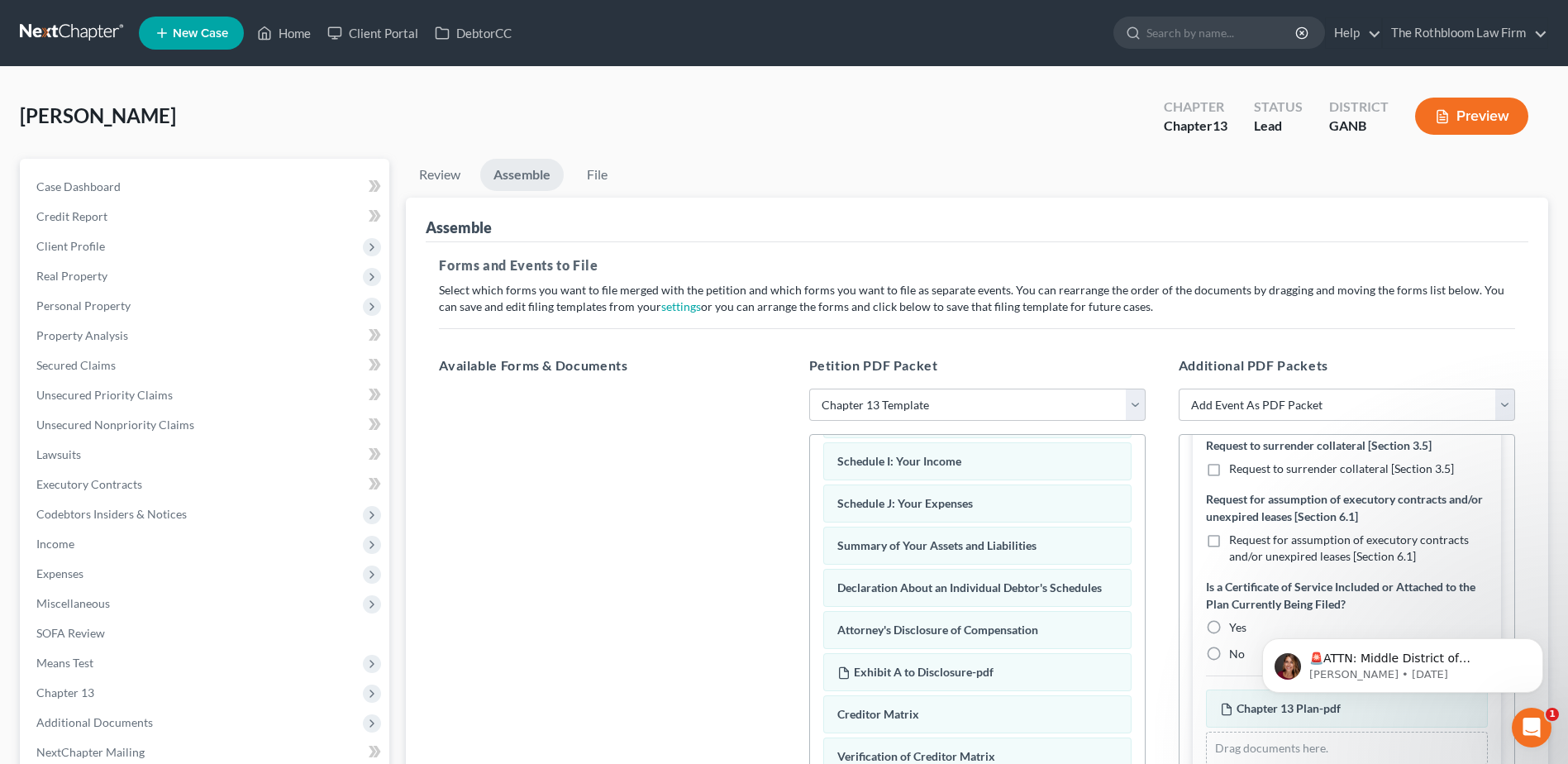
scroll to position [853, 0]
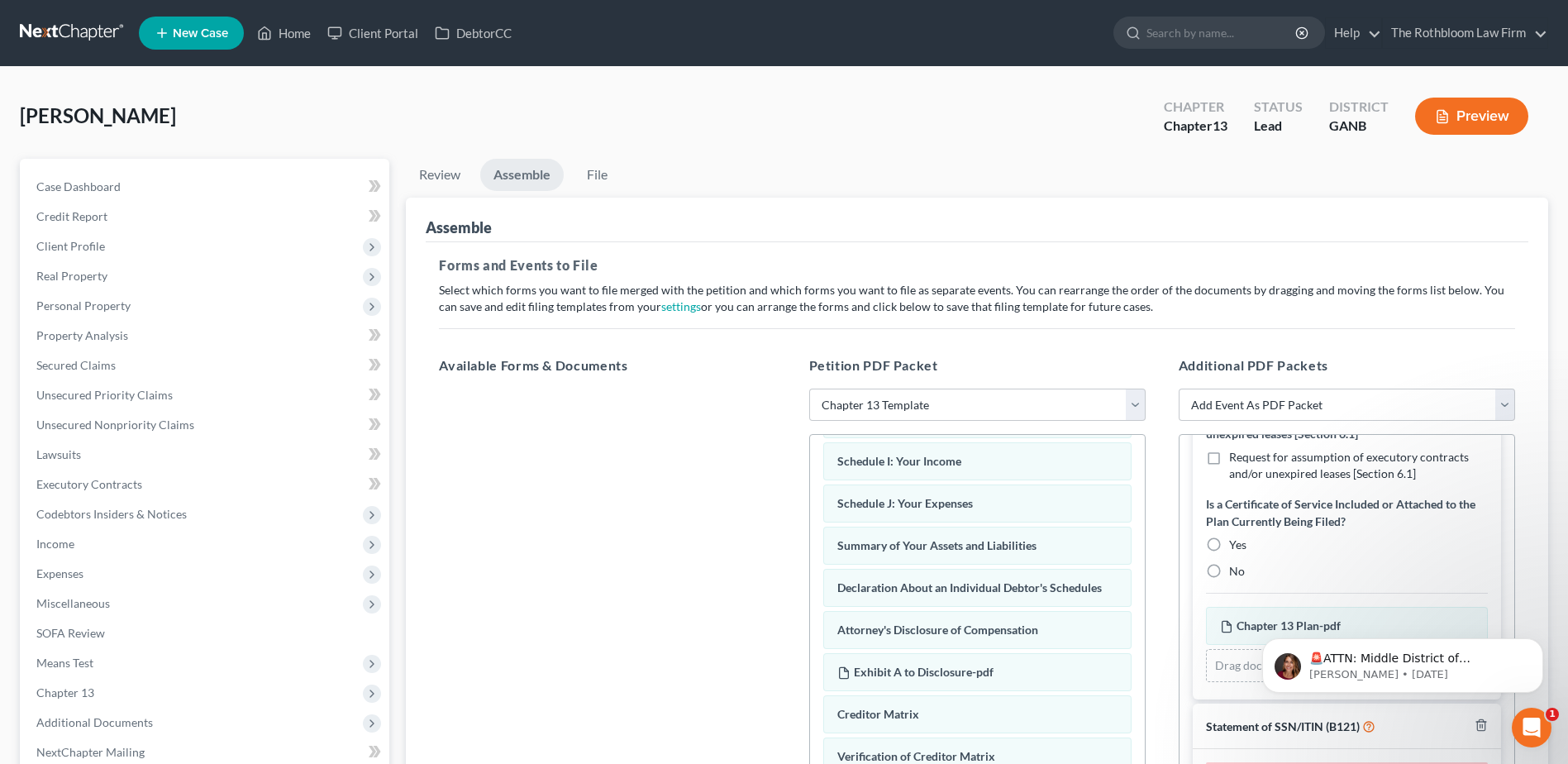
click at [1229, 545] on label "Yes" at bounding box center [1237, 544] width 17 height 16
click at [1236, 545] on input "Yes" at bounding box center [1241, 542] width 10 height 10
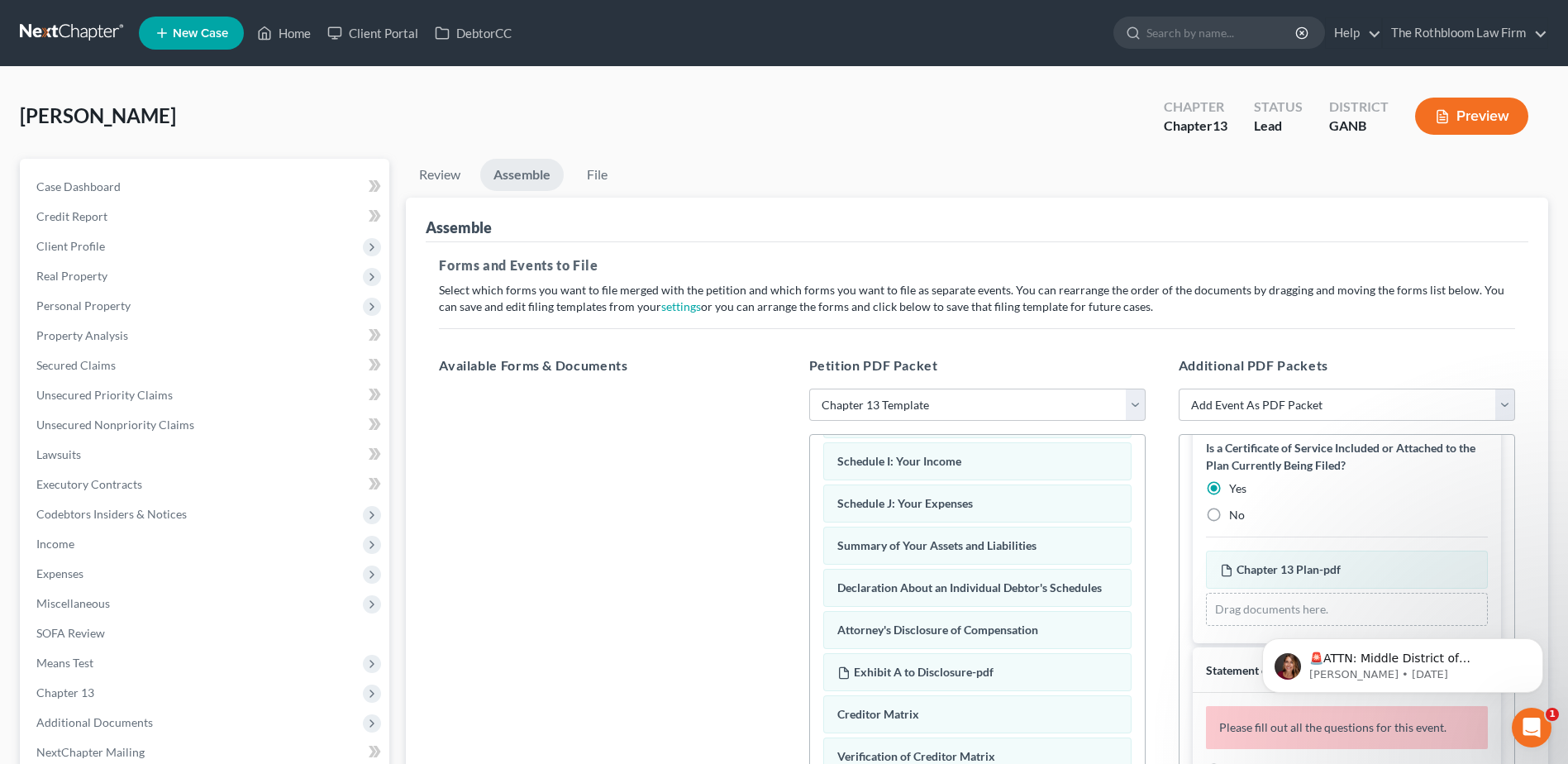
scroll to position [797, 0]
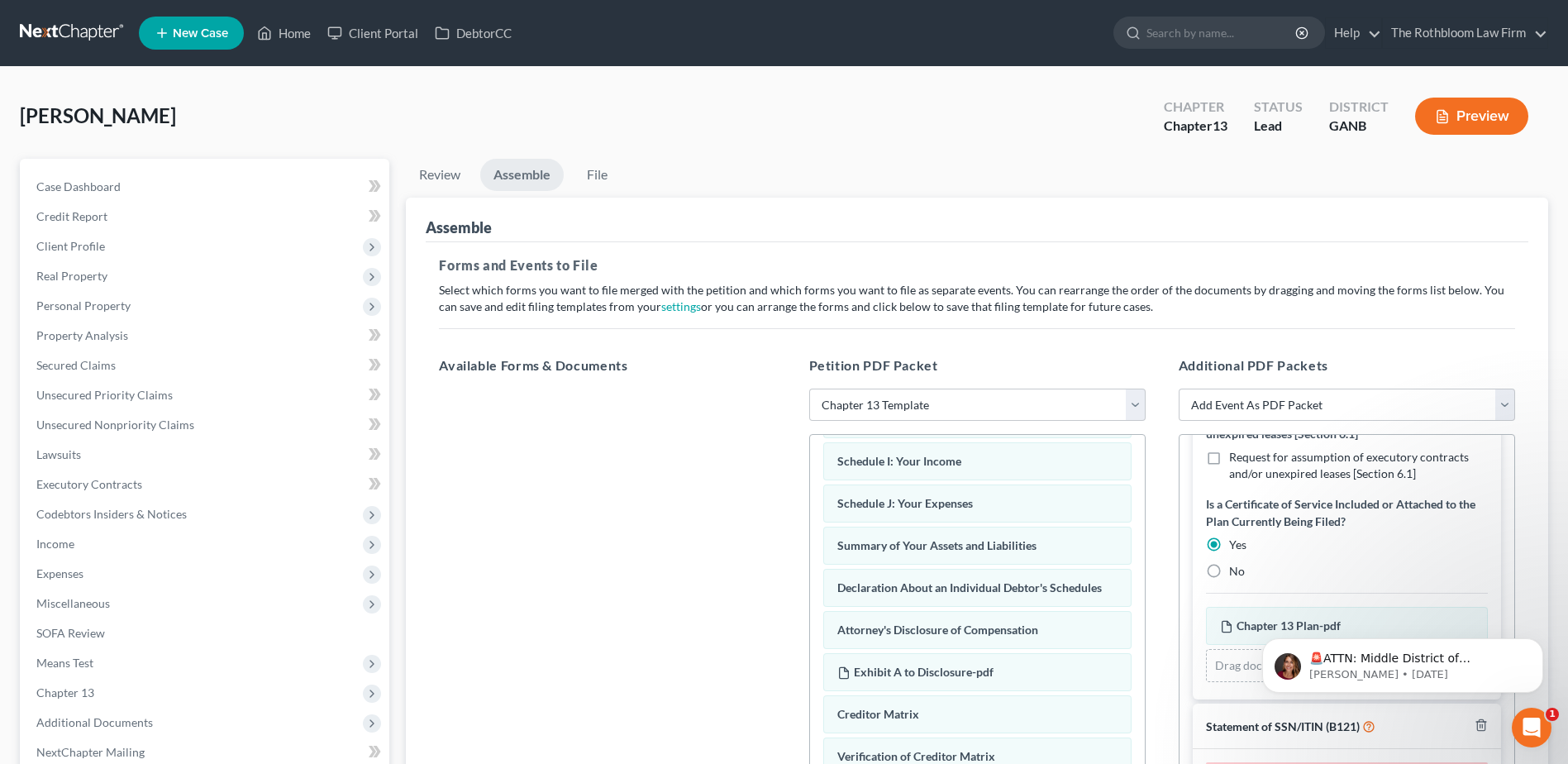
click at [1229, 570] on label "No" at bounding box center [1237, 571] width 16 height 16
click at [1236, 570] on input "No" at bounding box center [1241, 569] width 10 height 10
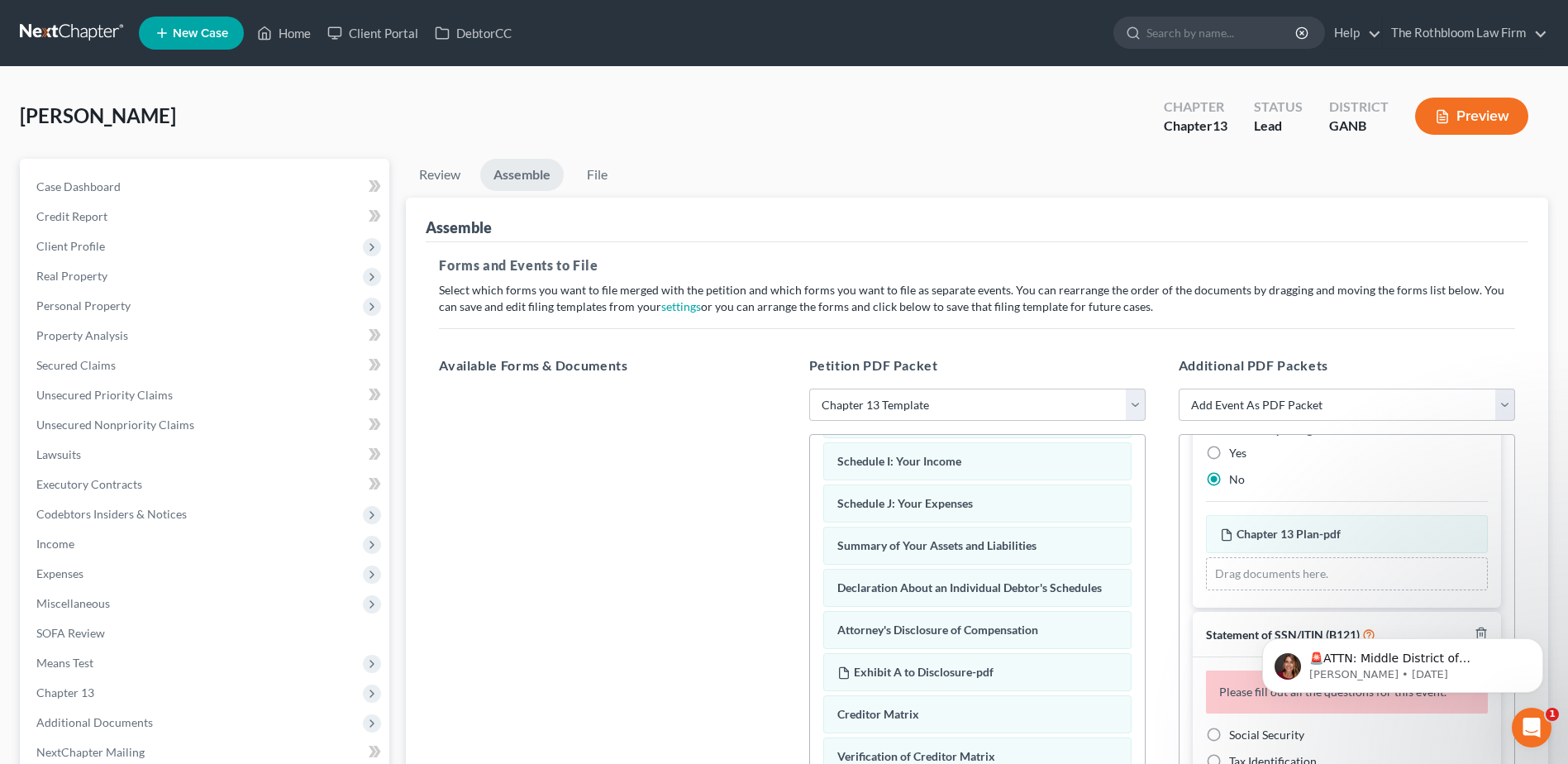
scroll to position [890, 0]
drag, startPoint x: 1214, startPoint y: 733, endPoint x: 1260, endPoint y: 741, distance: 46.7
click at [1229, 732] on label "Social Security" at bounding box center [1266, 734] width 75 height 16
click at [1236, 732] on input "Social Security" at bounding box center [1241, 731] width 10 height 10
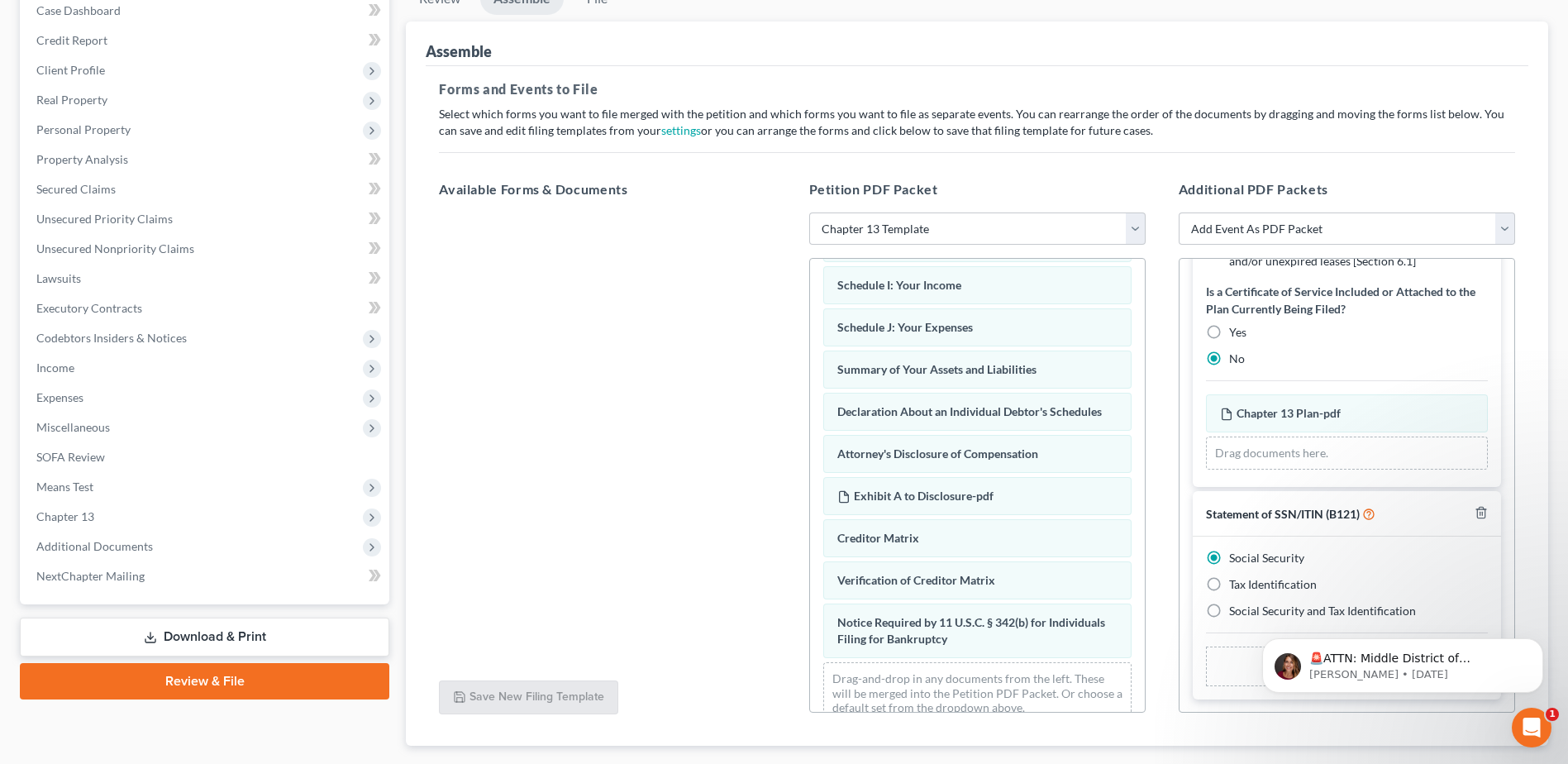
scroll to position [273, 0]
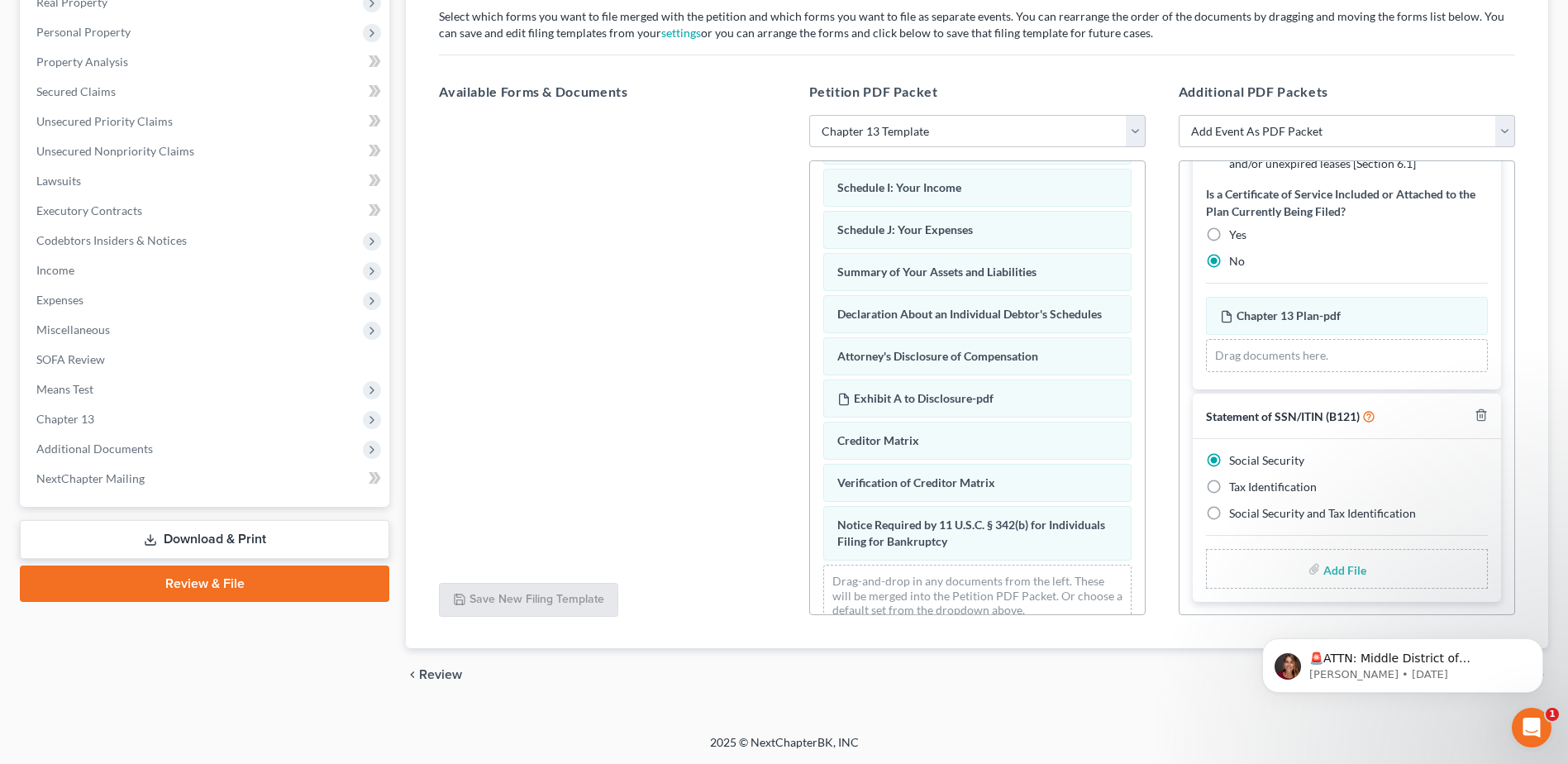
drag, startPoint x: 1578, startPoint y: 444, endPoint x: 169, endPoint y: 121, distance: 1445.5
click at [1330, 570] on input "file" at bounding box center [1343, 569] width 40 height 30
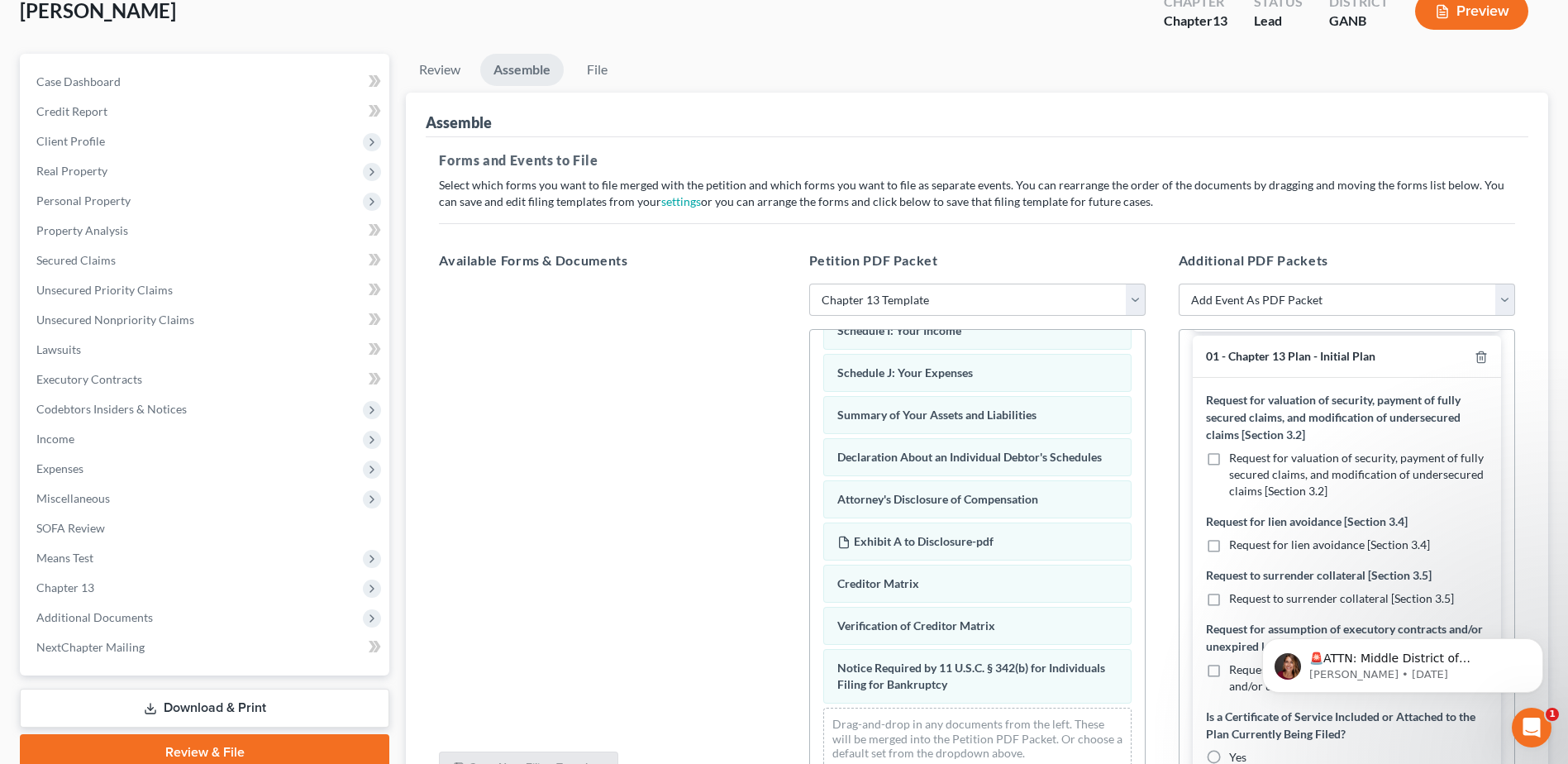
scroll to position [0, 0]
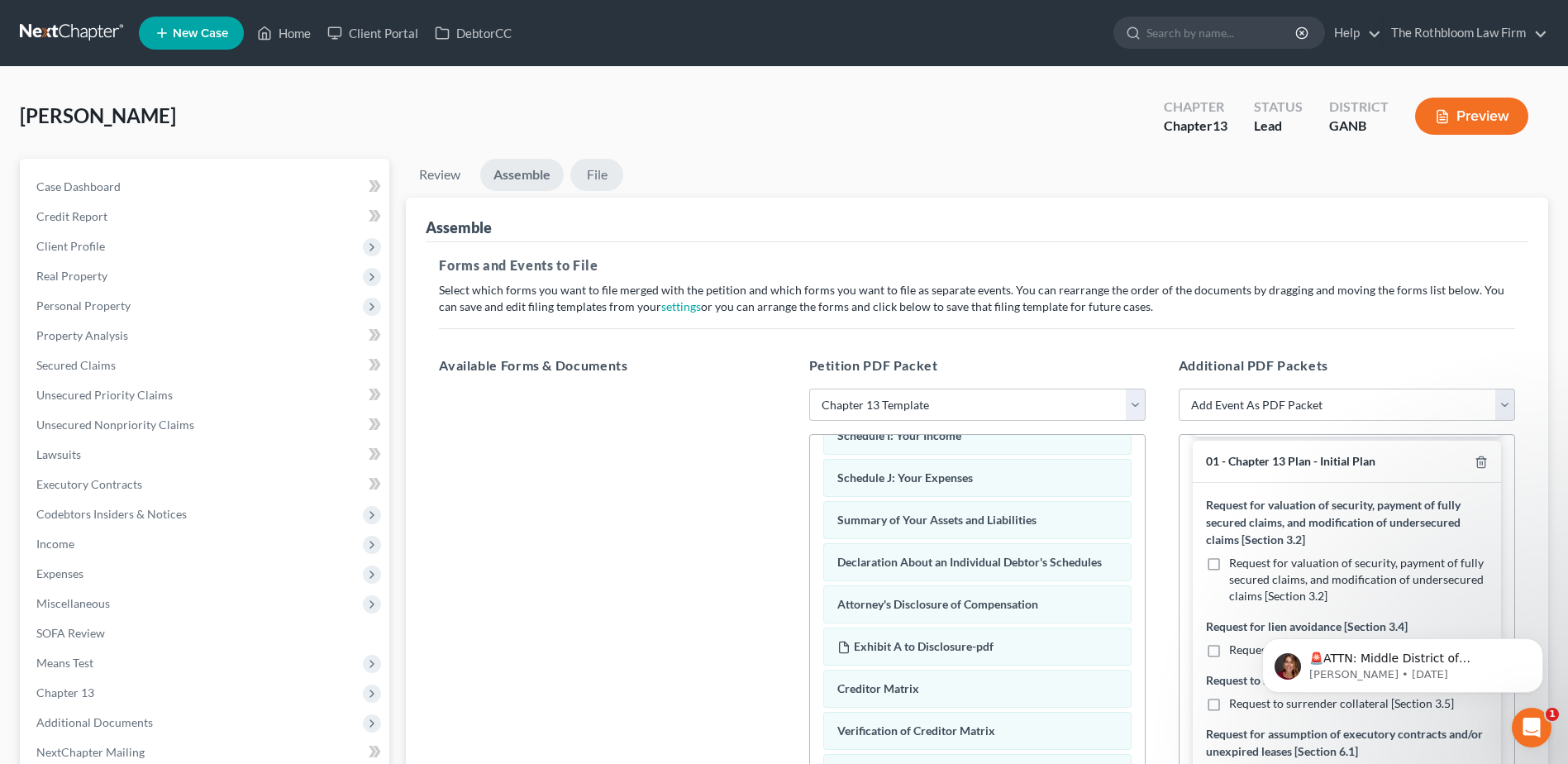
click at [601, 177] on link "File" at bounding box center [596, 175] width 53 height 32
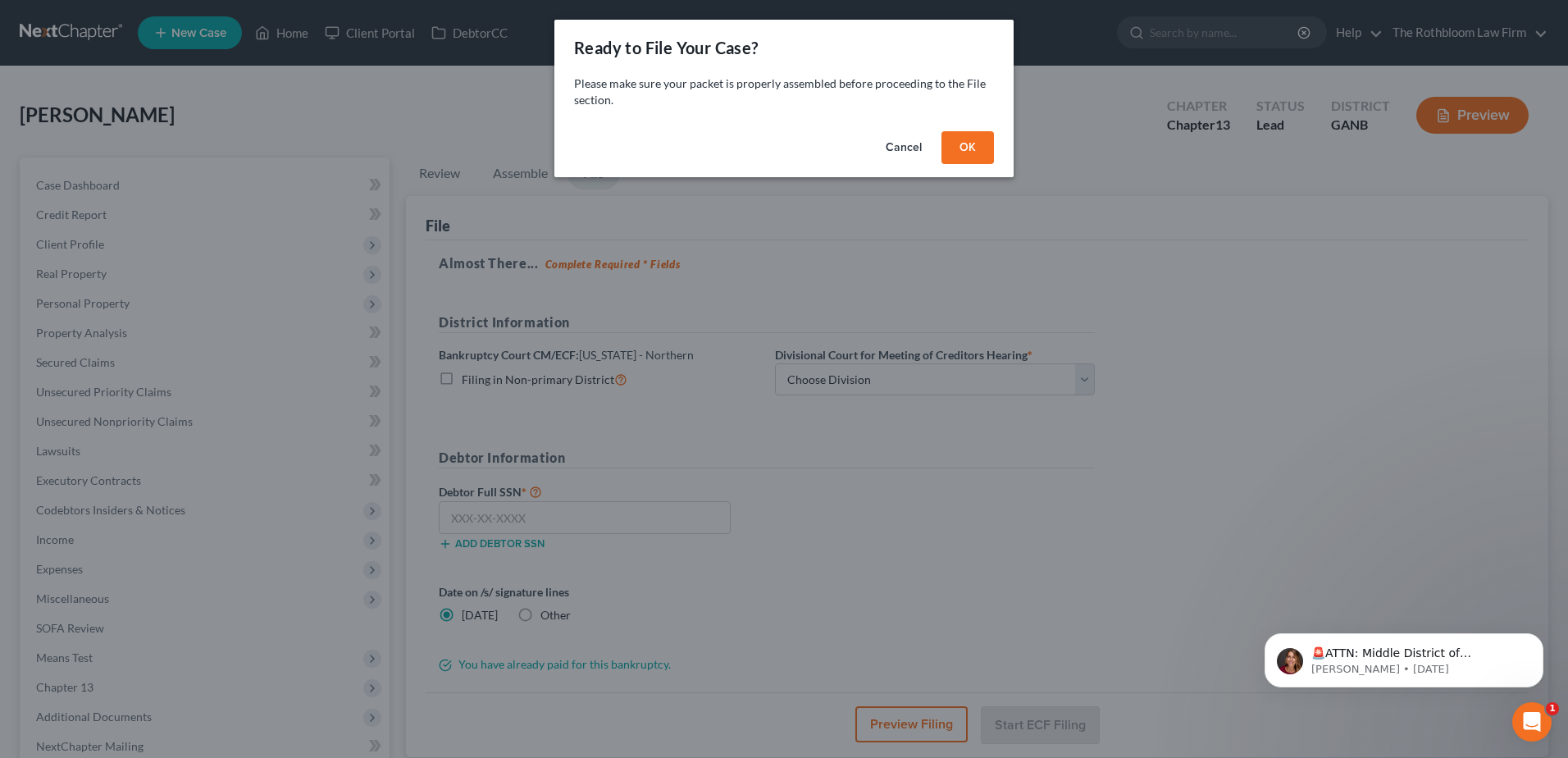
click at [985, 145] on button "OK" at bounding box center [968, 147] width 53 height 33
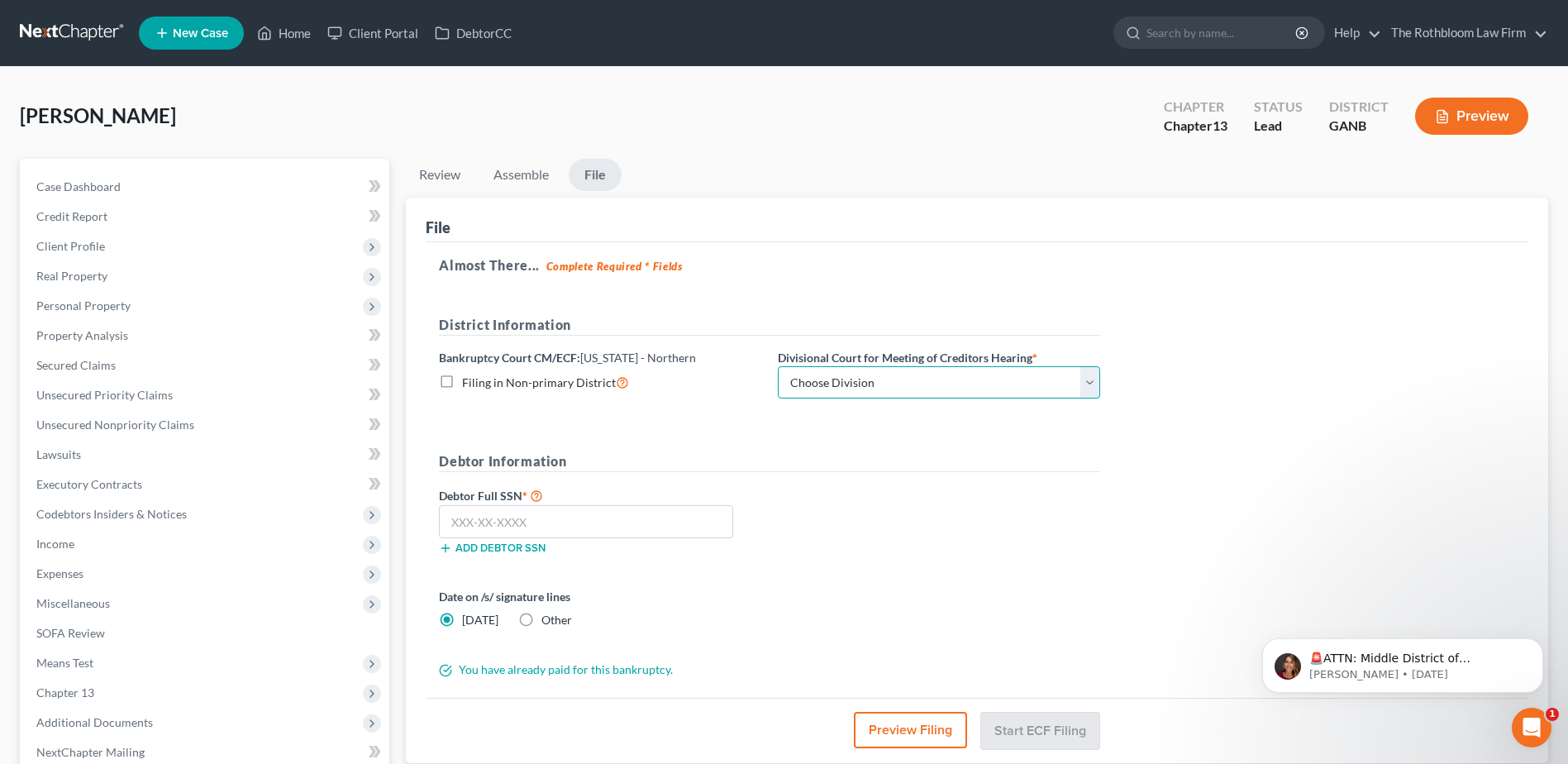
click at [850, 379] on select "Choose Division [GEOGRAPHIC_DATA] [GEOGRAPHIC_DATA] [GEOGRAPHIC_DATA] [GEOGRAPH…" at bounding box center [938, 383] width 322 height 33
click at [777, 366] on select "Choose Division [GEOGRAPHIC_DATA] [GEOGRAPHIC_DATA] [GEOGRAPHIC_DATA] [GEOGRAPH…" at bounding box center [938, 383] width 322 height 33
click at [473, 529] on input "text" at bounding box center [586, 522] width 294 height 33
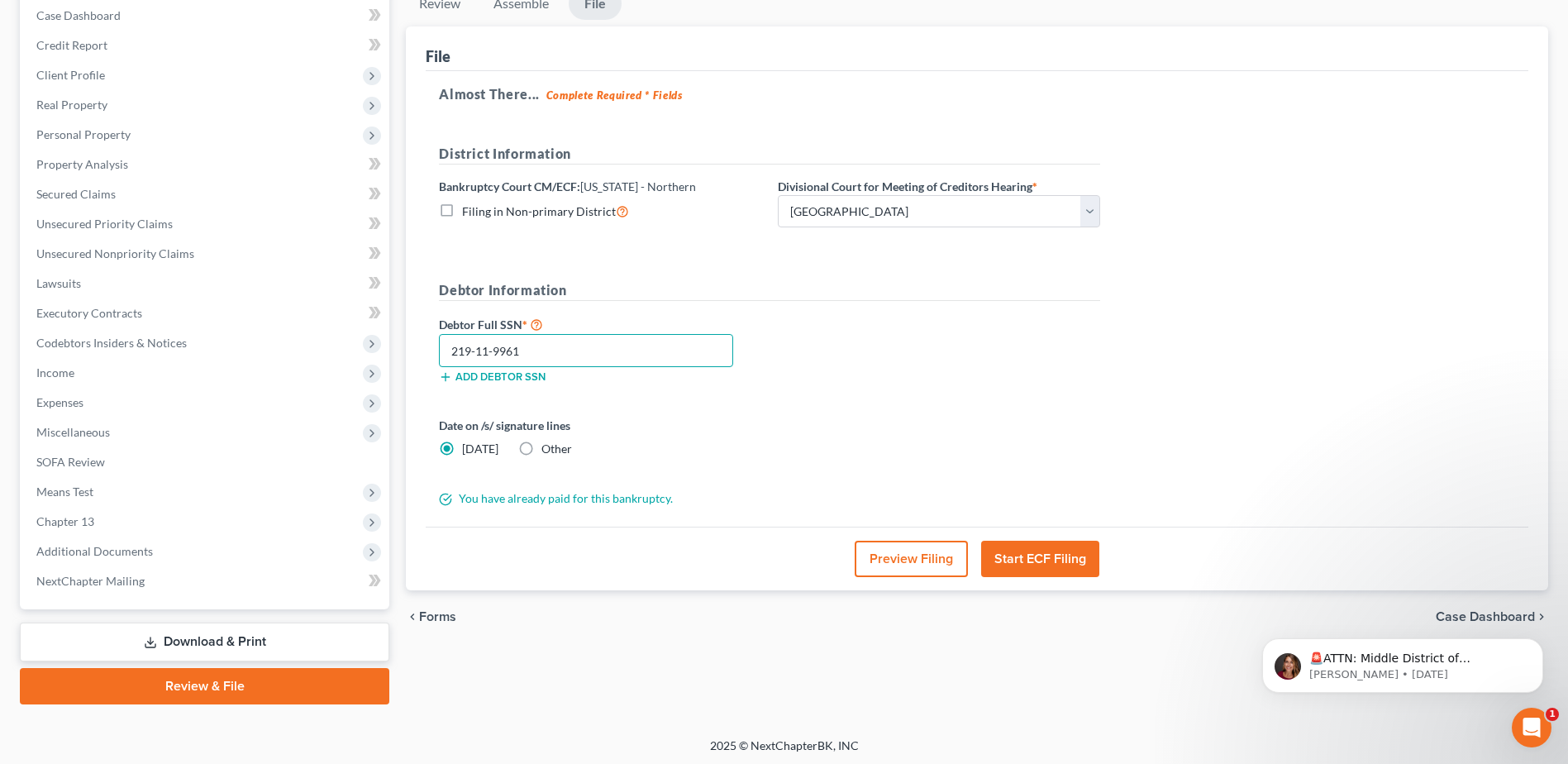
scroll to position [175, 0]
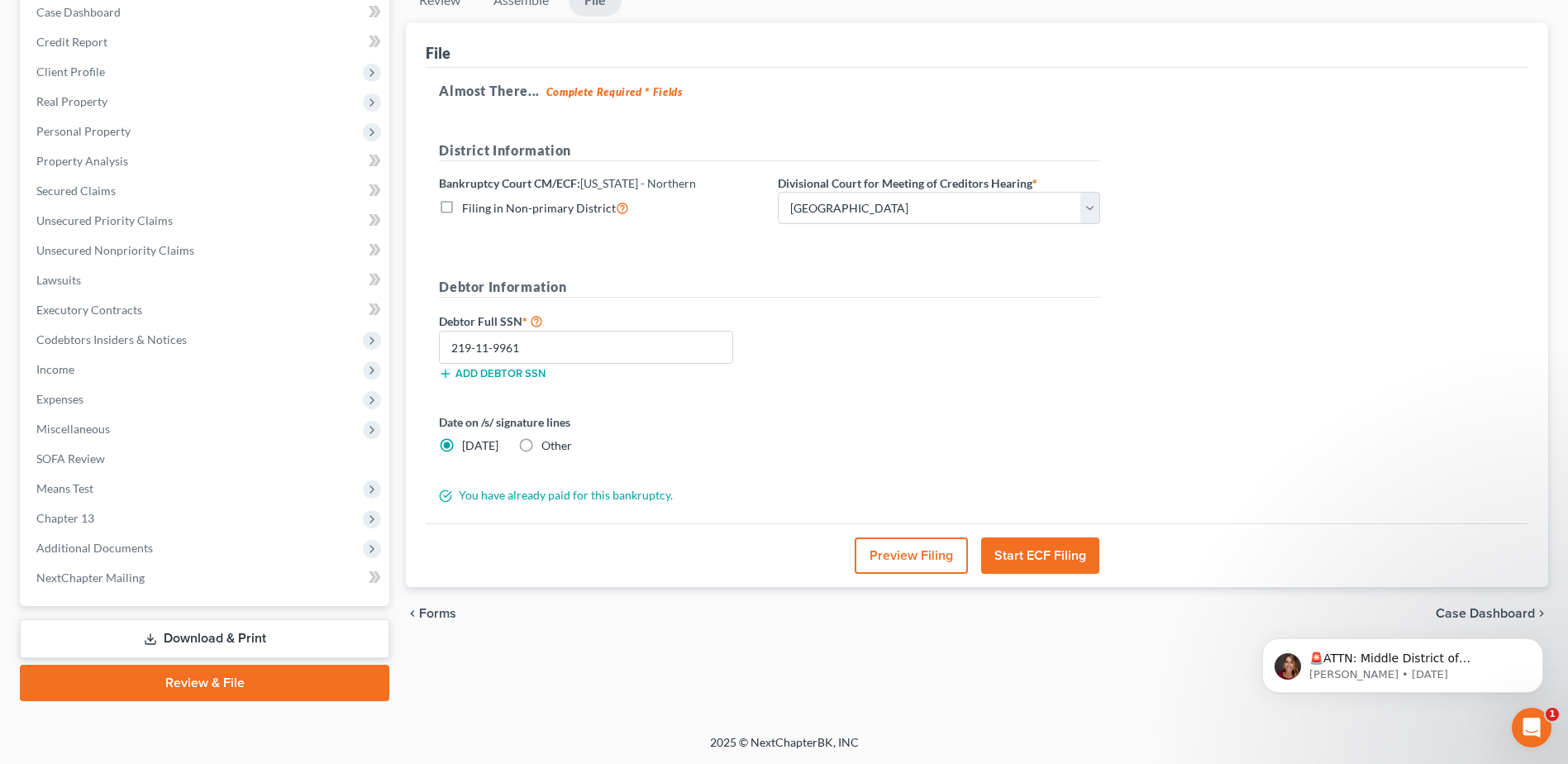
click at [1053, 558] on button "Start ECF Filing" at bounding box center [1040, 556] width 118 height 36
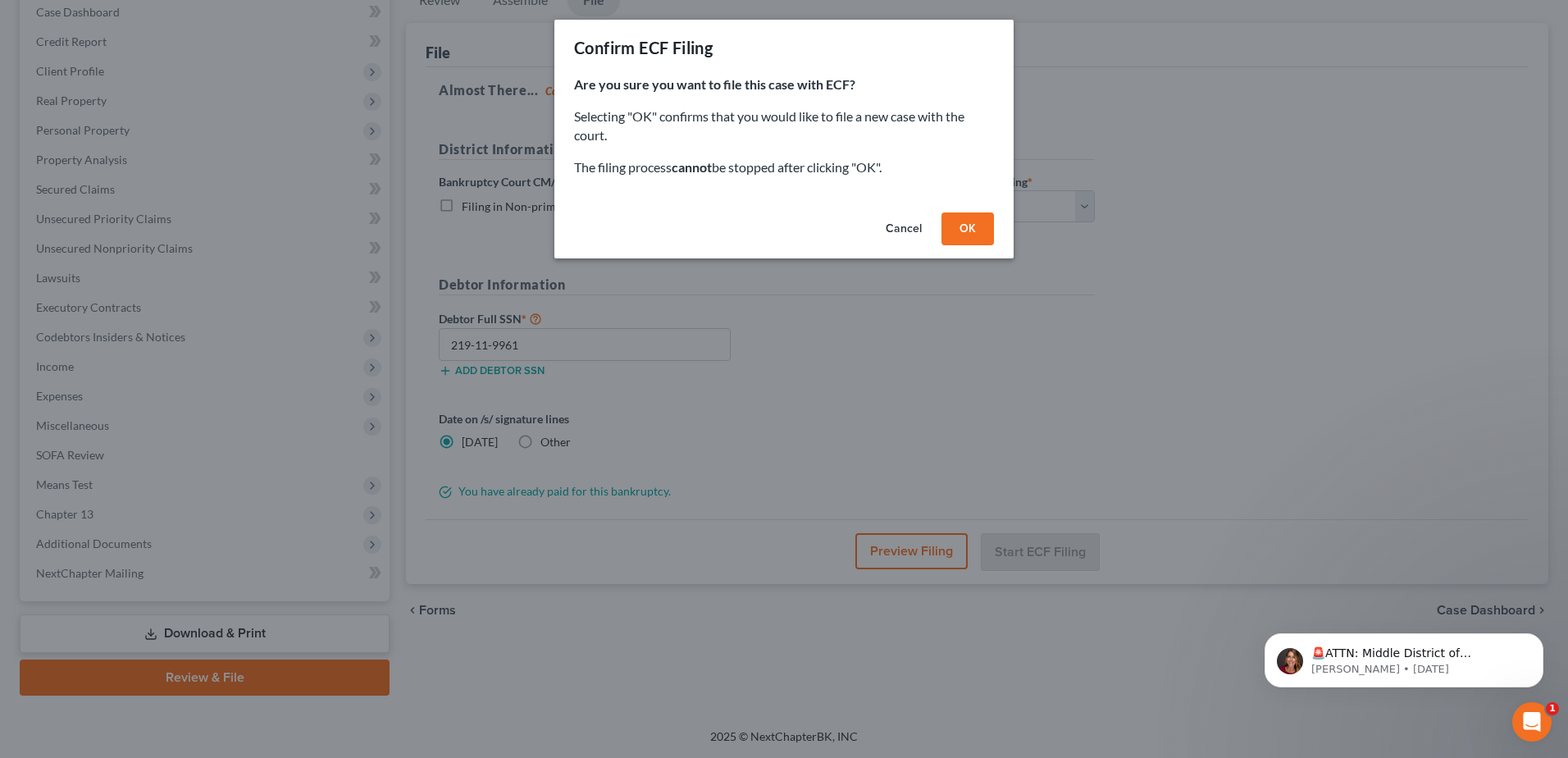
click at [983, 224] on button "OK" at bounding box center [968, 229] width 53 height 33
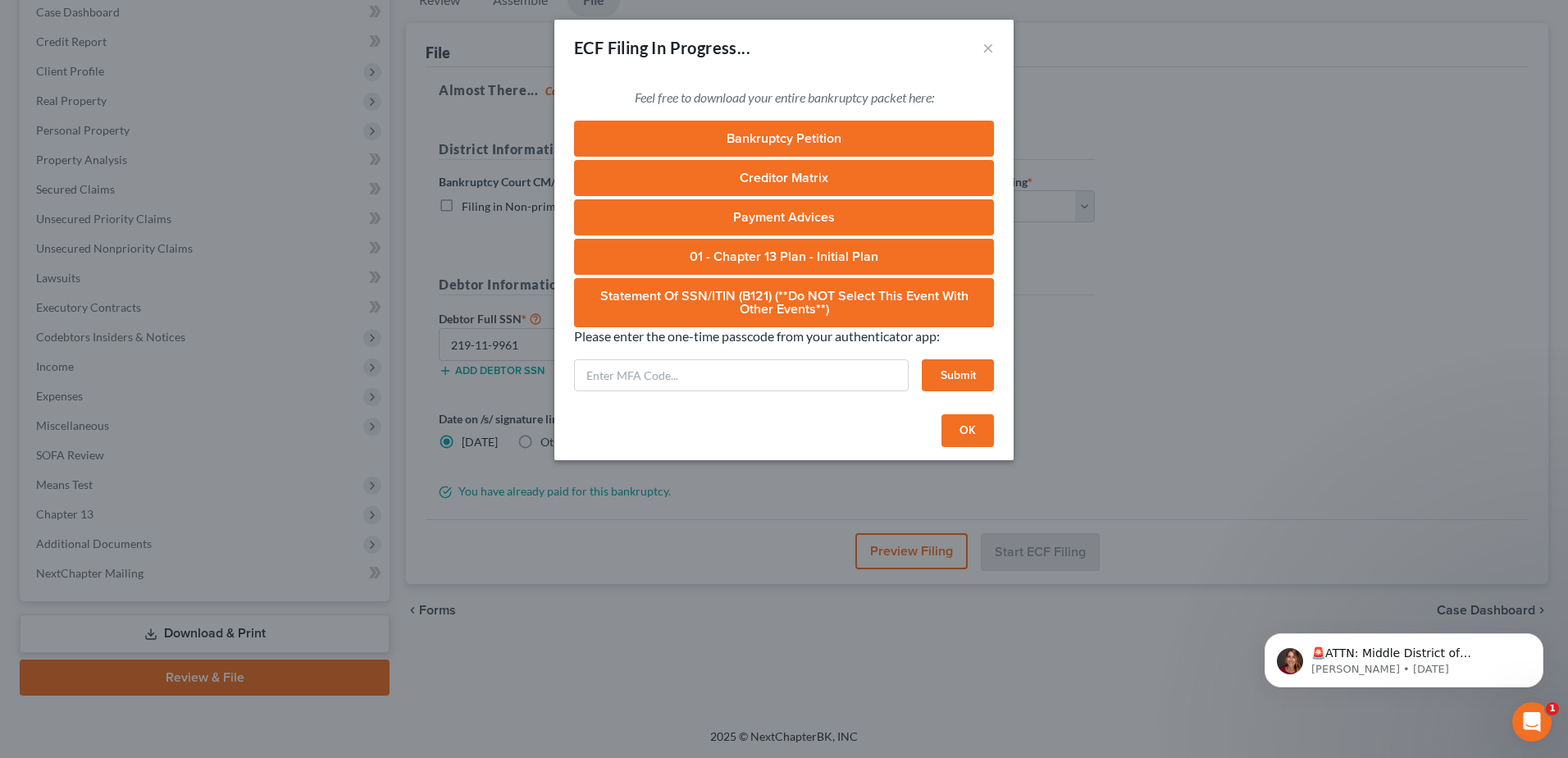
click at [711, 355] on div "Please enter the one-time passcode from your authenticator app: Submit" at bounding box center [784, 359] width 420 height 65
click at [678, 381] on input "text" at bounding box center [741, 376] width 335 height 33
click at [959, 370] on button "Submit" at bounding box center [958, 376] width 72 height 33
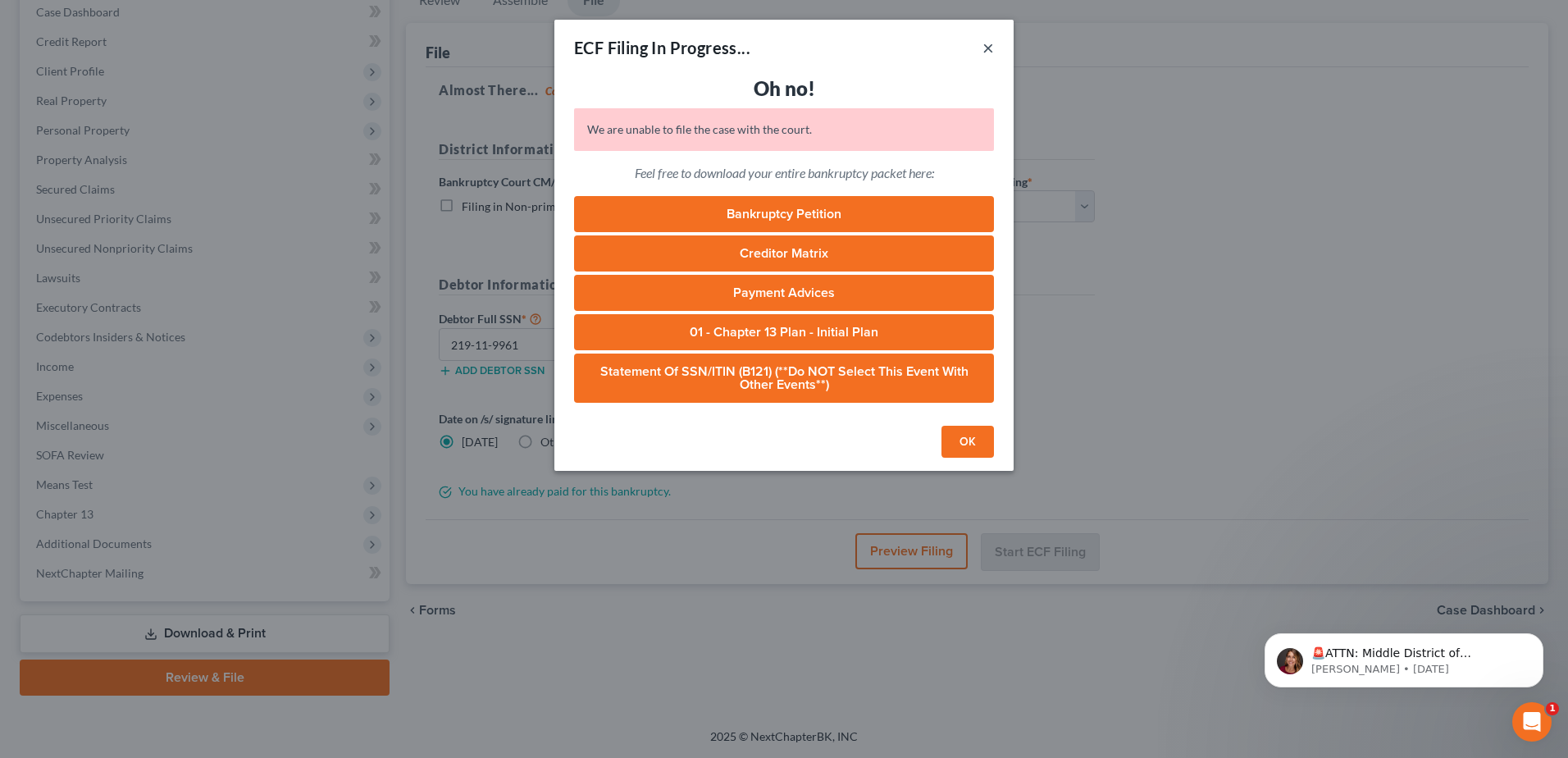
click at [988, 45] on button "×" at bounding box center [988, 47] width 11 height 20
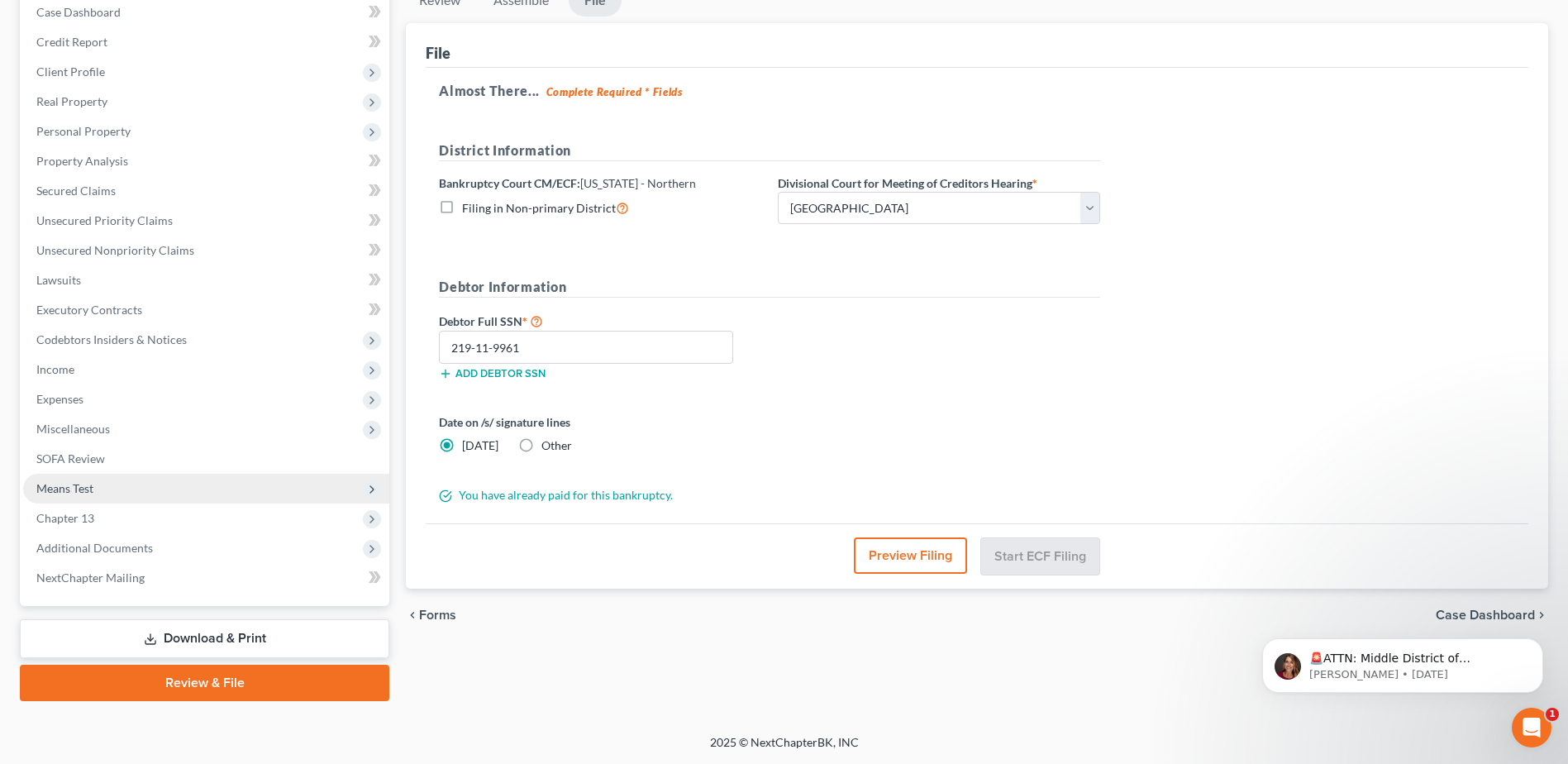
click at [69, 489] on span "Means Test" at bounding box center [65, 488] width 57 height 14
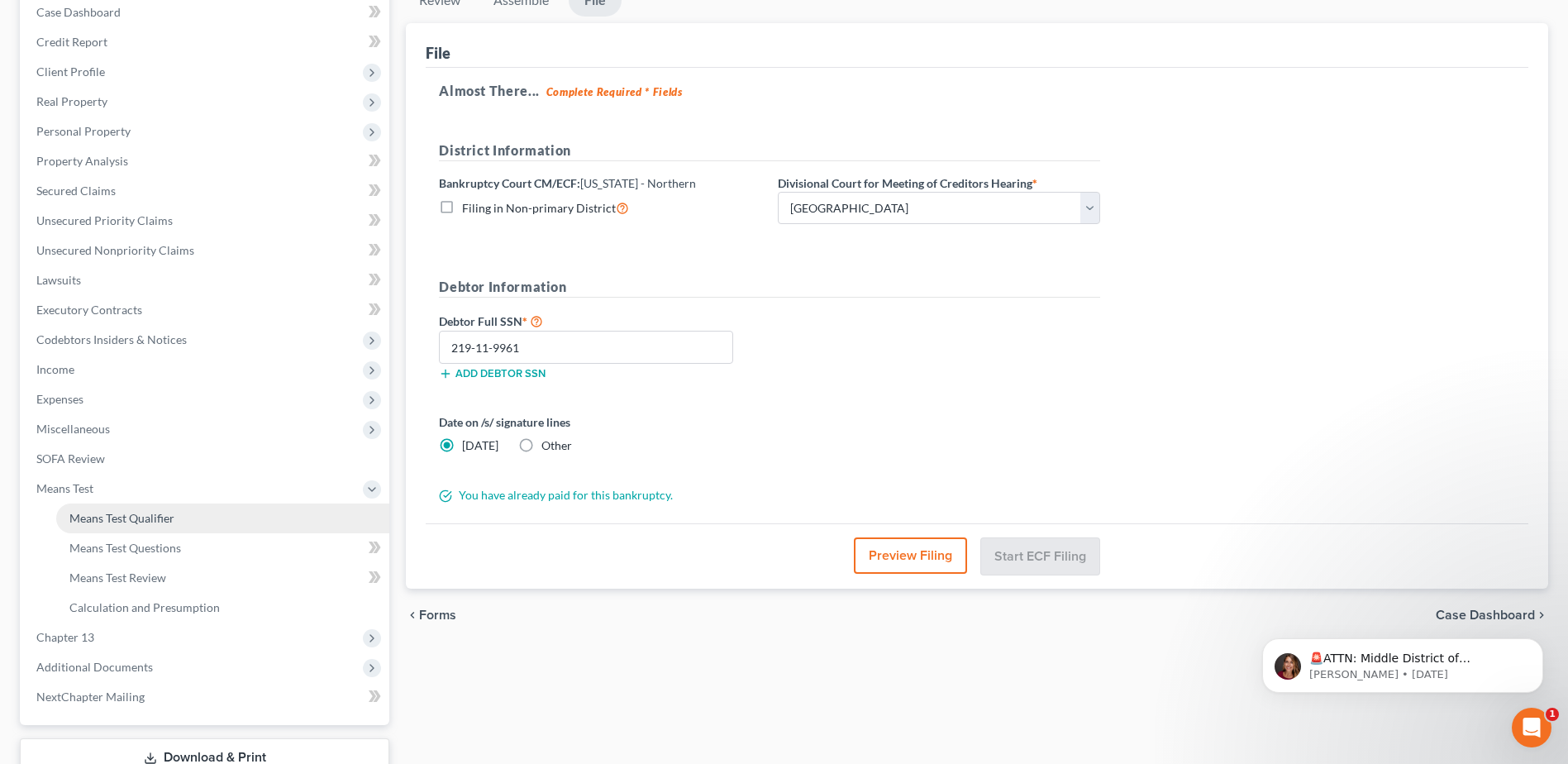
click at [127, 516] on span "Means Test Qualifier" at bounding box center [121, 518] width 105 height 14
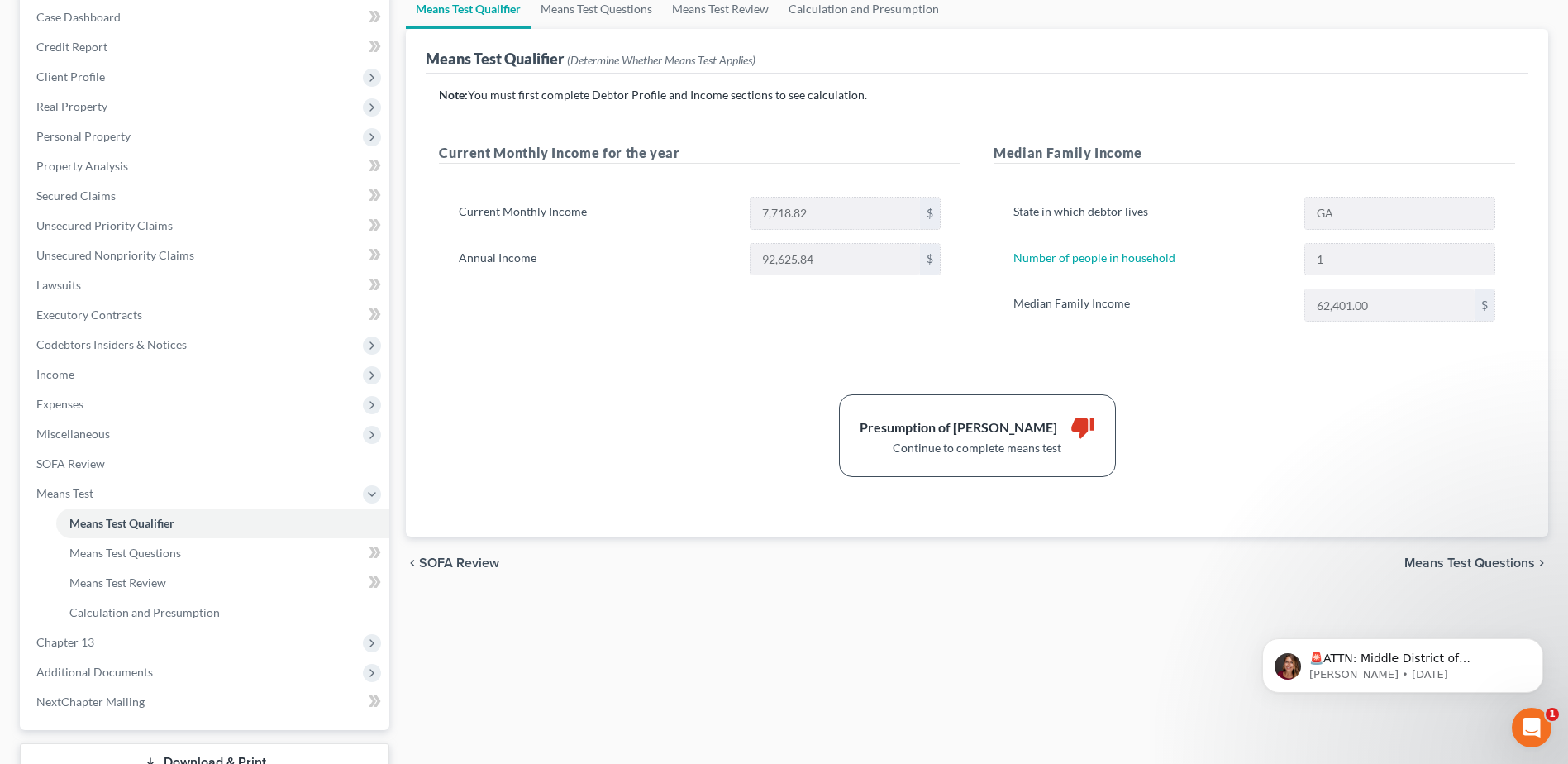
scroll to position [293, 0]
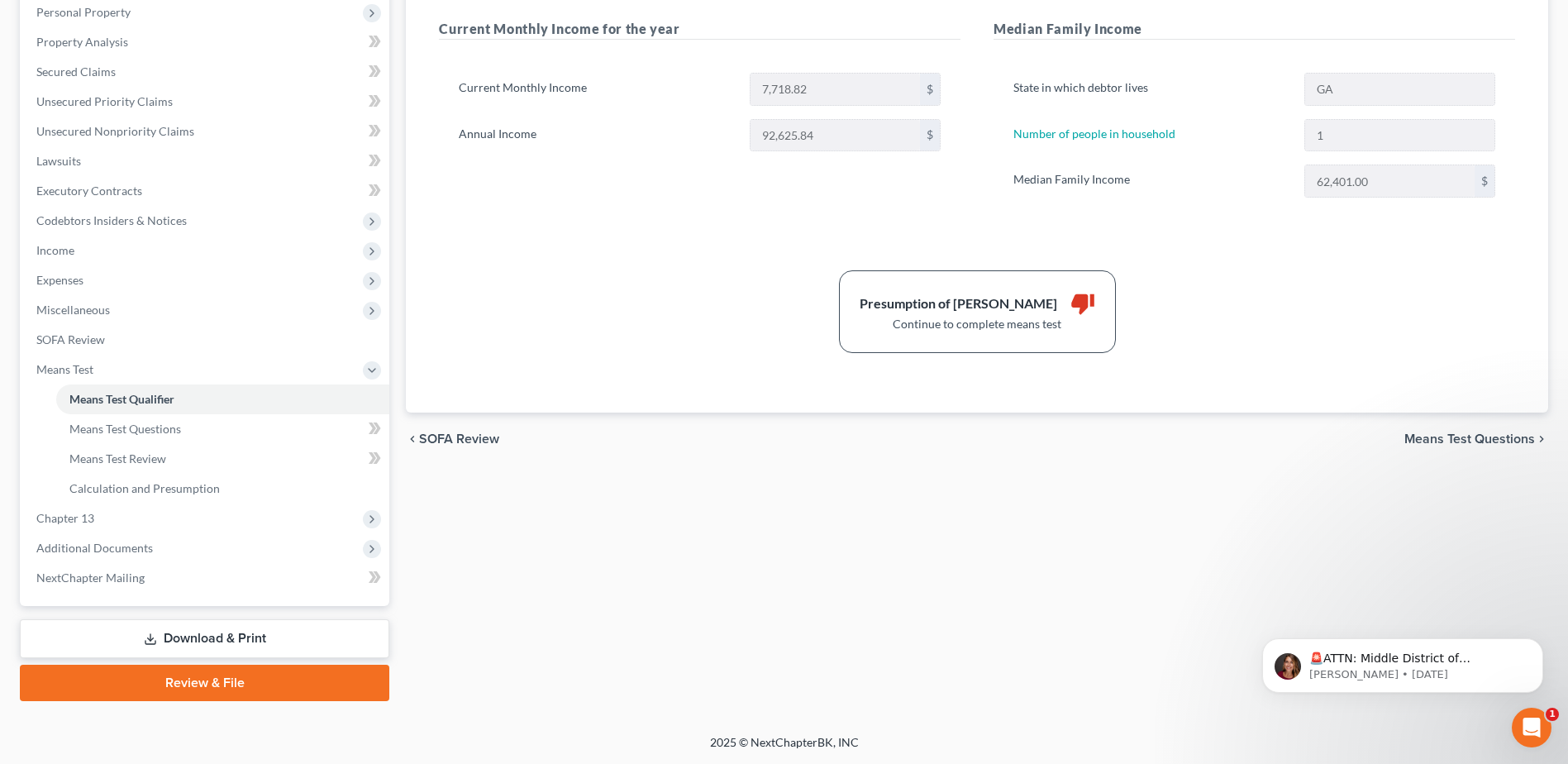
click at [180, 635] on link "Download & Print" at bounding box center [205, 638] width 370 height 39
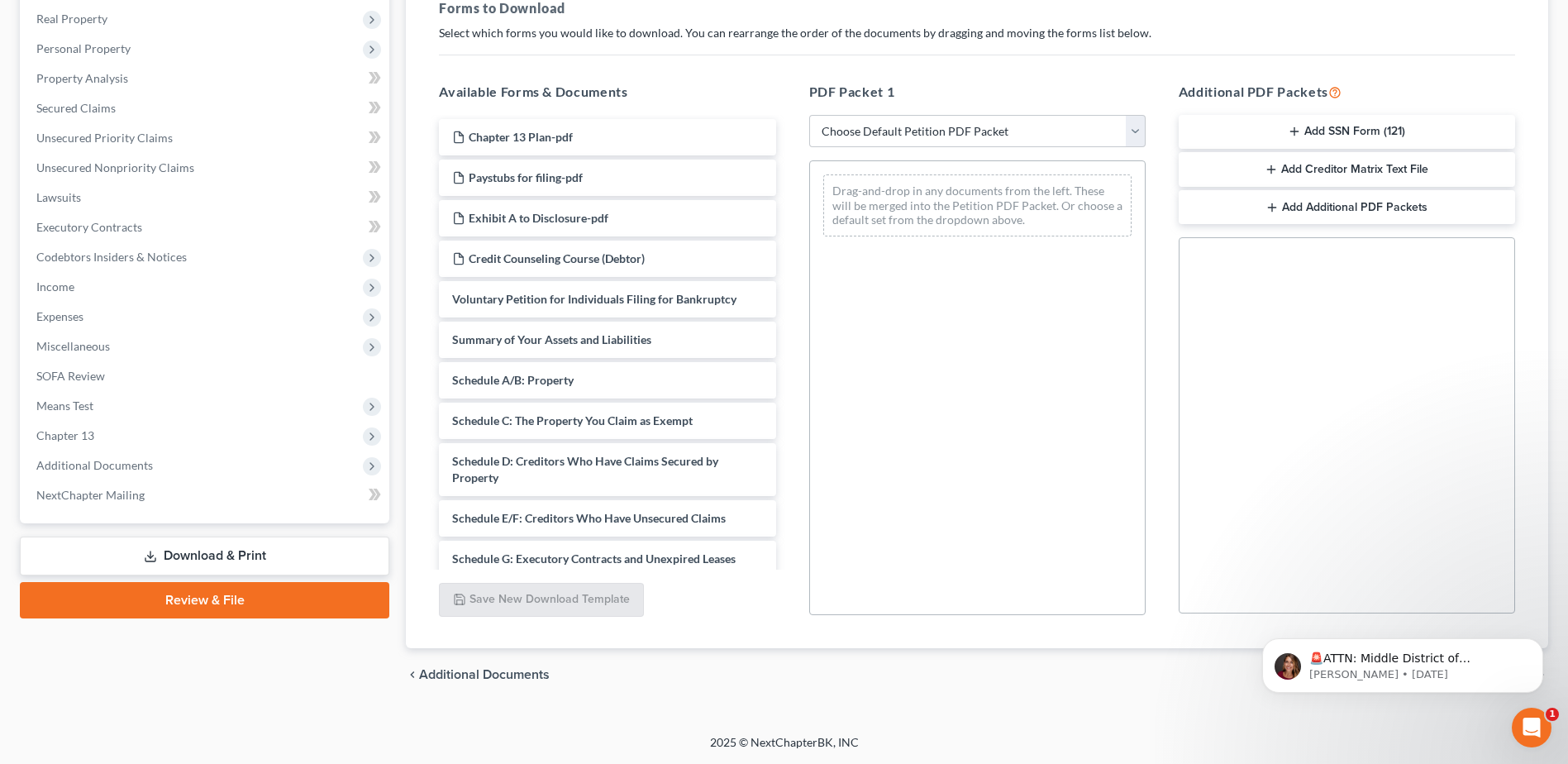
click at [211, 603] on link "Review & File" at bounding box center [205, 601] width 370 height 36
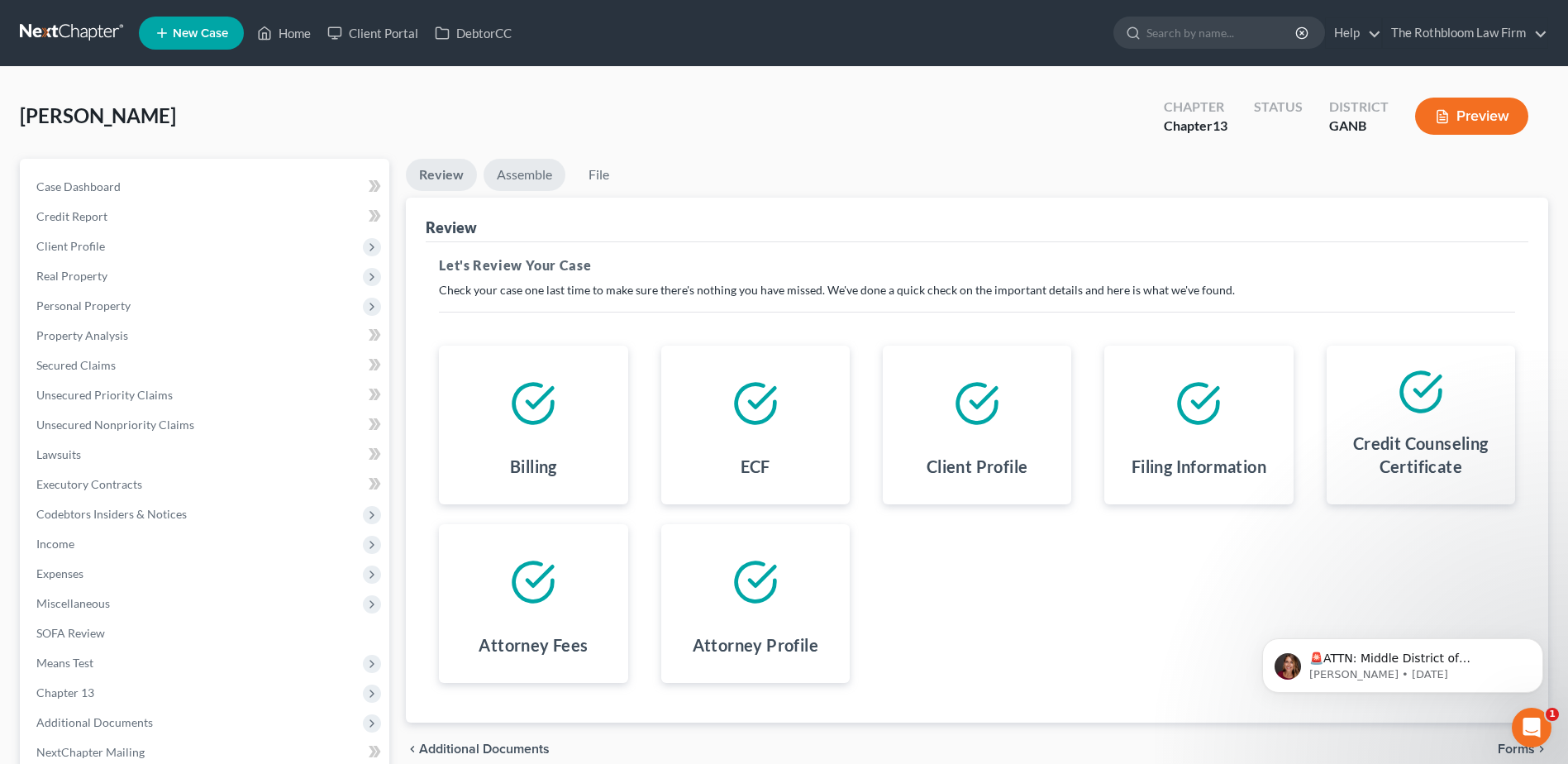
click at [518, 173] on link "Assemble" at bounding box center [524, 175] width 82 height 32
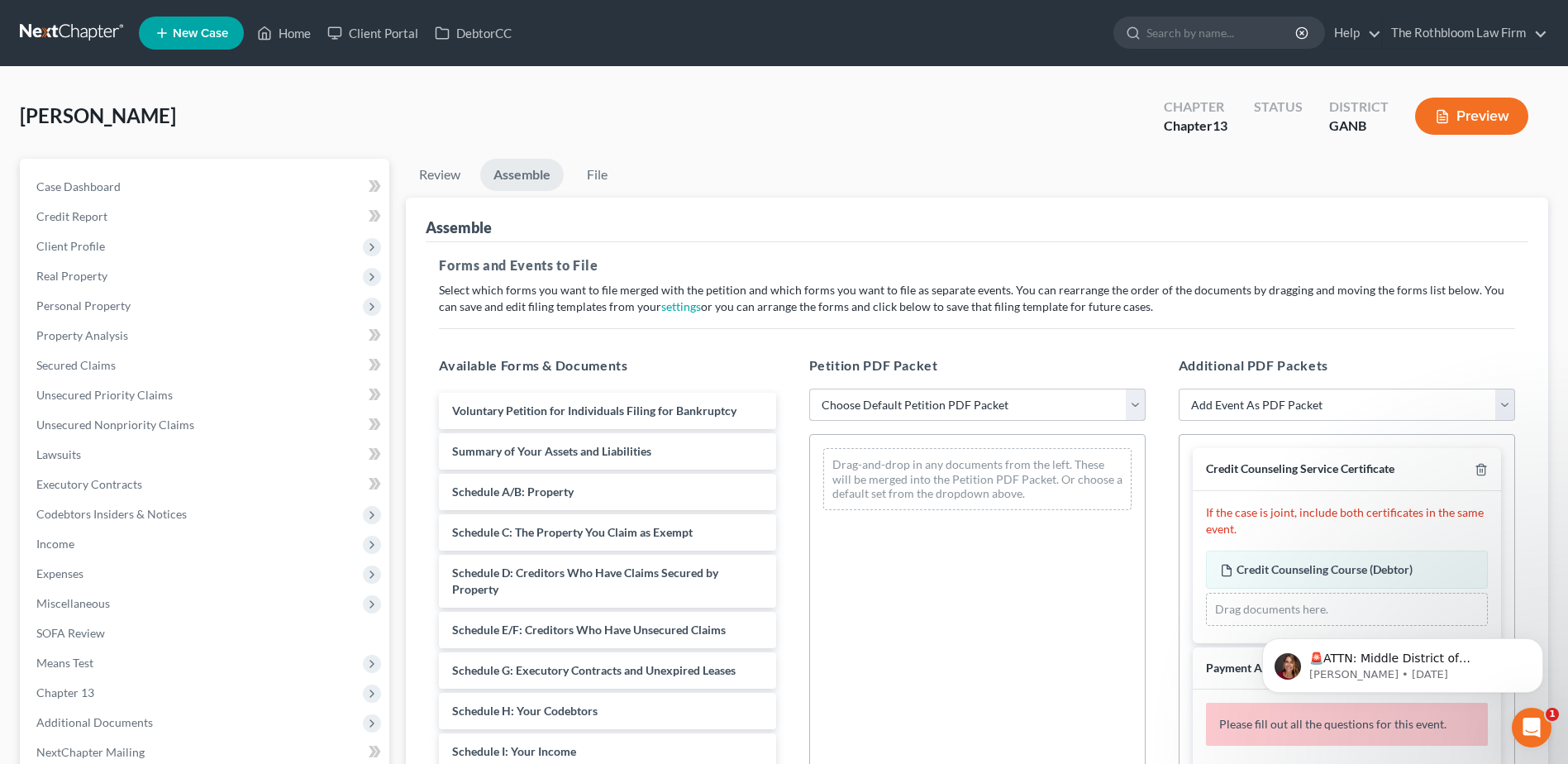
drag, startPoint x: 843, startPoint y: 399, endPoint x: 864, endPoint y: 422, distance: 31.1
click at [843, 399] on select "Choose Default Petition PDF Packet Complete Bankruptcy Petition (all forms and …" at bounding box center [978, 405] width 337 height 33
click at [810, 389] on select "Choose Default Petition PDF Packet Complete Bankruptcy Petition (all forms and …" at bounding box center [978, 405] width 337 height 33
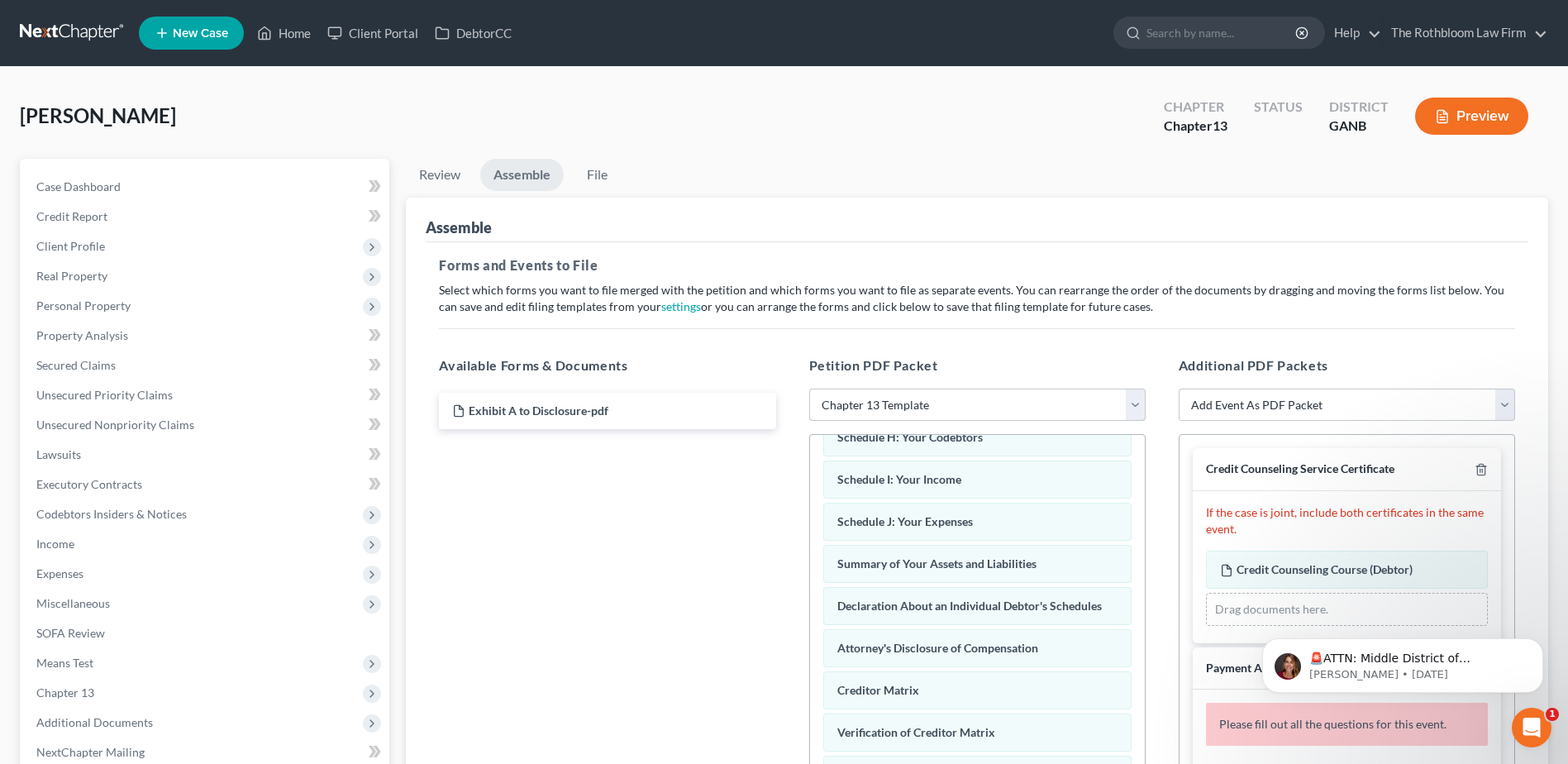
scroll to position [510, 0]
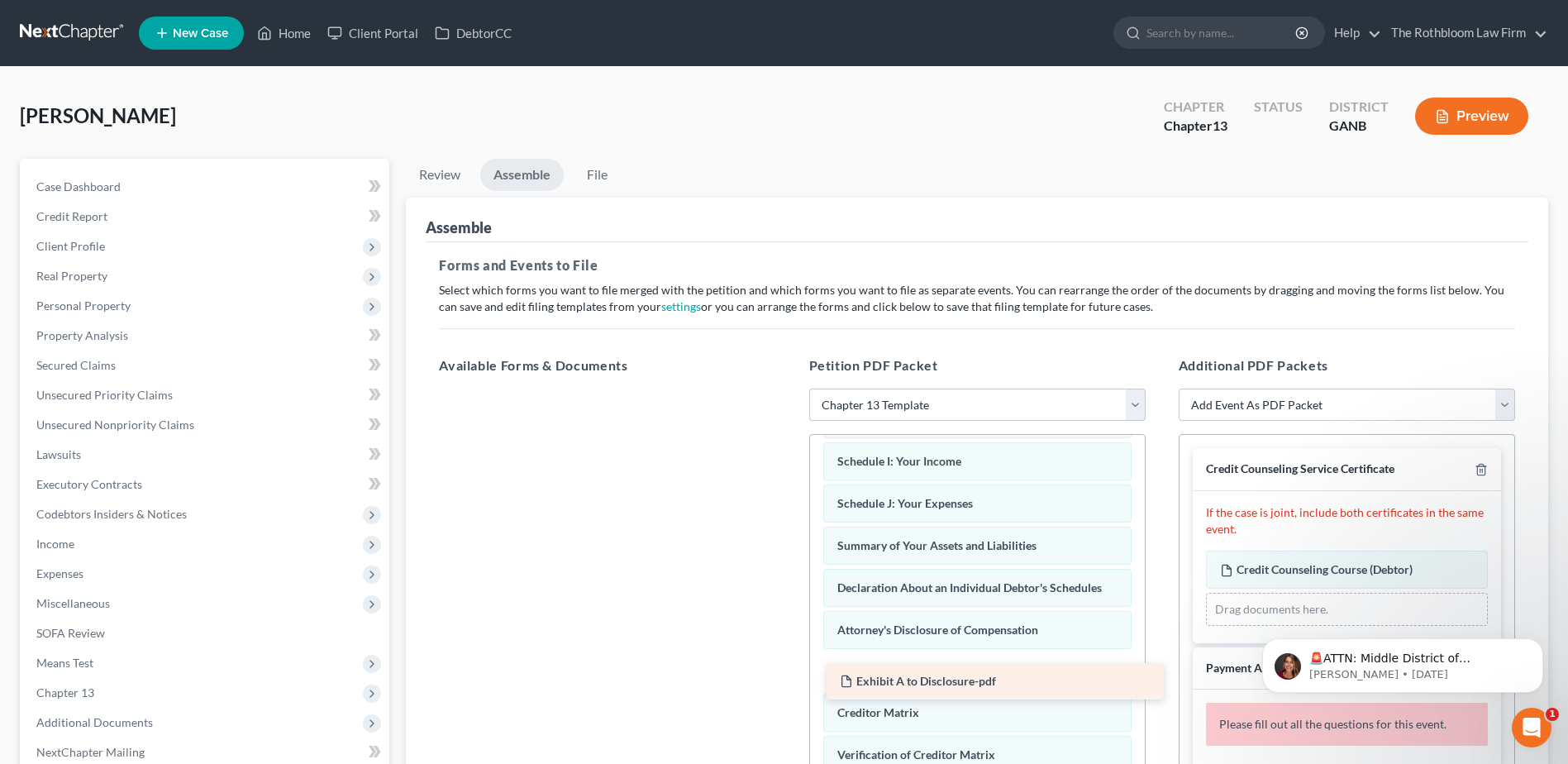
drag, startPoint x: 567, startPoint y: 404, endPoint x: 165, endPoint y: 100, distance: 504.0
click at [789, 389] on div "Exhibit A to Disclosure-pdf Exhibit A to Disclosure-pdf" at bounding box center [607, 389] width 363 height 0
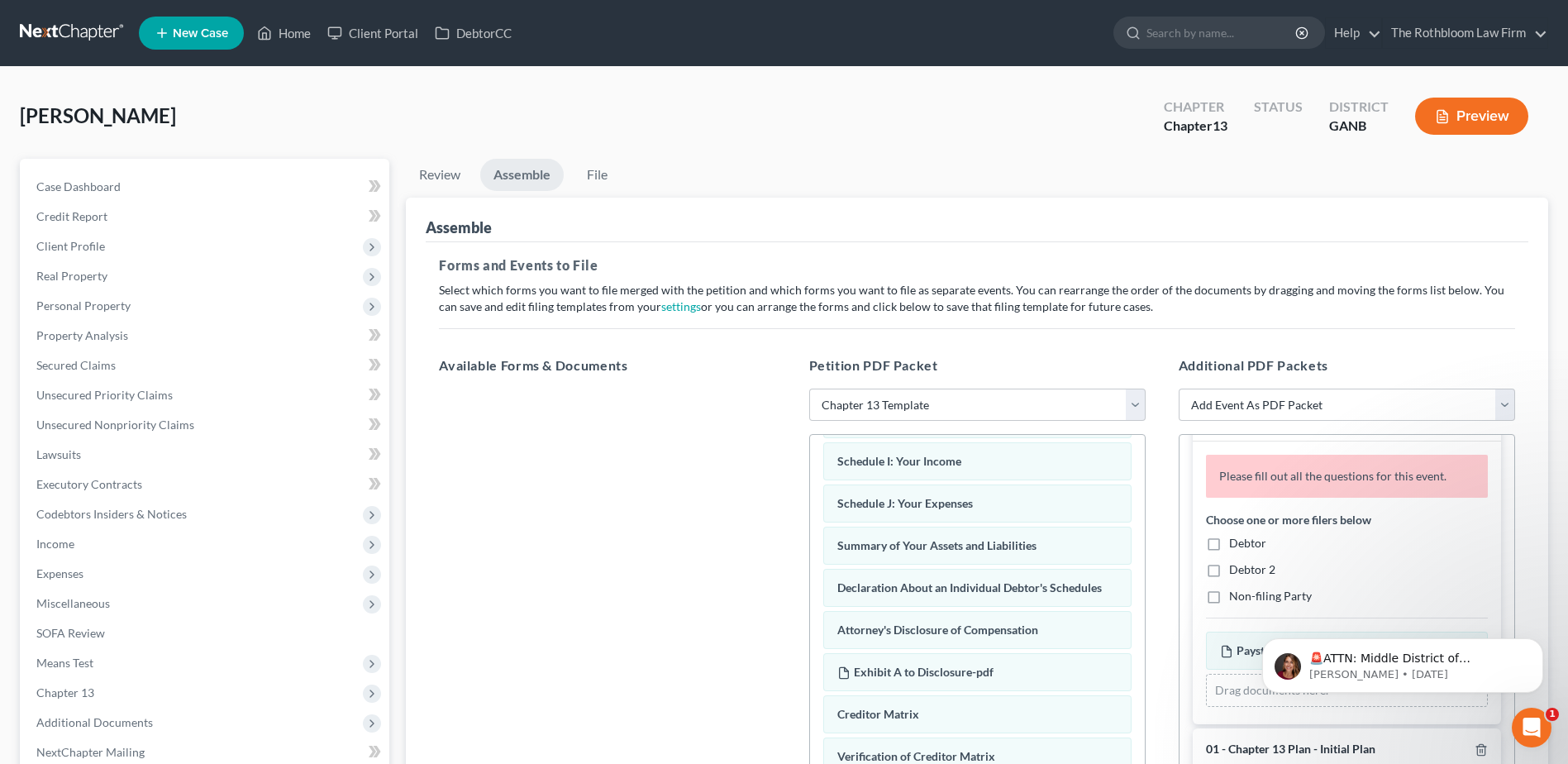
click at [1229, 543] on label "Debtor" at bounding box center [1247, 543] width 37 height 16
click at [1236, 543] on input "Debtor" at bounding box center [1241, 540] width 10 height 10
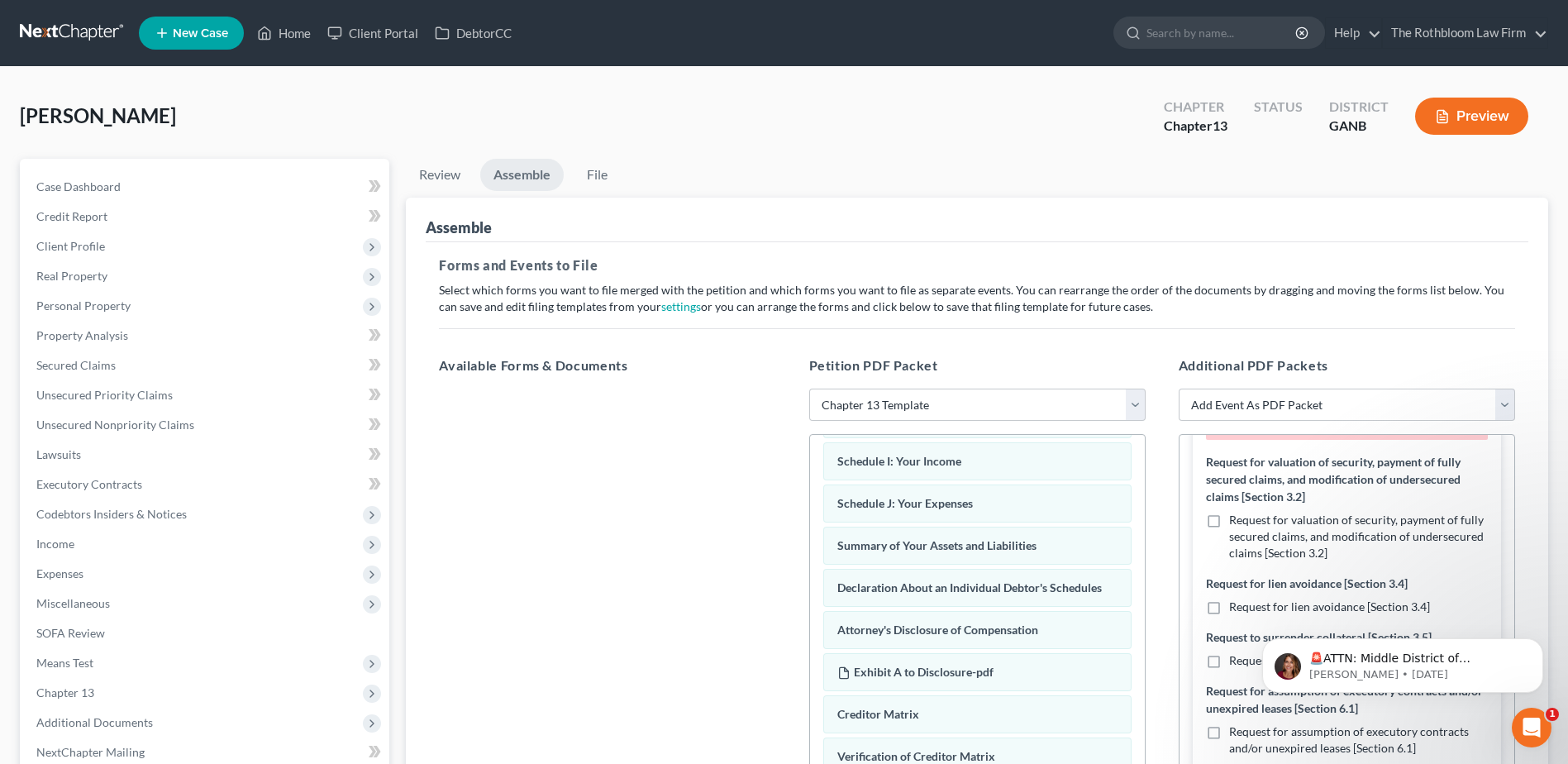
scroll to position [910, 0]
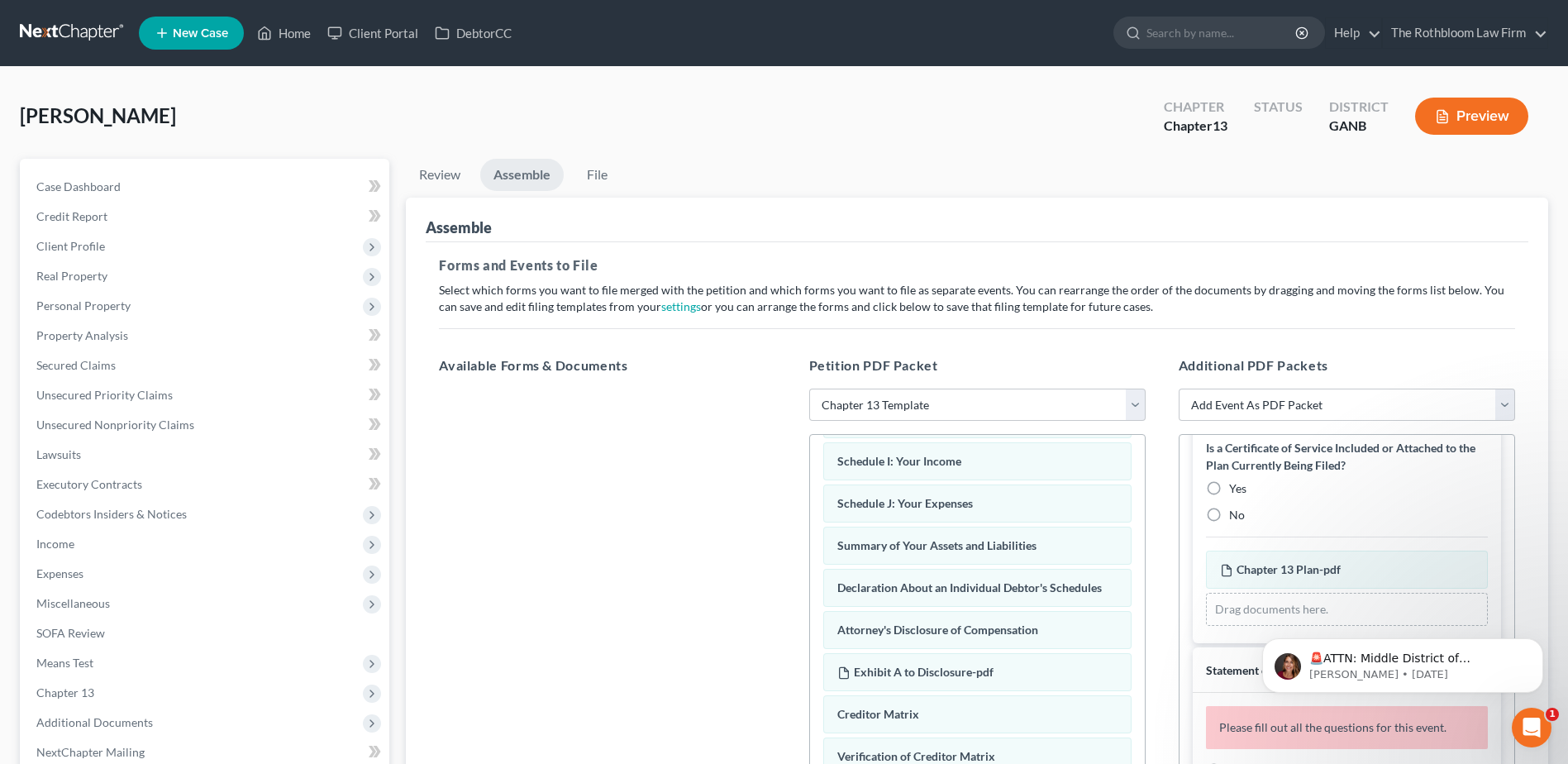
click at [1229, 515] on label "No" at bounding box center [1237, 515] width 16 height 16
click at [1236, 515] on input "No" at bounding box center [1241, 512] width 10 height 10
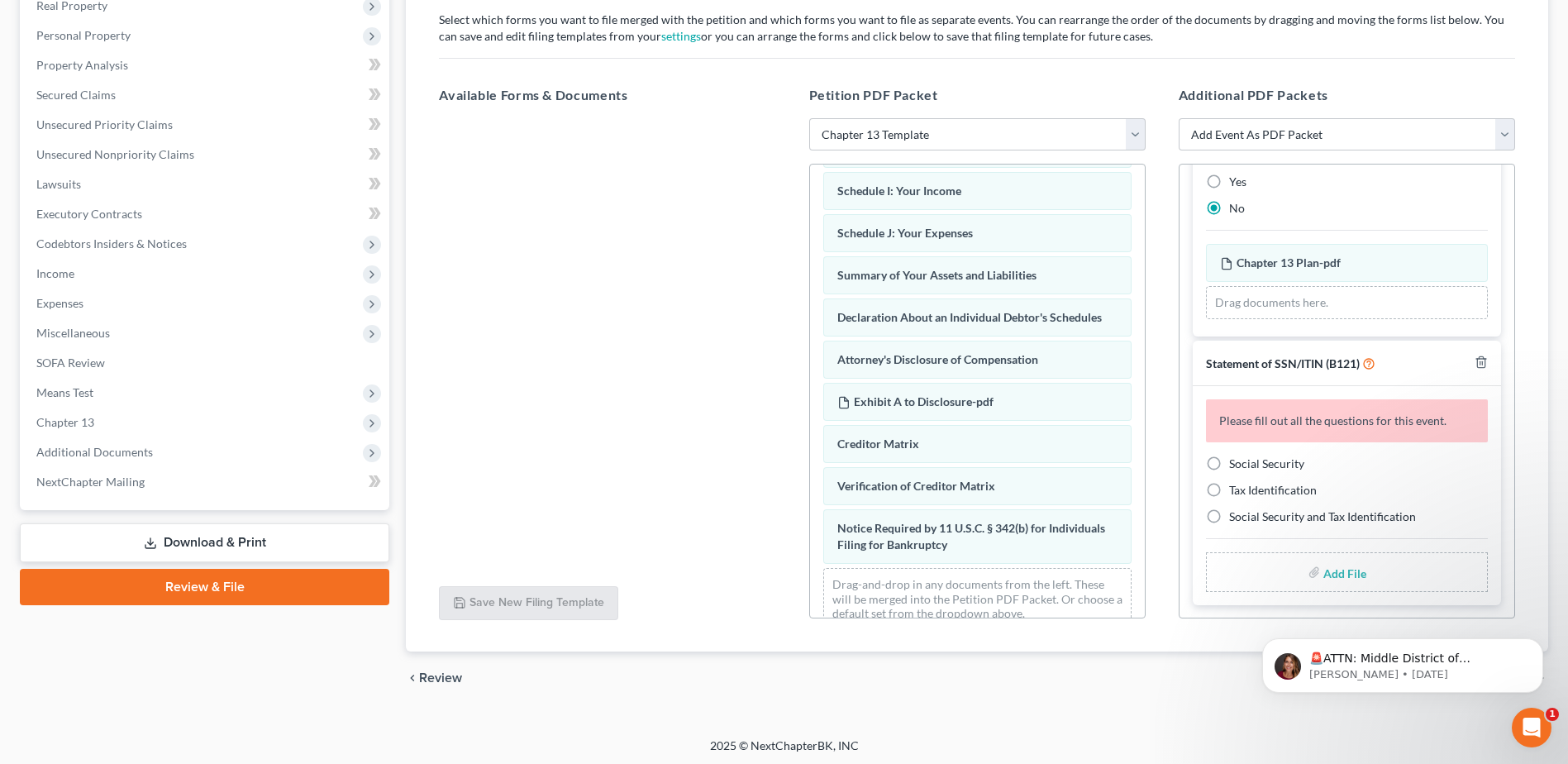
scroll to position [273, 0]
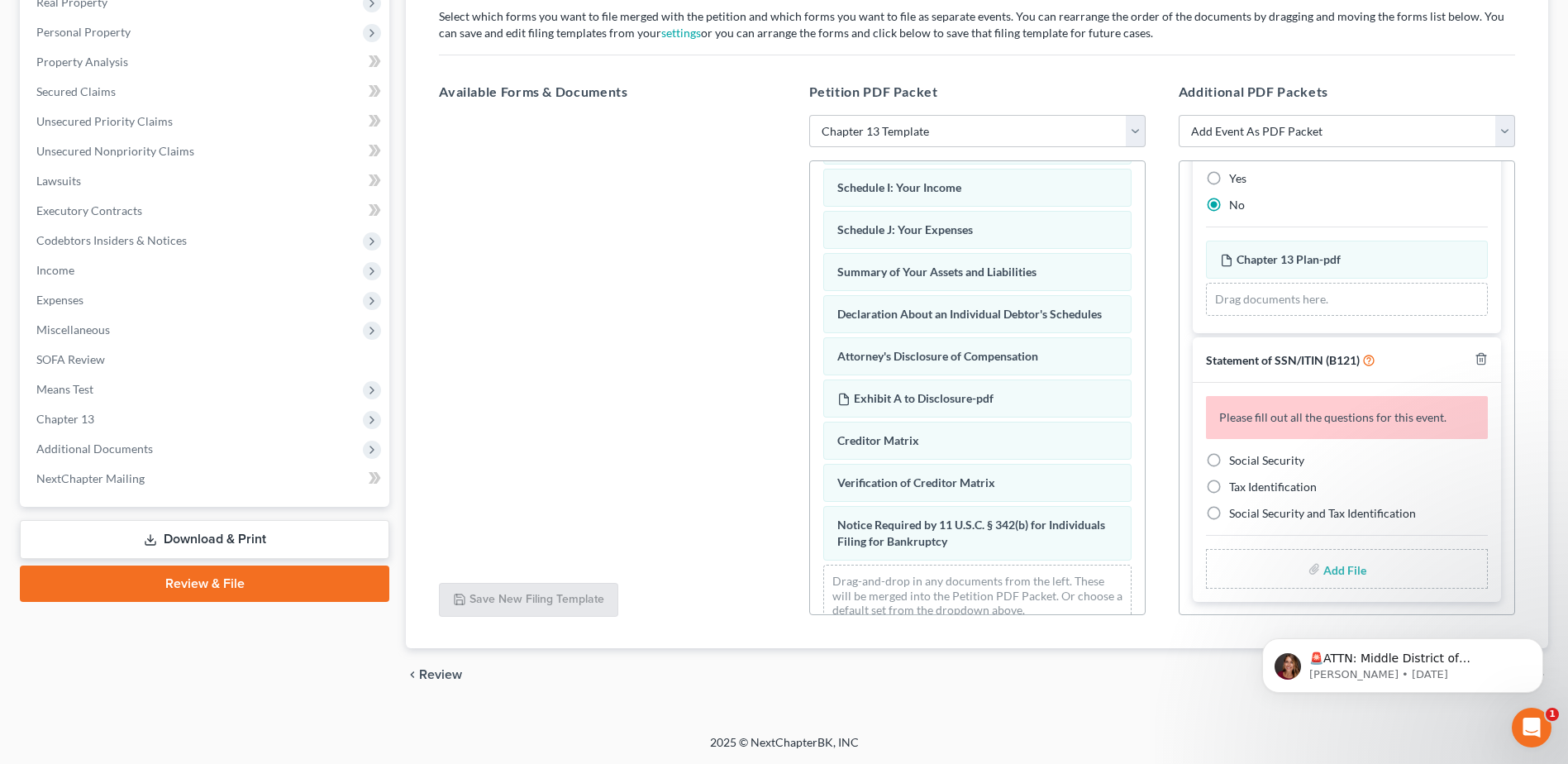
click at [1229, 464] on label "Social Security" at bounding box center [1266, 460] width 75 height 16
click at [1236, 463] on input "Social Security" at bounding box center [1241, 458] width 10 height 10
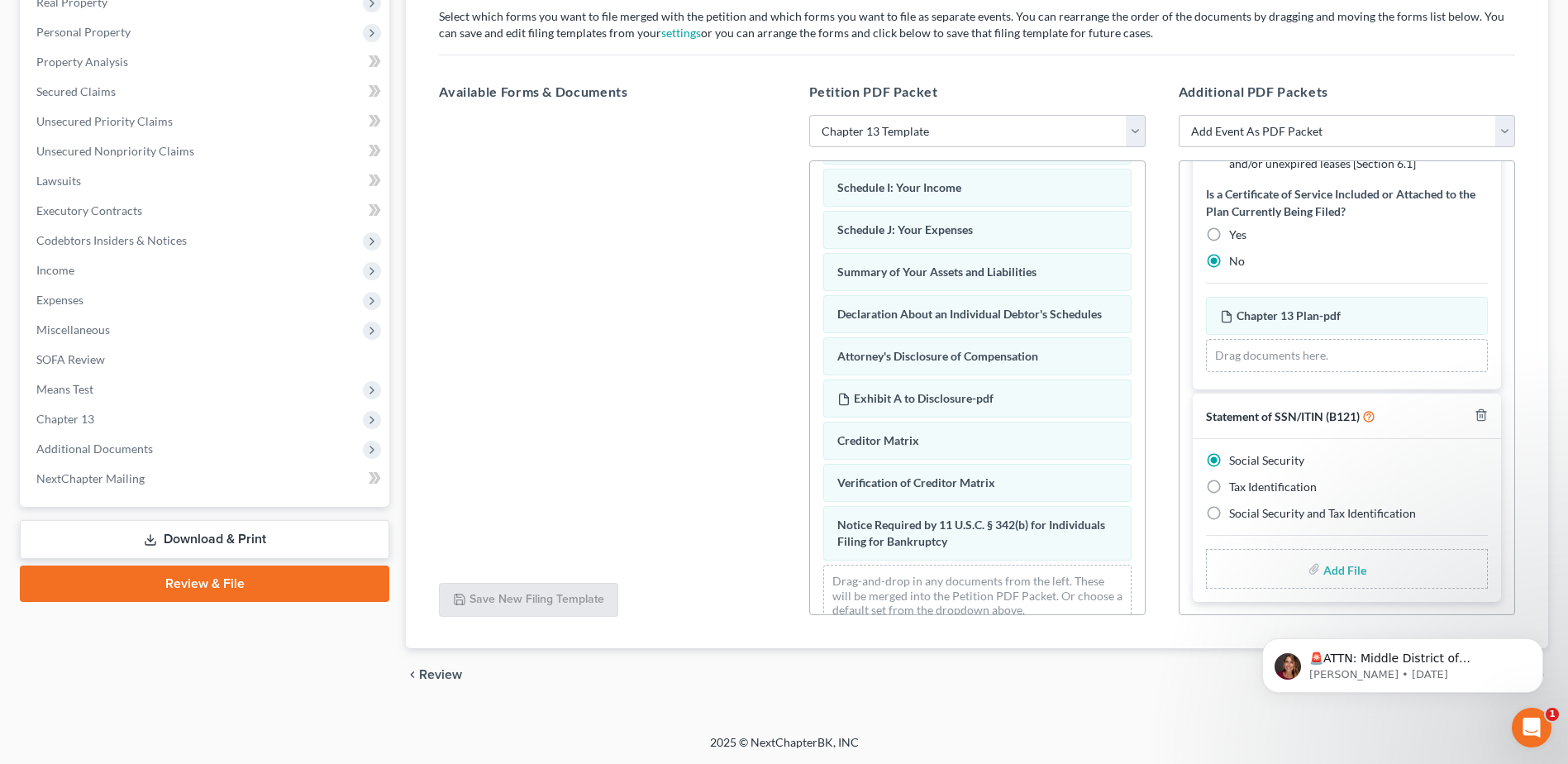
scroll to position [833, 0]
click at [1329, 569] on input "file" at bounding box center [1343, 569] width 40 height 30
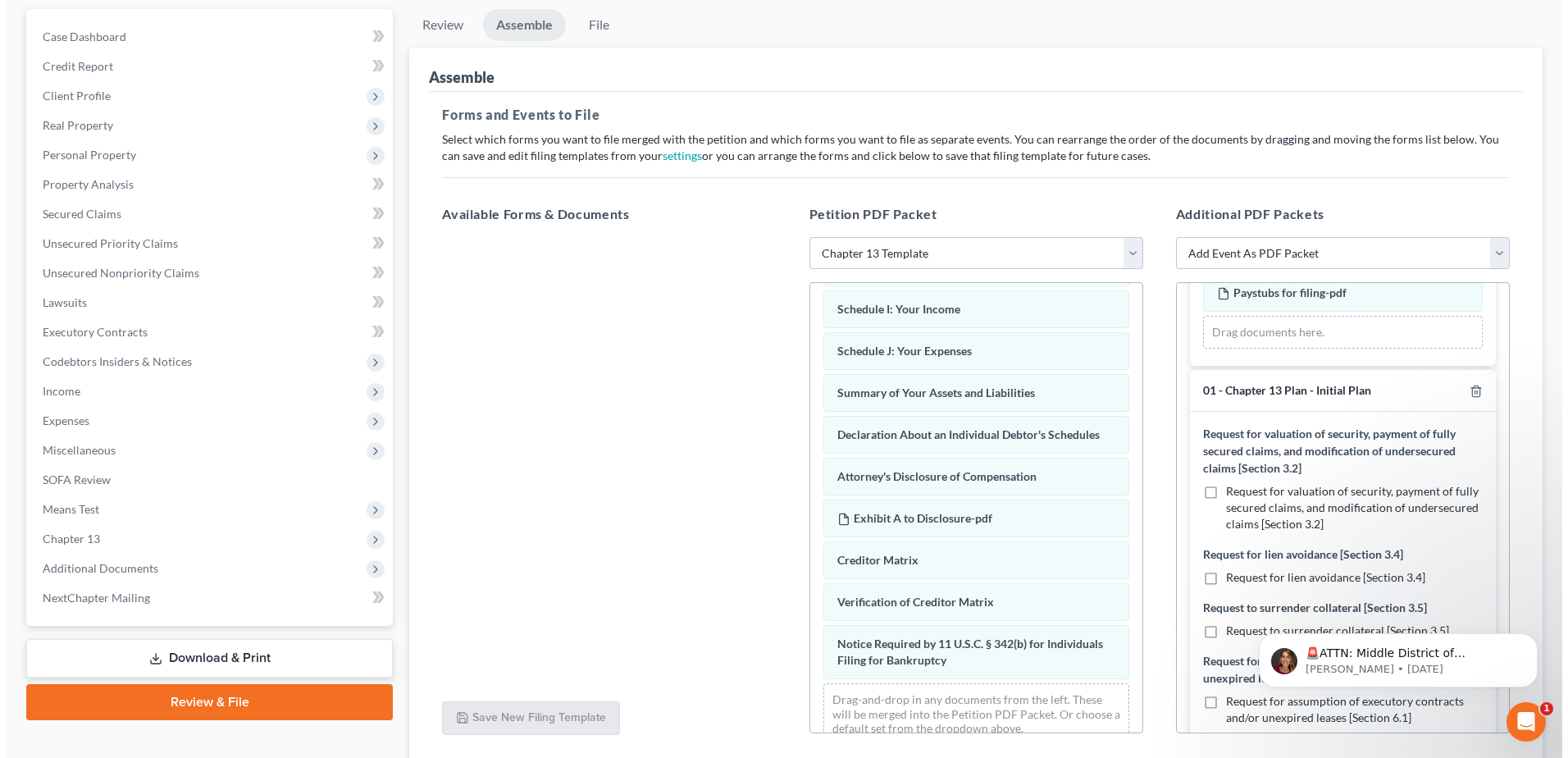
scroll to position [0, 0]
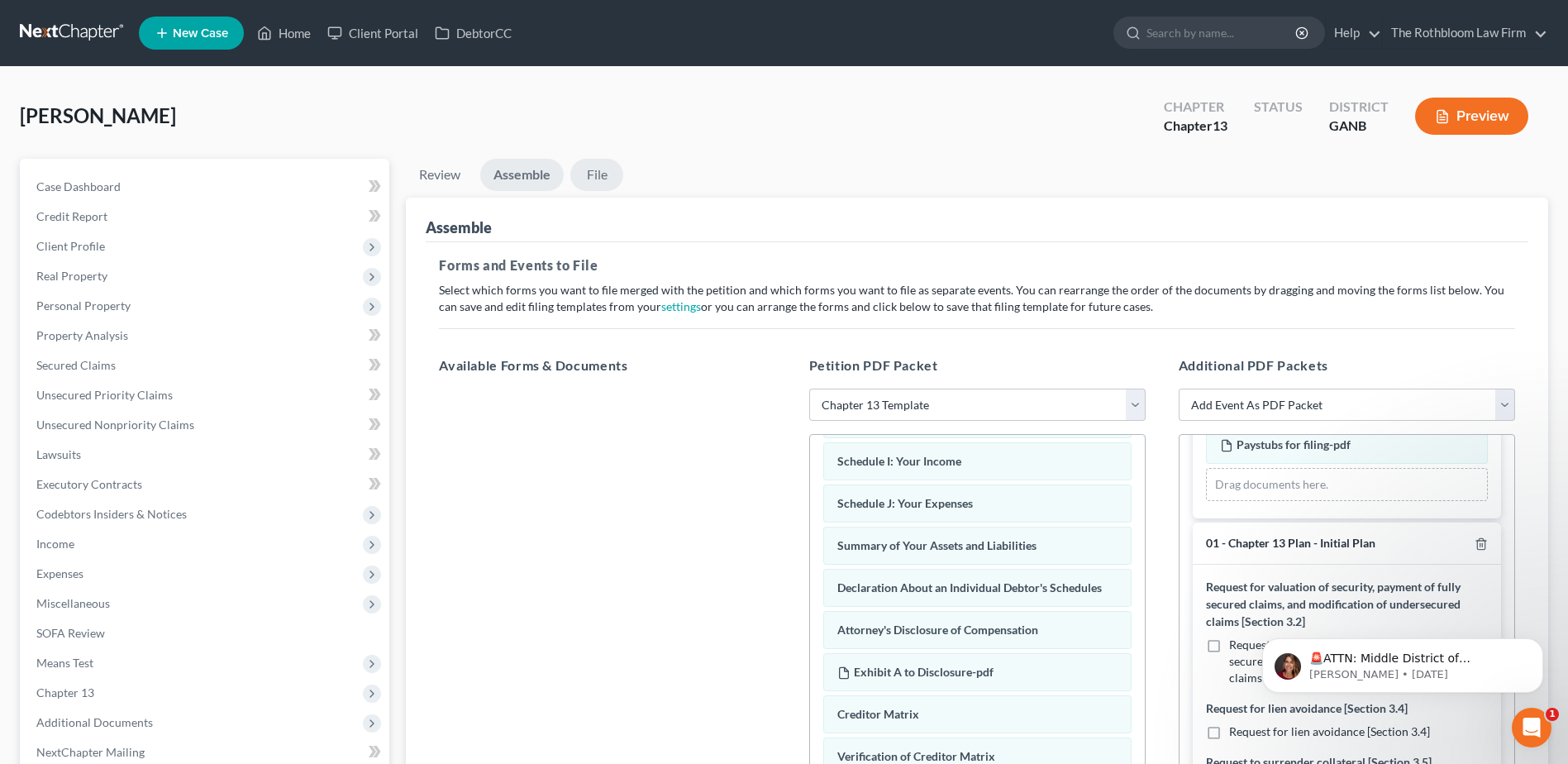
click at [595, 169] on link "File" at bounding box center [596, 175] width 53 height 32
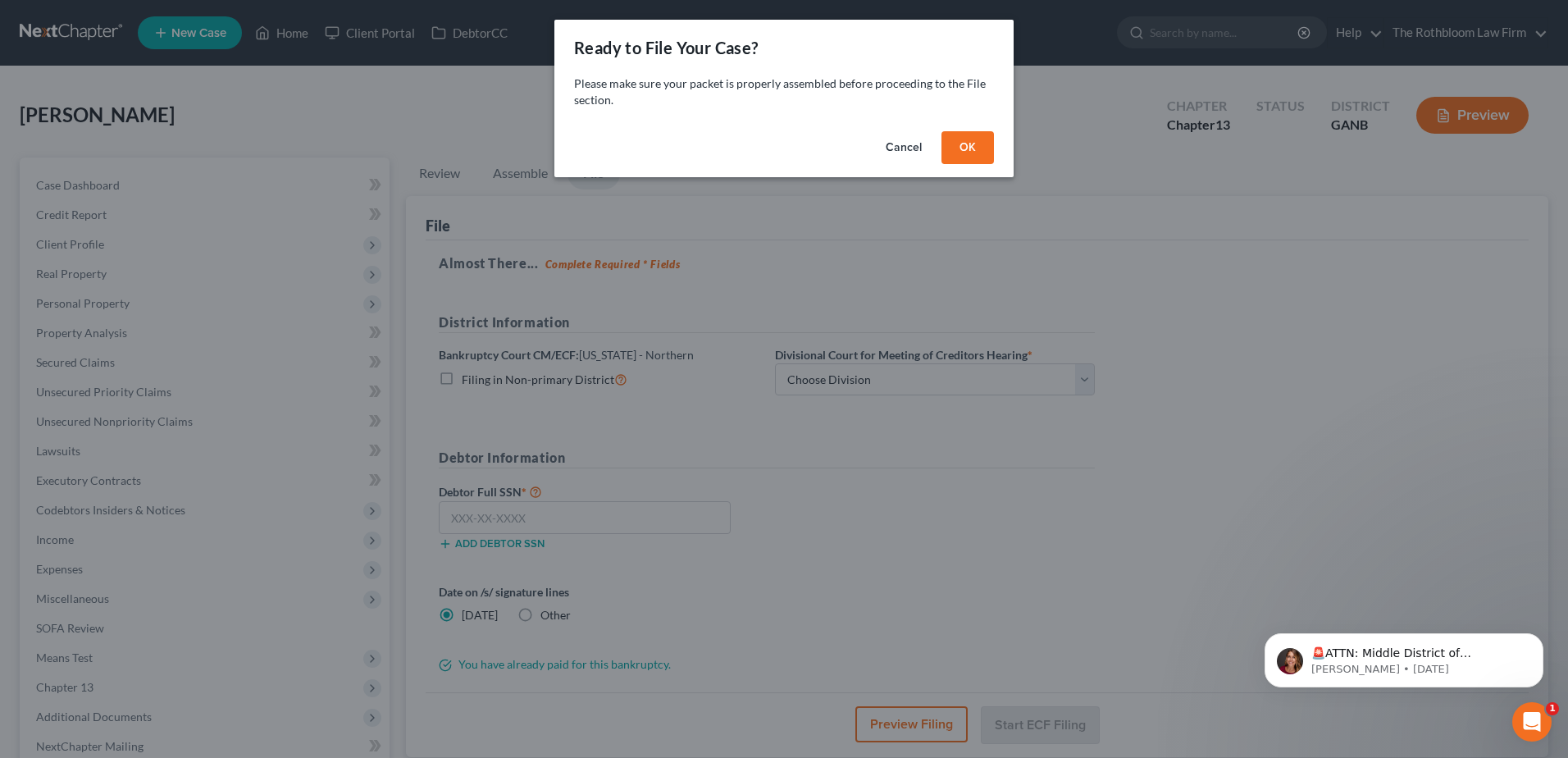
click at [965, 149] on button "OK" at bounding box center [968, 147] width 53 height 33
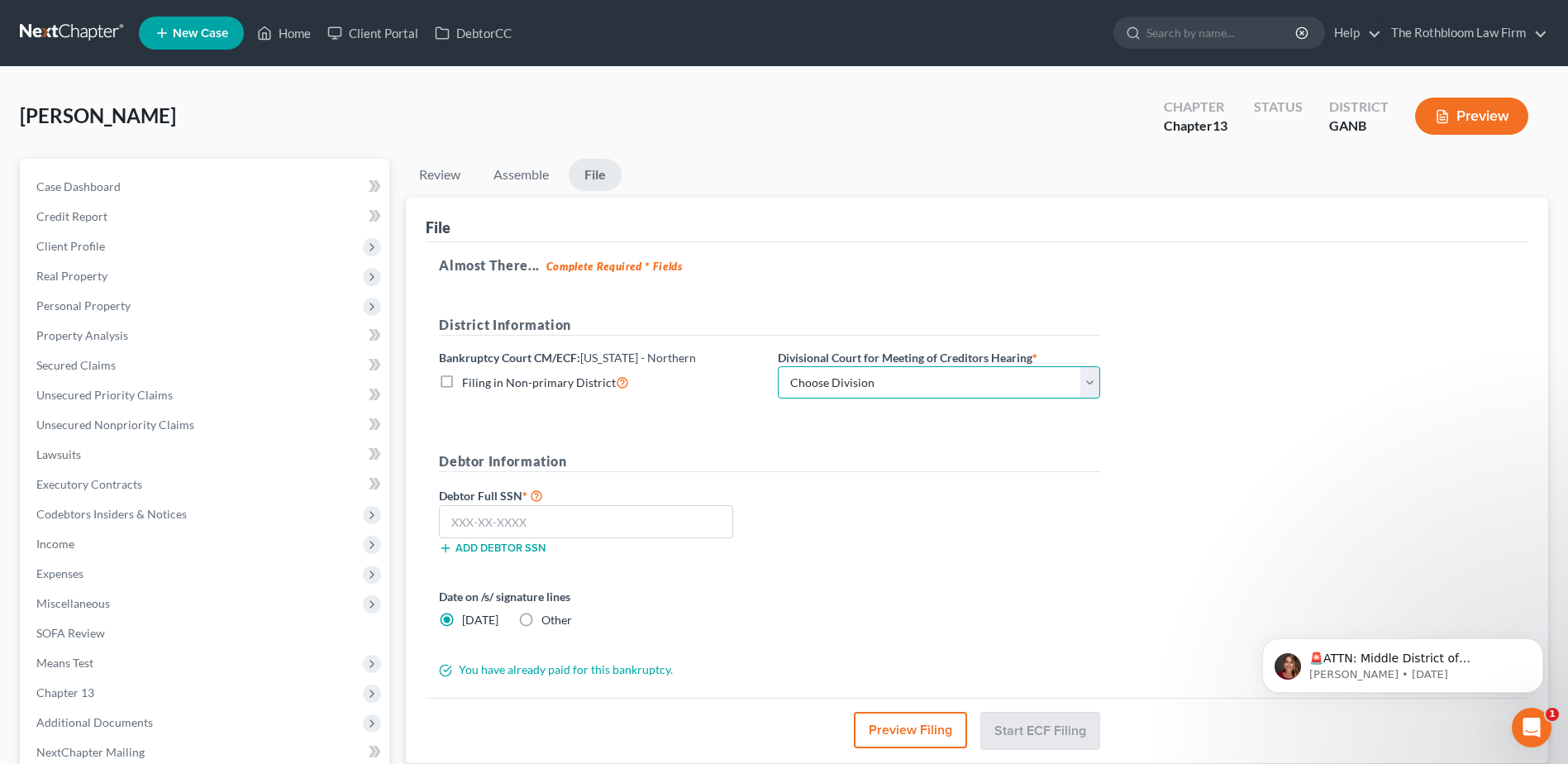
drag, startPoint x: 809, startPoint y: 383, endPoint x: 809, endPoint y: 392, distance: 9.0
click at [809, 383] on select "Choose Division [GEOGRAPHIC_DATA] [GEOGRAPHIC_DATA] [GEOGRAPHIC_DATA] [GEOGRAPH…" at bounding box center [938, 383] width 322 height 33
click at [777, 366] on select "Choose Division [GEOGRAPHIC_DATA] [GEOGRAPHIC_DATA] [GEOGRAPHIC_DATA] [GEOGRAPH…" at bounding box center [938, 383] width 322 height 33
click at [495, 519] on input "text" at bounding box center [586, 522] width 294 height 33
click at [469, 526] on input "text" at bounding box center [586, 522] width 294 height 33
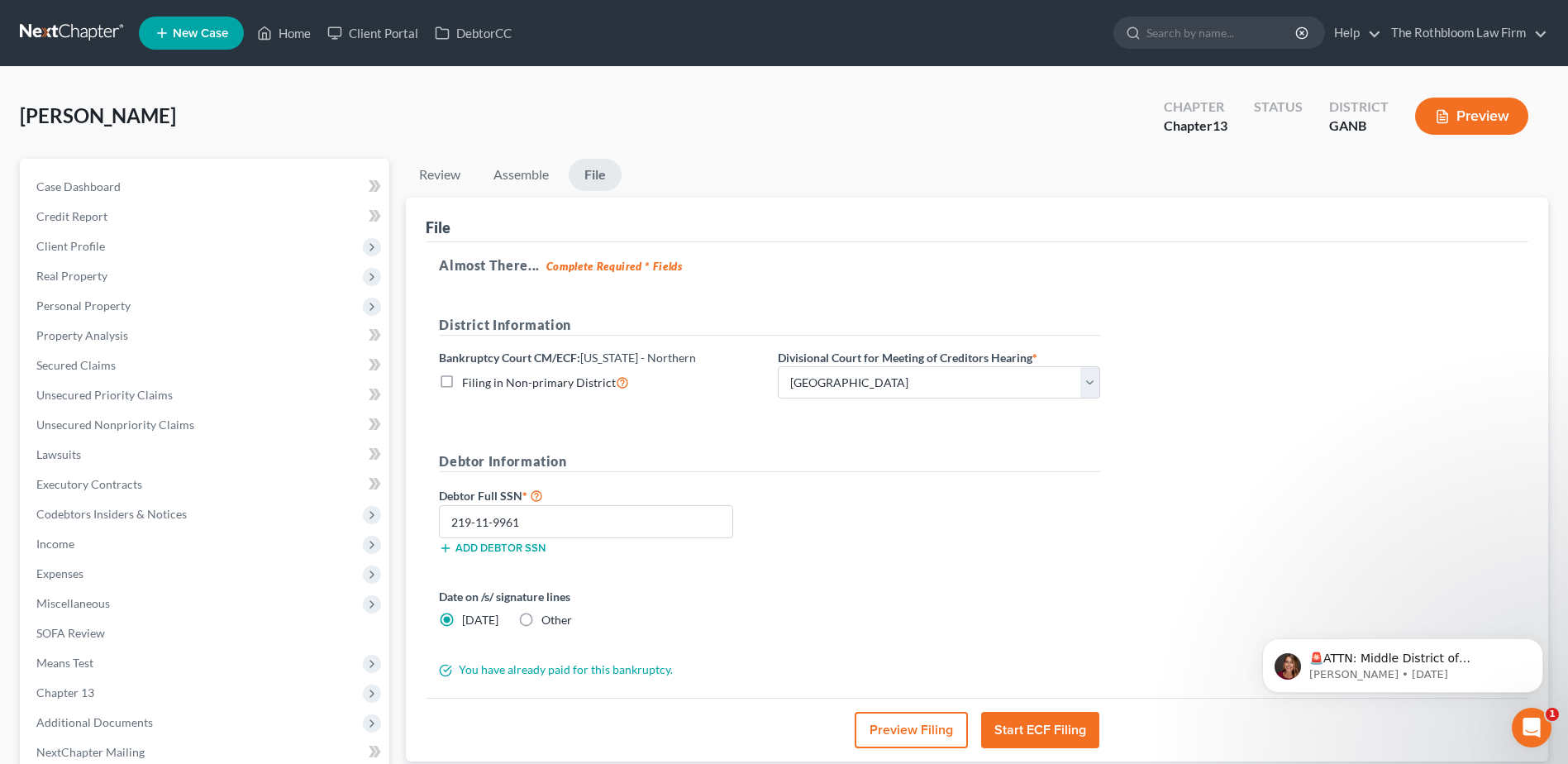
click at [1054, 734] on button "Start ECF Filing" at bounding box center [1040, 730] width 118 height 36
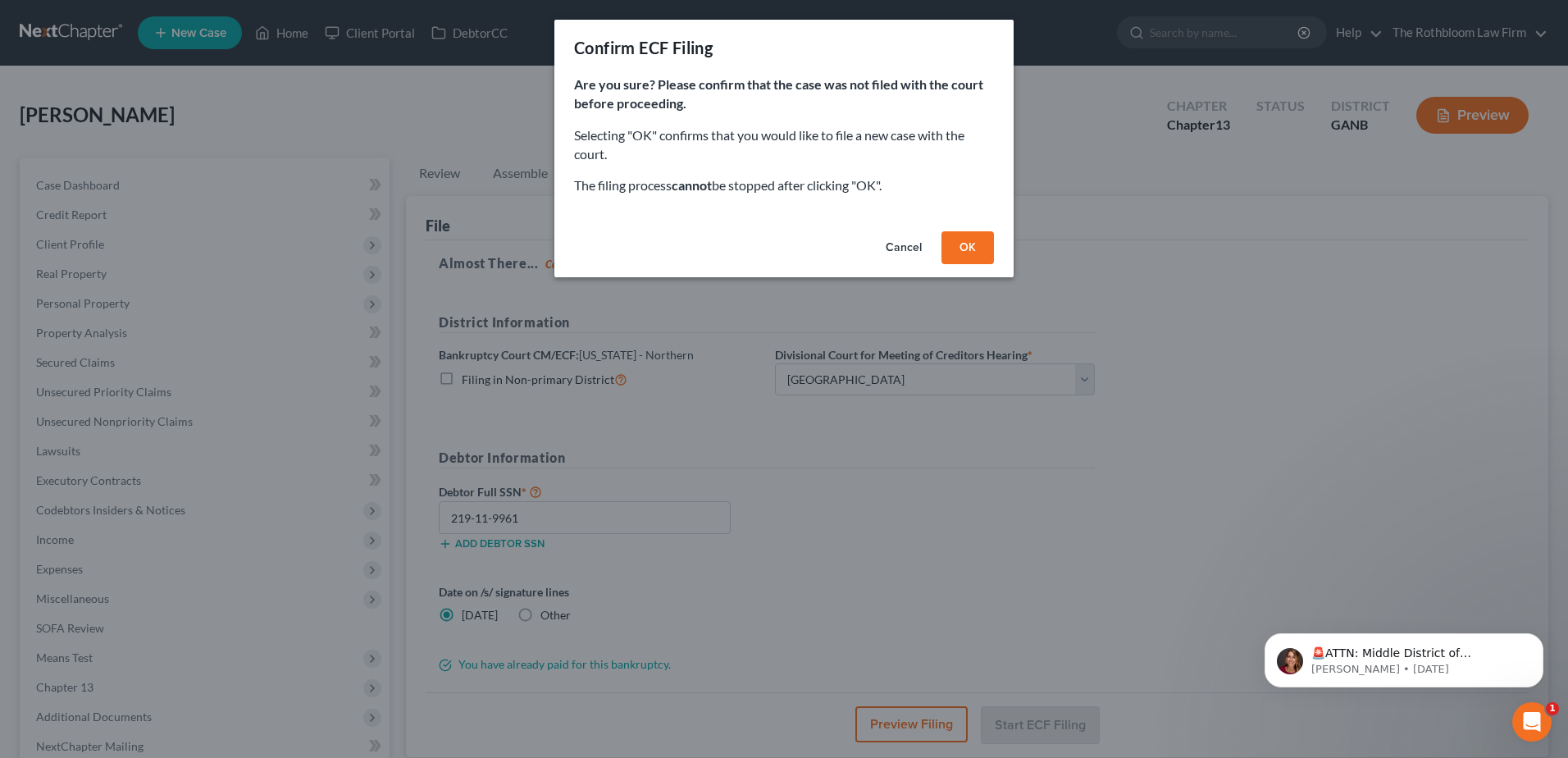
click at [973, 257] on button "OK" at bounding box center [968, 248] width 53 height 33
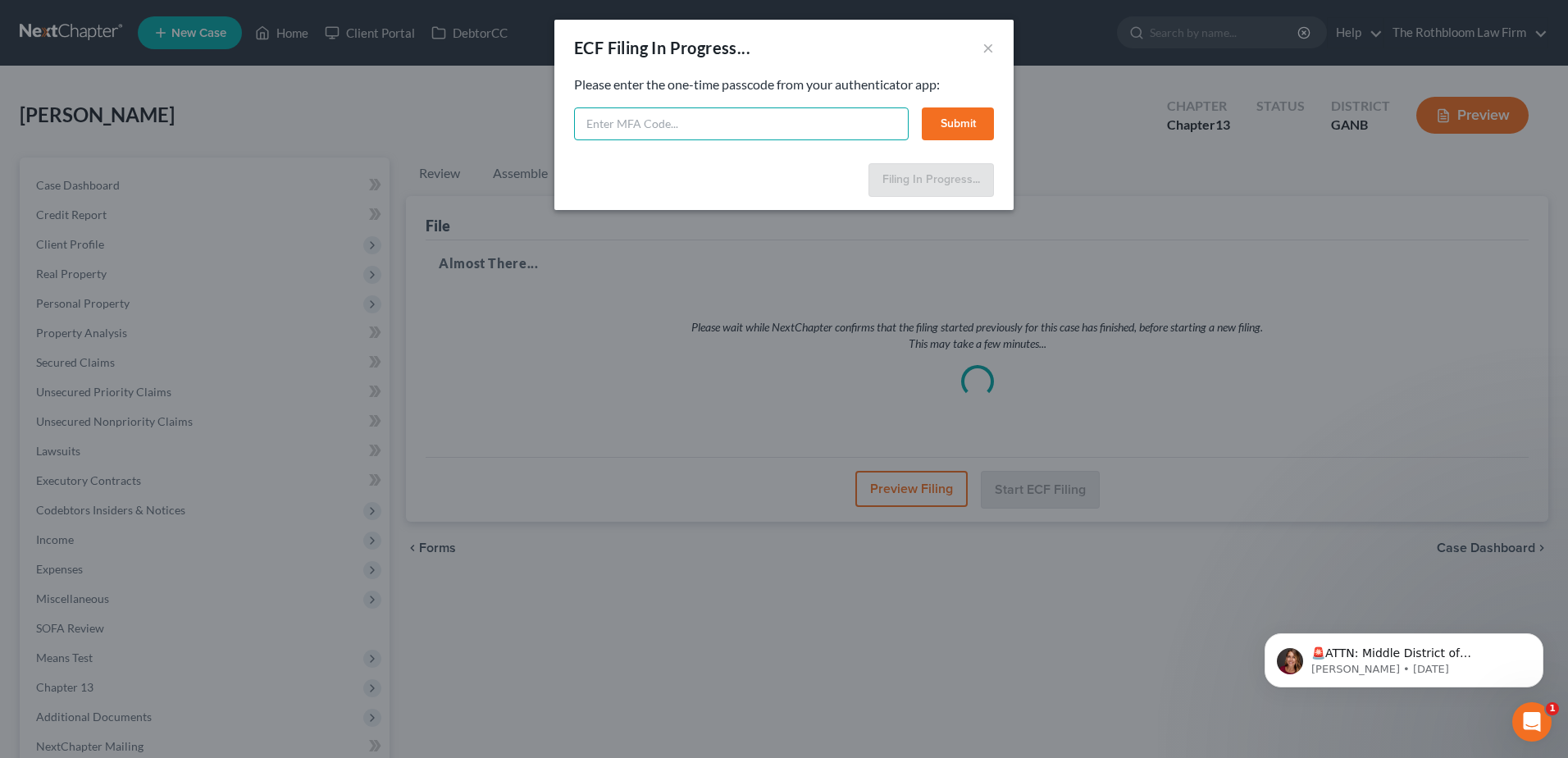
click at [590, 126] on input "text" at bounding box center [741, 124] width 335 height 33
click at [951, 119] on button "Submit" at bounding box center [958, 124] width 72 height 33
